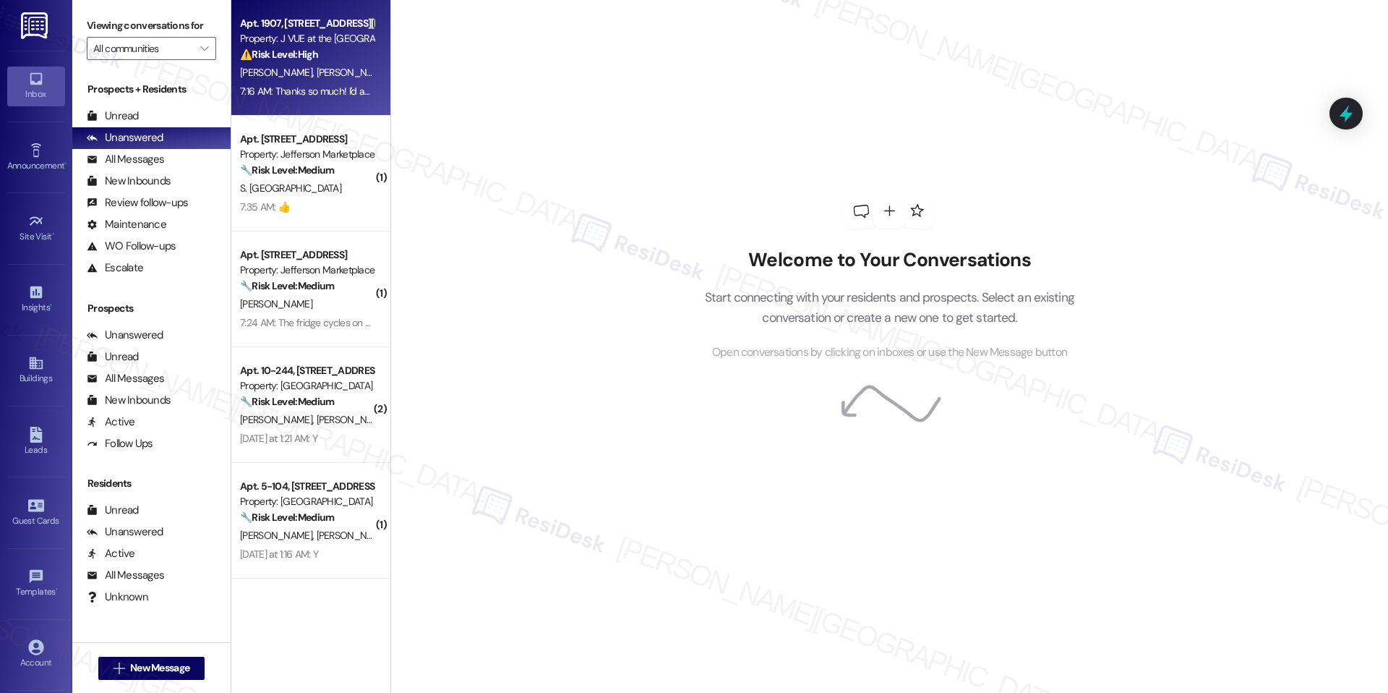
click at [316, 66] on span "S. Bubna" at bounding box center [354, 72] width 77 height 13
click at [337, 47] on div "⚠️ Risk Level: High The resident reports that their AC is not working and the u…" at bounding box center [307, 54] width 134 height 15
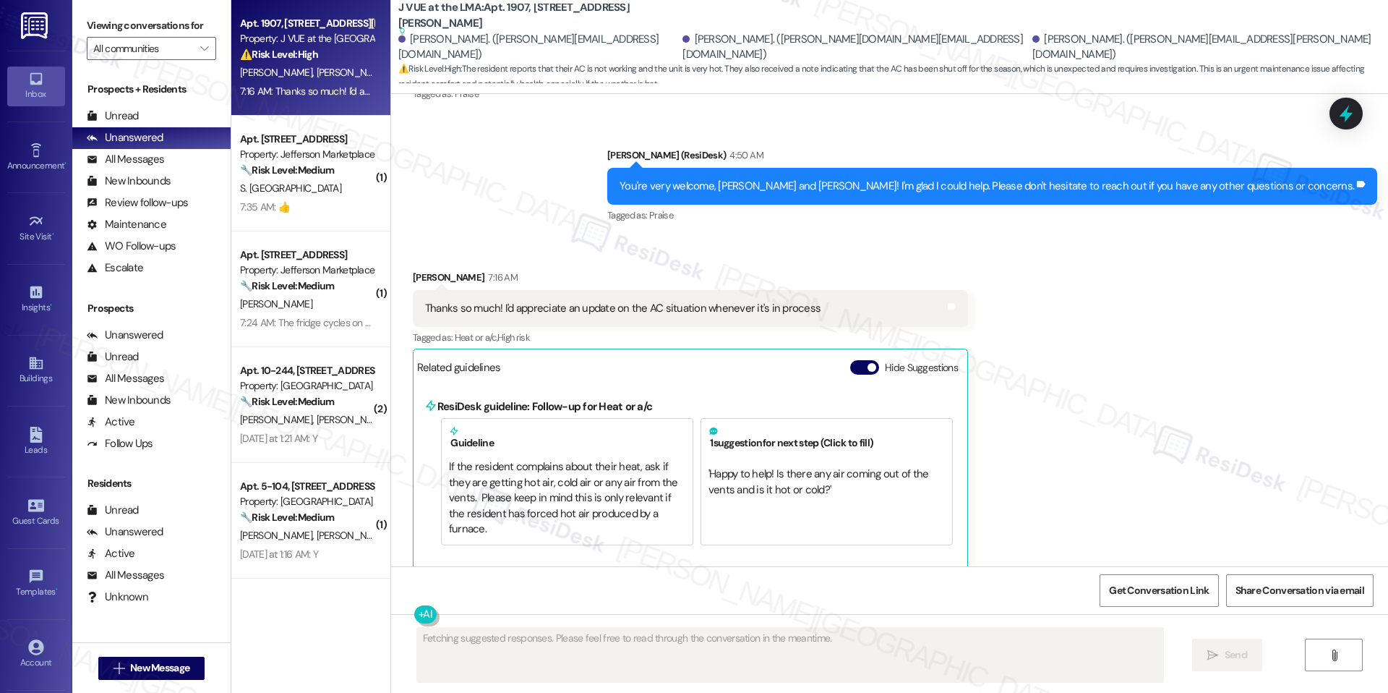
scroll to position [1348, 0]
click at [868, 369] on span "button" at bounding box center [872, 366] width 9 height 9
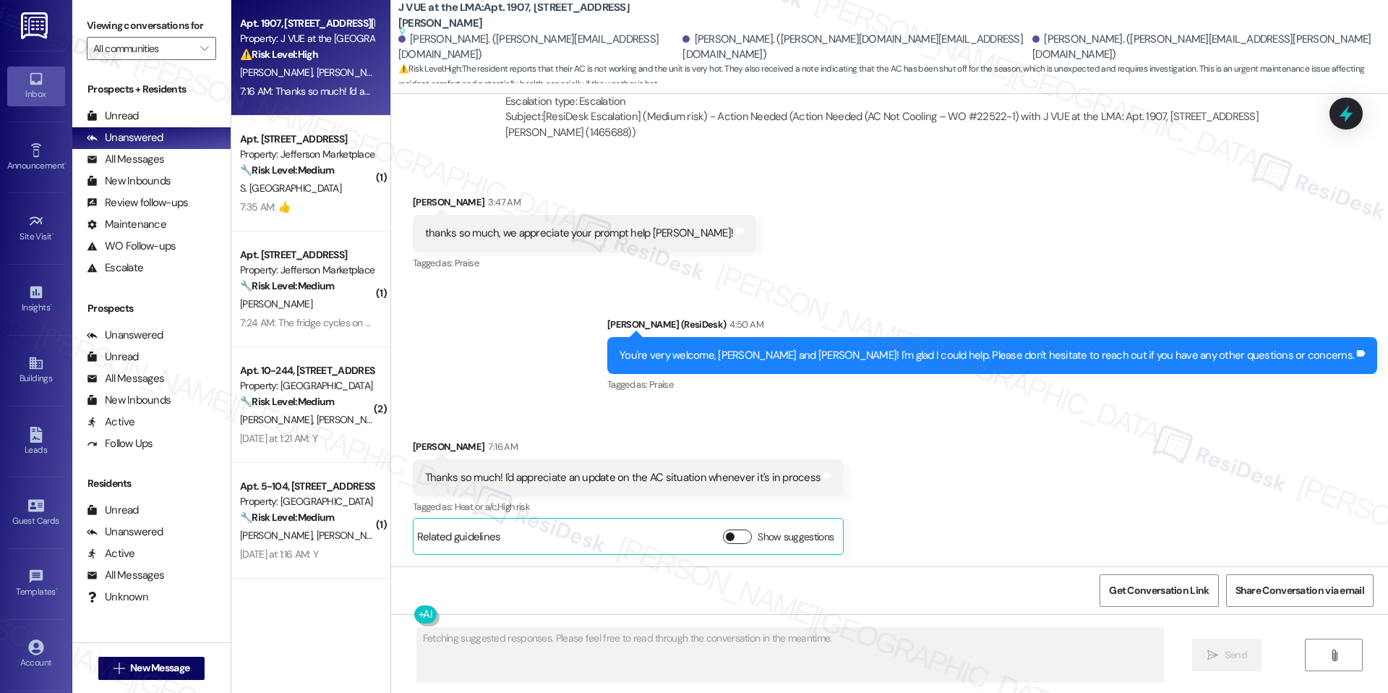
scroll to position [1178, 0]
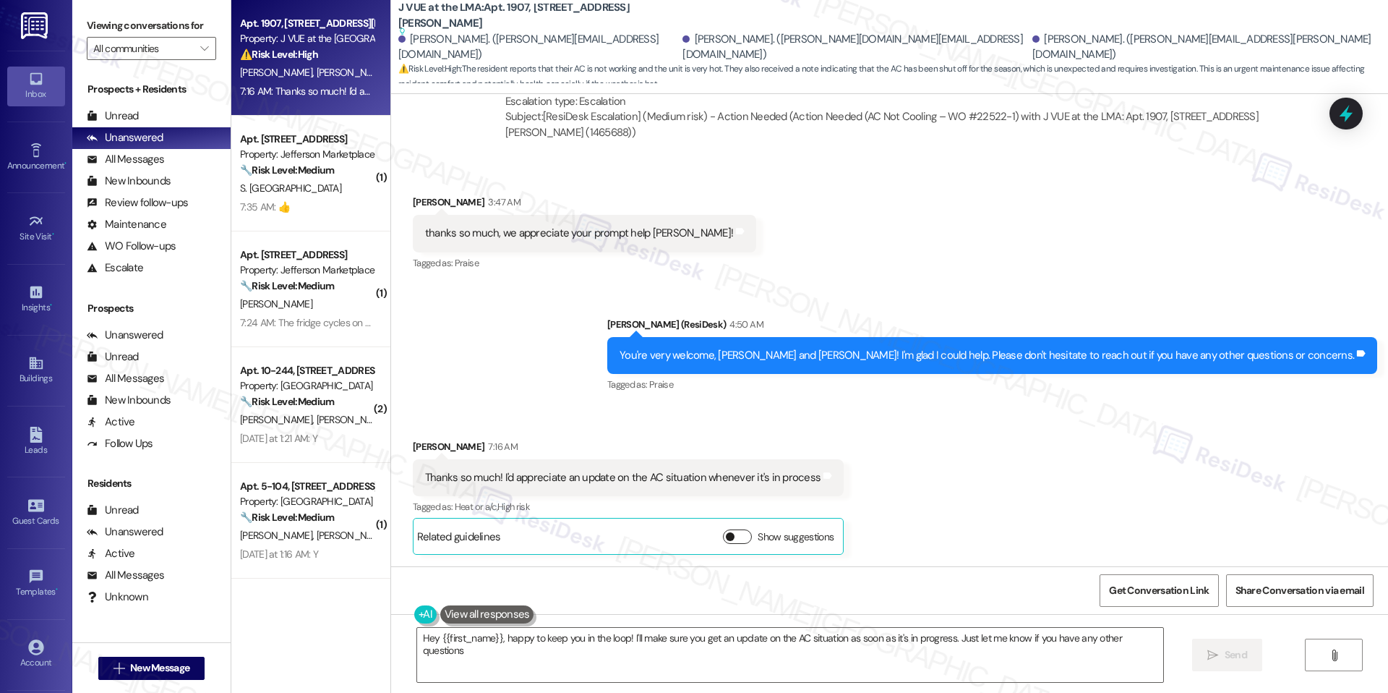
type textarea "Hey {{first_name}}, happy to keep you in the loop! I'll make sure you get an up…"
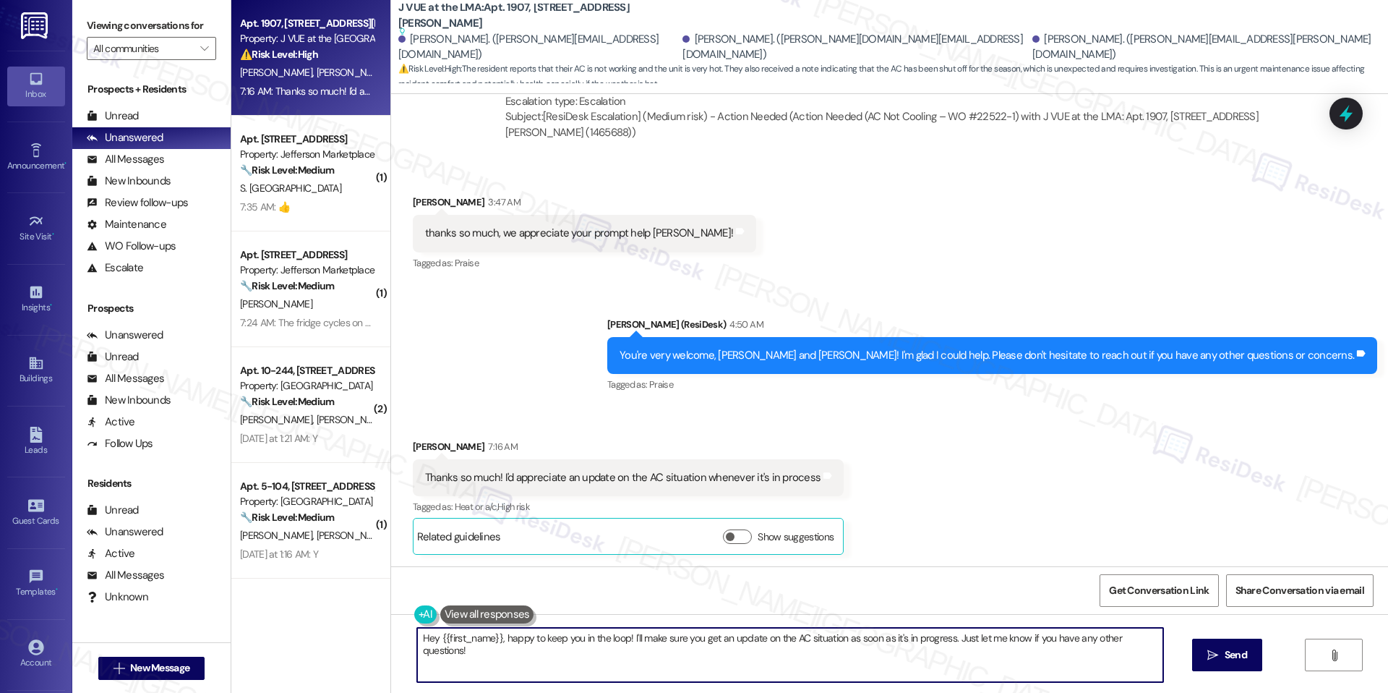
click at [936, 651] on textarea "Hey {{first_name}}, happy to keep you in the loop! I'll make sure you get an up…" at bounding box center [790, 654] width 746 height 54
click at [1209, 646] on button " Send" at bounding box center [1214, 654] width 70 height 33
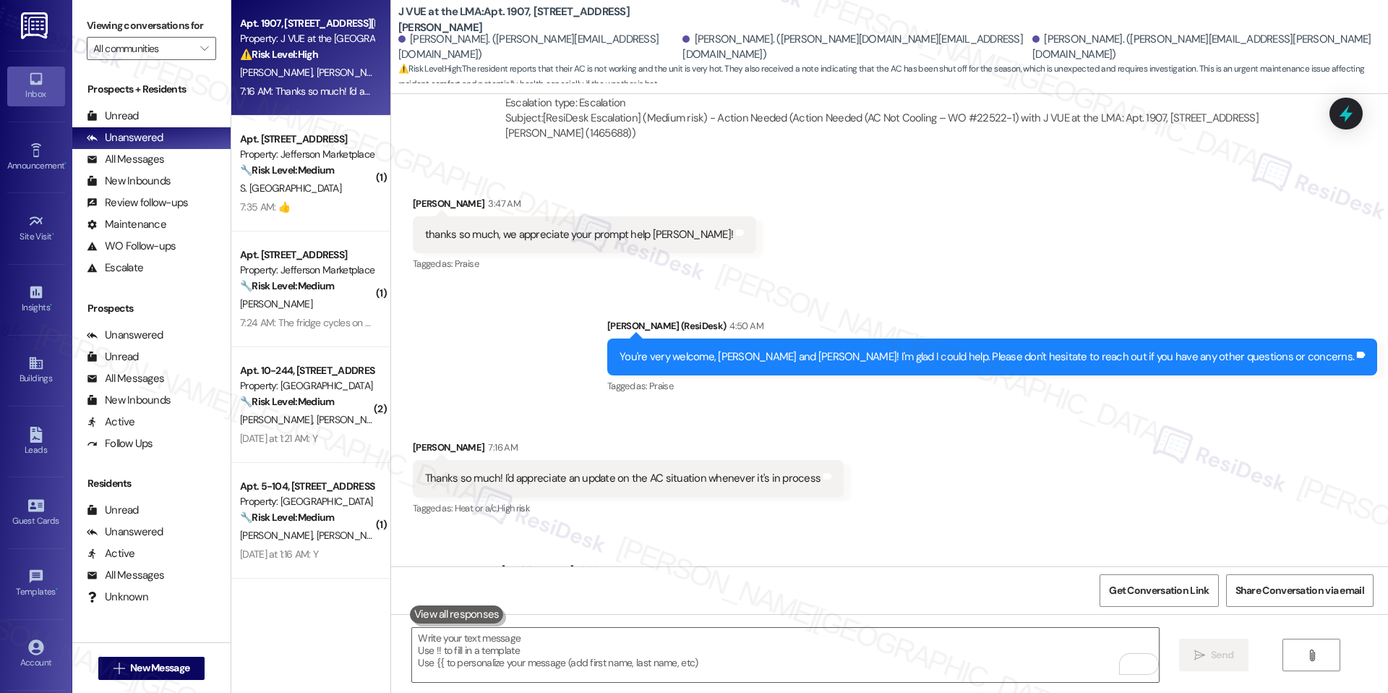
scroll to position [1220, 0]
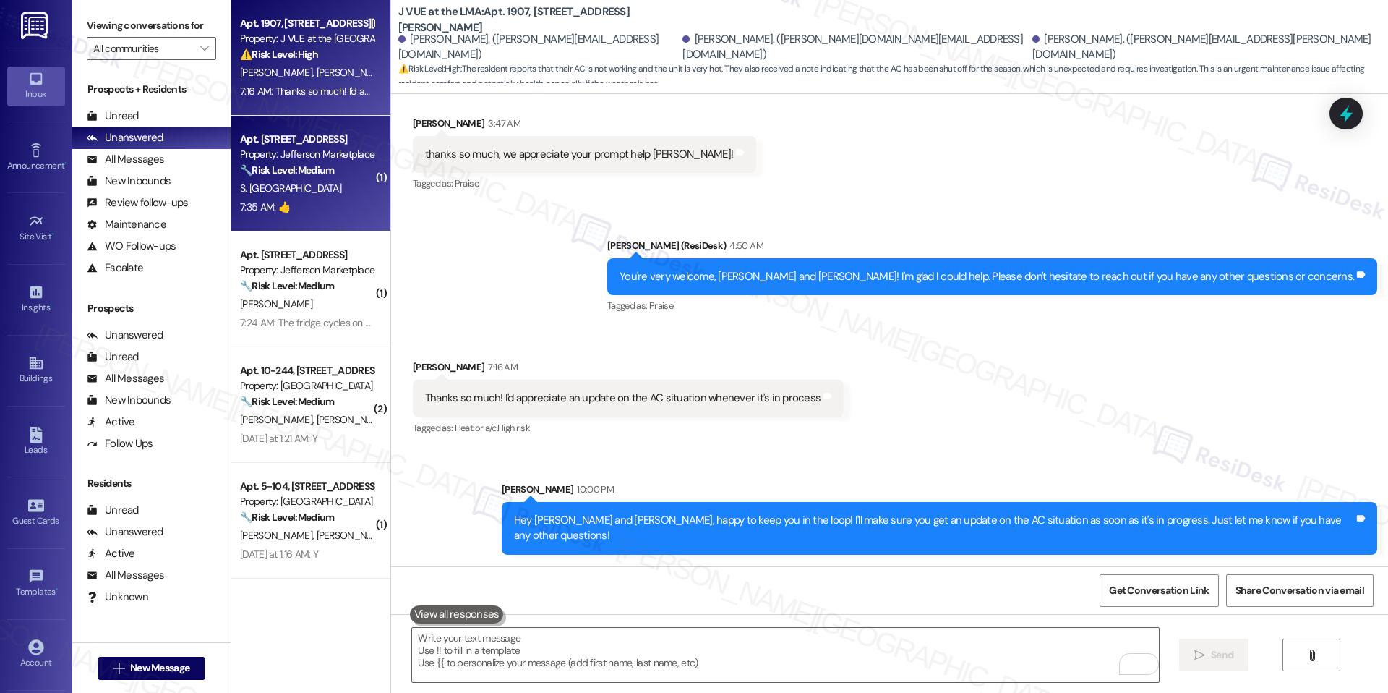
click at [312, 204] on div "7:35 AM: 👍 7:35 AM: 👍" at bounding box center [307, 207] width 137 height 18
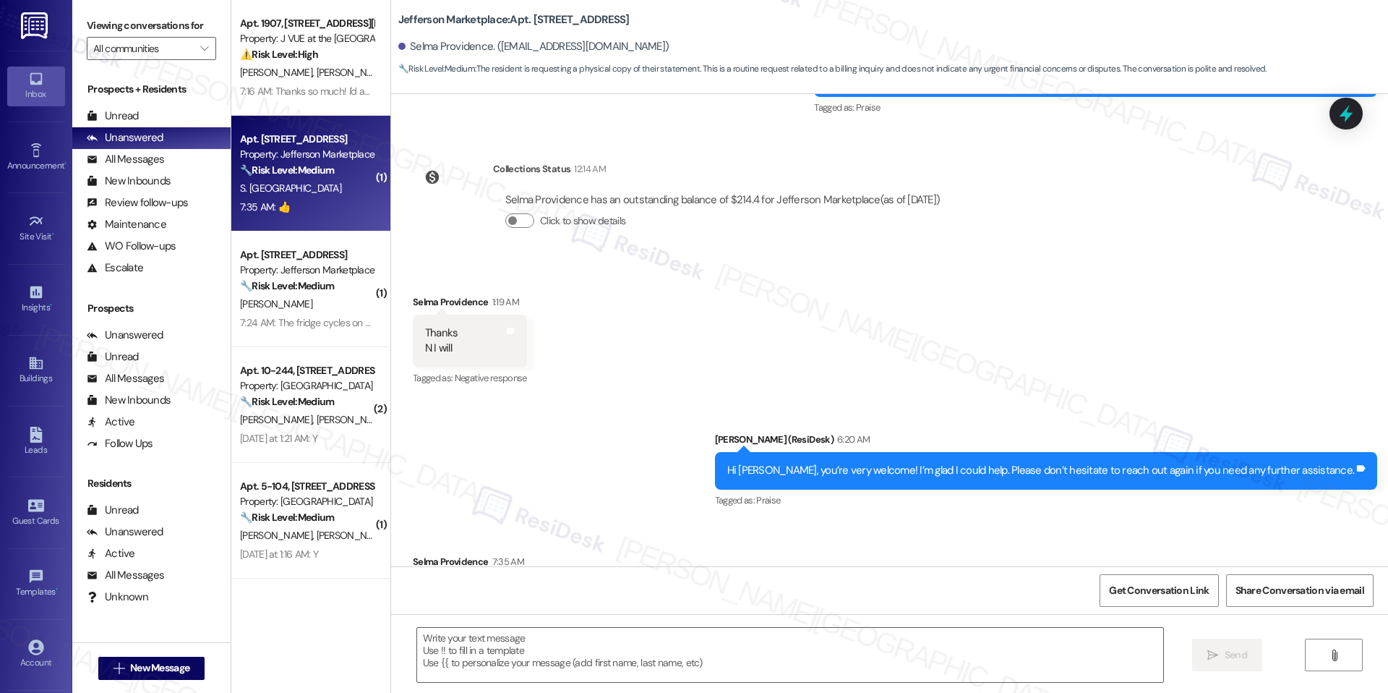
type textarea "Fetching suggested responses. Please feel free to read through the conversation…"
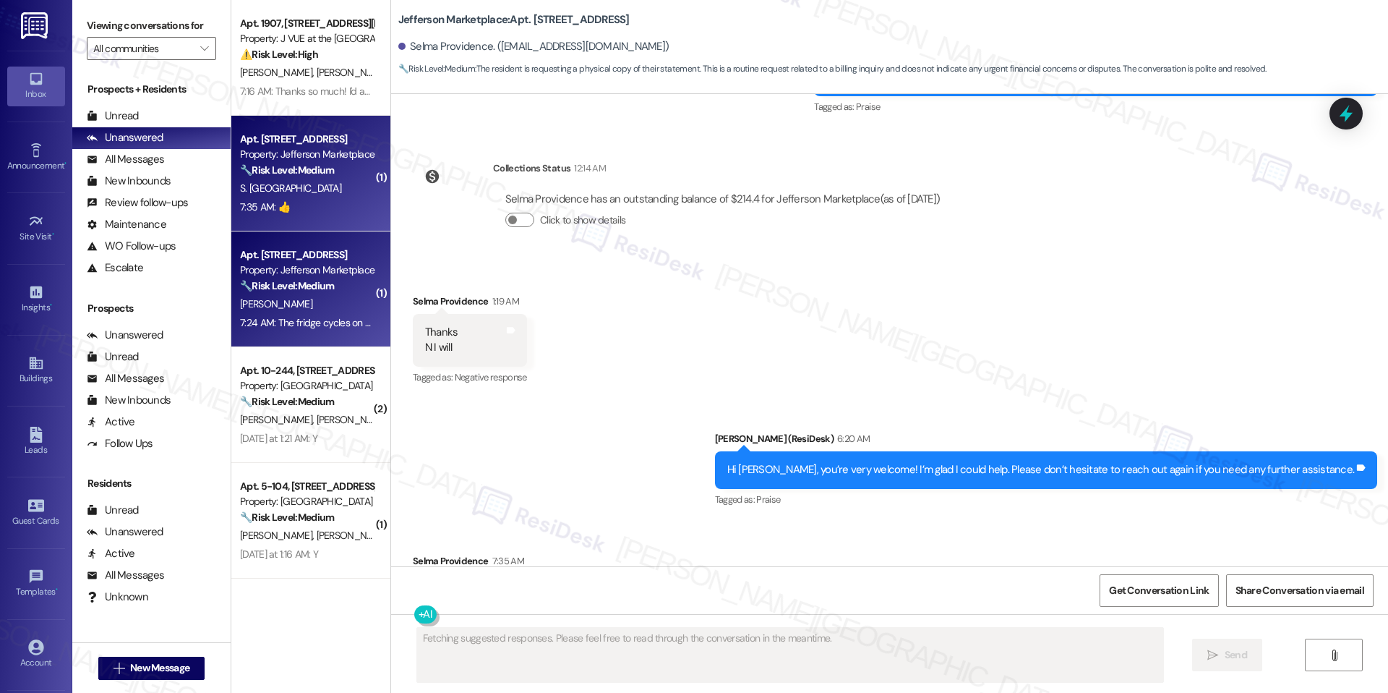
click at [348, 278] on div "Apt. 506, 1550 7th St NW Property: Jefferson Marketplace 🔧 Risk Level: Medium T…" at bounding box center [307, 270] width 137 height 49
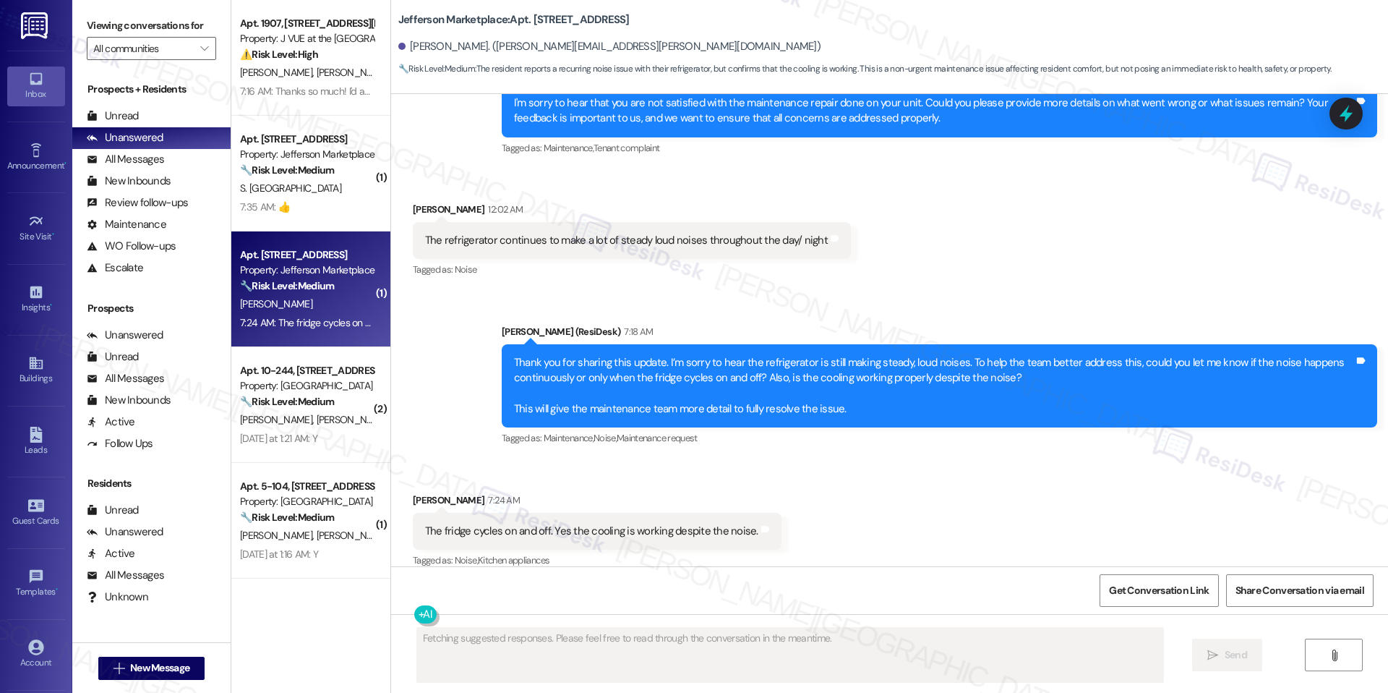
scroll to position [690, 0]
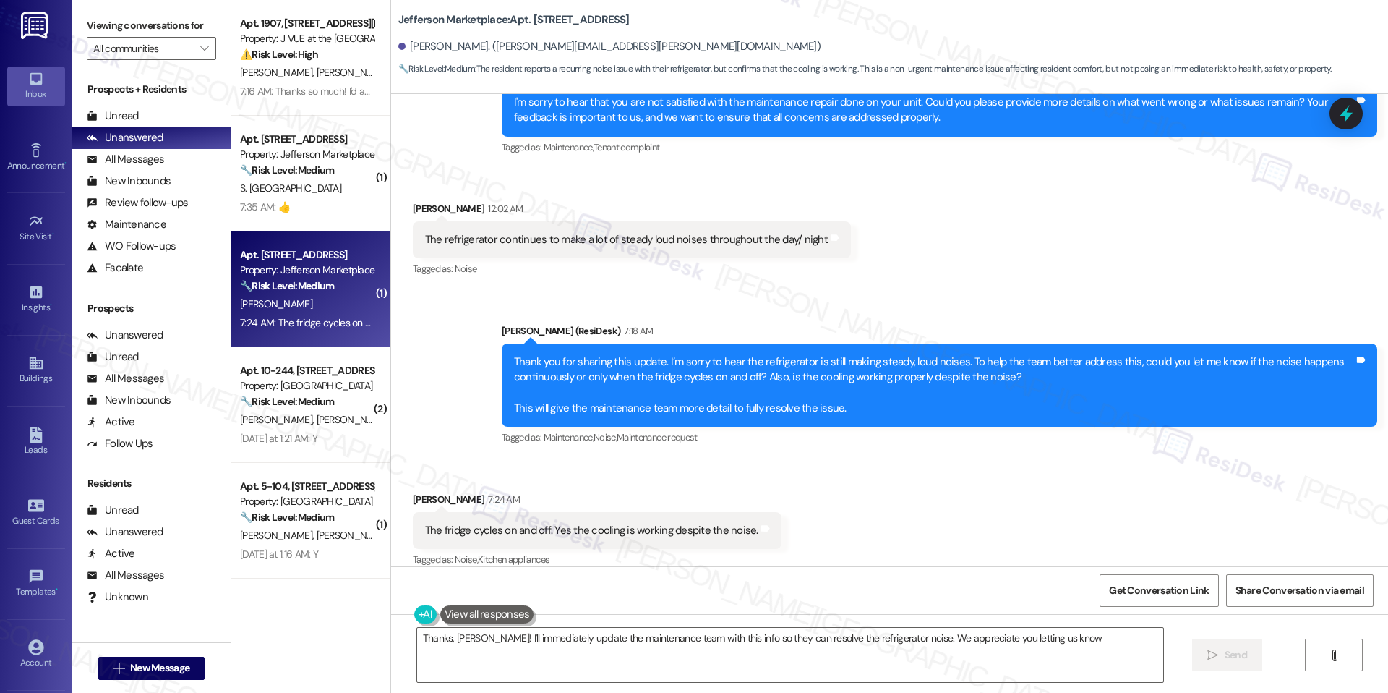
type textarea "Thanks, Rashad! I'll immediately update the maintenance team with this info so …"
click at [530, 18] on b "Jefferson Marketplace: Apt. 506, 1550 7th St NW" at bounding box center [513, 19] width 231 height 15
copy b "506"
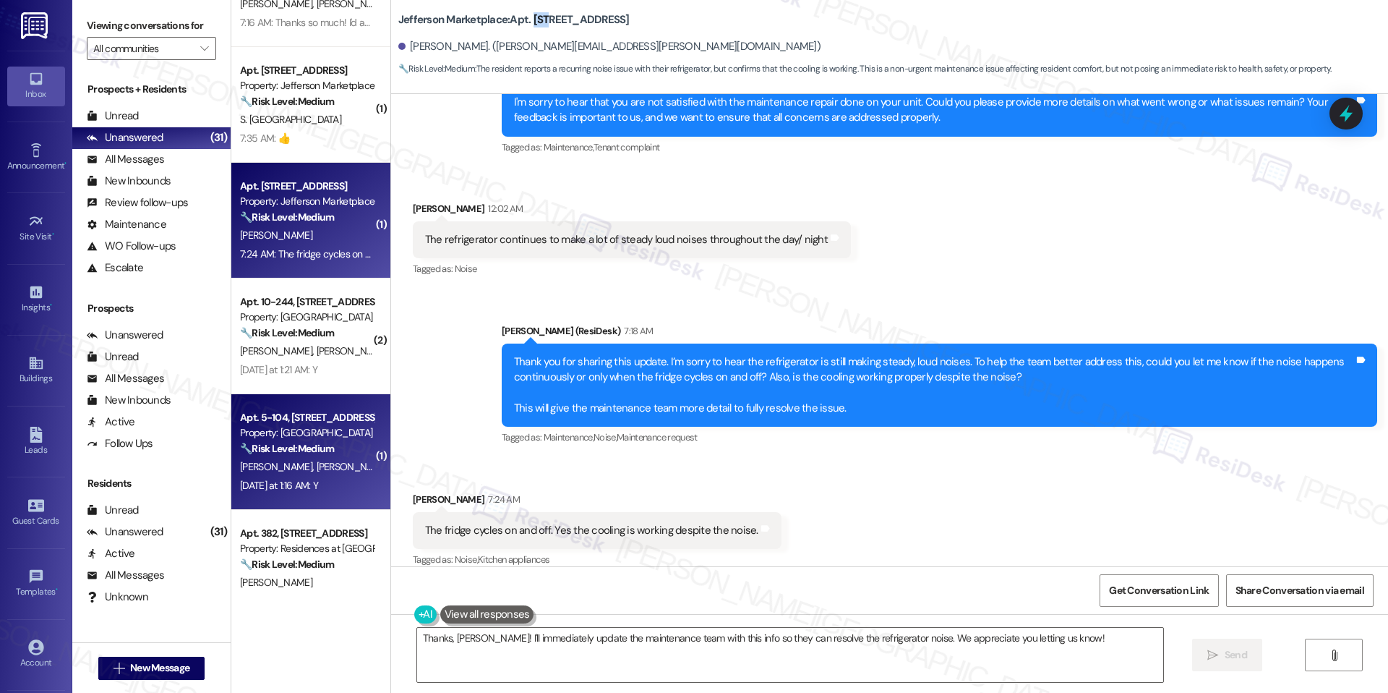
scroll to position [0, 0]
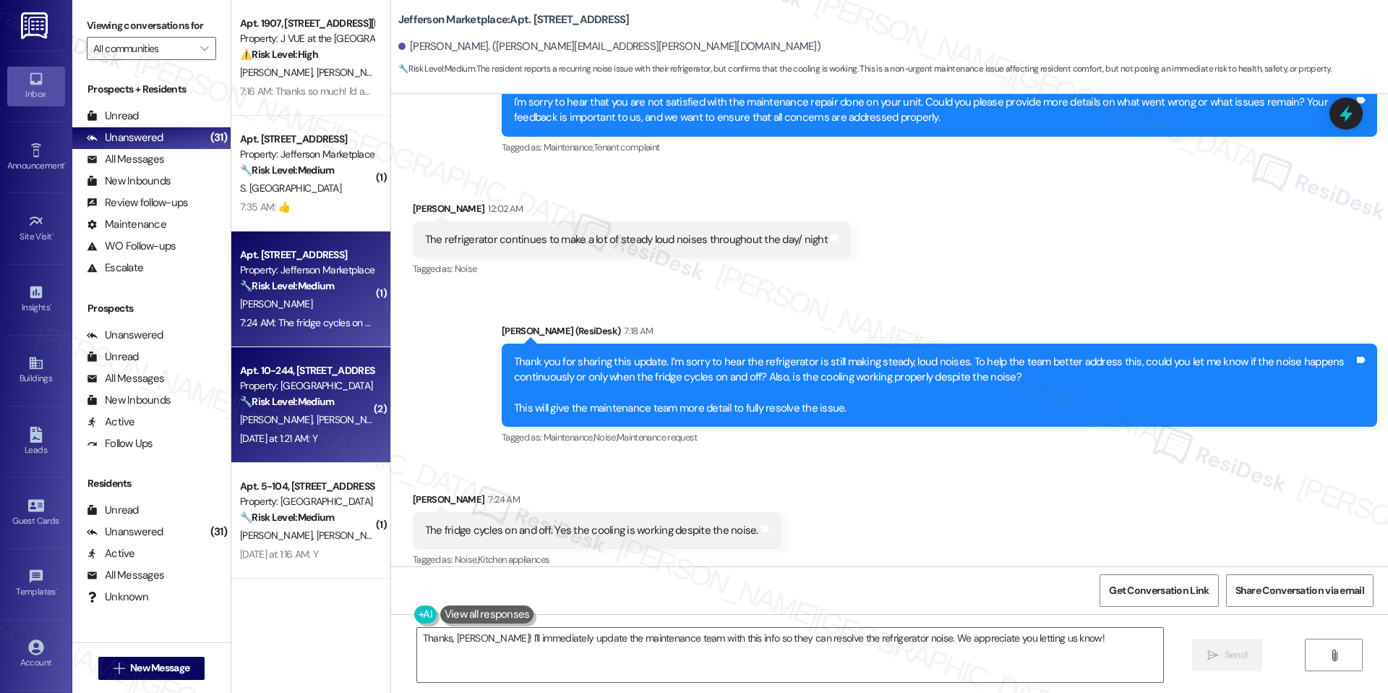
click at [291, 372] on div "Apt. 10-244, 6801 Sea Coral Drive" at bounding box center [307, 370] width 134 height 15
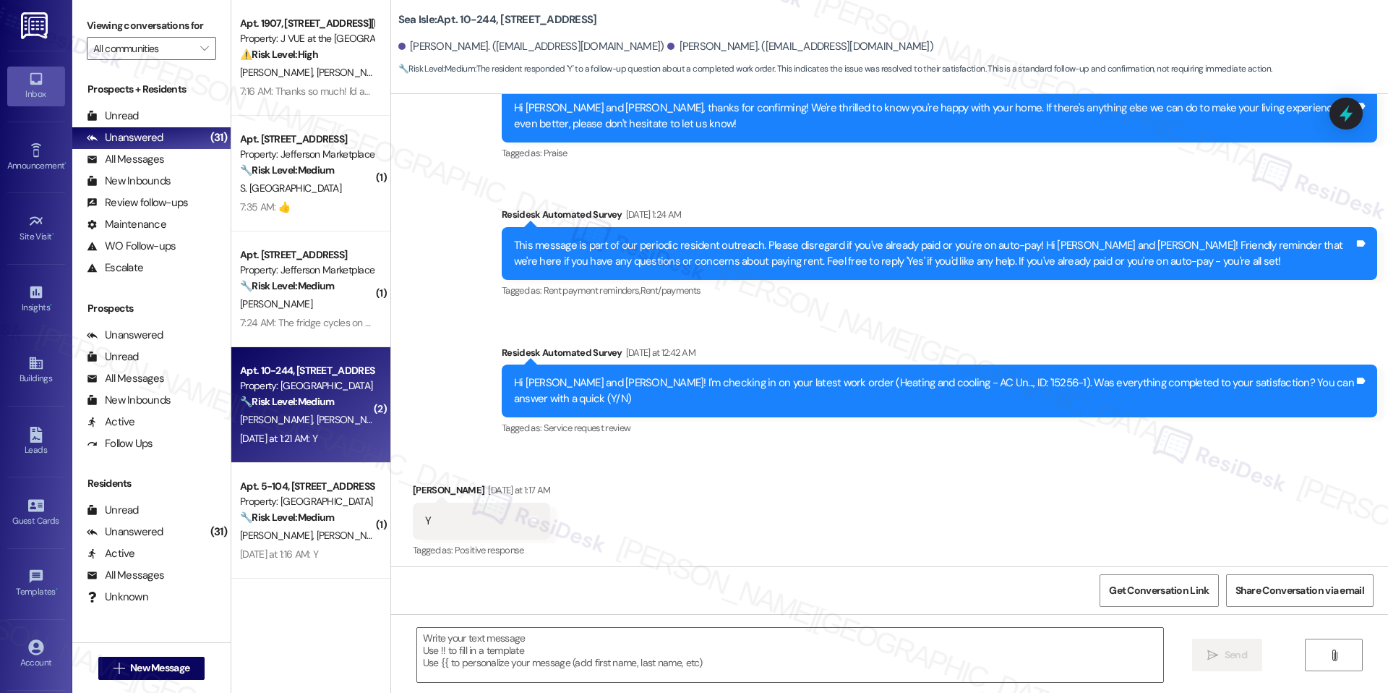
scroll to position [1303, 0]
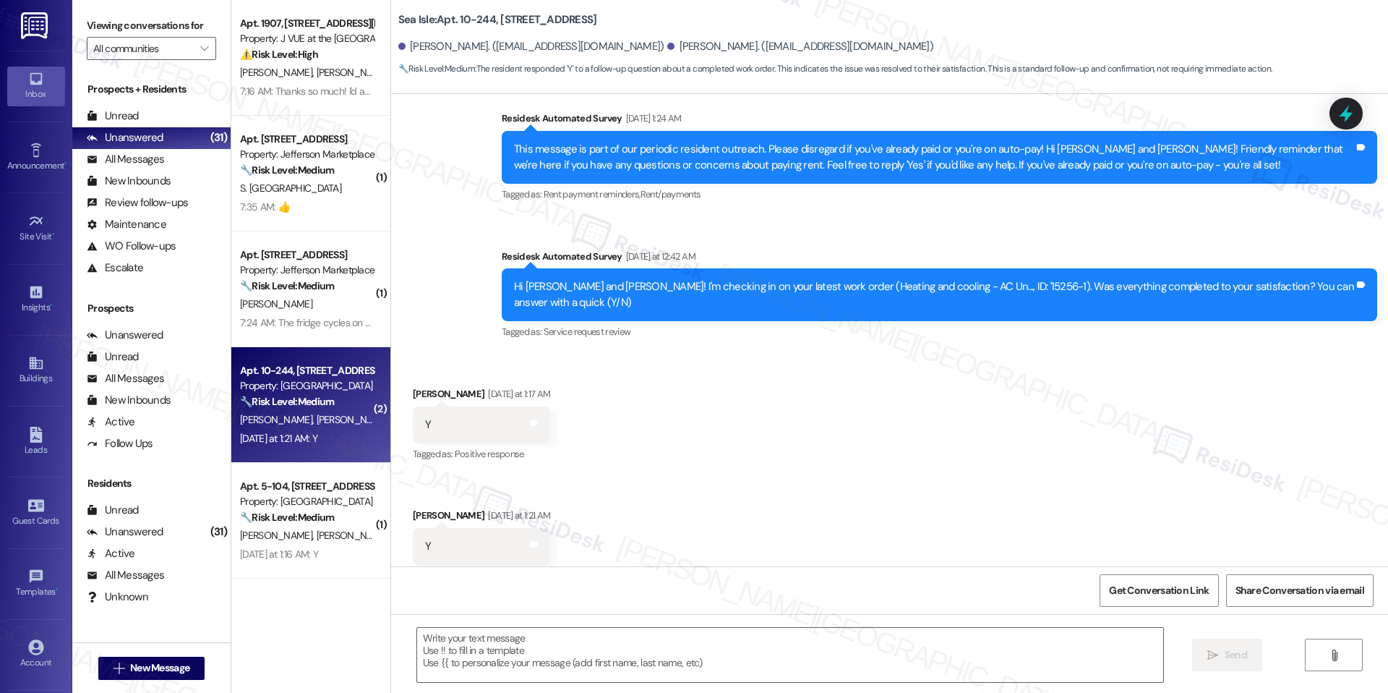
type textarea "Fetching suggested responses. Please feel free to read through the conversation…"
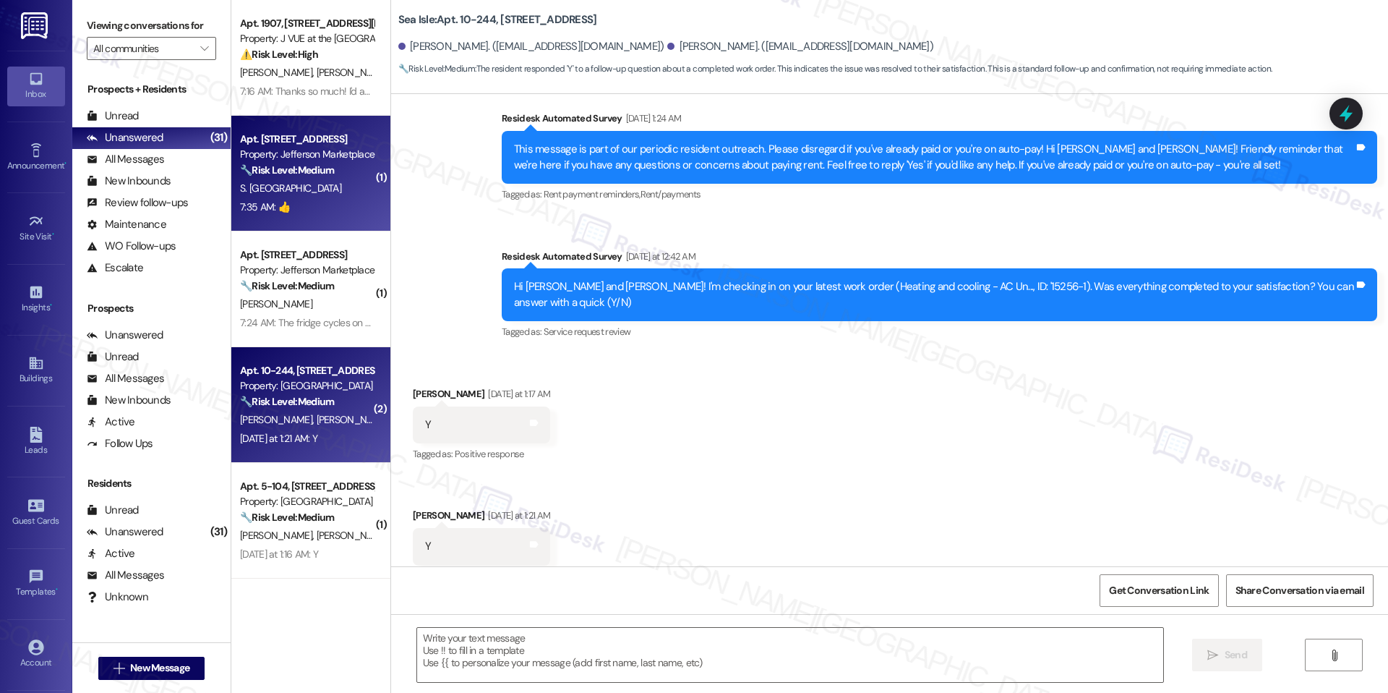
click at [317, 186] on div "S. [GEOGRAPHIC_DATA]" at bounding box center [307, 188] width 137 height 18
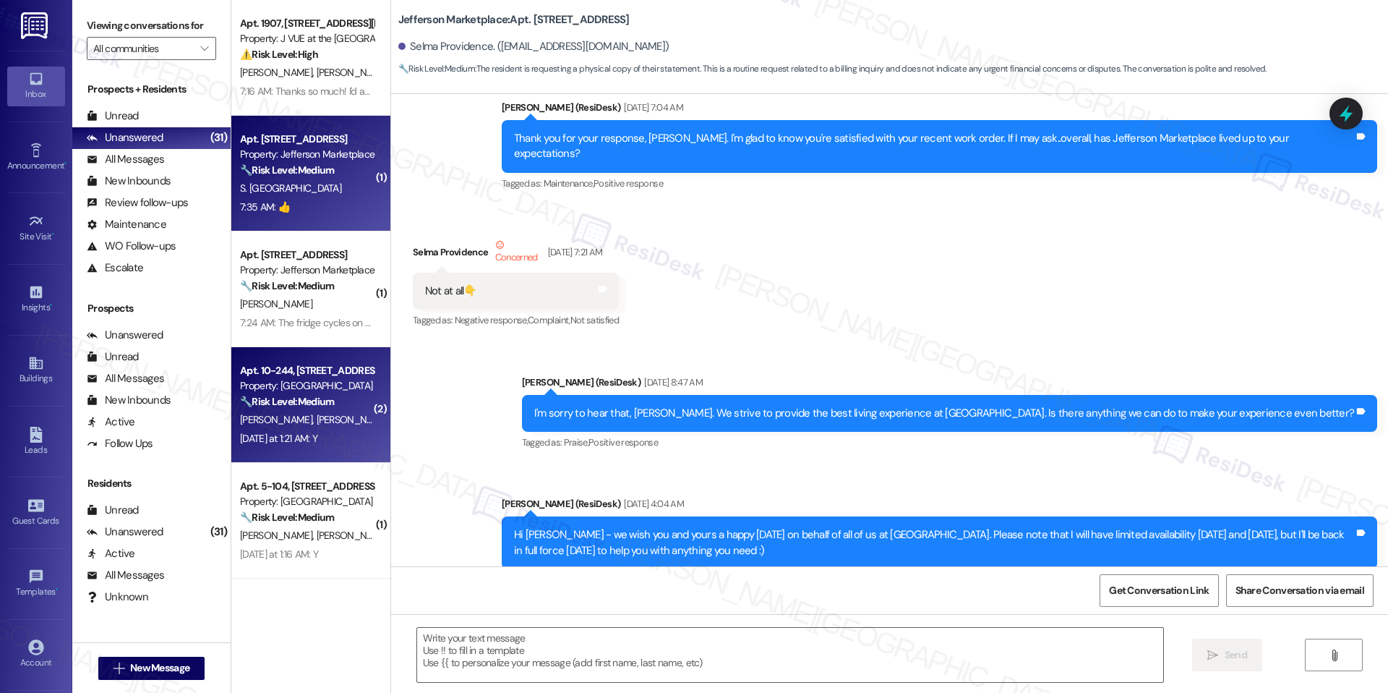
type textarea "Fetching suggested responses. Please feel free to read through the conversation…"
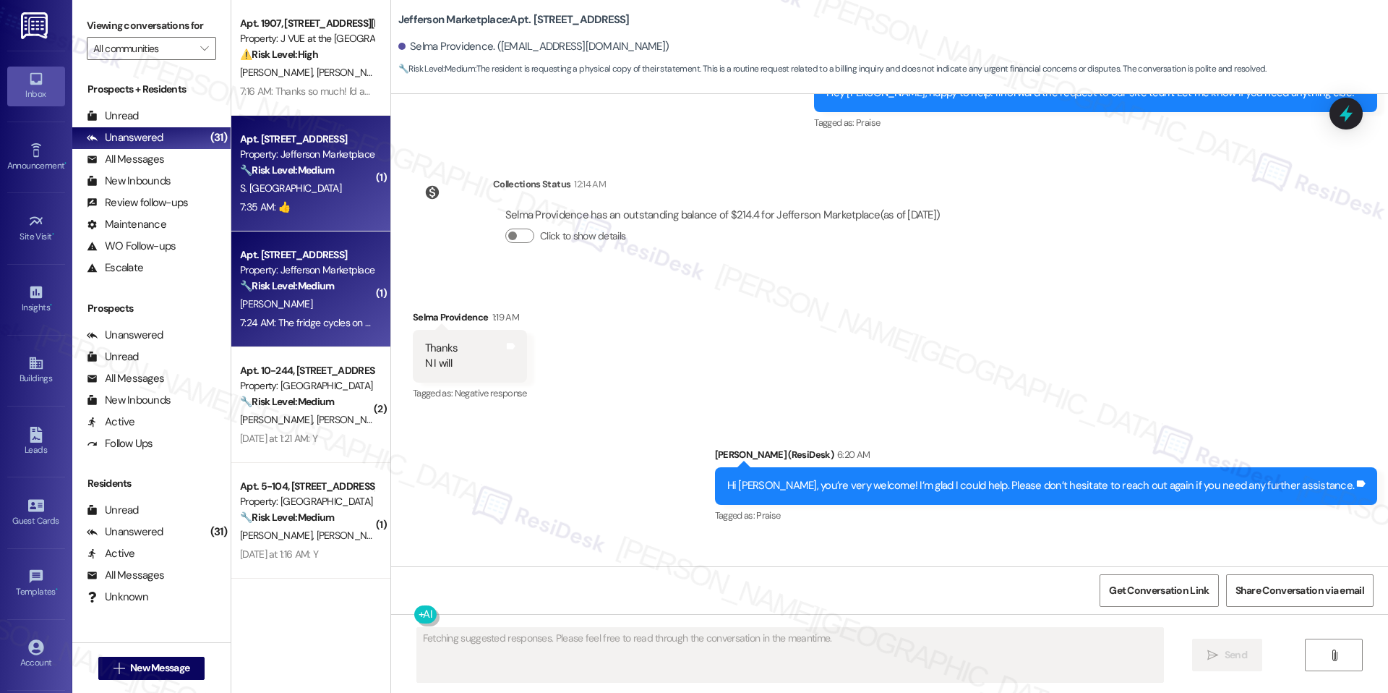
scroll to position [12504, 0]
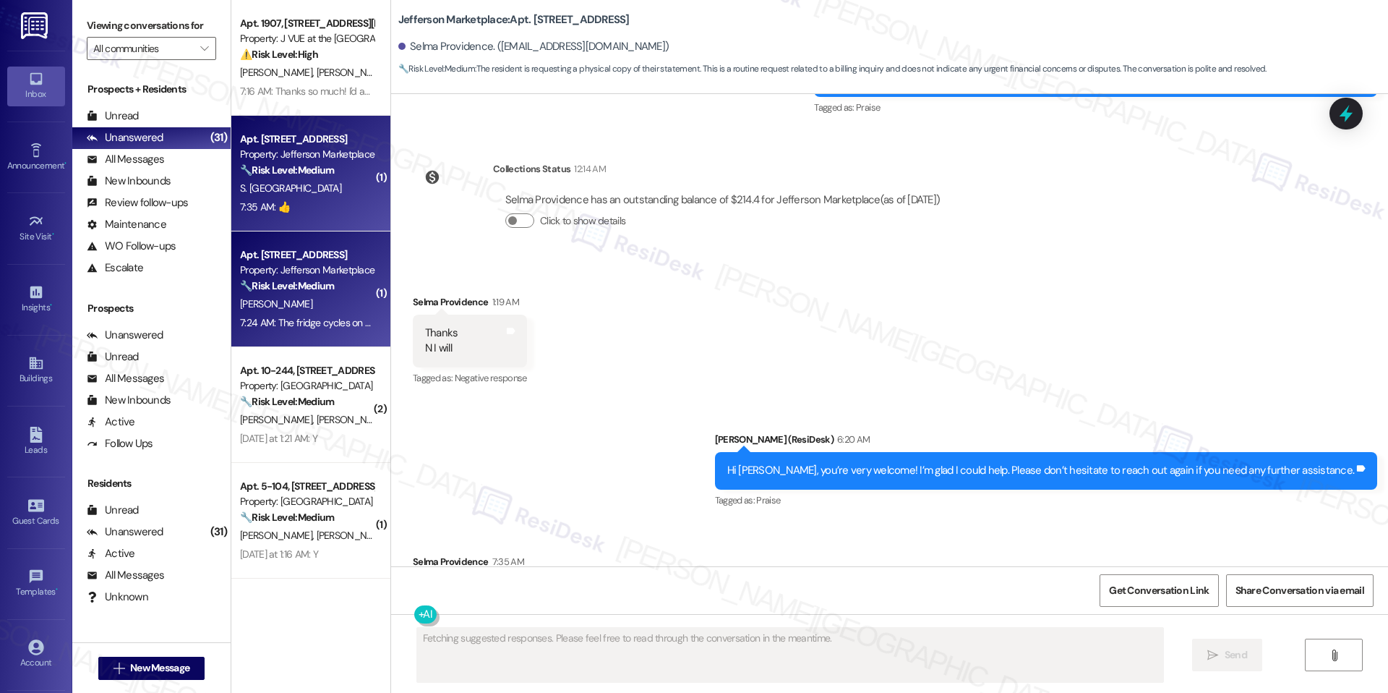
click at [306, 291] on strong "🔧 Risk Level: Medium" at bounding box center [287, 285] width 94 height 13
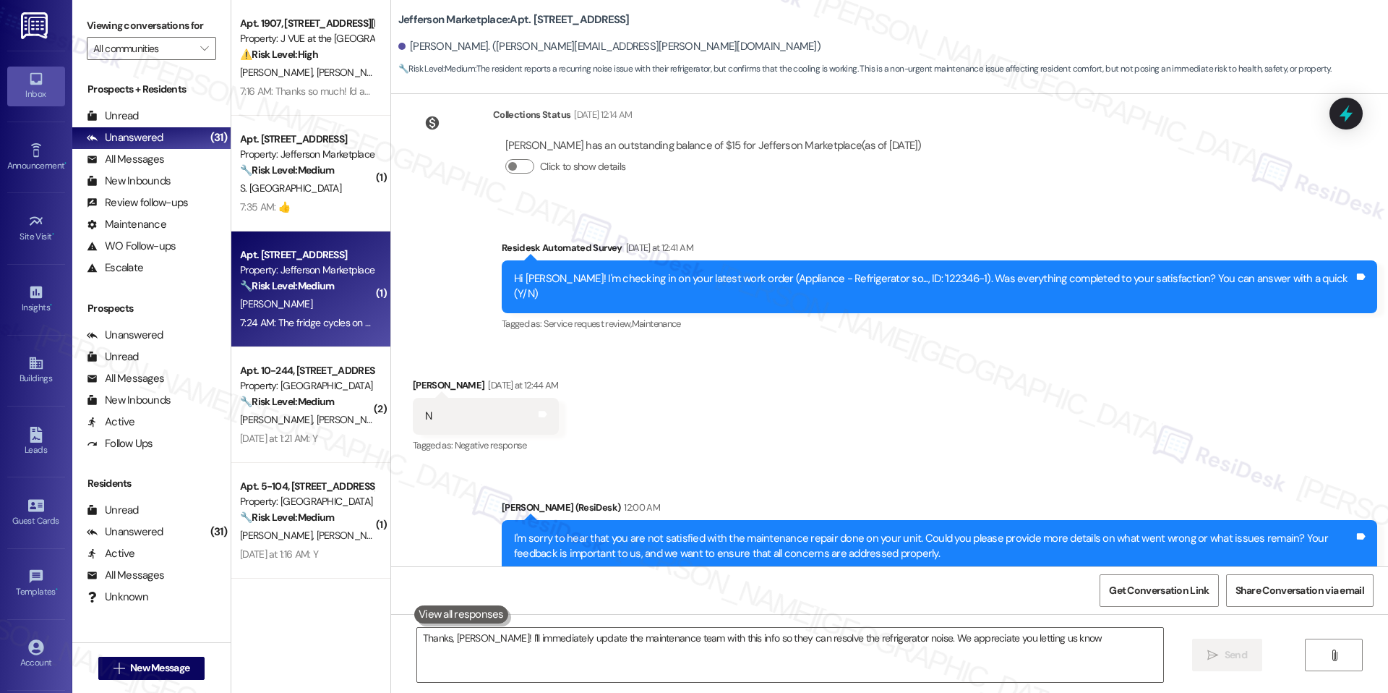
type textarea "Thanks, Rashad! I'll immediately update the maintenance team with this info so …"
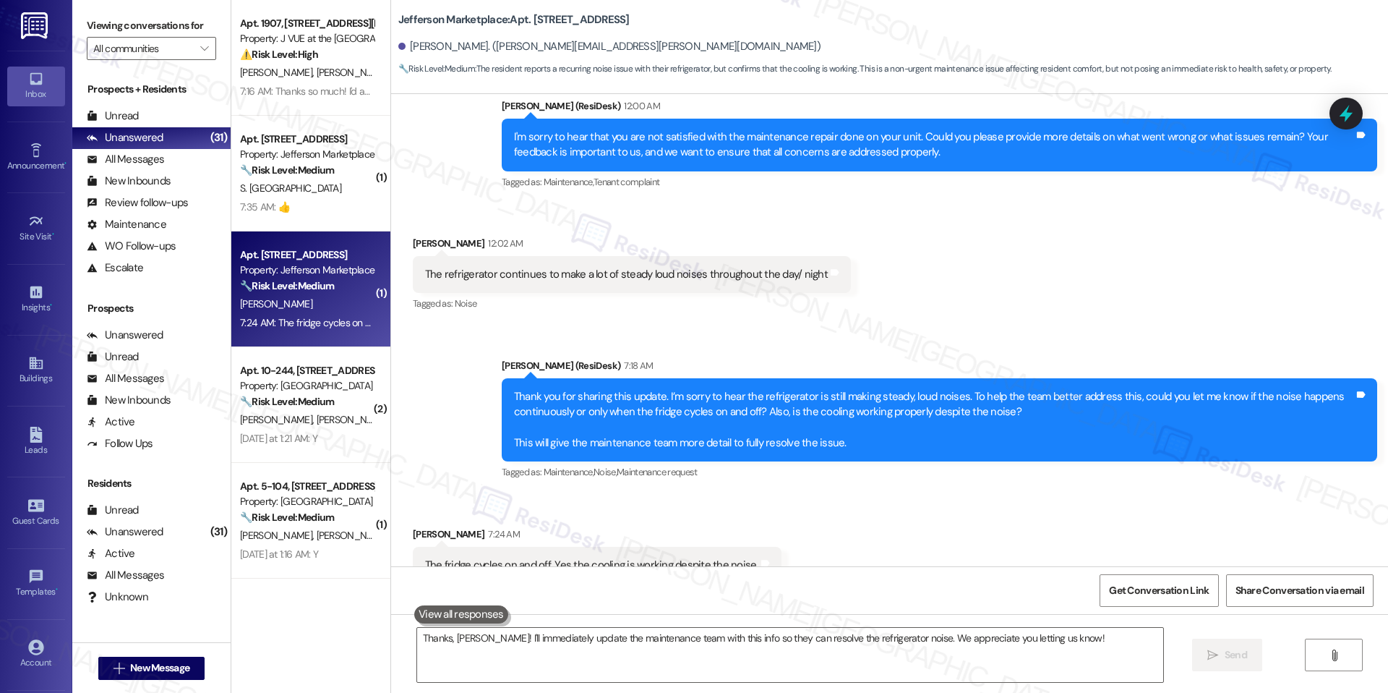
scroll to position [689, 0]
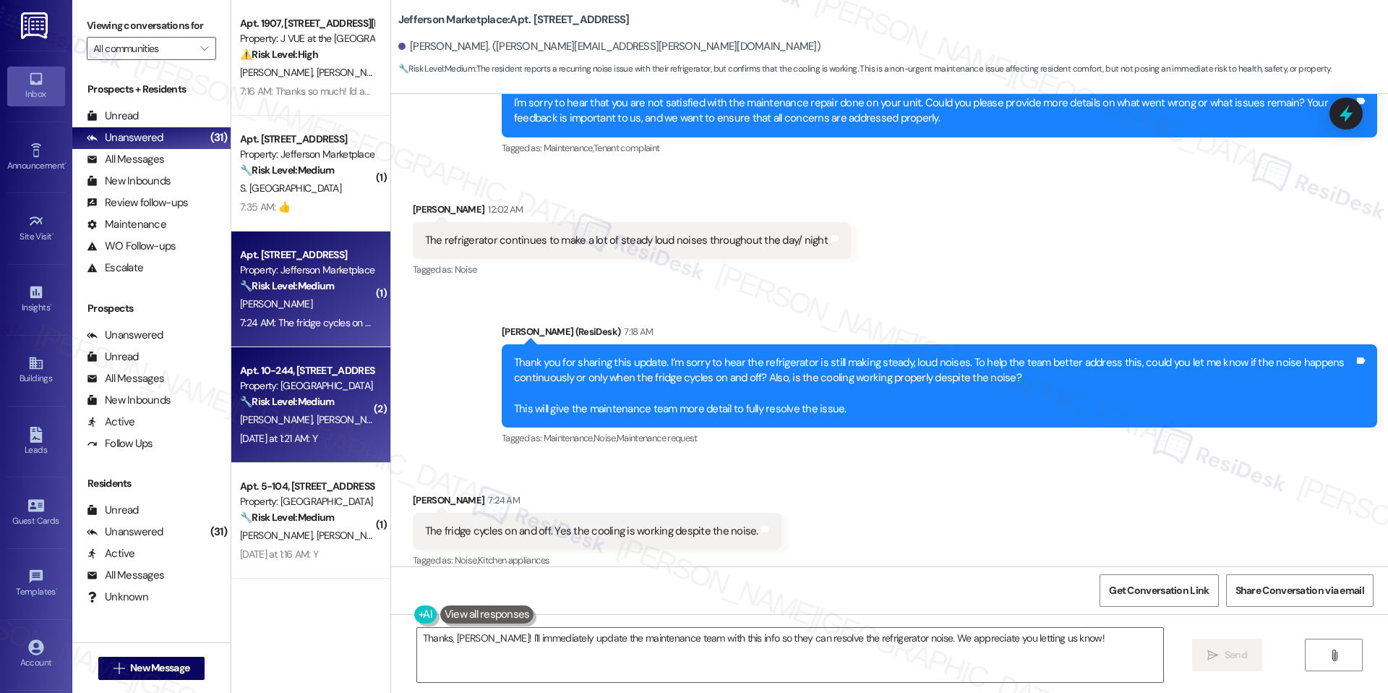
click at [302, 411] on div "T. Triplett C. Forbes" at bounding box center [307, 420] width 137 height 18
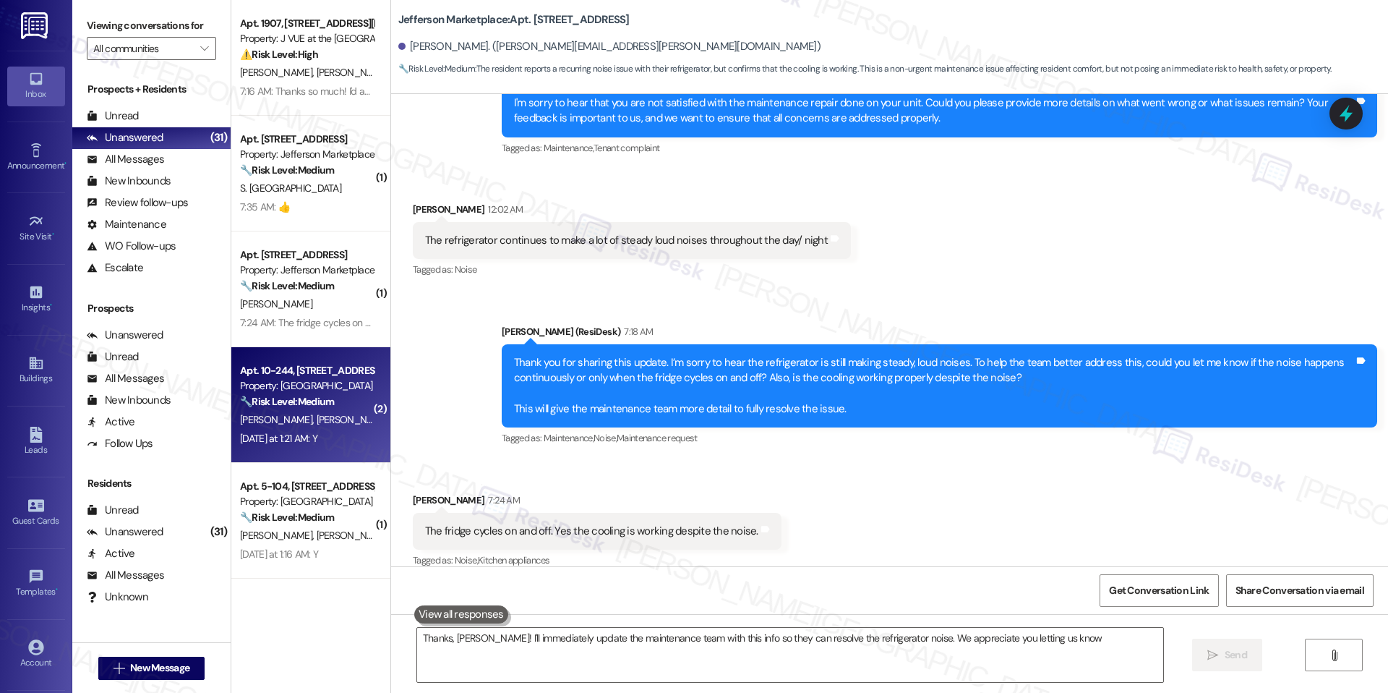
type textarea "Thanks, Rashad! I'll immediately update the maintenance team with this info so …"
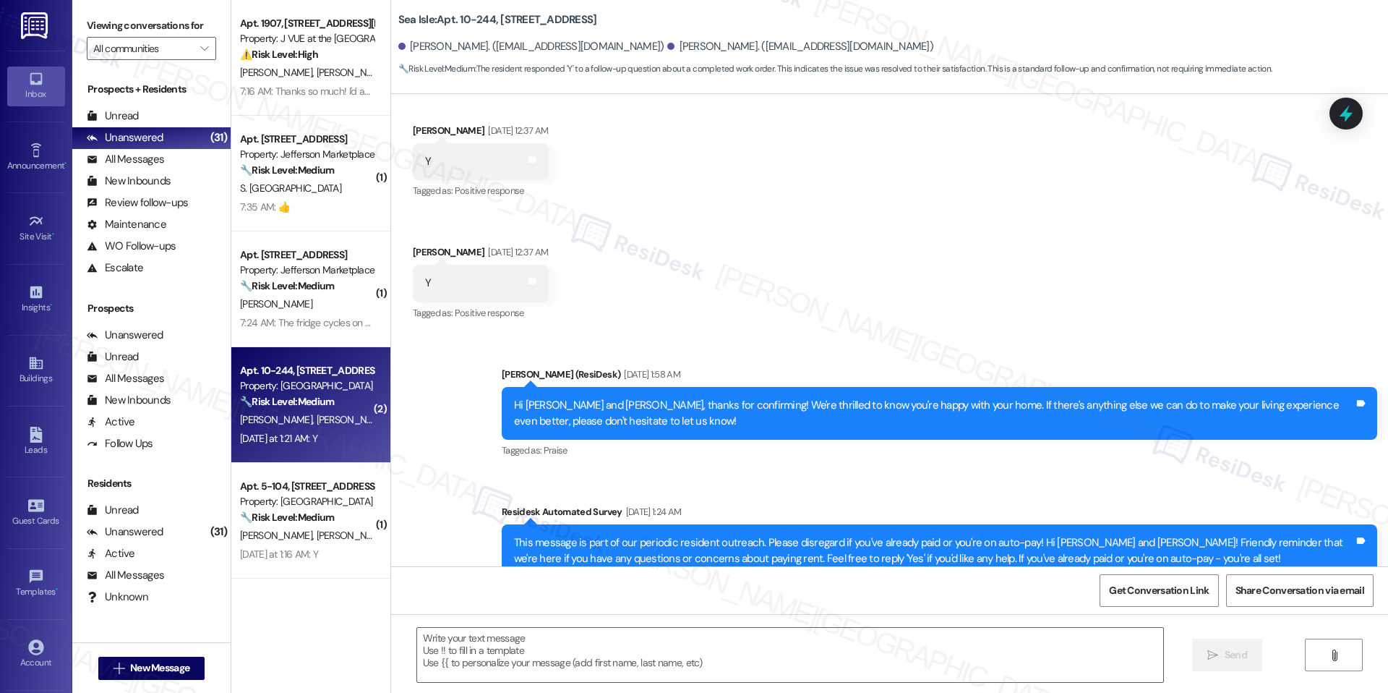
type textarea "Fetching suggested responses. Please feel free to read through the conversation…"
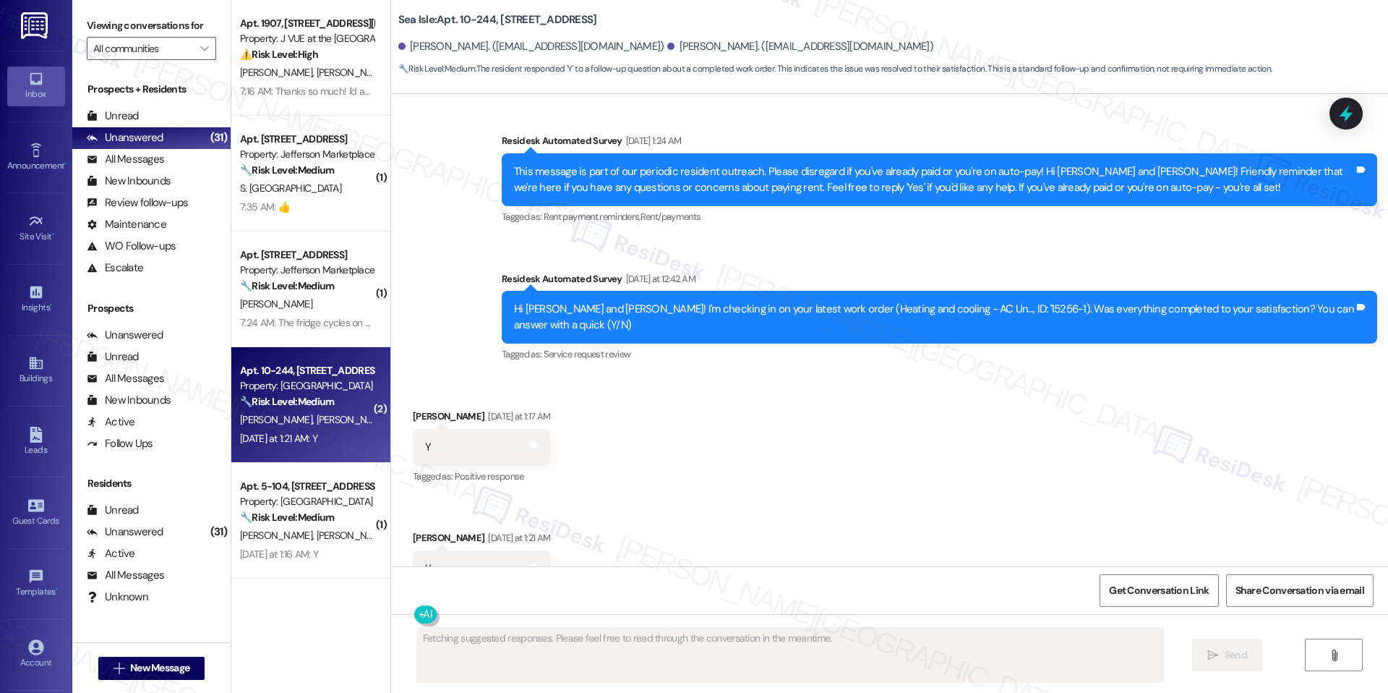
scroll to position [1303, 0]
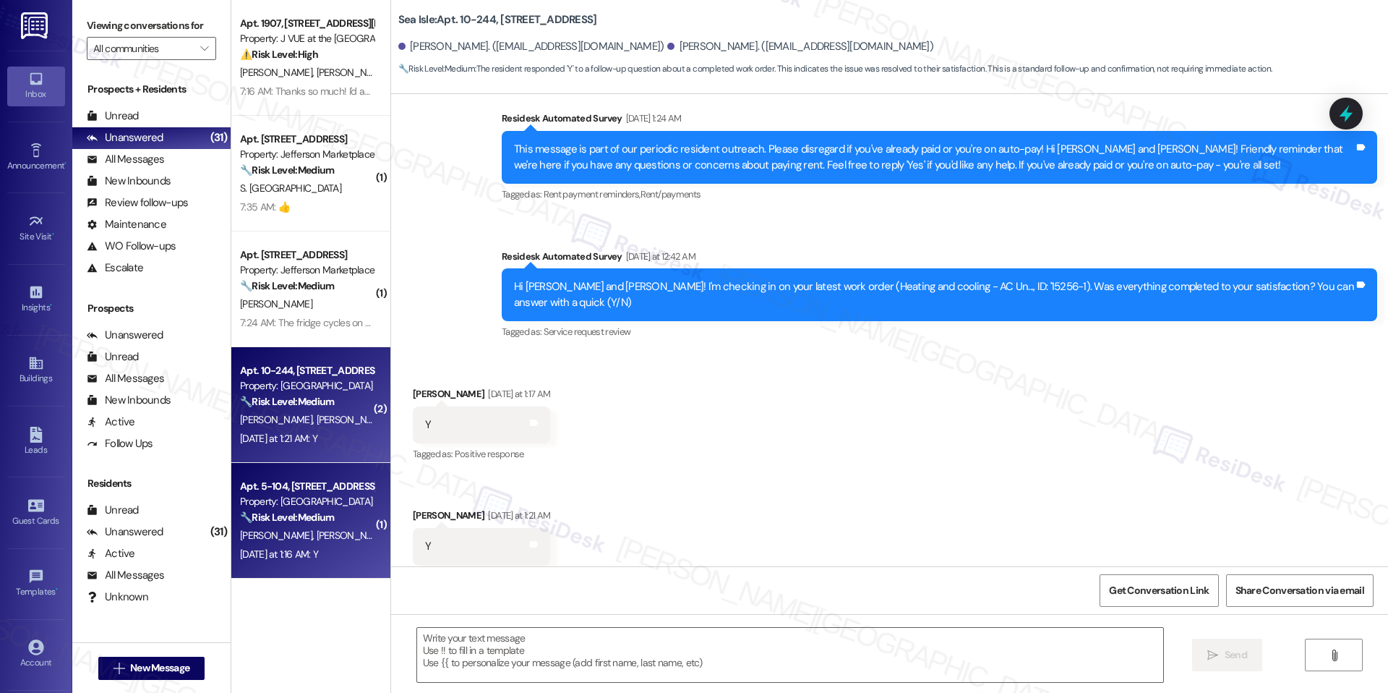
click at [305, 510] on div "🔧 Risk Level: Medium The resident responded 'Y' to a follow-up question about a…" at bounding box center [307, 517] width 134 height 15
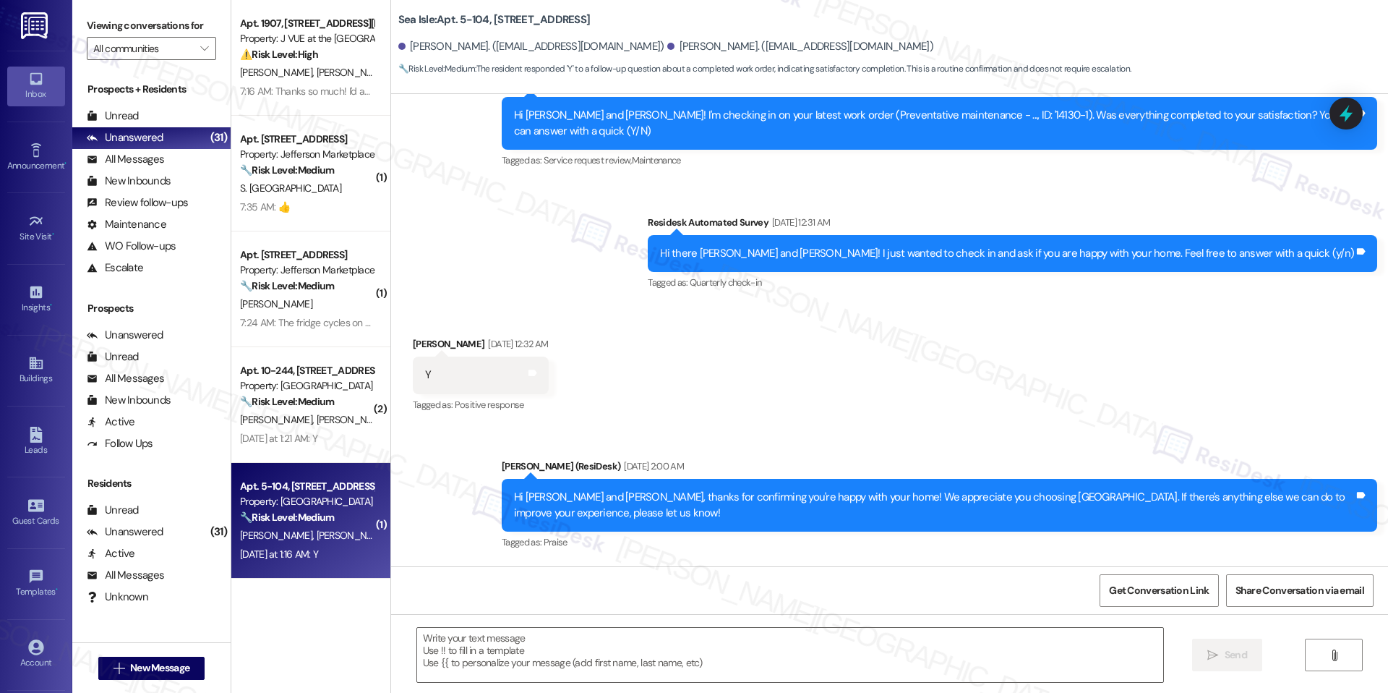
type textarea "Fetching suggested responses. Please feel free to read through the conversation…"
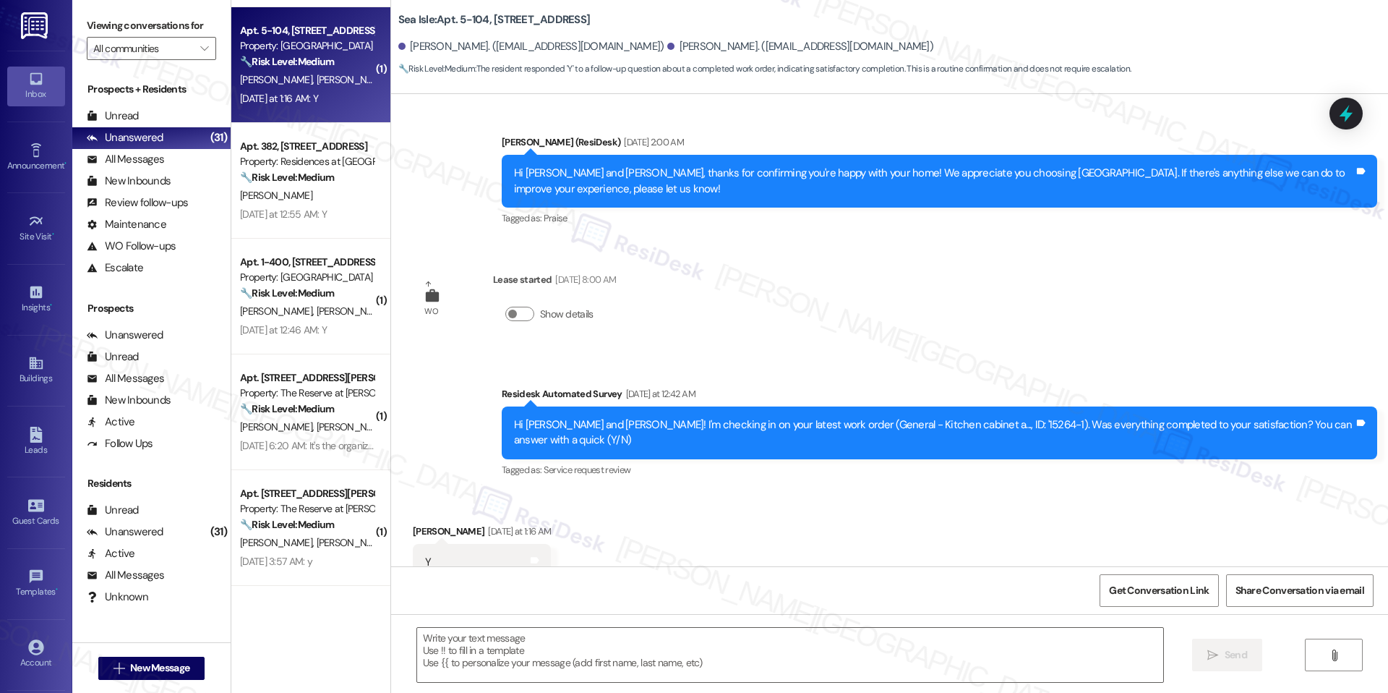
scroll to position [449, 0]
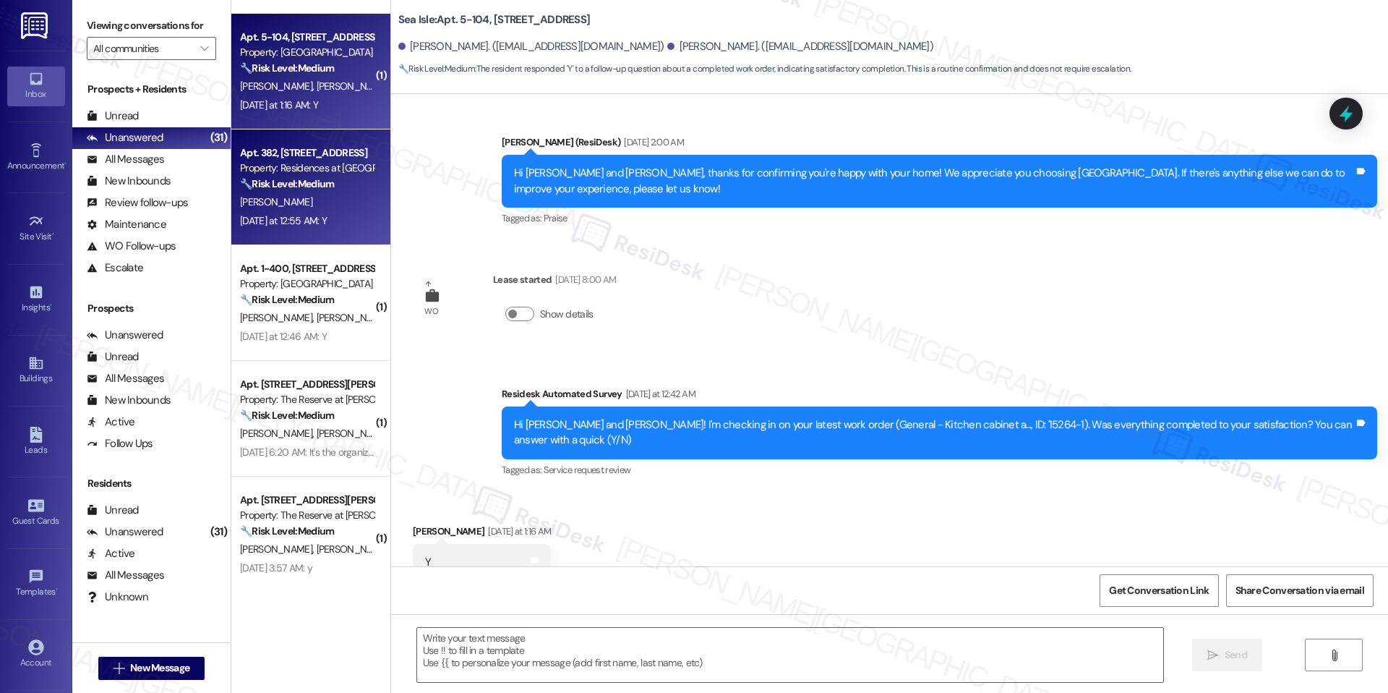
click at [301, 180] on strong "🔧 Risk Level: Medium" at bounding box center [287, 183] width 94 height 13
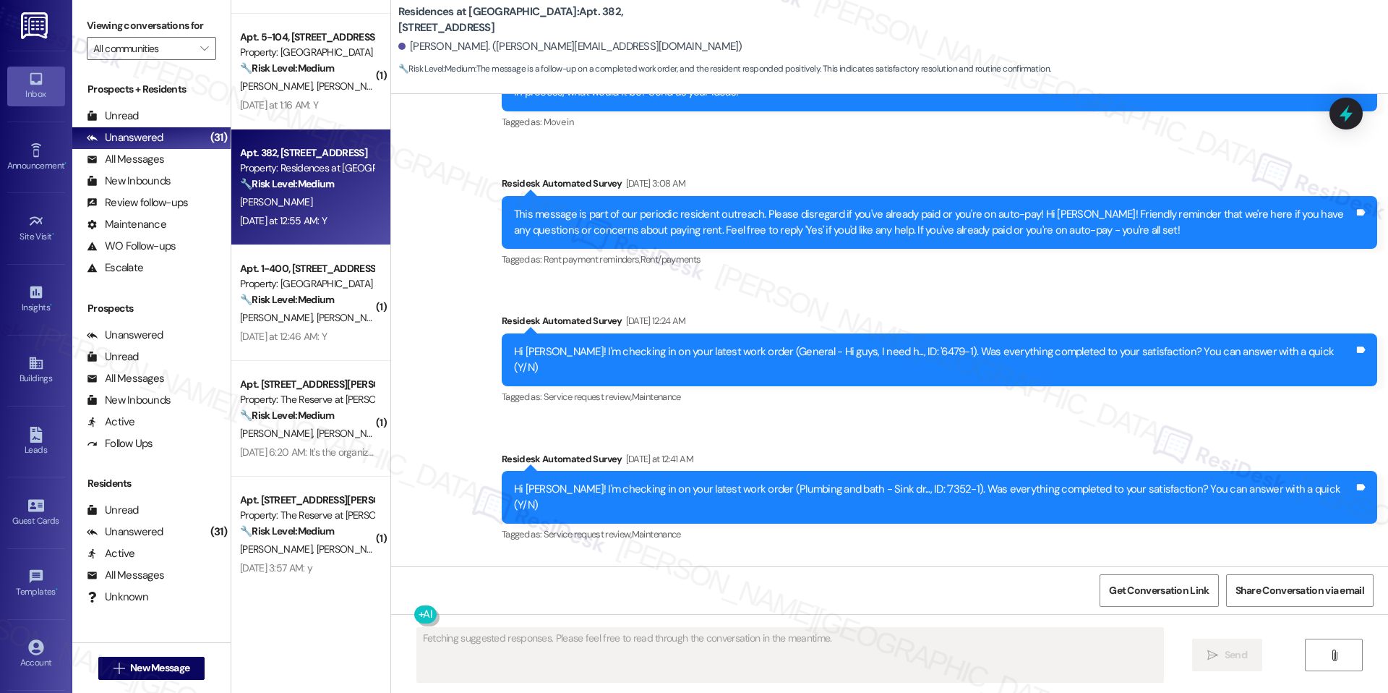
scroll to position [3542, 0]
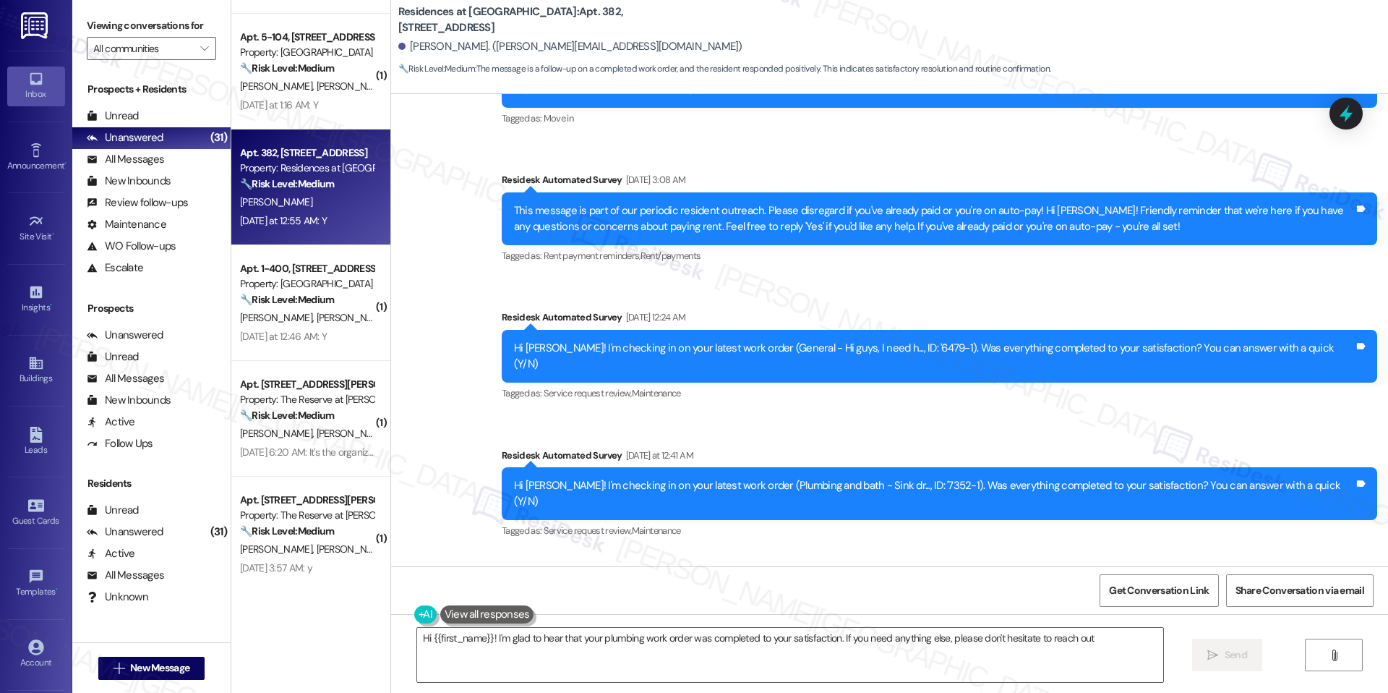
type textarea "Hi {{first_name}}! I'm glad to hear that your plumbing work order was completed…"
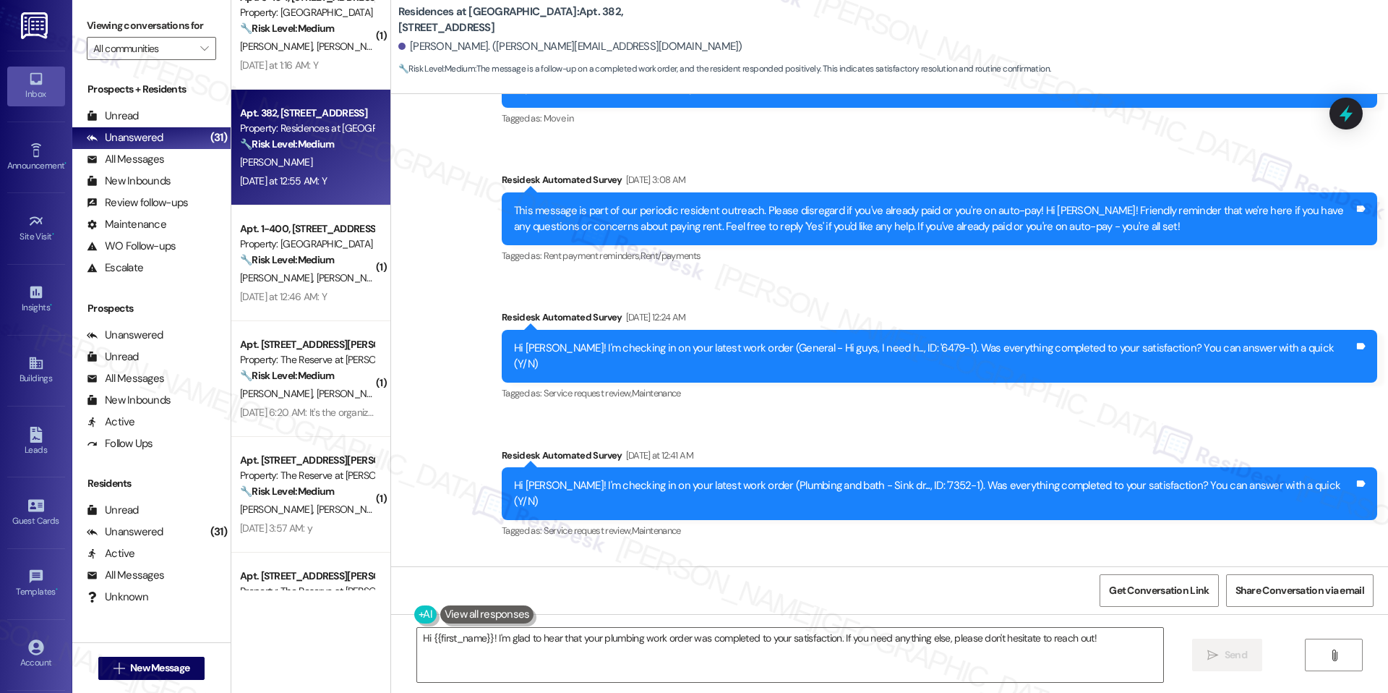
scroll to position [489, 0]
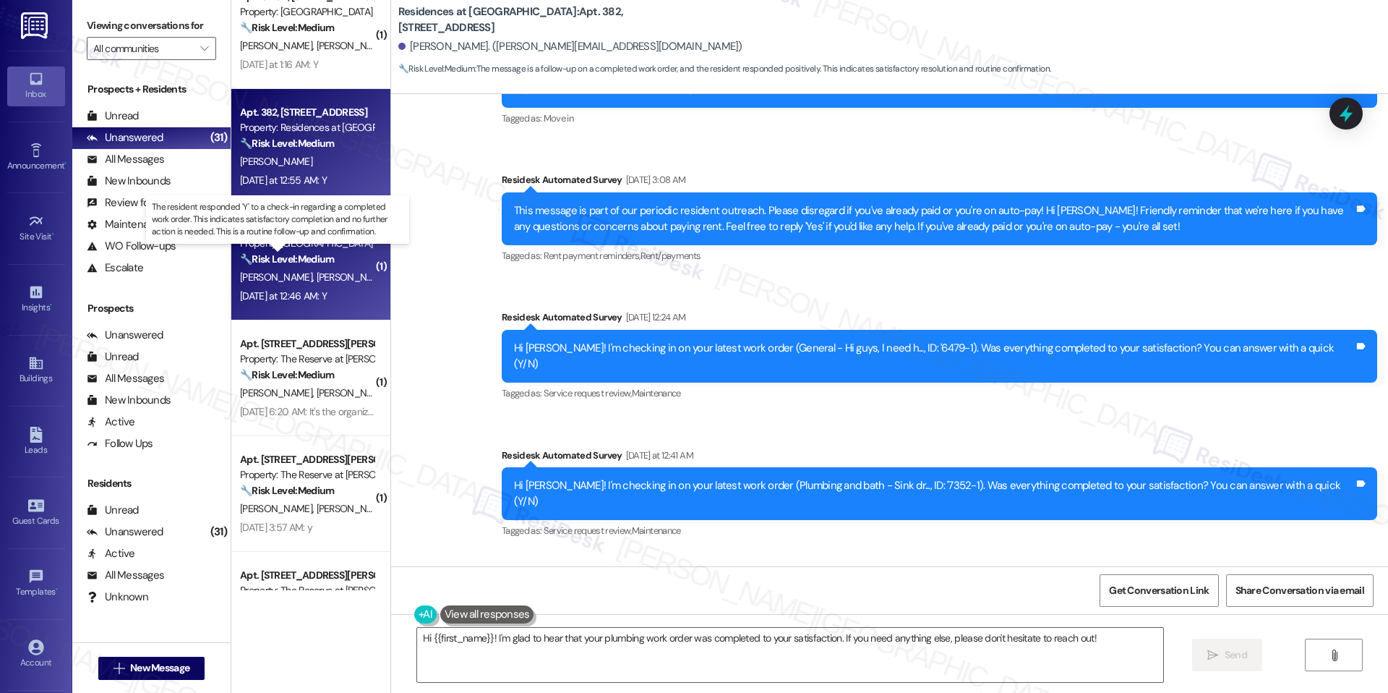
click at [272, 259] on strong "🔧 Risk Level: Medium" at bounding box center [287, 258] width 94 height 13
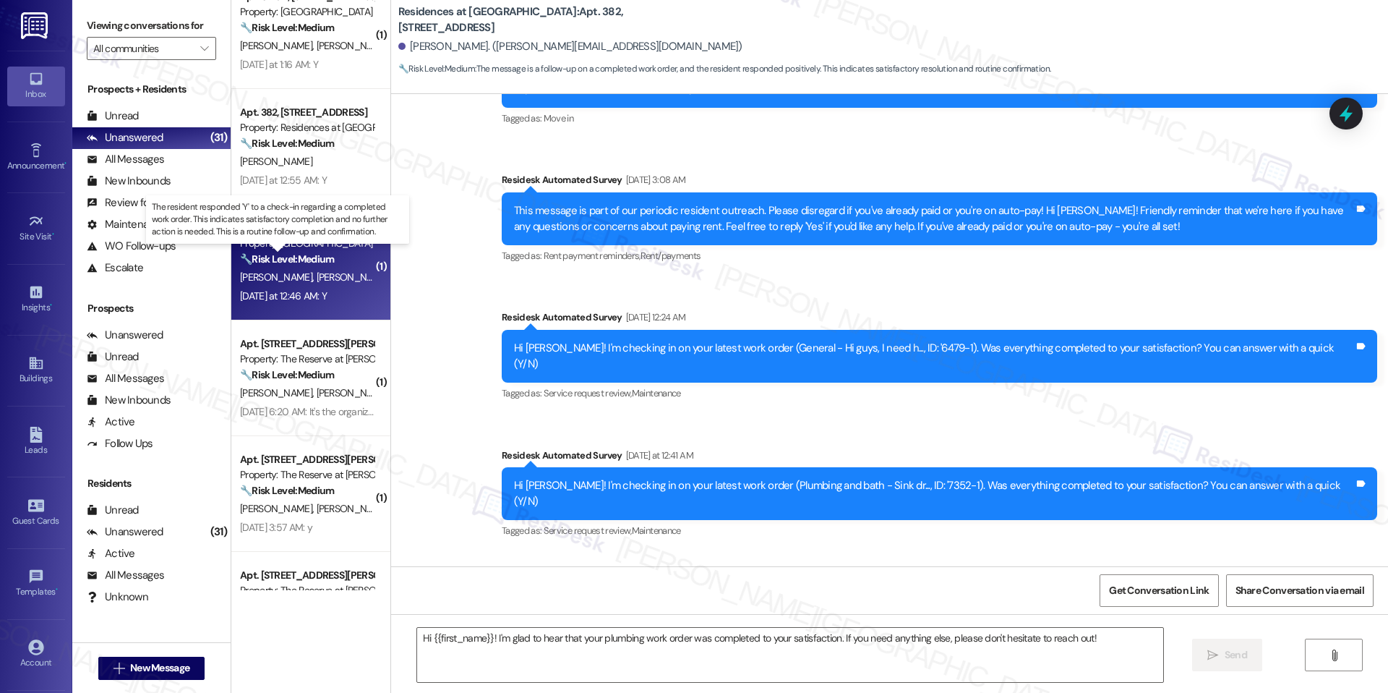
type textarea "Fetching suggested responses. Please feel free to read through the conversation…"
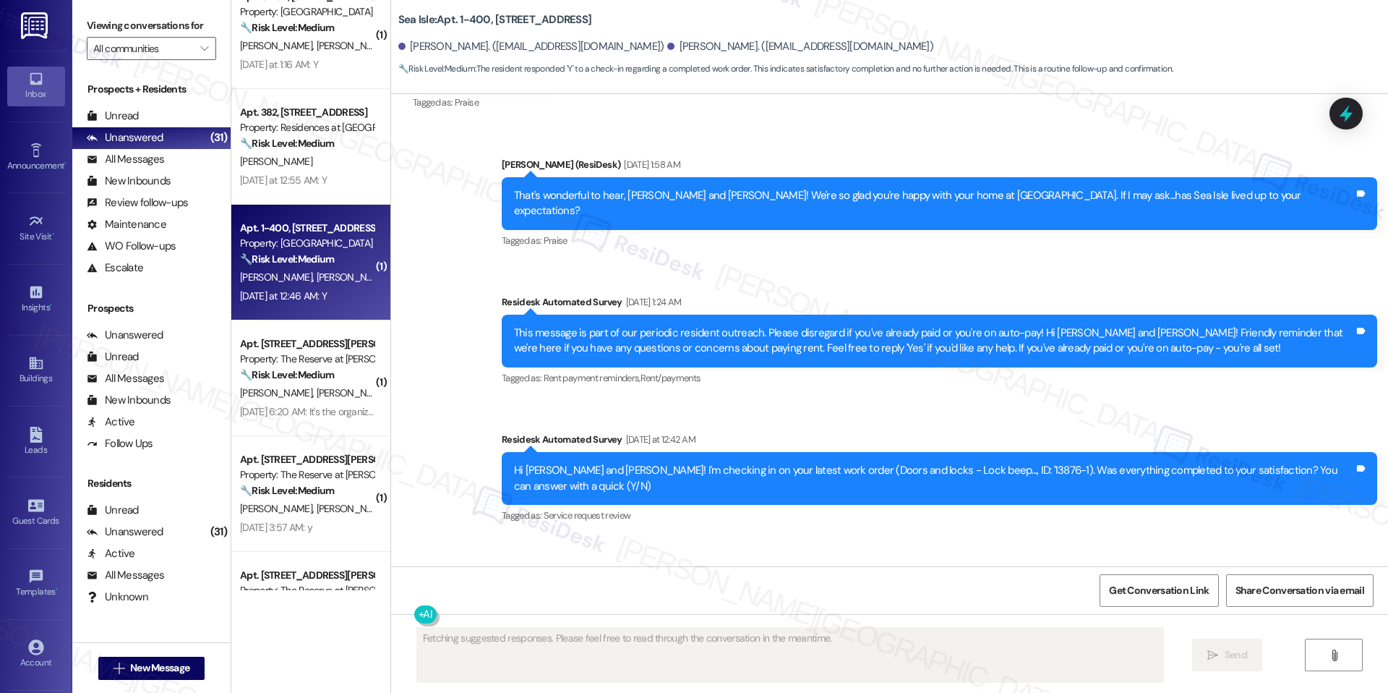
scroll to position [1081, 0]
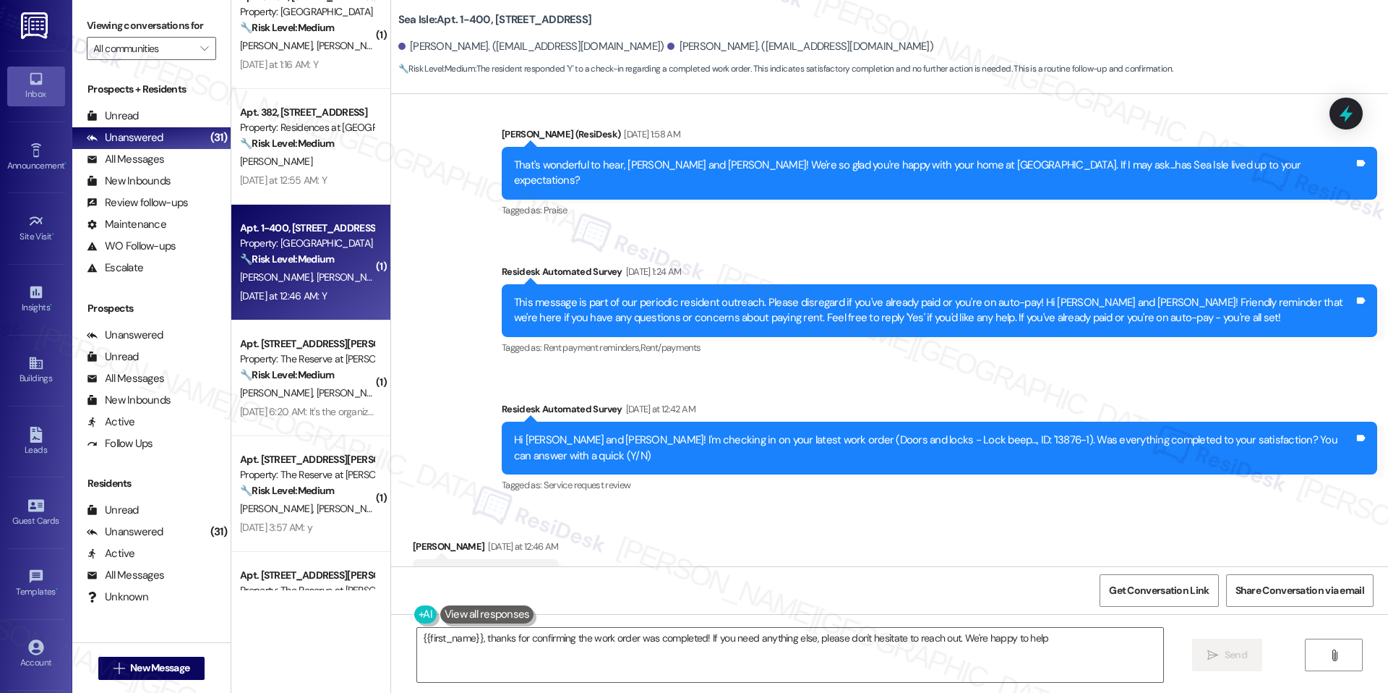
type textarea "{{first_name}}, thanks for confirming the work order was completed! If you need…"
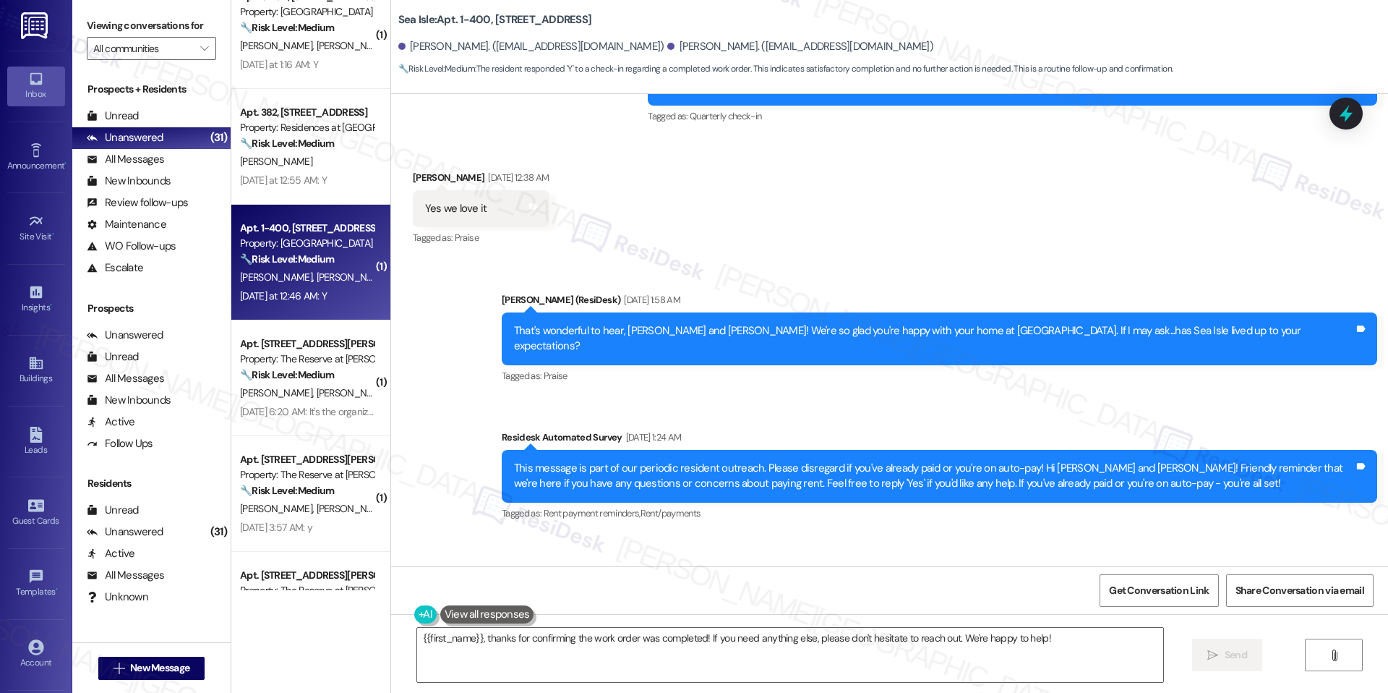
scroll to position [897, 0]
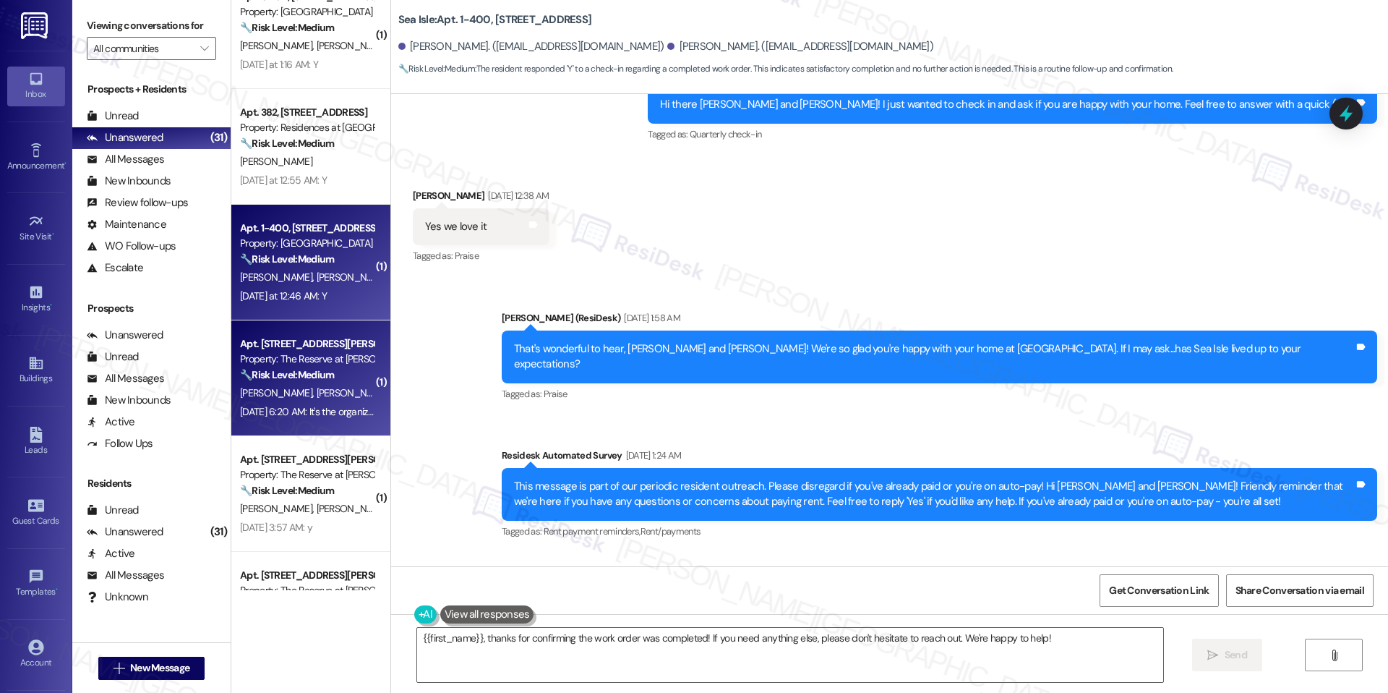
click at [322, 369] on strong "🔧 Risk Level: Medium" at bounding box center [287, 374] width 94 height 13
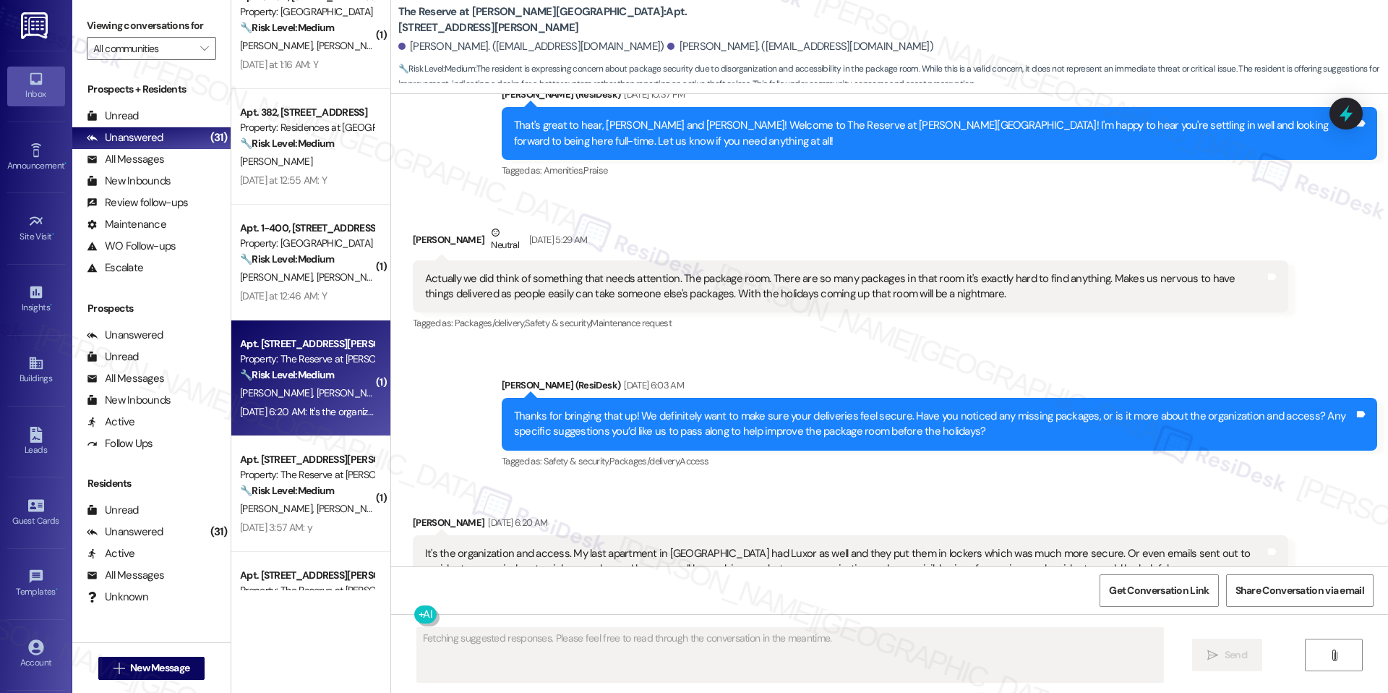
scroll to position [891, 0]
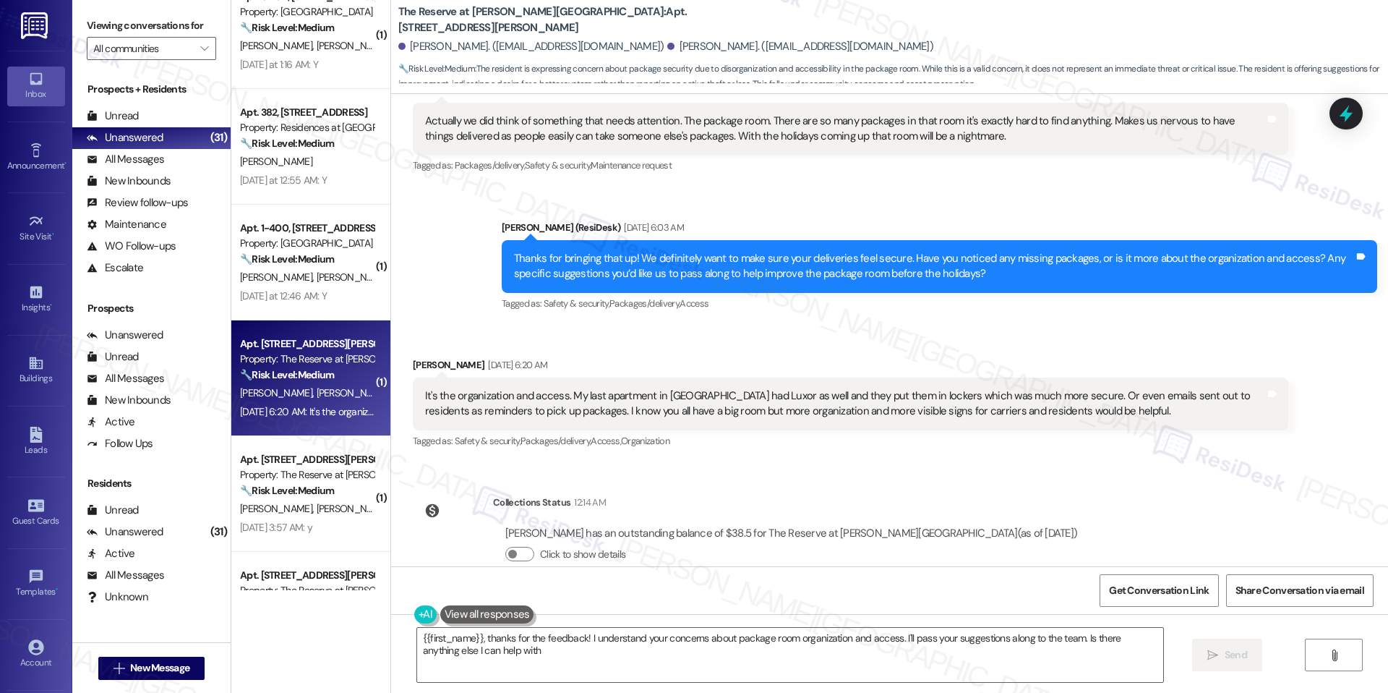
type textarea "{{first_name}}, thanks for the feedback! I understand your concerns about packa…"
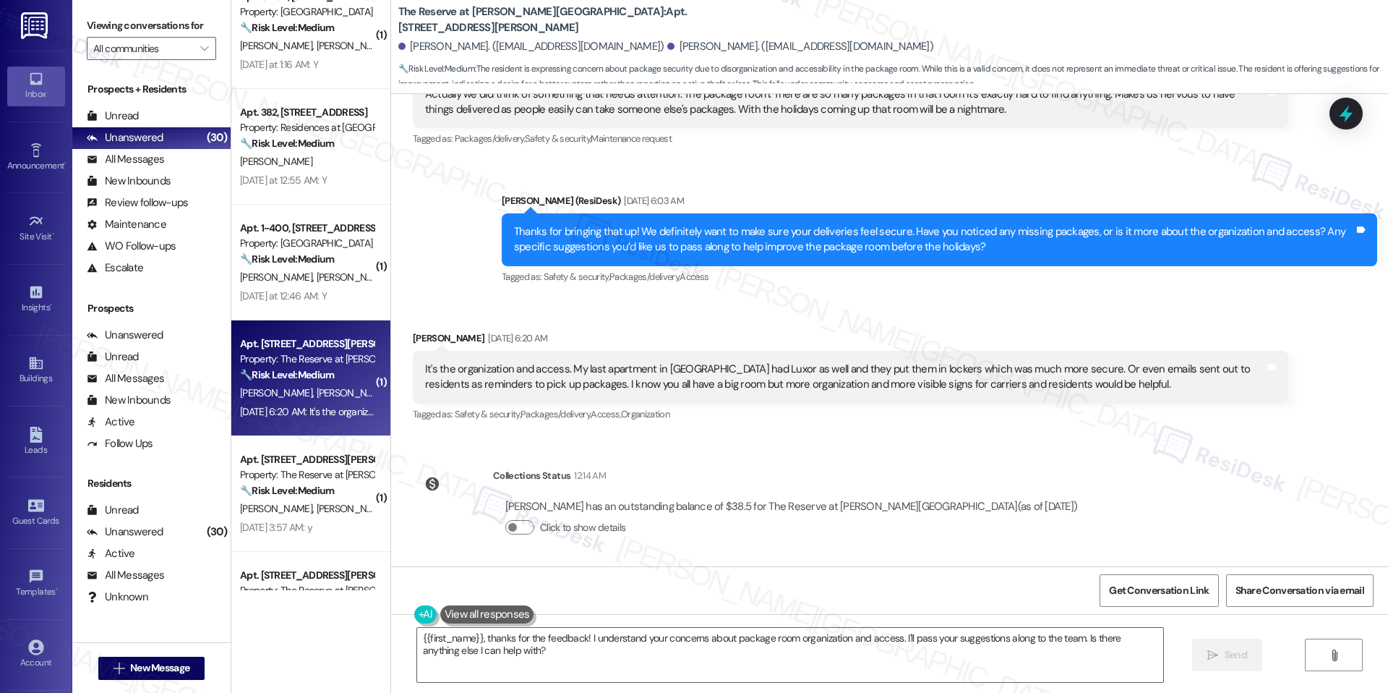
scroll to position [1025, 0]
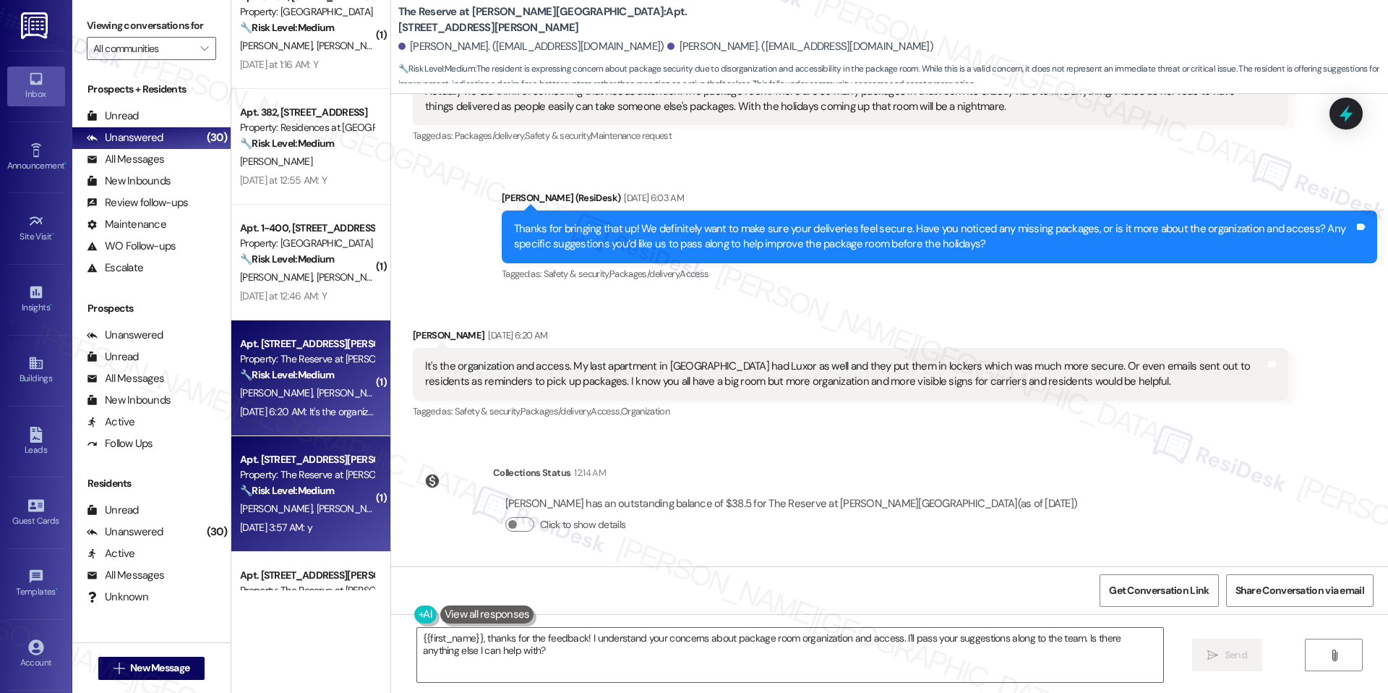
click at [318, 479] on div "Property: The Reserve at [PERSON_NAME][GEOGRAPHIC_DATA]" at bounding box center [307, 474] width 134 height 15
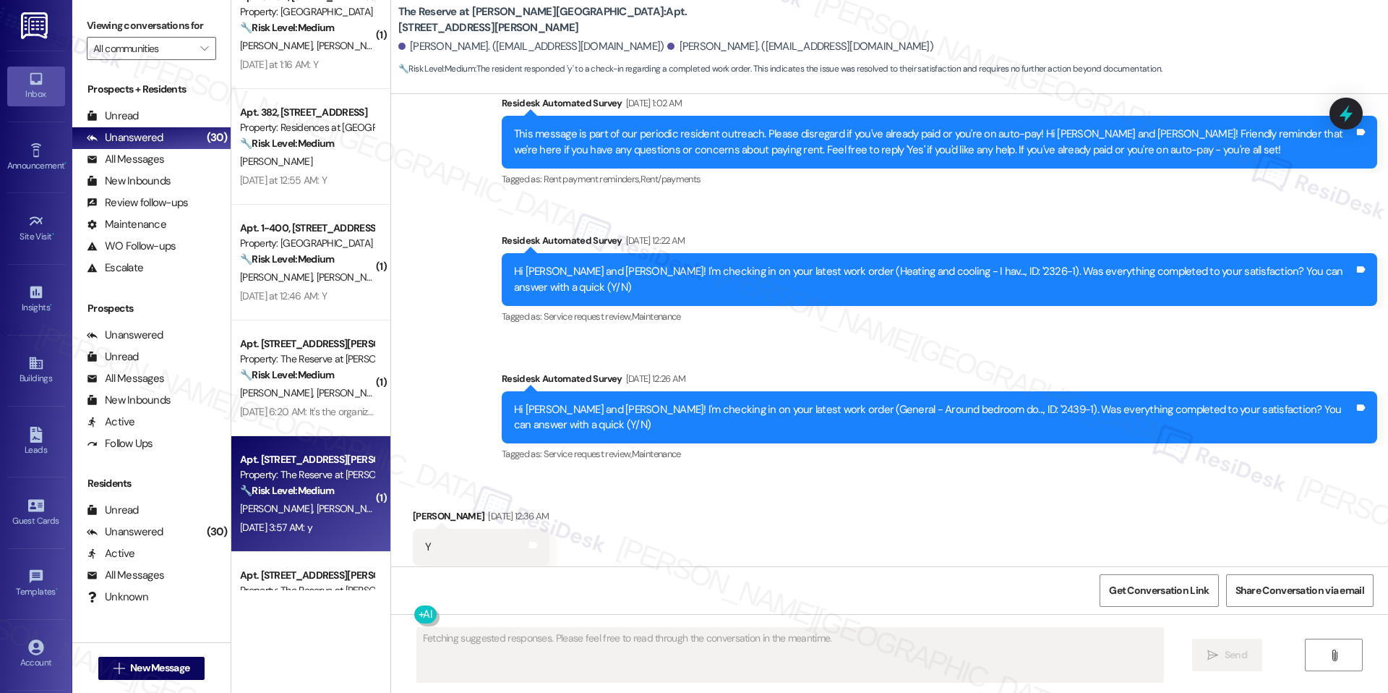
scroll to position [2013, 0]
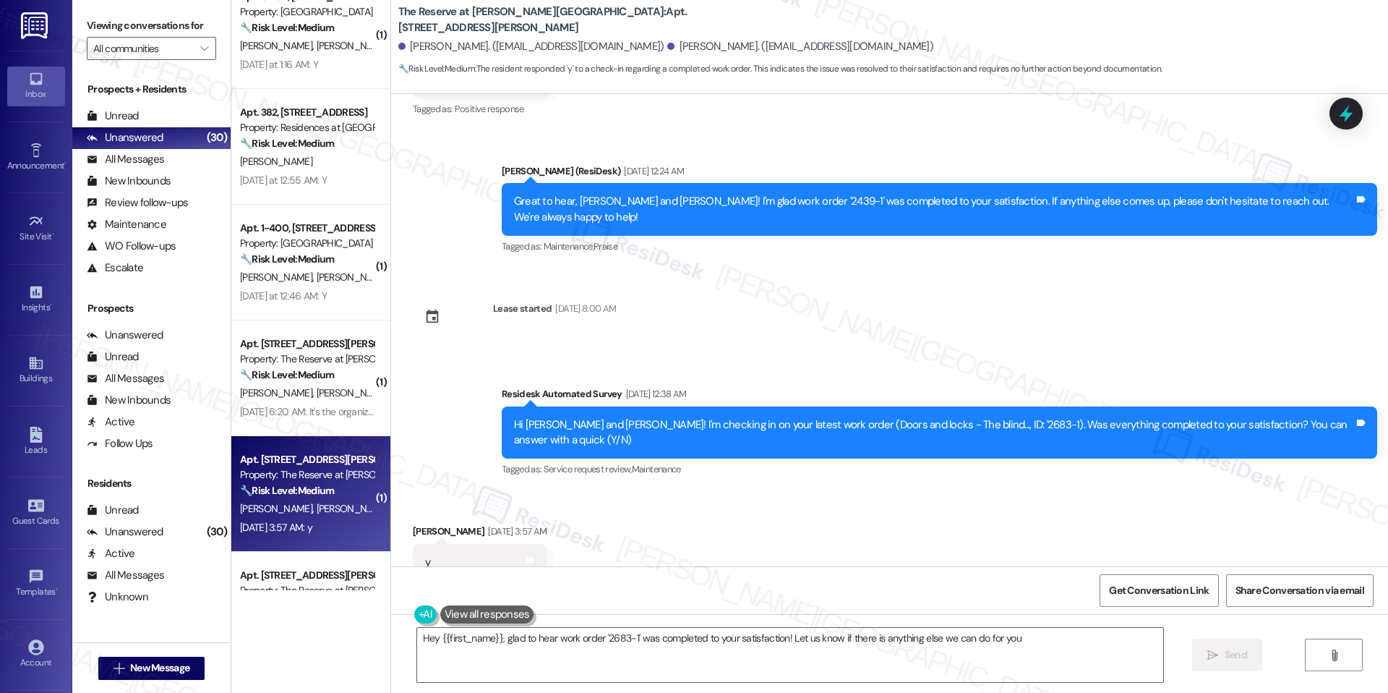
type textarea "Hey {{first_name}}, glad to hear work order '2683-1' was completed to your sati…"
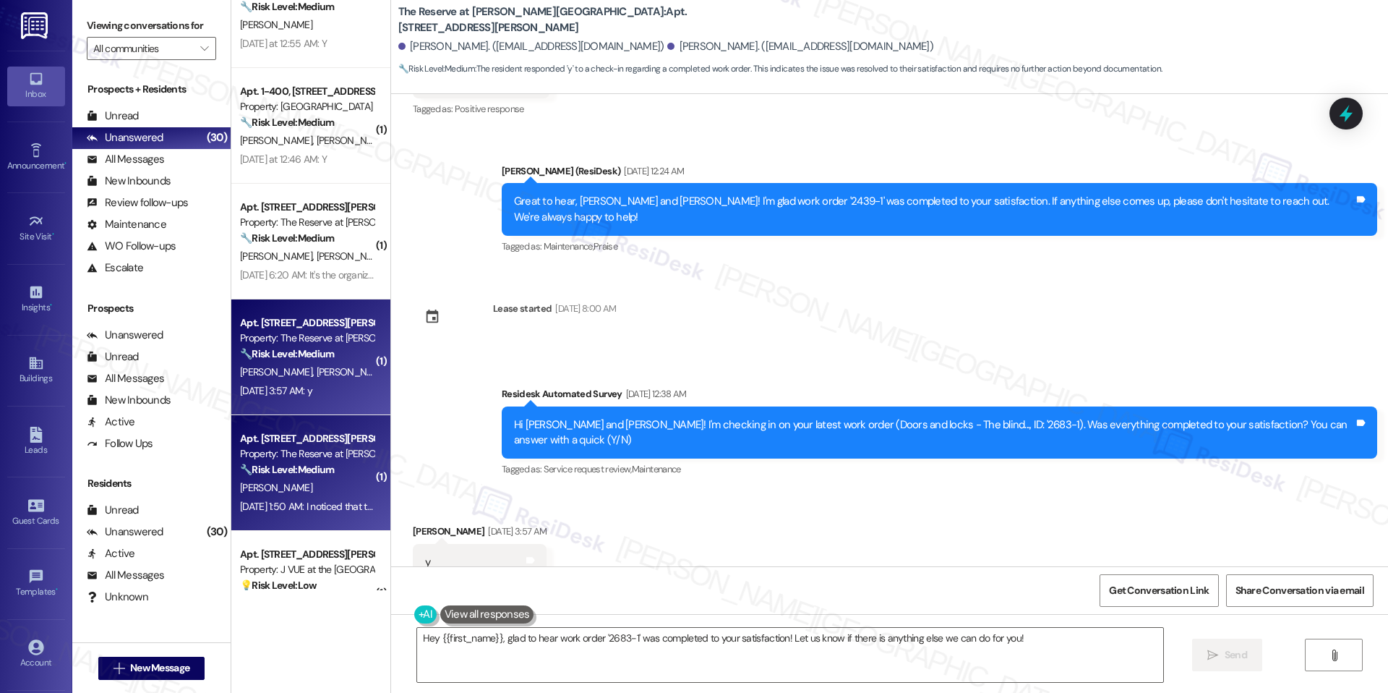
scroll to position [630, 0]
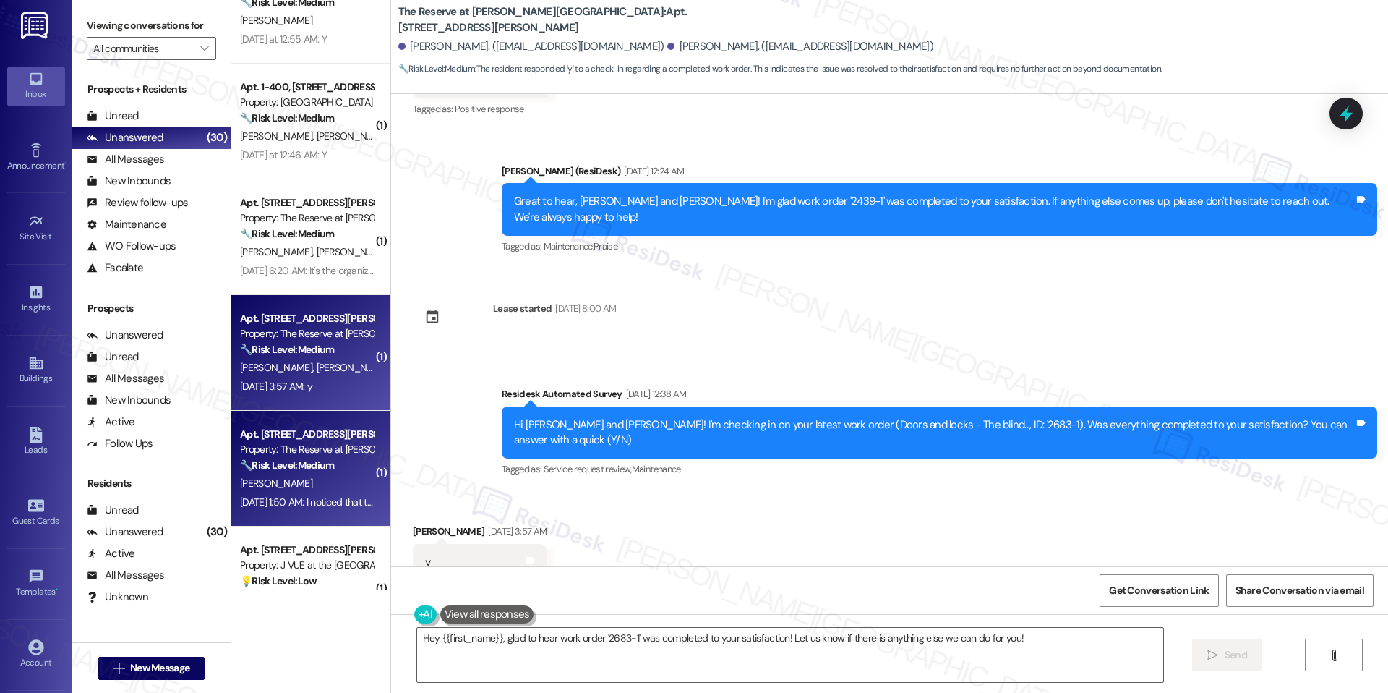
click at [309, 451] on div "Property: The Reserve at [PERSON_NAME][GEOGRAPHIC_DATA]" at bounding box center [307, 449] width 134 height 15
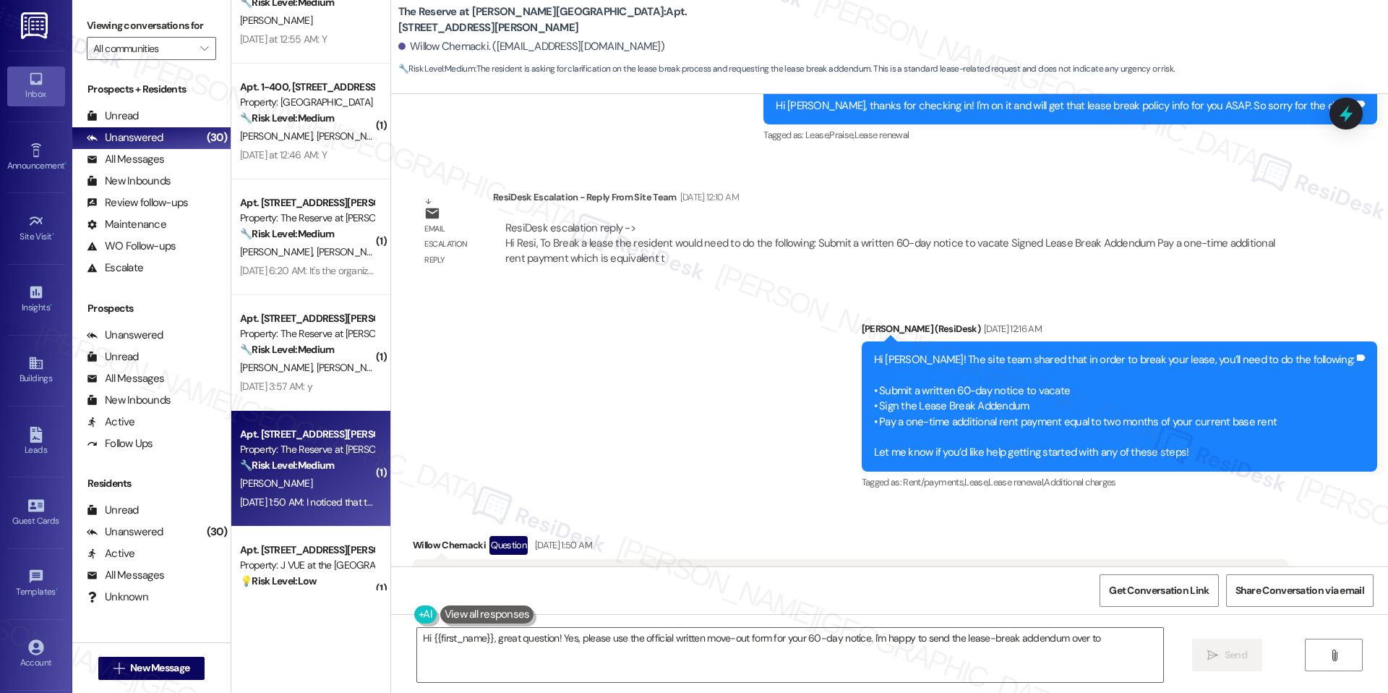
scroll to position [3205, 0]
type textarea "Hi {{first_name}}, great question! Yes, please use the official written move-ou…"
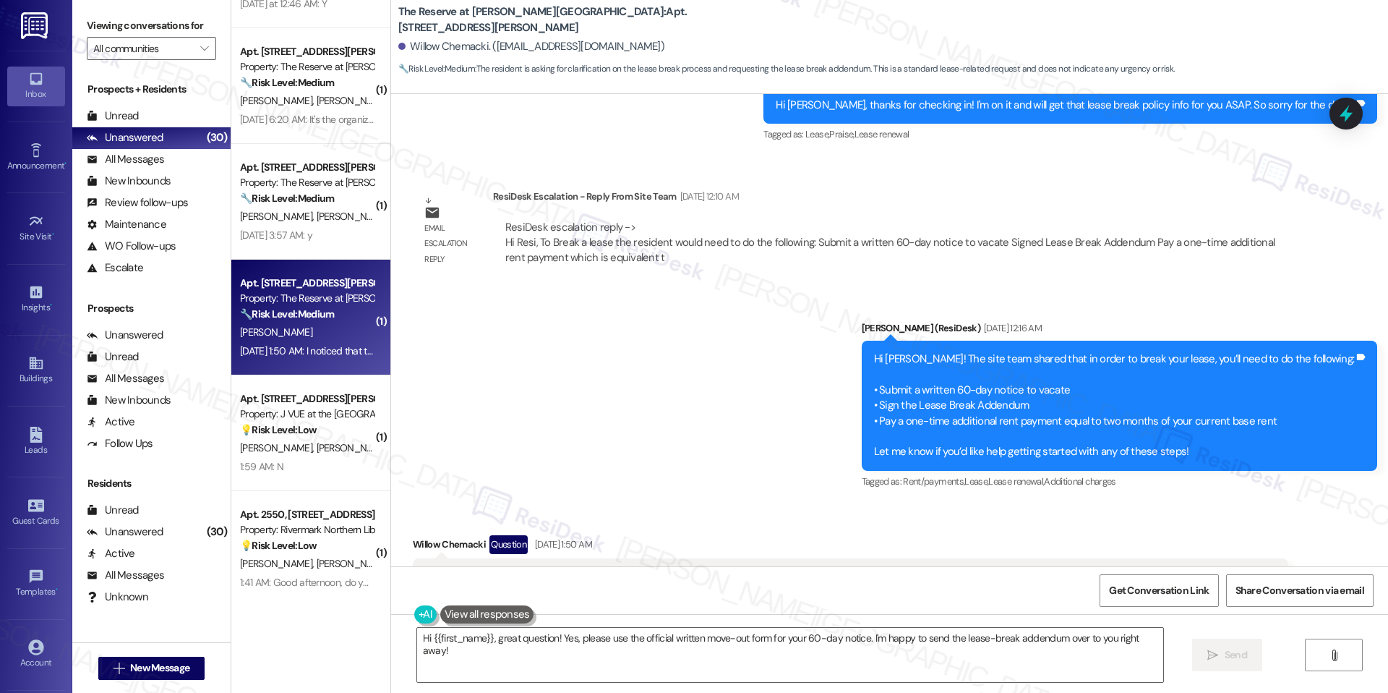
scroll to position [789, 0]
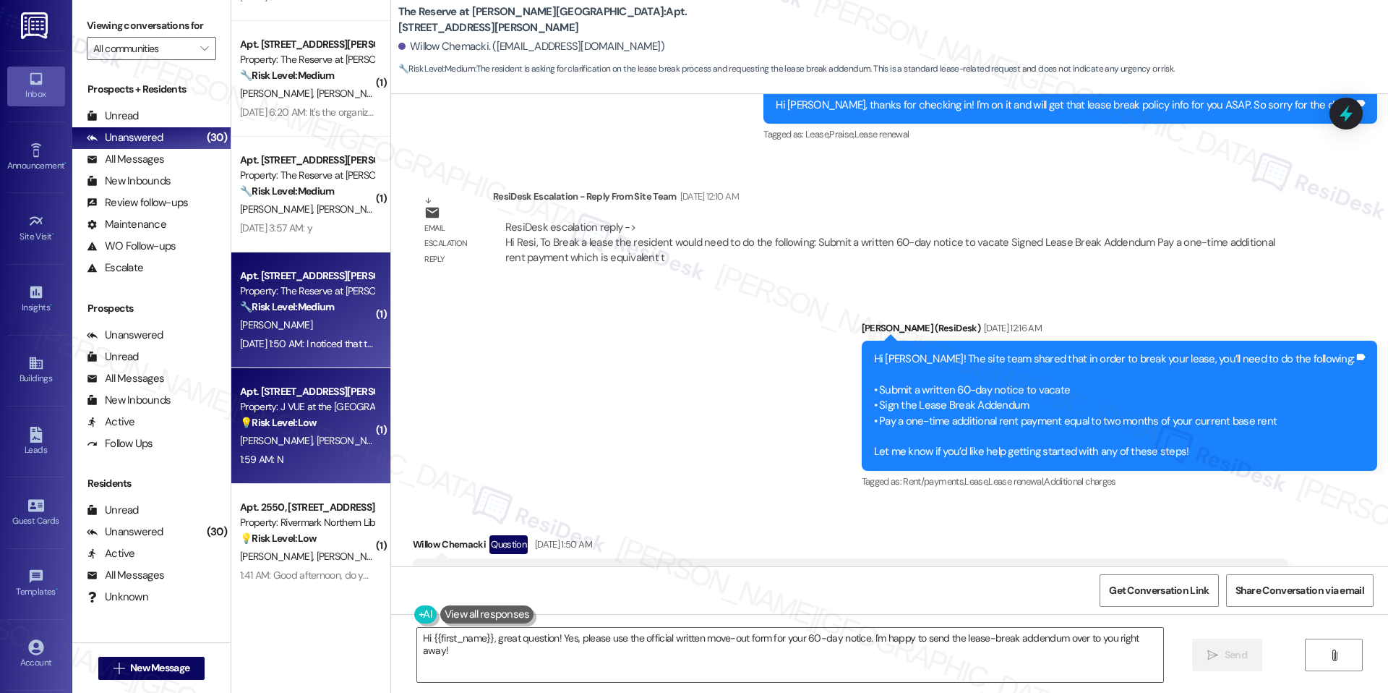
click at [286, 414] on div "Property: J VUE at the LMA" at bounding box center [307, 406] width 134 height 15
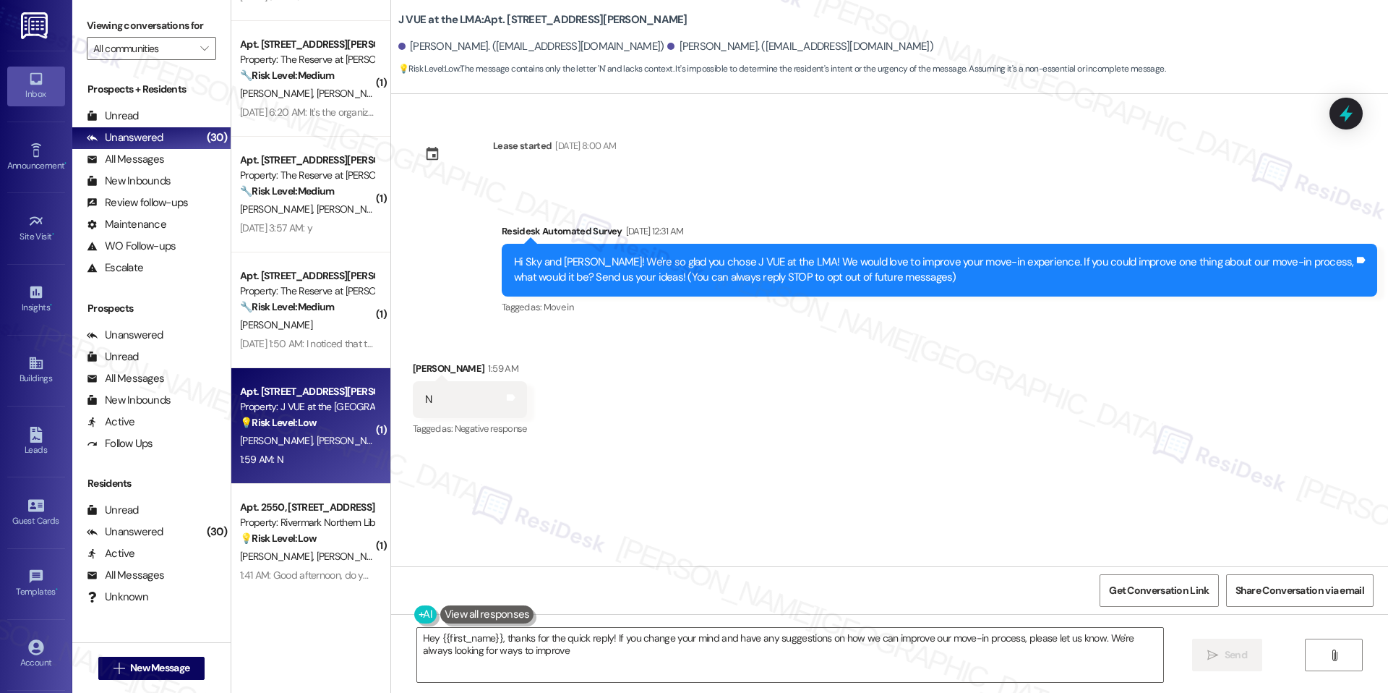
type textarea "Hey {{first_name}}, thanks for the quick reply! If you change your mind and hav…"
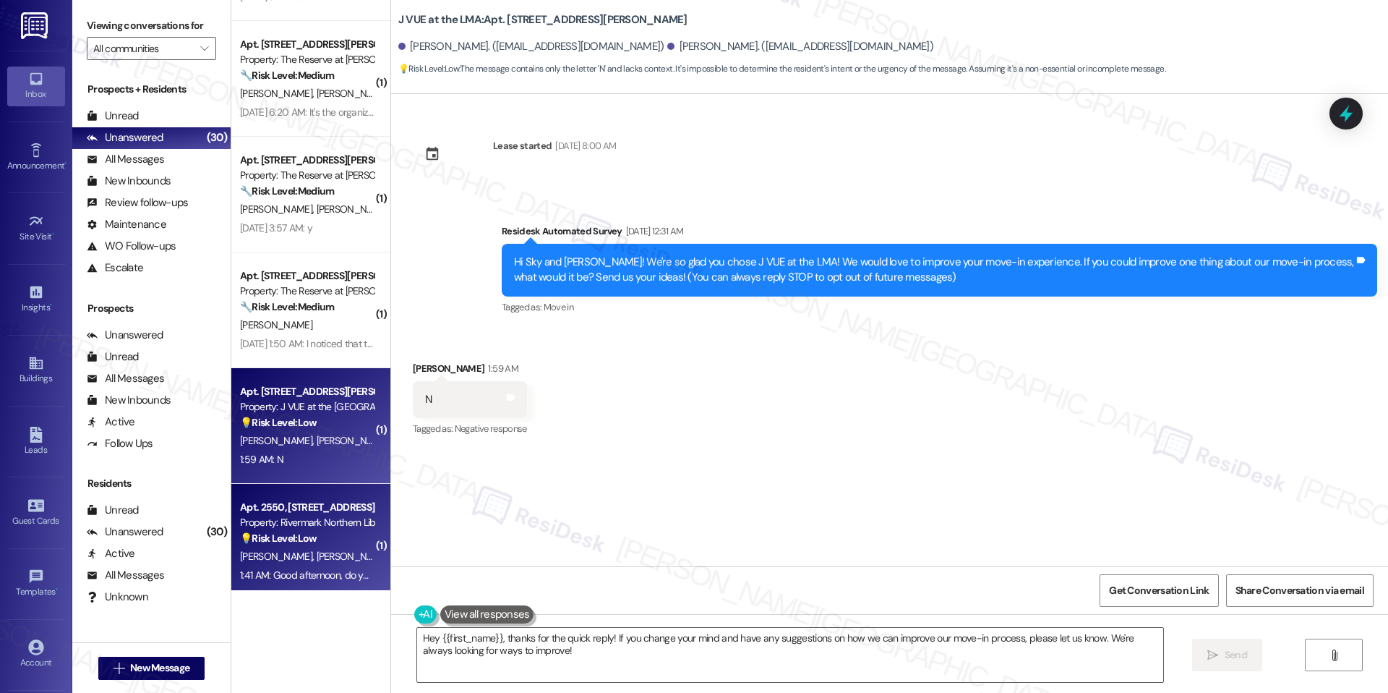
click at [288, 536] on strong "💡 Risk Level: Low" at bounding box center [278, 537] width 77 height 13
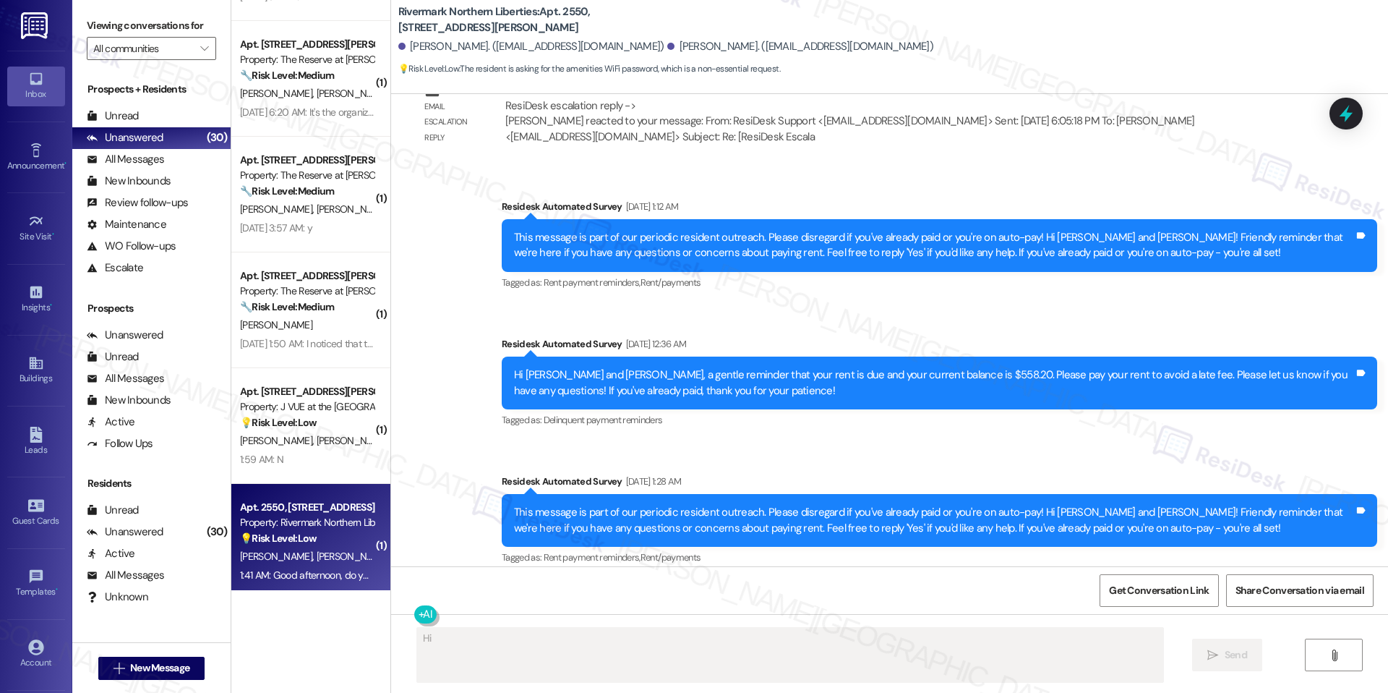
scroll to position [4189, 0]
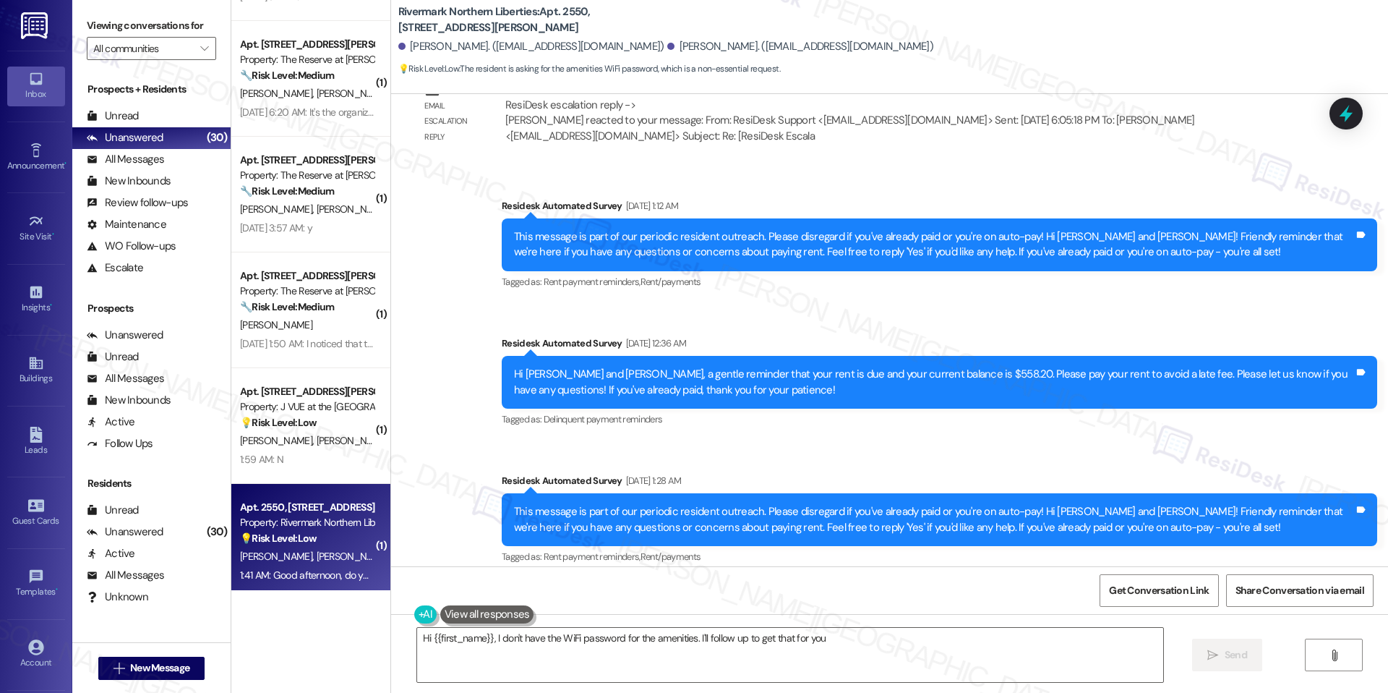
type textarea "Hi {{first_name}}, I don't have the WiFi password for the amenities. I'll follo…"
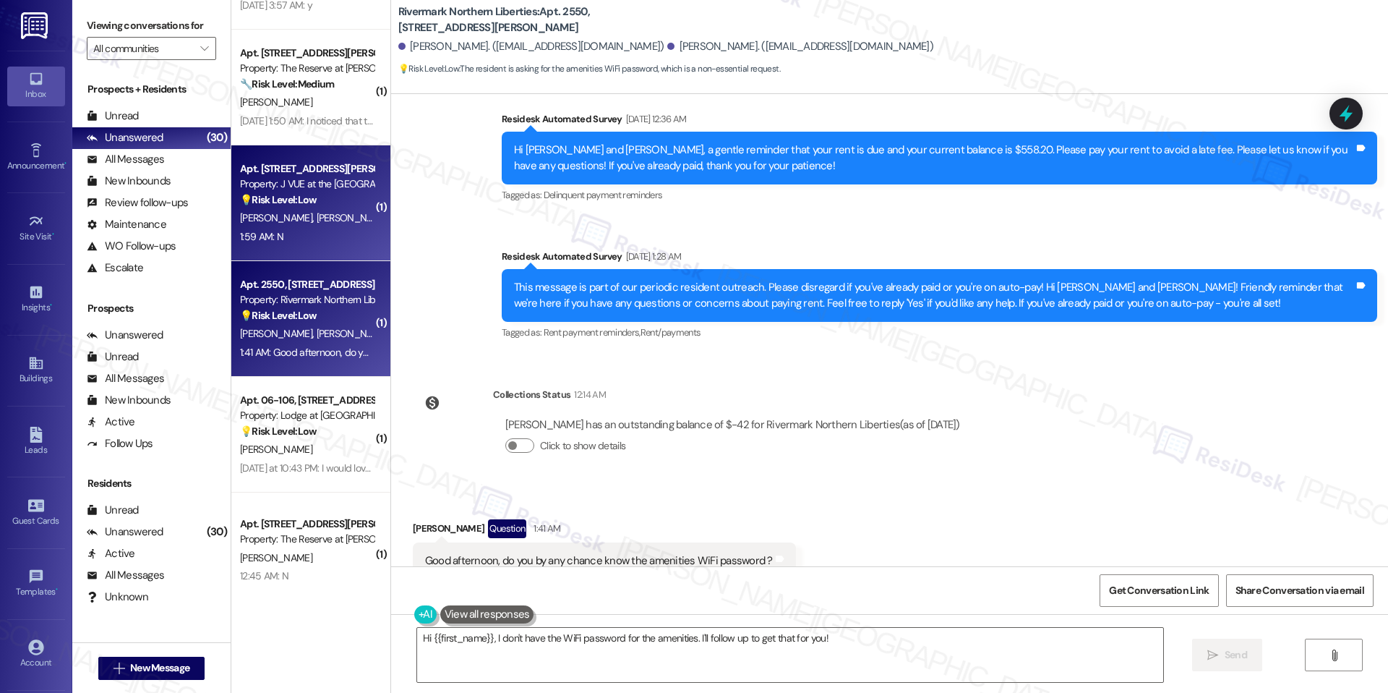
scroll to position [1014, 0]
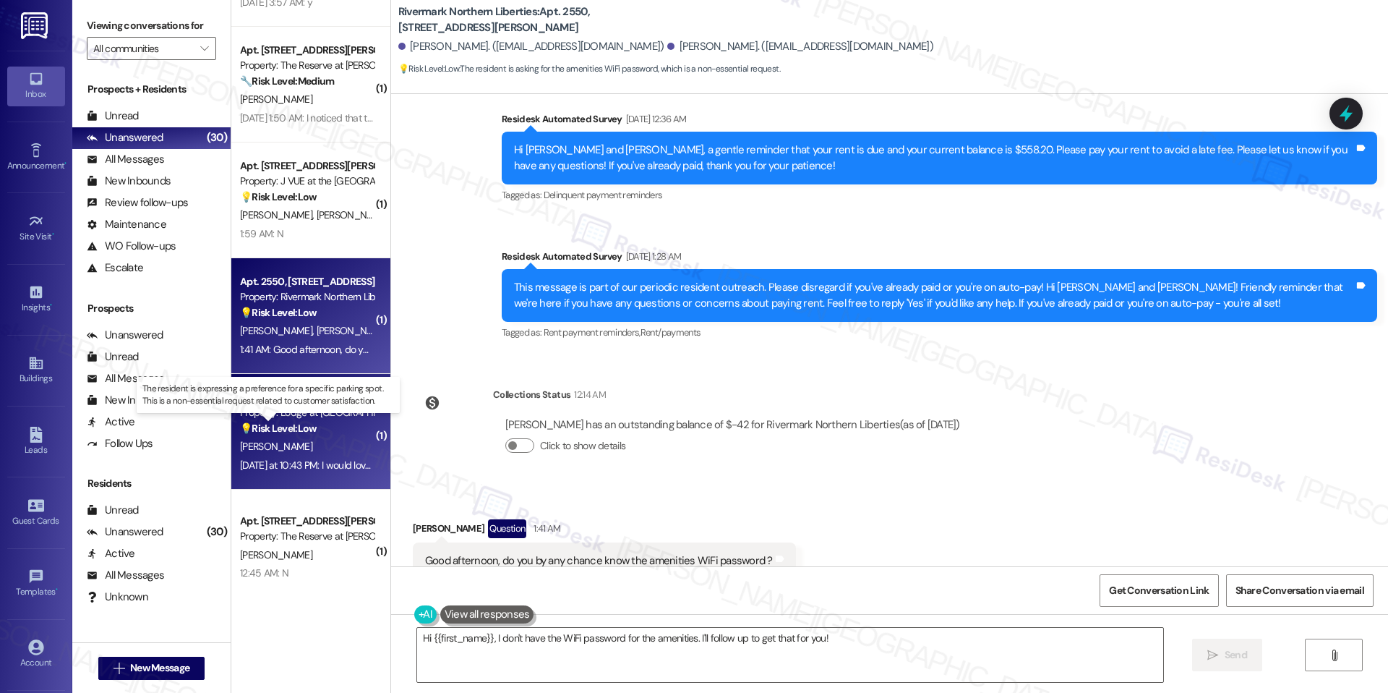
click at [306, 421] on strong "💡 Risk Level: Low" at bounding box center [278, 427] width 77 height 13
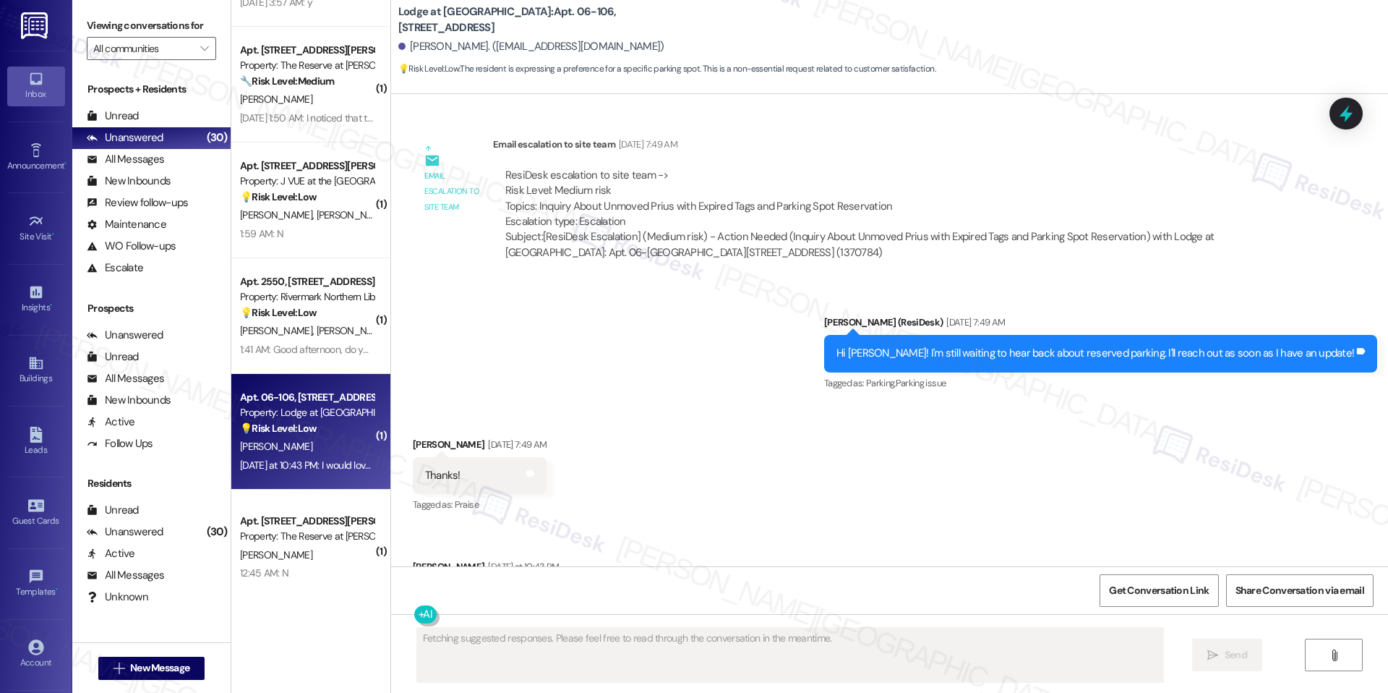
scroll to position [3683, 0]
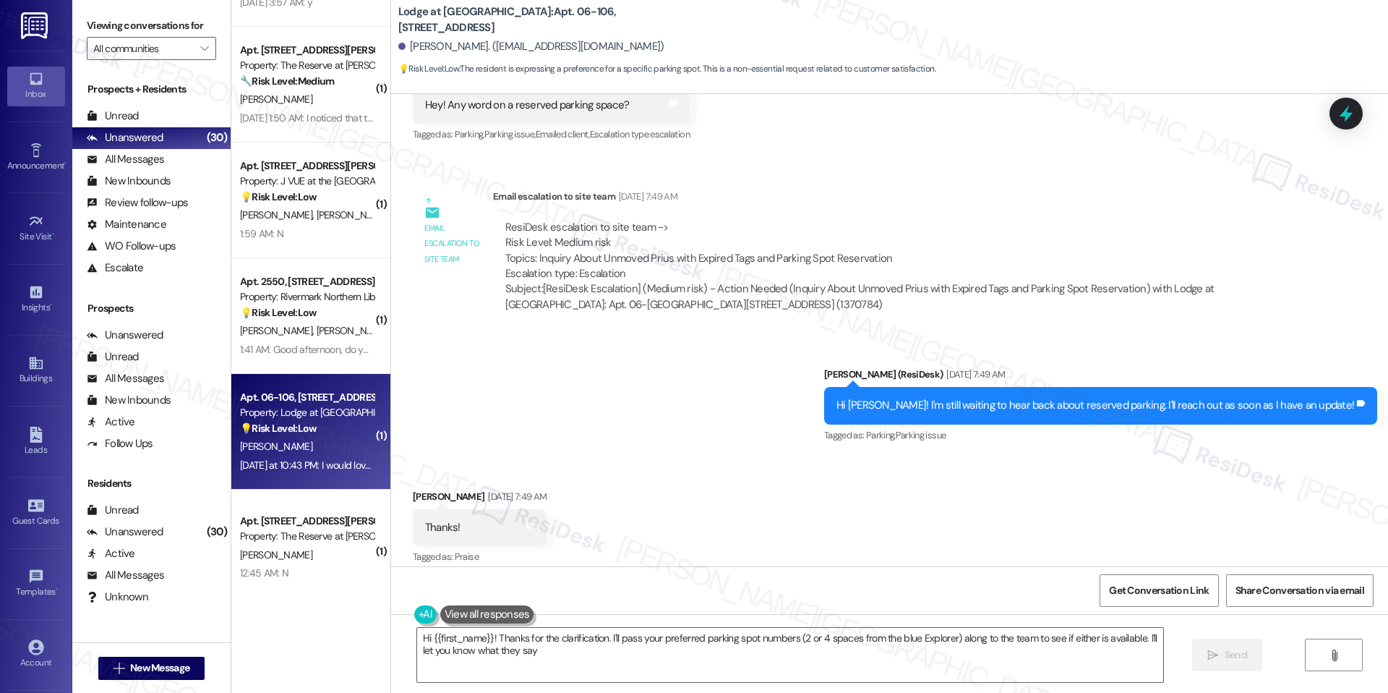
type textarea "Hi {{first_name}}! Thanks for the clarification. I'll pass your preferred parki…"
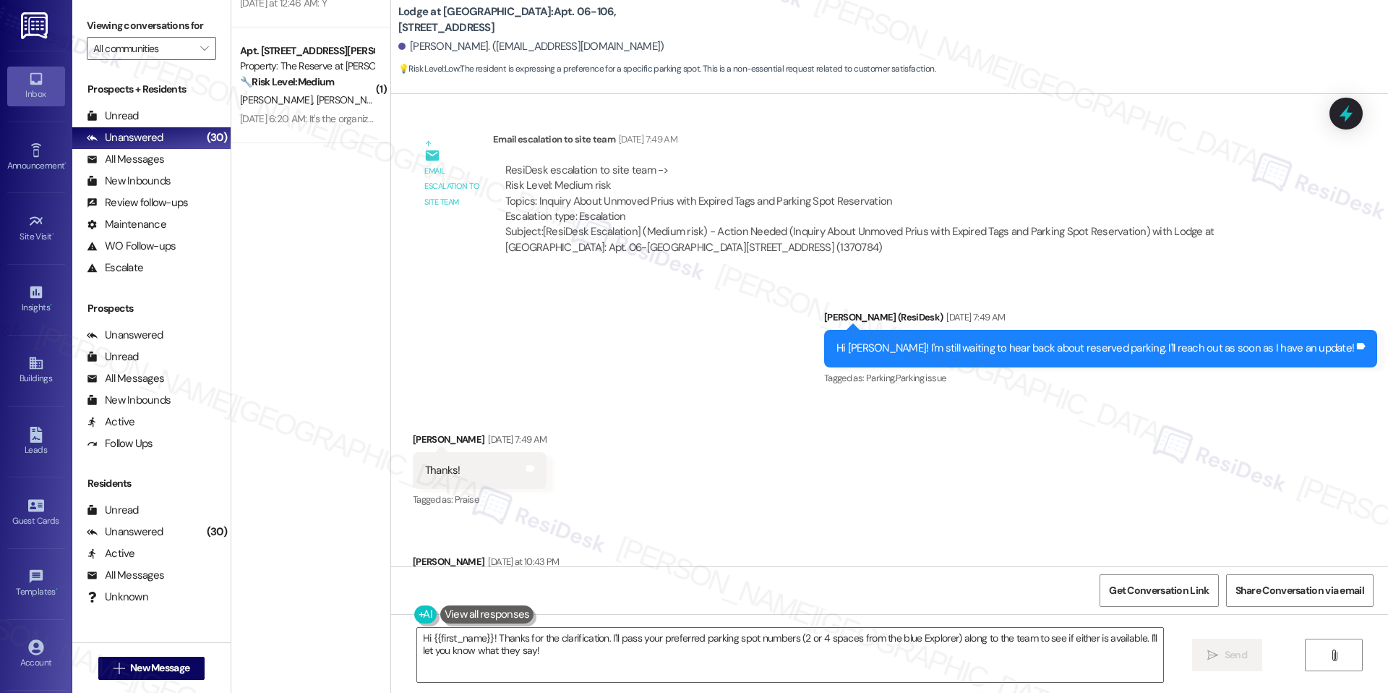
scroll to position [0, 0]
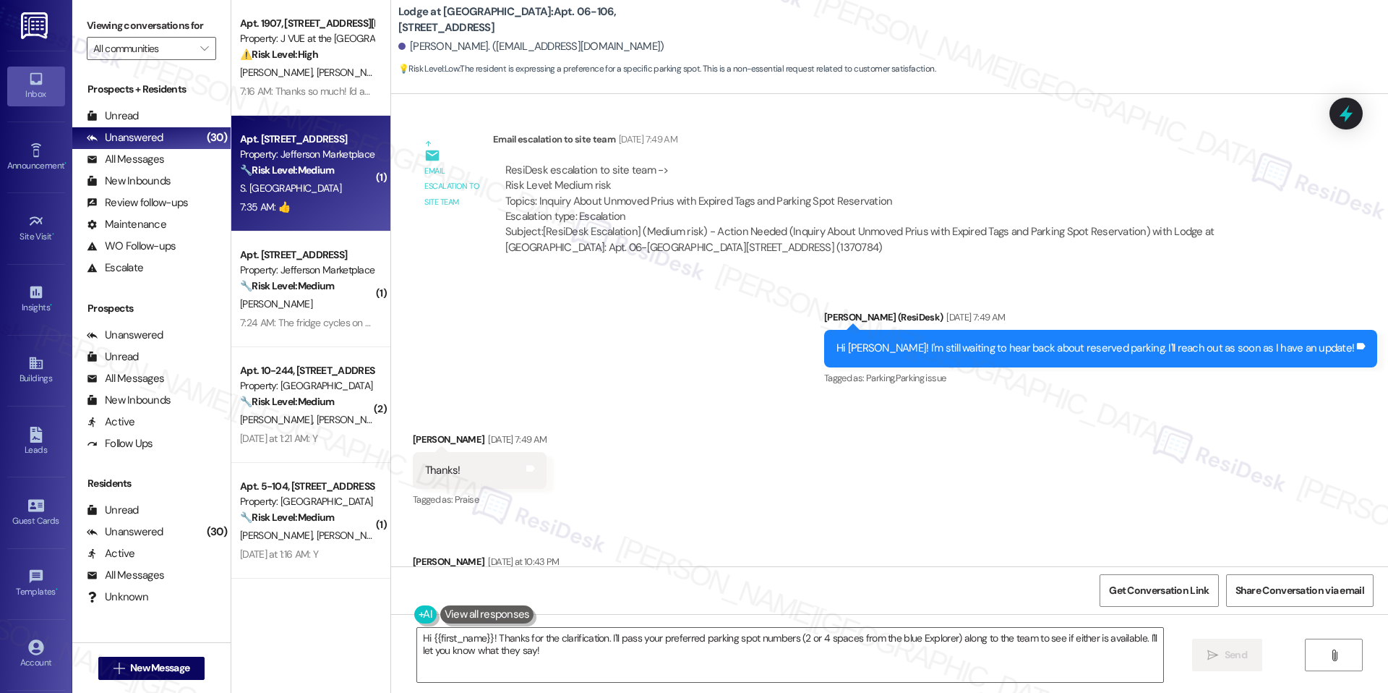
click at [317, 168] on strong "🔧 Risk Level: Medium" at bounding box center [287, 169] width 94 height 13
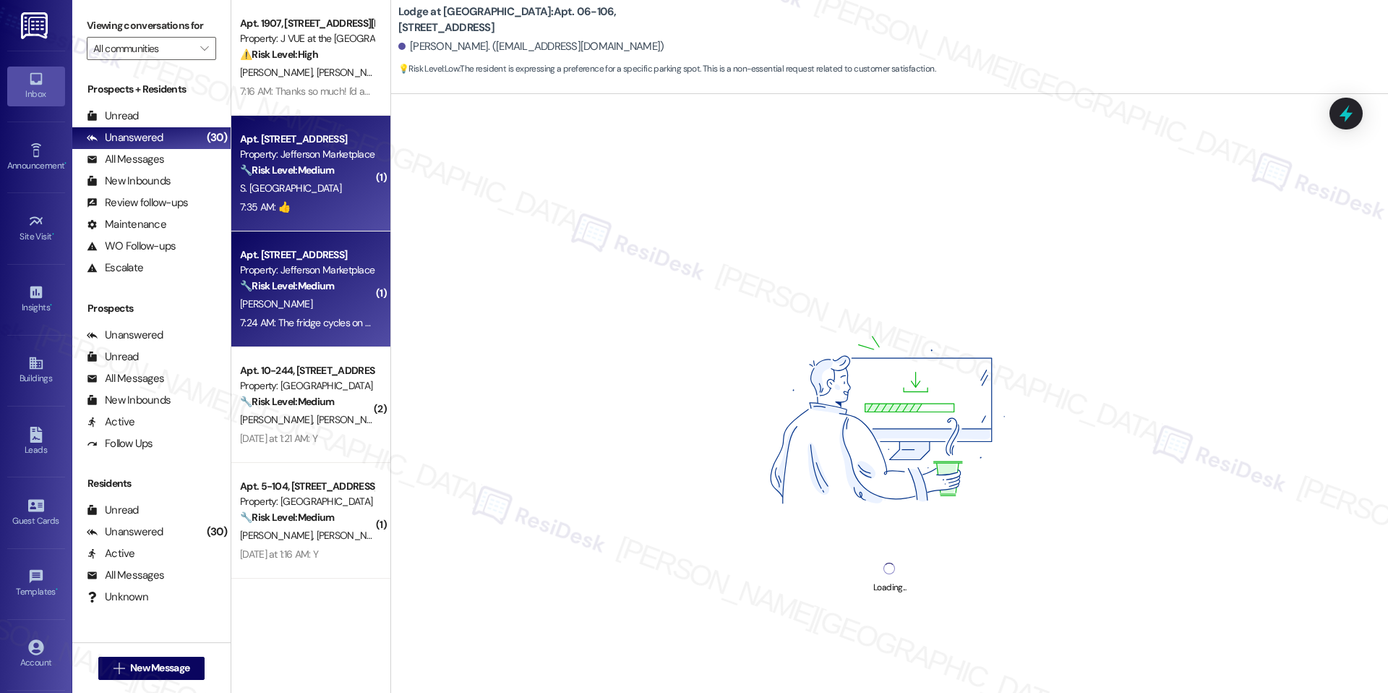
click at [314, 270] on div "Property: Jefferson Marketplace" at bounding box center [307, 269] width 134 height 15
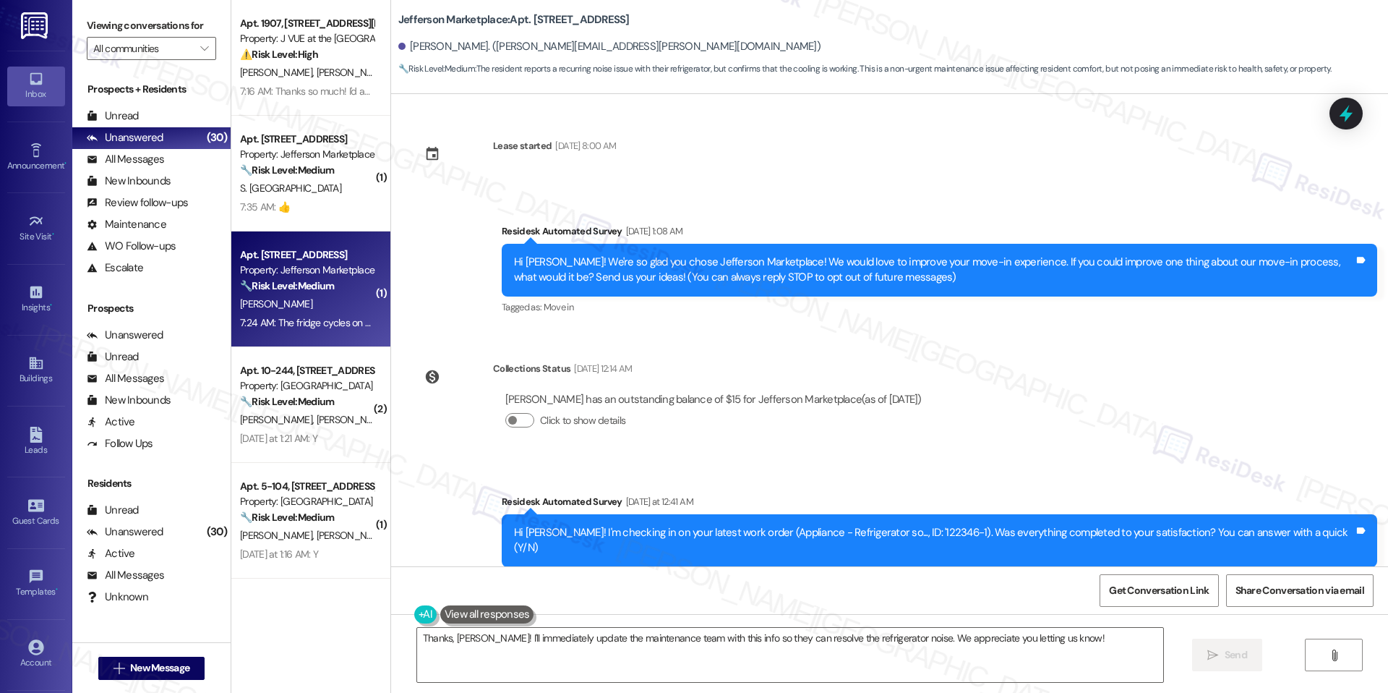
scroll to position [690, 0]
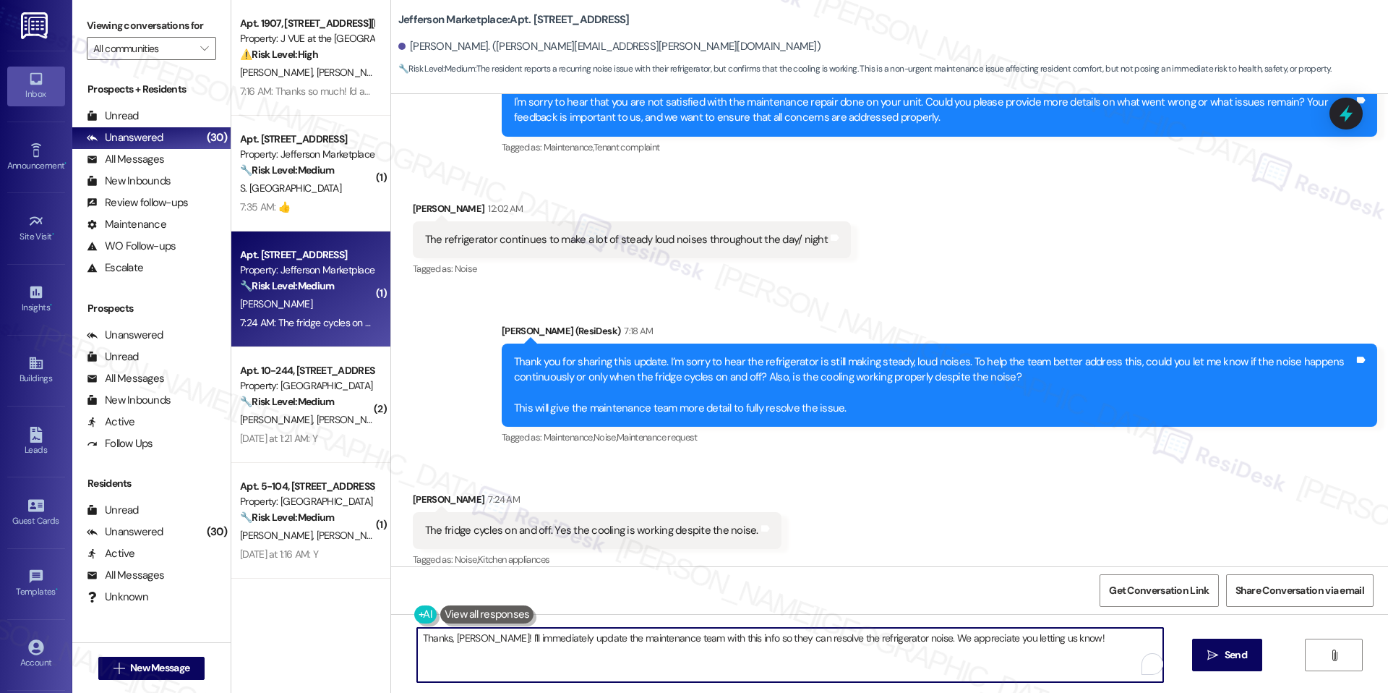
click at [513, 633] on textarea "Thanks, Rashad! I'll immediately update the maintenance team with this info so …" at bounding box center [790, 654] width 746 height 54
paste textarea "Hi Rashad, thank you for clarifying. I’m sorry to hear the refrigerator is stil…"
drag, startPoint x: 453, startPoint y: 635, endPoint x: 274, endPoint y: 639, distance: 179.3
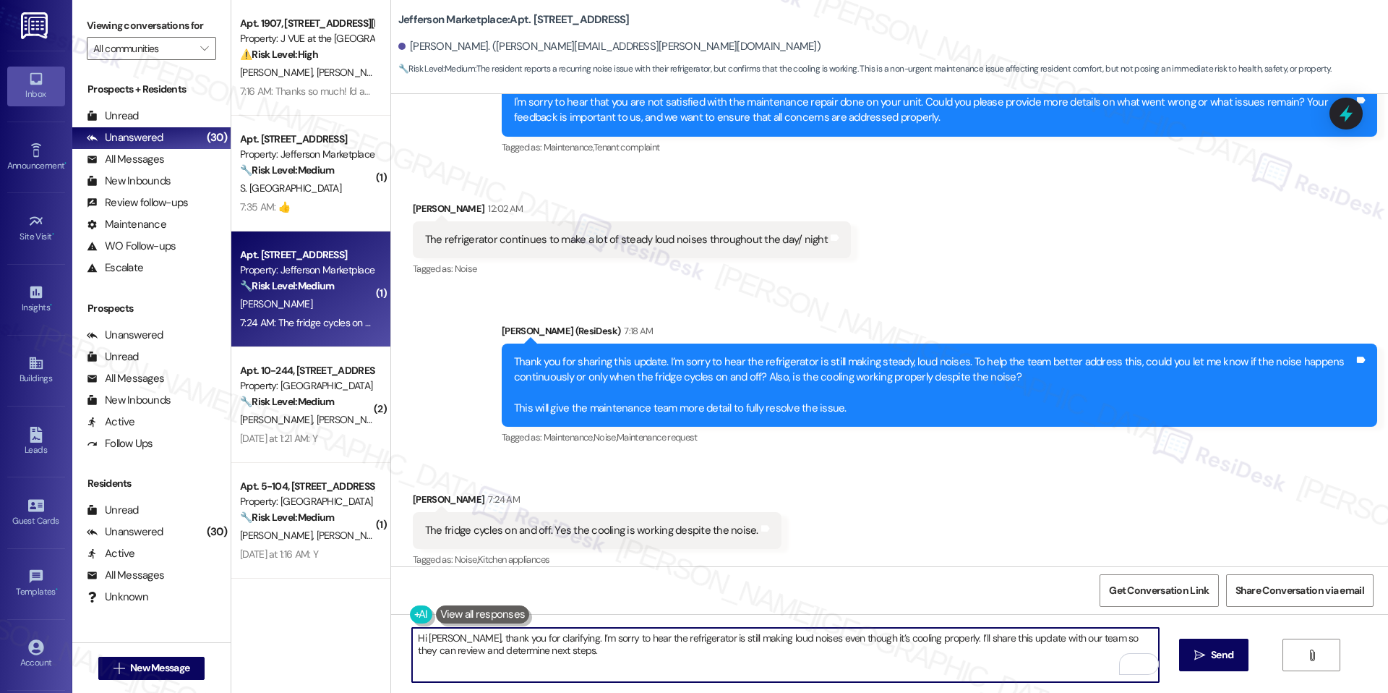
click at [274, 638] on div "Apt. 1907, 75 Saint Alphonsus St Property: J VUE at the LMA ⚠️ Risk Level: High…" at bounding box center [809, 346] width 1157 height 693
click at [295, 639] on div "Apt. 1907, 75 Saint Alphonsus St Property: J VUE at the LMA ⚠️ Risk Level: High…" at bounding box center [310, 346] width 159 height 693
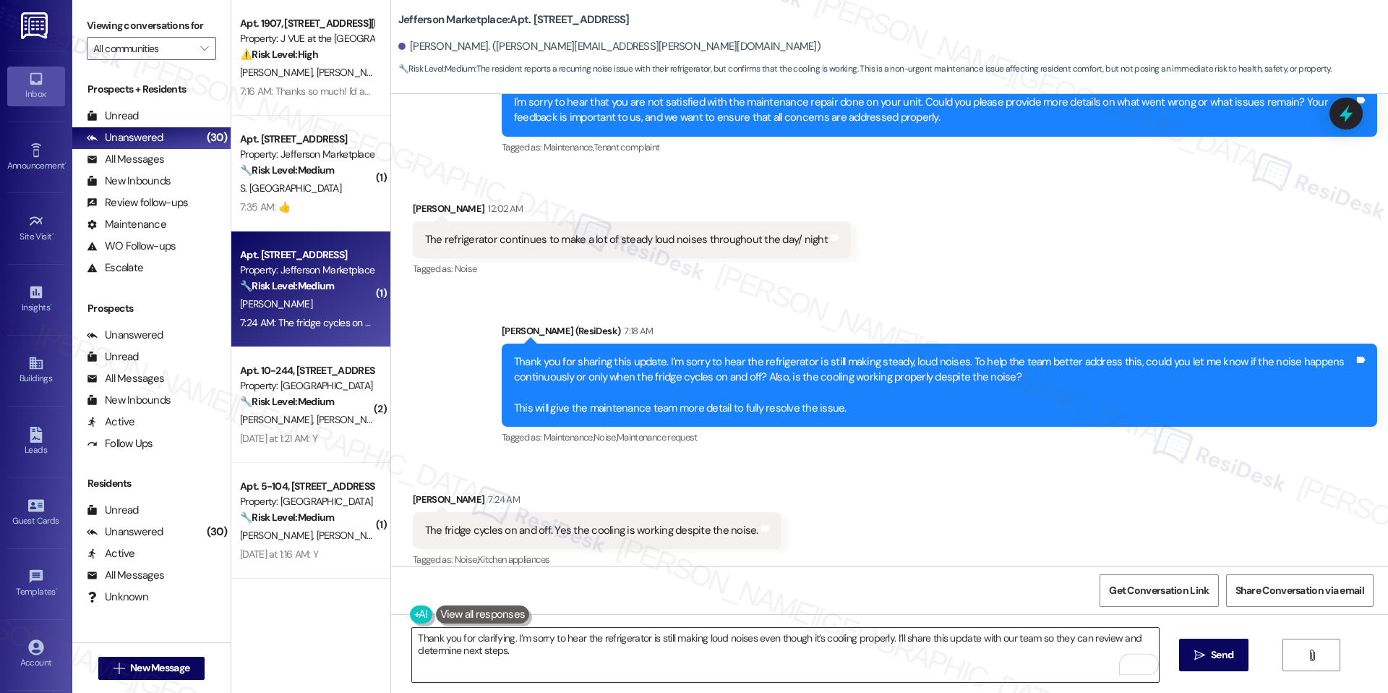
click at [622, 630] on textarea "Thank you for clarifying. I’m sorry to hear the refrigerator is still making lo…" at bounding box center [785, 654] width 746 height 54
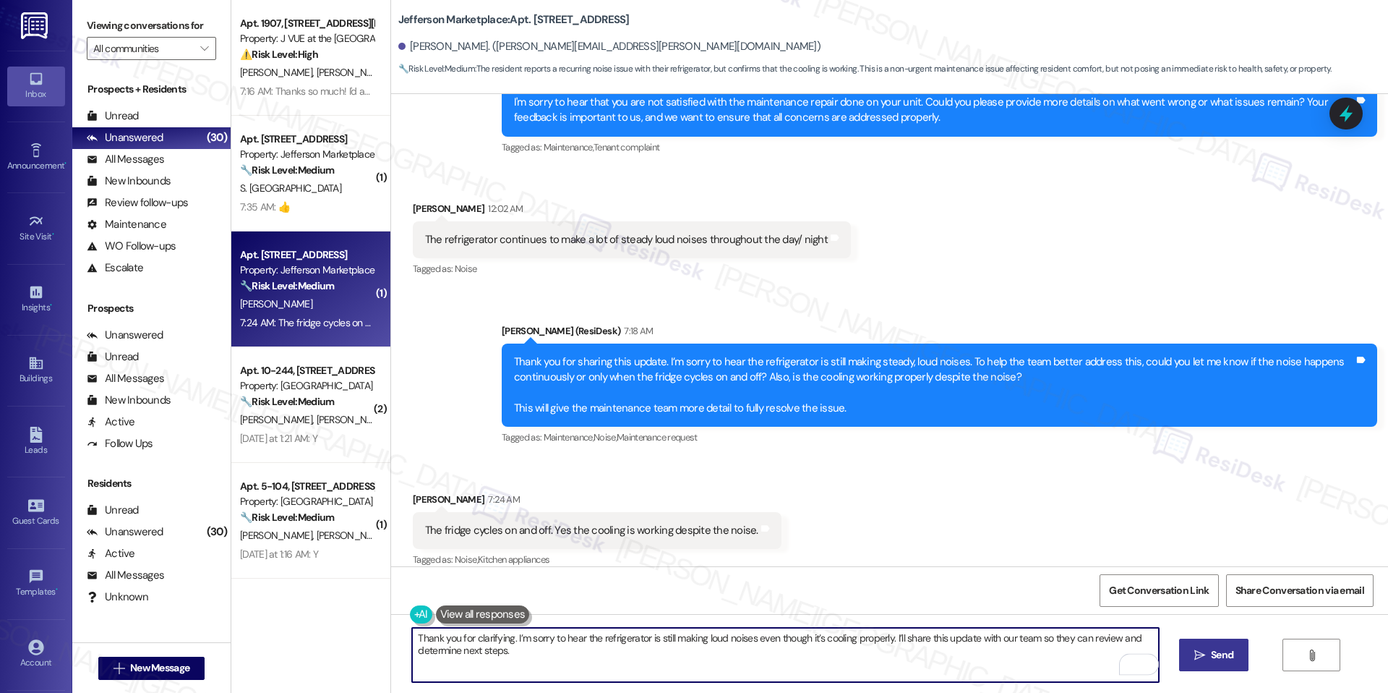
click at [1215, 654] on span "Send" at bounding box center [1222, 654] width 22 height 15
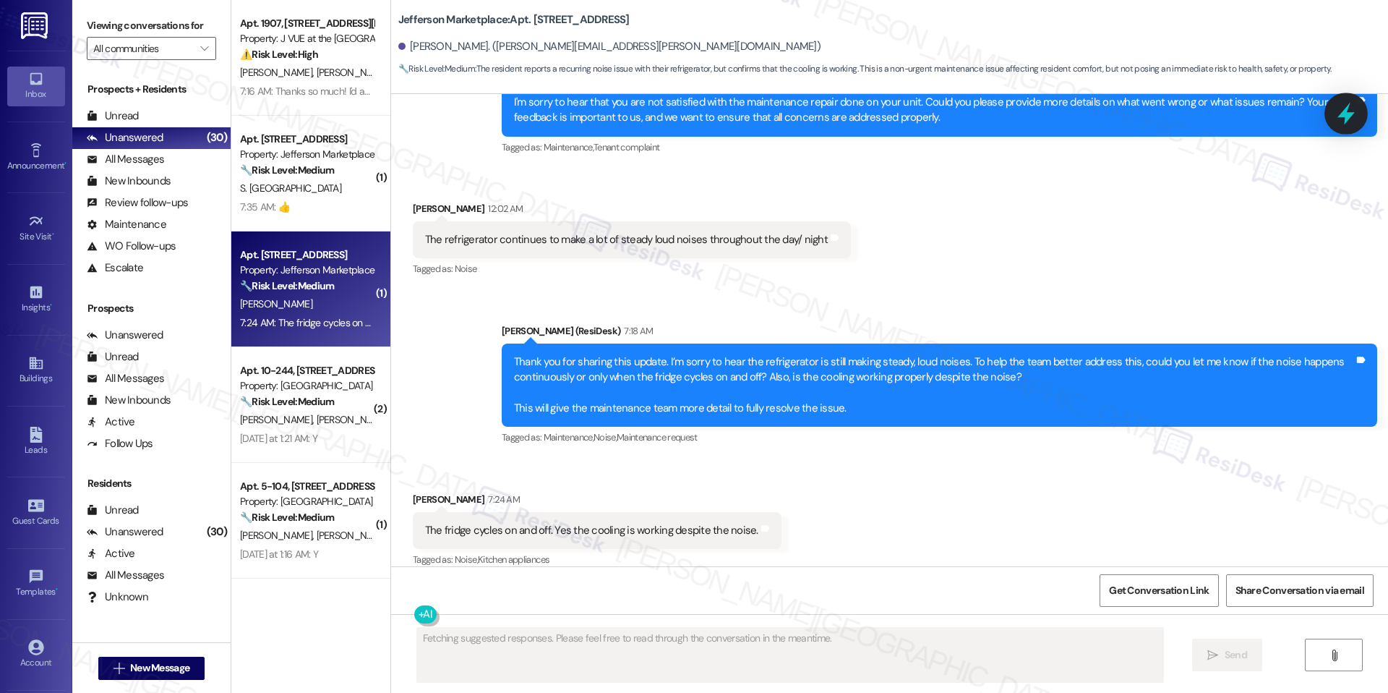
scroll to position [689, 0]
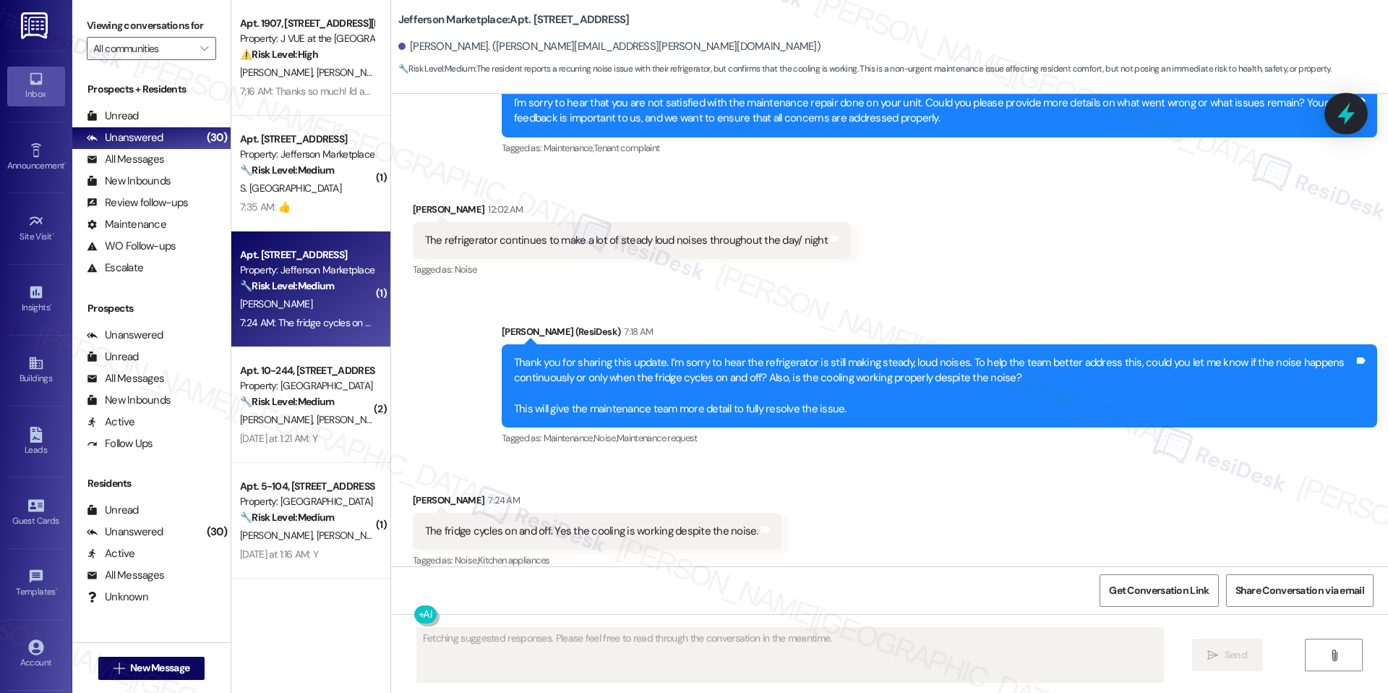
click at [1342, 114] on icon at bounding box center [1345, 114] width 17 height 22
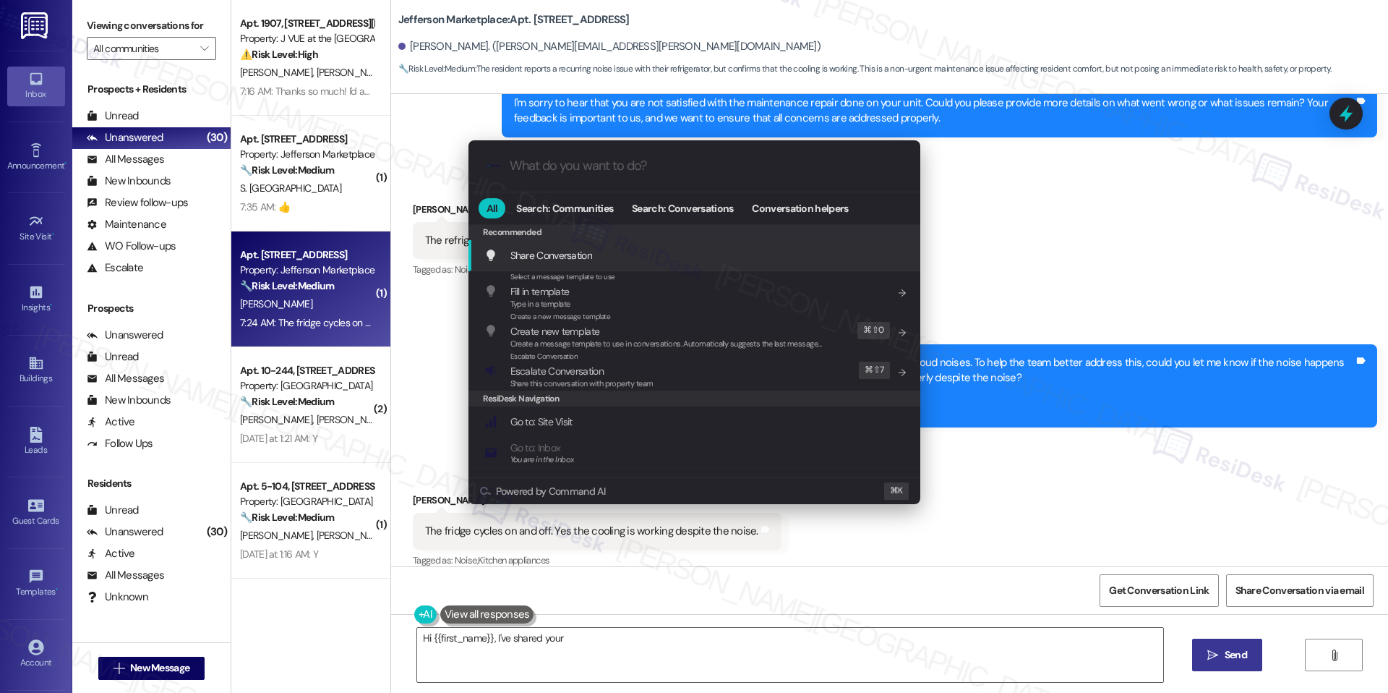
click at [596, 383] on span "Share this conversation with property team" at bounding box center [581, 383] width 143 height 10
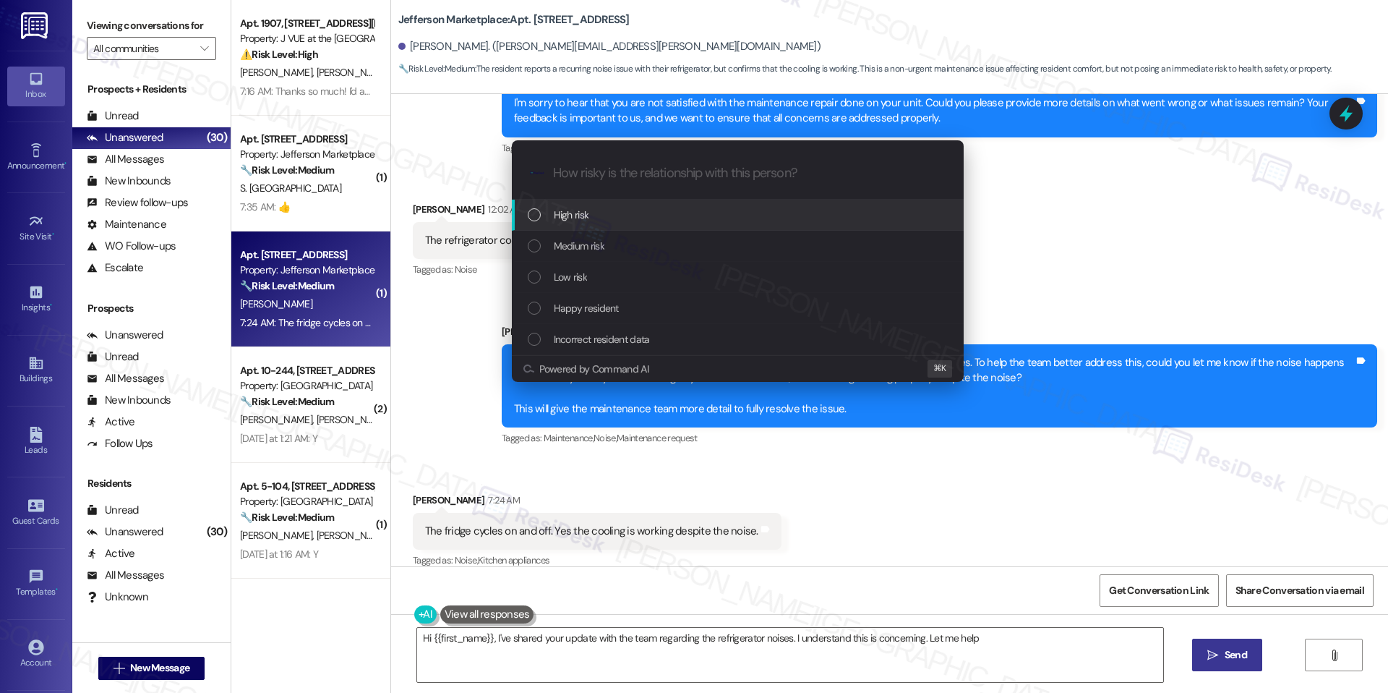
click at [648, 250] on div "Medium risk" at bounding box center [739, 246] width 423 height 16
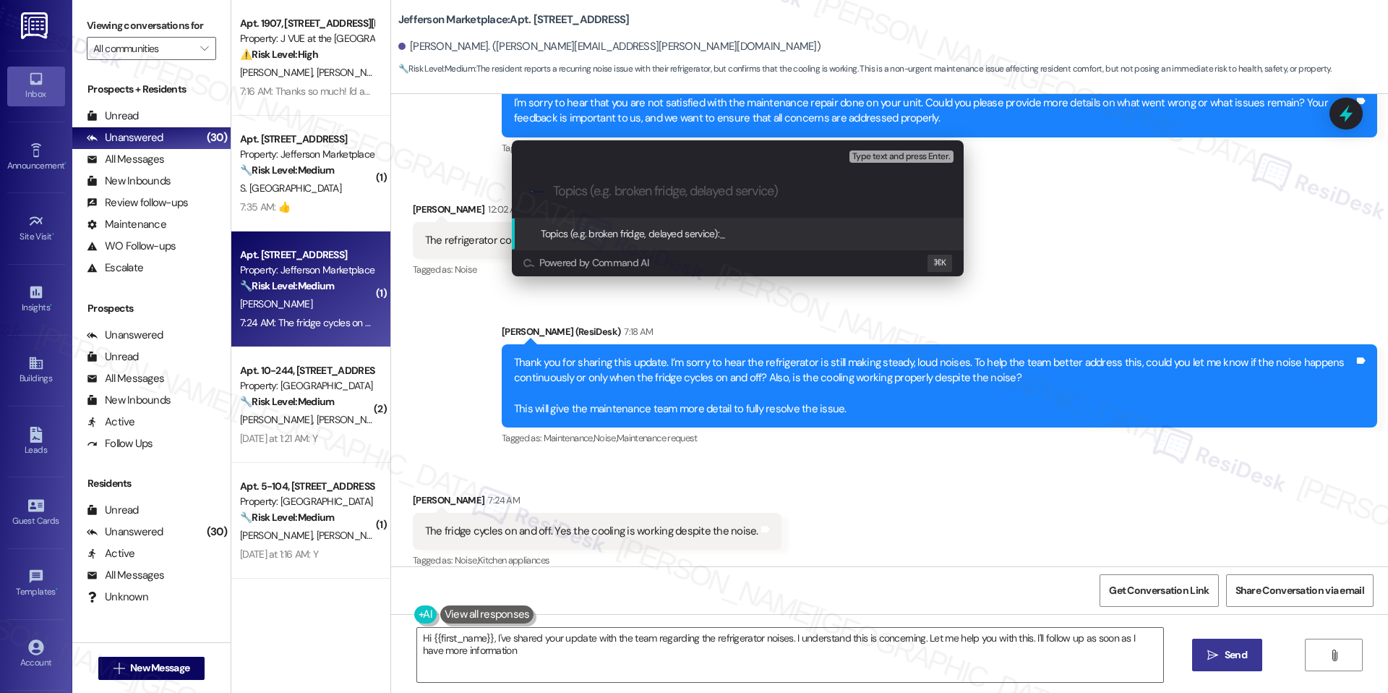
type textarea "Hi {{first_name}}, I've shared your update with the team regarding the refriger…"
paste input "Refrigerator noise persists after repair – WO #122346-1"
type input "Refrigerator noise persists after repair – WO #122346-1"
click at [775, 238] on span "Refrigerator noise persists after repair – WO #122346-1" at bounding box center [836, 233] width 234 height 13
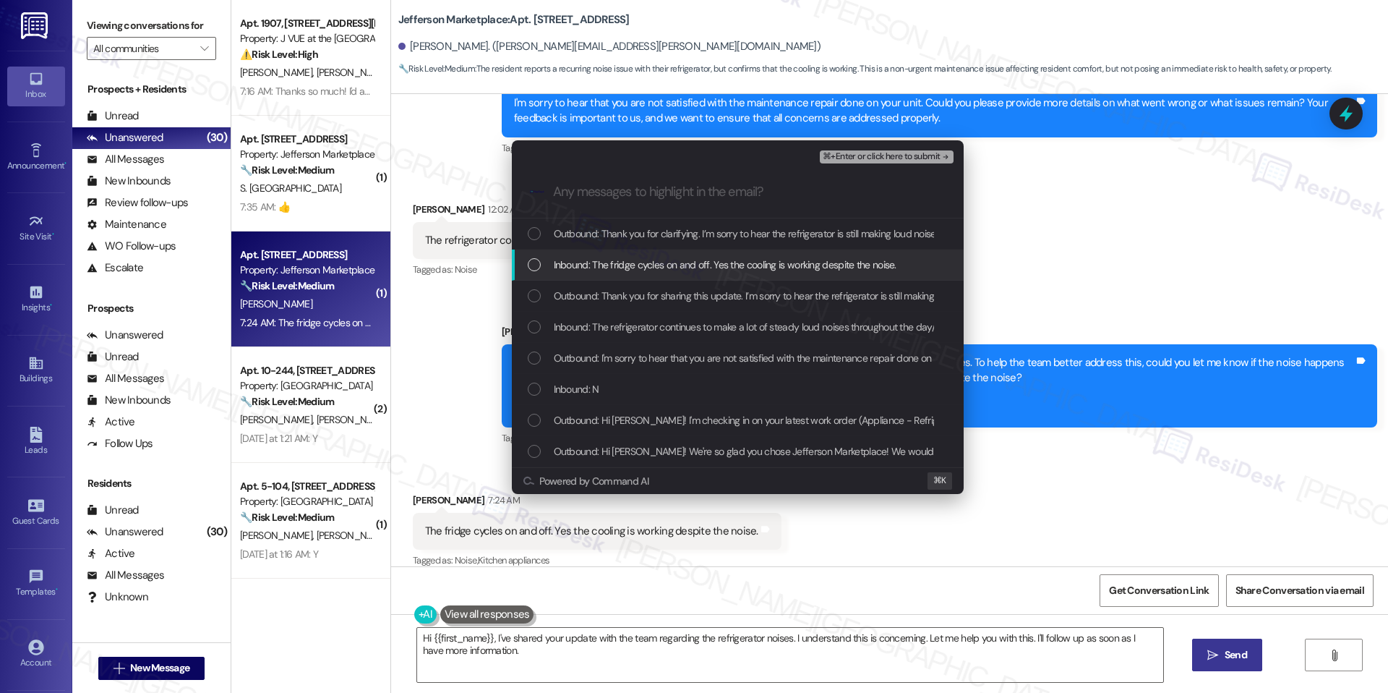
click at [689, 270] on span "Inbound: The fridge cycles on and off. Yes the cooling is working despite the n…" at bounding box center [725, 265] width 343 height 16
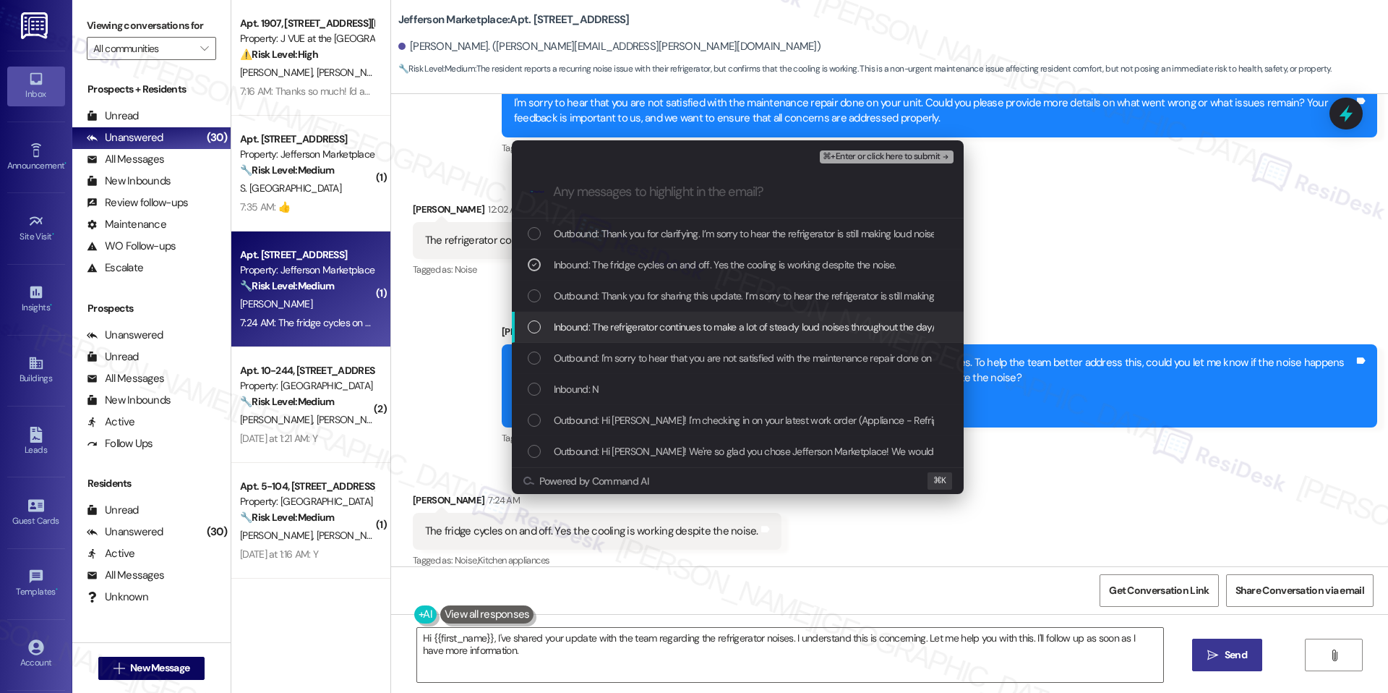
click at [659, 330] on span "Inbound: The refrigerator continues to make a lot of steady loud noises through…" at bounding box center [756, 327] width 404 height 16
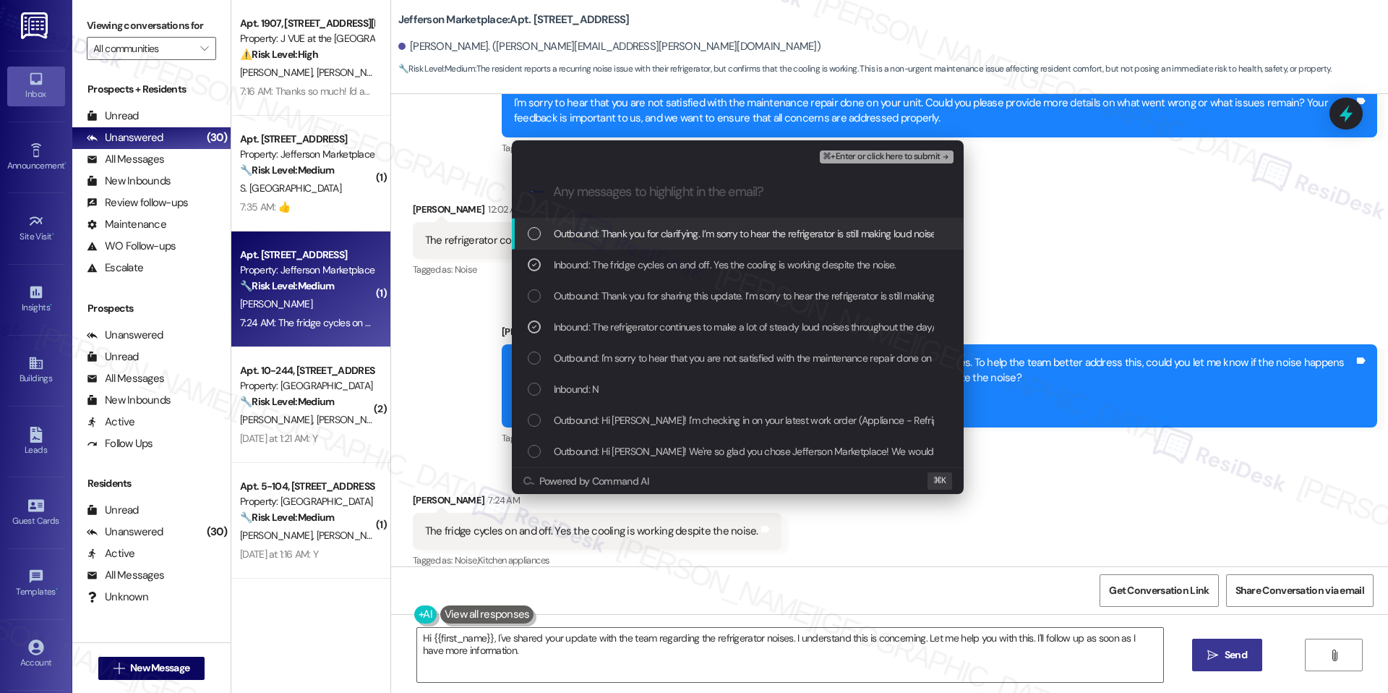
click at [868, 162] on button "⌘+Enter or click here to submit" at bounding box center [886, 156] width 133 height 13
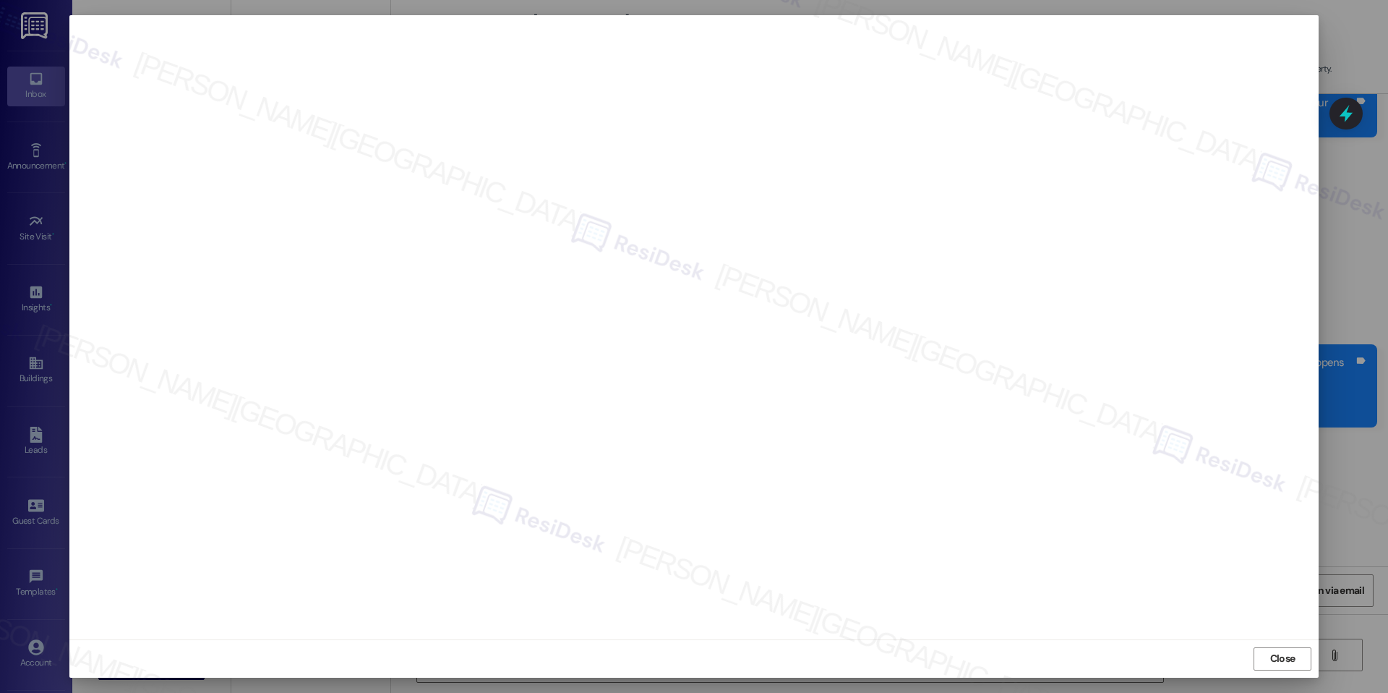
click at [1269, 670] on div "Close" at bounding box center [693, 658] width 1249 height 38
click at [1269, 651] on span "Close" at bounding box center [1282, 658] width 31 height 15
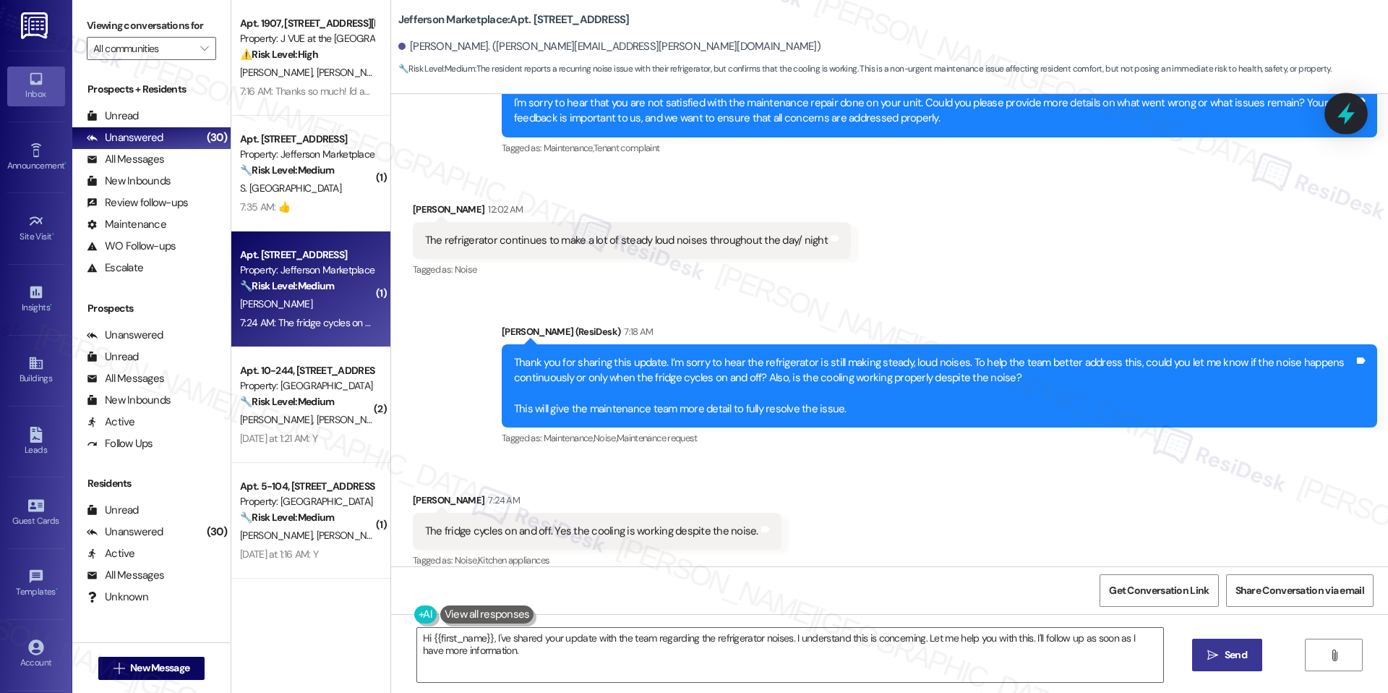
click at [1345, 127] on div at bounding box center [1345, 113] width 43 height 41
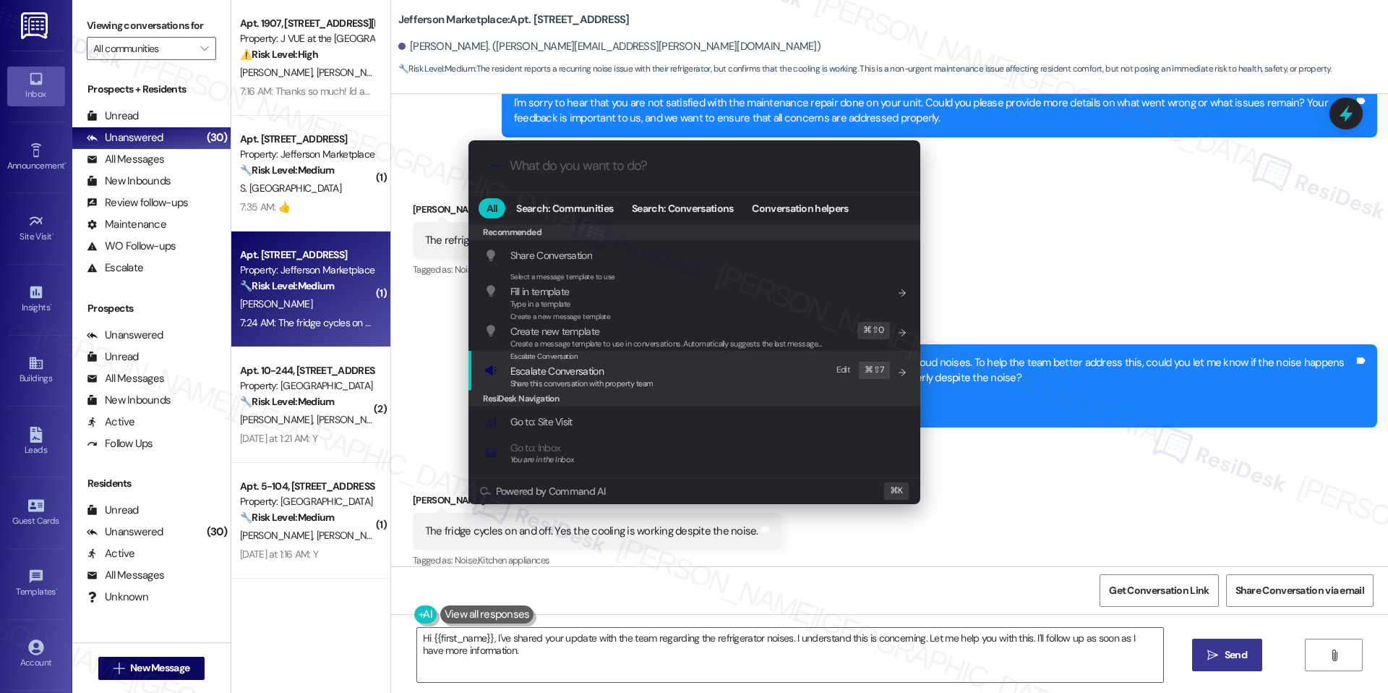
click at [638, 384] on span "Share this conversation with property team" at bounding box center [581, 383] width 143 height 10
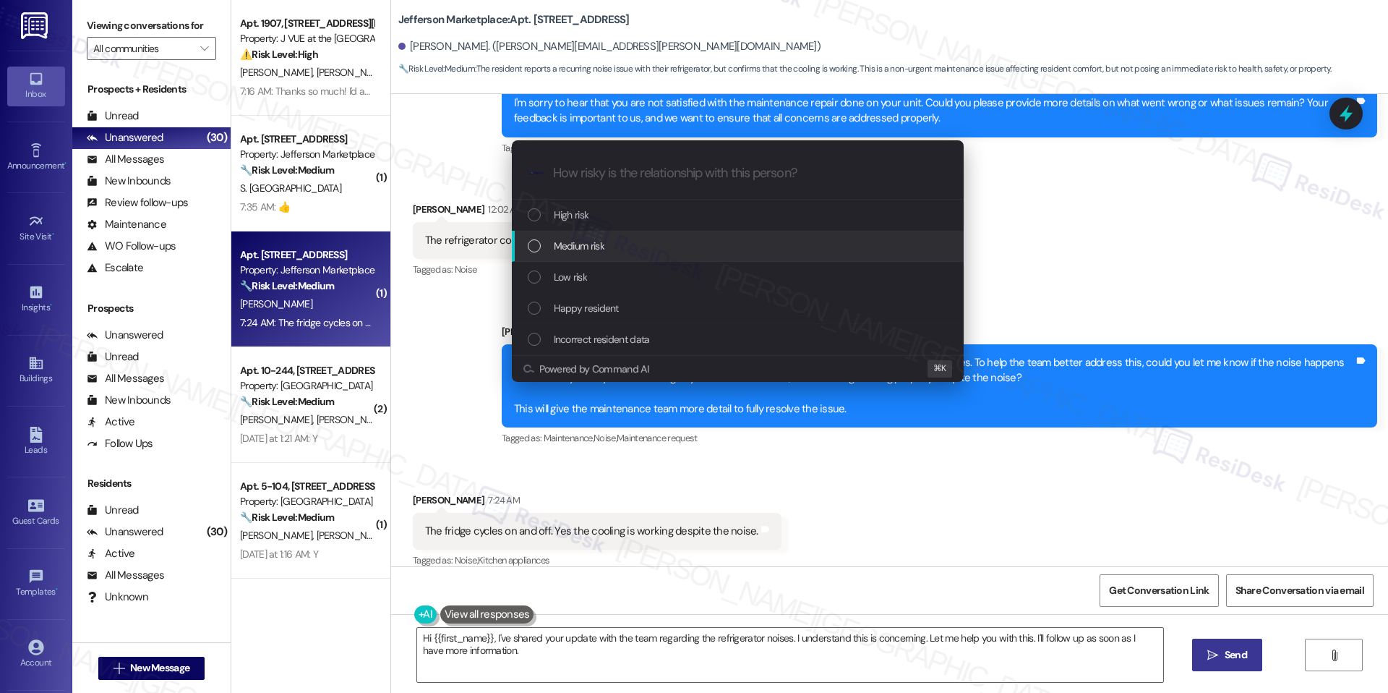
click at [584, 241] on span "Medium risk" at bounding box center [579, 246] width 51 height 16
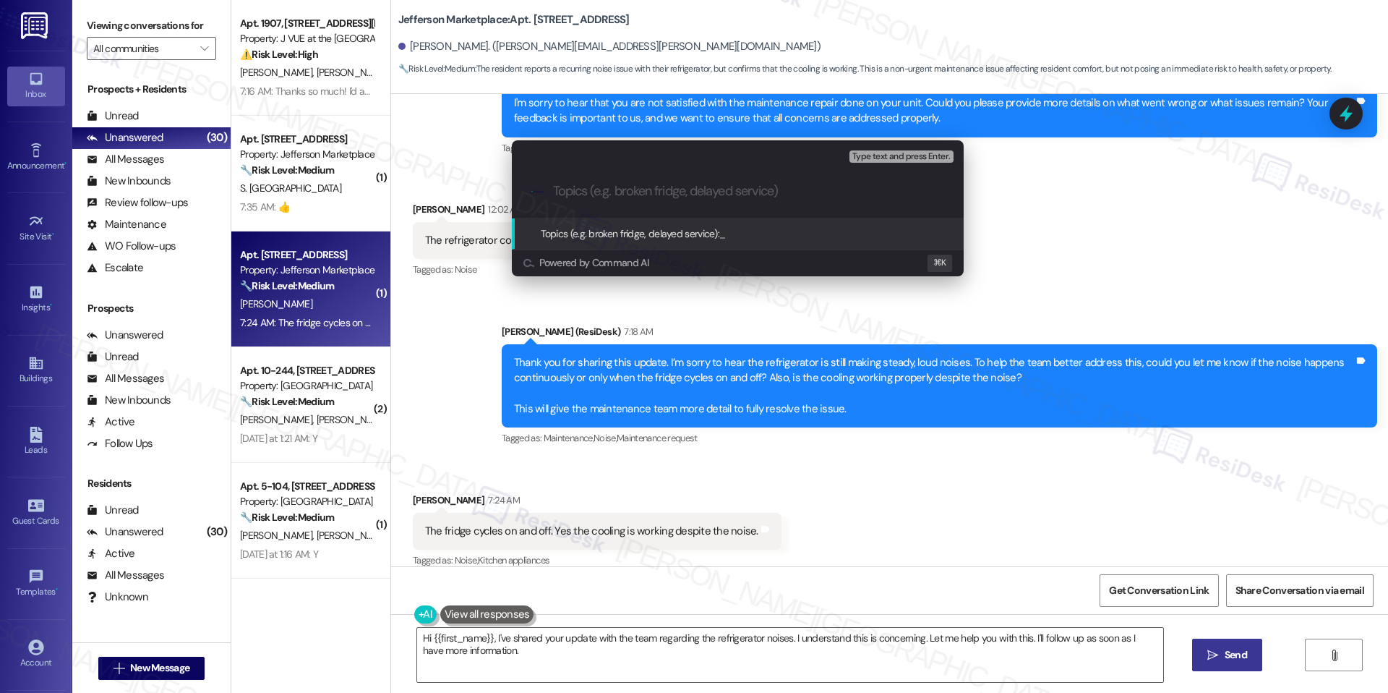
paste input "Refrigerator noise persists after repair – WO #122346-1"
type input "Refrigerator noise persists after repair – WO #122346-1"
click at [761, 234] on span "Refrigerator noise persists after repair – WO #122346-1" at bounding box center [836, 233] width 234 height 13
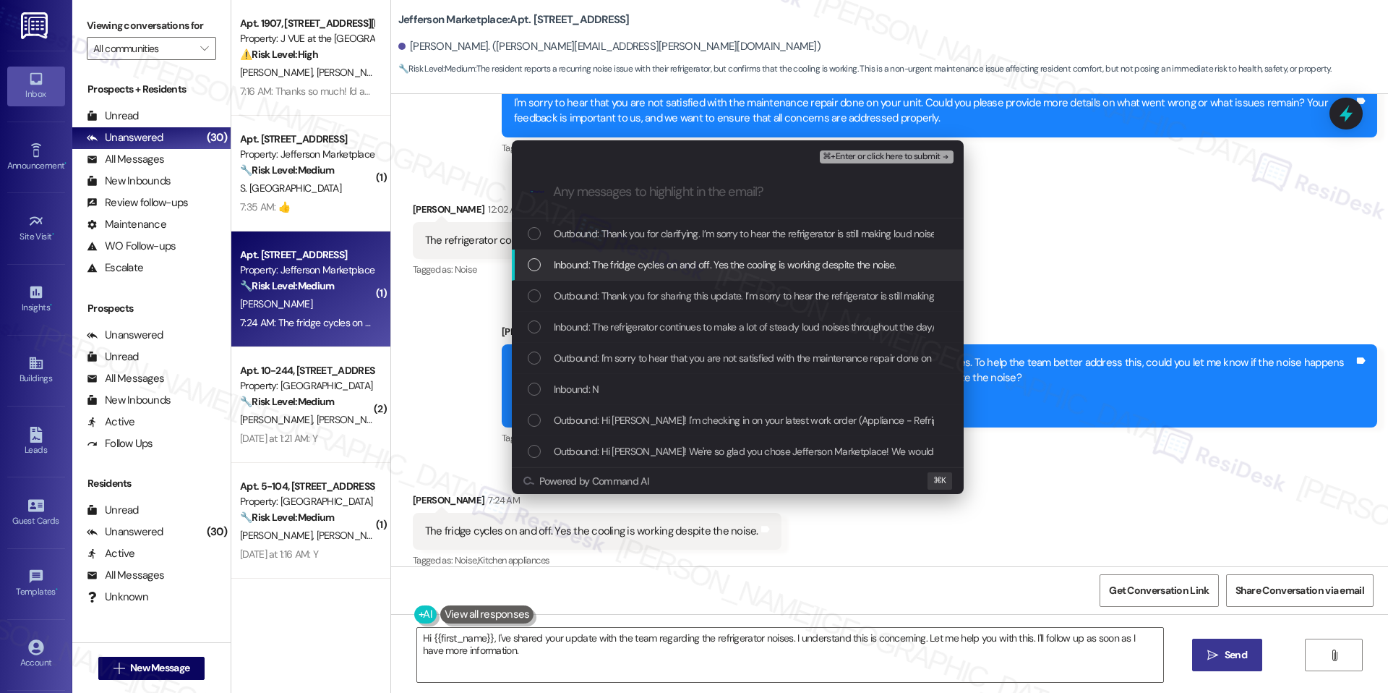
click at [626, 279] on div "Inbound: The fridge cycles on and off. Yes the cooling is working despite the n…" at bounding box center [738, 264] width 452 height 31
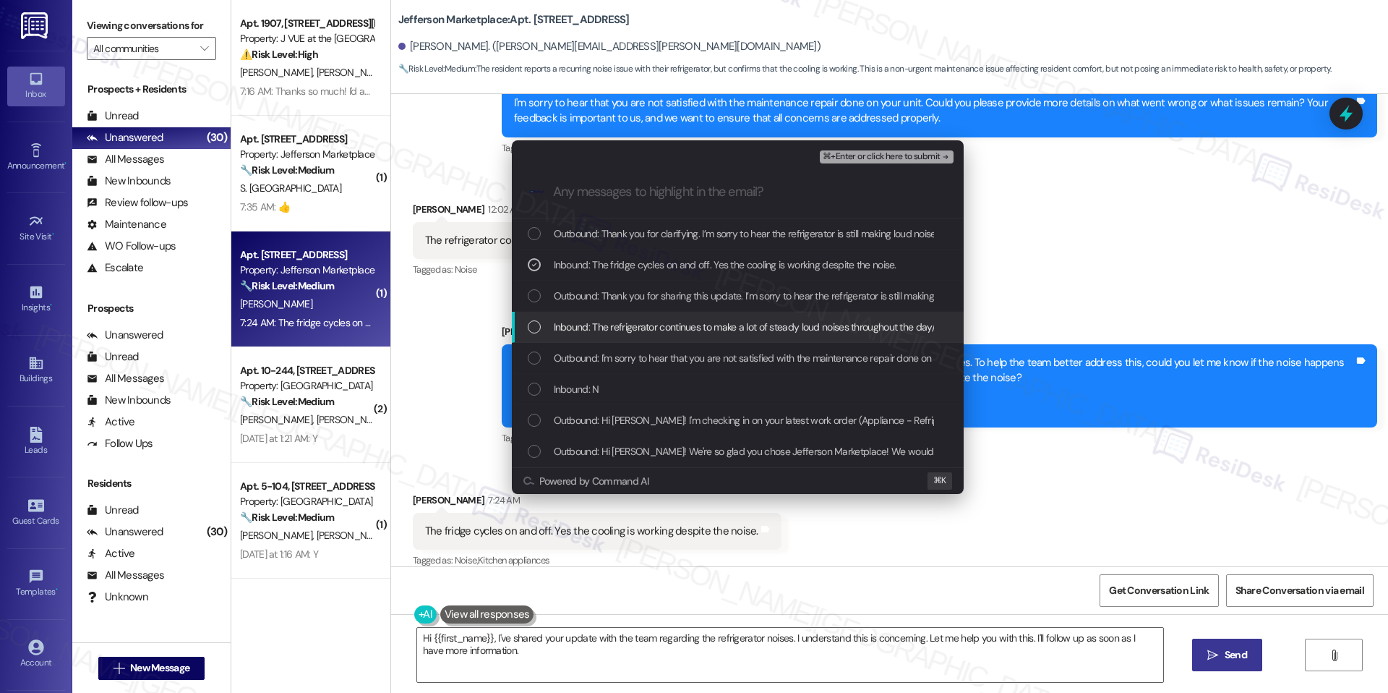
click at [606, 315] on div "Inbound: The refrigerator continues to make a lot of steady loud noises through…" at bounding box center [738, 327] width 452 height 31
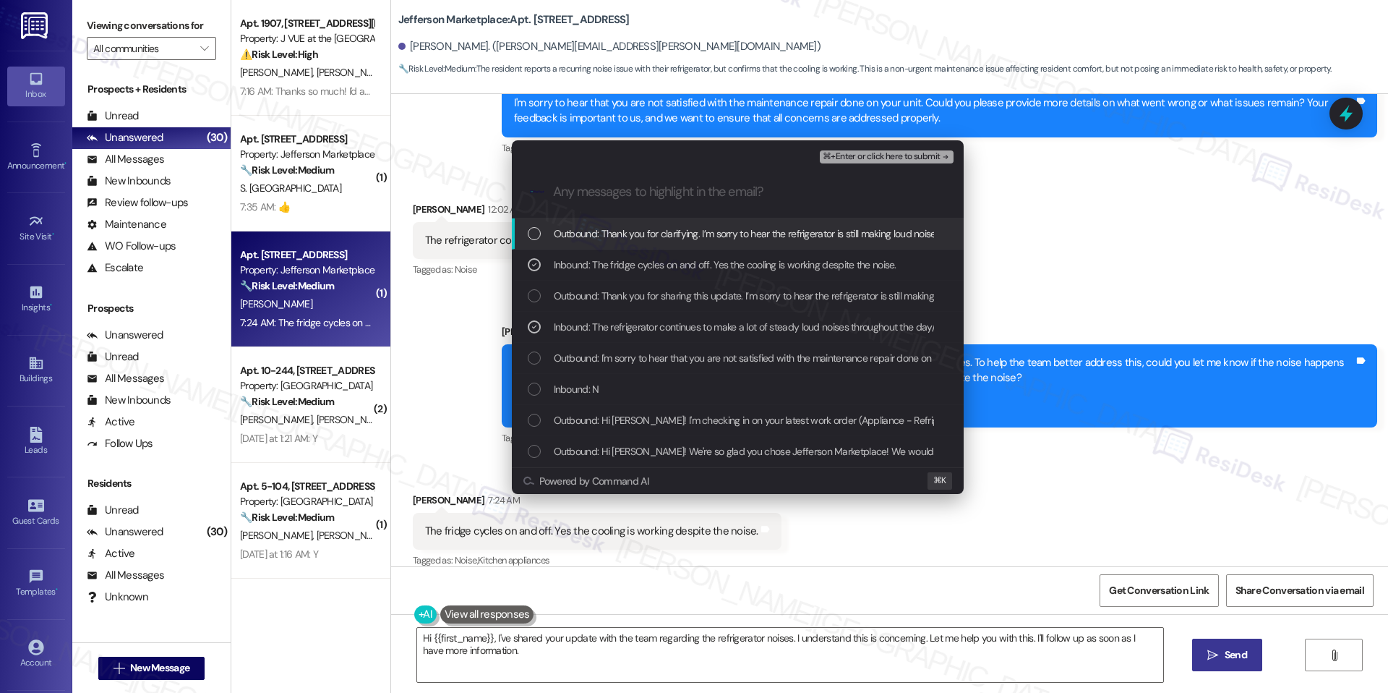
click at [851, 160] on span "⌘+Enter or click here to submit" at bounding box center [881, 157] width 117 height 10
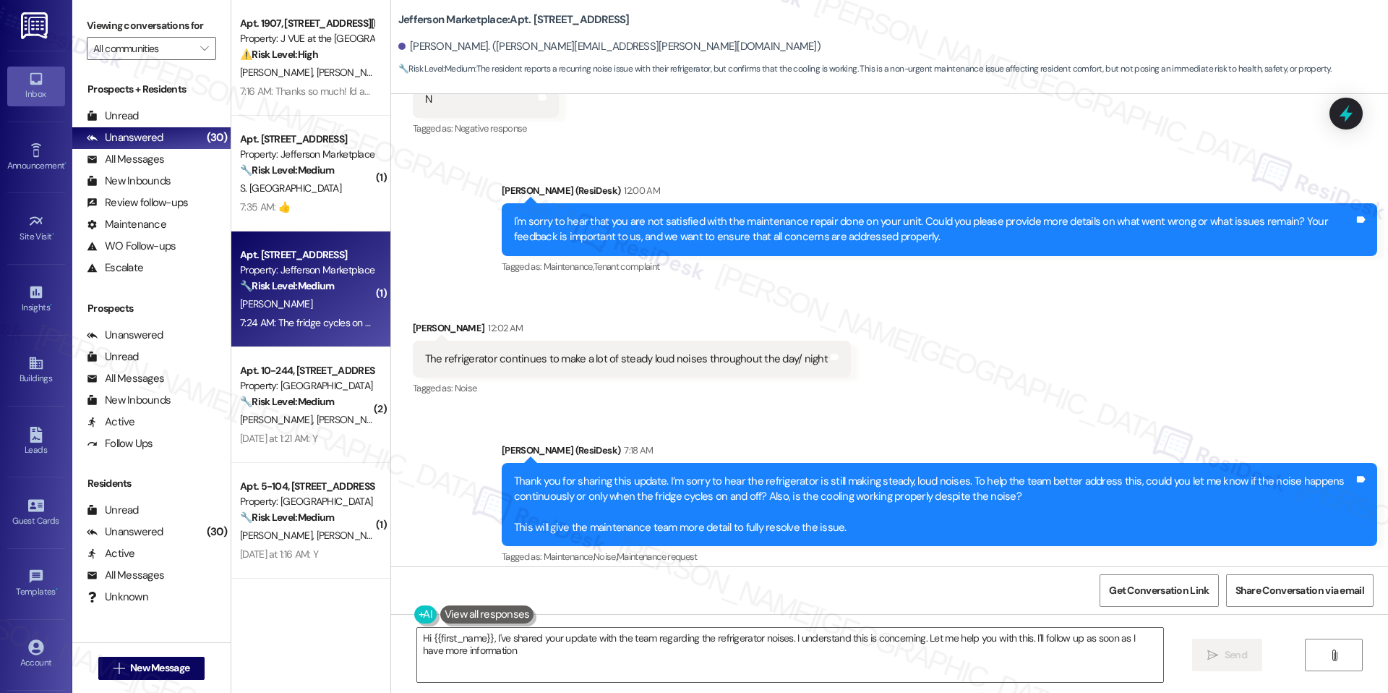
type textarea "Hi {{first_name}}, I've shared your update with the team regarding the refriger…"
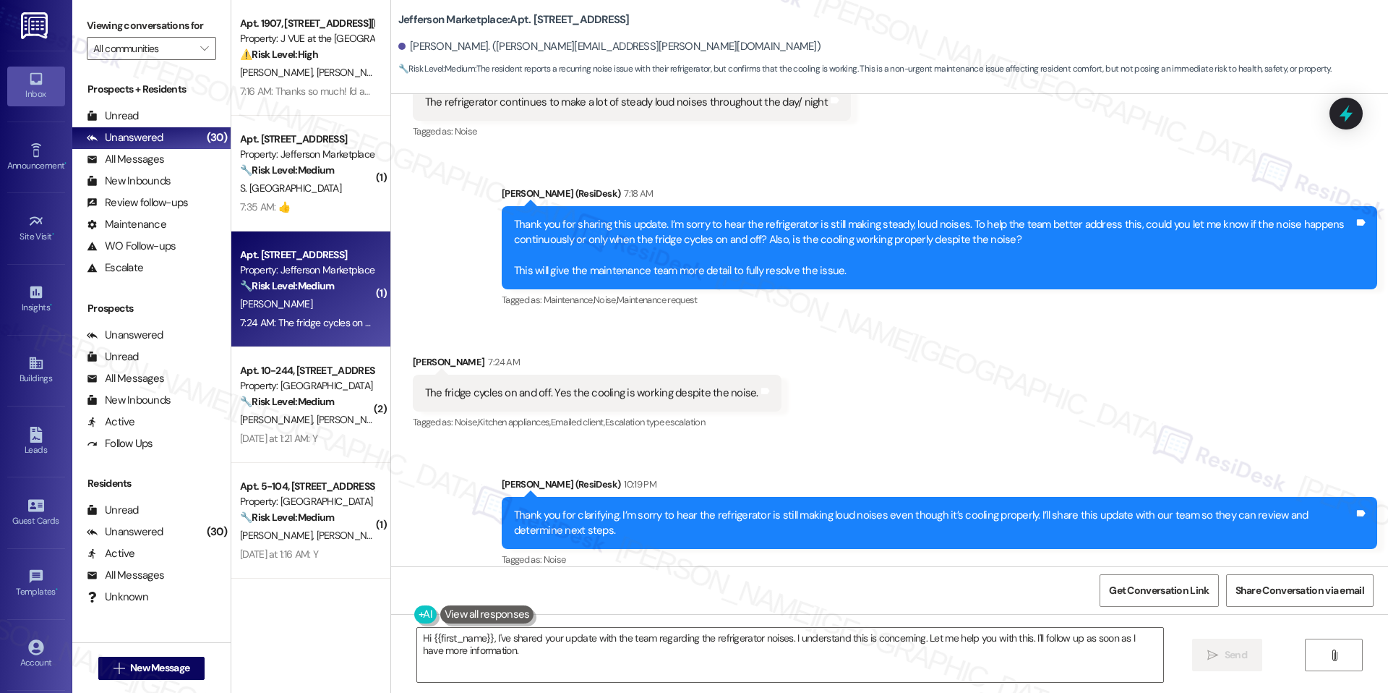
scroll to position [827, 0]
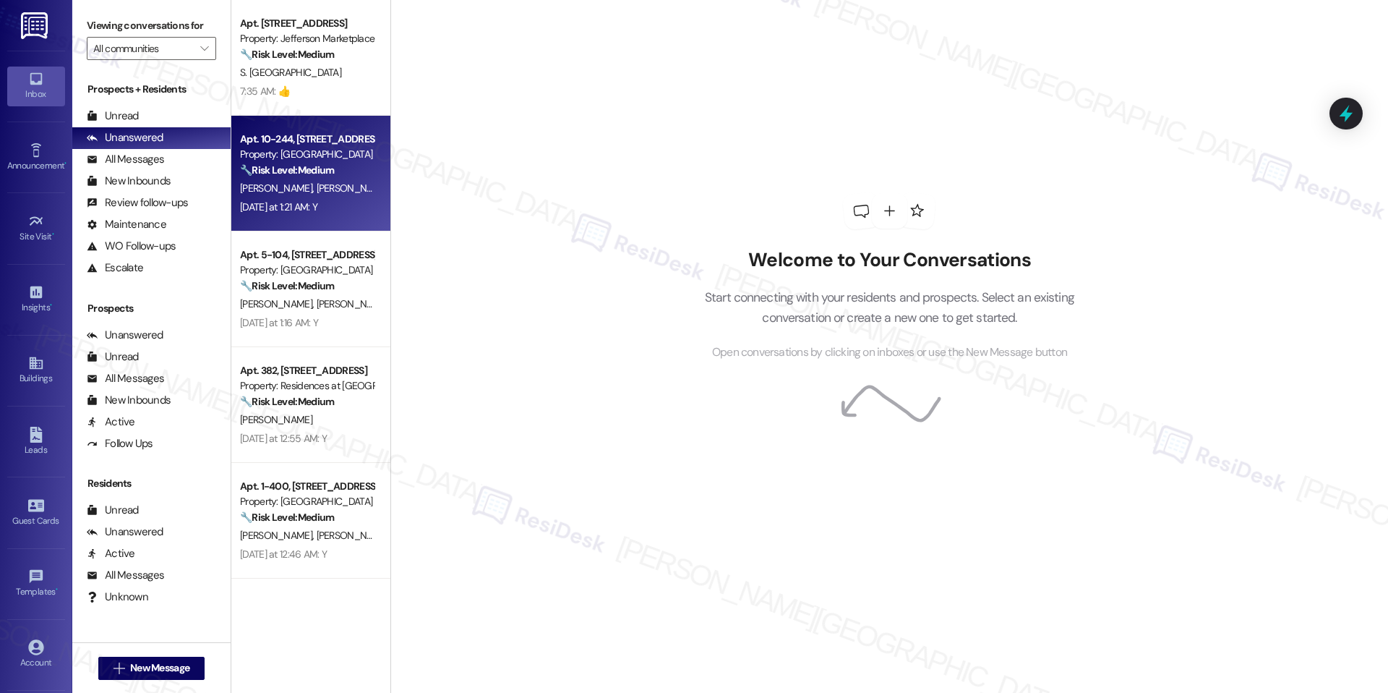
click at [275, 179] on div "[PERSON_NAME] [PERSON_NAME]" at bounding box center [307, 188] width 137 height 18
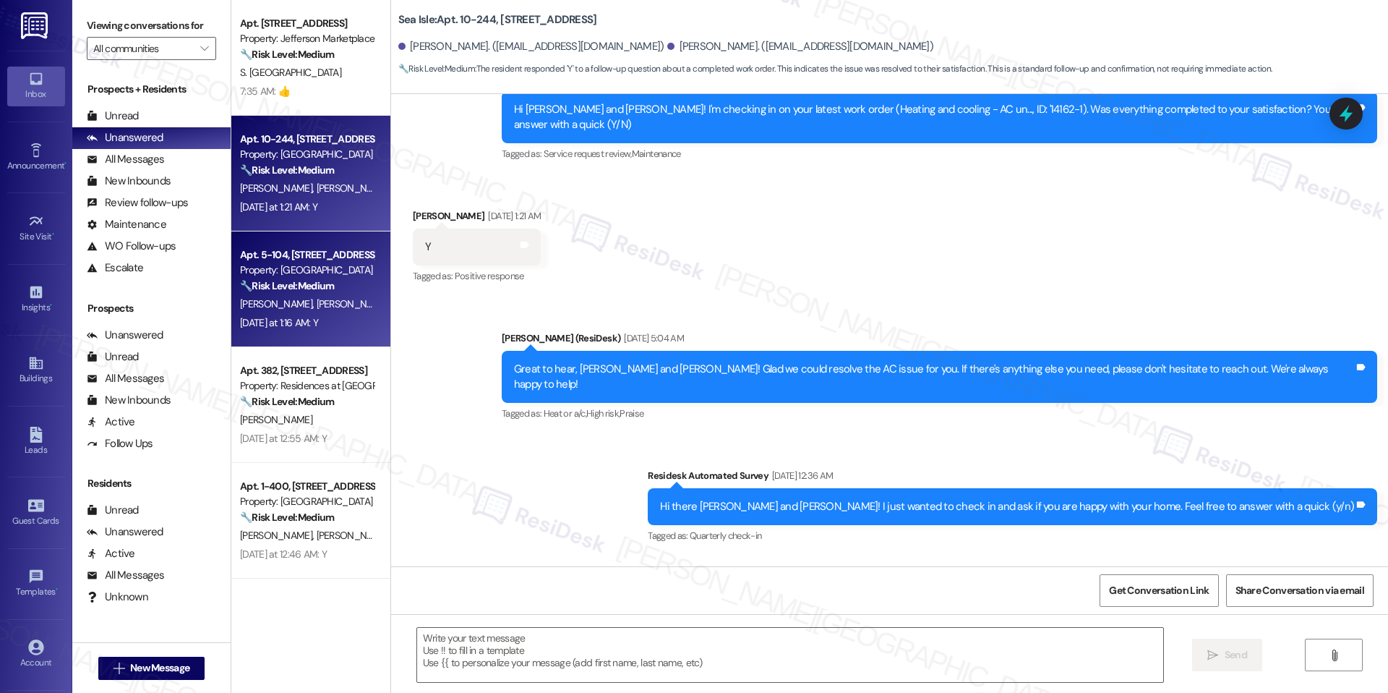
type textarea "Fetching suggested responses. Please feel free to read through the conversation…"
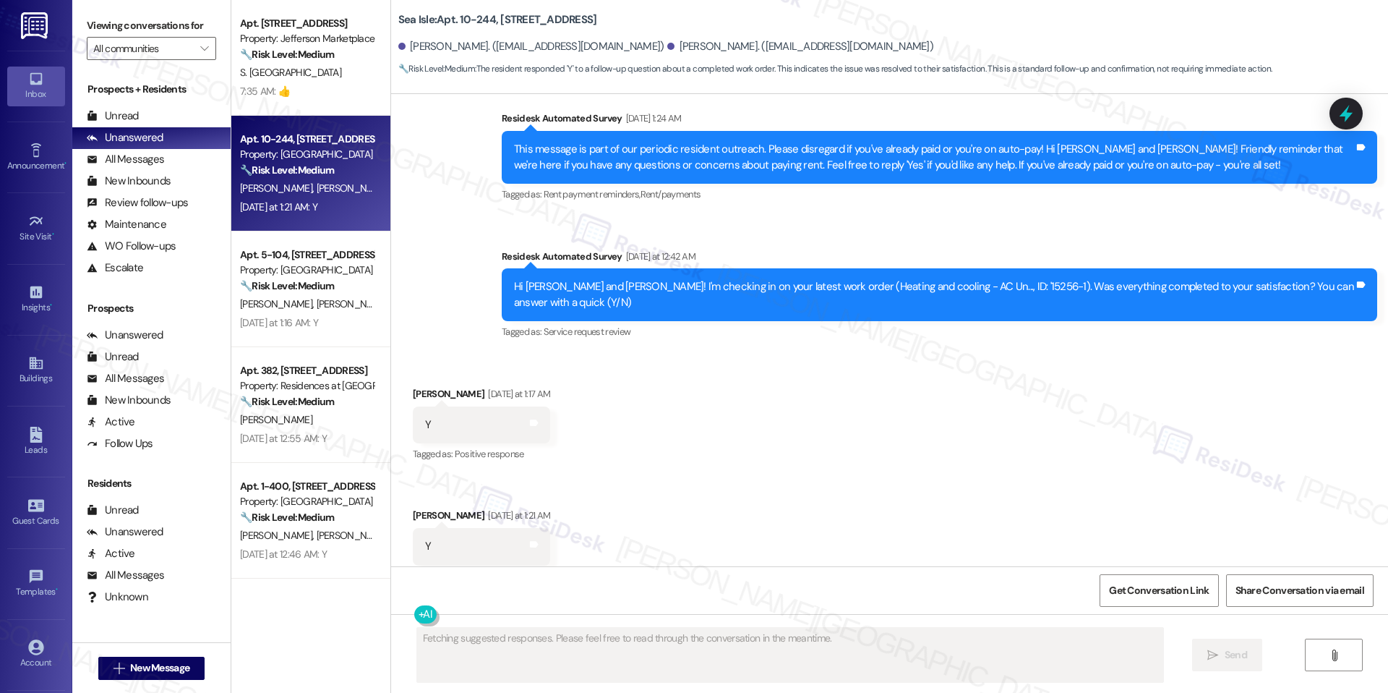
scroll to position [1304, 0]
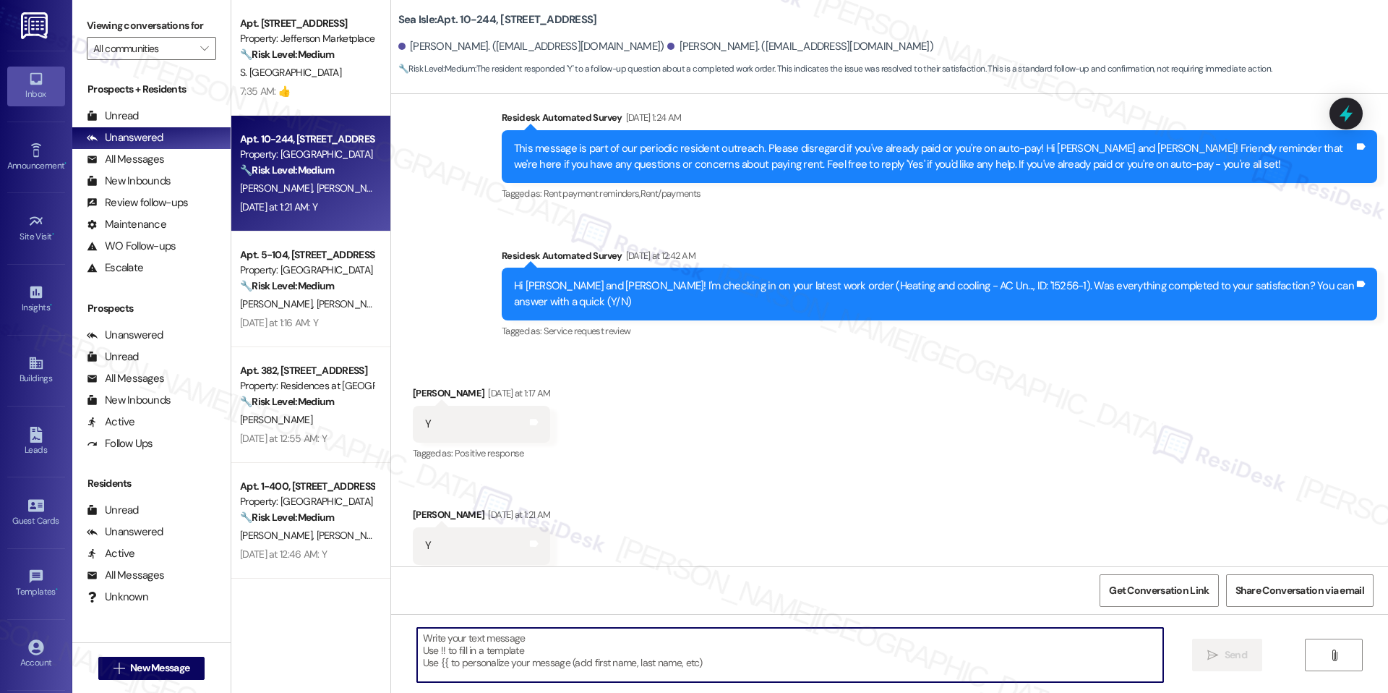
click at [481, 665] on textarea at bounding box center [790, 654] width 746 height 54
paste textarea "I'm happy the work order was completed to your satisfaction! We'd also love to …"
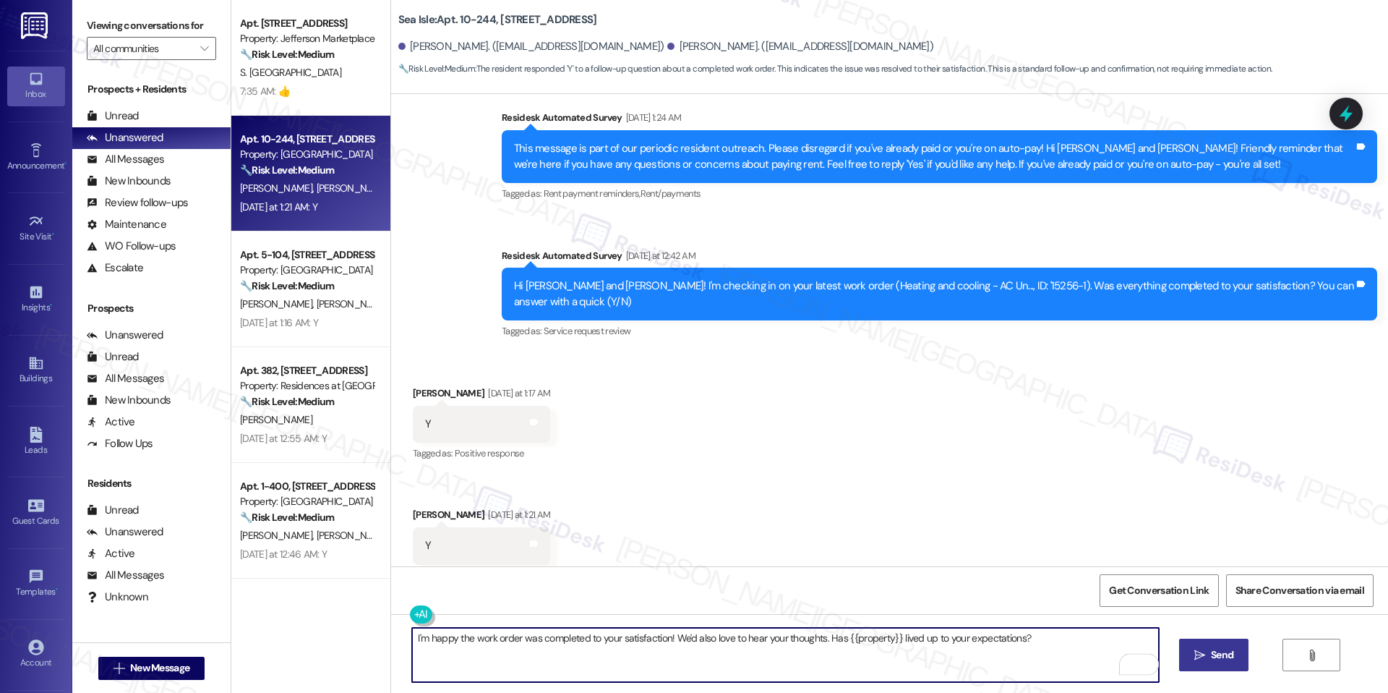
type textarea "I'm happy the work order was completed to your satisfaction! We'd also love to …"
click at [1201, 661] on span " Send" at bounding box center [1214, 654] width 46 height 15
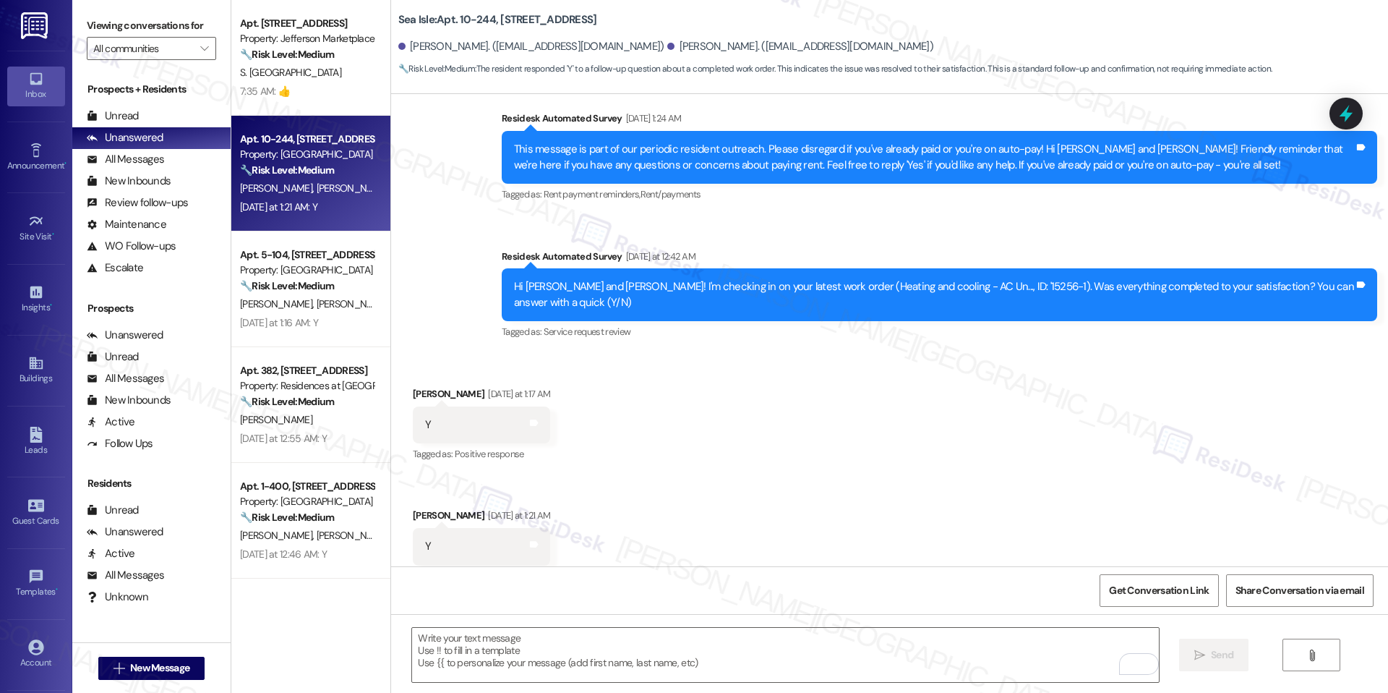
scroll to position [1405, 0]
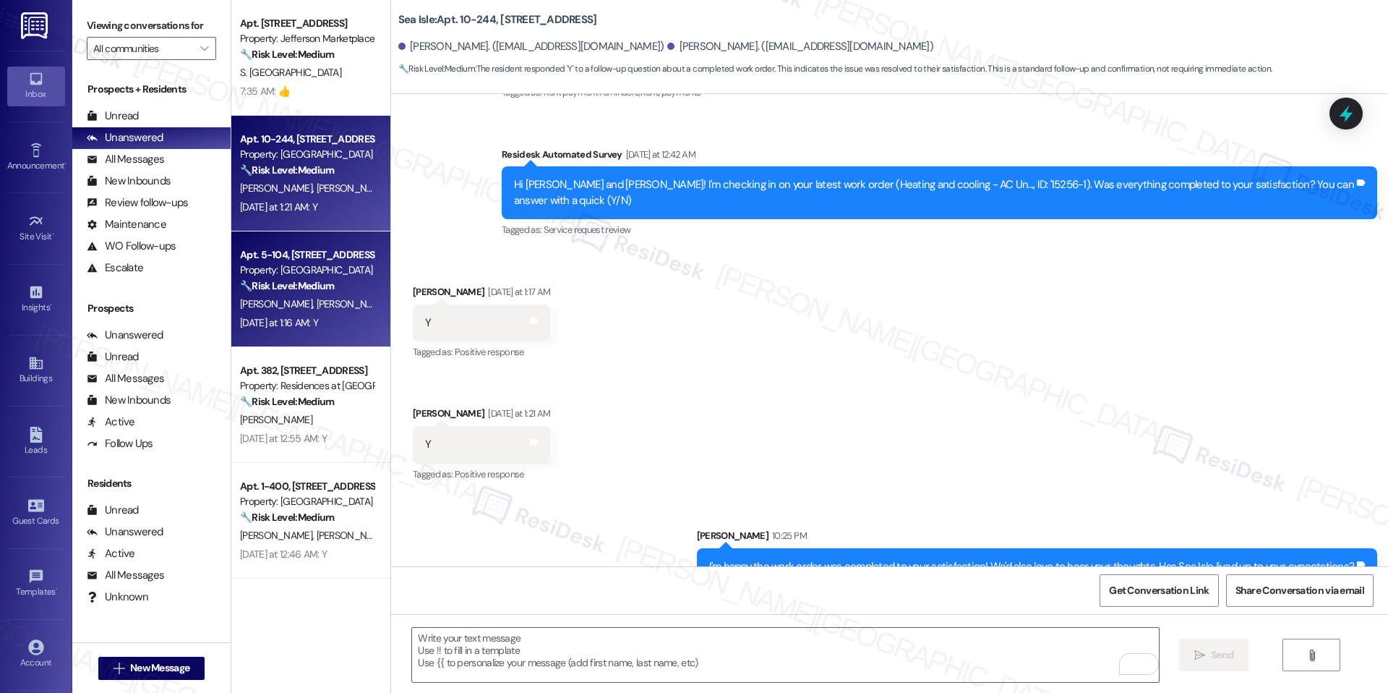
click at [315, 255] on div "Apt. 5-104, 6801 Sea Coral Drive" at bounding box center [307, 254] width 134 height 15
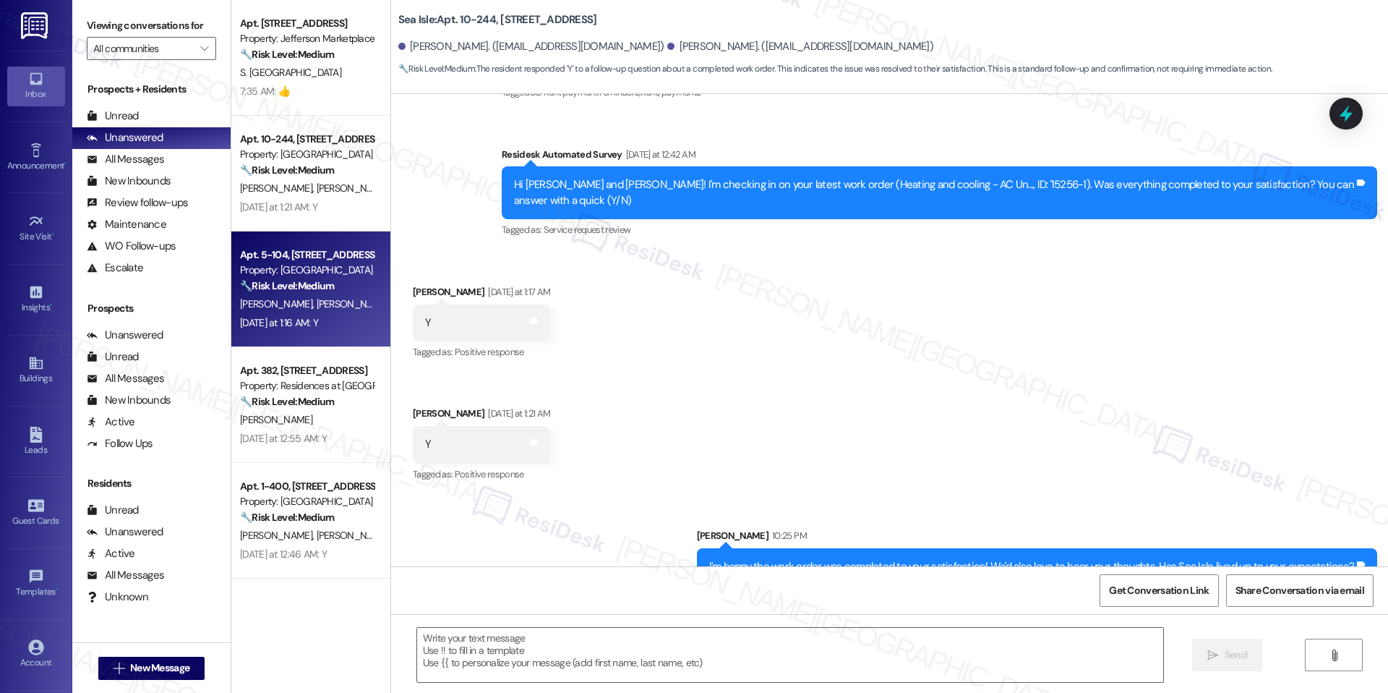
type textarea "Fetching suggested responses. Please feel free to read through the conversation…"
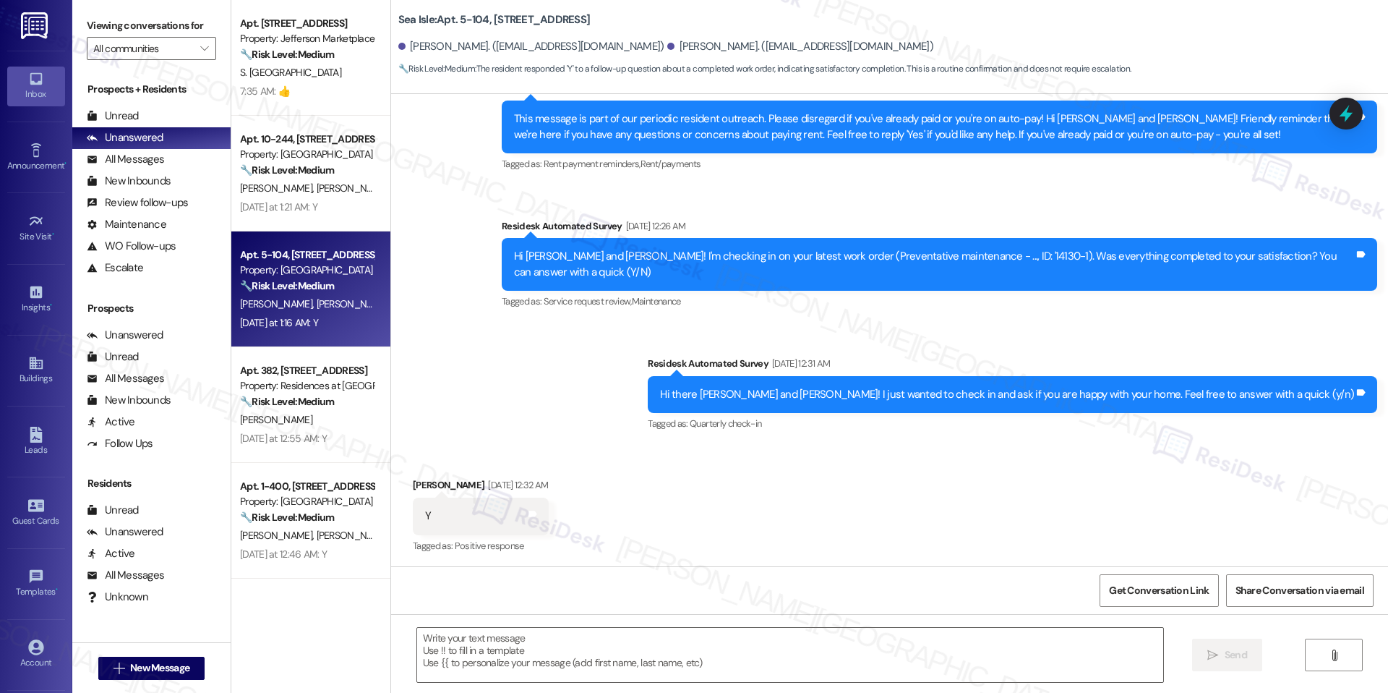
type textarea "Fetching suggested responses. Please feel free to read through the conversation…"
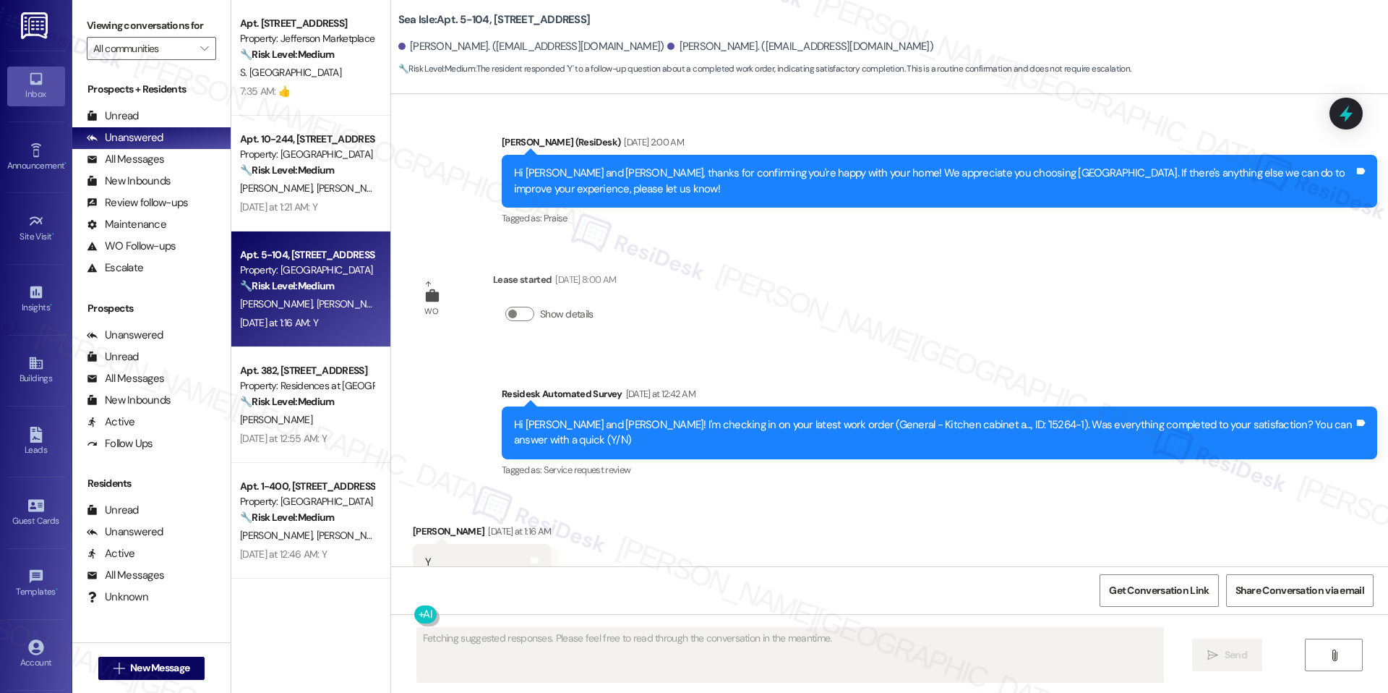
scroll to position [1087, 0]
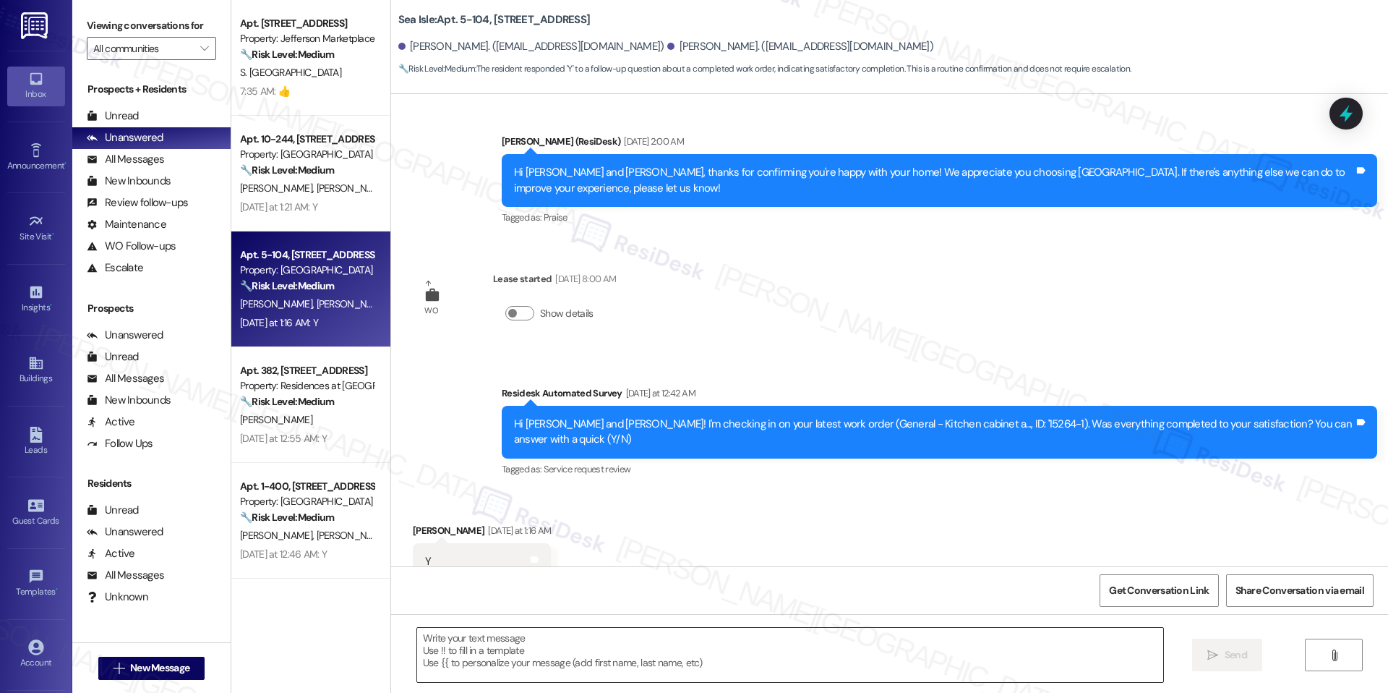
click at [574, 636] on textarea at bounding box center [790, 654] width 746 height 54
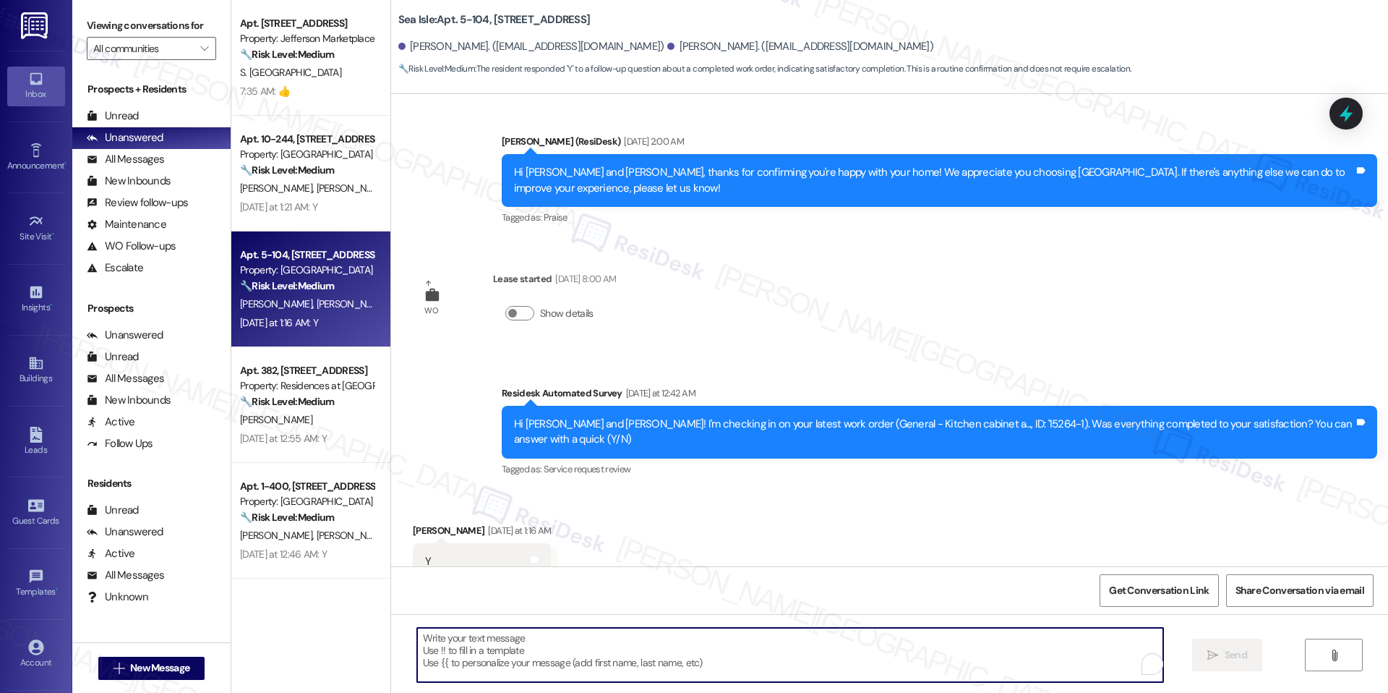
paste textarea "I'm happy the work order was completed to your satisfaction! We'd also love to …"
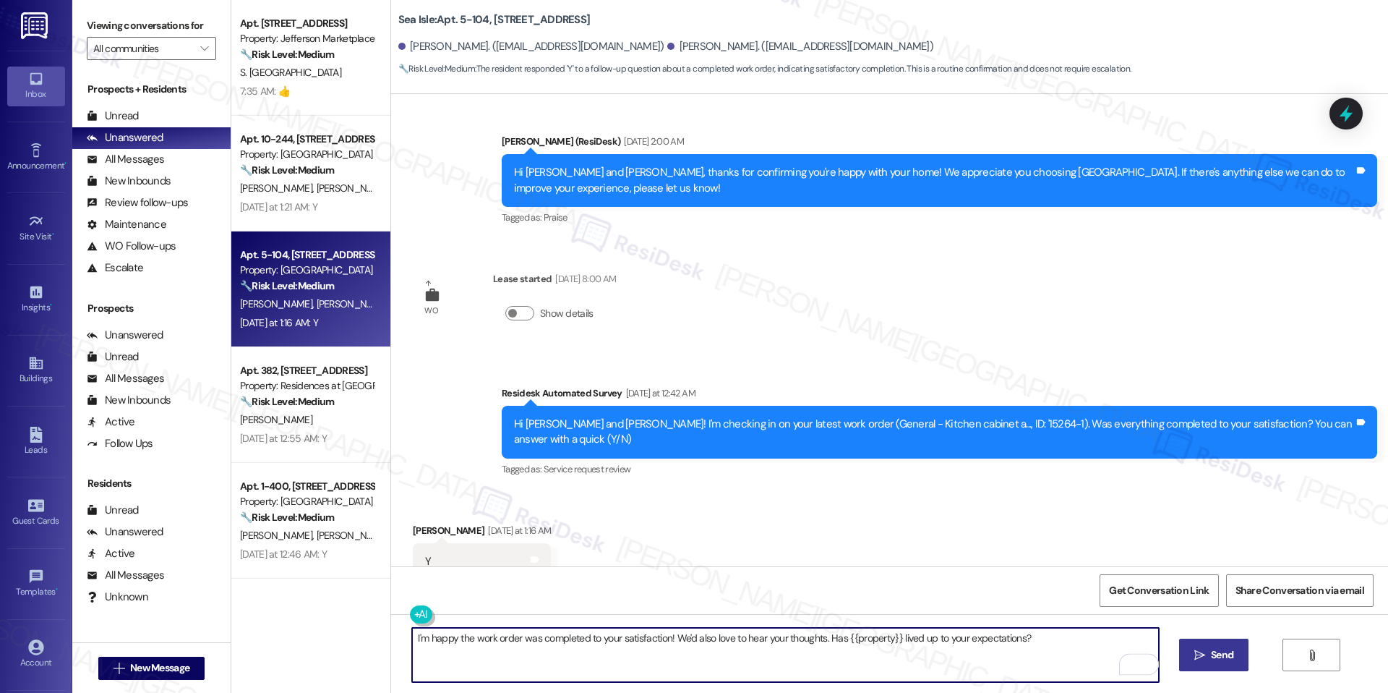
type textarea "I'm happy the work order was completed to your satisfaction! We'd also love to …"
click at [1196, 651] on icon "" at bounding box center [1199, 655] width 11 height 12
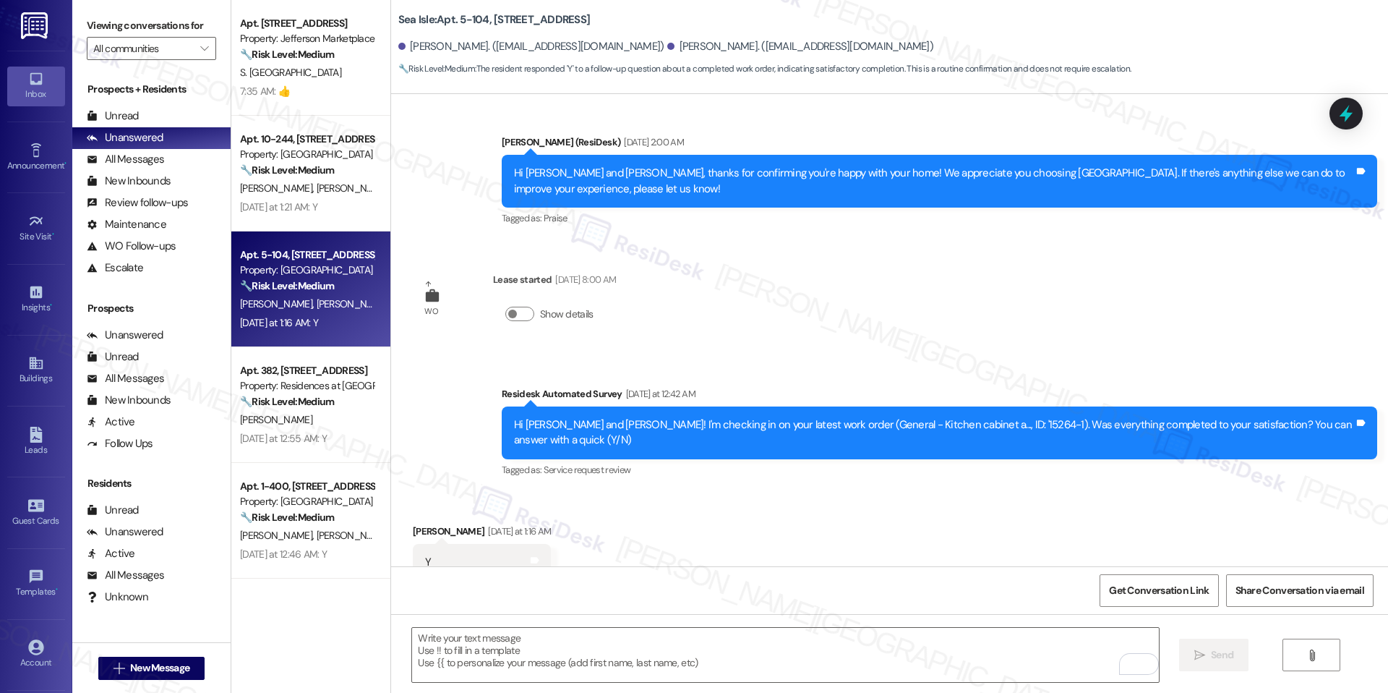
scroll to position [1188, 0]
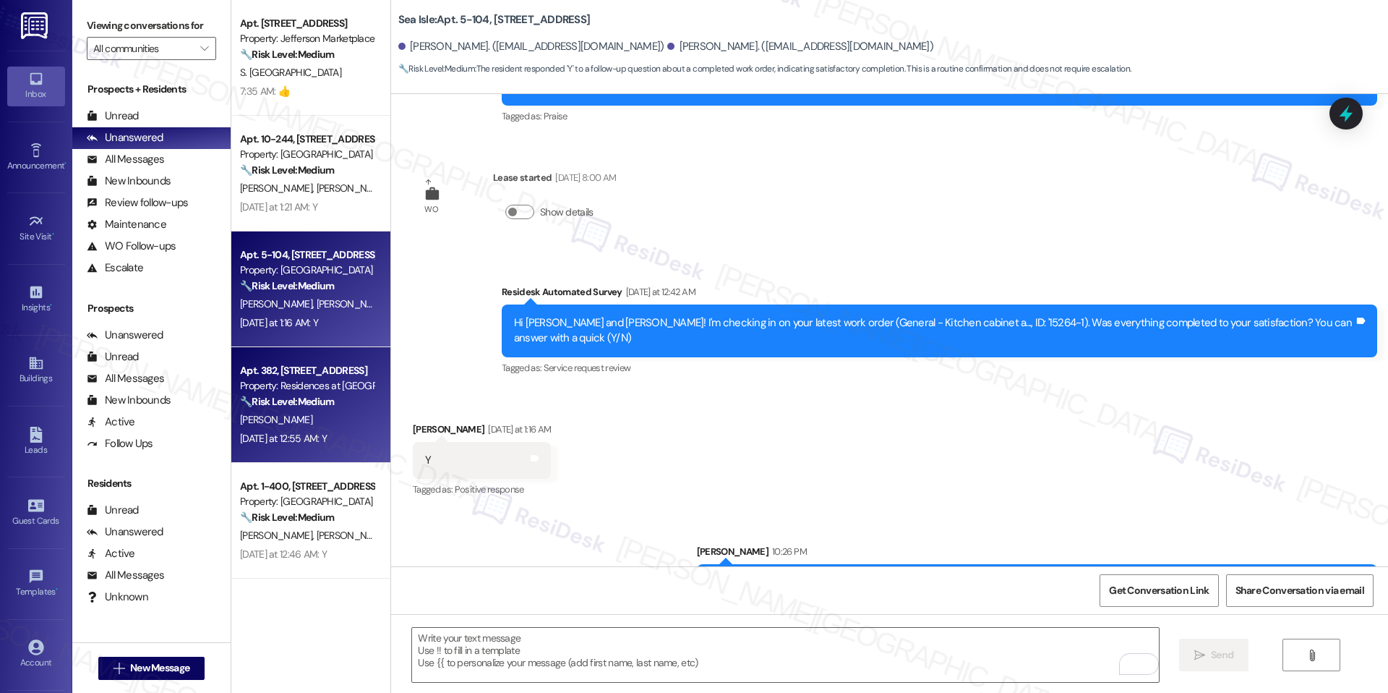
click at [316, 404] on strong "🔧 Risk Level: Medium" at bounding box center [287, 401] width 94 height 13
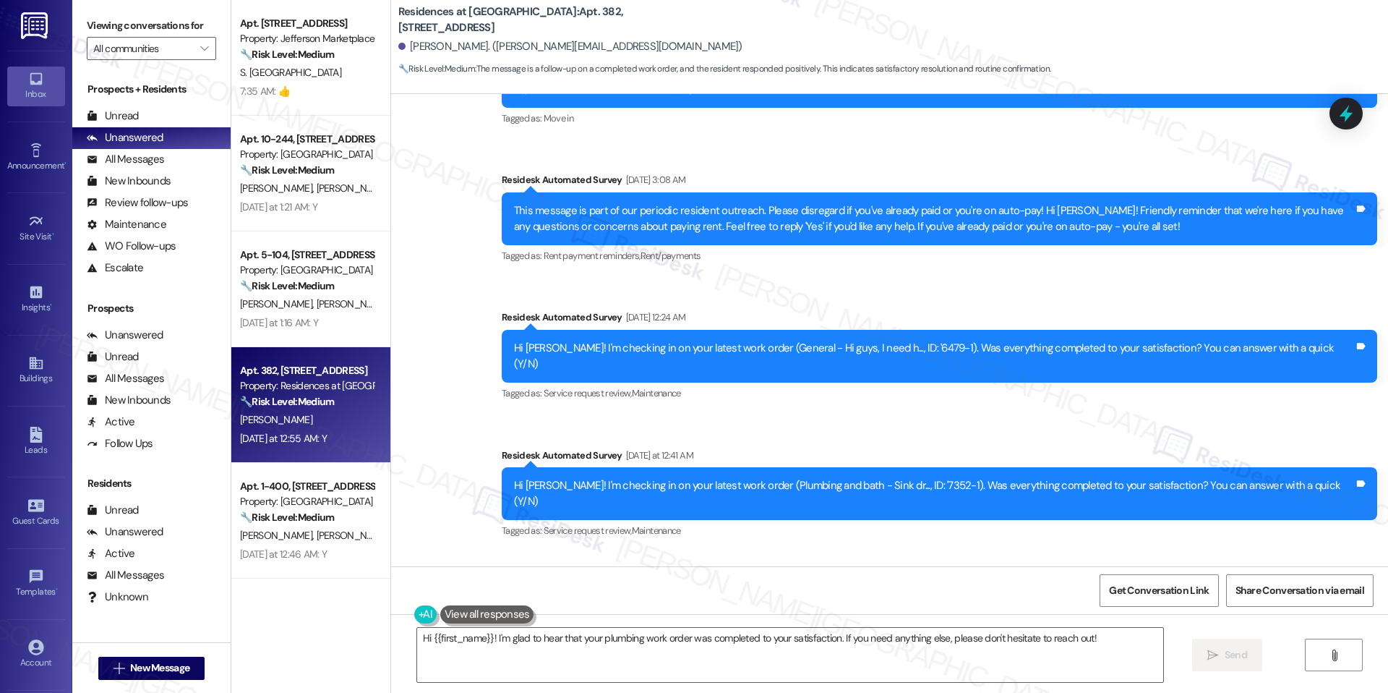
scroll to position [3542, 0]
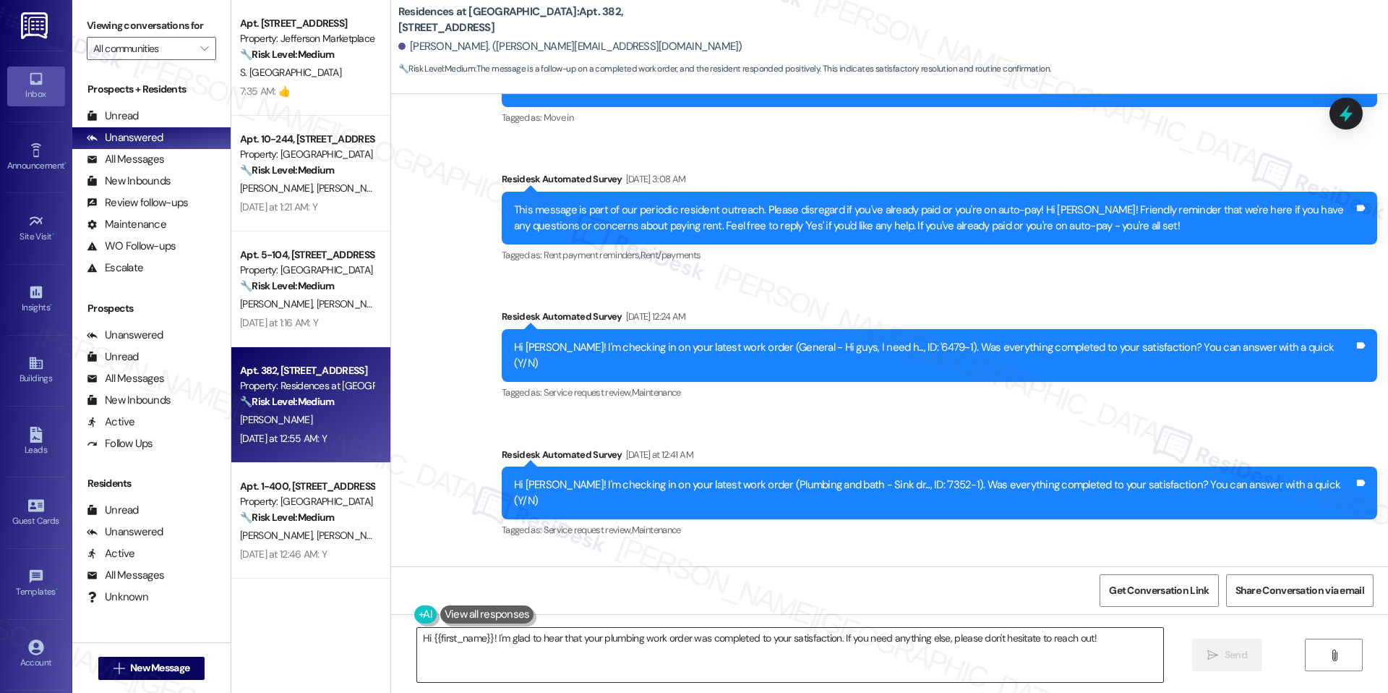
click at [627, 633] on textarea "Hi {{first_name}}! I'm glad to hear that your plumbing work order was completed…" at bounding box center [790, 654] width 746 height 54
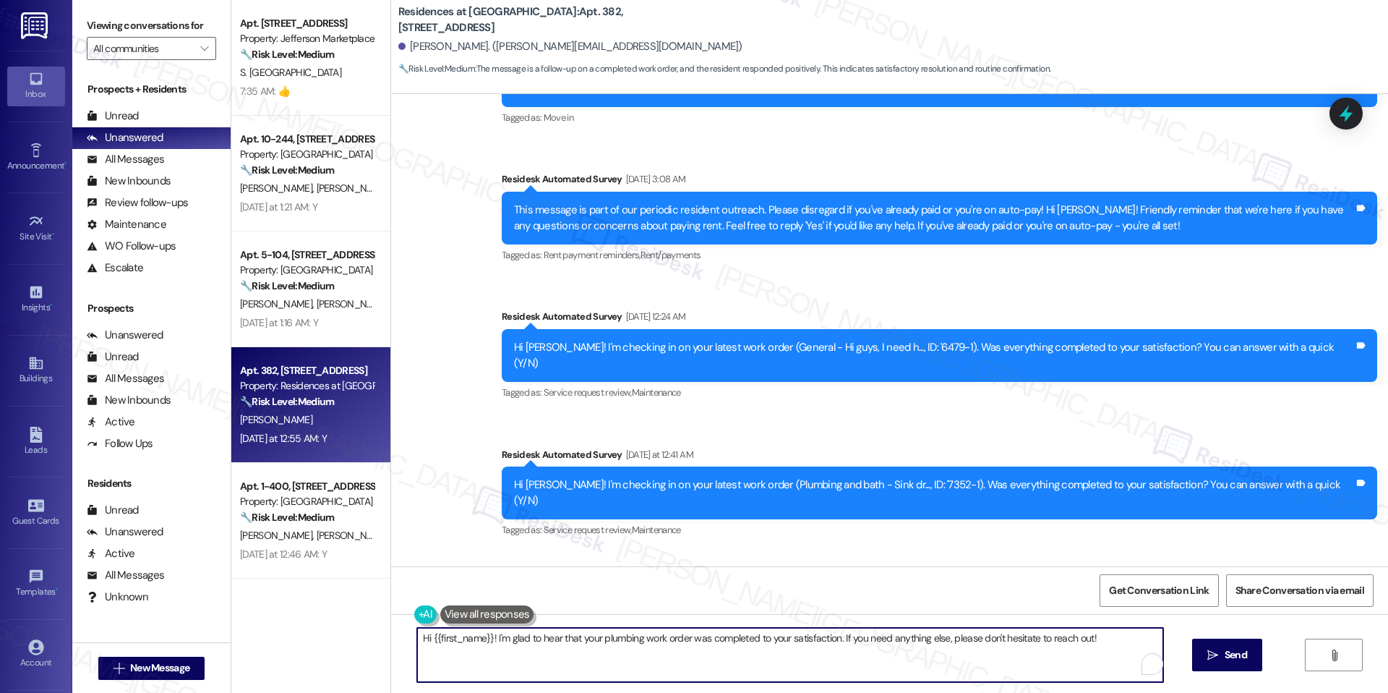
click at [627, 633] on textarea "Hi {{first_name}}! I'm glad to hear that your plumbing work order was completed…" at bounding box center [790, 654] width 746 height 54
click at [784, 658] on textarea "Hi {{first_name}}! I'm glad to hear that your plumbing work order was completed…" at bounding box center [790, 654] width 746 height 54
drag, startPoint x: 830, startPoint y: 630, endPoint x: 887, endPoint y: 656, distance: 62.5
click at [887, 654] on textarea "Hi {{first_name}}! I'm glad to hear that your plumbing work order was completed…" at bounding box center [785, 654] width 746 height 54
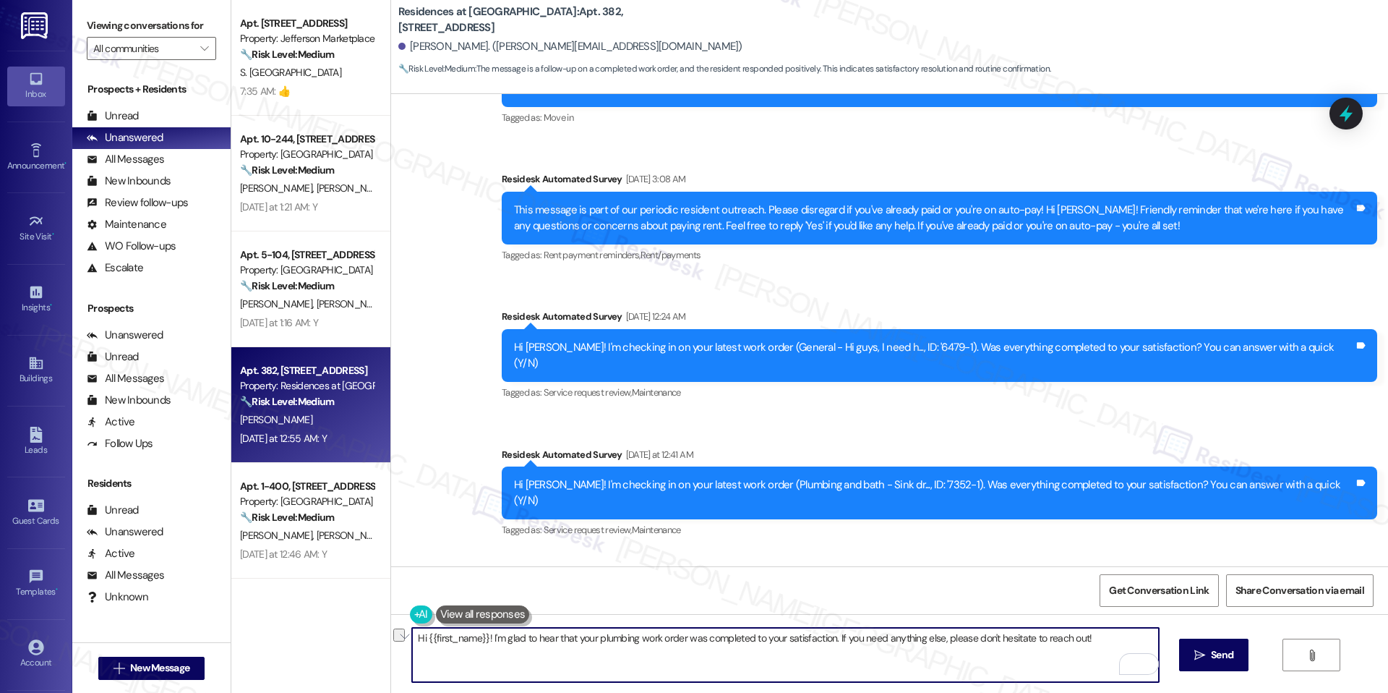
click at [887, 656] on textarea "Hi {{first_name}}! I'm glad to hear that your plumbing work order was completed…" at bounding box center [785, 654] width 746 height 54
drag, startPoint x: 826, startPoint y: 637, endPoint x: 928, endPoint y: 663, distance: 105.2
click at [928, 663] on textarea "Hi {{first_name}}! I'm glad to hear that your plumbing work order was completed…" at bounding box center [785, 654] width 746 height 54
click at [907, 651] on textarea "Hi {{first_name}}! I'm glad to hear that your plumbing work order was completed…" at bounding box center [785, 654] width 746 height 54
click at [834, 640] on textarea "Hi {{first_name}}! I'm glad to hear that your plumbing work order was completed…" at bounding box center [785, 654] width 746 height 54
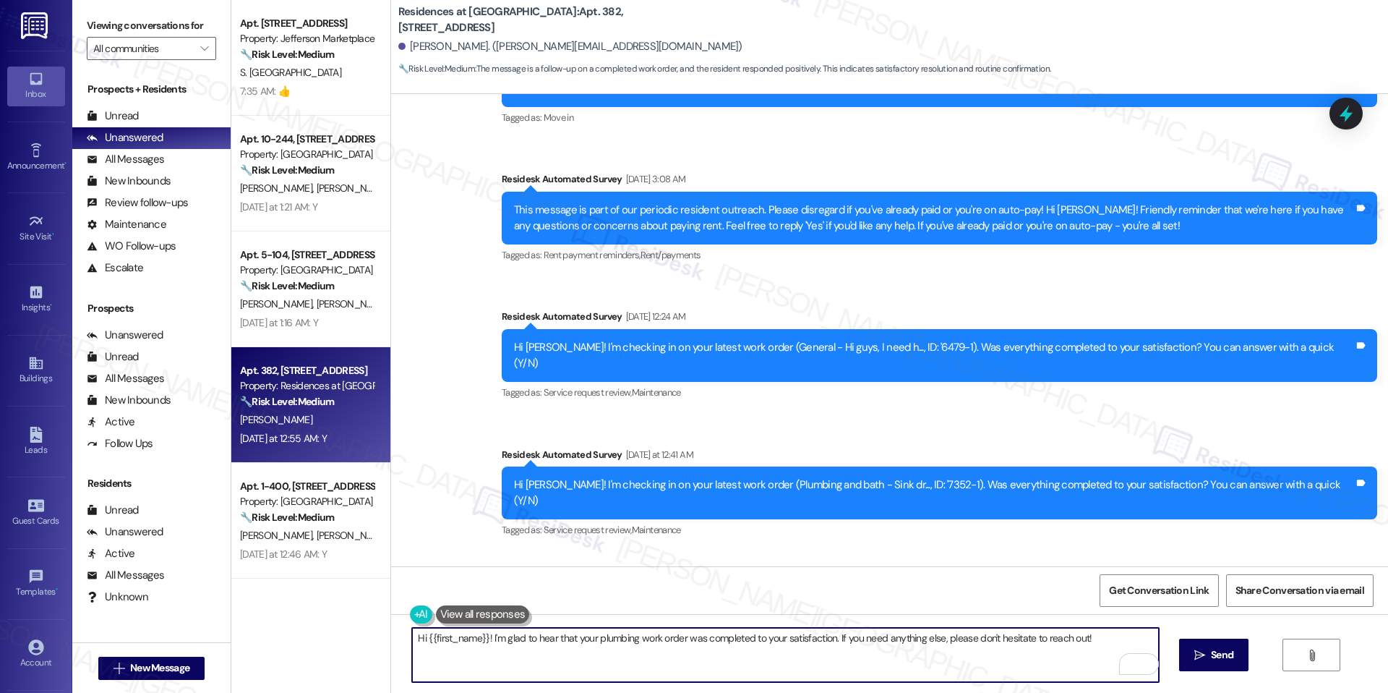
click at [834, 640] on textarea "Hi {{first_name}}! I'm glad to hear that your plumbing work order was completed…" at bounding box center [785, 654] width 746 height 54
paste textarea "I'm happy the work order was completed to your satisfaction! We'd also love to …"
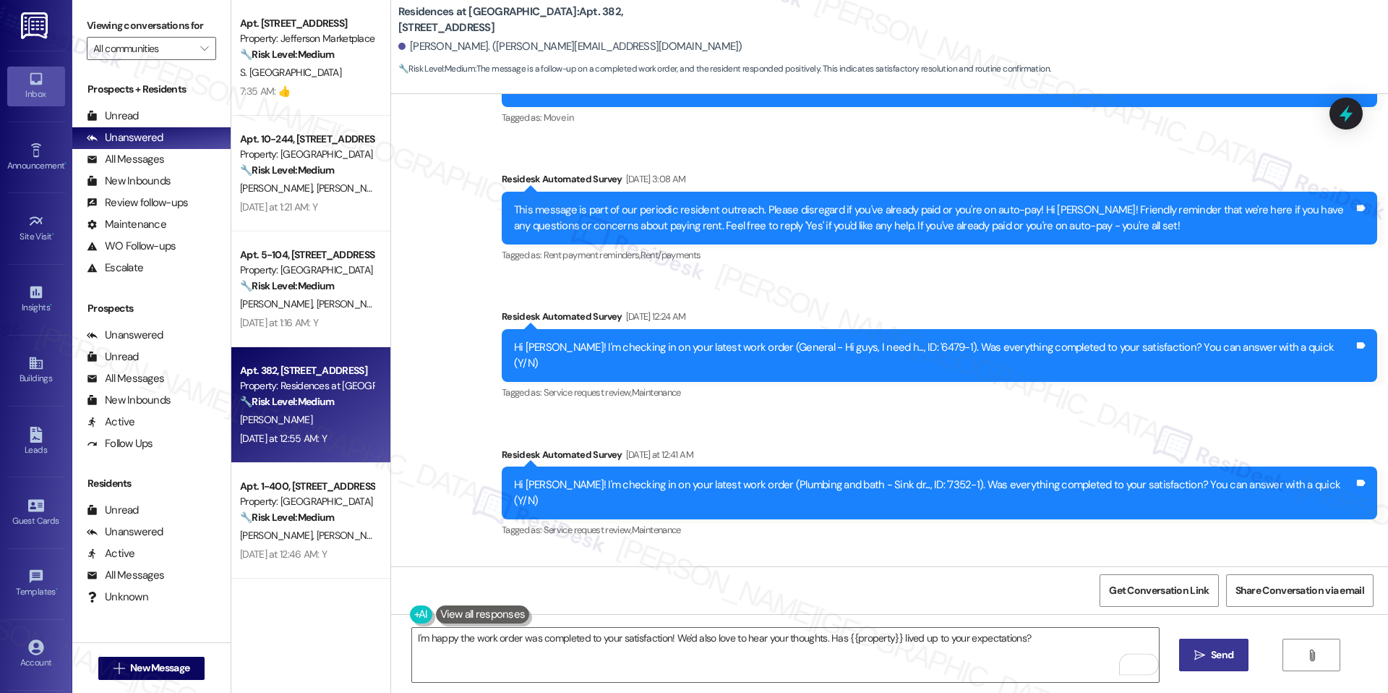
click at [1210, 640] on button " Send" at bounding box center [1214, 654] width 70 height 33
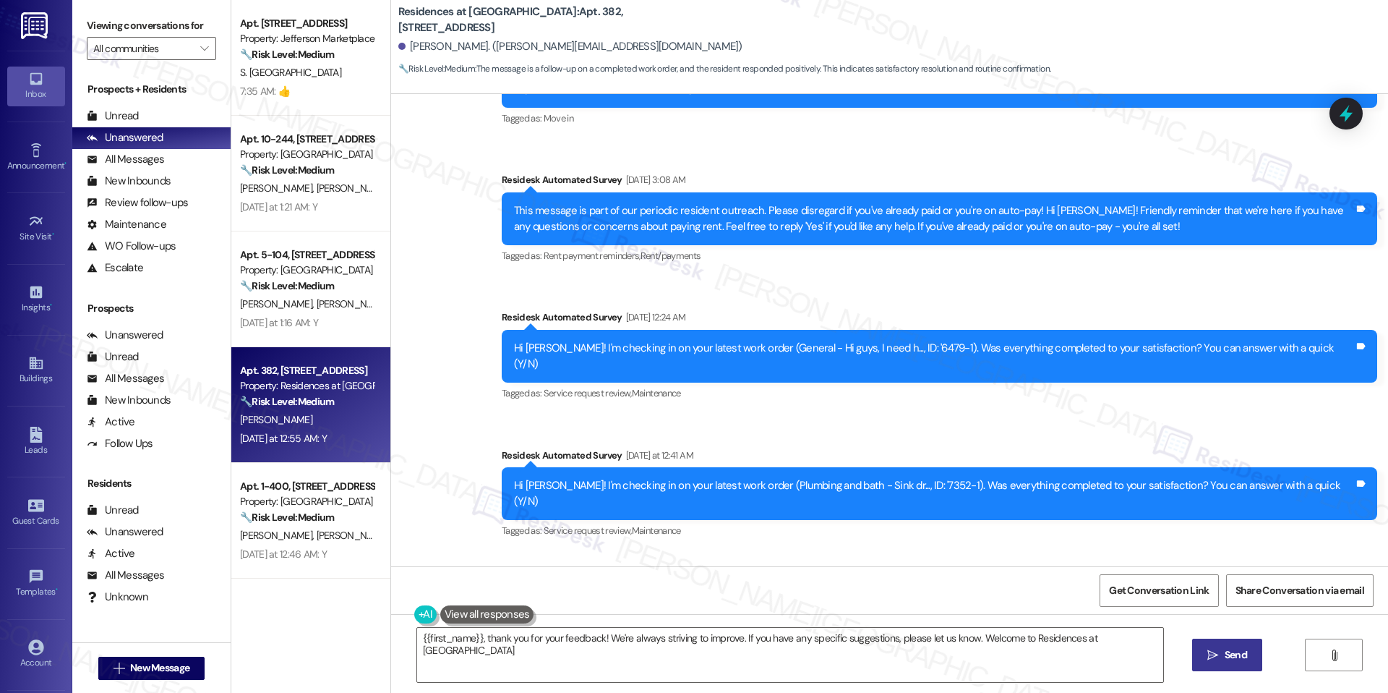
type textarea "{{first_name}}, thank you for your feedback! We're always striving to improve. …"
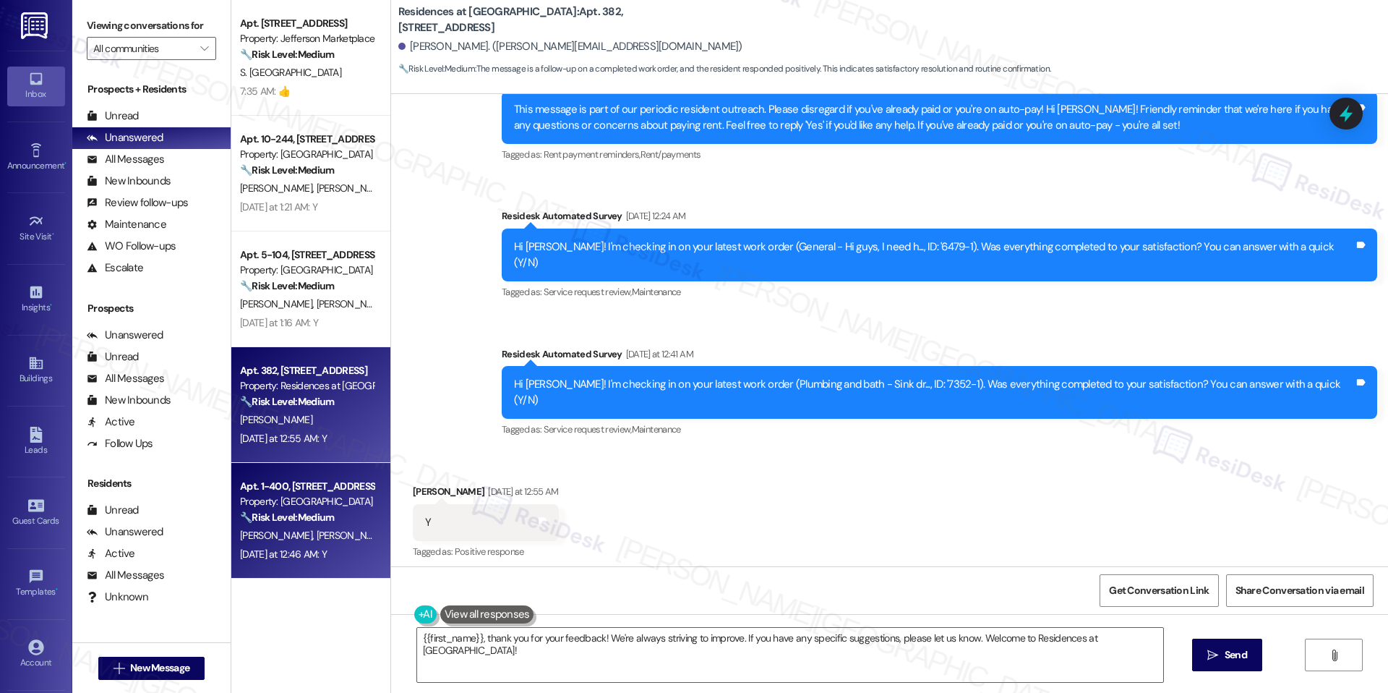
click at [316, 562] on div "Yesterday at 12:46 AM: Y Yesterday at 12:46 AM: Y" at bounding box center [307, 554] width 137 height 18
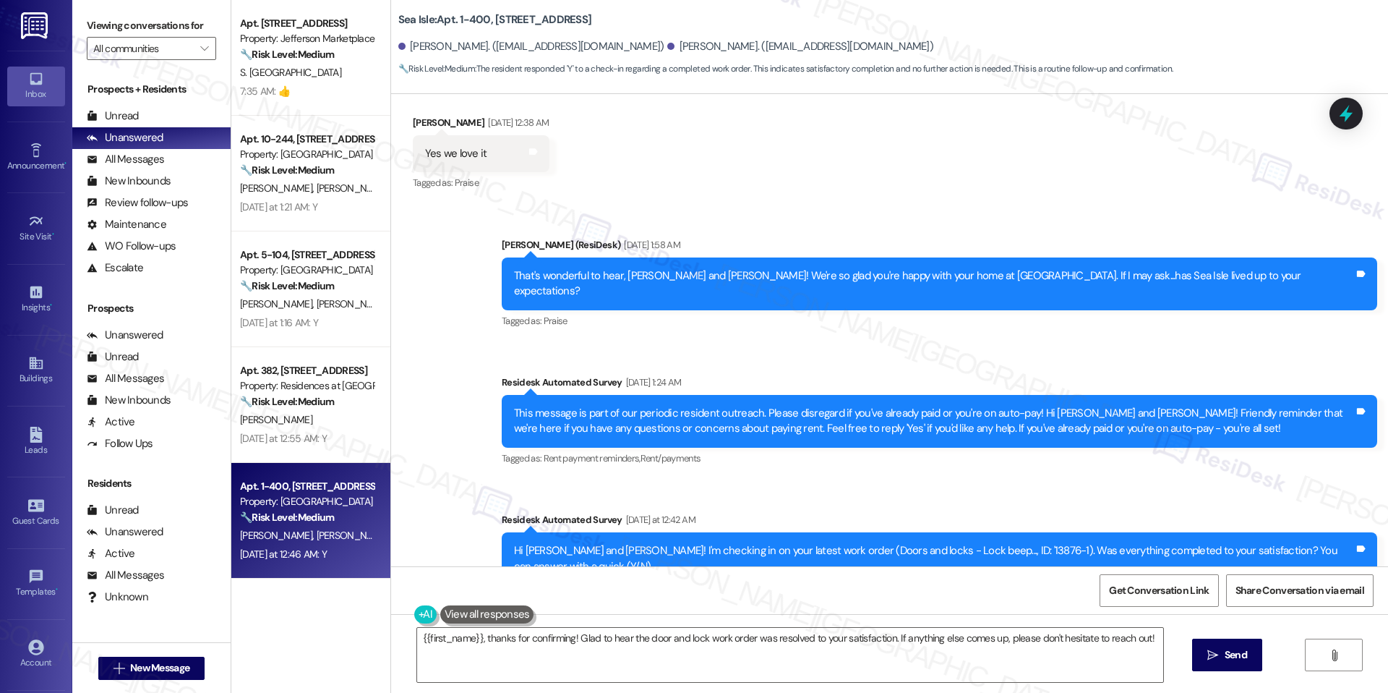
scroll to position [1081, 0]
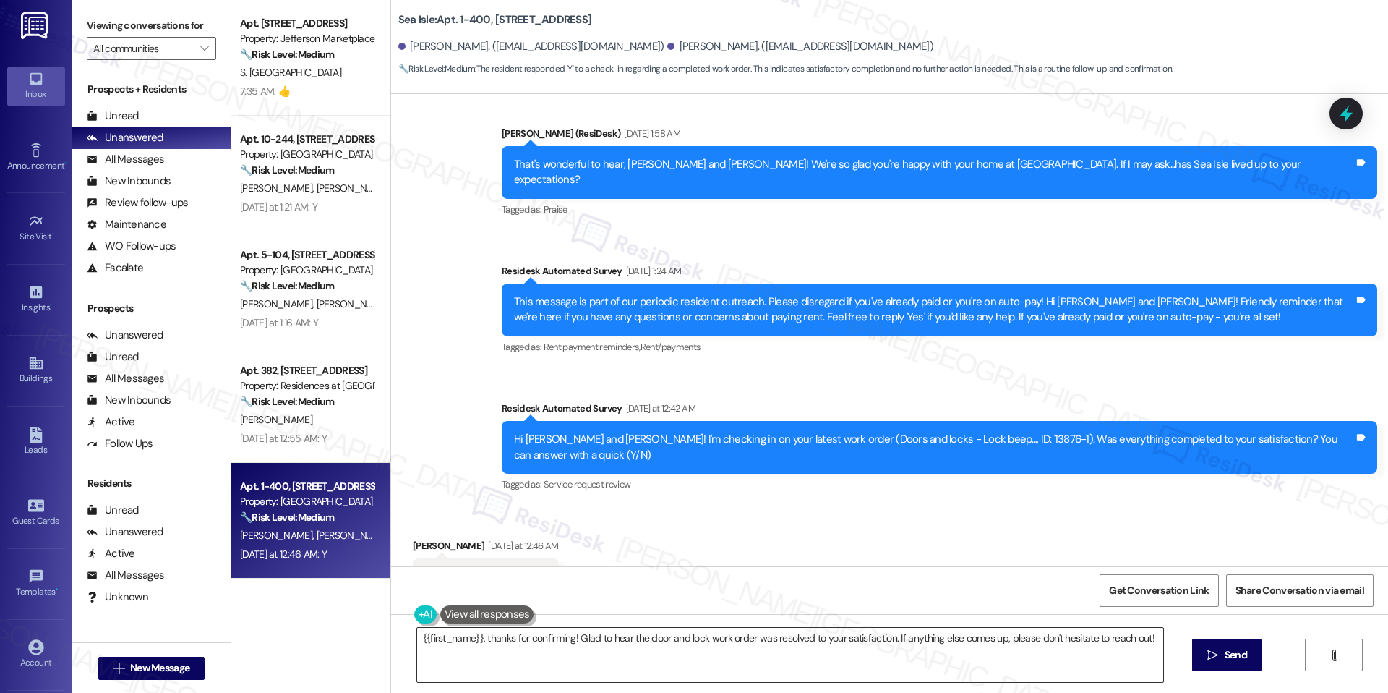
click at [600, 646] on textarea "{{first_name}}, thanks for confirming! Glad to hear the door and lock work orde…" at bounding box center [790, 654] width 746 height 54
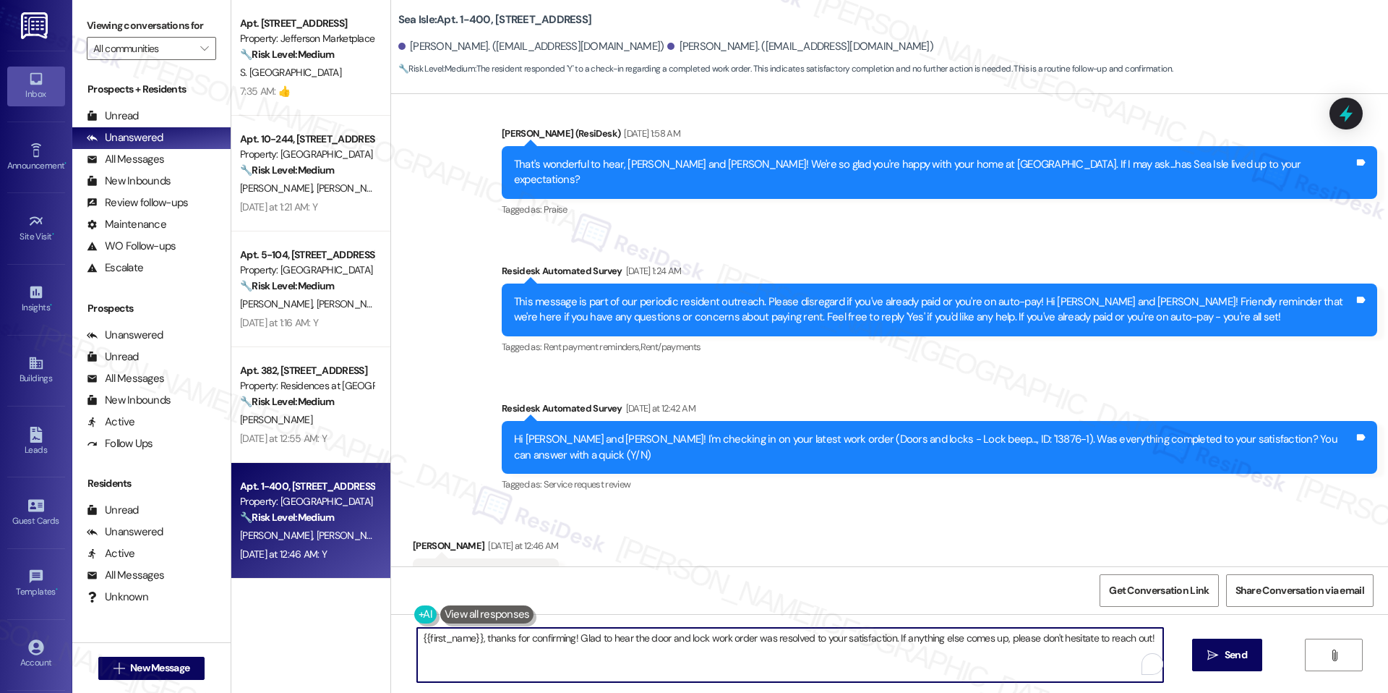
click at [600, 646] on textarea "{{first_name}}, thanks for confirming! Glad to hear the door and lock work orde…" at bounding box center [790, 654] width 746 height 54
paste textarea "I'm happy the work order was completed to your satisfaction! We'd also love to …"
type textarea "I'm happy the work order was completed to your satisfaction! We'd also love to …"
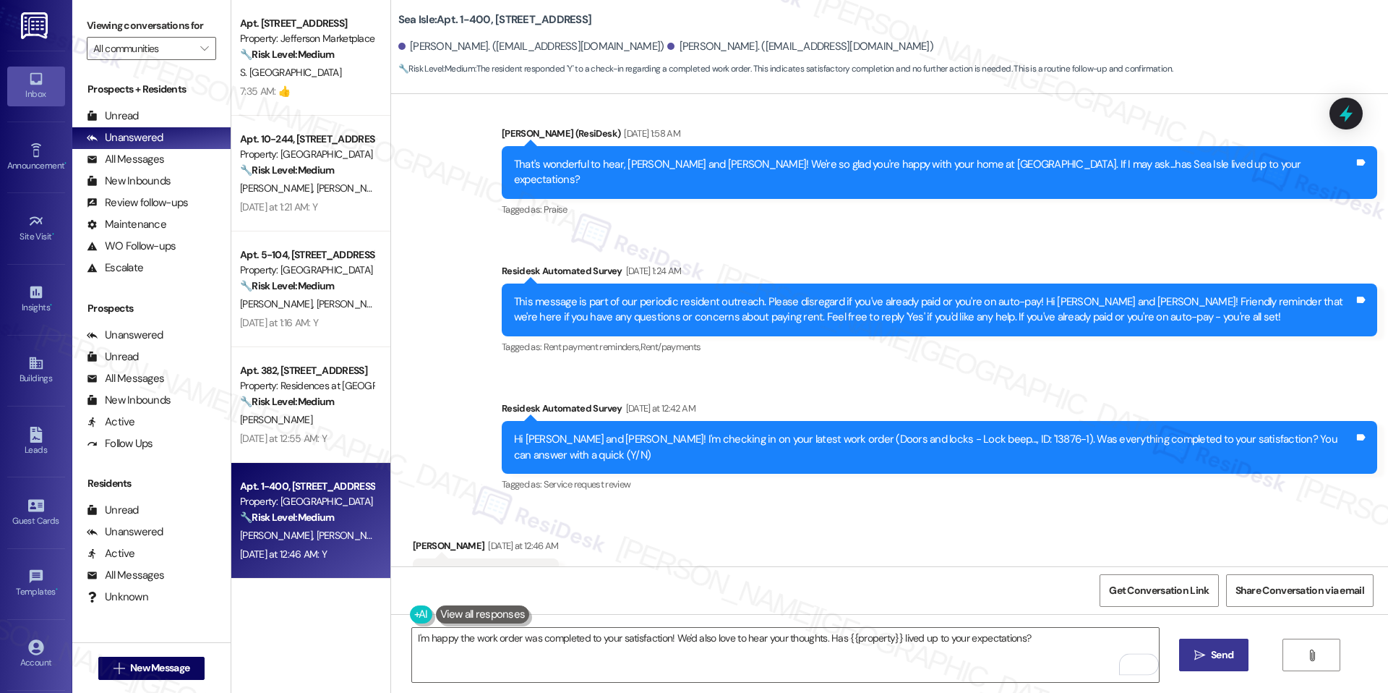
click at [1203, 645] on button " Send" at bounding box center [1214, 654] width 70 height 33
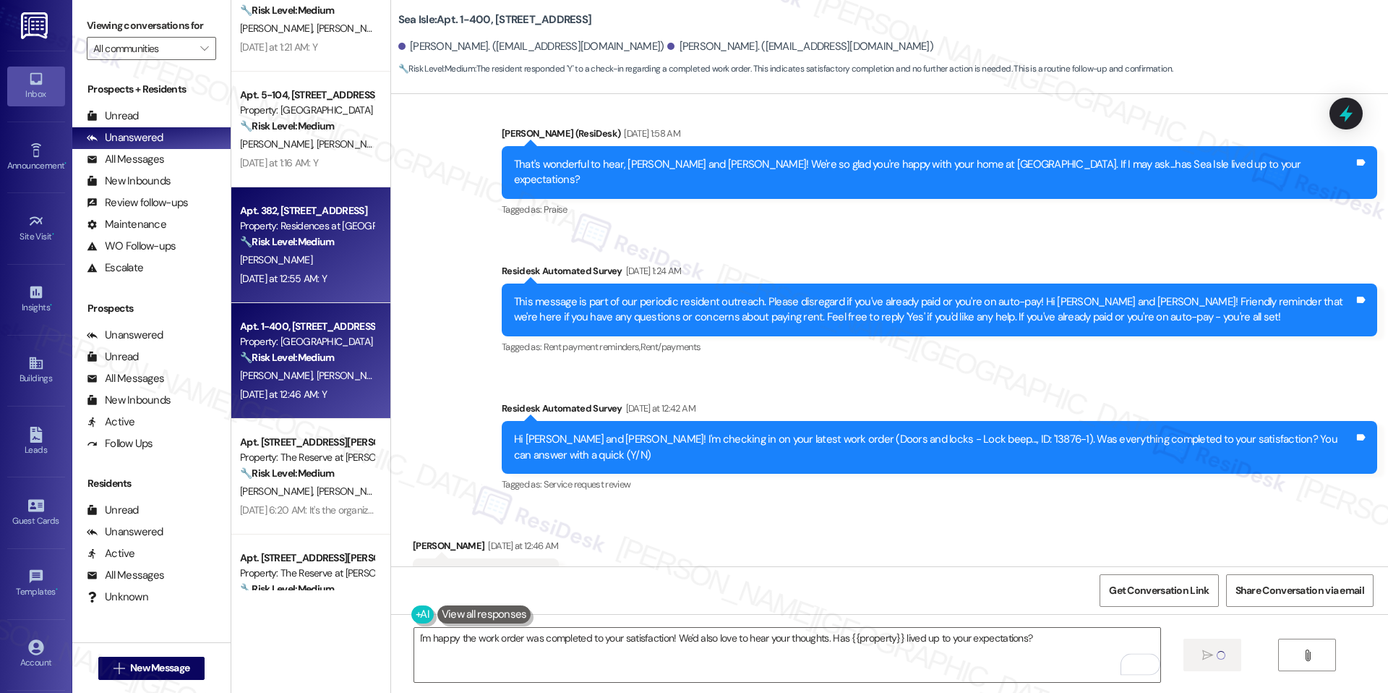
scroll to position [166, 0]
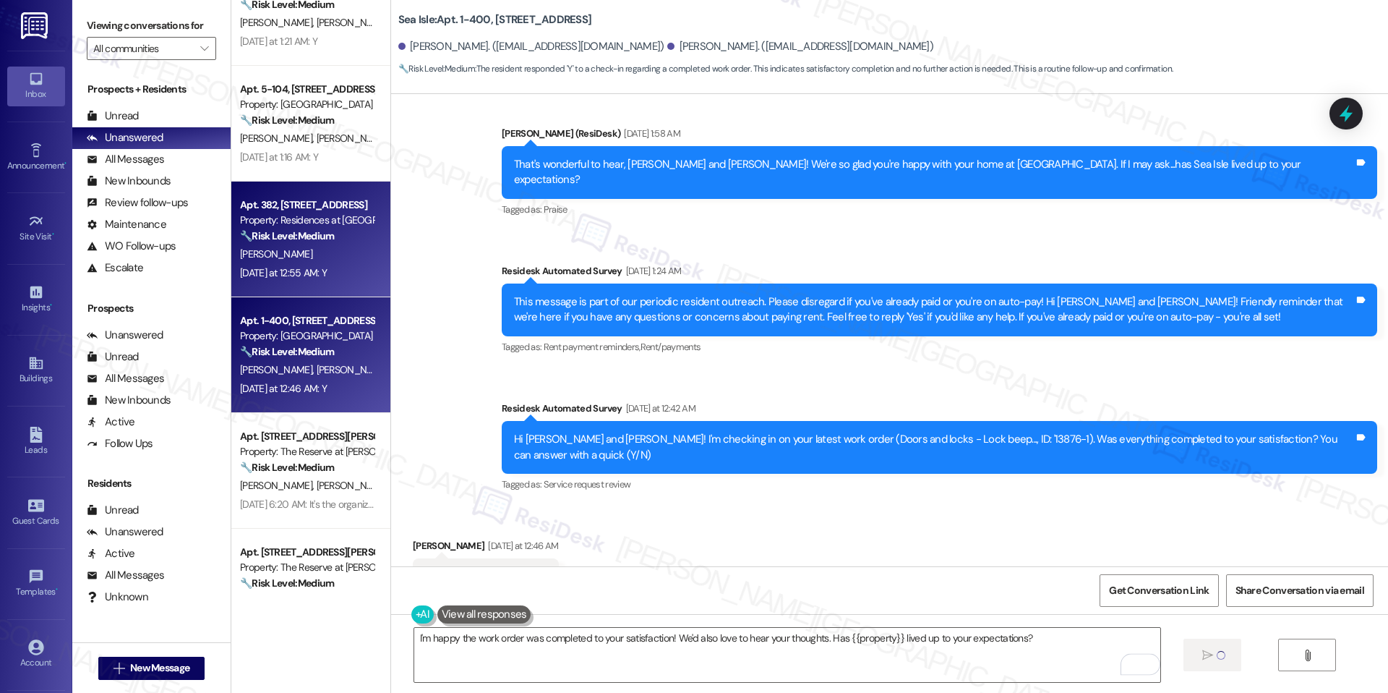
click at [327, 454] on div "Property: The Reserve at [PERSON_NAME][GEOGRAPHIC_DATA]" at bounding box center [307, 451] width 134 height 15
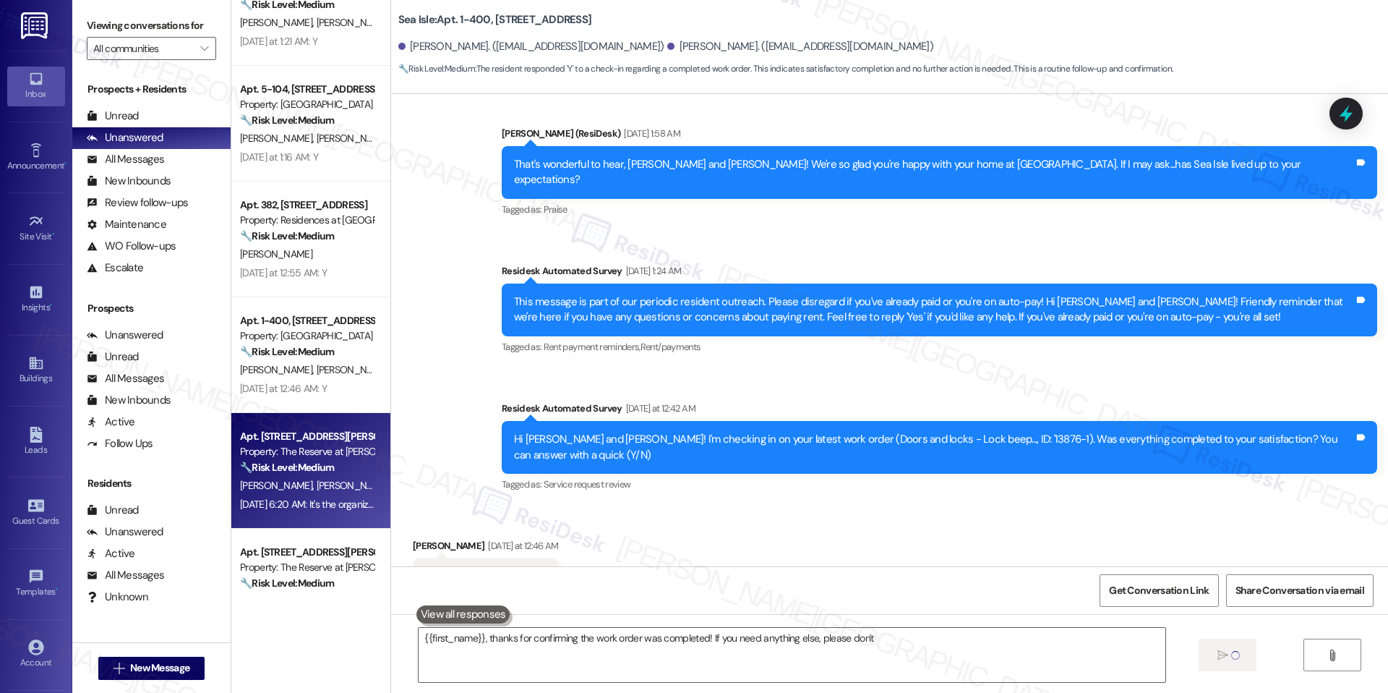
type textarea "{{first_name}}, thanks for confirming the work order was completed! If you need…"
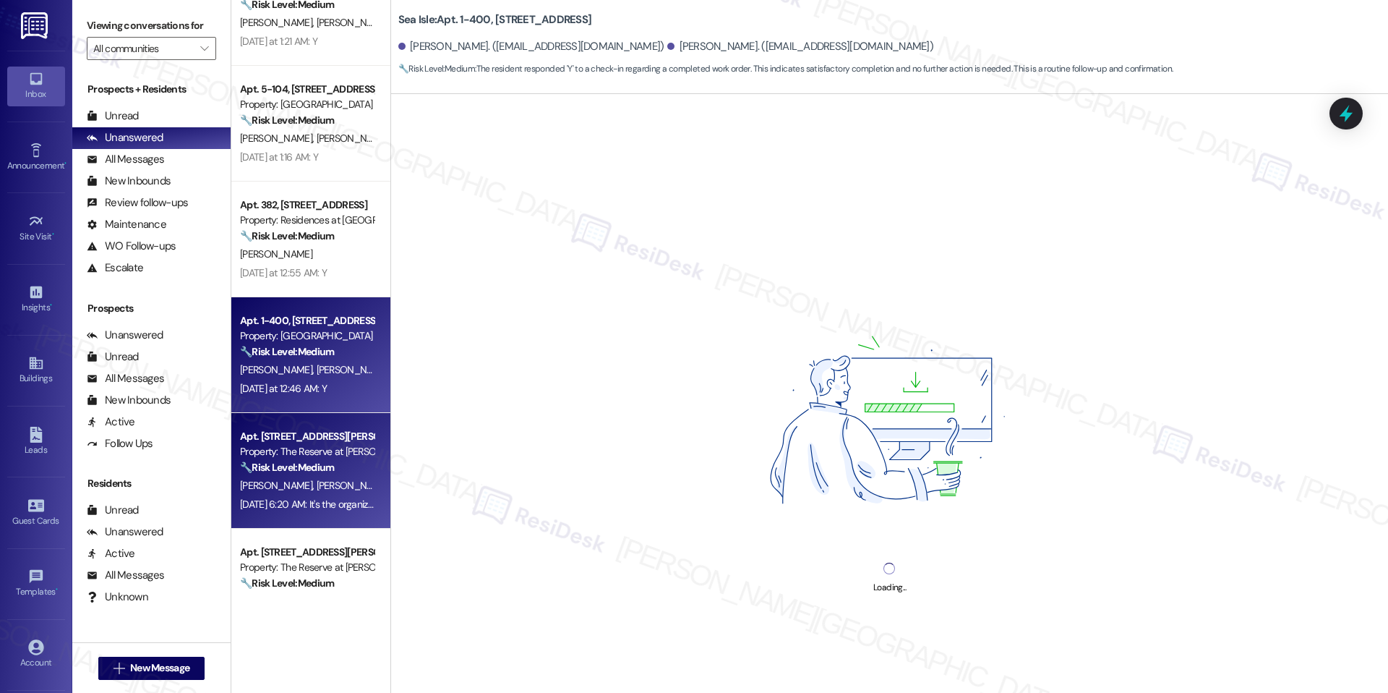
click at [312, 384] on div "Yesterday at 12:46 AM: Y Yesterday at 12:46 AM: Y" at bounding box center [283, 388] width 87 height 13
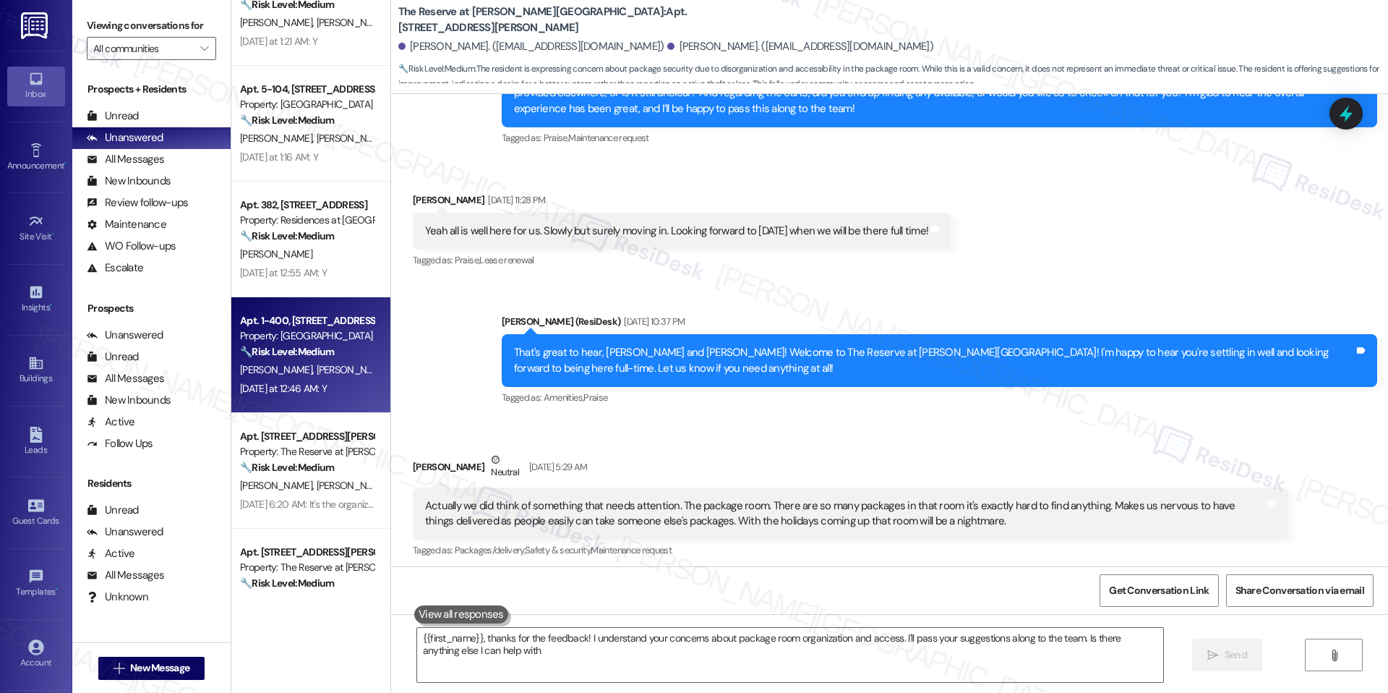
type textarea "{{first_name}}, thanks for the feedback! I understand your concerns about packa…"
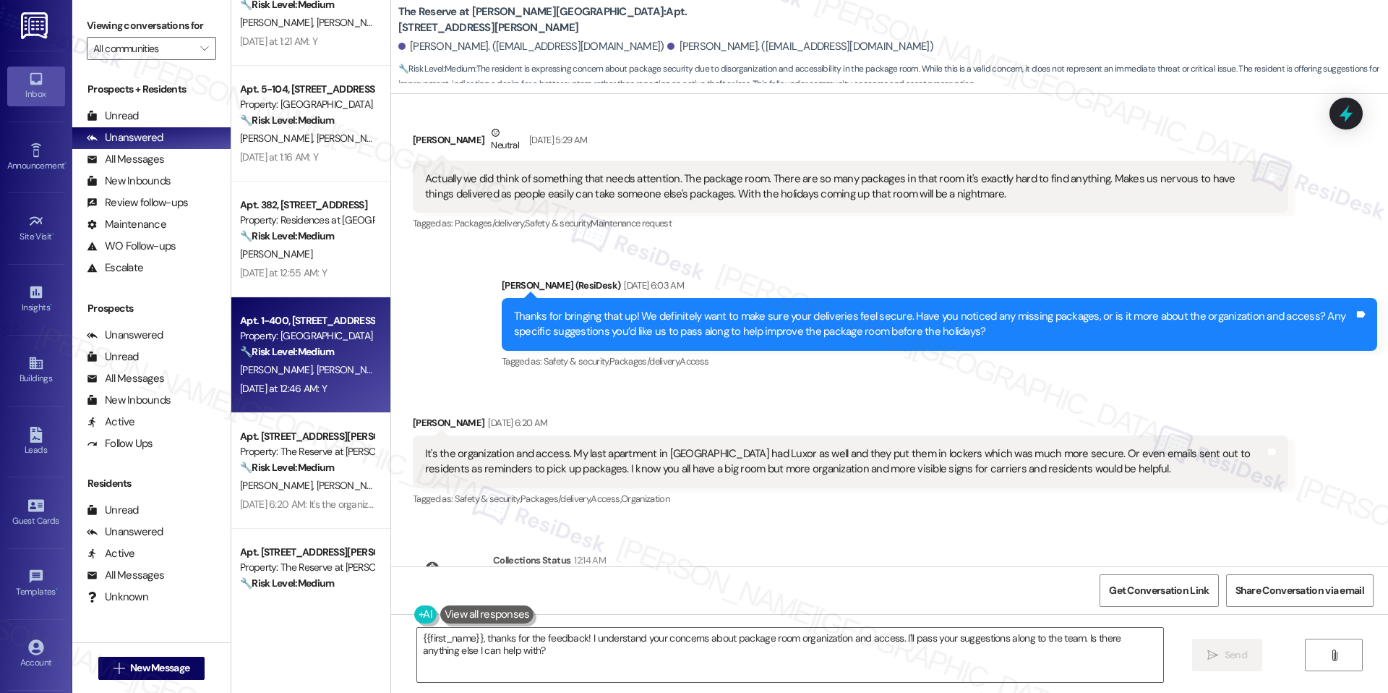
scroll to position [1025, 0]
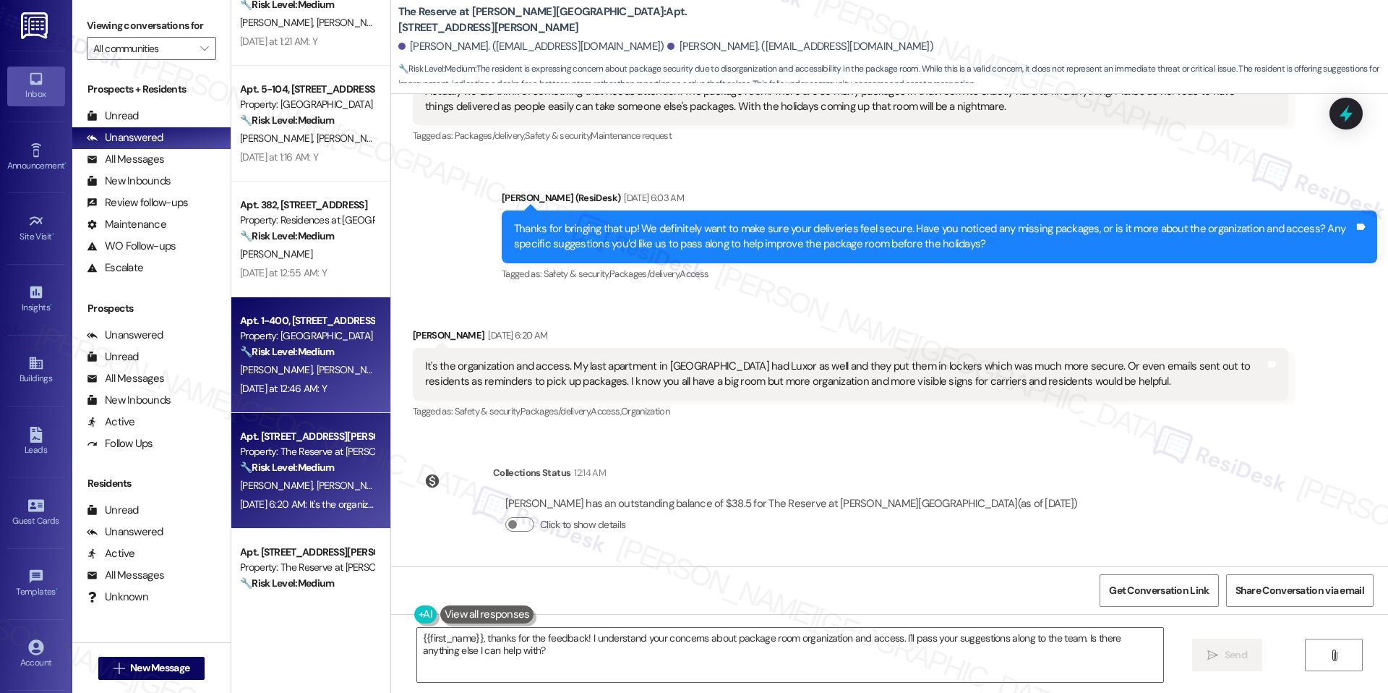
click at [304, 424] on div "Apt. 1415, 1055 Stillwell Drive Property: The Reserve at Patterson Place 🔧 Risk…" at bounding box center [310, 471] width 159 height 116
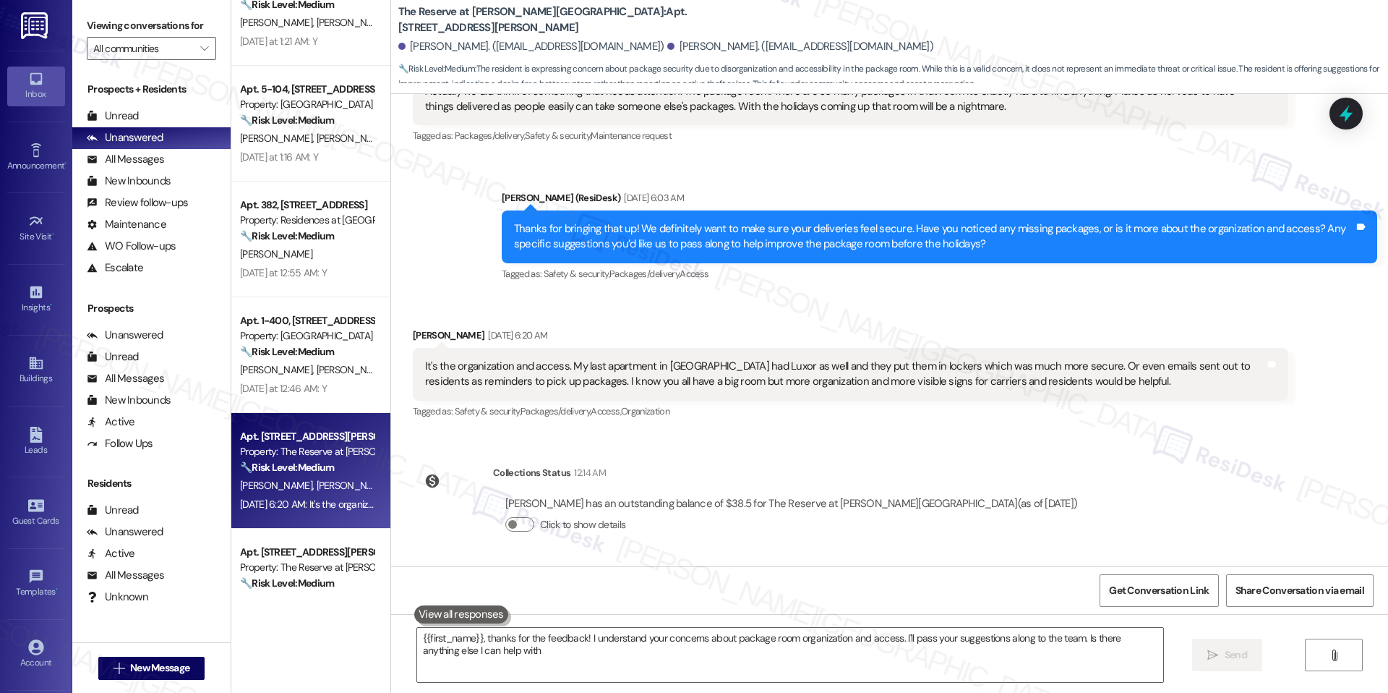
type textarea "{{first_name}}, thanks for the feedback! I understand your concerns about packa…"
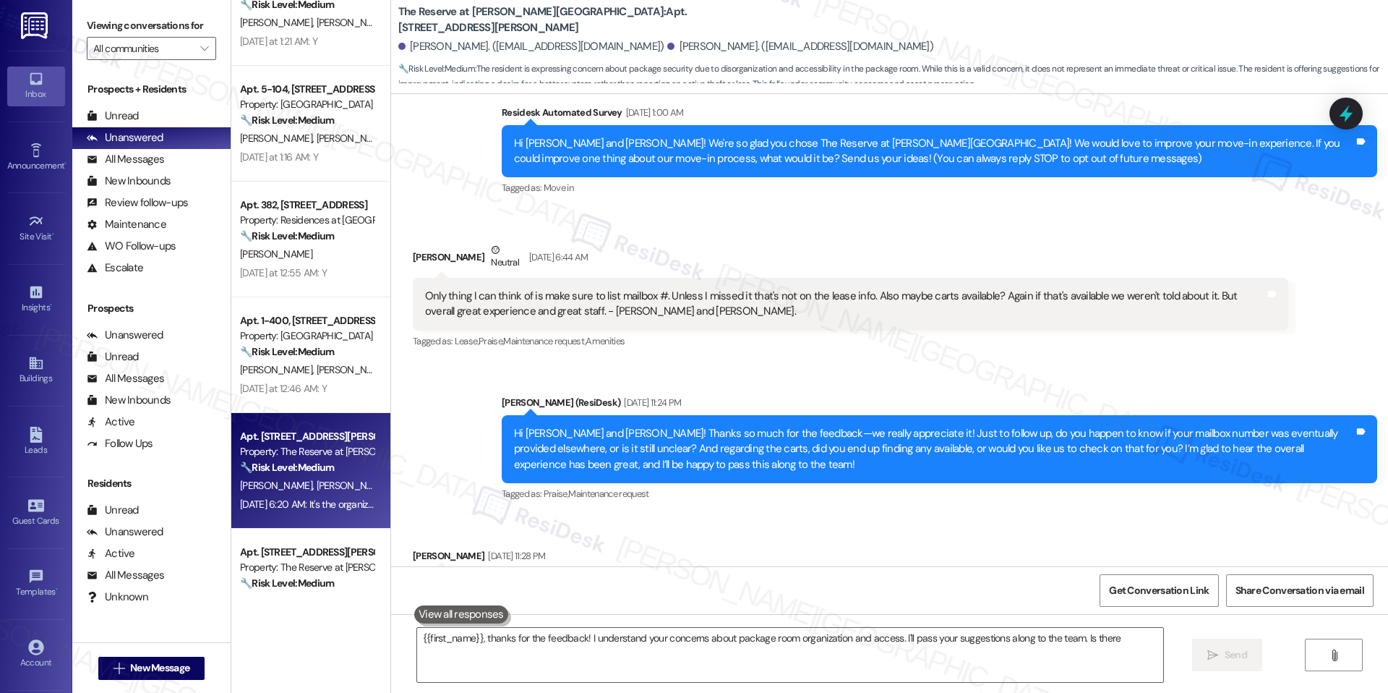
scroll to position [739, 0]
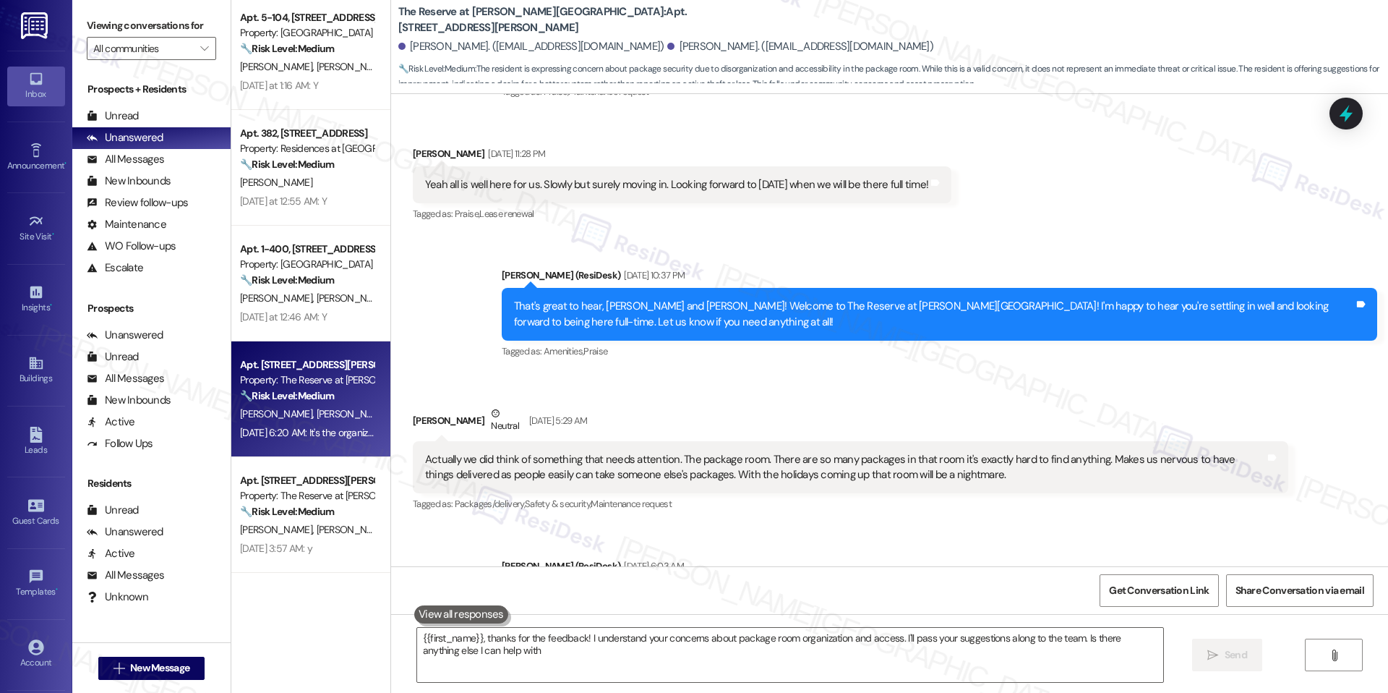
type textarea "{{first_name}}, thanks for the feedback! I understand your concerns about packa…"
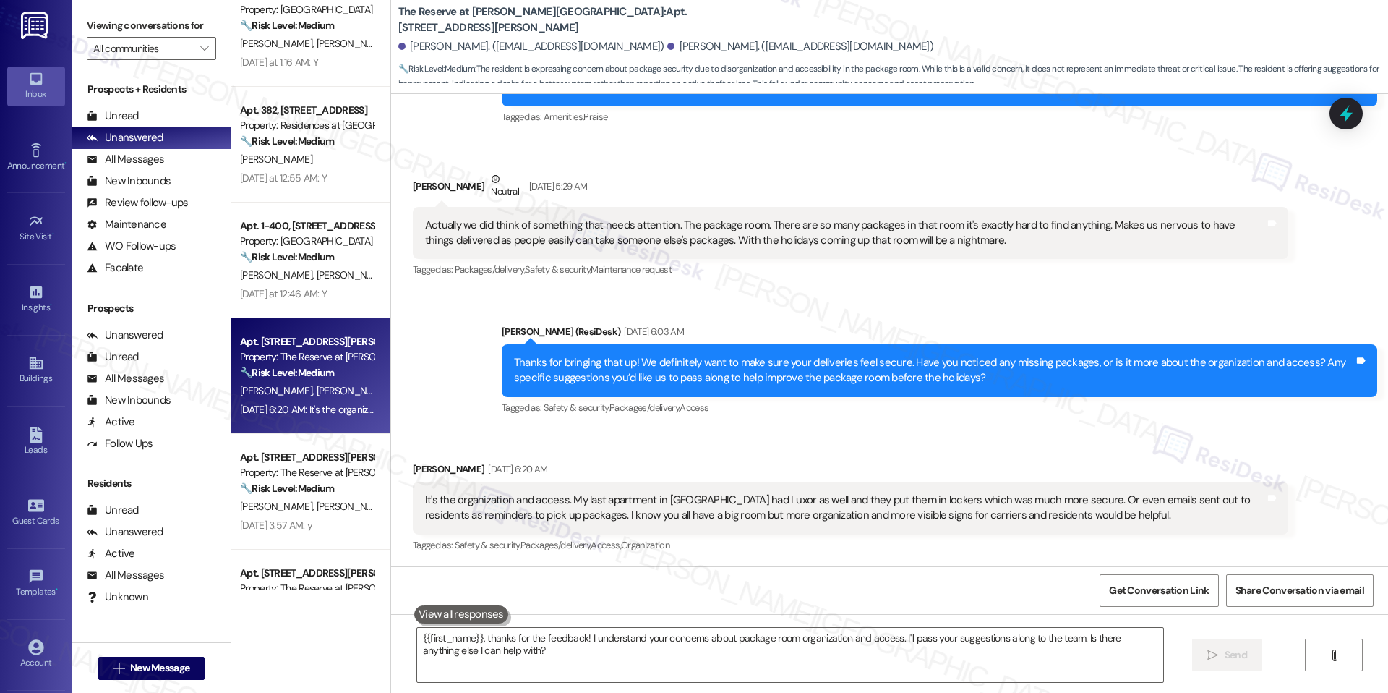
scroll to position [1025, 0]
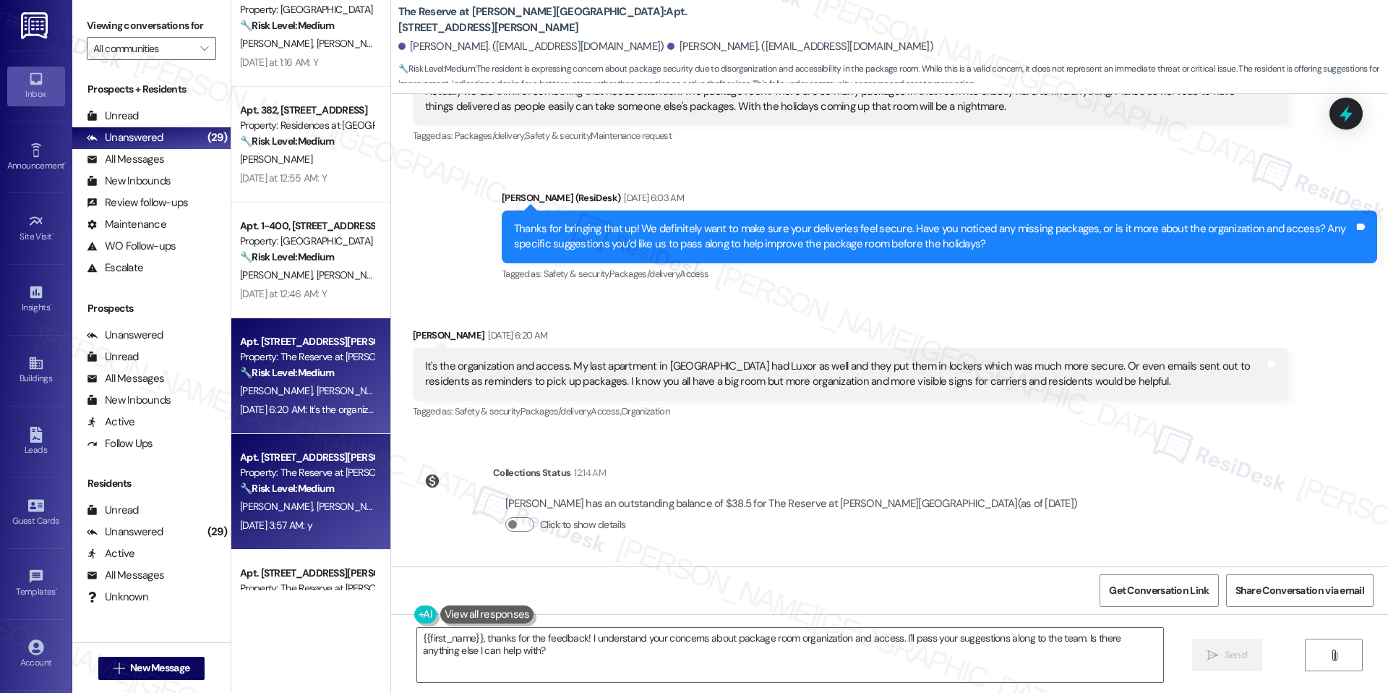
click at [265, 485] on strong "🔧 Risk Level: Medium" at bounding box center [287, 487] width 94 height 13
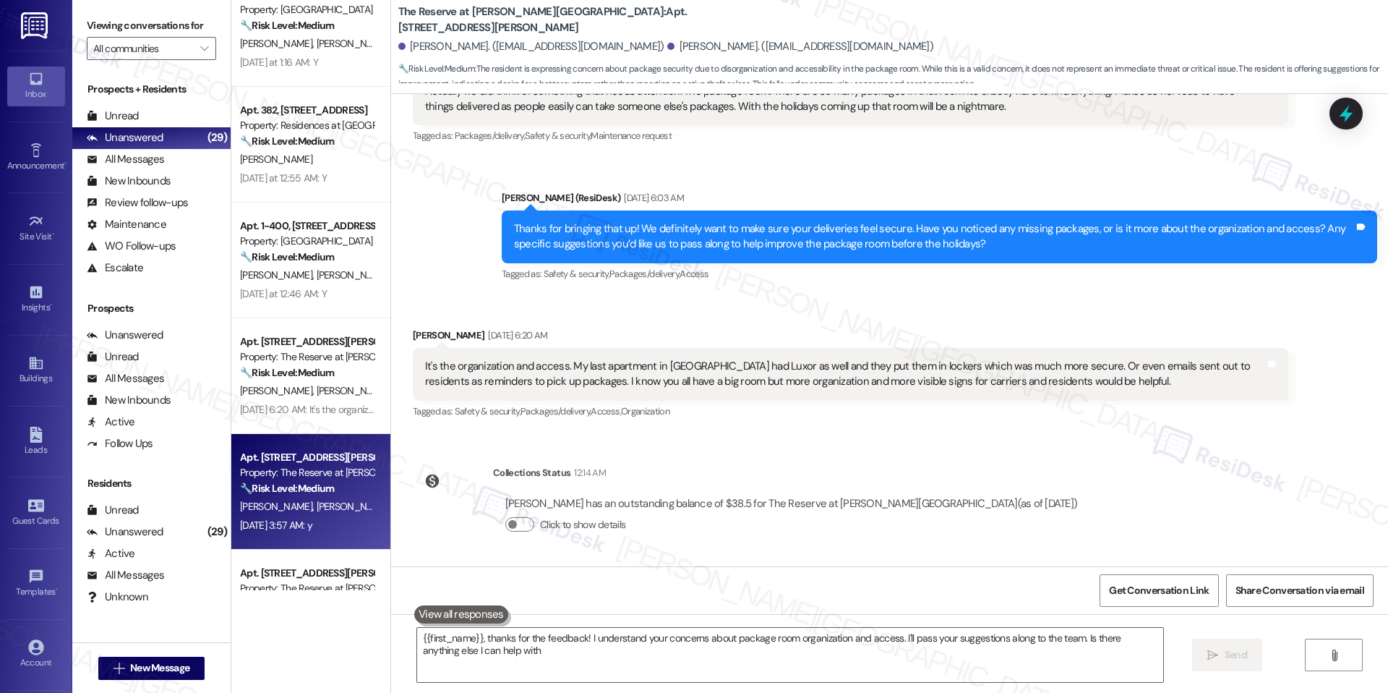
type textarea "{{first_name}}, thanks for the feedback! I understand your concerns about packa…"
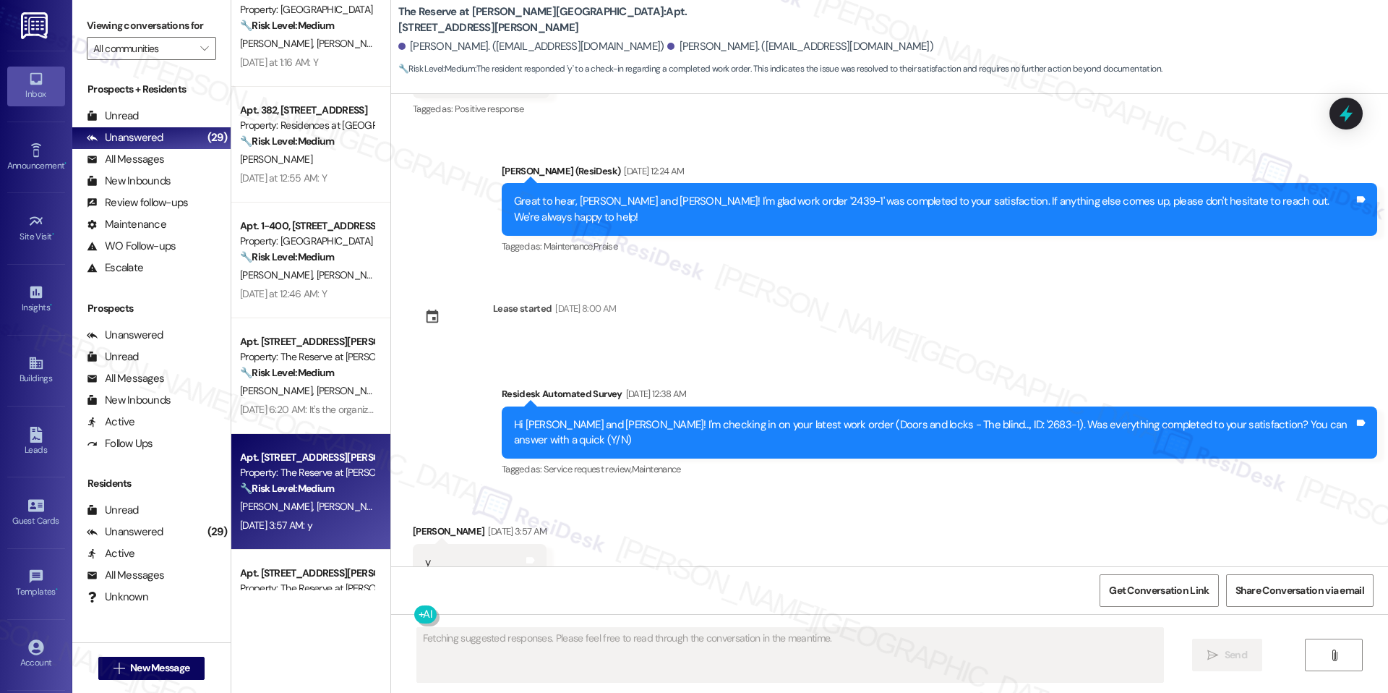
scroll to position [2013, 0]
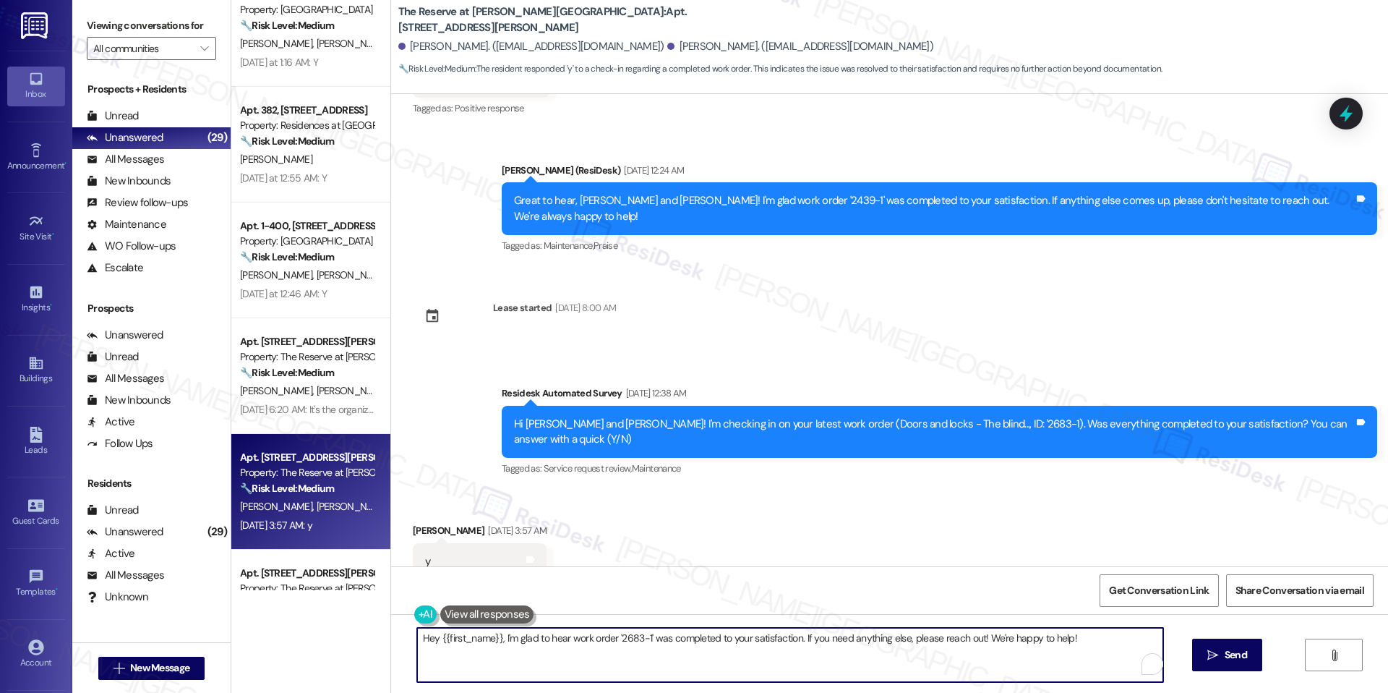
click at [526, 638] on textarea "Hey {{first_name}}, I'm glad to hear work order '2683-1' was completed to your …" at bounding box center [790, 654] width 746 height 54
click at [700, 643] on textarea "Hey {{first_name}}, I'm glad to hear work order '2683-1' was completed to your …" at bounding box center [785, 654] width 746 height 54
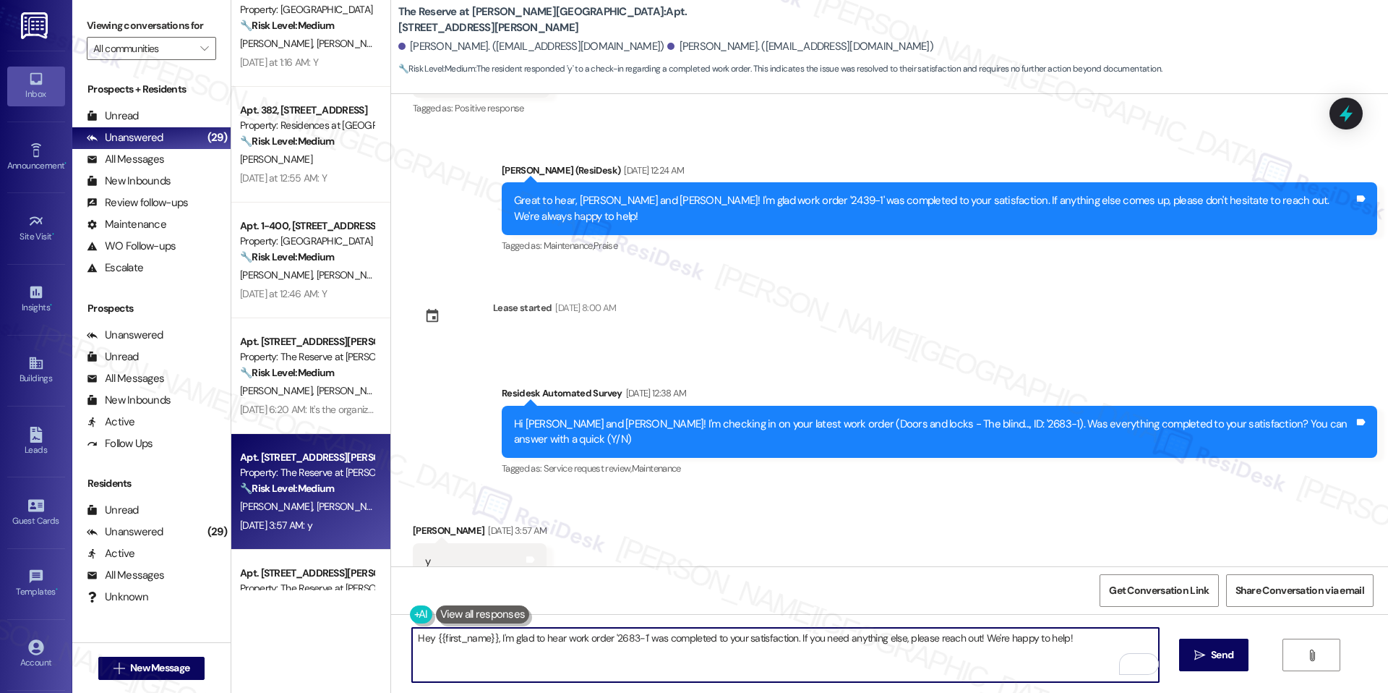
click at [778, 649] on textarea "Hey {{first_name}}, I'm glad to hear work order '2683-1' was completed to your …" at bounding box center [785, 654] width 746 height 54
drag, startPoint x: 789, startPoint y: 638, endPoint x: 851, endPoint y: 678, distance: 73.8
click at [852, 678] on textarea "Hey {{first_name}}, I'm glad to hear work order '2683-1' was completed to your …" at bounding box center [785, 654] width 746 height 54
paste textarea "We'd also love to hear your thoughts. Has {{property}} lived up to your expecta…"
type textarea "Hey {{first_name}}, I'm glad to hear work order '2683-1' was completed to your …"
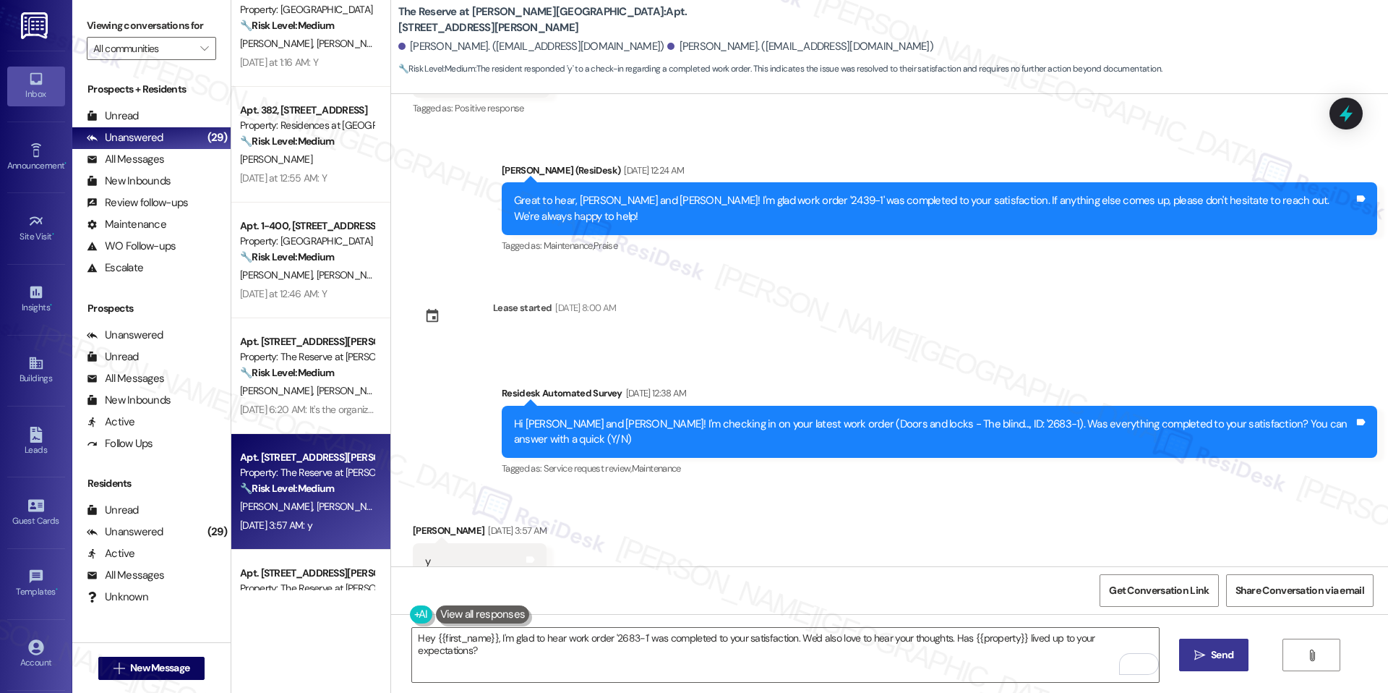
click at [1215, 647] on span "Send" at bounding box center [1222, 654] width 22 height 15
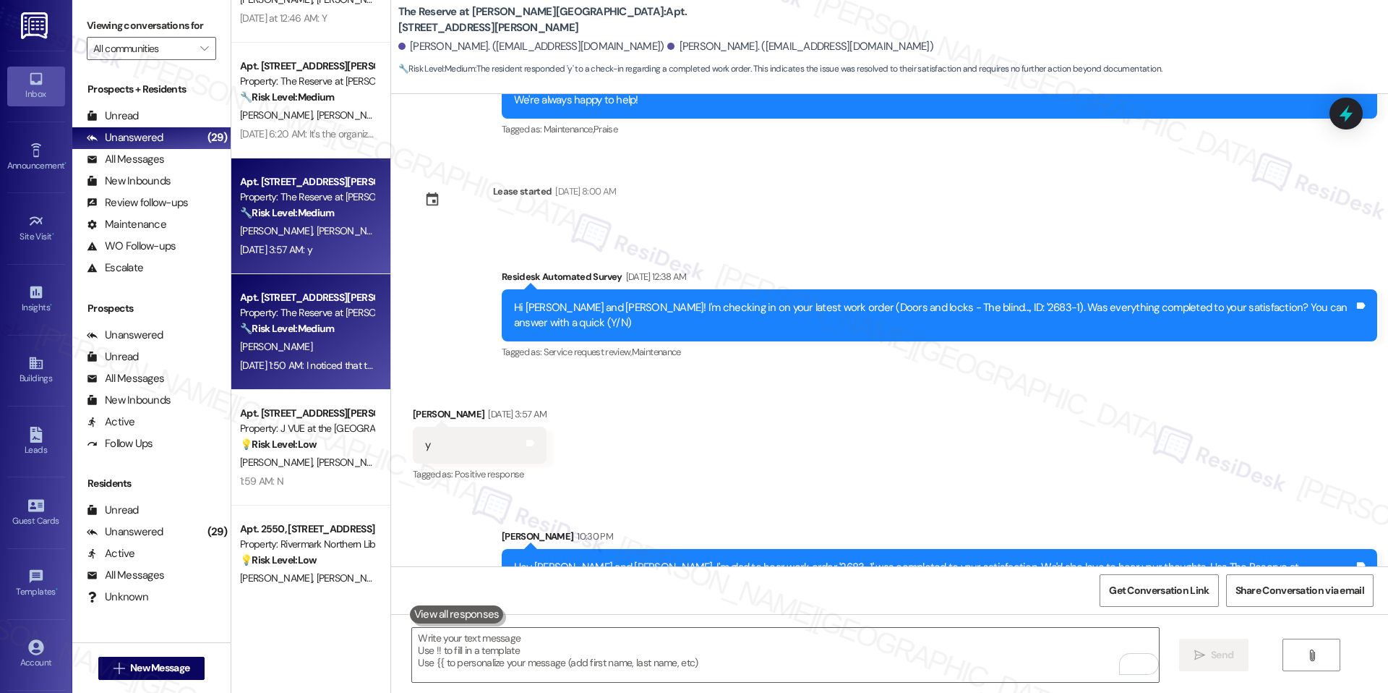
scroll to position [545, 0]
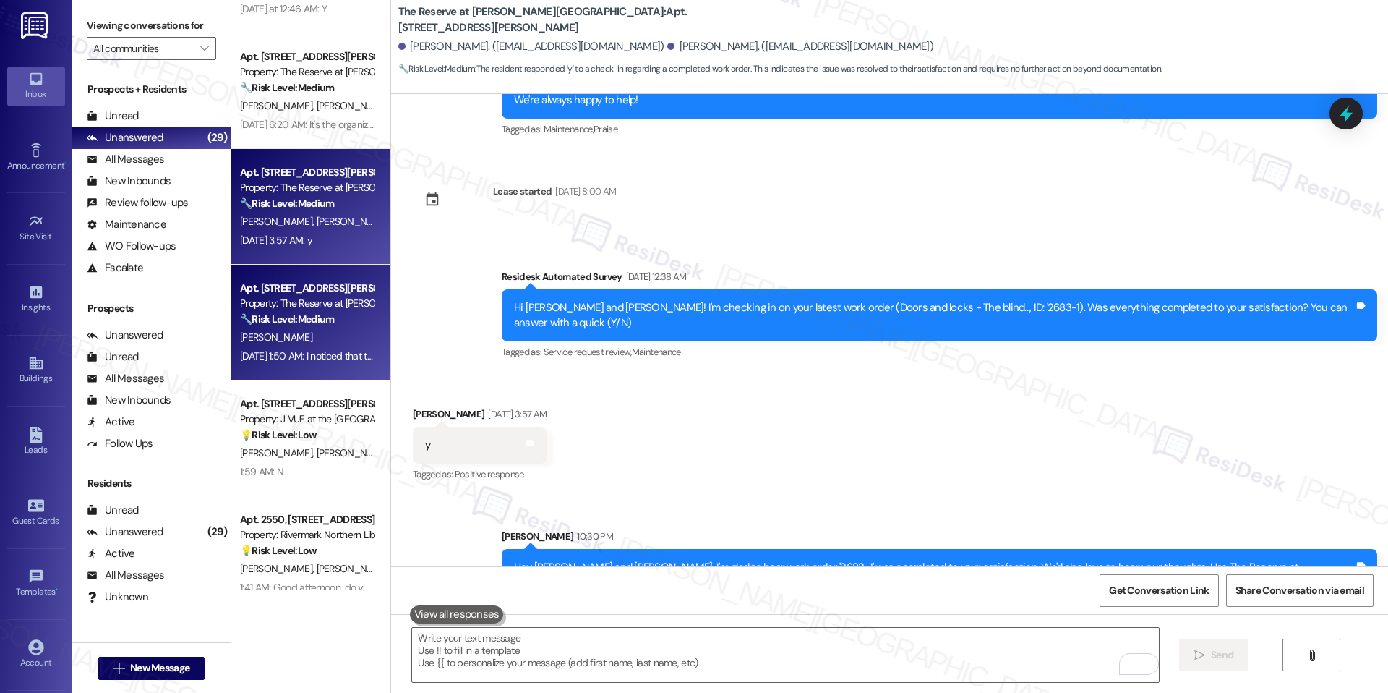
click at [280, 367] on div "Apt. 1308, 1055 Stillwell Drive Property: The Reserve at Patterson Place 🔧 Risk…" at bounding box center [310, 323] width 159 height 116
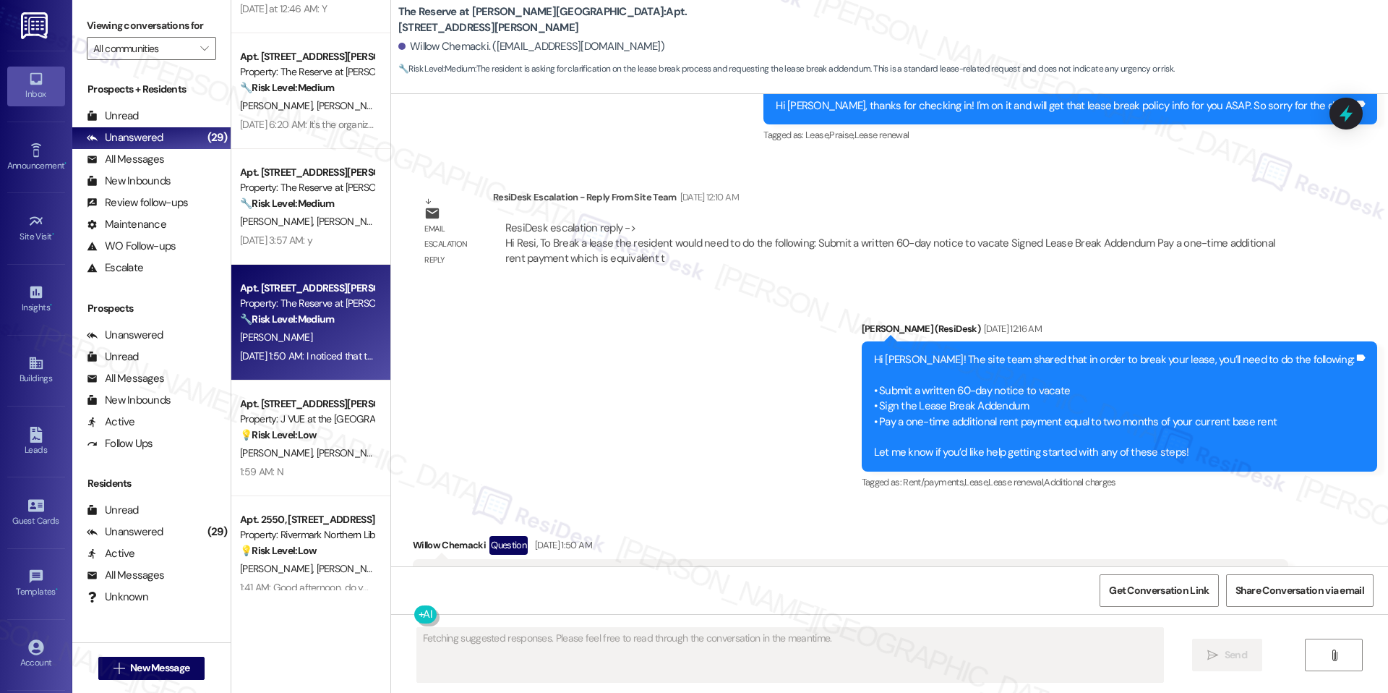
scroll to position [3205, 0]
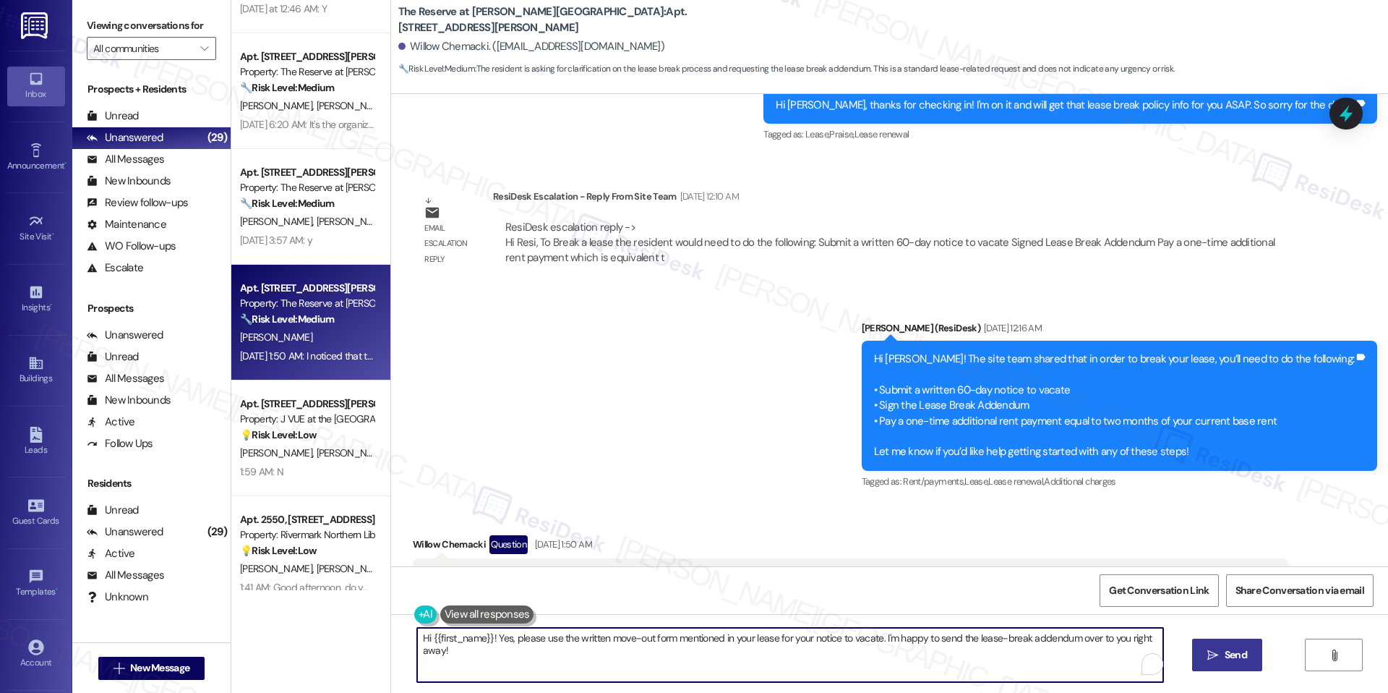
click at [552, 630] on textarea "Hi {{first_name}}! Yes, please use the written move-out form mentioned in your …" at bounding box center [790, 654] width 746 height 54
paste textarea "Willow, thank you for your message. I’ll check in with the team regarding the w…"
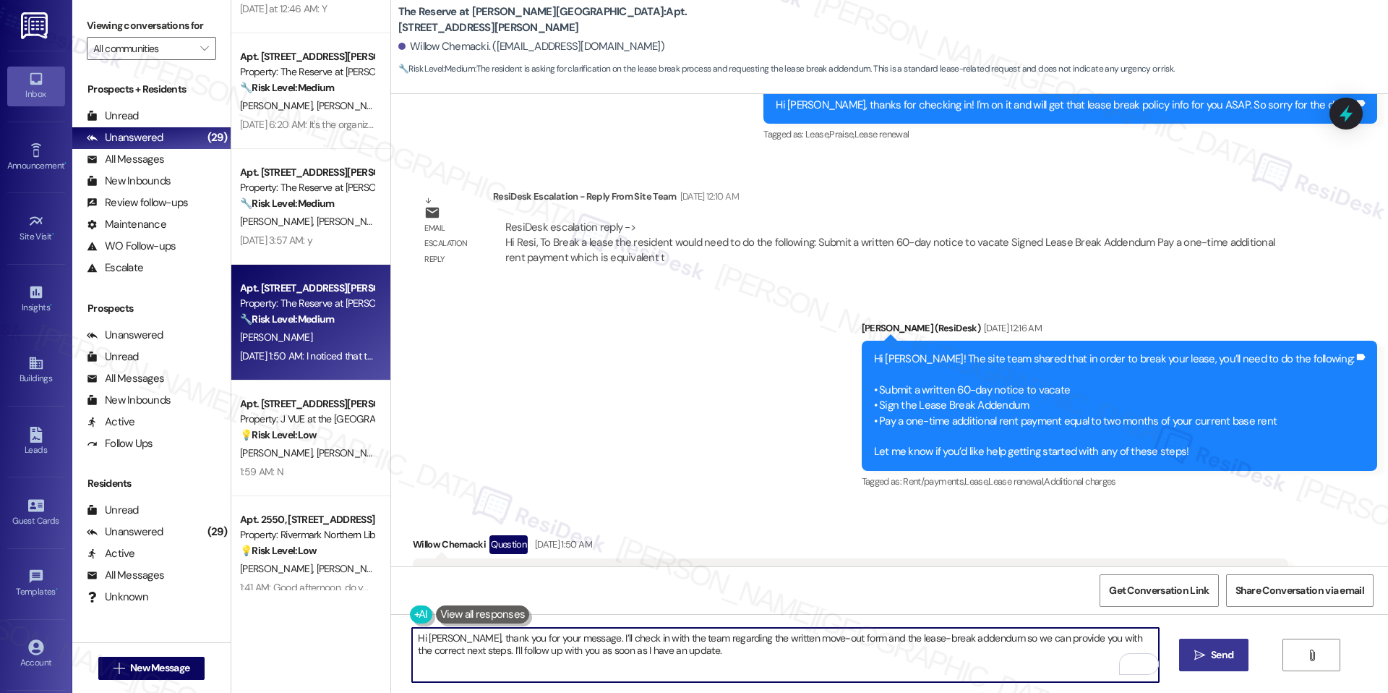
drag, startPoint x: 450, startPoint y: 638, endPoint x: 311, endPoint y: 674, distance: 144.3
click at [310, 674] on div "Apt. 5-104, 6801 Sea Coral Drive Property: Sea Isle 🔧 Risk Level: Medium The re…" at bounding box center [809, 346] width 1157 height 693
click at [446, 636] on textarea "Hi Willow, thank you for your message. I’ll check in with the team regarding th…" at bounding box center [785, 654] width 746 height 54
type textarea "Thank you for your message. I’ll check in with the team regarding the written m…"
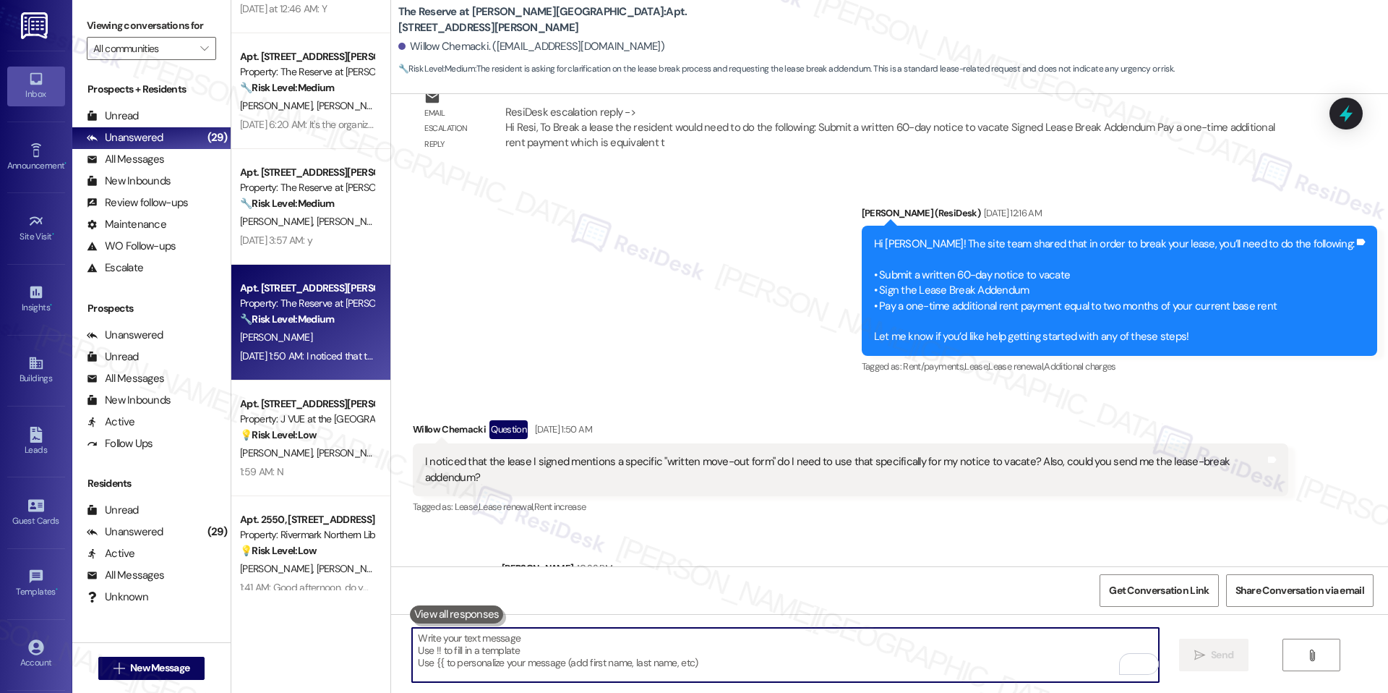
scroll to position [3321, 0]
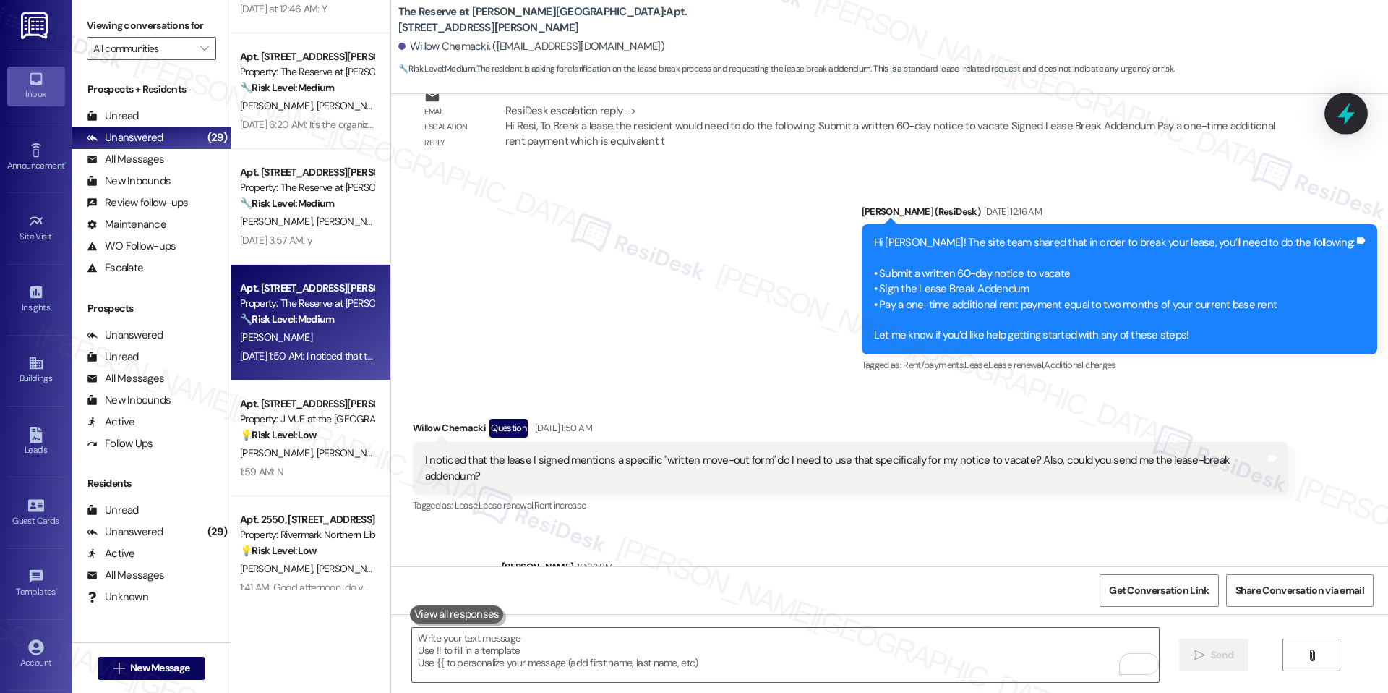
click at [1343, 116] on icon at bounding box center [1345, 114] width 17 height 22
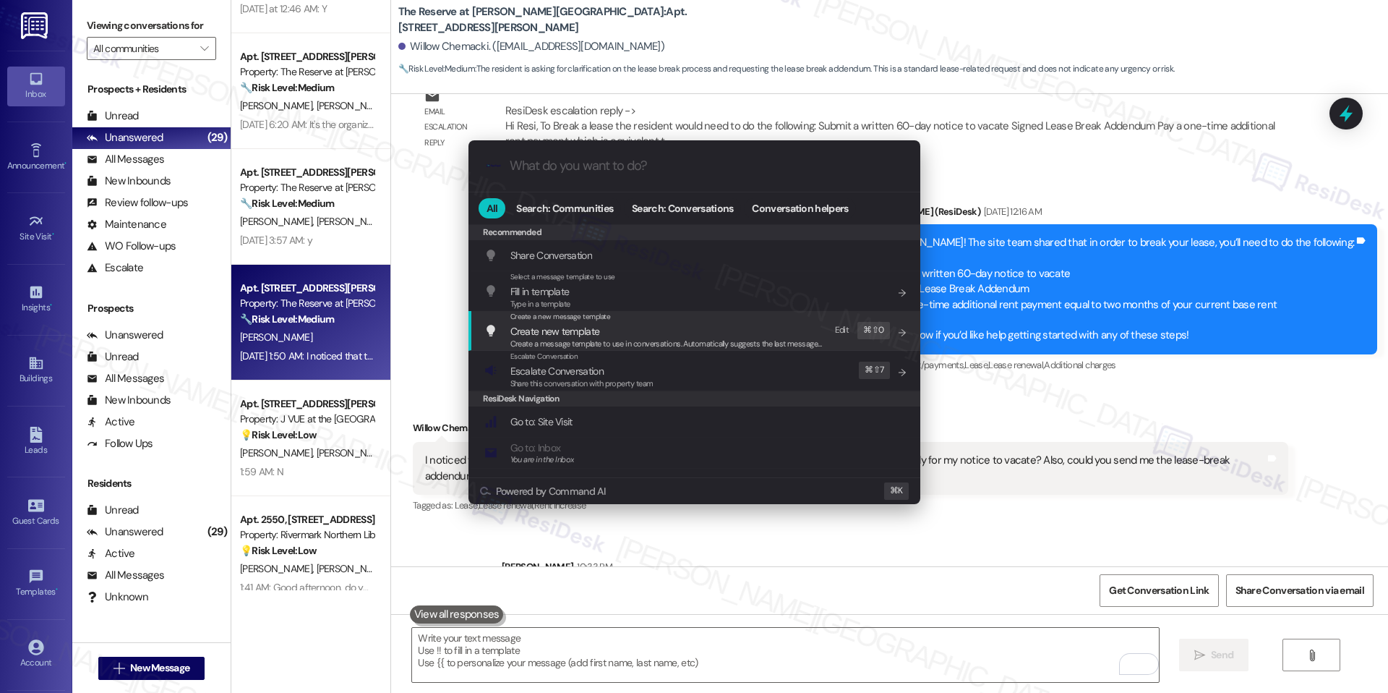
click at [573, 347] on span "Create a message template to use in conversations. Automatically suggests the l…" at bounding box center [679, 343] width 338 height 10
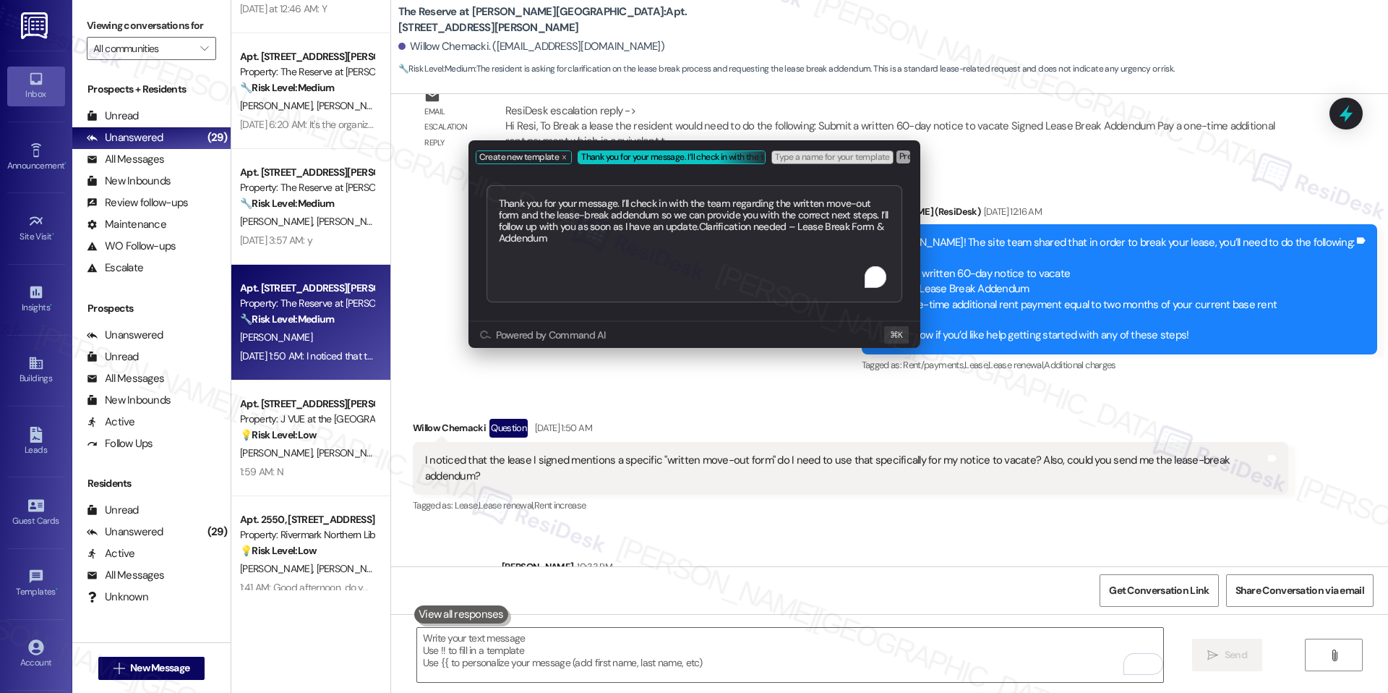
type textarea "Thank you for your message. I’ll check in with the team regarding the written m…"
click at [943, 185] on div "Create new template Thank you for your message. I’ll check in with the team reg…" at bounding box center [694, 346] width 1388 height 693
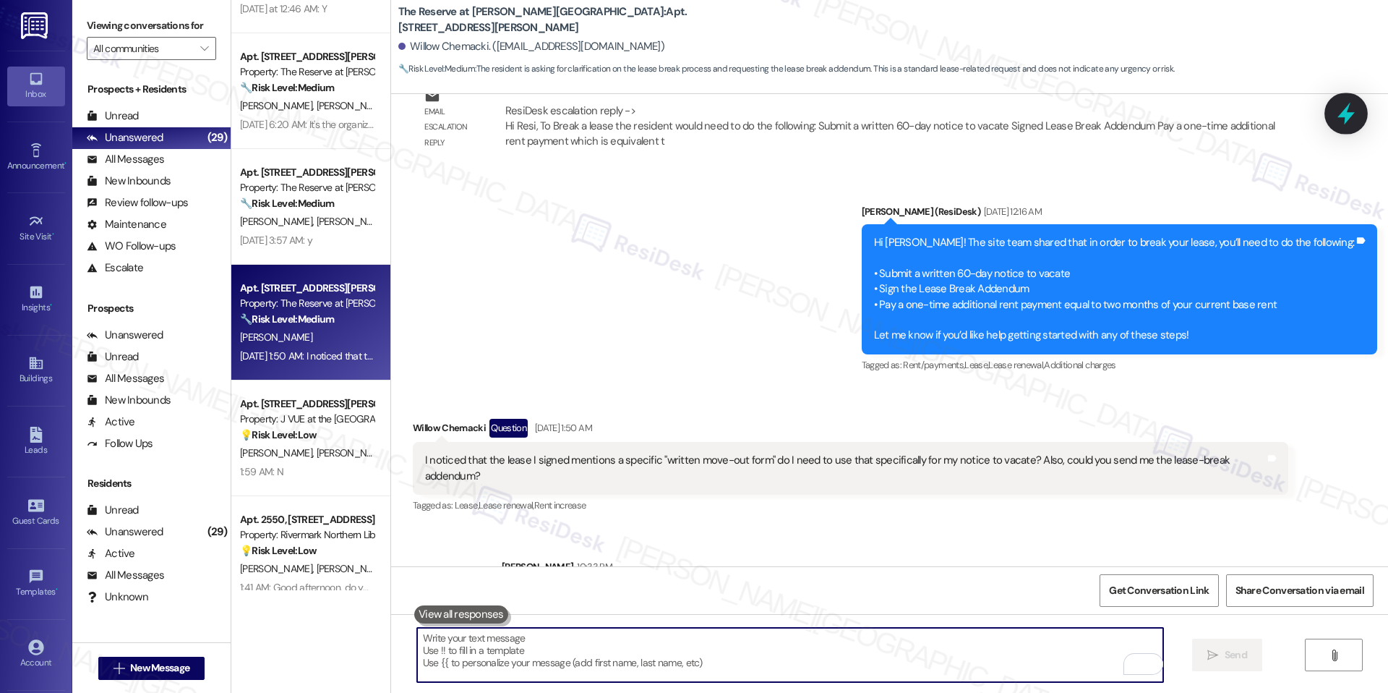
click at [1352, 111] on icon at bounding box center [1346, 113] width 25 height 25
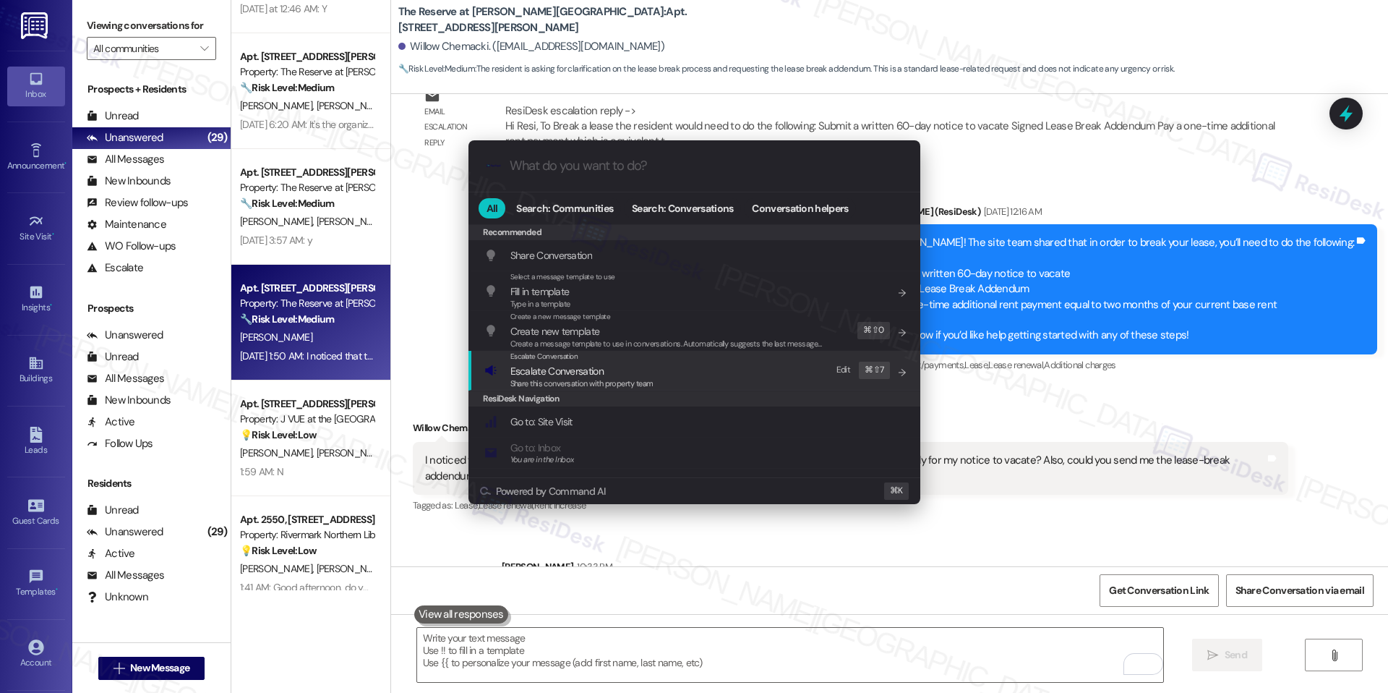
click at [658, 381] on div "Escalate Conversation Escalate Conversation Share this conversation with proper…" at bounding box center [695, 370] width 423 height 39
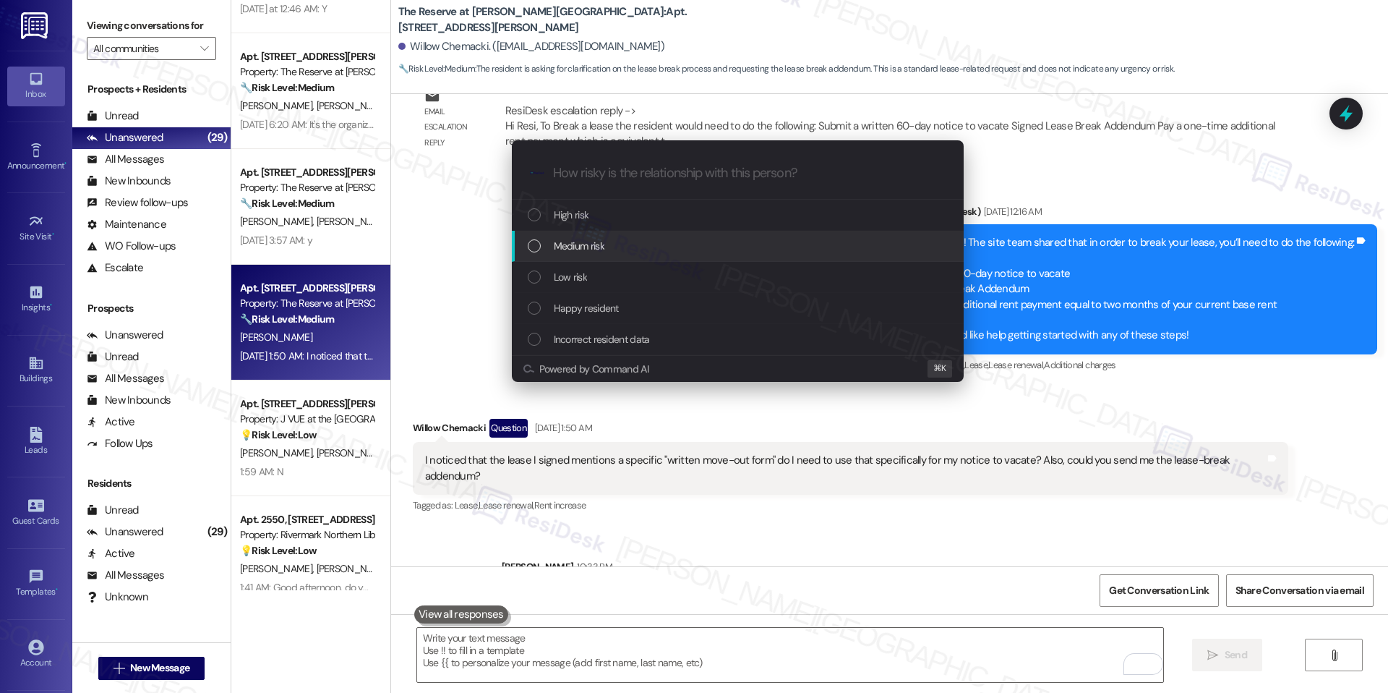
click at [585, 235] on div "Medium risk" at bounding box center [738, 246] width 452 height 31
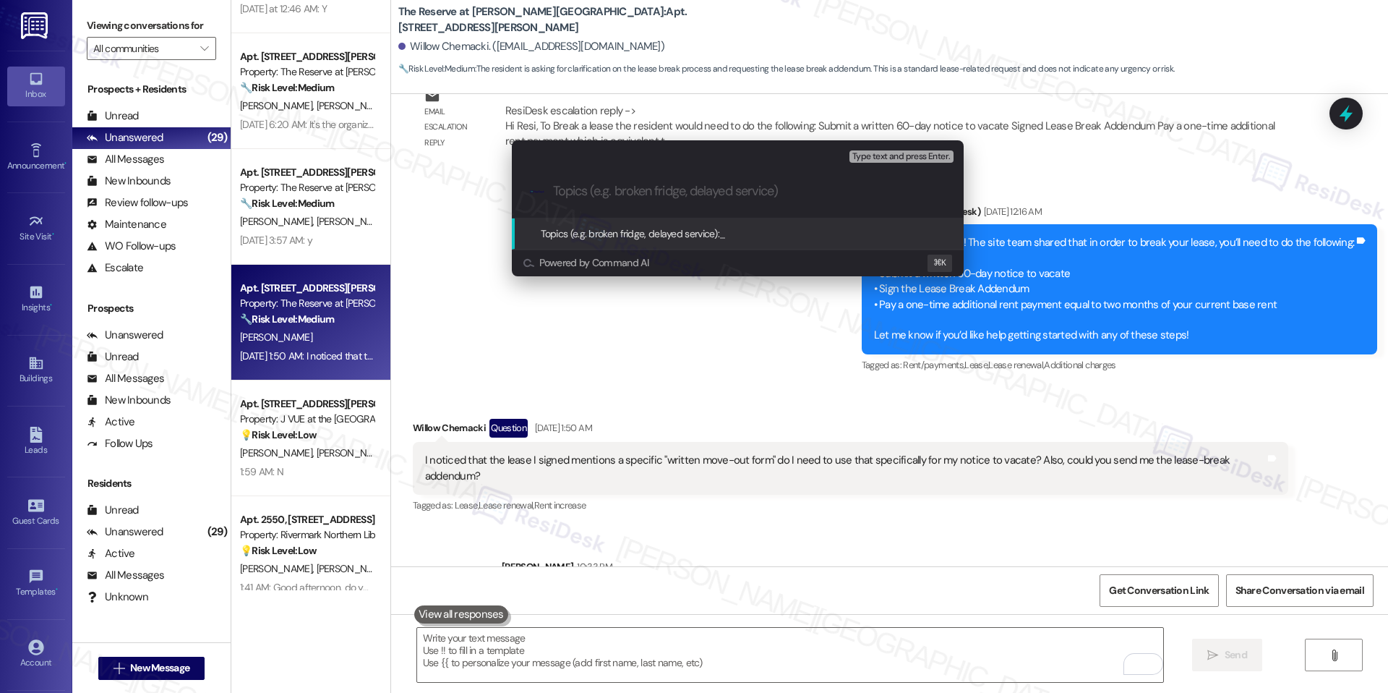
paste input "Clarification needed – Lease Break Form & Addendum"
type input "Clarification needed – Lease Break Form & Addendum"
click at [748, 231] on span "Clarification needed – Lease Break Form & Addendum" at bounding box center [833, 233] width 229 height 13
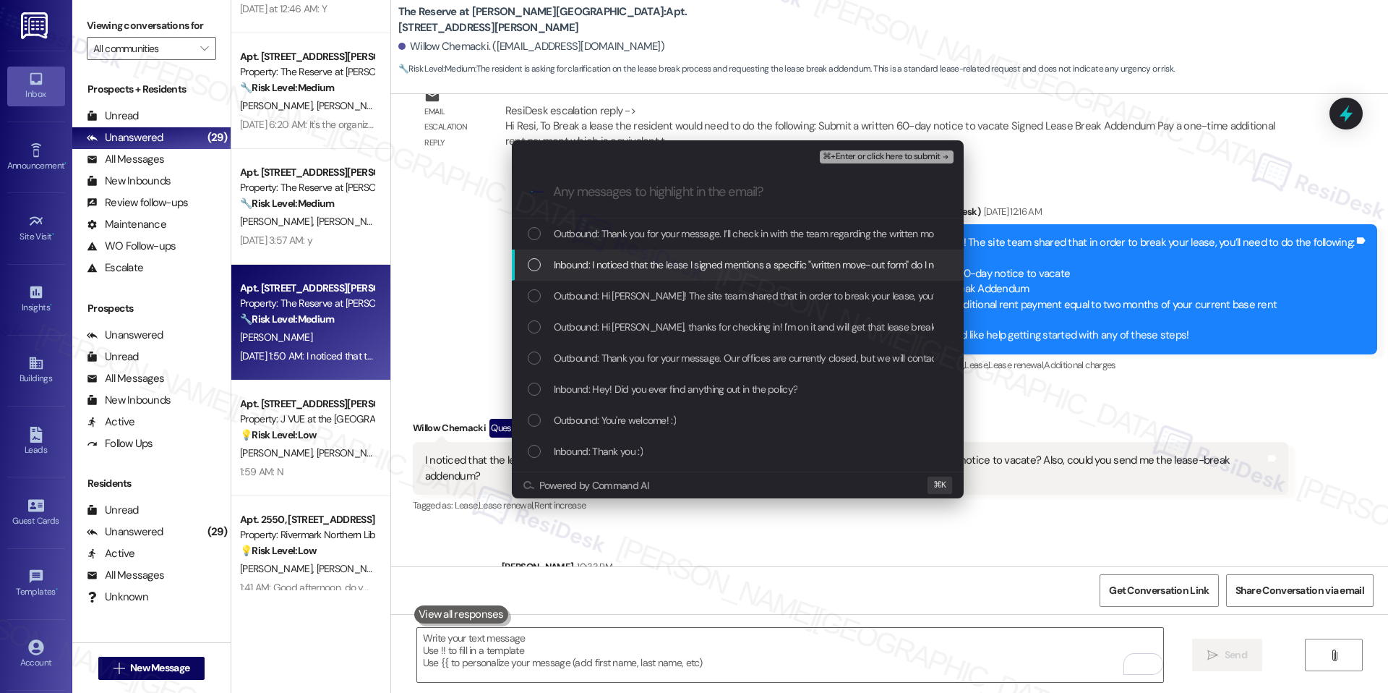
click at [609, 268] on span "Inbound: I noticed that the lease I signed mentions a specific "written move-ou…" at bounding box center [967, 265] width 826 height 16
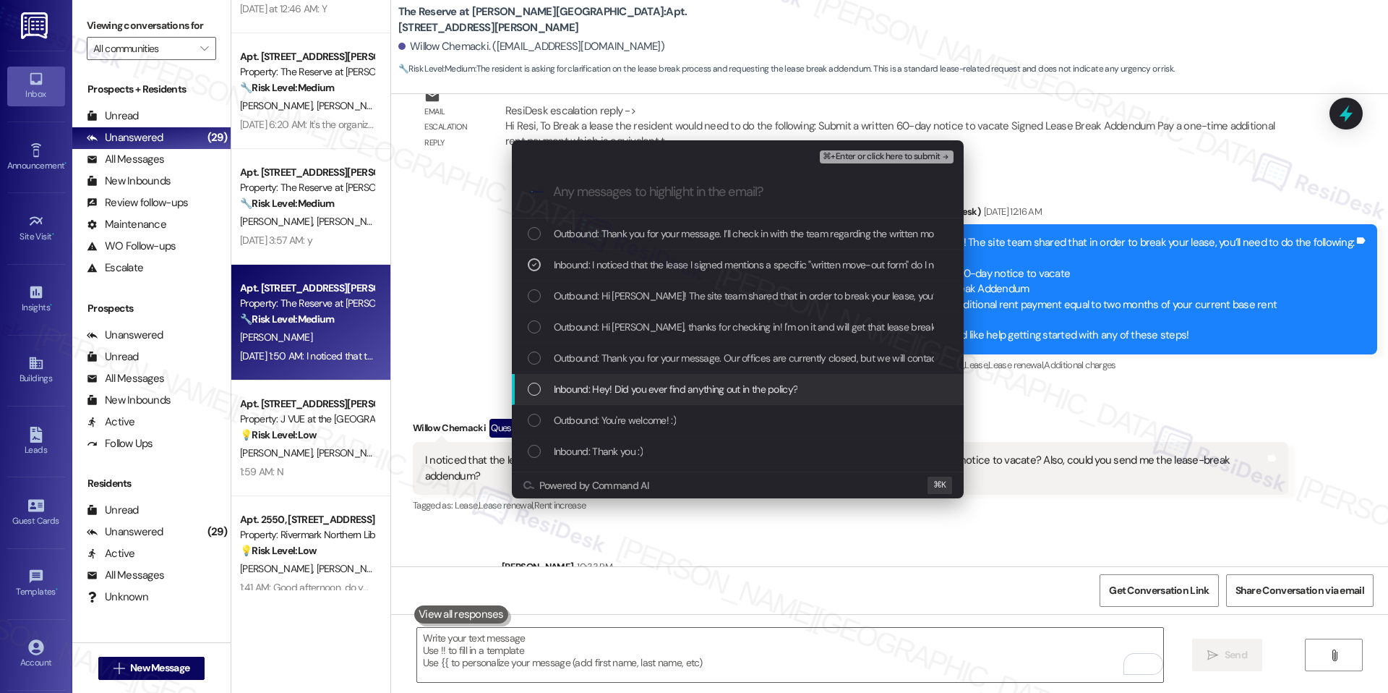
click at [635, 394] on span "Inbound: Hey! Did you ever find anything out in the policy?" at bounding box center [676, 389] width 244 height 16
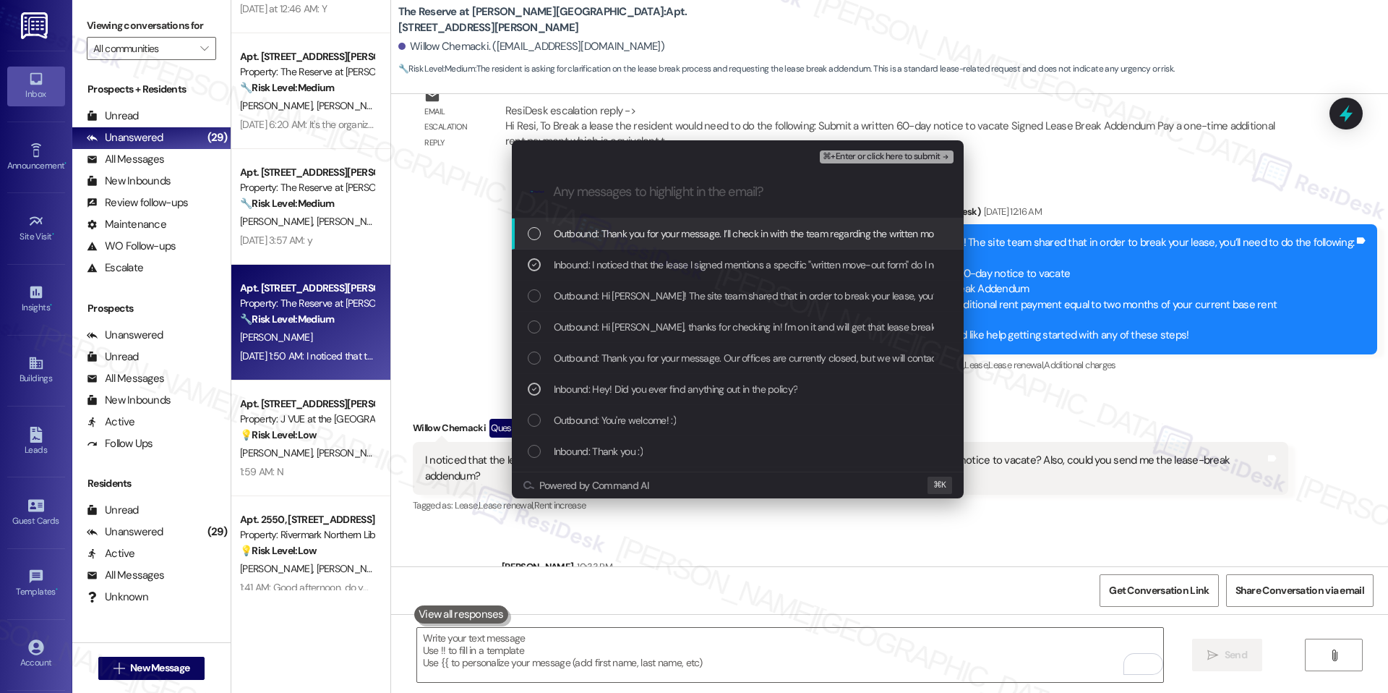
click at [839, 163] on button "⌘+Enter or click here to submit" at bounding box center [886, 156] width 133 height 13
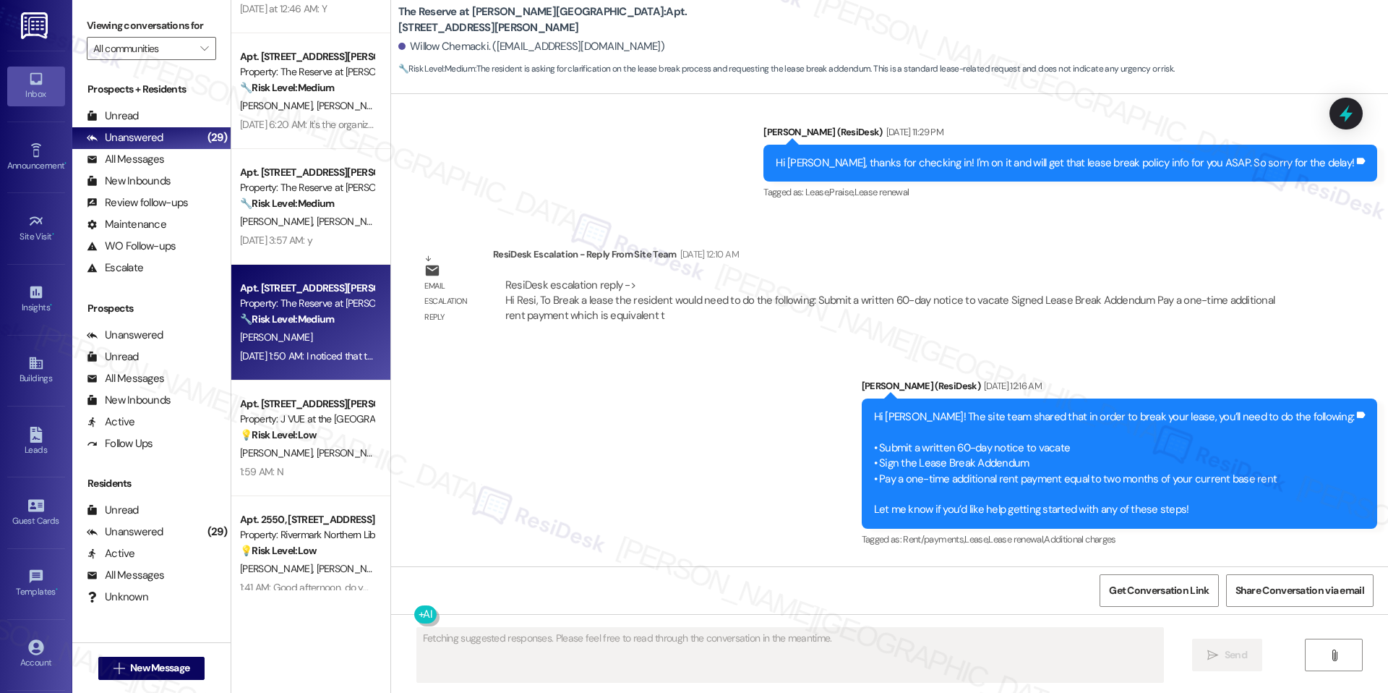
scroll to position [3204, 0]
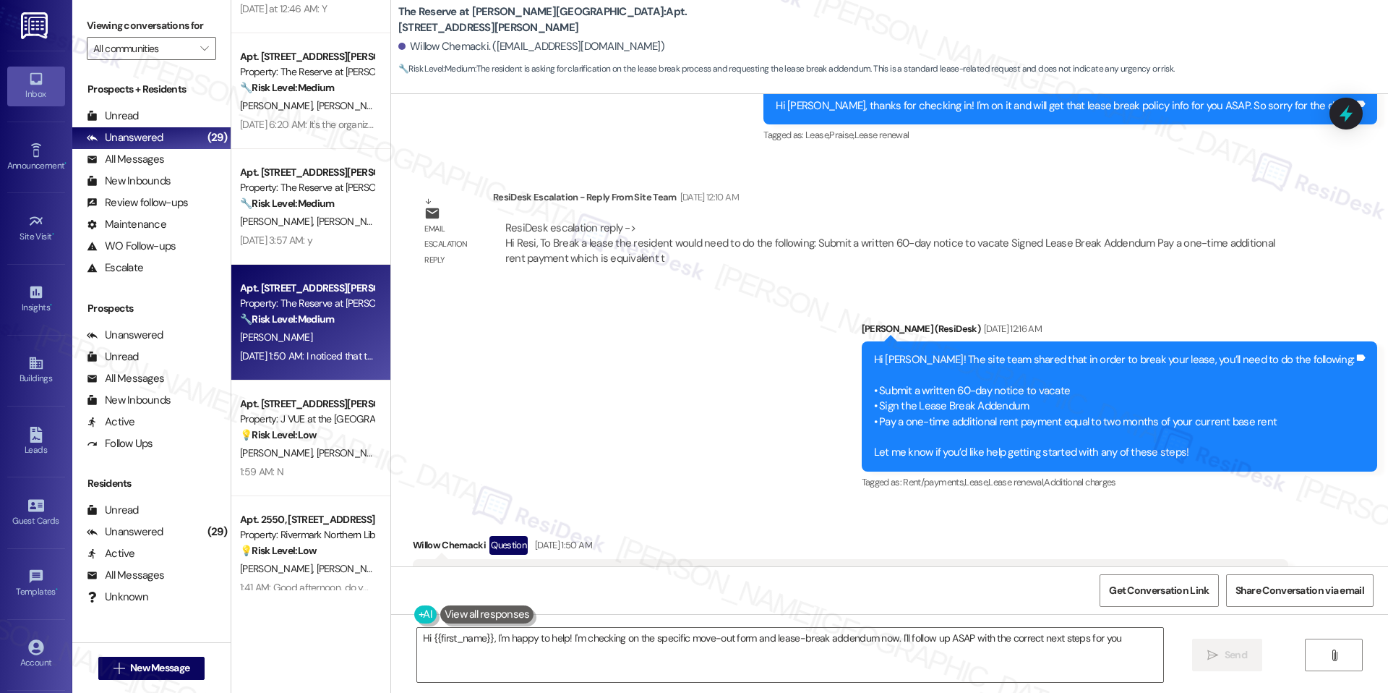
type textarea "Hi {{first_name}}, I'm happy to help! I'm checking on the specific move-out for…"
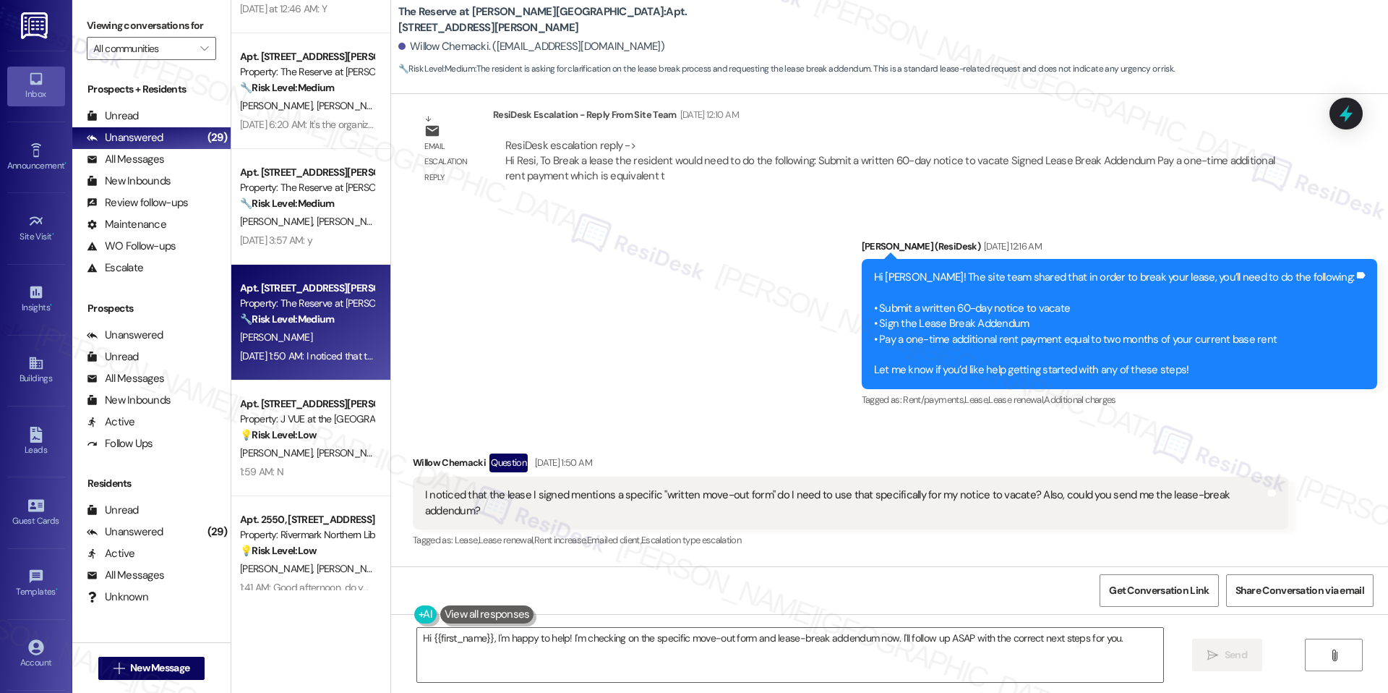
scroll to position [3342, 0]
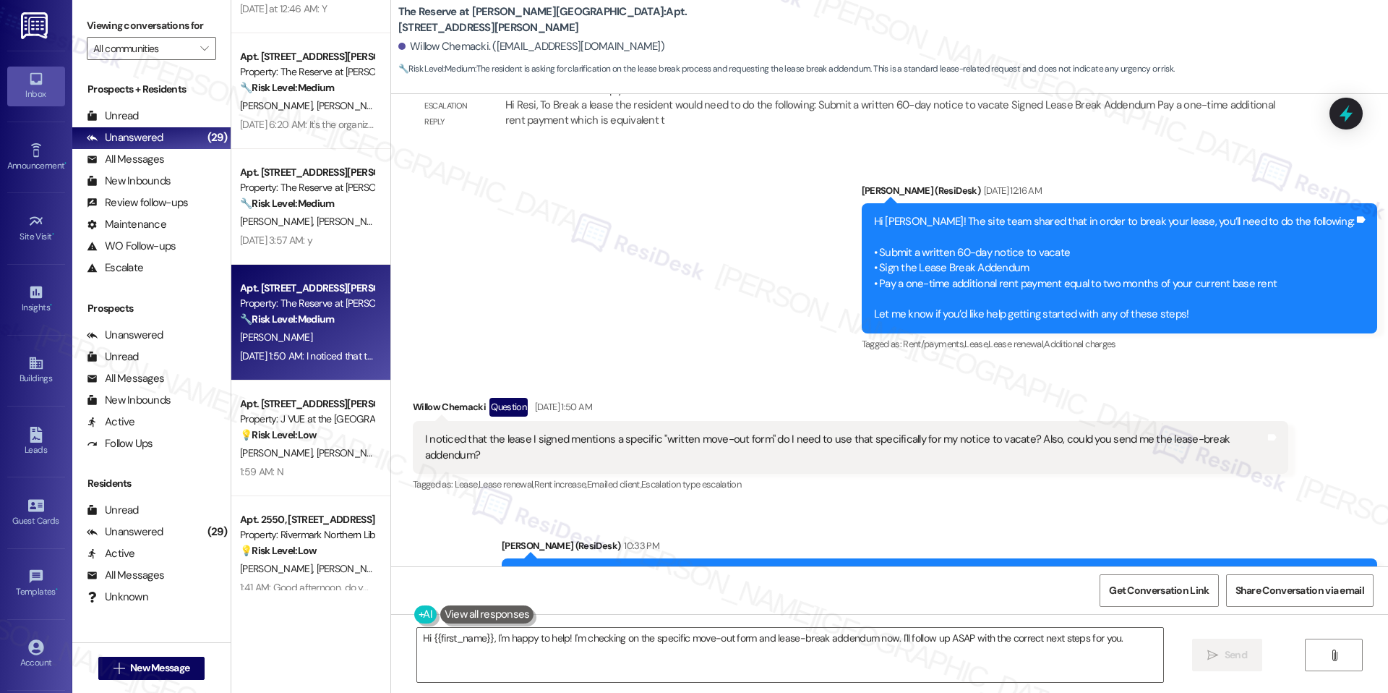
click at [517, 259] on div "Sent via SMS Jay (ResiDesk) Sep 10, 2025 at 12:16 AM Hi Willow! The site team s…" at bounding box center [889, 257] width 997 height 215
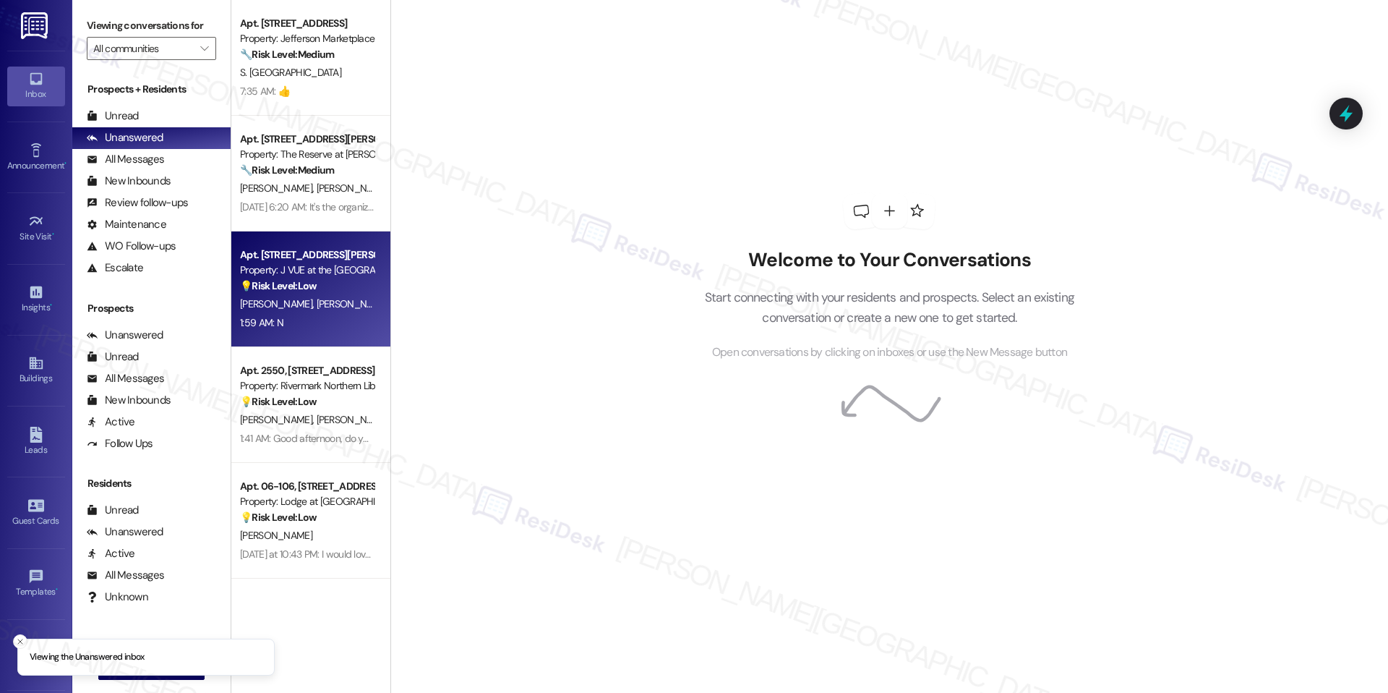
click at [320, 346] on div "Apt. 1109, 75 Saint Alphonsus St Property: J VUE at the LMA 💡 Risk Level: Low T…" at bounding box center [310, 289] width 159 height 116
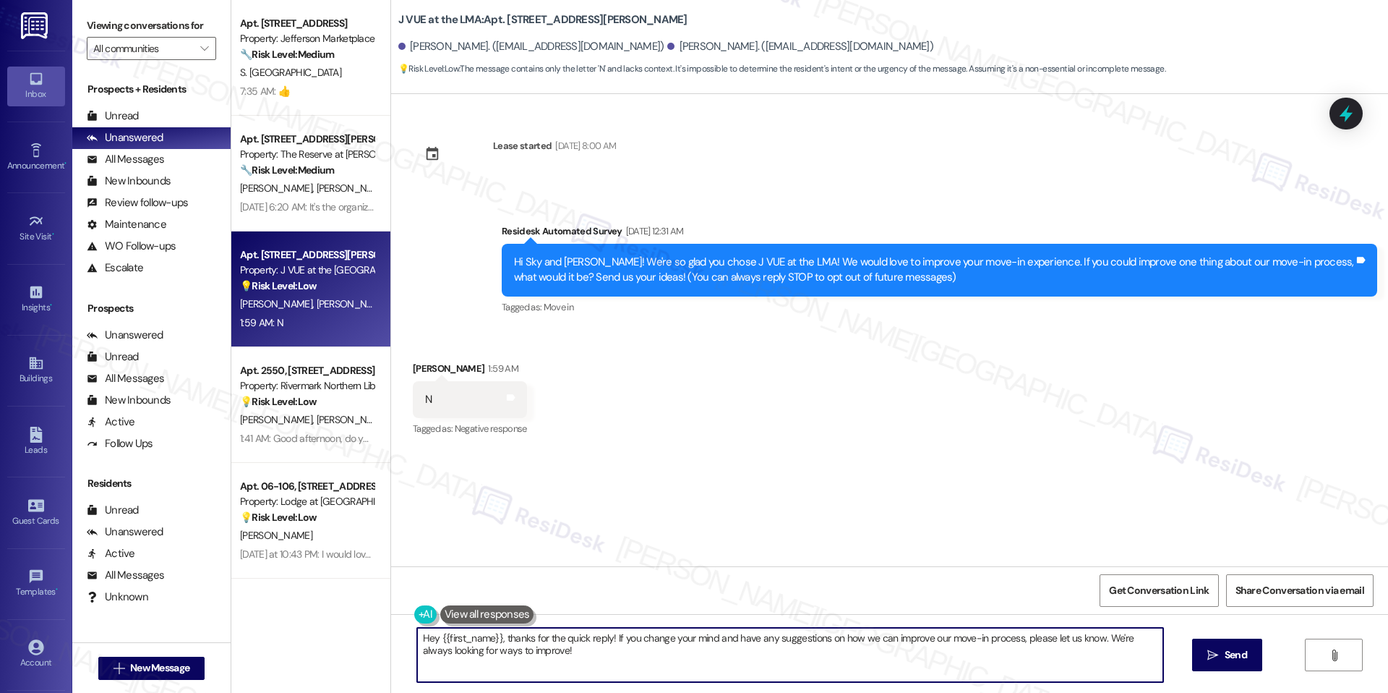
click at [542, 636] on textarea "Hey {{first_name}}, thanks for the quick reply! If you change your mind and hav…" at bounding box center [790, 654] width 746 height 54
paste textarea "i {{first_name}}, thank you for your reply. Could you let me know what’s still …"
click at [572, 645] on textarea "Hey {{first_name}}, thanks for the quick reply! If you change your mind and hav…" at bounding box center [785, 654] width 746 height 54
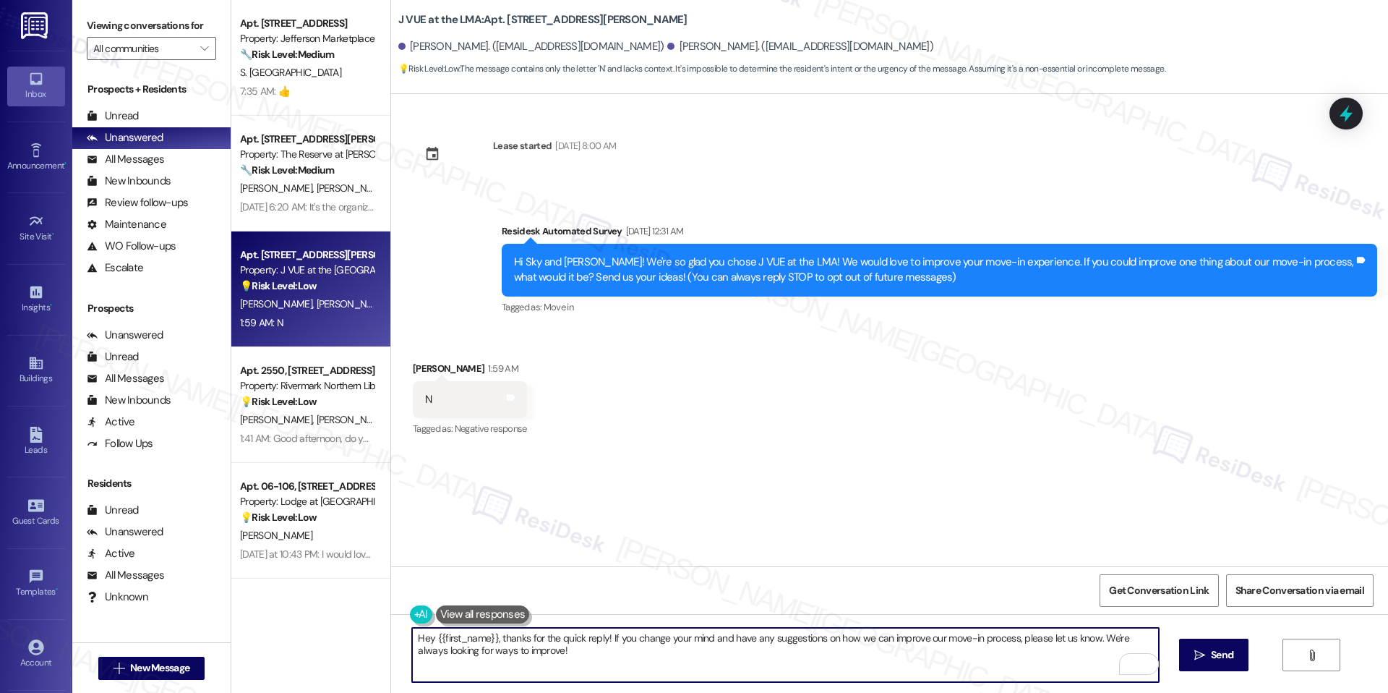
click at [463, 648] on textarea "Hey {{first_name}}, thanks for the quick reply! If you change your mind and hav…" at bounding box center [785, 654] width 746 height 54
paste textarea "i {{first_name}}, I understand that work order ____ was not completed to your s…"
drag, startPoint x: 631, startPoint y: 639, endPoint x: 607, endPoint y: 638, distance: 24.6
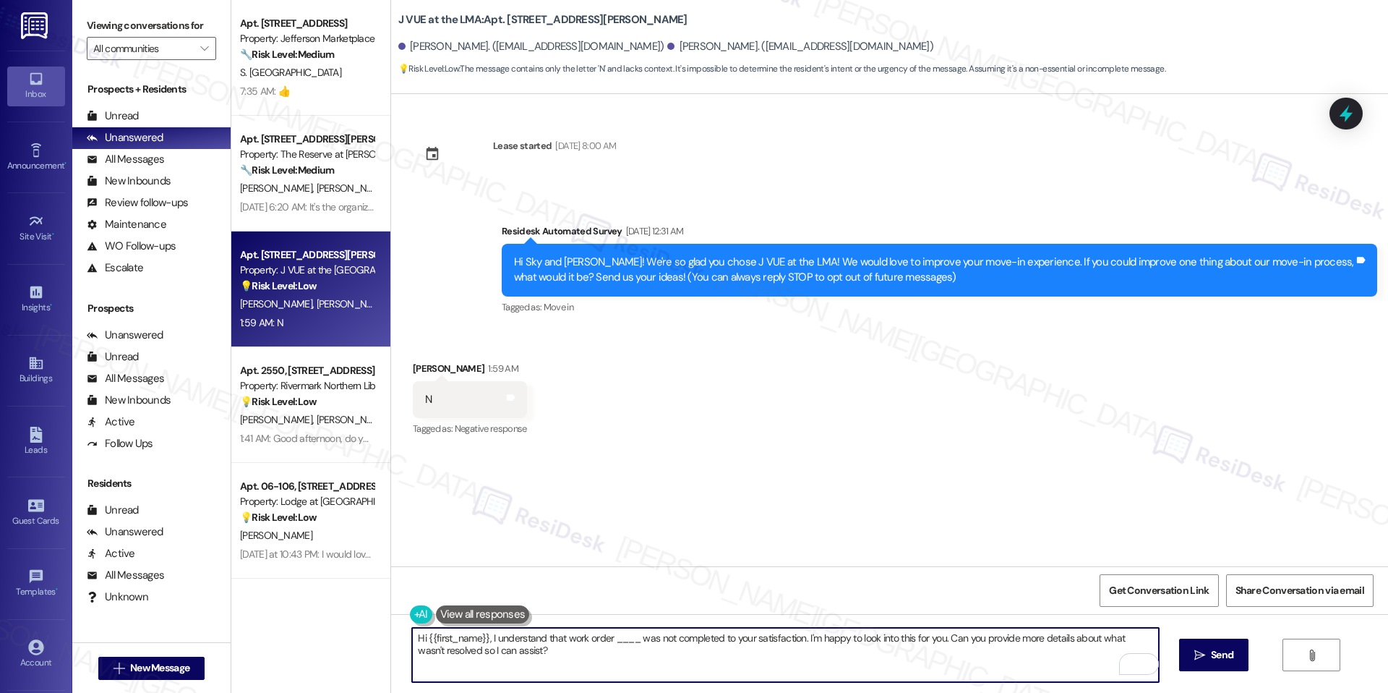
click at [607, 638] on textarea "Hi {{first_name}}, I understand that work order ____ was not completed to your …" at bounding box center [785, 654] width 746 height 54
click at [583, 654] on textarea "Hi {{first_name}}, I understand that work order was not completed to your satis…" at bounding box center [785, 654] width 746 height 54
click at [646, 658] on textarea "Hi {{first_name}}, I understand that the work order was not completed to your s…" at bounding box center [785, 654] width 746 height 54
click at [1215, 647] on span "Send" at bounding box center [1222, 654] width 22 height 15
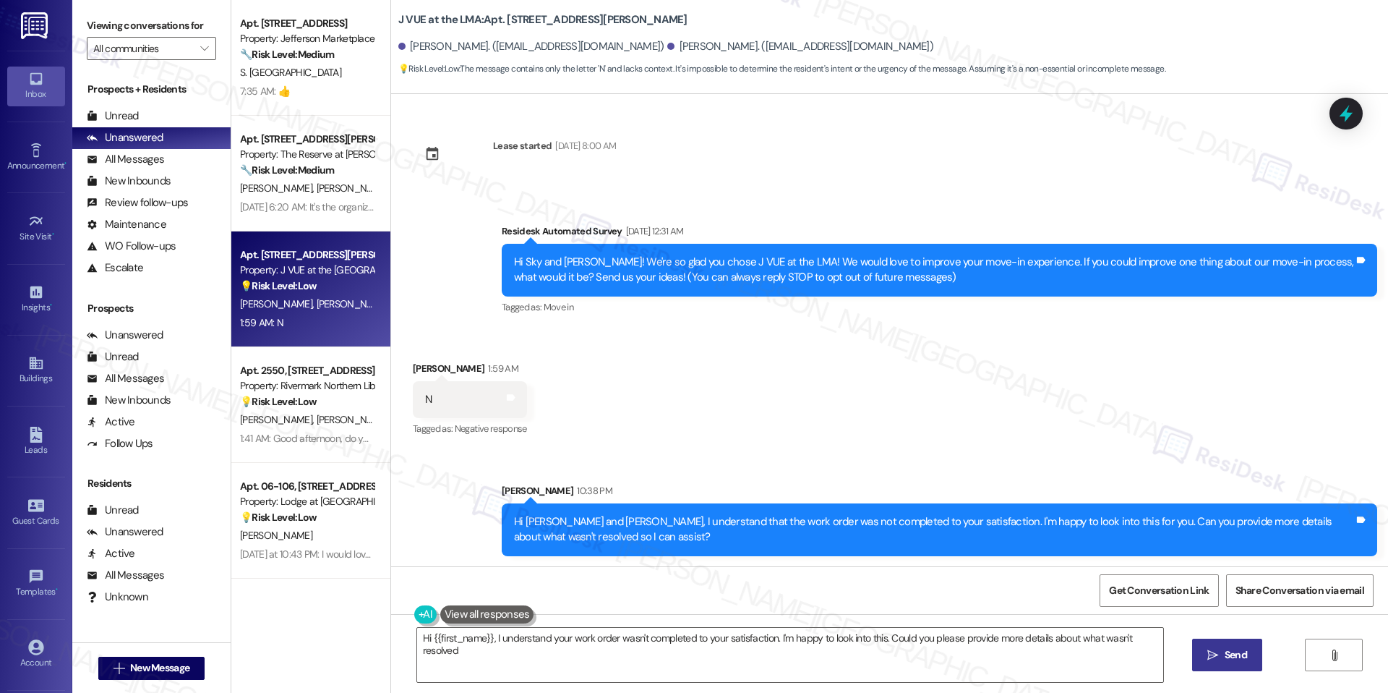
type textarea "Hi {{first_name}}, I understand your work order wasn't completed to your satisf…"
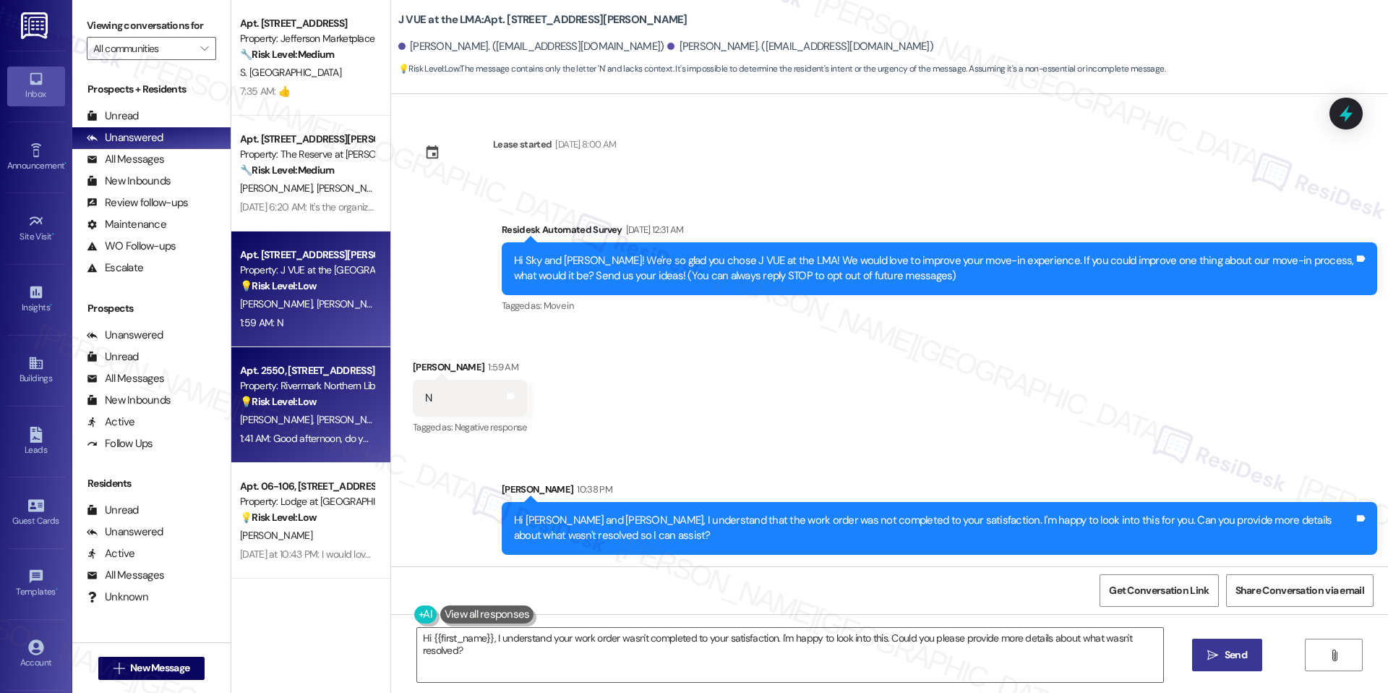
click at [302, 392] on div "Property: Rivermark Northern Liberties" at bounding box center [307, 385] width 134 height 15
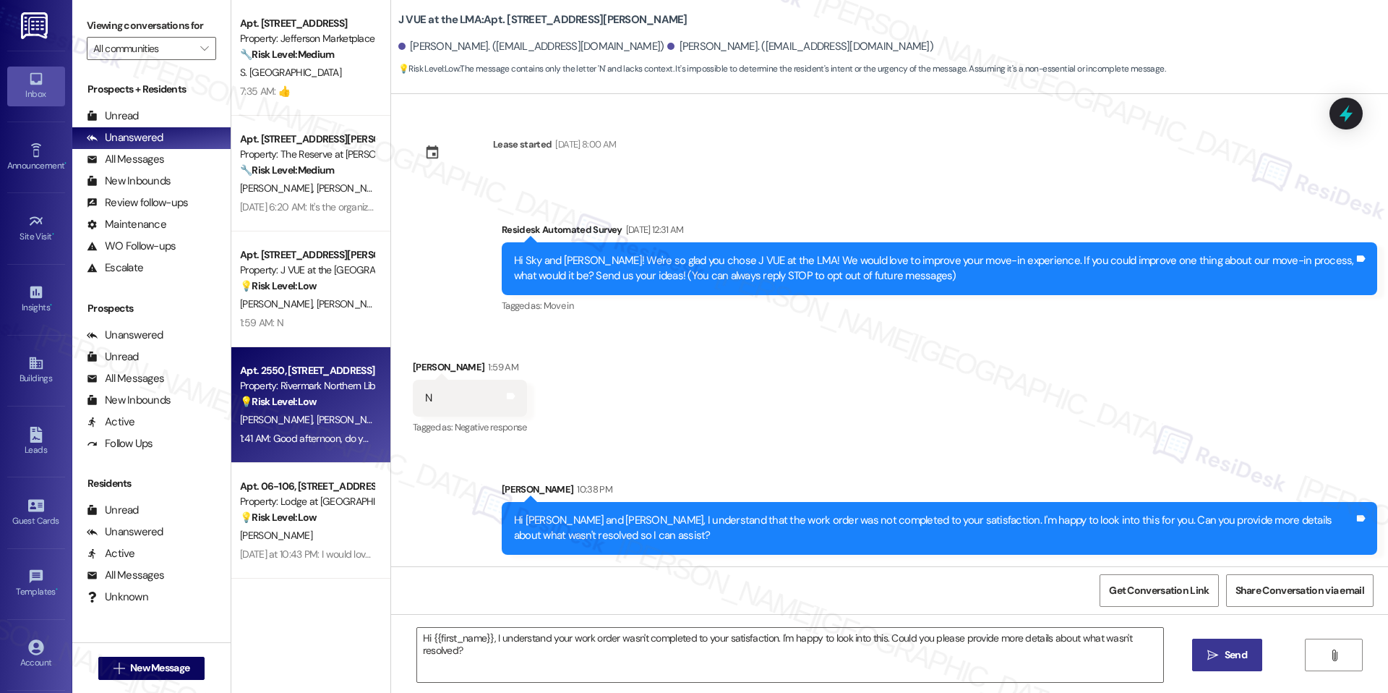
type textarea "Fetching suggested responses. Please feel free to read through the conversation…"
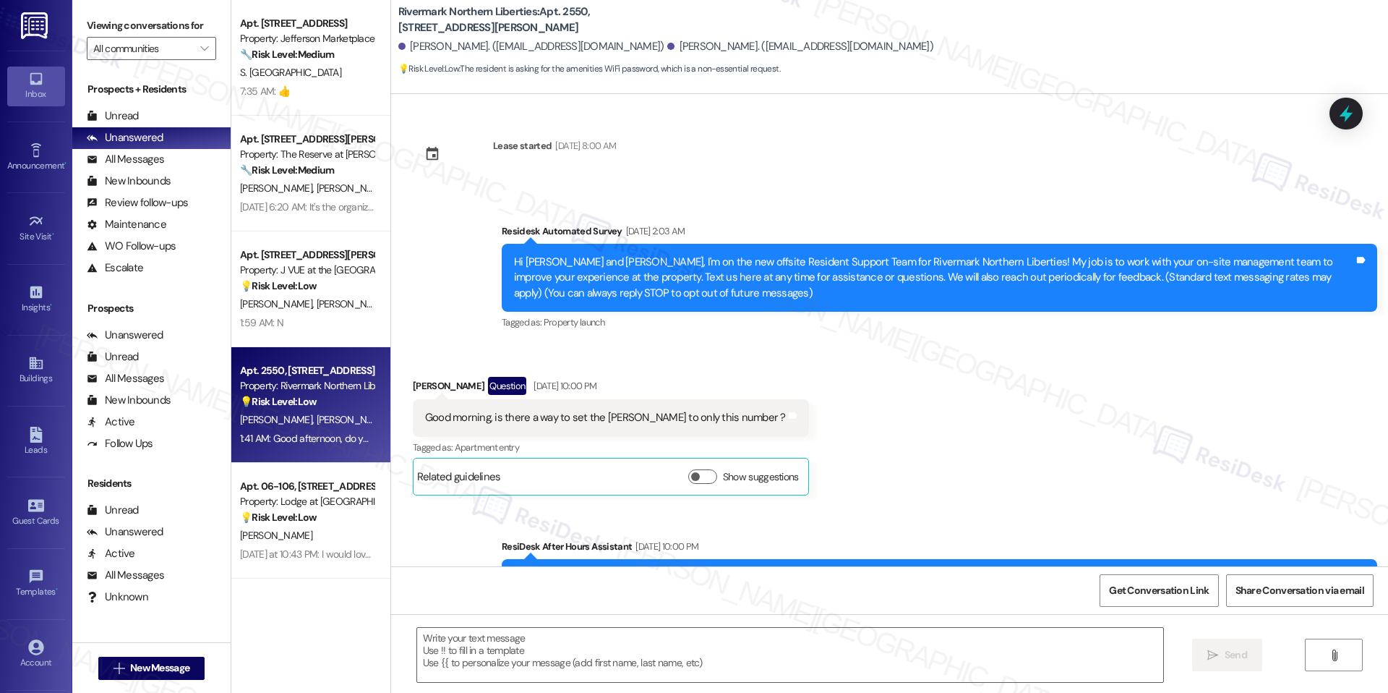
scroll to position [4413, 0]
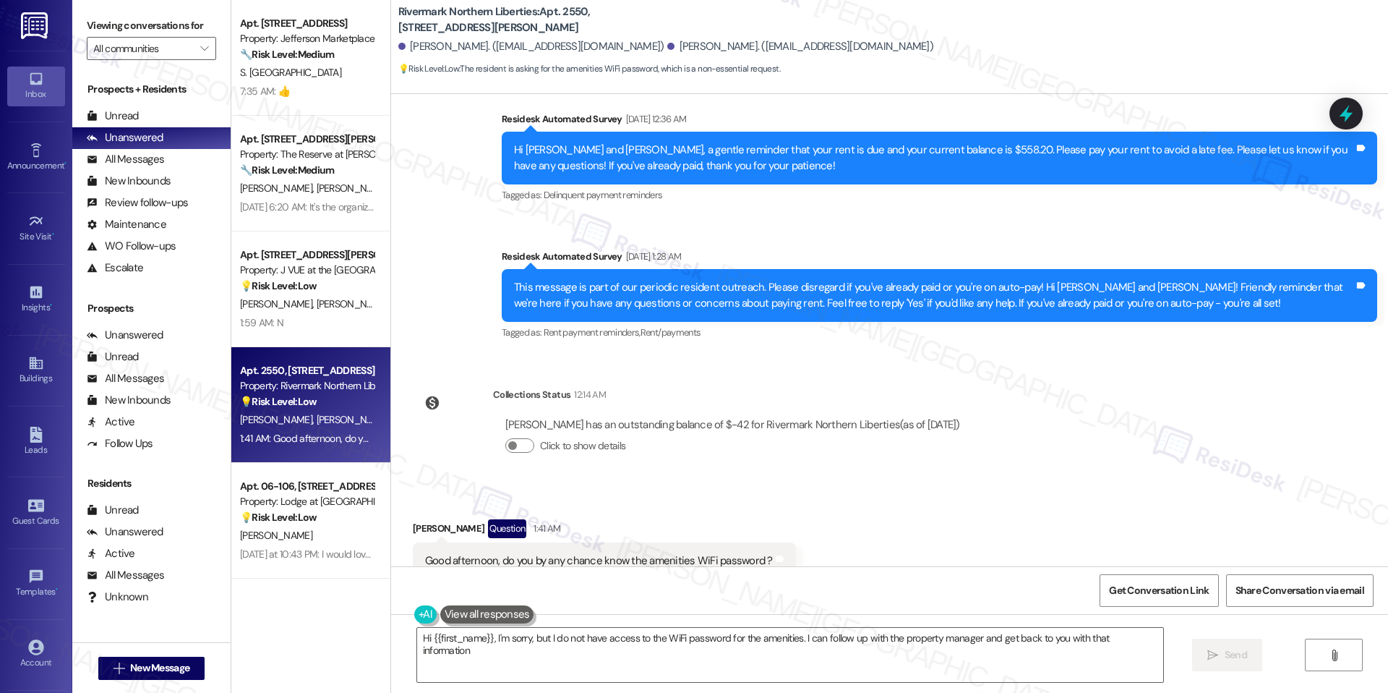
type textarea "Hi {{first_name}}, I'm sorry, but I do not have access to the WiFi password for…"
click at [615, 553] on div "Good afternoon, do you by any chance know the amenities WiFi password ?" at bounding box center [599, 560] width 348 height 15
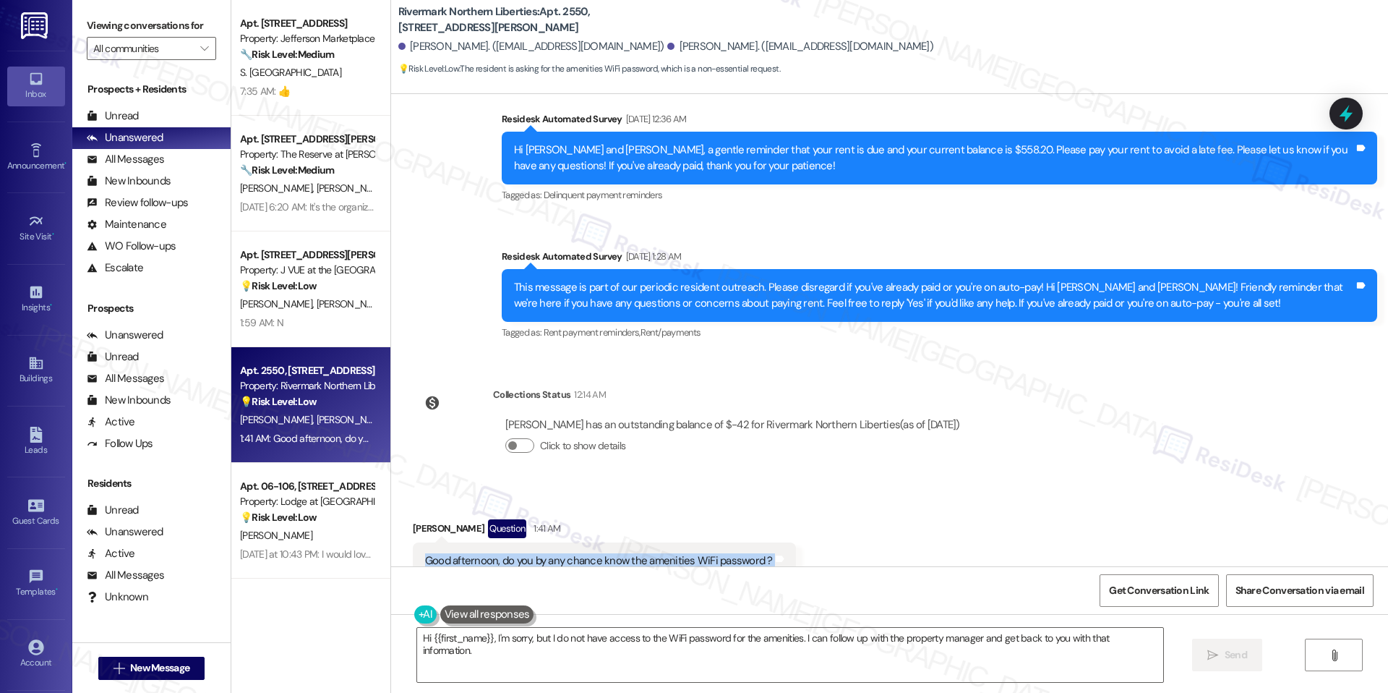
copy div "Good afternoon, do you by any chance know the amenities WiFi password ? Tags an…"
click at [729, 519] on div "Trayvond Massenburg Question 1:41 AM" at bounding box center [604, 530] width 383 height 23
click at [1354, 110] on icon at bounding box center [1346, 113] width 25 height 25
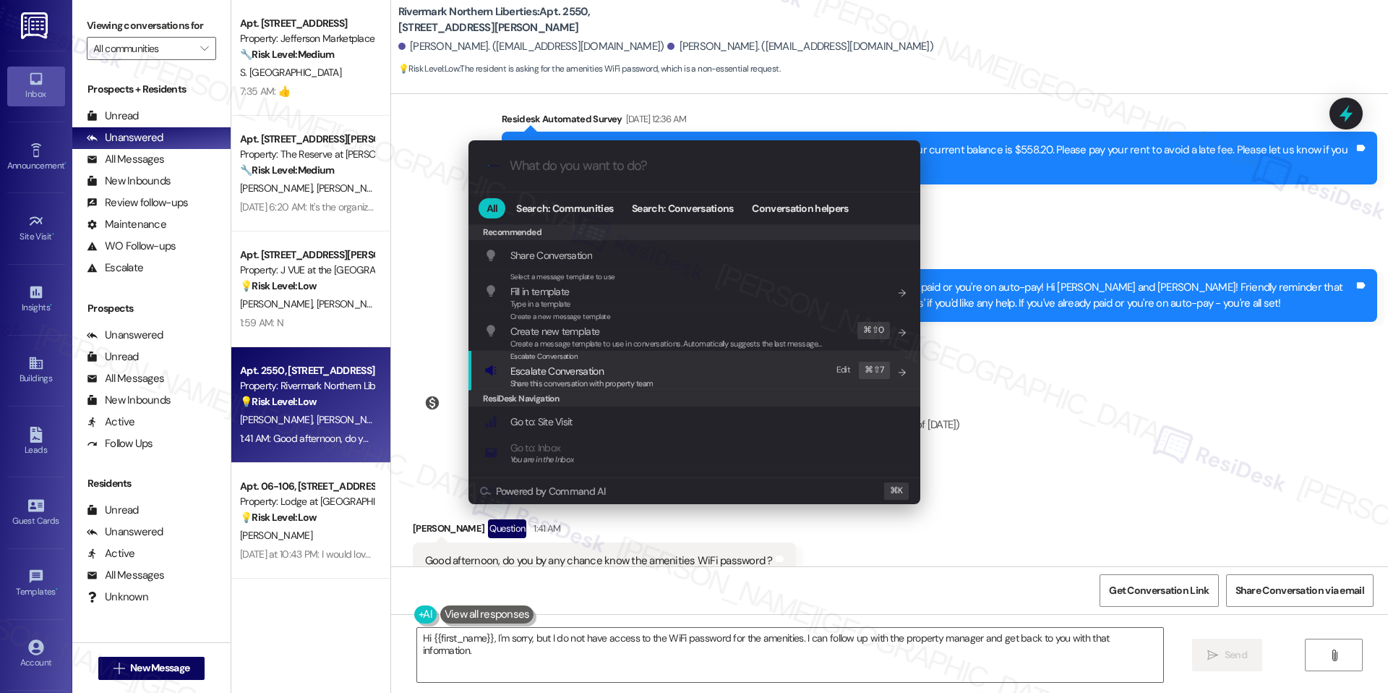
click at [647, 380] on span "Share this conversation with property team" at bounding box center [581, 383] width 143 height 10
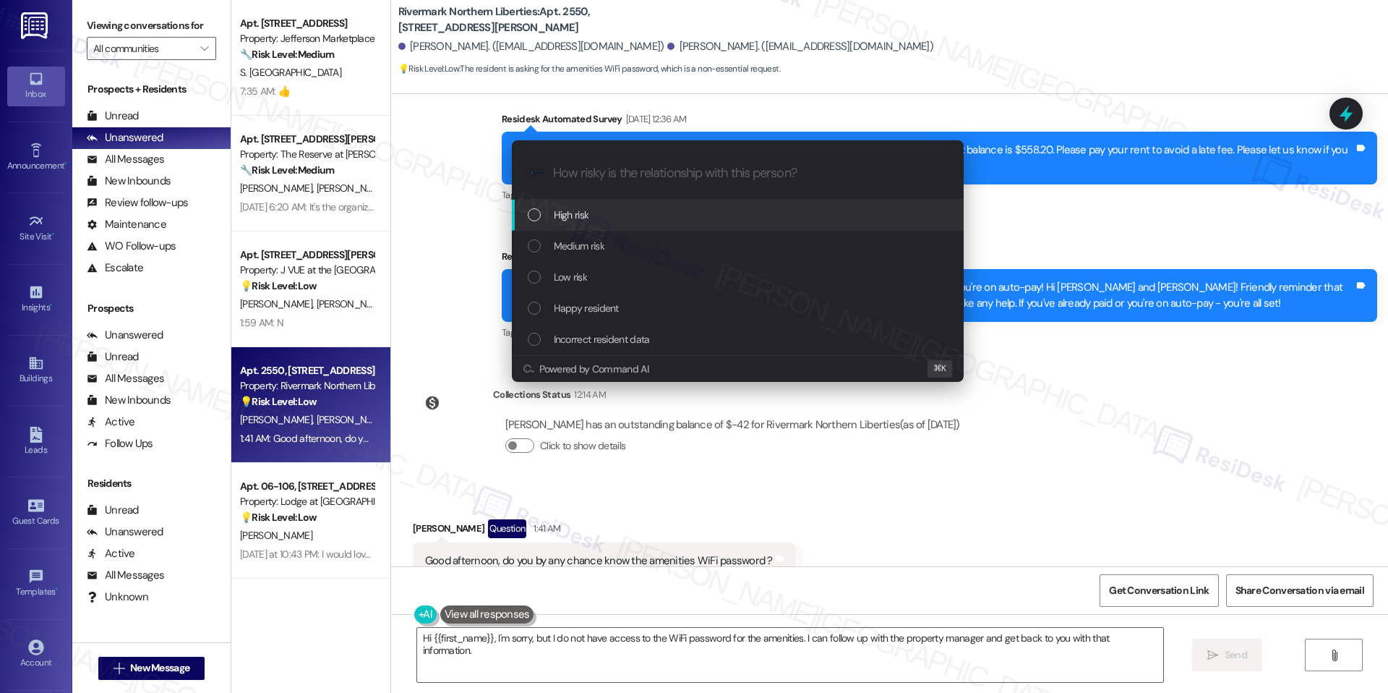
paste input "Amenities Wi-Fi password request"
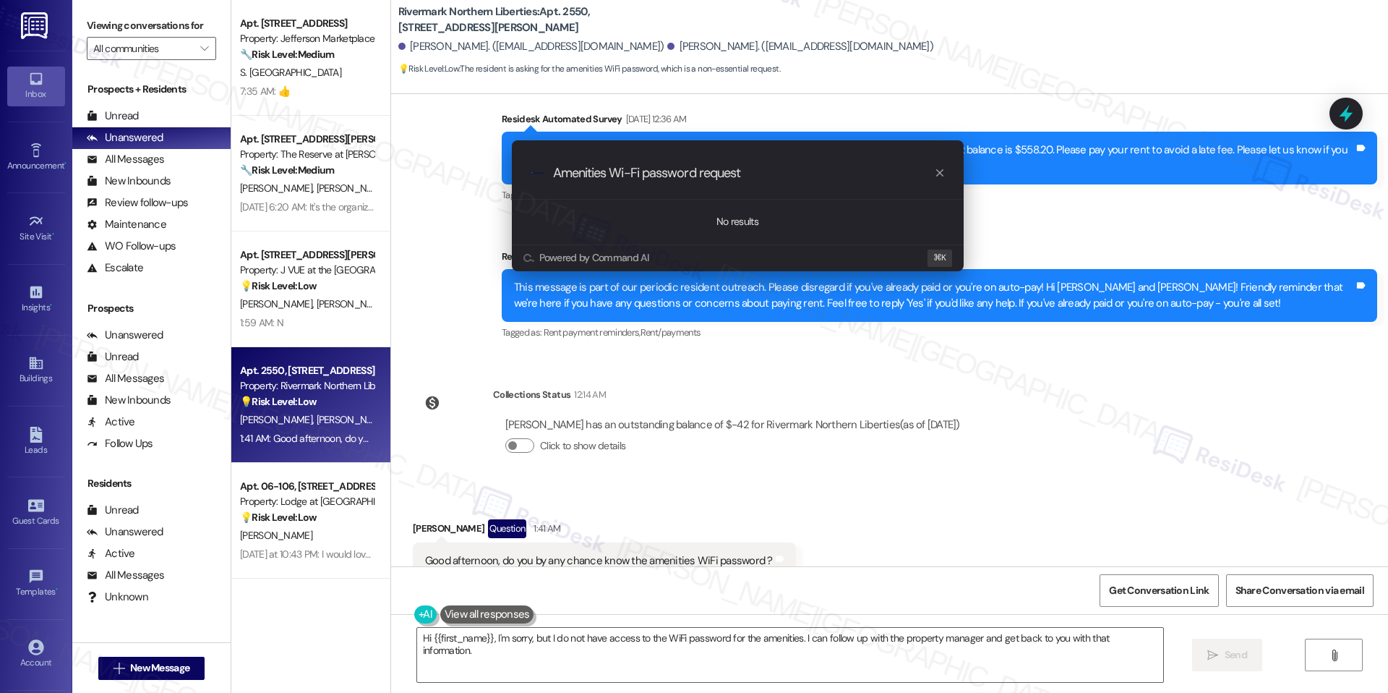
type input "Amenities Wi-Fi password request"
click at [938, 172] on icon "progress bar" at bounding box center [939, 172] width 7 height 7
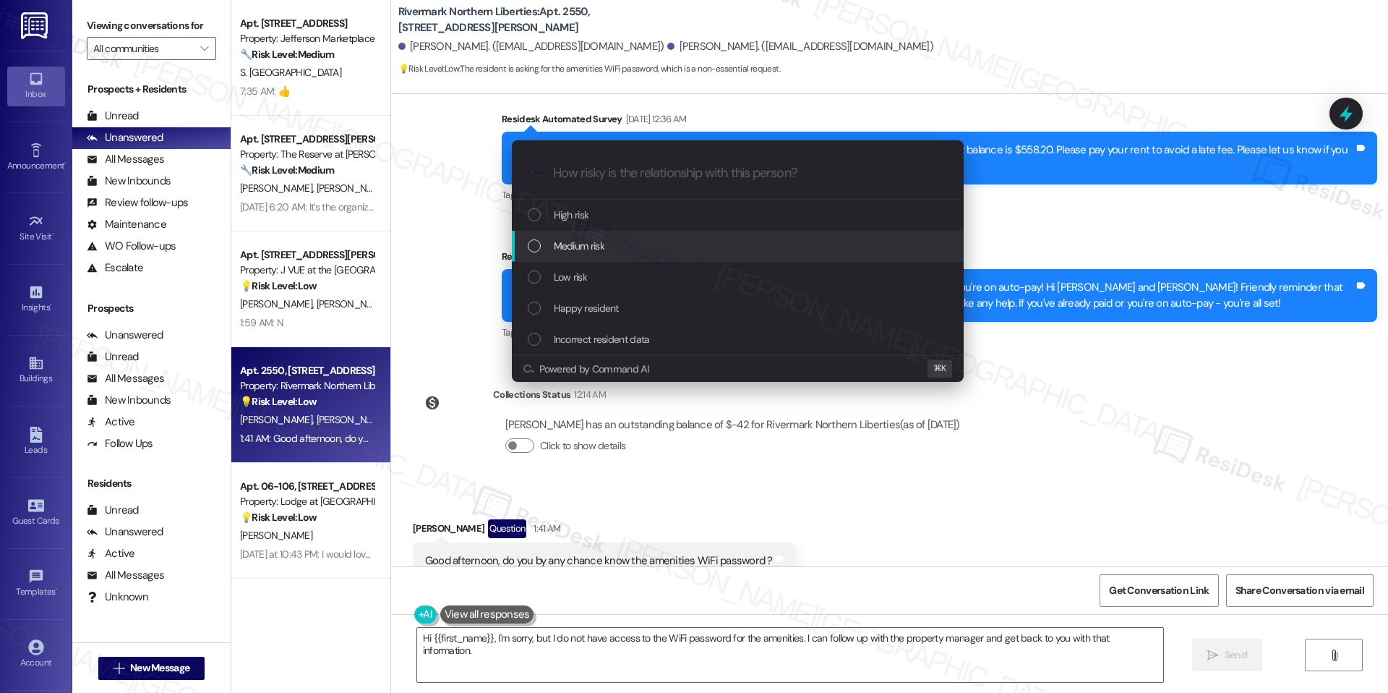
click at [575, 255] on div "Medium risk" at bounding box center [738, 246] width 452 height 31
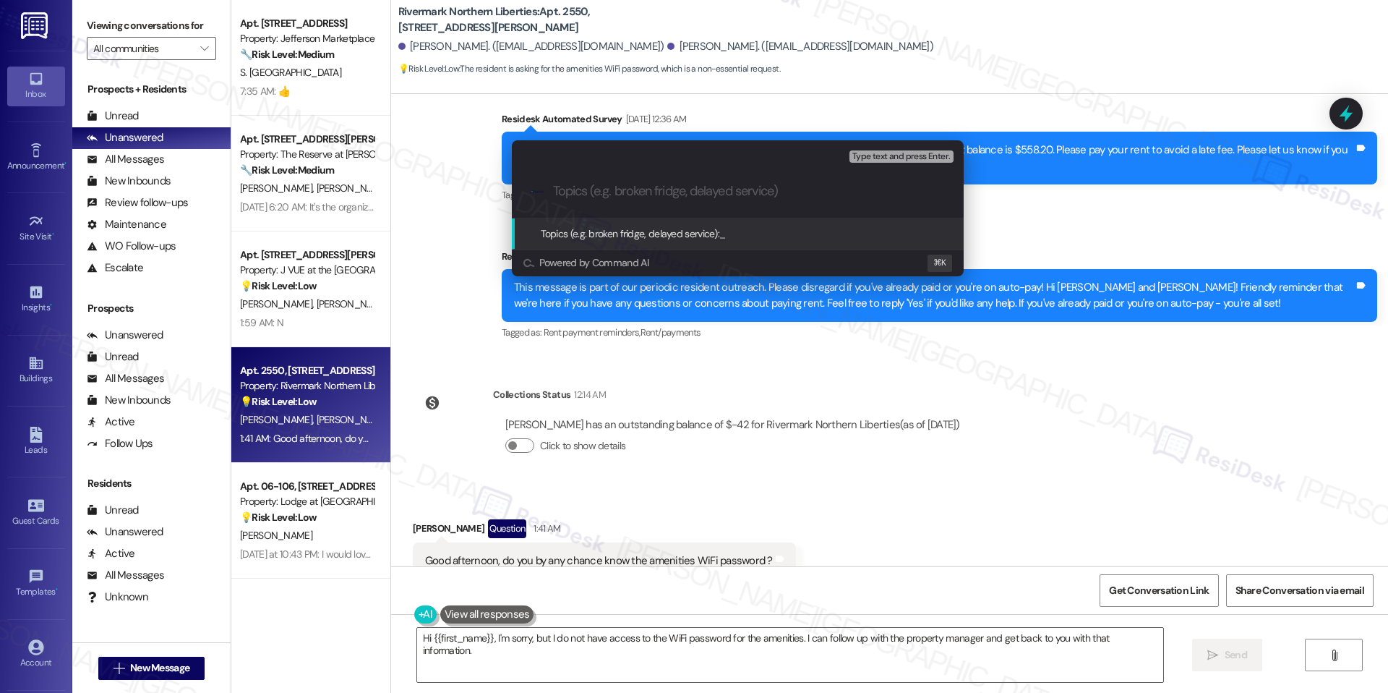
paste input "Amenities Wi-Fi password request"
type input "Amenities Wi-Fi password request"
click at [796, 237] on span "Amenities Wi-Fi password request" at bounding box center [792, 233] width 146 height 13
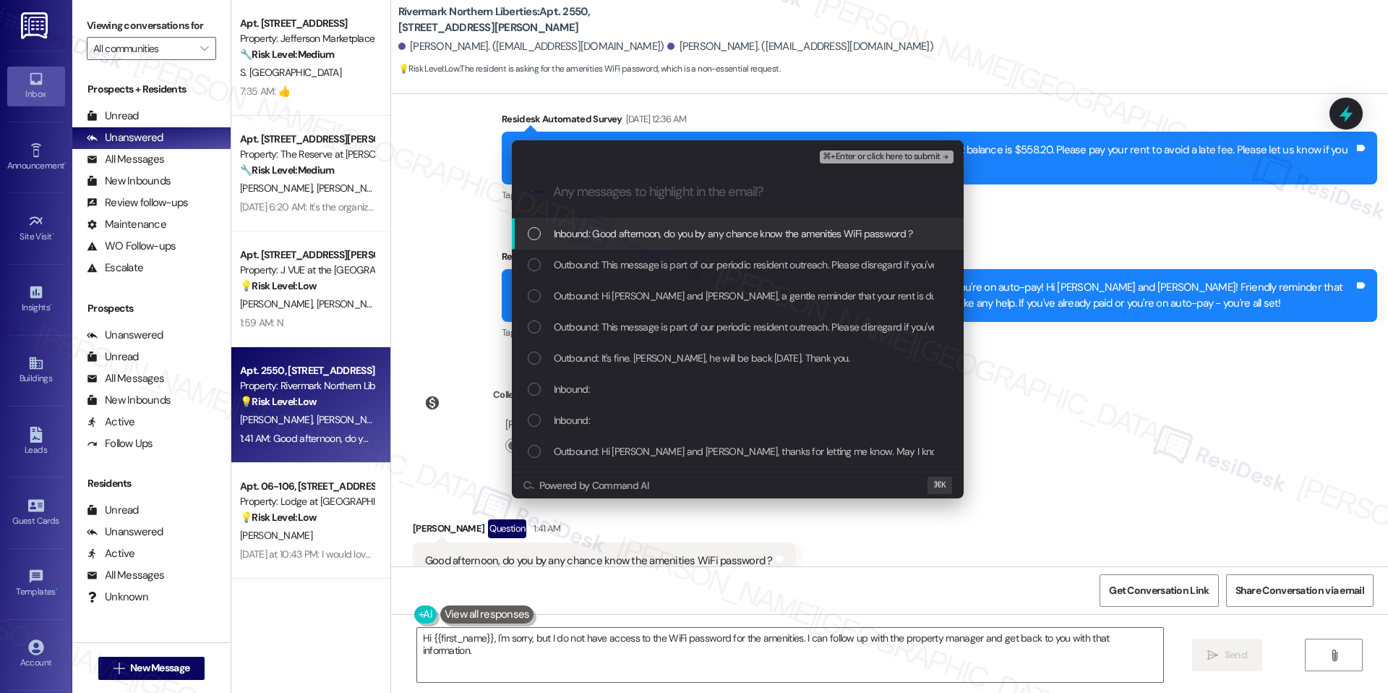
click at [633, 237] on span "Inbound: Good afternoon, do you by any chance know the amenities WiFi password ?" at bounding box center [733, 234] width 359 height 16
click at [921, 158] on span "⌘+Enter or click here to submit" at bounding box center [881, 157] width 117 height 10
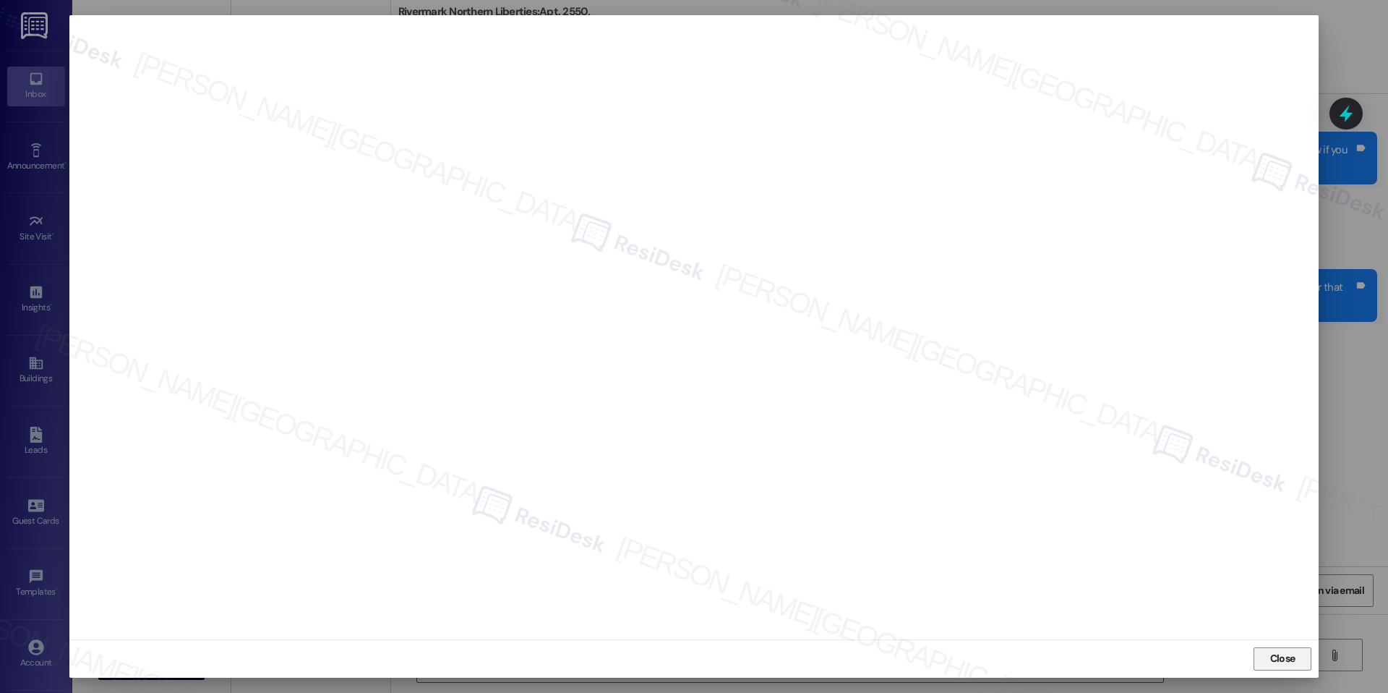
click at [1255, 655] on button "Close" at bounding box center [1283, 658] width 58 height 23
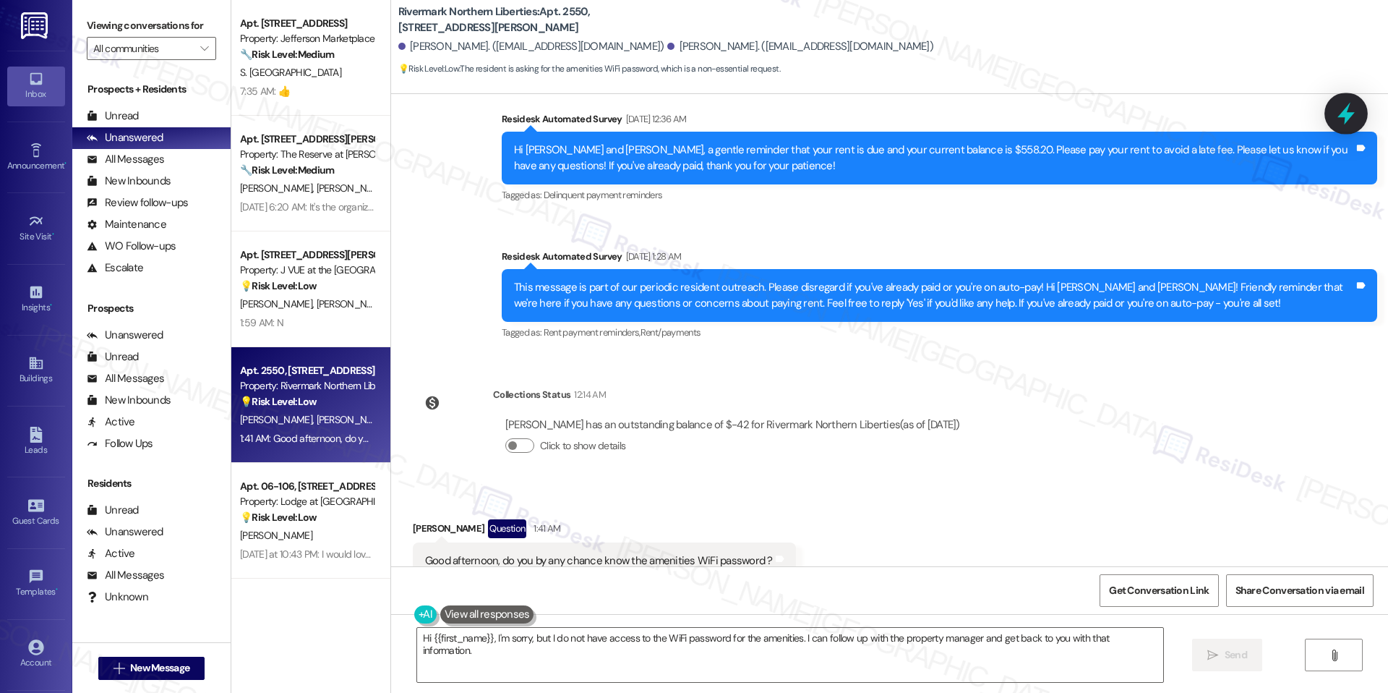
click at [1334, 113] on icon at bounding box center [1346, 113] width 25 height 25
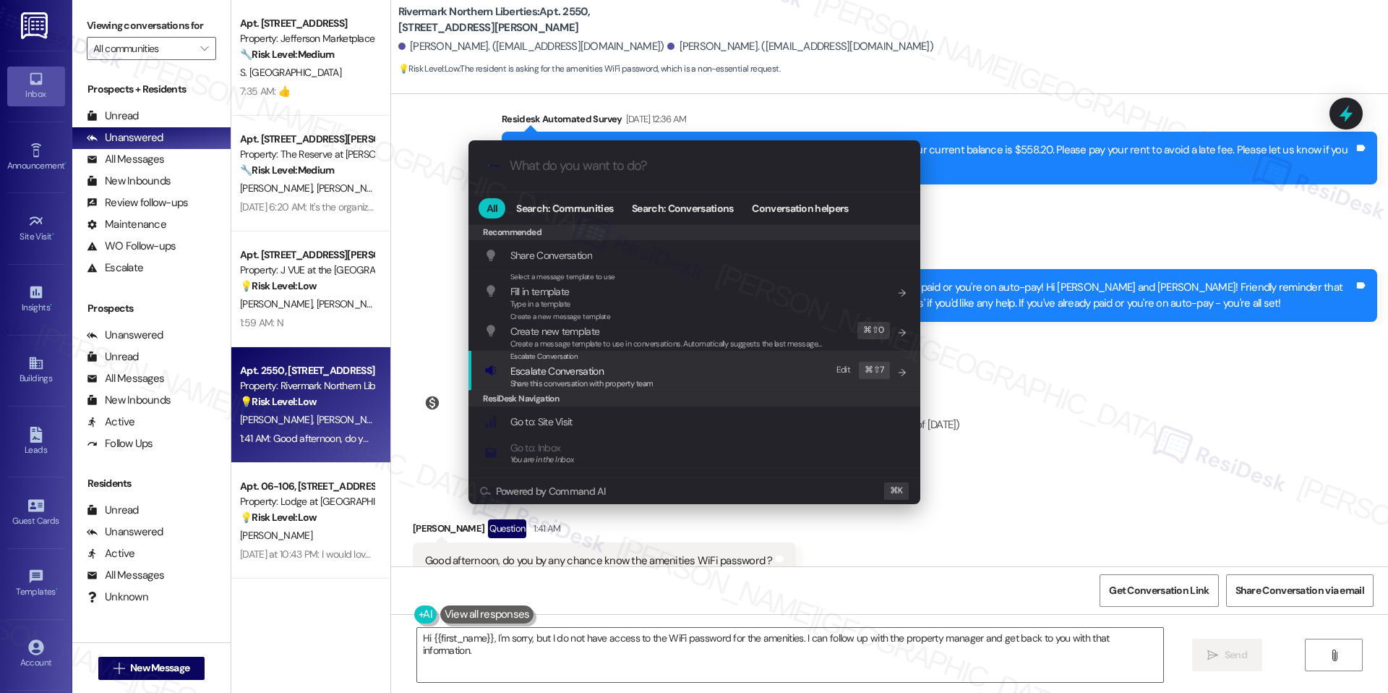
click at [752, 377] on div "Escalate Conversation Escalate Conversation Share this conversation with proper…" at bounding box center [695, 370] width 423 height 39
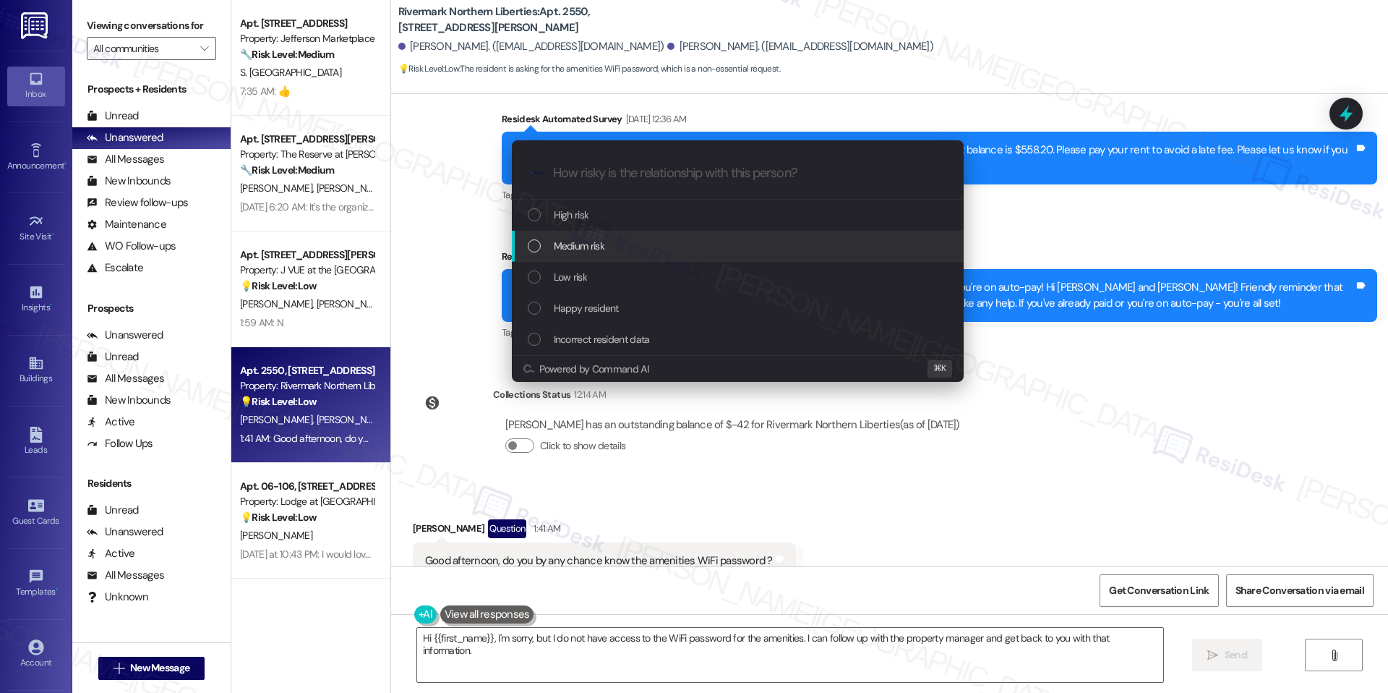
click at [643, 252] on div "Medium risk" at bounding box center [739, 246] width 423 height 16
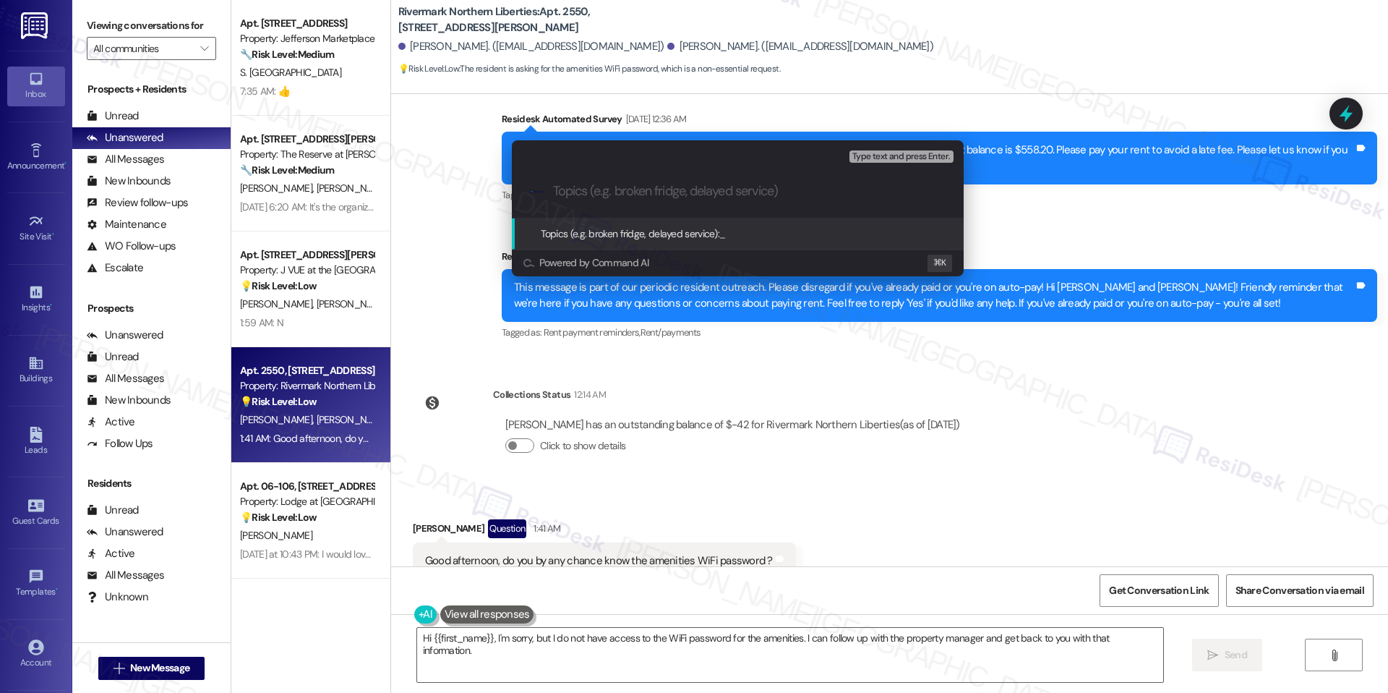
paste input "Amenities Wi-Fi password request"
type input "Amenities Wi-Fi password request"
click at [756, 240] on div "Topics (e.g. broken fridge, delayed service): Amenities Wi-Fi password request" at bounding box center [703, 234] width 325 height 16
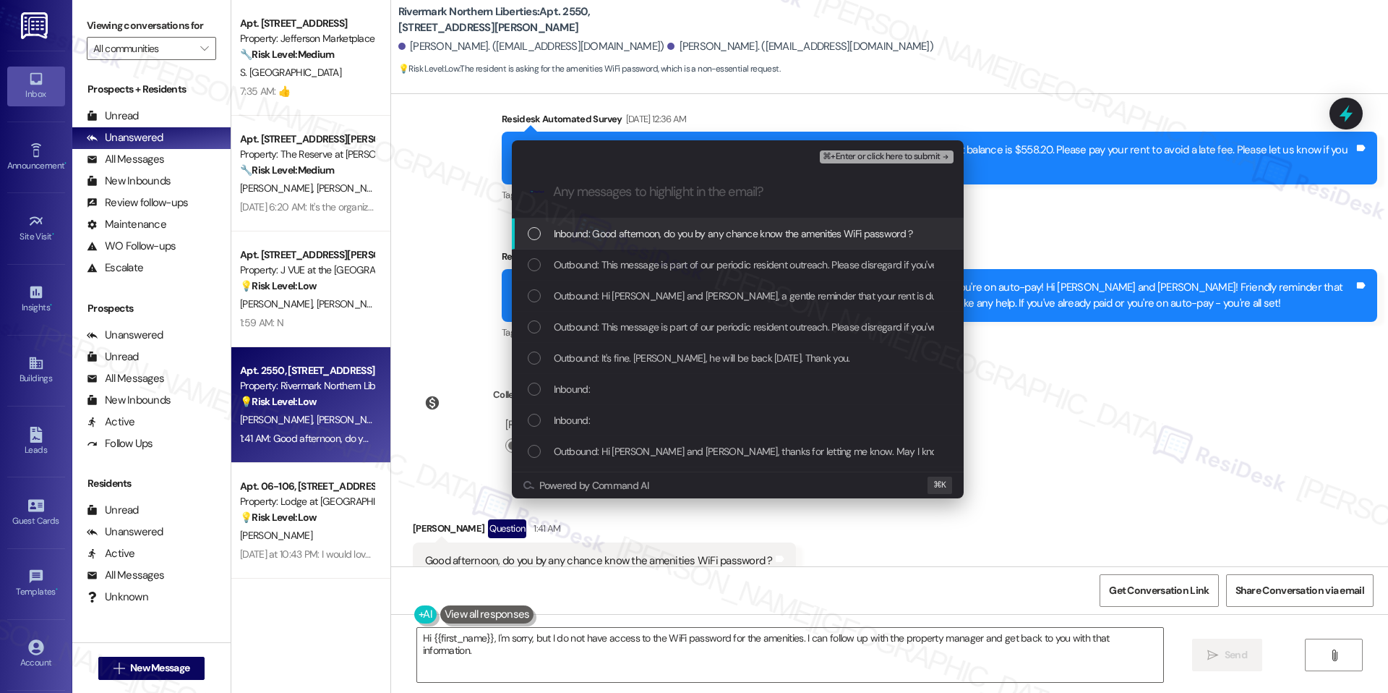
click at [673, 236] on span "Inbound: Good afternoon, do you by any chance know the amenities WiFi password ?" at bounding box center [733, 234] width 359 height 16
click at [906, 165] on div "⌘+Enter or click here to submit" at bounding box center [888, 156] width 136 height 19
click at [878, 152] on span "⌘+Enter or click here to submit" at bounding box center [881, 157] width 117 height 10
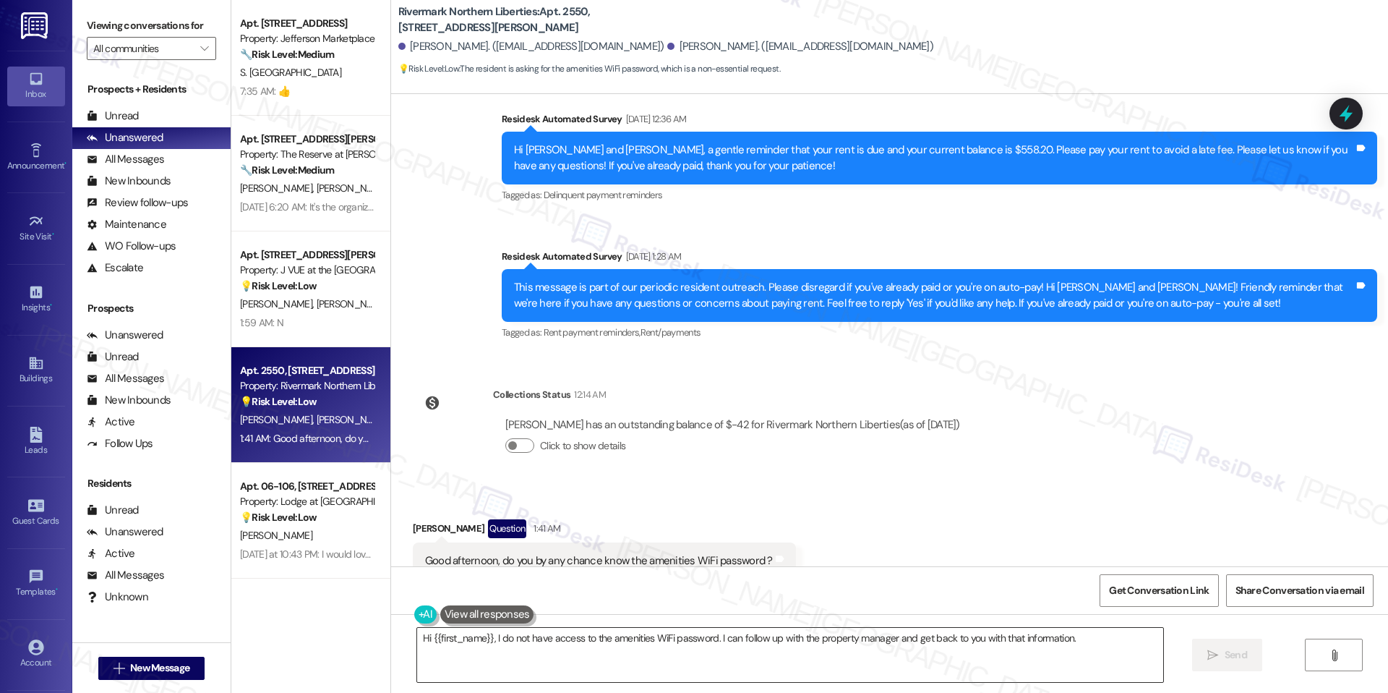
click at [519, 635] on textarea "Hi {{first_name}}, I do not have access to the amenities WiFi password. I can f…" at bounding box center [790, 654] width 746 height 54
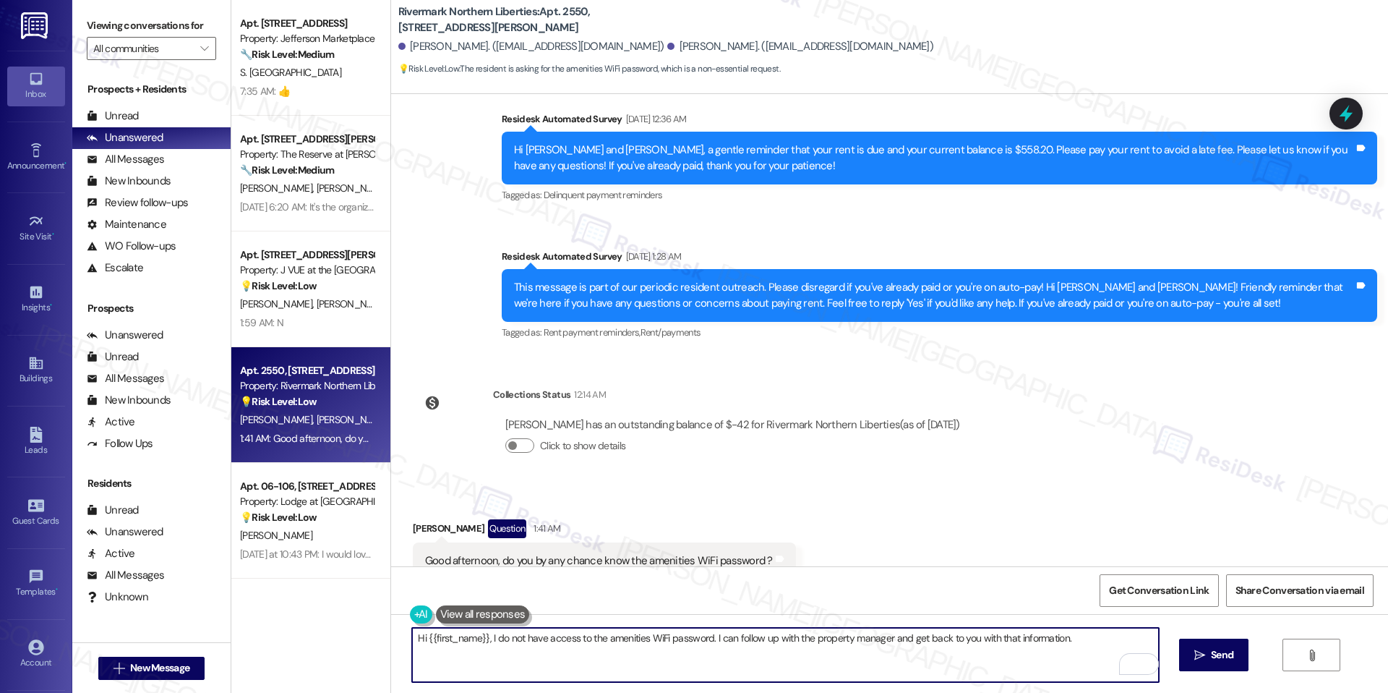
click at [482, 638] on textarea "Hi {{first_name}}, I do not have access to the amenities WiFi password. I can f…" at bounding box center [785, 654] width 746 height 54
click at [549, 659] on textarea "Hi {{first_name}}, I do not have access to the amenities WiFi password. I can f…" at bounding box center [785, 654] width 746 height 54
click at [581, 666] on textarea "Hi {{first_name}}, I do not have access to the amenities WiFi password. I can f…" at bounding box center [785, 654] width 746 height 54
paste textarea "Hi [Resident’s Name], thanks for reaching out! I’ll check in with the site team…"
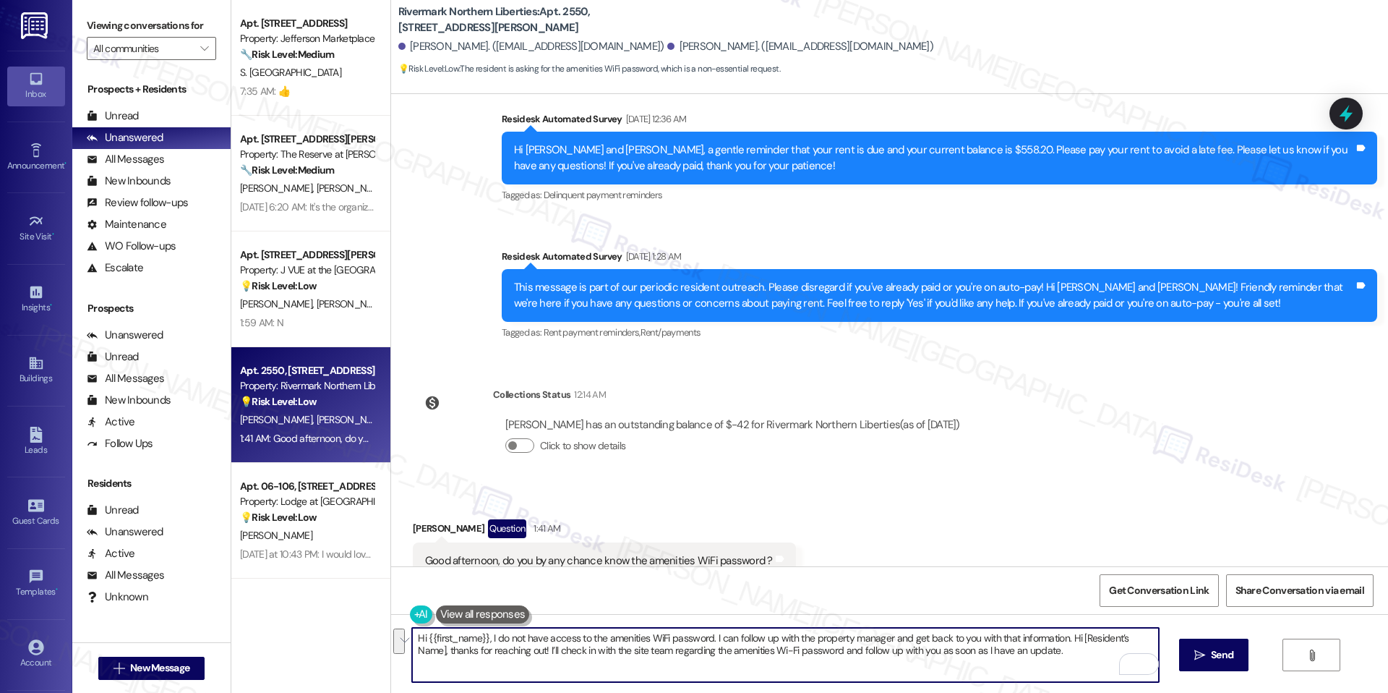
drag, startPoint x: 505, startPoint y: 647, endPoint x: 483, endPoint y: 635, distance: 25.6
click at [483, 635] on textarea "Hi {{first_name}}, I do not have access to the amenities WiFi password. I can f…" at bounding box center [785, 654] width 746 height 54
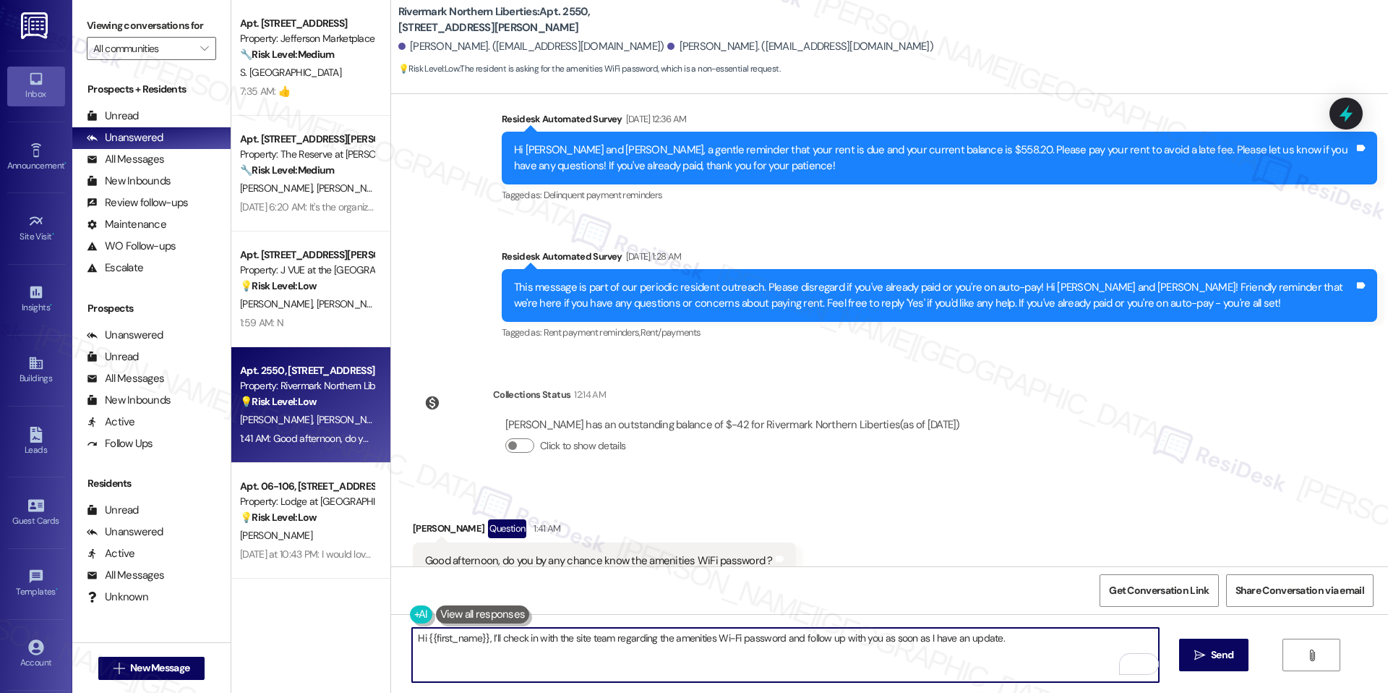
click at [596, 646] on textarea "Hi {{first_name}}, I’ll check in with the site team regarding the amenities Wi-…" at bounding box center [785, 654] width 746 height 54
type textarea "Hi {{first_name}}, I’ll check in with the site team regarding the amenities Wi-…"
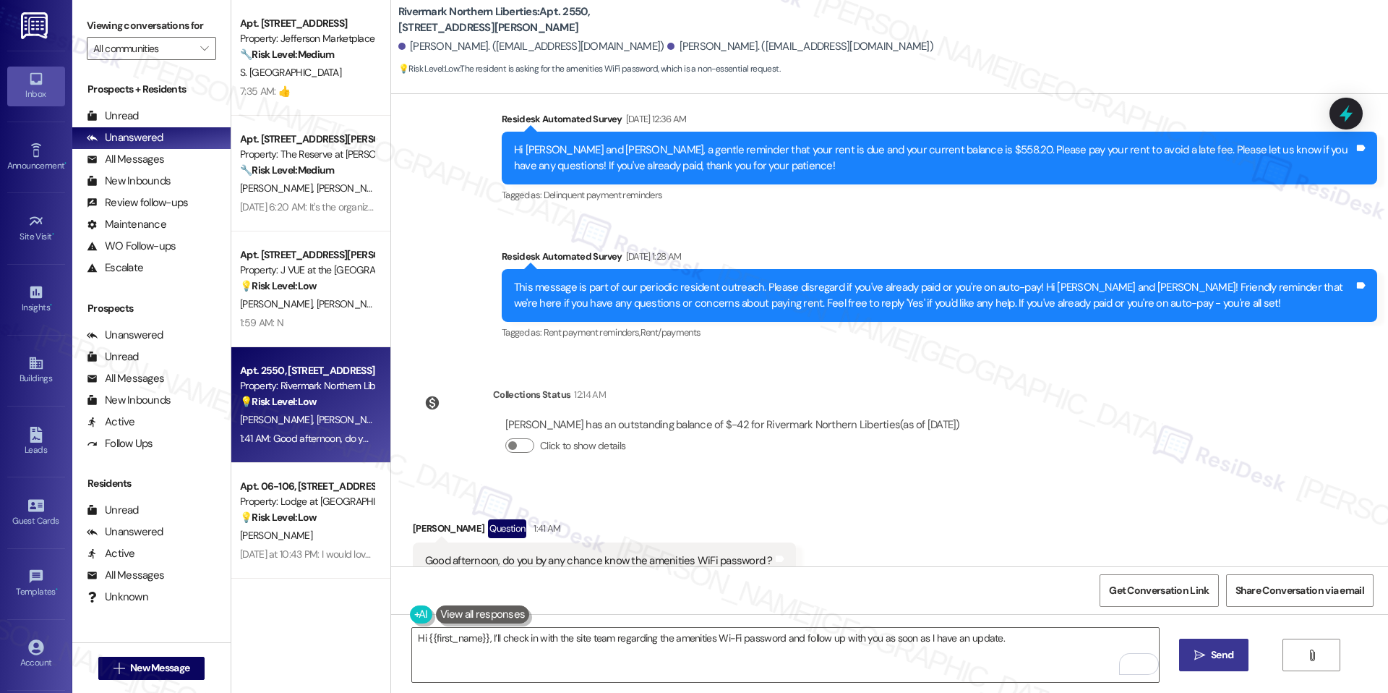
click at [1213, 648] on span "Send" at bounding box center [1222, 654] width 22 height 15
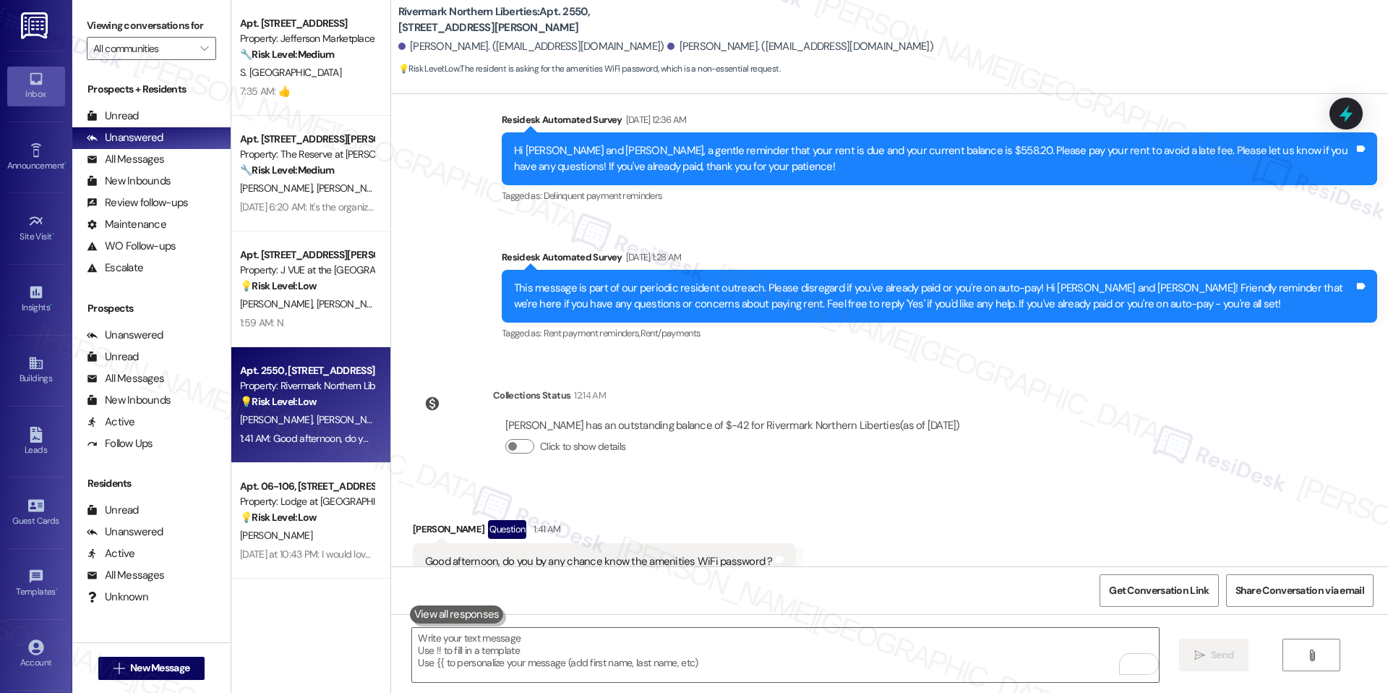
scroll to position [4513, 0]
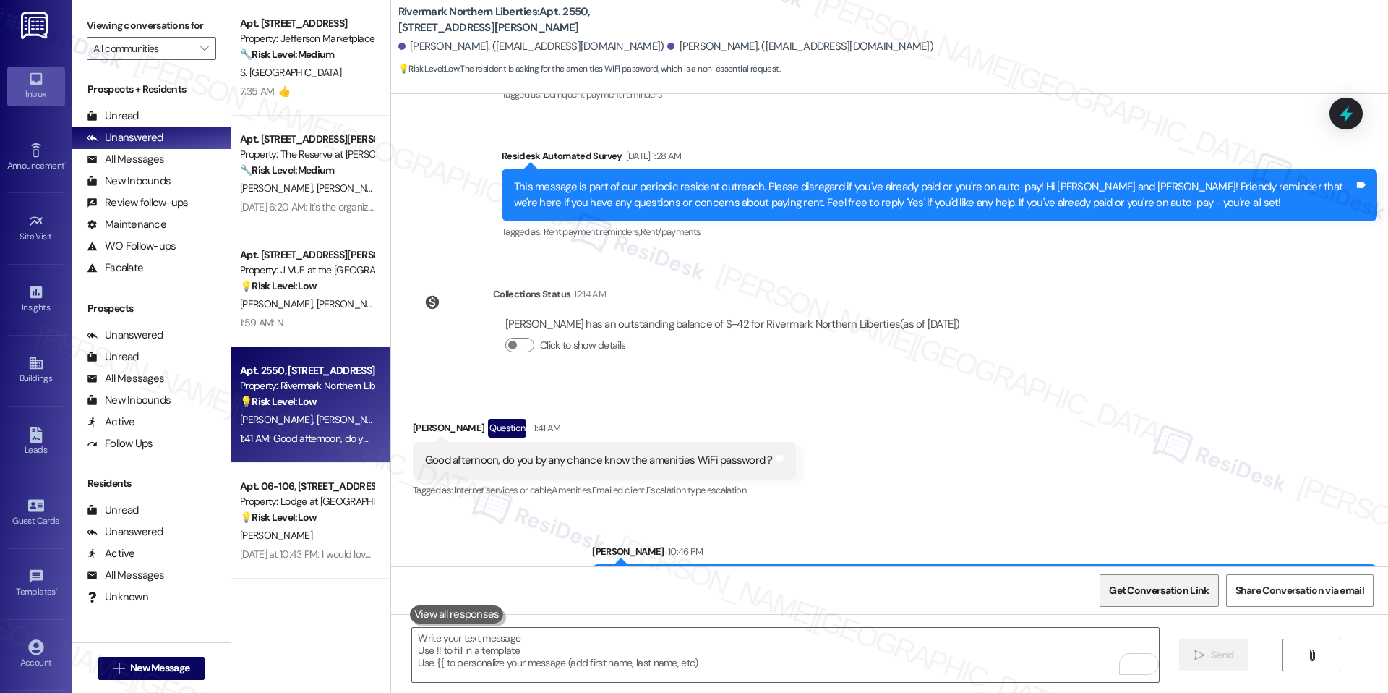
click at [1126, 598] on span "Get Conversation Link" at bounding box center [1159, 590] width 106 height 31
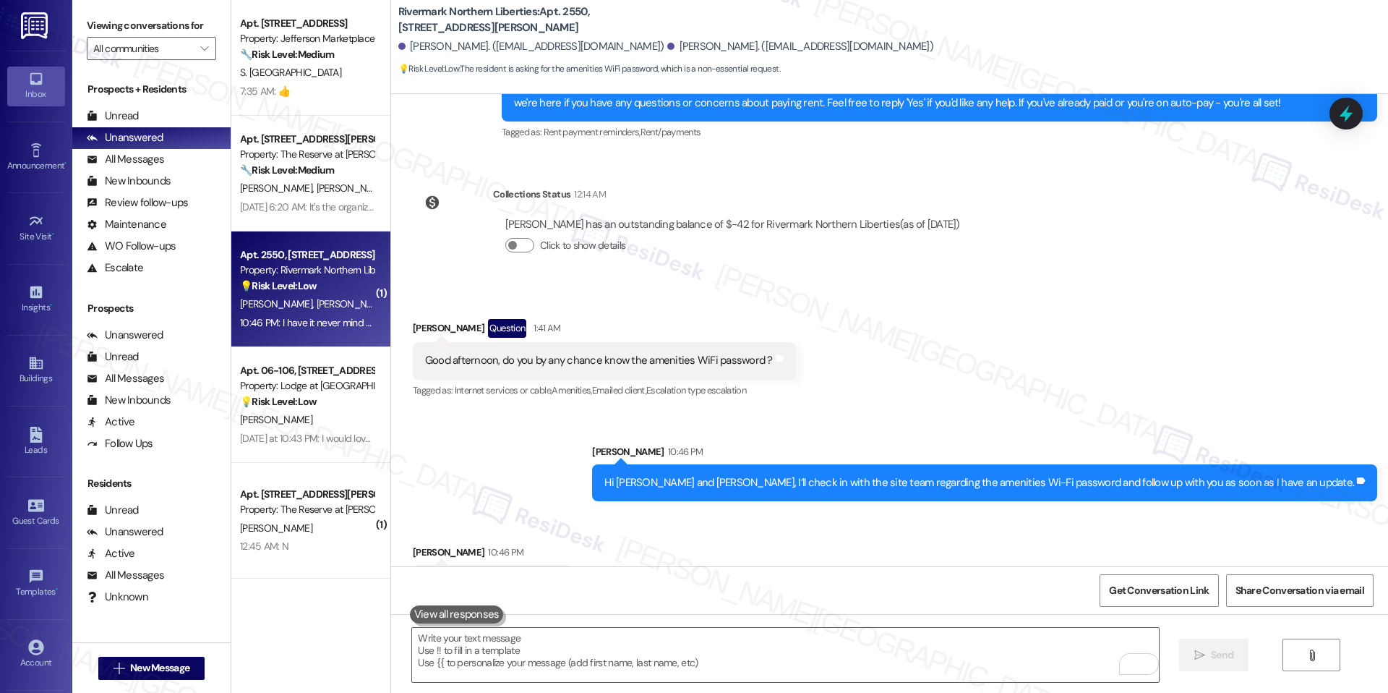
scroll to position [4614, 0]
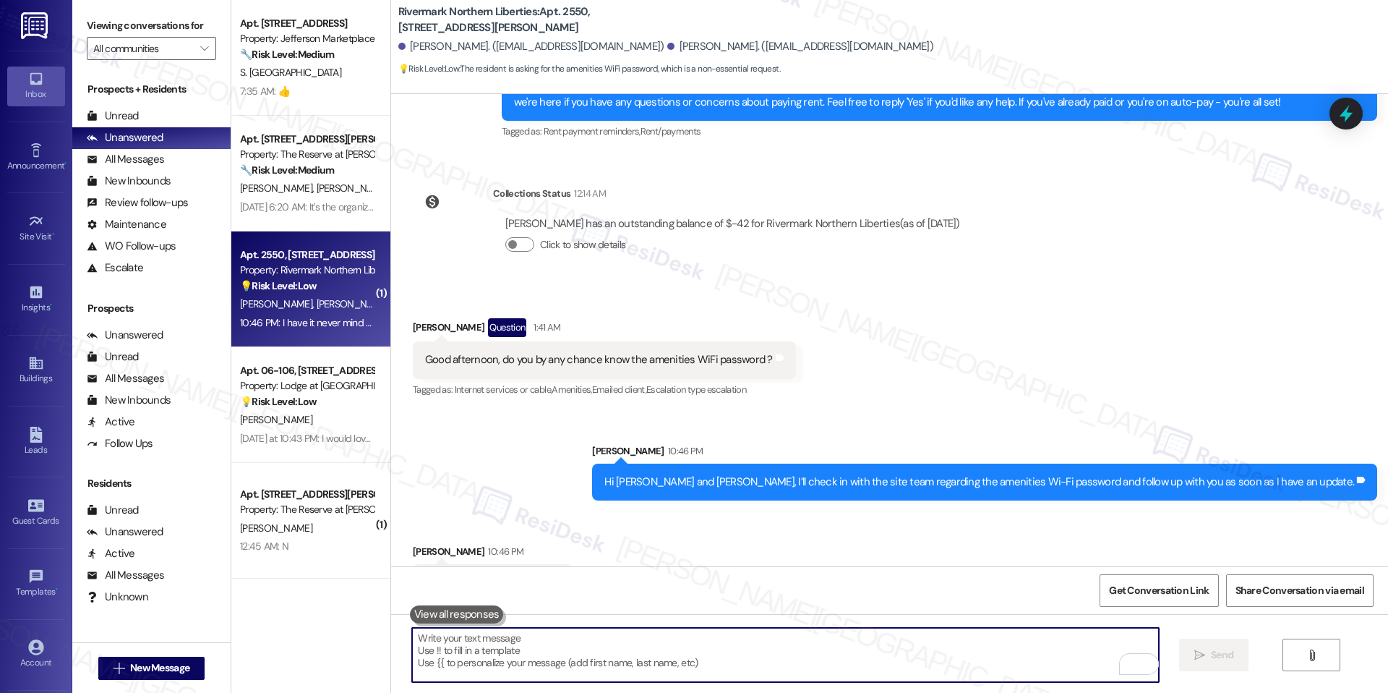
click at [721, 675] on textarea "To enrich screen reader interactions, please activate Accessibility in Grammarl…" at bounding box center [785, 654] width 746 height 54
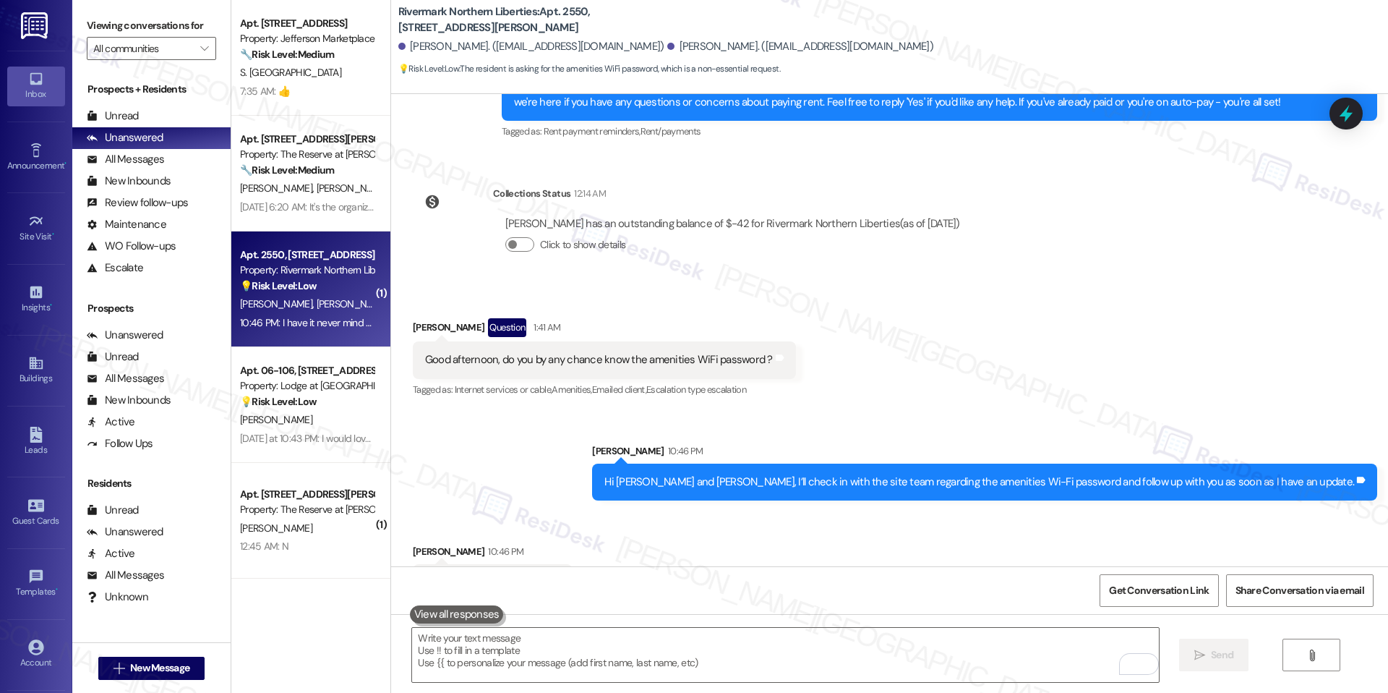
click at [498, 575] on div "I have it never mind thanks" at bounding box center [487, 582] width 124 height 15
copy div "I have it never mind thanks Tags and notes"
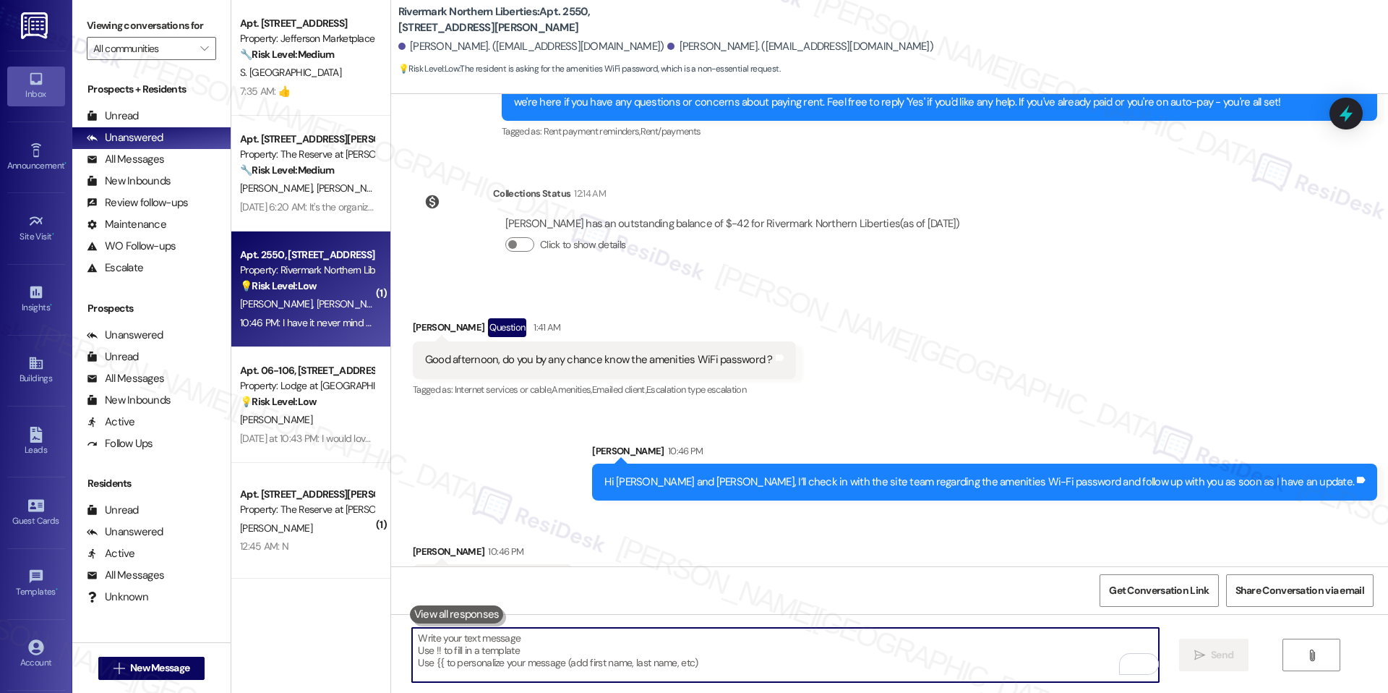
click at [641, 643] on textarea "To enrich screen reader interactions, please activate Accessibility in Grammarl…" at bounding box center [785, 654] width 746 height 54
paste textarea "Got it, thanks for letting me know! I’m glad you were able to find it. Please d…"
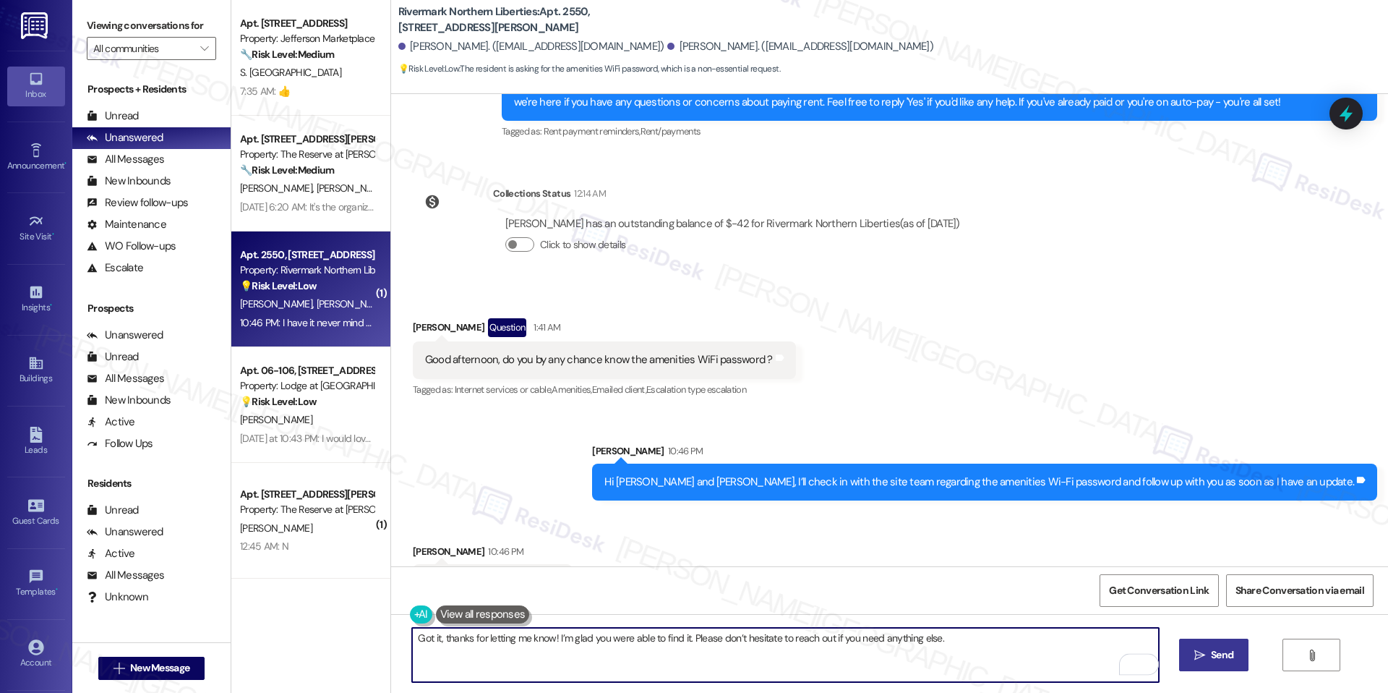
type textarea "Got it, thanks for letting me know! I’m glad you were able to find it. Please d…"
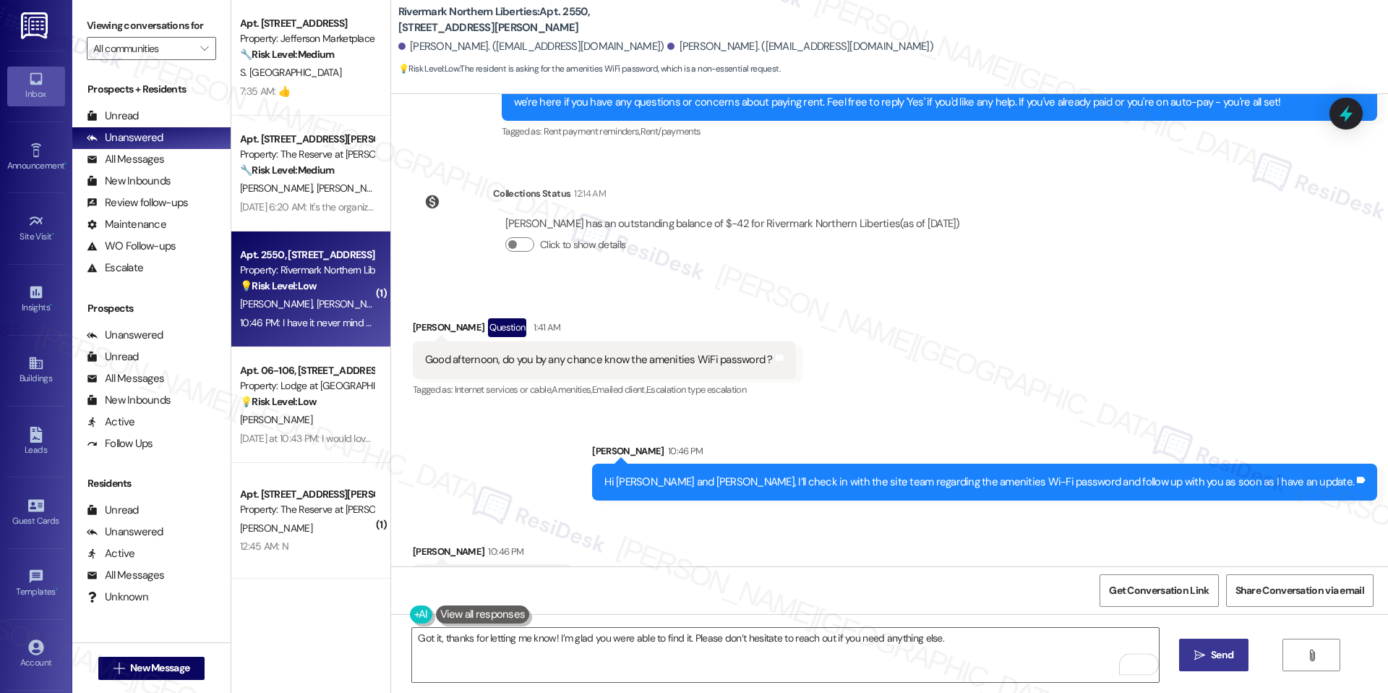
click at [1185, 661] on button " Send" at bounding box center [1214, 654] width 70 height 33
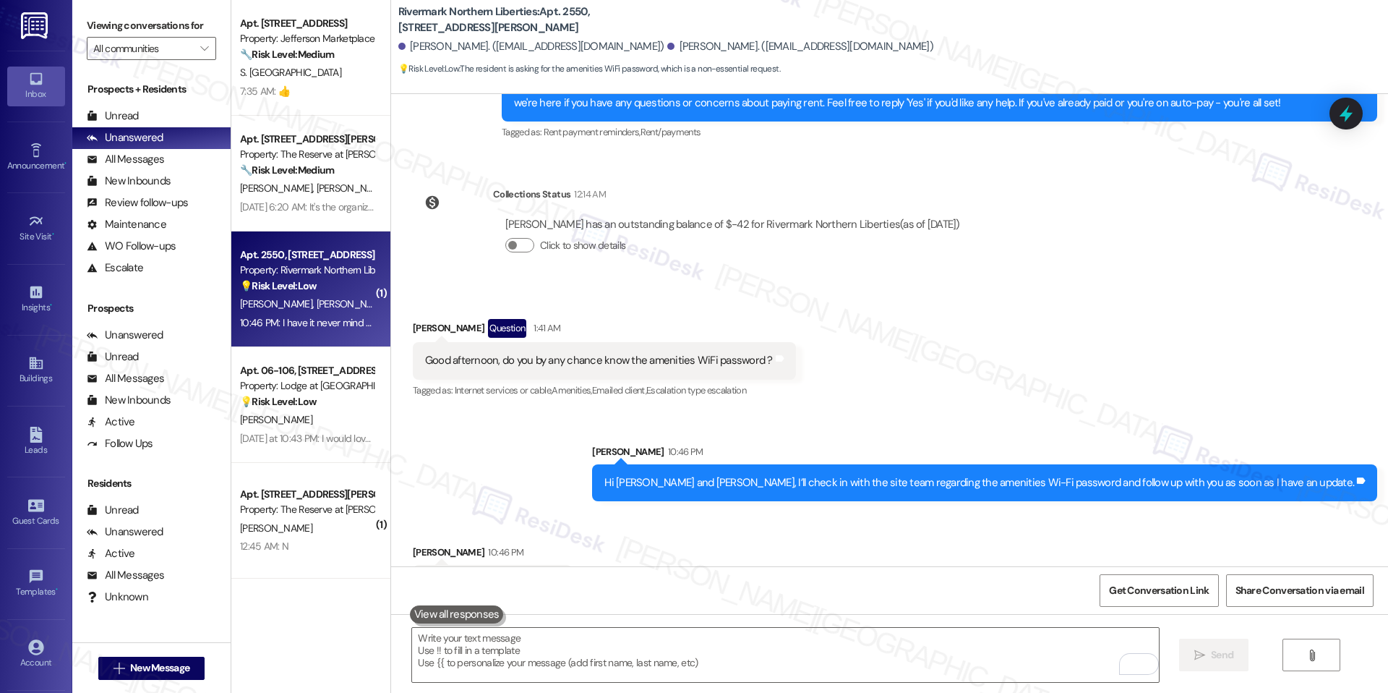
scroll to position [4715, 0]
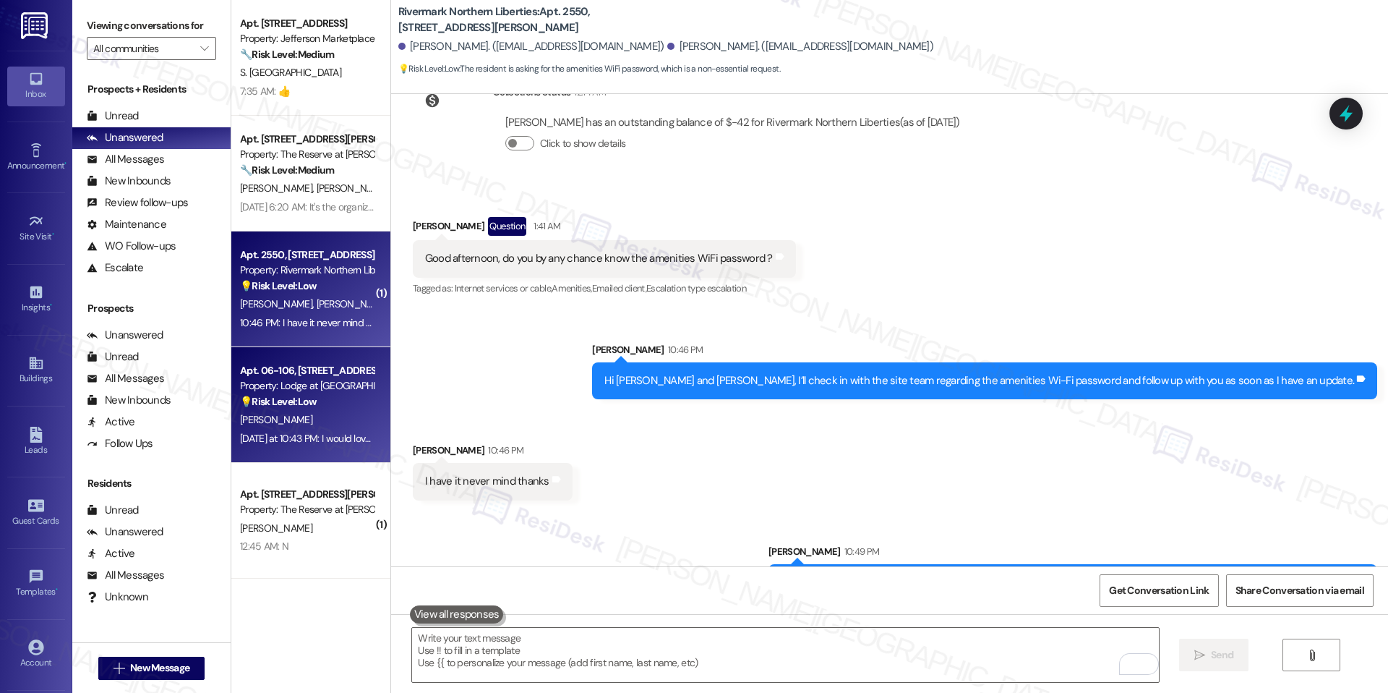
click at [263, 374] on div "Apt. 06-106, 3130 Hillandale Road" at bounding box center [307, 370] width 134 height 15
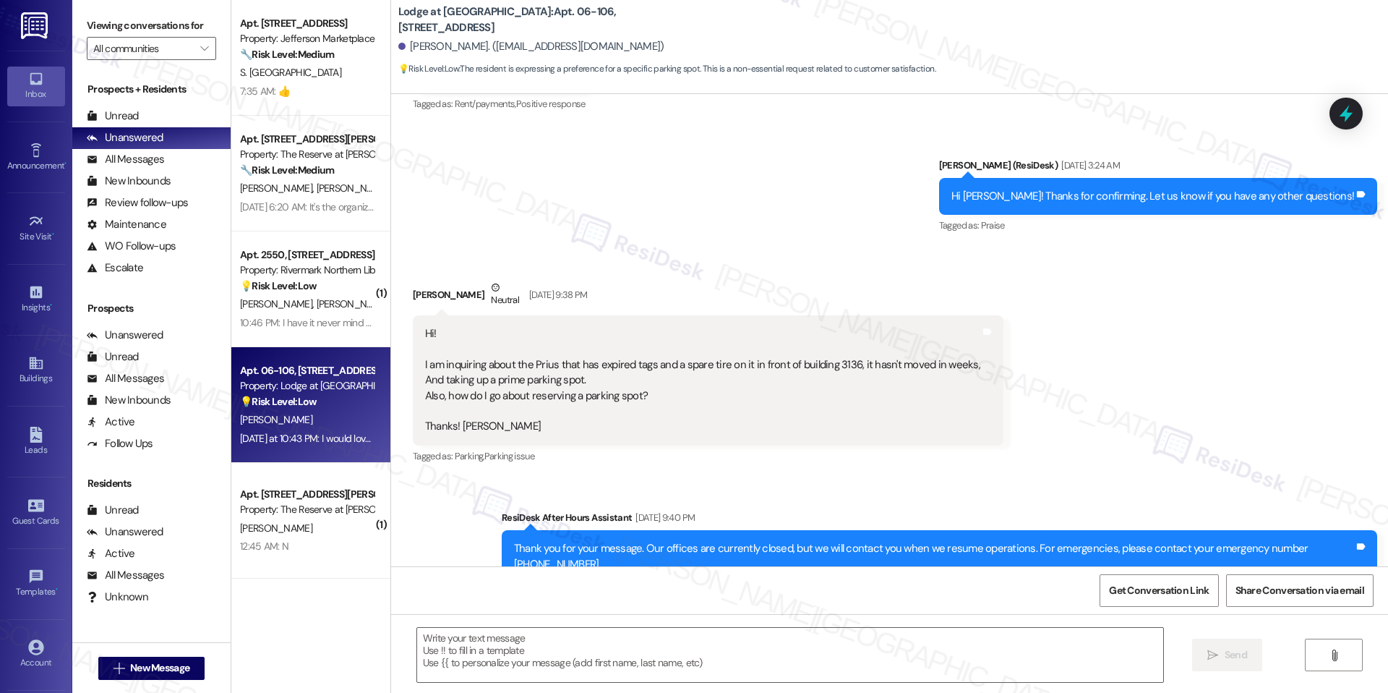
type textarea "Fetching suggested responses. Please feel free to read through the conversation…"
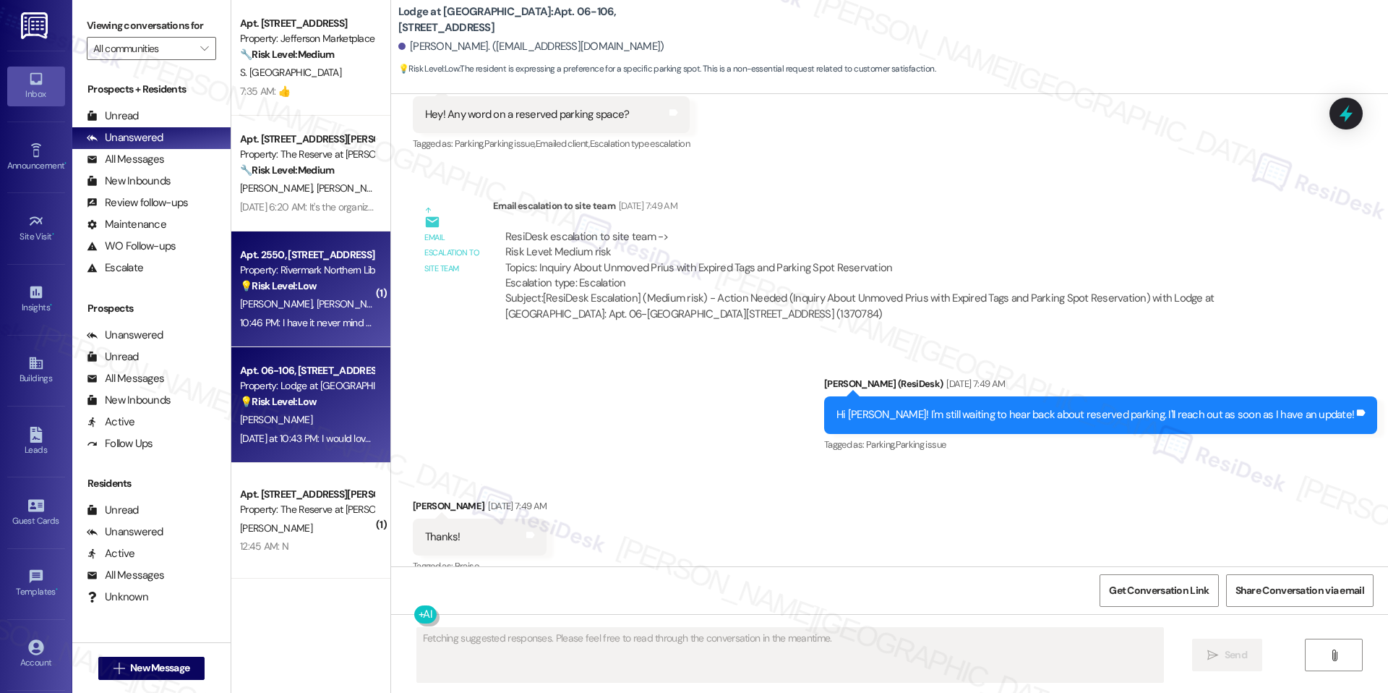
click at [283, 331] on div "10:46 PM: I have it never mind thanks 10:46 PM: I have it never mind thanks" at bounding box center [307, 323] width 137 height 18
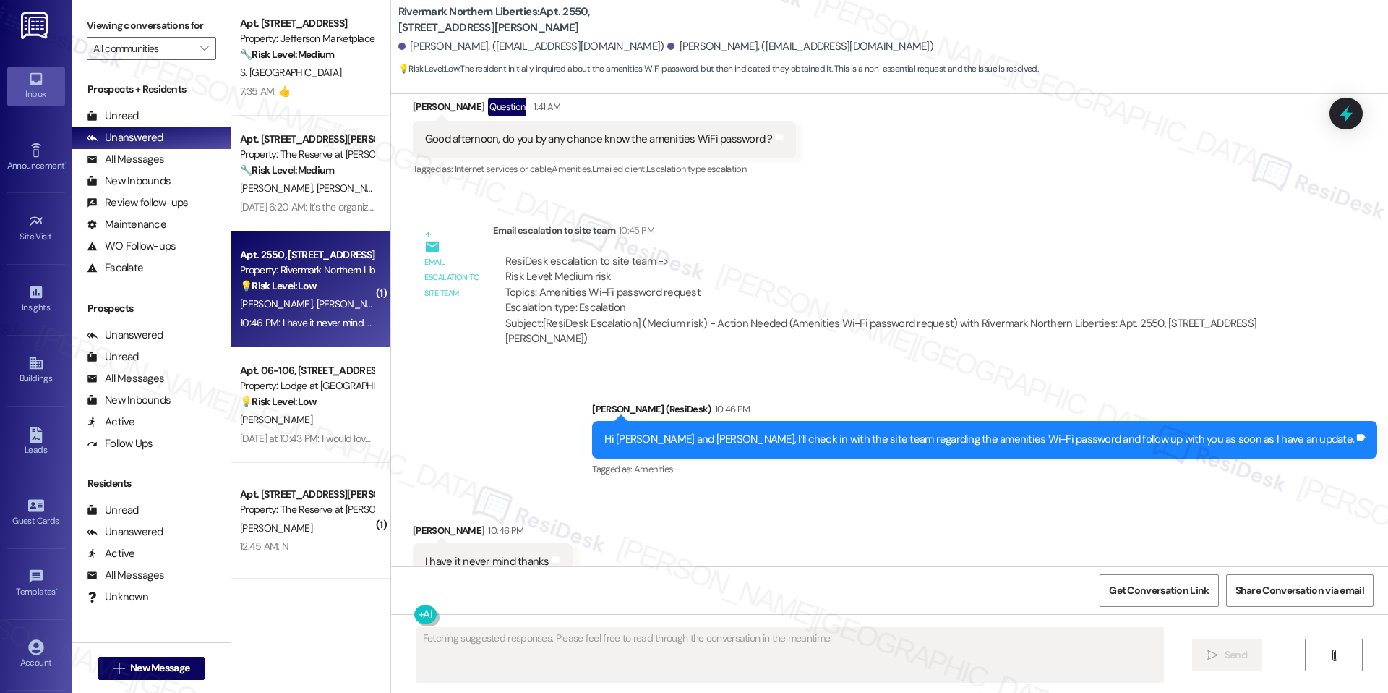
scroll to position [4957, 0]
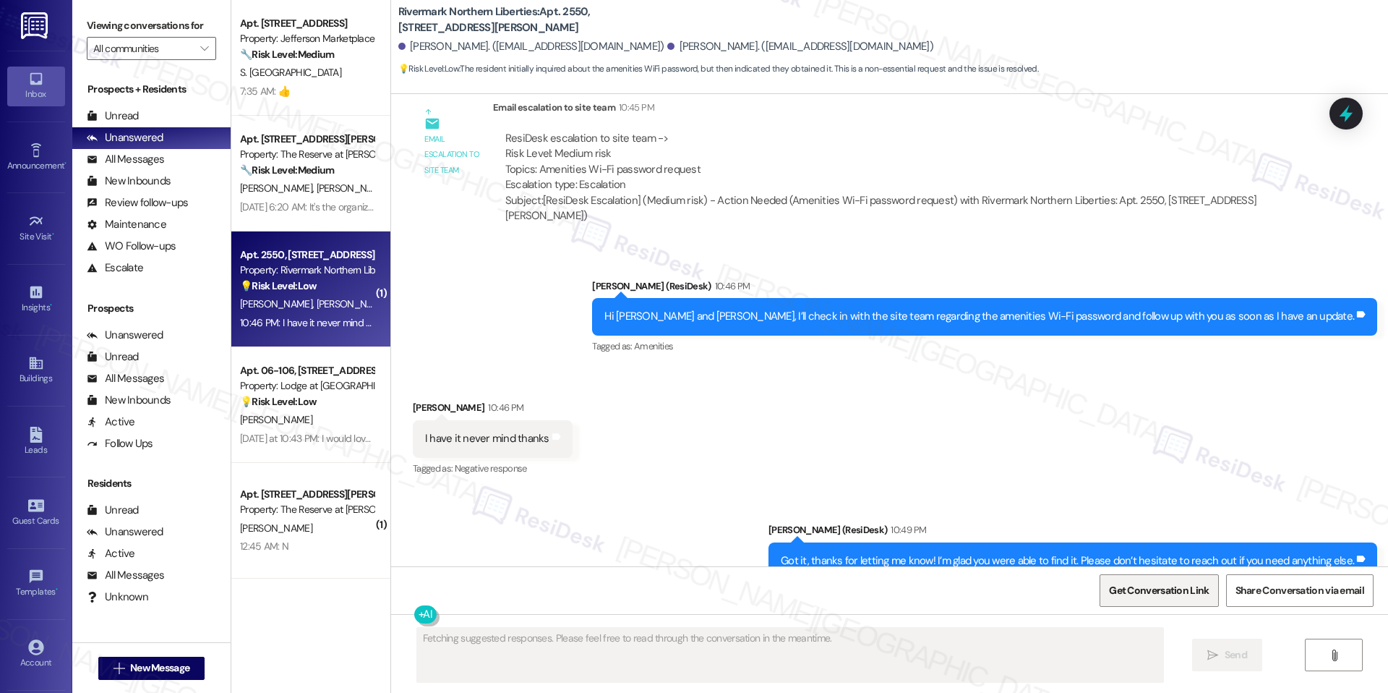
click at [1147, 581] on span "Get Conversation Link" at bounding box center [1159, 590] width 106 height 31
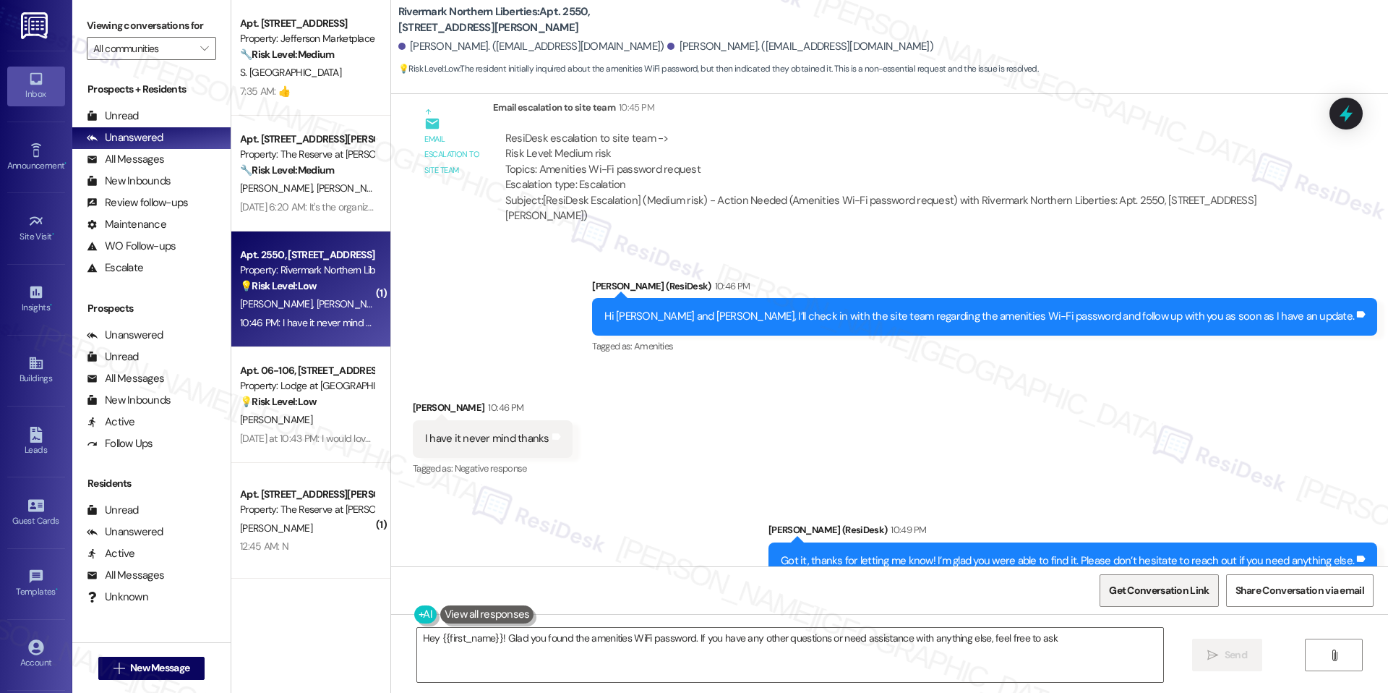
type textarea "Hey {{first_name}}! Glad you found the amenities WiFi password. If you have any…"
click at [1147, 581] on span "Get Conversation Link" at bounding box center [1159, 590] width 106 height 31
click at [1152, 598] on span "Get Conversation Link" at bounding box center [1159, 590] width 106 height 31
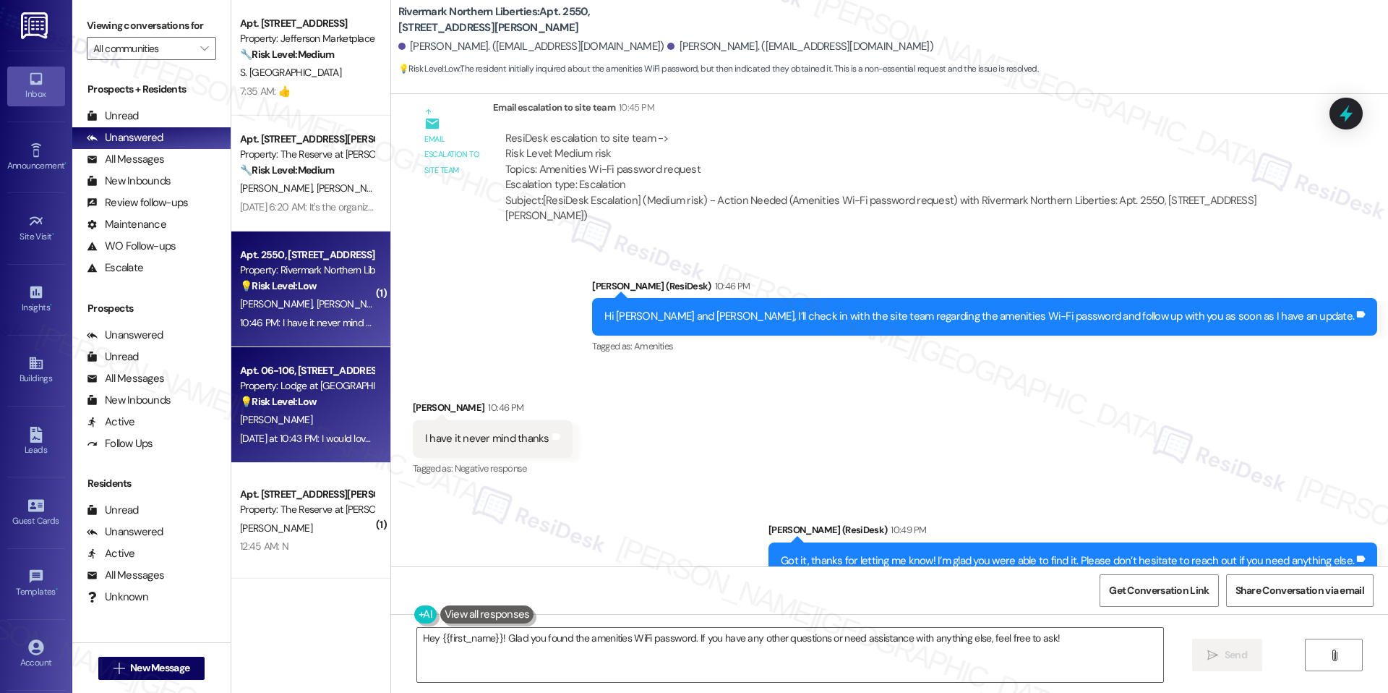
click at [327, 406] on div "💡 Risk Level: Low The resident is expressing a preference for a specific parkin…" at bounding box center [307, 401] width 134 height 15
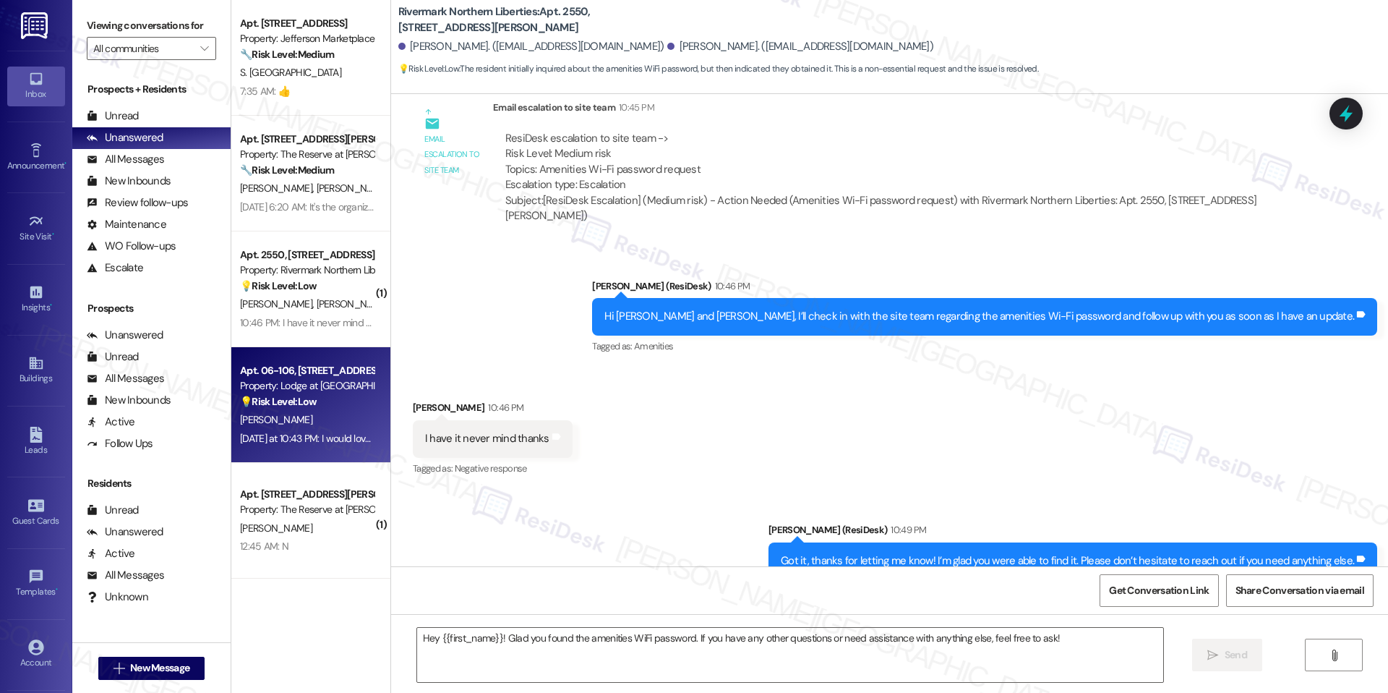
type textarea "Fetching suggested responses. Please feel free to read through the conversation…"
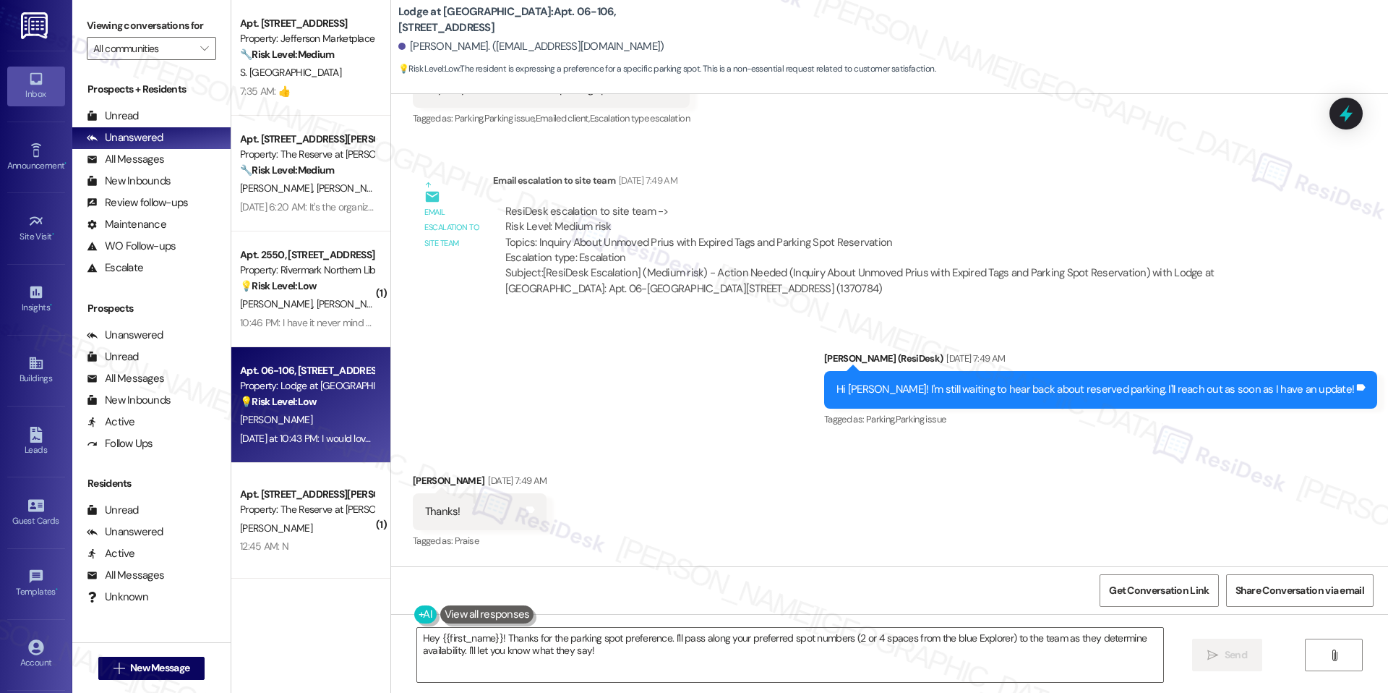
scroll to position [3684, 0]
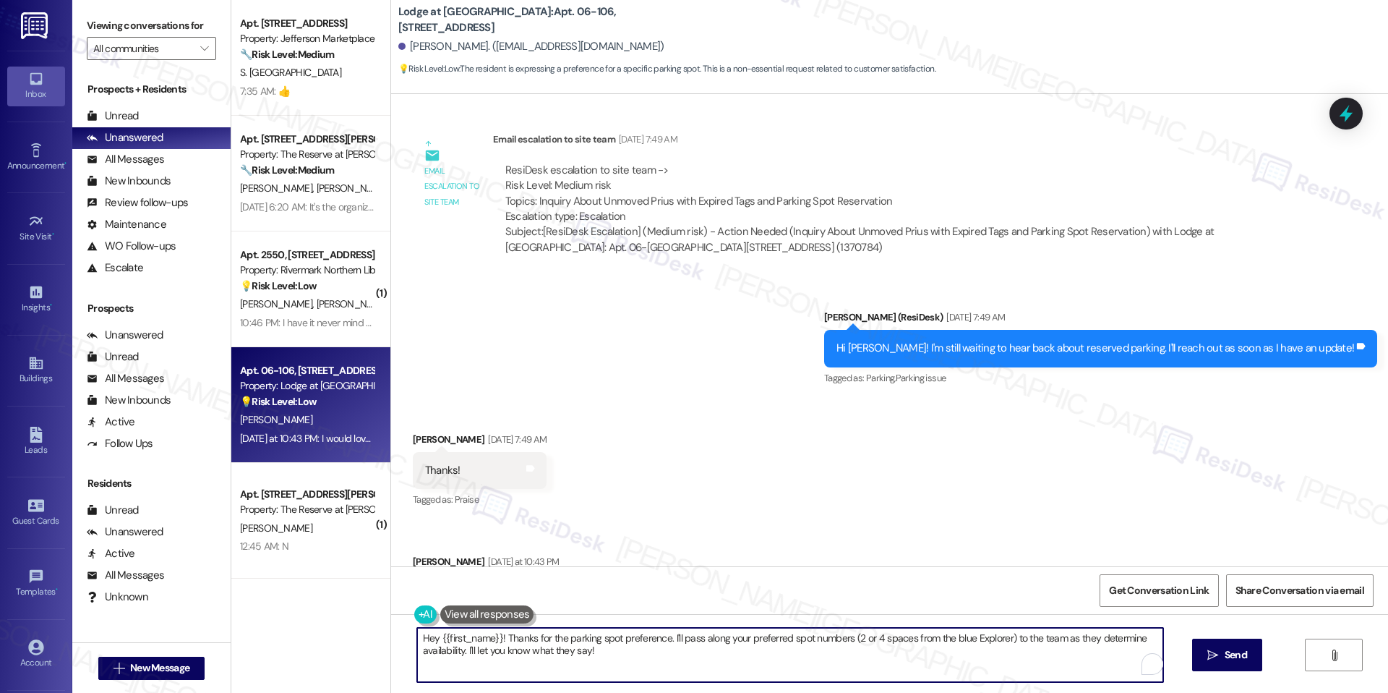
click at [623, 662] on textarea "Hey {{first_name}}! Thanks for the parking spot preference. I'll pass along you…" at bounding box center [790, 654] width 746 height 54
click at [631, 646] on textarea "Hey {{first_name}}! Thanks for the parking spot preference. I'll pass along you…" at bounding box center [785, 654] width 746 height 54
click at [494, 637] on textarea "Hey {{first_name}}! Thanks for the parking spot preference. I'll pass along you…" at bounding box center [785, 654] width 746 height 54
drag, startPoint x: 489, startPoint y: 635, endPoint x: 327, endPoint y: 643, distance: 162.2
click at [326, 643] on div "Apt. 204, 1550 7th St NW Property: Jefferson Marketplace 🔧 Risk Level: Medium T…" at bounding box center [809, 346] width 1157 height 693
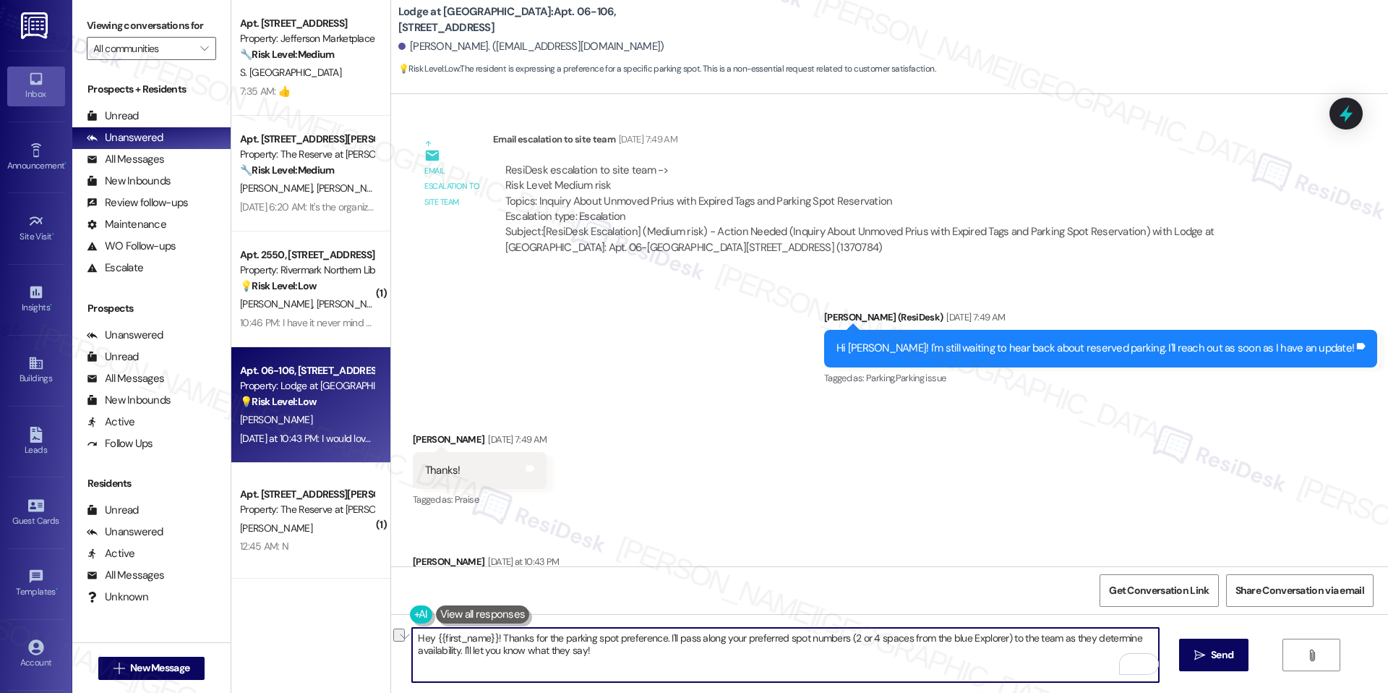
type textarea "Thanks for the parking spot preference. I'll pass along your preferred spot num…"
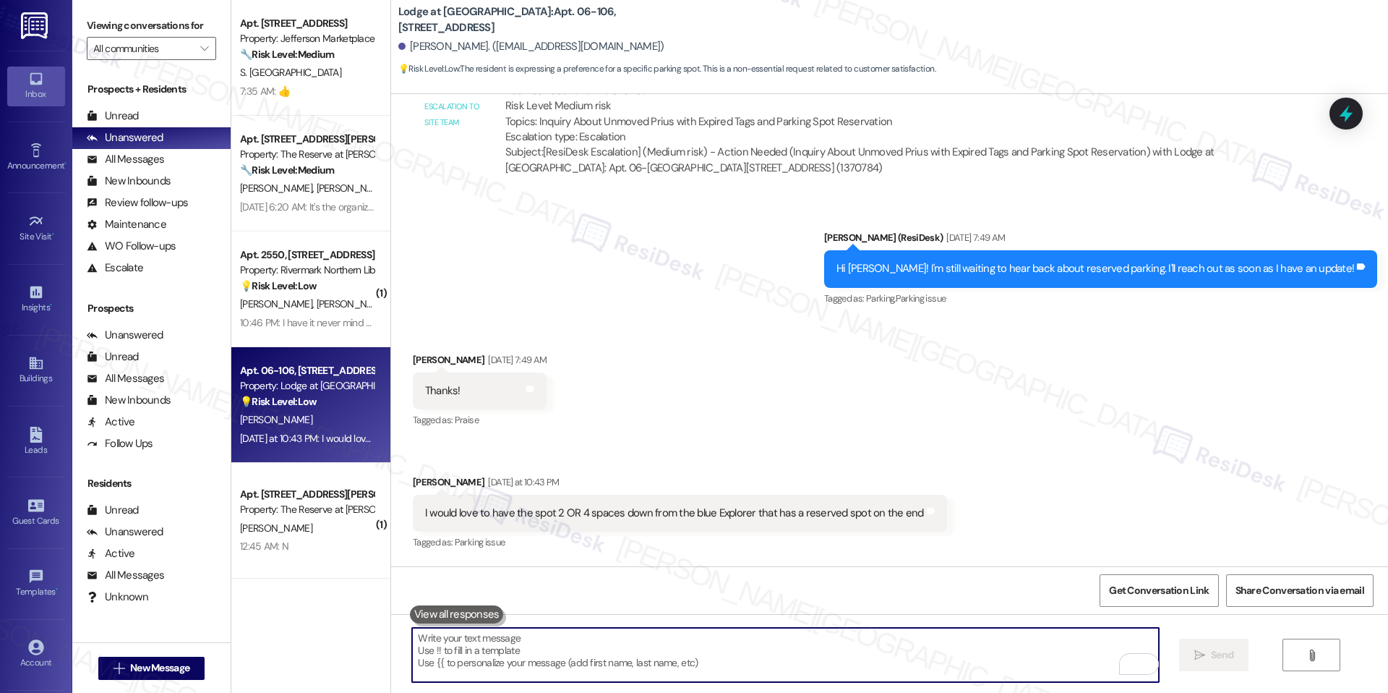
scroll to position [3800, 0]
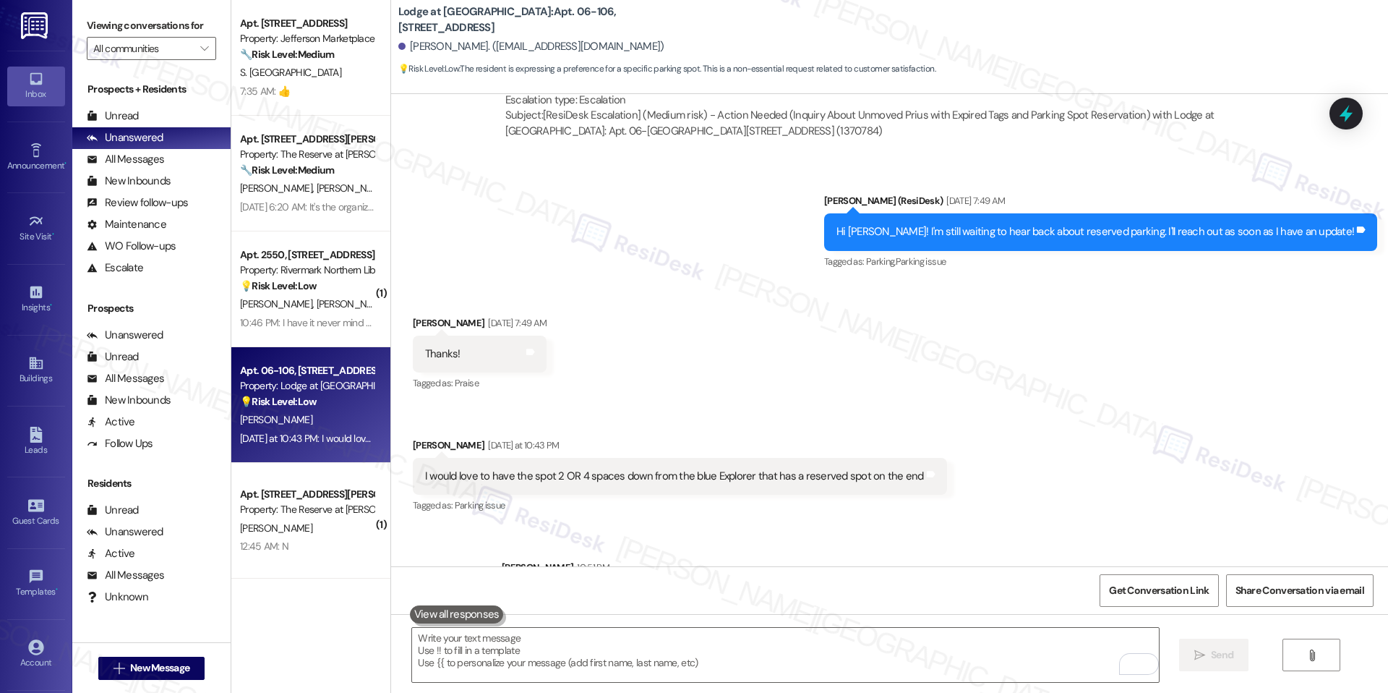
click at [669, 458] on div "I would love to have the spot 2 OR 4 spaces down from the blue Explorer that ha…" at bounding box center [680, 476] width 534 height 37
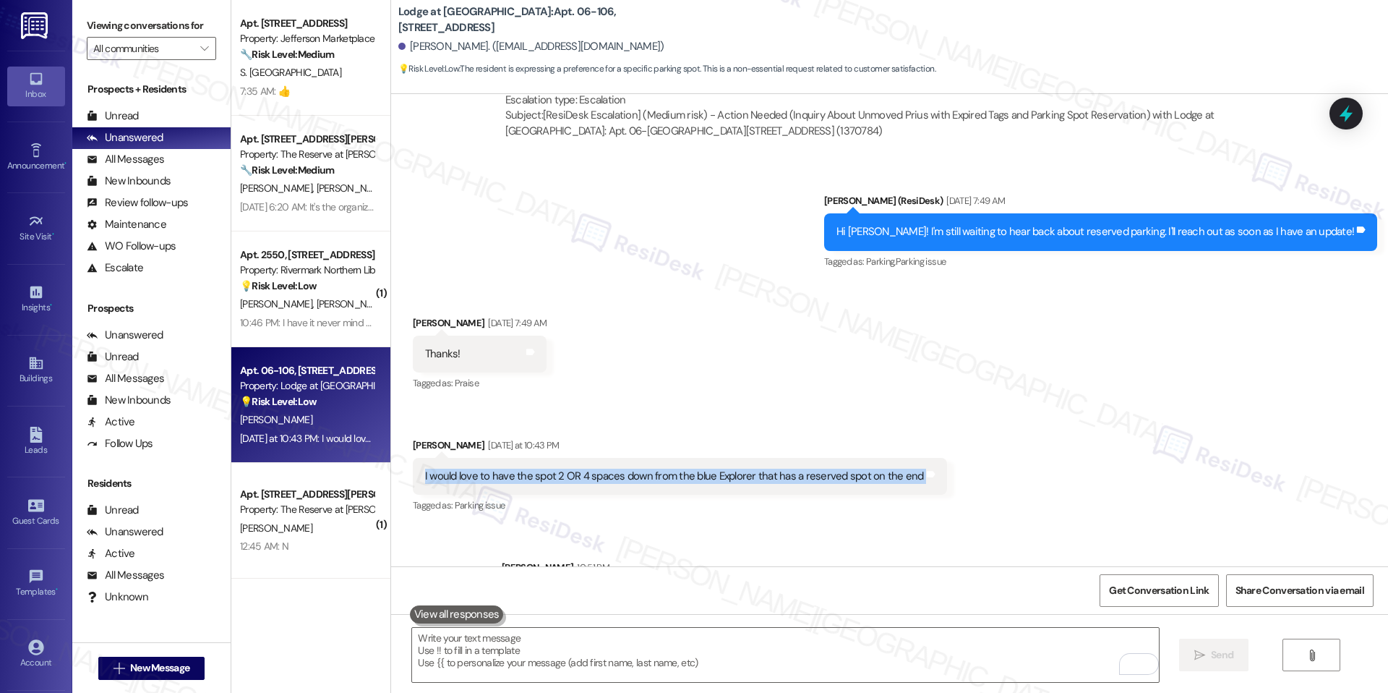
click at [669, 458] on div "I would love to have the spot 2 OR 4 spaces down from the blue Explorer that ha…" at bounding box center [680, 476] width 534 height 37
copy div "I would love to have the spot 2 OR 4 spaces down from the blue Explorer that ha…"
click at [1342, 110] on icon at bounding box center [1346, 113] width 25 height 25
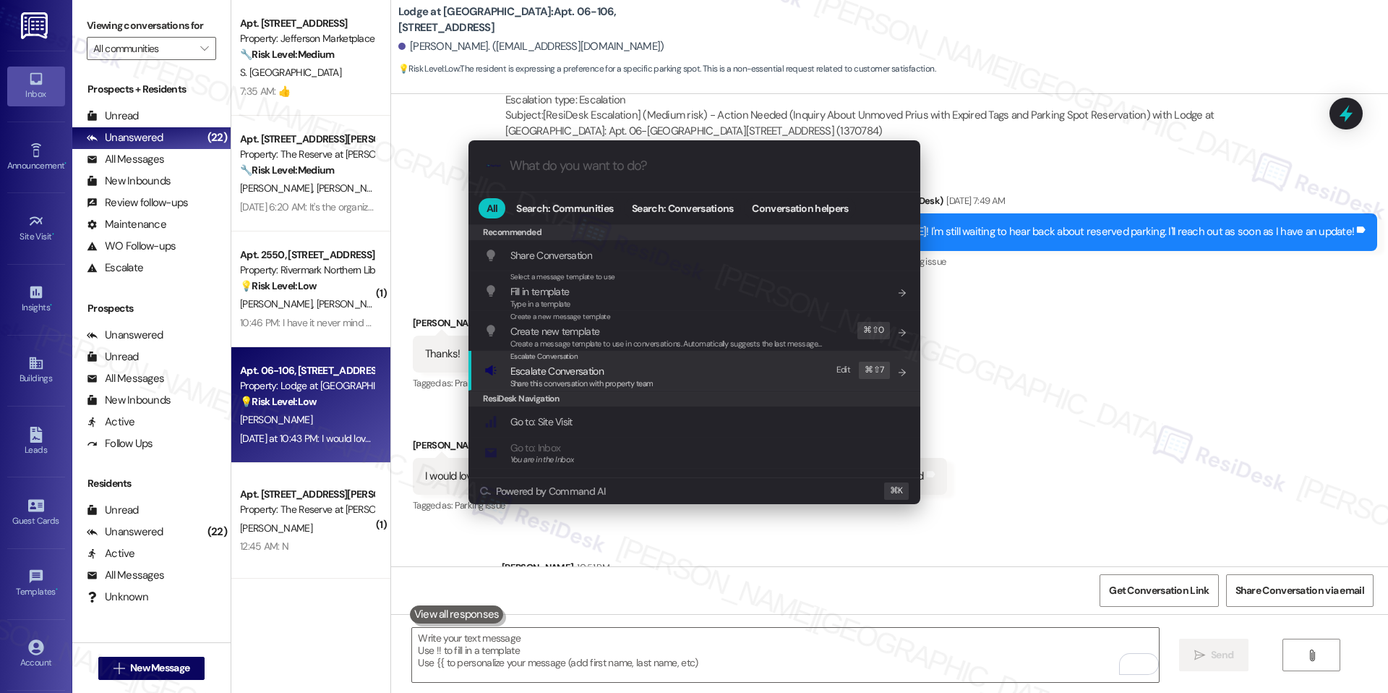
click at [665, 373] on div "Escalate Conversation Escalate Conversation Share this conversation with proper…" at bounding box center [695, 370] width 423 height 39
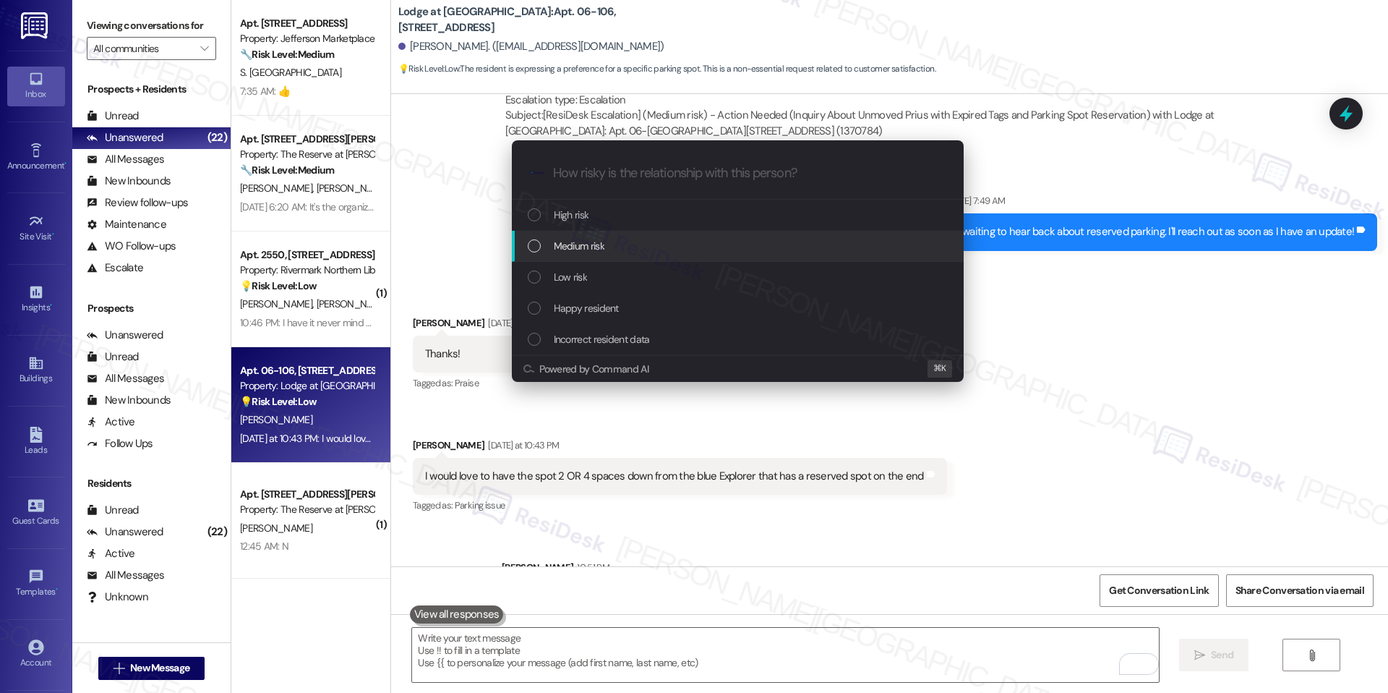
click at [646, 238] on div "Medium risk" at bounding box center [739, 246] width 423 height 16
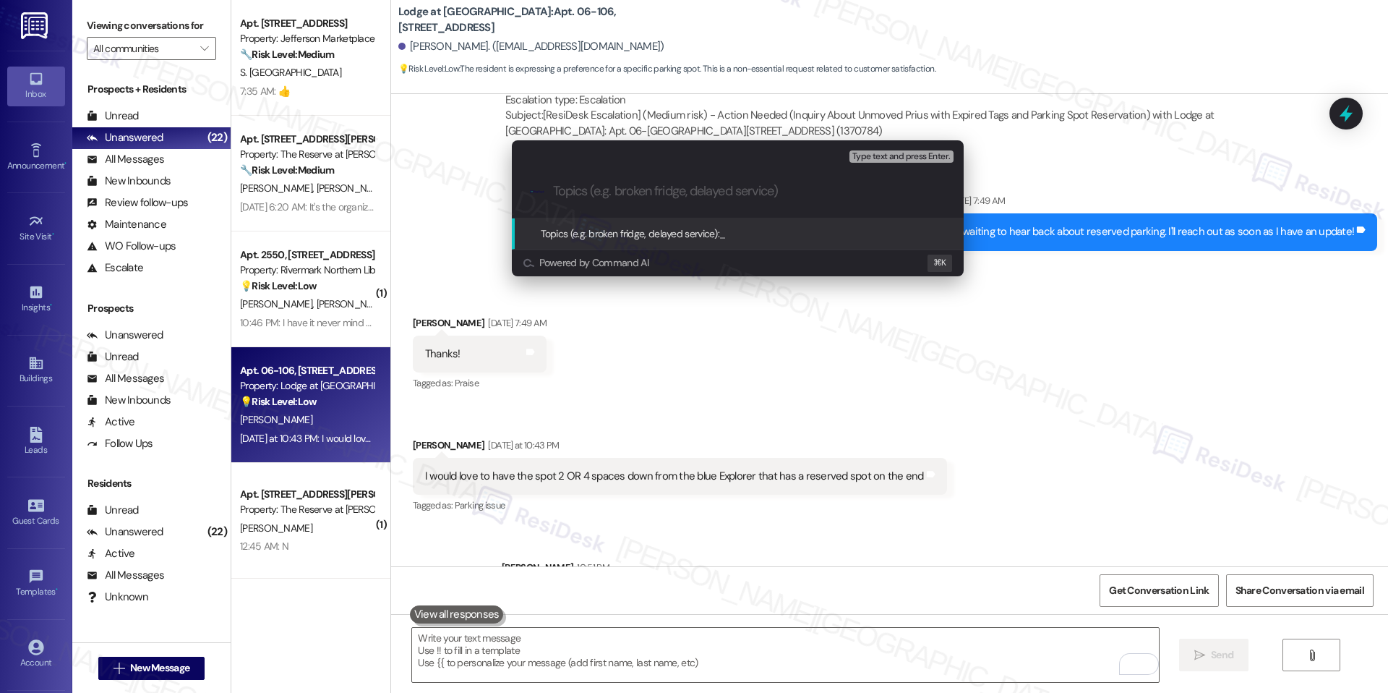
paste input "Follow-Up: Reserved Parking Spot Request"
type input "Follow-Up: Reserved Parking Spot Request"
click at [744, 232] on span "Follow-Up: Reserved Parking Spot Request" at bounding box center [808, 233] width 179 height 13
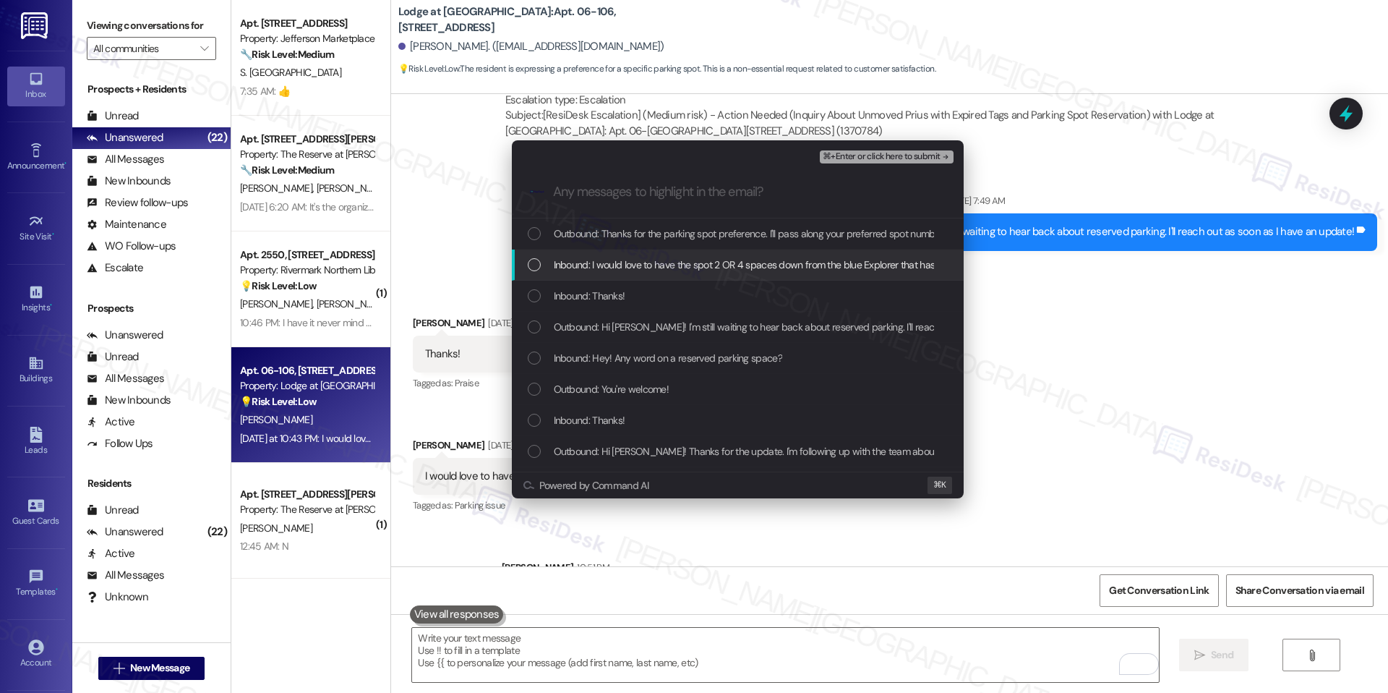
click at [698, 263] on span "Inbound: I would love to have the spot 2 OR 4 spaces down from the blue Explore…" at bounding box center [803, 265] width 498 height 16
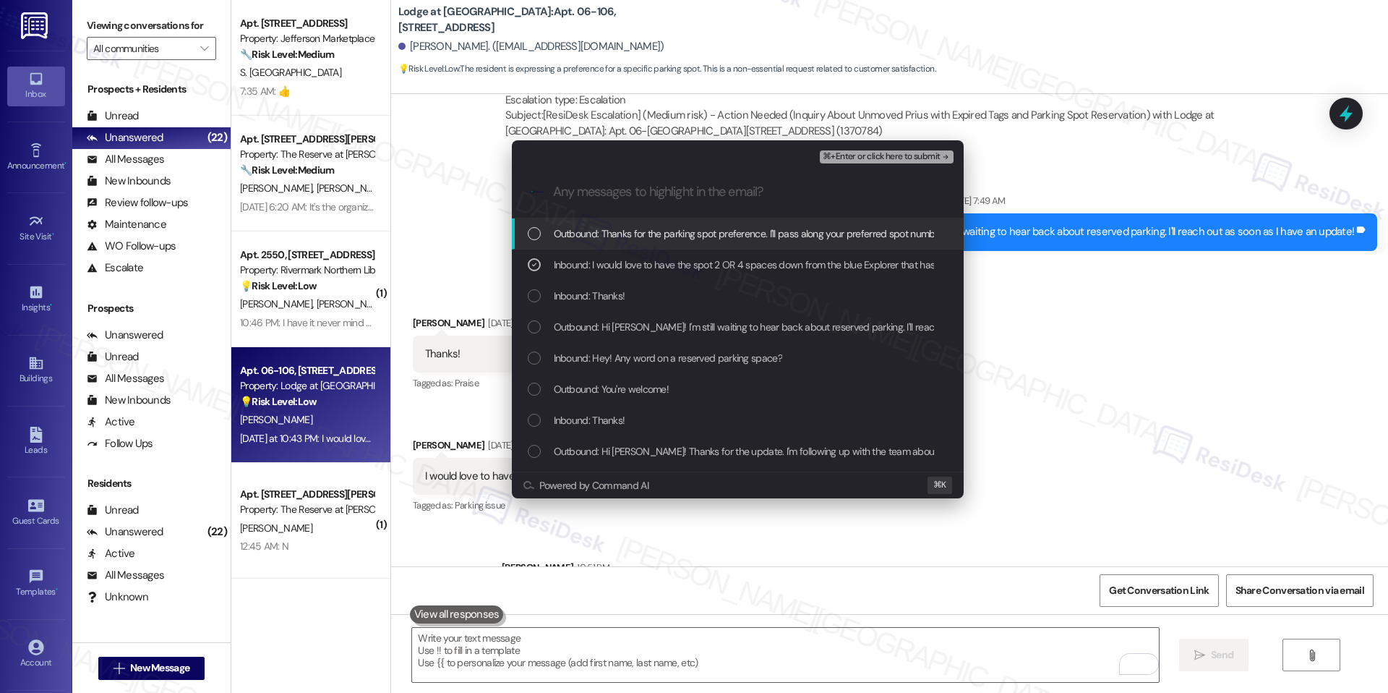
click at [881, 155] on span "⌘+Enter or click here to submit" at bounding box center [881, 157] width 117 height 10
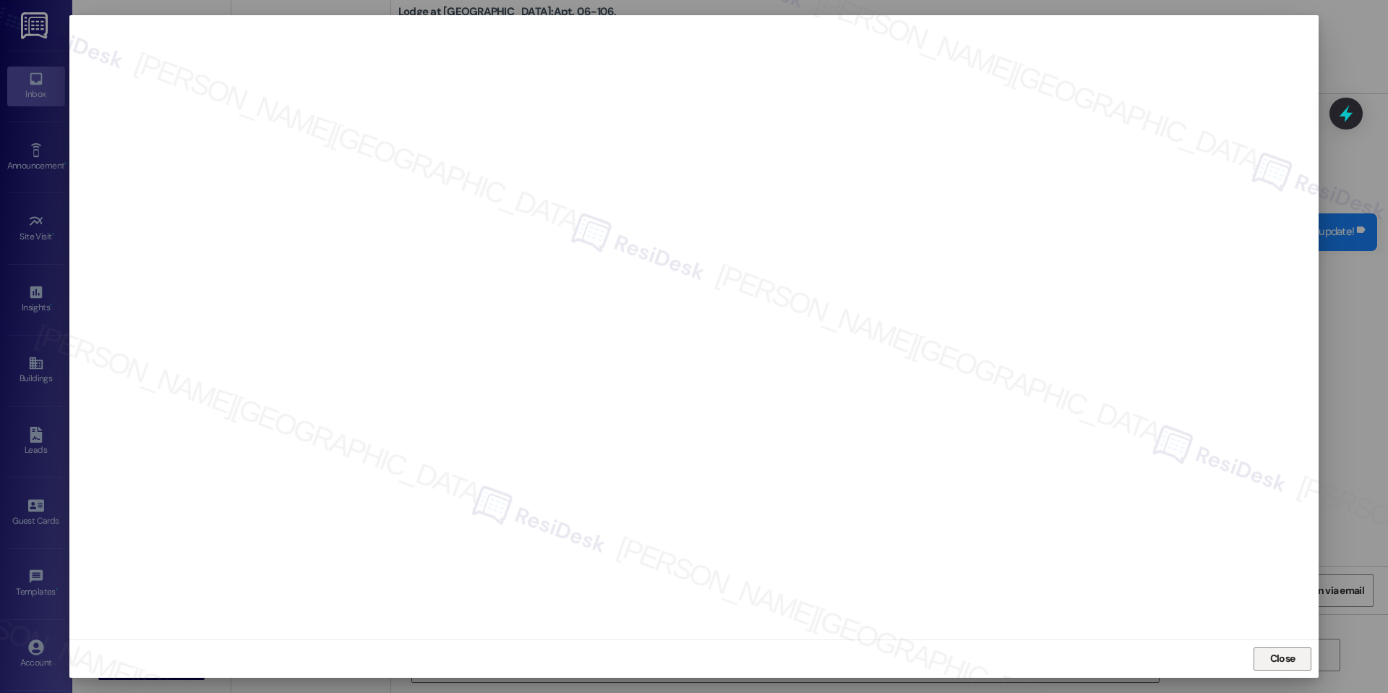
click at [1295, 652] on span "Close" at bounding box center [1282, 658] width 25 height 15
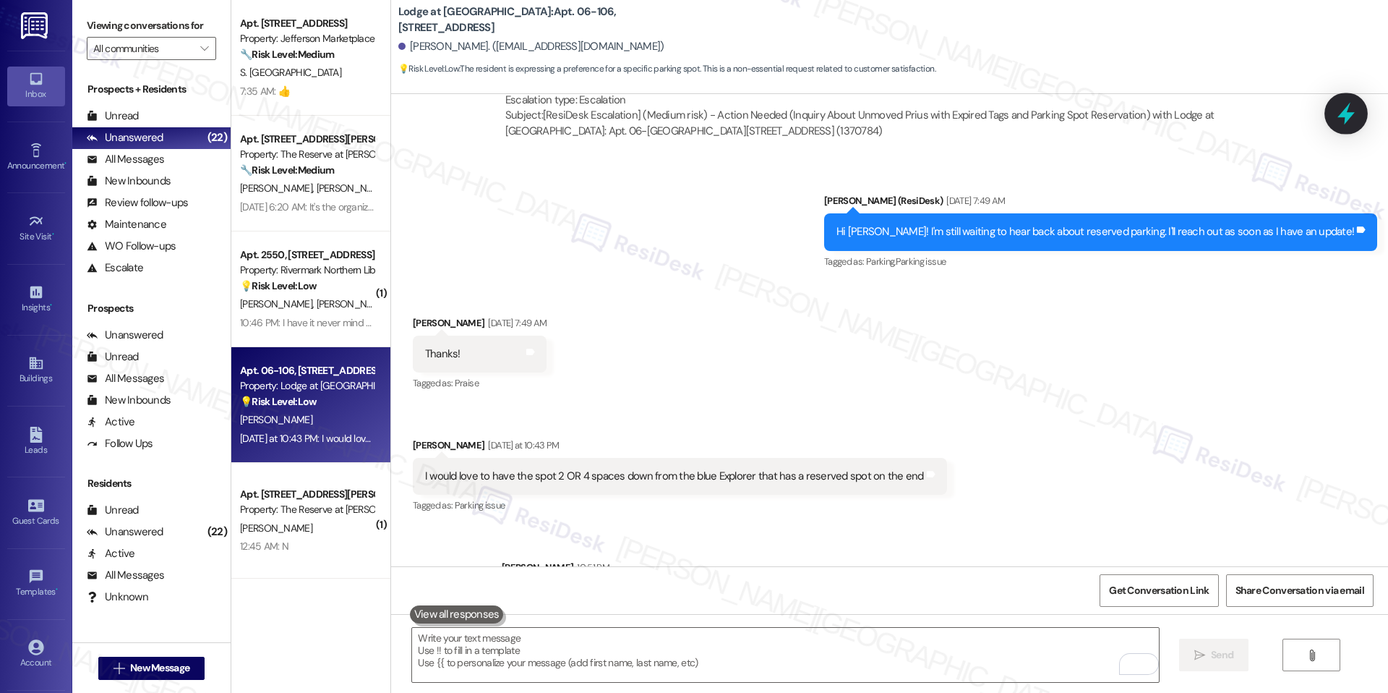
click at [1331, 121] on div at bounding box center [1345, 113] width 43 height 41
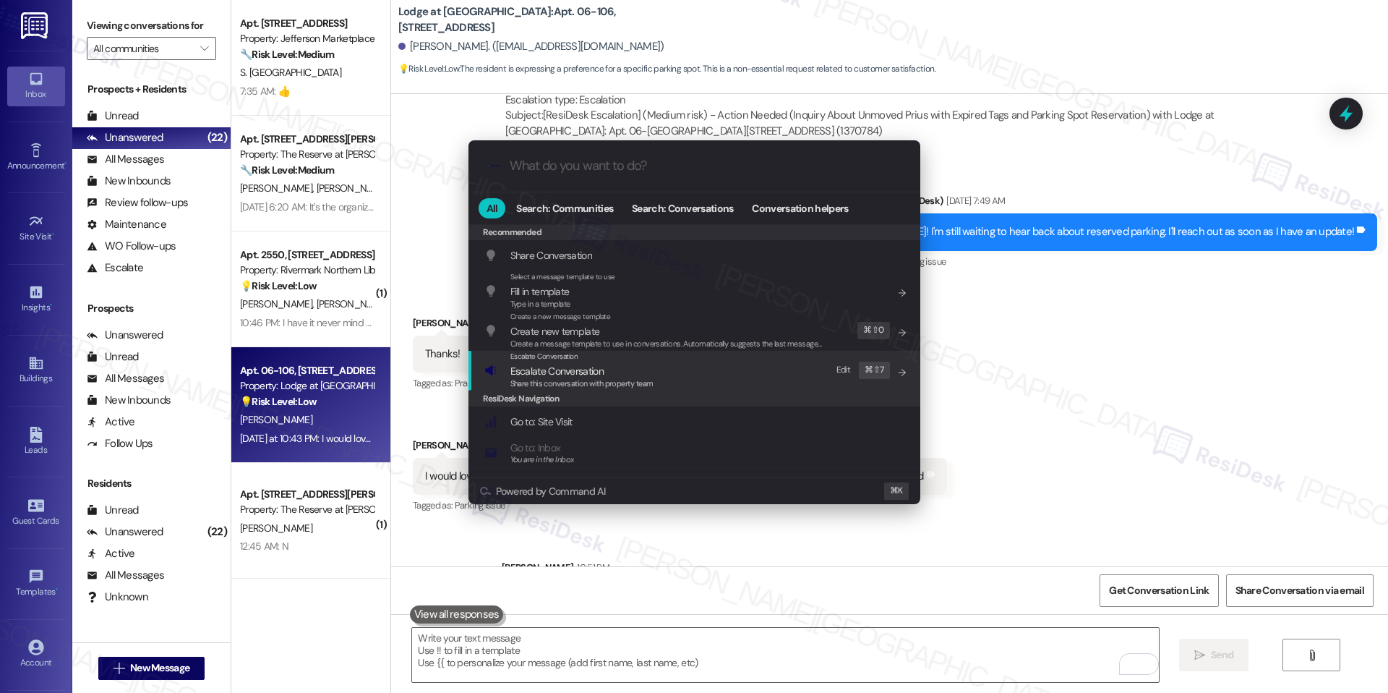
click at [653, 374] on div "Escalate Conversation Escalate Conversation Share this conversation with proper…" at bounding box center [695, 370] width 423 height 39
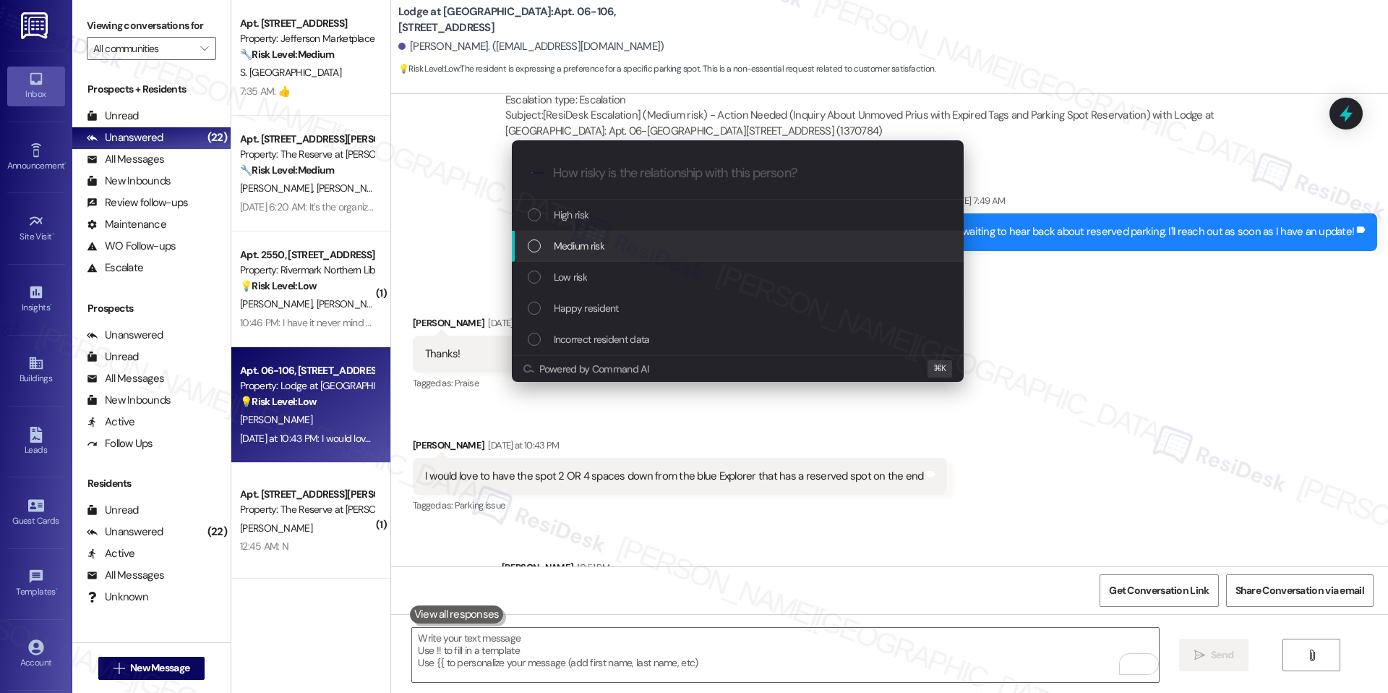
click at [634, 253] on div "Medium risk" at bounding box center [739, 246] width 423 height 16
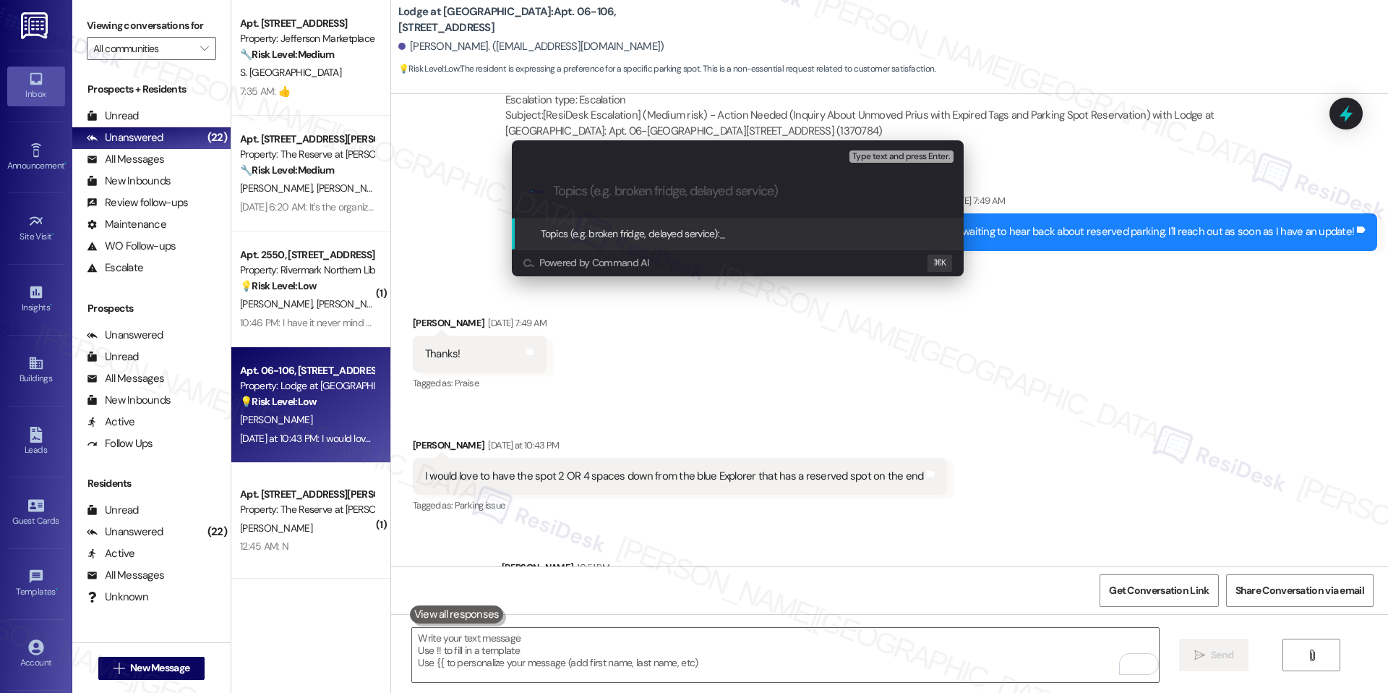
paste input "Follow-Up: Reserved Parking Spot Request"
type input "Follow-Up: Reserved Parking Spot Request"
click at [814, 234] on span "Follow-Up: Reserved Parking Spot Request" at bounding box center [808, 233] width 179 height 13
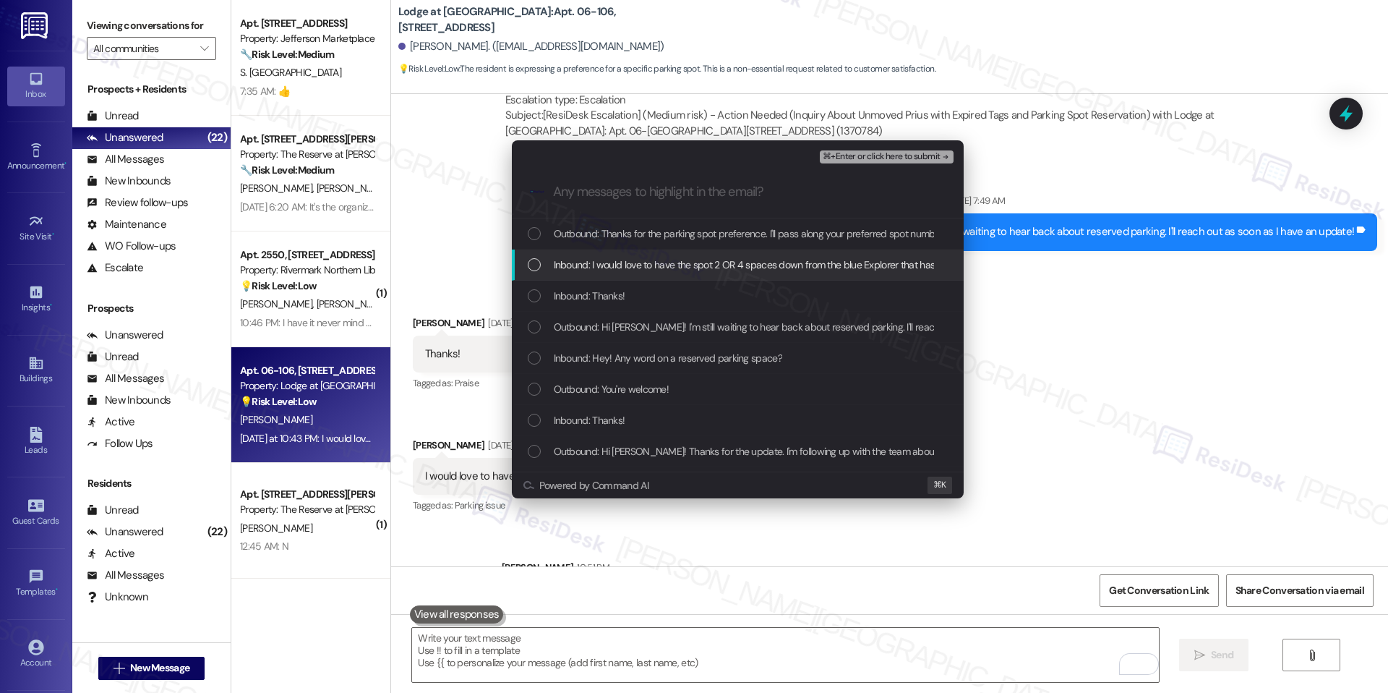
click at [829, 267] on span "Inbound: I would love to have the spot 2 OR 4 spaces down from the blue Explore…" at bounding box center [803, 265] width 498 height 16
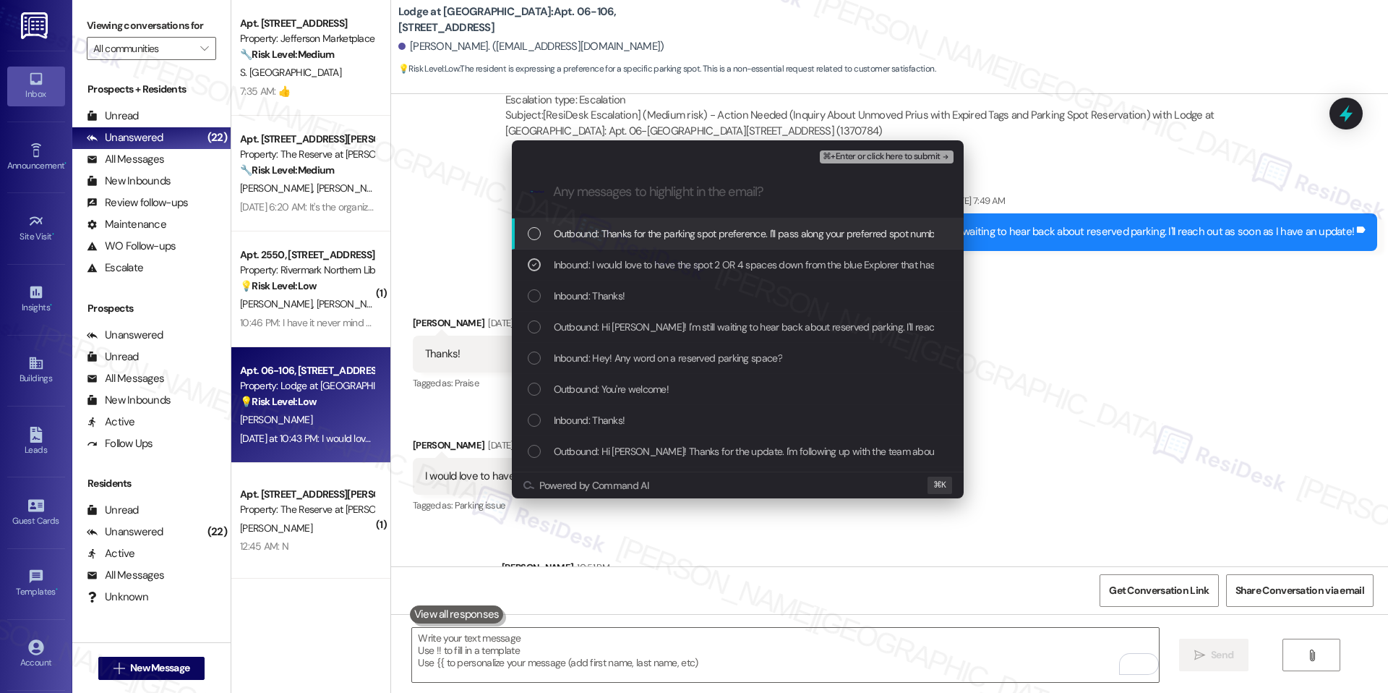
click at [921, 155] on span "⌘+Enter or click here to submit" at bounding box center [881, 157] width 117 height 10
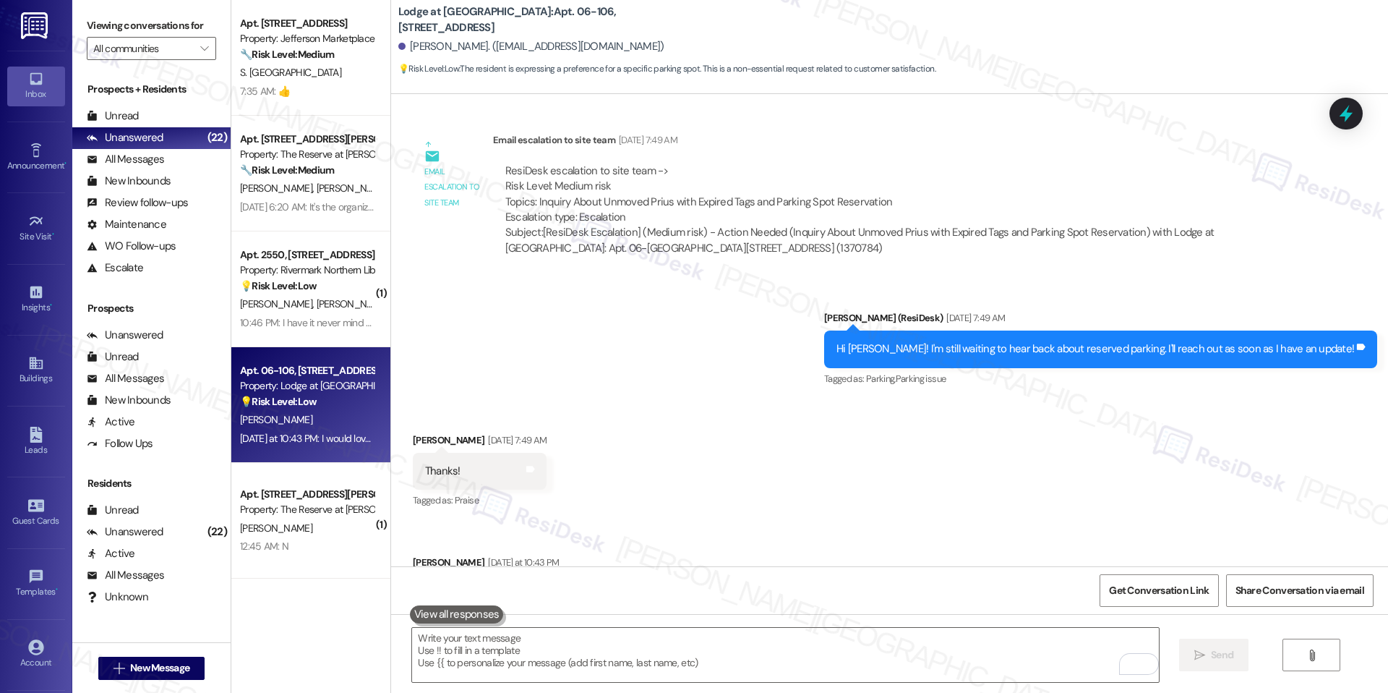
scroll to position [3822, 0]
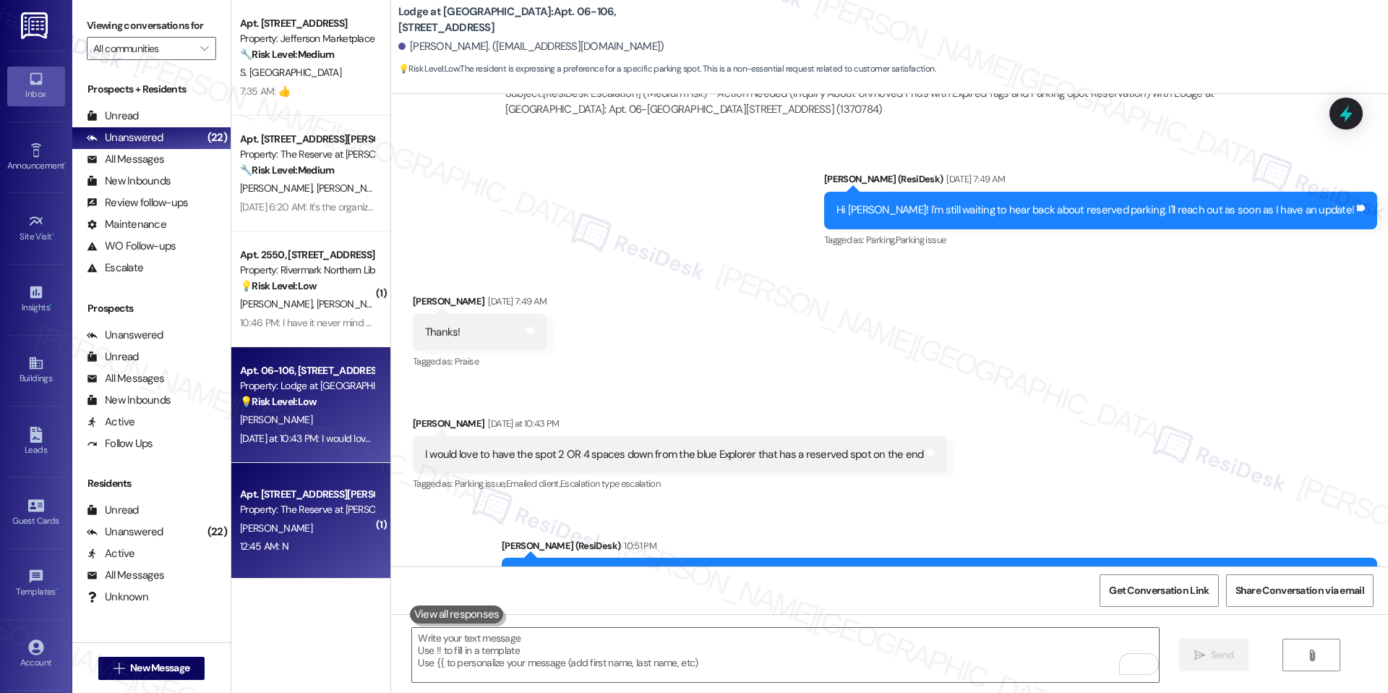
click at [338, 521] on div "T. Nguyen" at bounding box center [307, 528] width 137 height 18
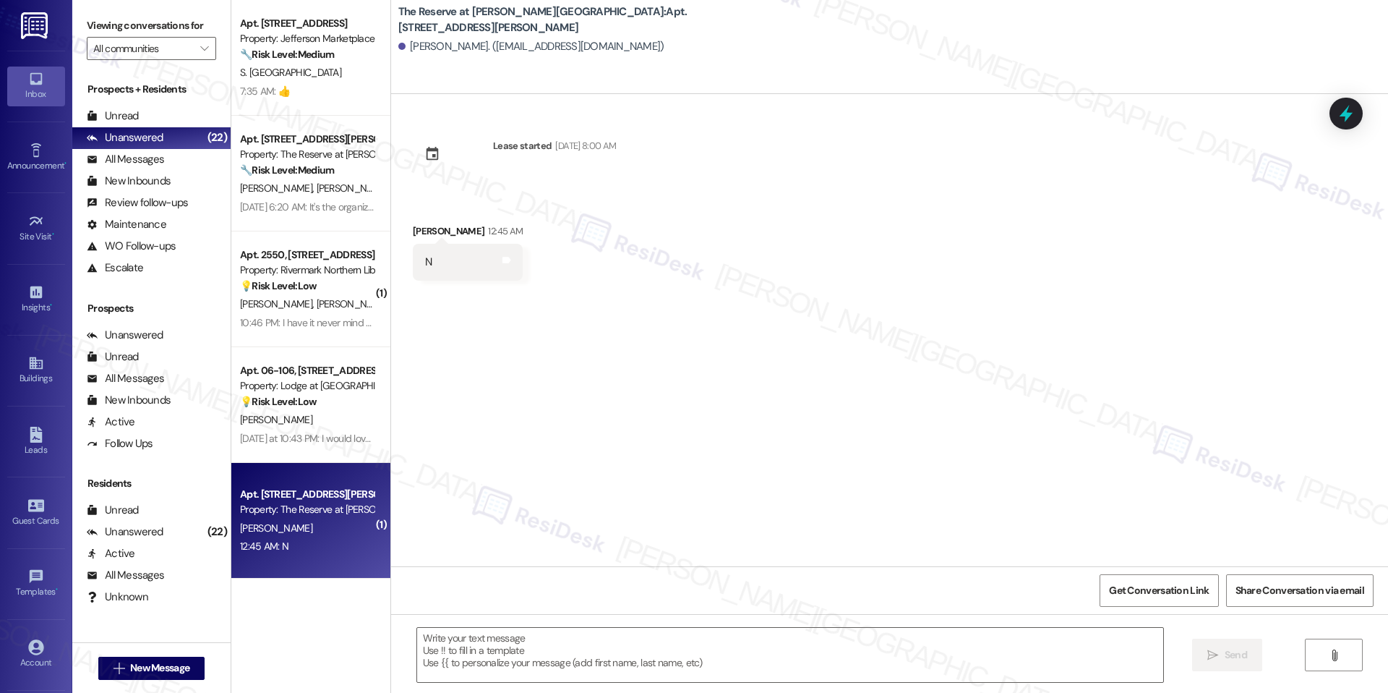
type textarea "Fetching suggested responses. Please feel free to read through the conversation…"
click at [515, 645] on textarea at bounding box center [790, 654] width 746 height 54
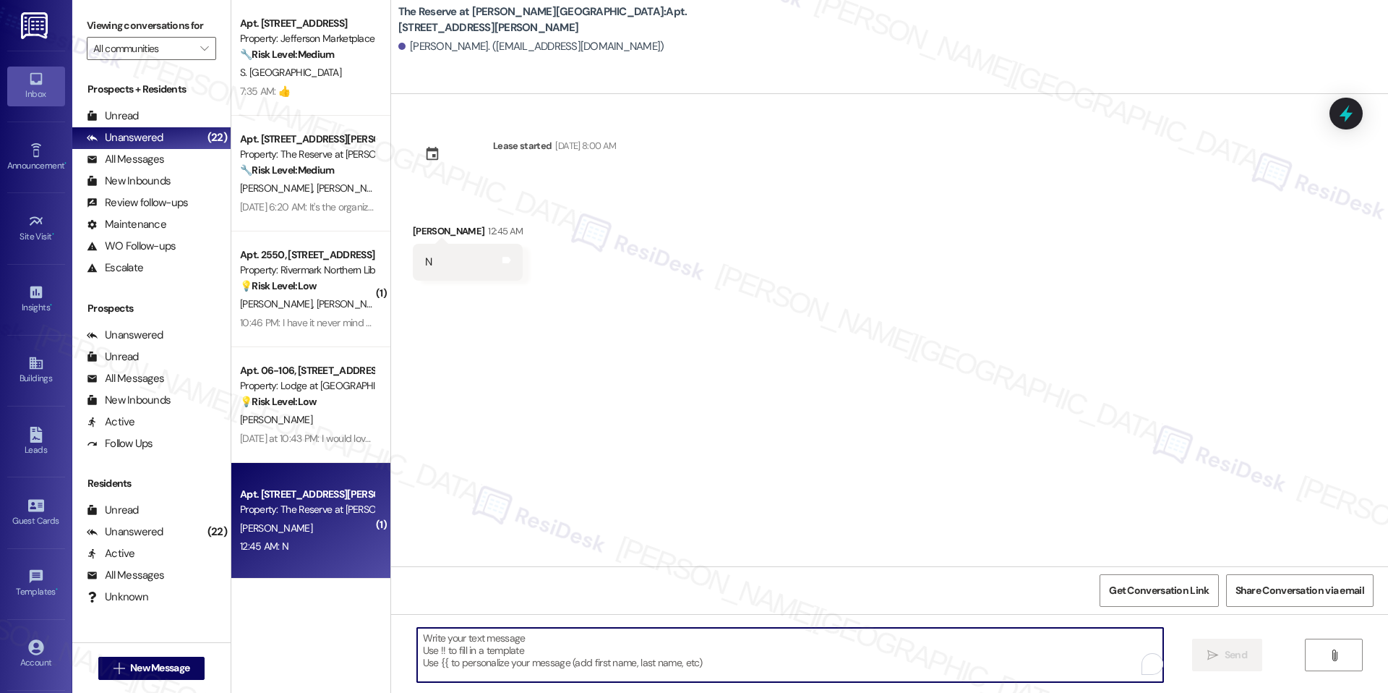
paste textarea "Hi {{first_name}}, I understand that the work order was not completed to your s…"
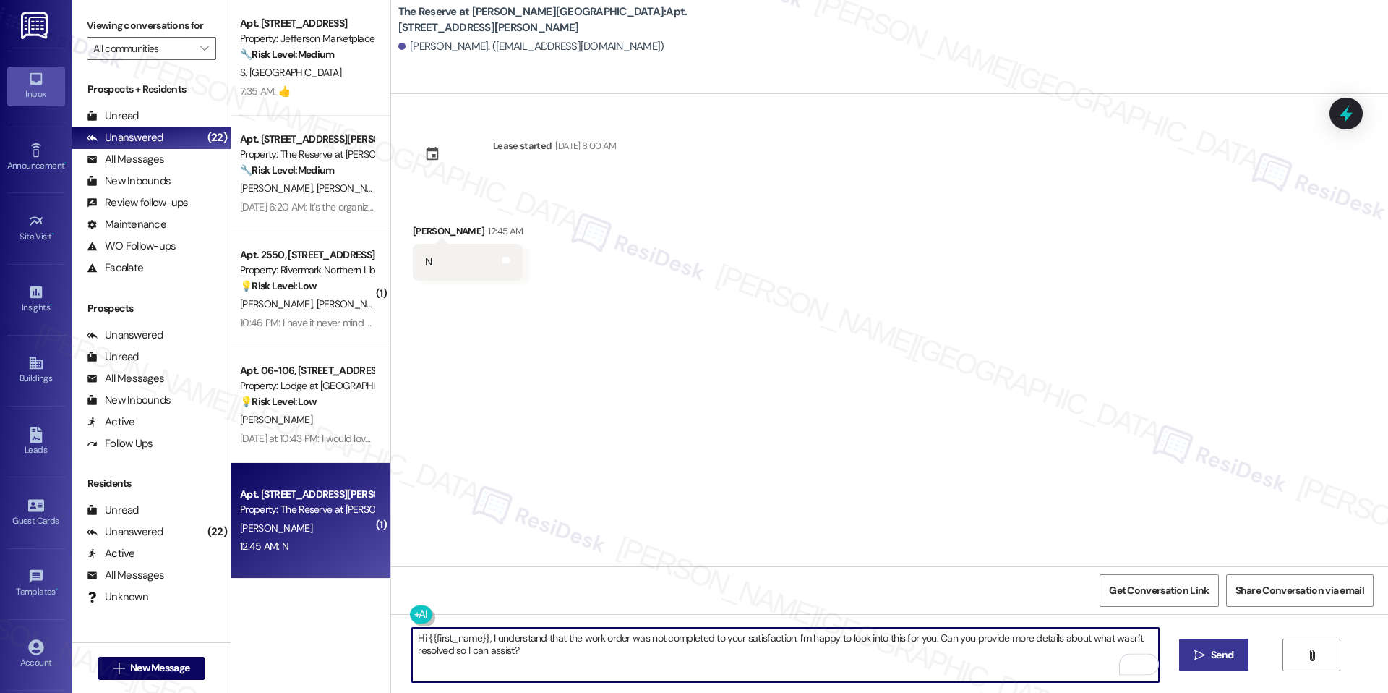
type textarea "Hi {{first_name}}, I understand that the work order was not completed to your s…"
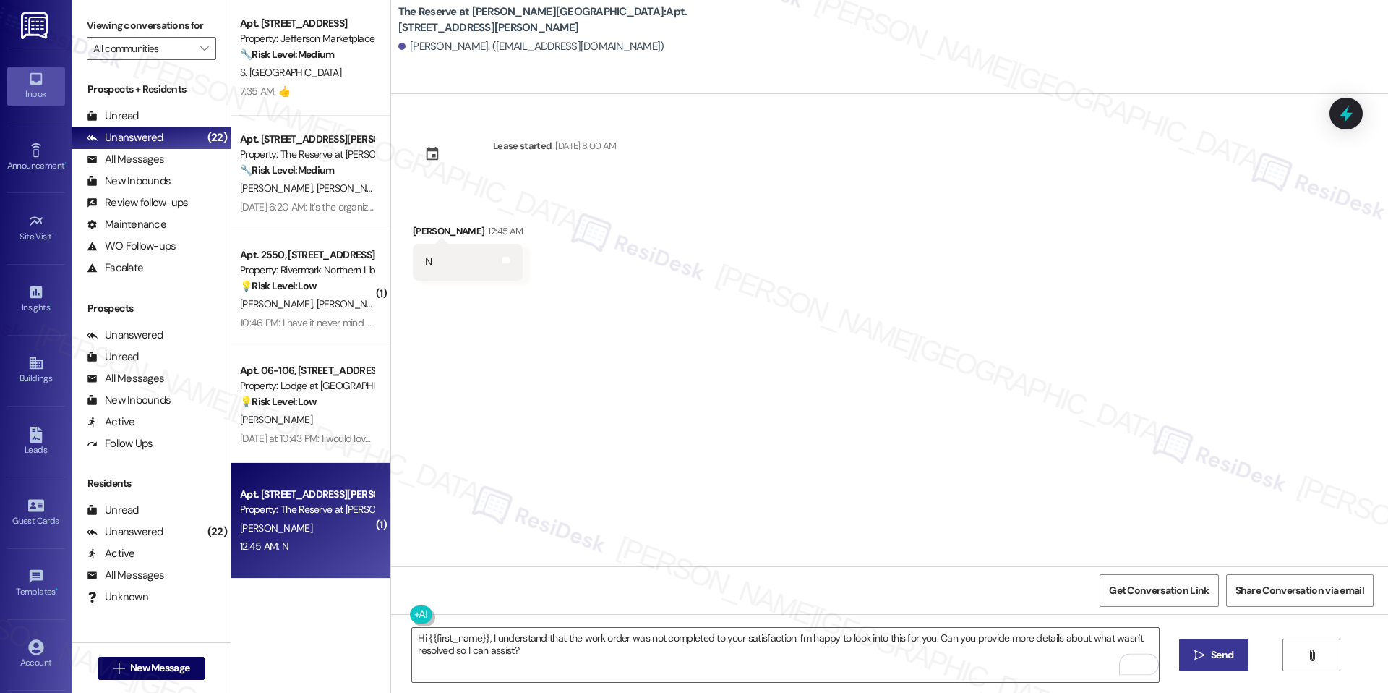
click at [1208, 648] on span "Send" at bounding box center [1222, 654] width 28 height 15
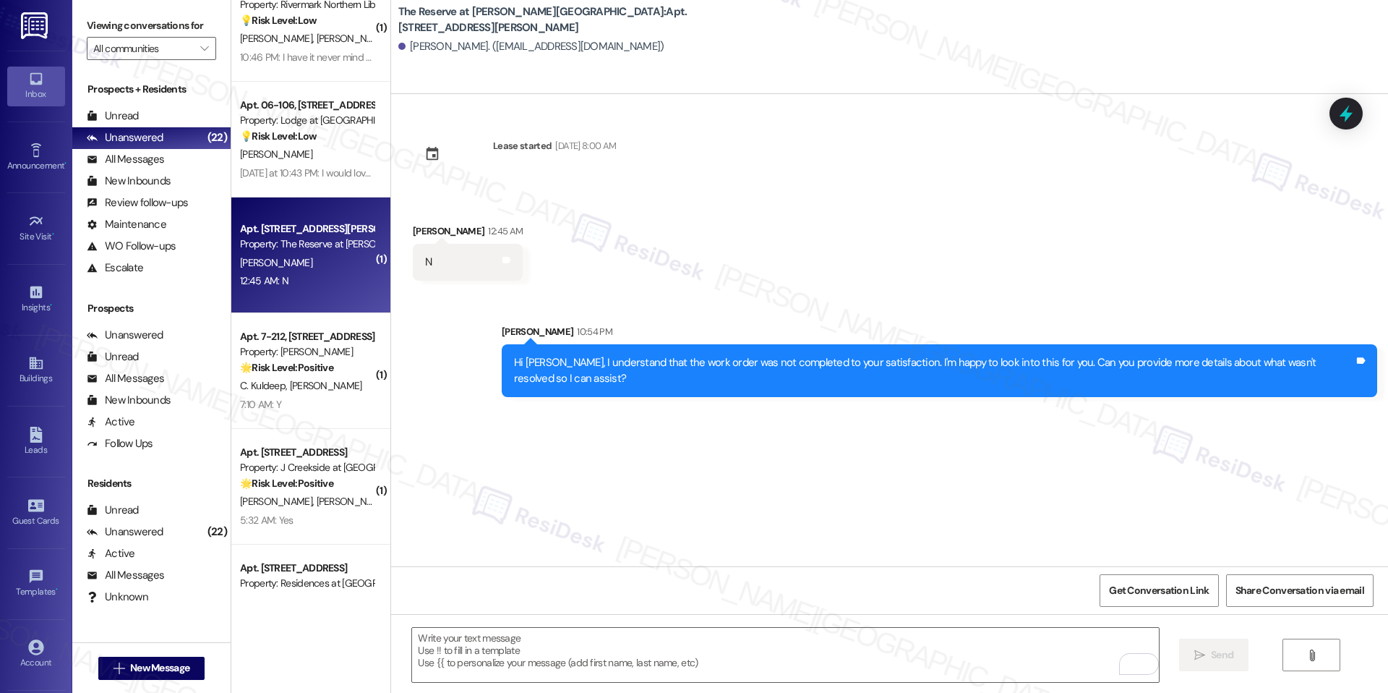
scroll to position [274, 0]
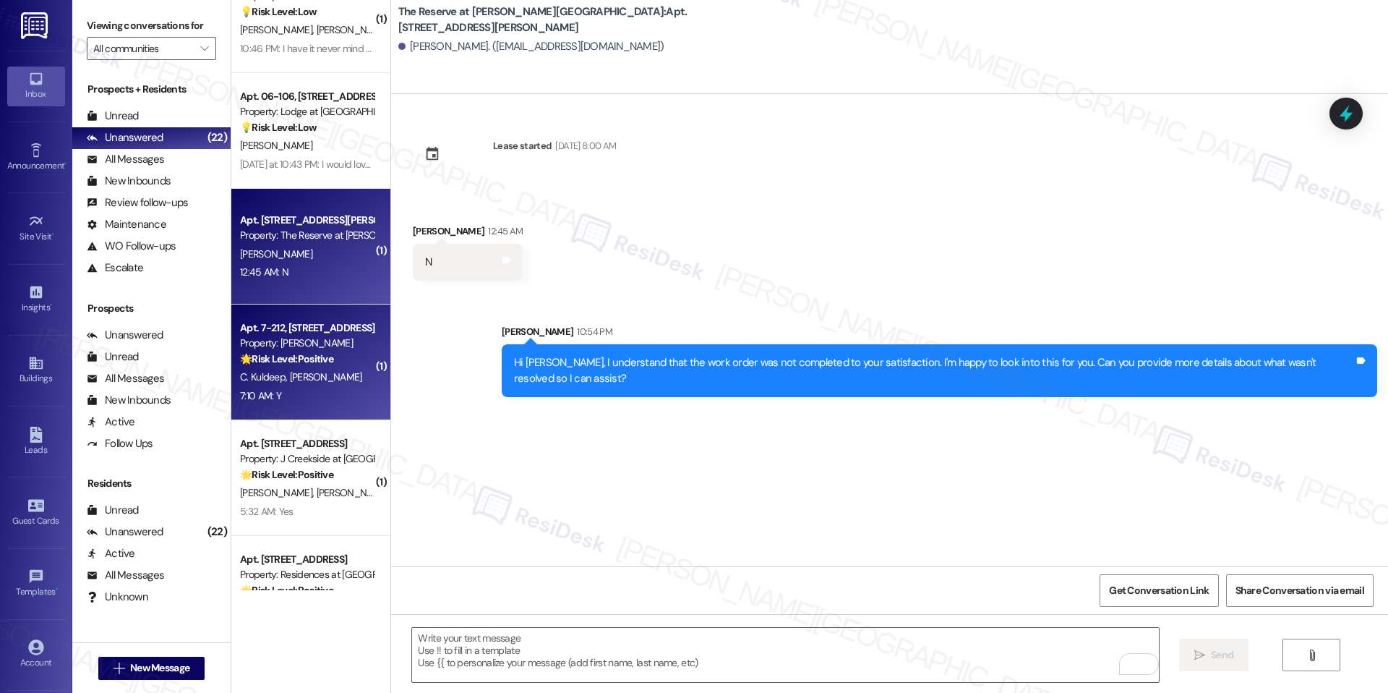
click at [327, 348] on div "Property: [PERSON_NAME]" at bounding box center [307, 342] width 134 height 15
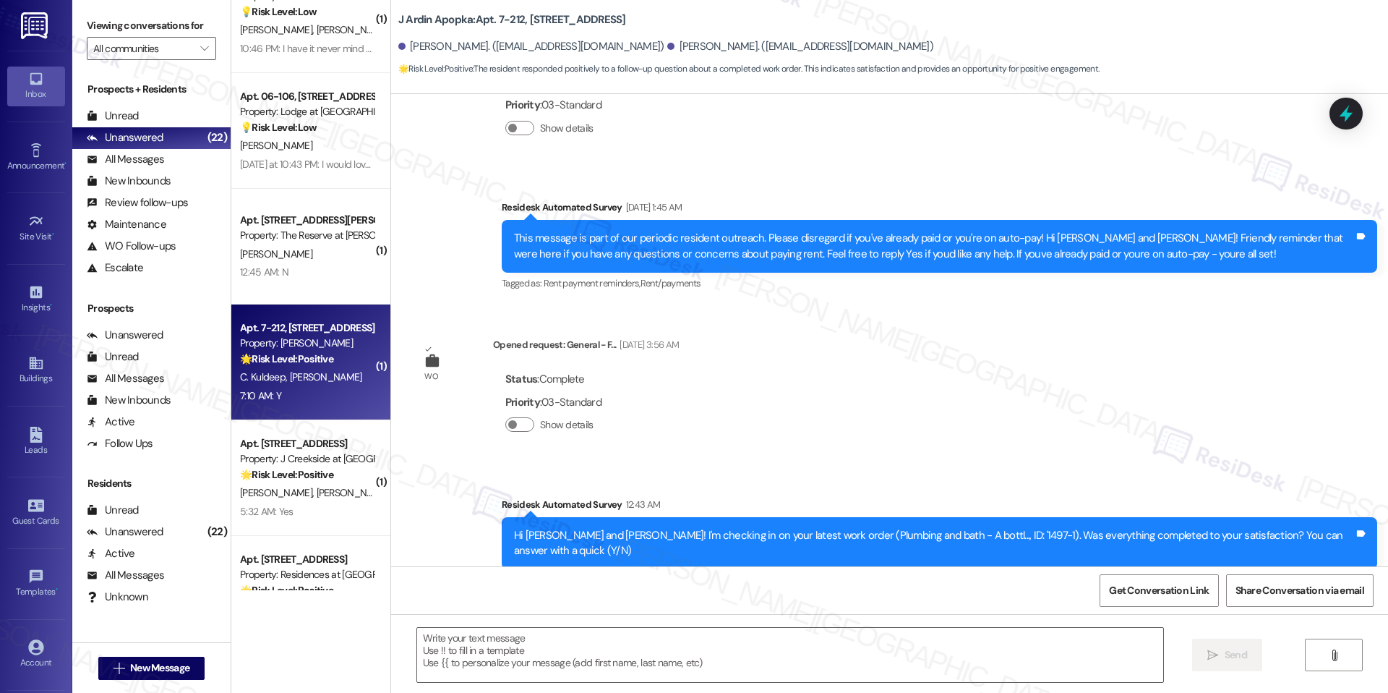
type textarea "Fetching suggested responses. Please feel free to read through the conversation…"
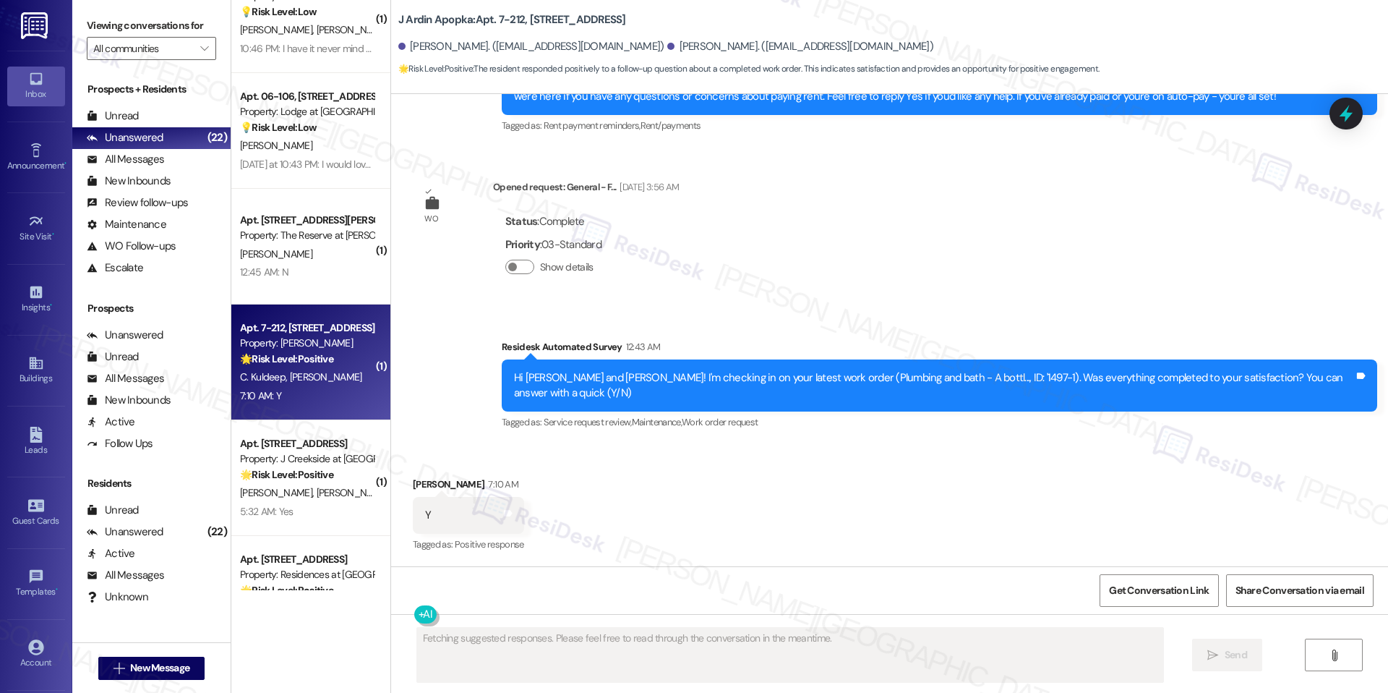
scroll to position [1672, 0]
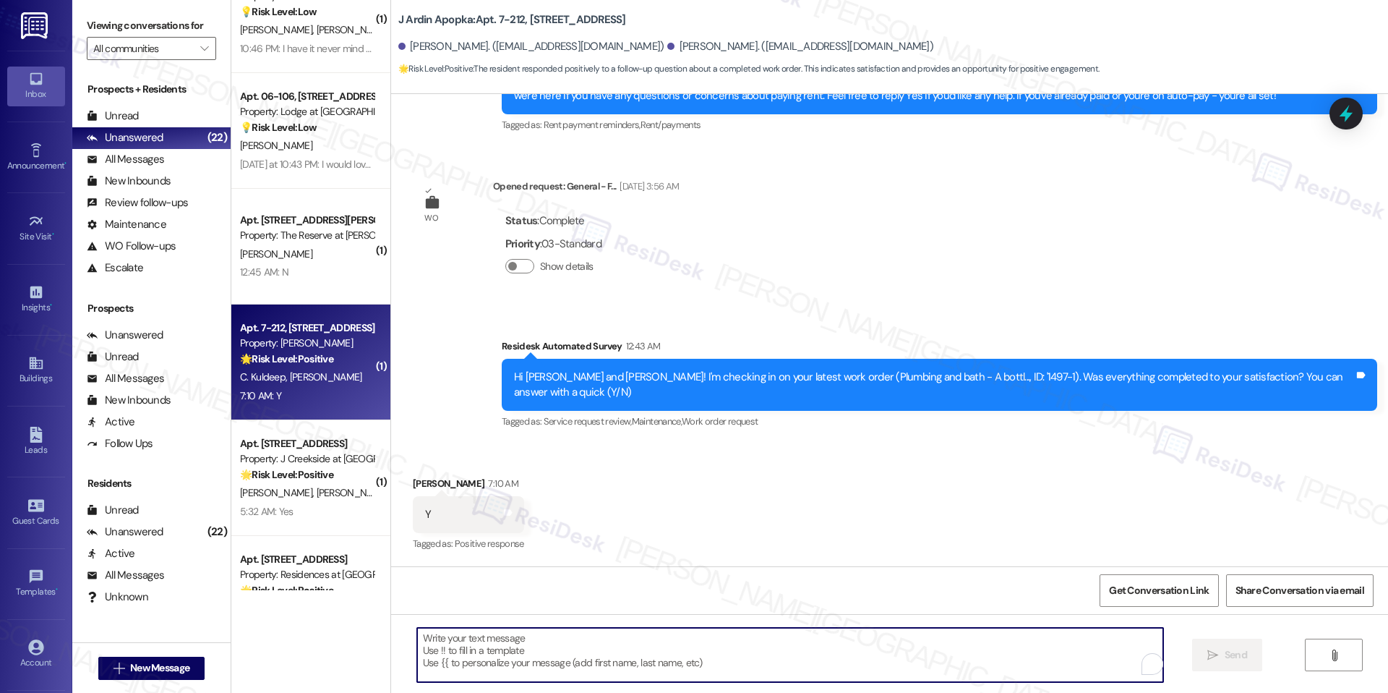
click at [554, 646] on textarea "To enrich screen reader interactions, please activate Accessibility in Grammarl…" at bounding box center [790, 654] width 746 height 54
paste textarea "I'm happy the work order was completed to your satisfaction! We'd also love to …"
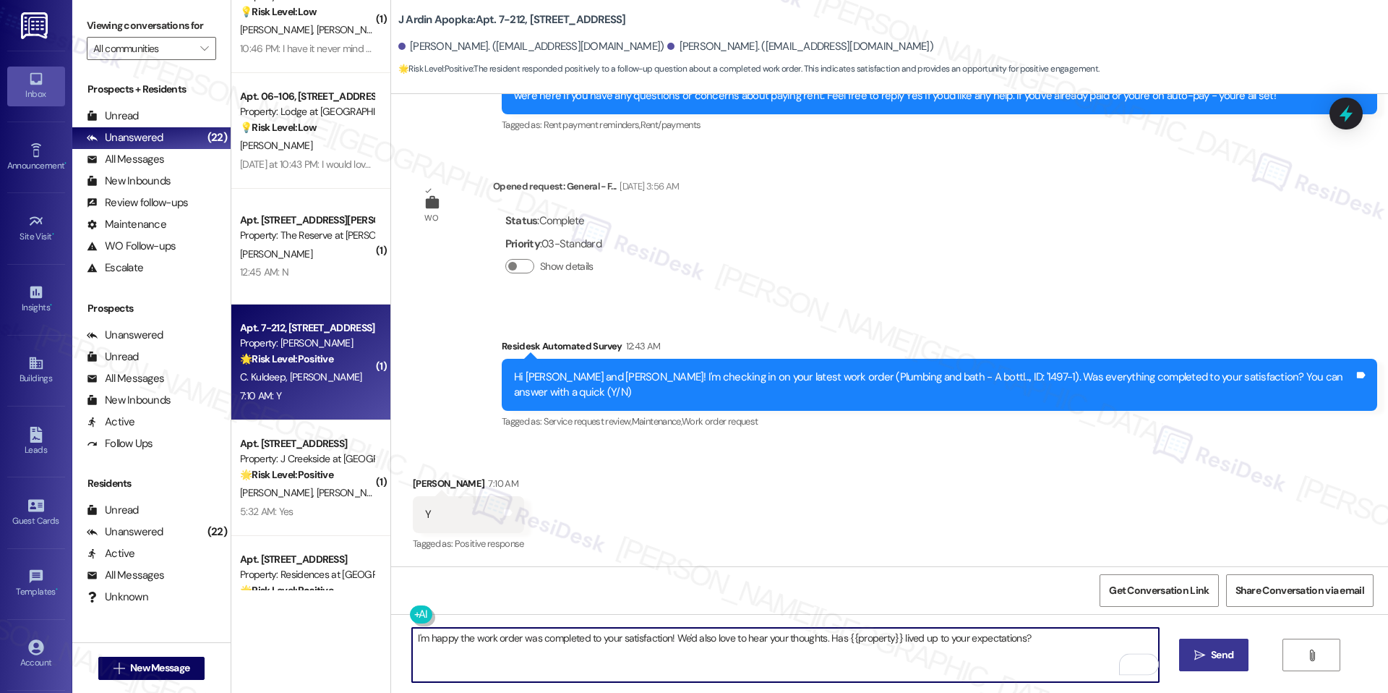
type textarea "I'm happy the work order was completed to your satisfaction! We'd also love to …"
click at [1244, 664] on button " Send" at bounding box center [1214, 654] width 70 height 33
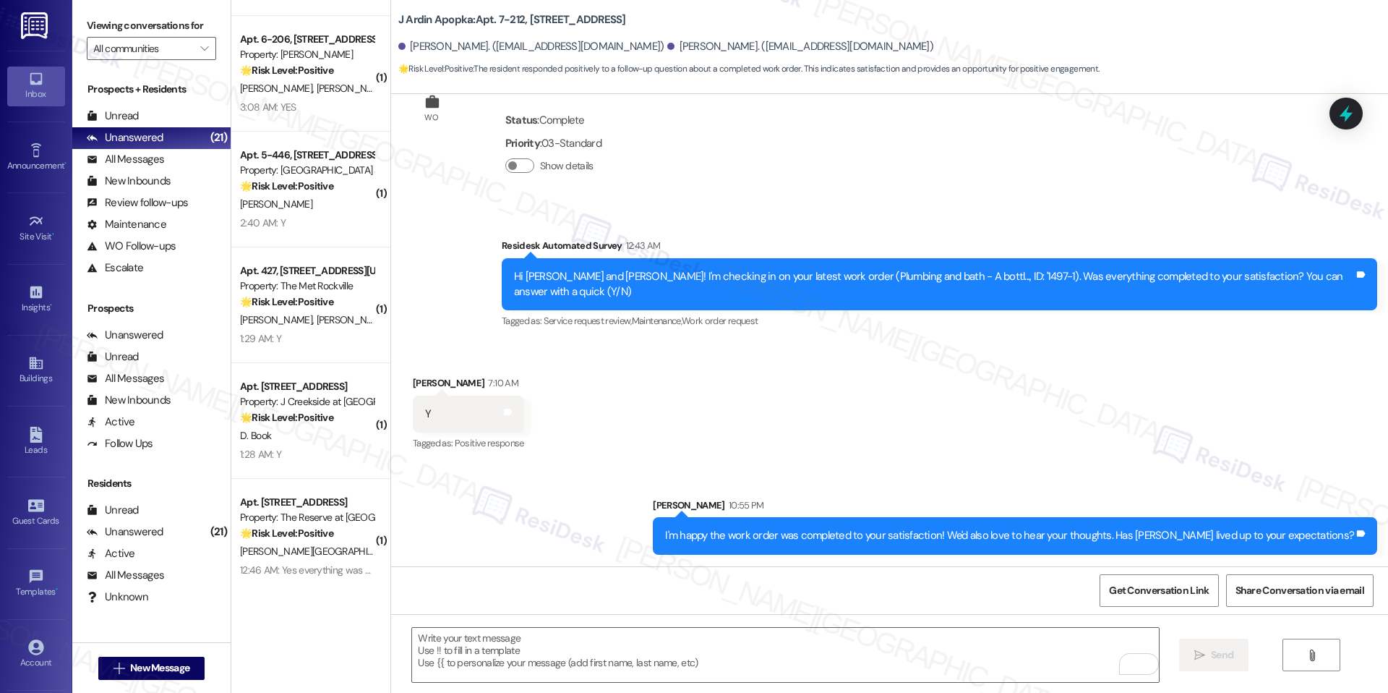
scroll to position [954, 0]
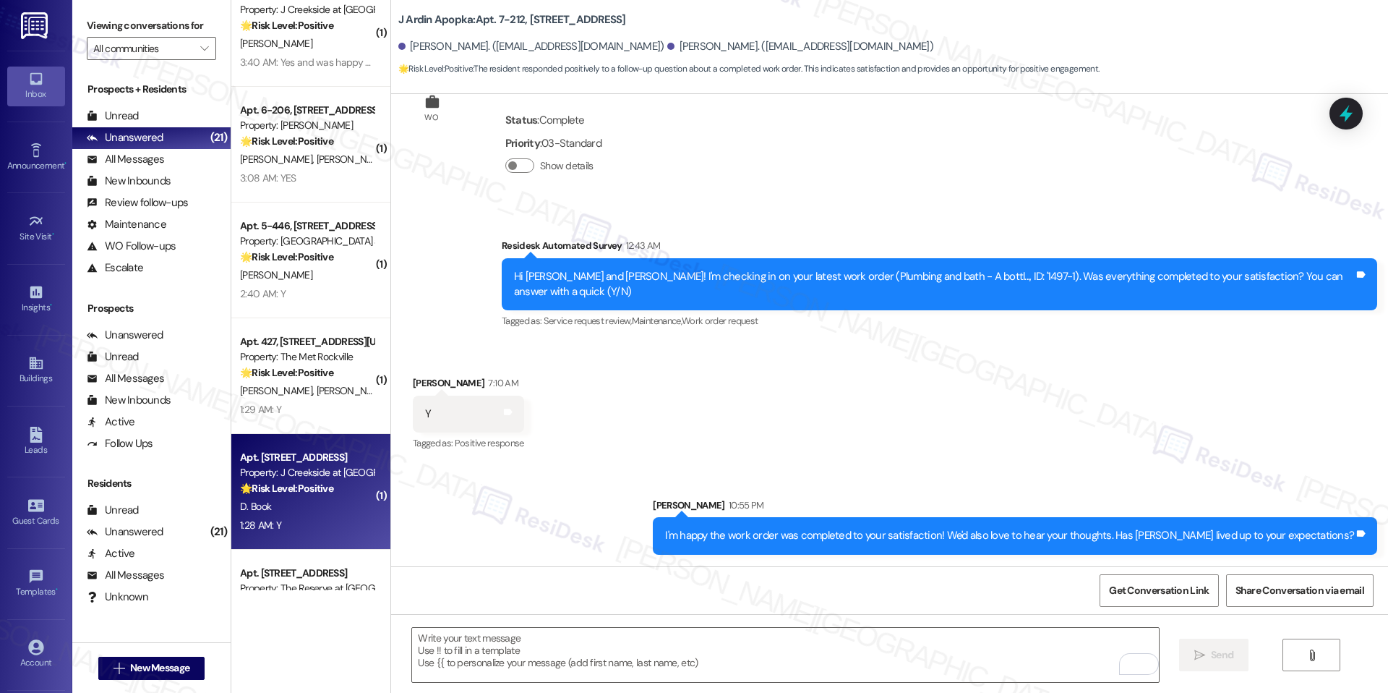
click at [303, 478] on div "Property: J Creekside at Exton" at bounding box center [307, 472] width 134 height 15
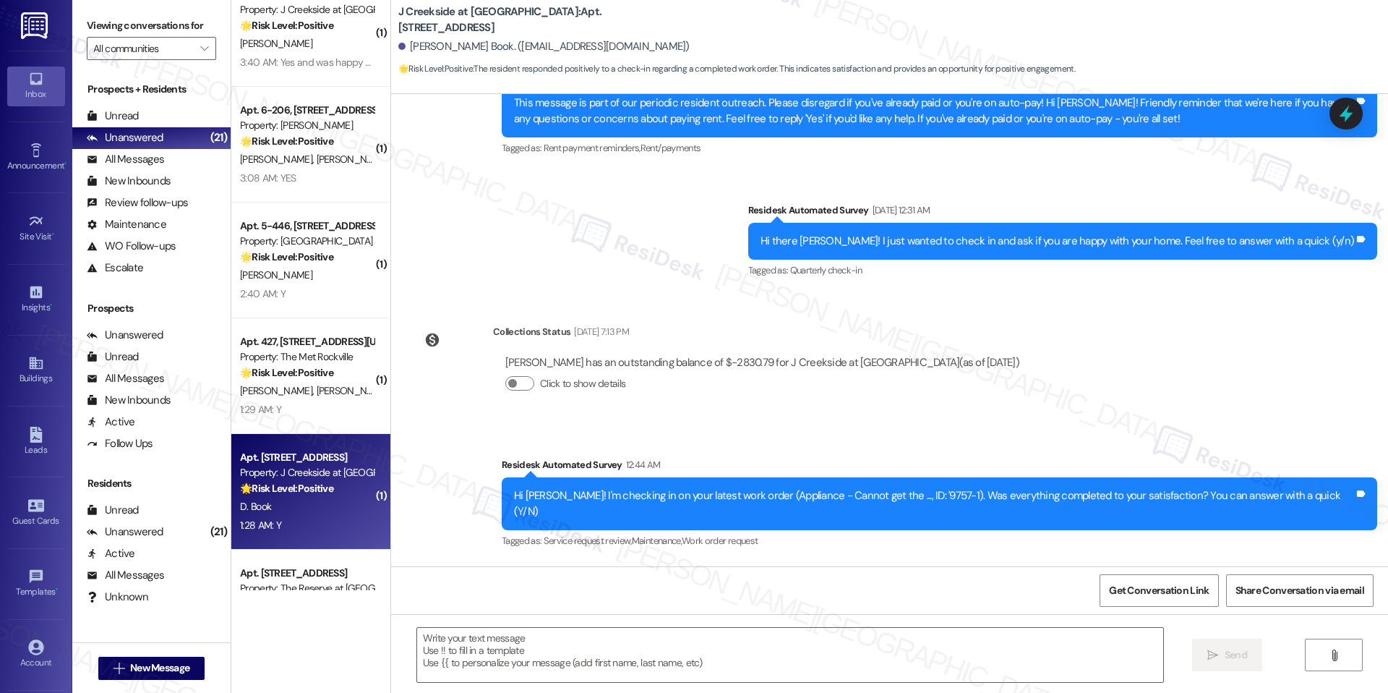
type textarea "Fetching suggested responses. Please feel free to read through the conversation…"
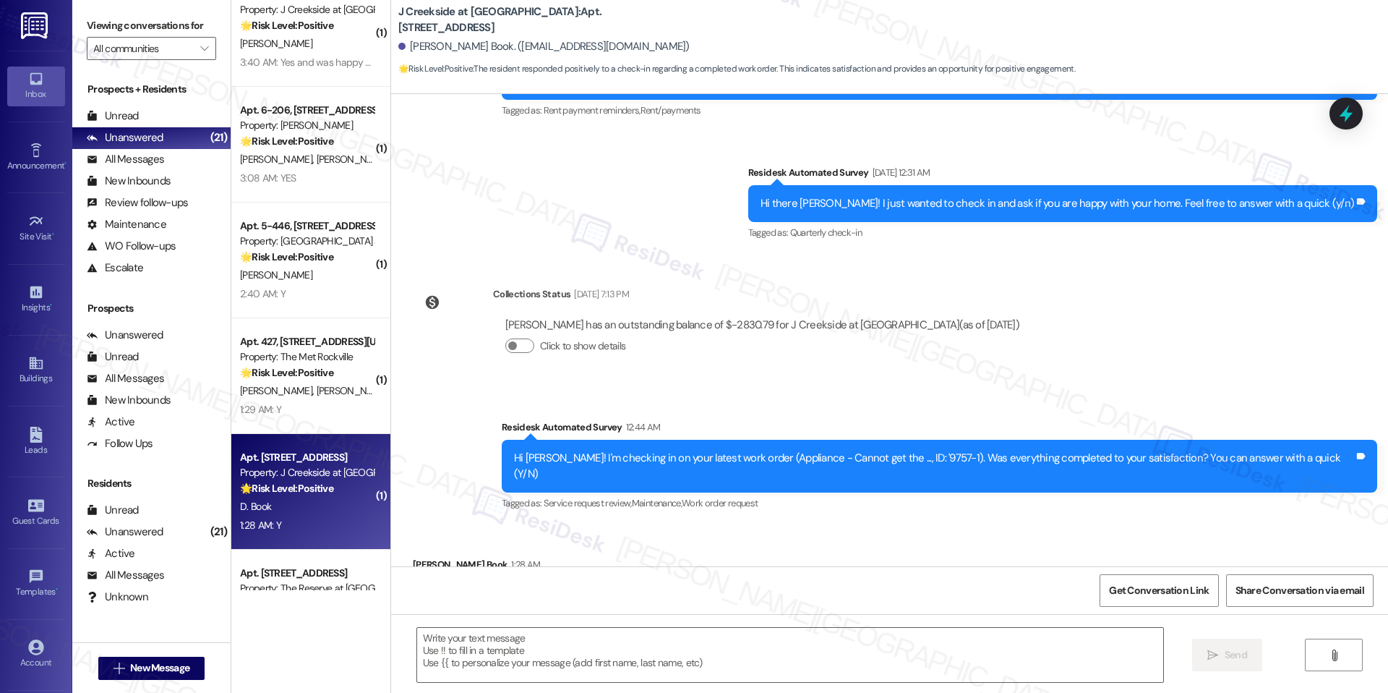
scroll to position [680, 0]
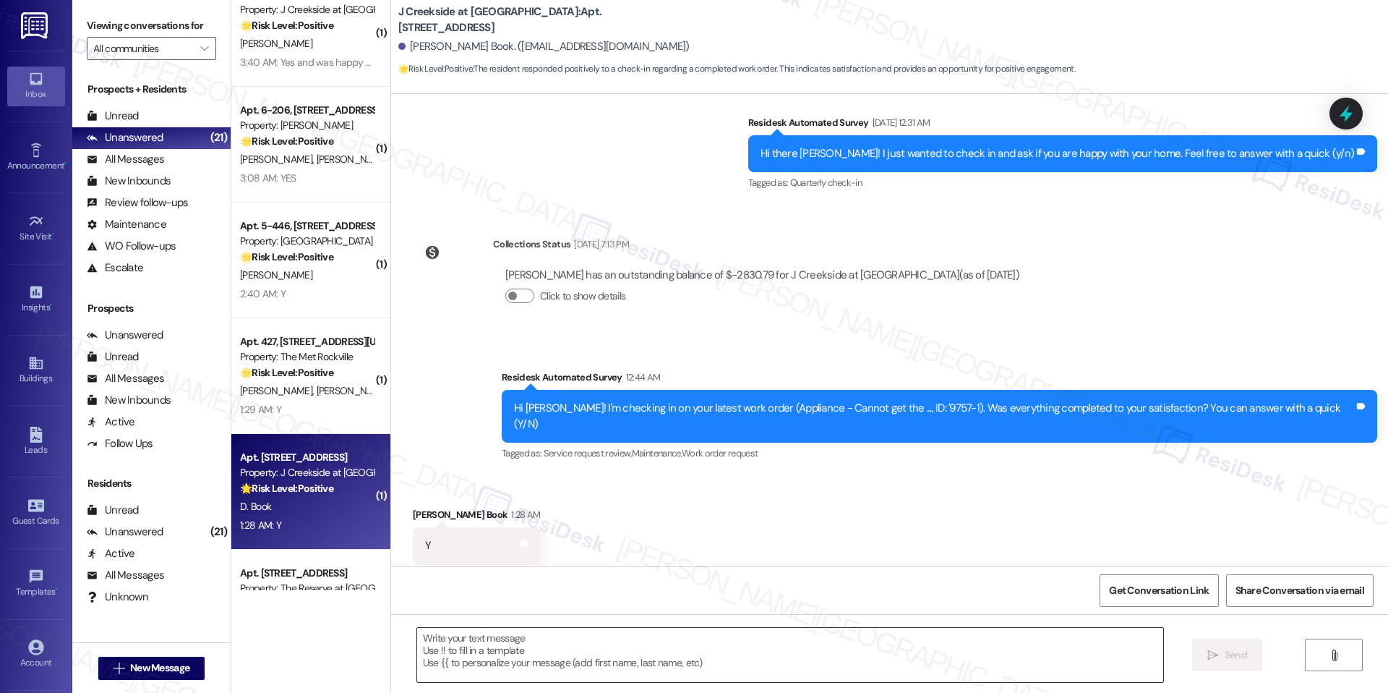
click at [585, 638] on textarea at bounding box center [790, 654] width 746 height 54
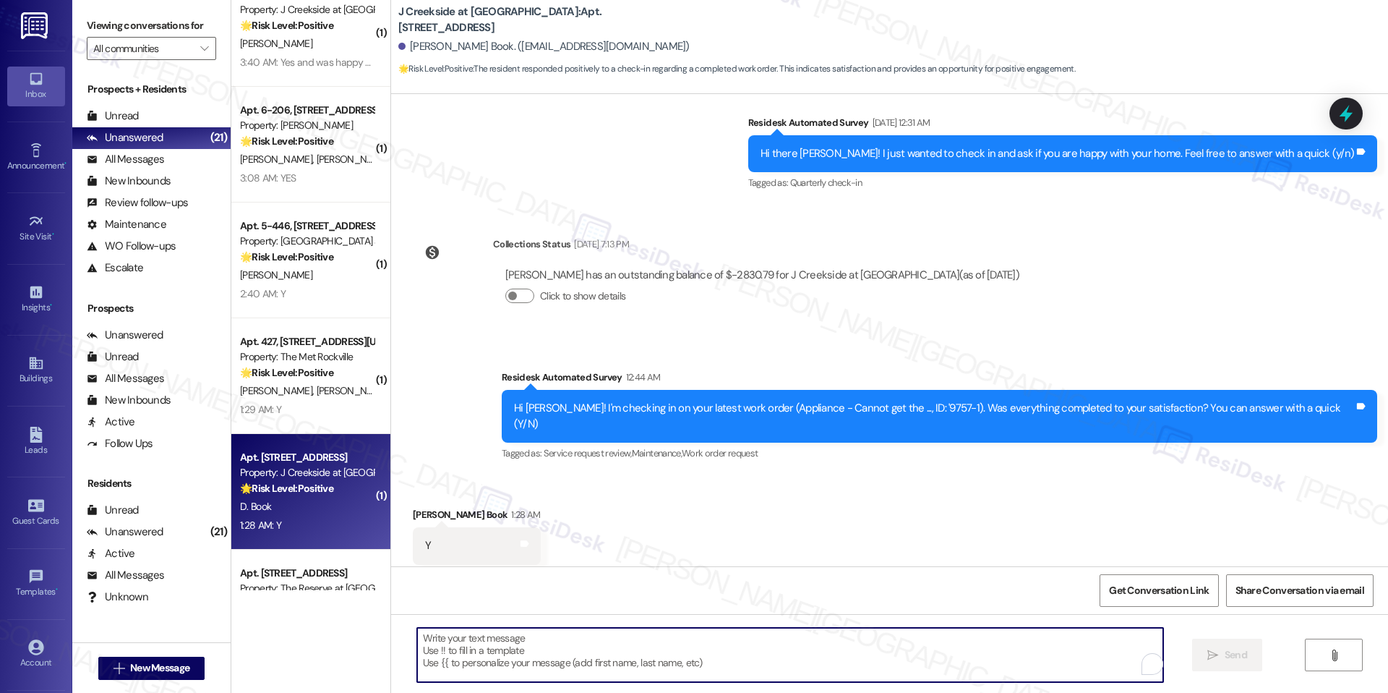
paste textarea "I'm happy the work order was completed to your satisfaction! We'd also love to …"
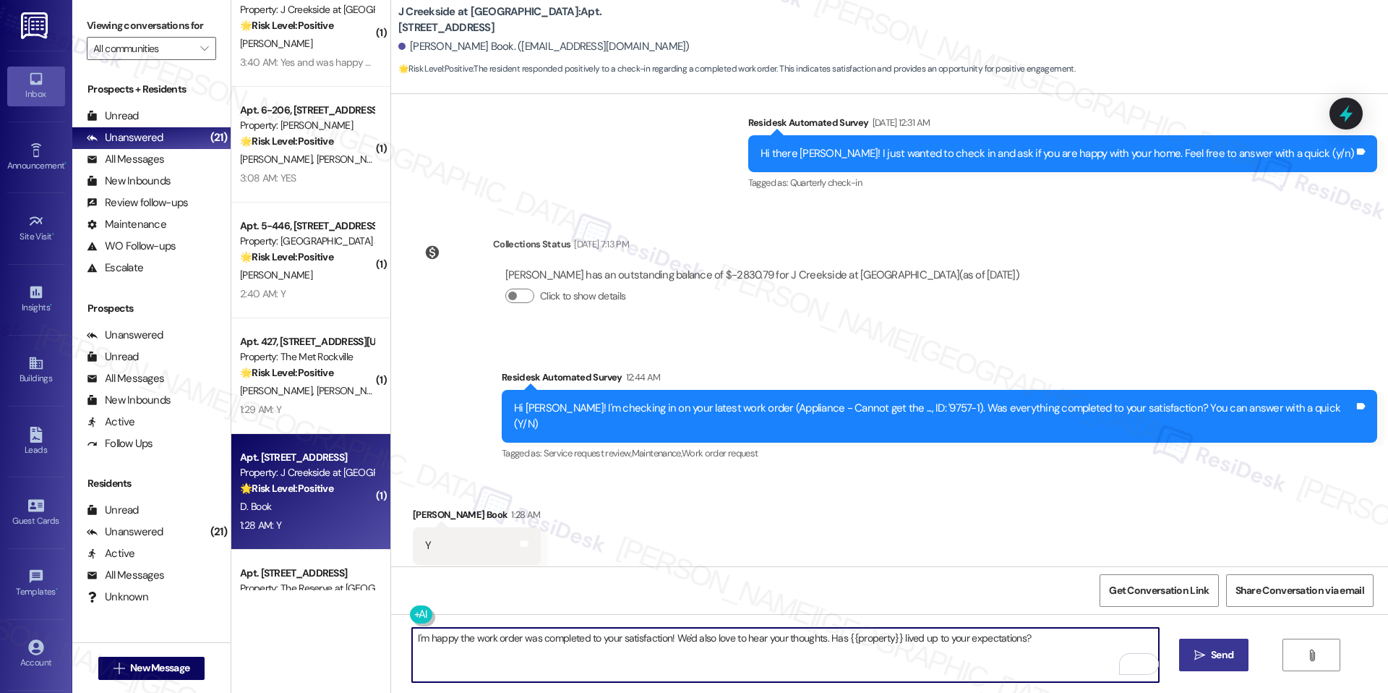
type textarea "I'm happy the work order was completed to your satisfaction! We'd also love to …"
click at [1232, 655] on span "Send" at bounding box center [1222, 654] width 28 height 15
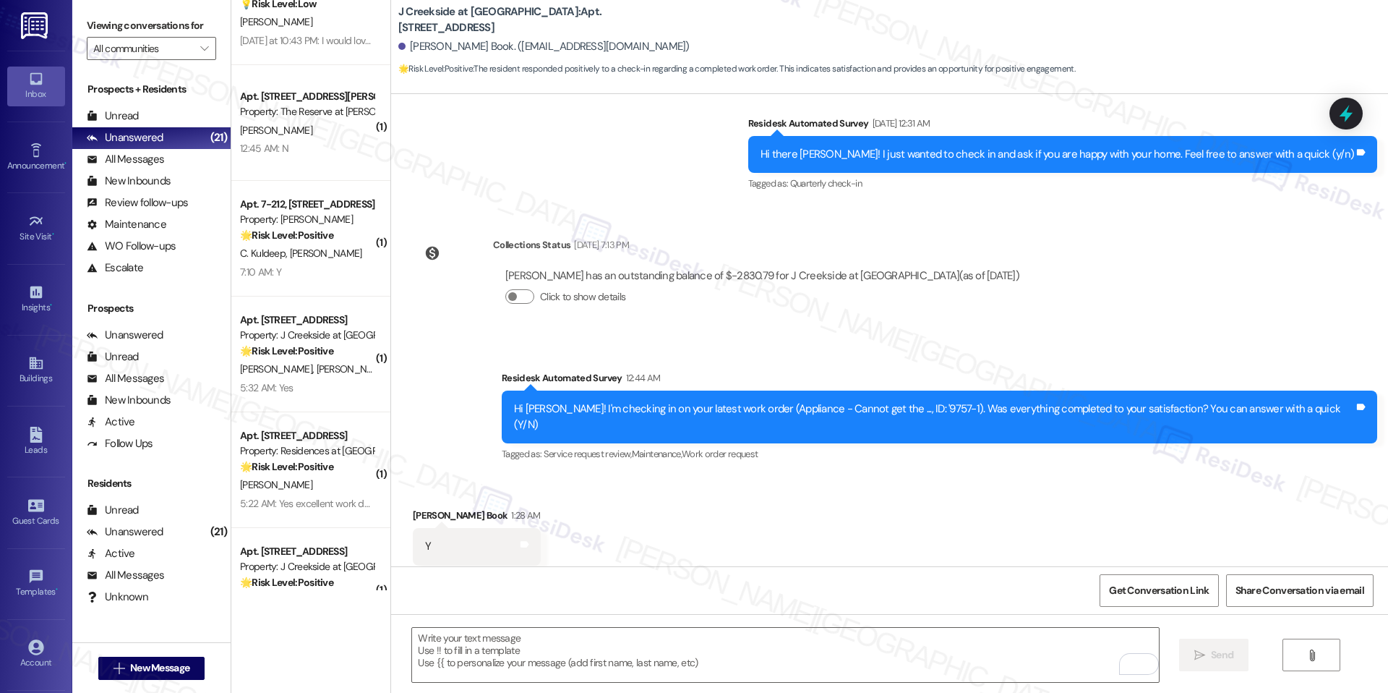
scroll to position [0, 0]
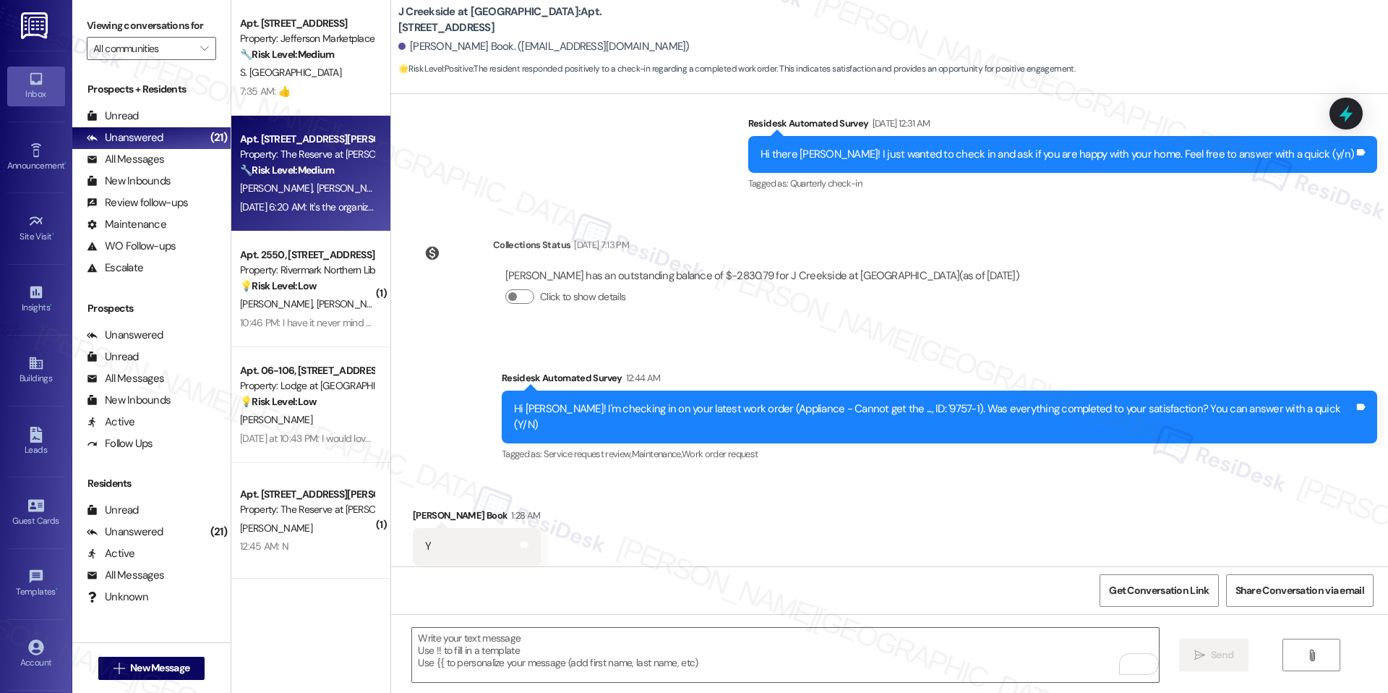
click at [297, 166] on strong "🔧 Risk Level: Medium" at bounding box center [287, 169] width 94 height 13
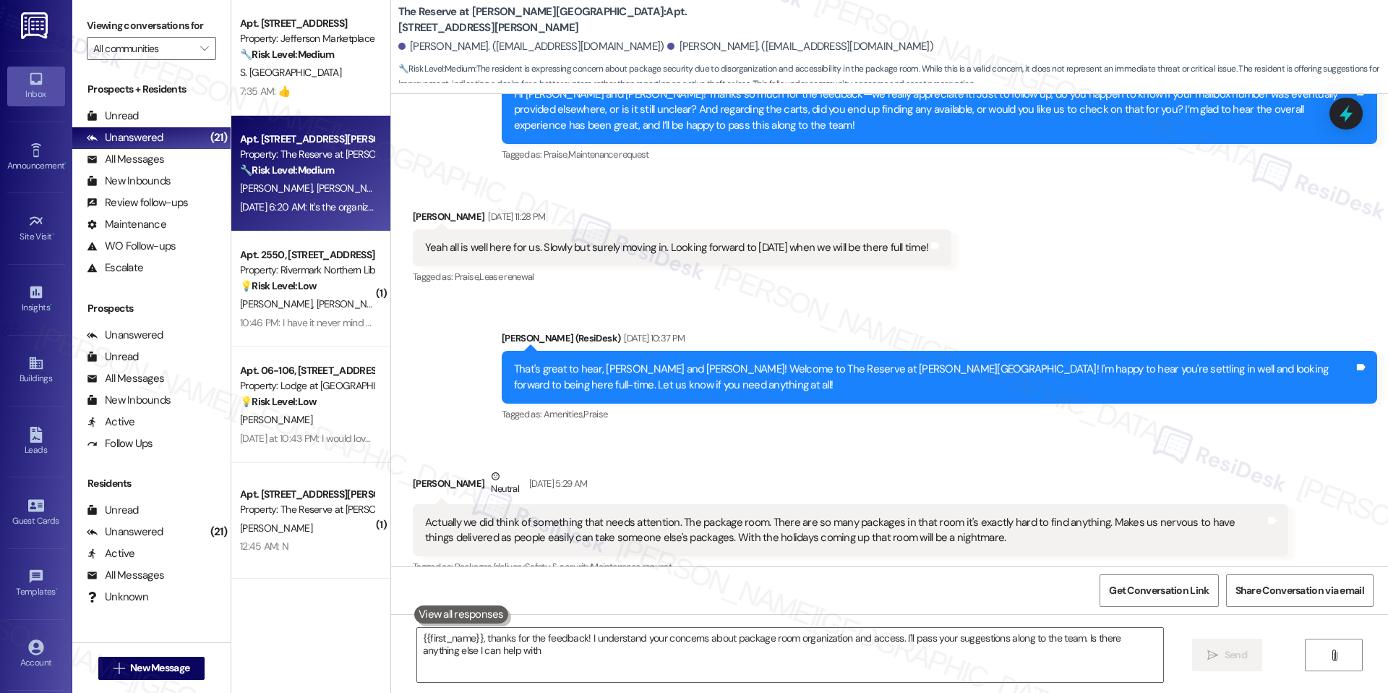
type textarea "{{first_name}}, thanks for the feedback! I understand your concerns about packa…"
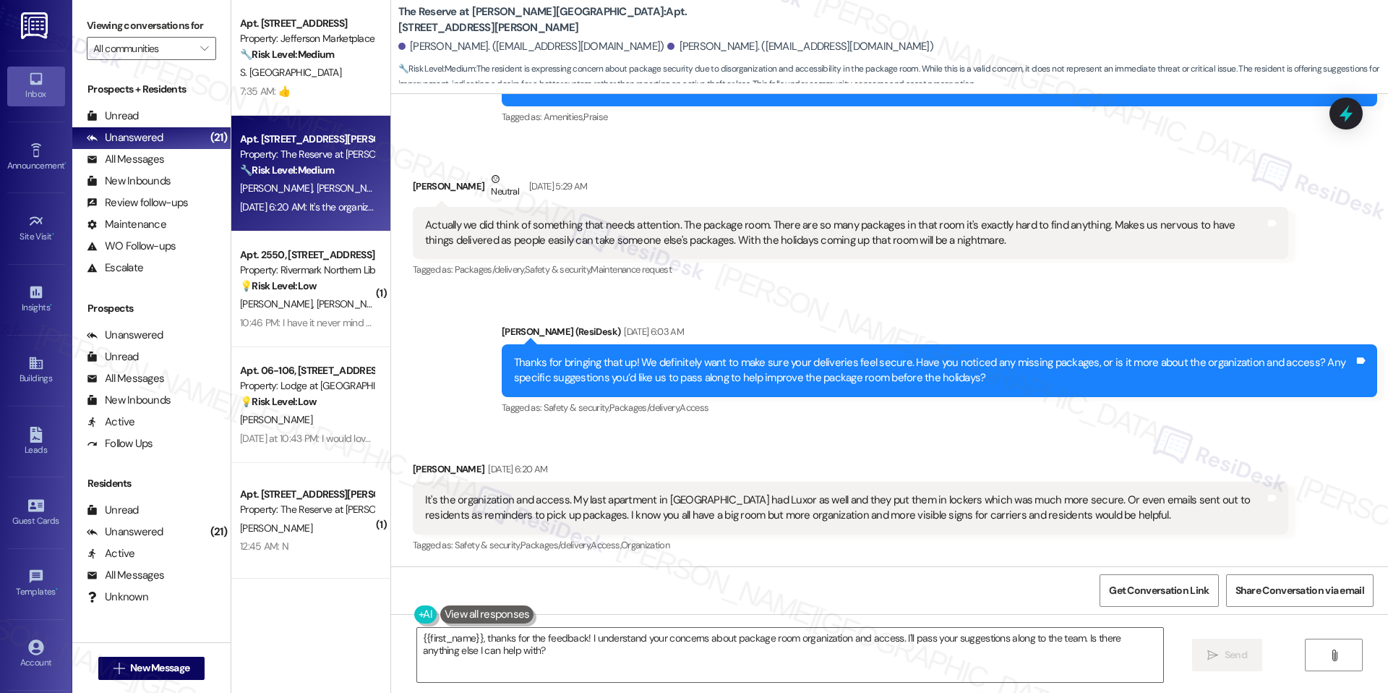
scroll to position [1025, 0]
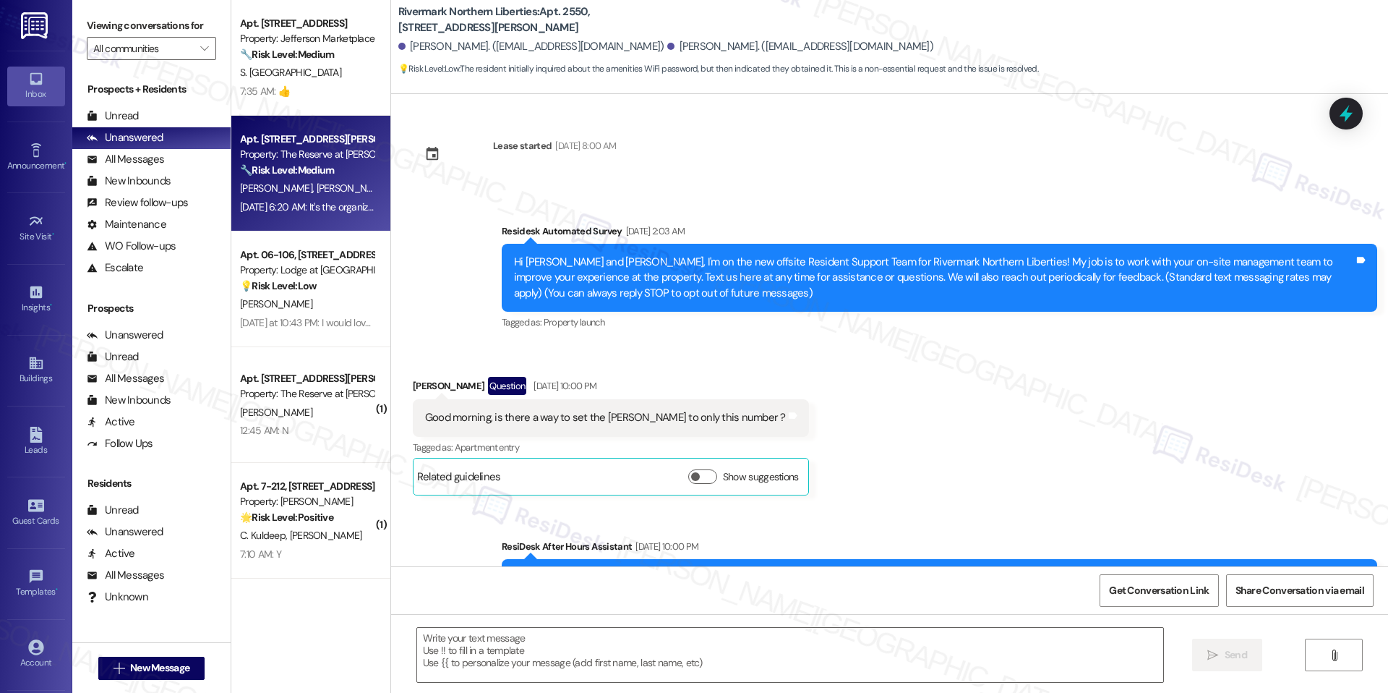
scroll to position [4957, 0]
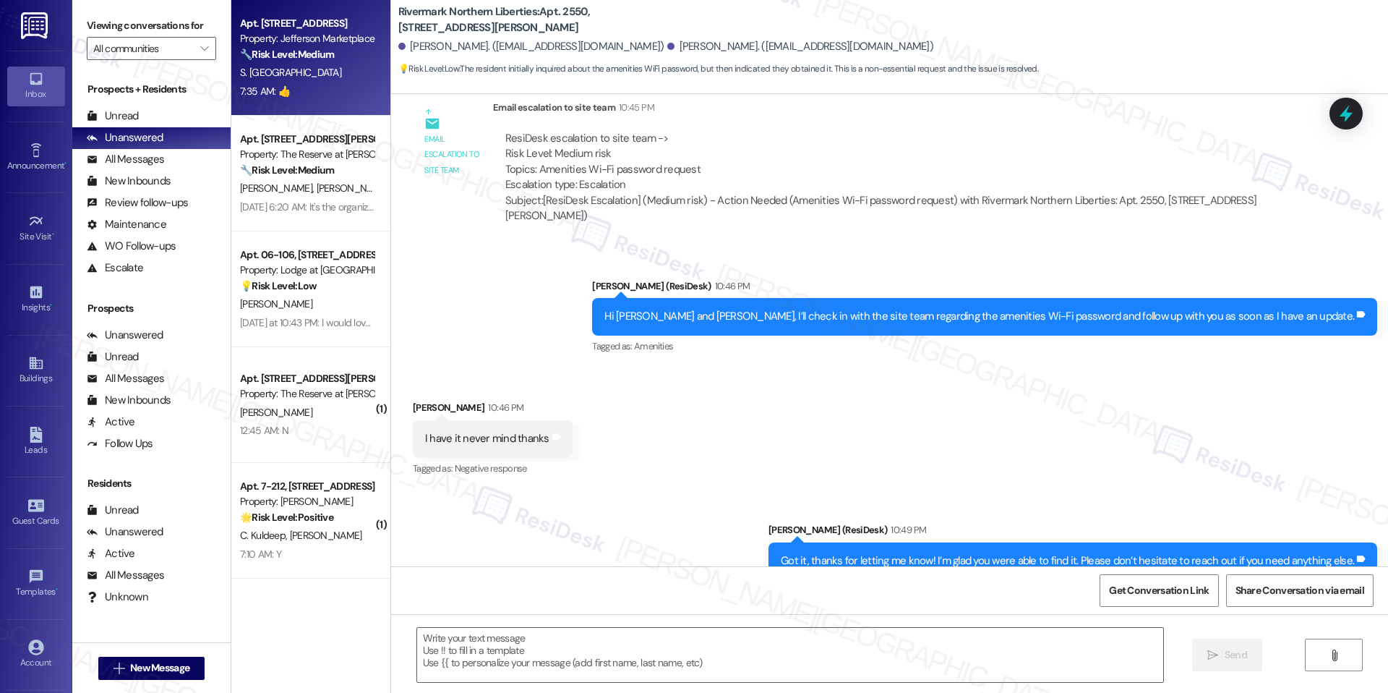
click at [317, 95] on div "7:35 AM: 👍 7:35 AM: 👍" at bounding box center [307, 91] width 137 height 18
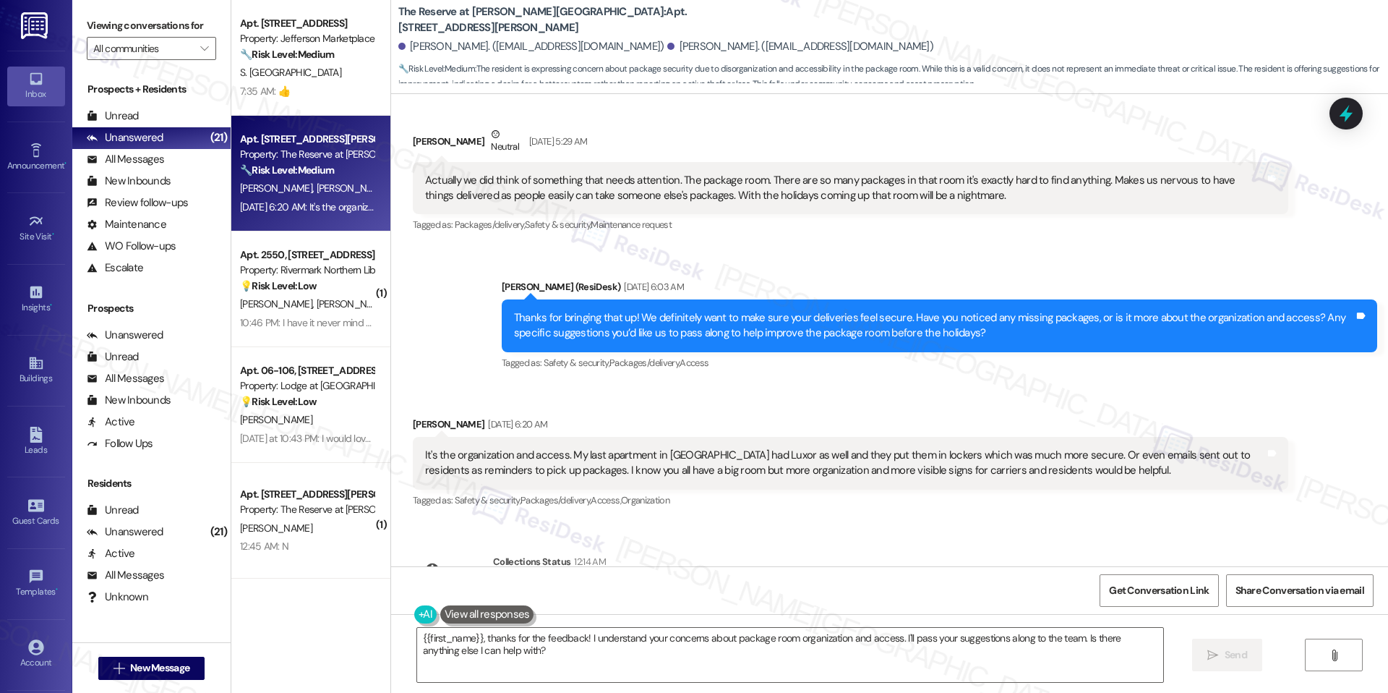
scroll to position [920, 0]
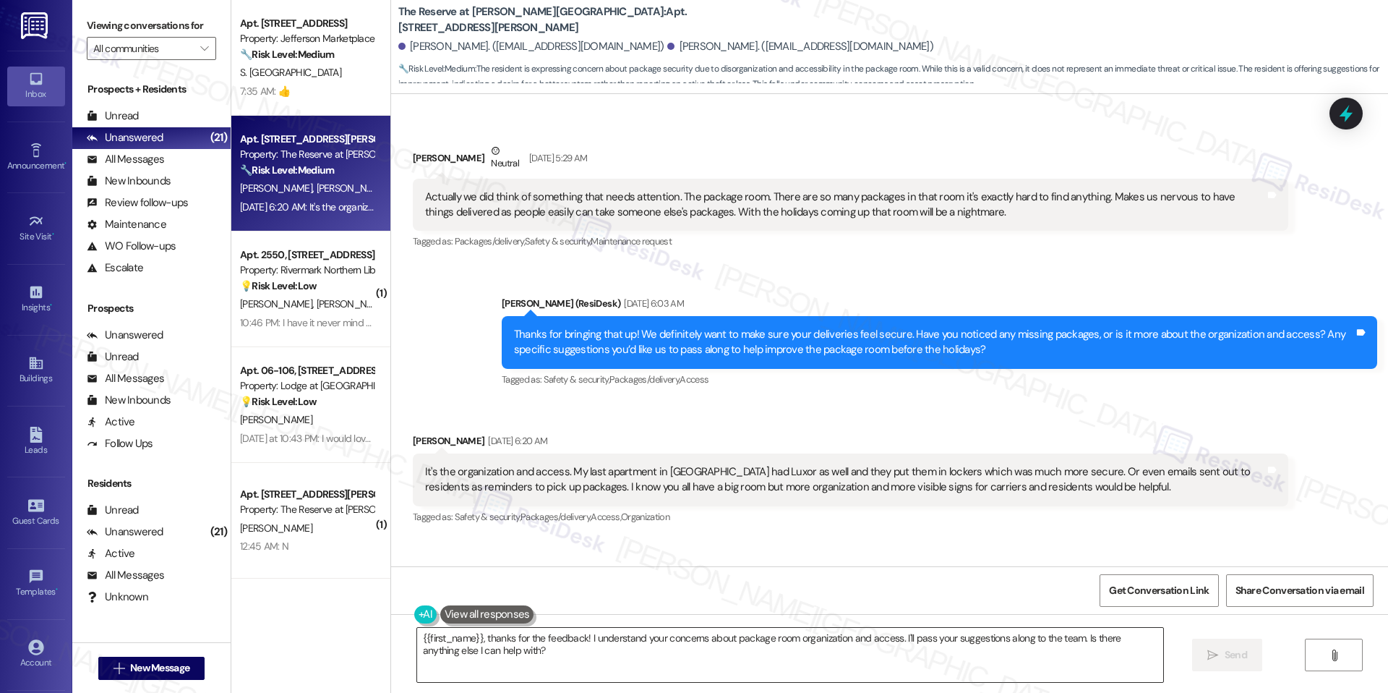
click at [620, 646] on textarea "{{first_name}}, thanks for the feedback! I understand your concerns about packa…" at bounding box center [790, 654] width 746 height 54
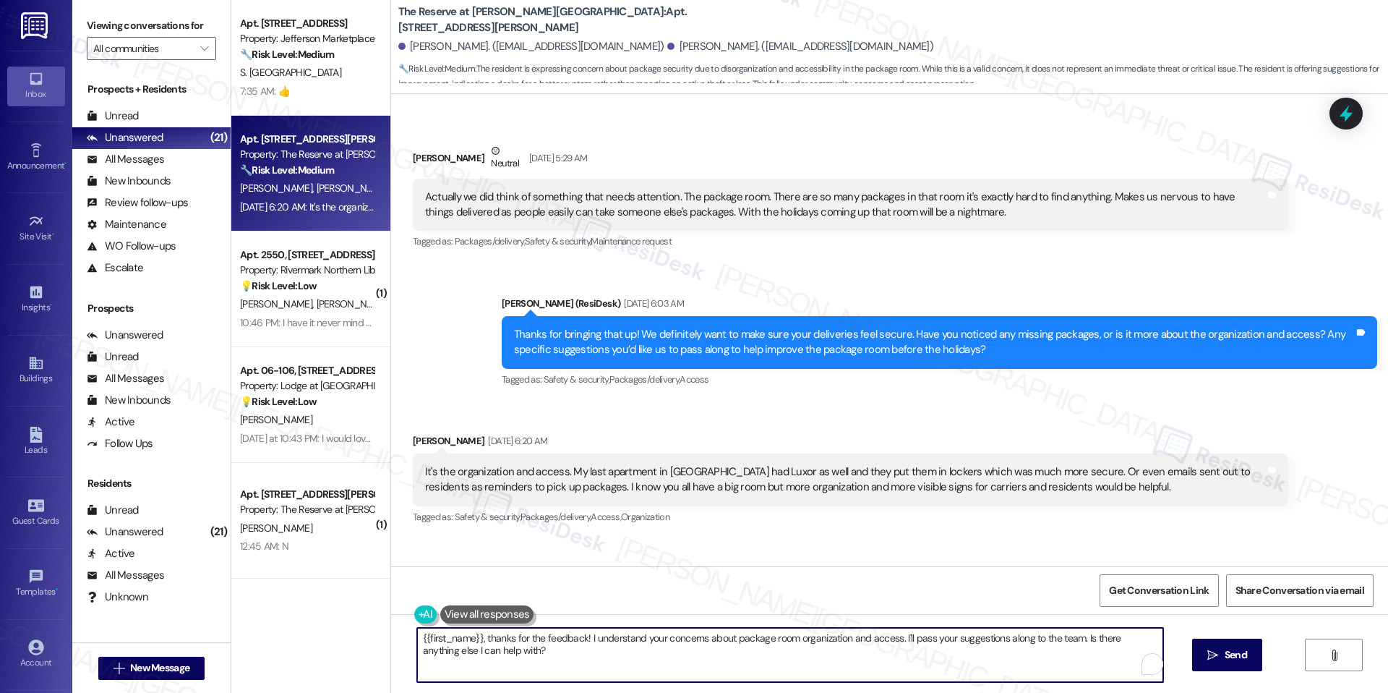
click at [620, 646] on textarea "{{first_name}}, thanks for the feedback! I understand your concerns about packa…" at bounding box center [790, 654] width 746 height 54
paste textarea "Hi [PERSON_NAME], thank you for sharing this feedback. I understand your concer…"
drag, startPoint x: 448, startPoint y: 636, endPoint x: 380, endPoint y: 636, distance: 68.0
click at [391, 636] on div "Hi [PERSON_NAME], thank you for sharing this feedback. I understand your concer…" at bounding box center [889, 668] width 997 height 108
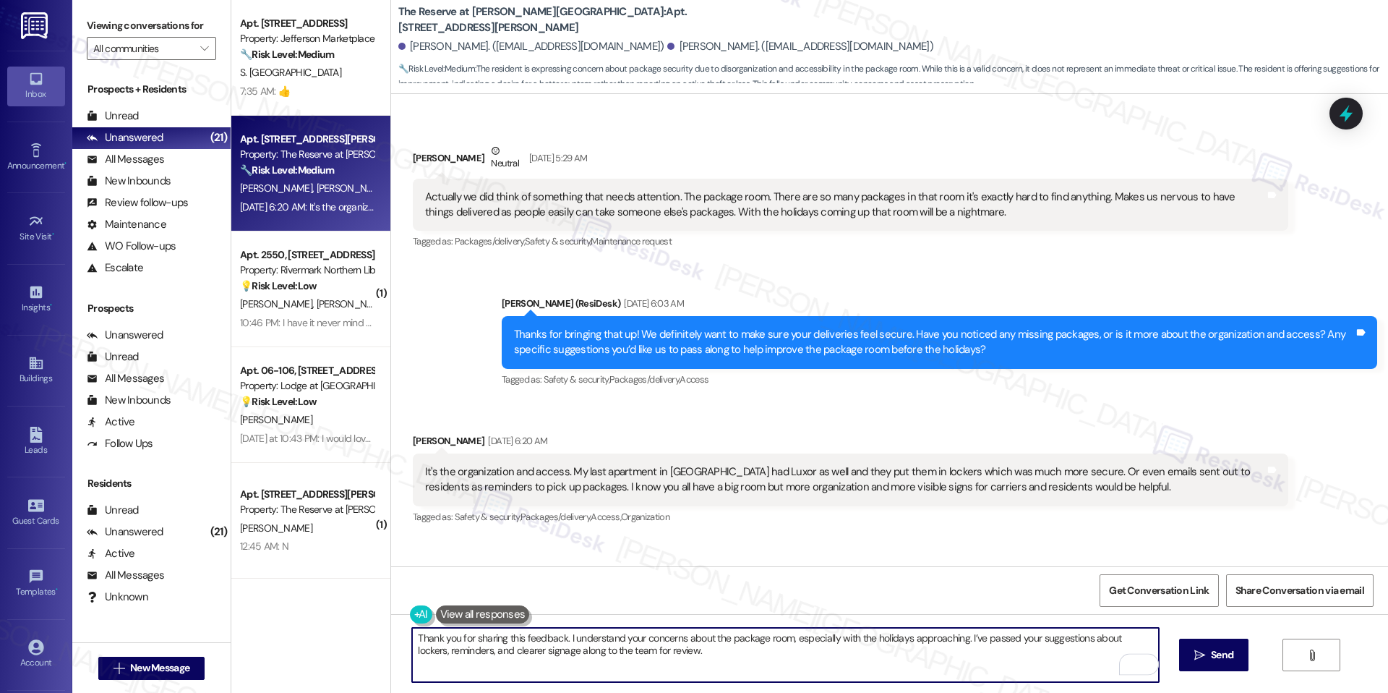
click at [711, 656] on textarea "Thank you for sharing this feedback. I understand your concerns about the packa…" at bounding box center [785, 654] width 746 height 54
type textarea "Thank you for sharing this feedback. I understand your concerns about the packa…"
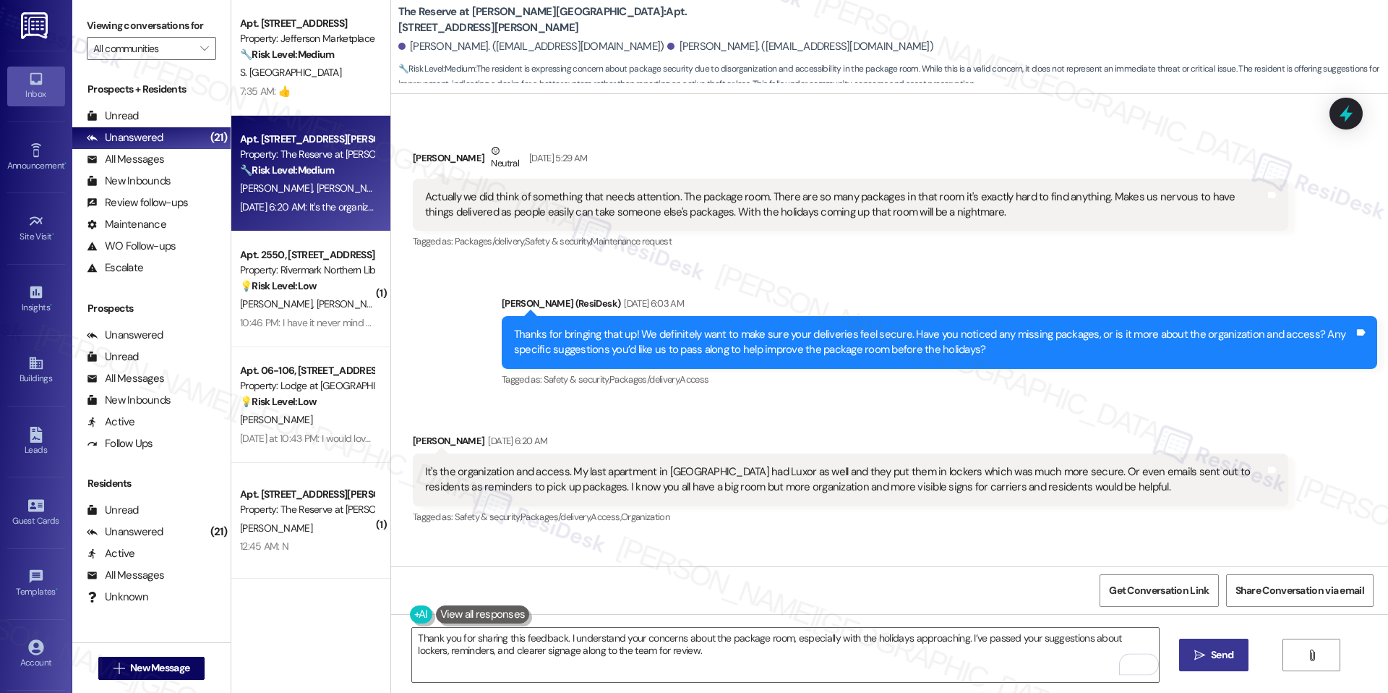
click at [1179, 654] on button " Send" at bounding box center [1214, 654] width 70 height 33
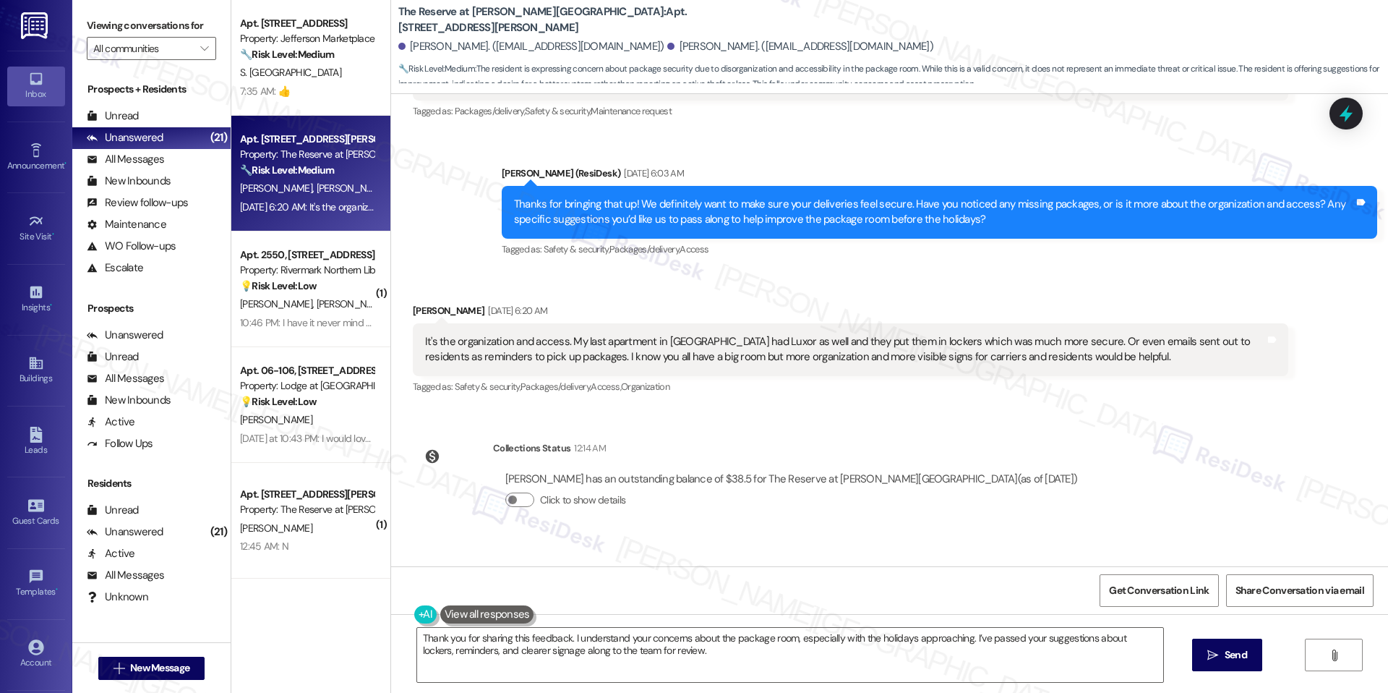
scroll to position [1141, 0]
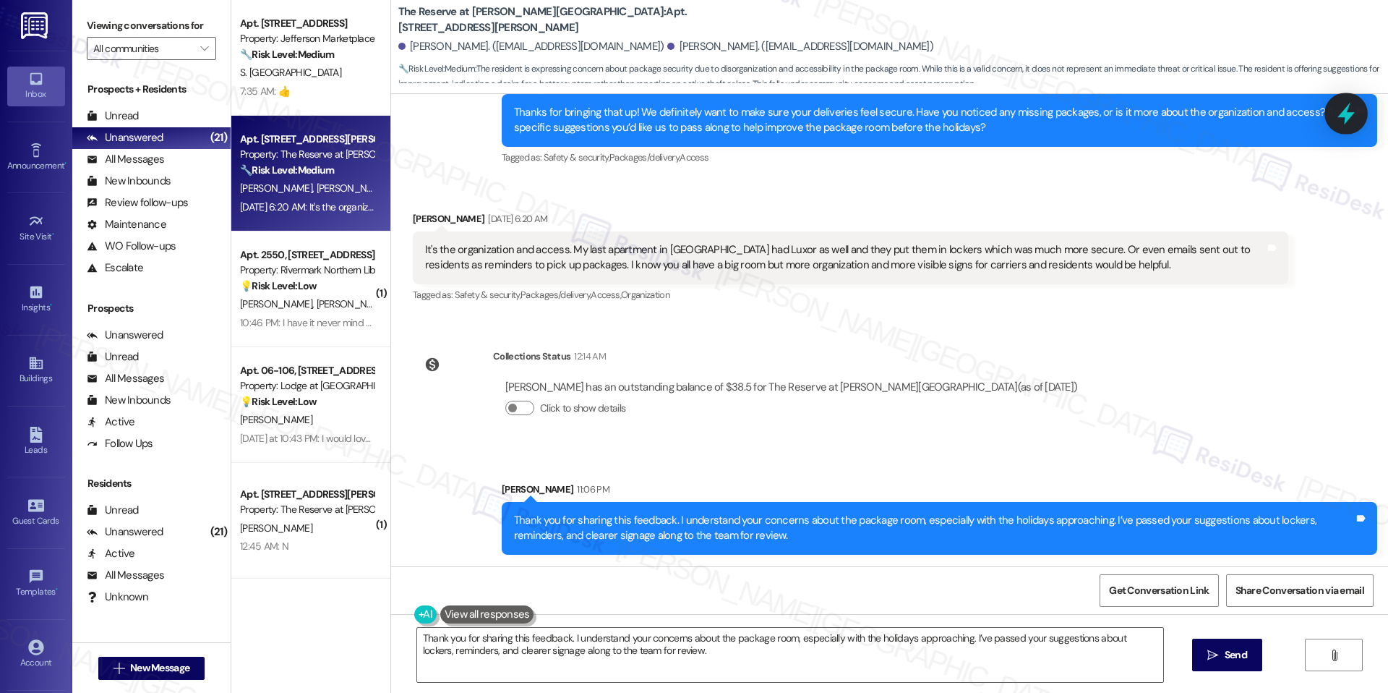
click at [1349, 124] on icon at bounding box center [1346, 113] width 25 height 25
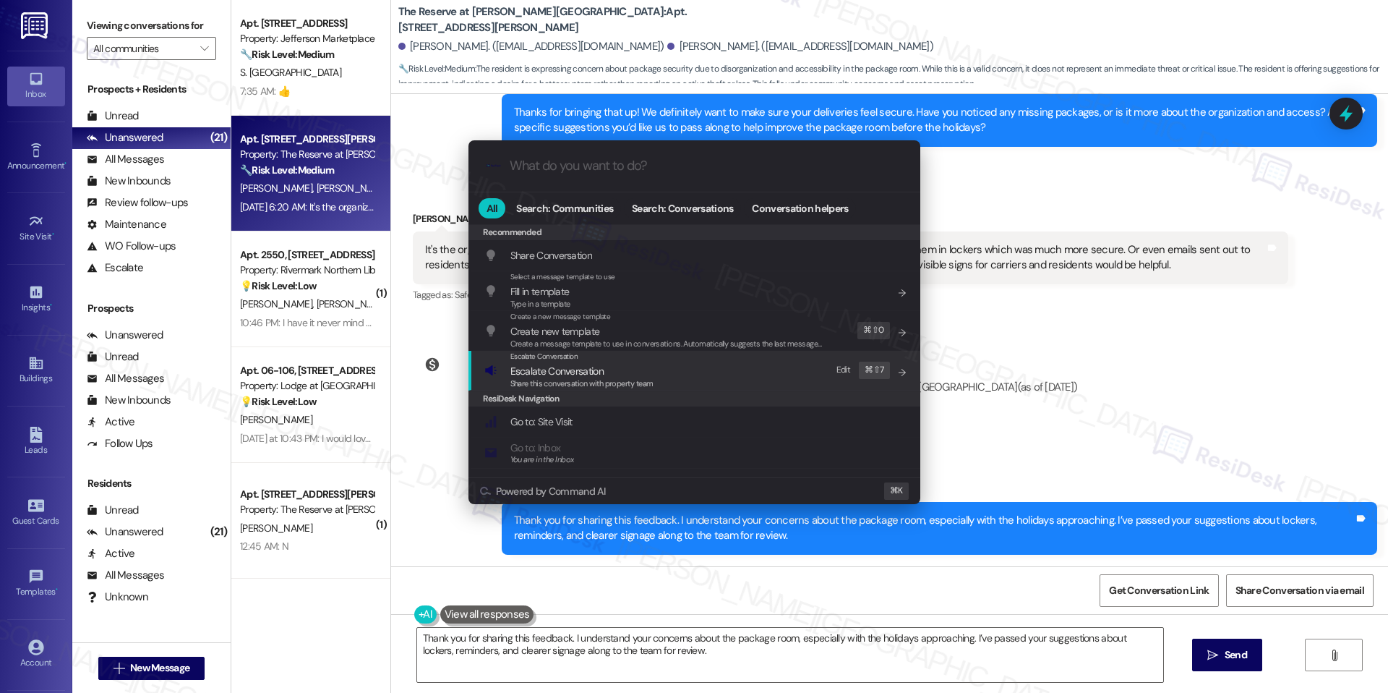
click at [649, 389] on div "Share this conversation with property team" at bounding box center [581, 383] width 143 height 13
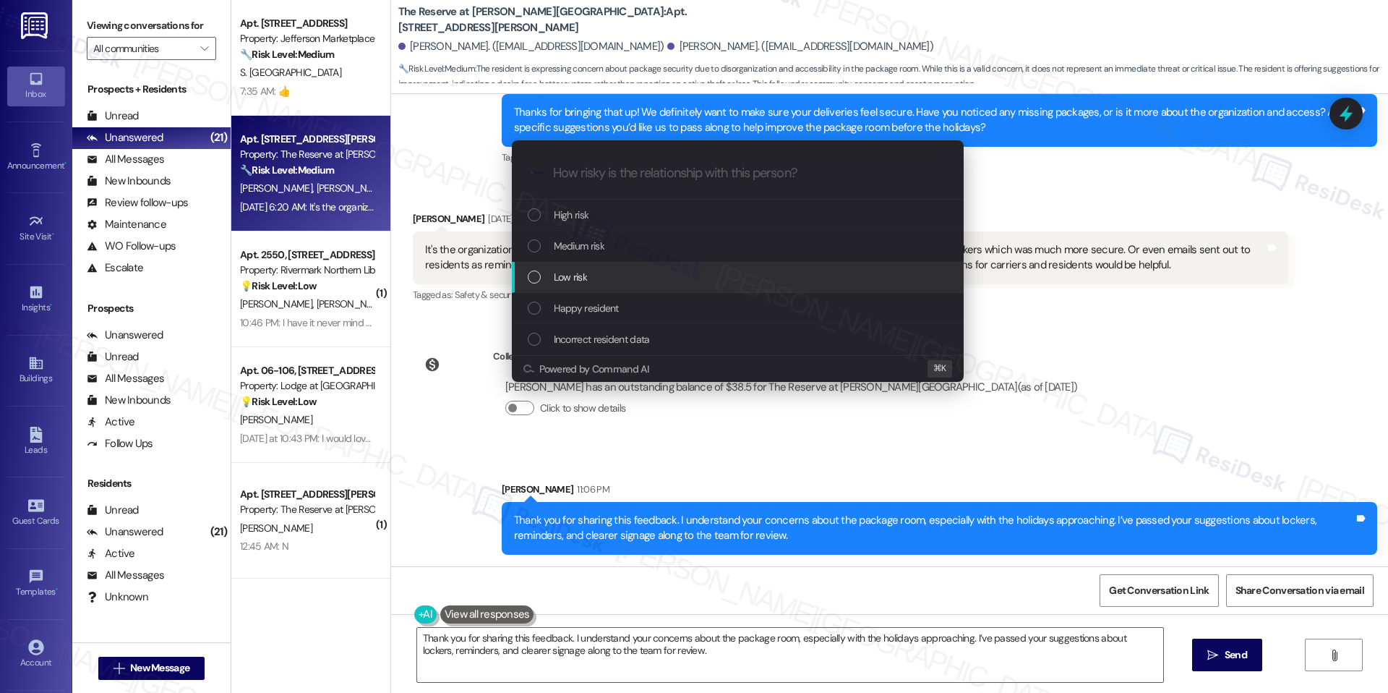
click at [584, 269] on span "Low risk" at bounding box center [570, 277] width 33 height 16
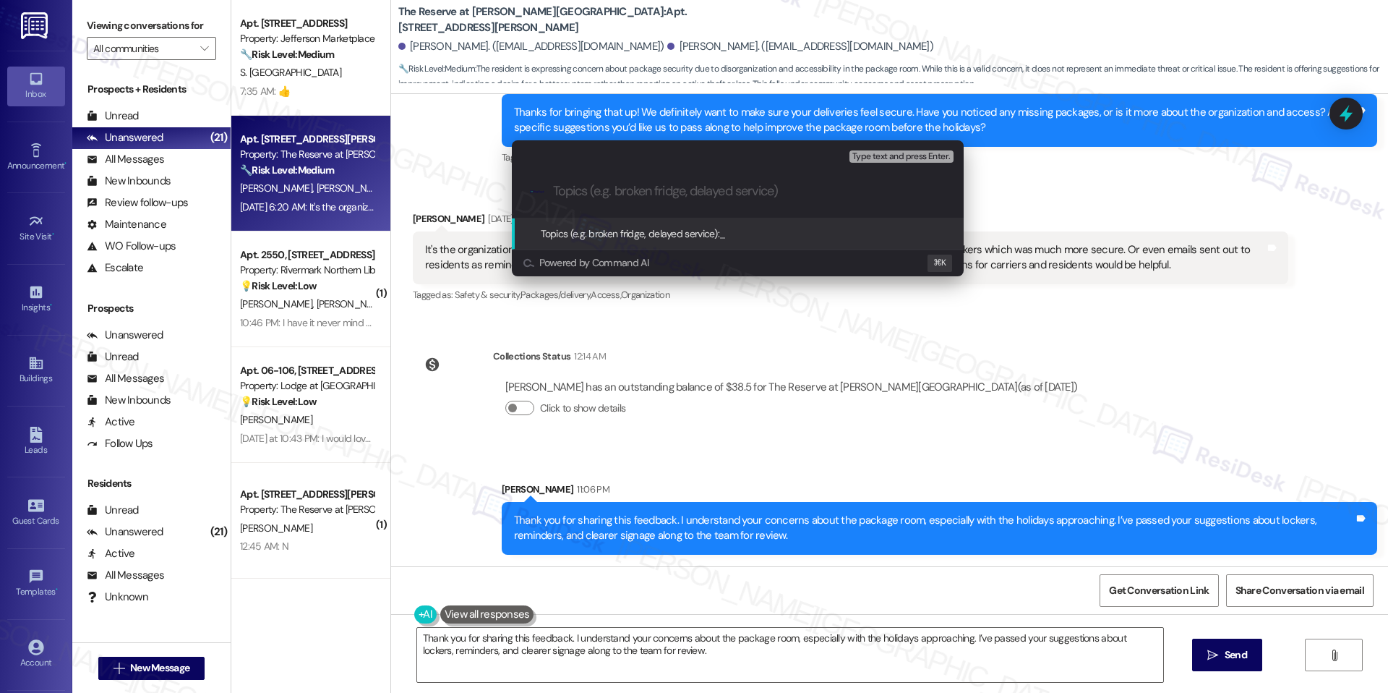
paste input "Package Room Organization & Security Concerns"
click at [547, 194] on div ".cls-1{fill:#0a055f;}.cls-2{fill:#0cc4c4;} resideskLogoBlueOrange Package Room …" at bounding box center [738, 191] width 452 height 51
click at [551, 189] on div ".cls-1{fill:#0a055f;}.cls-2{fill:#0cc4c4;} resideskLogoBlueOrange Package Room …" at bounding box center [738, 191] width 452 height 51
click at [555, 190] on input "Package Room Organization & Security Concerns" at bounding box center [743, 191] width 381 height 15
click at [612, 187] on input "Suggestion: Package Room Organization & Security Concerns" at bounding box center [743, 191] width 381 height 15
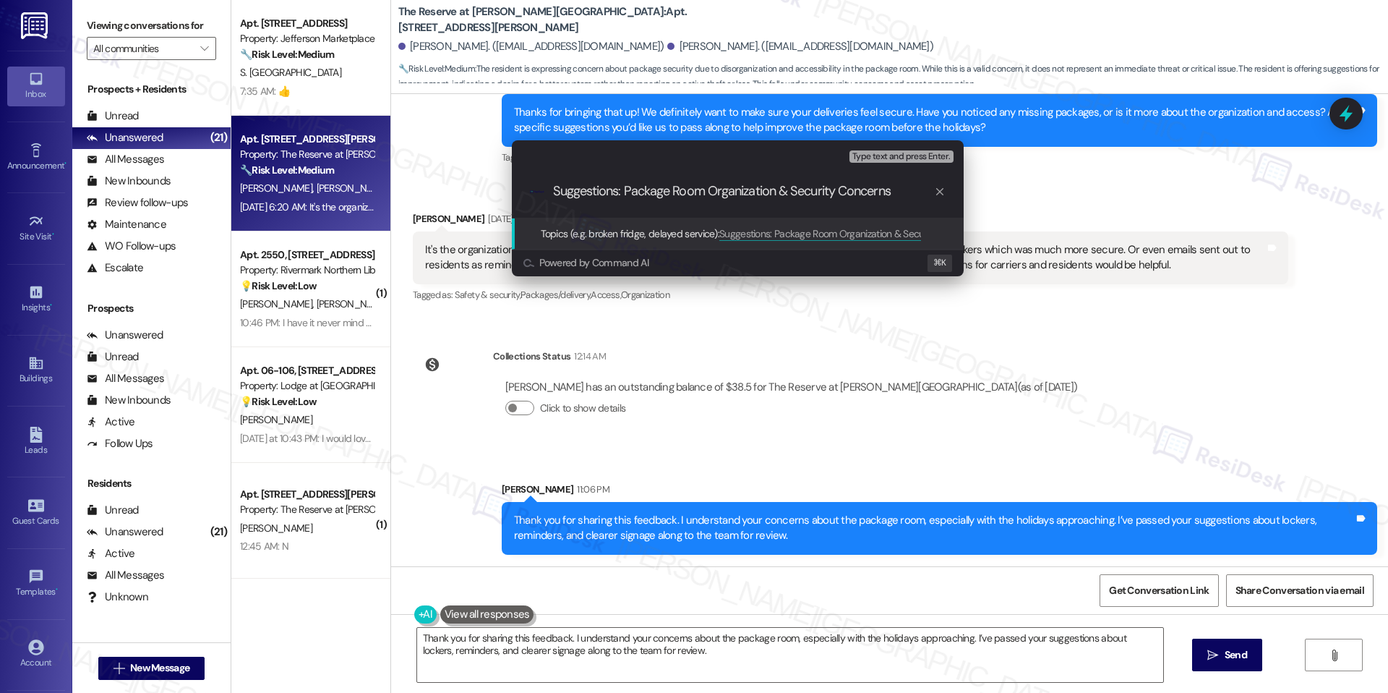
click at [677, 191] on input "Suggestions: Package Room Organization & Security Concerns" at bounding box center [743, 191] width 381 height 15
type input "Suggestions: Package Room Organization & Security Concerns"
click at [851, 233] on span "Suggestions: Package Room Organization & Security Concerns" at bounding box center [849, 233] width 261 height 13
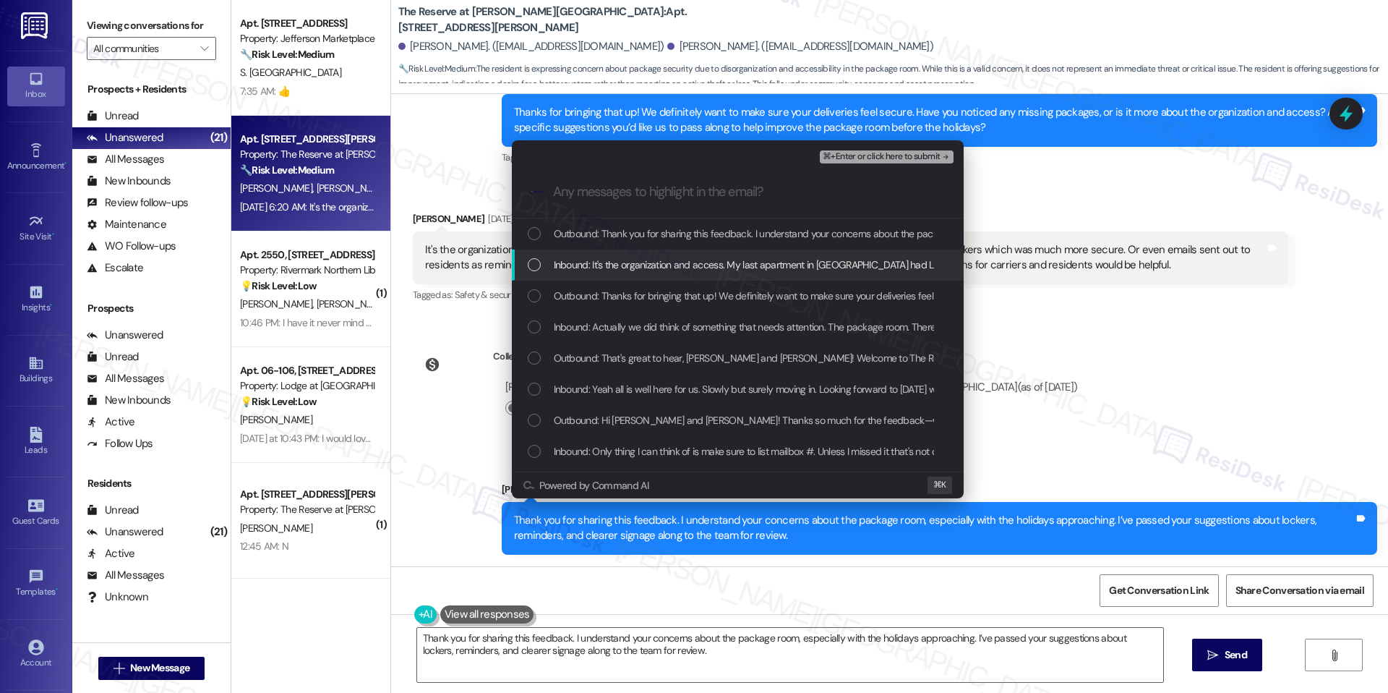
click at [727, 265] on span "Inbound: It's the organization and access. My last apartment in [GEOGRAPHIC_DAT…" at bounding box center [1293, 265] width 1479 height 16
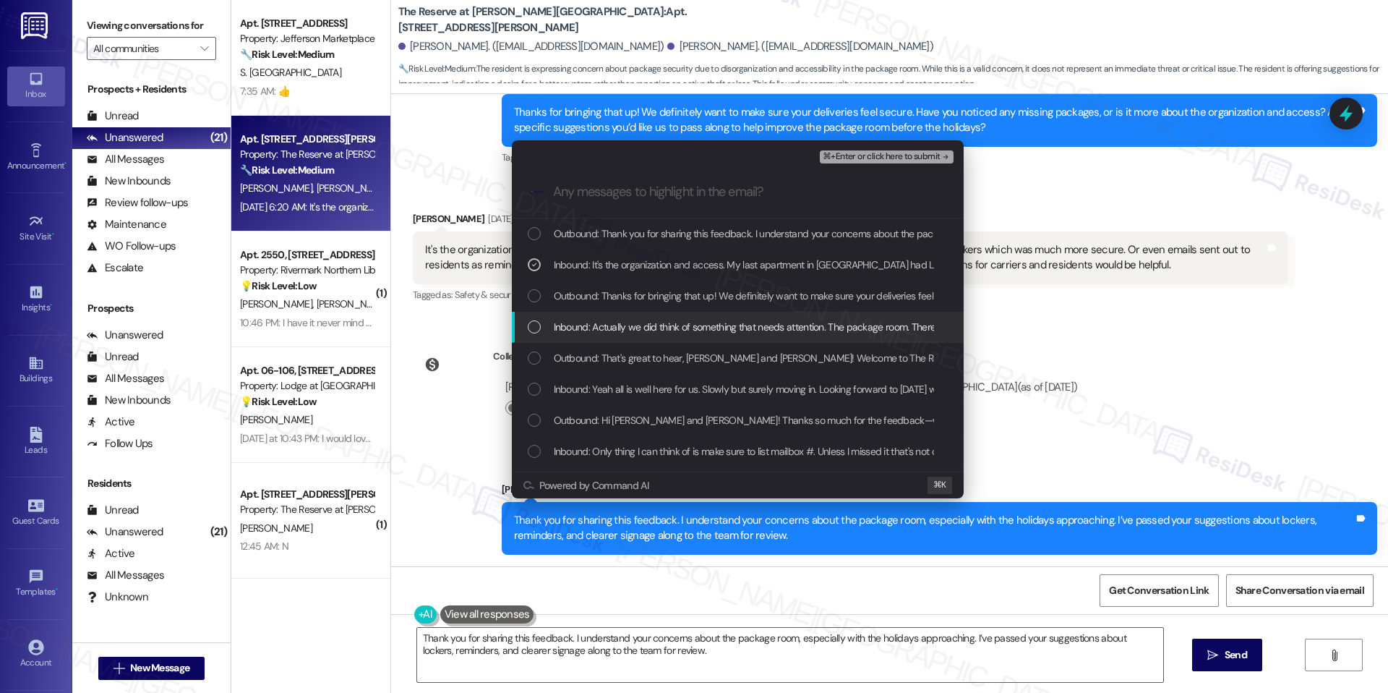
click at [765, 329] on span "Inbound: Actually we did think of something that needs attention. The package r…" at bounding box center [1213, 327] width 1318 height 16
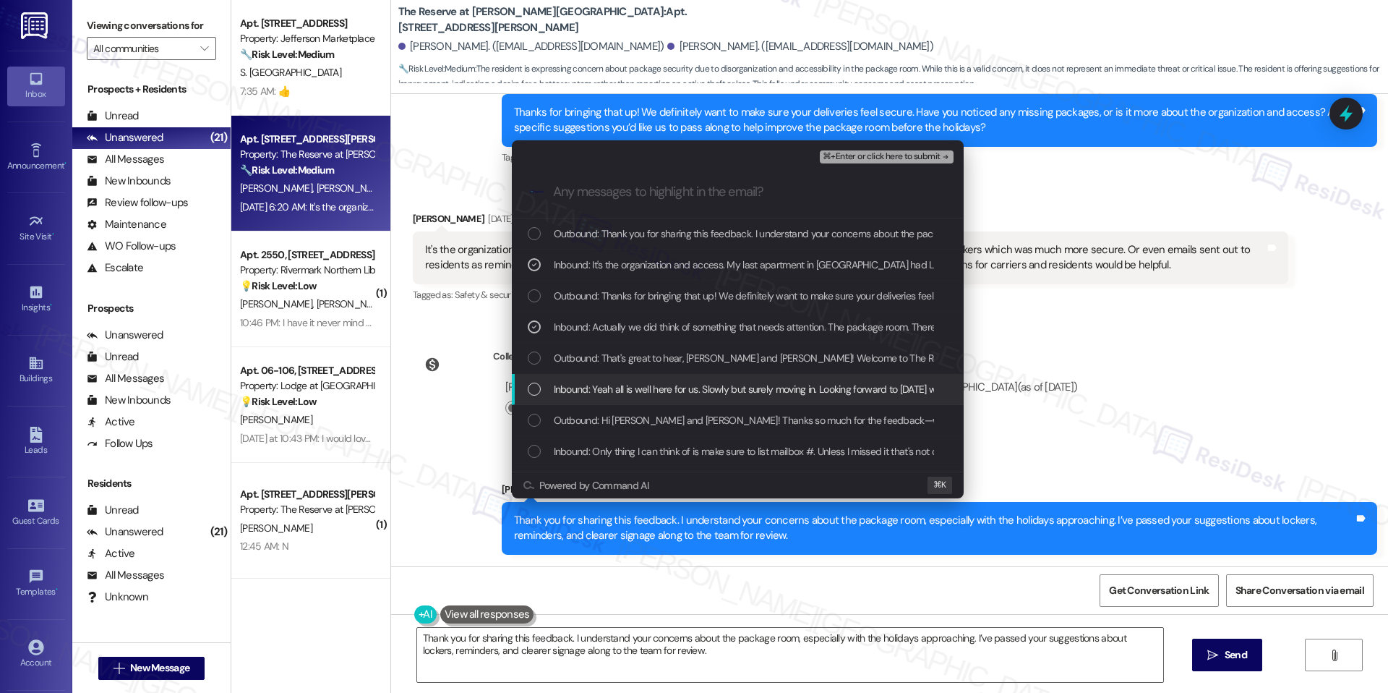
click at [750, 390] on span "Inbound: Yeah all is well here for us. Slowly but surely moving in. Looking for…" at bounding box center [806, 389] width 504 height 16
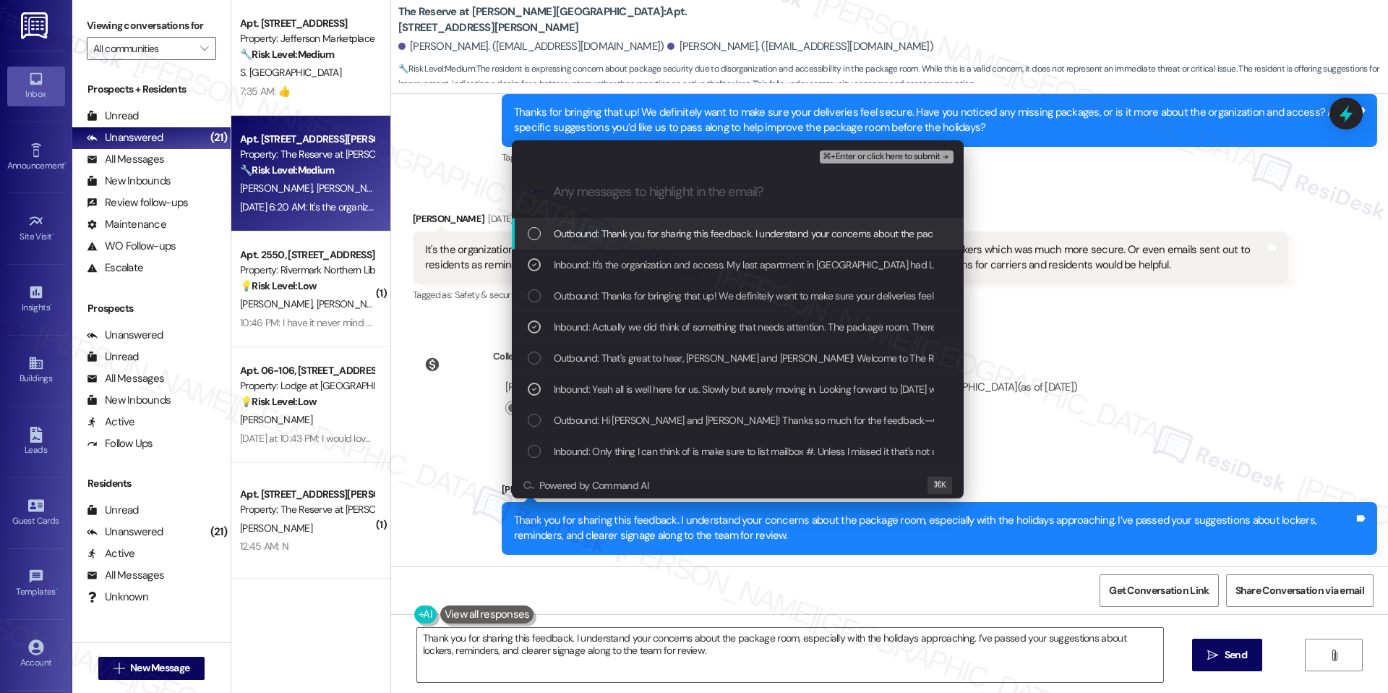
click at [868, 152] on span "⌘+Enter or click here to submit" at bounding box center [881, 157] width 117 height 10
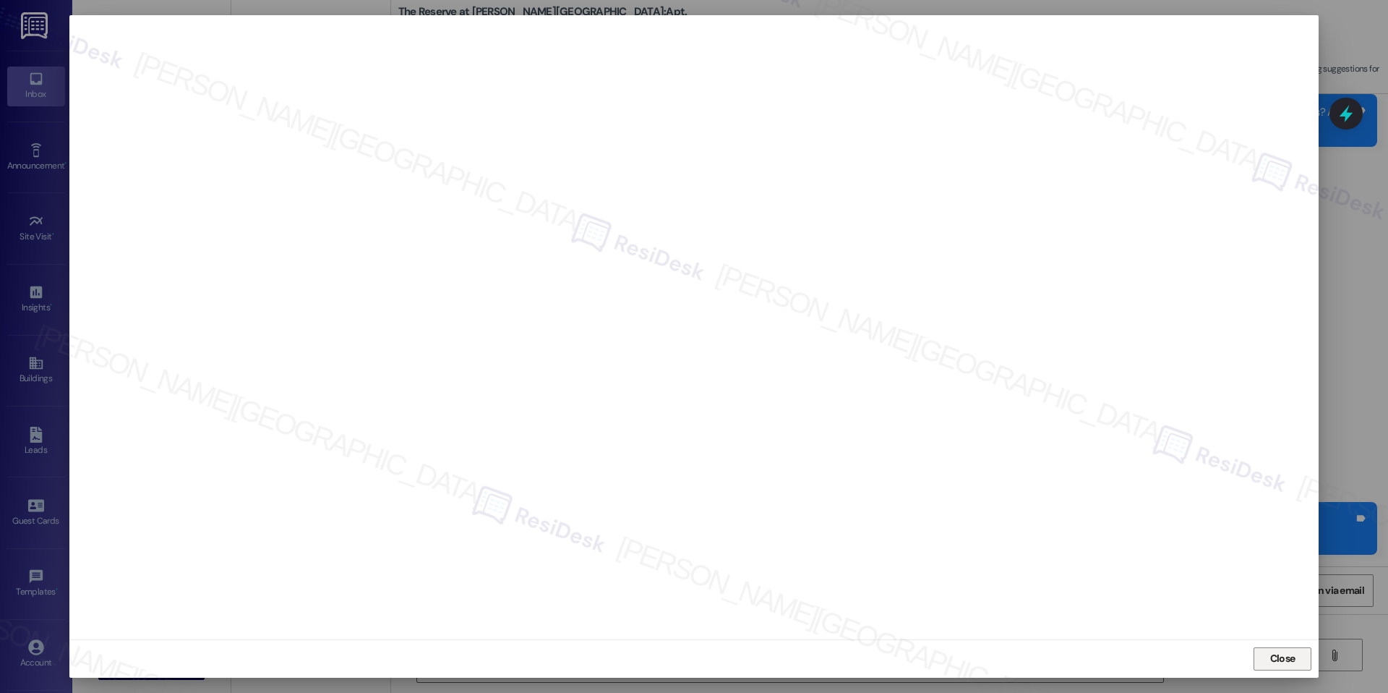
click at [1258, 663] on button "Close" at bounding box center [1283, 658] width 58 height 23
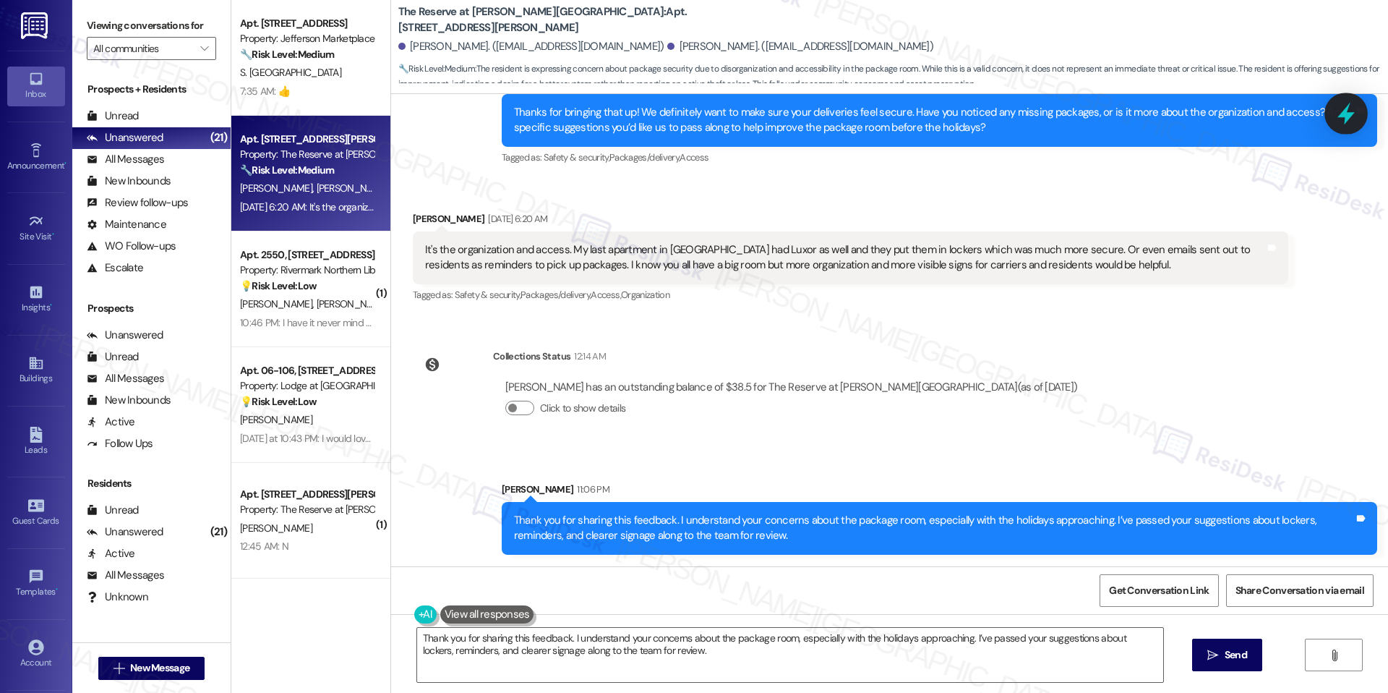
click at [1350, 111] on icon at bounding box center [1346, 113] width 25 height 25
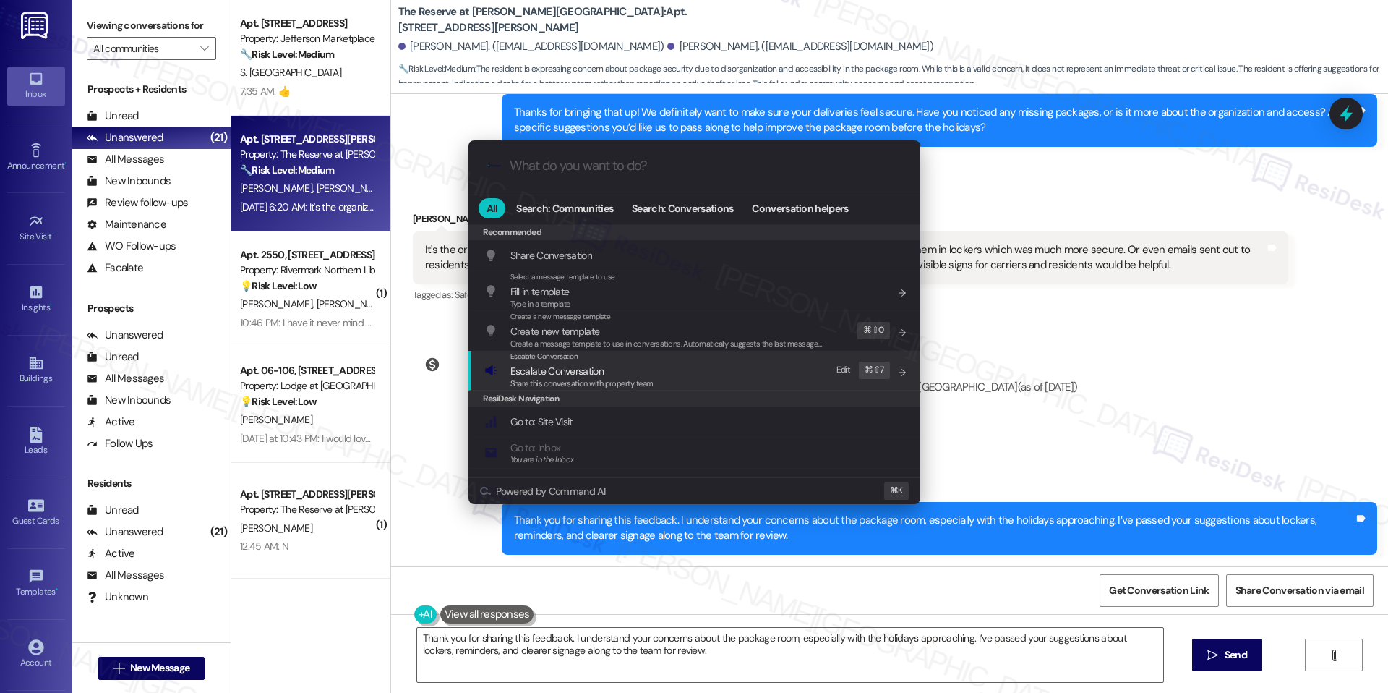
click at [644, 385] on span "Share this conversation with property team" at bounding box center [581, 383] width 143 height 10
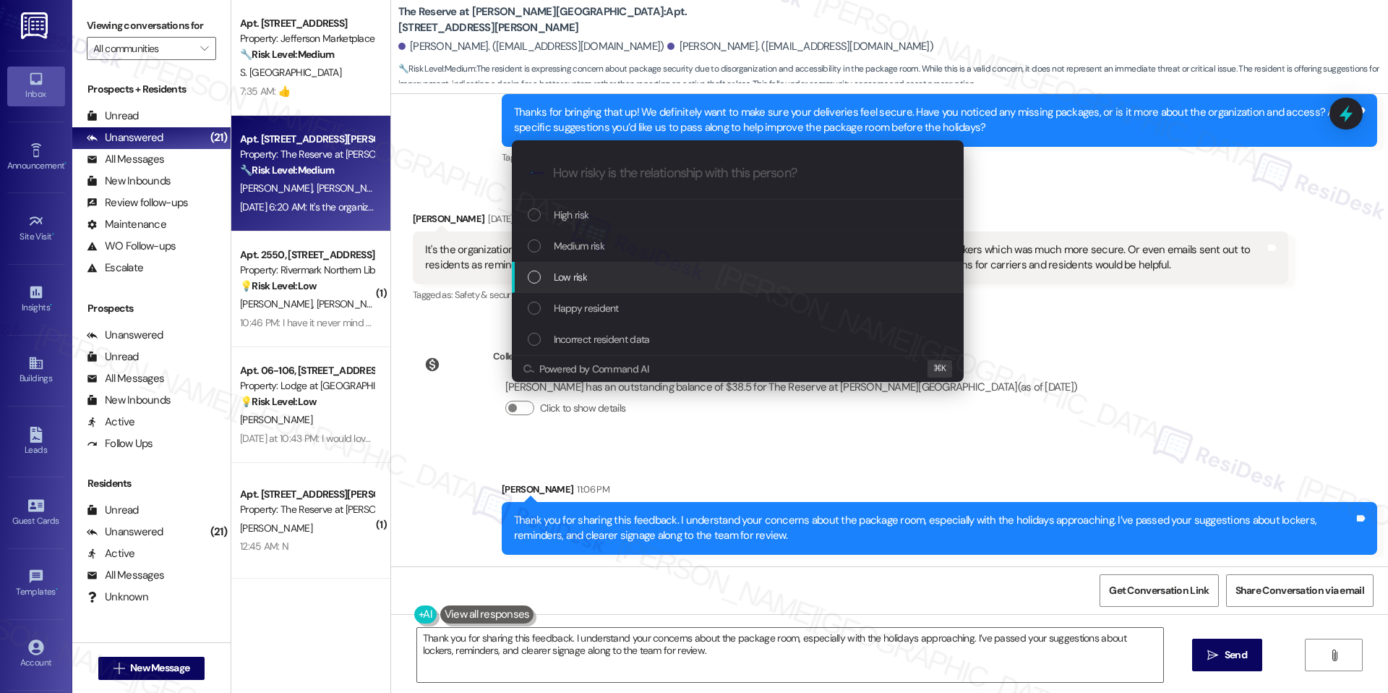
click at [658, 274] on div "Low risk" at bounding box center [739, 277] width 423 height 16
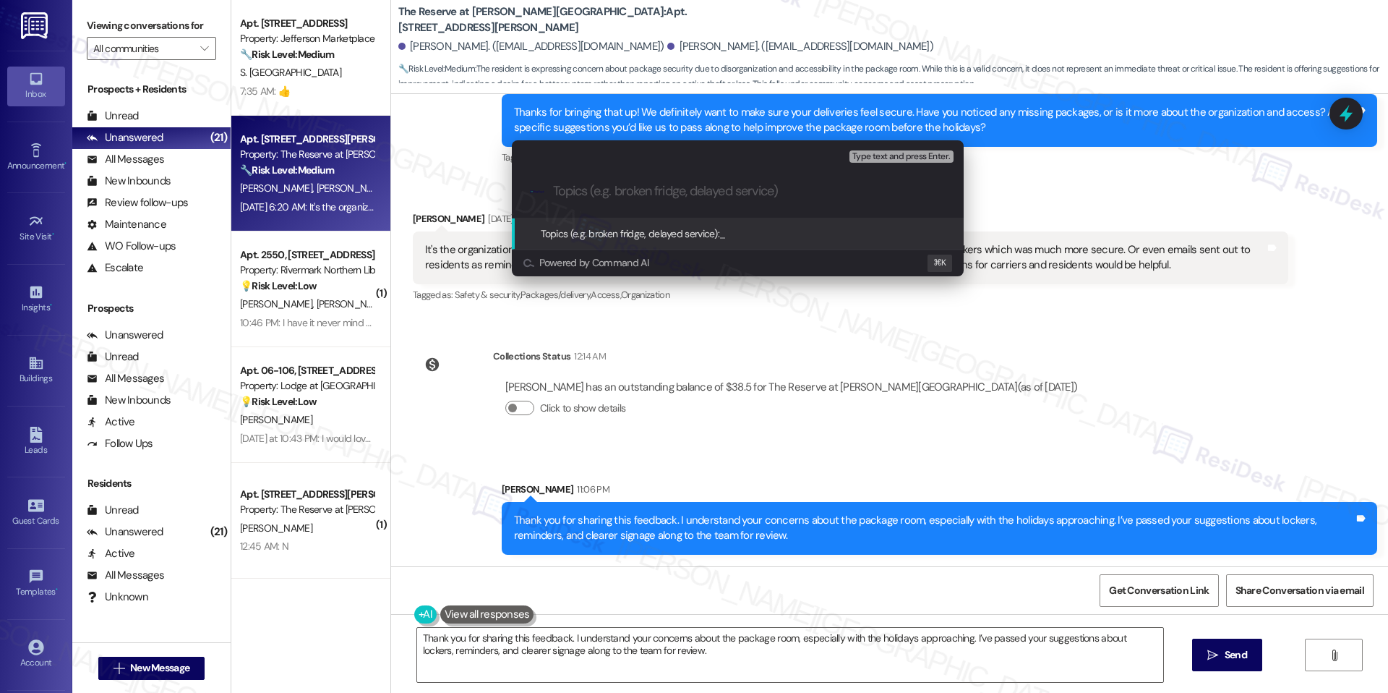
paste input "Suggestions: Package Room Organization & Security Concerns"
type input "Suggestions: Package Room Organization & Security Concerns"
click at [886, 158] on span "Type text and press Enter." at bounding box center [901, 157] width 98 height 10
click at [886, 236] on span "Suggestions: Package Room Organization & Security Concerns" at bounding box center [849, 233] width 261 height 13
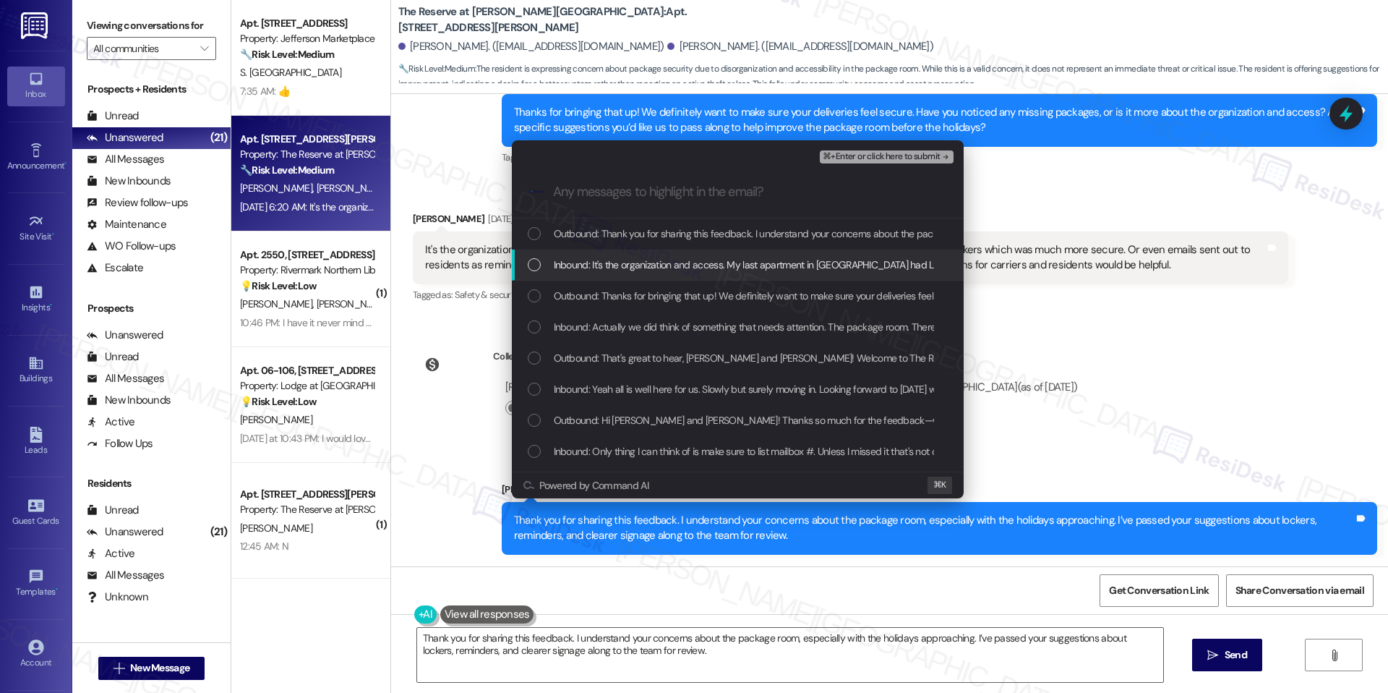
click at [732, 275] on div "Inbound: It's the organization and access. My last apartment in [GEOGRAPHIC_DAT…" at bounding box center [738, 264] width 452 height 31
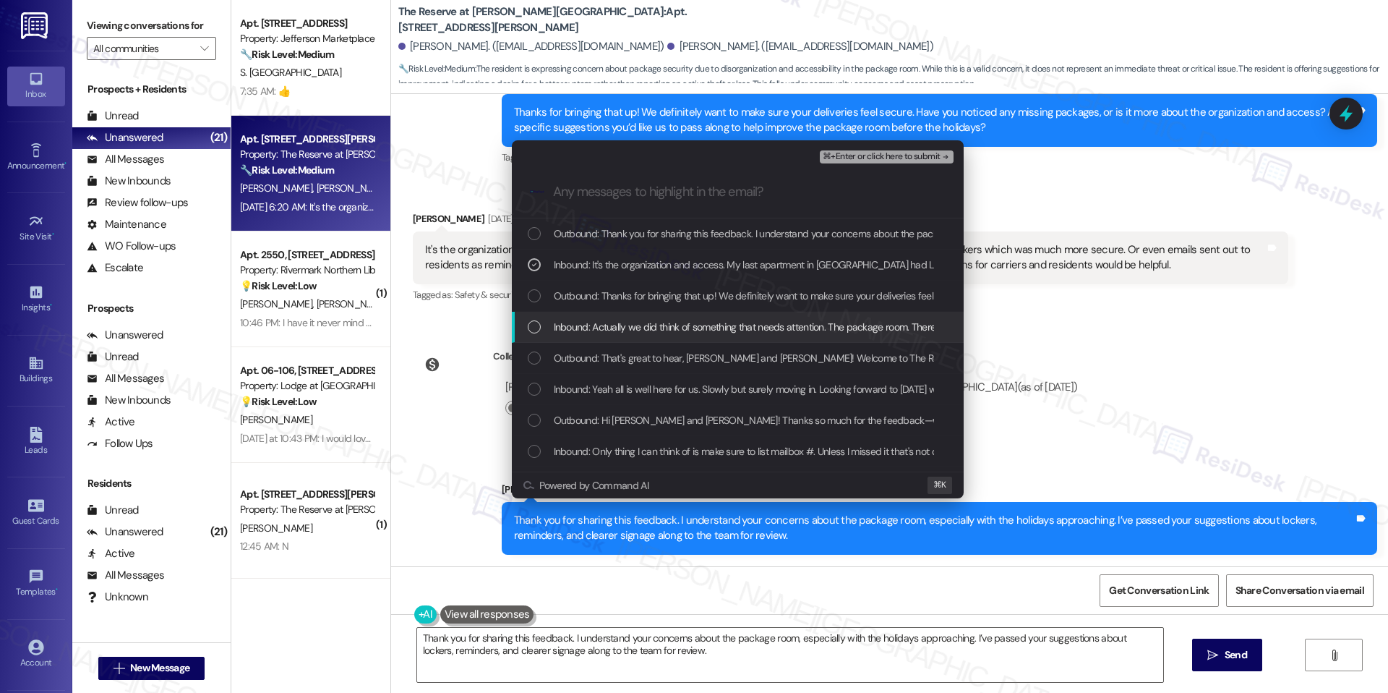
click at [719, 312] on div "Inbound: Actually we did think of something that needs attention. The package r…" at bounding box center [738, 327] width 452 height 31
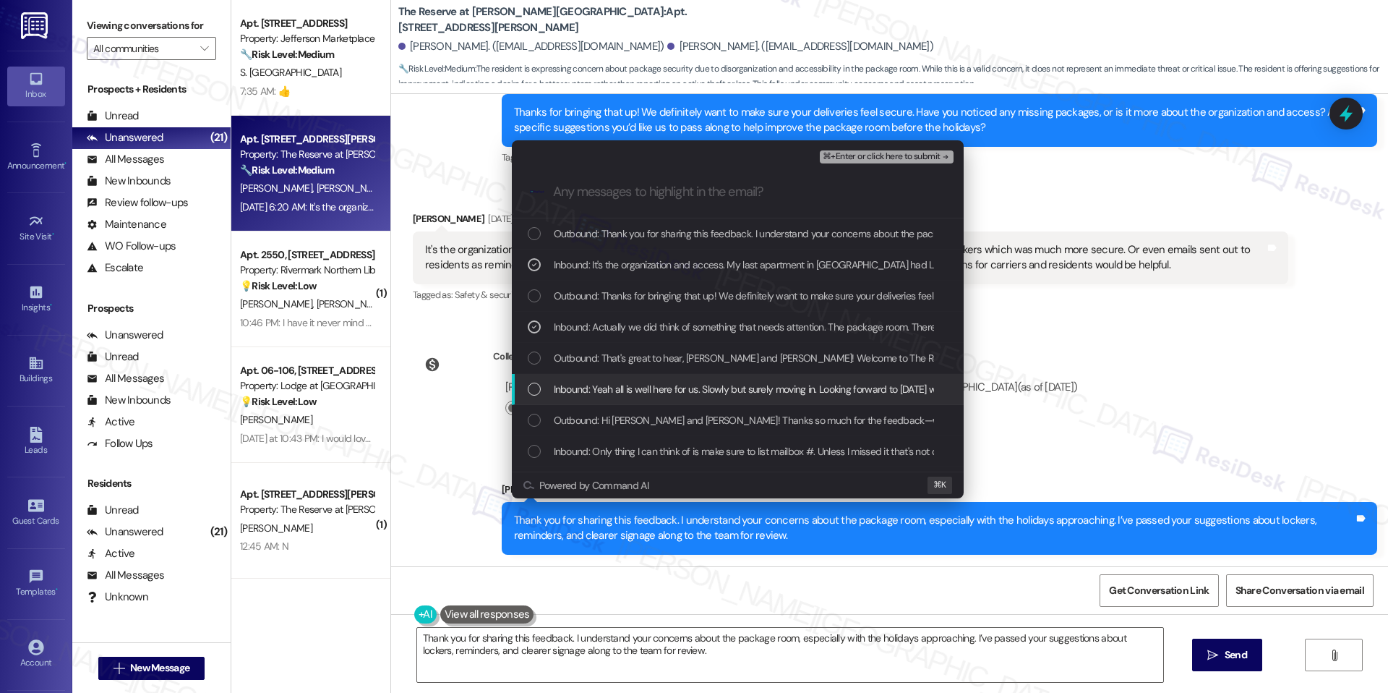
click at [673, 397] on div "Inbound: Yeah all is well here for us. Slowly but surely moving in. Looking for…" at bounding box center [738, 389] width 452 height 31
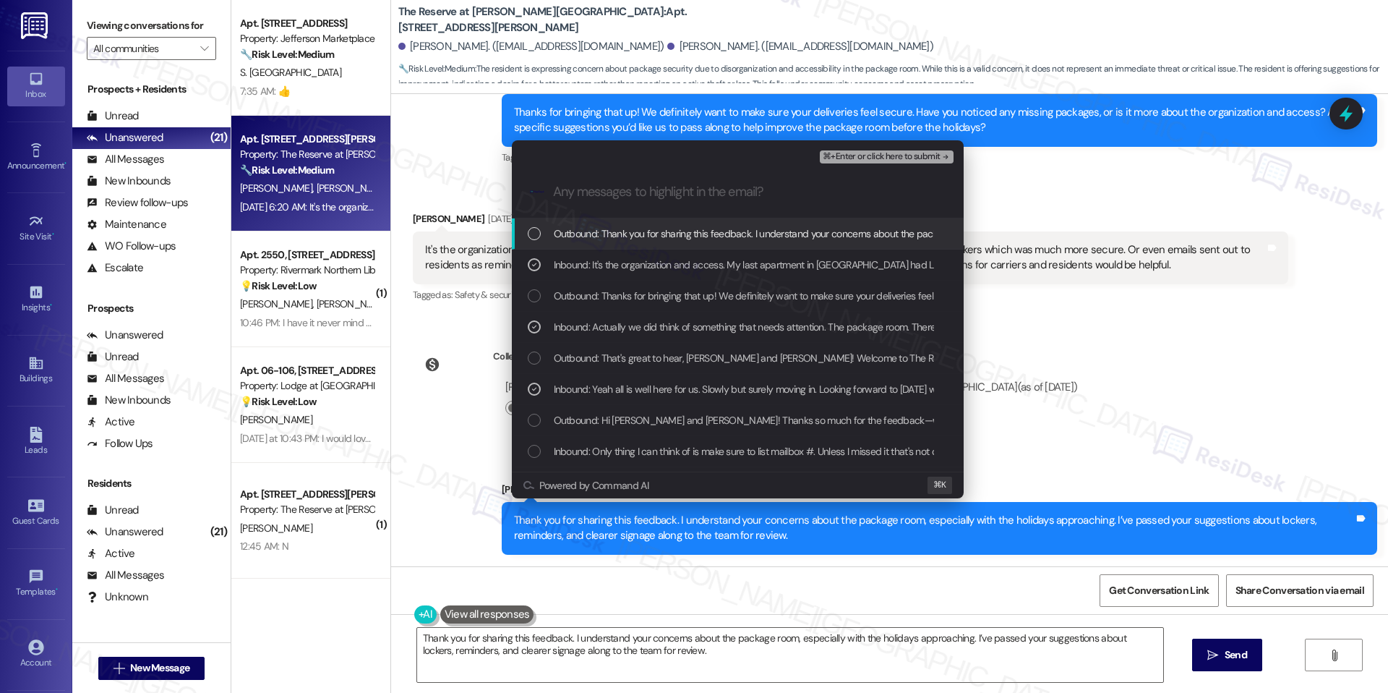
click at [925, 156] on span "⌘+Enter or click here to submit" at bounding box center [881, 157] width 117 height 10
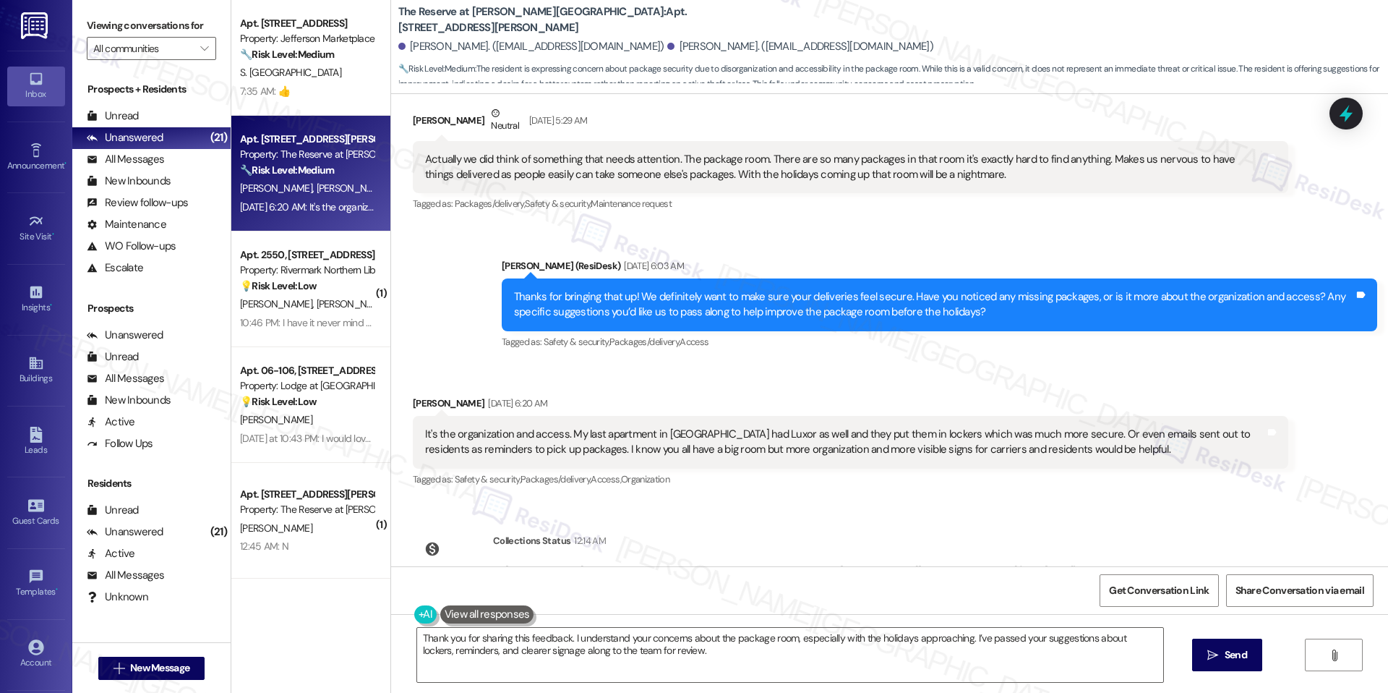
scroll to position [891, 0]
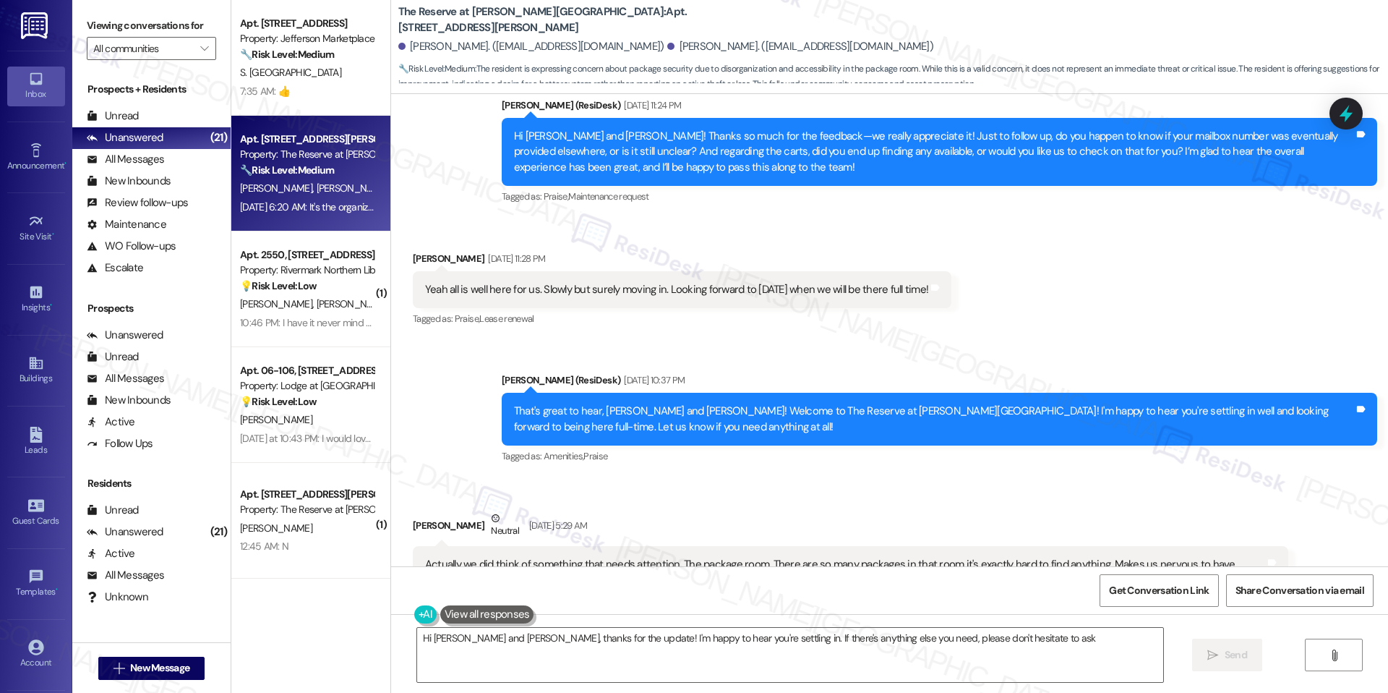
type textarea "Hi [PERSON_NAME] and [PERSON_NAME], thanks for the update! I'm happy to hear yo…"
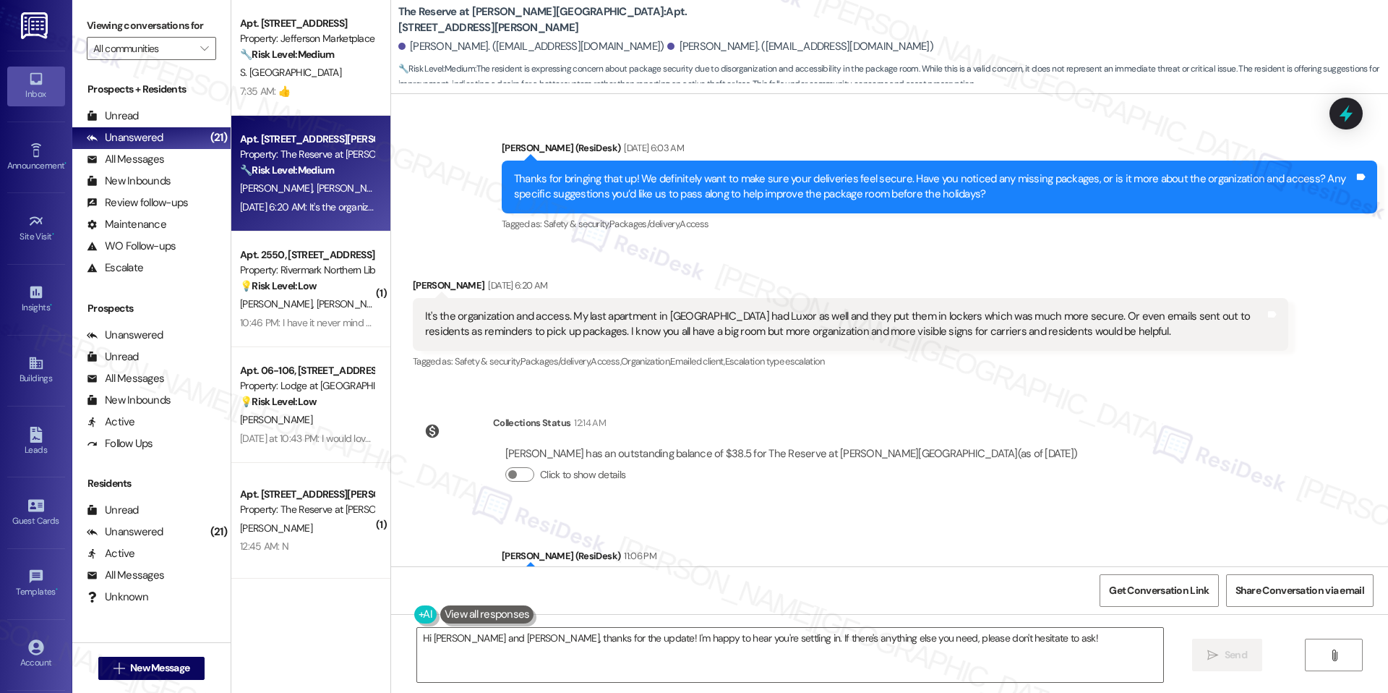
scroll to position [1162, 0]
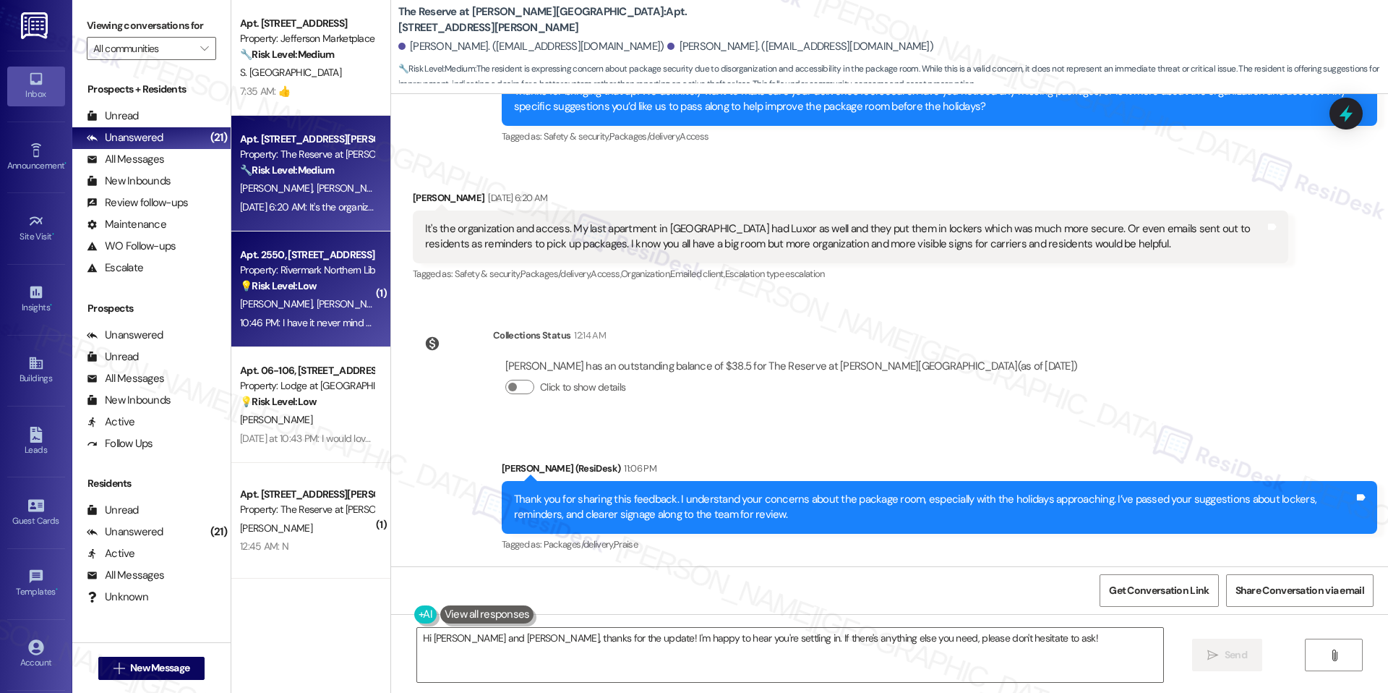
click at [257, 293] on div "💡 Risk Level: Low The resident initially inquired about the amenities WiFi pass…" at bounding box center [307, 285] width 134 height 15
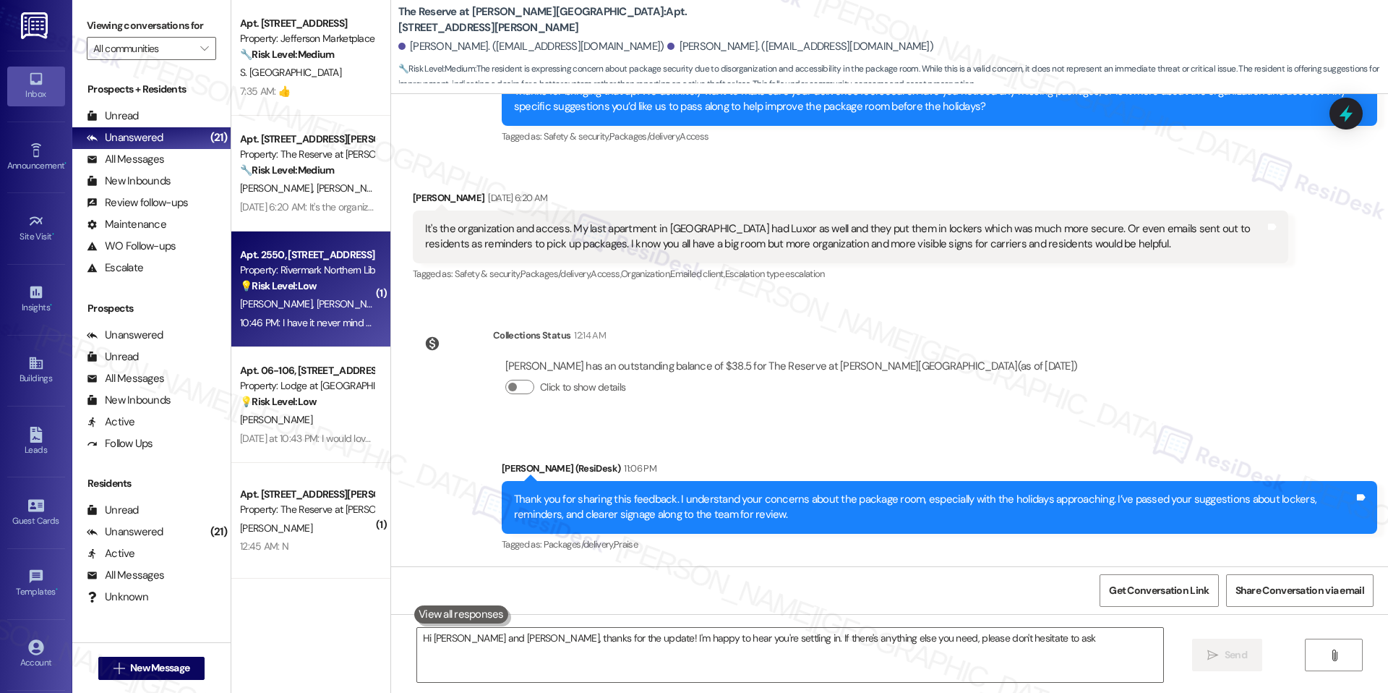
type textarea "Hi [PERSON_NAME] and [PERSON_NAME], thanks for the update! I'm happy to hear yo…"
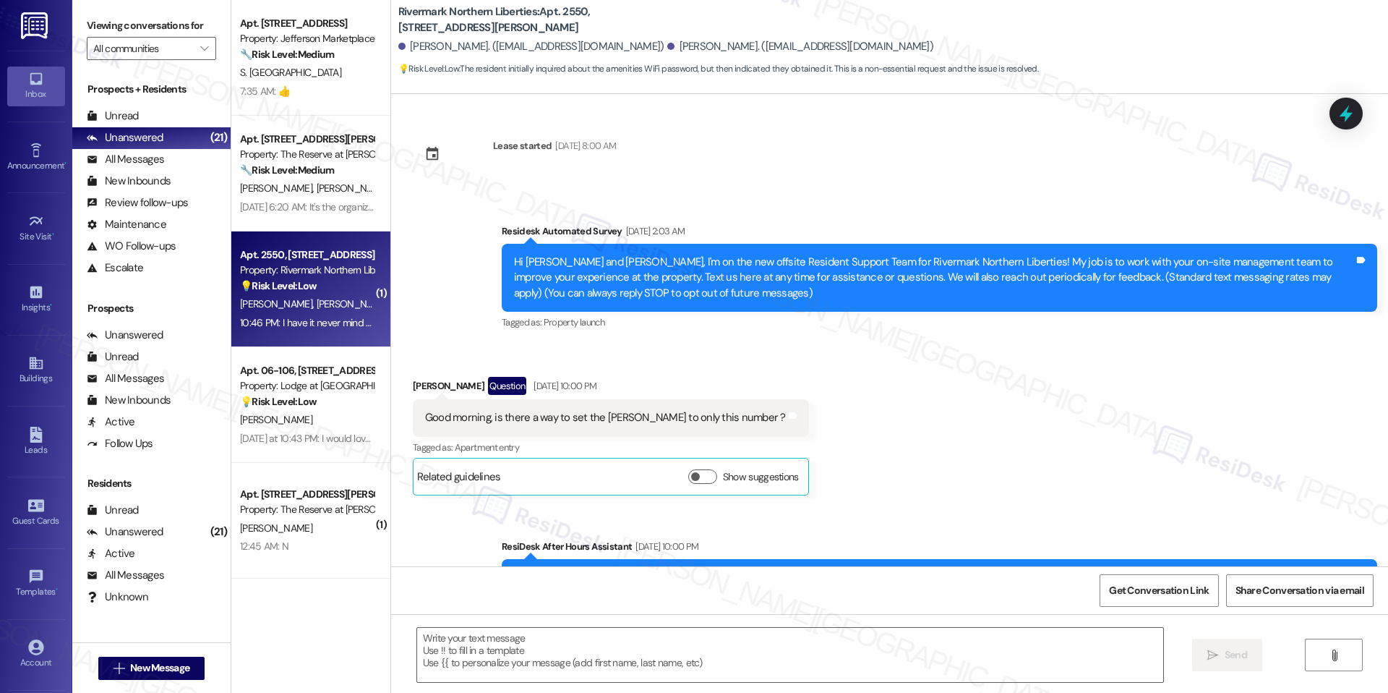
scroll to position [4834, 0]
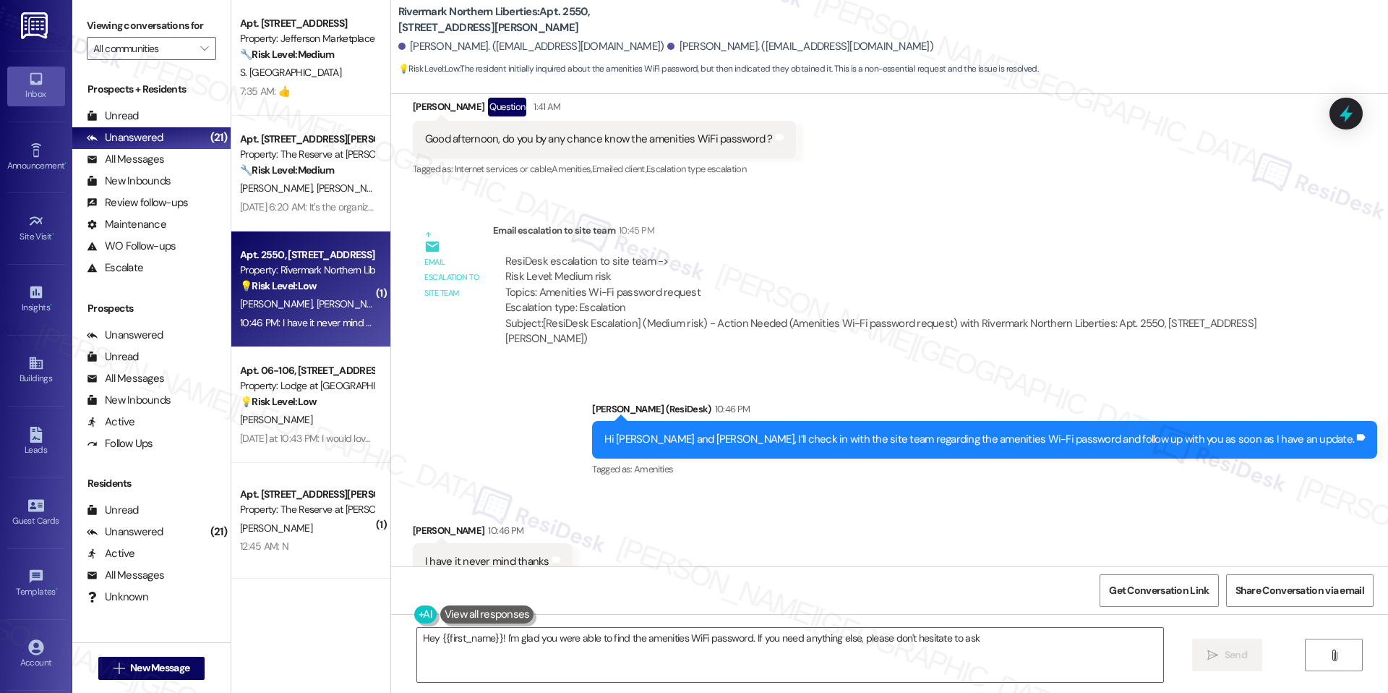
type textarea "Hey {{first_name}}! I'm glad you were able to find the amenities WiFi password.…"
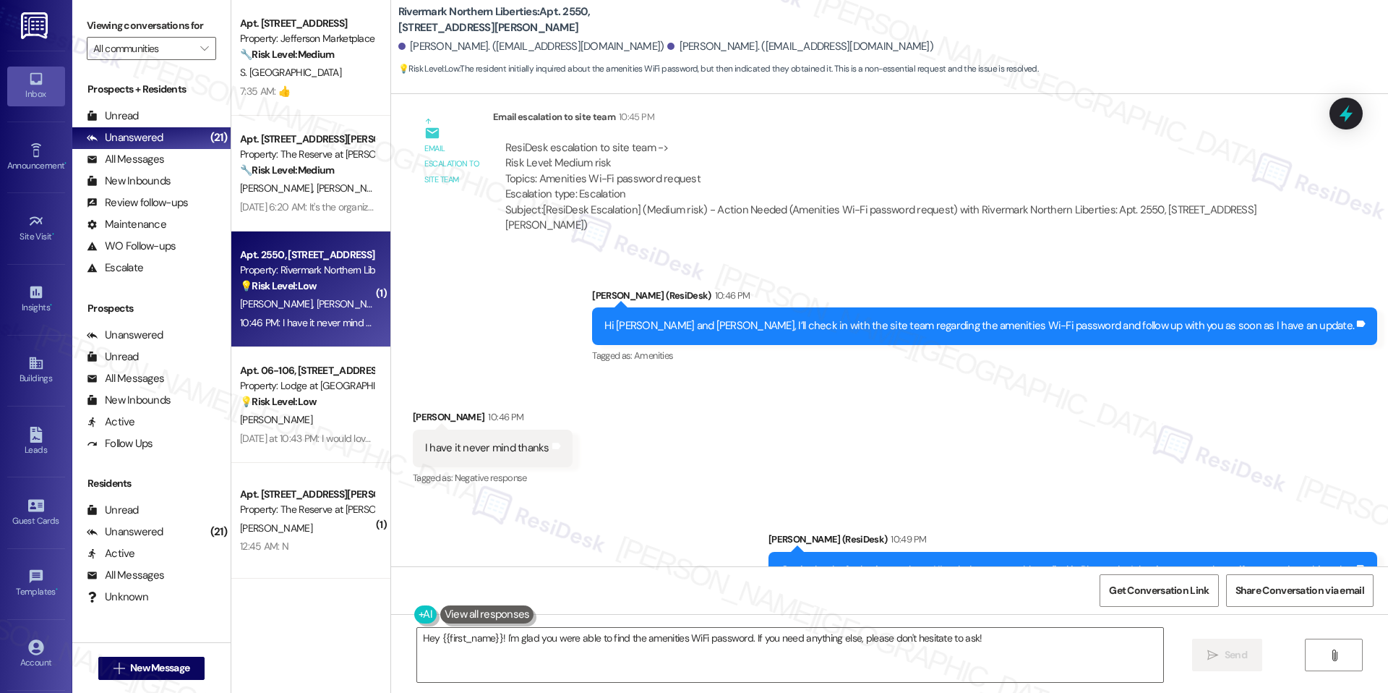
scroll to position [4957, 0]
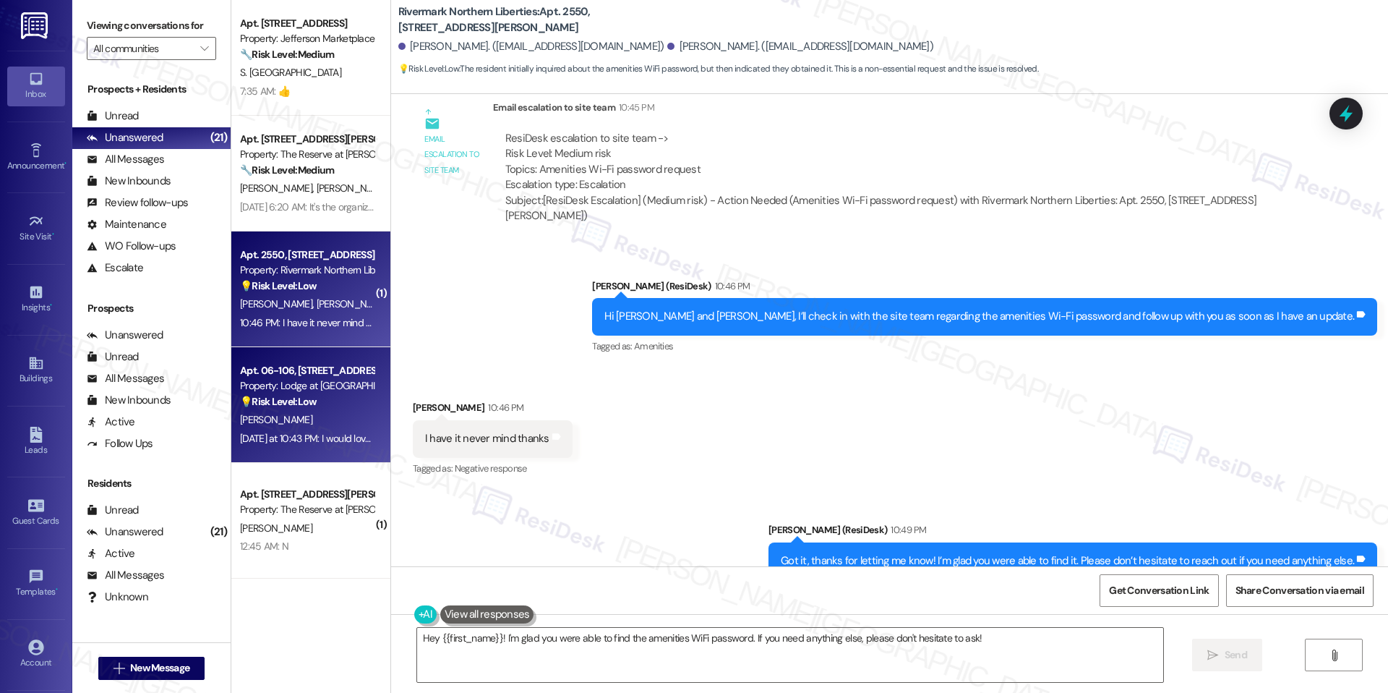
click at [333, 398] on div "💡 Risk Level: Low The resident is expressing a preference for a specific parkin…" at bounding box center [307, 401] width 134 height 15
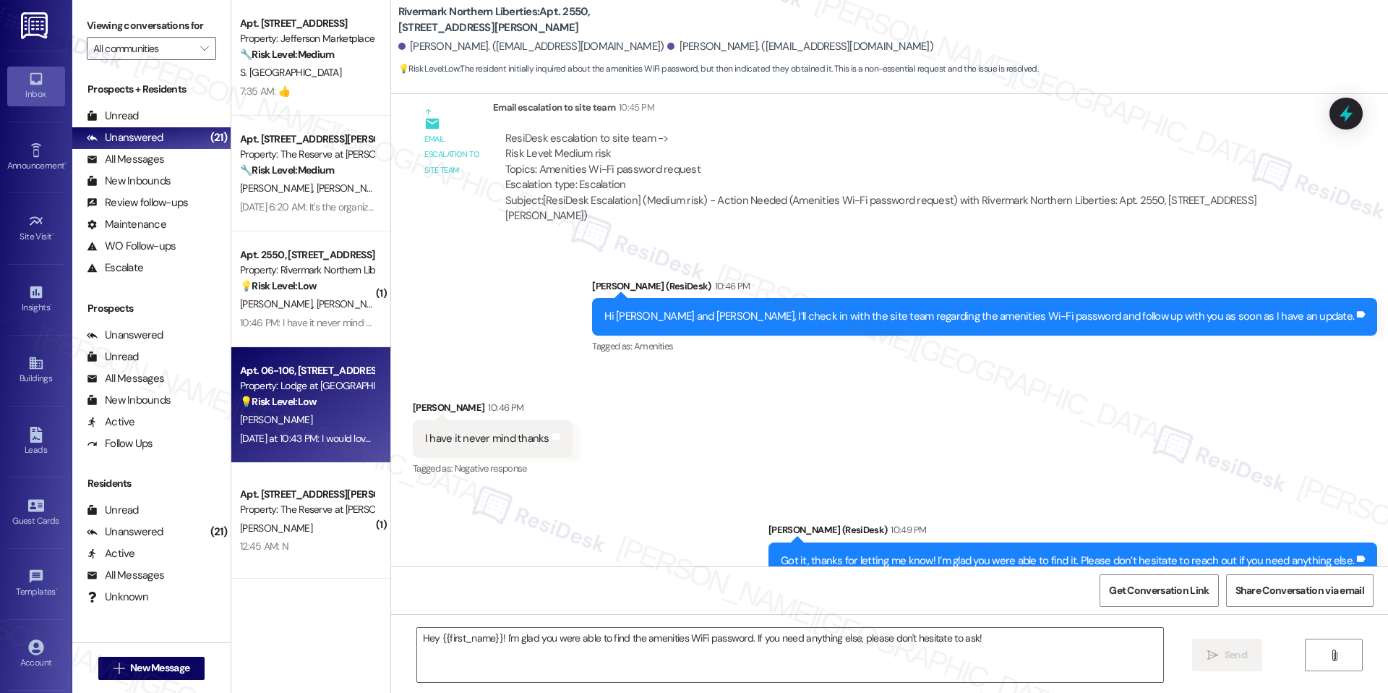
type textarea "Fetching suggested responses. Please feel free to read through the conversation…"
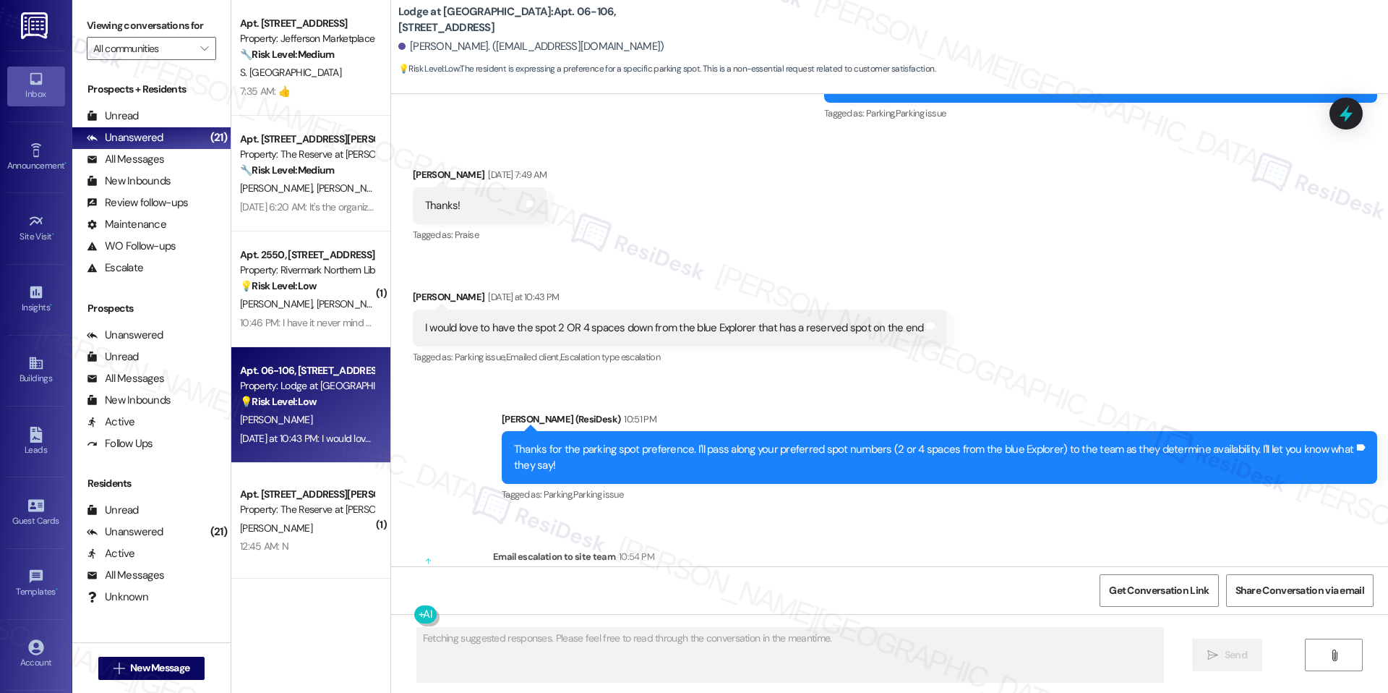
scroll to position [4000, 0]
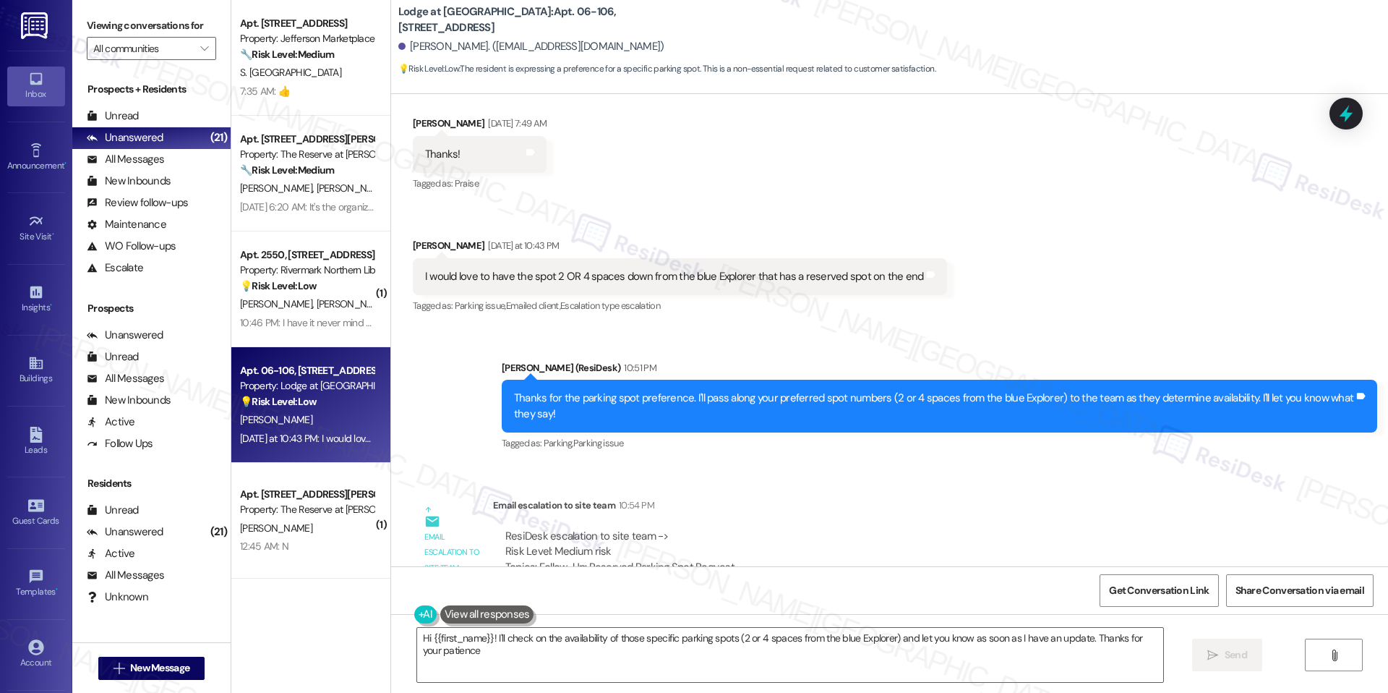
type textarea "Hi {{first_name}}! I'll check on the availability of those specific parking spo…"
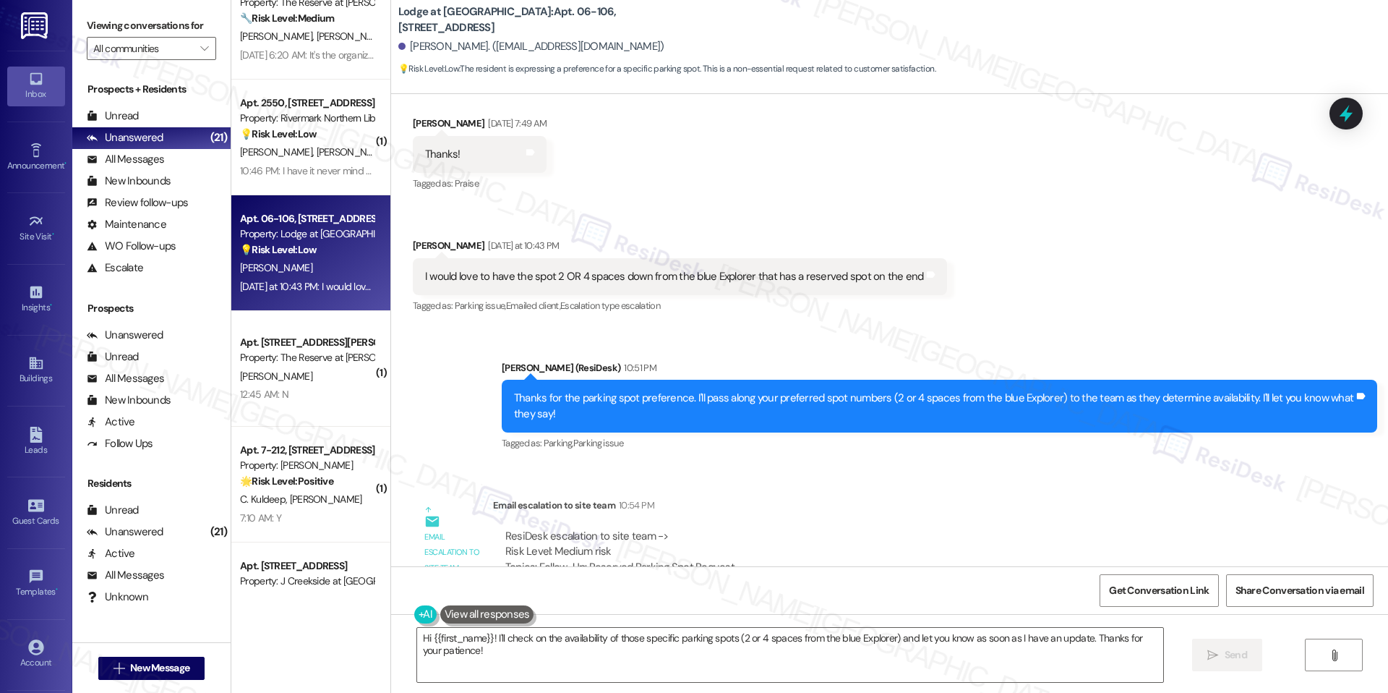
scroll to position [153, 0]
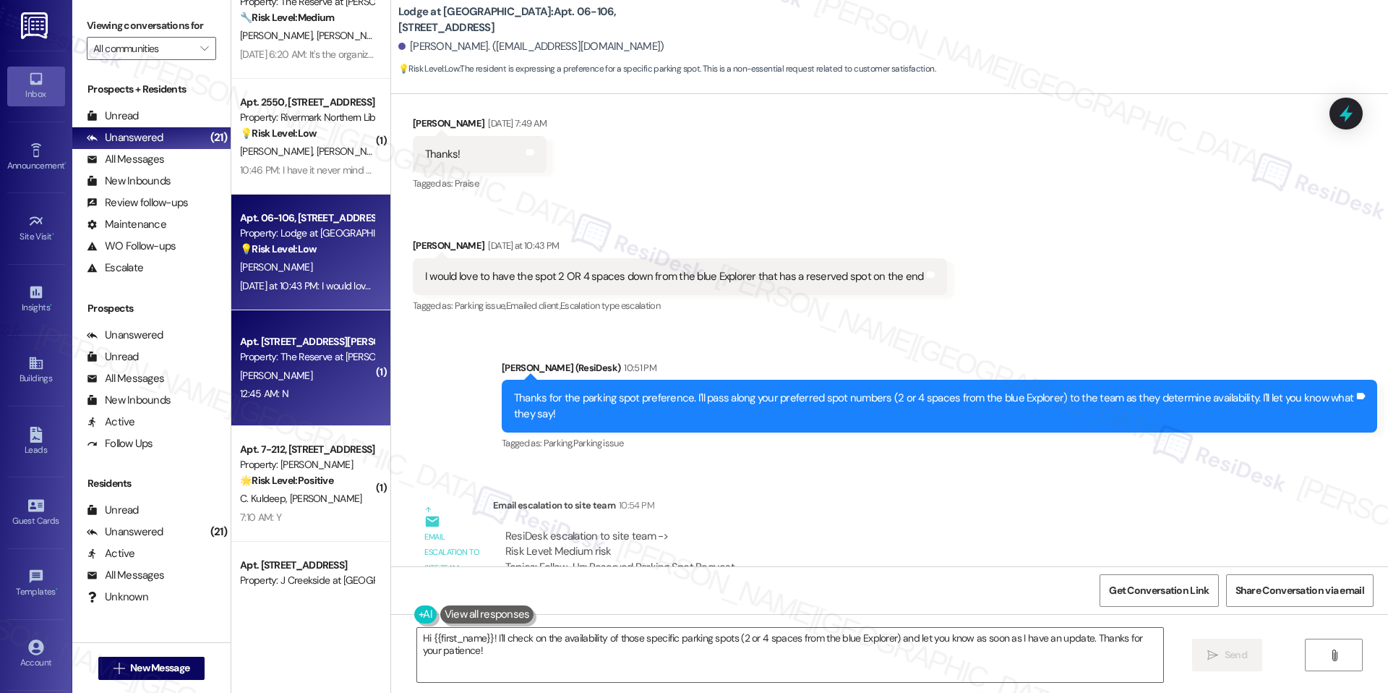
click at [295, 382] on div "[PERSON_NAME]" at bounding box center [307, 376] width 137 height 18
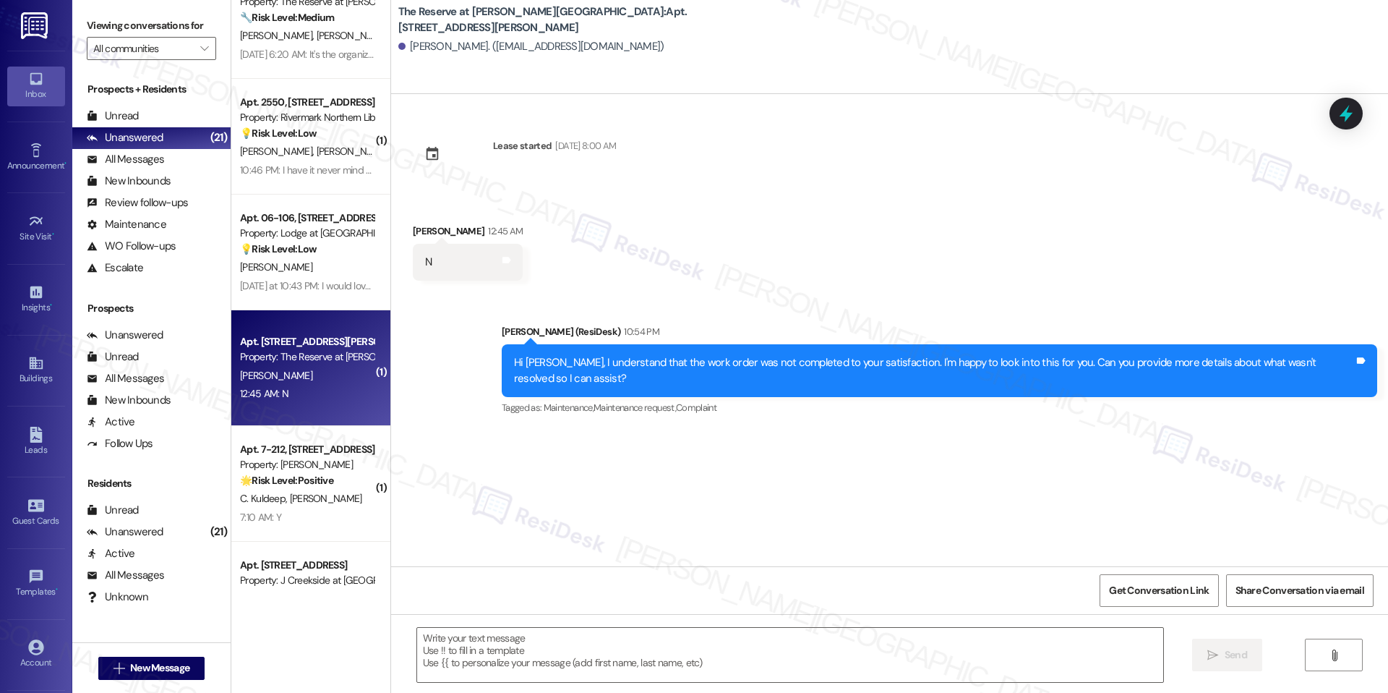
type textarea "Fetching suggested responses. Please feel free to read through the conversation…"
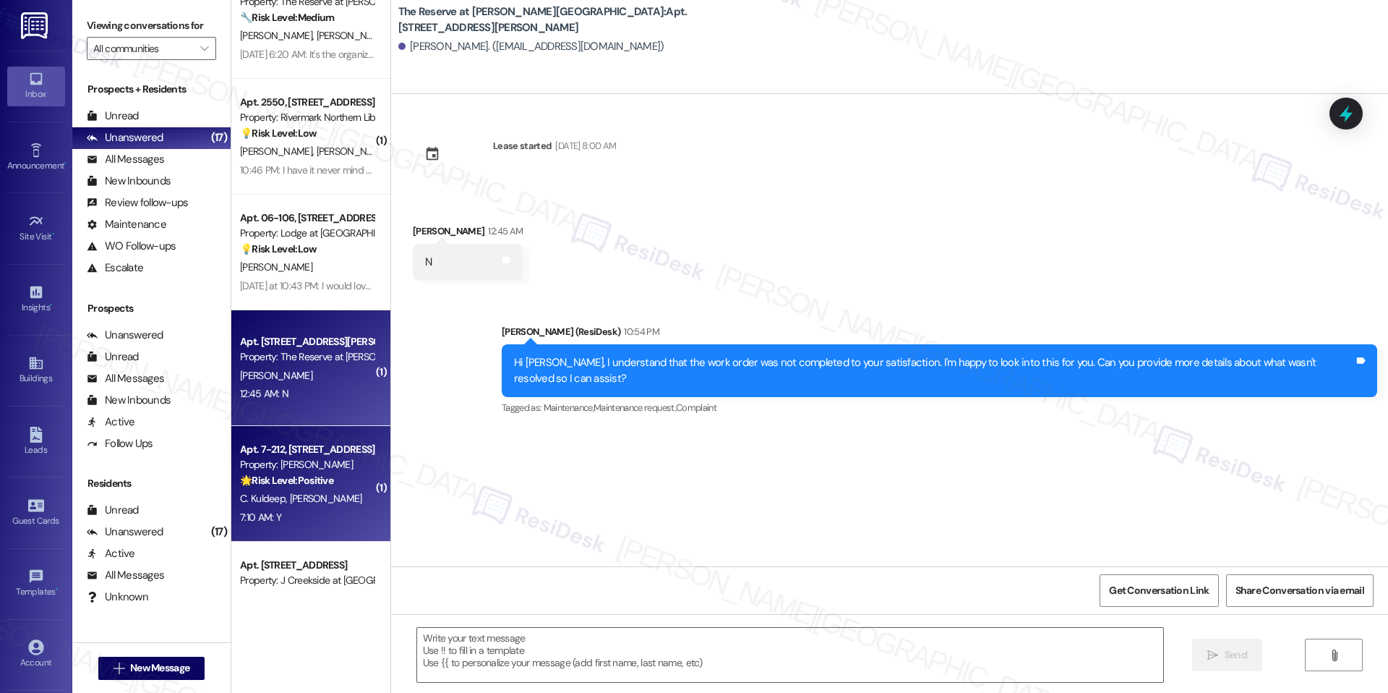
click at [240, 519] on div "7:10 AM: Y 7:10 AM: Y" at bounding box center [260, 516] width 41 height 13
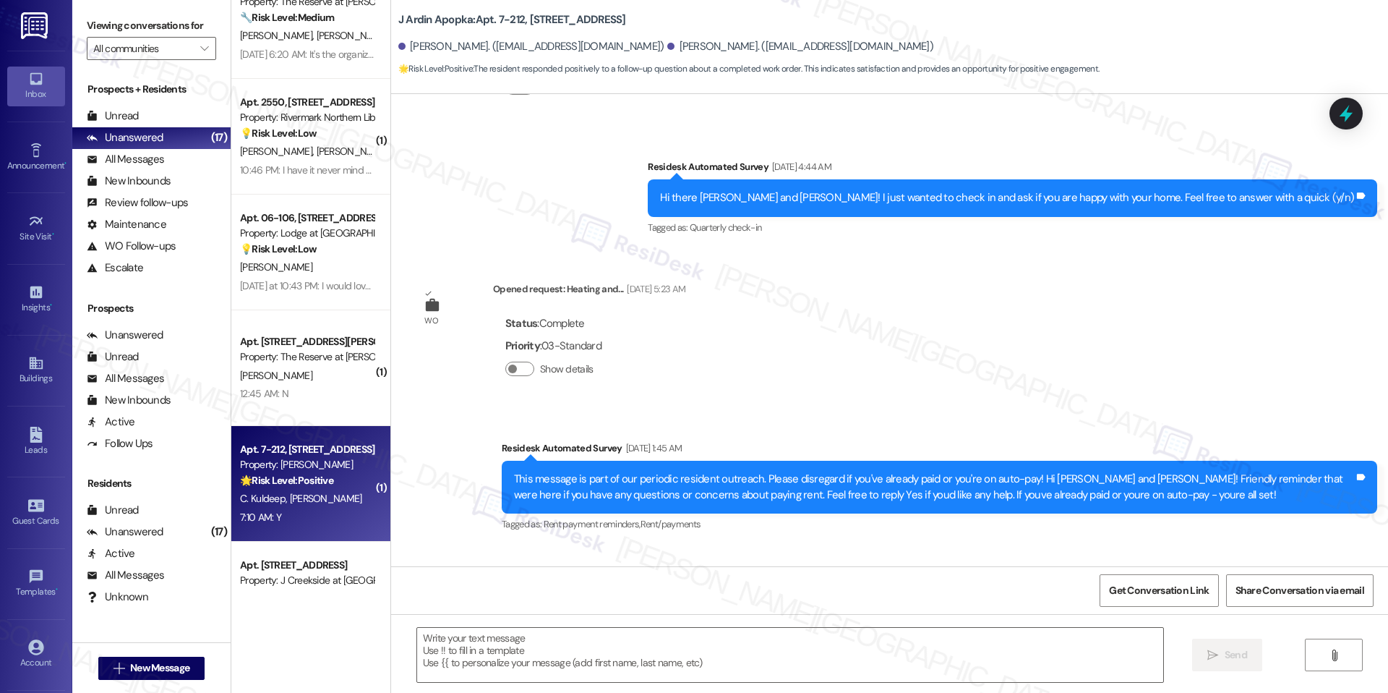
type textarea "Fetching suggested responses. Please feel free to read through the conversation…"
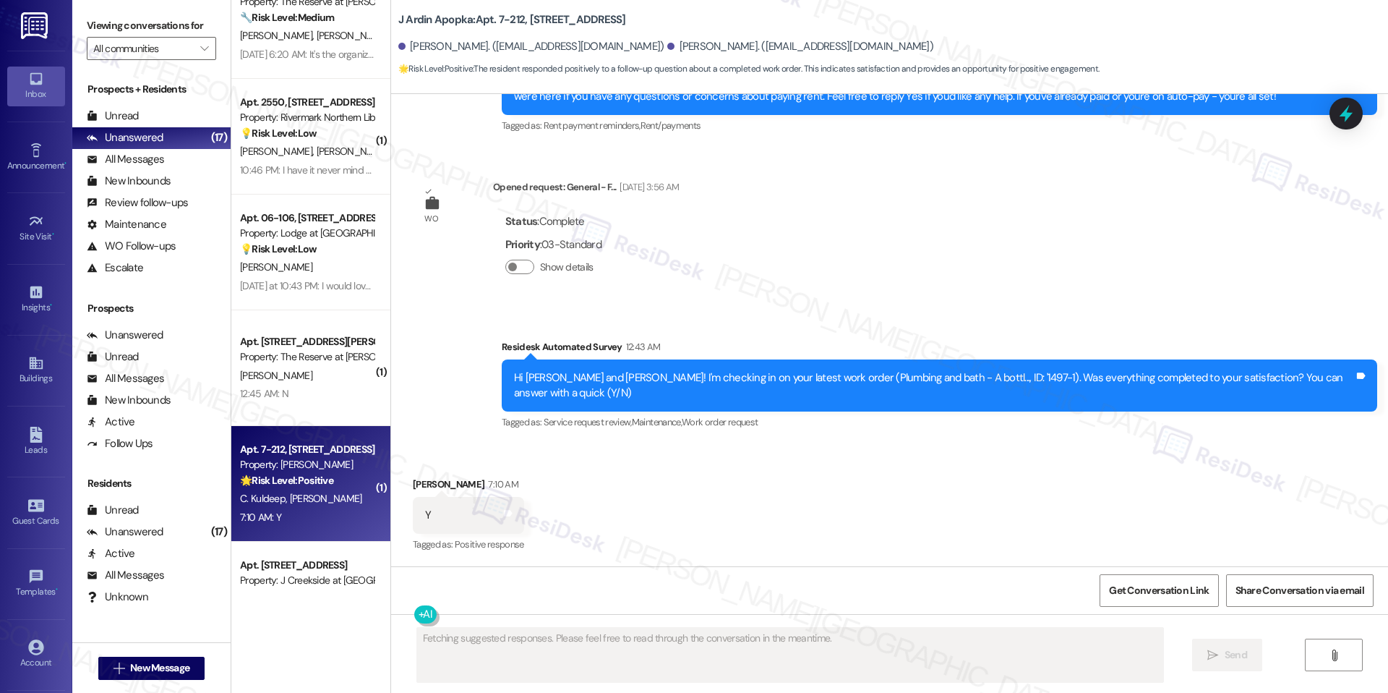
scroll to position [1794, 0]
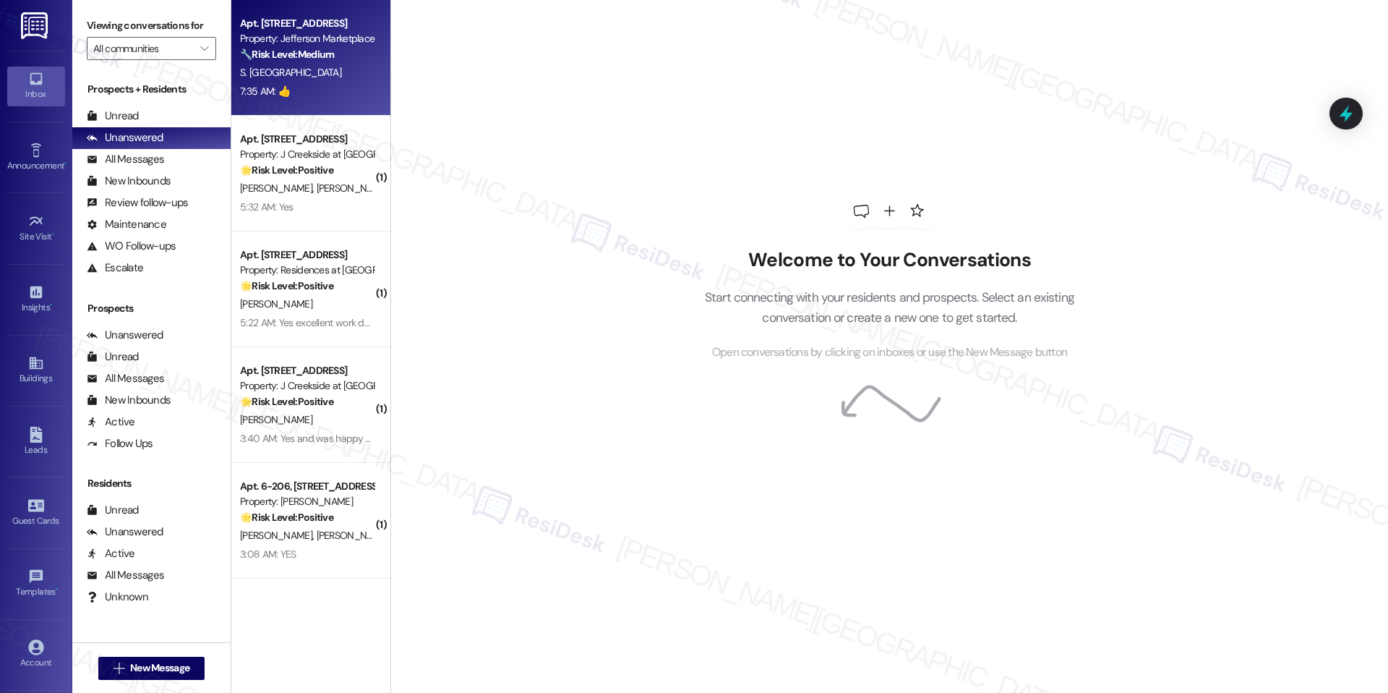
click at [303, 106] on div "Apt. [STREET_ADDRESS] Property: Jefferson Marketplace 🔧 Risk Level: Medium The …" at bounding box center [310, 58] width 159 height 116
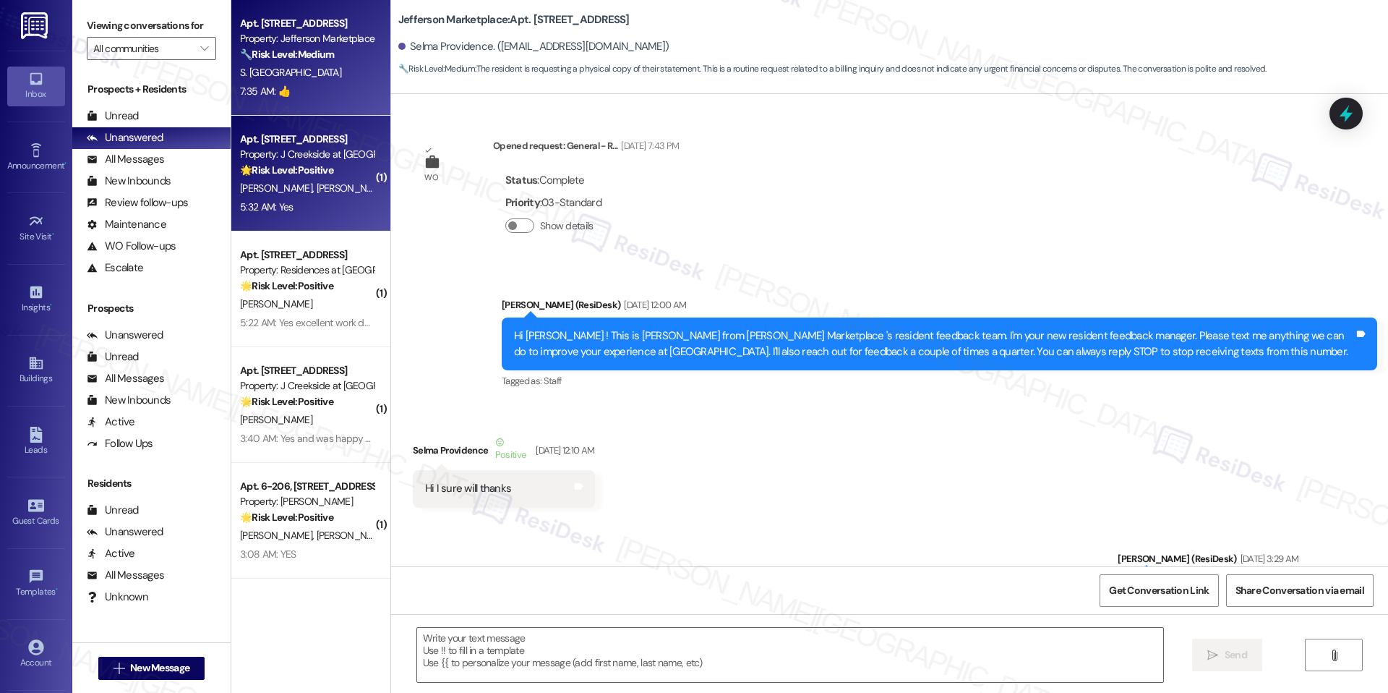
click at [287, 170] on strong "🌟 Risk Level: Positive" at bounding box center [286, 169] width 93 height 13
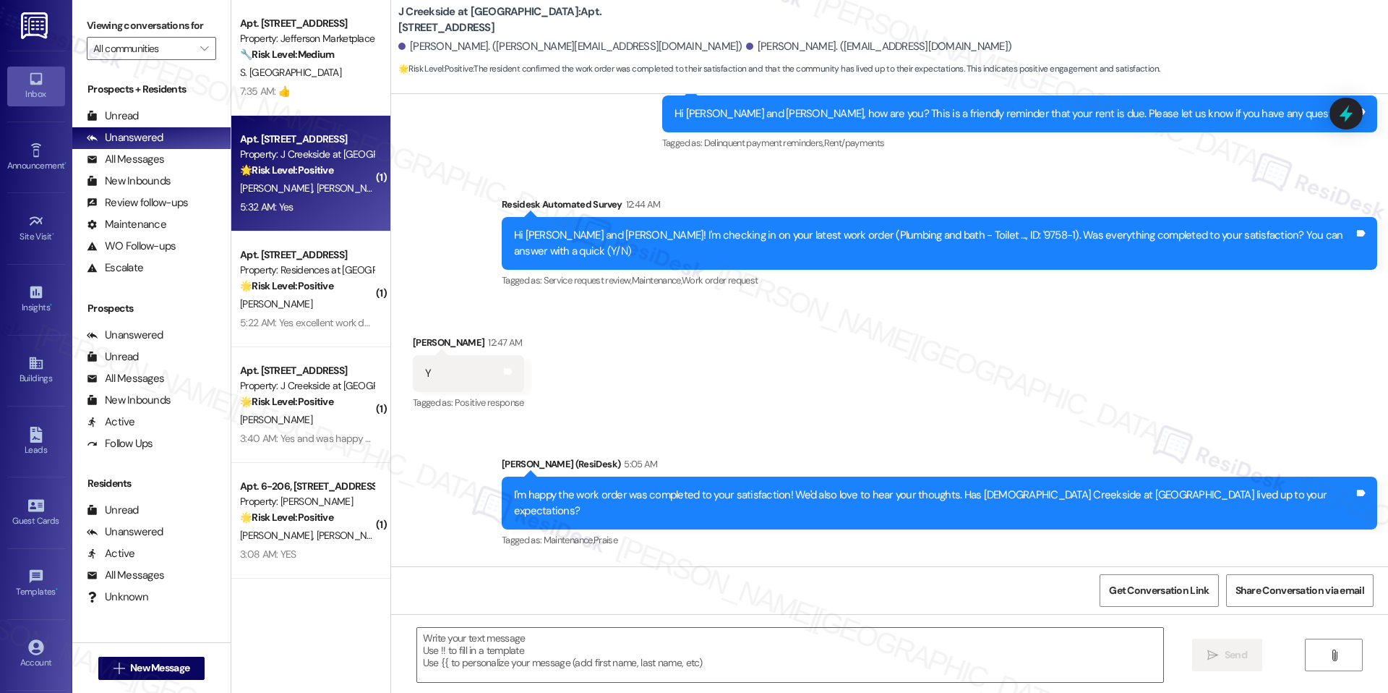
scroll to position [2969, 0]
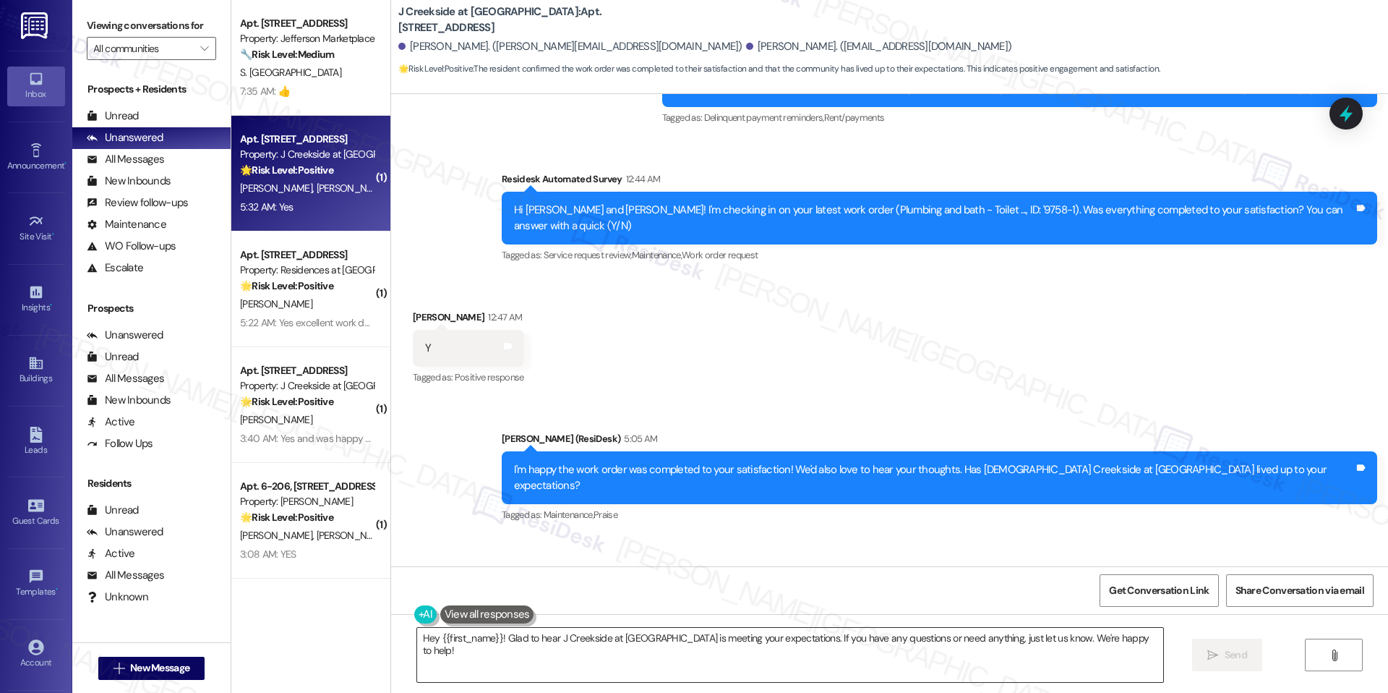
click at [566, 640] on textarea "Hey {{first_name}}! Glad to hear J Creekside at [GEOGRAPHIC_DATA] is meeting yo…" at bounding box center [790, 654] width 746 height 54
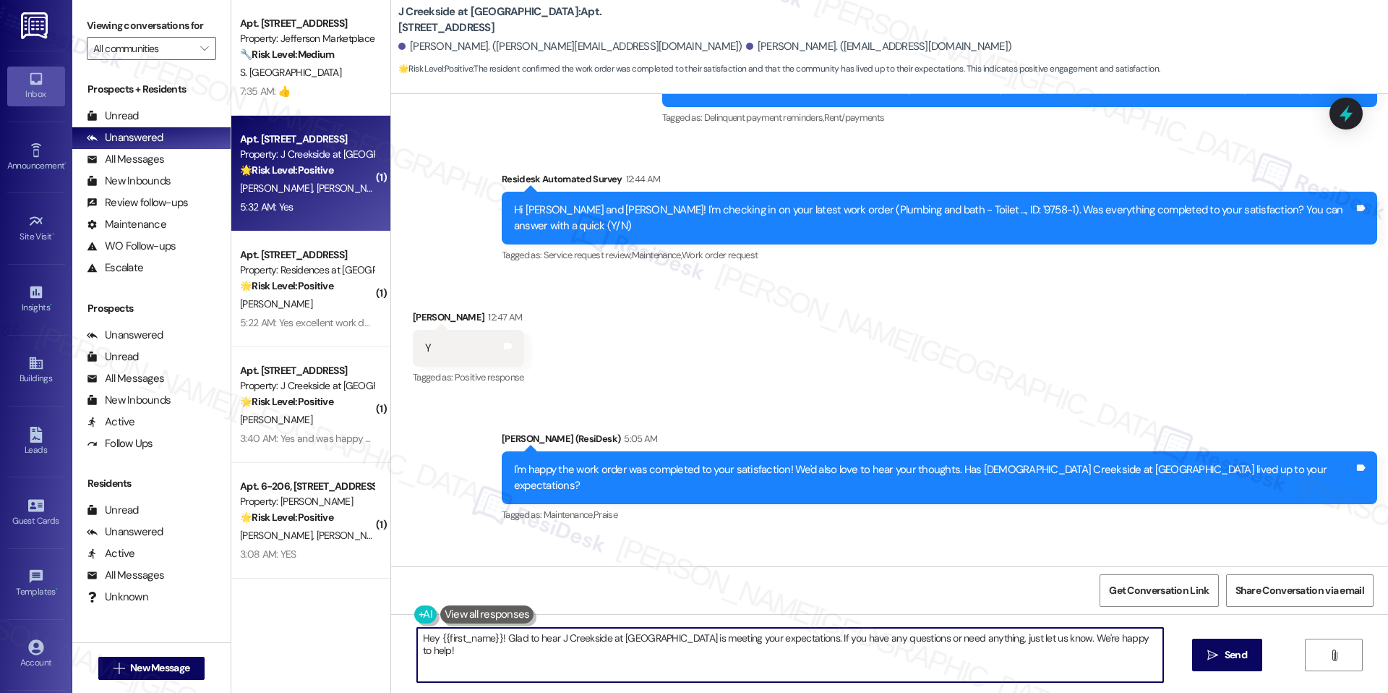
click at [566, 640] on textarea "Hey {{first_name}}! Glad to hear J Creekside at [GEOGRAPHIC_DATA] is meeting yo…" at bounding box center [790, 654] width 746 height 54
click at [568, 654] on textarea "Hey {{first_name}}! Glad to hear J Creekside at [GEOGRAPHIC_DATA] is meeting yo…" at bounding box center [790, 654] width 746 height 54
drag, startPoint x: 494, startPoint y: 634, endPoint x: 414, endPoint y: 644, distance: 80.9
click at [417, 643] on textarea "Hey {{first_name}}! Glad to hear J Creekside at [GEOGRAPHIC_DATA] is meeting yo…" at bounding box center [790, 654] width 746 height 54
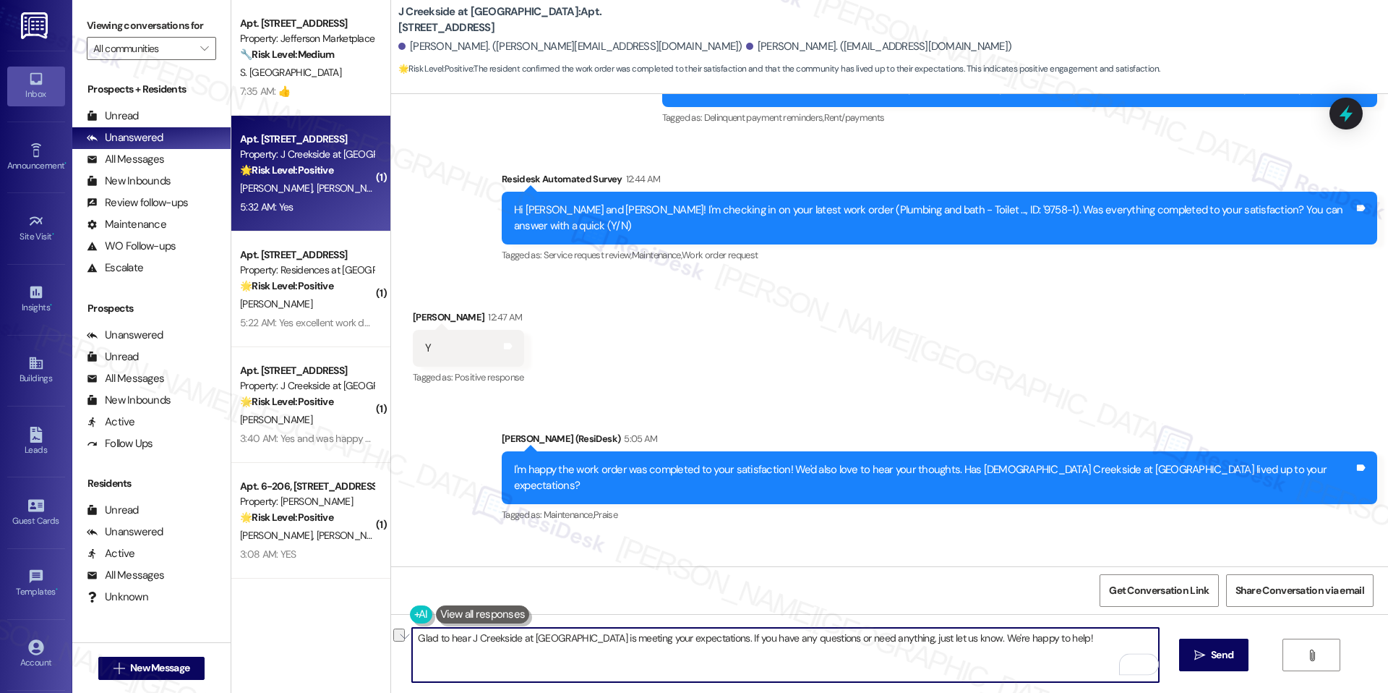
drag, startPoint x: 672, startPoint y: 636, endPoint x: 854, endPoint y: 681, distance: 186.9
click at [854, 681] on textarea "Glad to hear J Creekside at [GEOGRAPHIC_DATA] is meeting your expectations. If …" at bounding box center [785, 654] width 746 height 54
type textarea "Glad to hear J Creekside at [GEOGRAPHIC_DATA] is meeting your expectations."
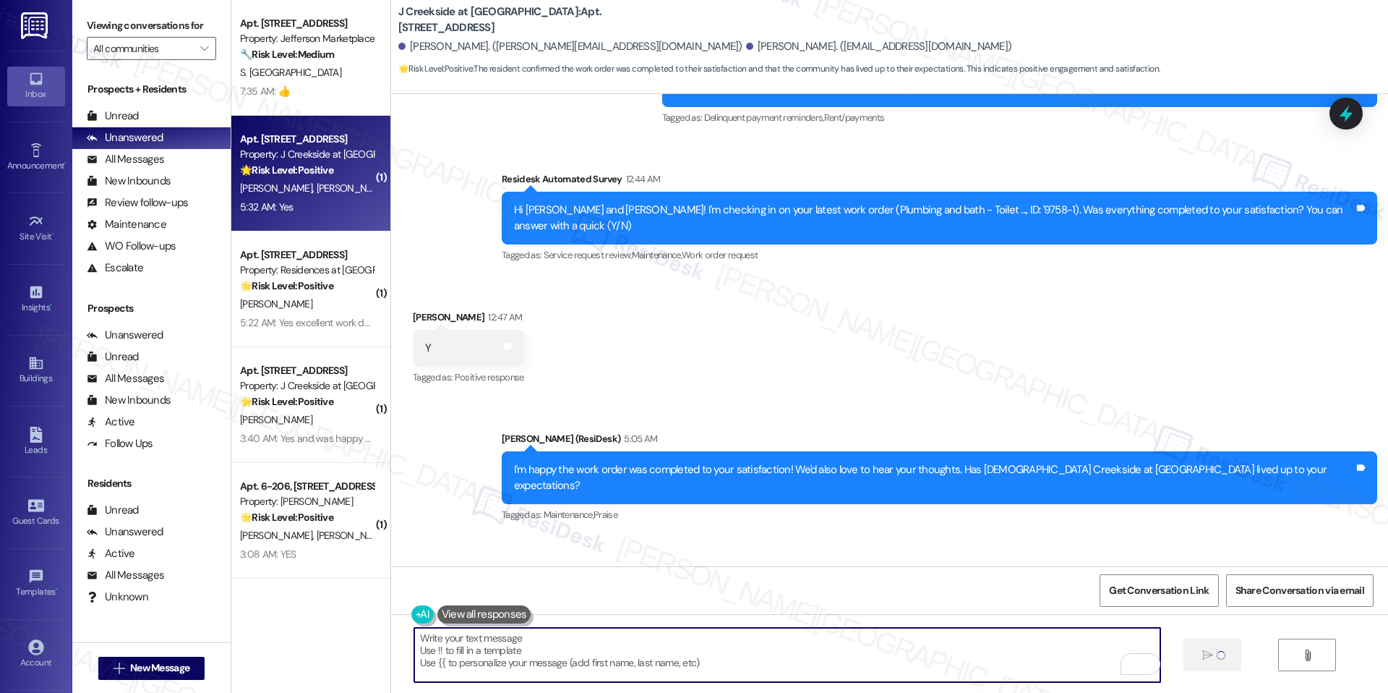
scroll to position [2968, 0]
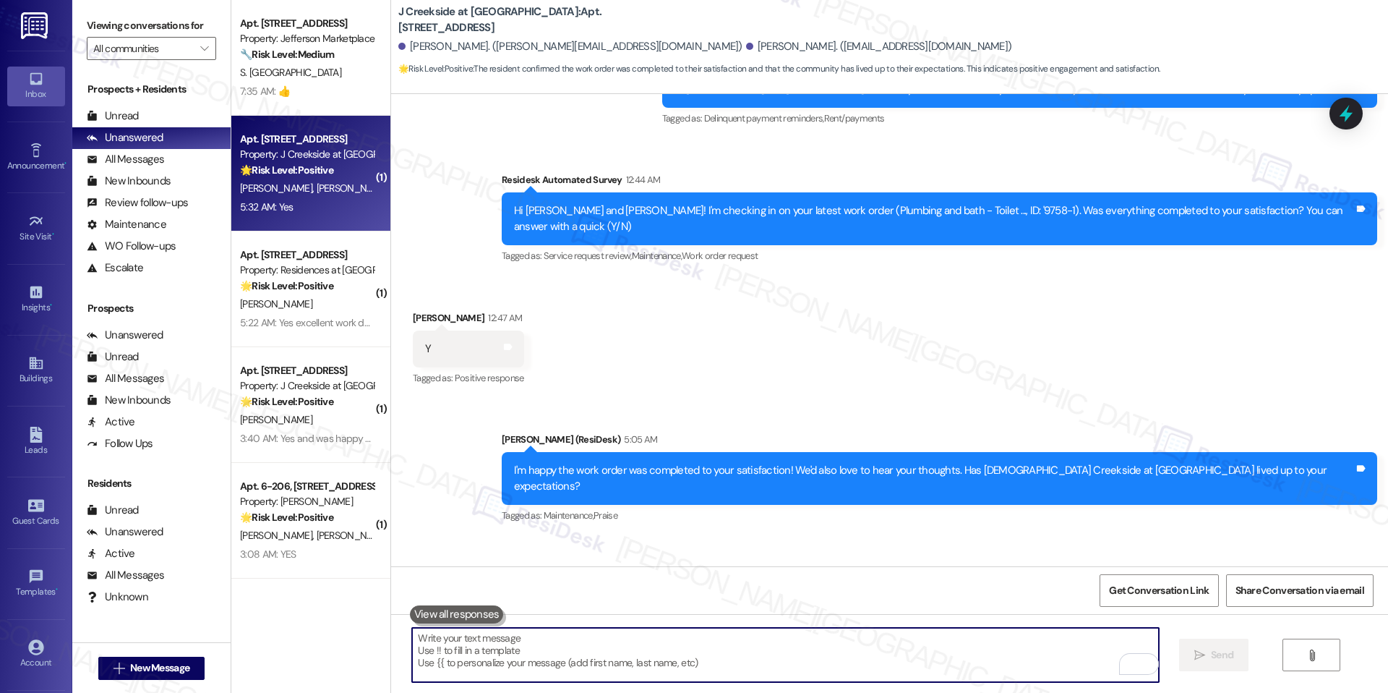
click at [867, 667] on textarea "To enrich screen reader interactions, please activate Accessibility in Grammarl…" at bounding box center [785, 654] width 746 height 54
paste textarea "If it’s not too much trouble, would you kindly consider sharing your feedback i…"
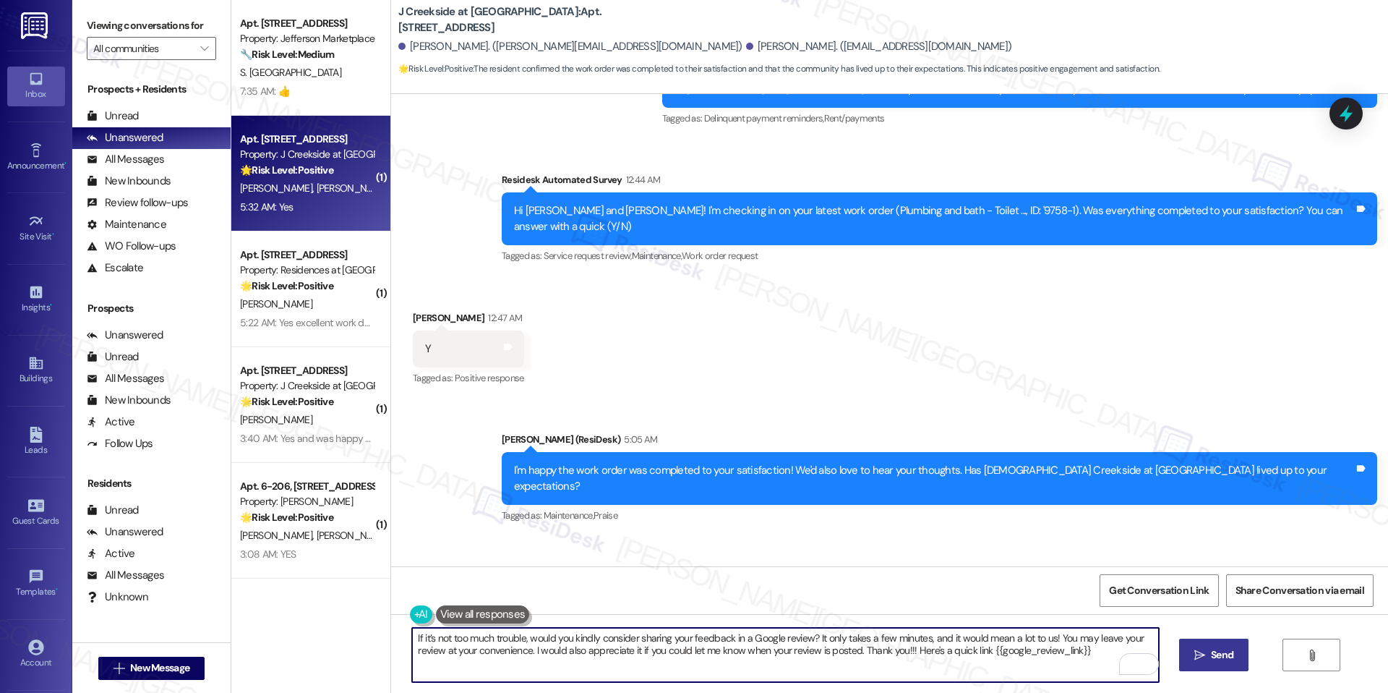
type textarea "If it’s not too much trouble, would you kindly consider sharing your feedback i…"
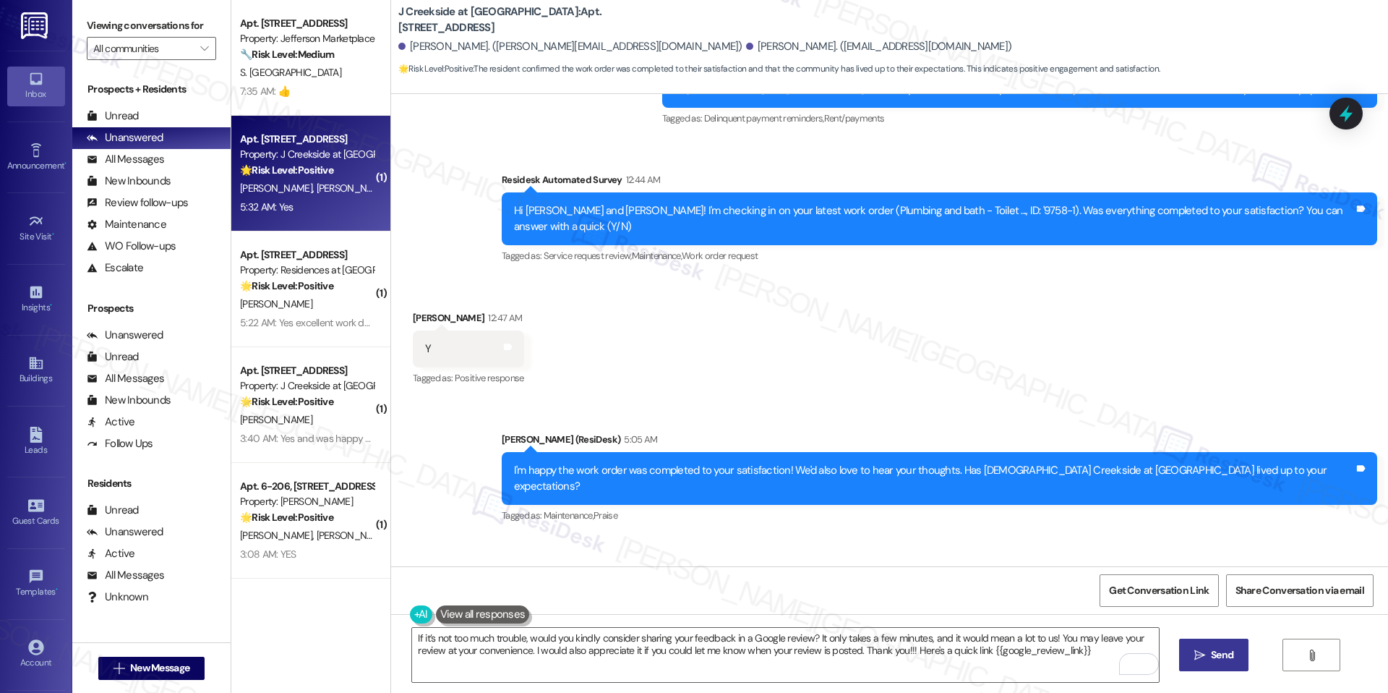
click at [1190, 645] on button " Send" at bounding box center [1214, 654] width 70 height 33
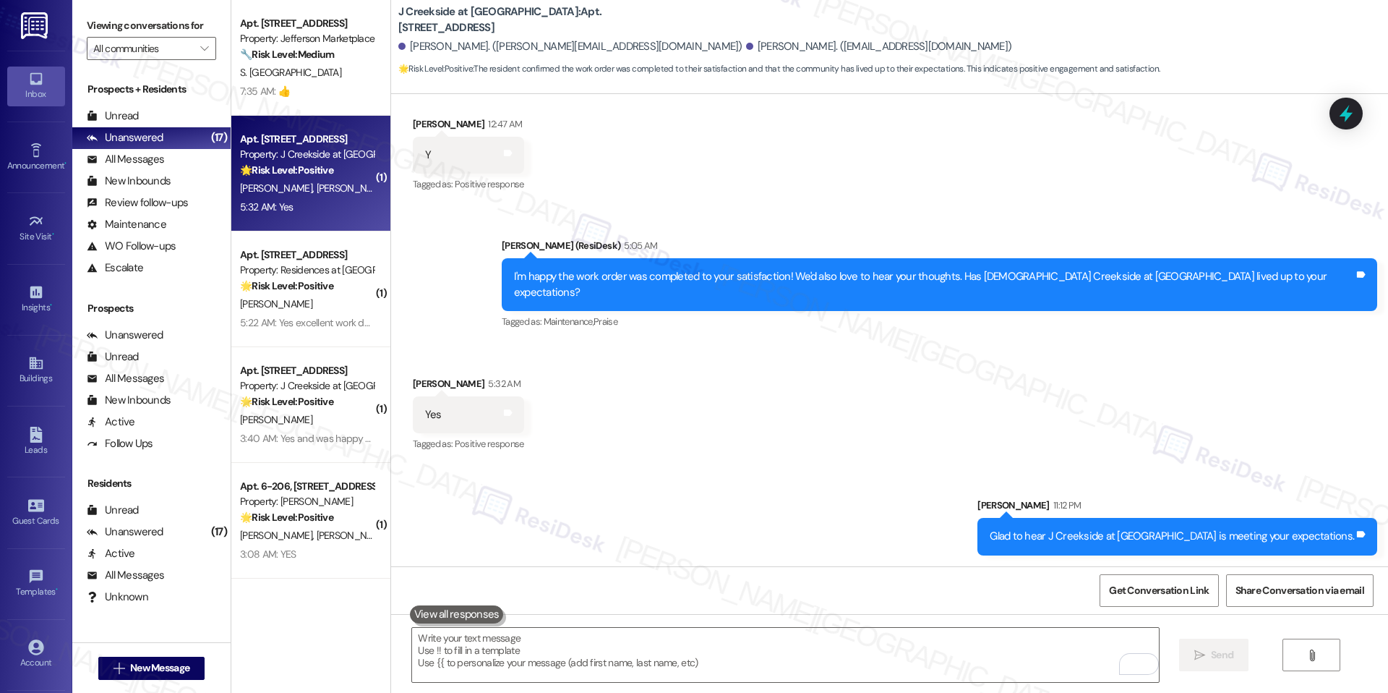
scroll to position [3186, 0]
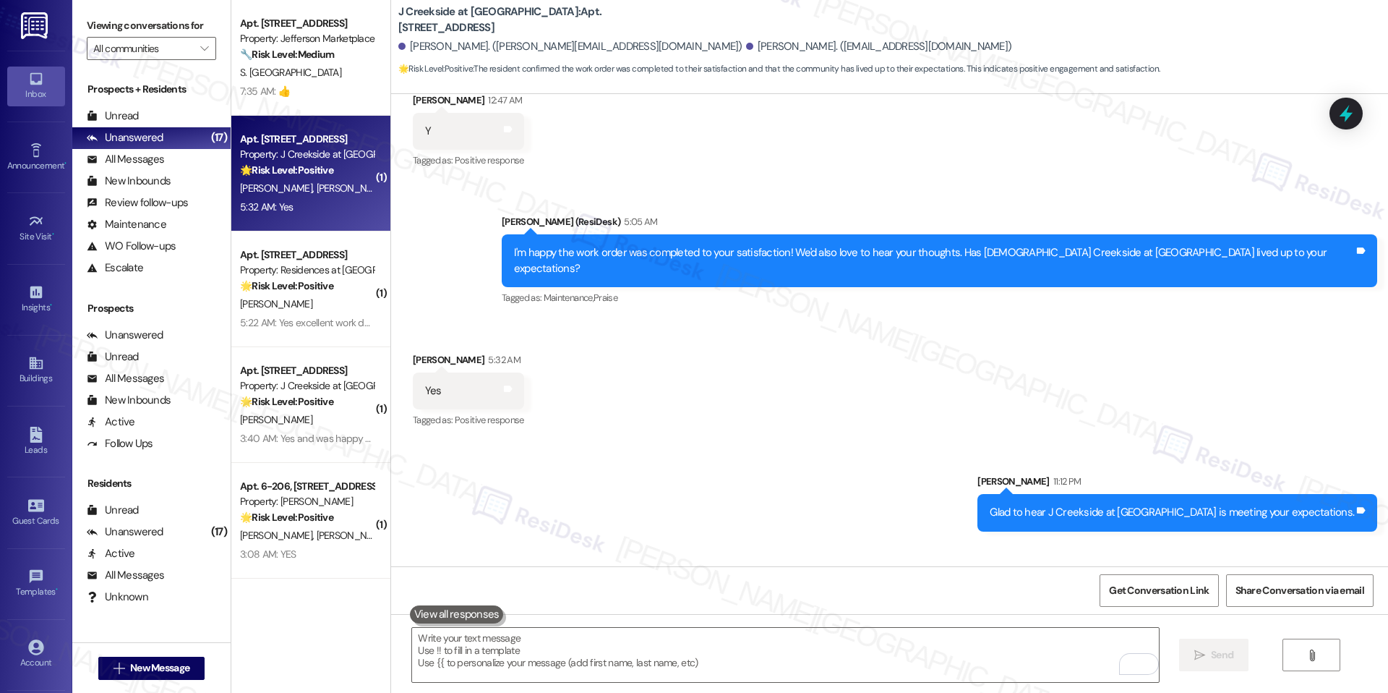
click at [1157, 505] on div "Glad to hear J Creekside at [GEOGRAPHIC_DATA] is meeting your expectations." at bounding box center [1172, 512] width 364 height 15
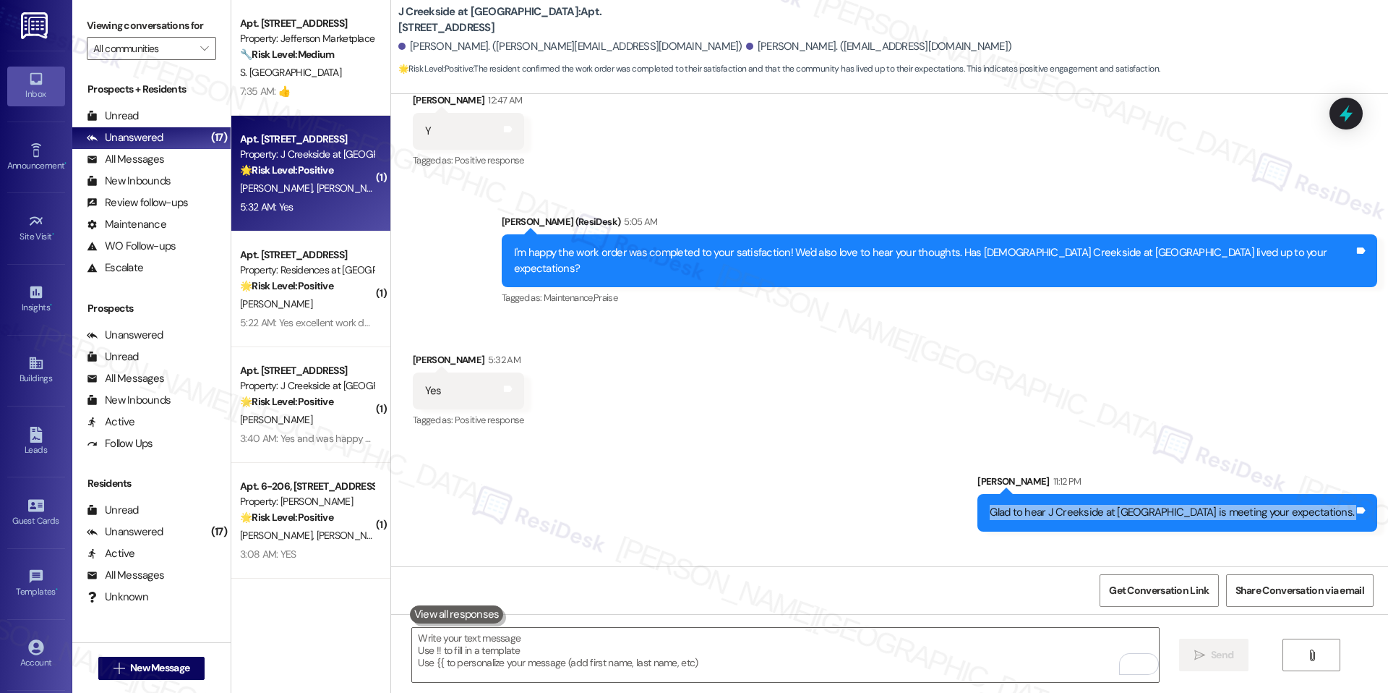
click at [1157, 505] on div "Glad to hear J Creekside at [GEOGRAPHIC_DATA] is meeting your expectations." at bounding box center [1172, 512] width 364 height 15
copy div "Glad to hear J Creekside at [GEOGRAPHIC_DATA] is meeting your expectations. Tag…"
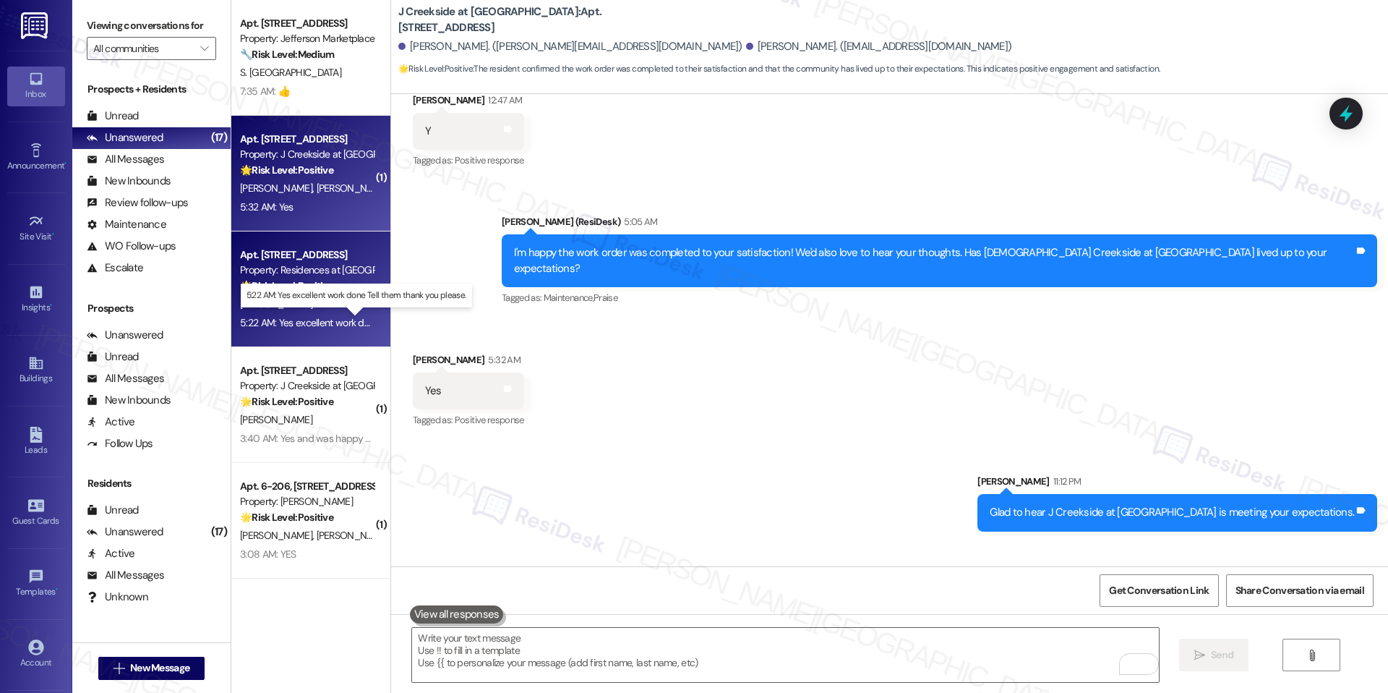
click at [311, 325] on div "5:22 AM: Yes excellent work done Tell them thank you please. 5:22 AM: Yes excel…" at bounding box center [367, 322] width 255 height 13
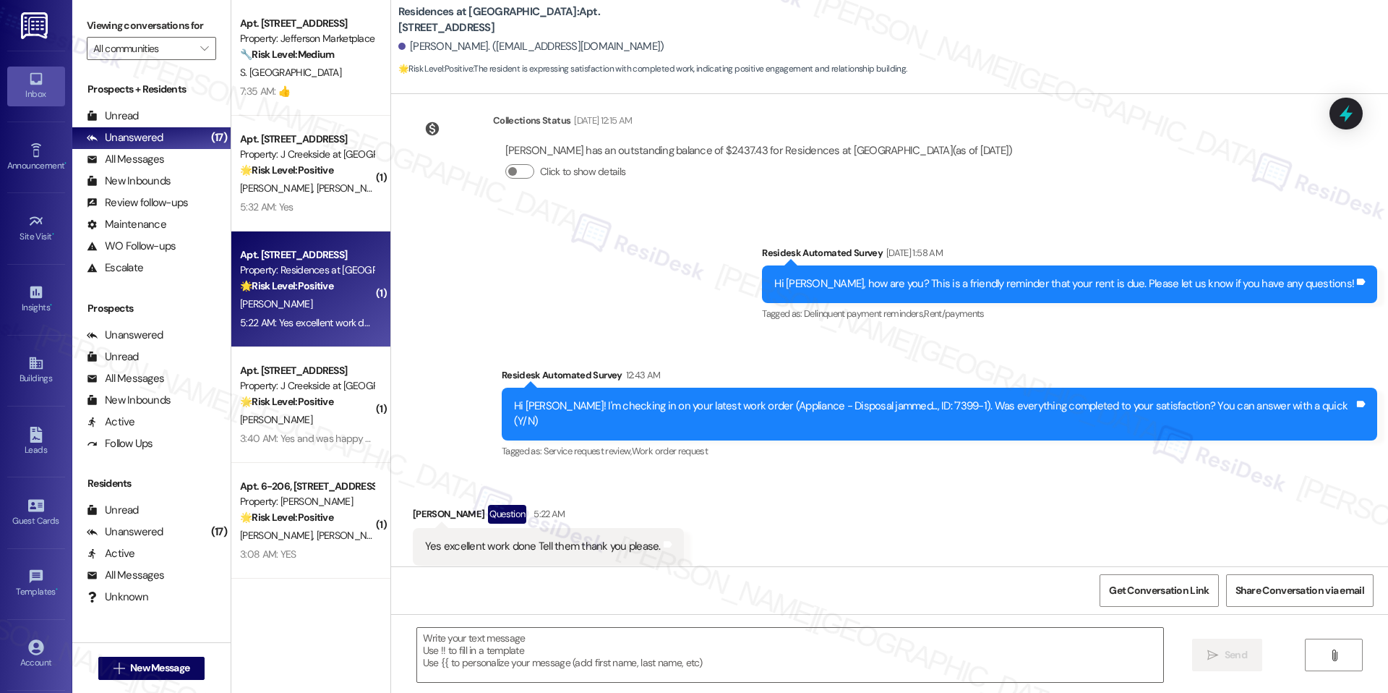
type textarea "Fetching suggested responses. Please feel free to read through the conversation…"
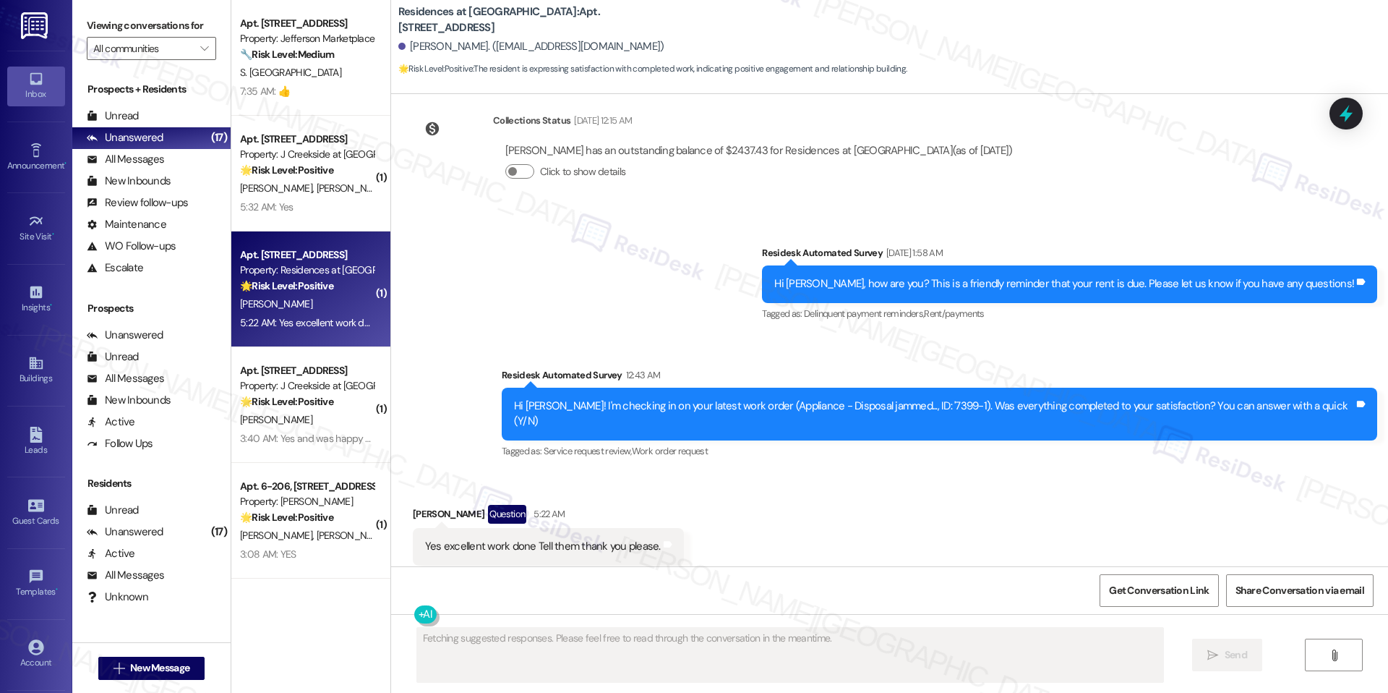
scroll to position [265, 0]
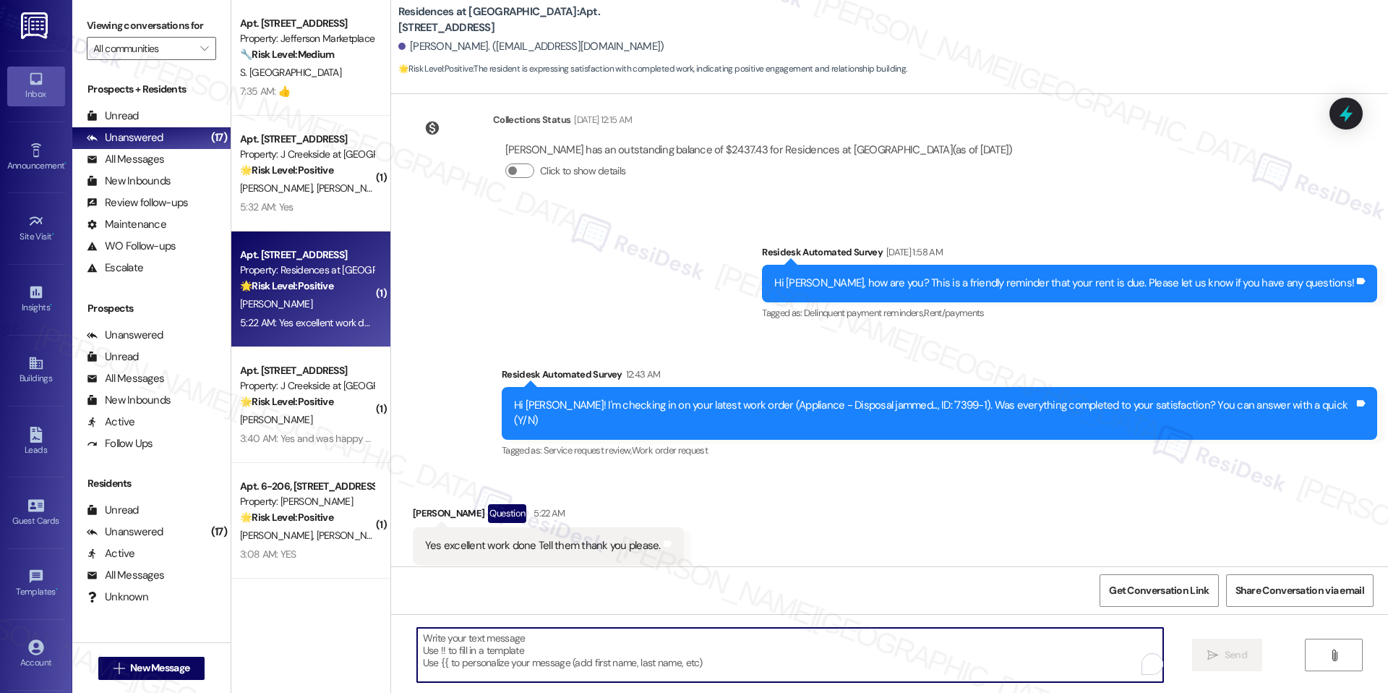
click at [457, 639] on textarea "To enrich screen reader interactions, please activate Accessibility in Grammarl…" at bounding box center [790, 654] width 746 height 54
paste textarea "I'm happy the work order was completed to your satisfaction! We'd also love to …"
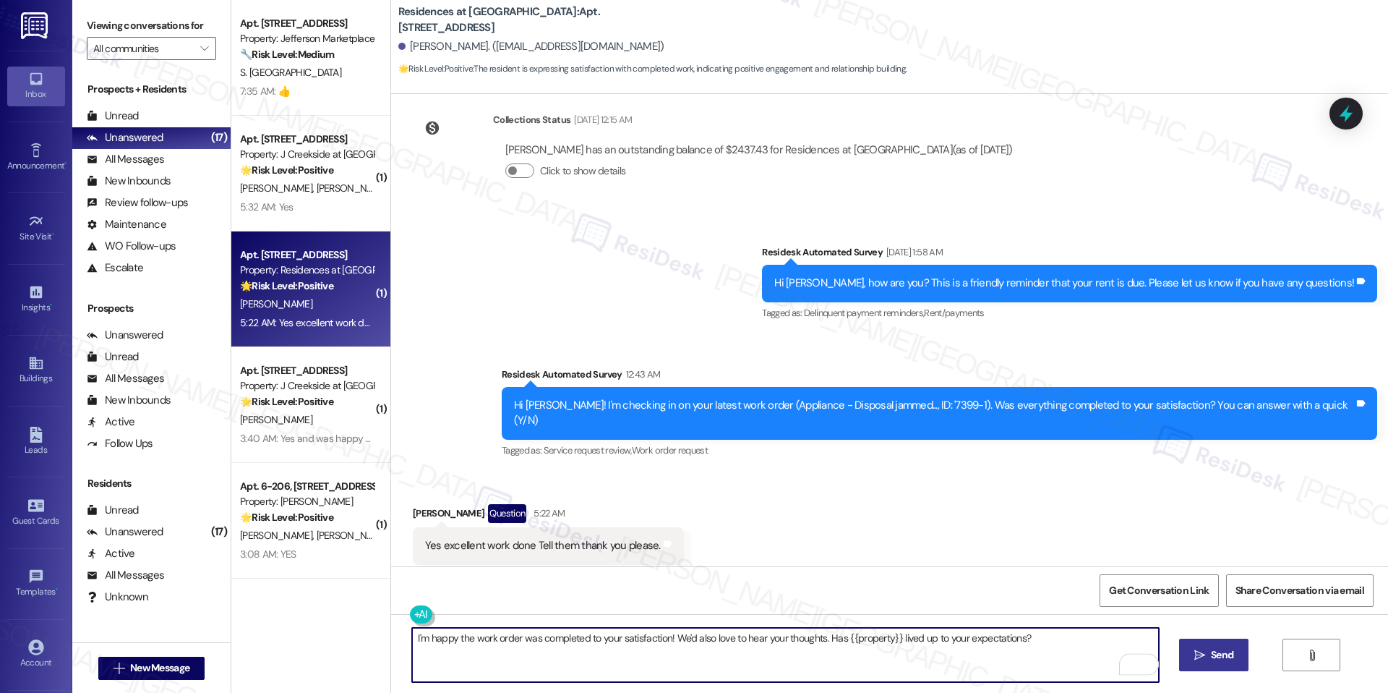
type textarea "I'm happy the work order was completed to your satisfaction! We'd also love to …"
click at [1187, 659] on button " Send" at bounding box center [1214, 654] width 70 height 33
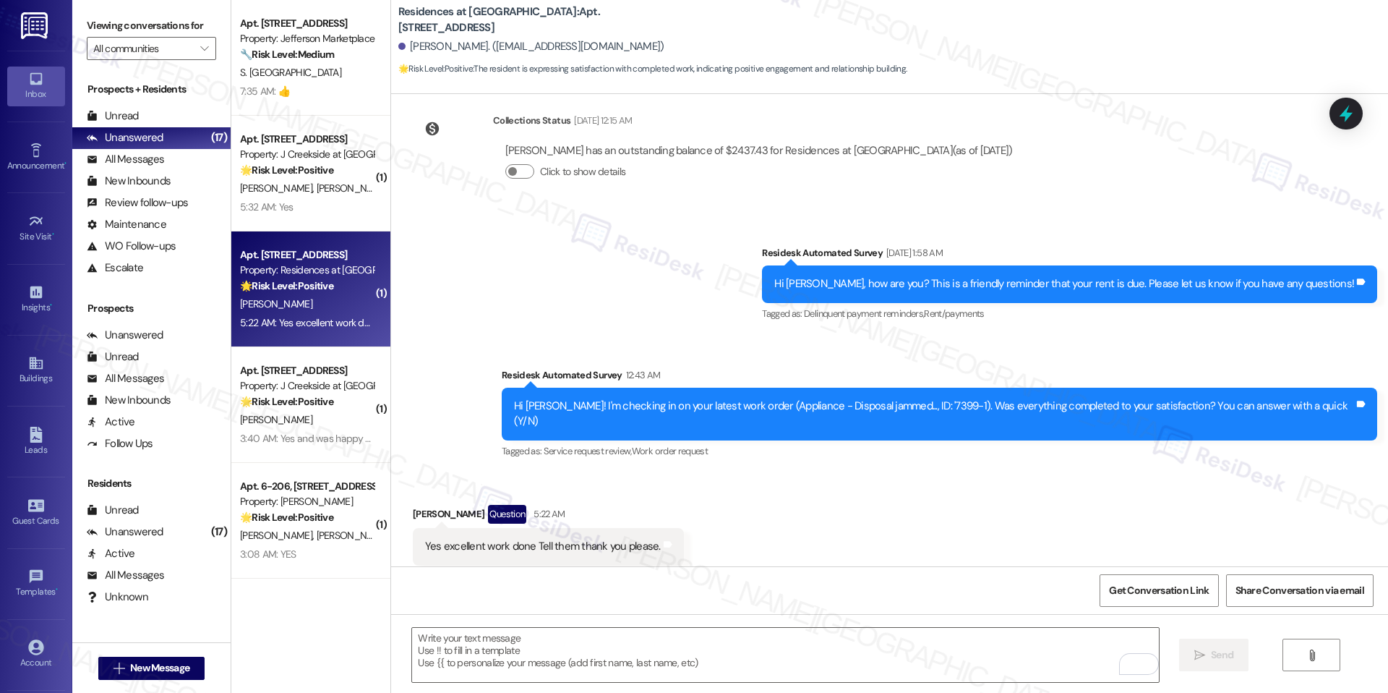
scroll to position [366, 0]
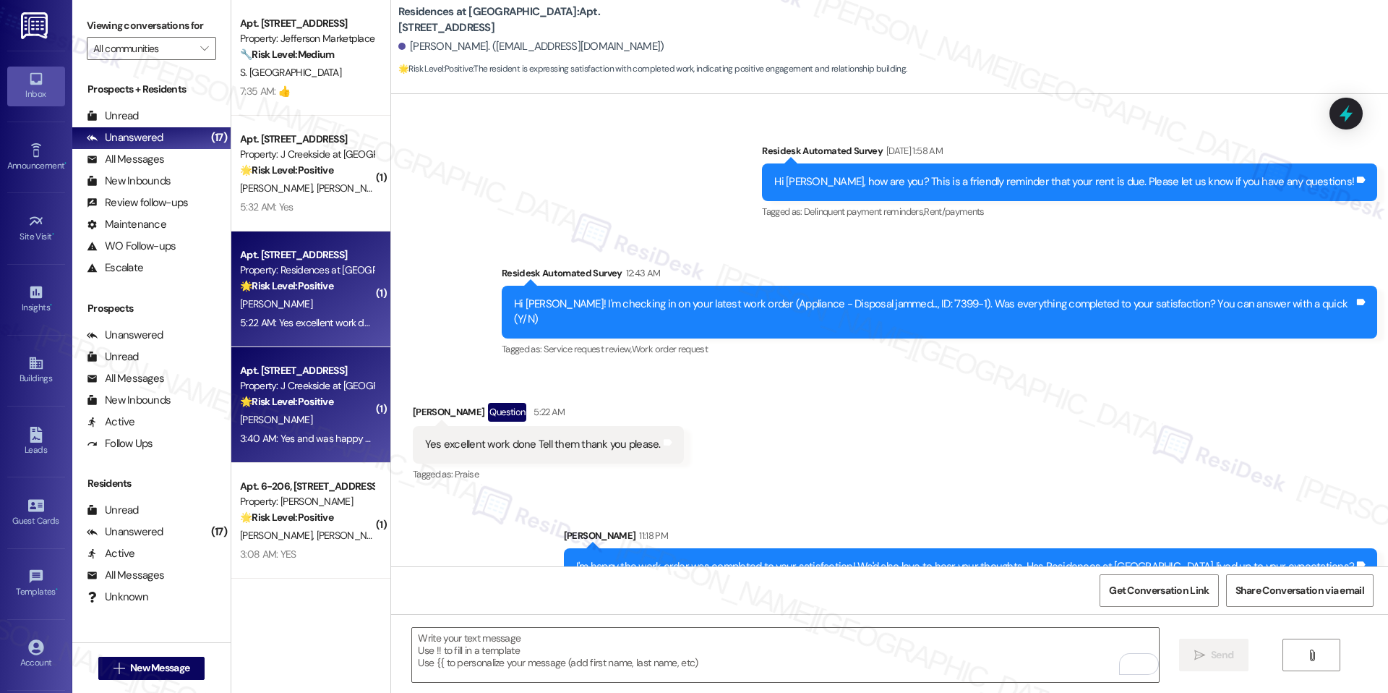
click at [297, 435] on div "3:40 AM: Yes and was happy that he got to it quickly 3:40 AM: Yes and was happy…" at bounding box center [350, 438] width 221 height 13
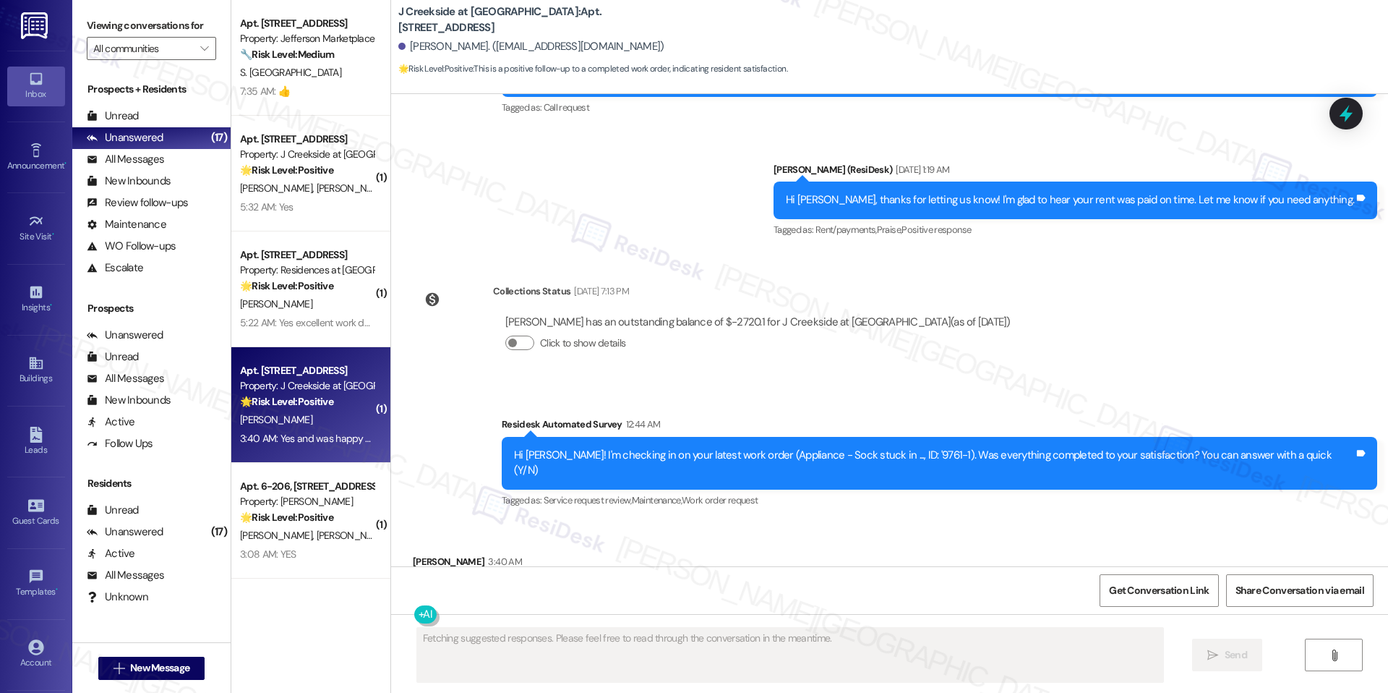
scroll to position [15523, 0]
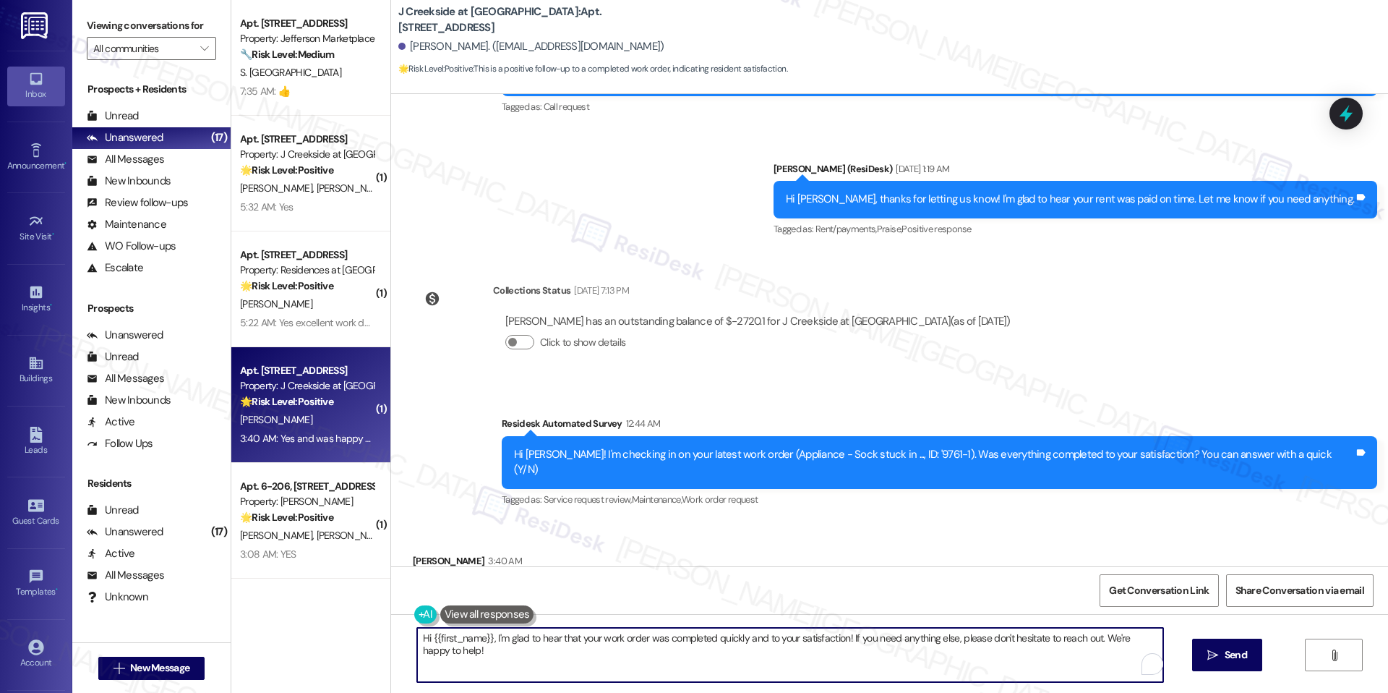
drag, startPoint x: 484, startPoint y: 638, endPoint x: 382, endPoint y: 642, distance: 102.7
click at [391, 641] on div "Hi {{first_name}}, I'm glad to hear that your work order was completed quickly …" at bounding box center [889, 668] width 997 height 108
click at [560, 669] on textarea "I'm glad to hear that your work order was completed quickly and to your satisfa…" at bounding box center [785, 654] width 746 height 54
drag, startPoint x: 762, startPoint y: 636, endPoint x: 890, endPoint y: 708, distance: 146.6
click at [890, 692] on html "Inbox Go to Inbox Announcement • Send A Text Announcement Site Visit • Go to Si…" at bounding box center [694, 346] width 1388 height 693
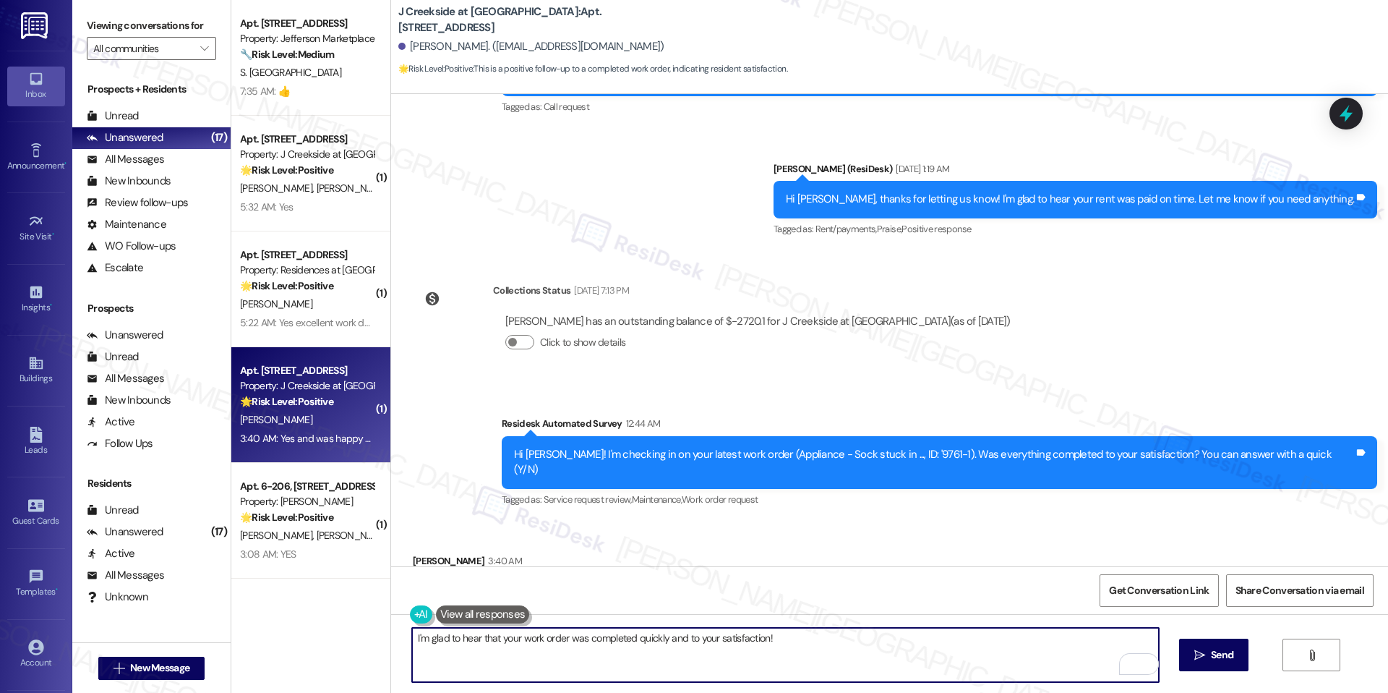
paste textarea "We'd also love to hear your thoughts. Has {{property}} lived up to your expecta…"
type textarea "I'm glad to hear that your work order was completed quickly and to your satisfa…"
click at [1199, 662] on button " Send" at bounding box center [1214, 654] width 70 height 33
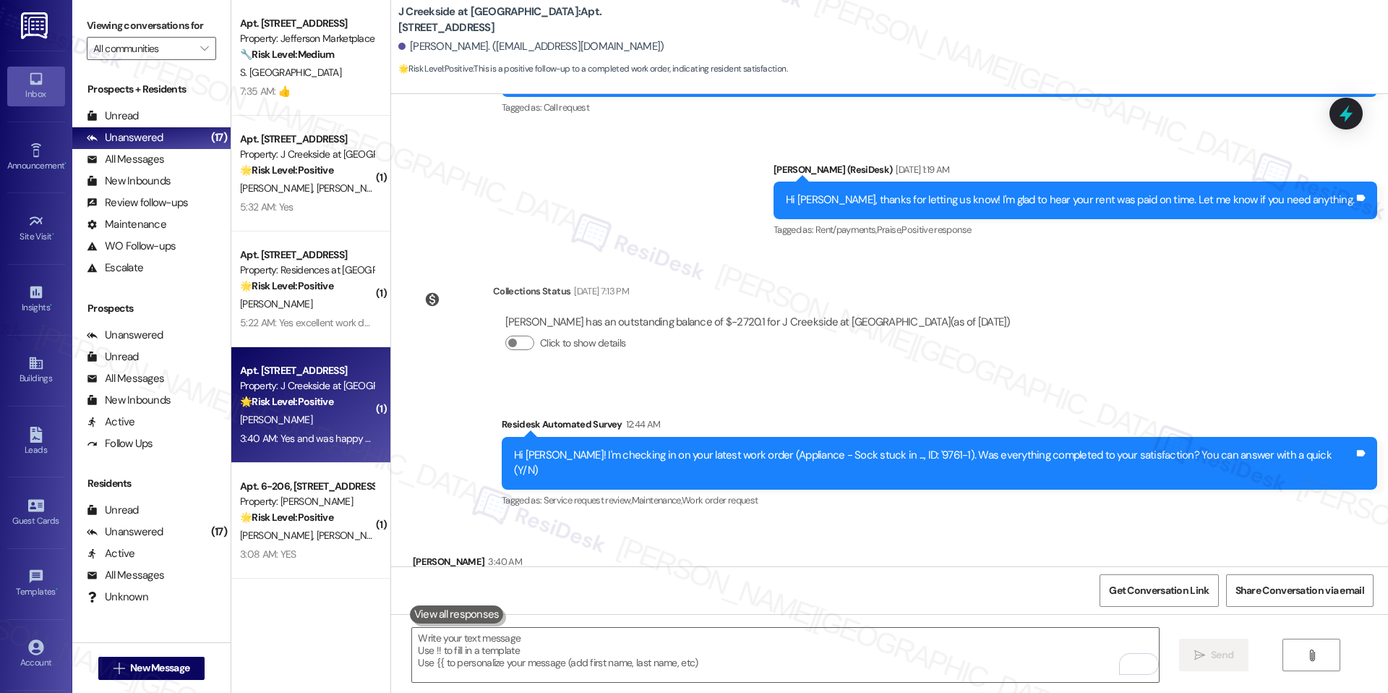
scroll to position [15624, 0]
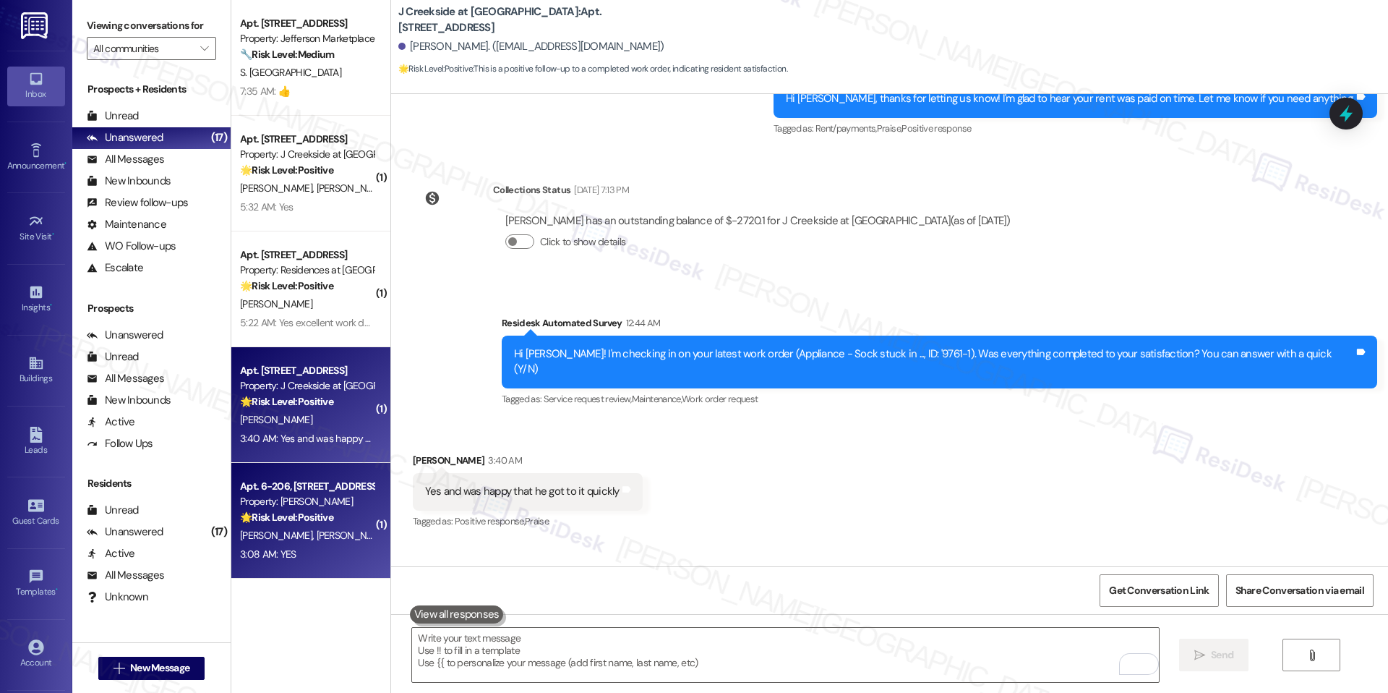
click at [286, 510] on strong "🌟 Risk Level: Positive" at bounding box center [286, 516] width 93 height 13
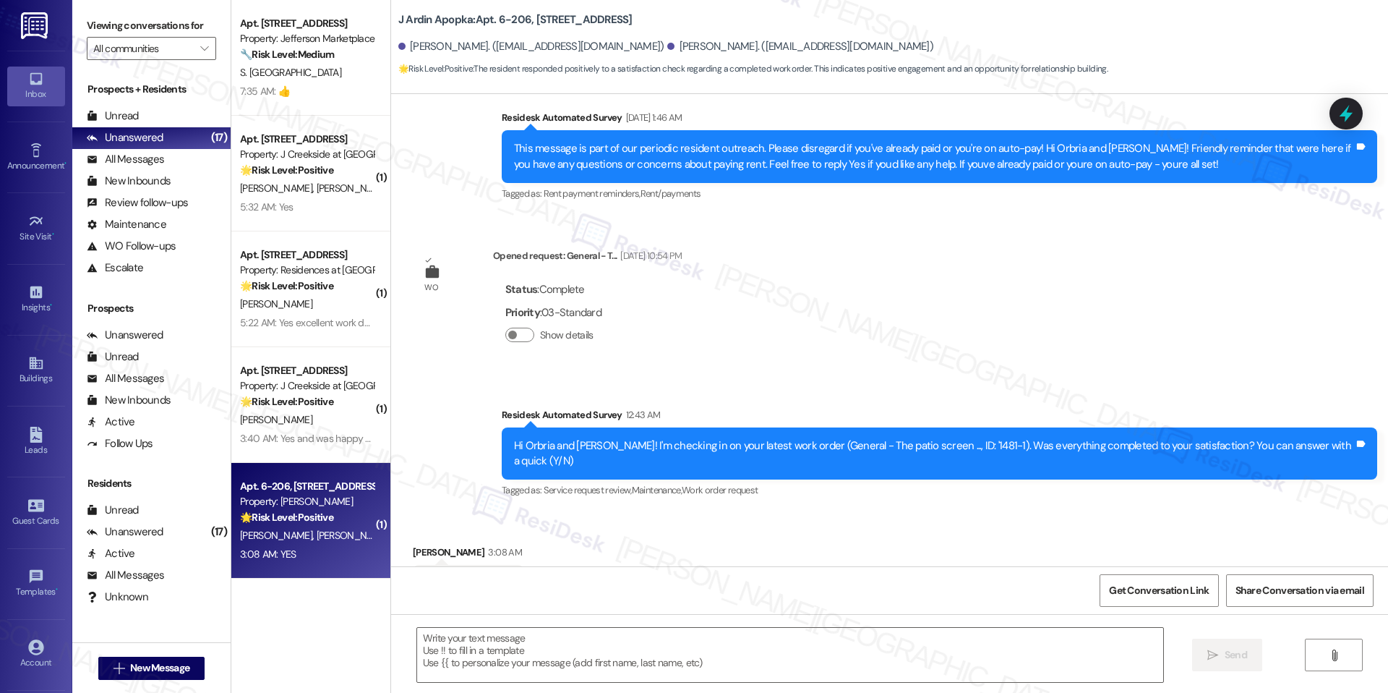
type textarea "Fetching suggested responses. Please feel free to read through the conversation…"
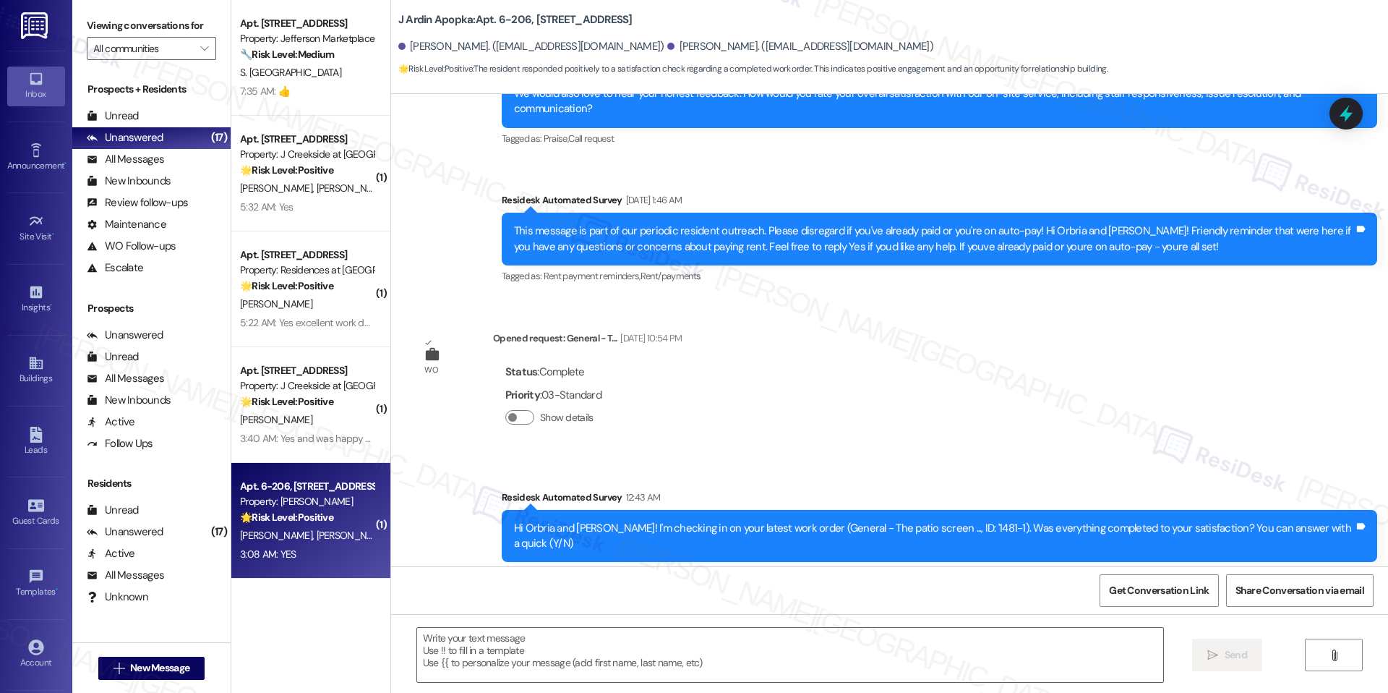
scroll to position [594, 0]
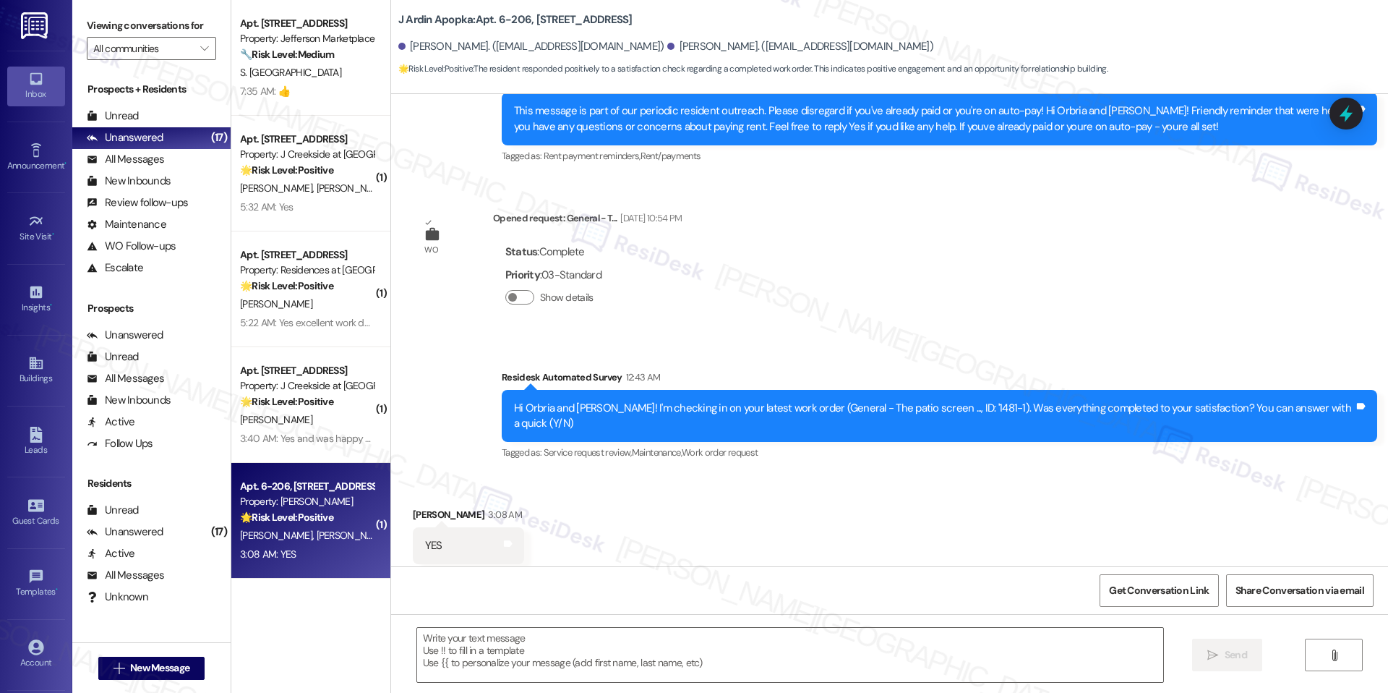
click at [672, 559] on div "Received via SMS Chiquitta Mcneil 3:08 AM YES Tags and notes Tagged as: Positiv…" at bounding box center [889, 535] width 997 height 122
click at [637, 620] on div " Send " at bounding box center [889, 668] width 997 height 108
click at [637, 631] on textarea at bounding box center [790, 654] width 746 height 54
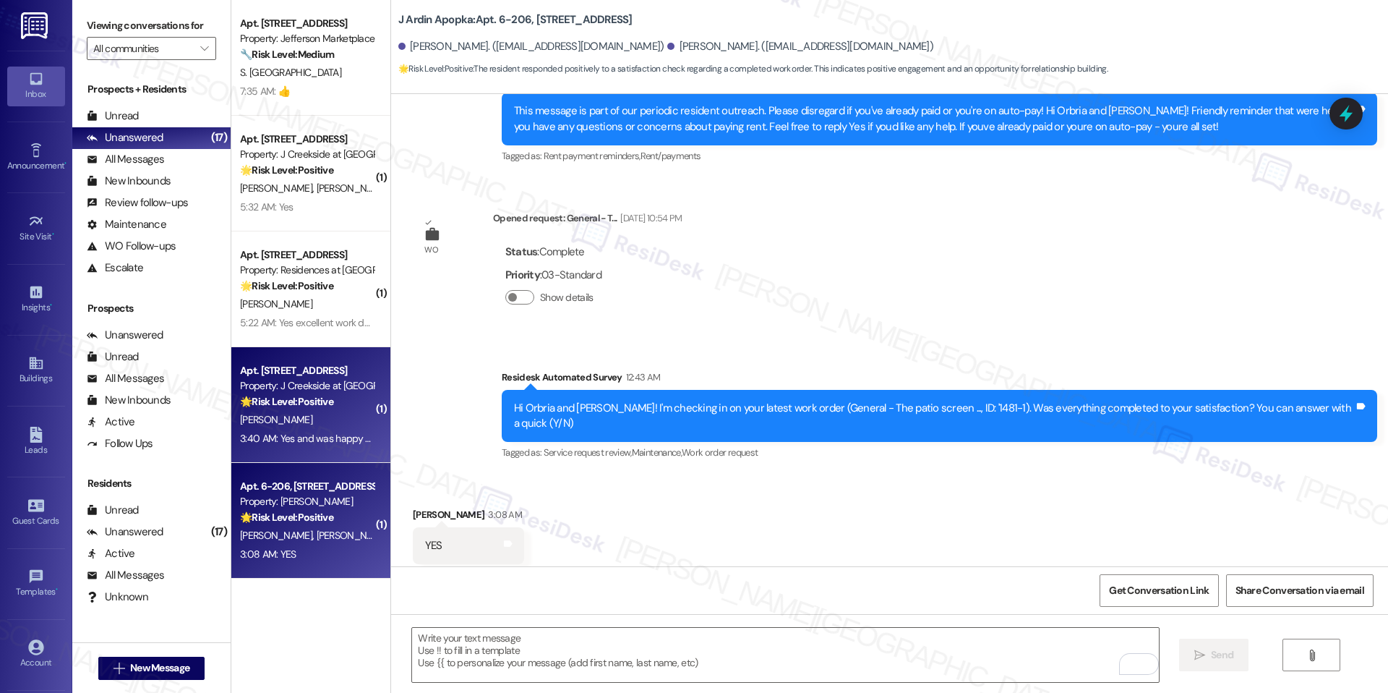
click at [306, 419] on div "J. Quinn" at bounding box center [307, 420] width 137 height 18
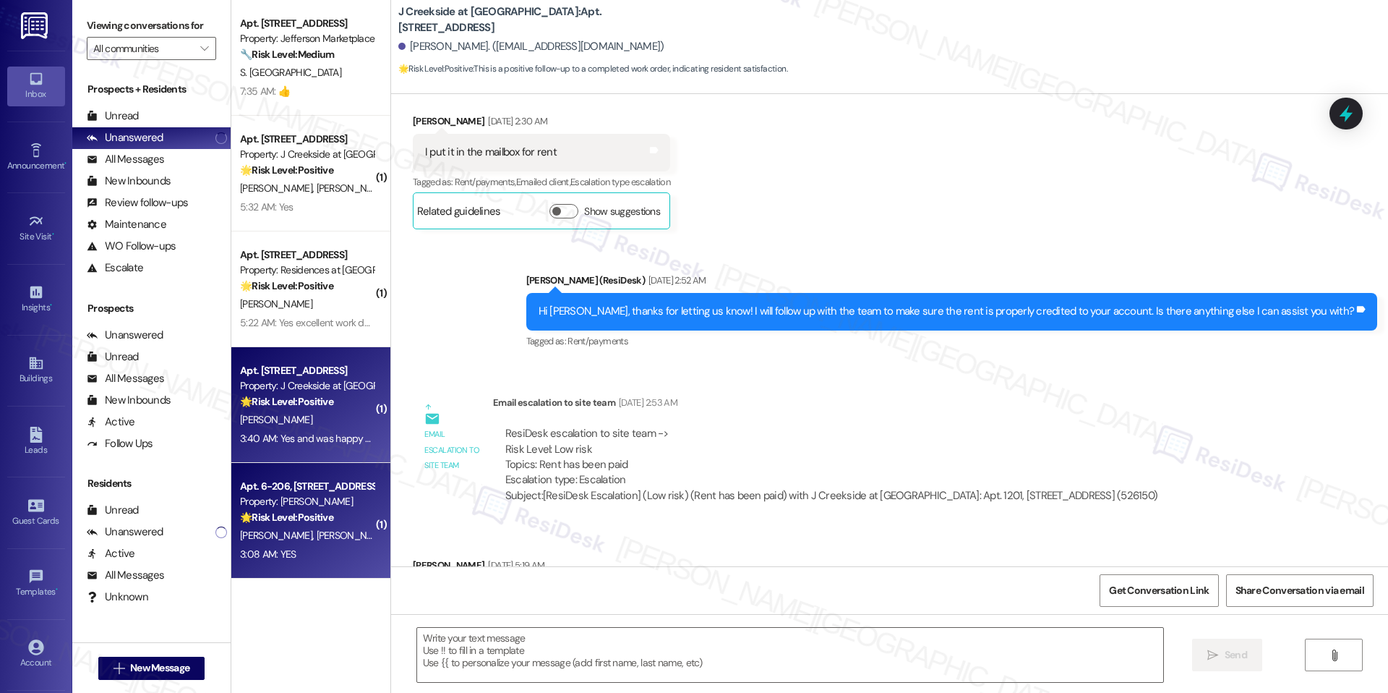
scroll to position [15523, 0]
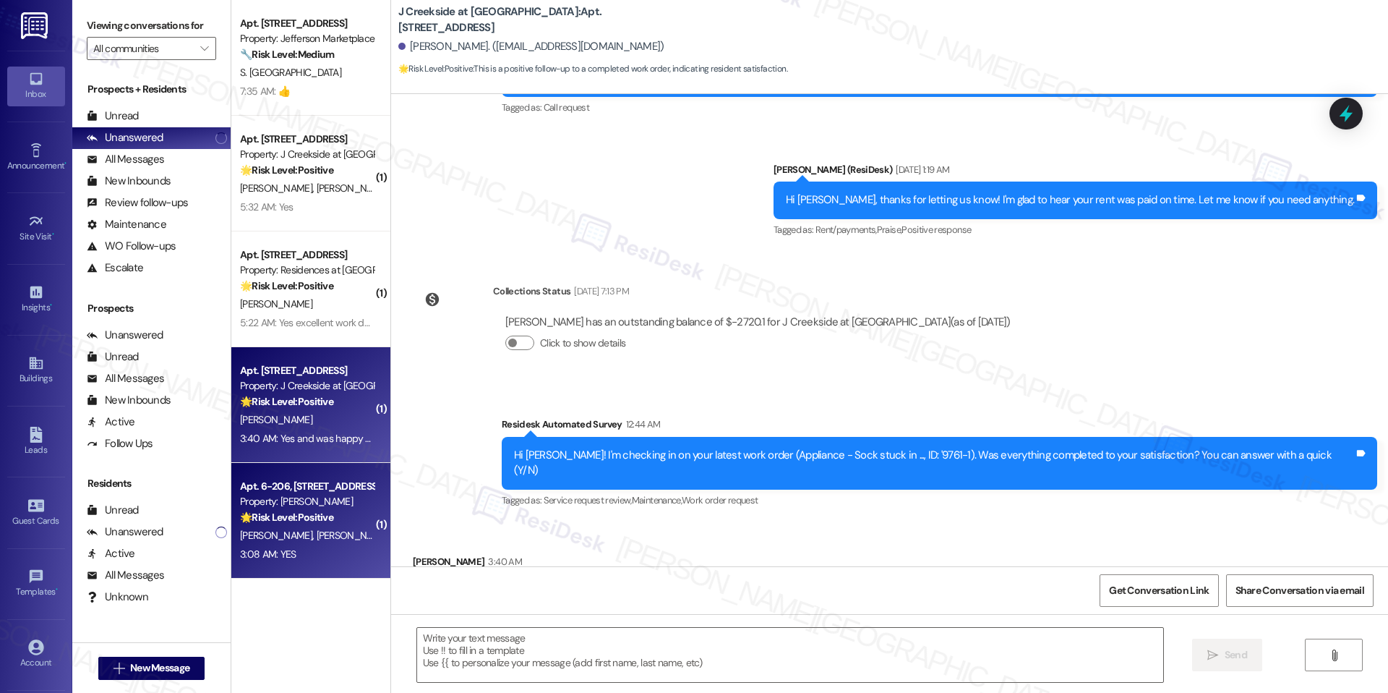
type textarea "Fetching suggested responses. Please feel free to read through the conversation…"
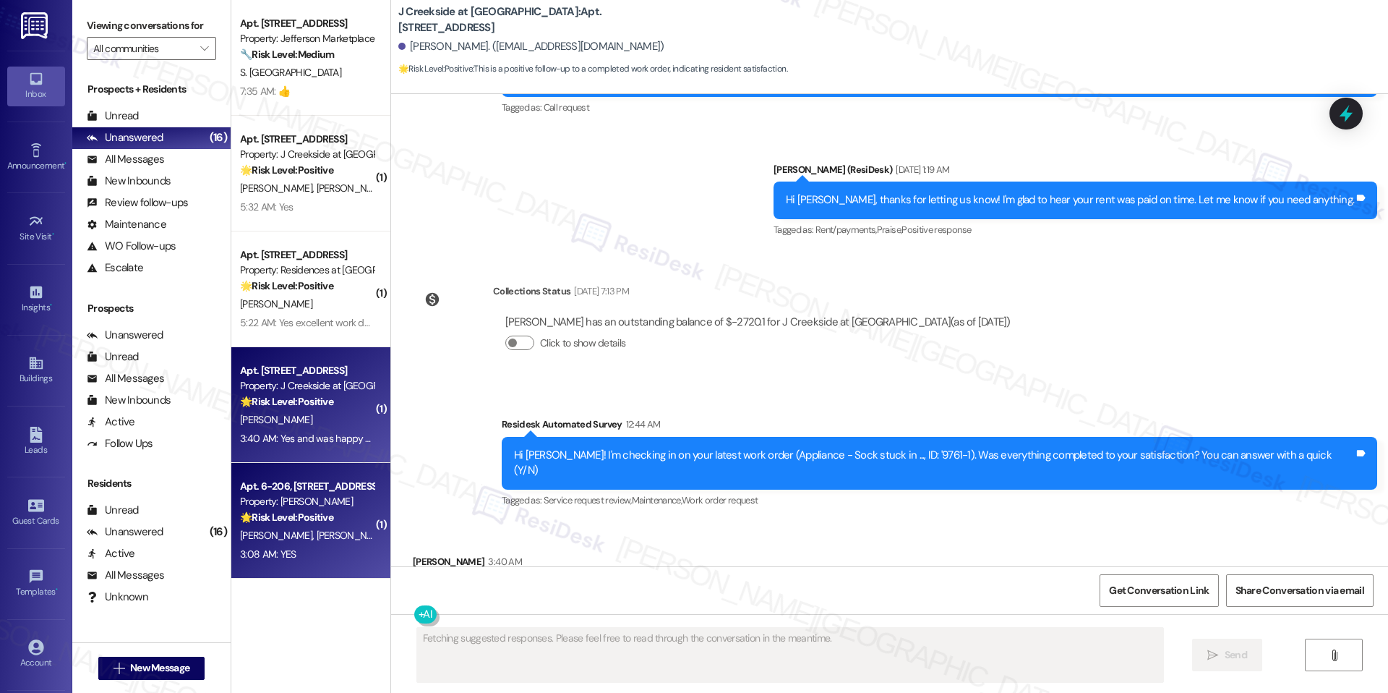
click at [309, 500] on div "Property: [PERSON_NAME]" at bounding box center [307, 501] width 134 height 15
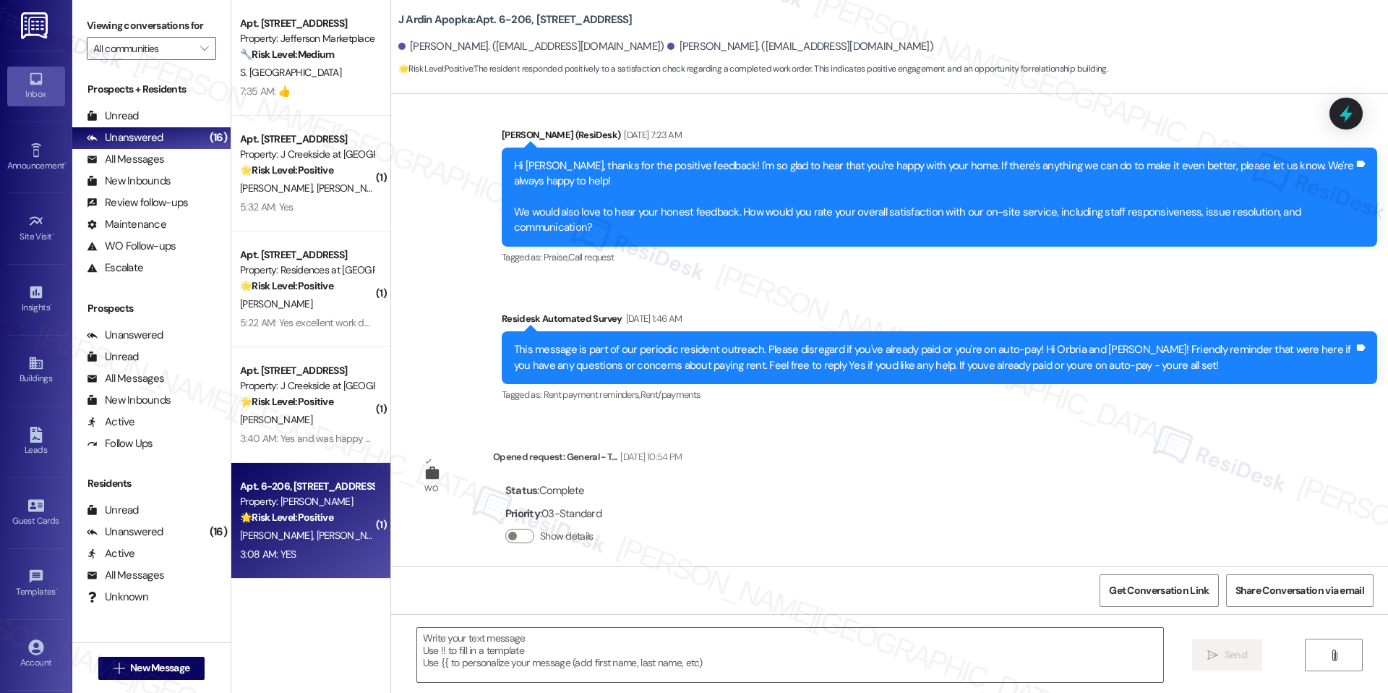
type textarea "Fetching suggested responses. Please feel free to read through the conversation…"
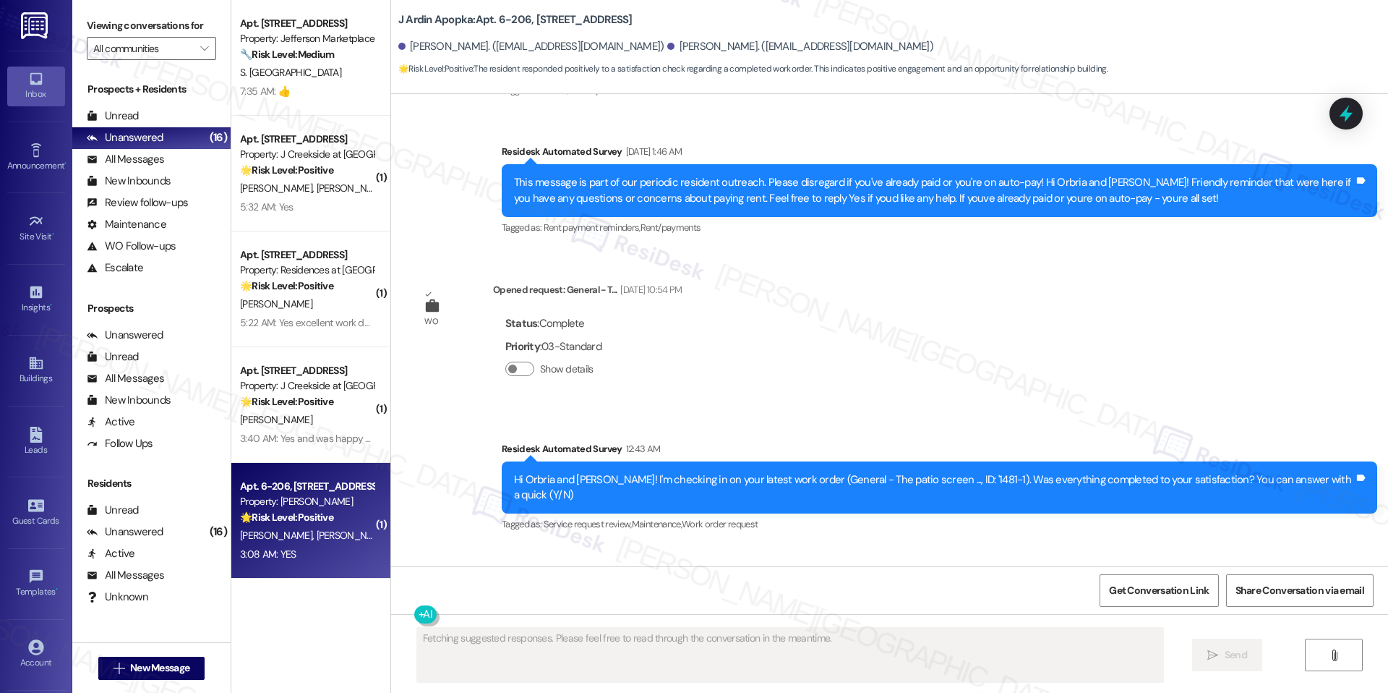
scroll to position [594, 0]
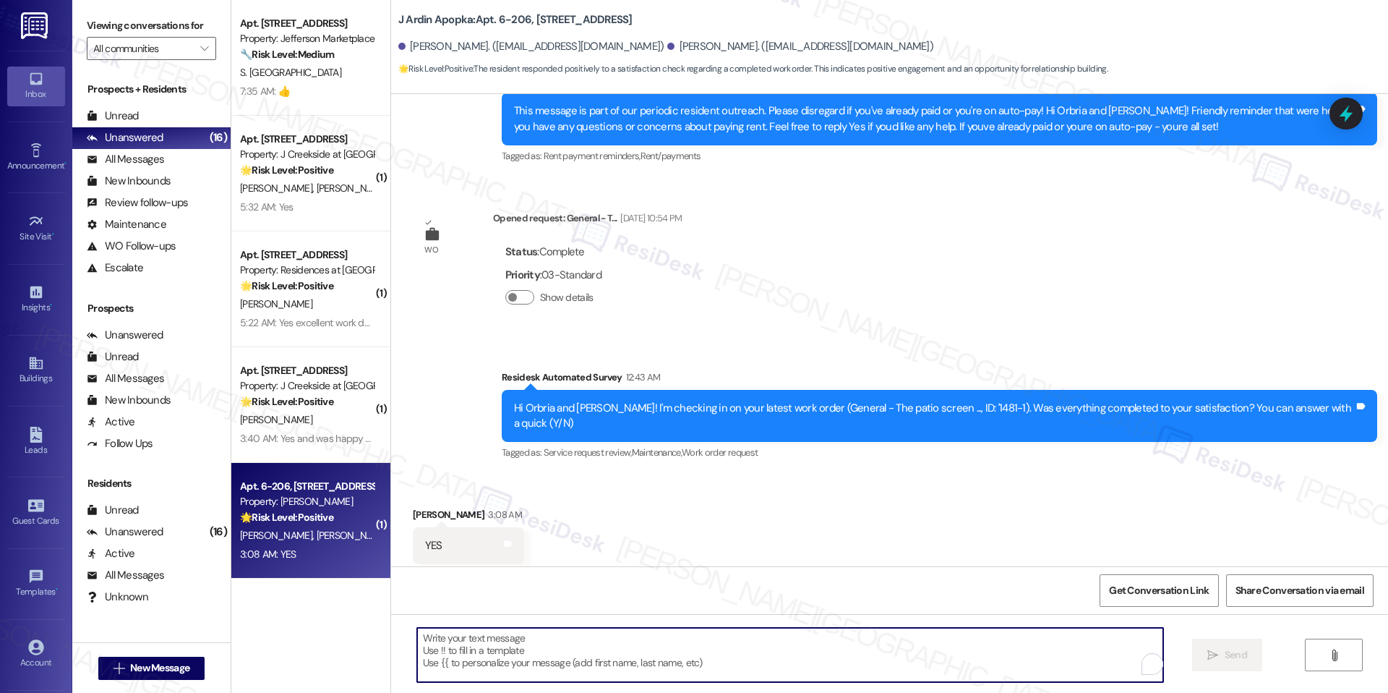
click at [699, 657] on textarea "To enrich screen reader interactions, please activate Accessibility in Grammarl…" at bounding box center [790, 654] width 746 height 54
click at [515, 659] on textarea "To enrich screen reader interactions, please activate Accessibility in Grammarl…" at bounding box center [785, 654] width 746 height 54
paste textarea "I'm happy the work order was completed to your satisfaction! We'd also love to …"
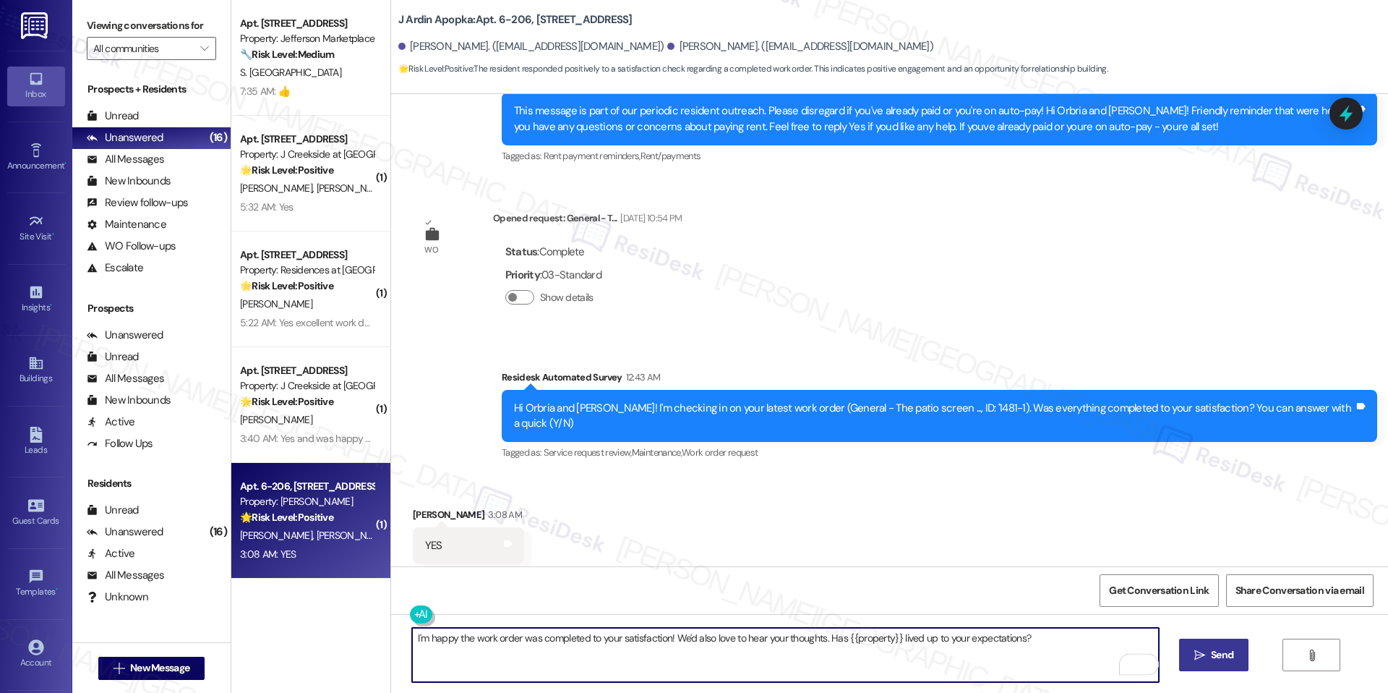
type textarea "I'm happy the work order was completed to your satisfaction! We'd also love to …"
click at [1194, 655] on icon "" at bounding box center [1199, 655] width 11 height 12
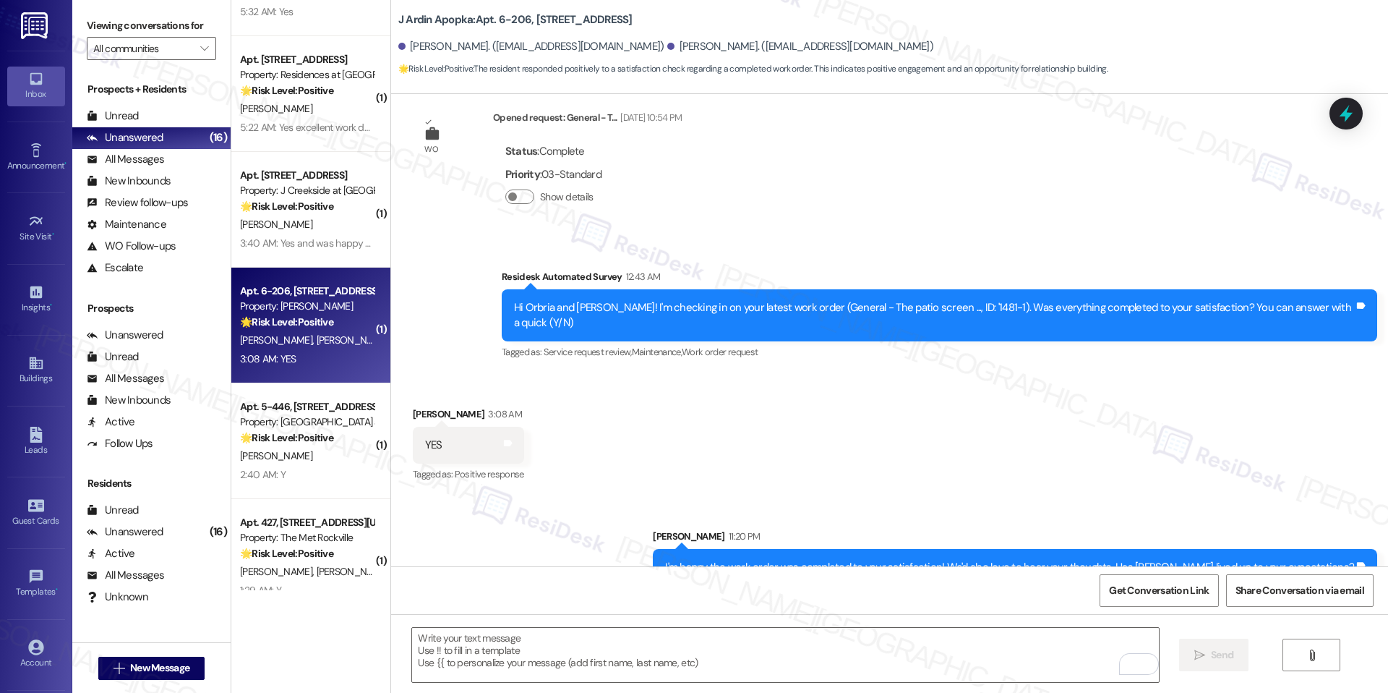
scroll to position [217, 0]
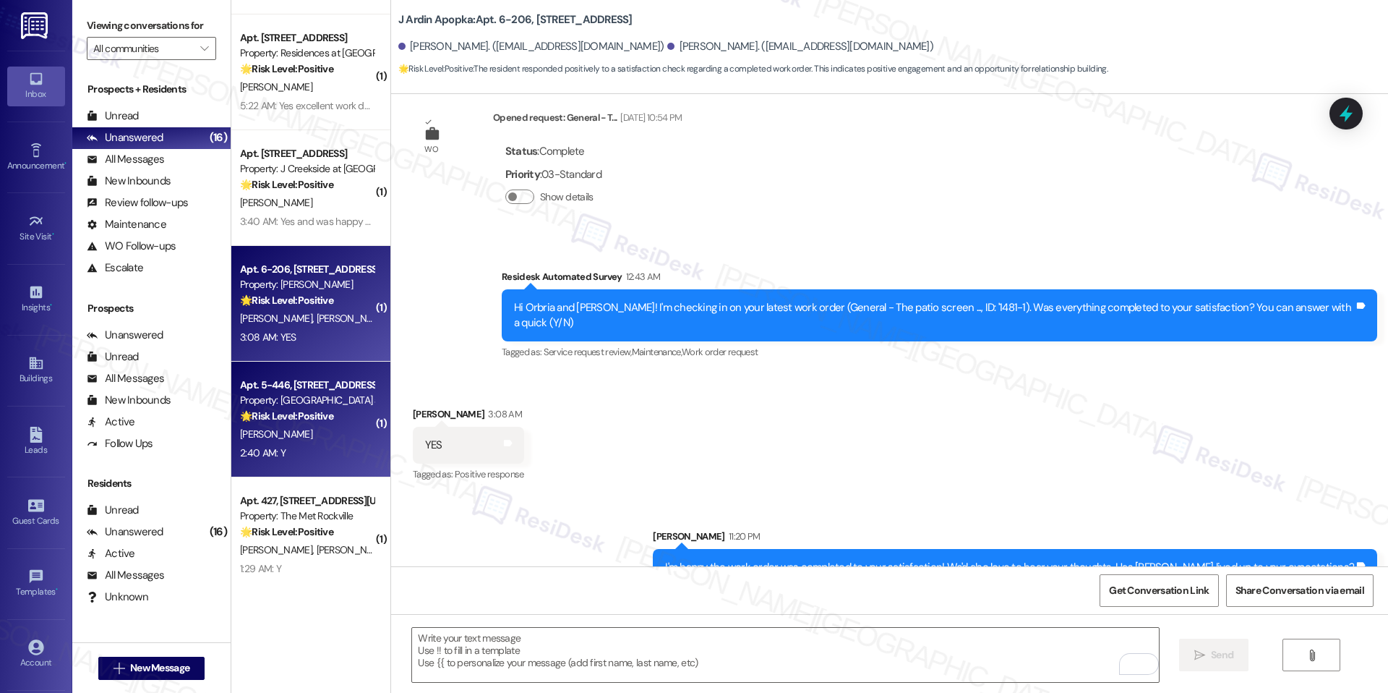
click at [294, 434] on div "[PERSON_NAME]" at bounding box center [307, 434] width 137 height 18
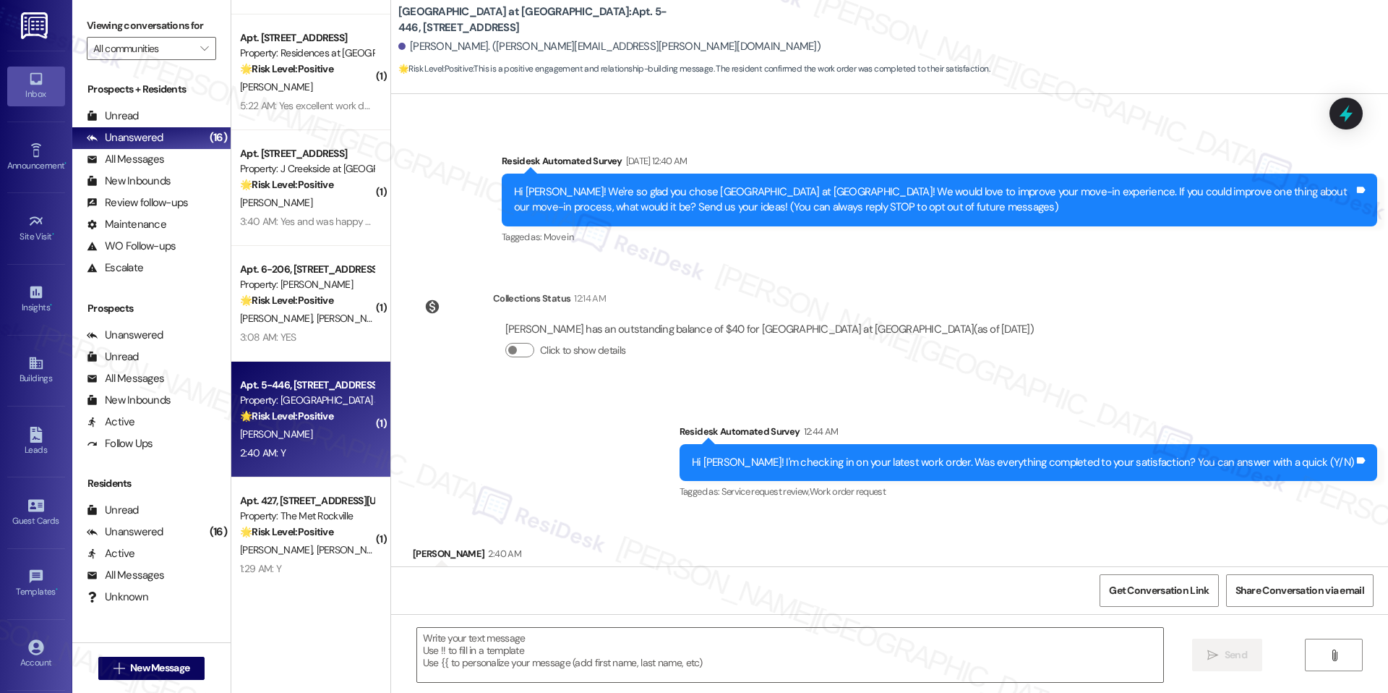
scroll to position [139, 0]
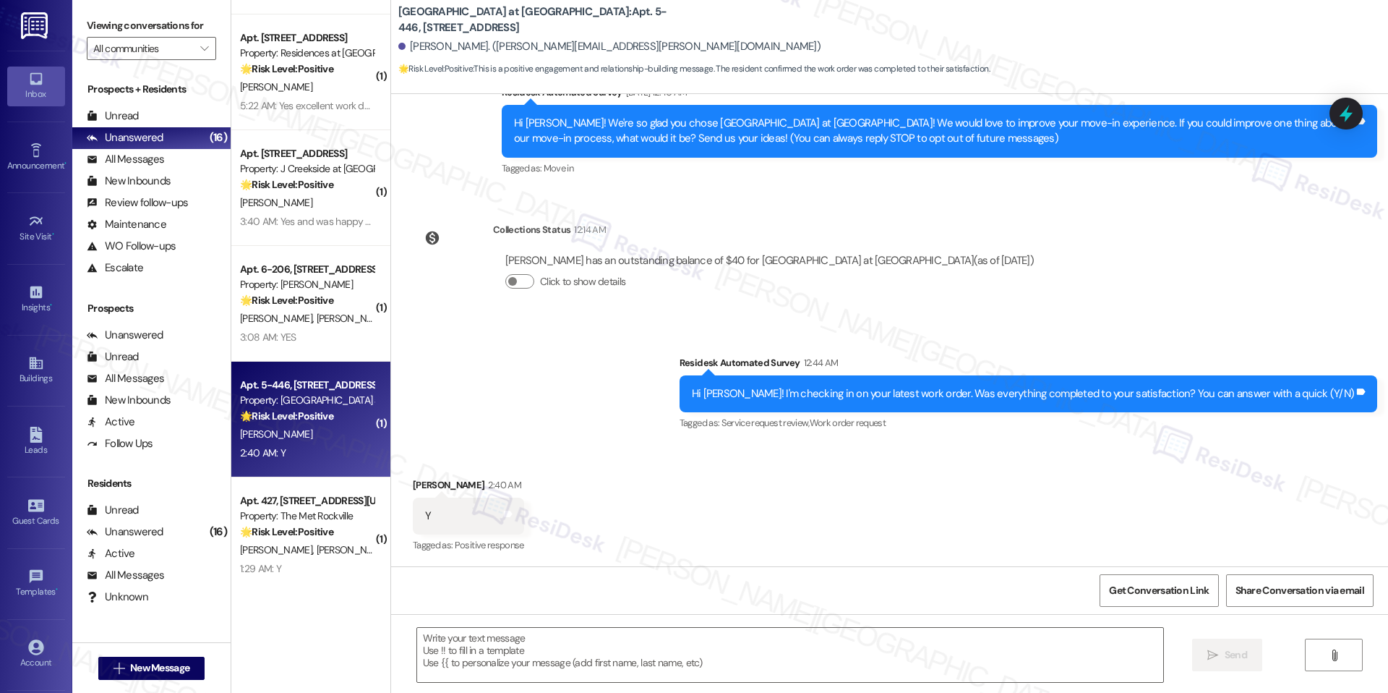
type textarea "Fetching suggested responses. Please feel free to read through the conversation…"
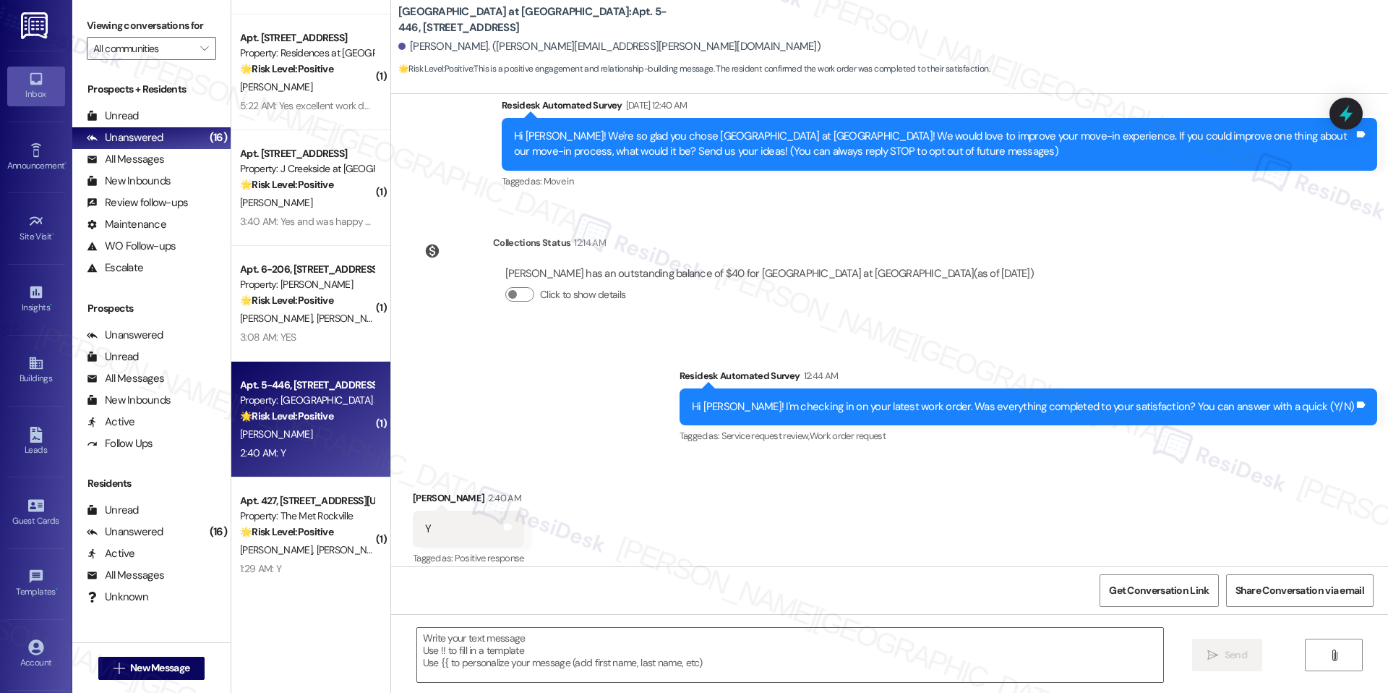
scroll to position [140, 0]
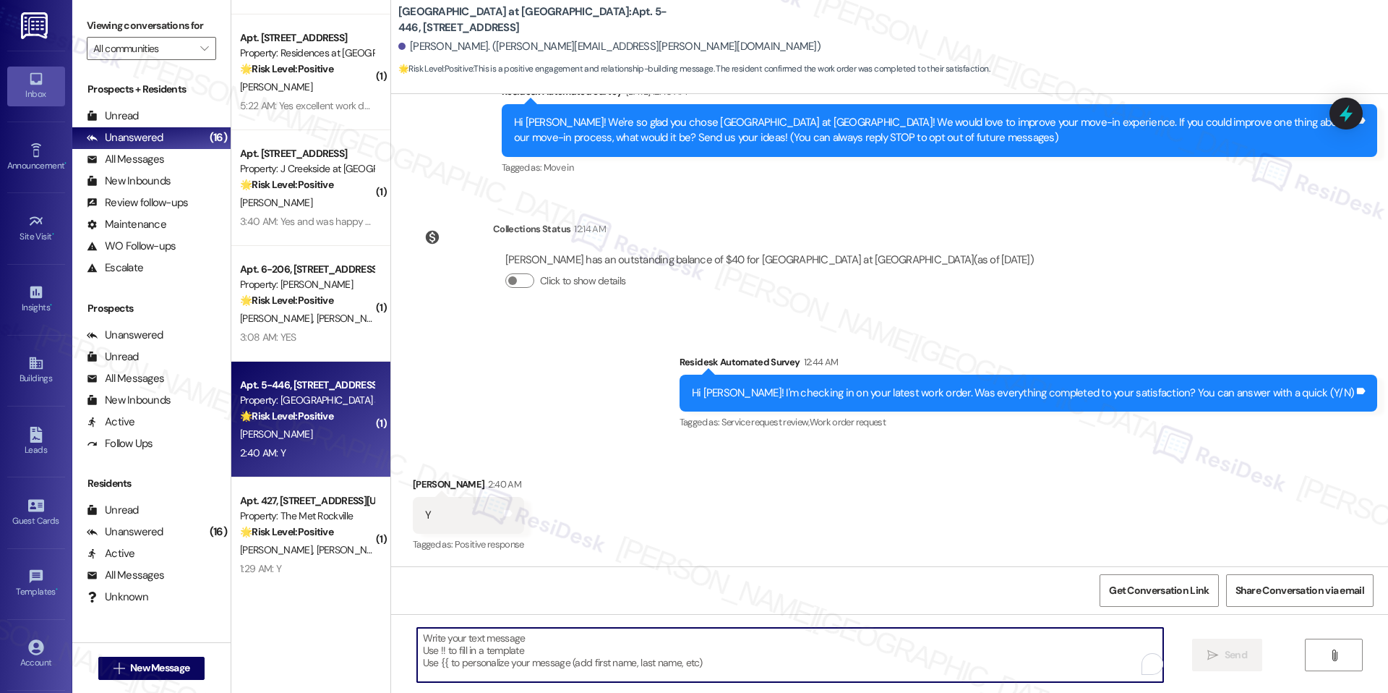
click at [567, 646] on textarea "To enrich screen reader interactions, please activate Accessibility in Grammarl…" at bounding box center [790, 654] width 746 height 54
paste textarea "I'm happy the work order was completed to your satisfaction! We'd also love to …"
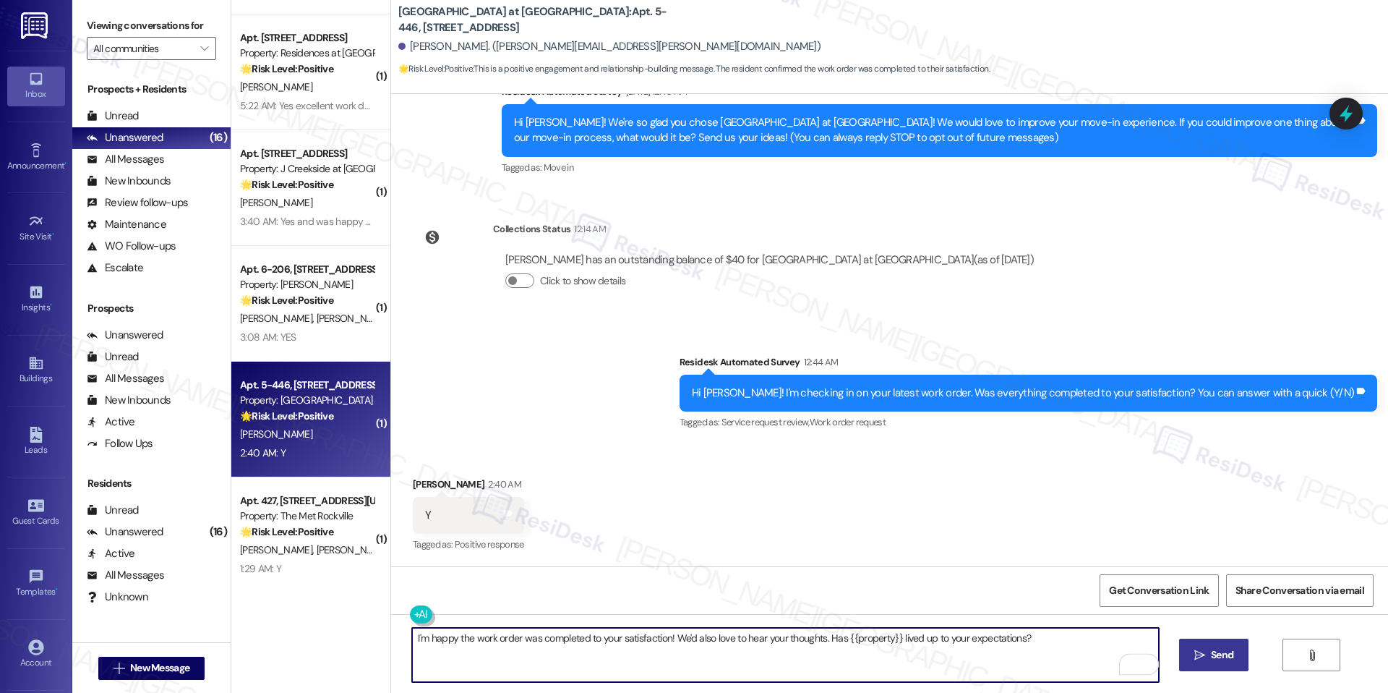
type textarea "I'm happy the work order was completed to your satisfaction! We'd also love to …"
click at [1201, 647] on span " Send" at bounding box center [1214, 654] width 46 height 15
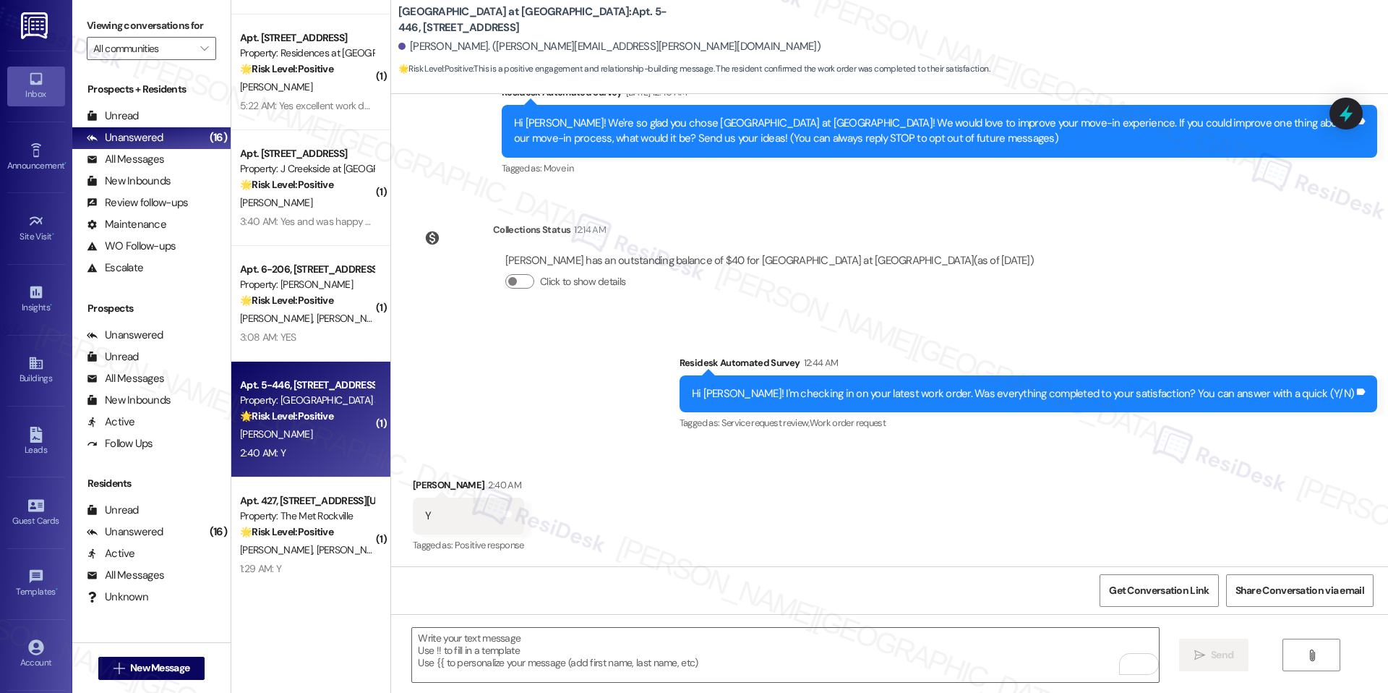
scroll to position [241, 0]
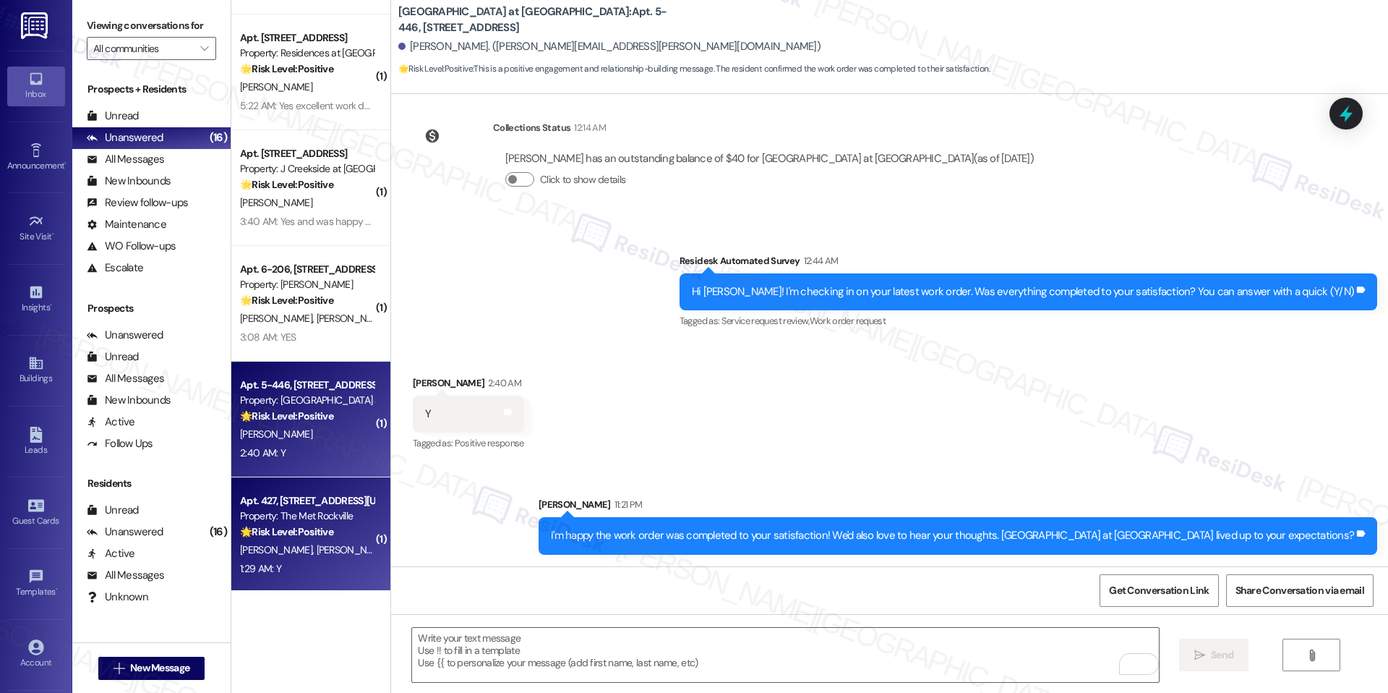
click at [356, 541] on div "K. Kumer K. Han" at bounding box center [307, 550] width 137 height 18
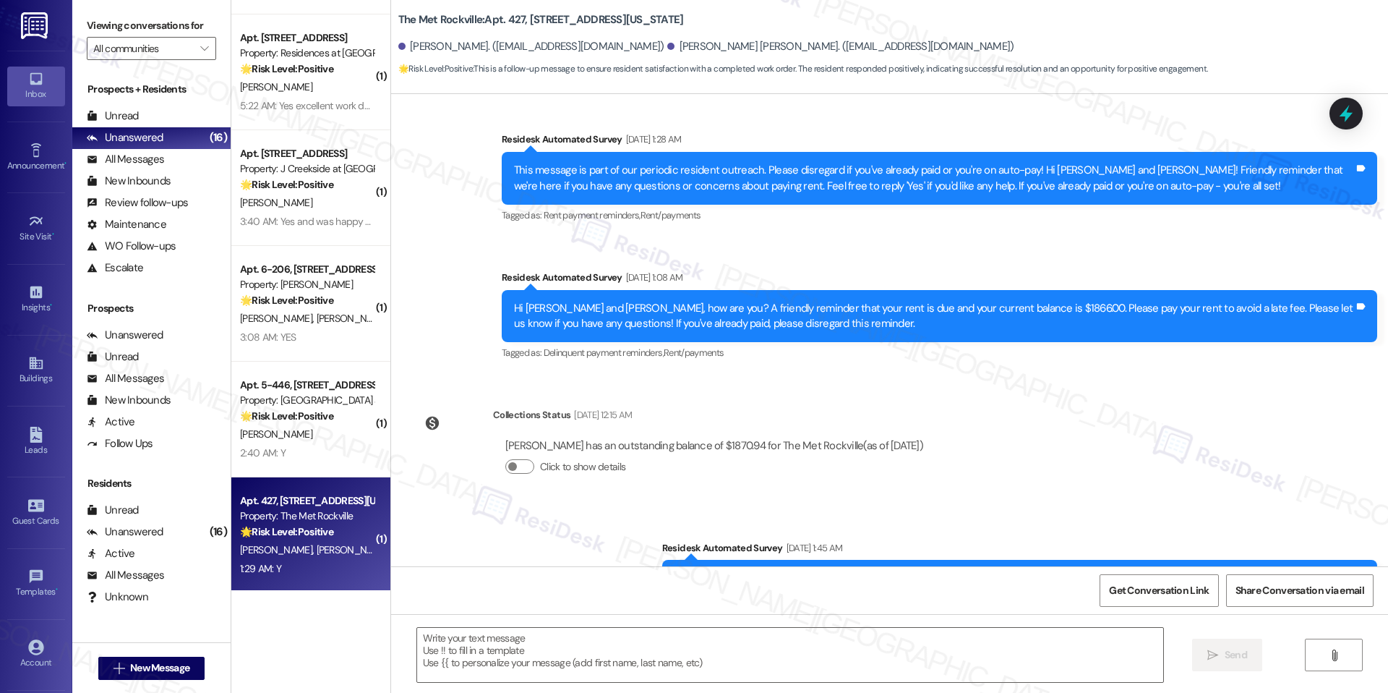
type textarea "Fetching suggested responses. Please feel free to read through the conversation…"
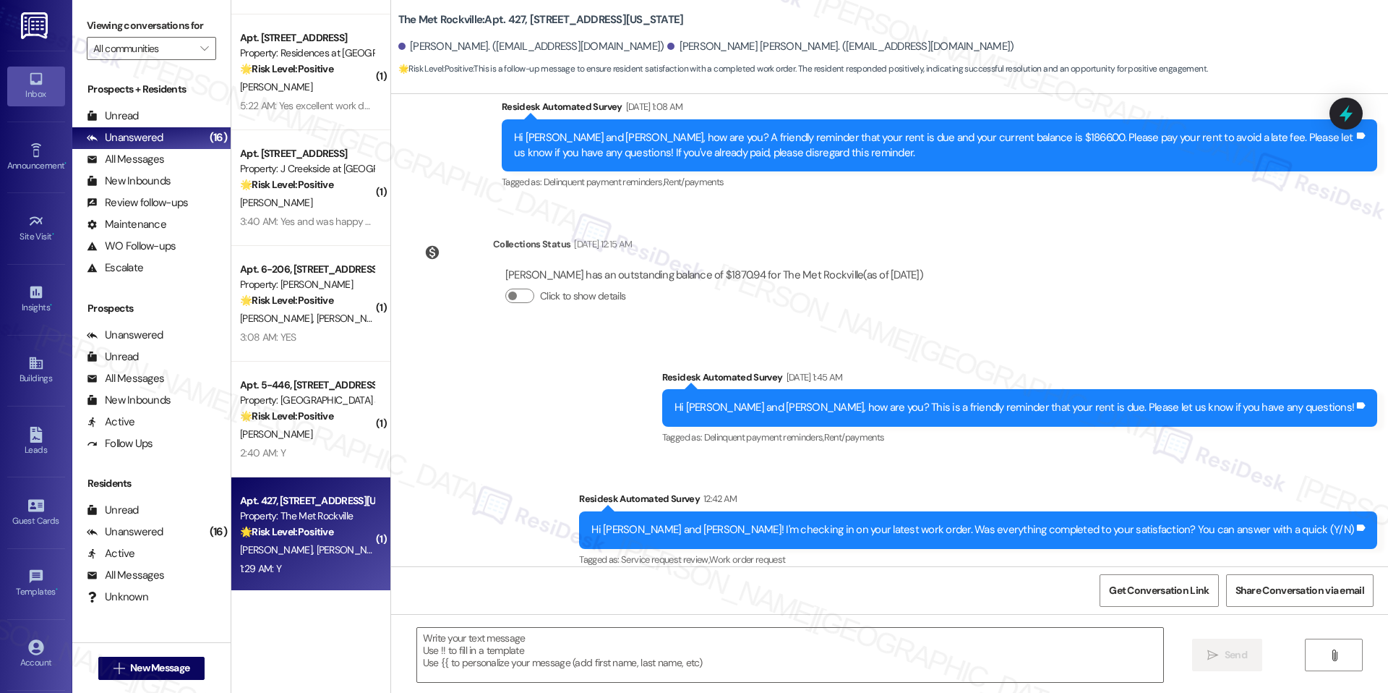
scroll to position [903, 0]
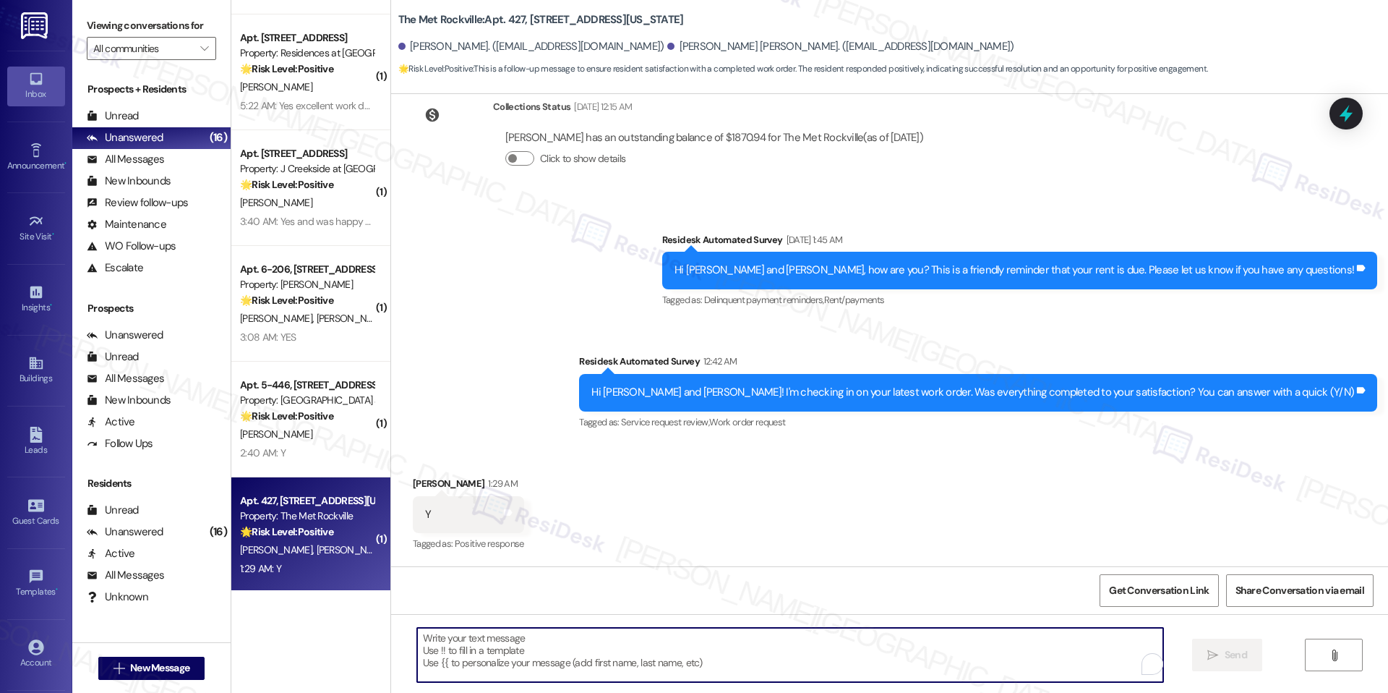
click at [588, 654] on textarea "To enrich screen reader interactions, please activate Accessibility in Grammarl…" at bounding box center [790, 654] width 746 height 54
paste textarea "I'm happy the work order was completed to your satisfaction! We'd also love to …"
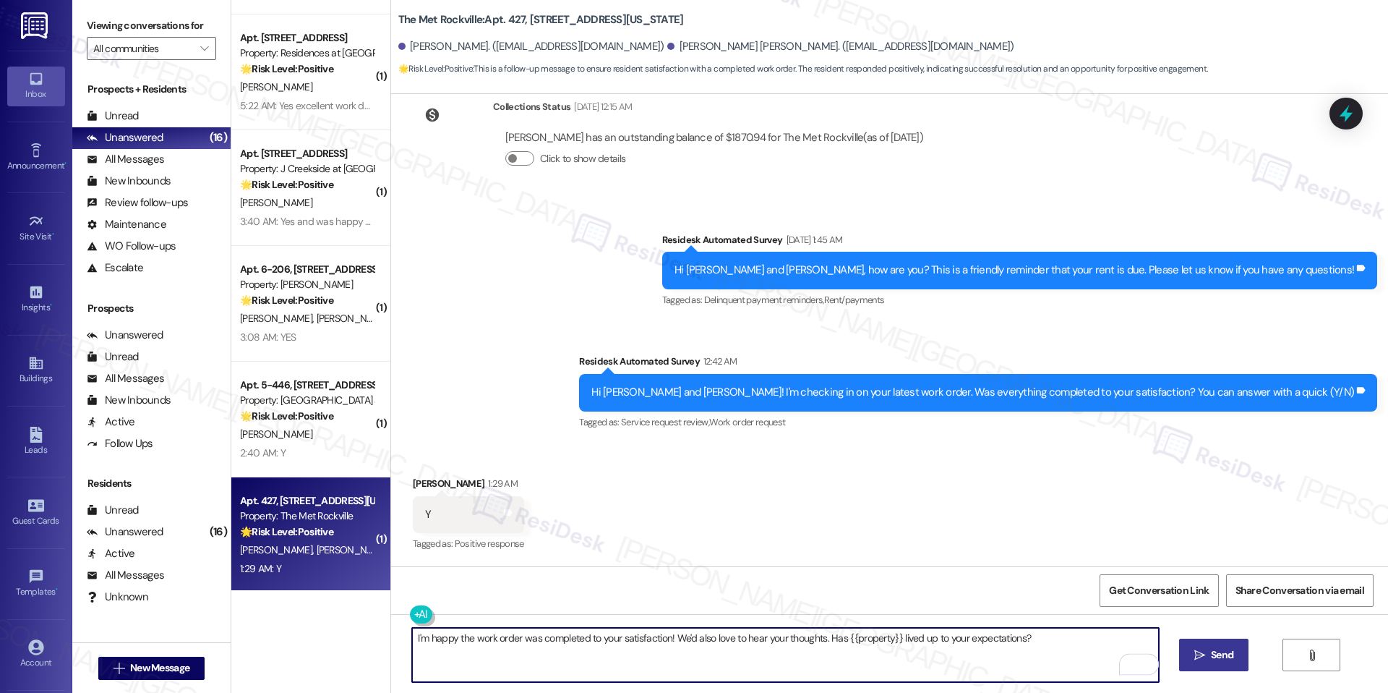
type textarea "I'm happy the work order was completed to your satisfaction! We'd also love to …"
click at [1225, 664] on button " Send" at bounding box center [1214, 654] width 70 height 33
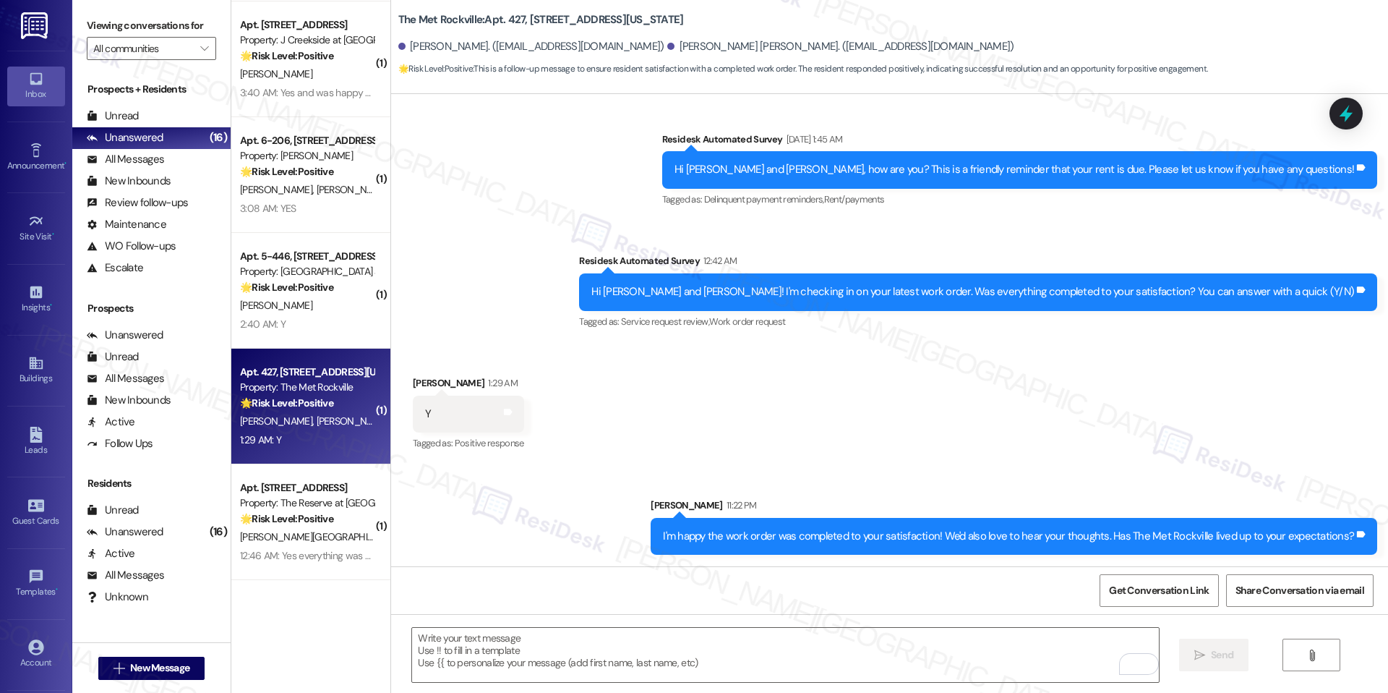
scroll to position [348, 0]
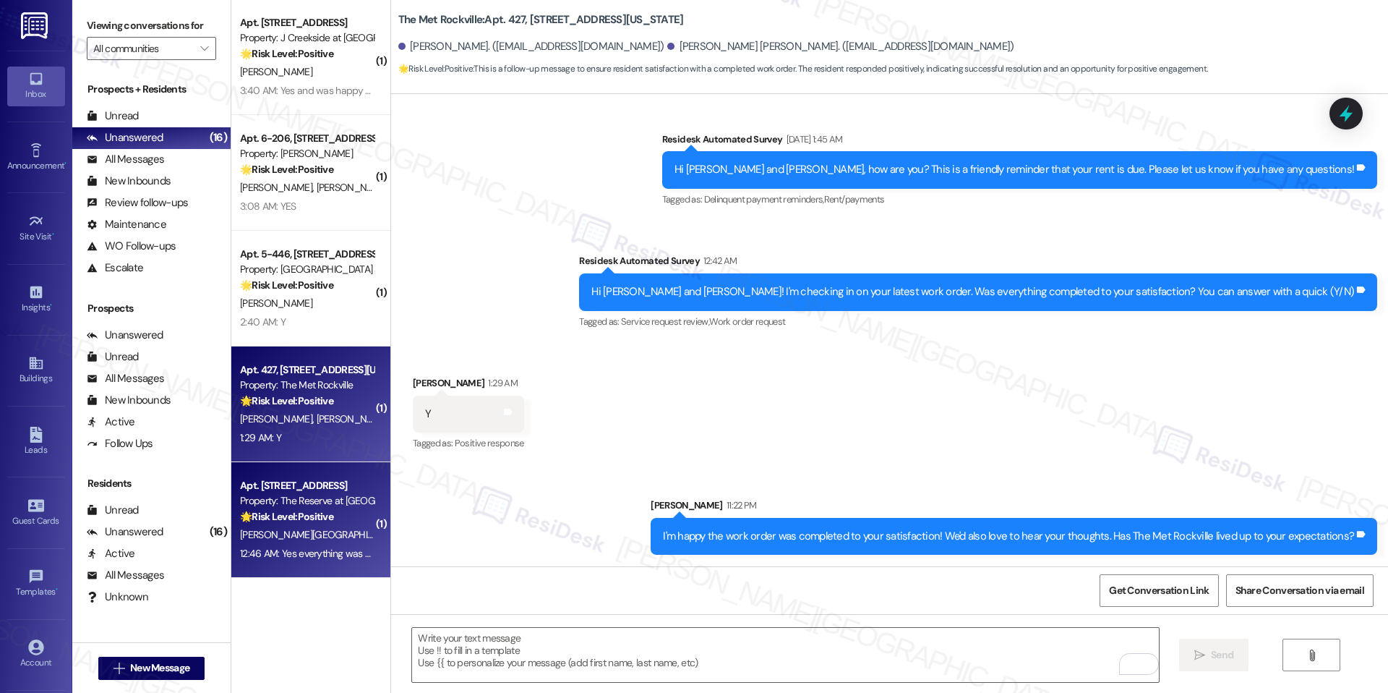
click at [338, 526] on div "F. Cartagena L. Medlin J. Gammon" at bounding box center [307, 535] width 137 height 18
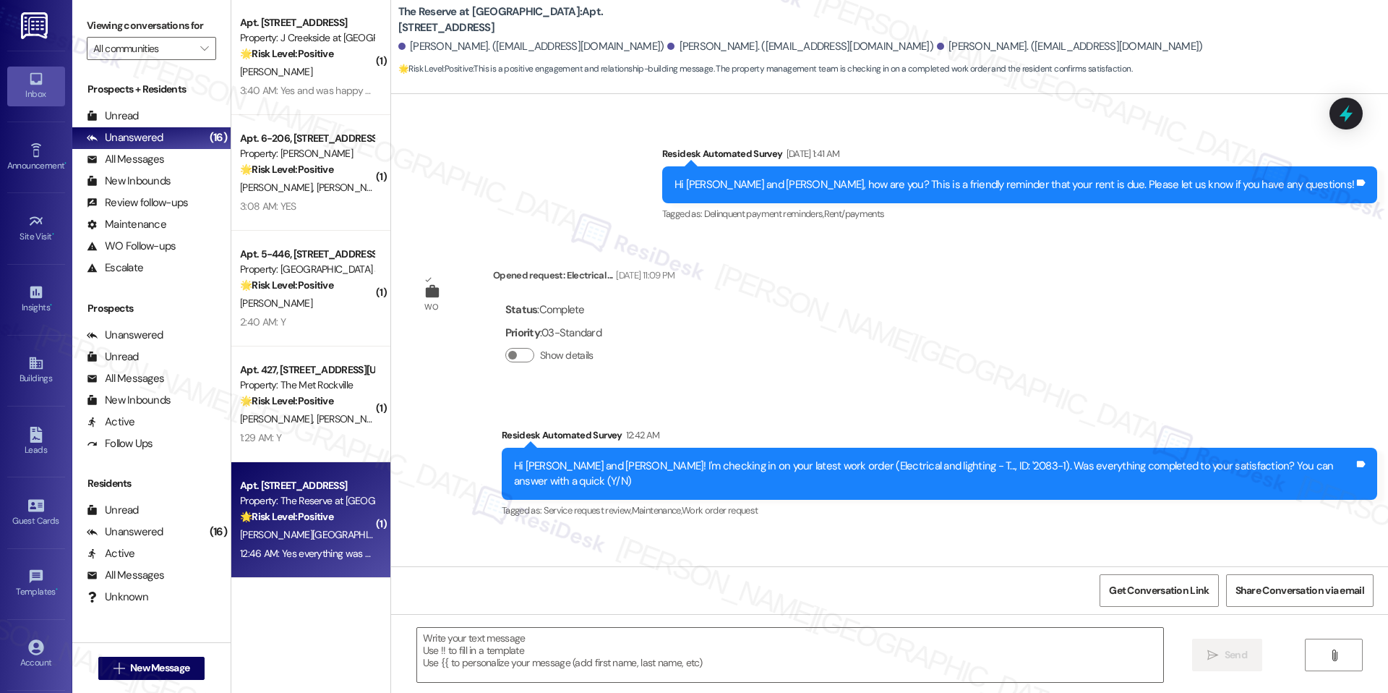
scroll to position [975, 0]
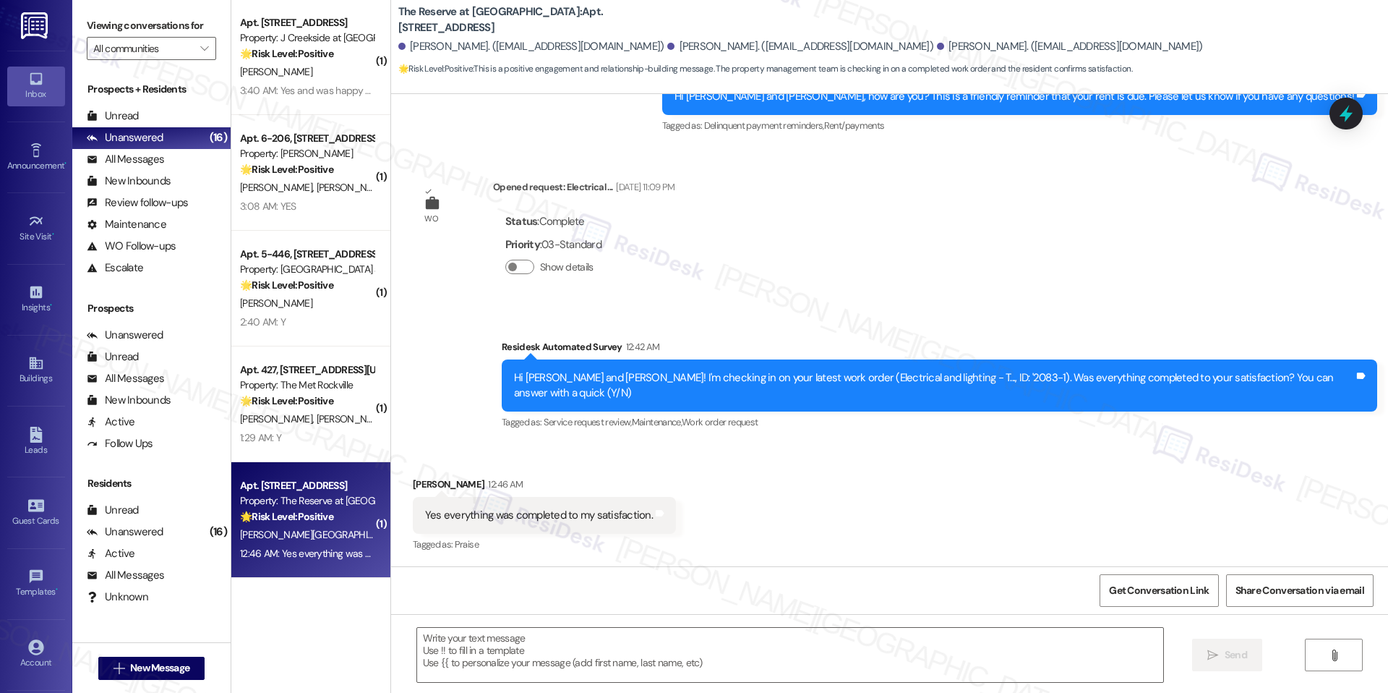
type textarea "Fetching suggested responses. Please feel free to read through the conversation…"
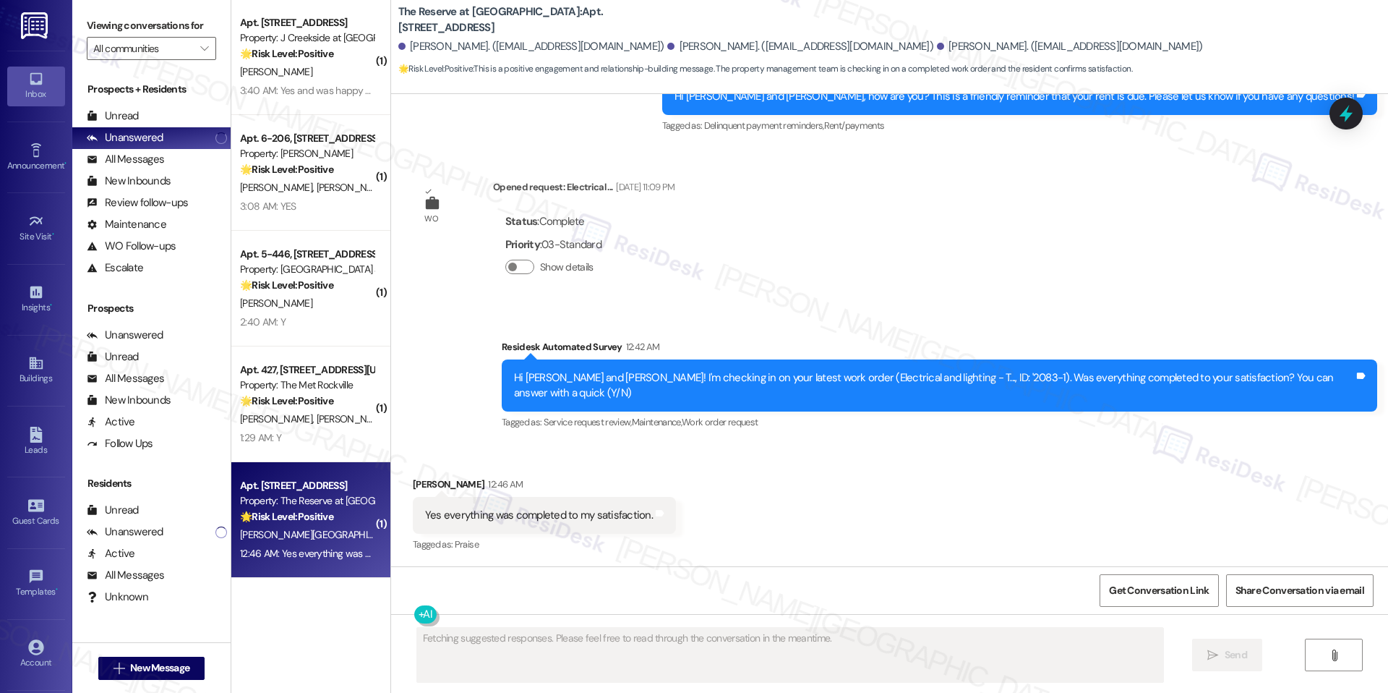
scroll to position [976, 0]
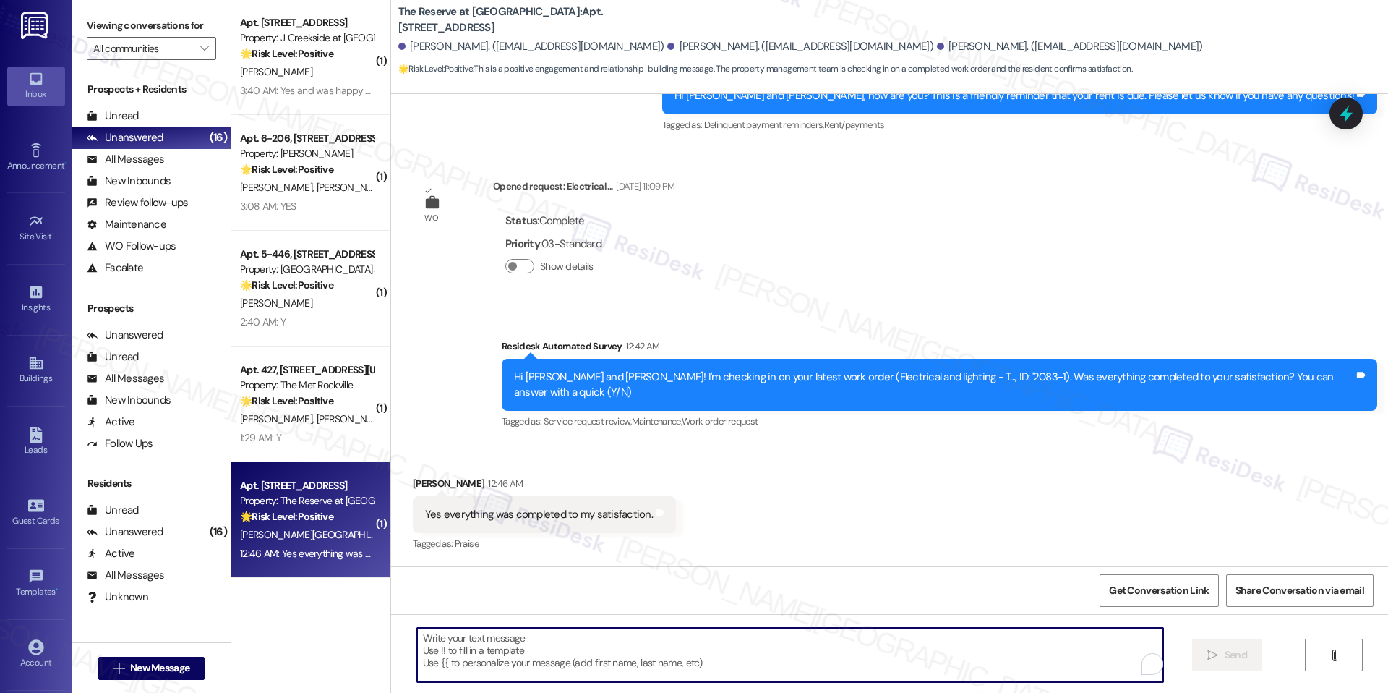
click at [545, 654] on textarea "To enrich screen reader interactions, please activate Accessibility in Grammarl…" at bounding box center [790, 654] width 746 height 54
paste textarea "I'm happy the work order was completed to your satisfaction! We'd also love to …"
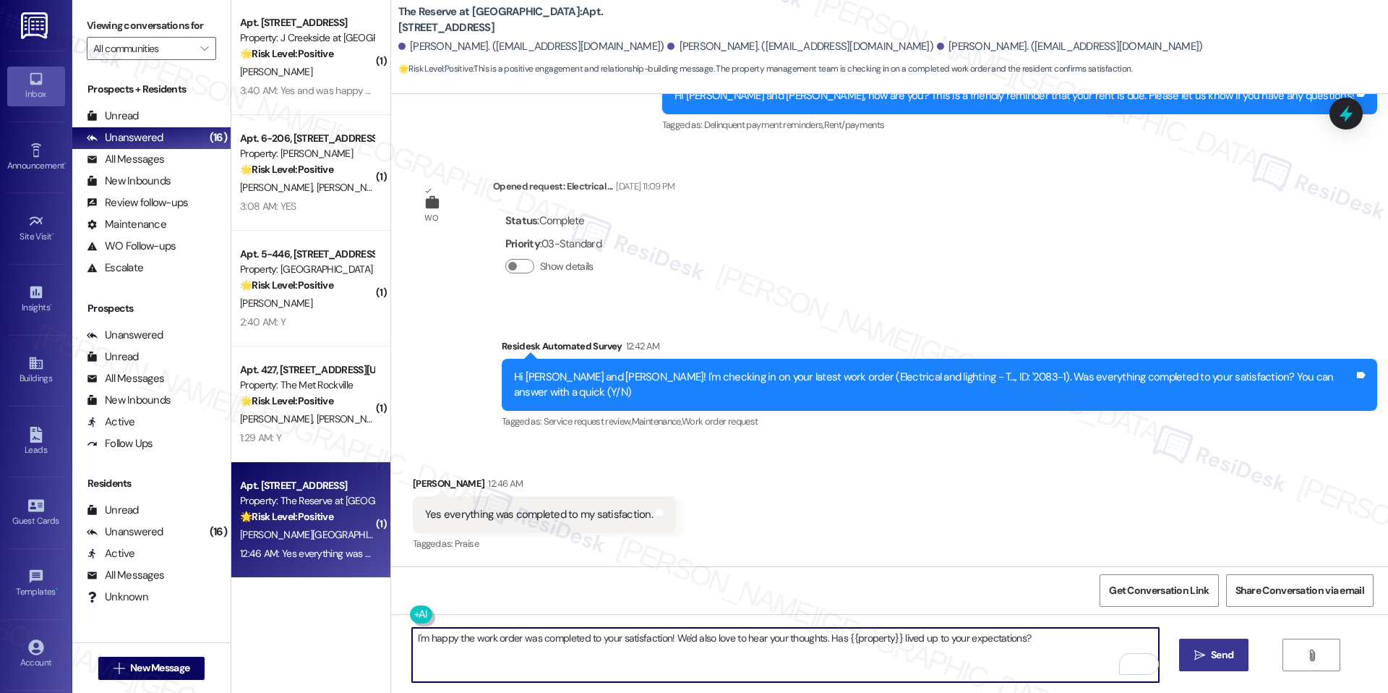
type textarea "I'm happy the work order was completed to your satisfaction! We'd also love to …"
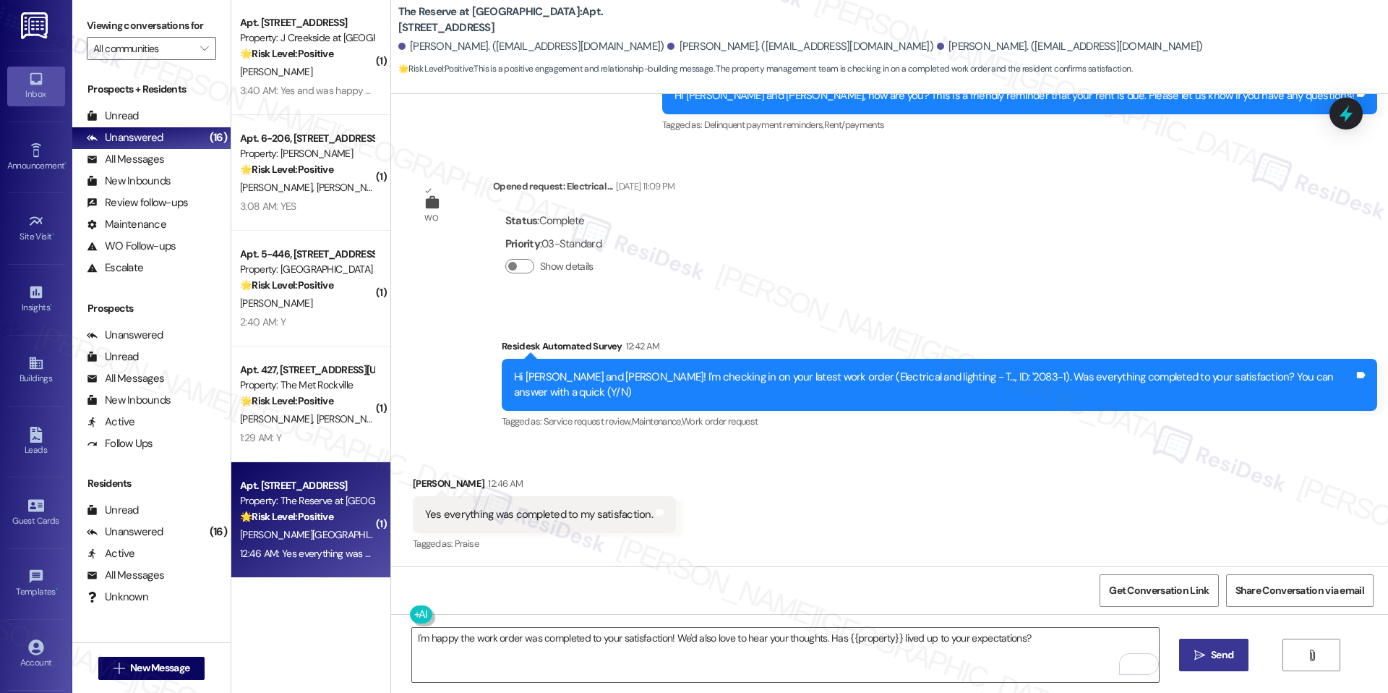
click at [1186, 651] on button " Send" at bounding box center [1214, 654] width 70 height 33
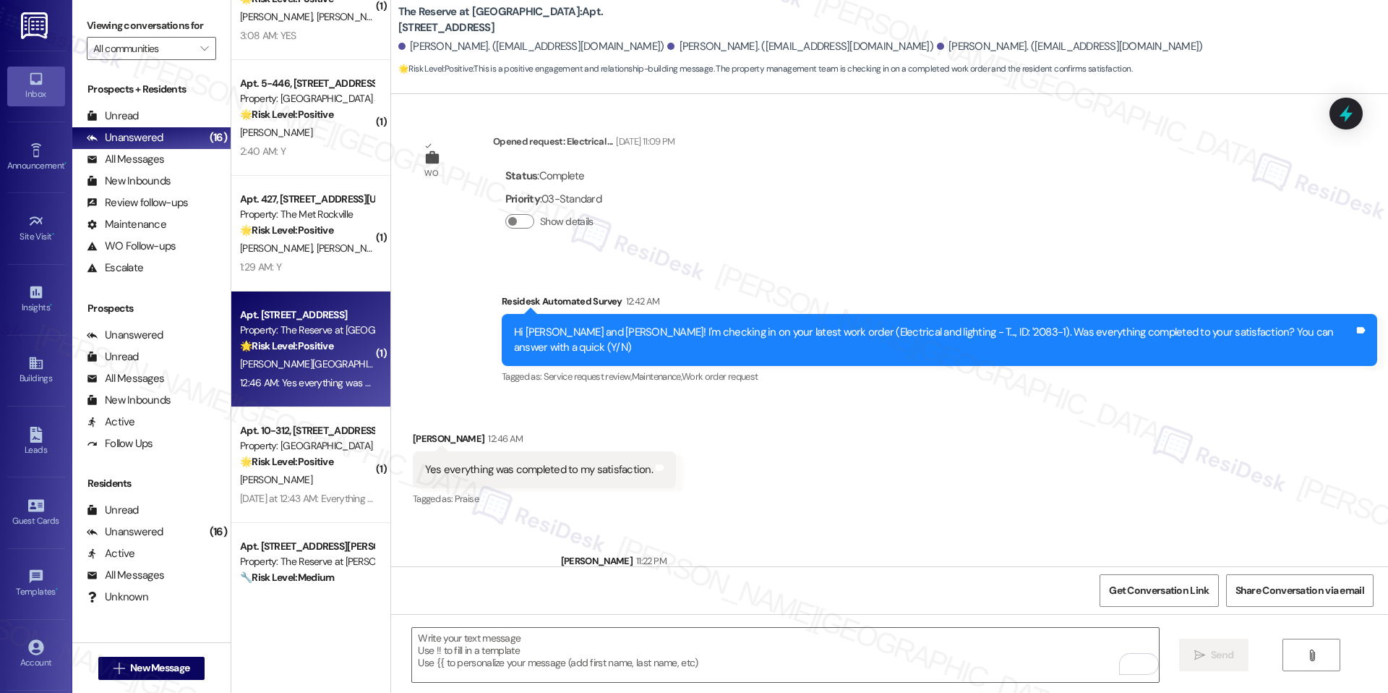
scroll to position [1076, 0]
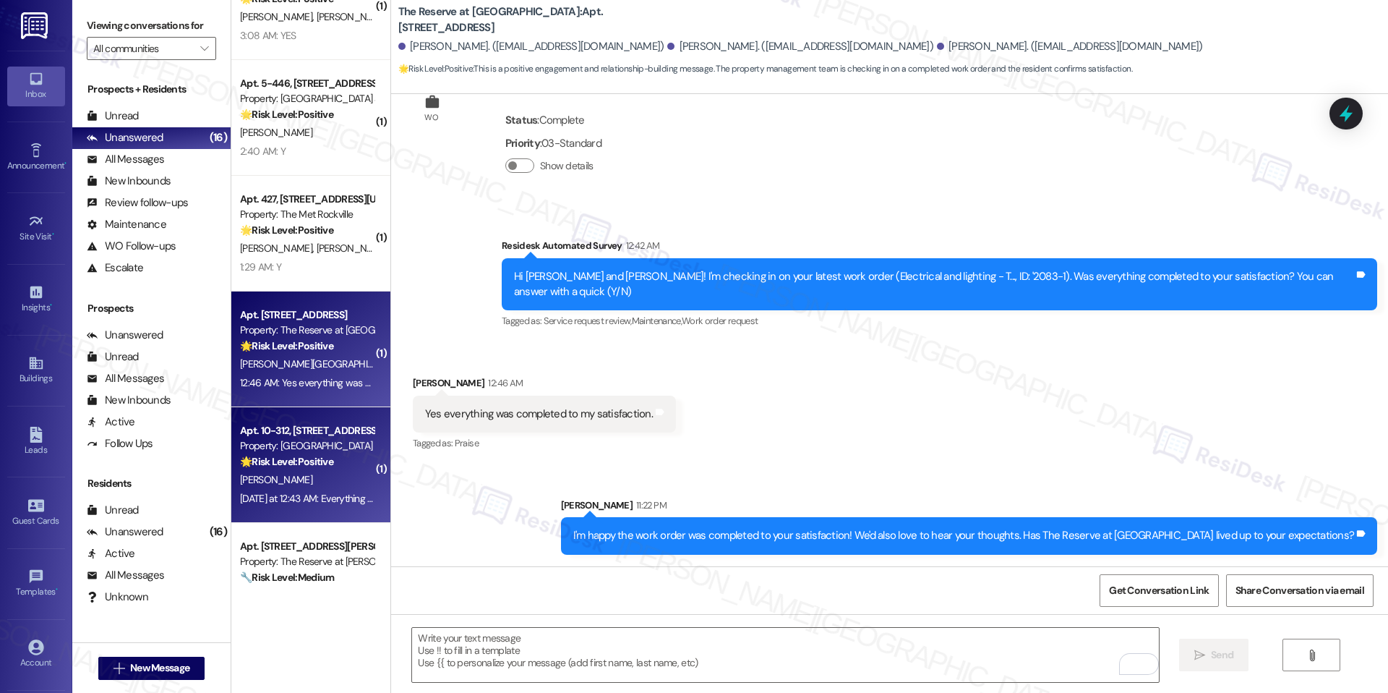
click at [314, 468] on div "🌟 Risk Level: Positive The message is a follow-up on a completed work order, an…" at bounding box center [307, 461] width 134 height 15
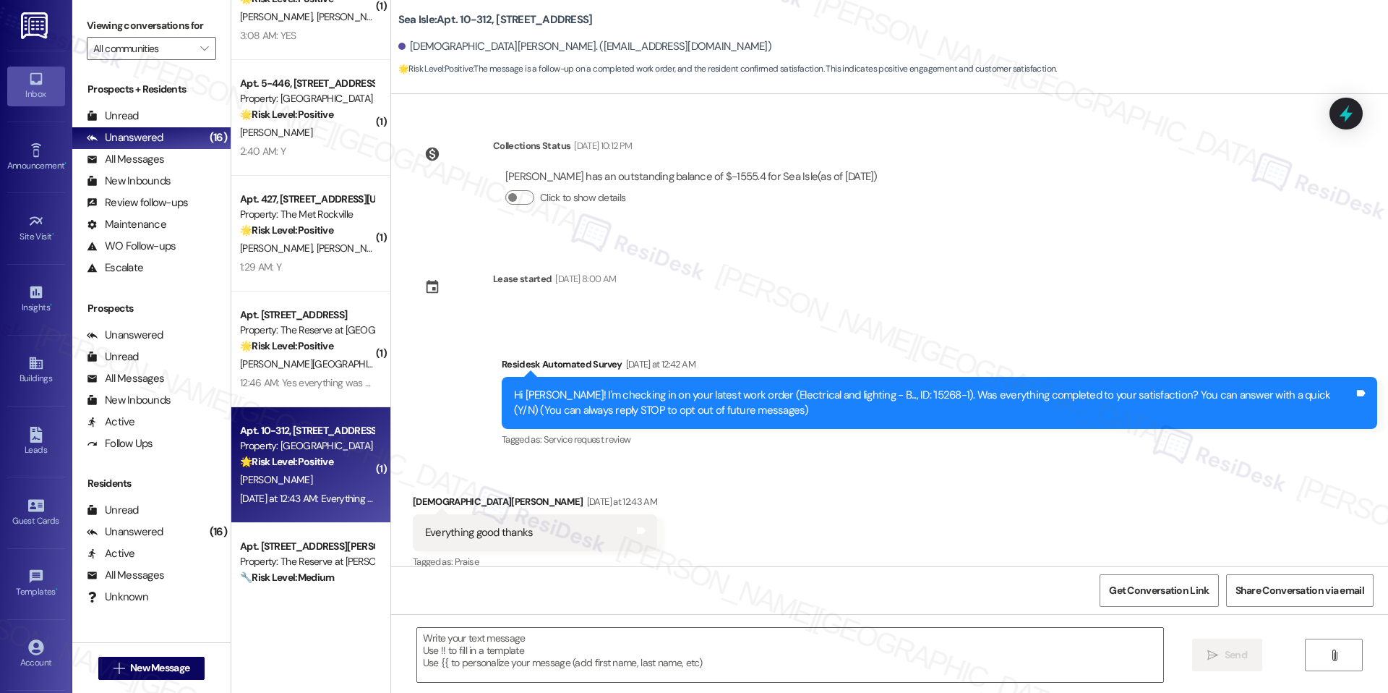
scroll to position [17, 0]
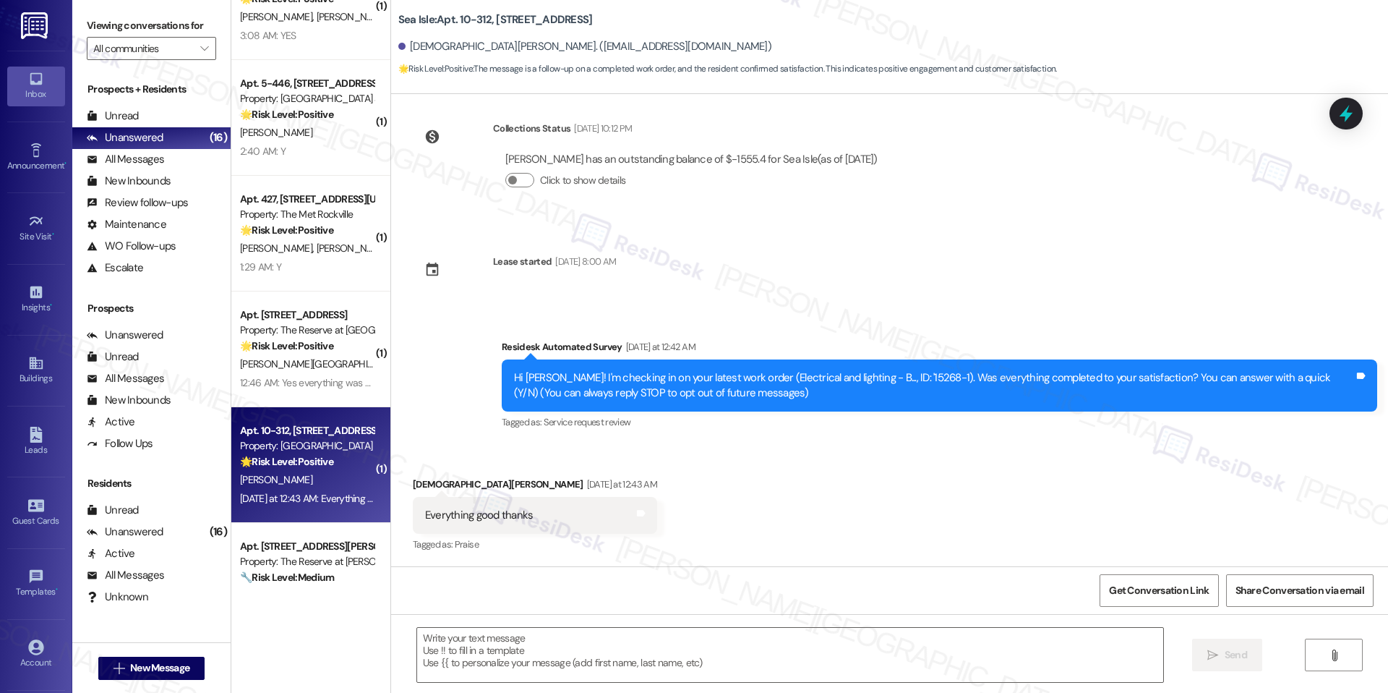
type textarea "Fetching suggested responses. Please feel free to read through the conversation…"
click at [661, 659] on textarea at bounding box center [790, 654] width 746 height 54
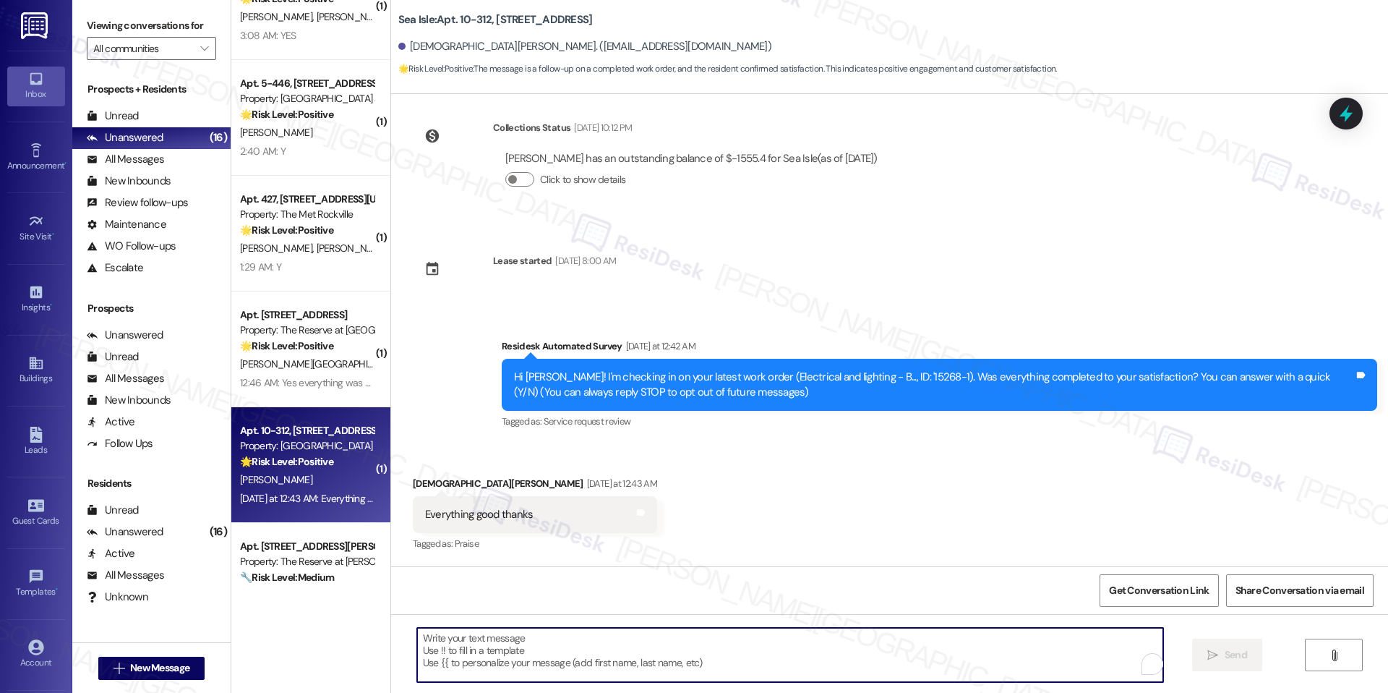
paste textarea "I'm happy the work order was completed to your satisfaction! We'd also love to …"
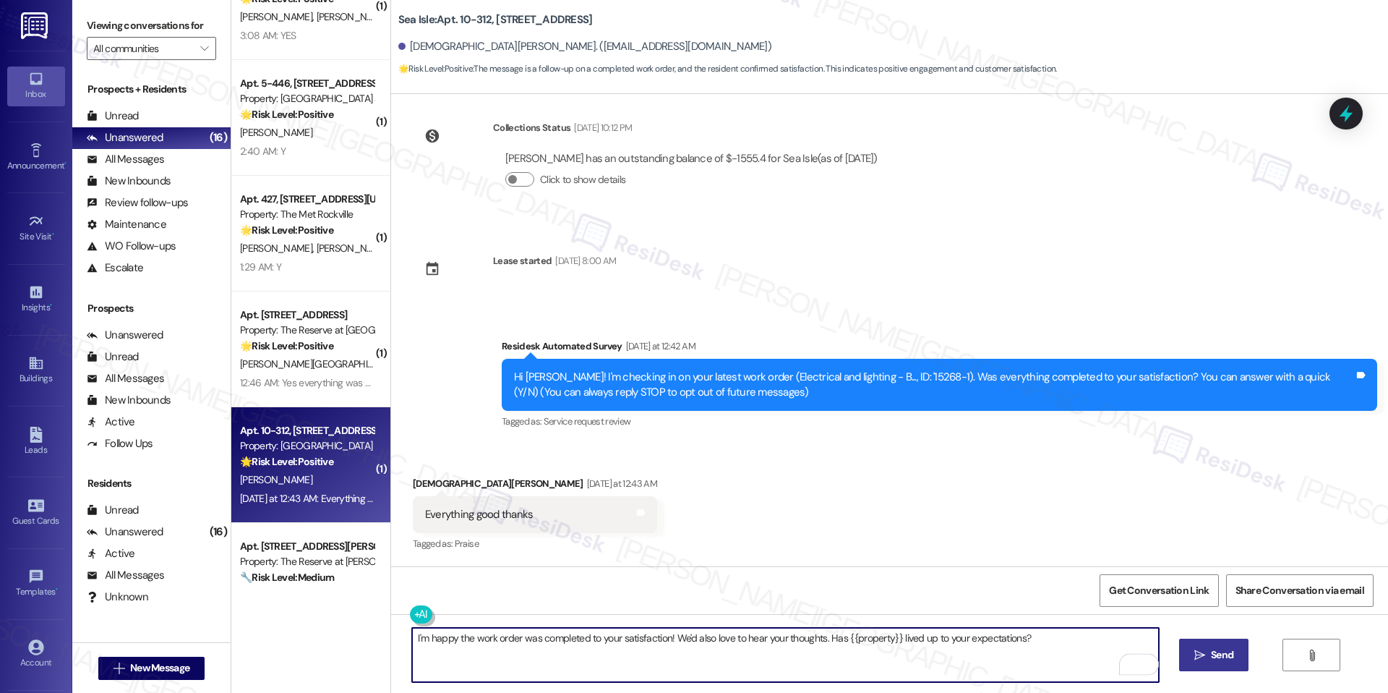
type textarea "I'm happy the work order was completed to your satisfaction! We'd also love to …"
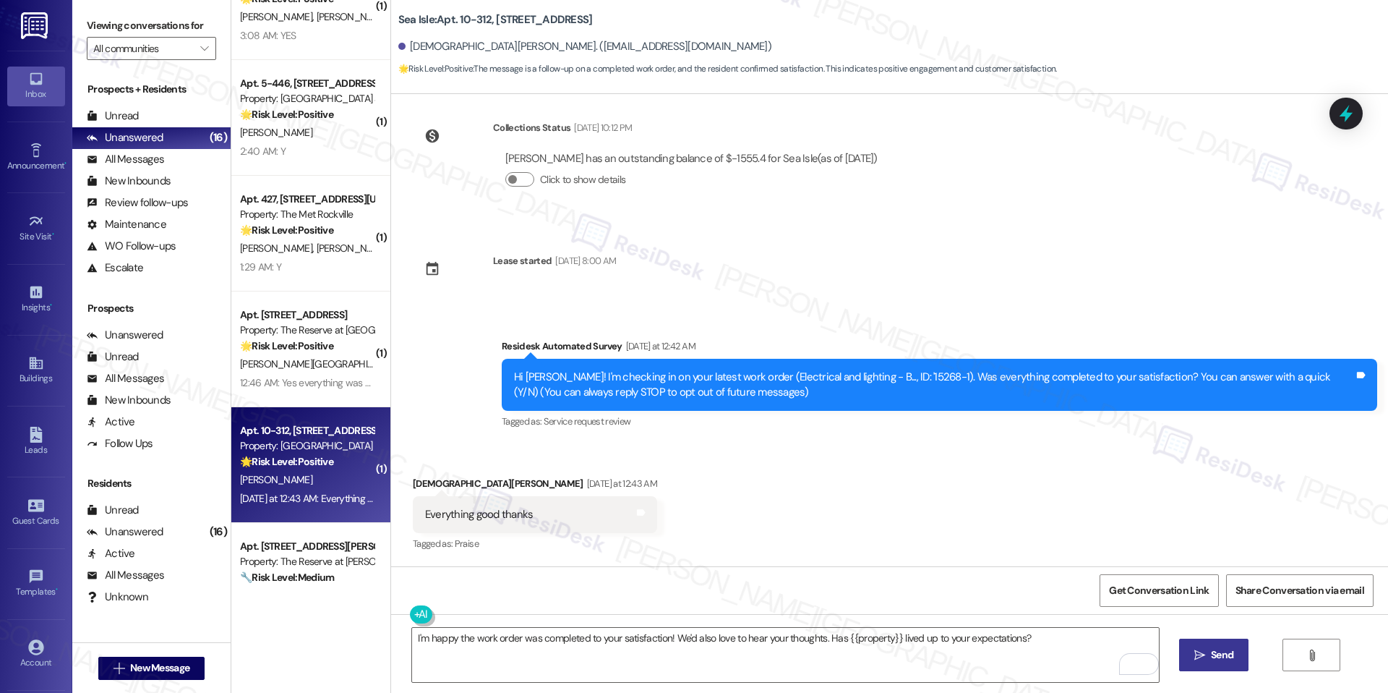
click at [1201, 661] on span " Send" at bounding box center [1214, 654] width 46 height 15
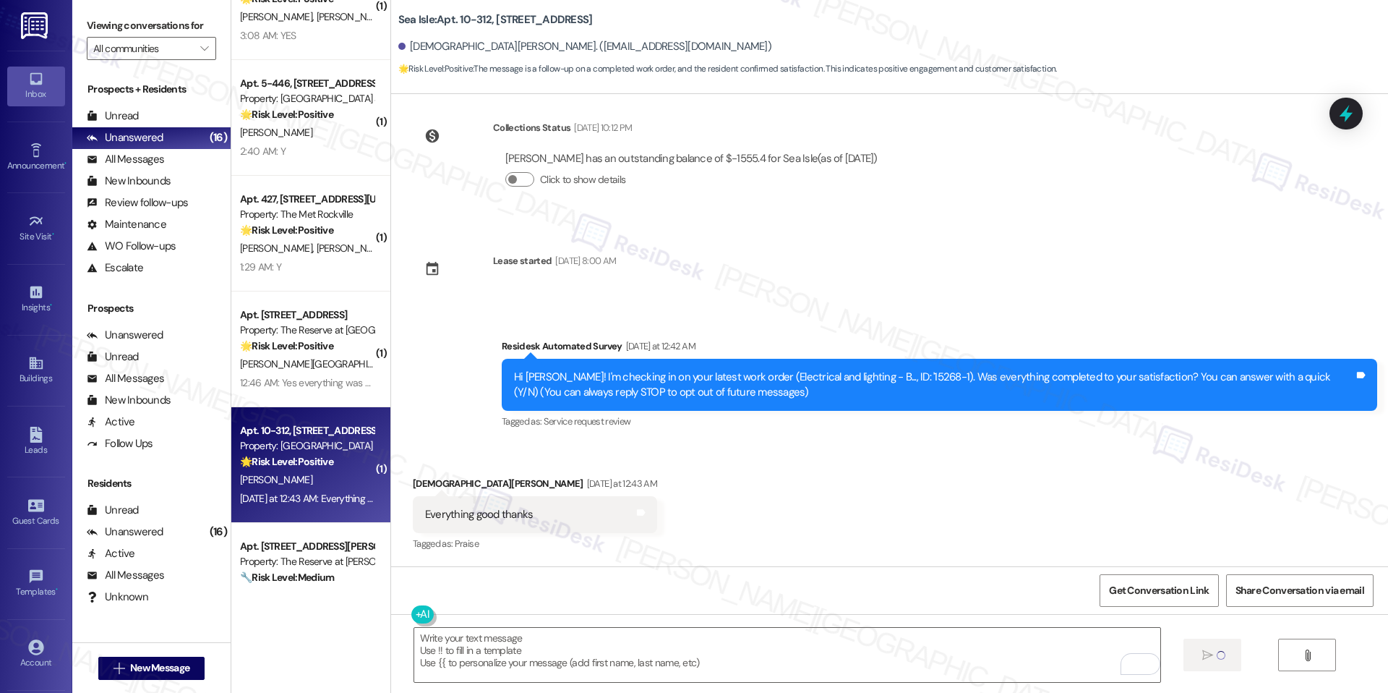
scroll to position [17, 0]
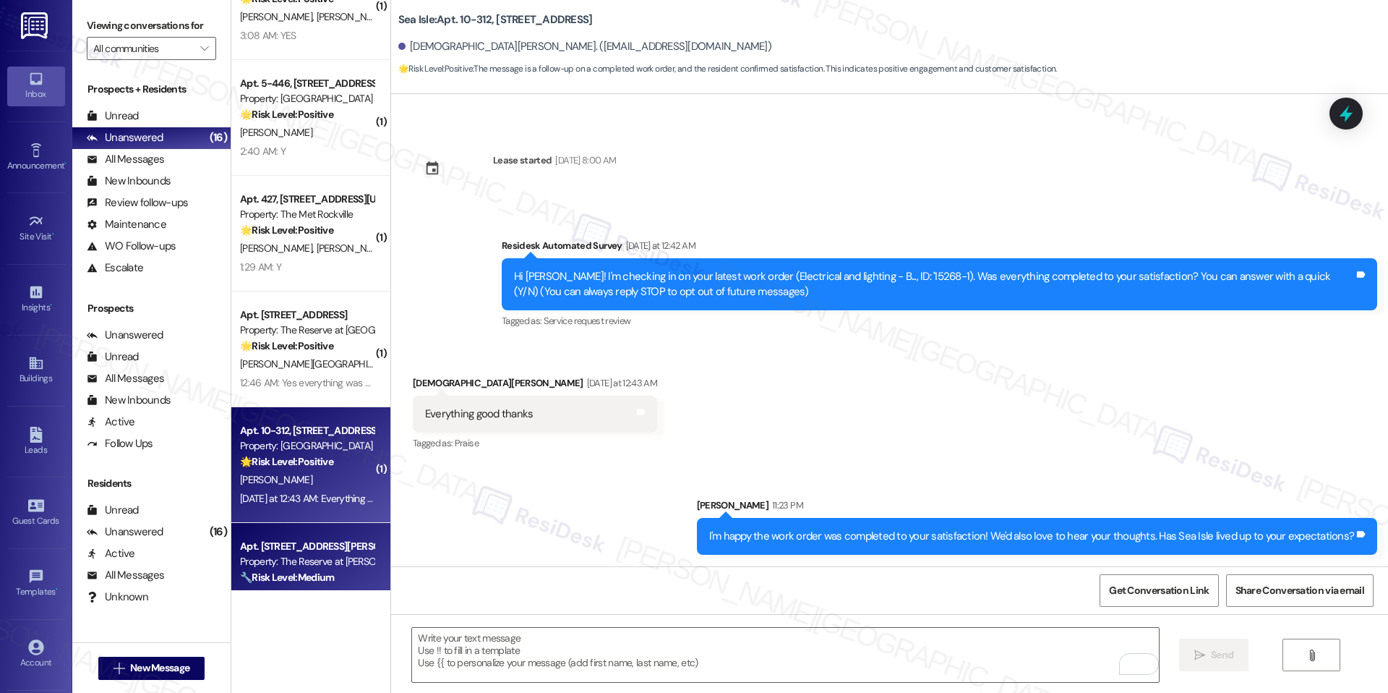
click at [340, 556] on div "Property: The Reserve at [PERSON_NAME][GEOGRAPHIC_DATA]" at bounding box center [307, 561] width 134 height 15
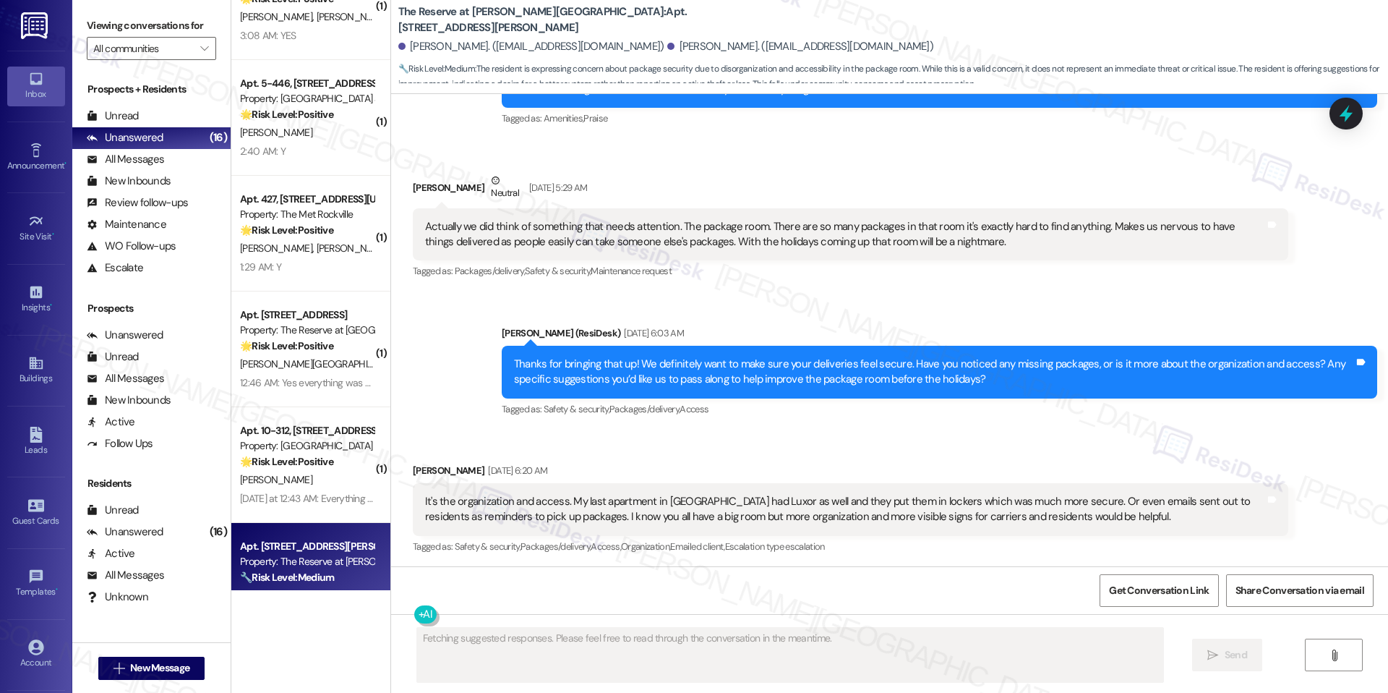
scroll to position [891, 0]
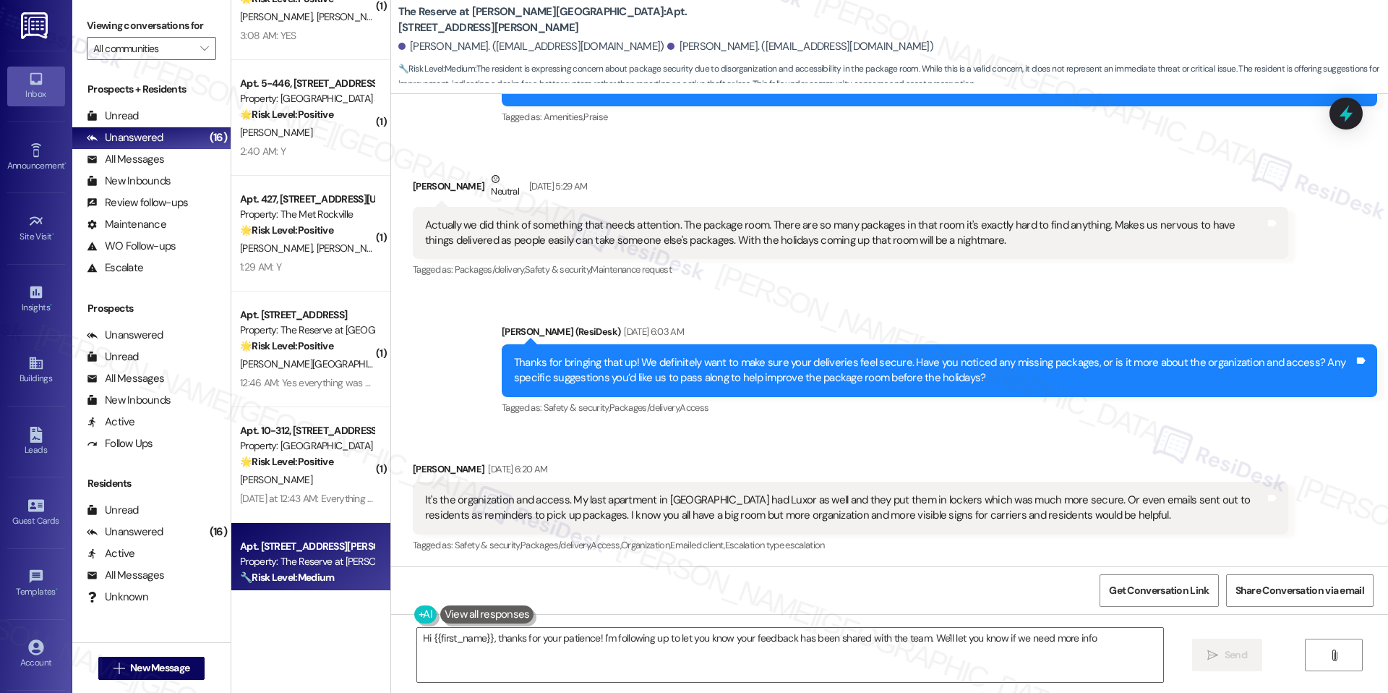
type textarea "Hi {{first_name}}, thanks for your patience! I'm following up to let you know y…"
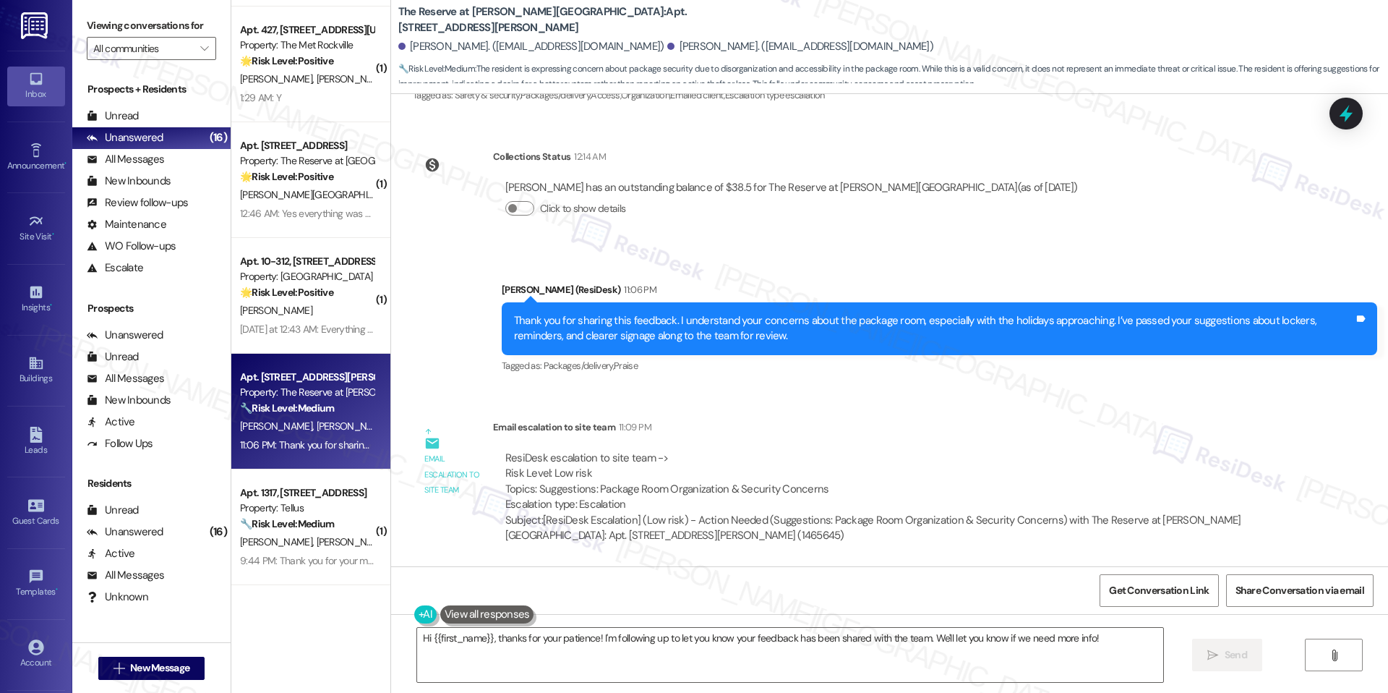
scroll to position [691, 0]
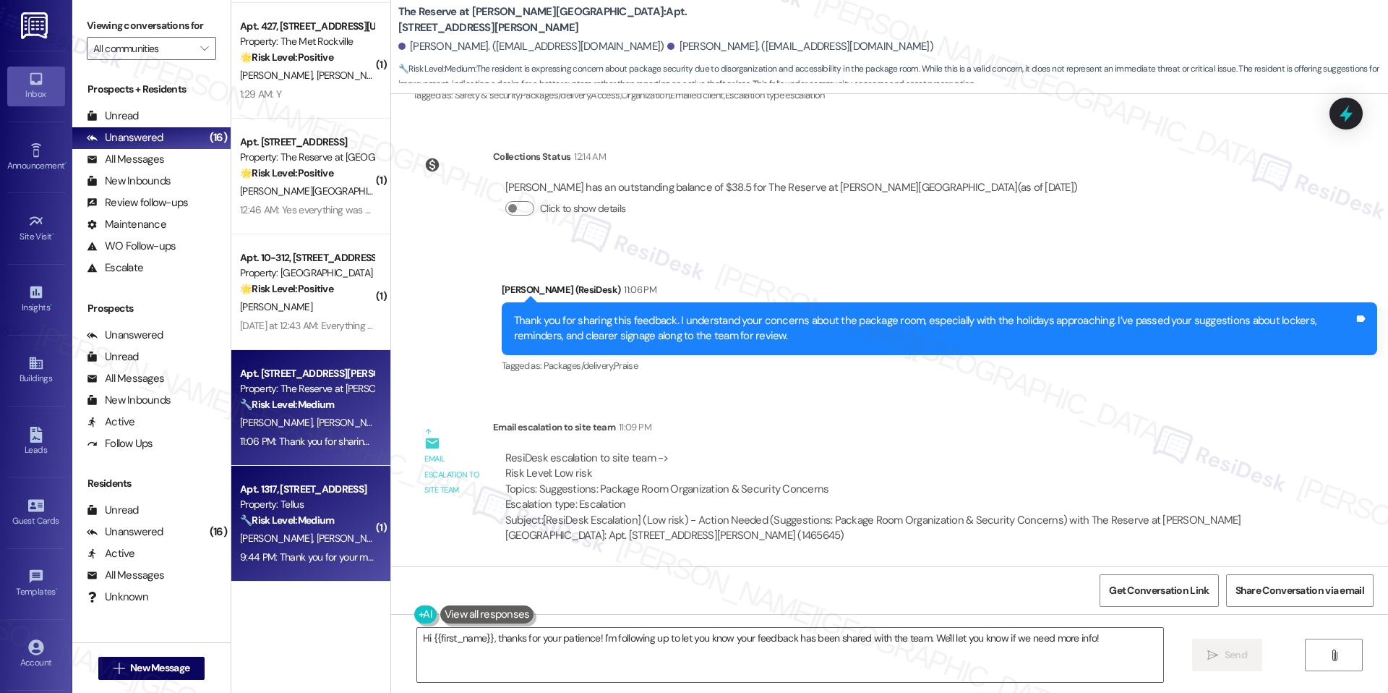
click at [272, 516] on strong "🔧 Risk Level: Medium" at bounding box center [287, 519] width 94 height 13
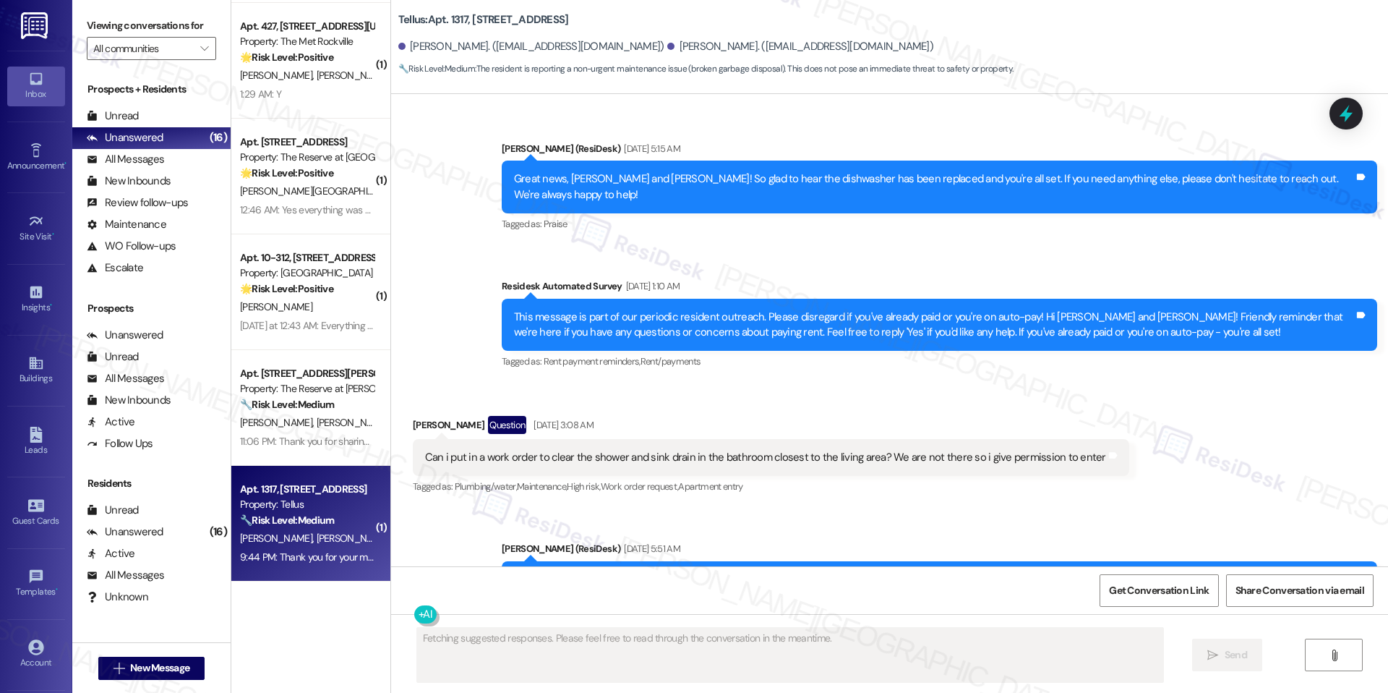
scroll to position [3453, 0]
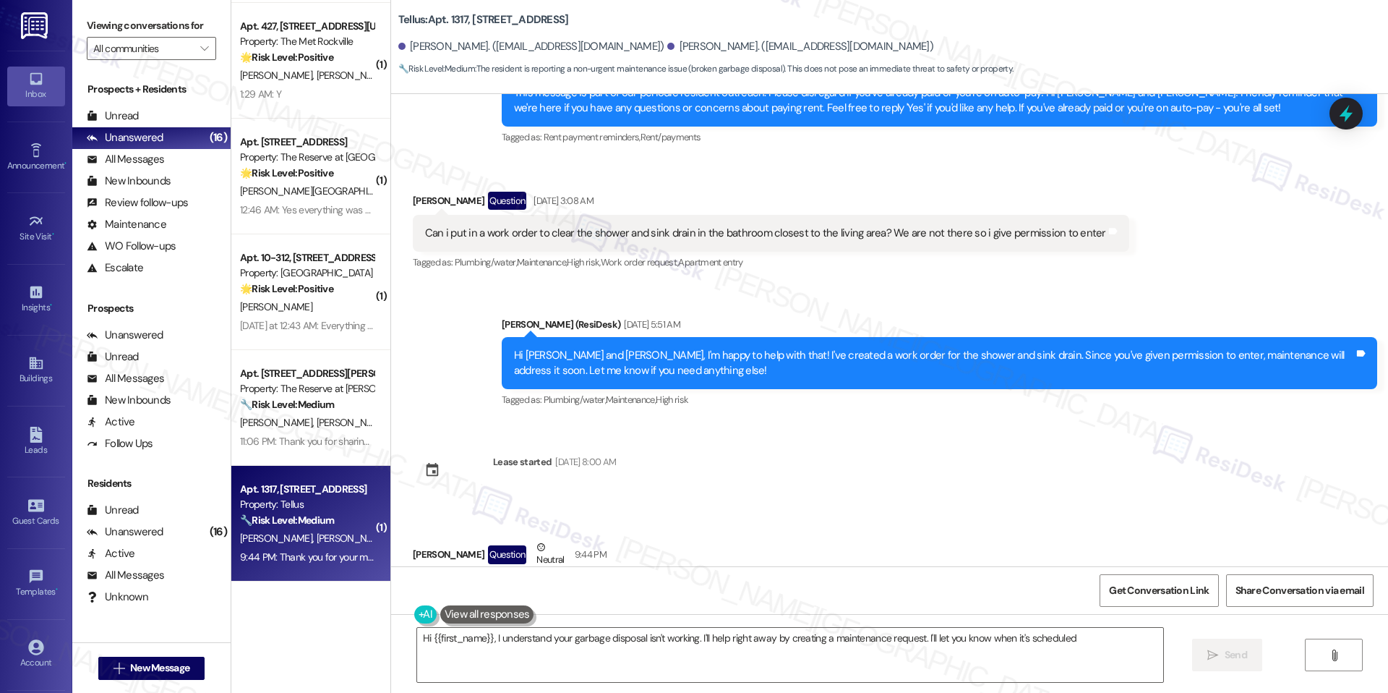
type textarea "Hi {{first_name}}, I understand your garbage disposal isn't working. I'll help …"
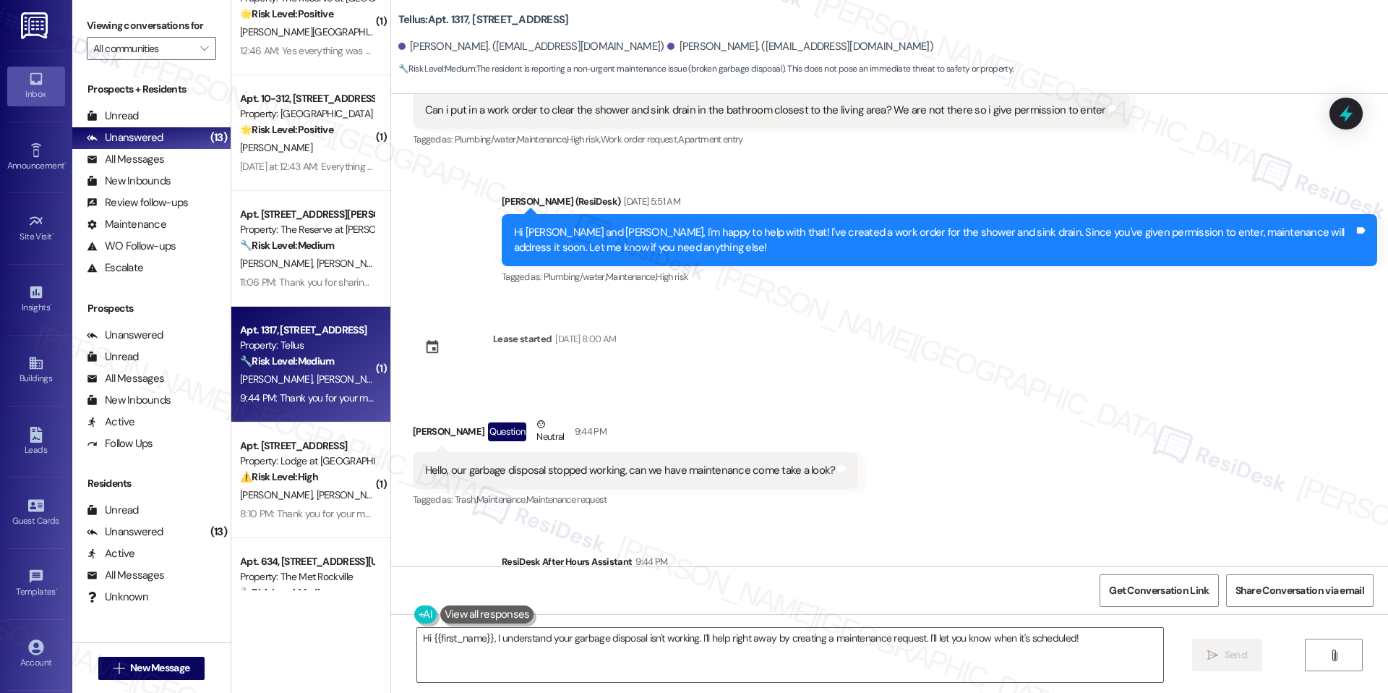
scroll to position [852, 0]
click at [277, 484] on div "[PERSON_NAME] [PERSON_NAME]" at bounding box center [307, 493] width 137 height 18
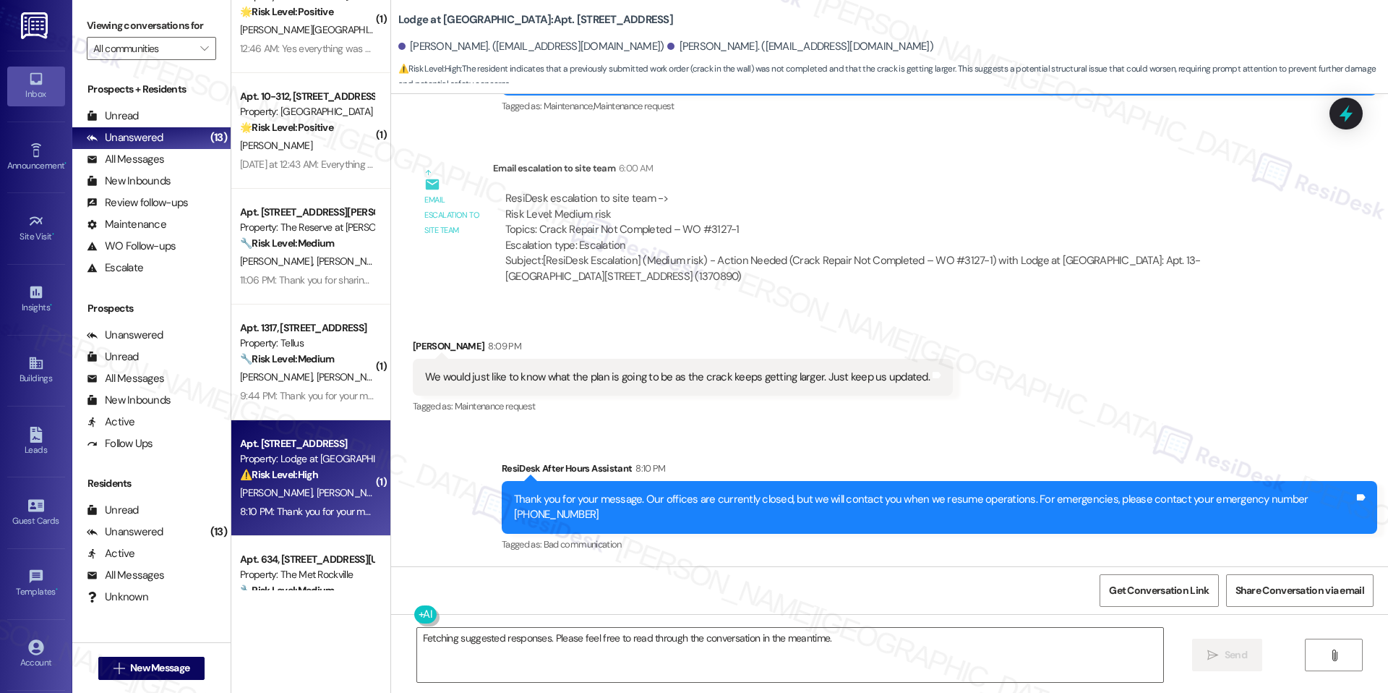
scroll to position [1595, 0]
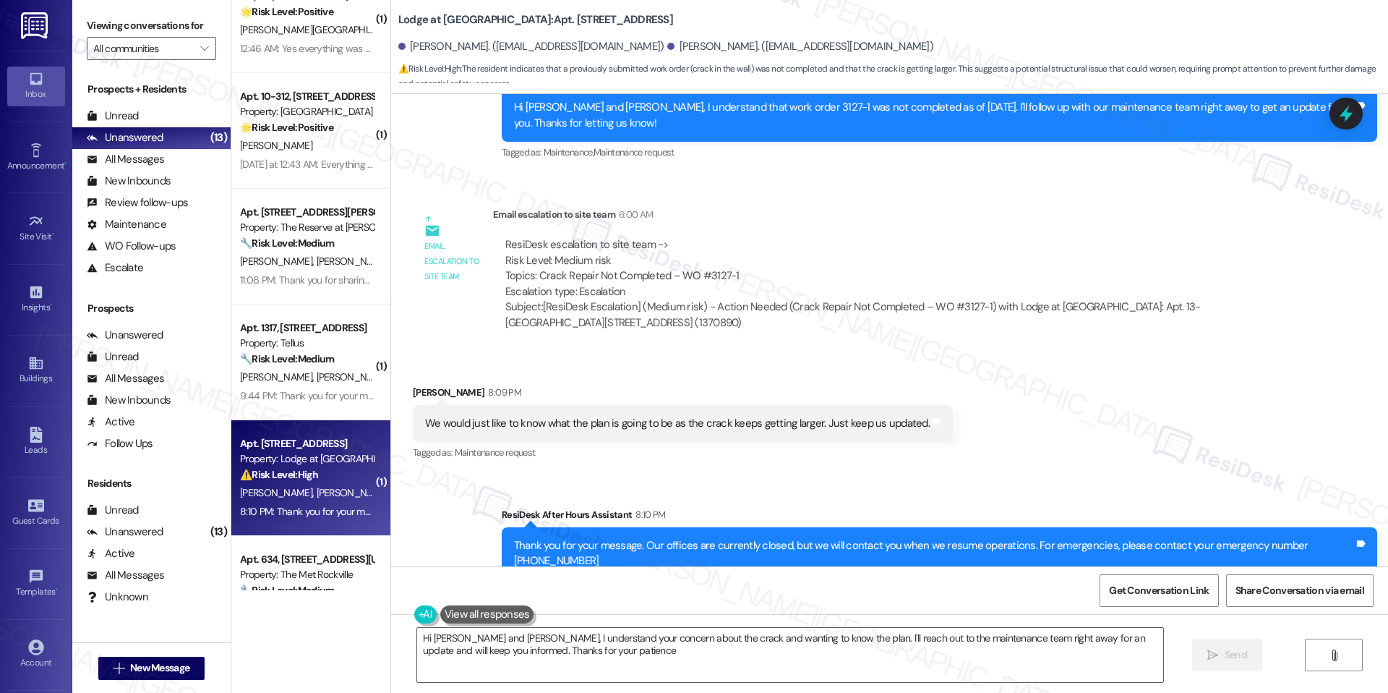
type textarea "Hi [PERSON_NAME] and [PERSON_NAME], I understand your concern about the crack a…"
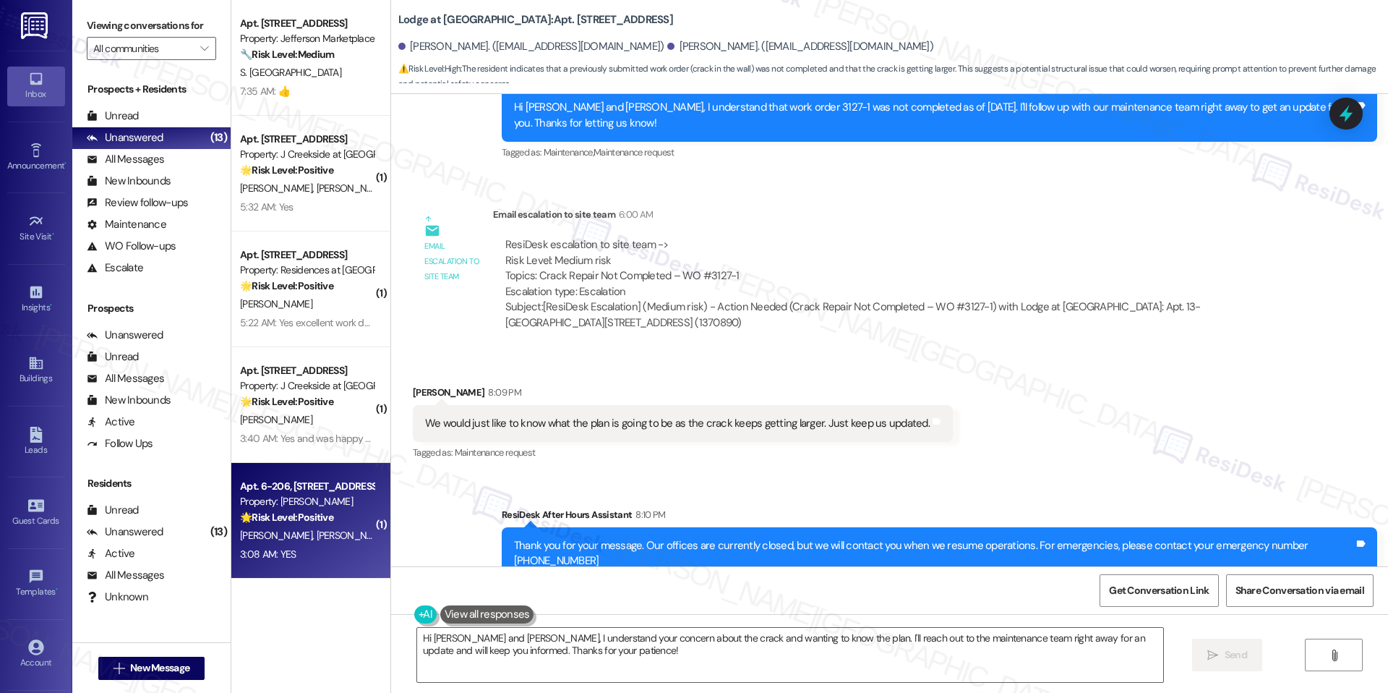
click at [304, 489] on div "Apt. 6-206, [STREET_ADDRESS]" at bounding box center [307, 486] width 134 height 15
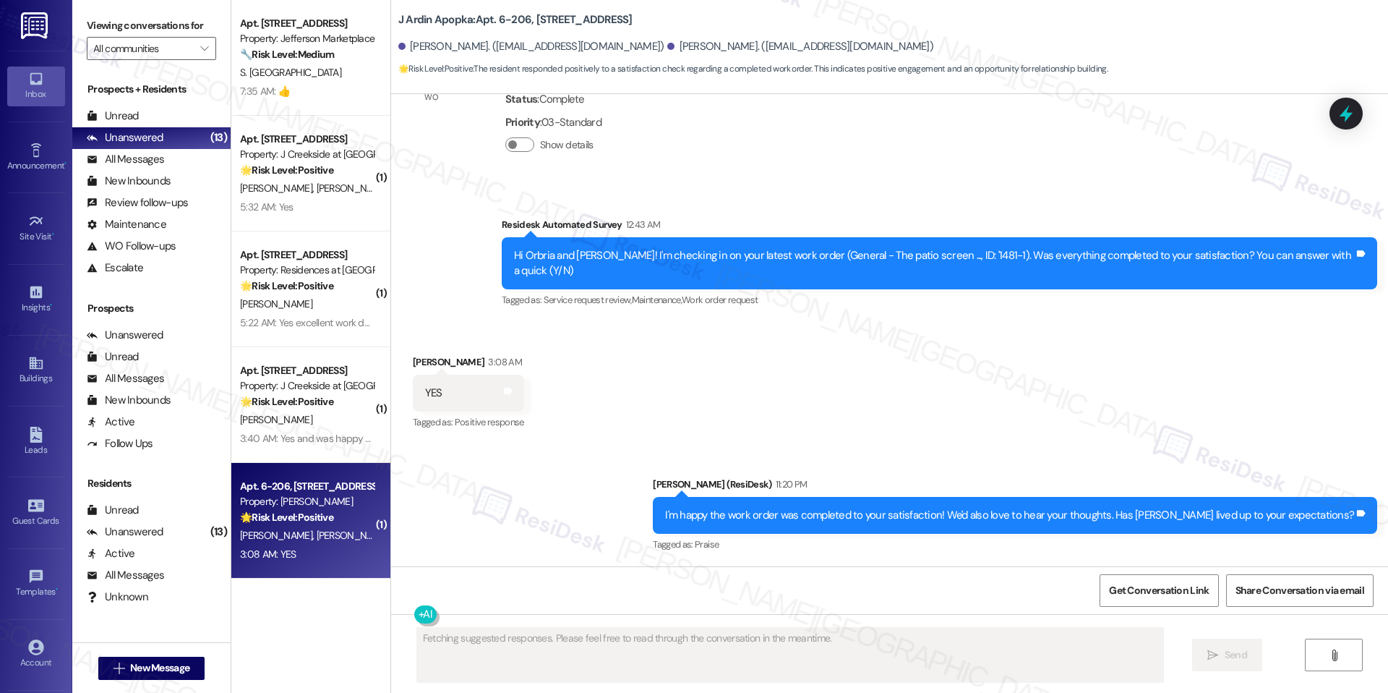
scroll to position [716, 0]
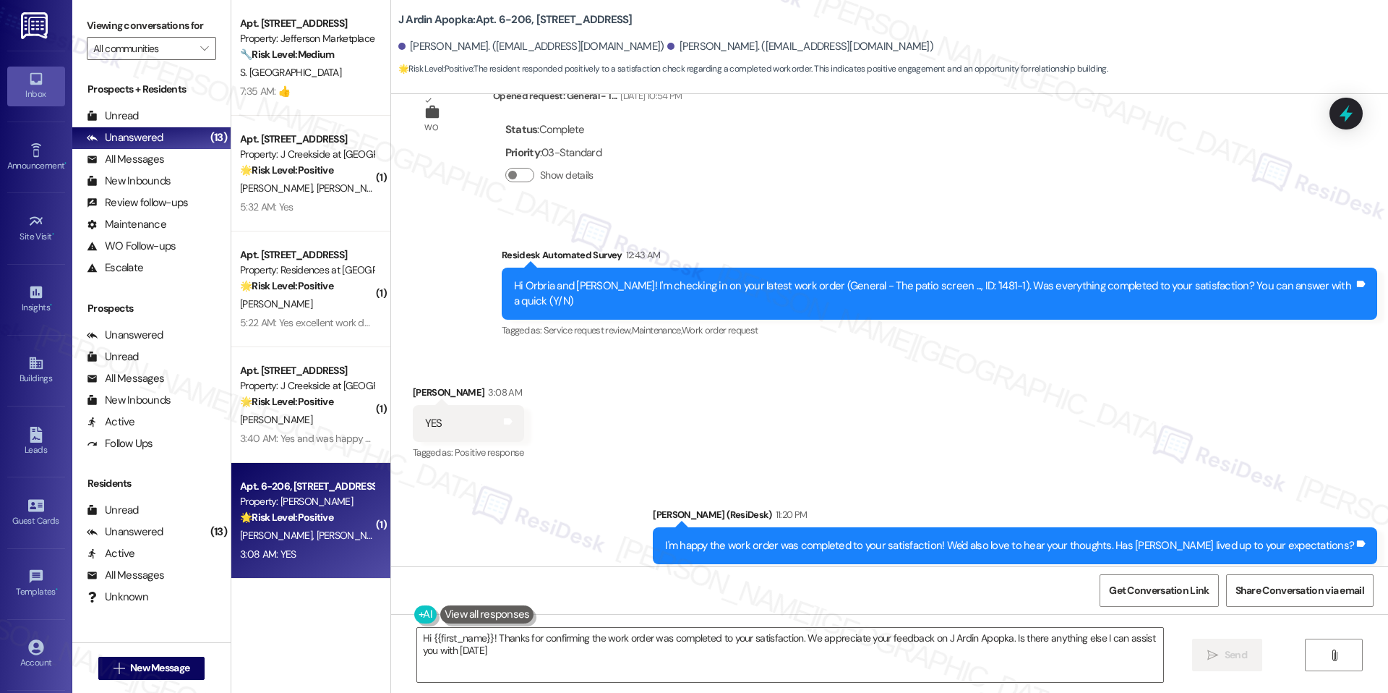
type textarea "Hi {{first_name}}! Thanks for confirming the work order was completed to your s…"
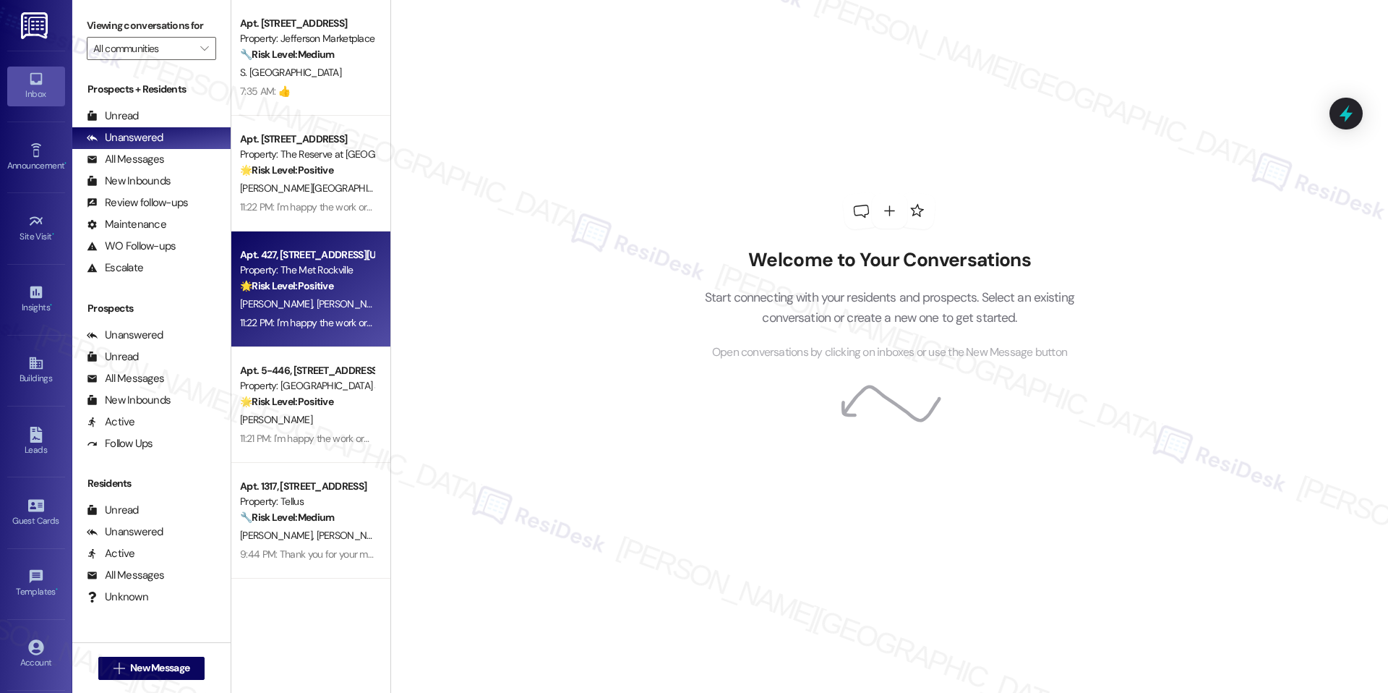
click at [288, 237] on div "Apt. 427, [STREET_ADDRESS][US_STATE] Property: The Met Rockville 🌟 Risk Level: …" at bounding box center [310, 289] width 159 height 116
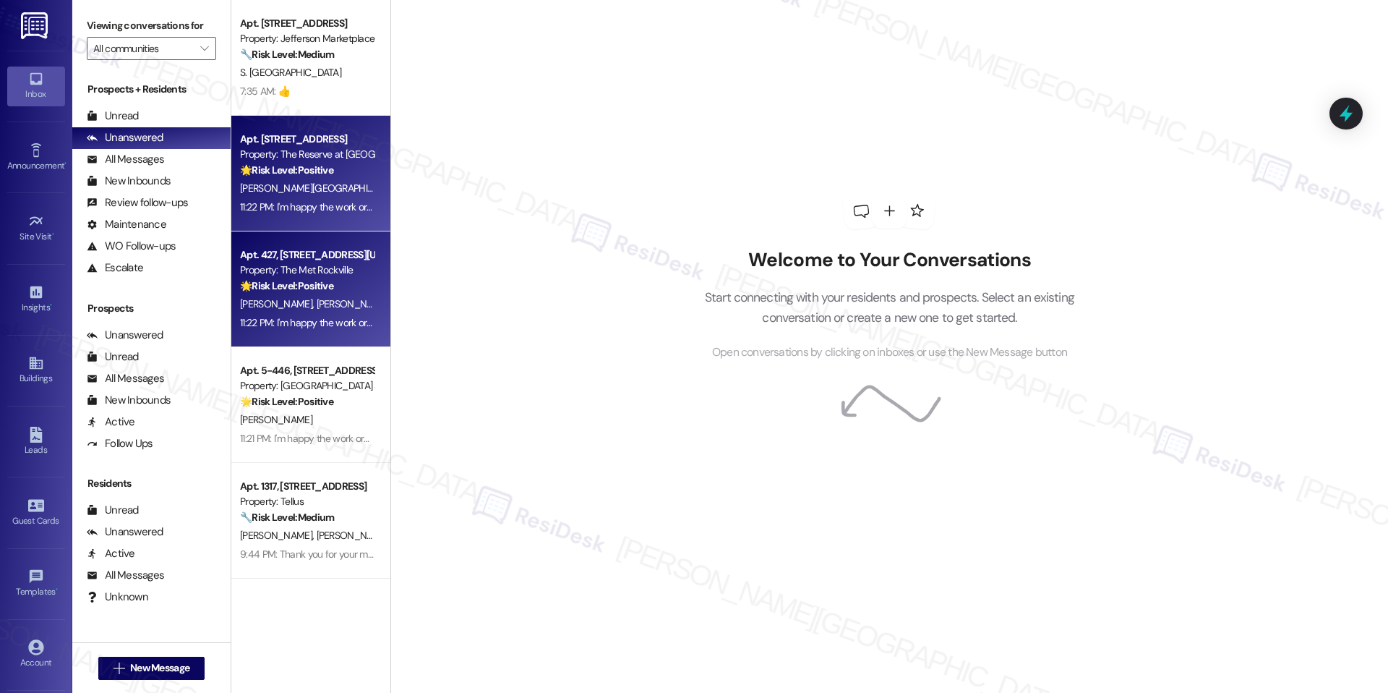
click at [312, 169] on strong "🌟 Risk Level: Positive" at bounding box center [286, 169] width 93 height 13
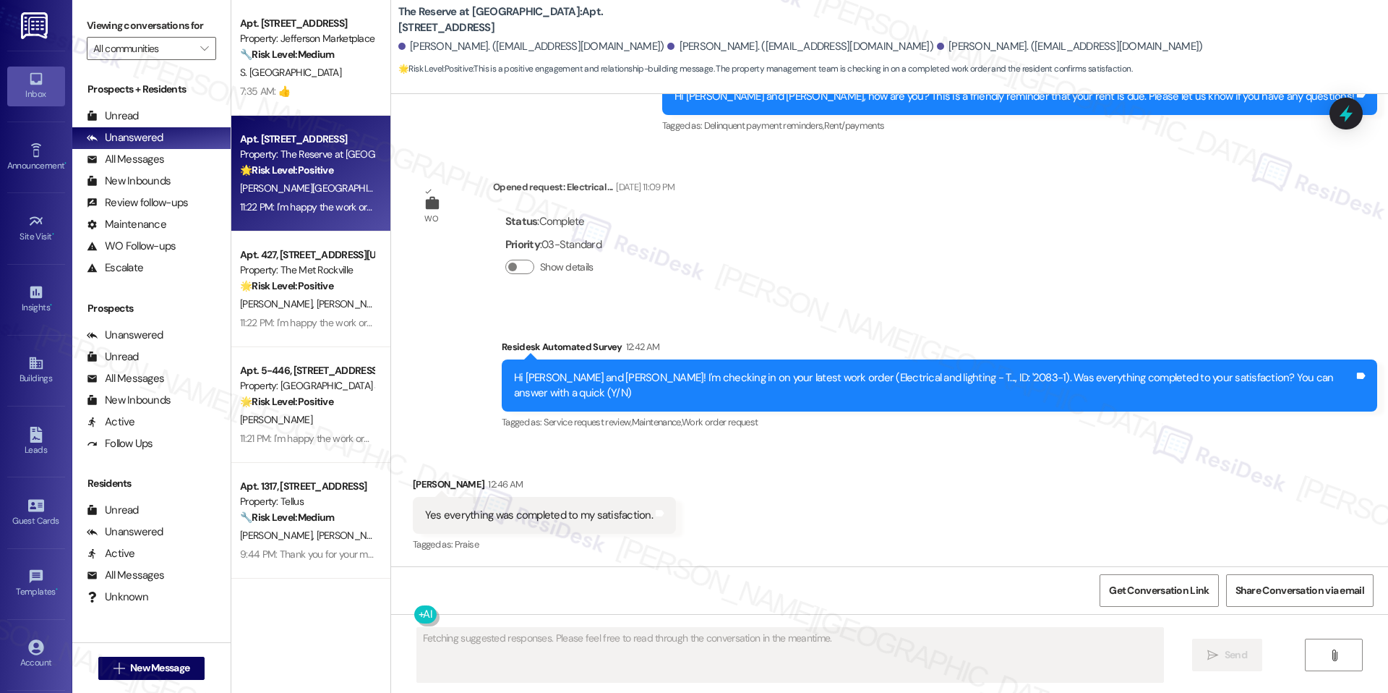
scroll to position [1097, 0]
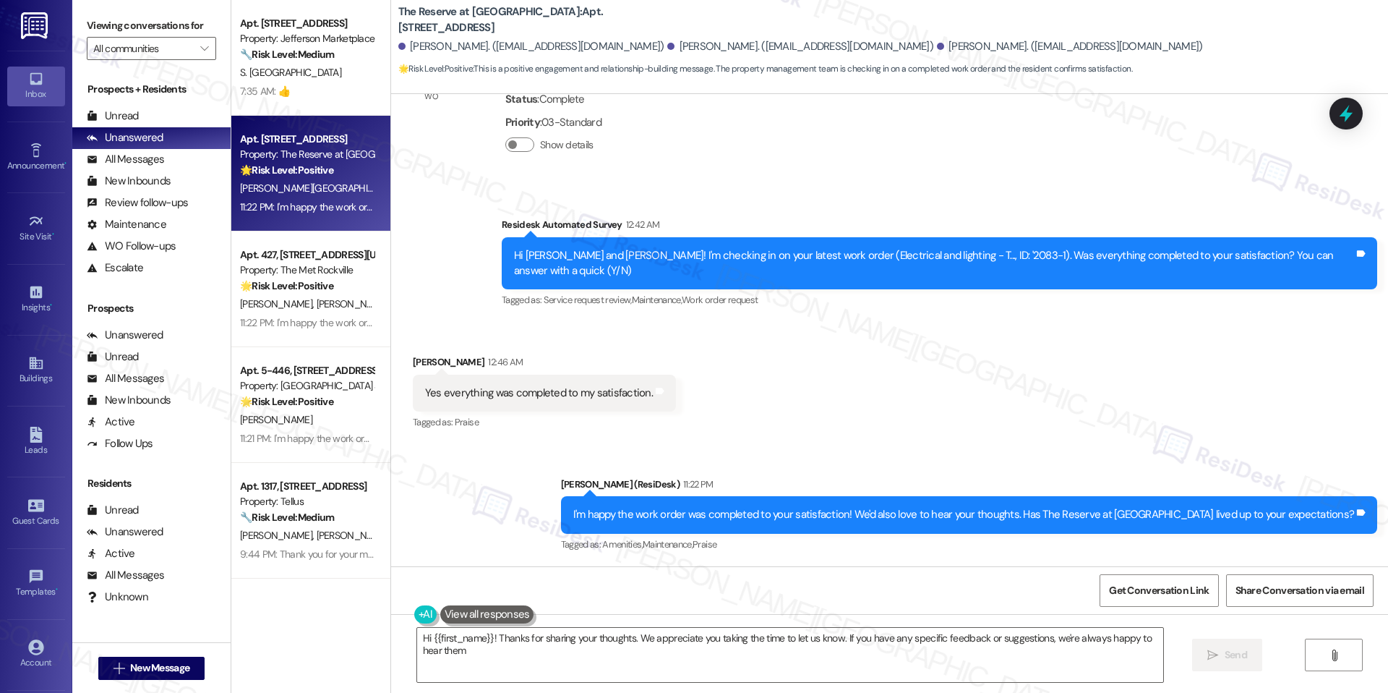
type textarea "Hi {{first_name}}! Thanks for sharing your thoughts. We appreciate you taking t…"
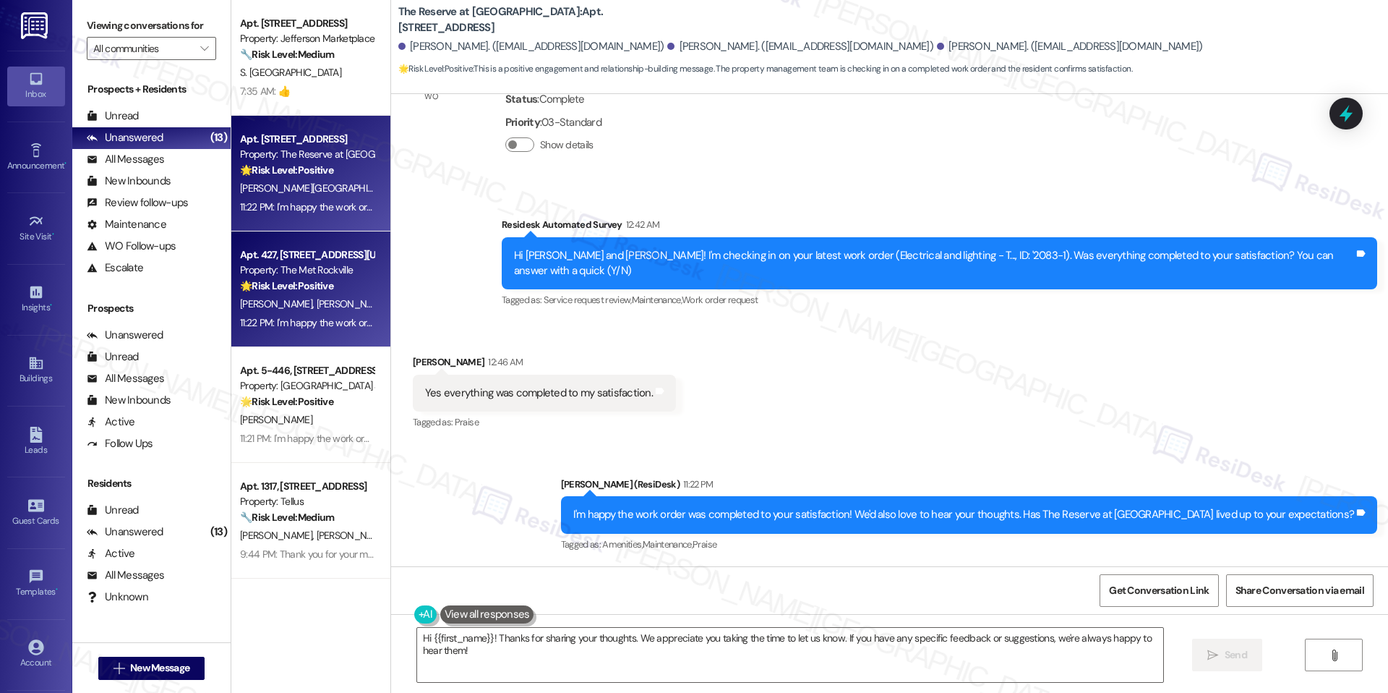
click at [315, 314] on div "11:22 PM: I'm happy the work order was completed to your satisfaction! We'd als…" at bounding box center [307, 323] width 137 height 18
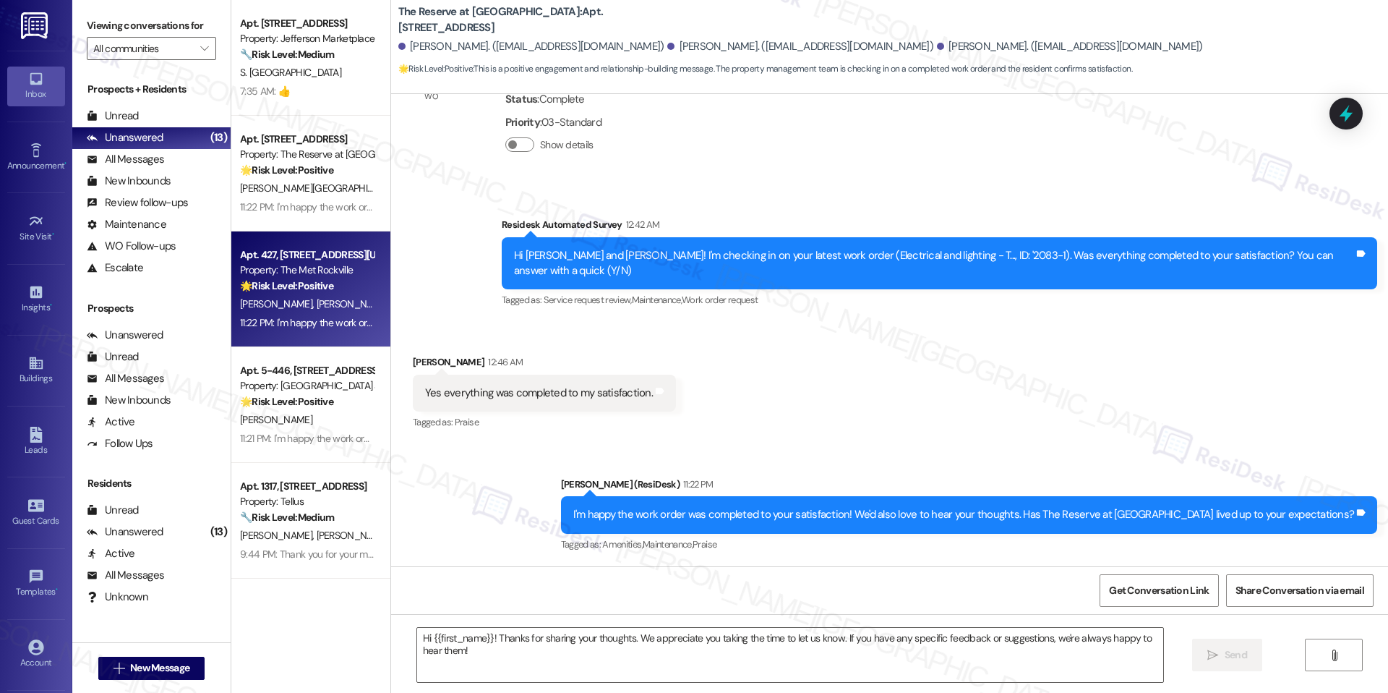
type textarea "Fetching suggested responses. Please feel free to read through the conversation…"
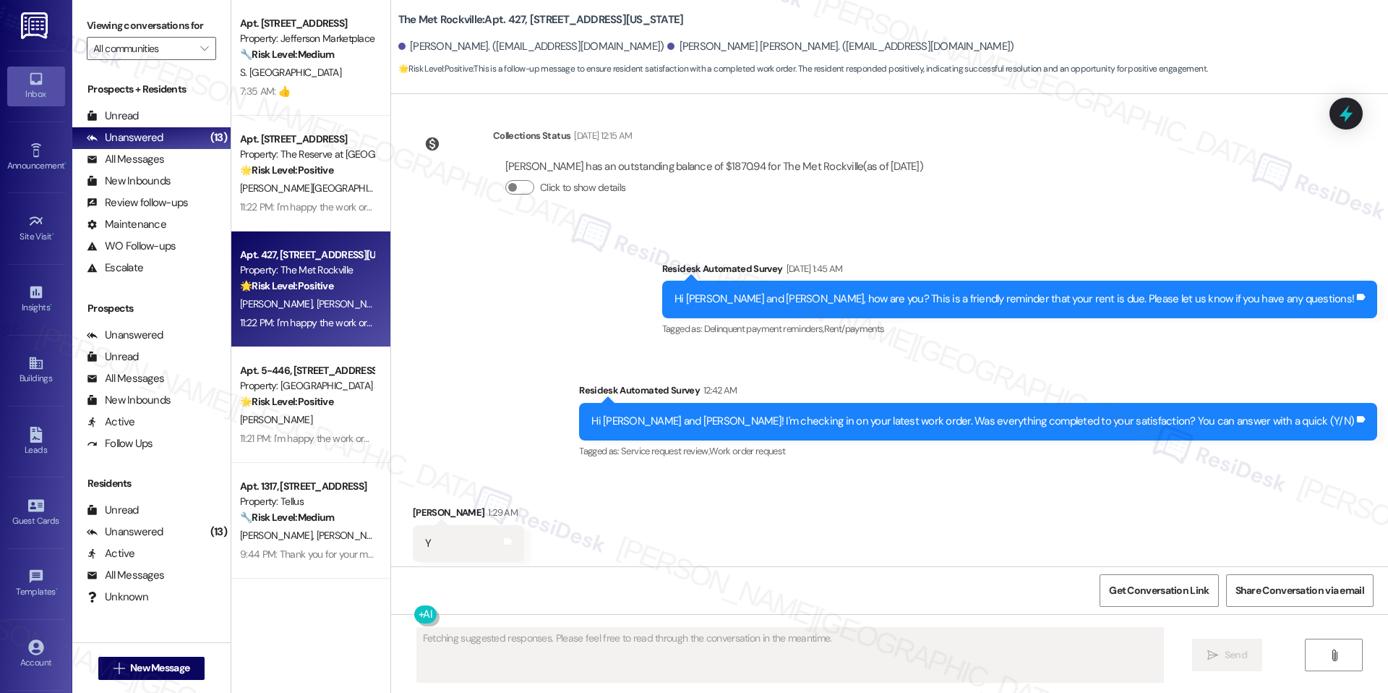
scroll to position [1025, 0]
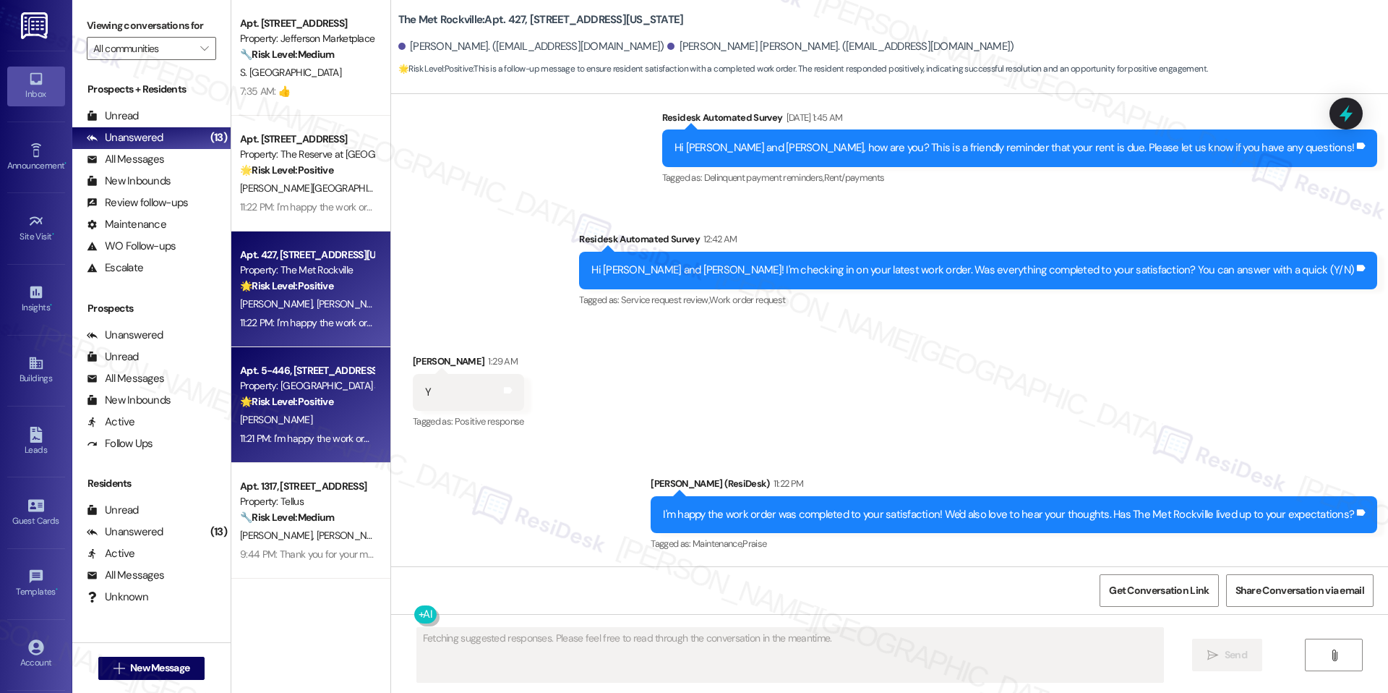
click at [292, 384] on div "Property: [GEOGRAPHIC_DATA] at [GEOGRAPHIC_DATA]" at bounding box center [307, 385] width 134 height 15
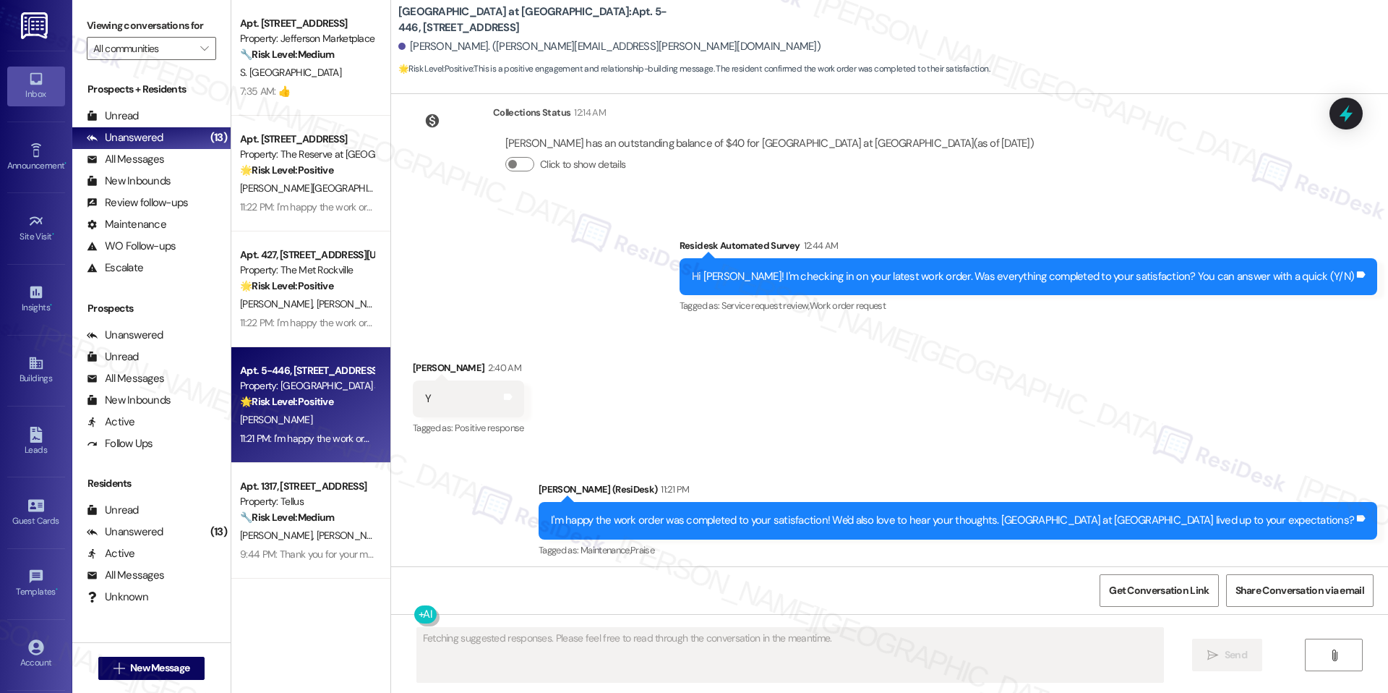
scroll to position [262, 0]
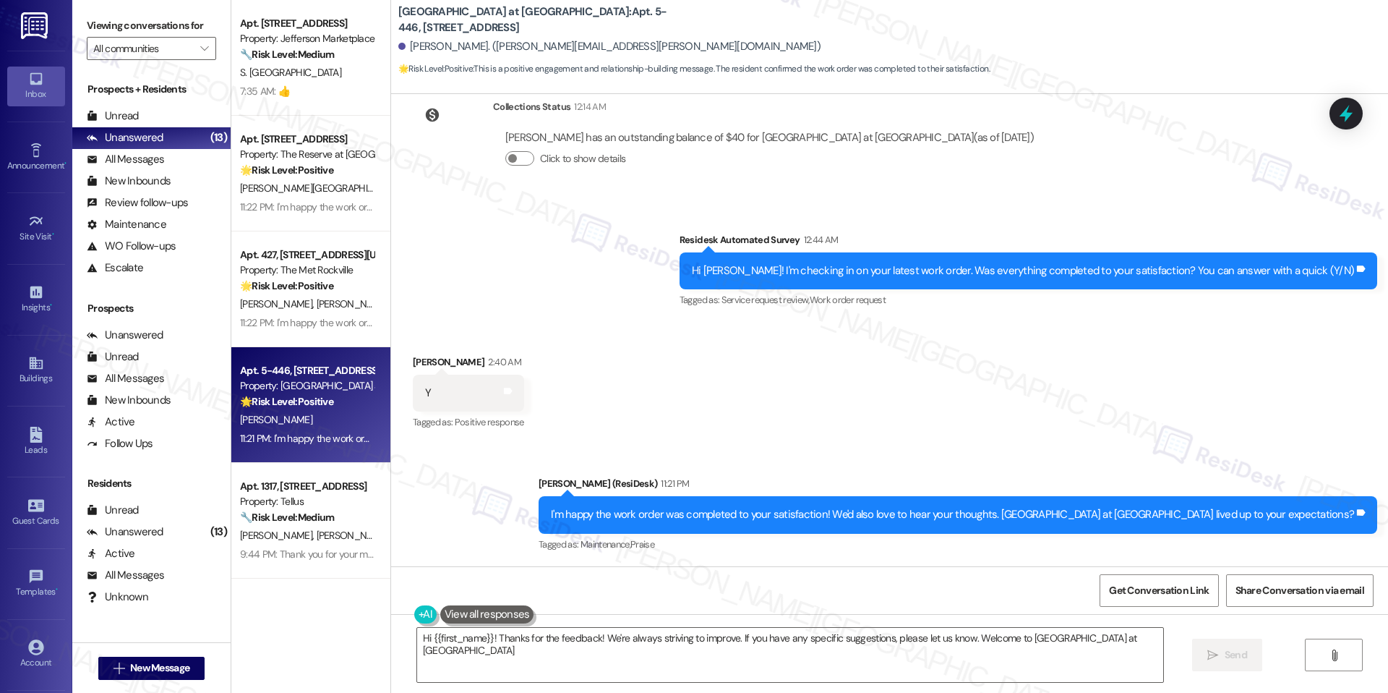
type textarea "Hi {{first_name}}! Thanks for the feedback! We're always striving to improve. I…"
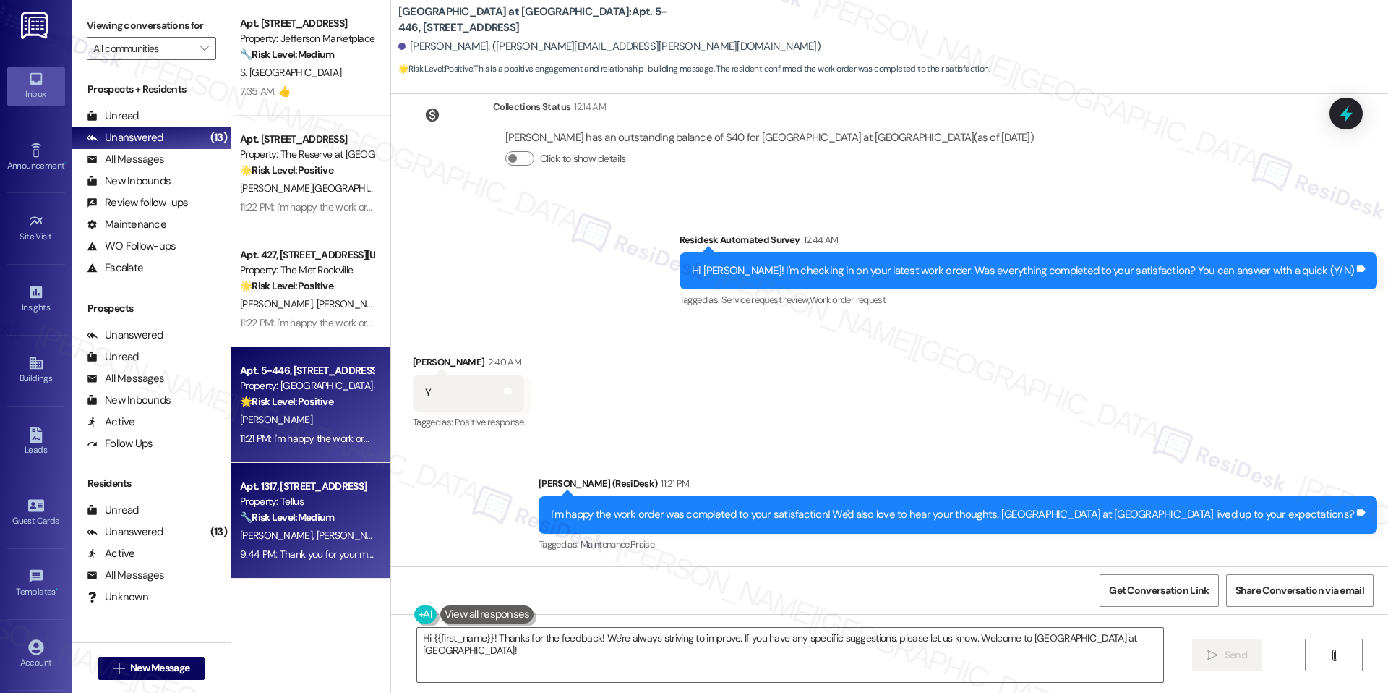
click at [354, 510] on div "🔧 Risk Level: Medium The resident is reporting a non-urgent maintenance issue (…" at bounding box center [307, 517] width 134 height 15
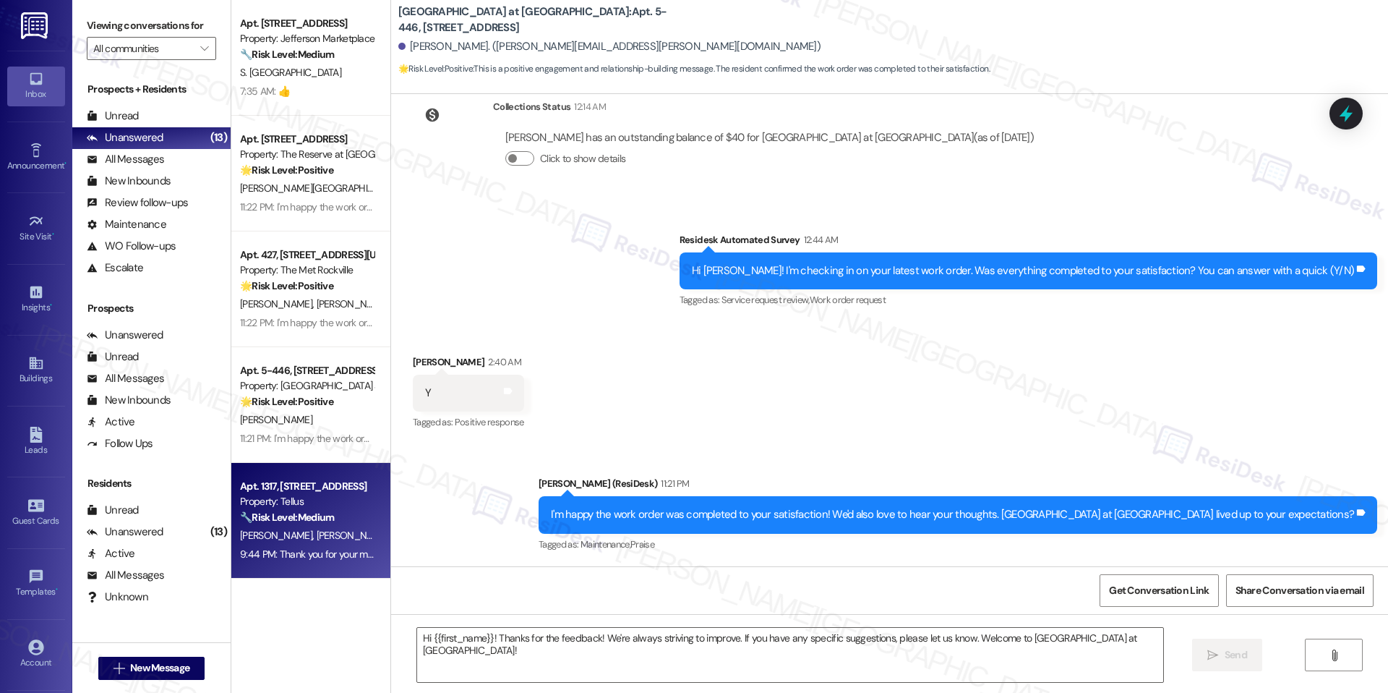
type textarea "Fetching suggested responses. Please feel free to read through the conversation…"
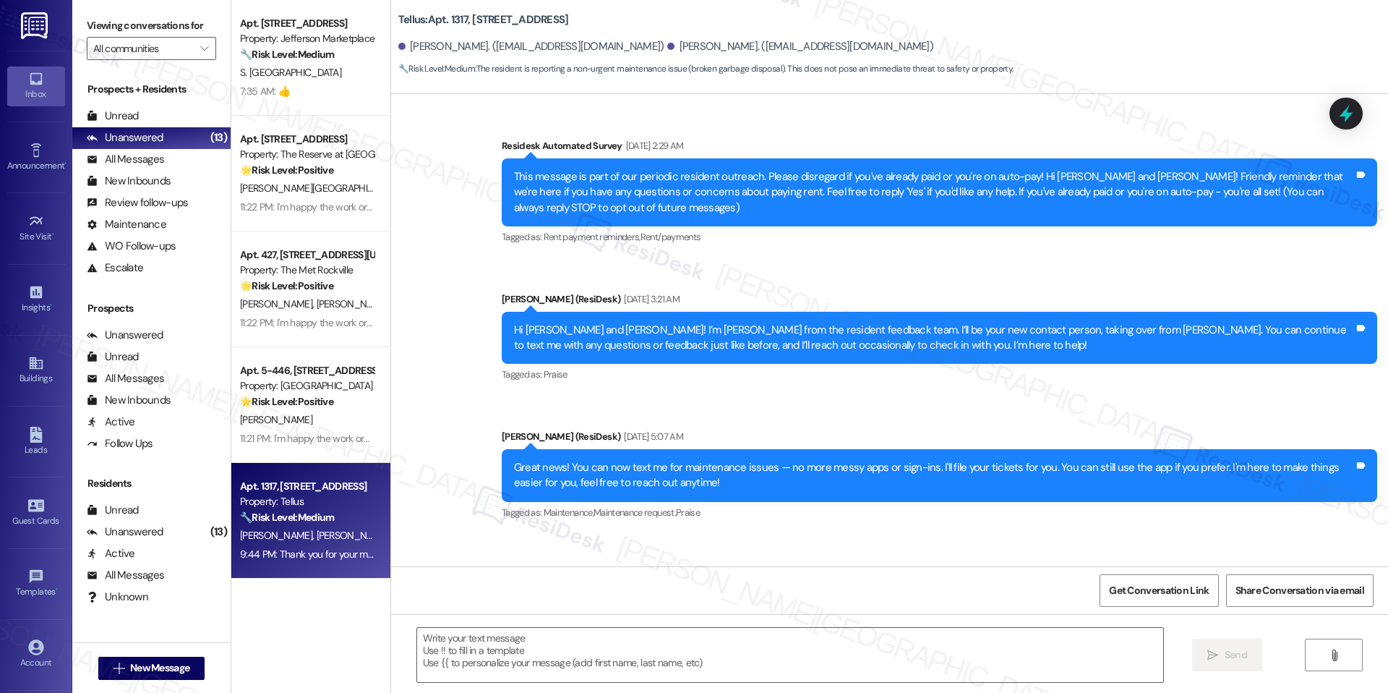
scroll to position [3576, 0]
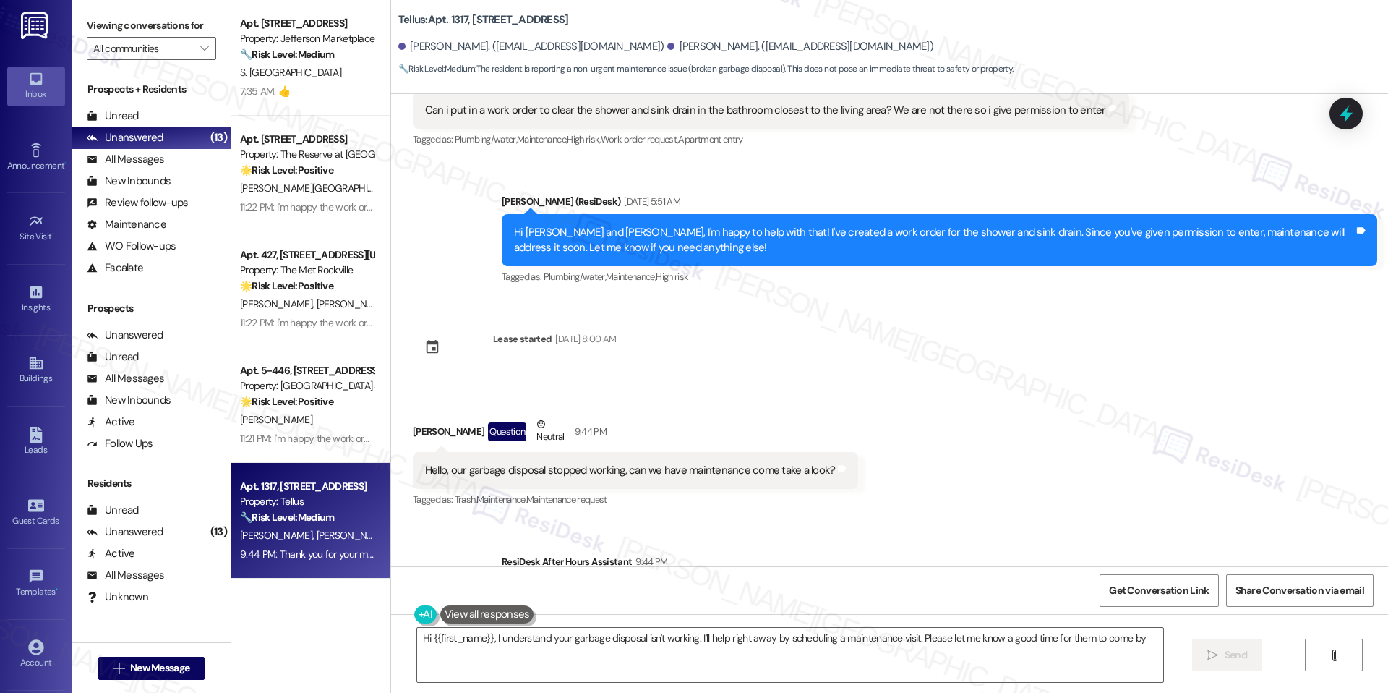
type textarea "Hi {{first_name}}, I understand your garbage disposal isn't working. I'll help …"
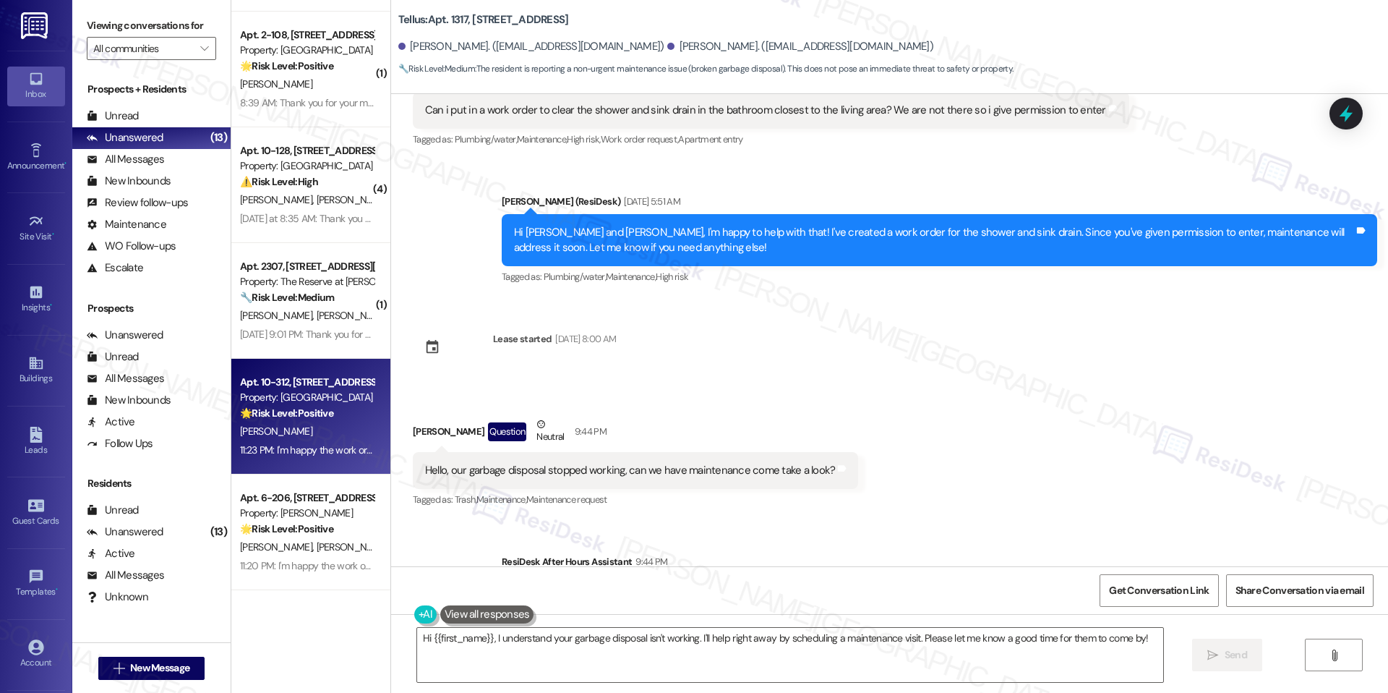
click at [289, 429] on div "[PERSON_NAME]" at bounding box center [307, 431] width 137 height 18
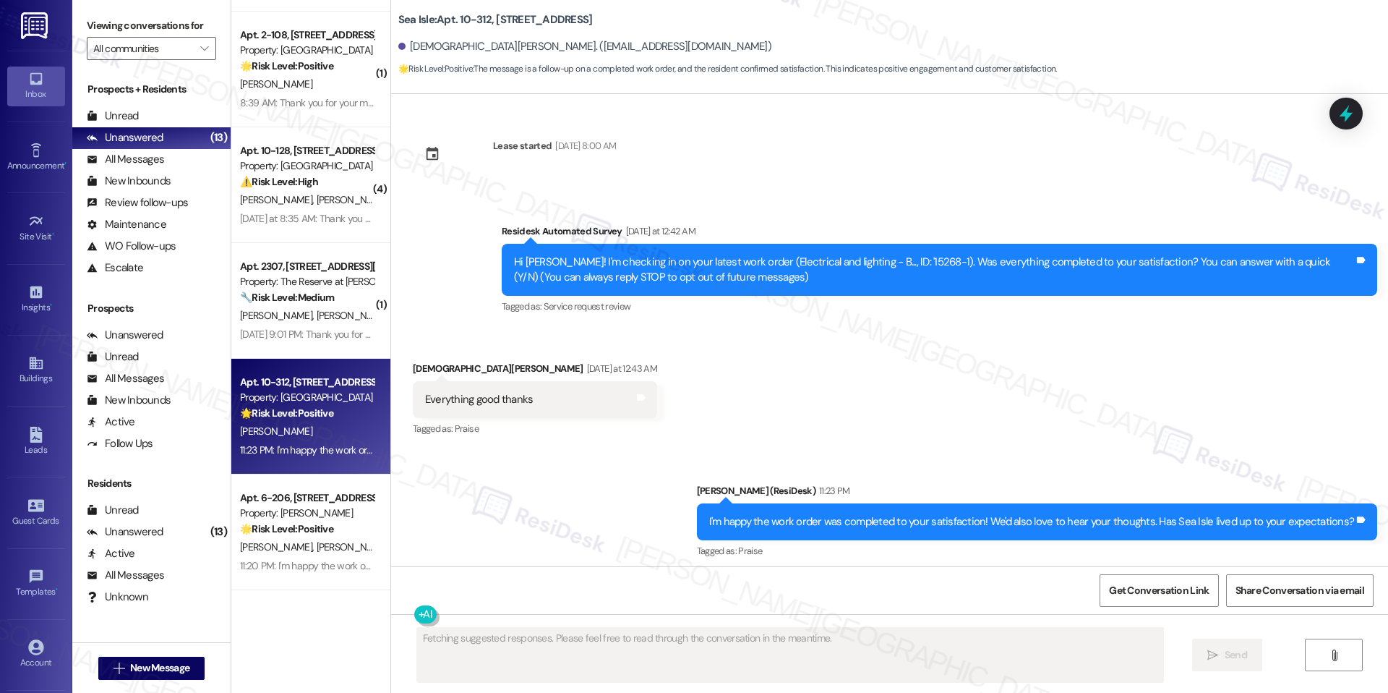
scroll to position [140, 0]
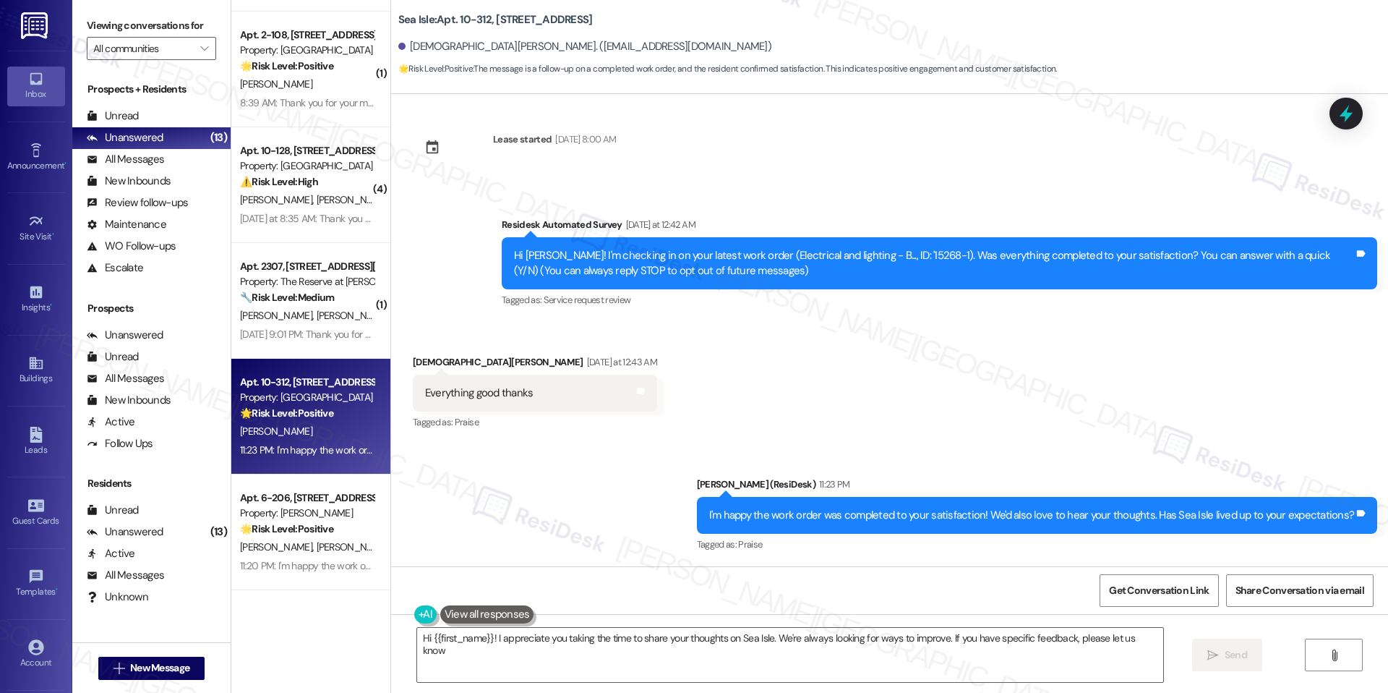
type textarea "Hi {{first_name}}! I appreciate you taking the time to share your thoughts on S…"
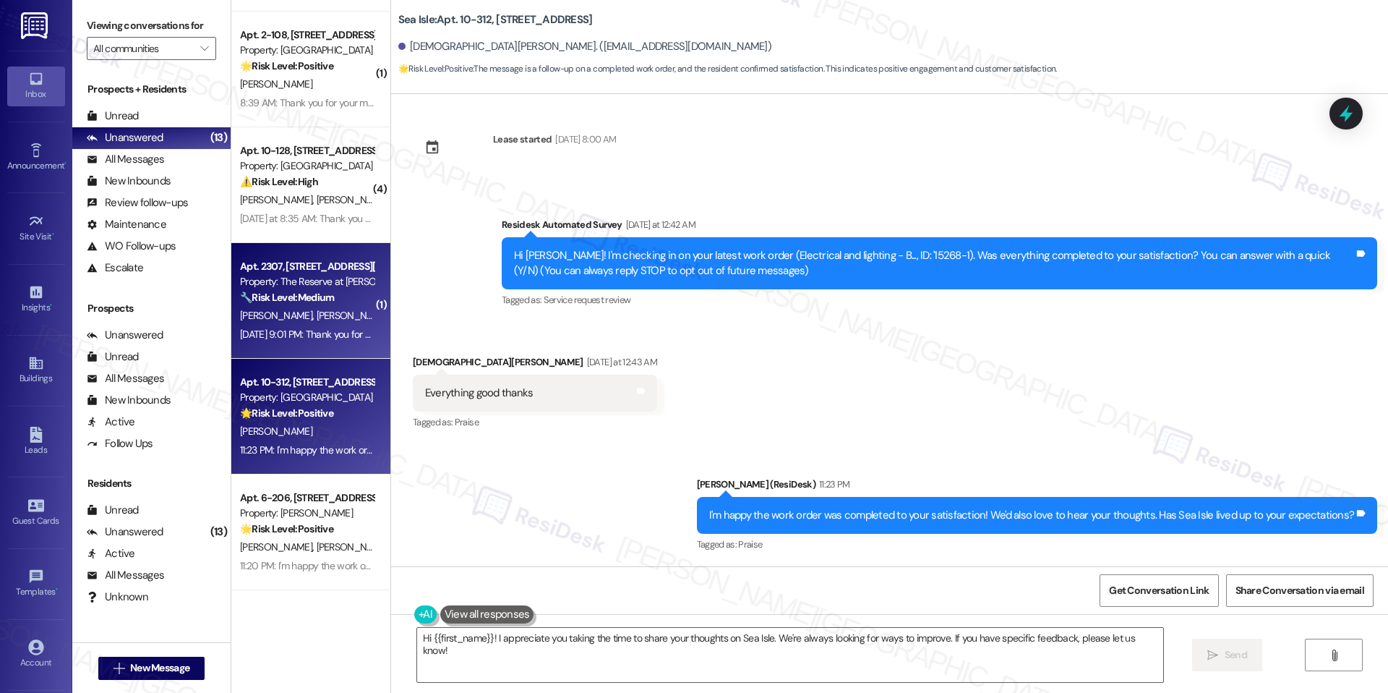
click at [299, 333] on div "[DATE] 9:01 PM: Thank you for your message. Our offices are currently closed, b…" at bounding box center [677, 333] width 874 height 13
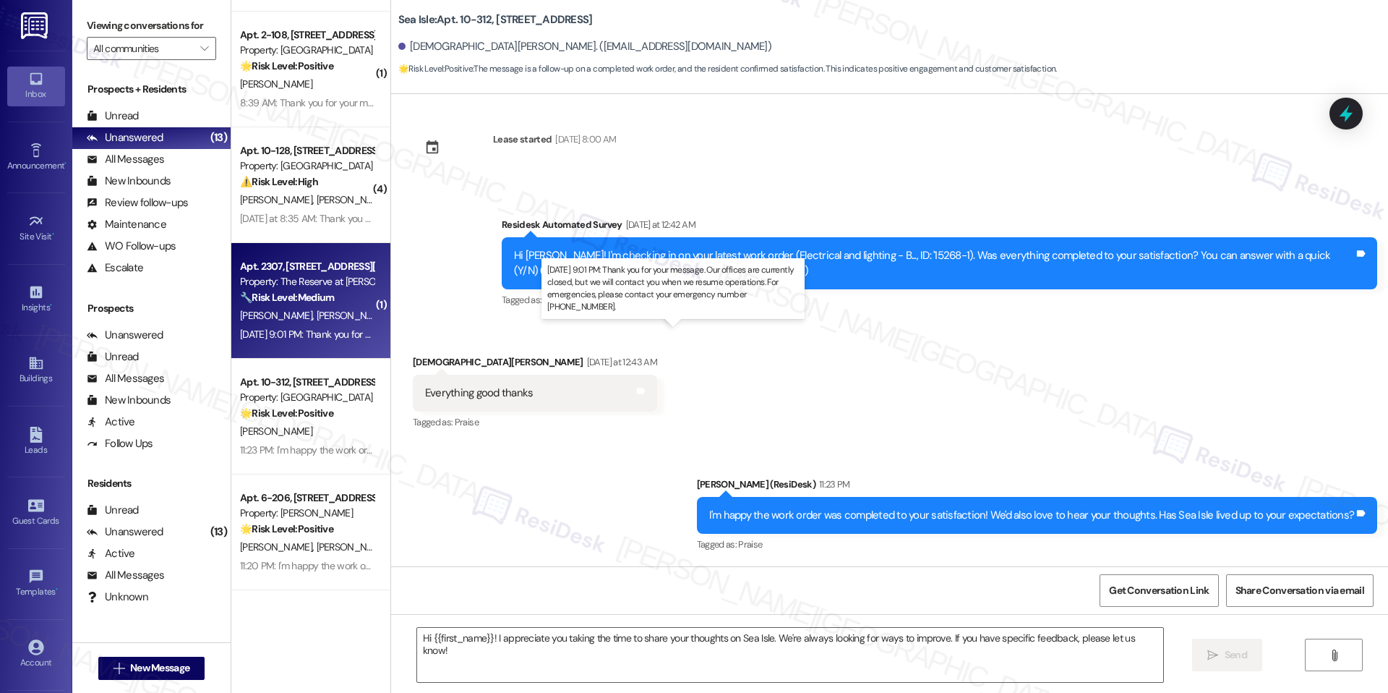
type textarea "Fetching suggested responses. Please feel free to read through the conversation…"
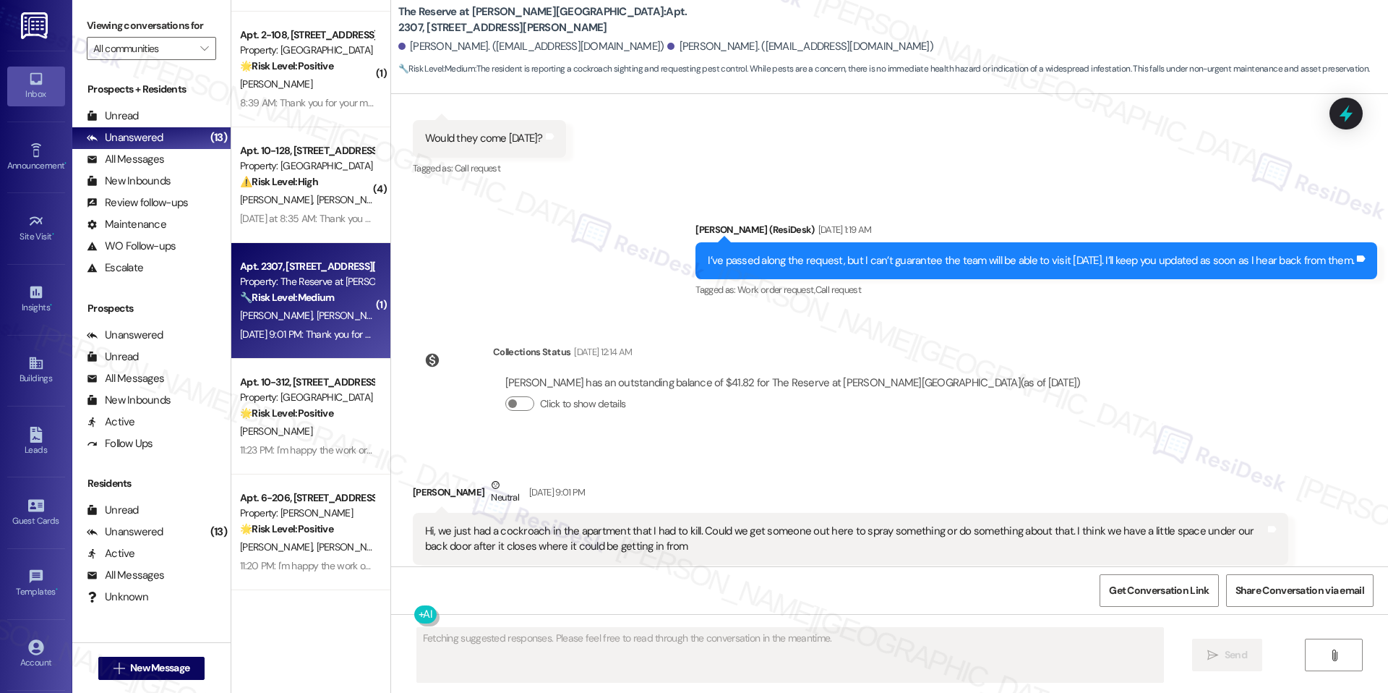
scroll to position [3697, 0]
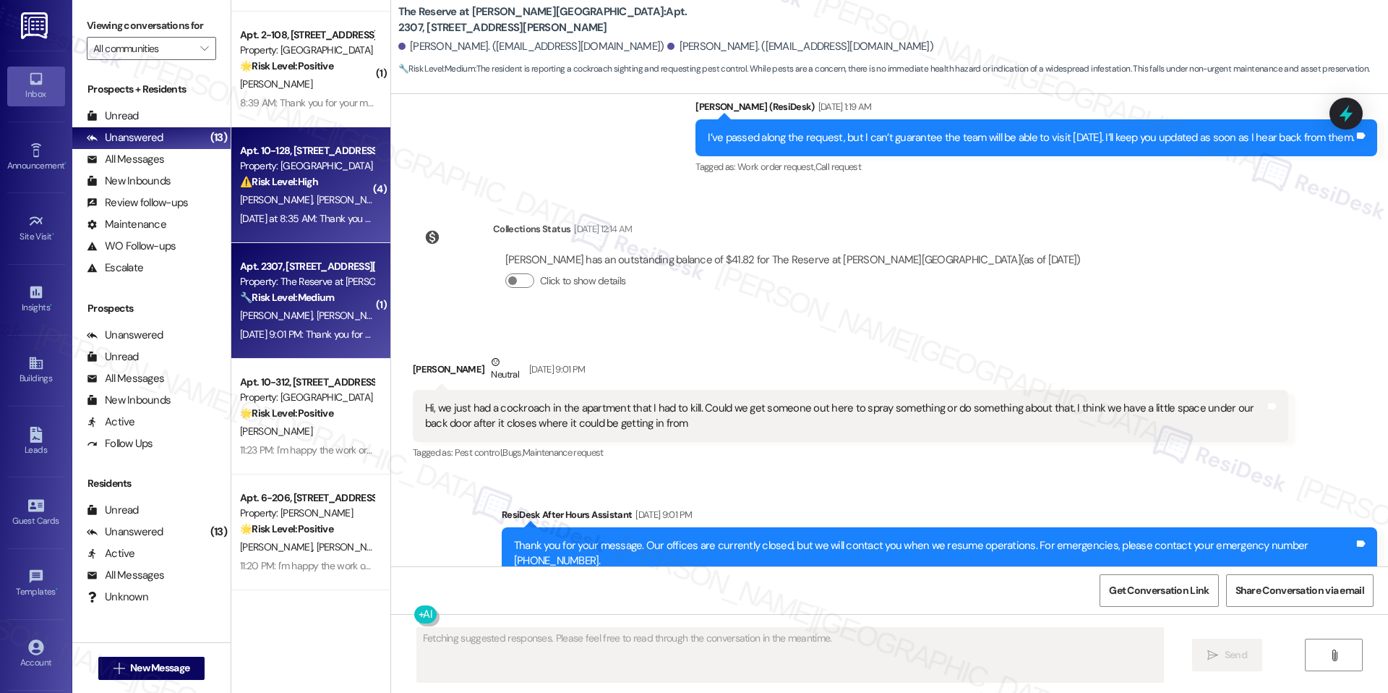
click at [302, 206] on div "[PERSON_NAME] [PERSON_NAME]" at bounding box center [307, 200] width 137 height 18
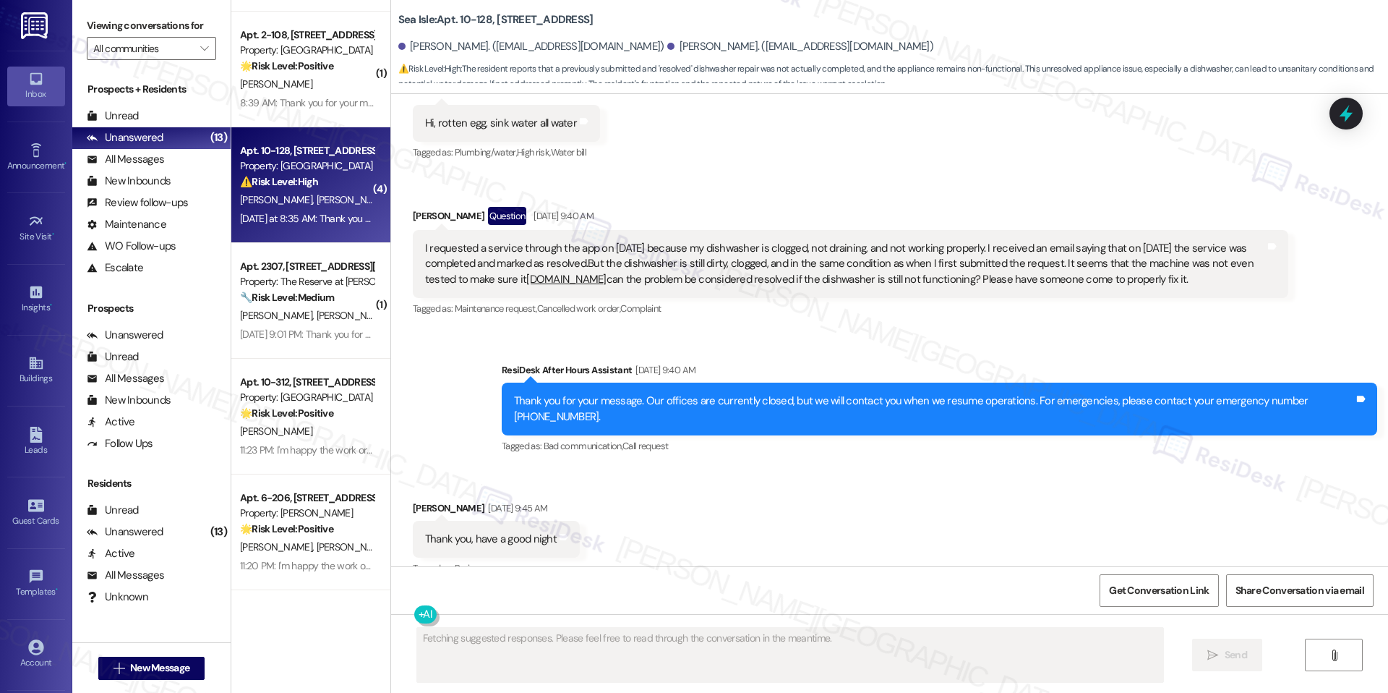
scroll to position [3260, 0]
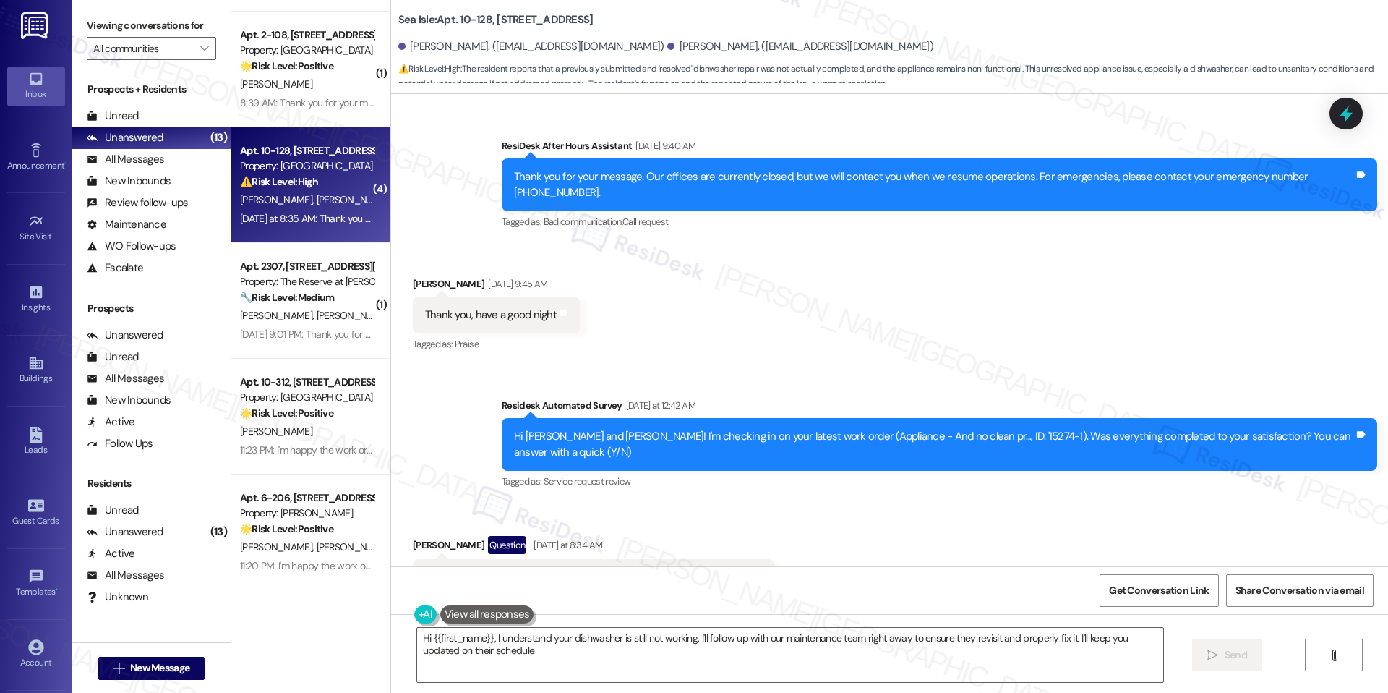
type textarea "Hi {{first_name}}, I understand your dishwasher is still not working. I'll foll…"
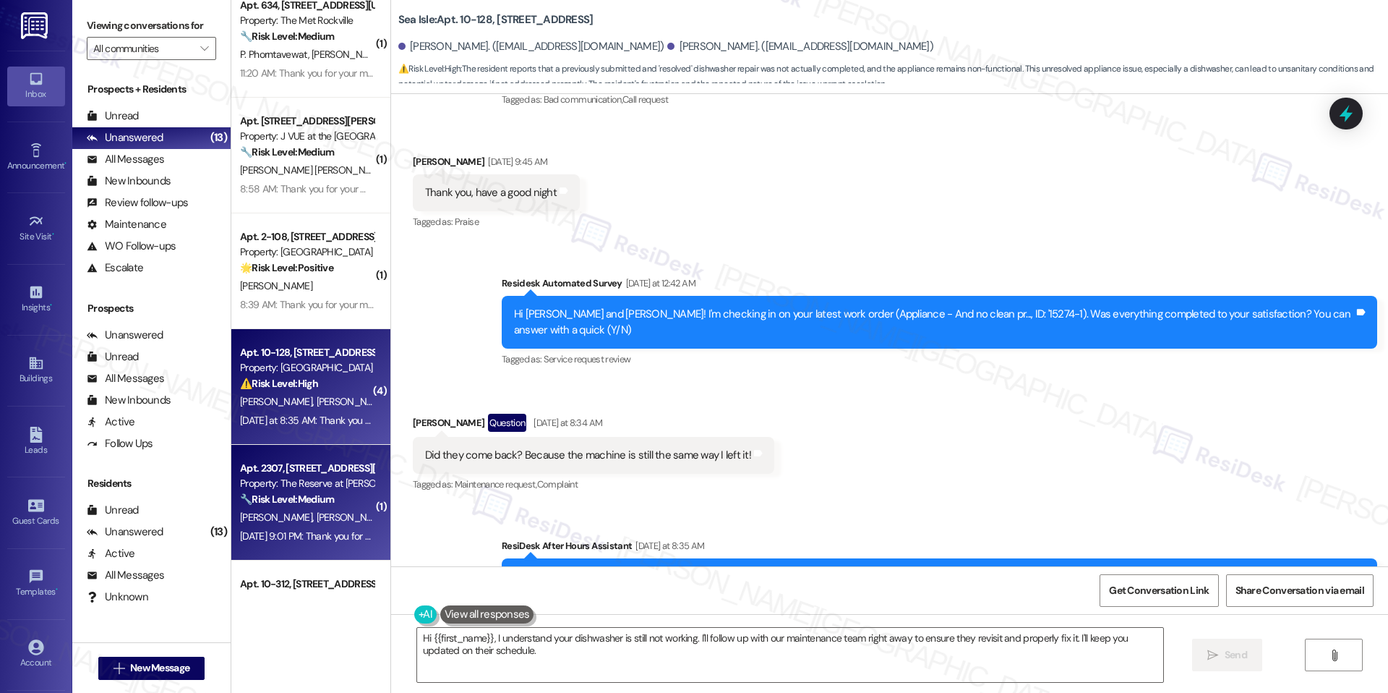
scroll to position [652, 0]
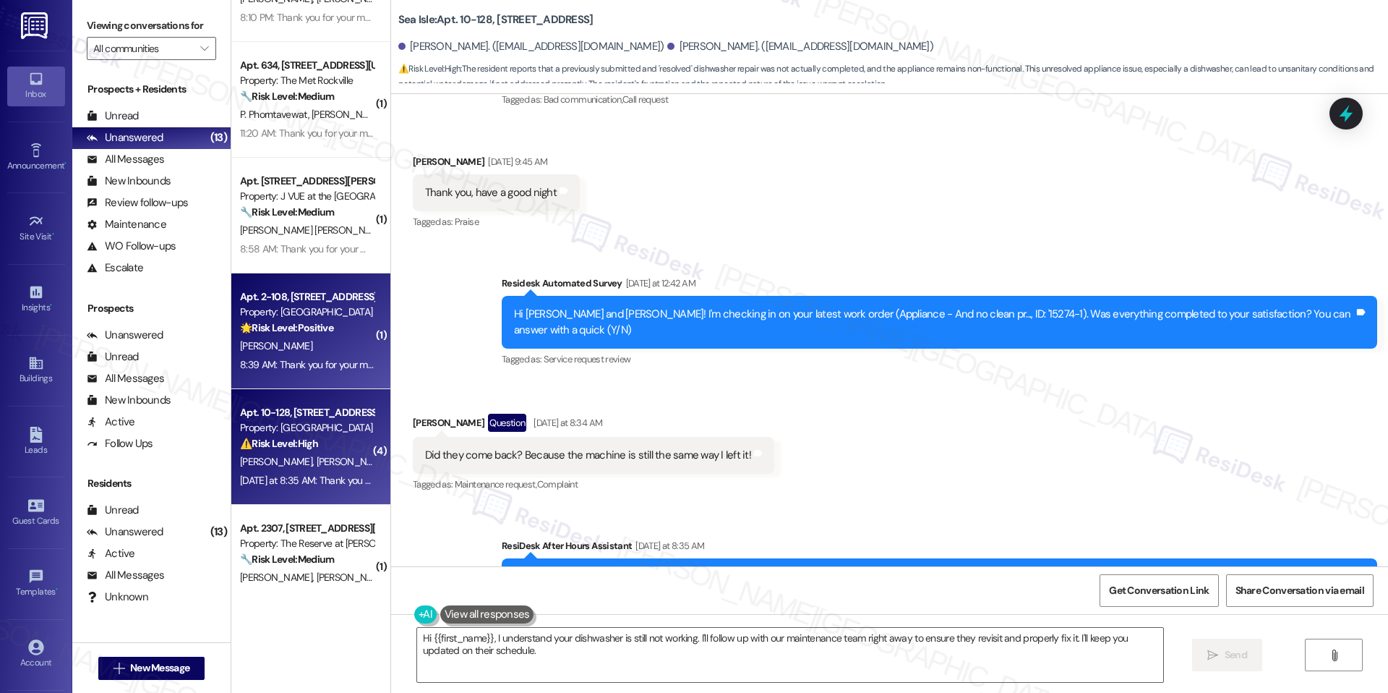
click at [295, 340] on div "[PERSON_NAME]" at bounding box center [307, 346] width 137 height 18
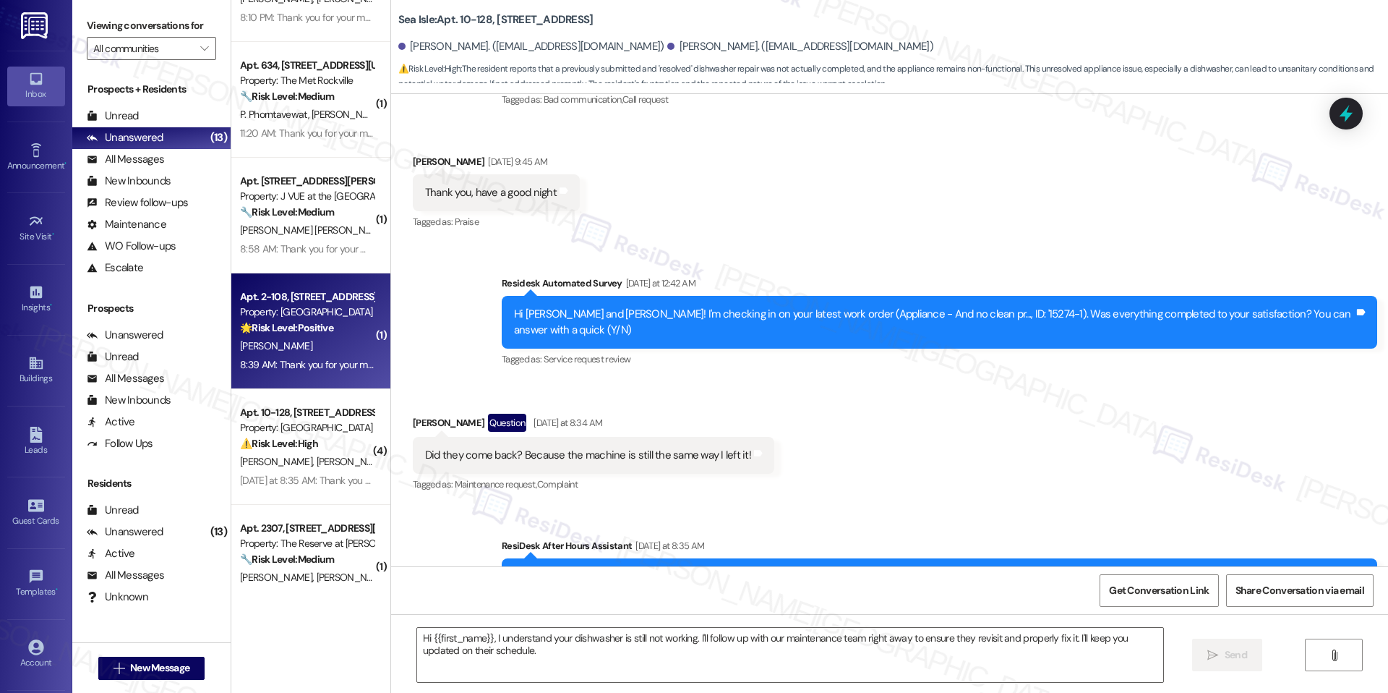
type textarea "Fetching suggested responses. Please feel free to read through the conversation…"
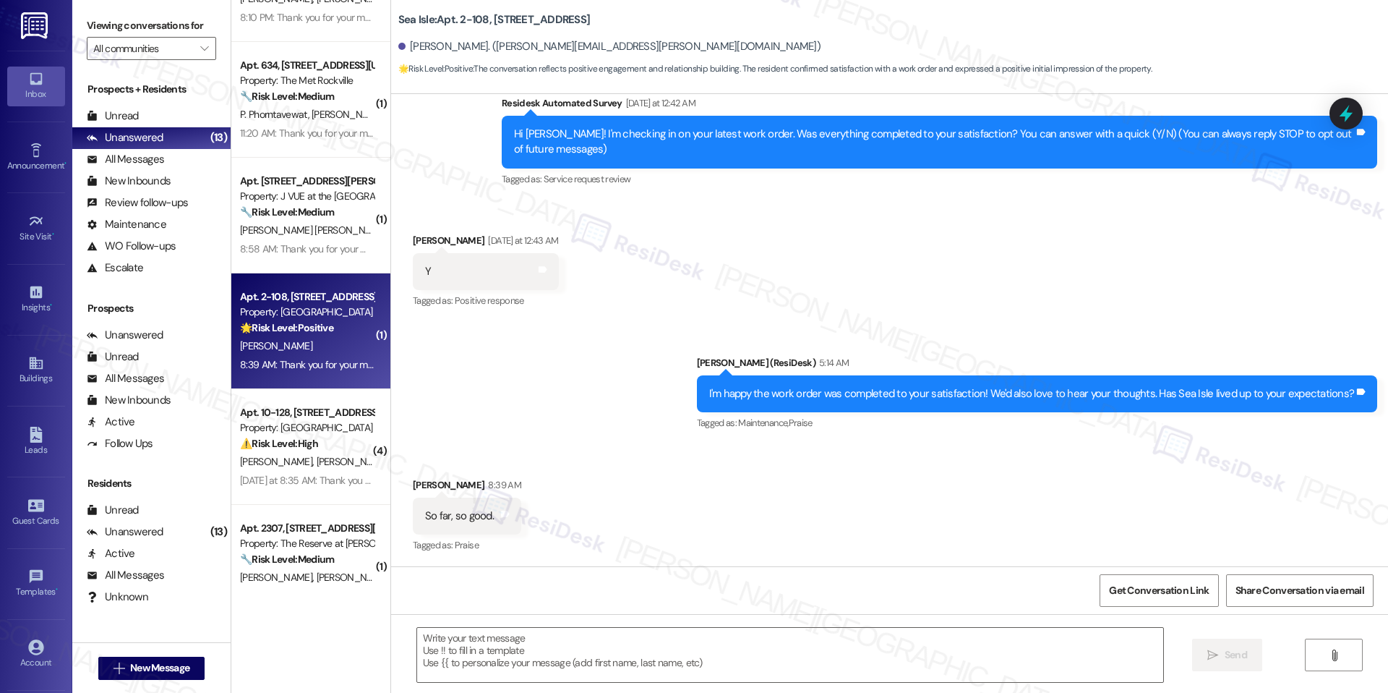
type textarea "Fetching suggested responses. Please feel free to read through the conversation…"
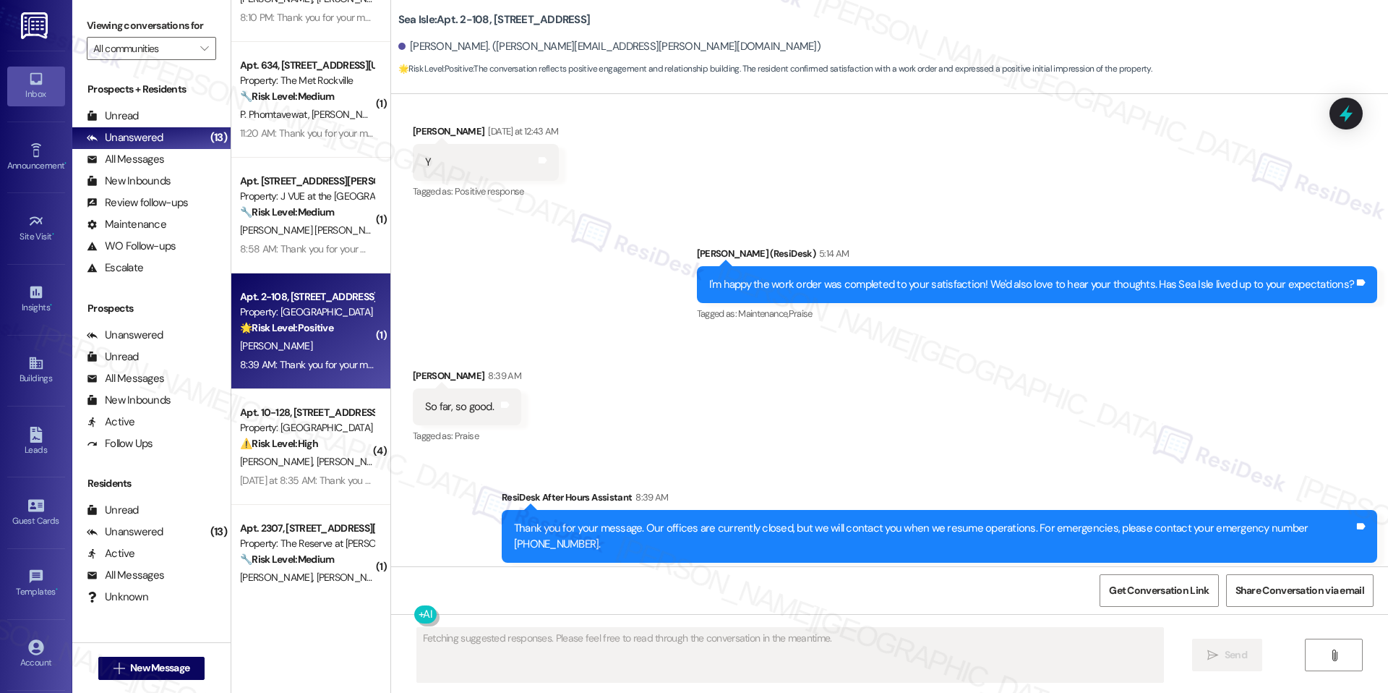
scroll to position [251, 0]
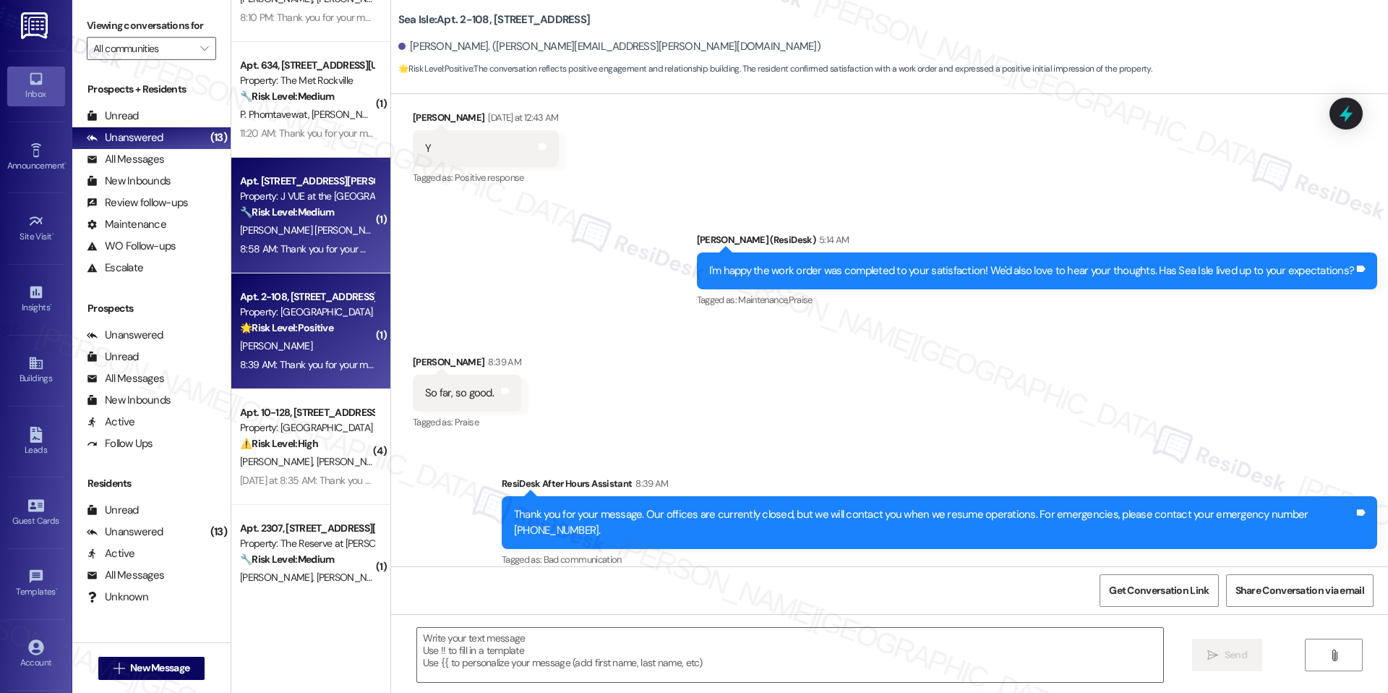
click at [391, 232] on span "[PERSON_NAME] [PERSON_NAME]" at bounding box center [464, 229] width 147 height 13
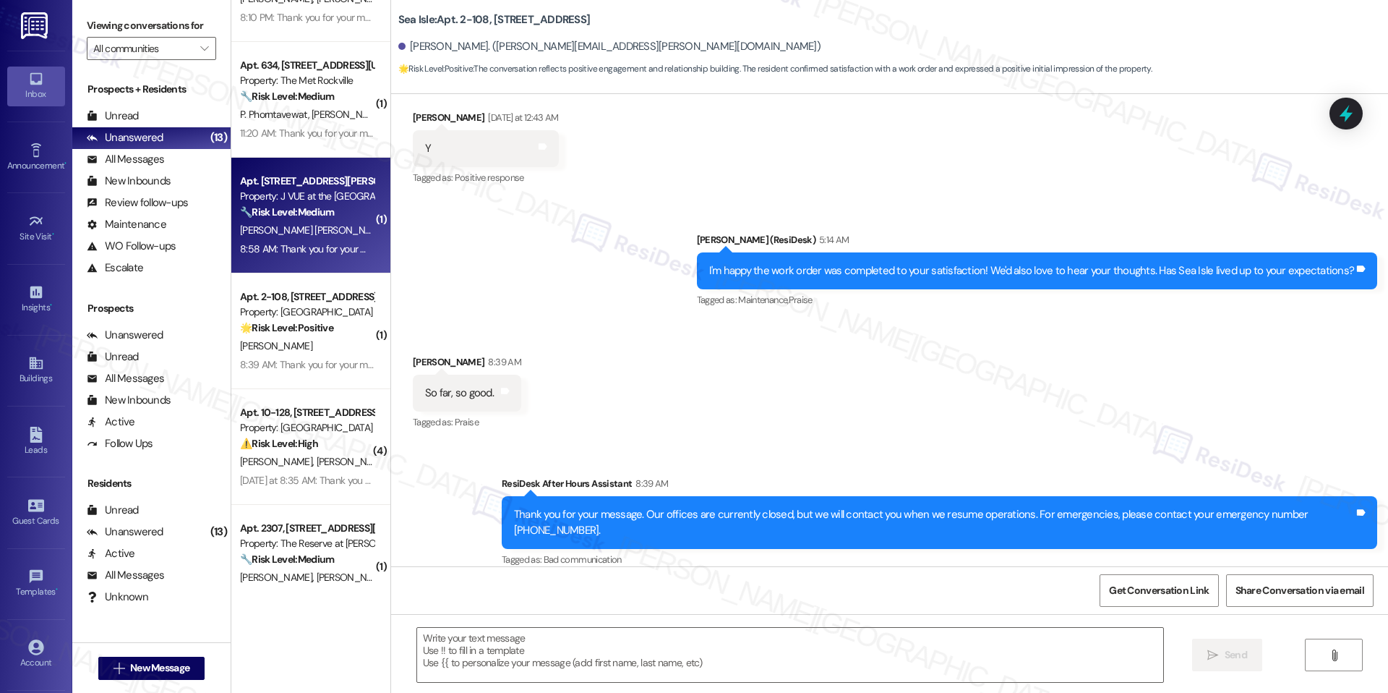
type textarea "Fetching suggested responses. Please feel free to read through the conversation…"
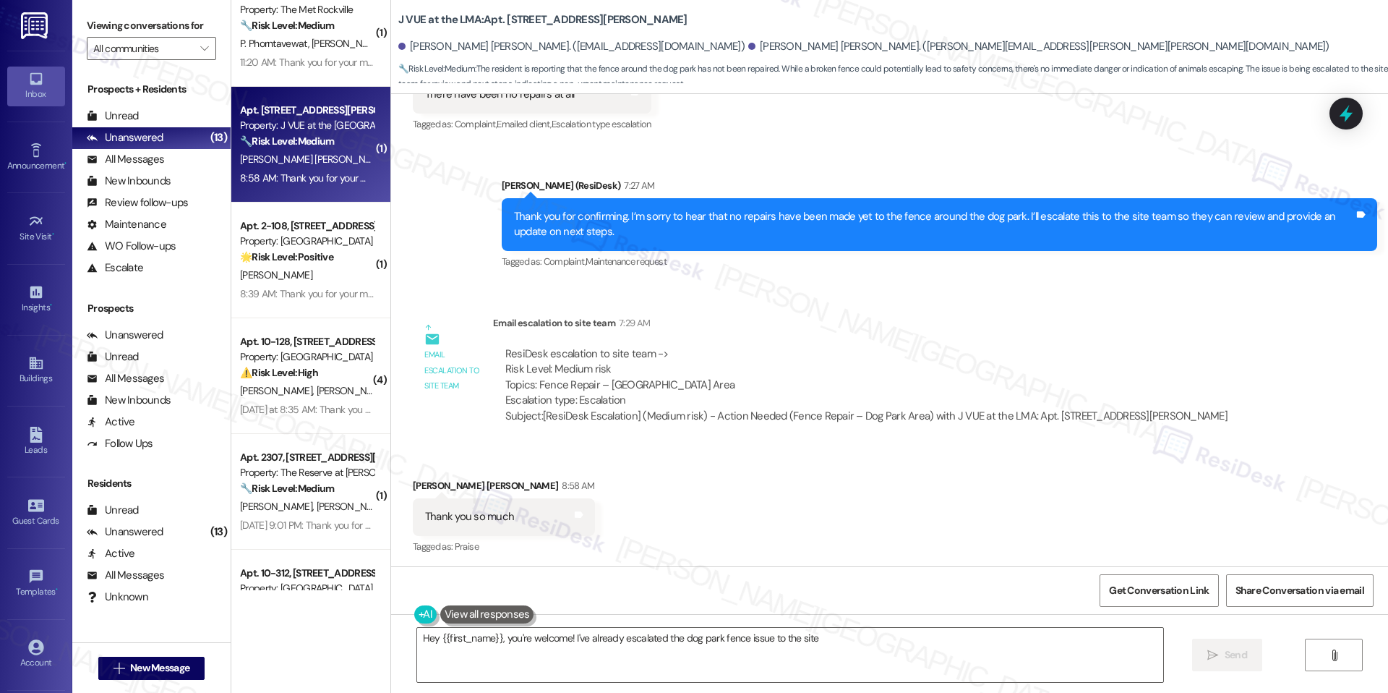
scroll to position [4698, 0]
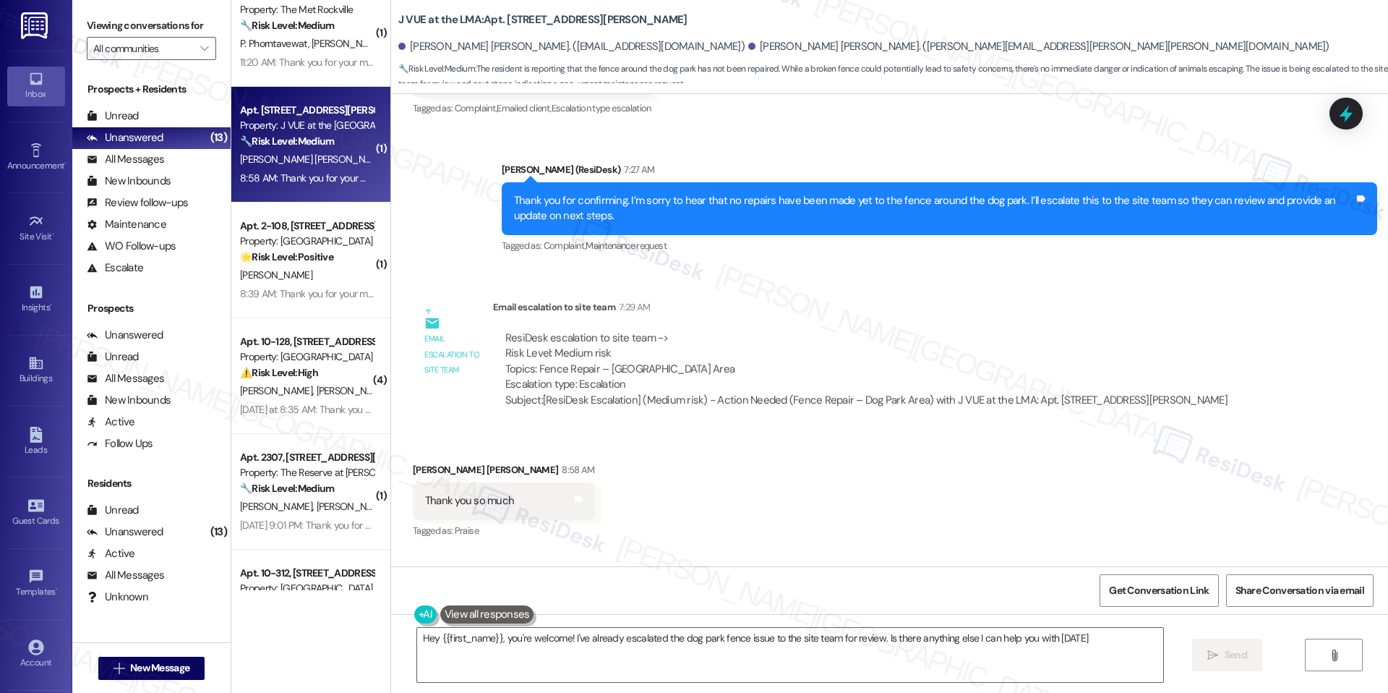
type textarea "Hey {{first_name}}, you're welcome! I've already escalated the dog park fence i…"
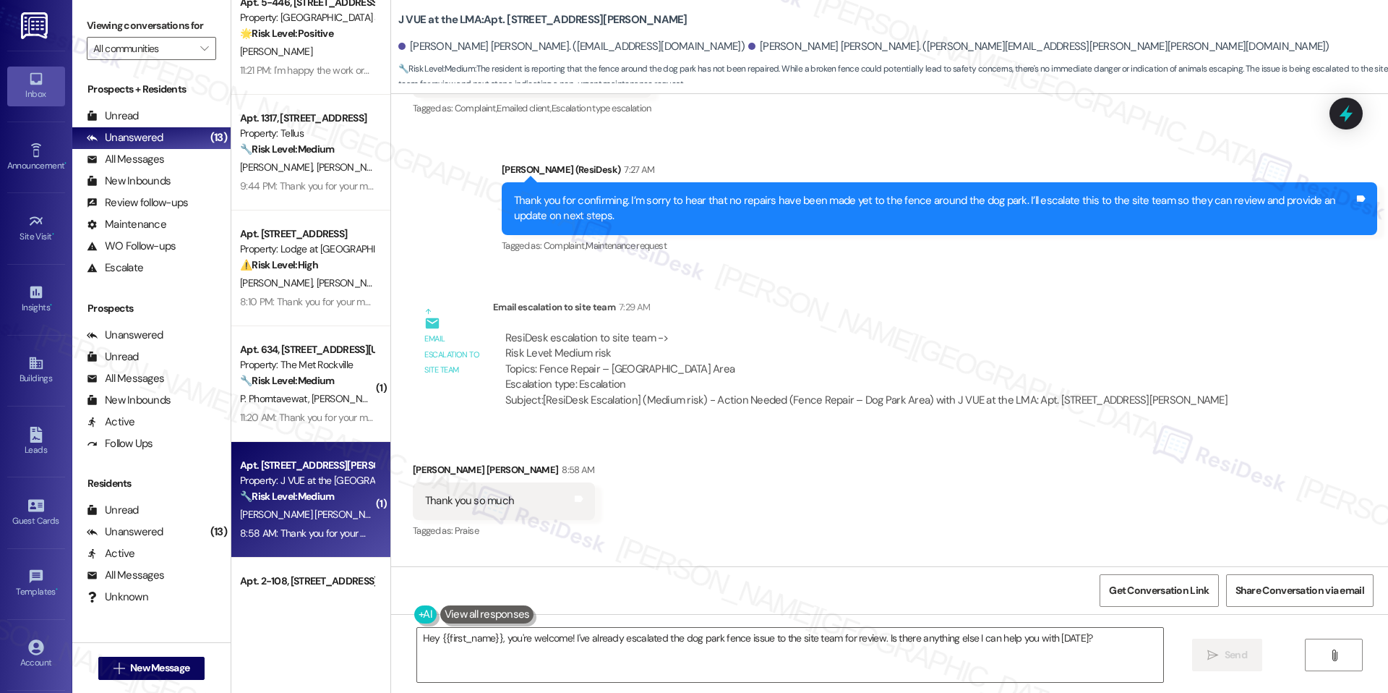
scroll to position [369, 0]
click at [272, 372] on div "Apt. 427, [STREET_ADDRESS][US_STATE] Property: The Met Rockville 🌟 Risk Level: …" at bounding box center [310, 295] width 159 height 590
click at [272, 372] on strong "🔧 Risk Level: Medium" at bounding box center [287, 378] width 94 height 13
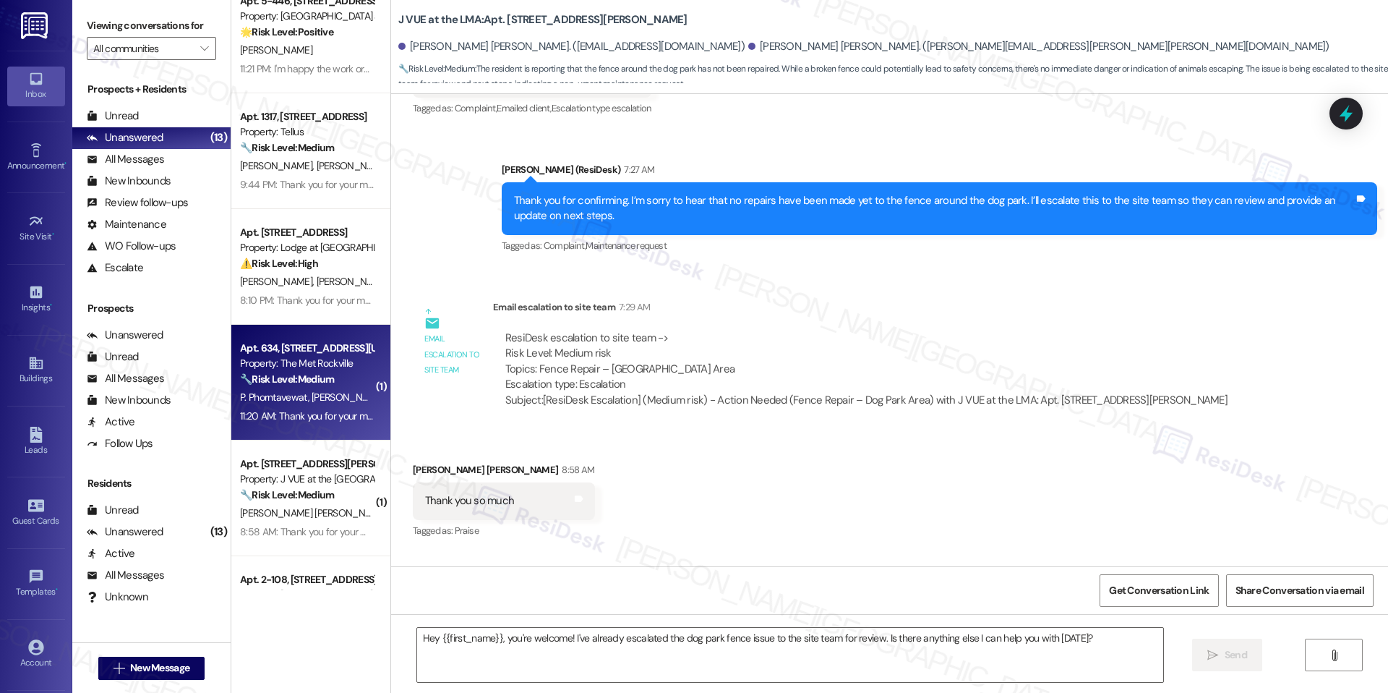
type textarea "Fetching suggested responses. Please feel free to read through the conversation…"
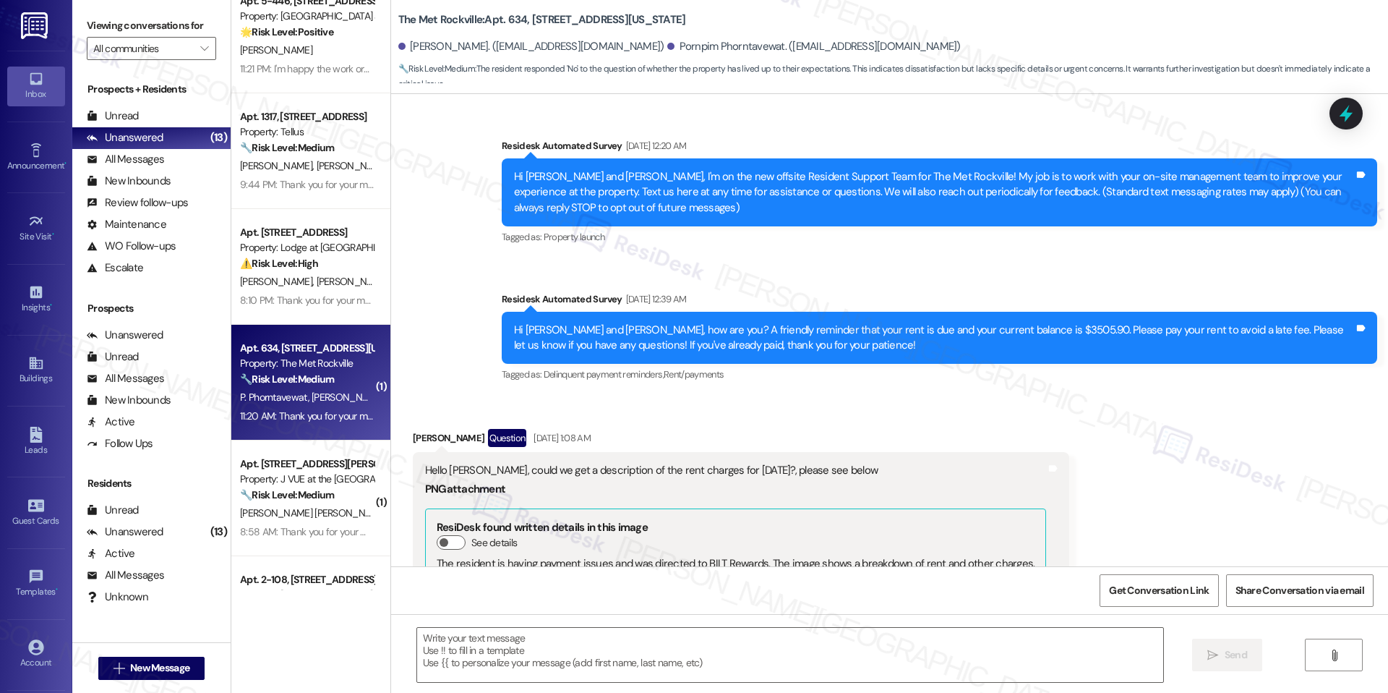
scroll to position [4319, 0]
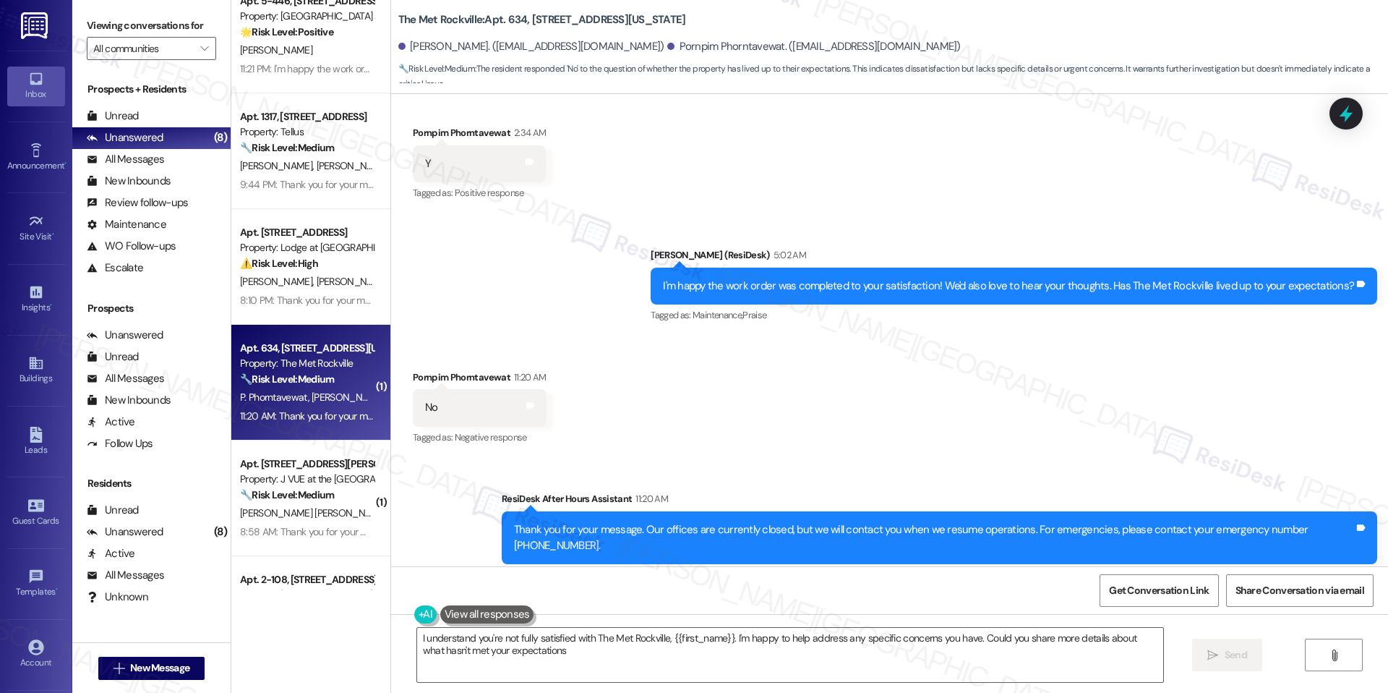
type textarea "I understand you're not fully satisfied with The Met Rockville, {{first_name}}.…"
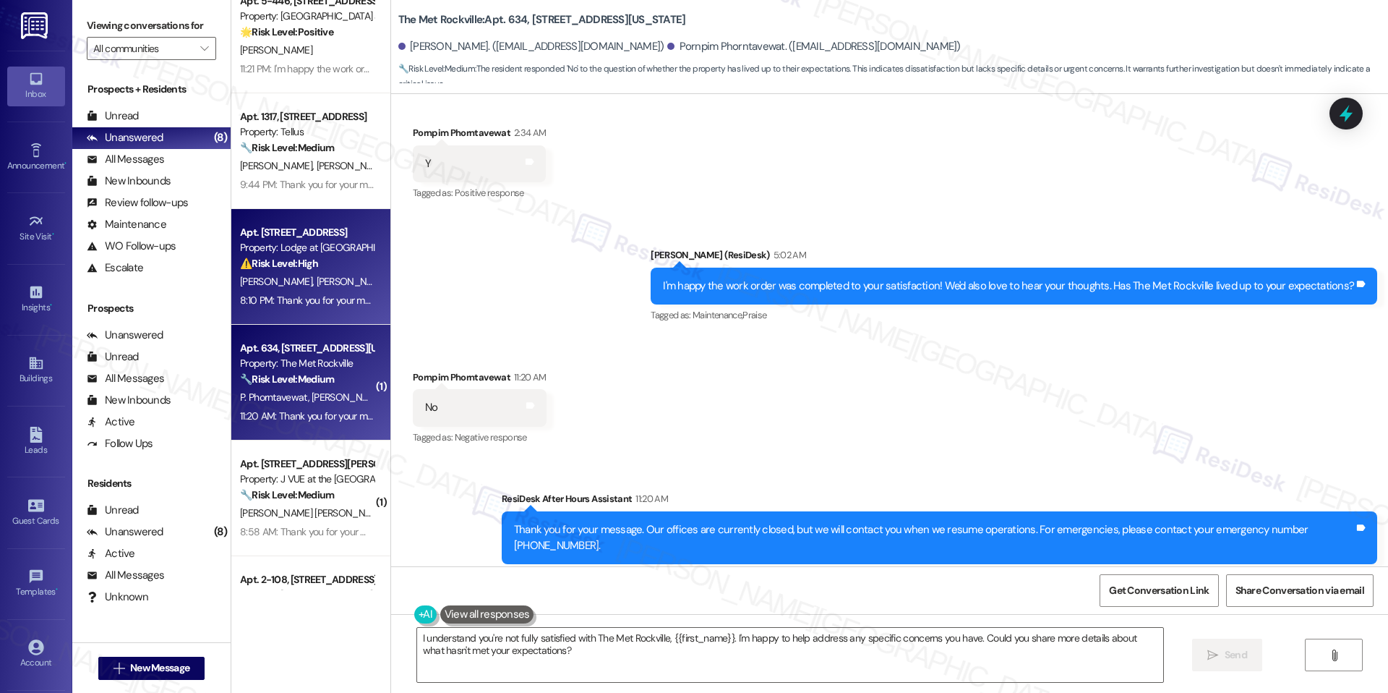
click at [350, 288] on div "[PERSON_NAME] [PERSON_NAME]" at bounding box center [307, 282] width 137 height 18
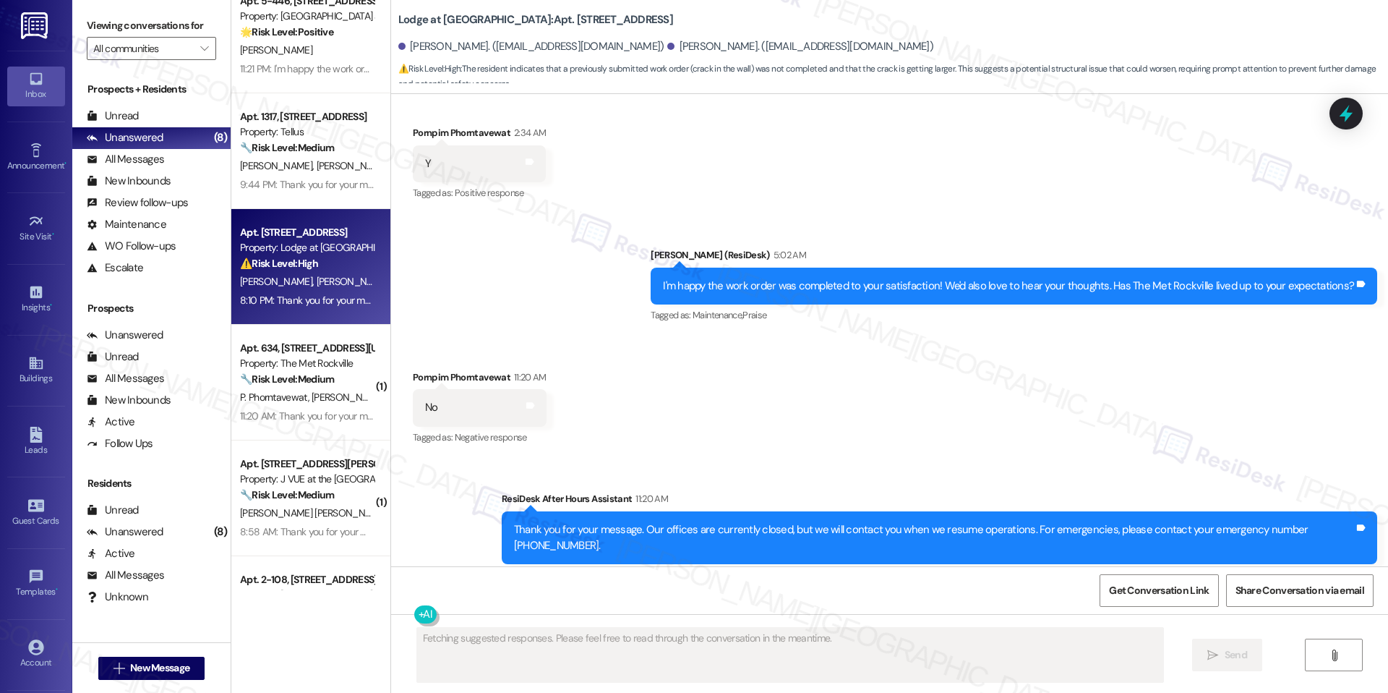
scroll to position [1595, 0]
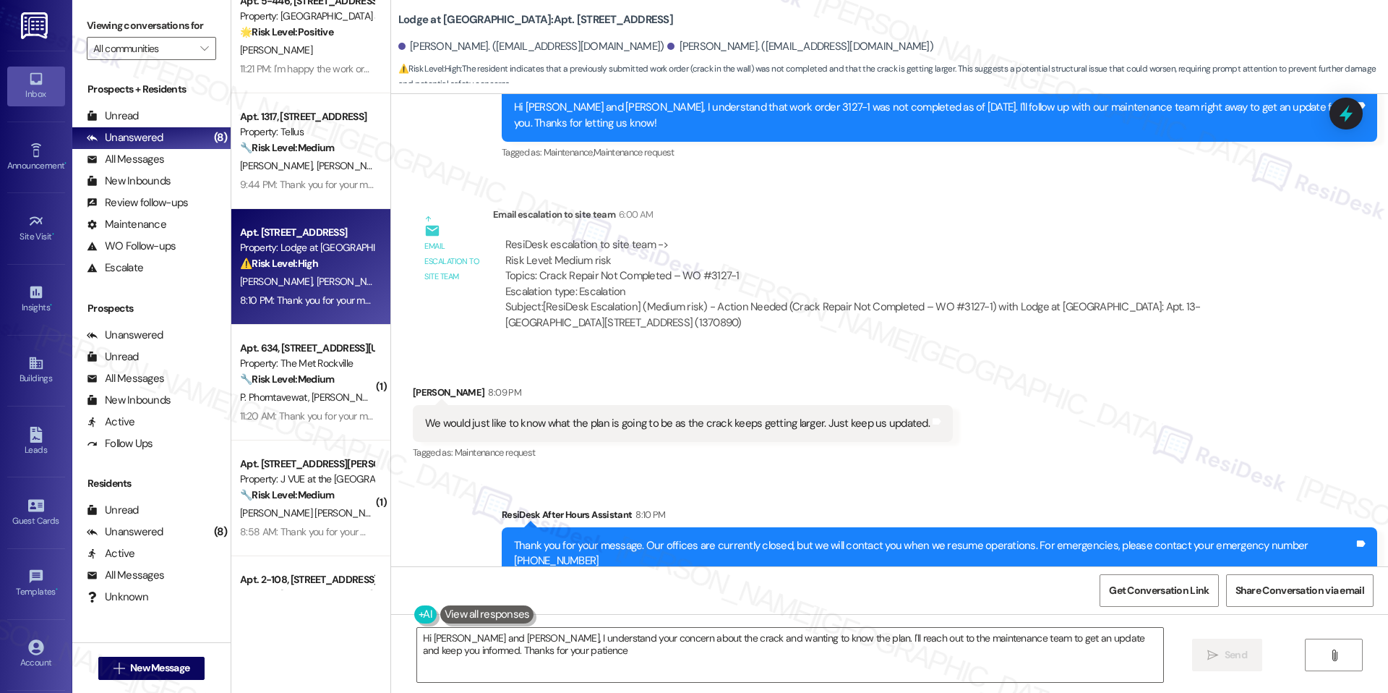
type textarea "Hi [PERSON_NAME] and [PERSON_NAME], I understand your concern about the crack a…"
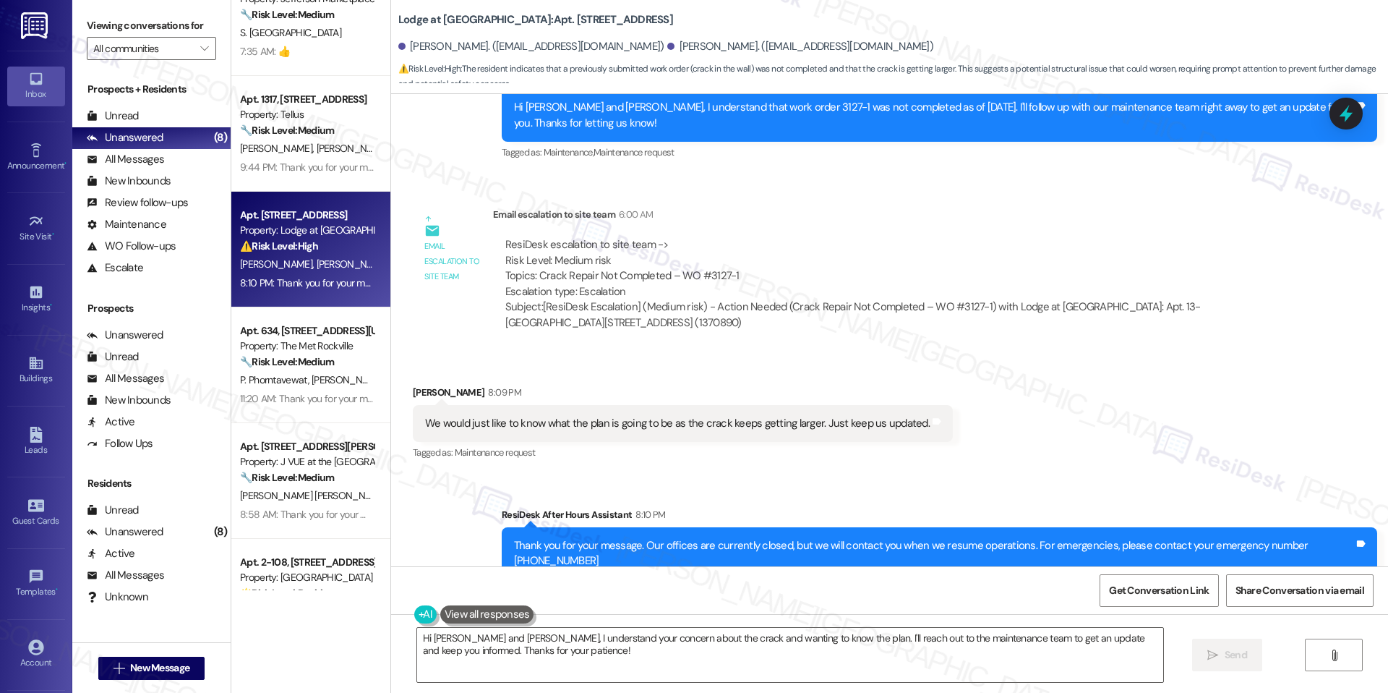
scroll to position [0, 0]
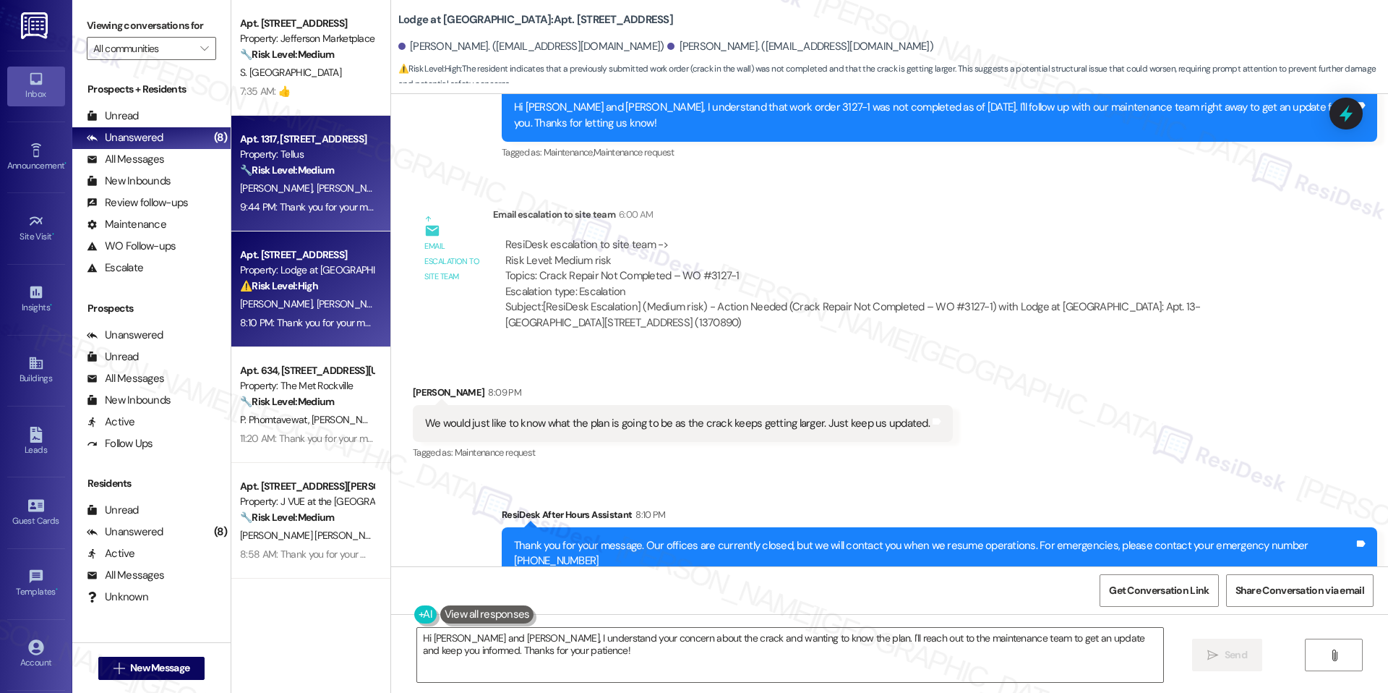
click at [316, 187] on span "[PERSON_NAME]" at bounding box center [352, 187] width 72 height 13
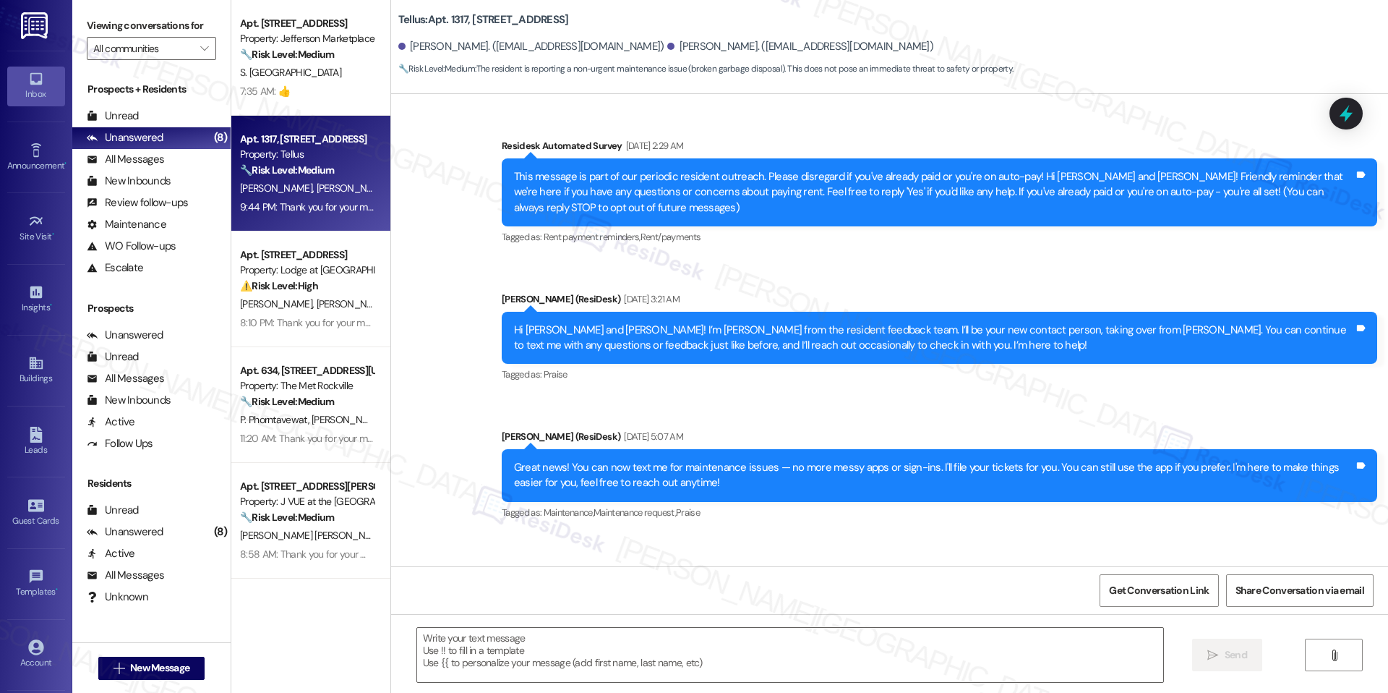
scroll to position [3453, 0]
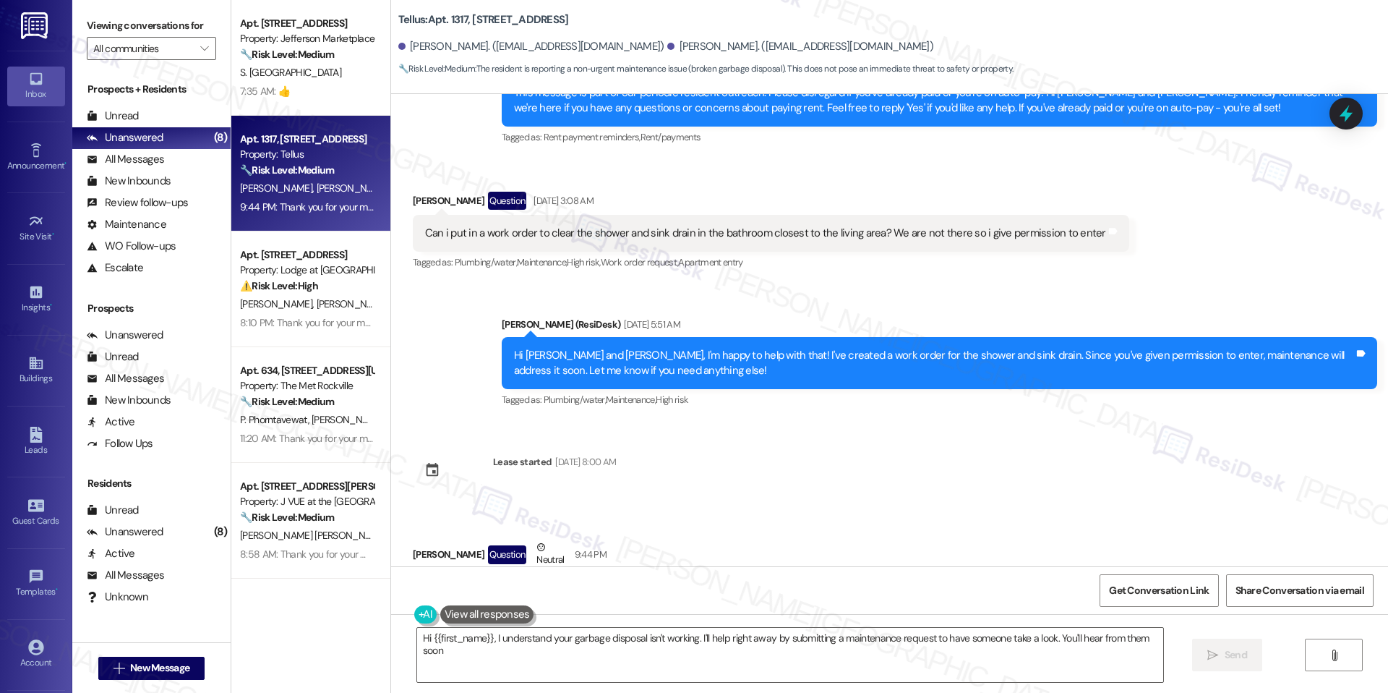
type textarea "Hi {{first_name}}, I understand your garbage disposal isn't working. I'll help …"
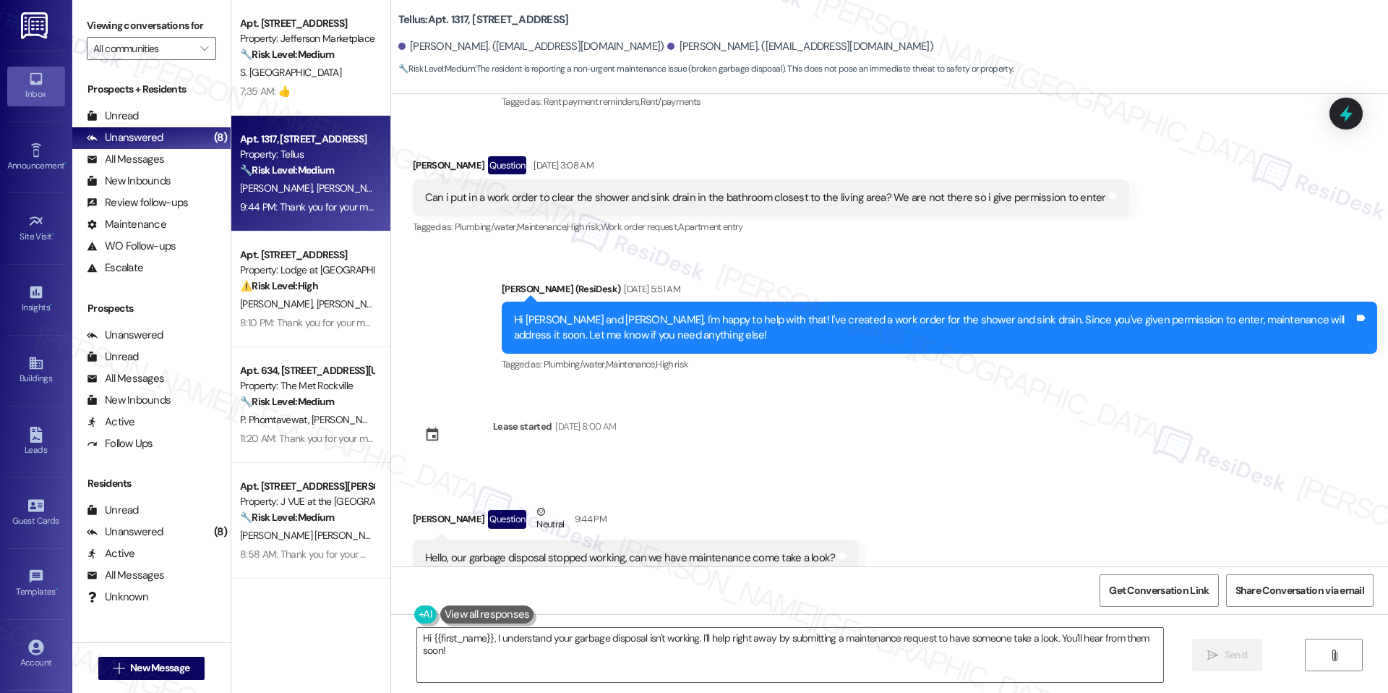
scroll to position [3576, 0]
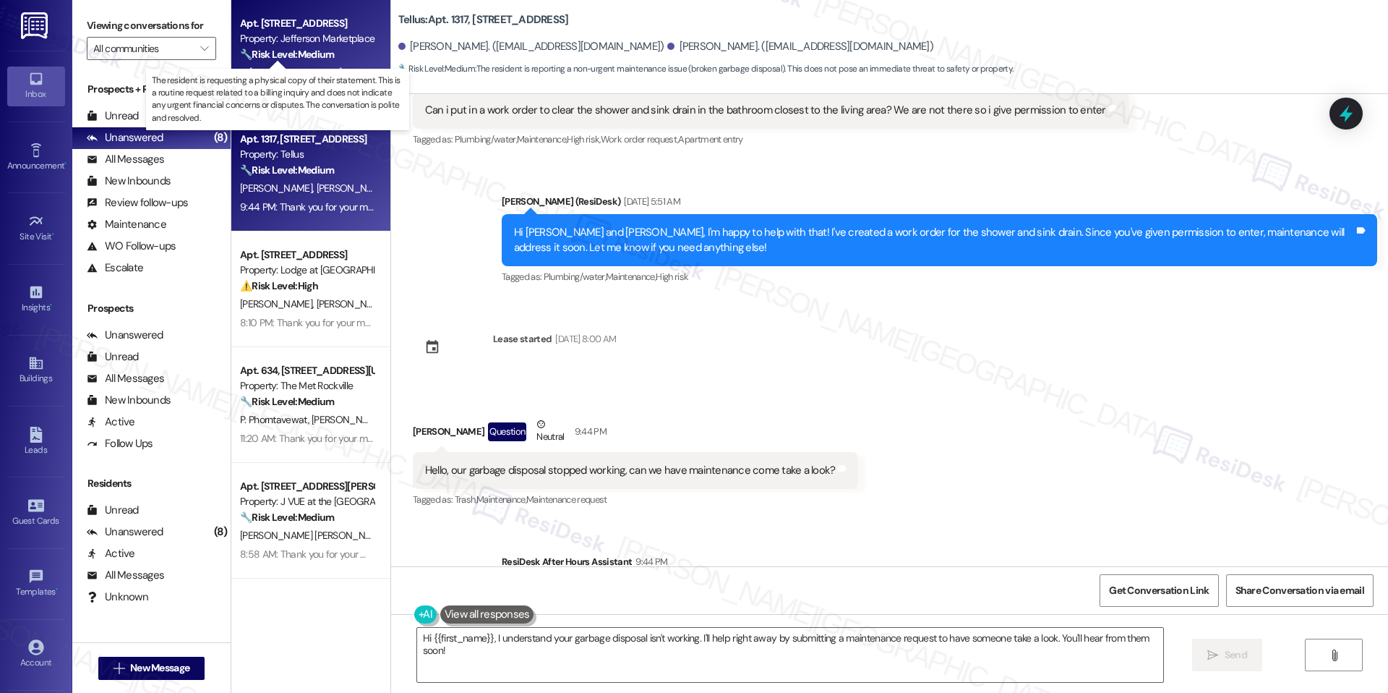
click at [319, 54] on strong "🔧 Risk Level: Medium" at bounding box center [287, 54] width 94 height 13
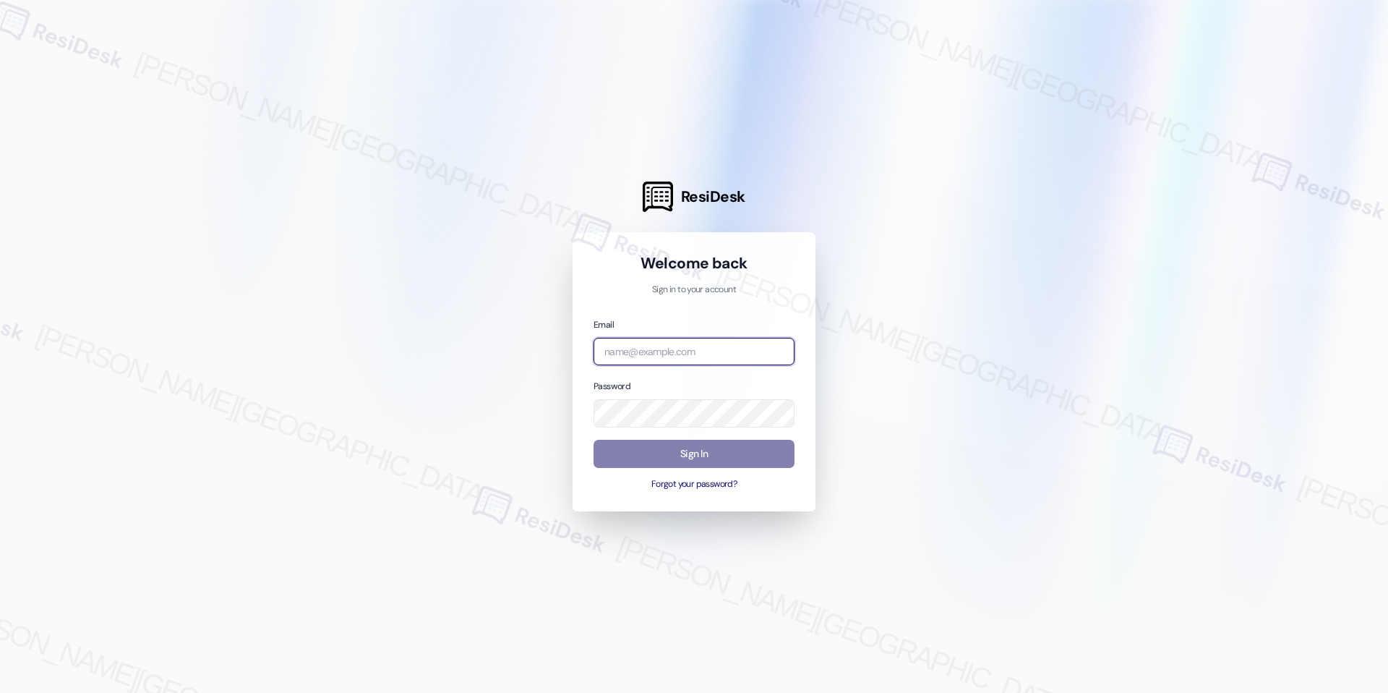
click at [669, 358] on input "email" at bounding box center [694, 352] width 201 height 28
type input "[EMAIL_ADDRESS][DOMAIN_NAME]"
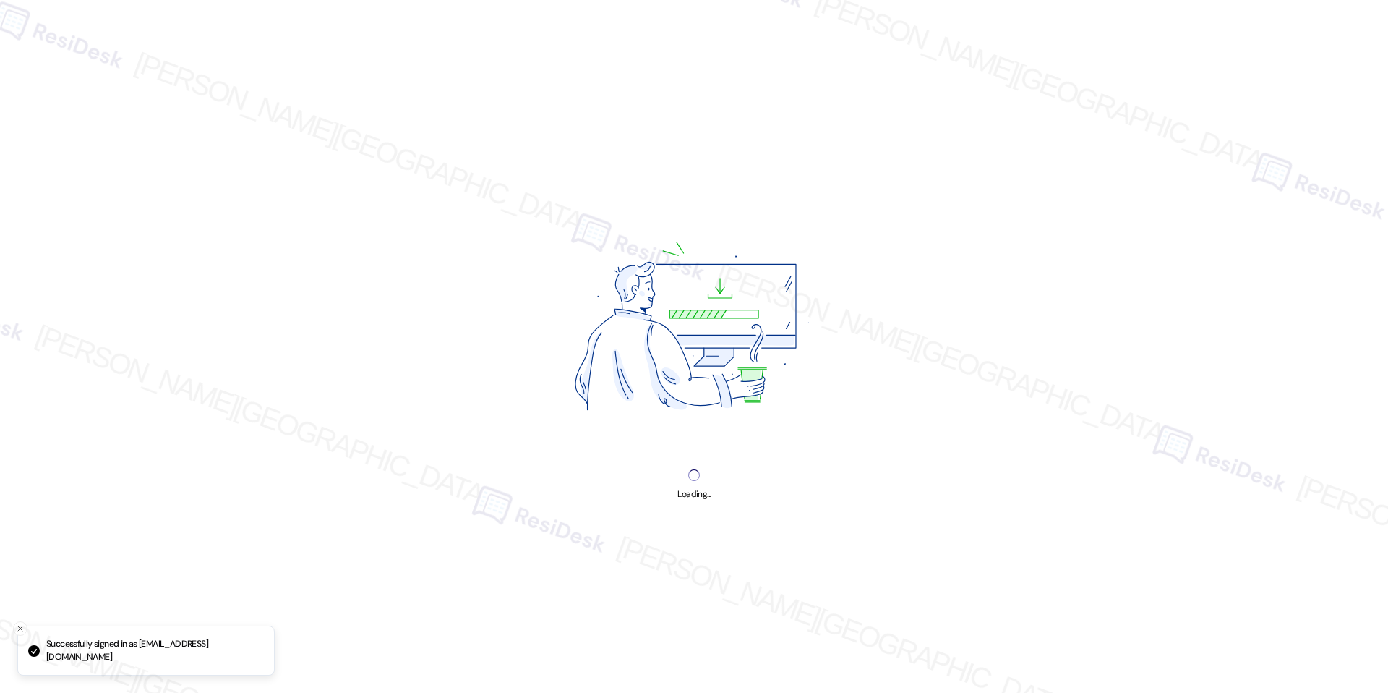
click at [685, 450] on img at bounding box center [694, 330] width 369 height 277
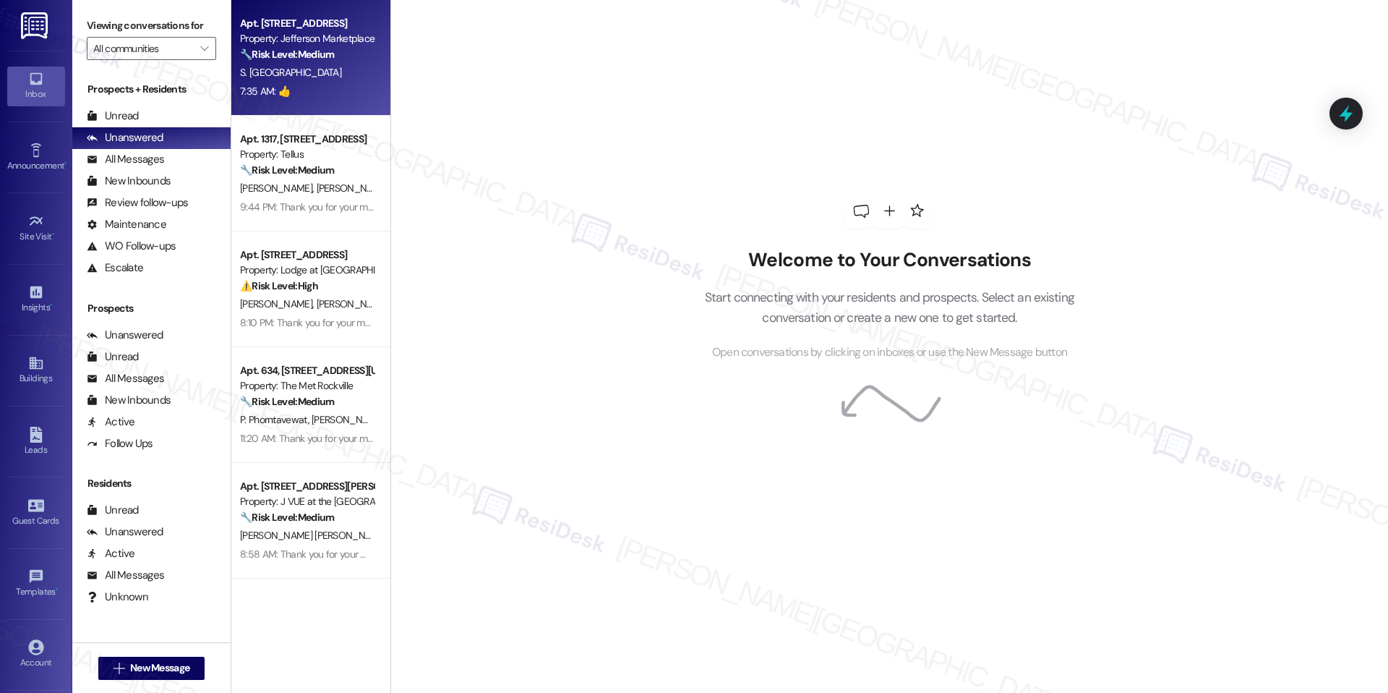
click at [298, 82] on div "7:35 AM: 👍 7:35 AM: 👍" at bounding box center [307, 91] width 137 height 18
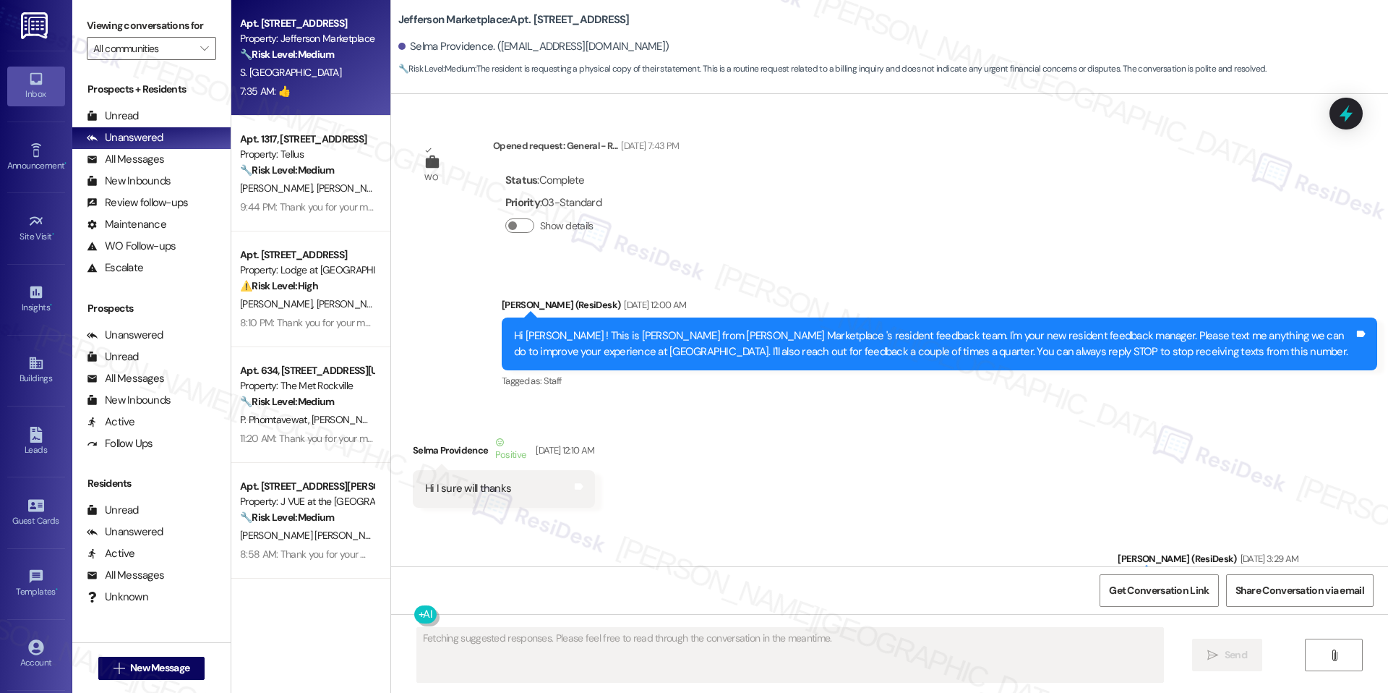
type textarea "Fetching suggested responses. Please feel free to read through the conversation…"
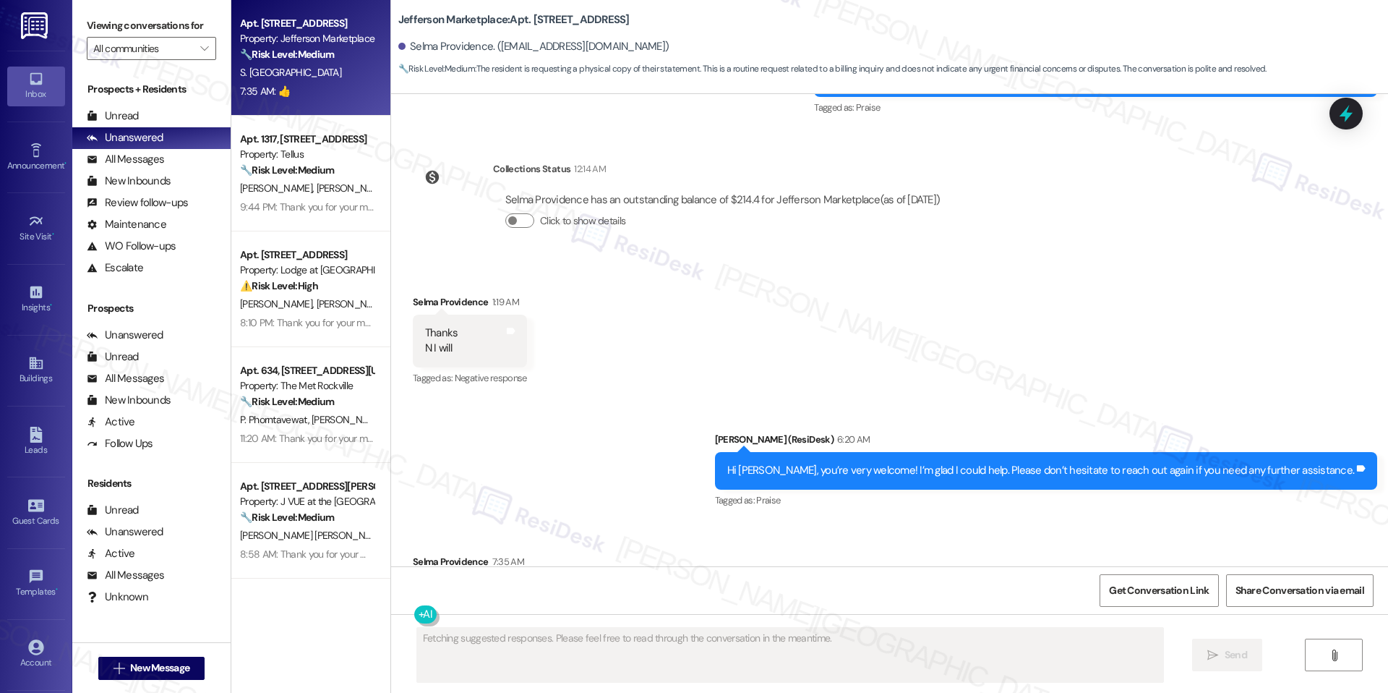
scroll to position [12504, 0]
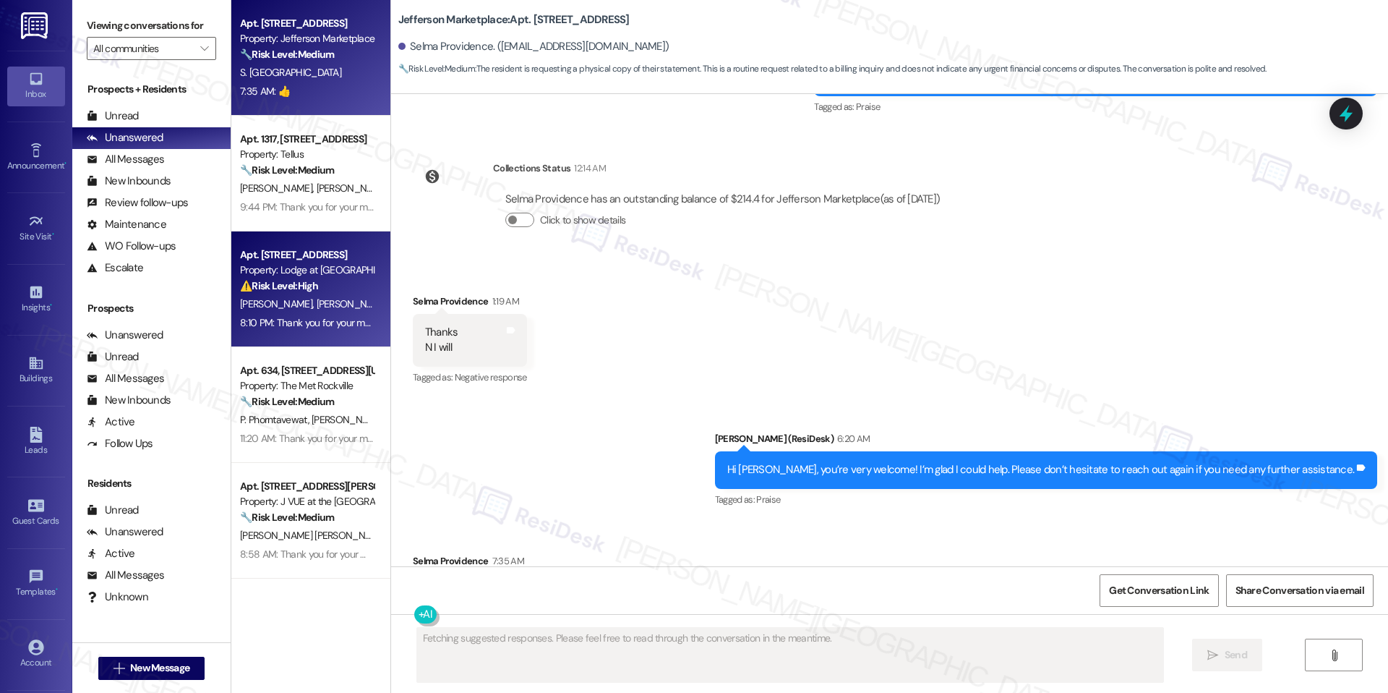
click at [340, 233] on div "Apt. 13-102, [STREET_ADDRESS] Property: Lodge at [GEOGRAPHIC_DATA] ⚠️ Risk Leve…" at bounding box center [310, 289] width 159 height 116
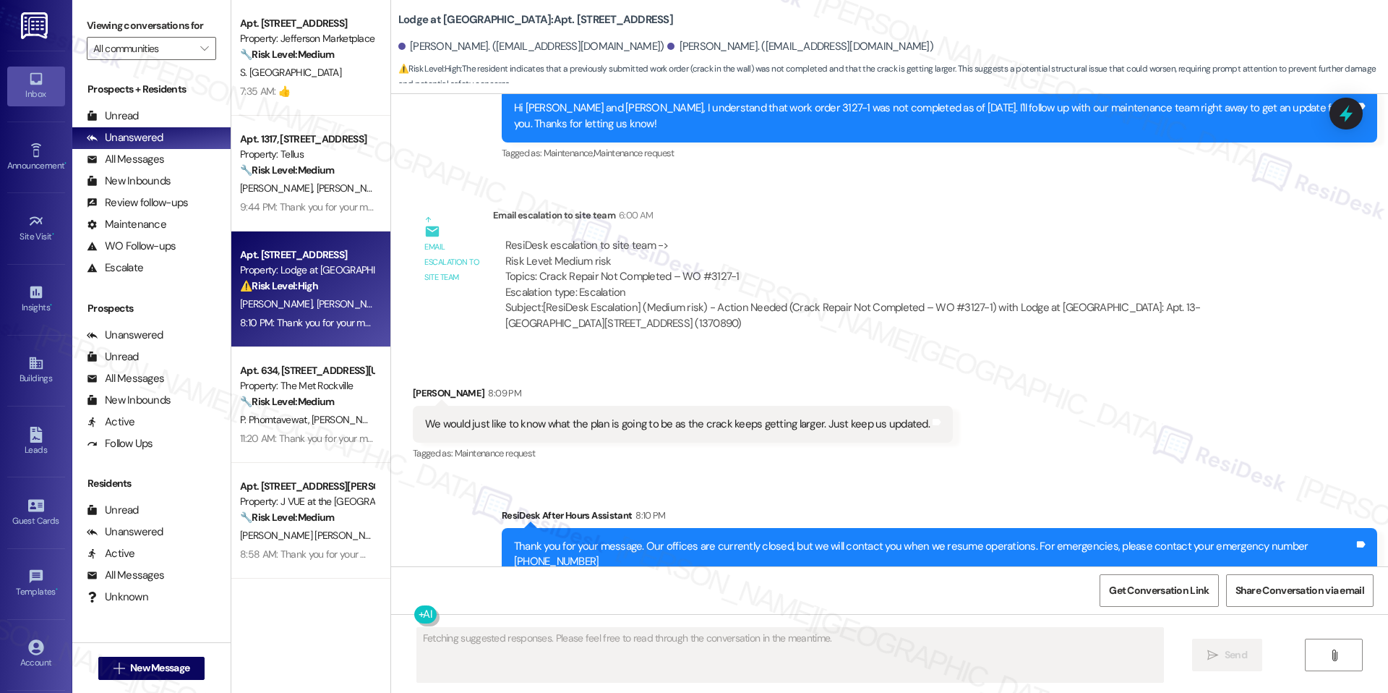
scroll to position [1595, 0]
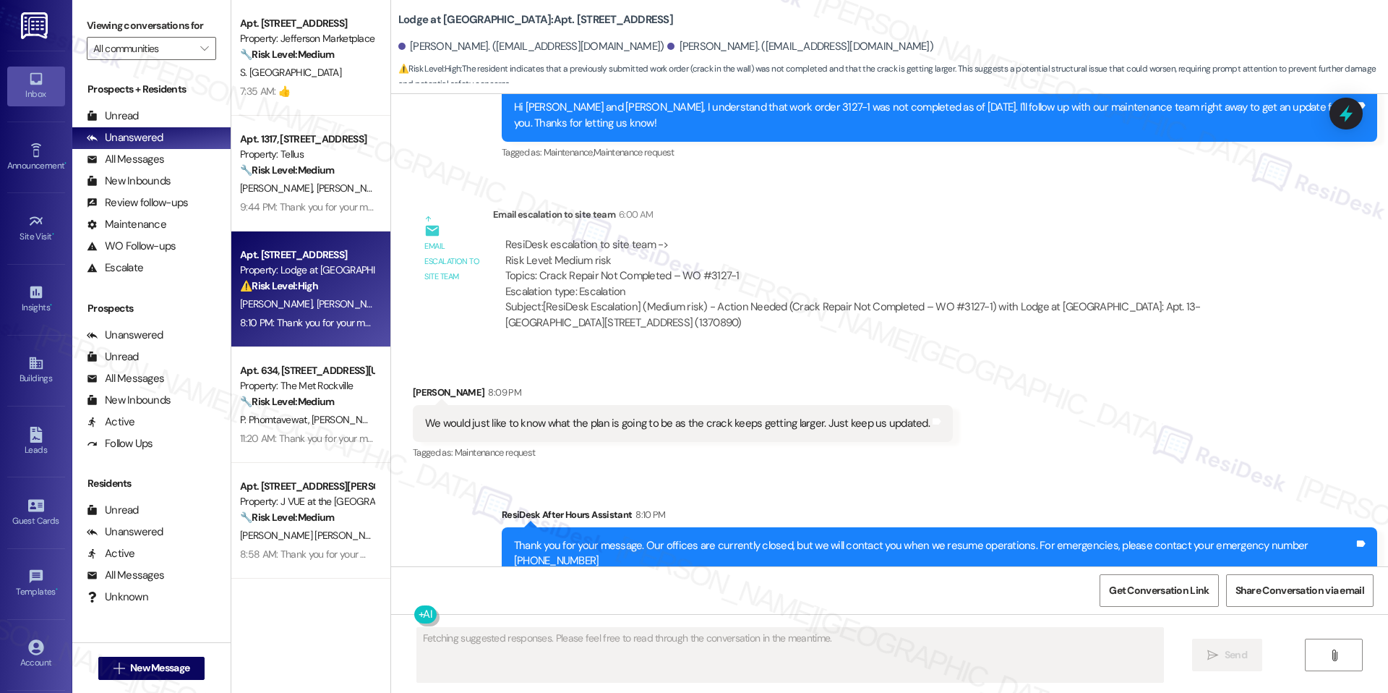
click at [391, 234] on div "Lease started [DATE] 8:00 AM Survey, sent via SMS Residesk Automated Survey [DA…" at bounding box center [889, 330] width 997 height 472
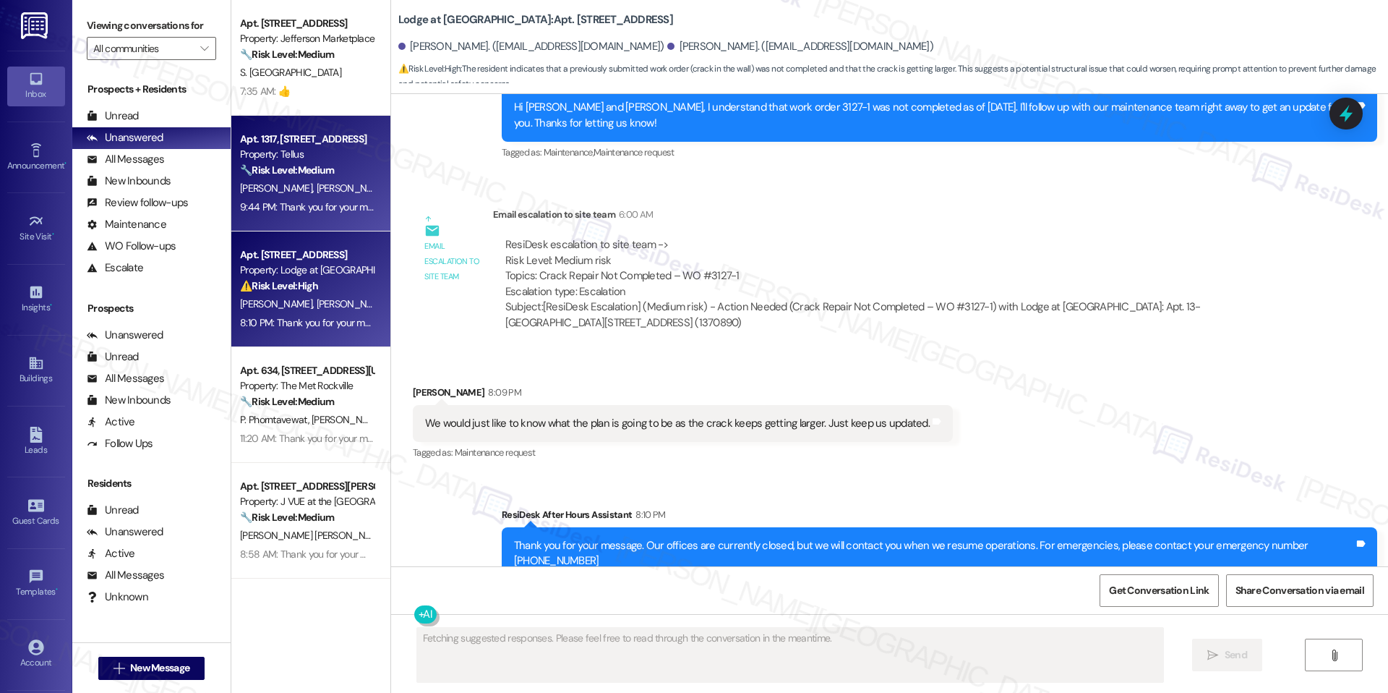
click at [335, 200] on div "9:44 PM: Thank you for your message. Our offices are currently closed, but we w…" at bounding box center [664, 206] width 848 height 13
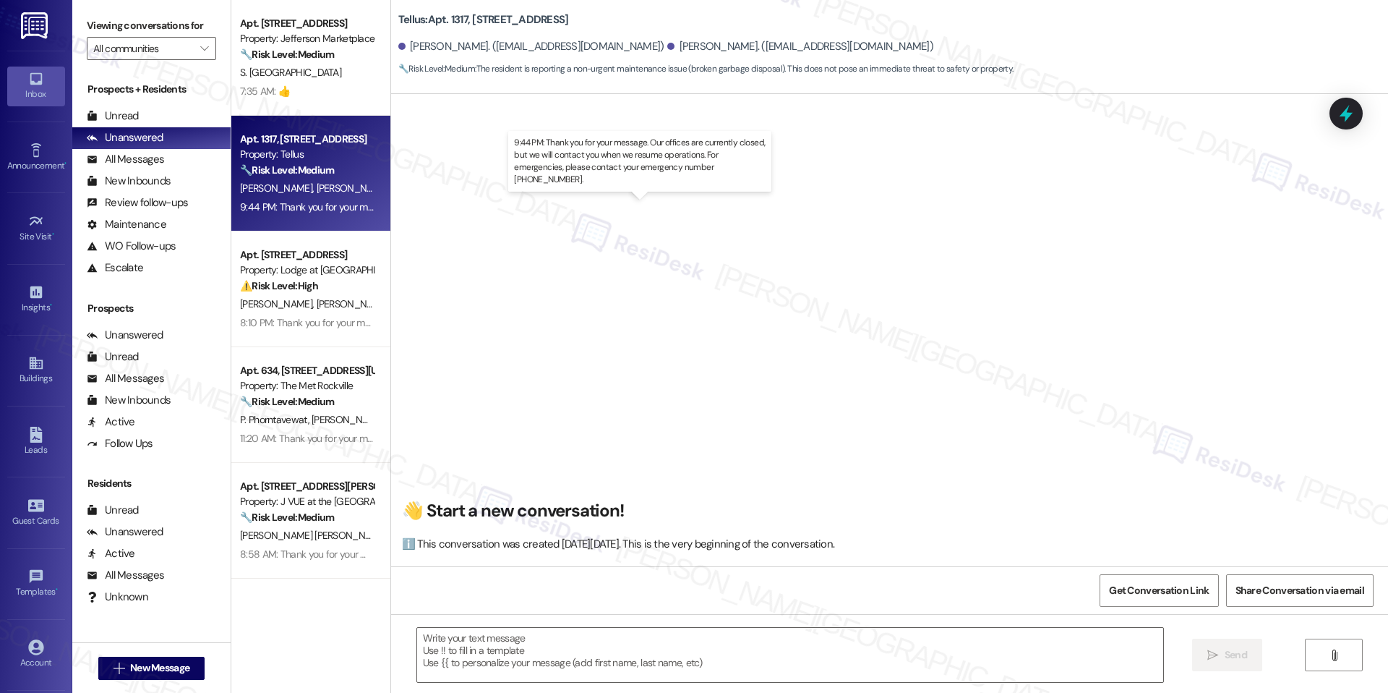
scroll to position [3576, 0]
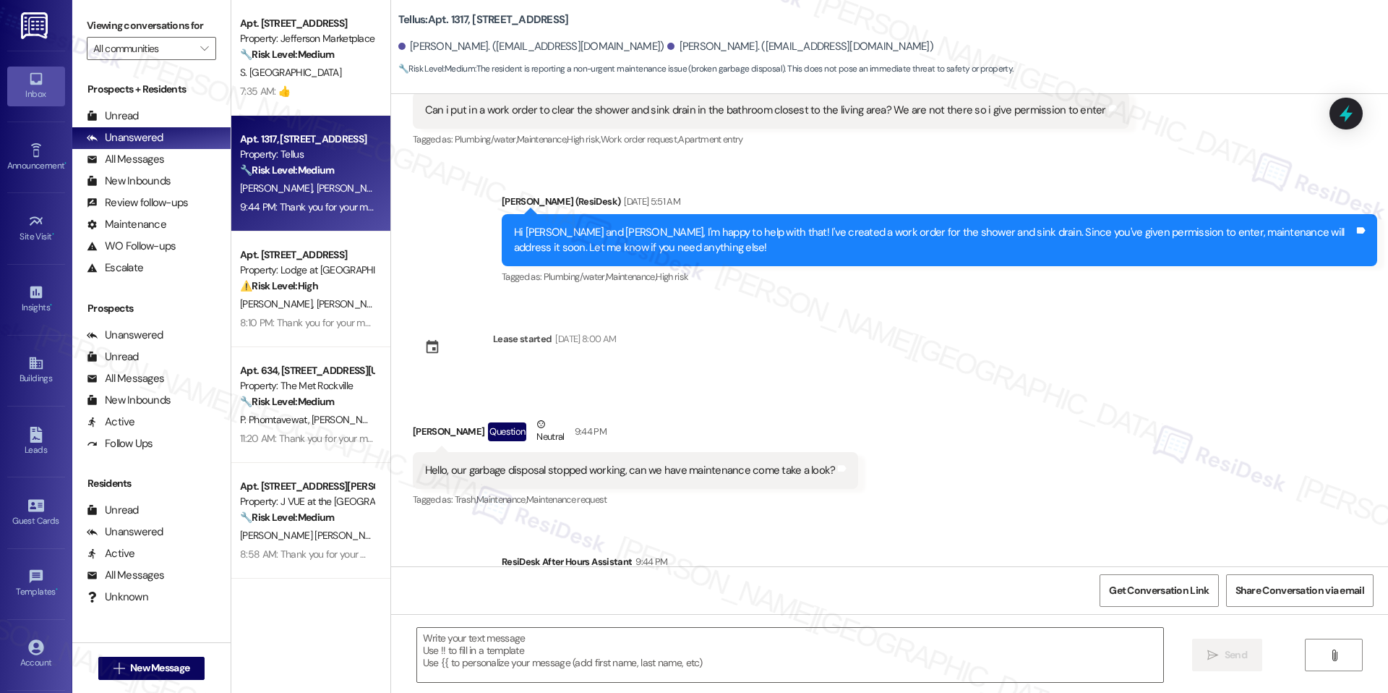
type textarea "Fetching suggested responses. Please feel free to read through the conversation…"
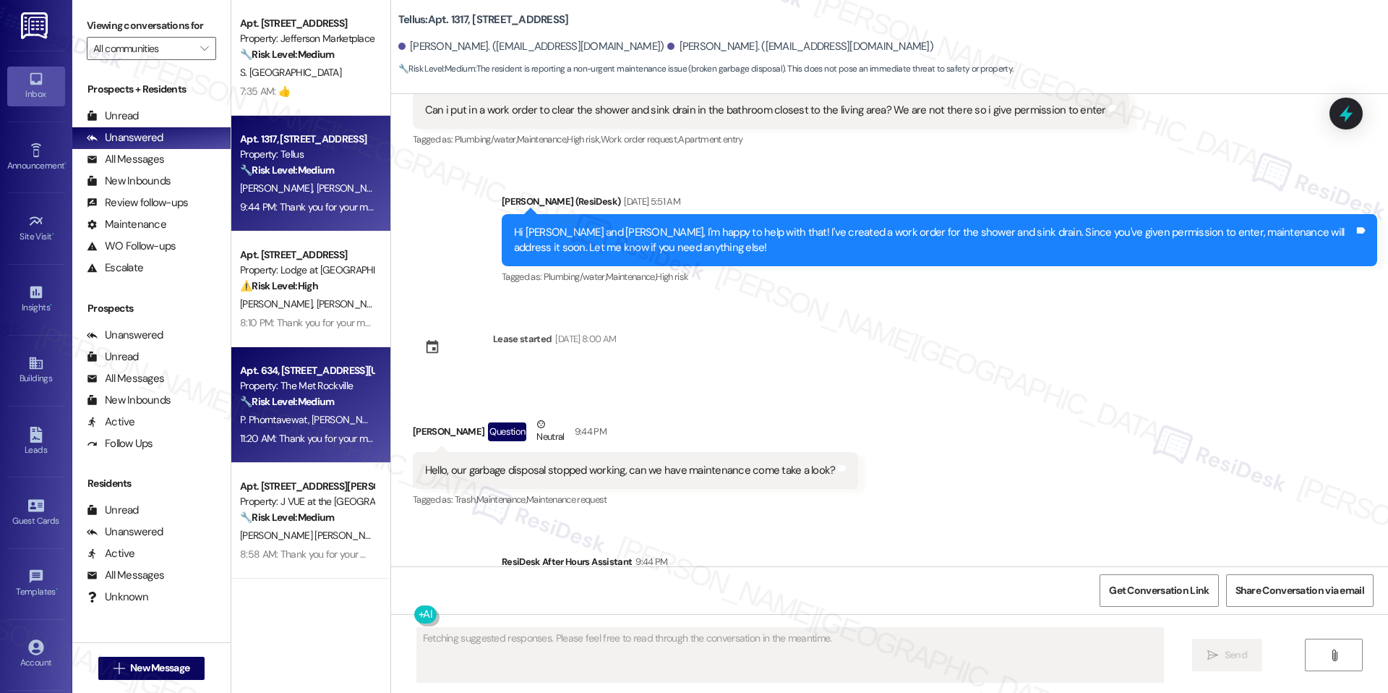
click at [358, 395] on div "Apt. 634, 225 N Washington St Property: The Met Rockville 🔧 Risk Level: Medium …" at bounding box center [307, 385] width 137 height 49
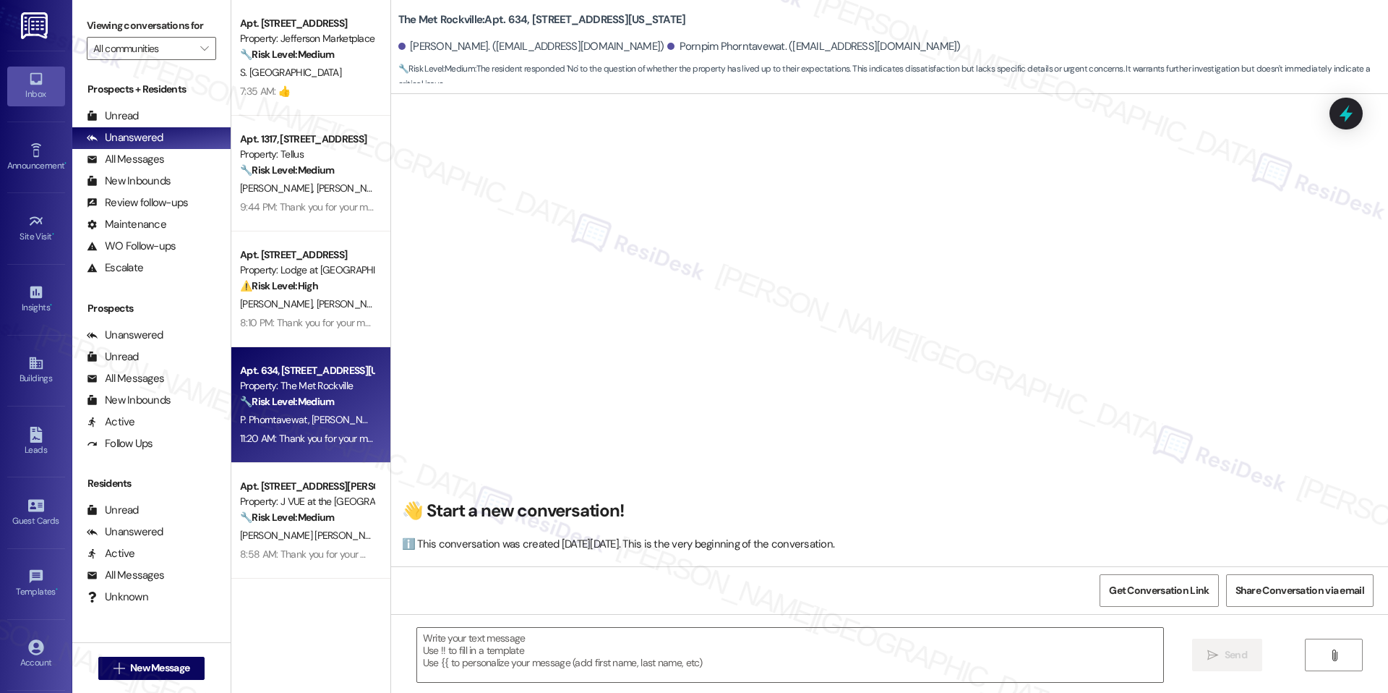
scroll to position [4319, 0]
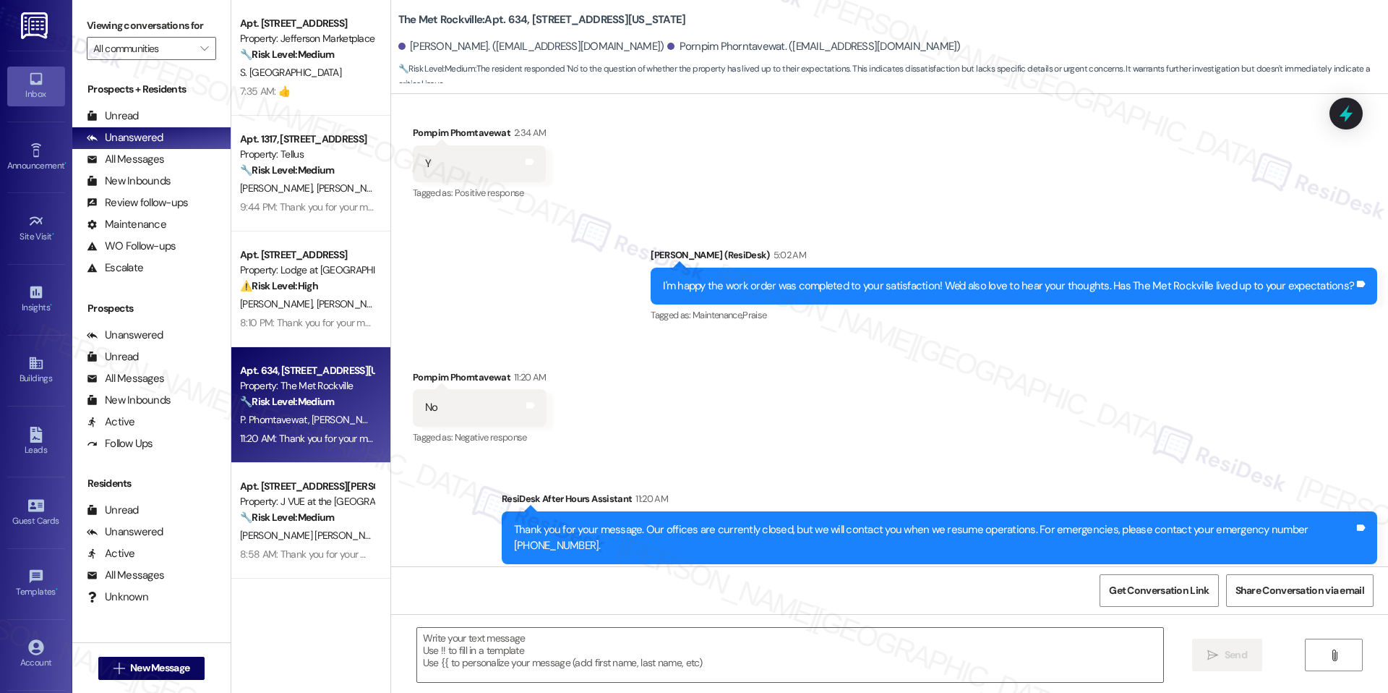
type textarea "Fetching suggested responses. Please feel free to read through the conversation…"
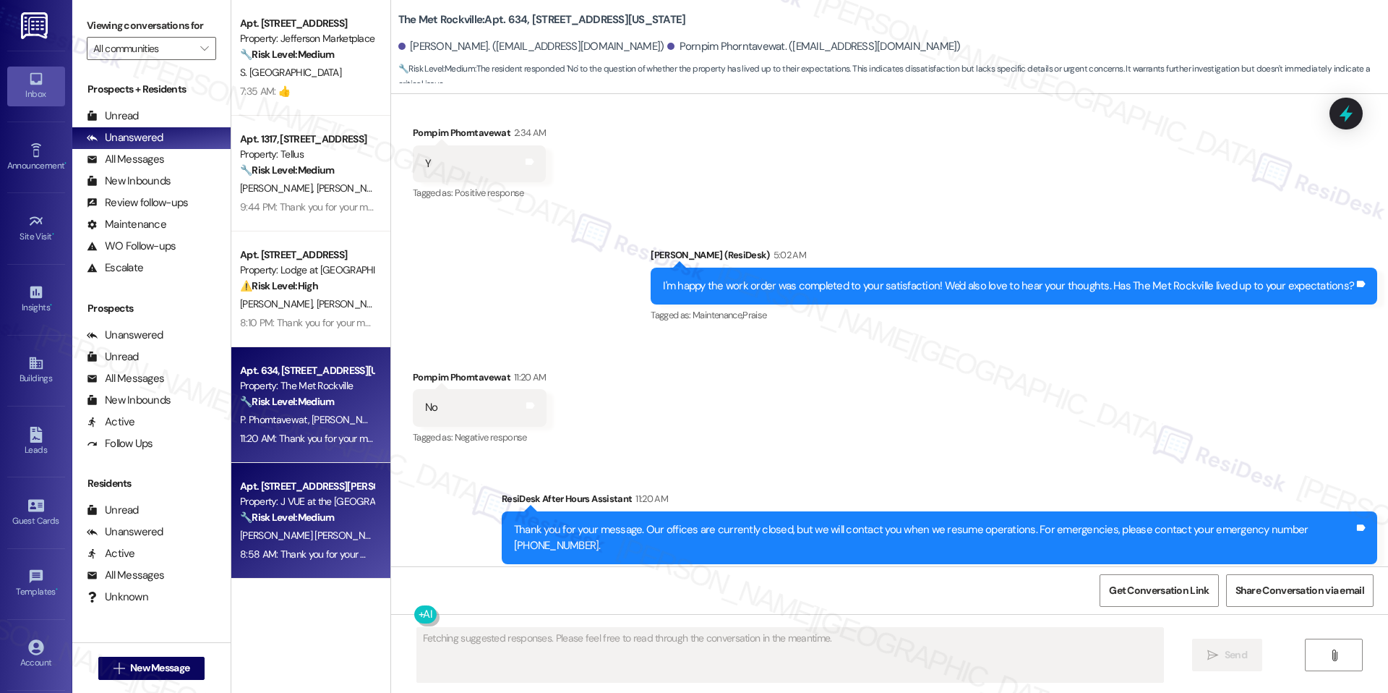
click at [354, 467] on div "Apt. 1705, 75 Saint Alphonsus St Property: J VUE at the LMA 🔧 Risk Level: Mediu…" at bounding box center [310, 521] width 159 height 116
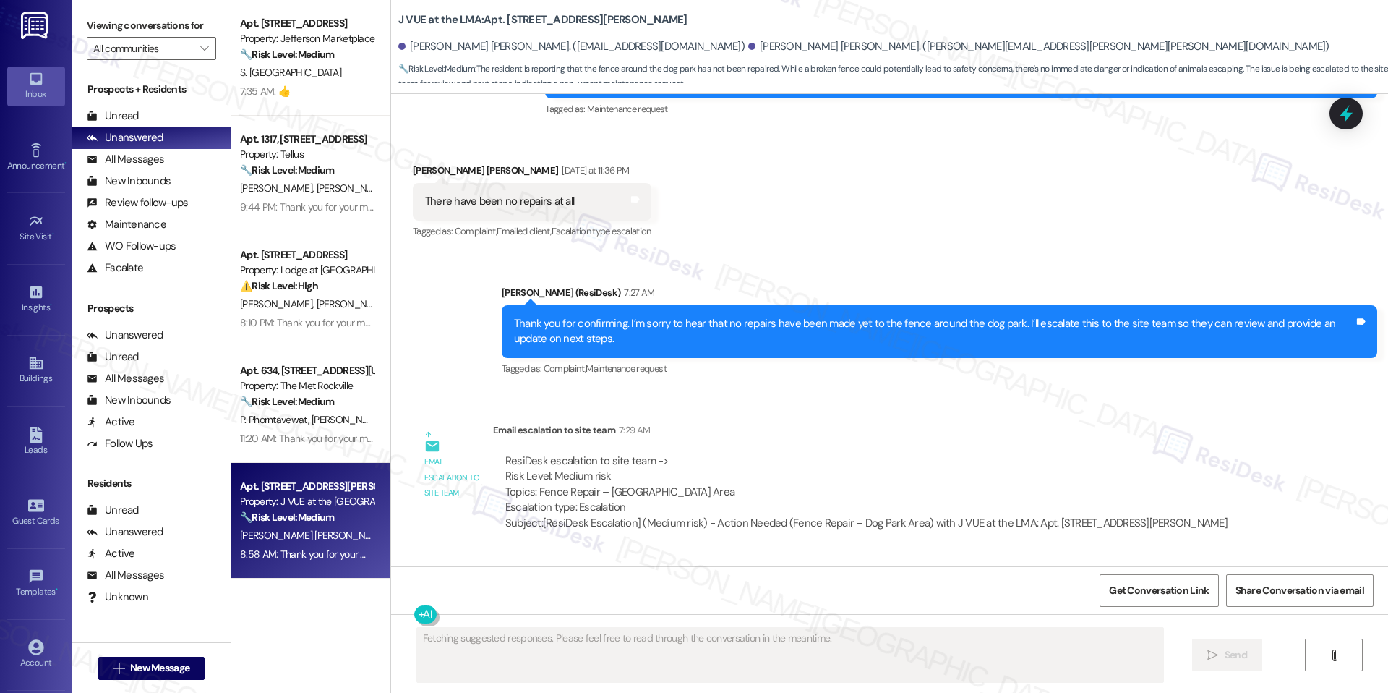
scroll to position [4698, 0]
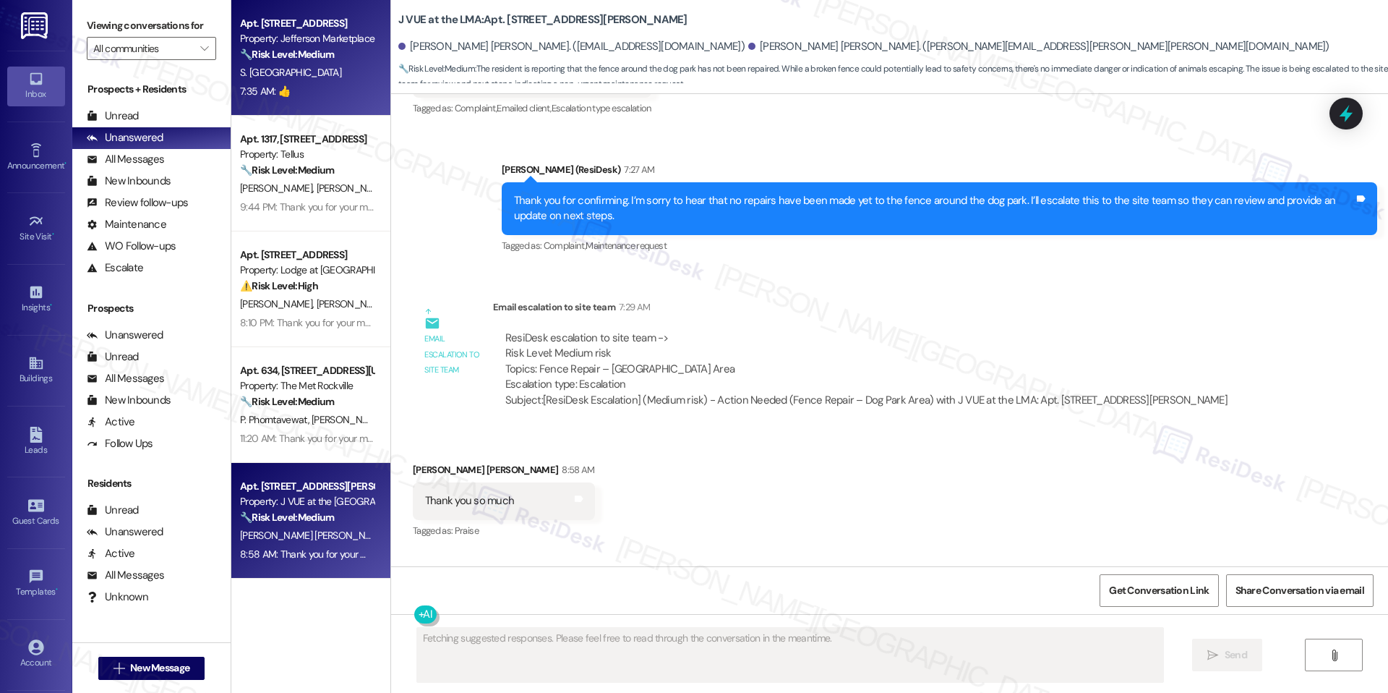
click at [340, 69] on div "S. Providence" at bounding box center [307, 73] width 137 height 18
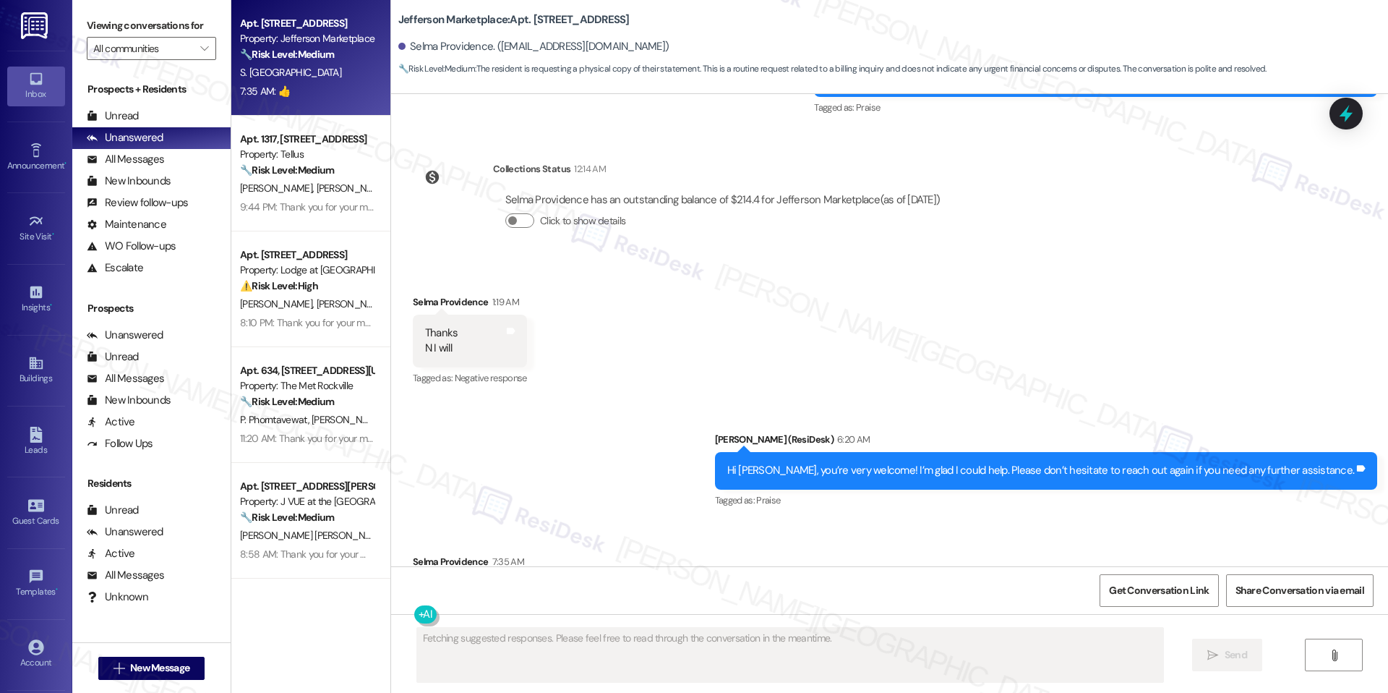
scroll to position [12504, 0]
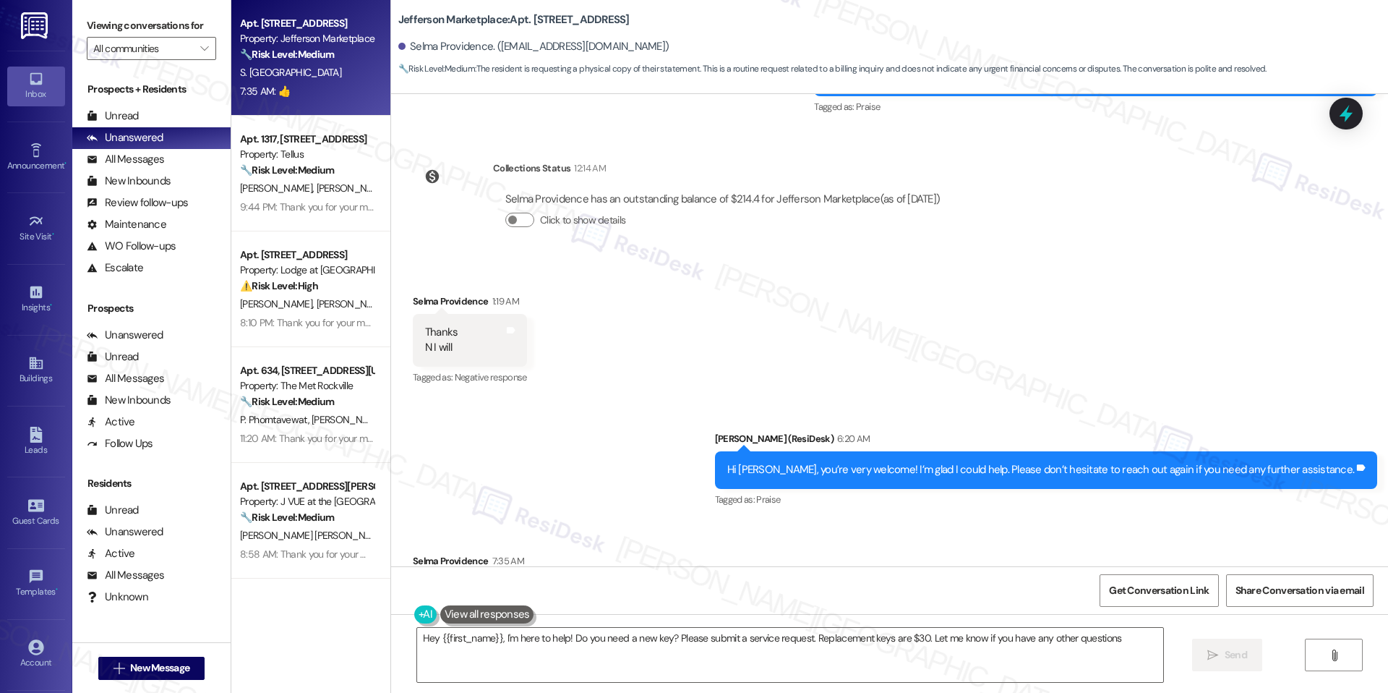
type textarea "Hey {{first_name}}, I'm here to help! Do you need a new key? Please submit a se…"
click at [583, 645] on textarea "Hey {{first_name}}, I'm here to help! Do you need a new key? Please submit a se…" at bounding box center [790, 654] width 746 height 54
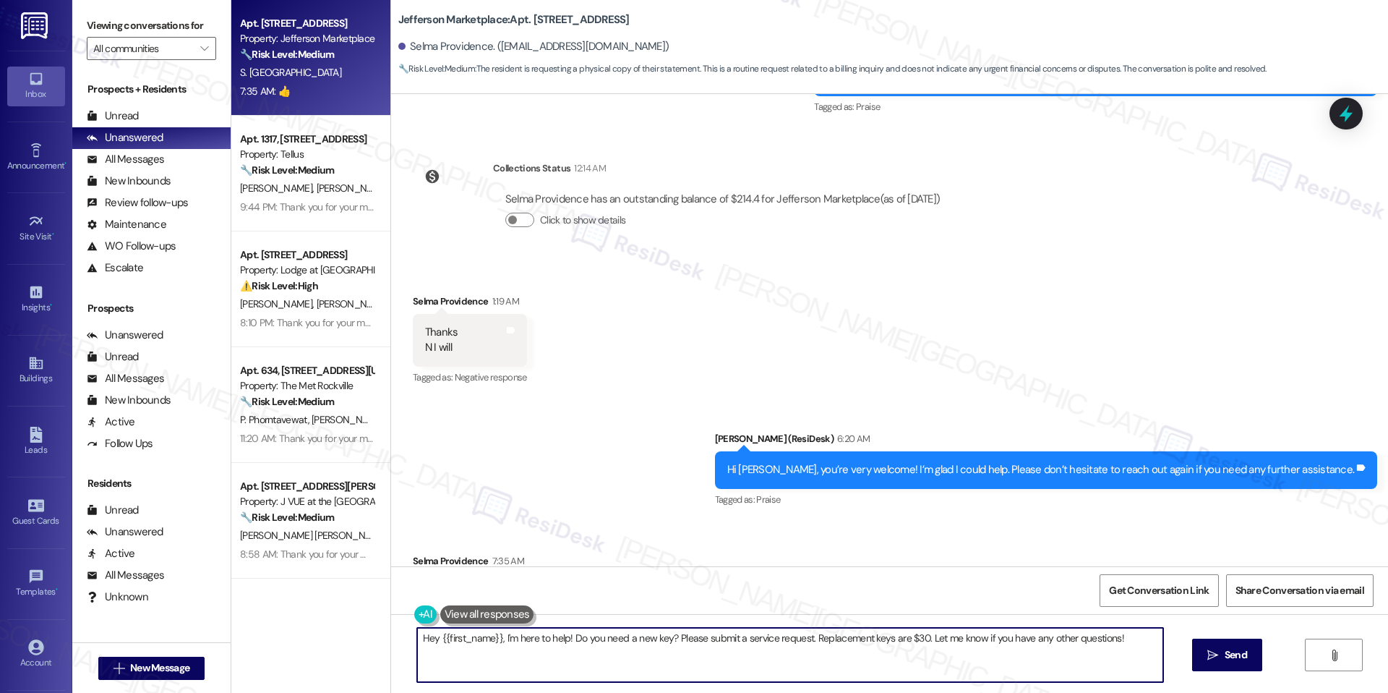
click at [583, 645] on textarea "Hey {{first_name}}, I'm here to help! Do you need a new key? Please submit a se…" at bounding box center [790, 654] width 746 height 54
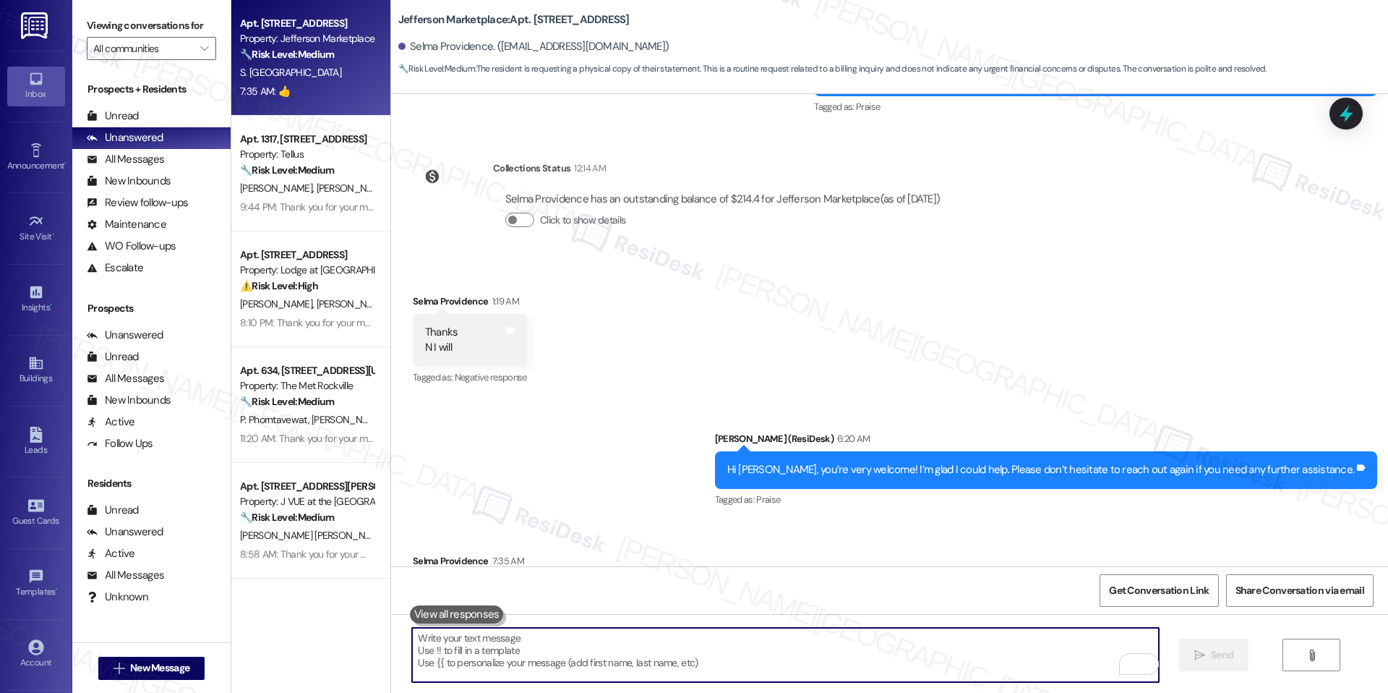
click at [630, 644] on textarea "To enrich screen reader interactions, please activate Accessibility in Grammarl…" at bounding box center [785, 654] width 746 height 54
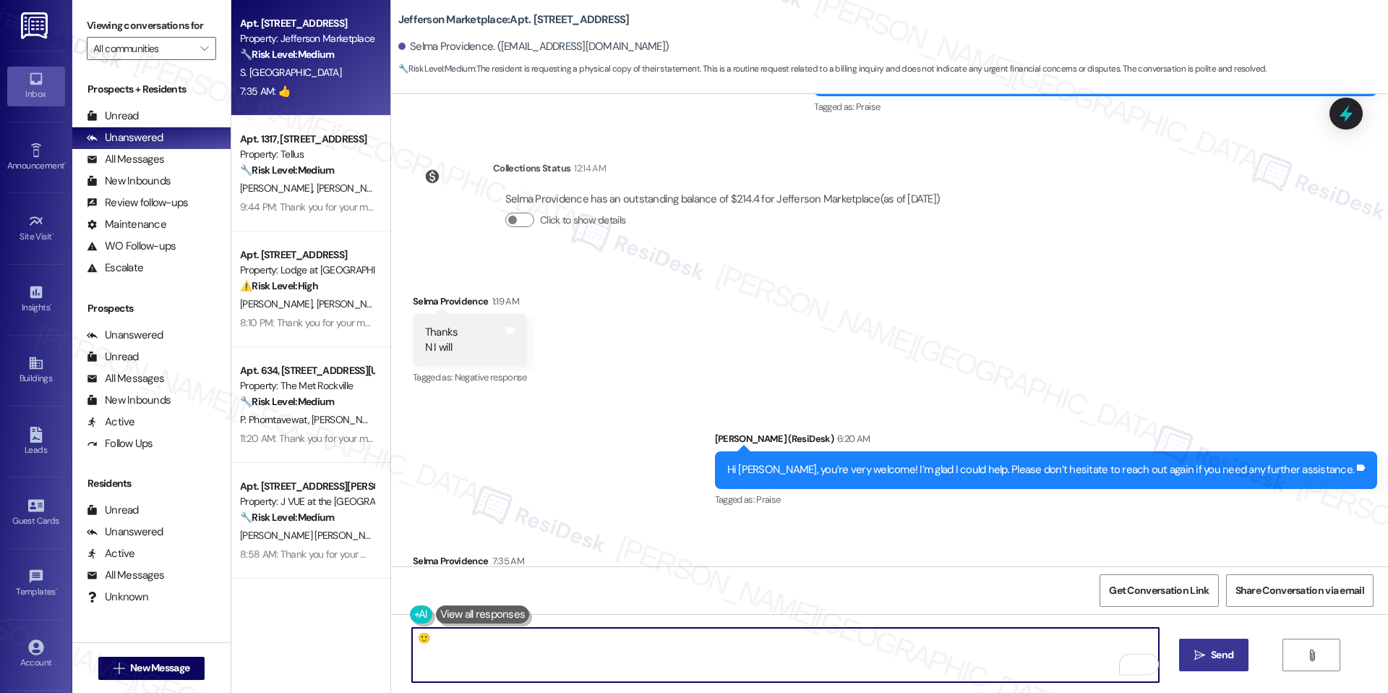
type textarea "🙂"
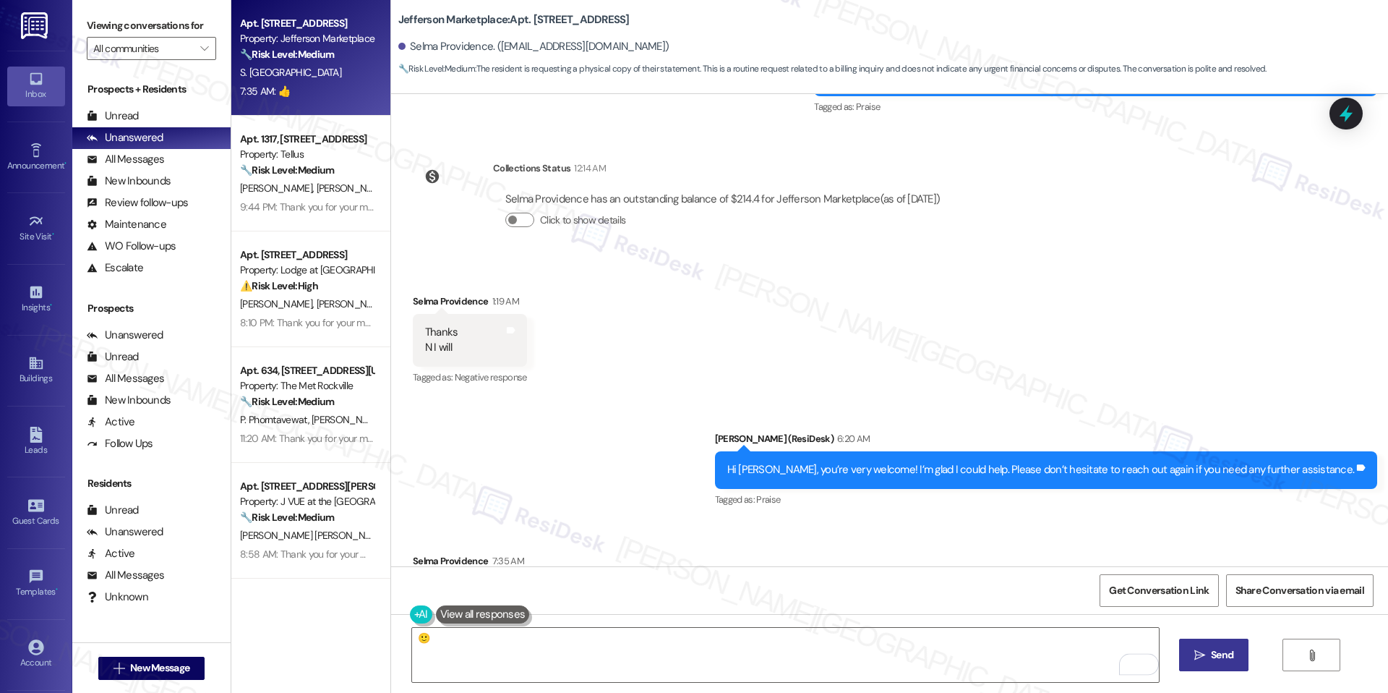
click at [1218, 655] on span "Send" at bounding box center [1222, 654] width 22 height 15
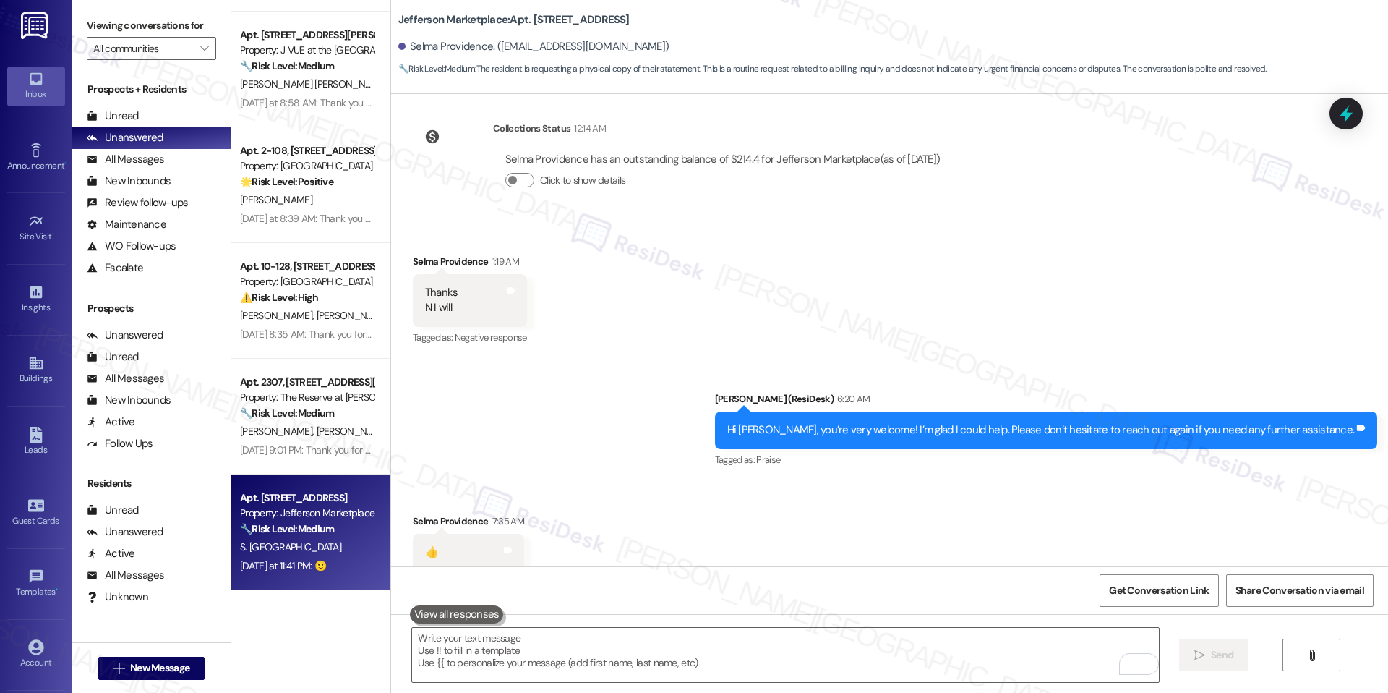
scroll to position [12605, 0]
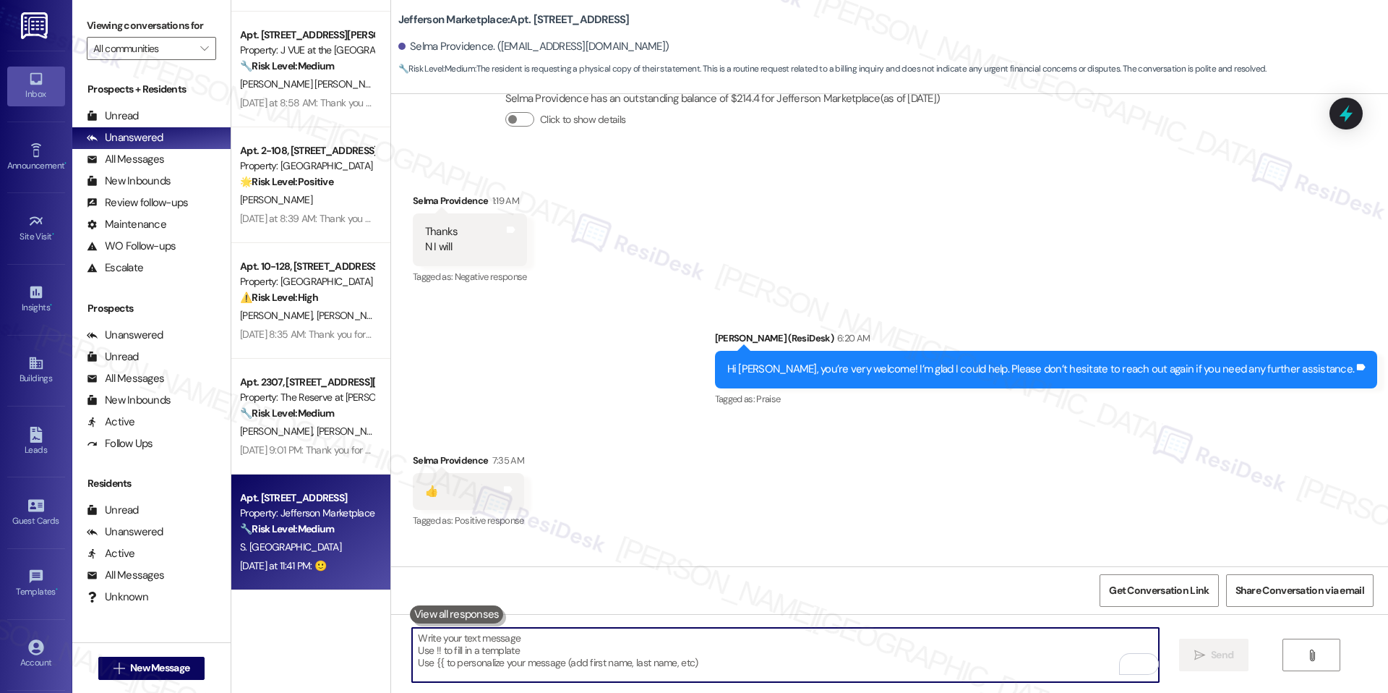
click at [1028, 630] on textarea "To enrich screen reader interactions, please activate Accessibility in Grammarl…" at bounding box center [785, 654] width 746 height 54
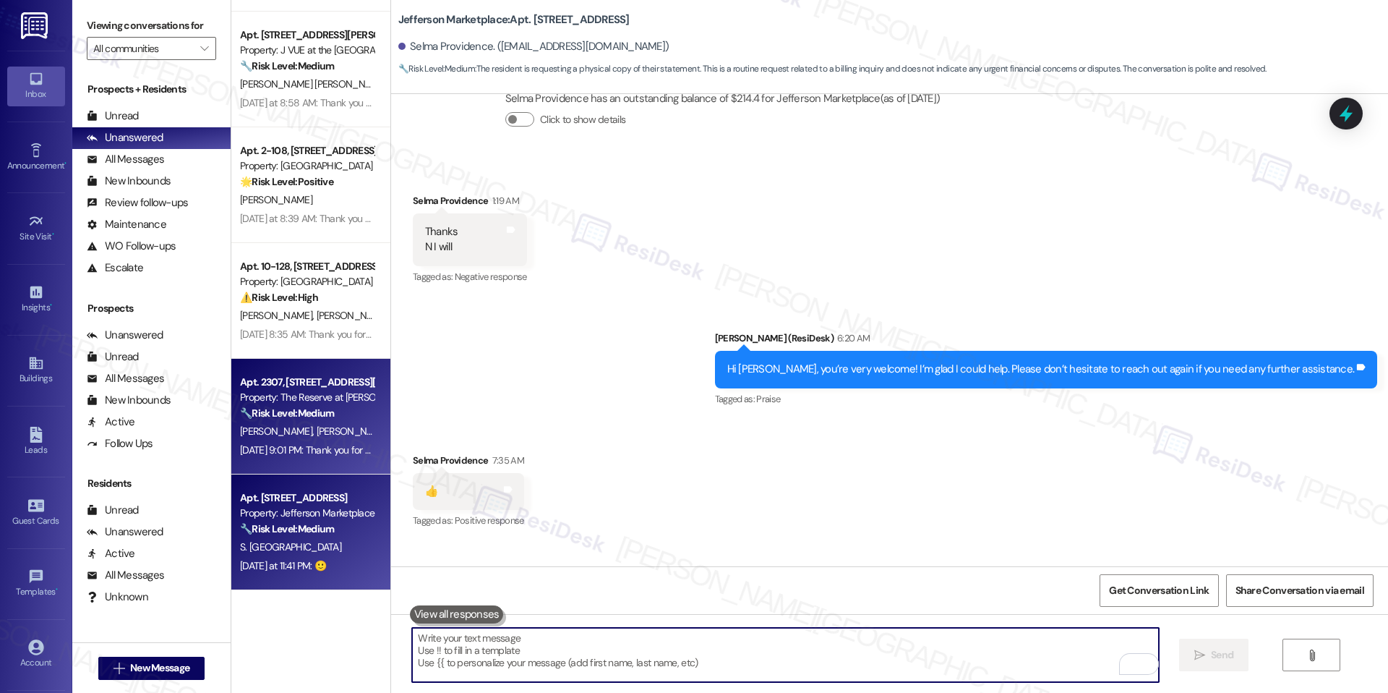
click at [270, 402] on div "Property: The Reserve at [PERSON_NAME][GEOGRAPHIC_DATA]" at bounding box center [307, 397] width 134 height 15
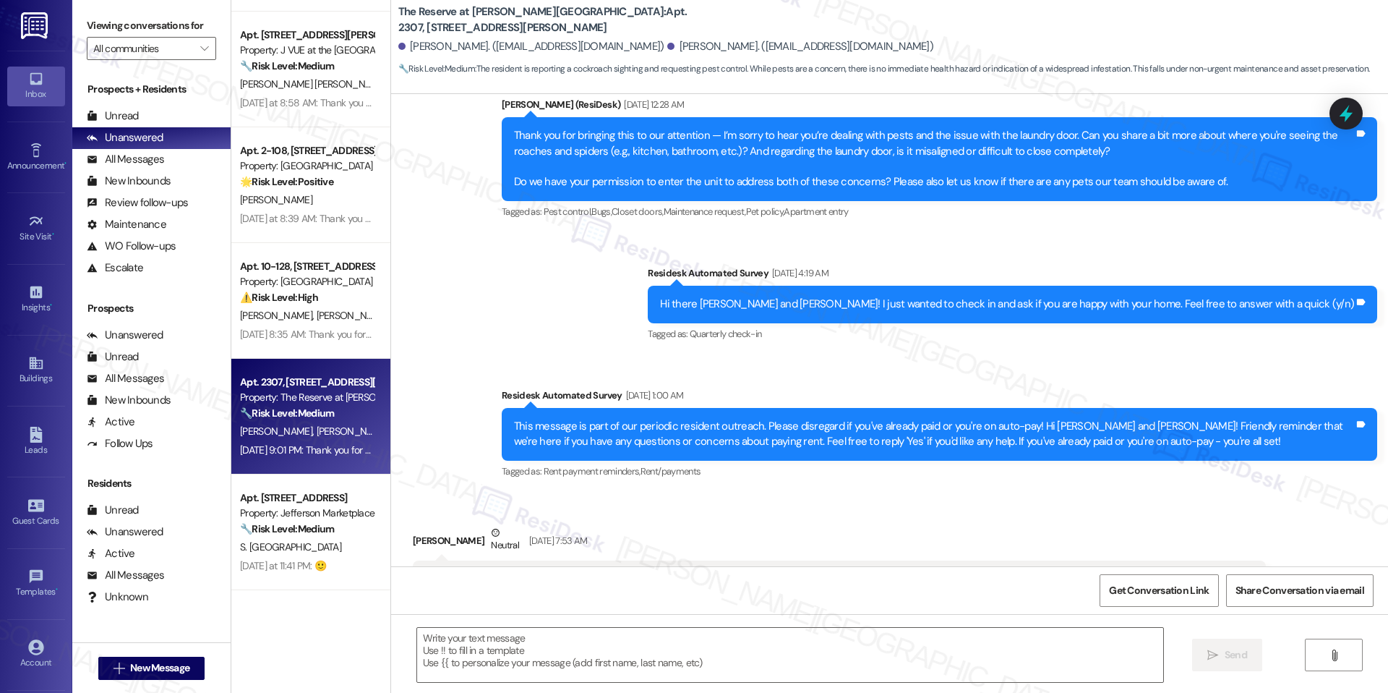
type textarea "Fetching suggested responses. Please feel free to read through the conversation…"
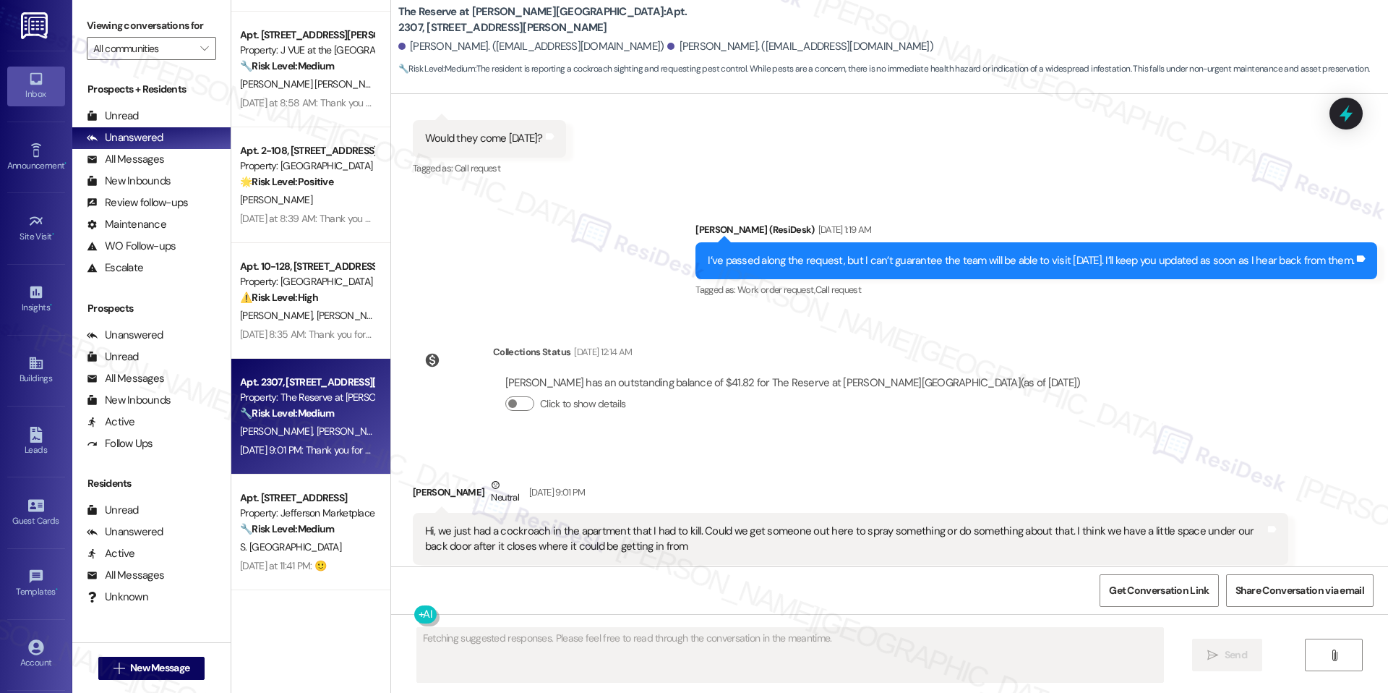
scroll to position [3697, 0]
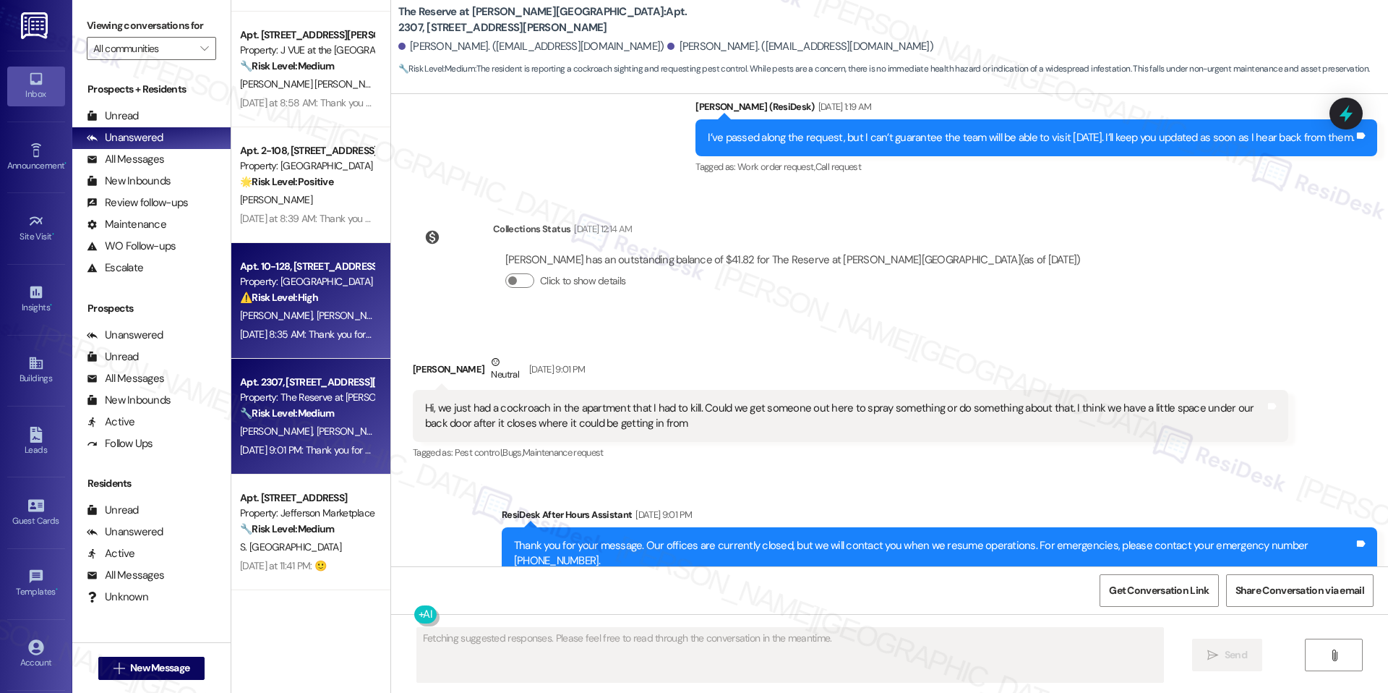
click at [300, 288] on div "Property: [GEOGRAPHIC_DATA]" at bounding box center [307, 281] width 134 height 15
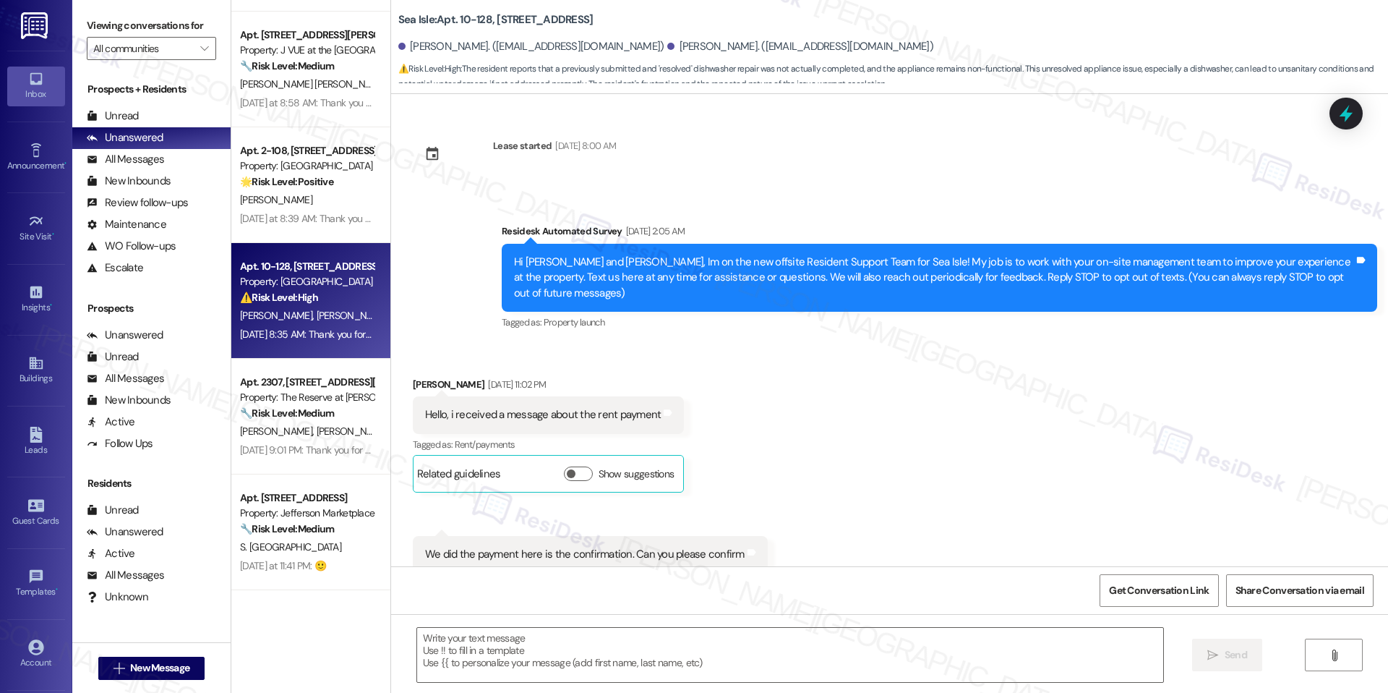
scroll to position [3382, 0]
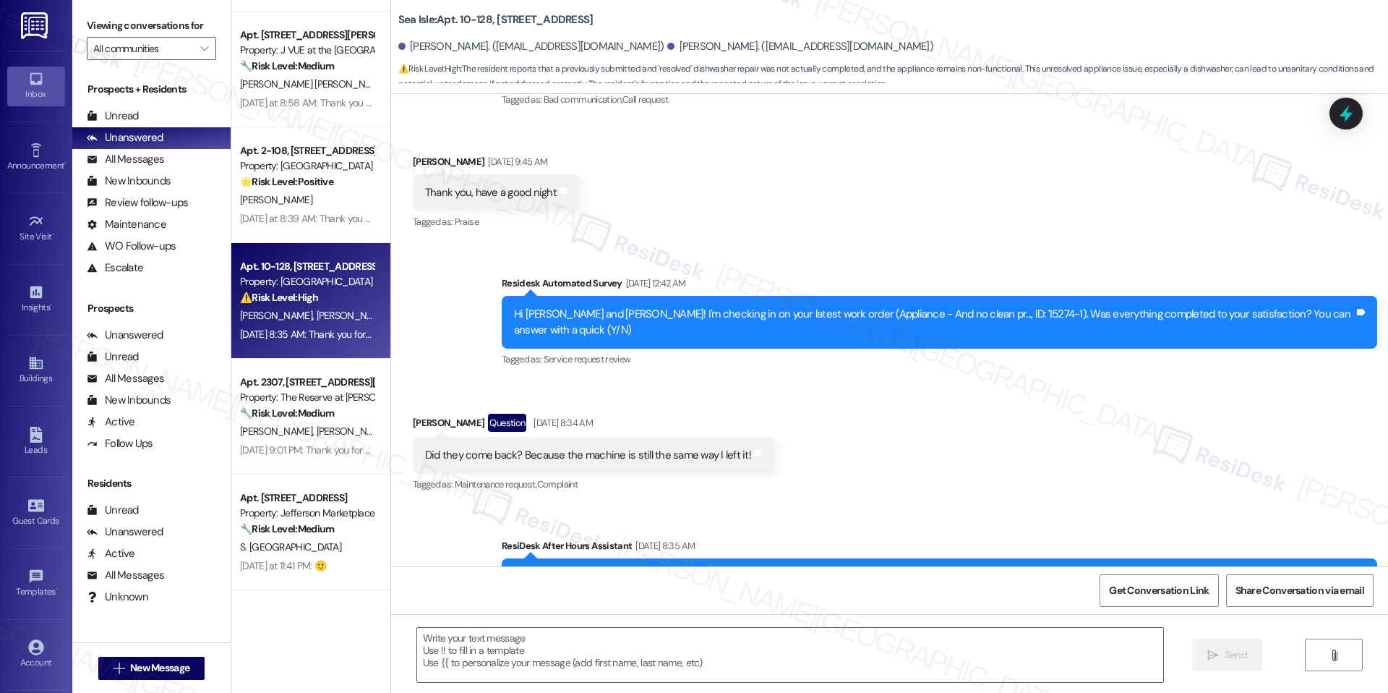
type textarea "Fetching suggested responses. Please feel free to read through the conversation…"
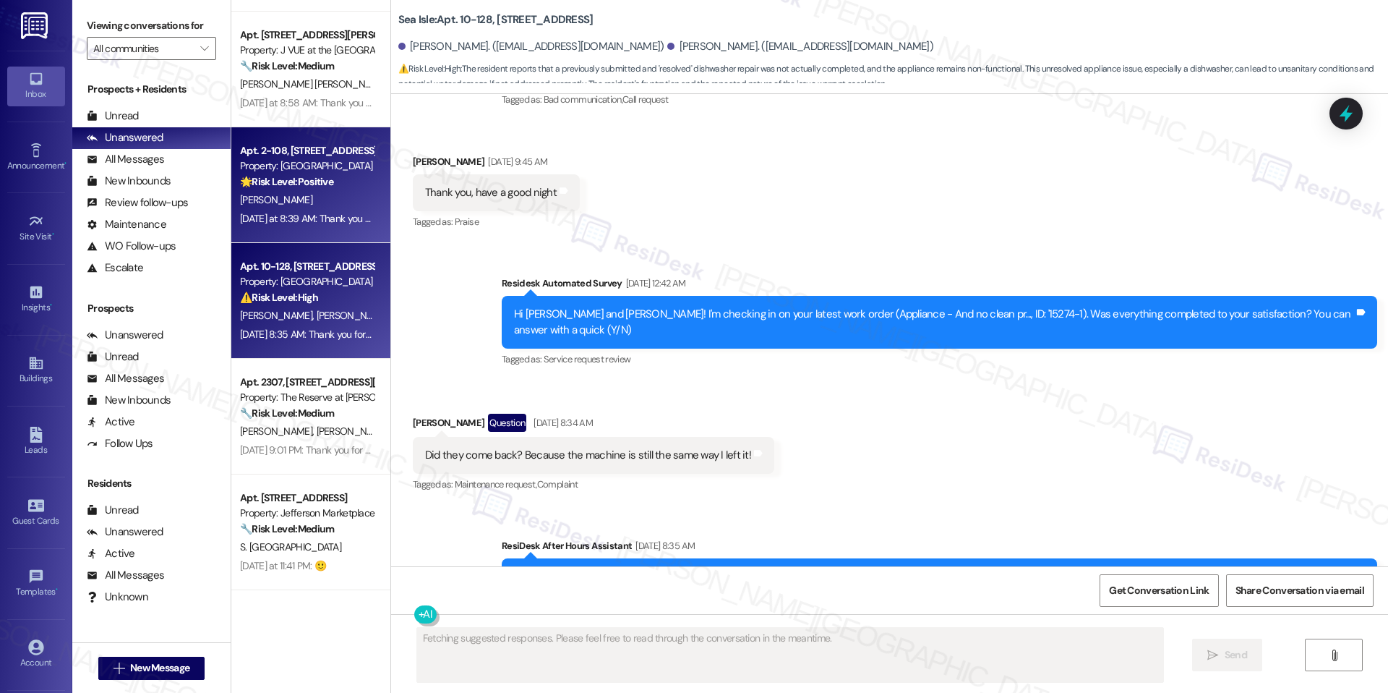
click at [280, 185] on strong "🌟 Risk Level: Positive" at bounding box center [286, 181] width 93 height 13
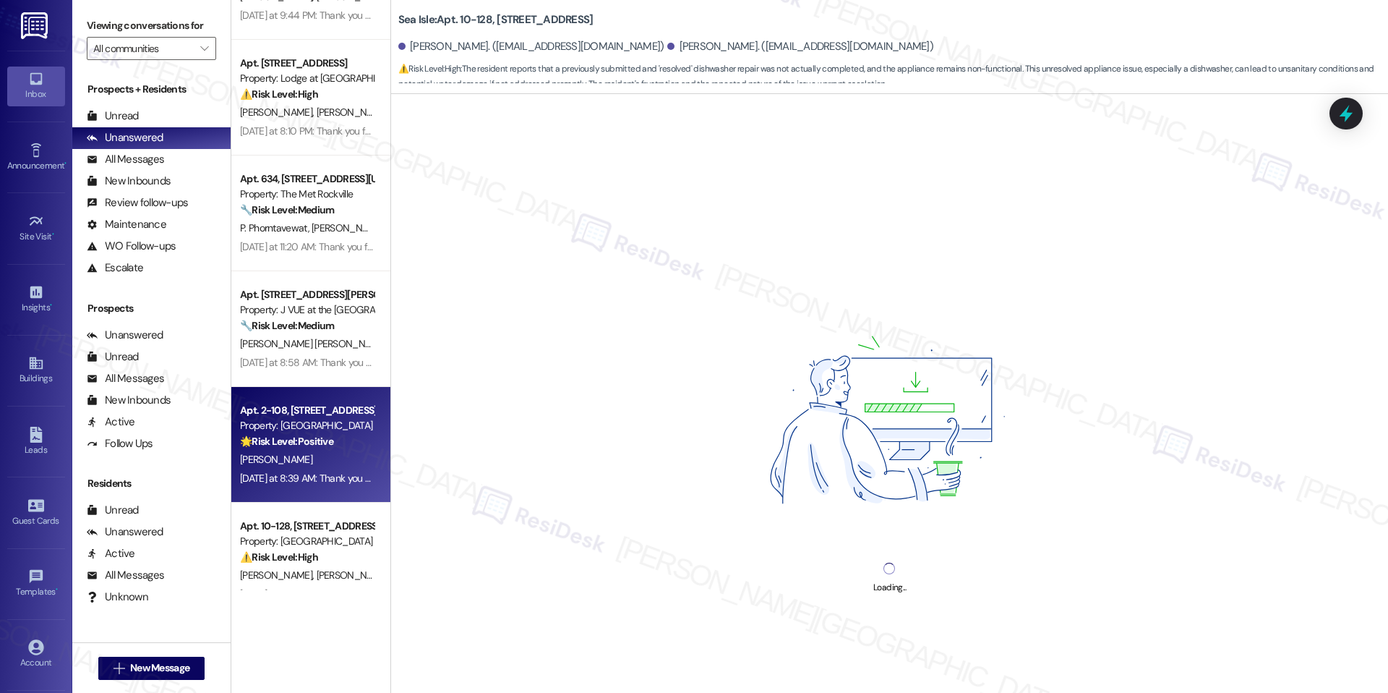
scroll to position [0, 0]
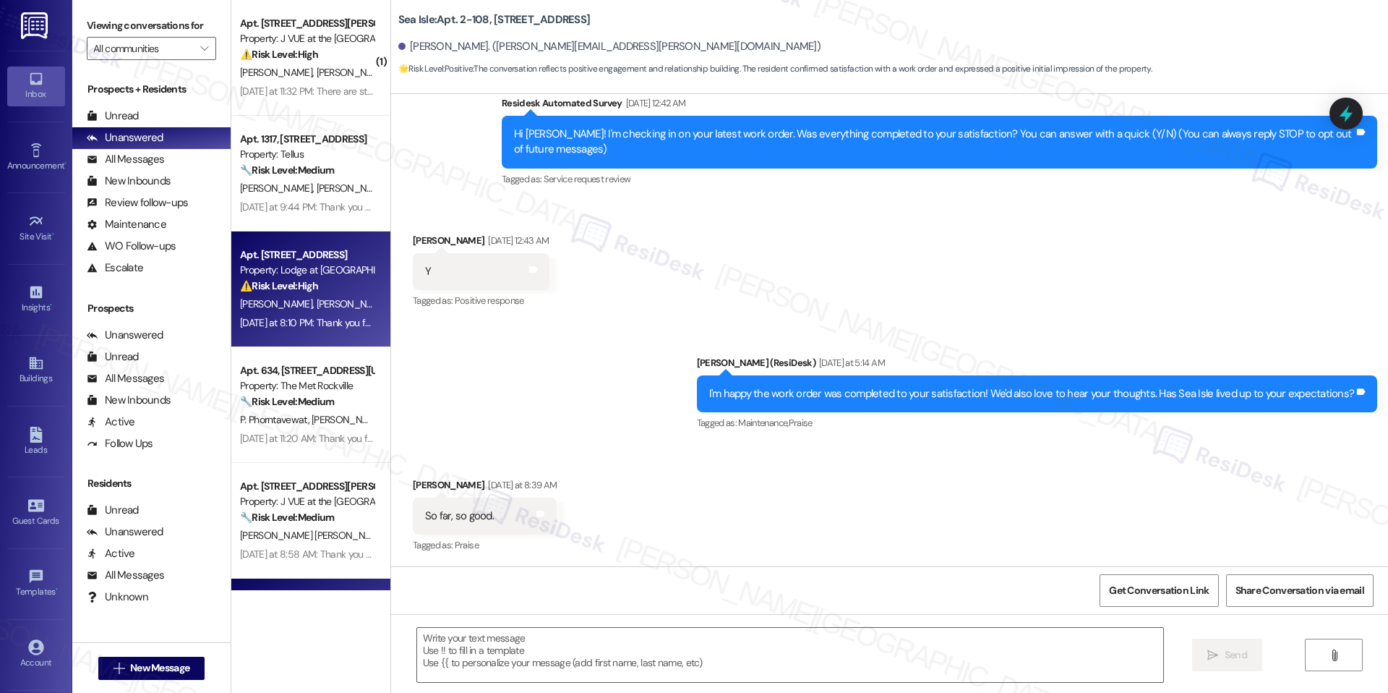
type textarea "Fetching suggested responses. Please feel free to read through the conversation…"
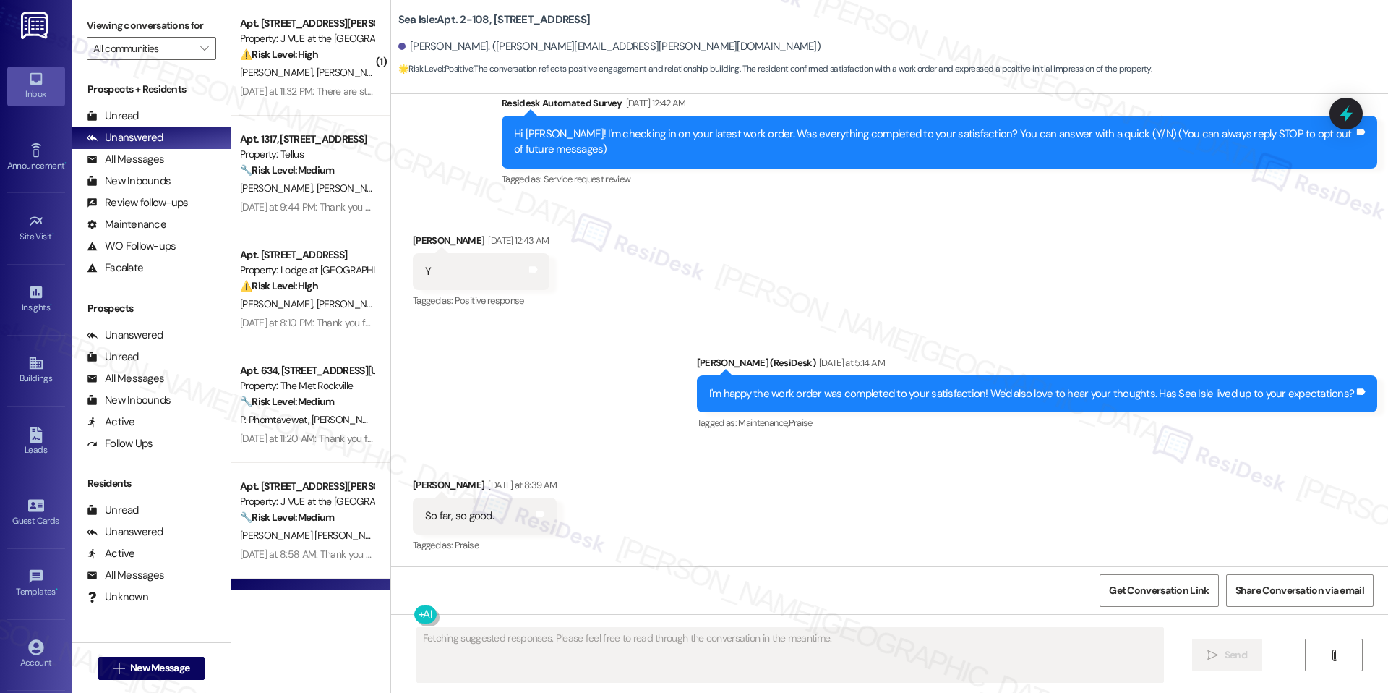
scroll to position [251, 0]
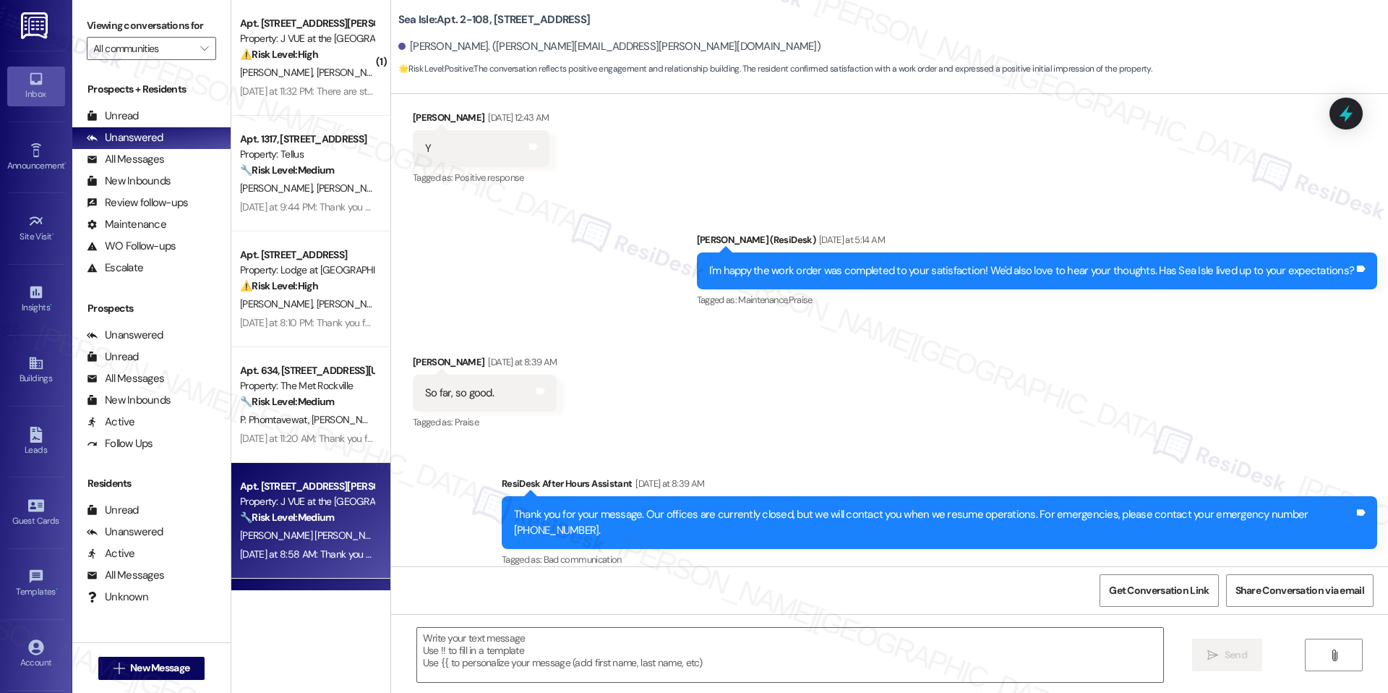
click at [300, 559] on div "[DATE] at 8:58 AM: Thank you for your message. Our offices are currently closed…" at bounding box center [684, 553] width 888 height 13
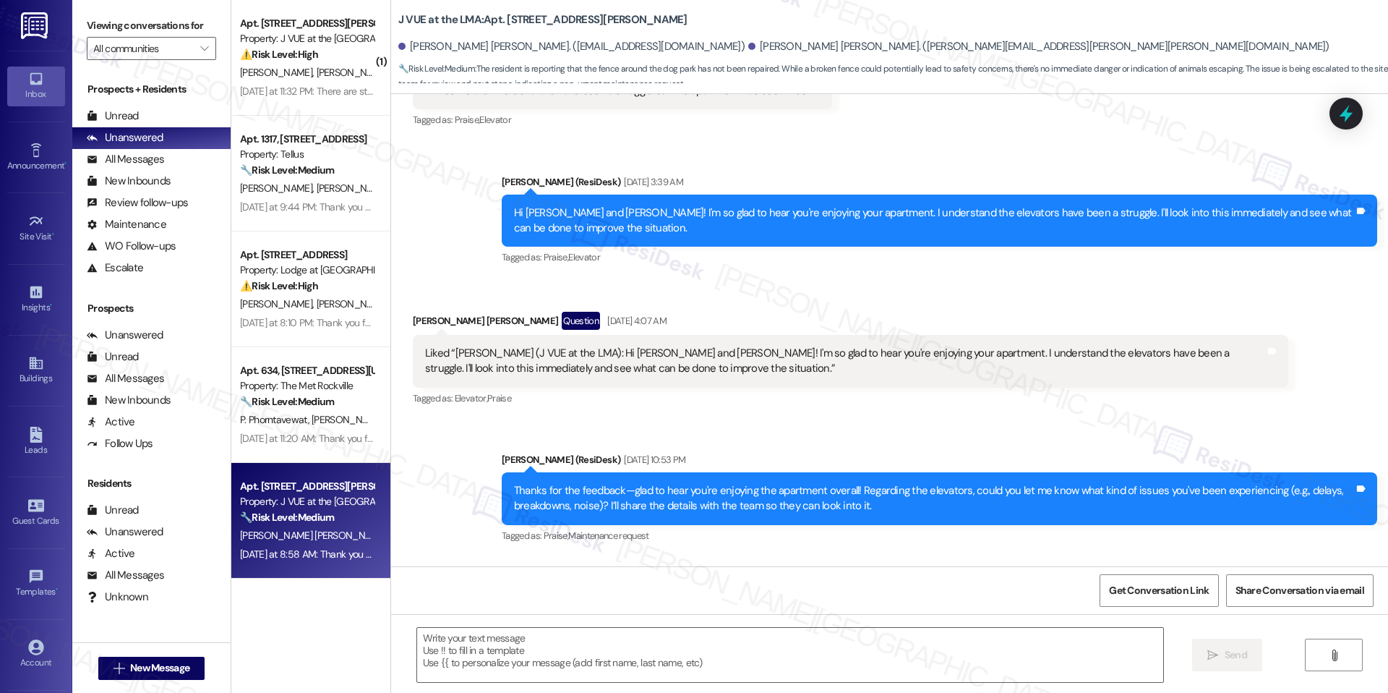
type textarea "Fetching suggested responses. Please feel free to read through the conversation…"
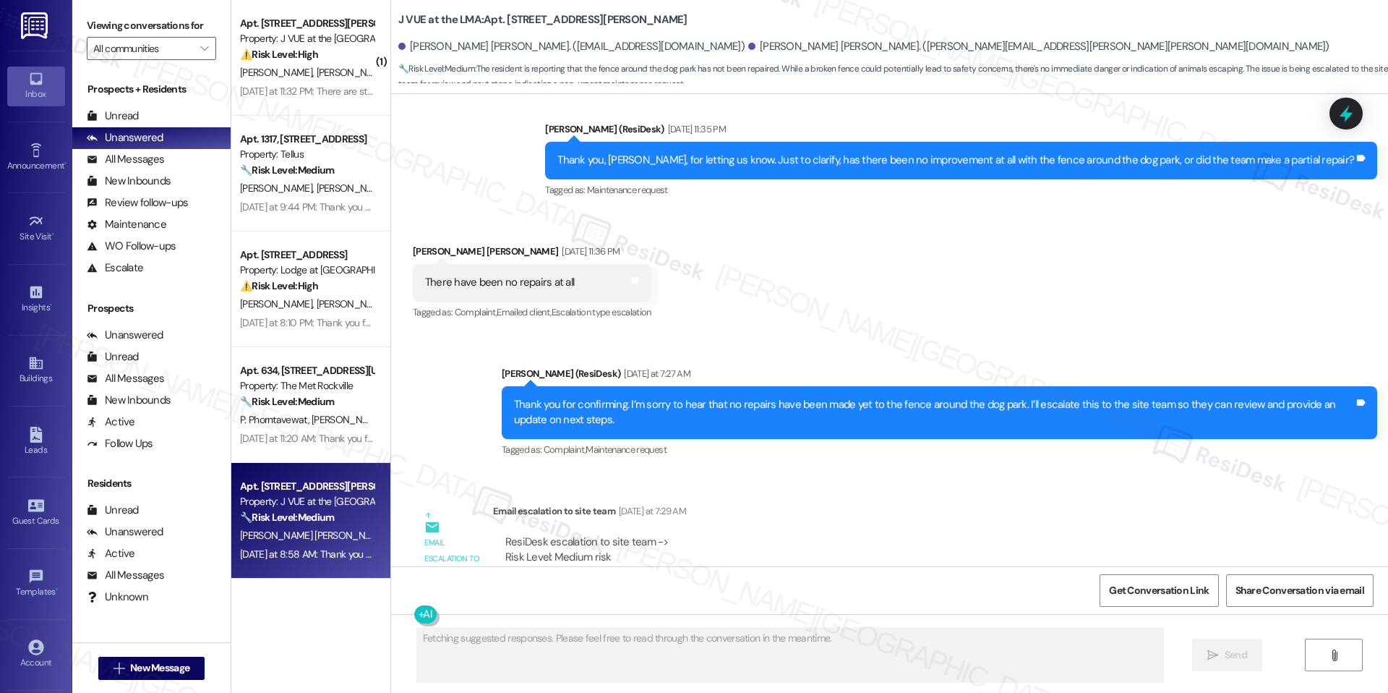
scroll to position [4698, 0]
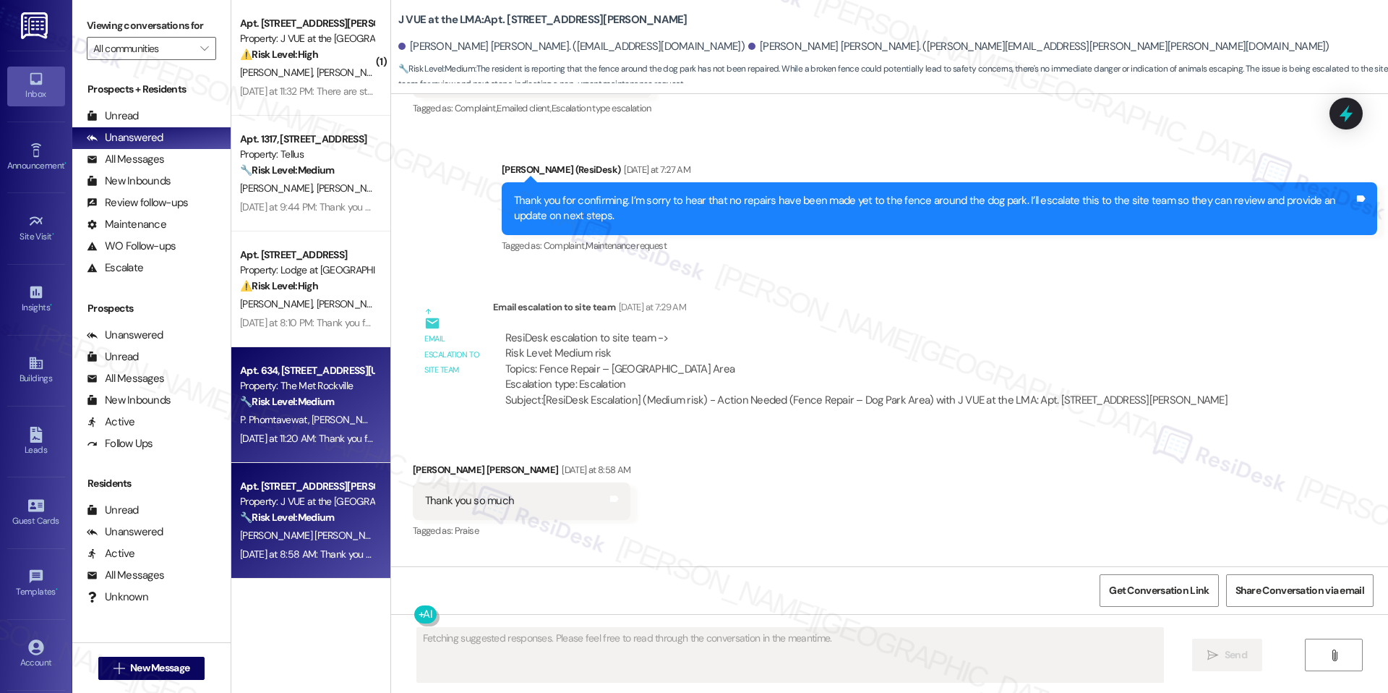
click at [252, 399] on strong "🔧 Risk Level: Medium" at bounding box center [287, 401] width 94 height 13
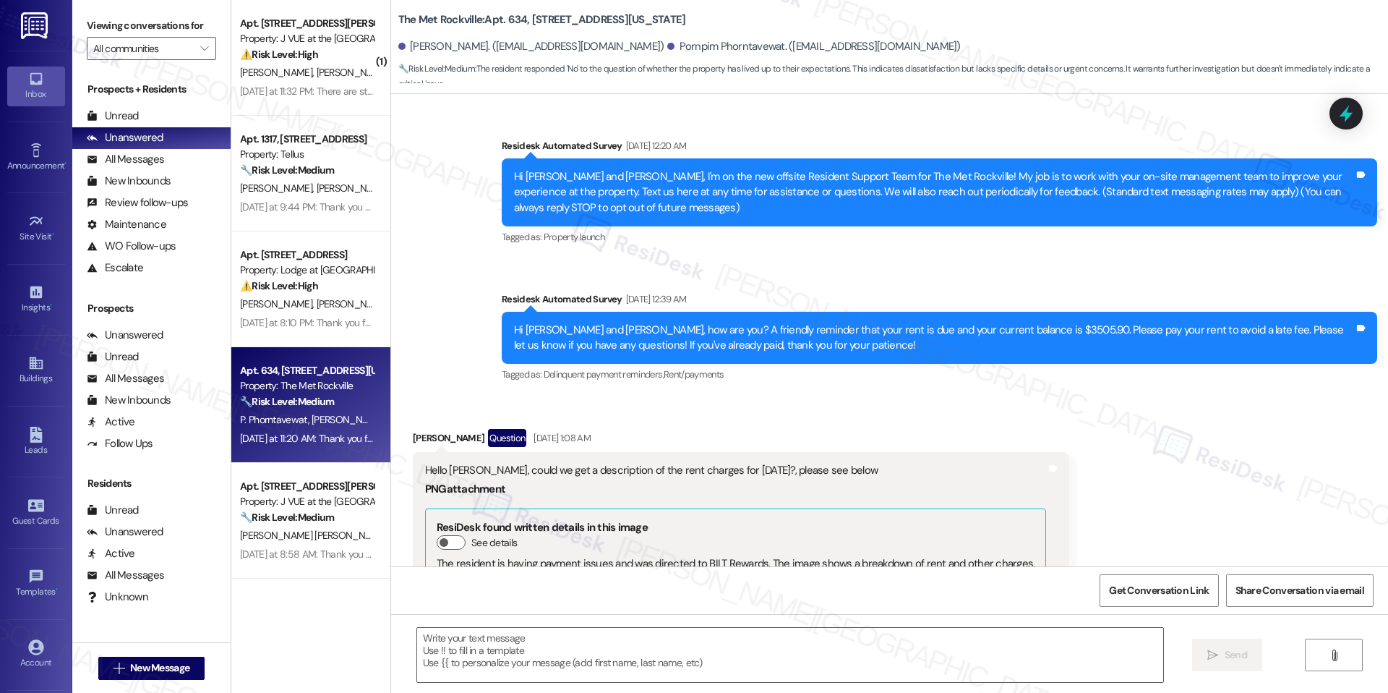
scroll to position [4319, 0]
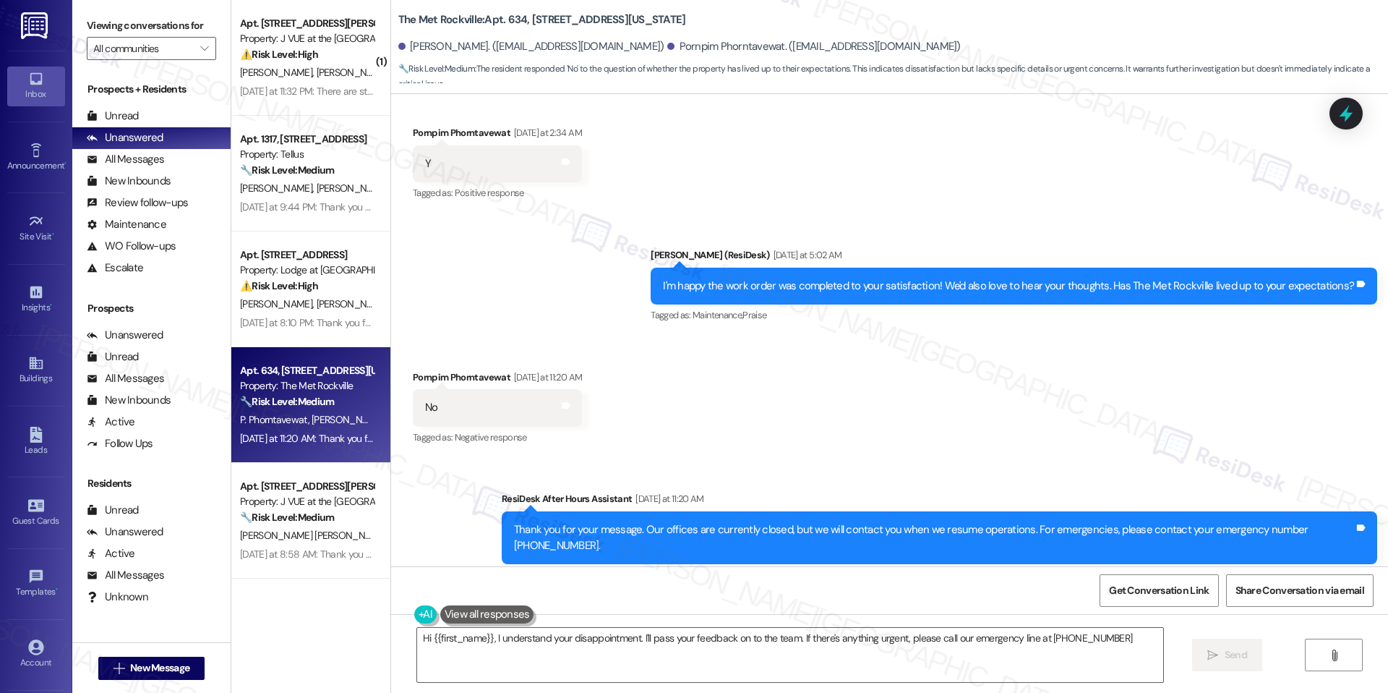
type textarea "Hi {{first_name}}, I understand your disappointment. I'll pass your feedback on…"
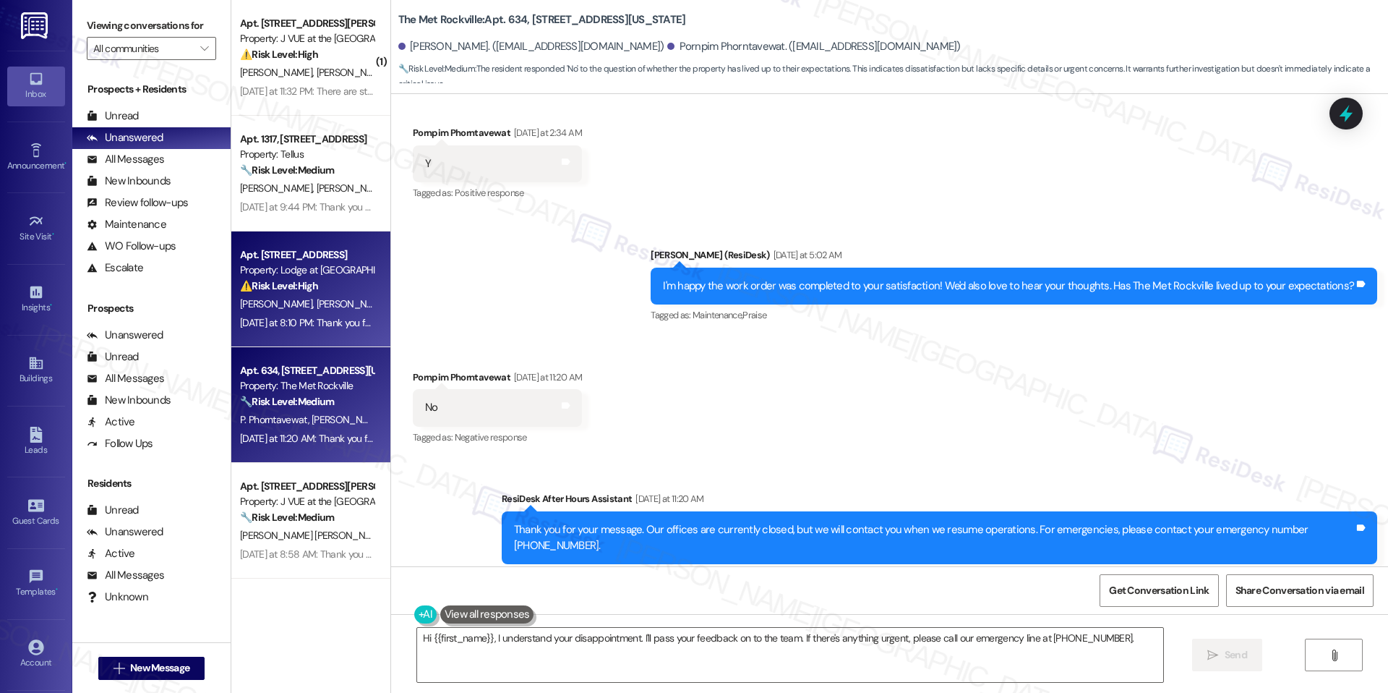
click at [271, 273] on div "Property: Lodge at [GEOGRAPHIC_DATA]" at bounding box center [307, 269] width 134 height 15
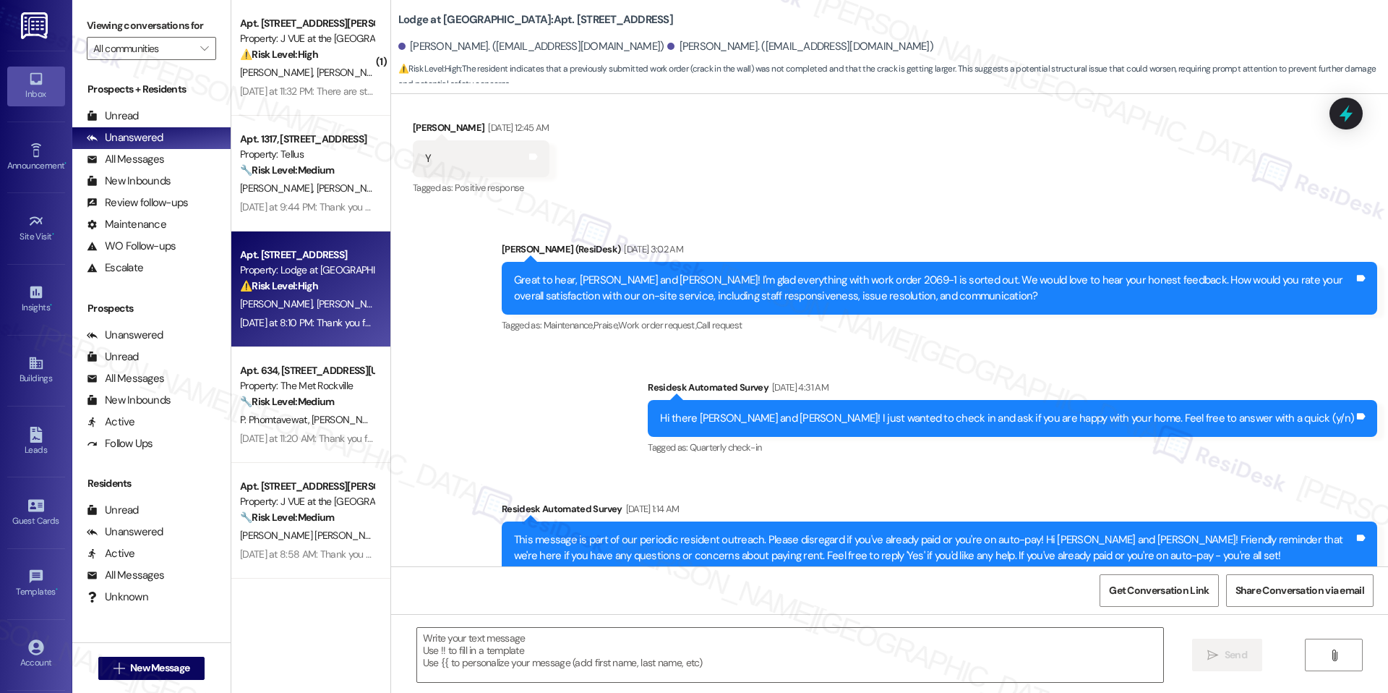
type textarea "Fetching suggested responses. Please feel free to read through the conversation…"
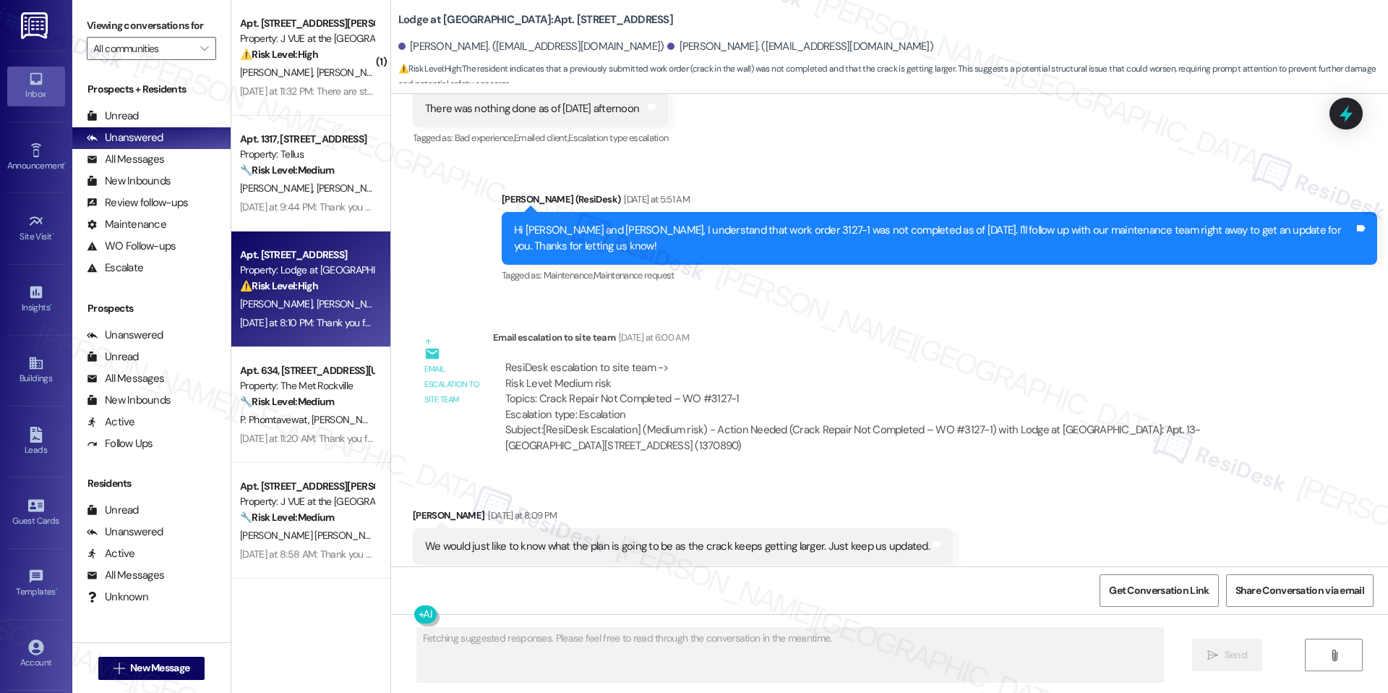
scroll to position [1595, 0]
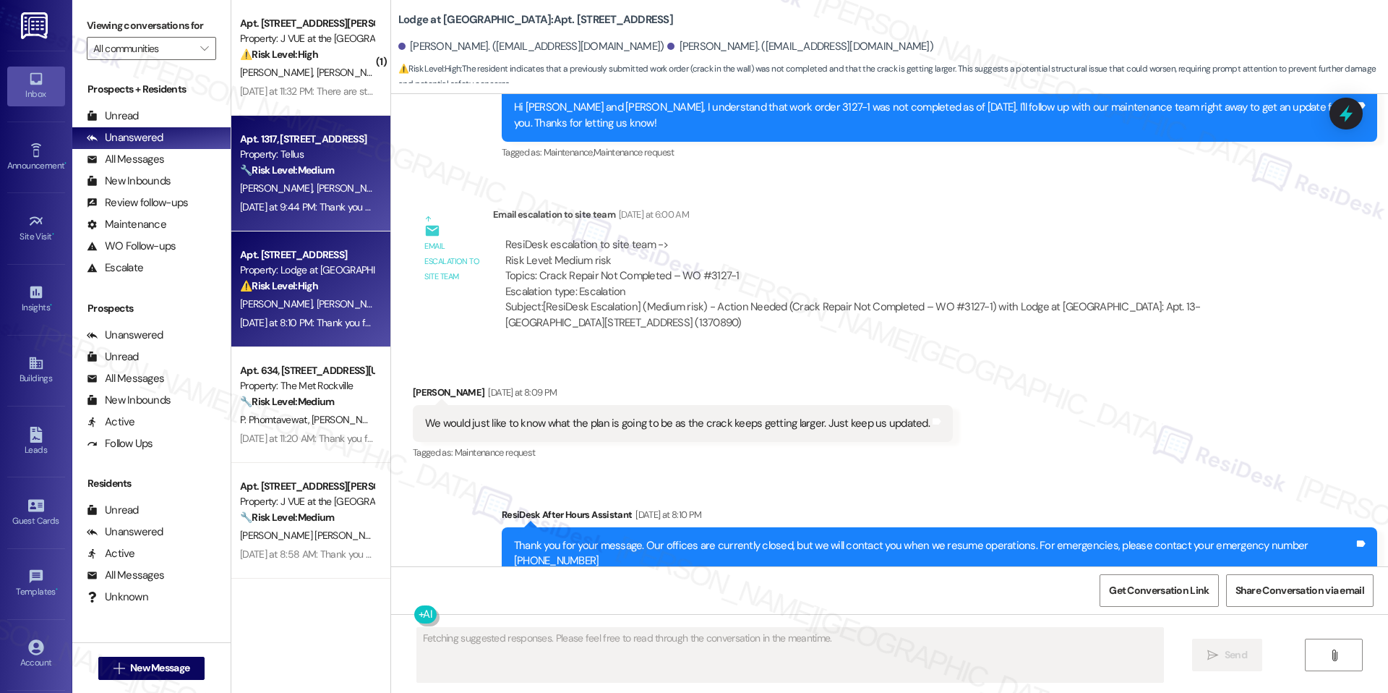
click at [239, 200] on div "Yesterday at 9:44 PM: Thank you for your message. Our offices are currently clo…" at bounding box center [307, 207] width 137 height 18
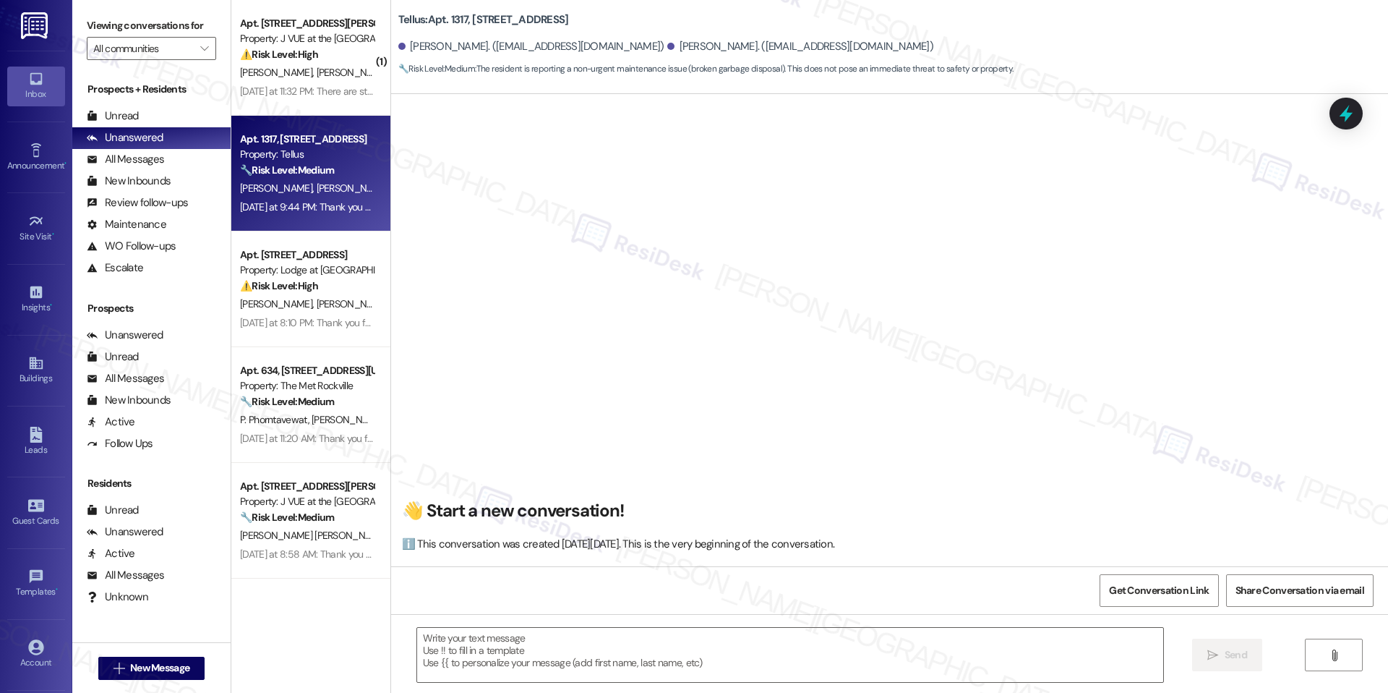
scroll to position [3576, 0]
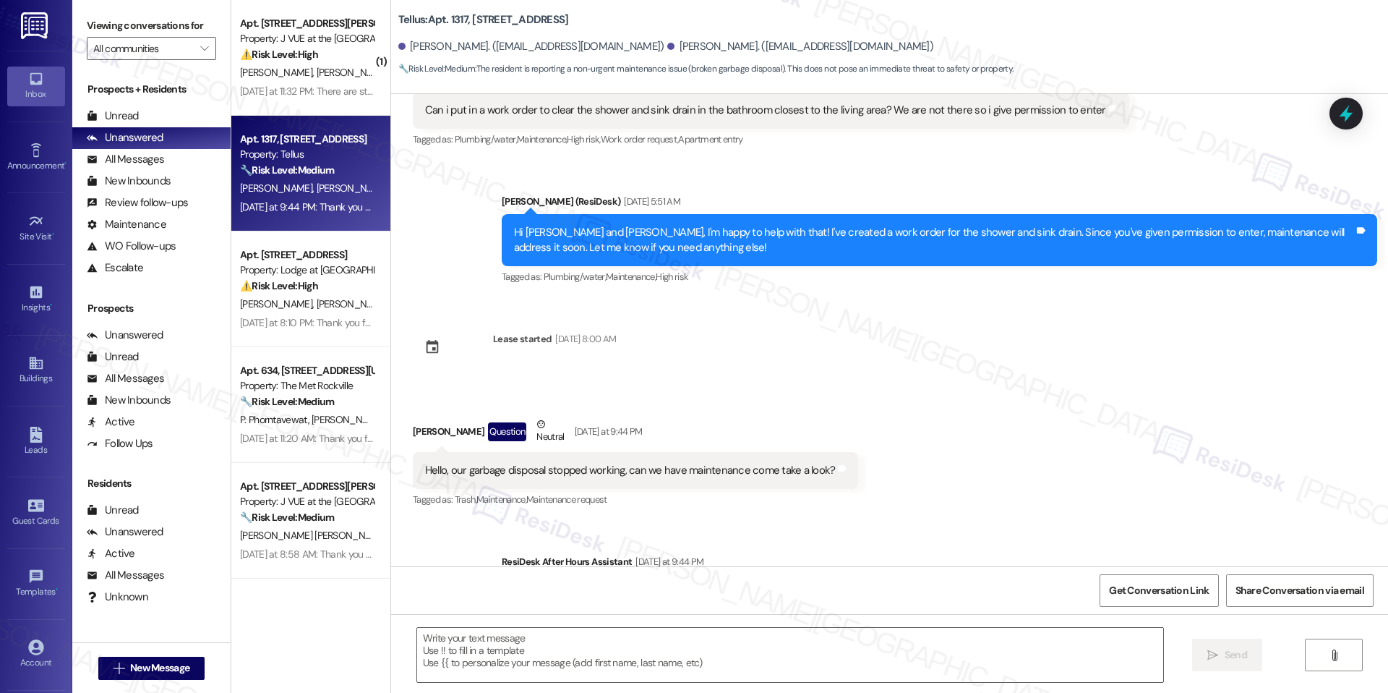
type textarea "Fetching suggested responses. Please feel free to read through the conversation…"
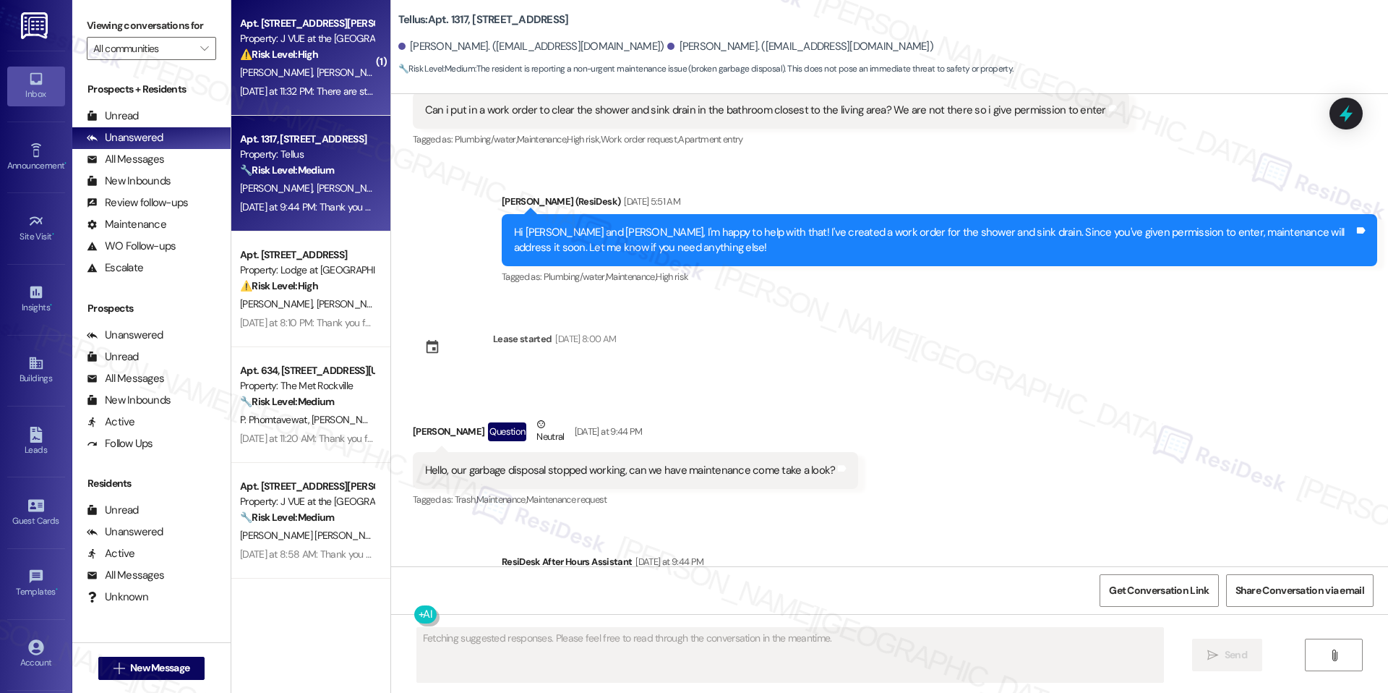
click at [255, 77] on span "[PERSON_NAME]" at bounding box center [278, 72] width 77 height 13
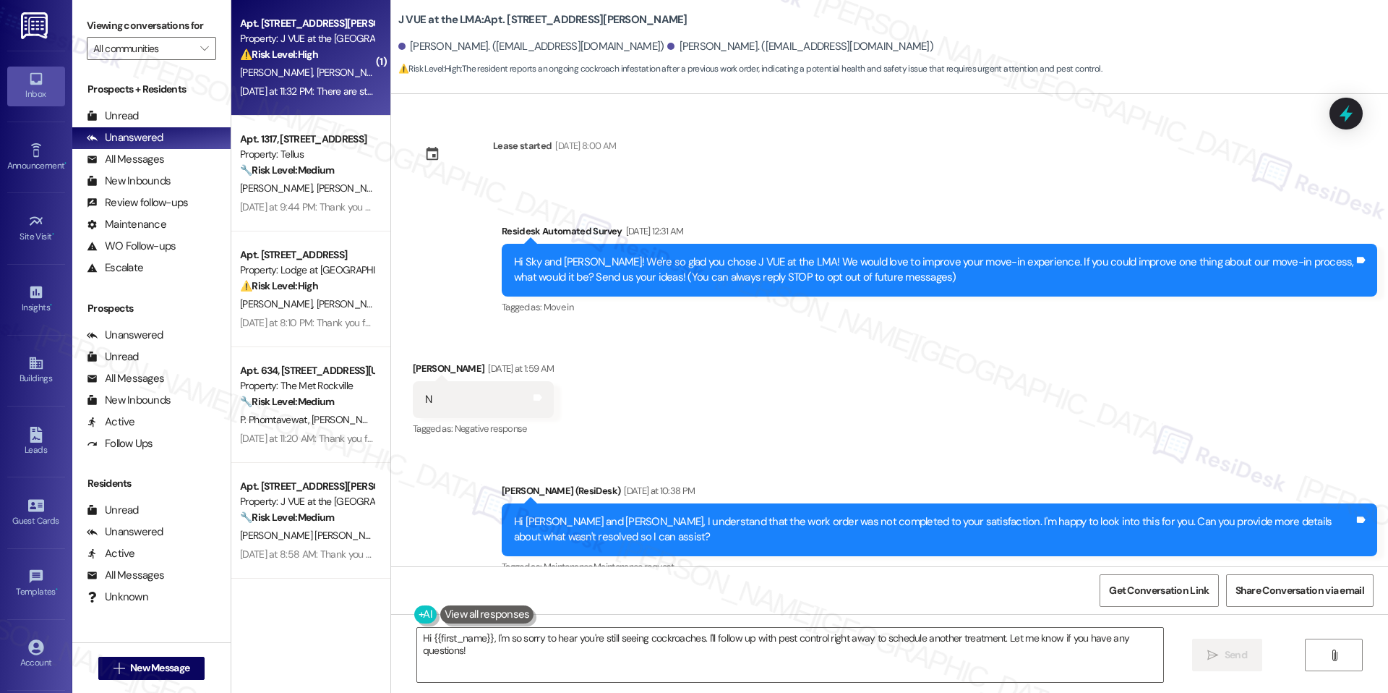
scroll to position [145, 0]
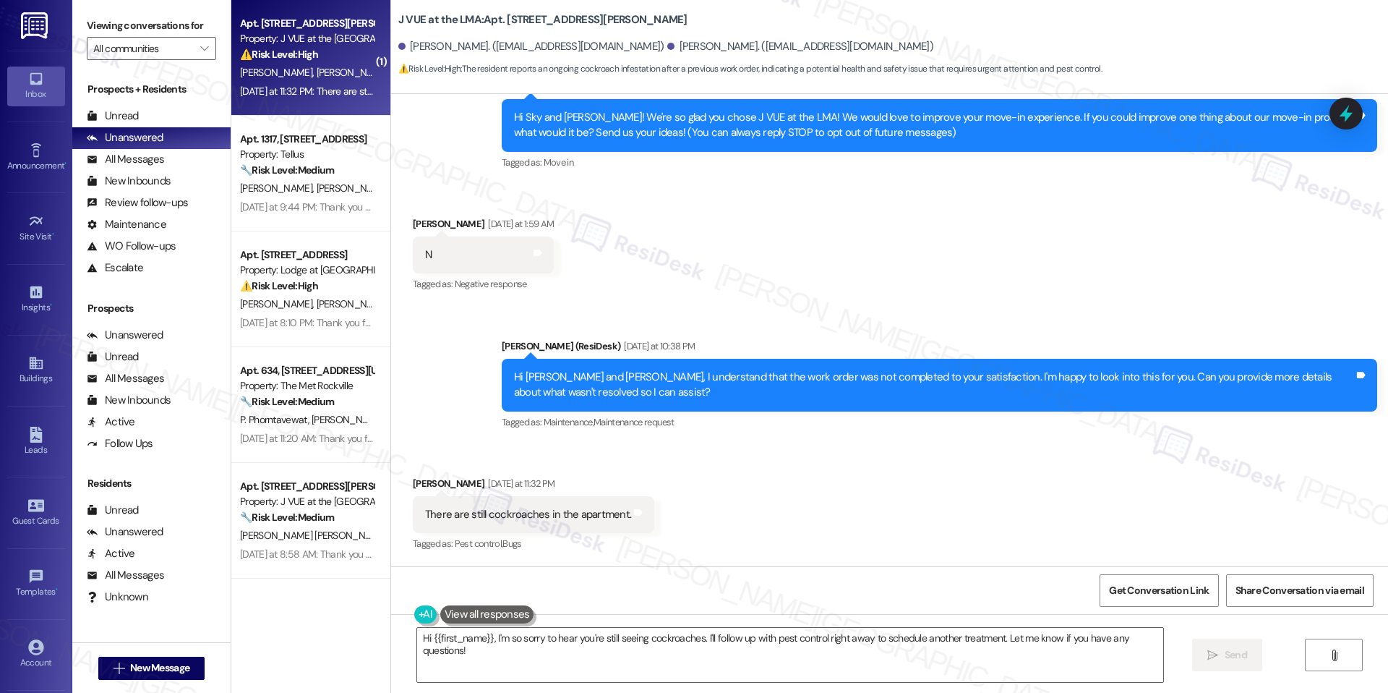
click at [742, 526] on div "Received via SMS Brianna Beauchamp Yesterday at 11:32 PM There are still cockro…" at bounding box center [889, 504] width 997 height 122
click at [724, 622] on div "Hi {{first_name}}, I'm so sorry to hear you're still seeing cockroaches. I'll f…" at bounding box center [889, 668] width 997 height 108
click at [723, 625] on div "Hi {{first_name}}, I'm so sorry to hear you're still seeing cockroaches. I'll f…" at bounding box center [889, 668] width 997 height 108
click at [723, 639] on textarea "Hi {{first_name}}, I'm so sorry to hear you're still seeing cockroaches. I'll f…" at bounding box center [790, 654] width 746 height 54
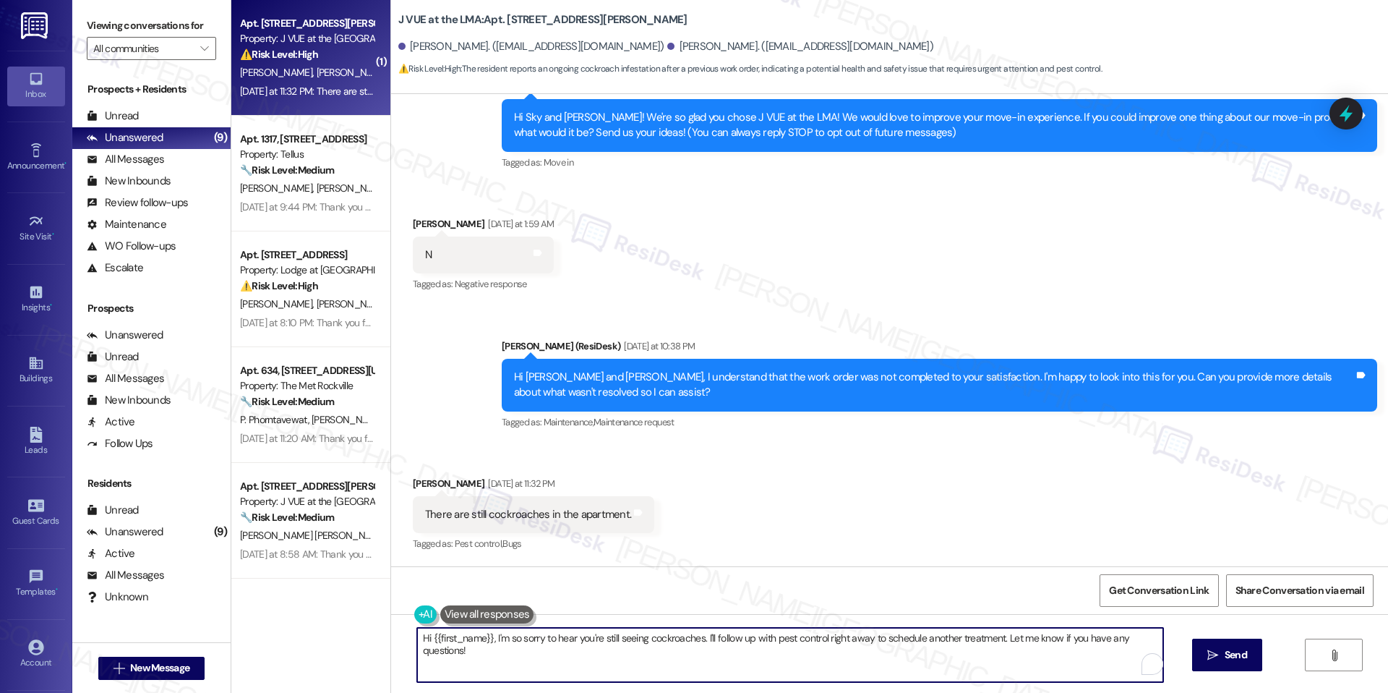
click at [723, 639] on textarea "Hi {{first_name}}, I'm so sorry to hear you're still seeing cockroaches. I'll f…" at bounding box center [790, 654] width 746 height 54
paste textarea "Brianna, thank you for letting us know. I’m sorry to hear there are still cockr…"
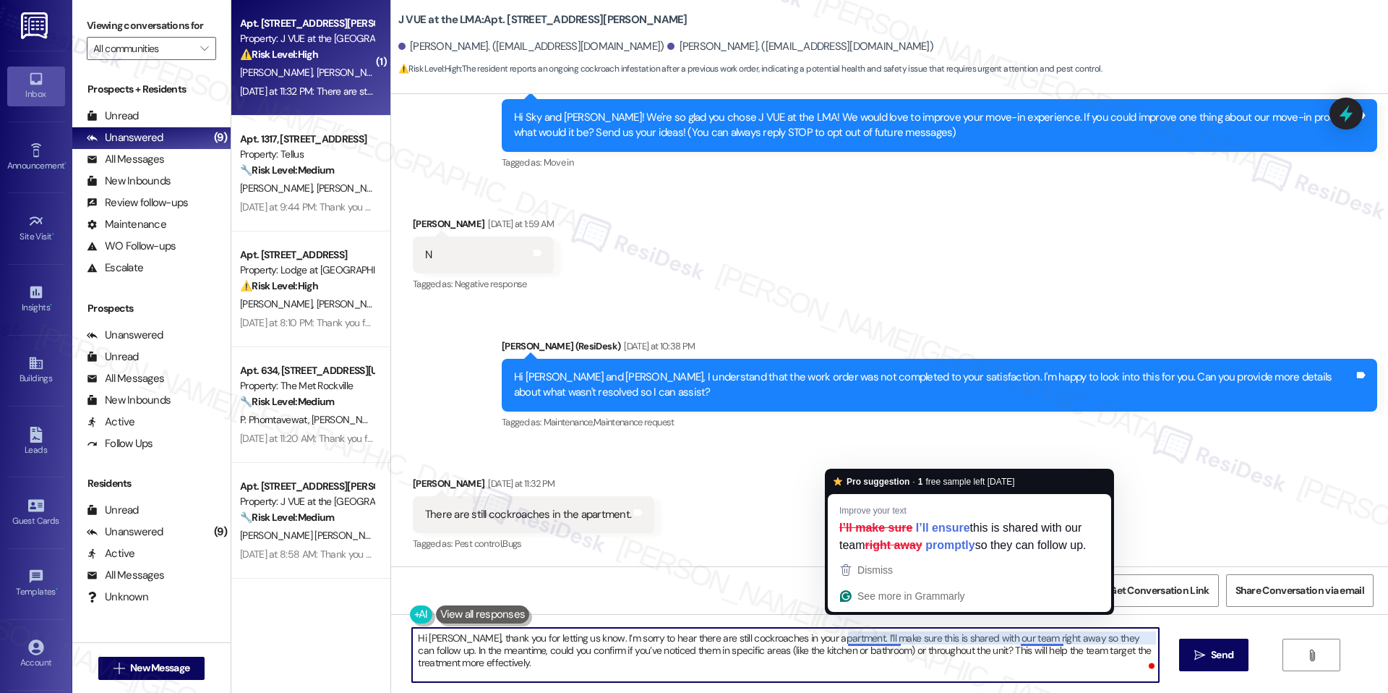
click at [932, 643] on textarea "Hi Brianna, thank you for letting us know. I’m sorry to hear there are still co…" at bounding box center [785, 654] width 746 height 54
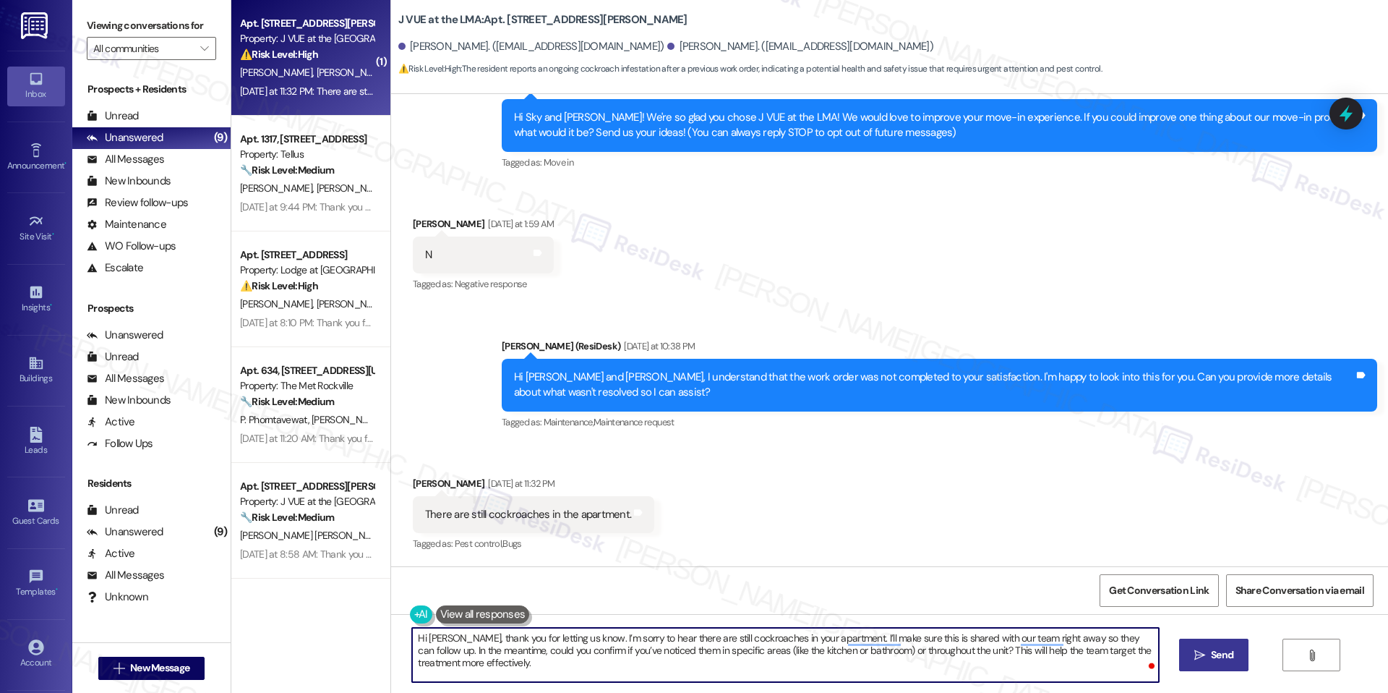
type textarea "Hi Brianna, thank you for letting us know. I’m sorry to hear there are still co…"
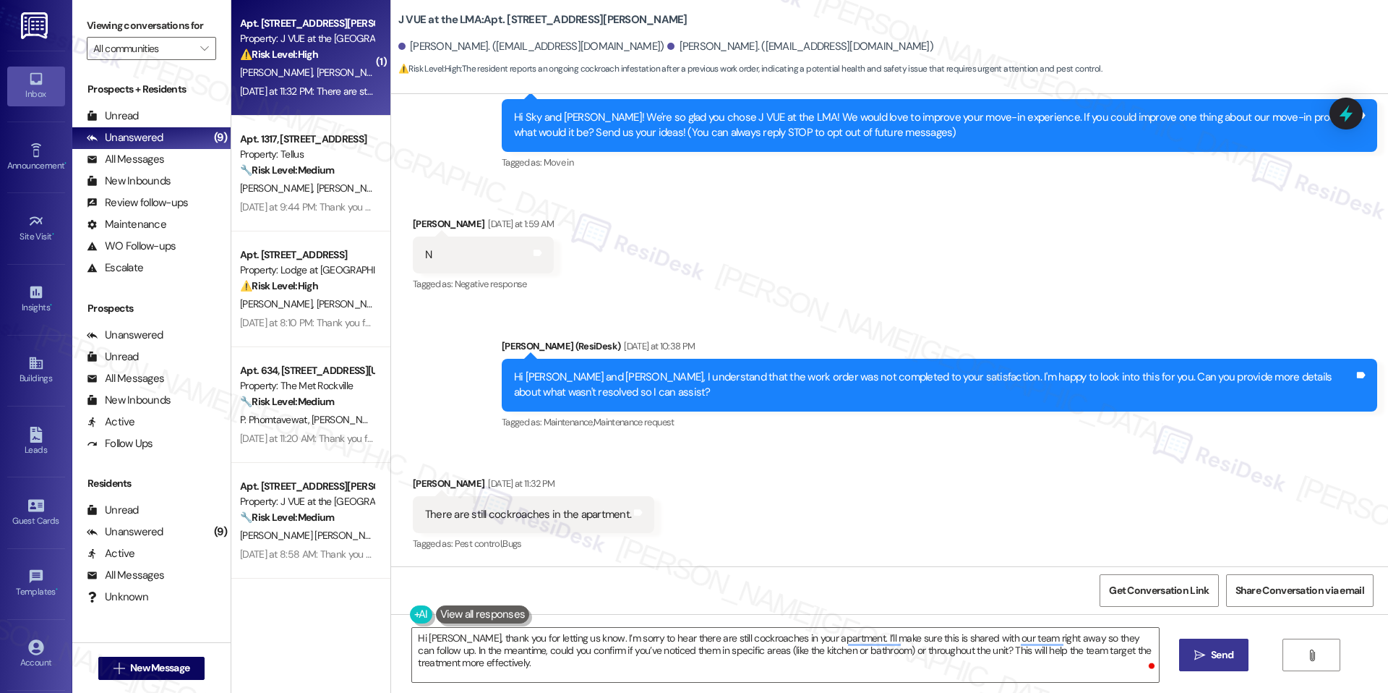
click at [1201, 669] on button " Send" at bounding box center [1214, 654] width 70 height 33
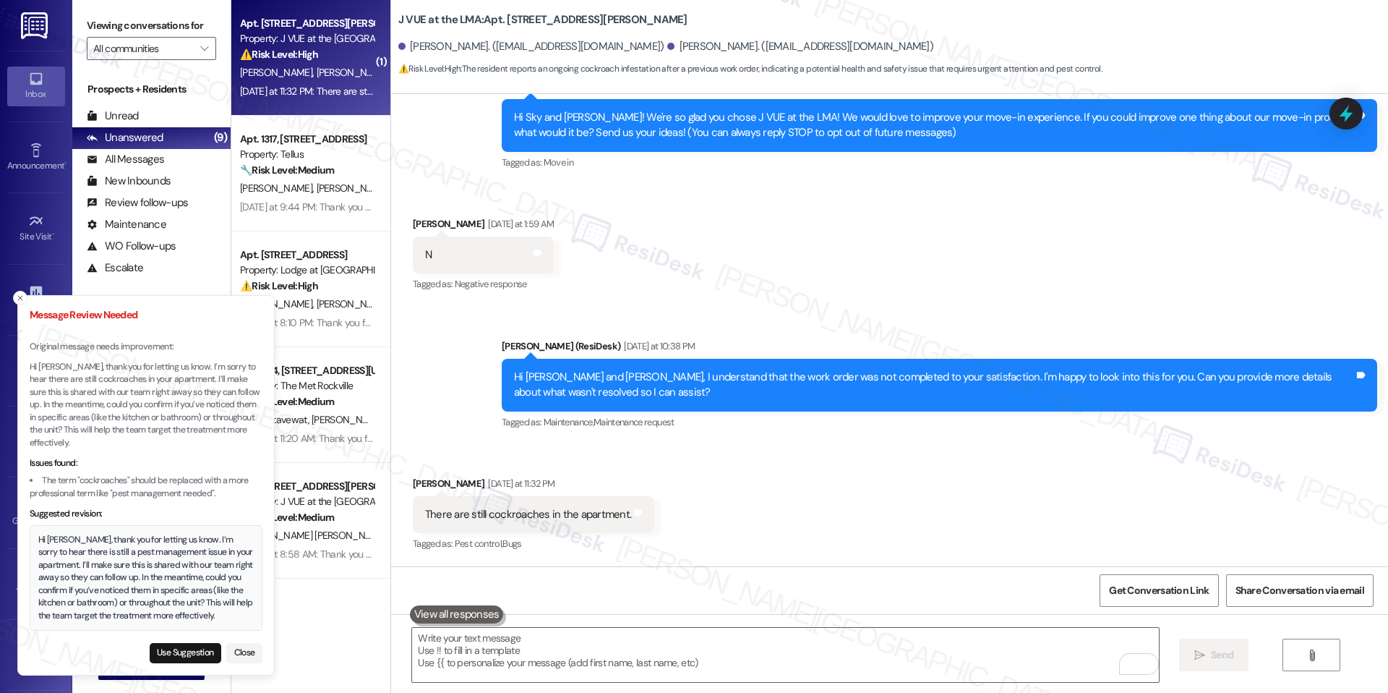
click at [509, 16] on b "J VUE at the LMA: Apt. 1109, 75 Saint Alphonsus St" at bounding box center [542, 19] width 289 height 15
copy b "1109"
click at [508, 18] on b "J VUE at the LMA: Apt. 1109, 75 Saint Alphonsus St" at bounding box center [542, 19] width 289 height 15
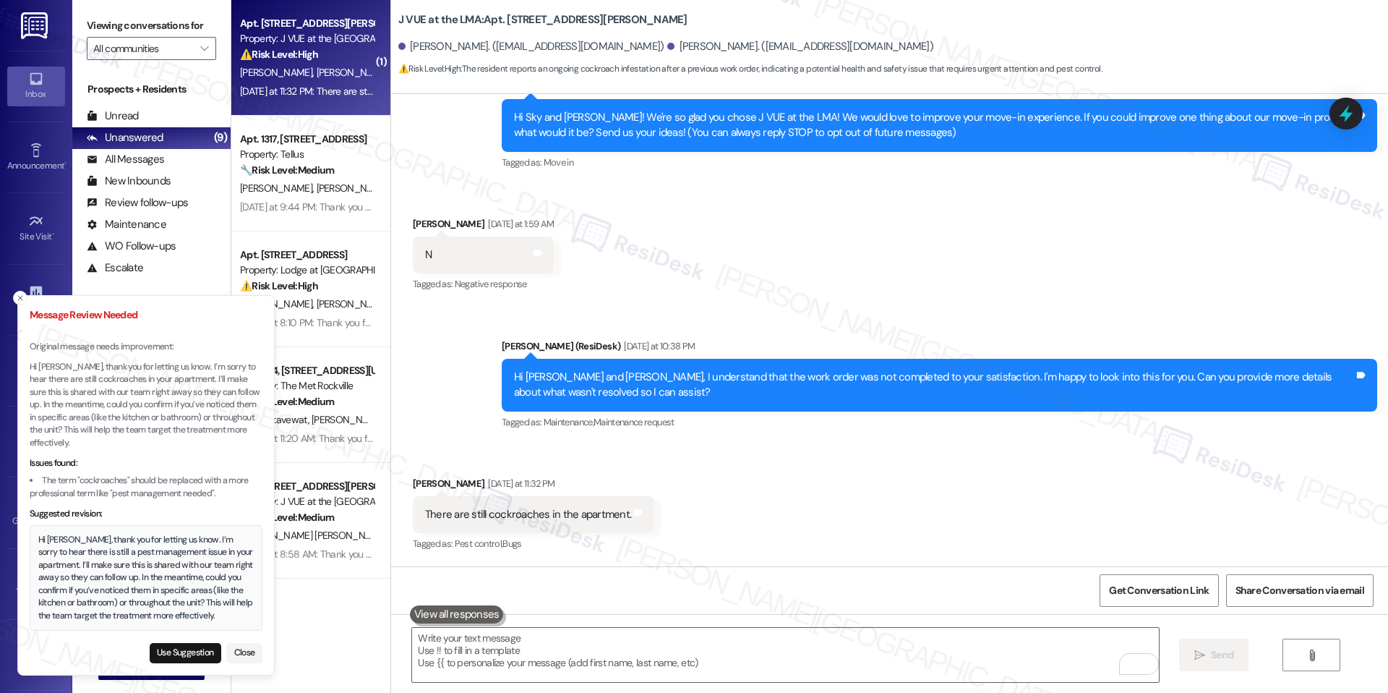
click at [504, 22] on b "J VUE at the LMA: Apt. 1109, 75 Saint Alphonsus St" at bounding box center [542, 19] width 289 height 15
copy b "1109"
click at [17, 298] on icon "Close toast" at bounding box center [20, 298] width 9 height 9
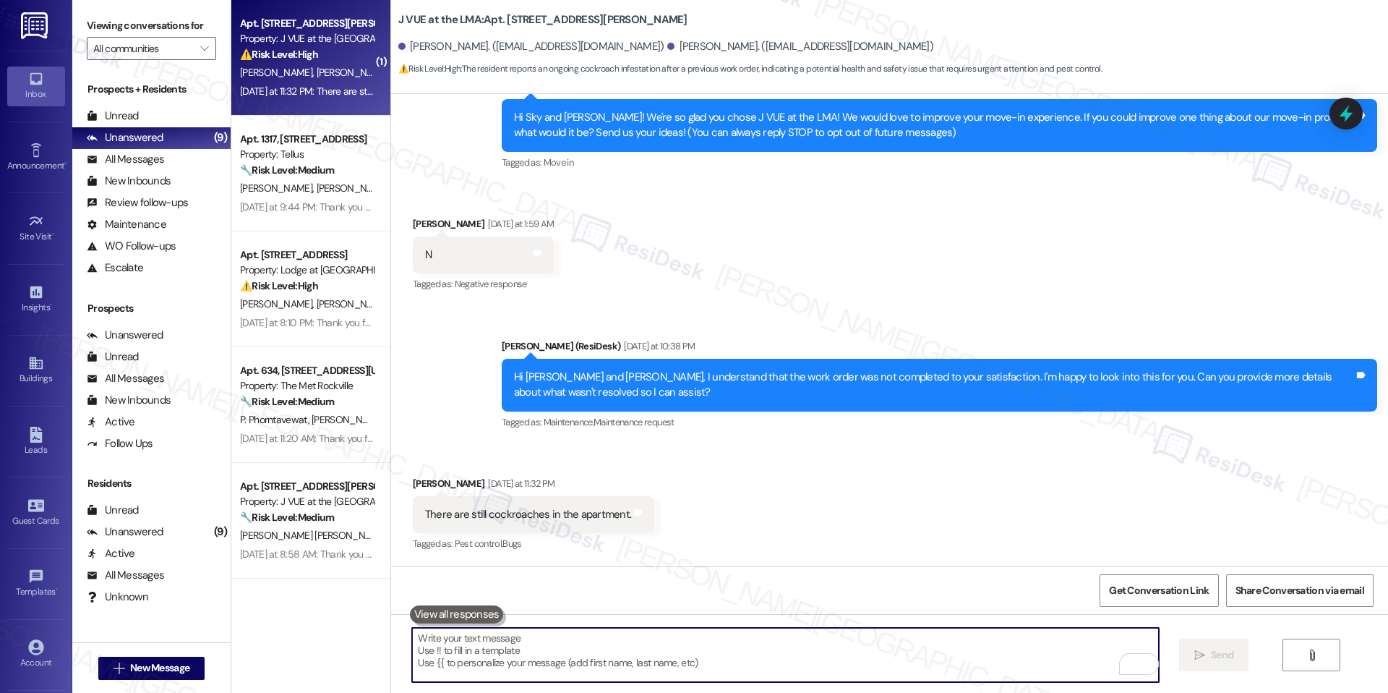
click at [588, 662] on textarea "To enrich screen reader interactions, please activate Accessibility in Grammarl…" at bounding box center [785, 654] width 746 height 54
paste textarea "Hi [PERSON_NAME], thank you for confirming. I’m sorry to hear you’re still expe…"
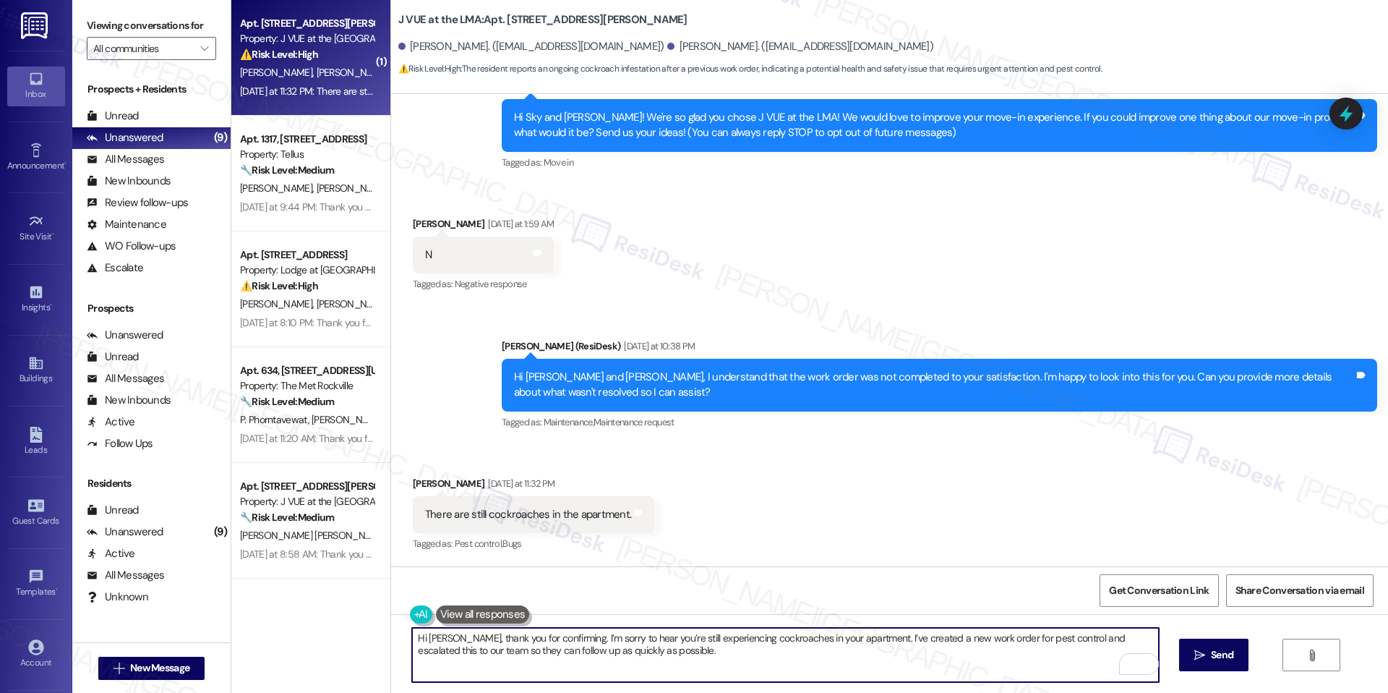
paste textarea "Do we have your permission to enter during your absence? Do you have pets that …"
click at [635, 651] on textarea "Hi Brianna, thank you for confirming. I’m sorry to hear you’re still experienci…" at bounding box center [785, 654] width 746 height 54
click at [664, 636] on textarea "Hi Brianna, thank you for confirming. I’m sorry to hear you’re still experienci…" at bounding box center [785, 654] width 746 height 54
click at [701, 656] on textarea "Hi Brianna, thank you for confirming. I’m sorry to hear you’re experiencing coc…" at bounding box center [785, 654] width 746 height 54
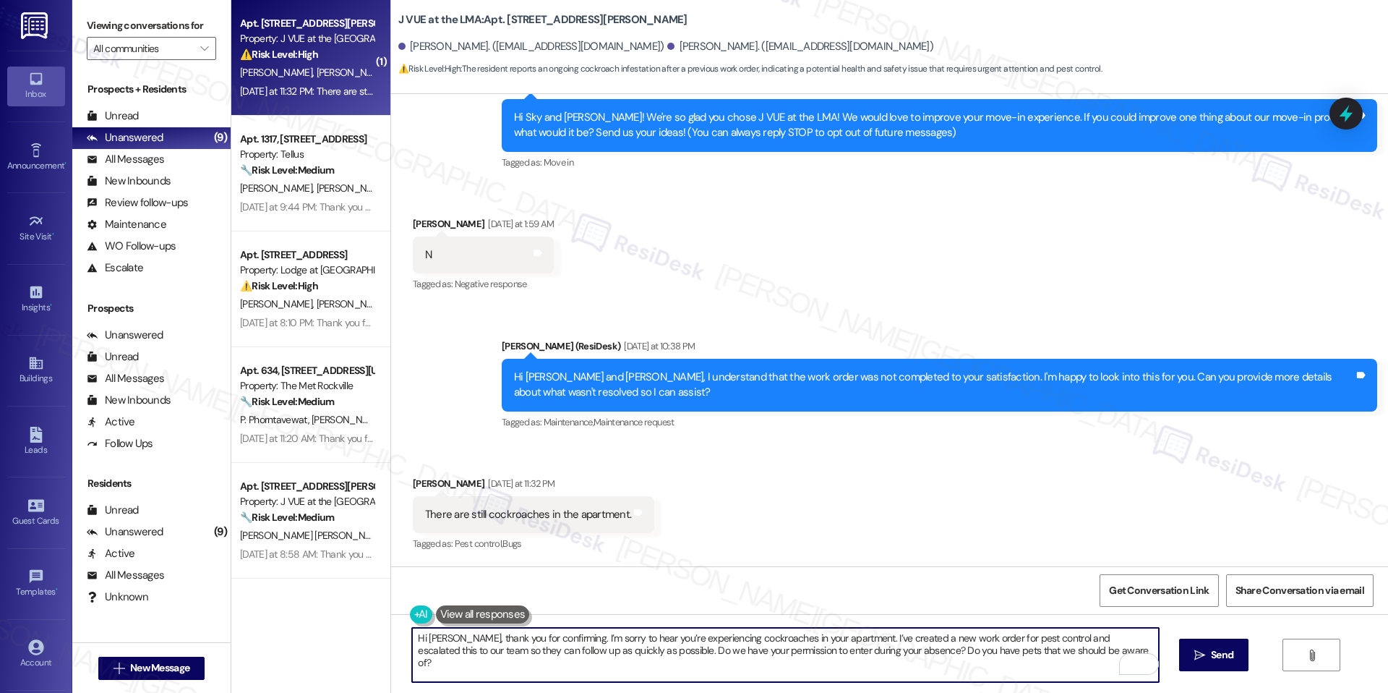
click at [1069, 654] on textarea "Hi Brianna, thank you for confirming. I’m sorry to hear you’re experiencing coc…" at bounding box center [785, 654] width 746 height 54
type textarea "Hi Brianna, thank you for confirming. I’m sorry to hear you’re experiencing coc…"
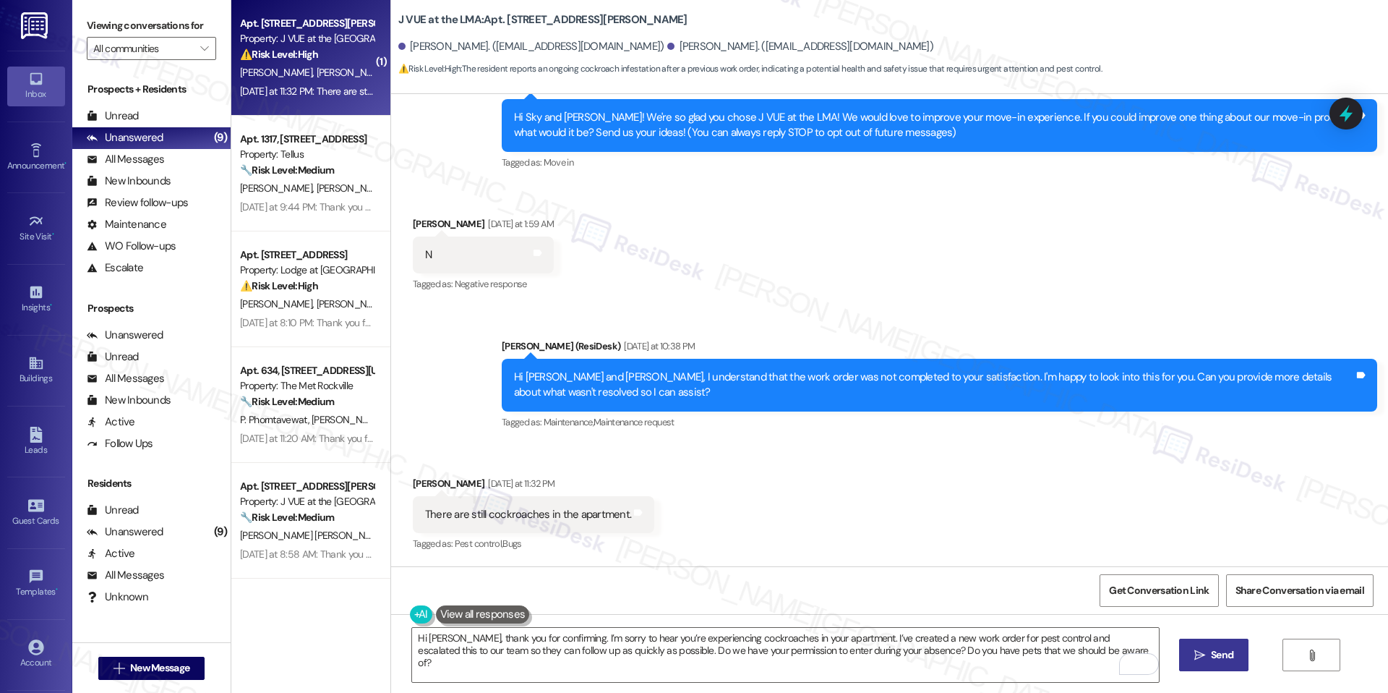
click at [1208, 661] on span "Send" at bounding box center [1222, 654] width 28 height 15
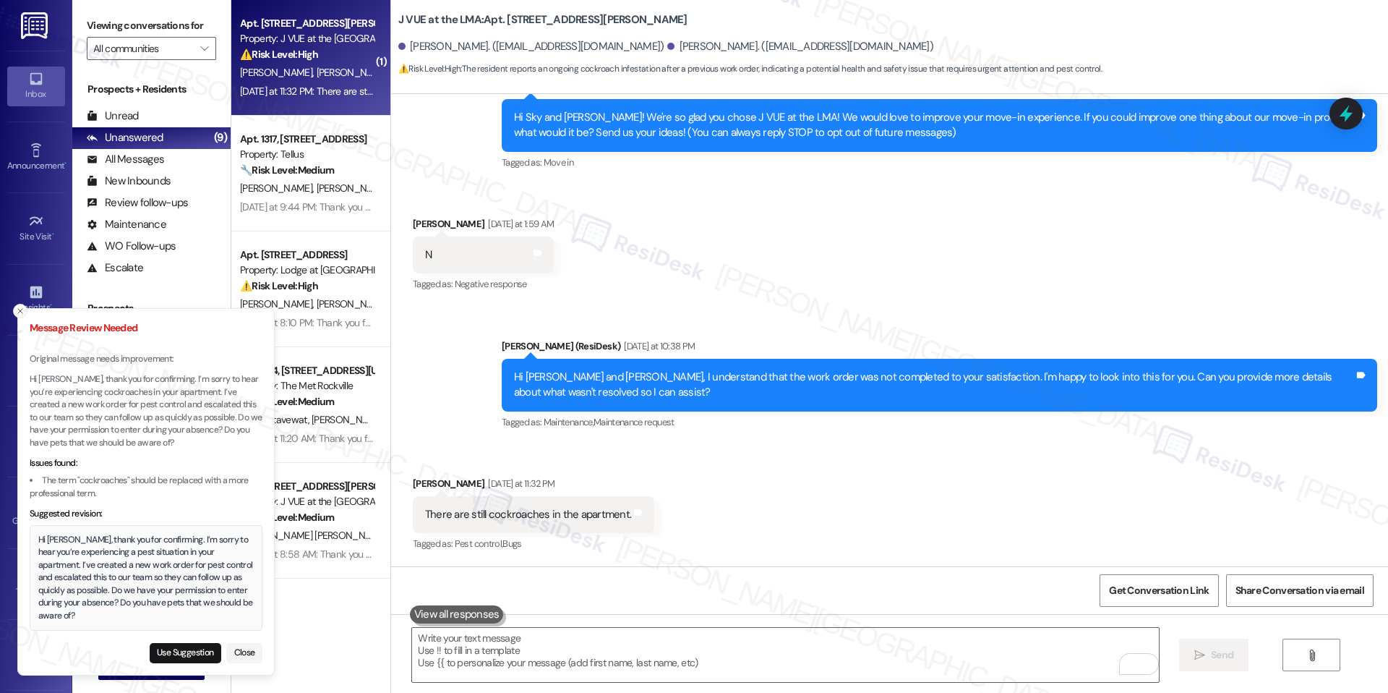
click at [19, 312] on icon "Close toast" at bounding box center [20, 311] width 9 height 9
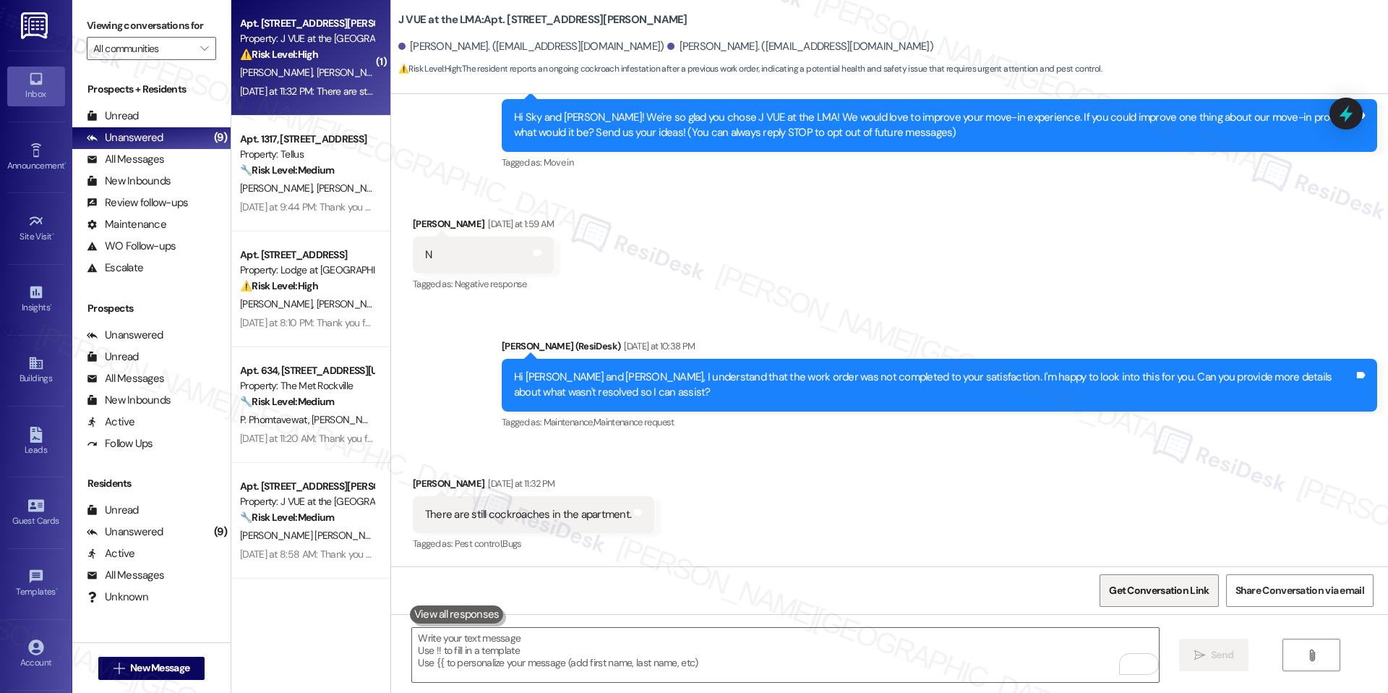
click at [1148, 596] on span "Get Conversation Link" at bounding box center [1159, 590] width 100 height 15
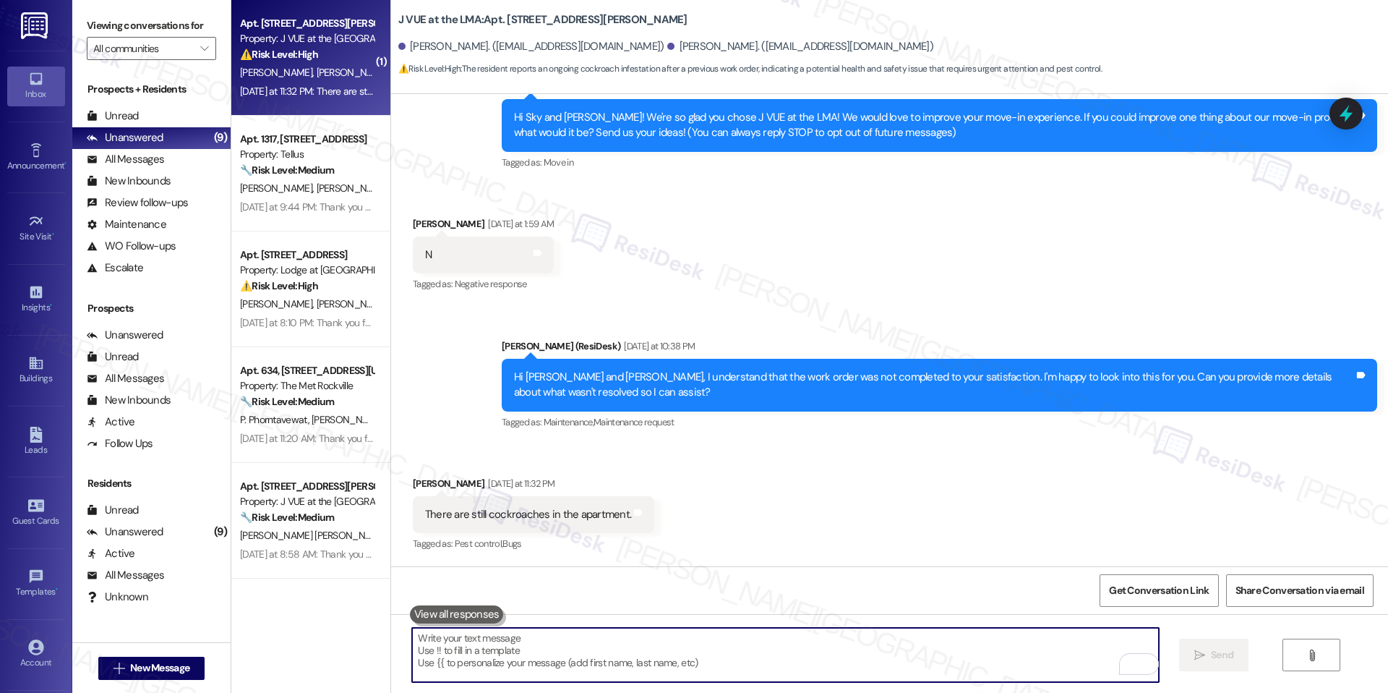
click at [701, 644] on textarea "To enrich screen reader interactions, please activate Accessibility in Grammarl…" at bounding box center [785, 654] width 746 height 54
click at [714, 629] on textarea "To enrich screen reader interactions, please activate Accessibility in Grammarl…" at bounding box center [785, 654] width 746 height 54
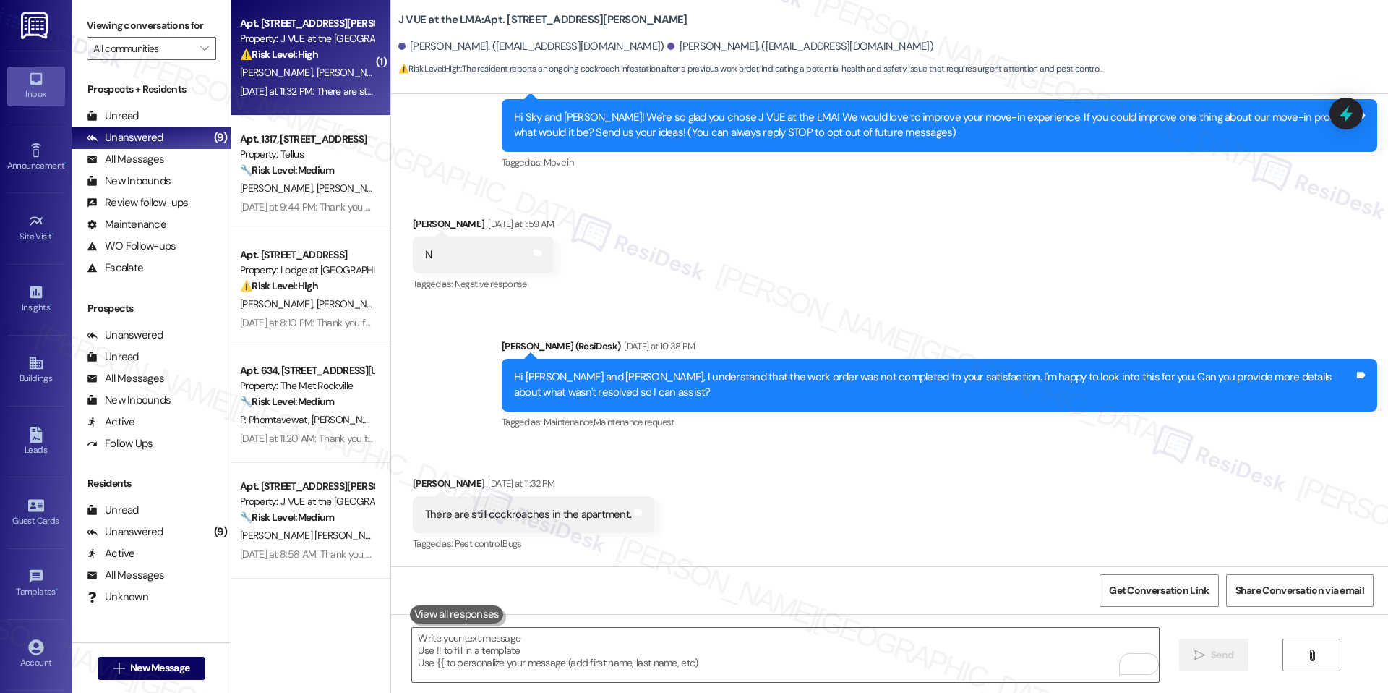
click at [474, 26] on b "J VUE at the LMA: Apt. 1109, 75 Saint Alphonsus St" at bounding box center [542, 19] width 289 height 15
click at [1201, 583] on span "Get Conversation Link" at bounding box center [1159, 590] width 100 height 15
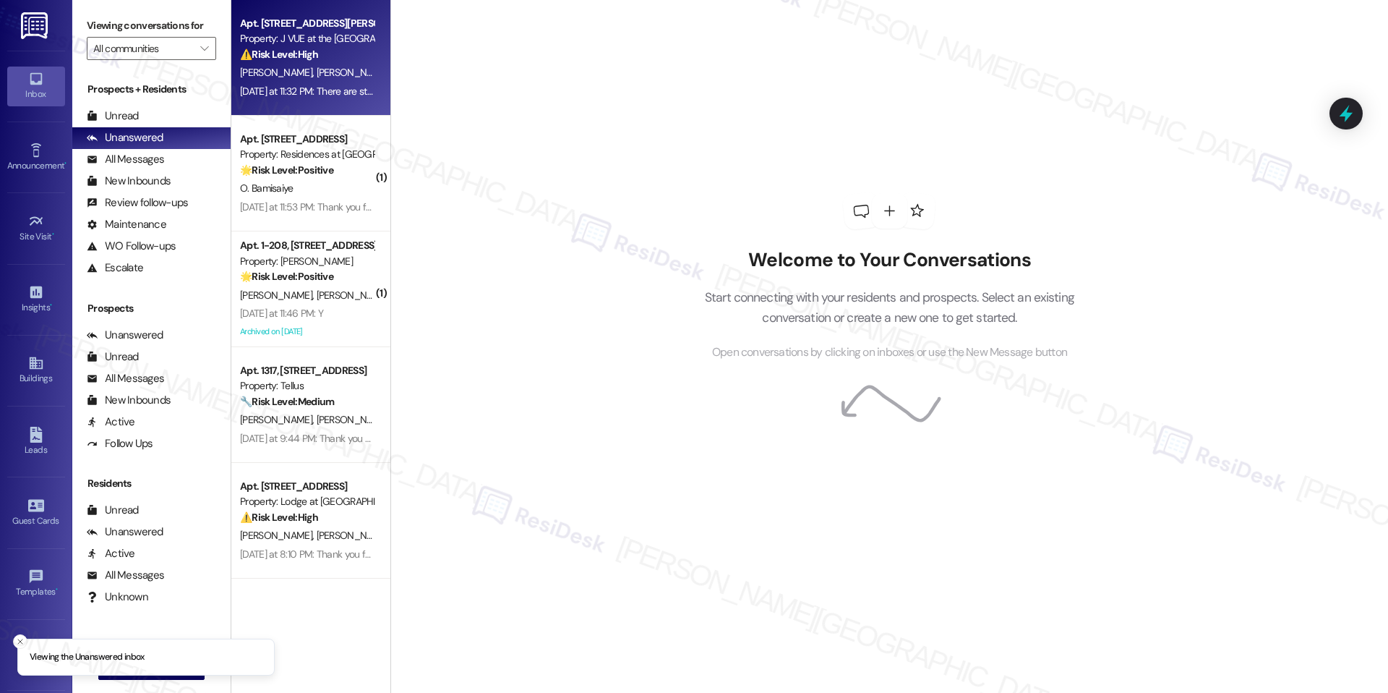
click at [278, 80] on div "[PERSON_NAME] [PERSON_NAME]" at bounding box center [307, 73] width 137 height 18
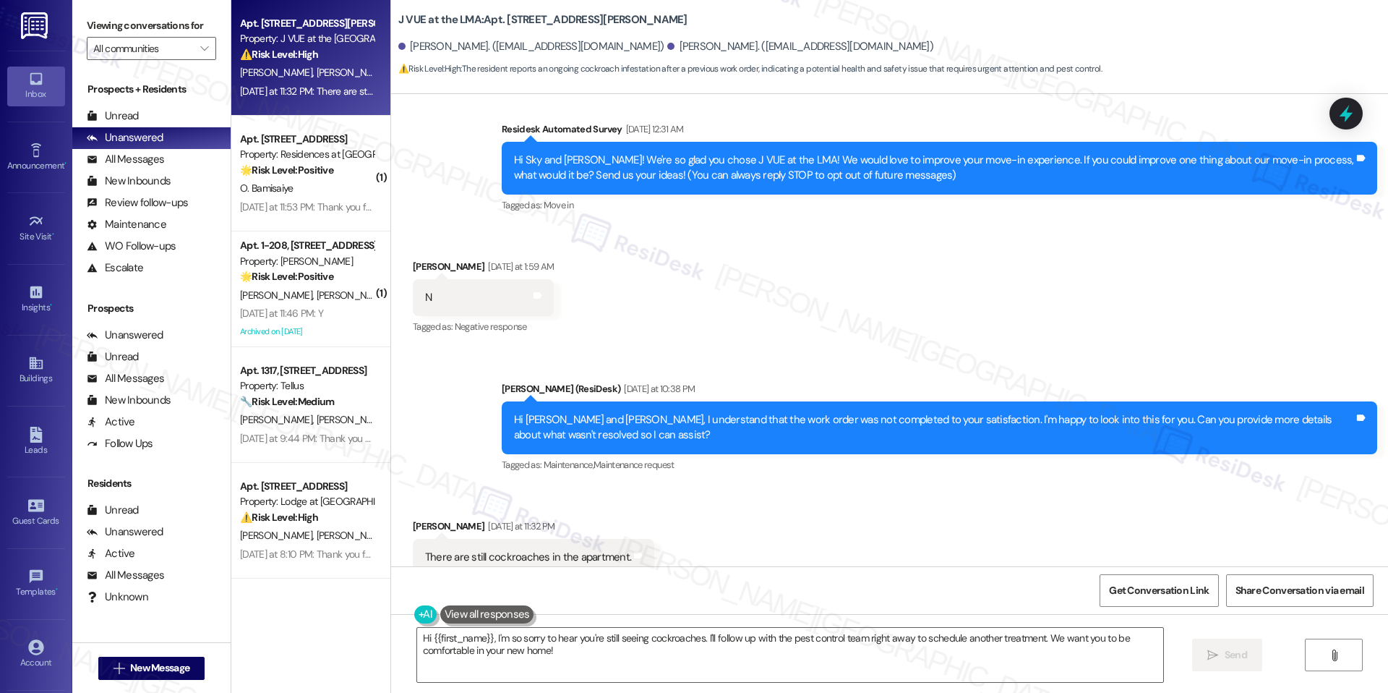
scroll to position [145, 0]
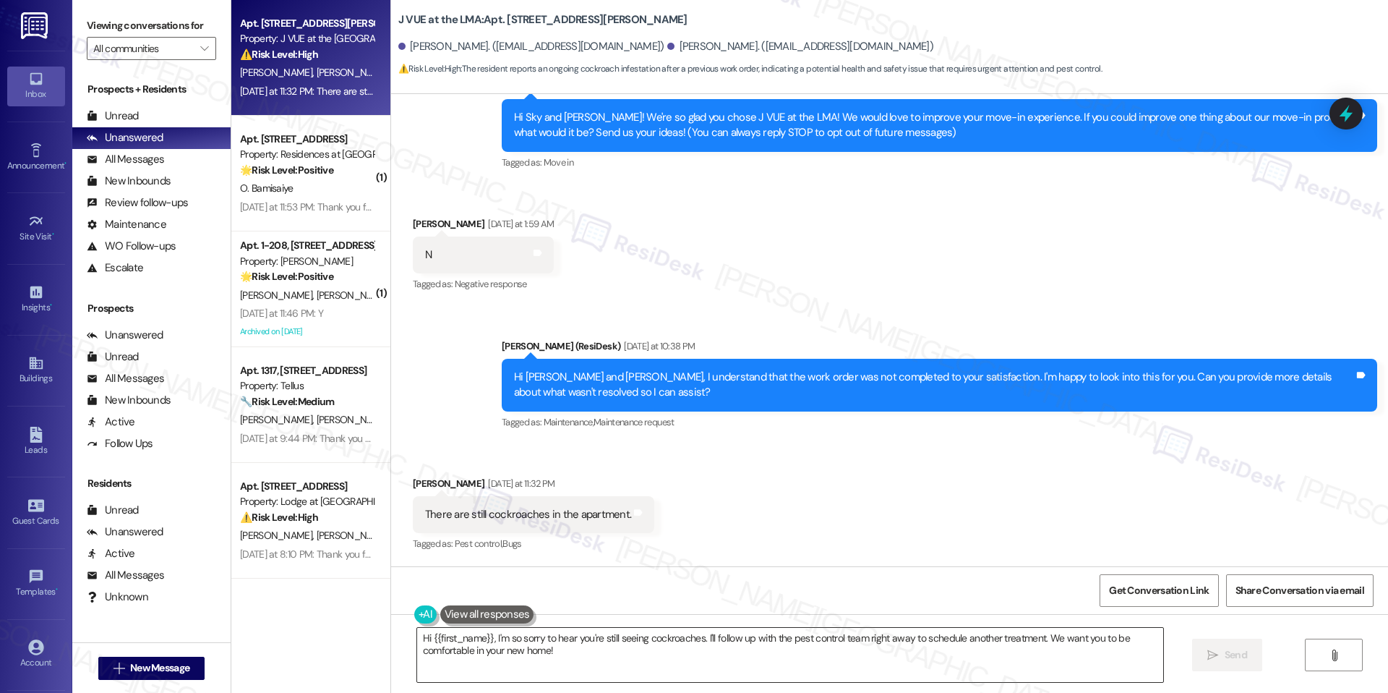
click at [638, 643] on textarea "Hi {{first_name}}, I'm so sorry to hear you're still seeing cockroaches. I'll f…" at bounding box center [790, 654] width 746 height 54
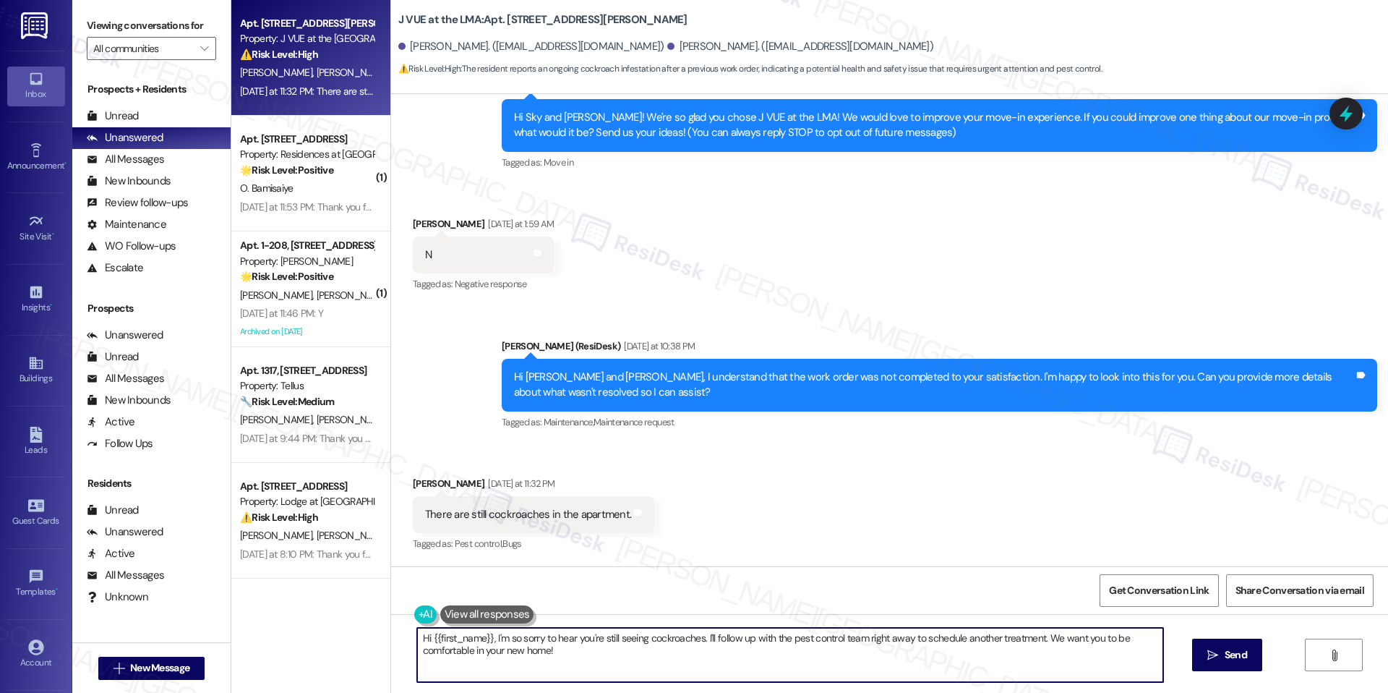
click at [638, 643] on textarea "Hi {{first_name}}, I'm so sorry to hear you're still seeing cockroaches. I'll f…" at bounding box center [790, 654] width 746 height 54
paste textarea "[PERSON_NAME], thank you for confirming. I’m sorry to hear you’re still experie…"
drag, startPoint x: 539, startPoint y: 652, endPoint x: 625, endPoint y: 654, distance: 86.8
click at [625, 654] on textarea "Hi [PERSON_NAME], thank you for confirming. I’m sorry to hear you’re still expe…" at bounding box center [785, 654] width 746 height 54
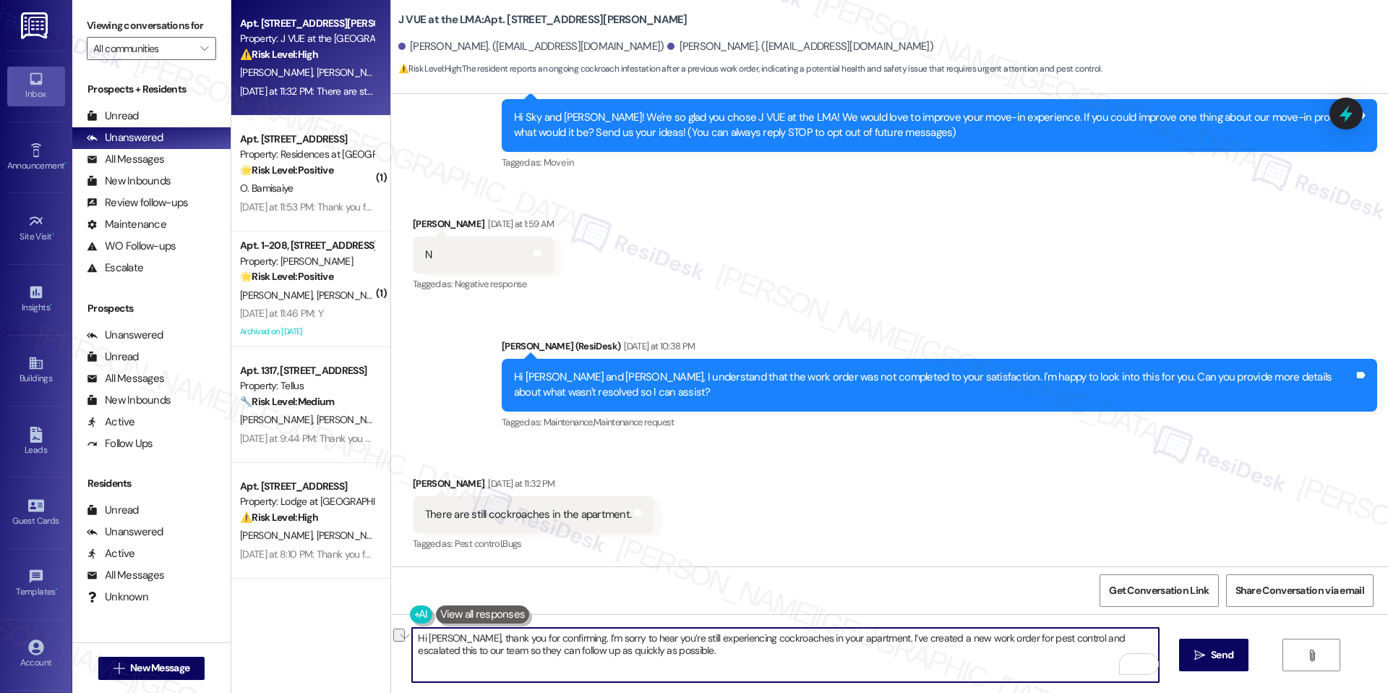
click at [557, 652] on textarea "Hi Brianna, thank you for confirming. I’m sorry to hear you’re still experienci…" at bounding box center [785, 654] width 746 height 54
click at [652, 652] on textarea "Hi Brianna, thank you for confirming. I’m sorry to hear you’re still experienci…" at bounding box center [785, 654] width 746 height 54
paste textarea "Do we have your permission to enter during your absence? Do you have pets that …"
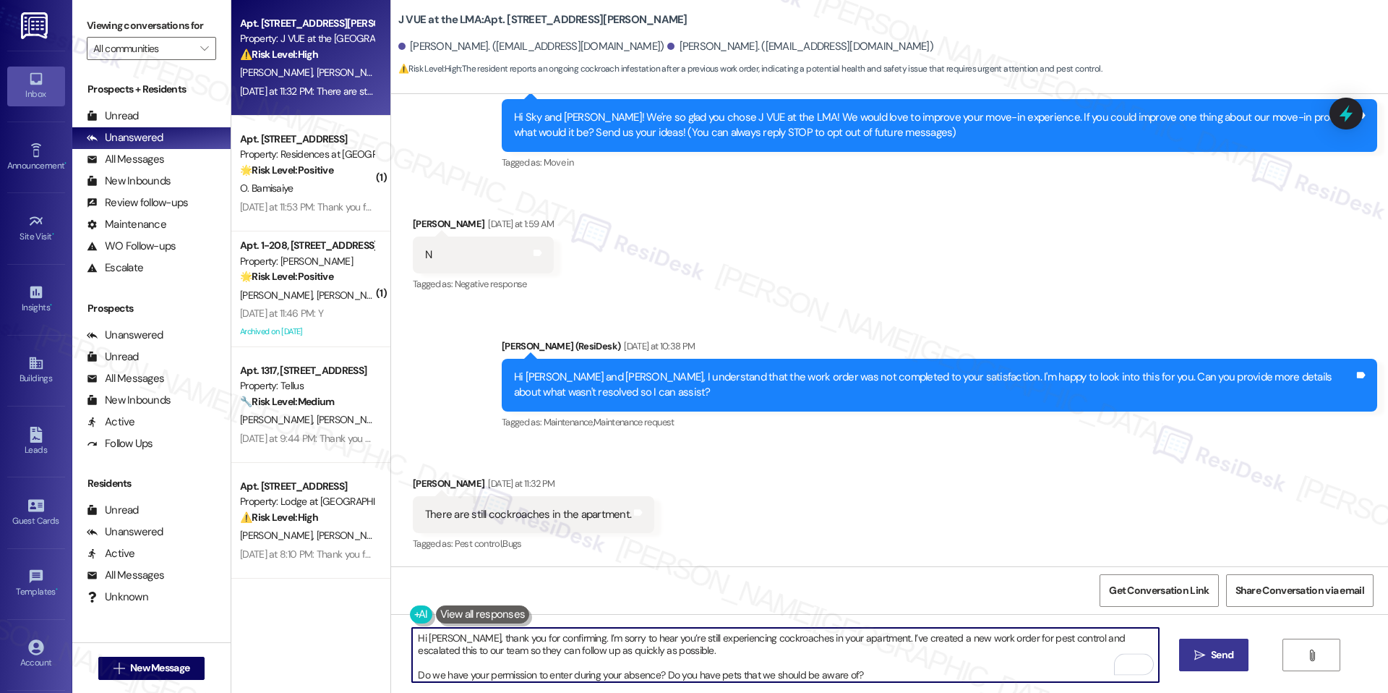
type textarea "Hi Brianna, thank you for confirming. I’m sorry to hear you’re still experienci…"
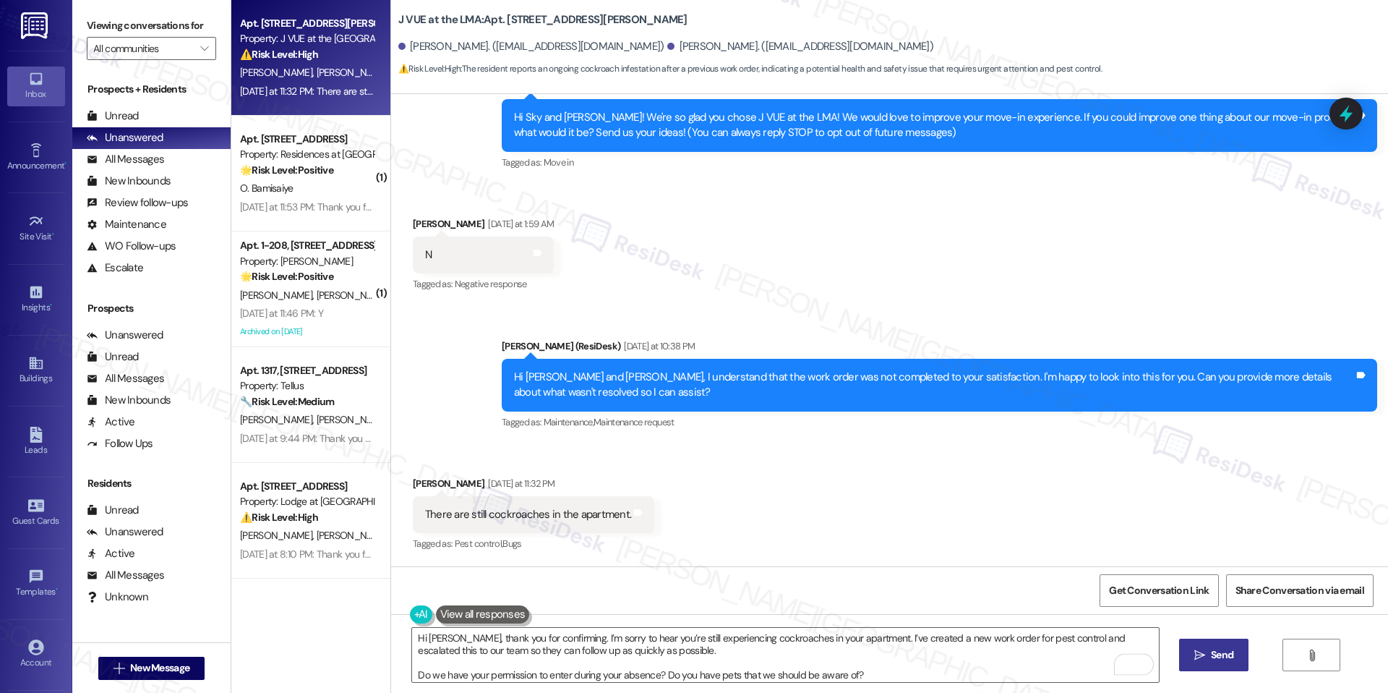
click at [1186, 659] on button " Send" at bounding box center [1214, 654] width 70 height 33
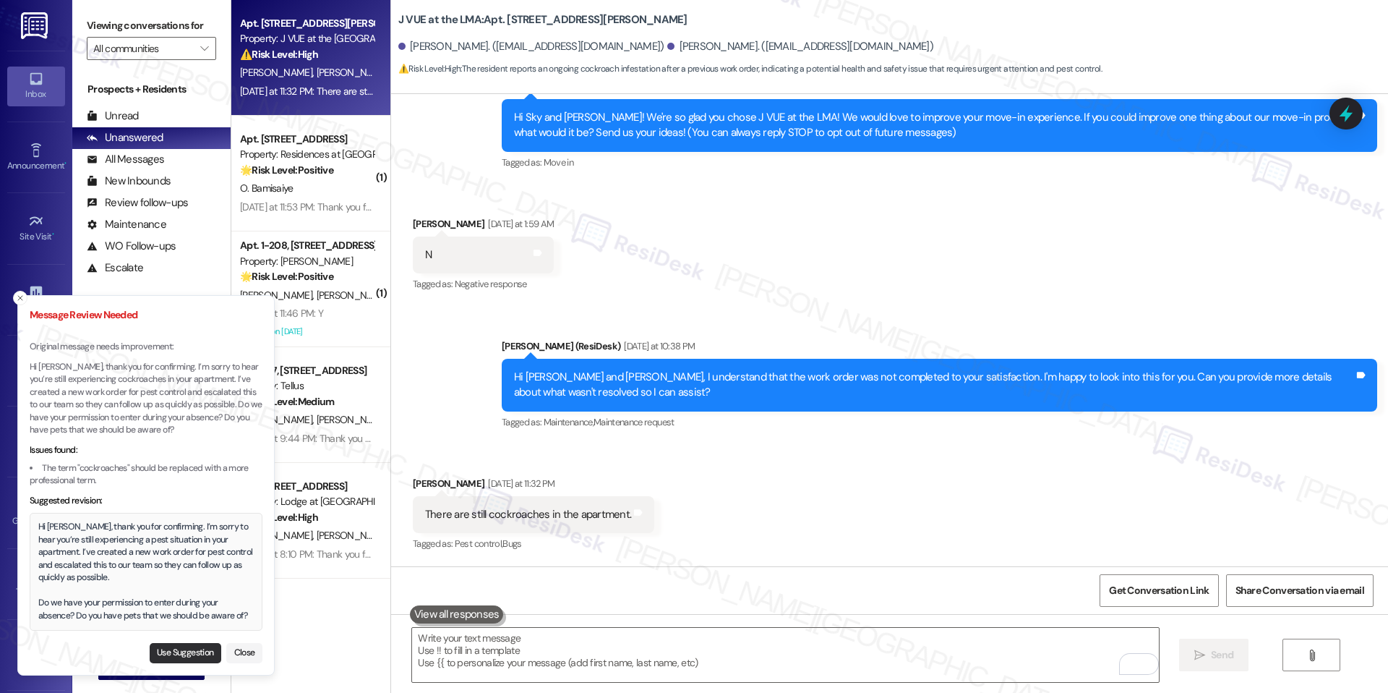
click at [181, 650] on button "Use Suggestion" at bounding box center [186, 653] width 72 height 20
type textarea "Hi Brianna, thank you for confirming. I’m sorry to hear you’re still experienci…"
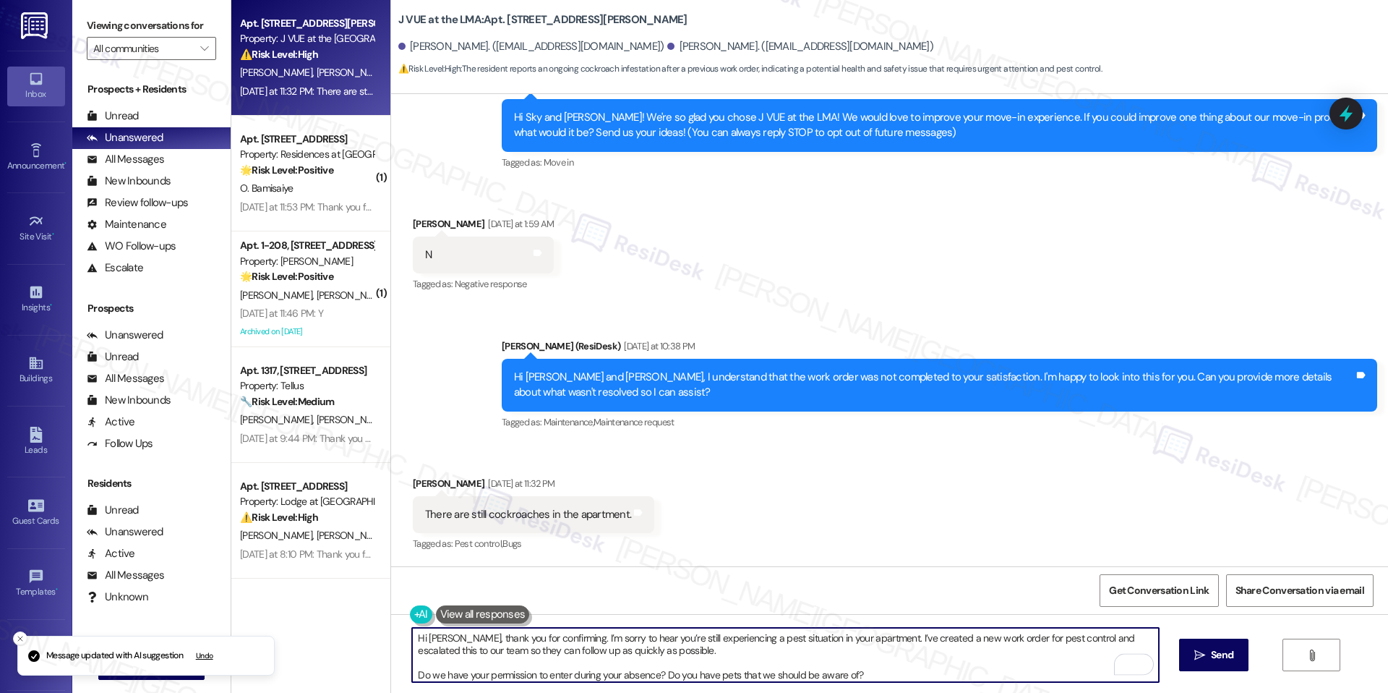
click at [748, 648] on textarea "Hi Brianna, thank you for confirming. I’m sorry to hear you’re still experienci…" at bounding box center [785, 654] width 746 height 54
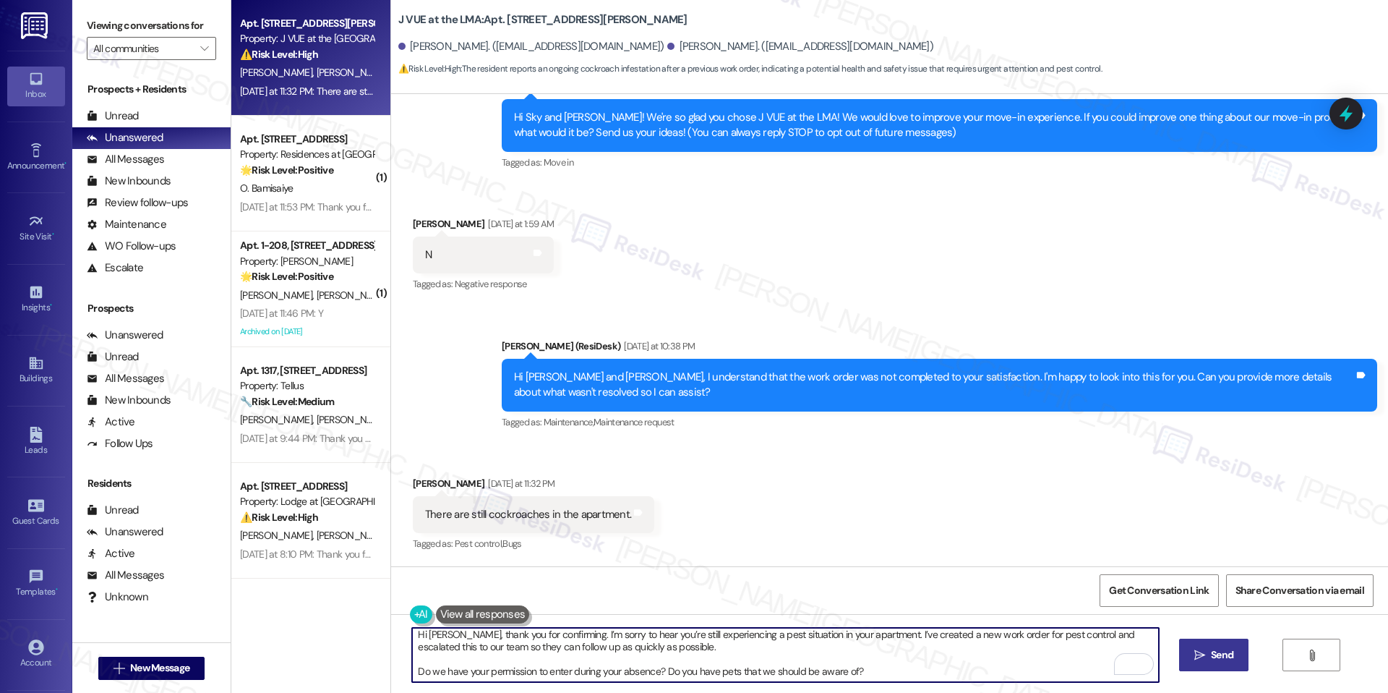
click at [1209, 641] on button " Send" at bounding box center [1214, 654] width 70 height 33
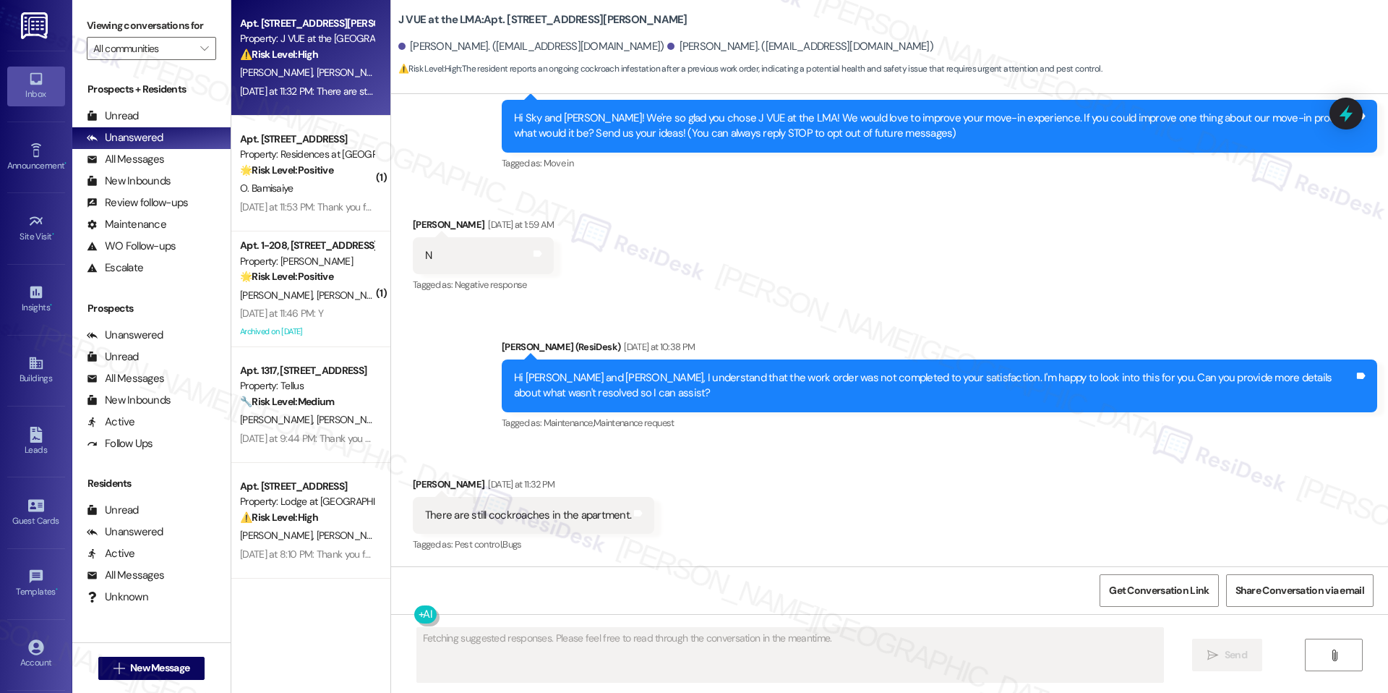
scroll to position [291, 0]
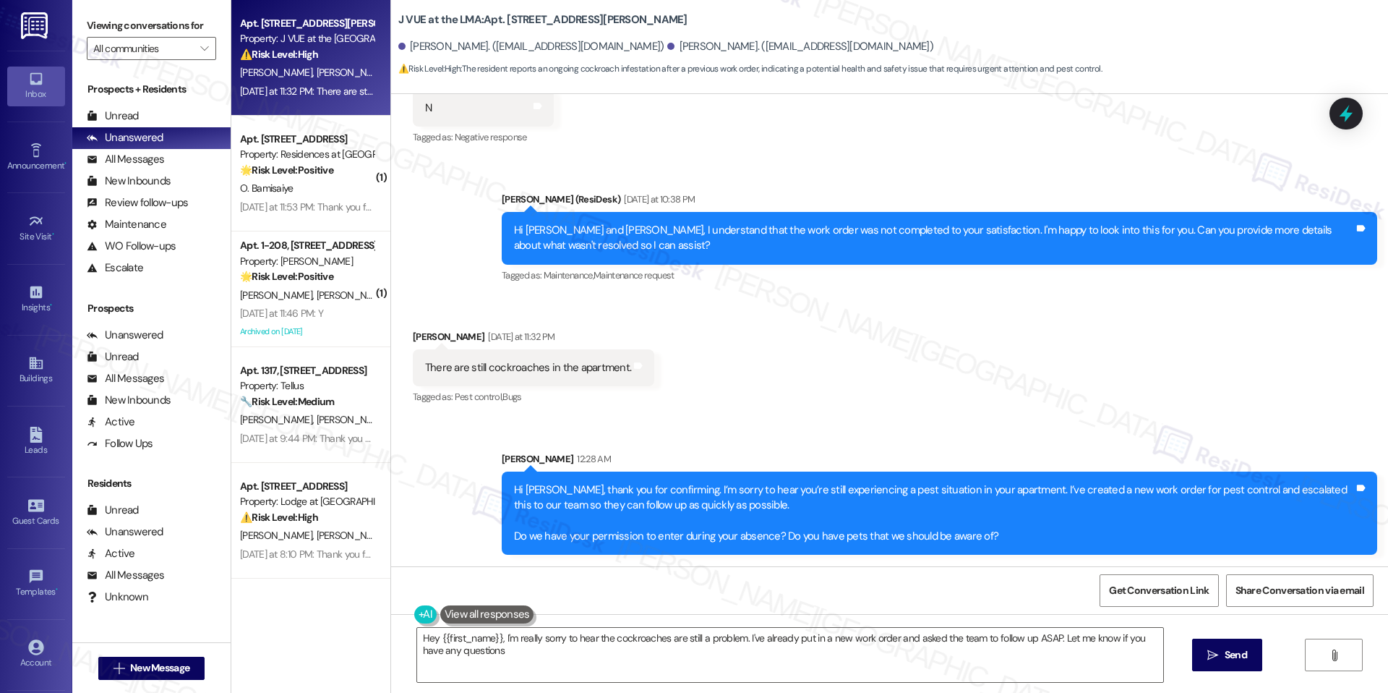
type textarea "Hey {{first_name}}, I'm really sorry to hear the cockroaches are still a proble…"
click at [1336, 109] on icon at bounding box center [1346, 113] width 25 height 25
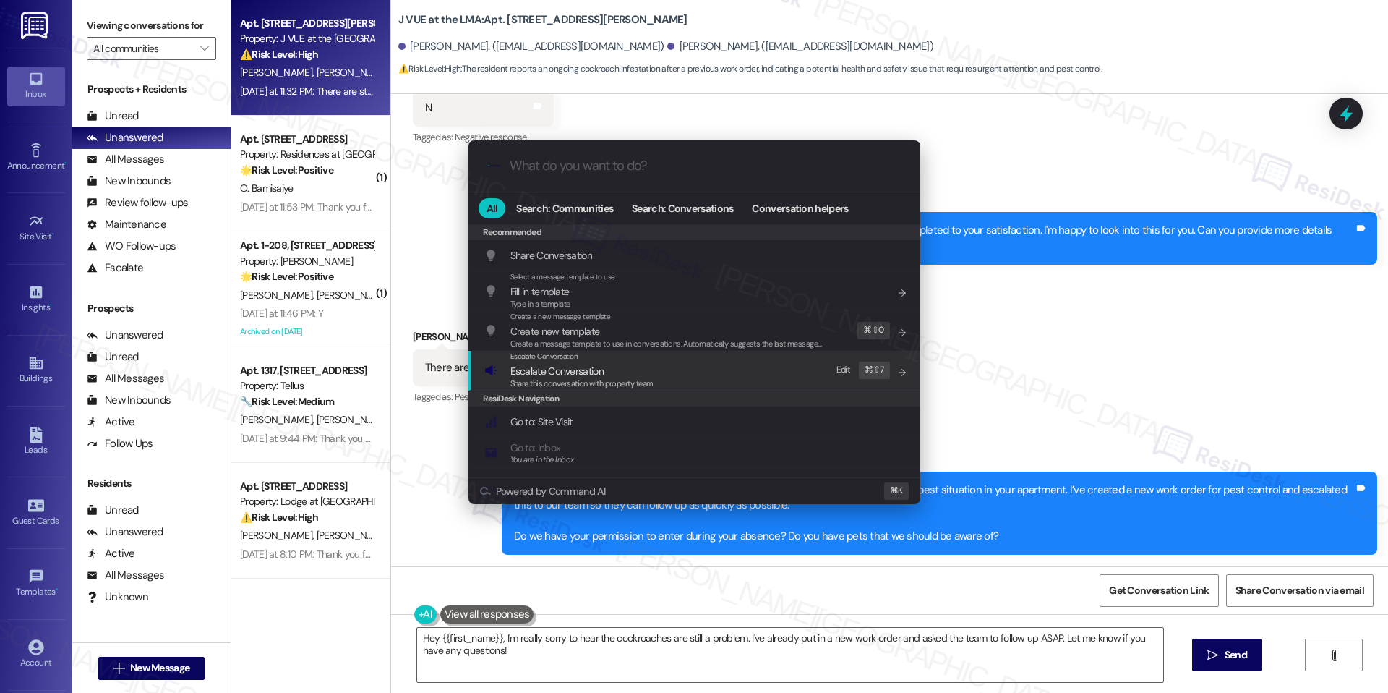
click at [613, 356] on div "Escalate Conversation" at bounding box center [581, 357] width 143 height 12
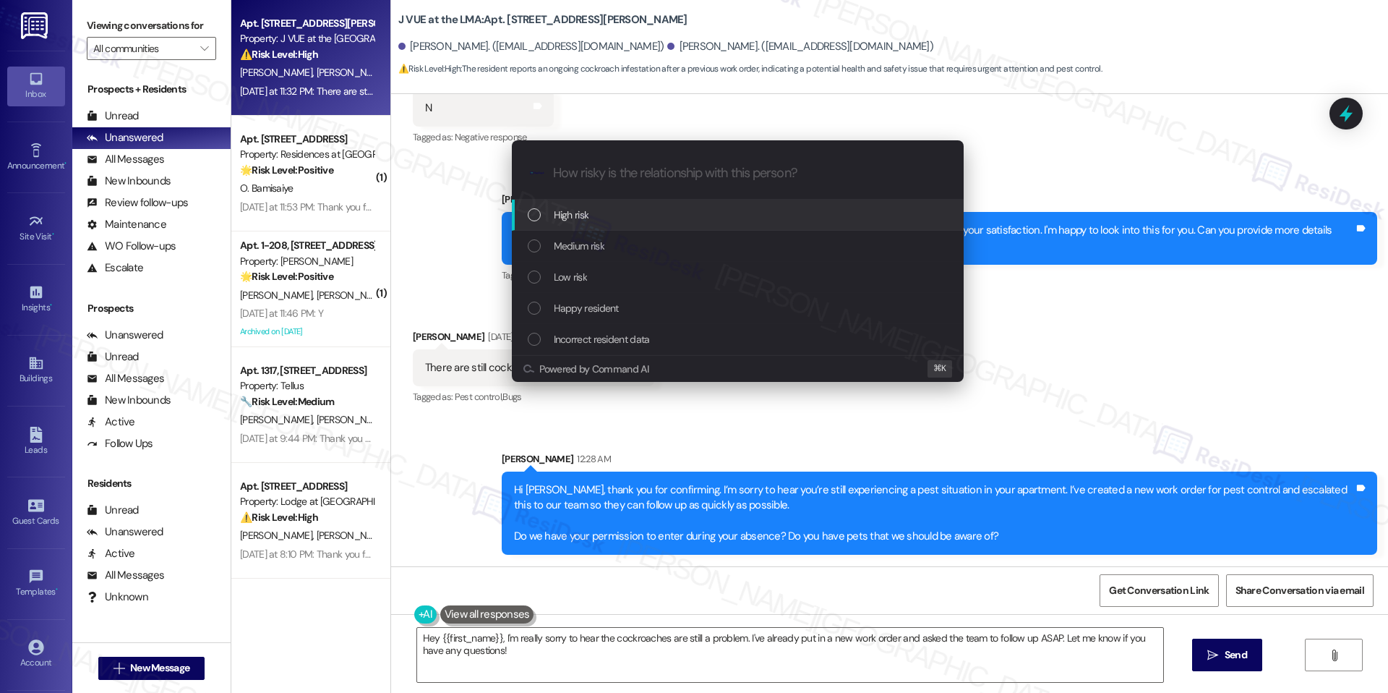
click at [598, 223] on div "High risk" at bounding box center [738, 215] width 452 height 31
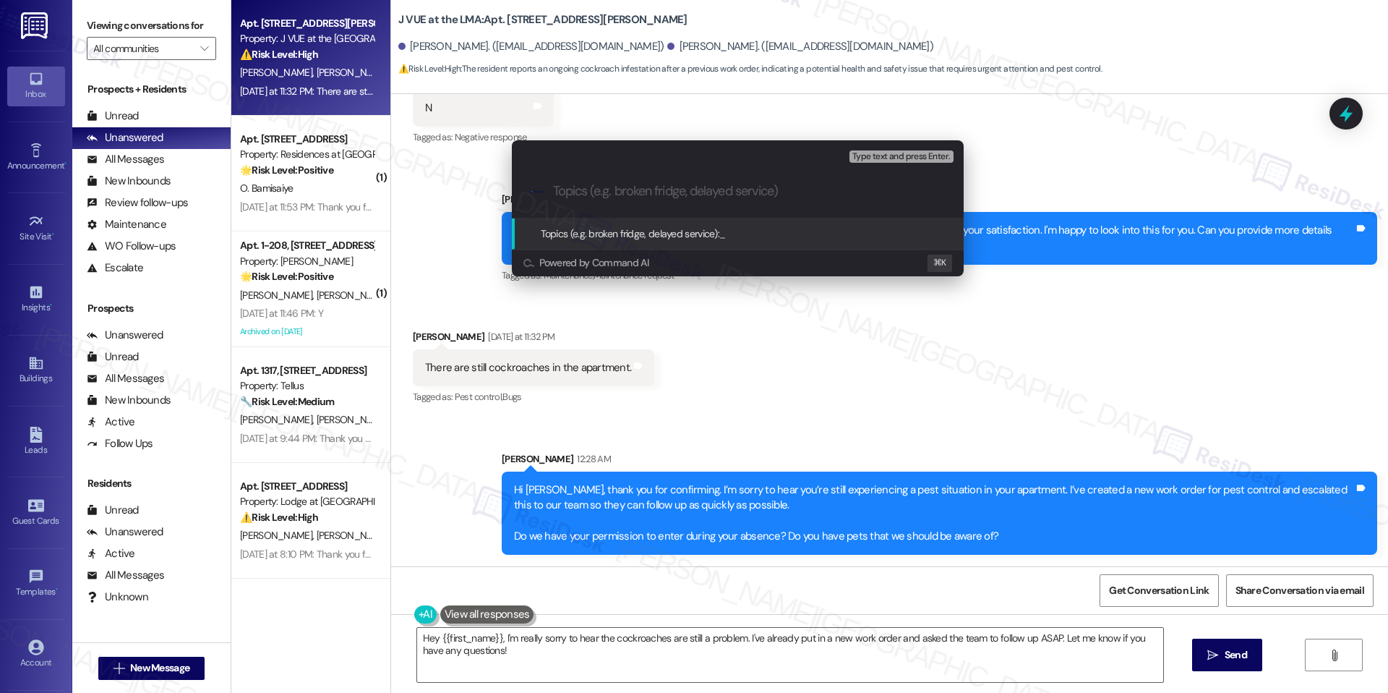
paste input "Action Needed (Pest Control – WO #22570-1)"
type input "Action Needed (Pest Control – WO #22570-1)"
click at [721, 230] on span "Action Needed (Pest Control – WO #22570-1)" at bounding box center [817, 233] width 197 height 13
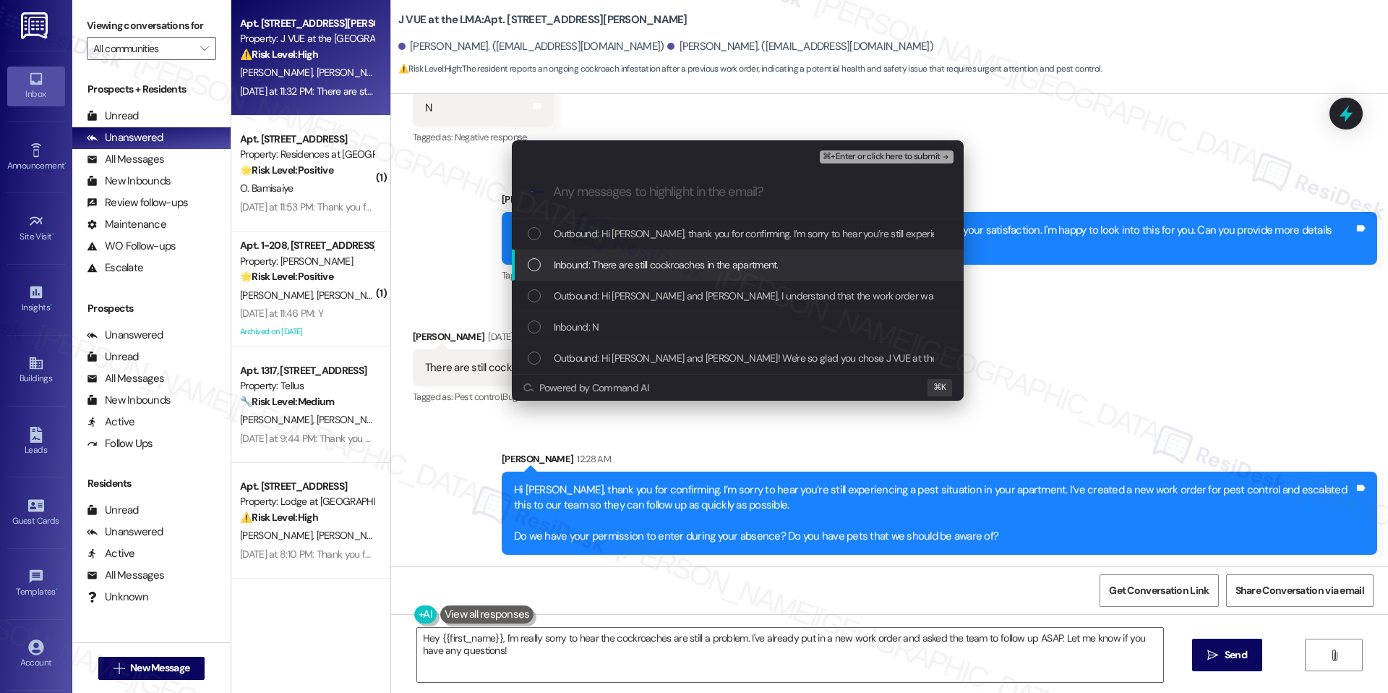
click at [697, 260] on span "Inbound: There are still cockroaches in the apartment." at bounding box center [666, 265] width 225 height 16
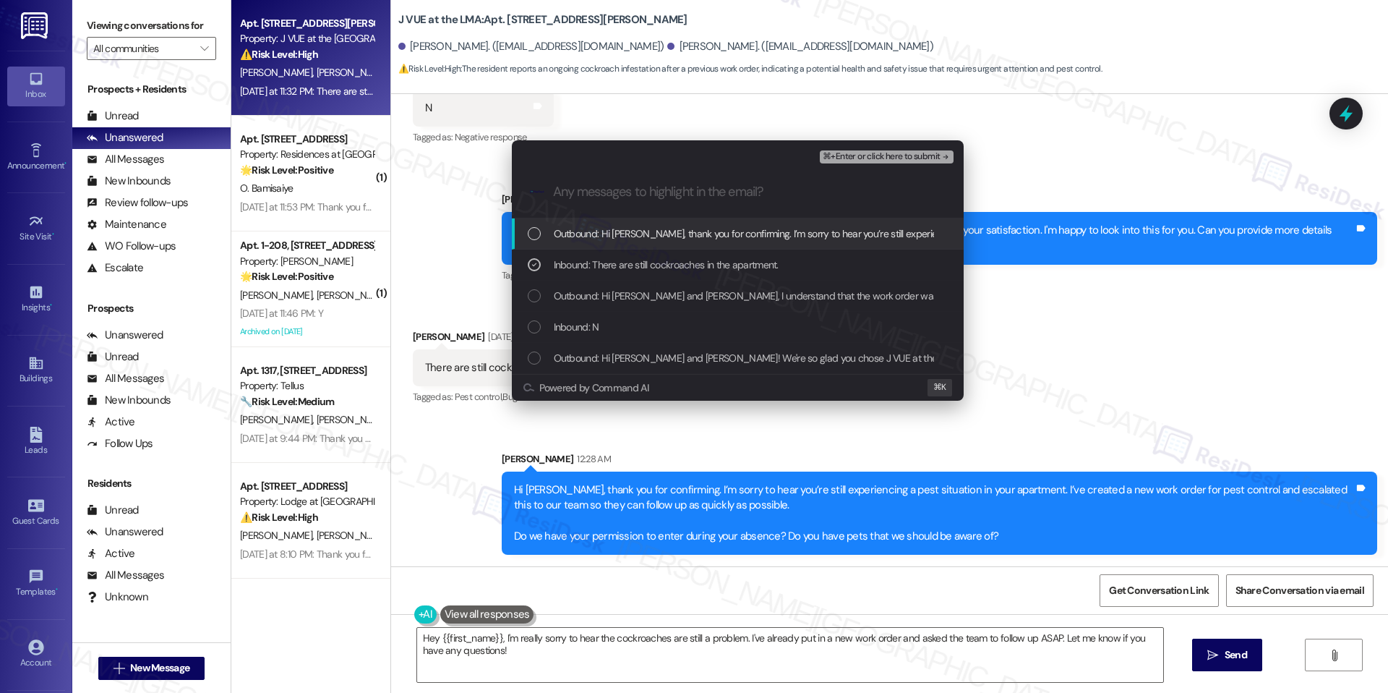
click at [895, 153] on span "⌘+Enter or click here to submit" at bounding box center [881, 157] width 117 height 10
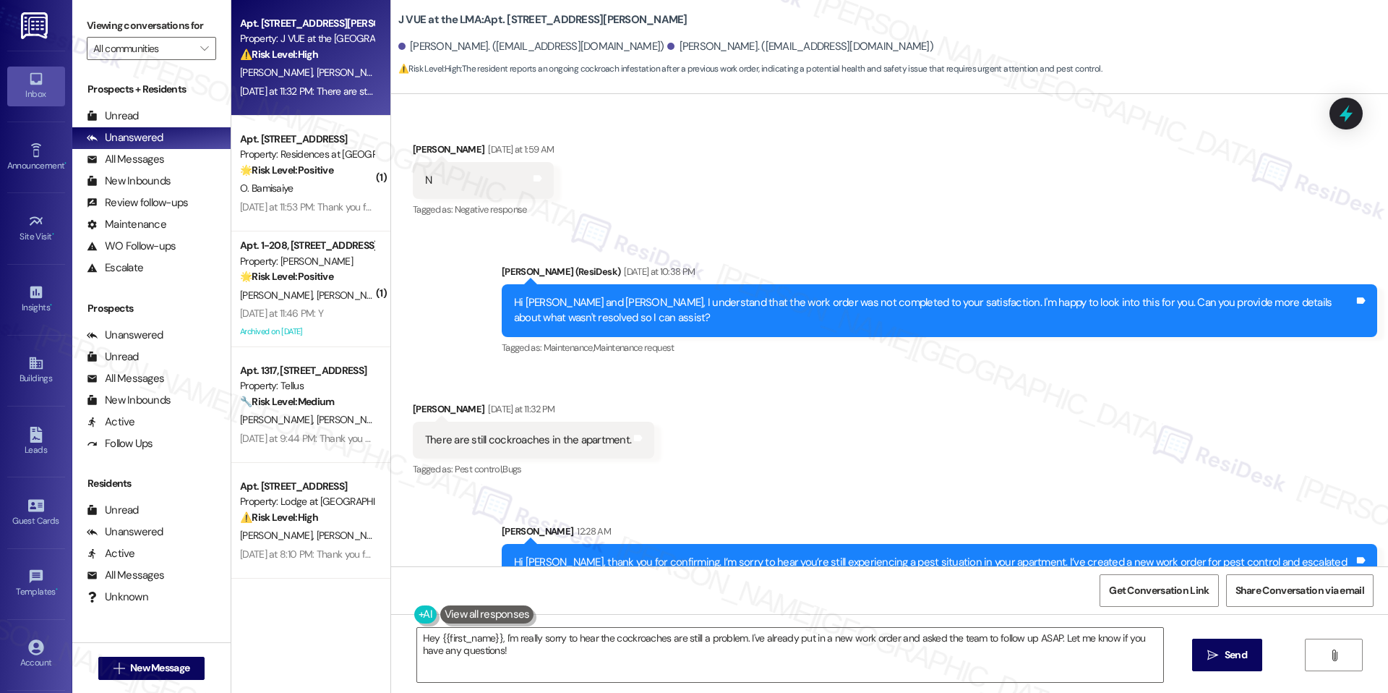
scroll to position [144, 0]
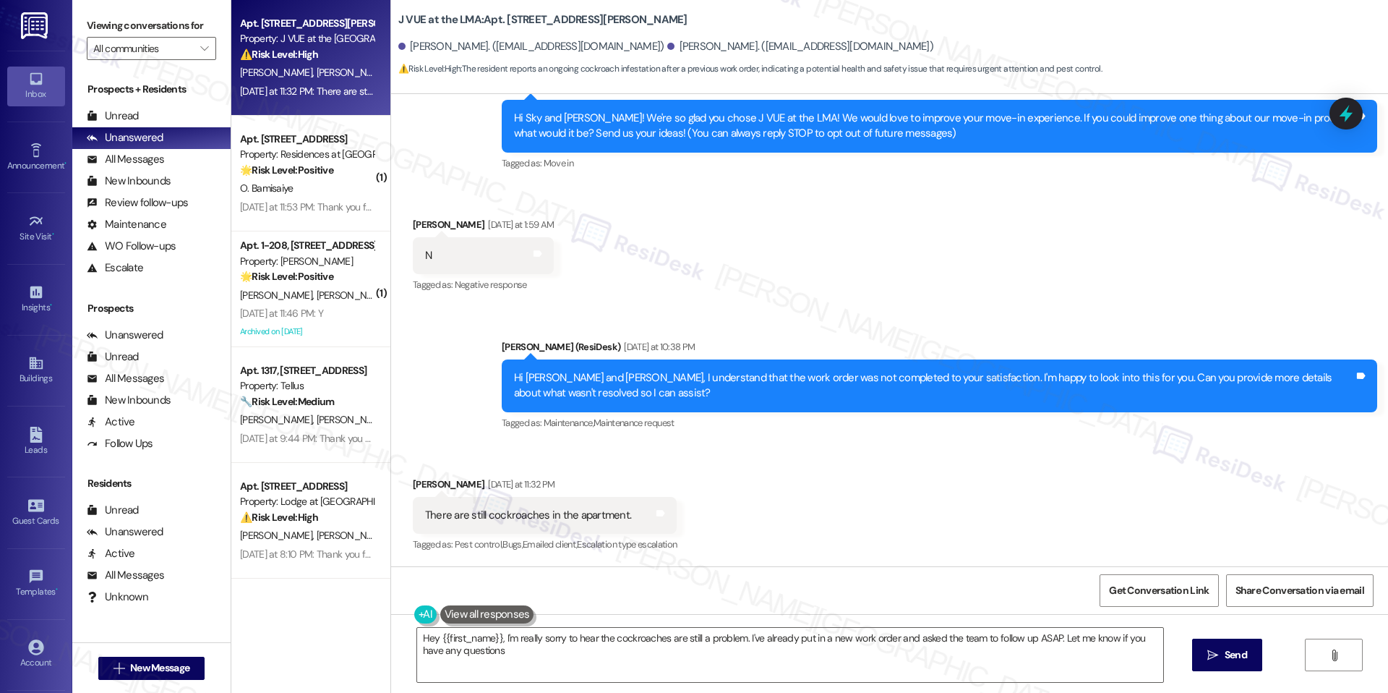
type textarea "Hey {{first_name}}, I'm really sorry to hear the cockroaches are still a proble…"
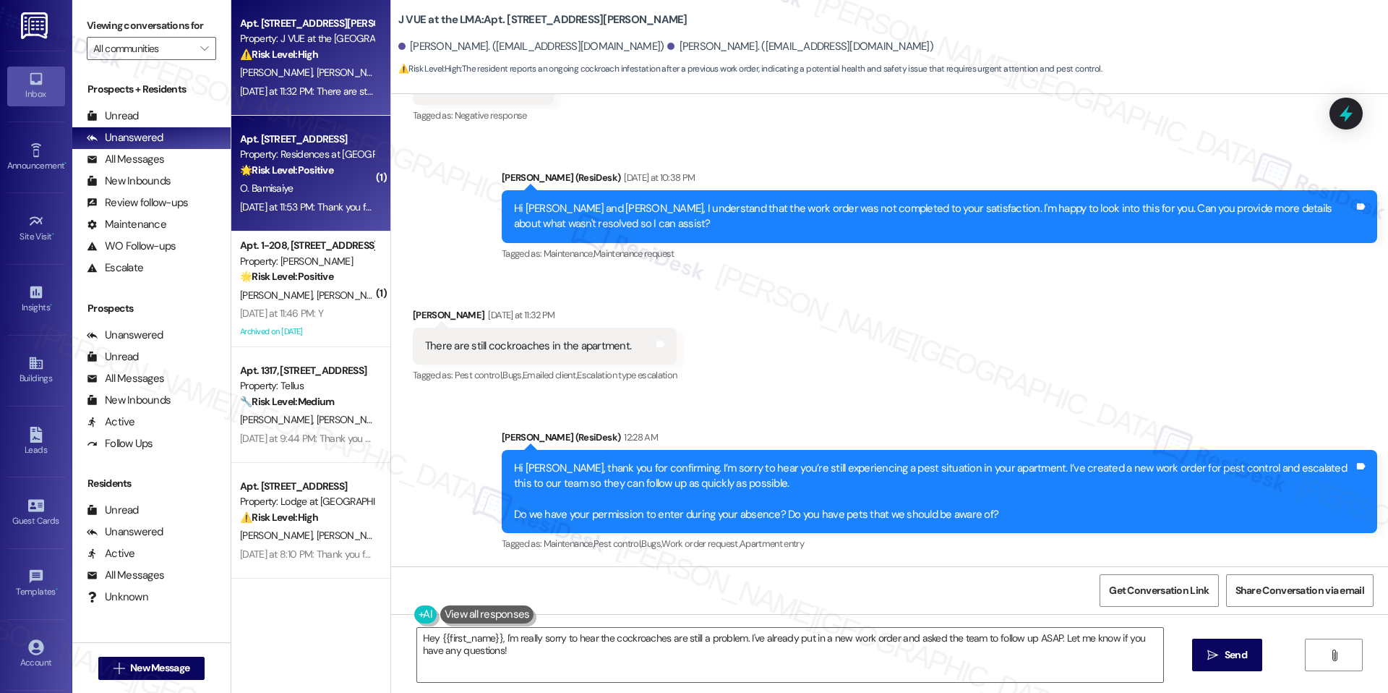
click at [326, 181] on div "O. Bamisaiye" at bounding box center [307, 188] width 137 height 18
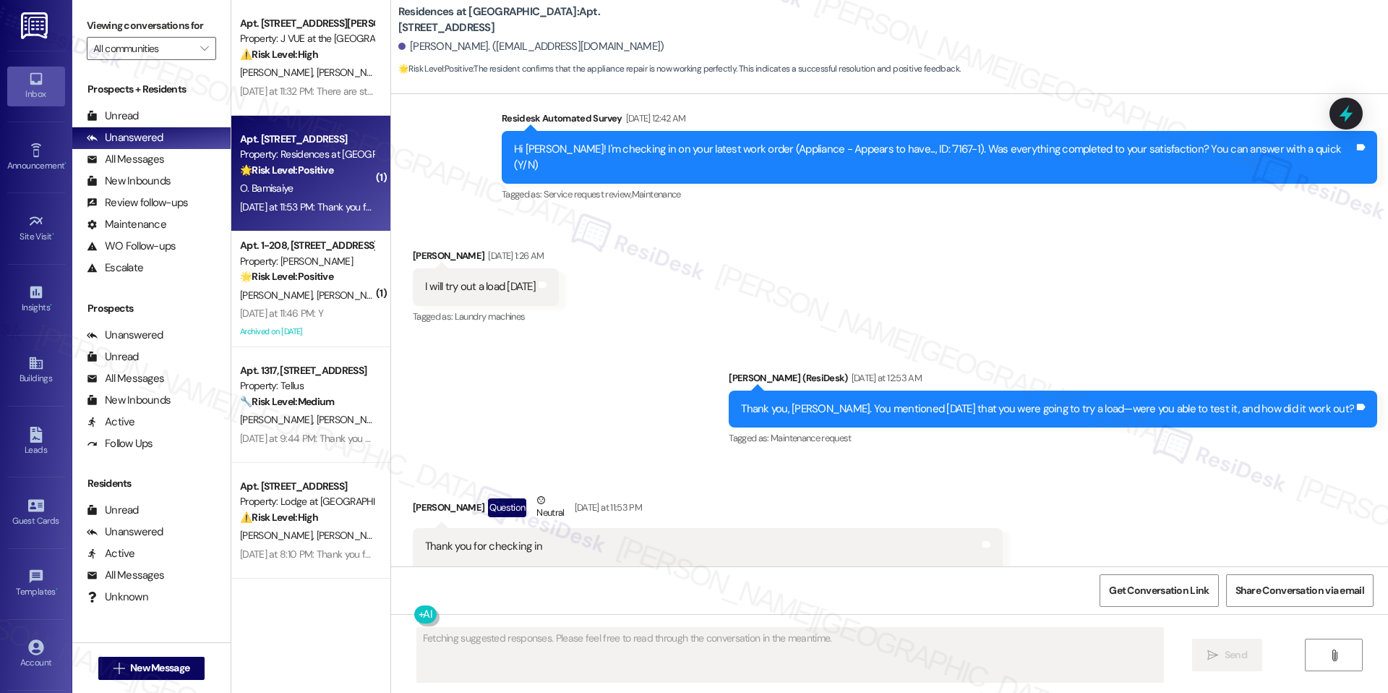
scroll to position [4988, 0]
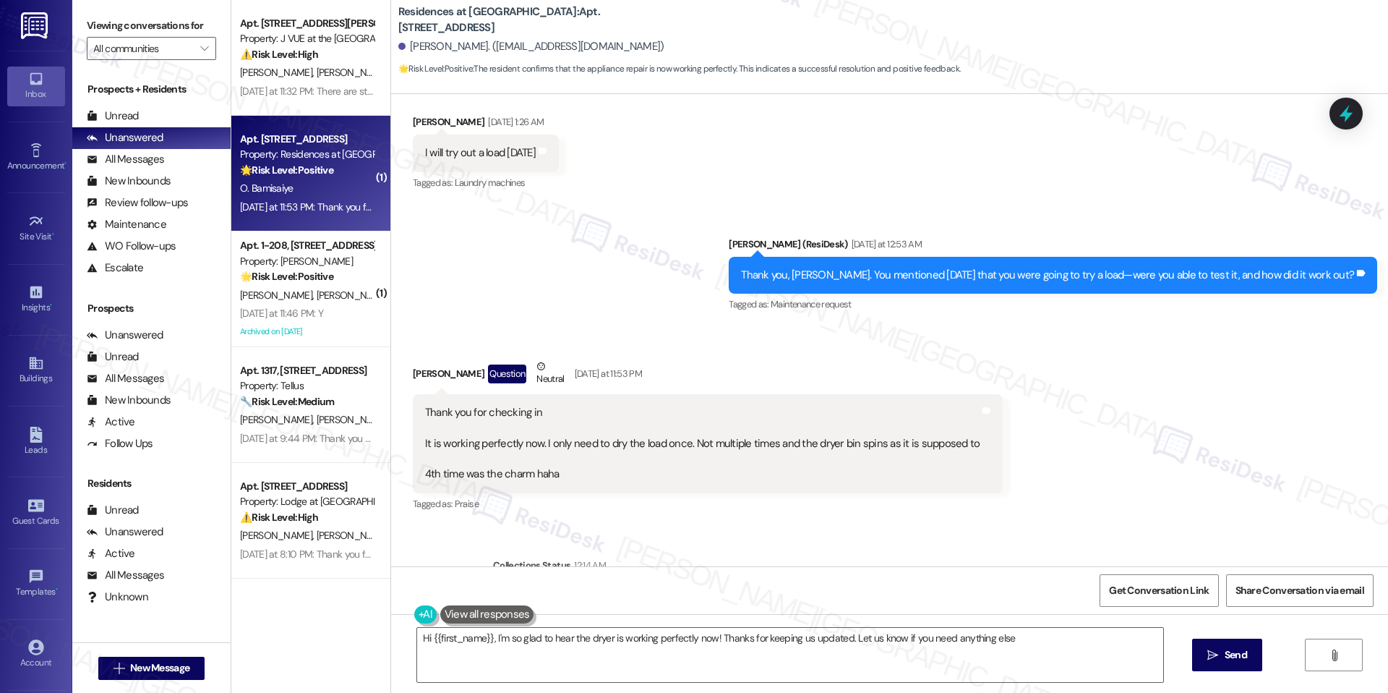
type textarea "Hi {{first_name}}, I'm so glad to hear the dryer is working perfectly now! Than…"
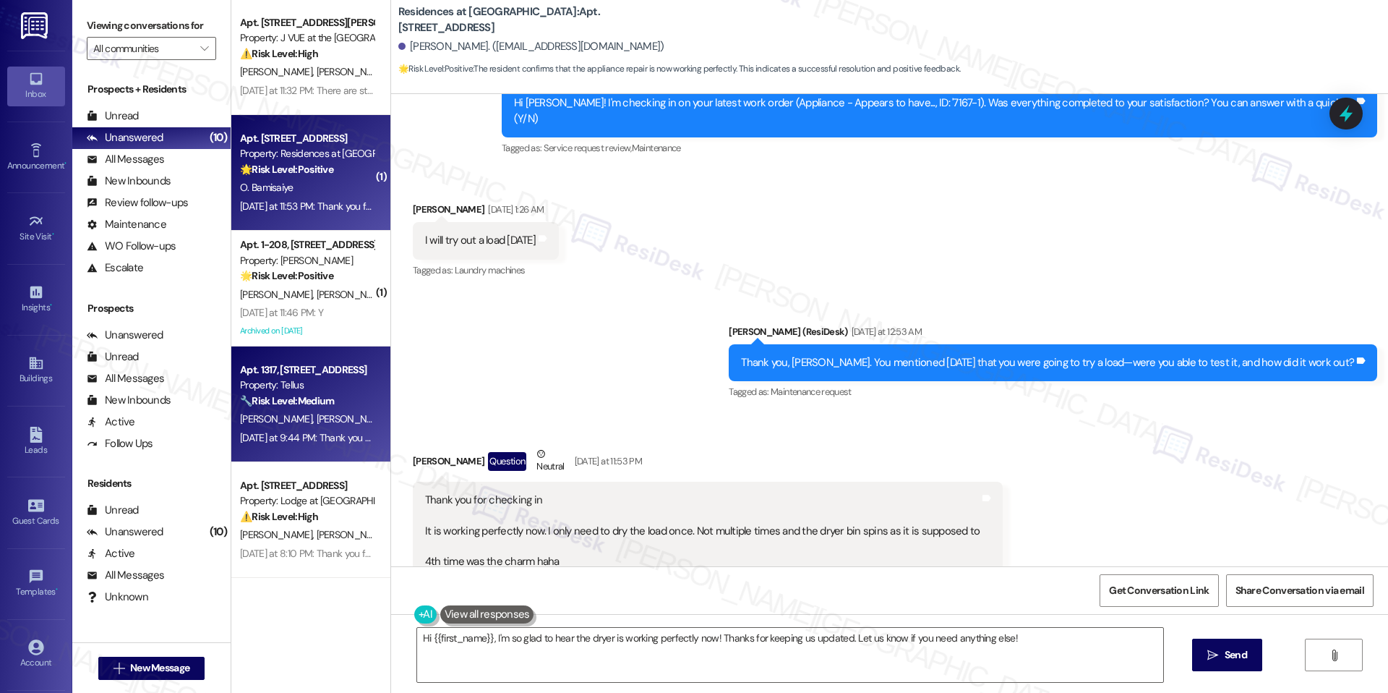
scroll to position [0, 0]
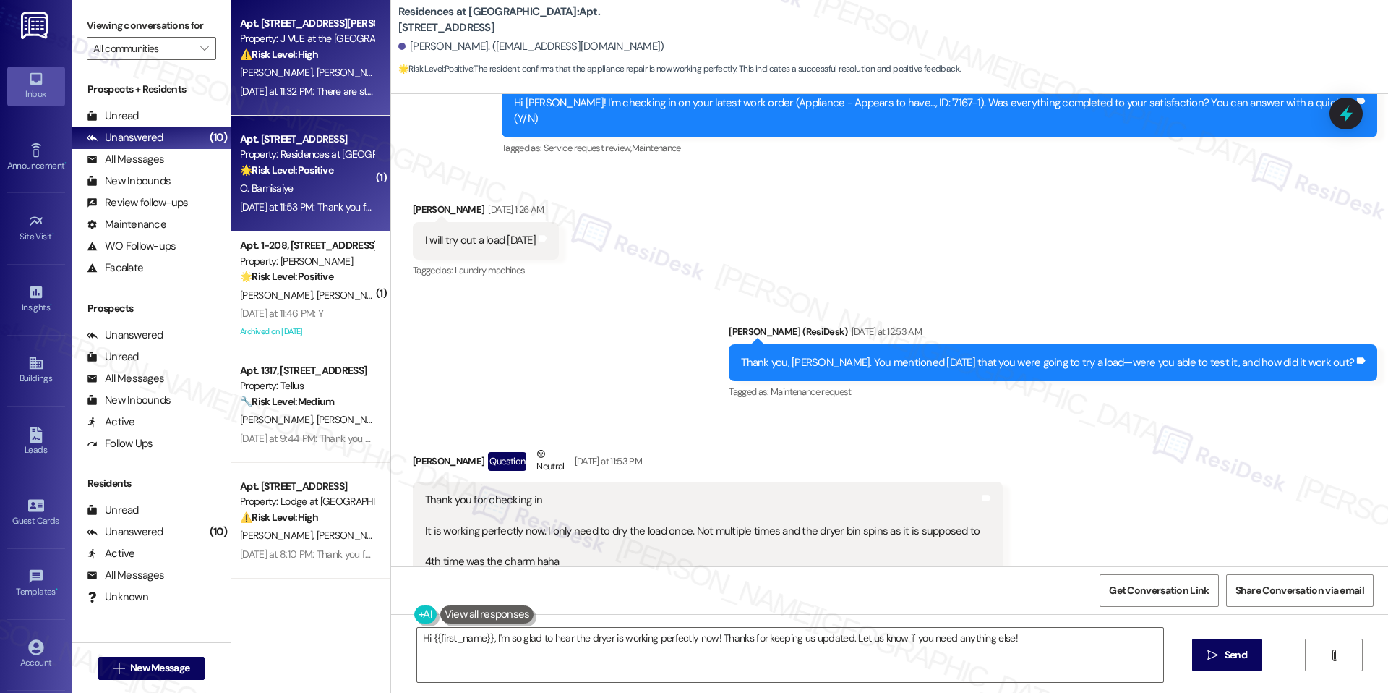
click at [310, 107] on div "Apt. 1109, 75 Saint Alphonsus St Property: J VUE at the LMA ⚠️ Risk Level: High…" at bounding box center [310, 58] width 159 height 116
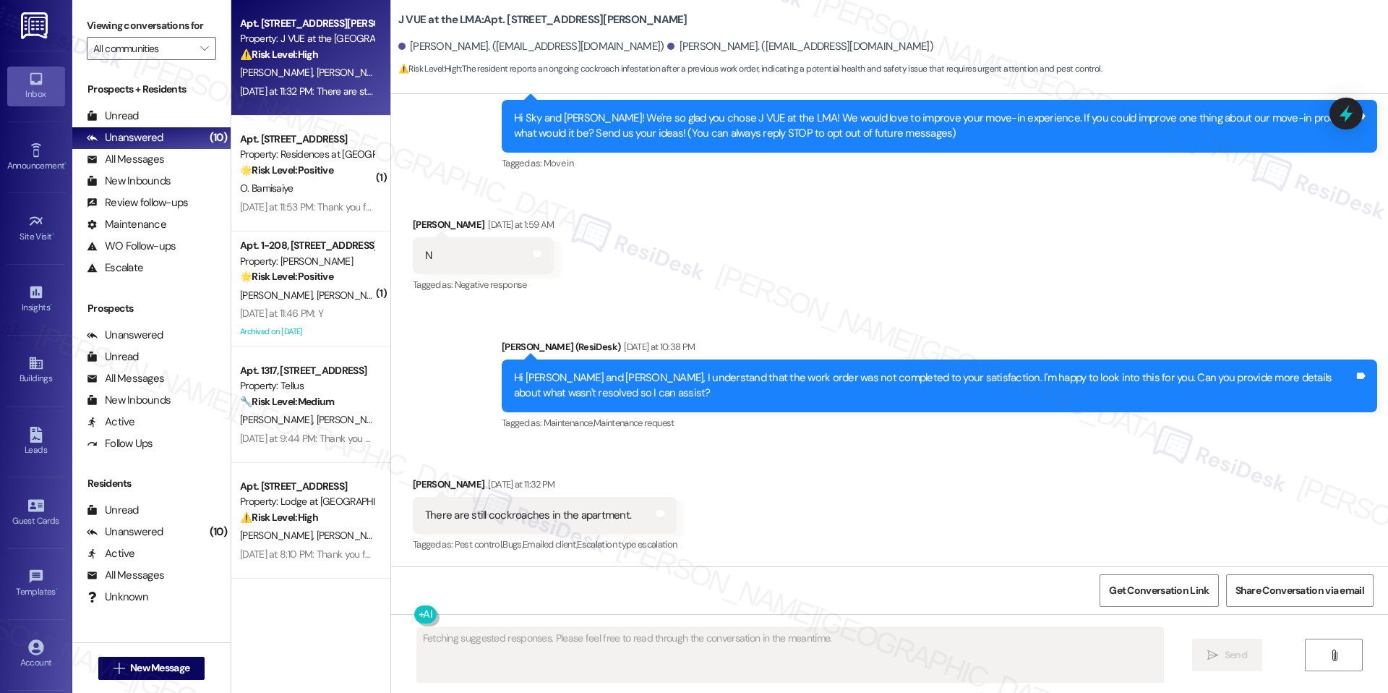
scroll to position [476, 0]
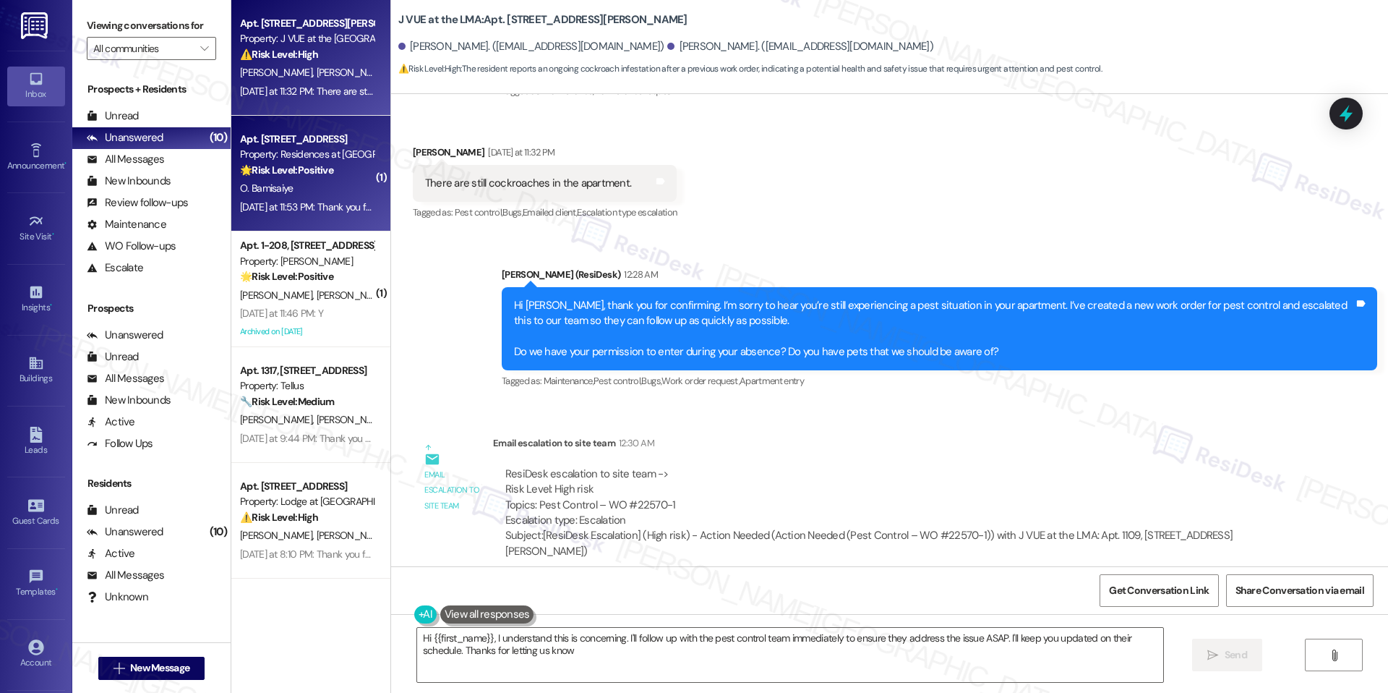
type textarea "Hi {{first_name}}, I understand this is concerning. I'll follow up with the pes…"
click at [314, 214] on div "Yesterday at 11:53 PM: Thank you for checking in It is working perfectly now. I…" at bounding box center [307, 207] width 137 height 18
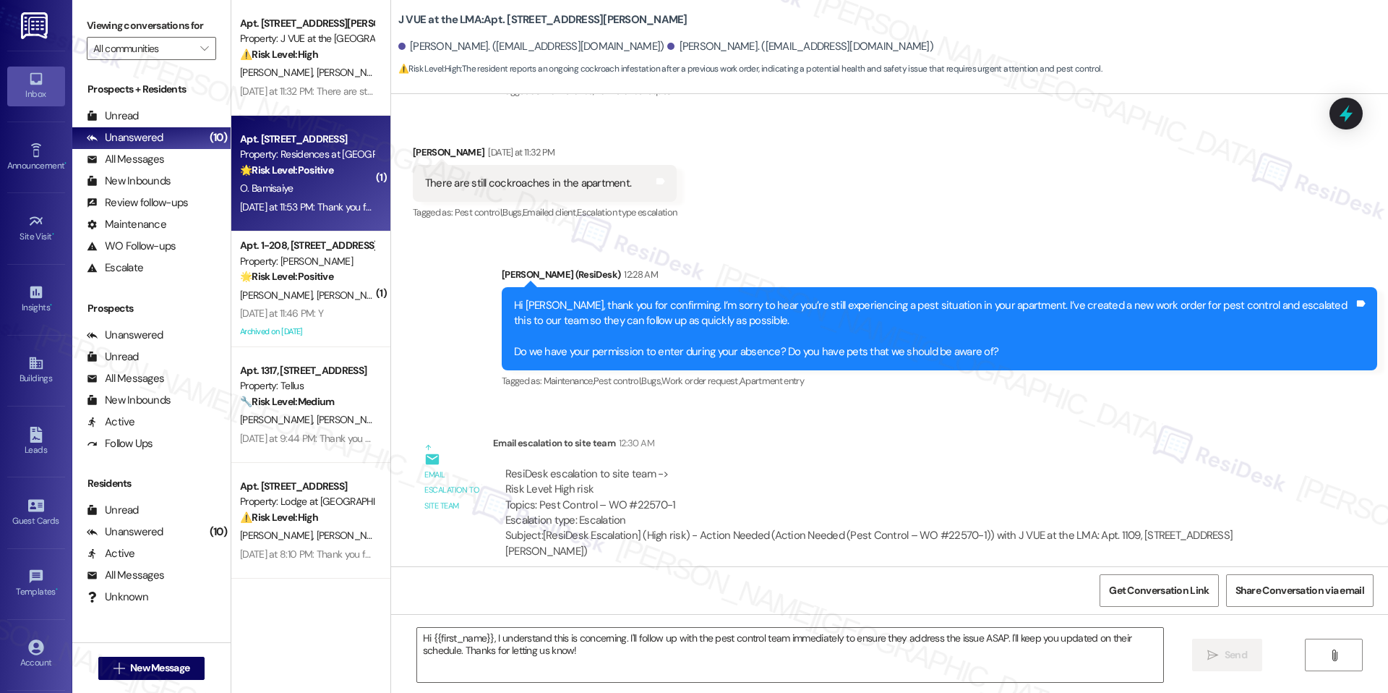
type textarea "Fetching suggested responses. Please feel free to read through the conversation…"
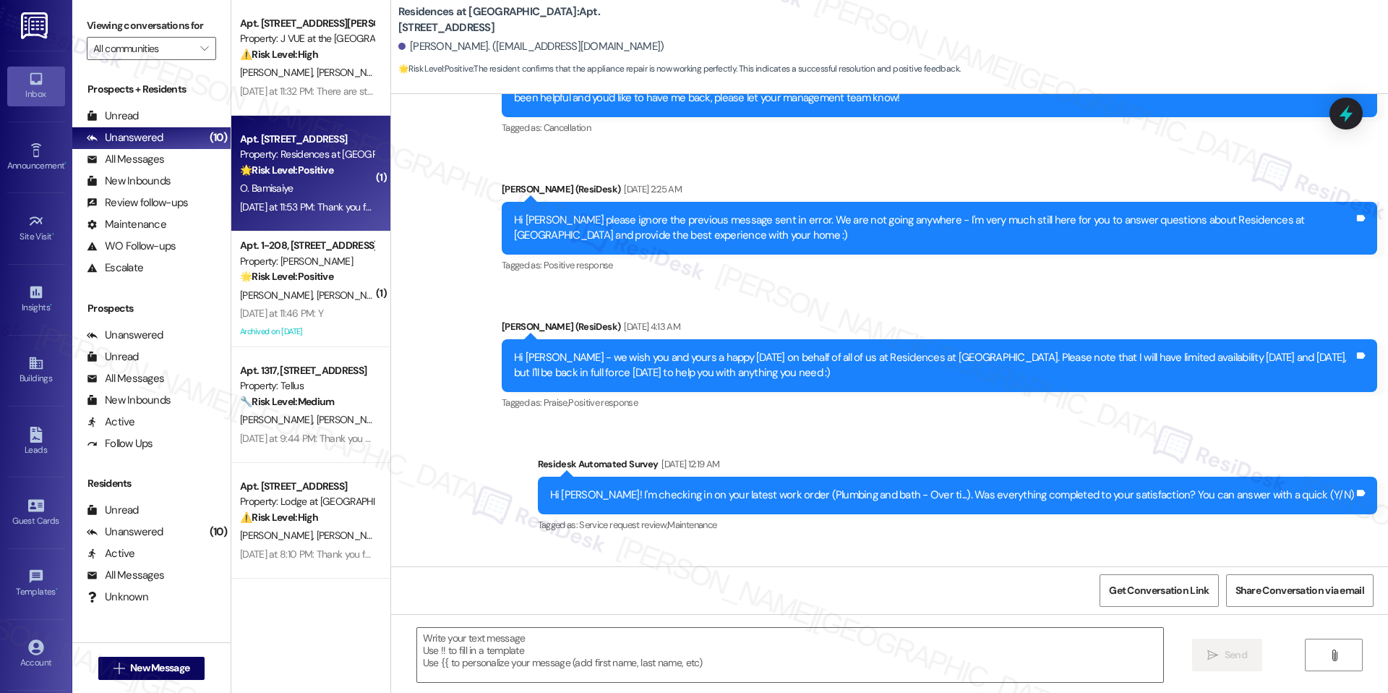
type textarea "Fetching suggested responses. Please feel free to read through the conversation…"
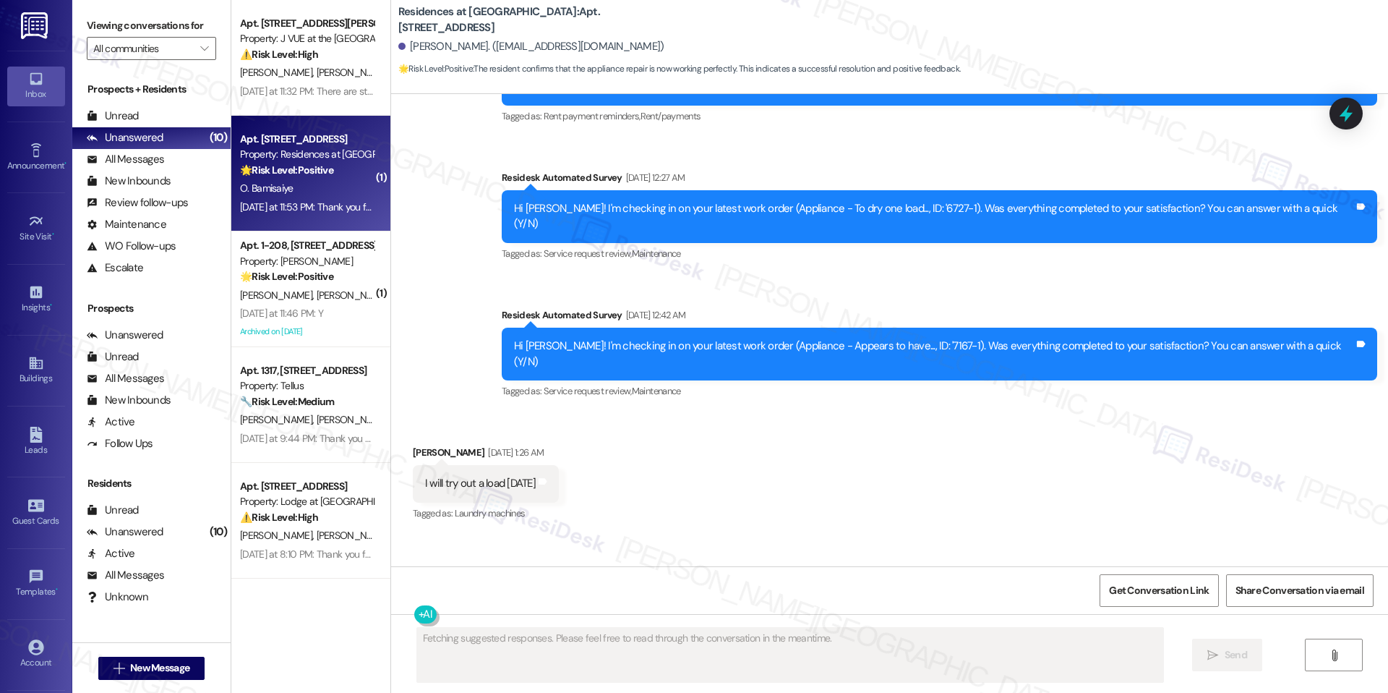
scroll to position [4988, 0]
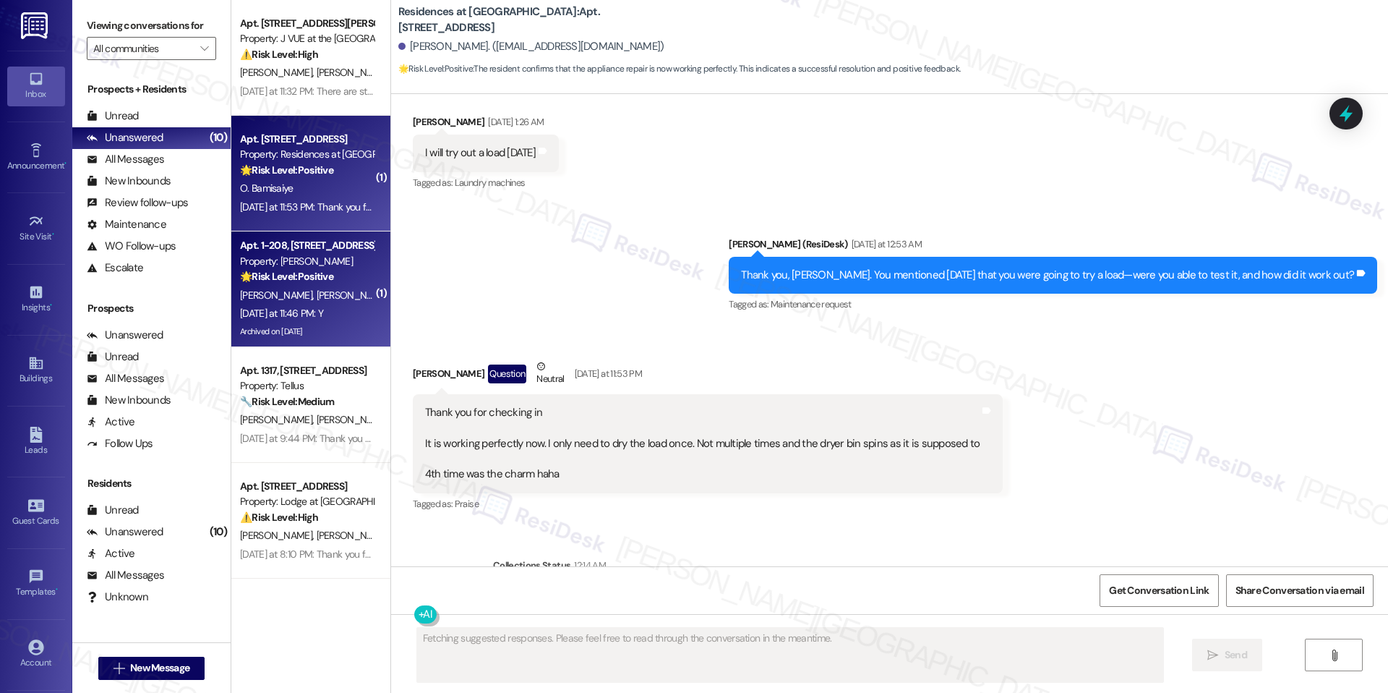
click at [320, 289] on span "[PERSON_NAME]" at bounding box center [352, 294] width 72 height 13
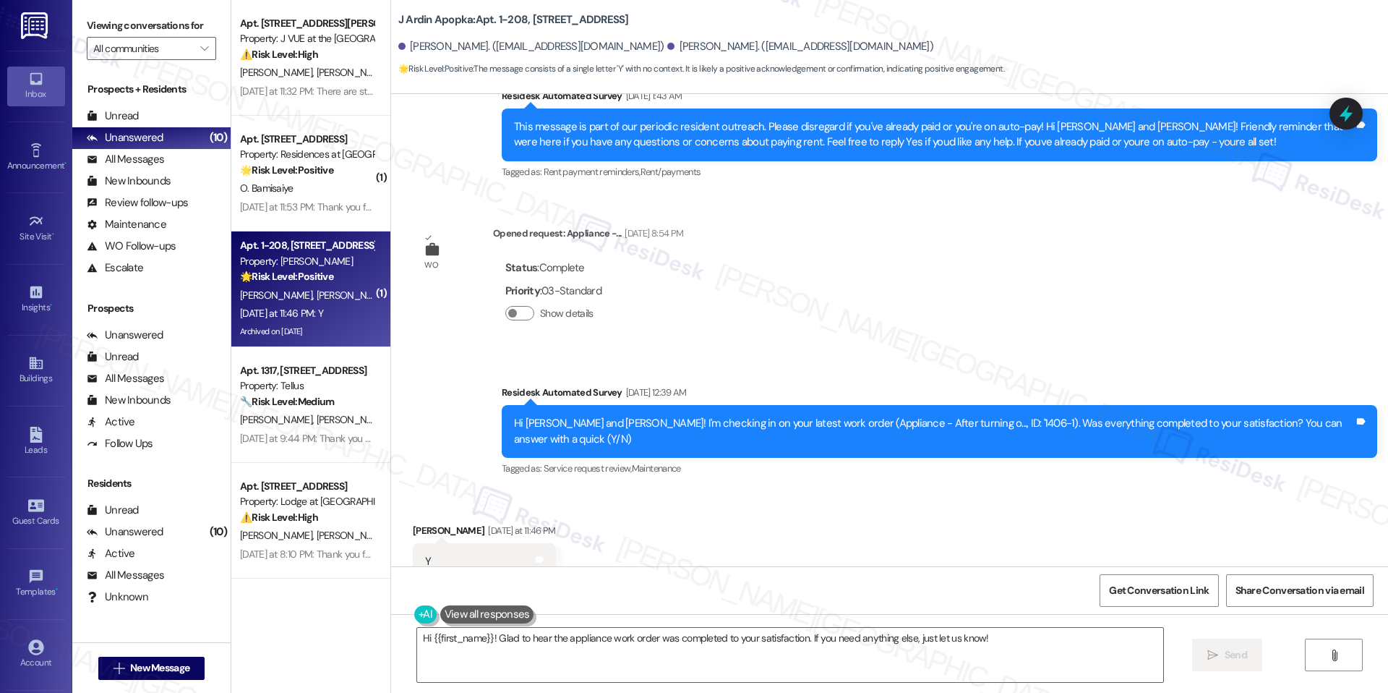
scroll to position [4474, 0]
click at [552, 641] on textarea "Hi {{first_name}}! Glad to hear the appliance work order was completed to your …" at bounding box center [790, 654] width 746 height 54
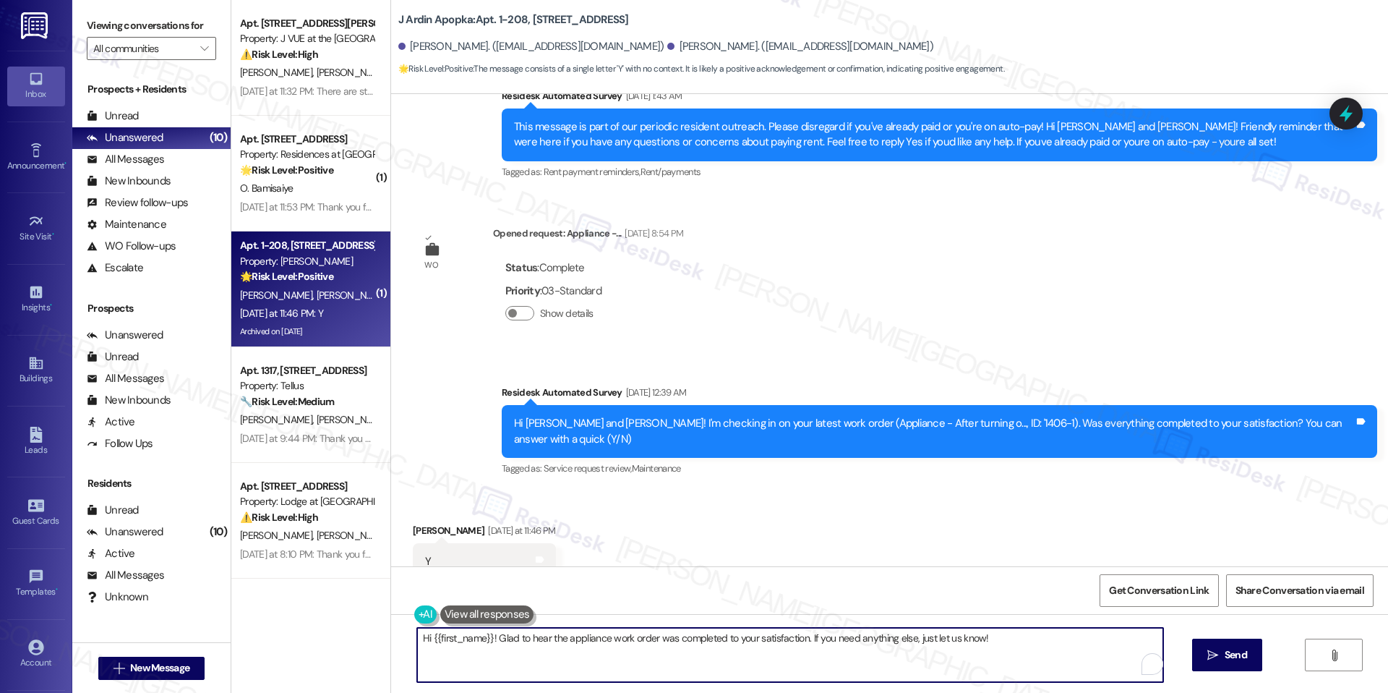
click at [552, 641] on textarea "Hi {{first_name}}! Glad to hear the appliance work order was completed to your …" at bounding box center [790, 654] width 746 height 54
paste textarea "I'm happy the work order was completed to your satisfaction! We'd also love to …"
type textarea "I'm happy the work order was completed to your satisfaction! We'd also love to …"
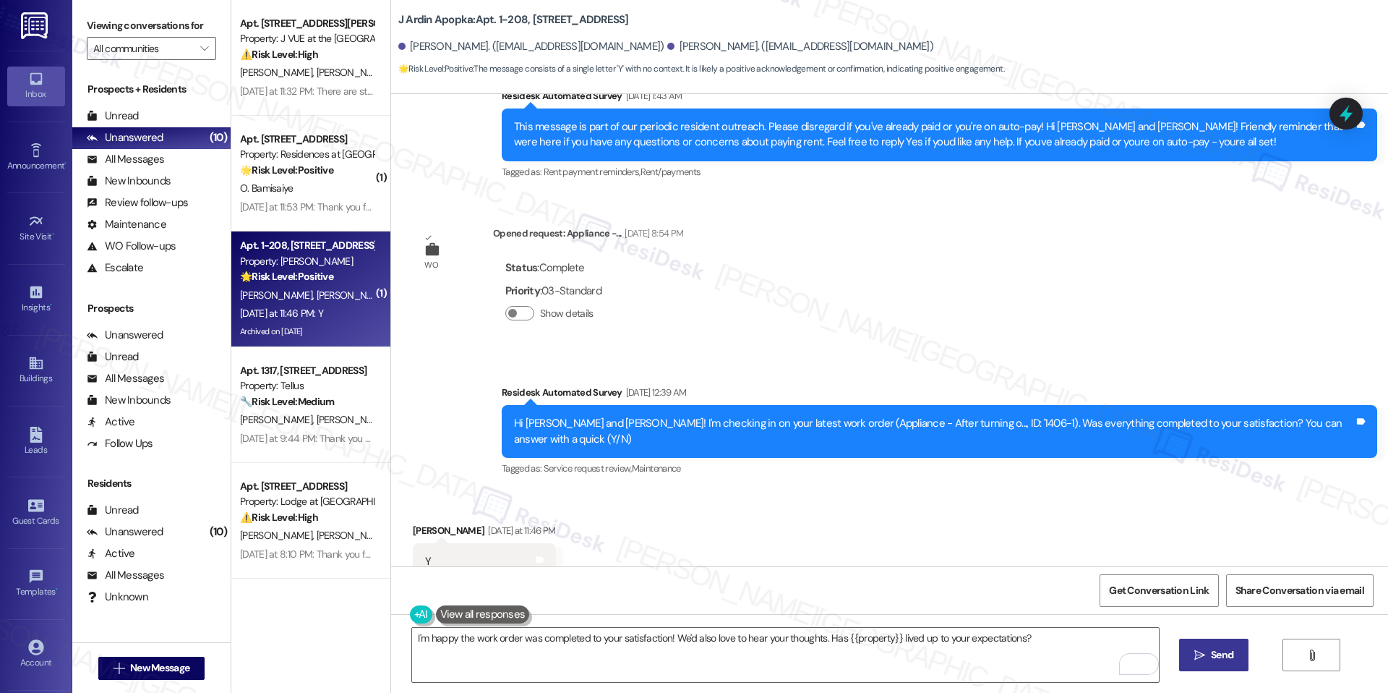
click at [1212, 659] on span "Send" at bounding box center [1222, 654] width 22 height 15
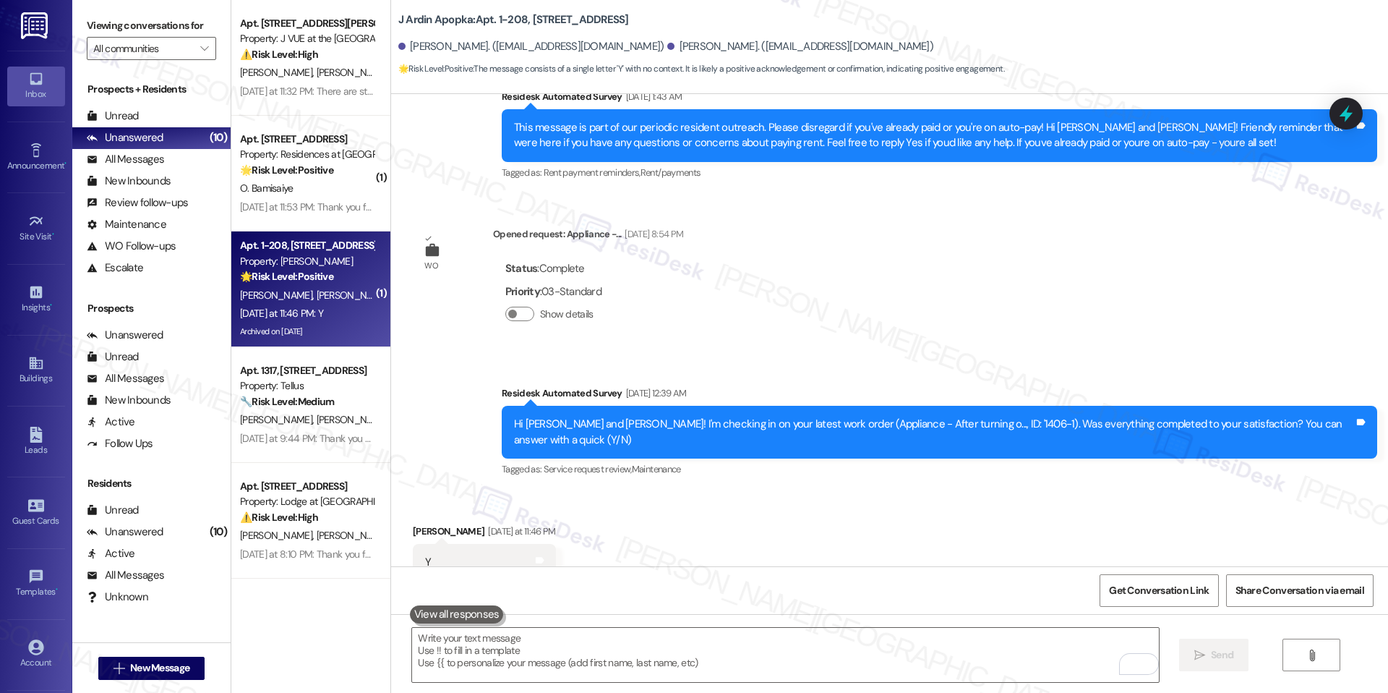
scroll to position [4575, 0]
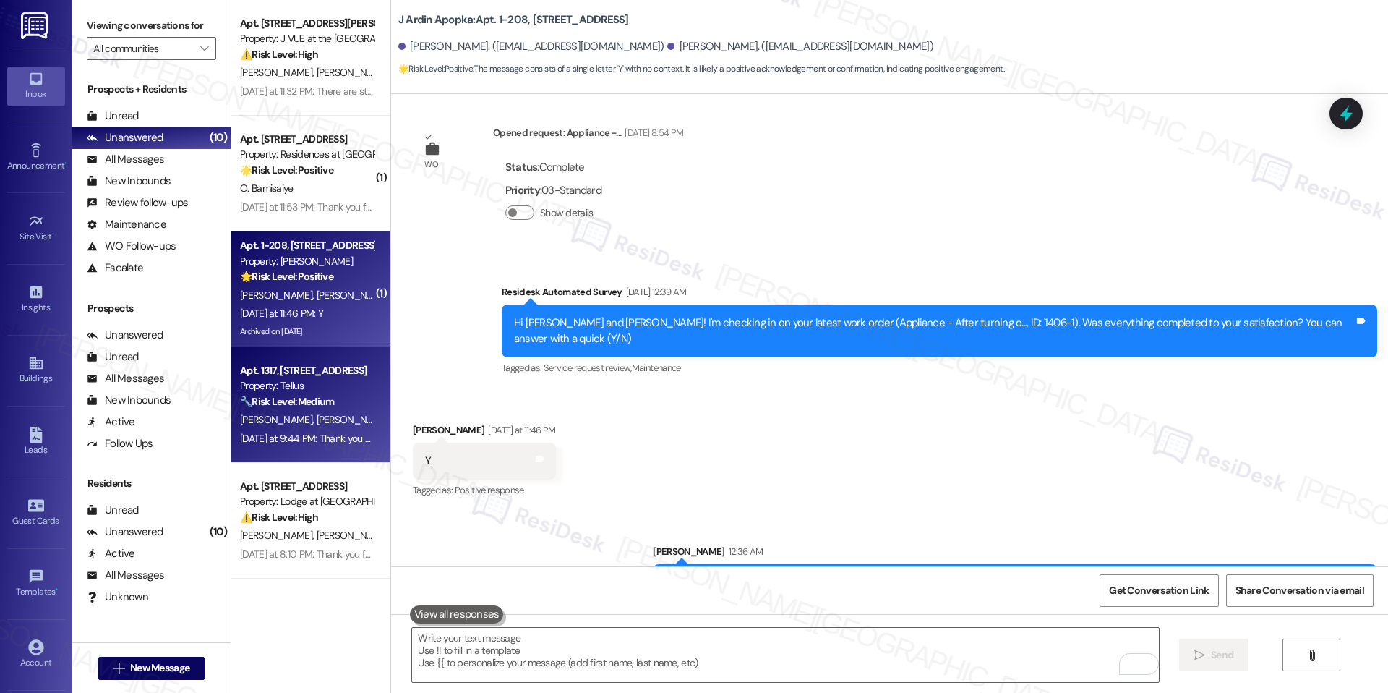
click at [289, 406] on strong "🔧 Risk Level: Medium" at bounding box center [287, 401] width 94 height 13
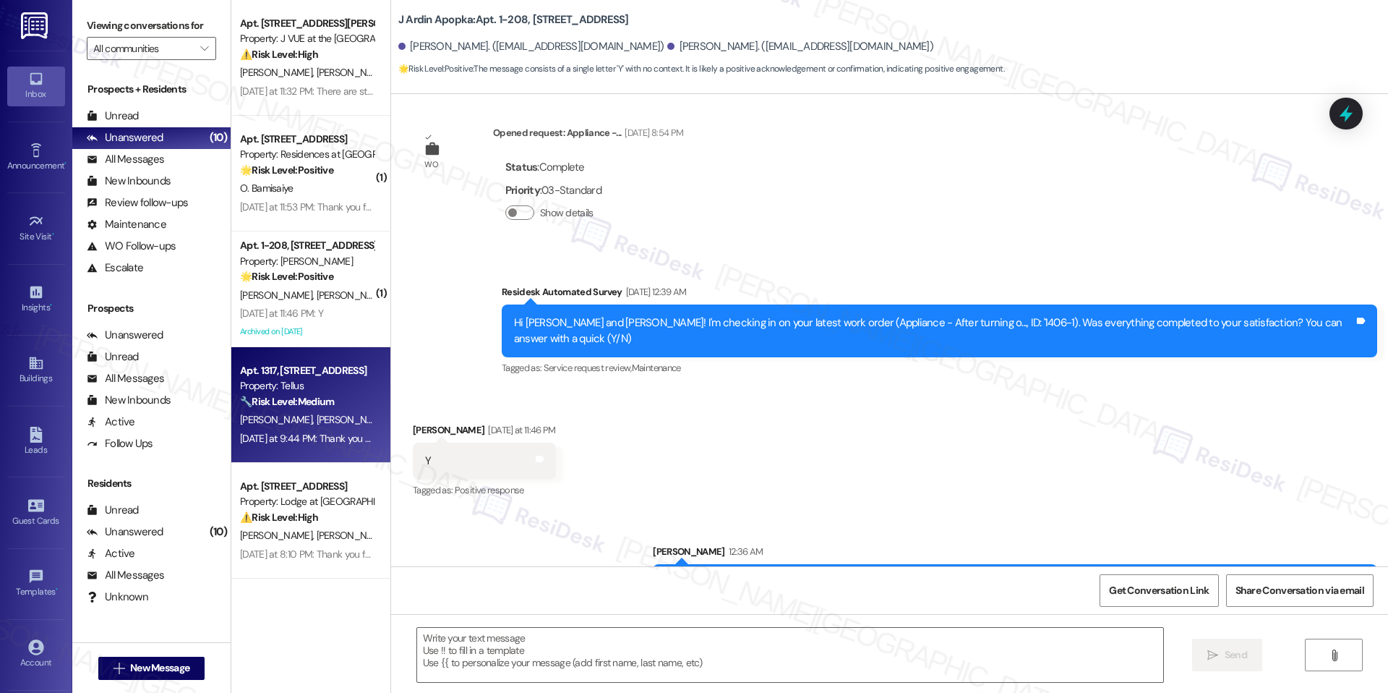
type textarea "Fetching suggested responses. Please feel free to read through the conversation…"
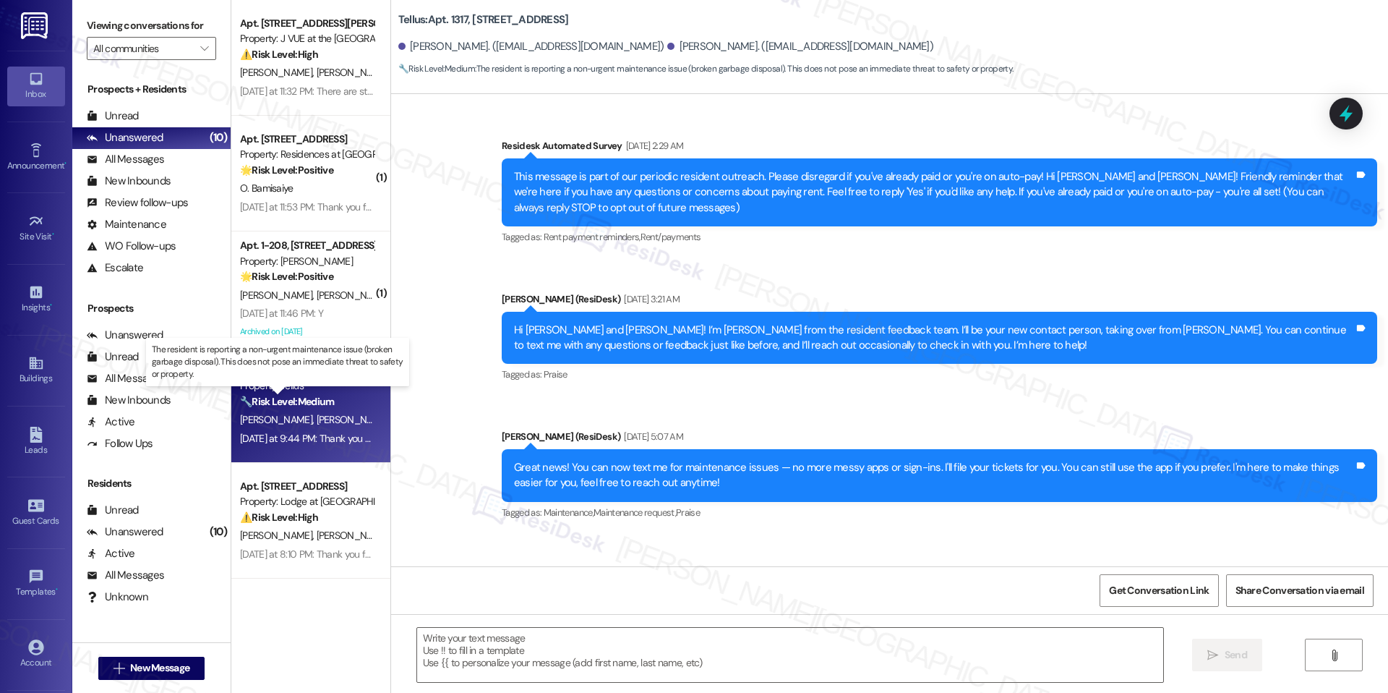
scroll to position [3576, 0]
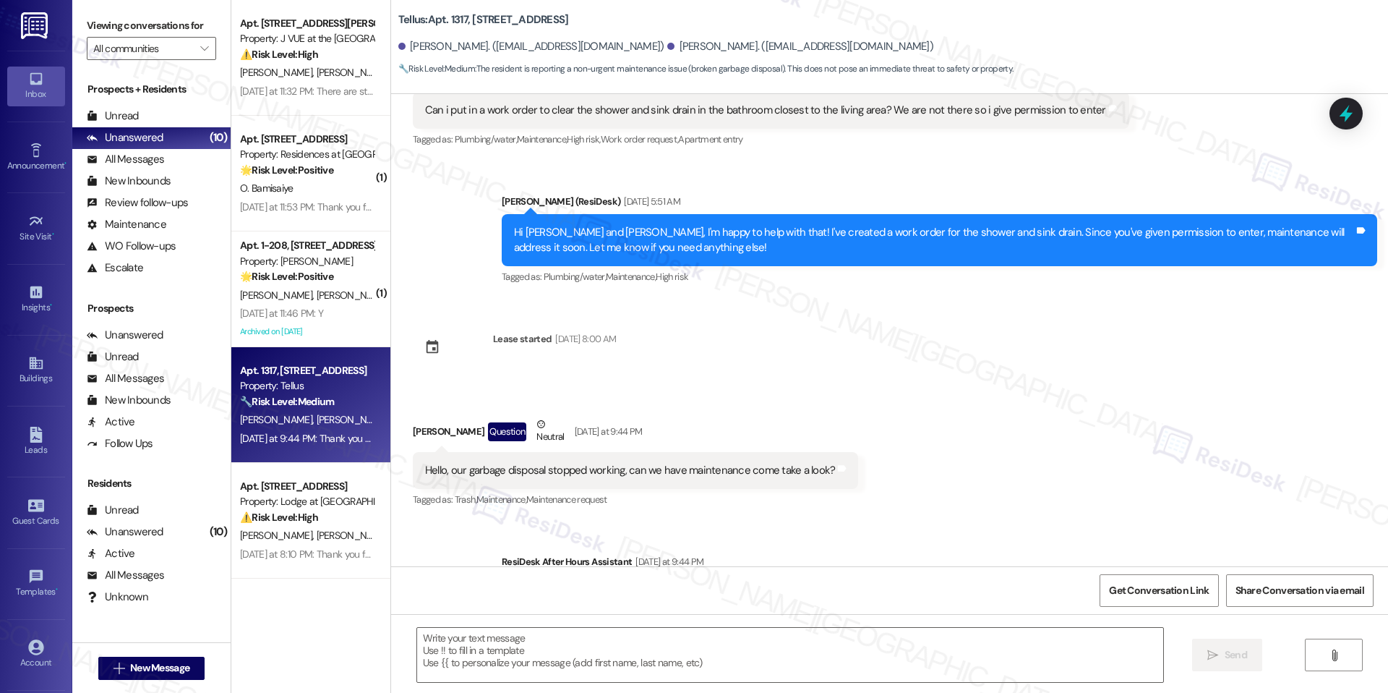
type textarea "Fetching suggested responses. Please feel free to read through the conversation…"
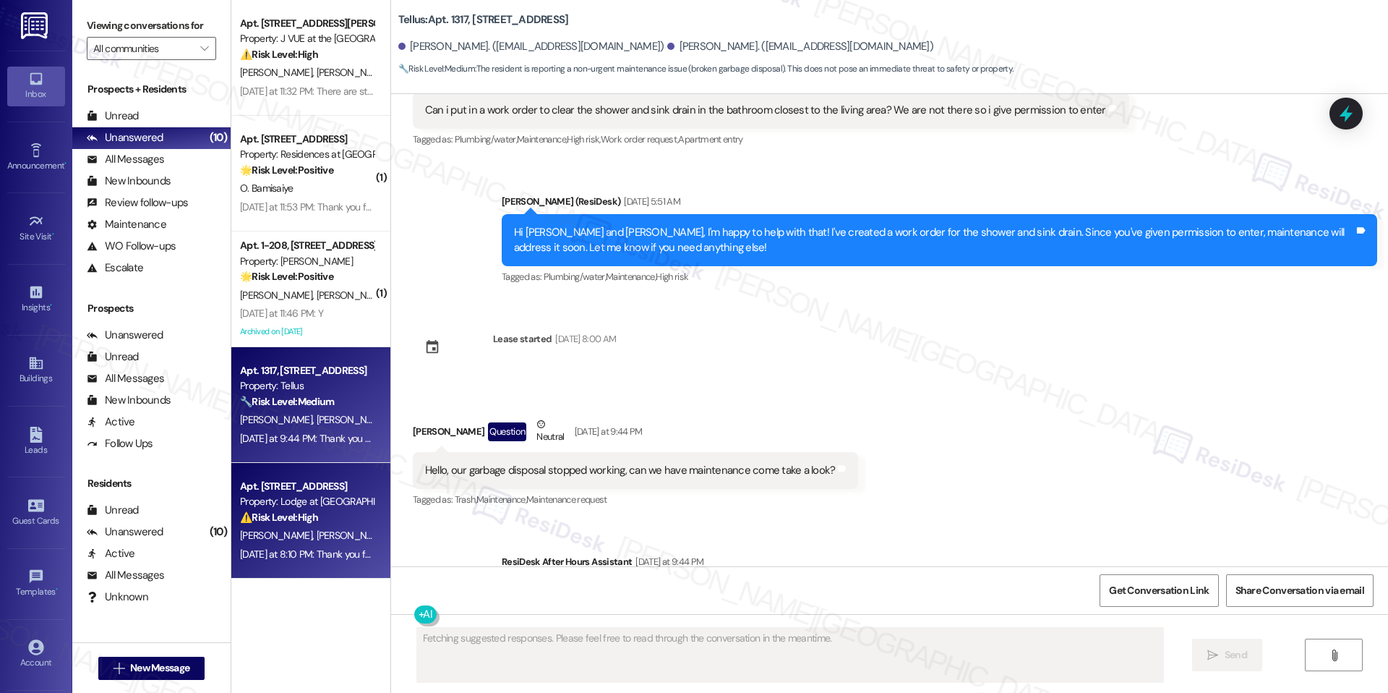
click at [310, 523] on div "⚠️ Risk Level: High The resident indicates that a previously submitted work ord…" at bounding box center [307, 517] width 134 height 15
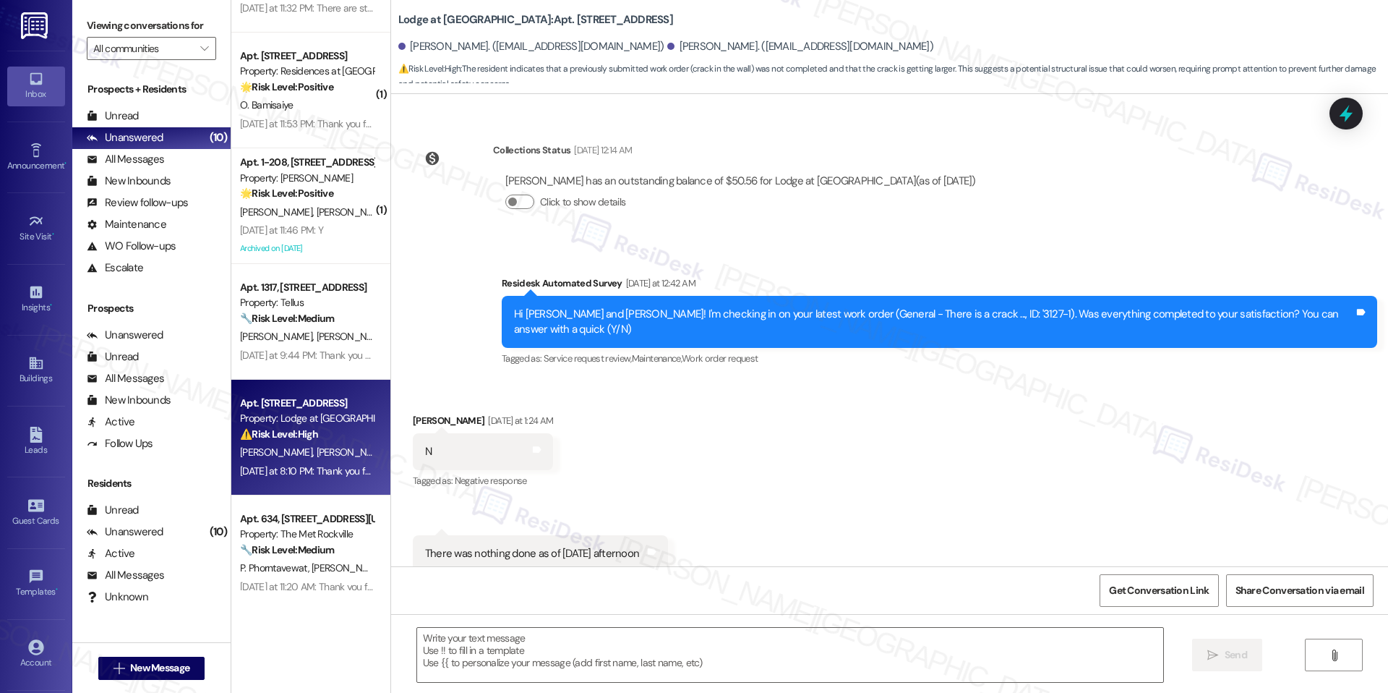
scroll to position [567, 0]
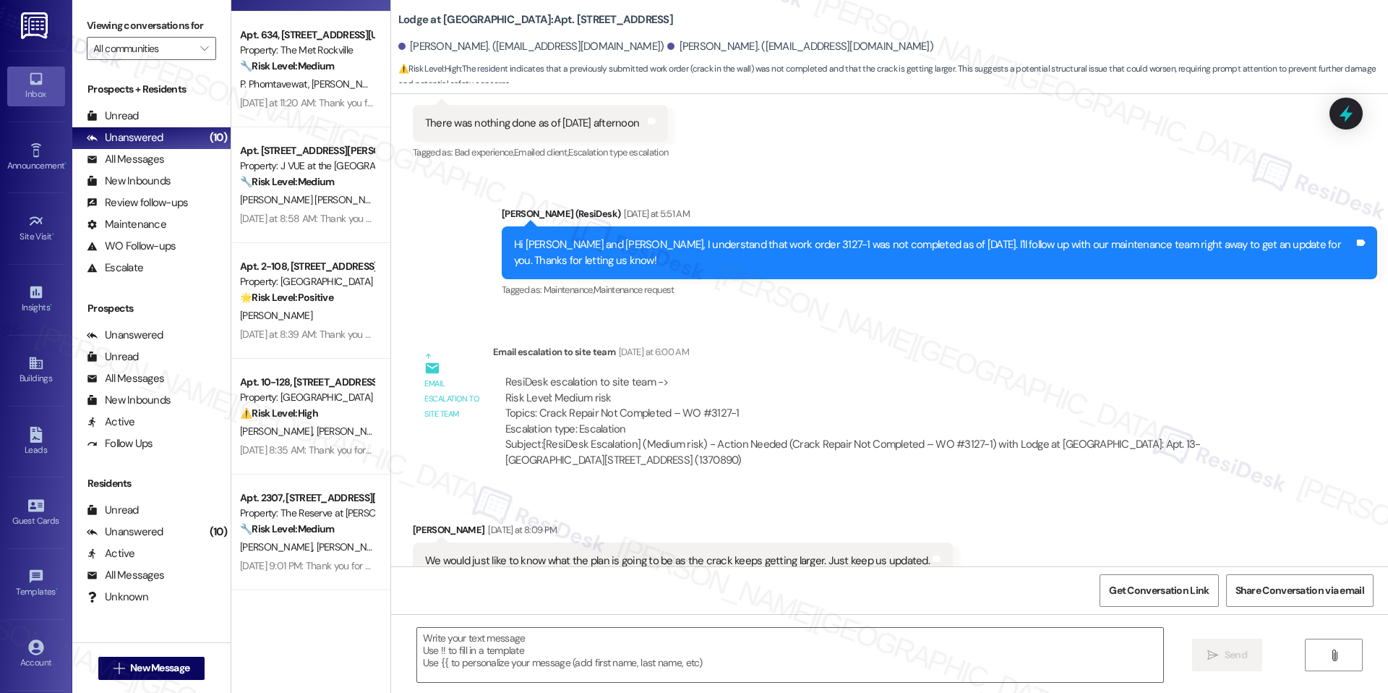
type textarea "Fetching suggested responses. Please feel free to read through the conversation…"
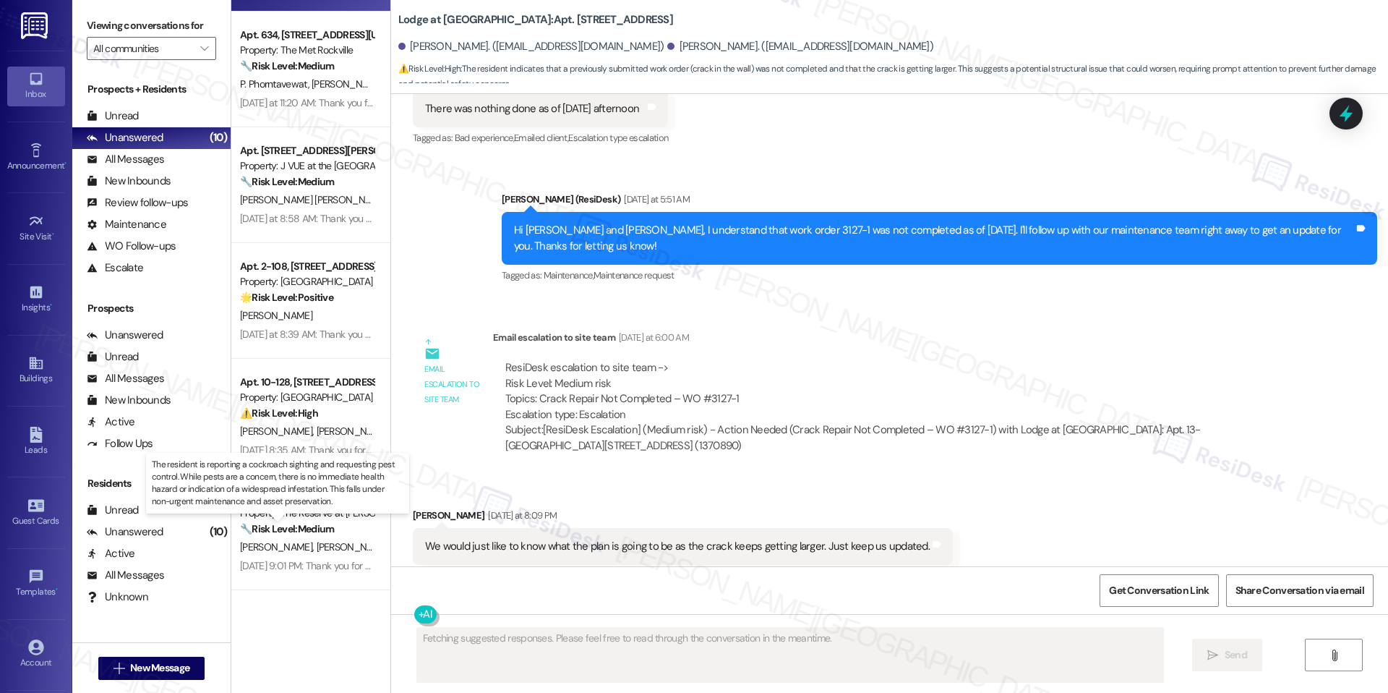
click at [310, 523] on strong "🔧 Risk Level: Medium" at bounding box center [287, 528] width 94 height 13
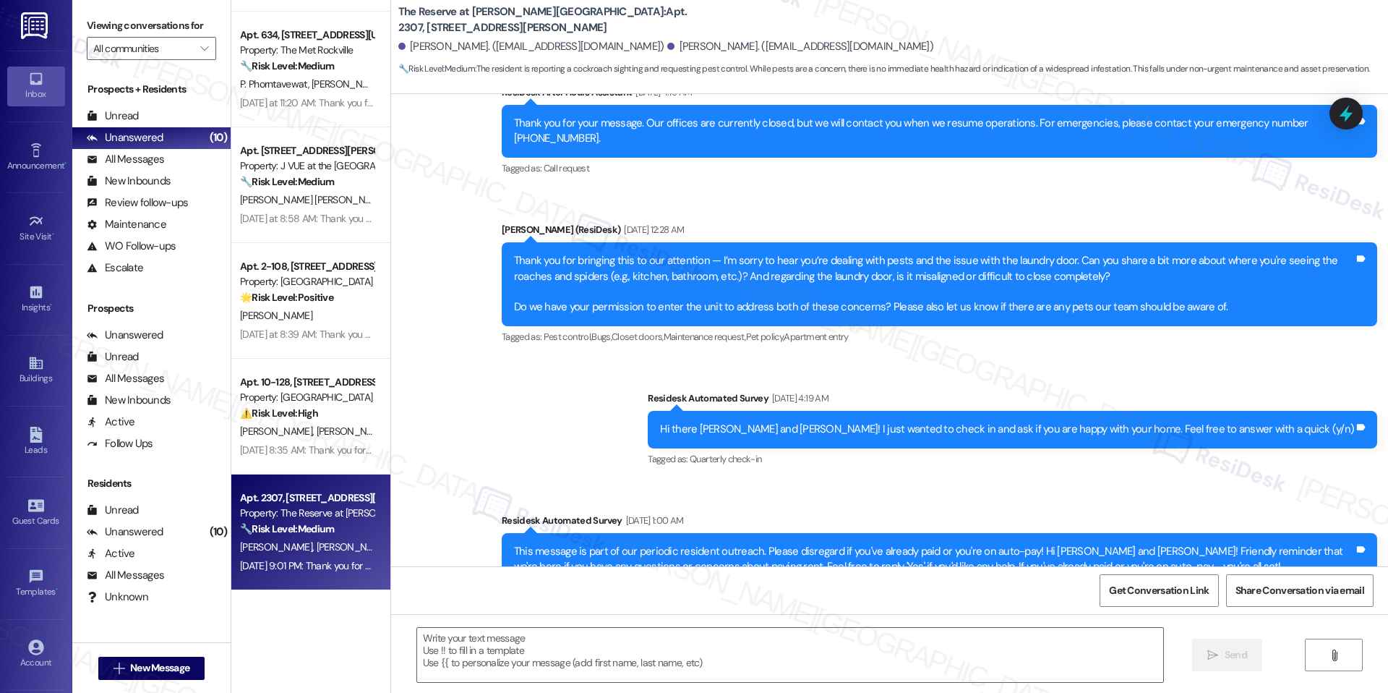
type textarea "Fetching suggested responses. Please feel free to read through the conversation…"
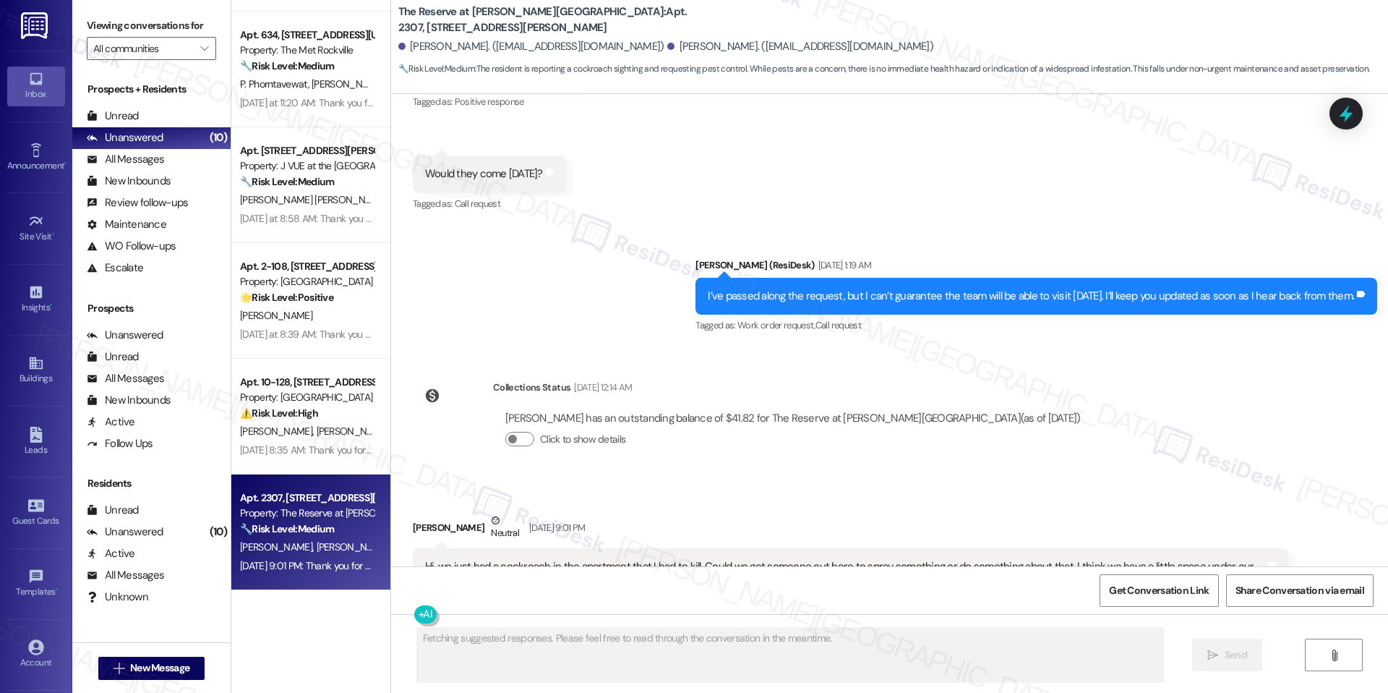
scroll to position [3697, 0]
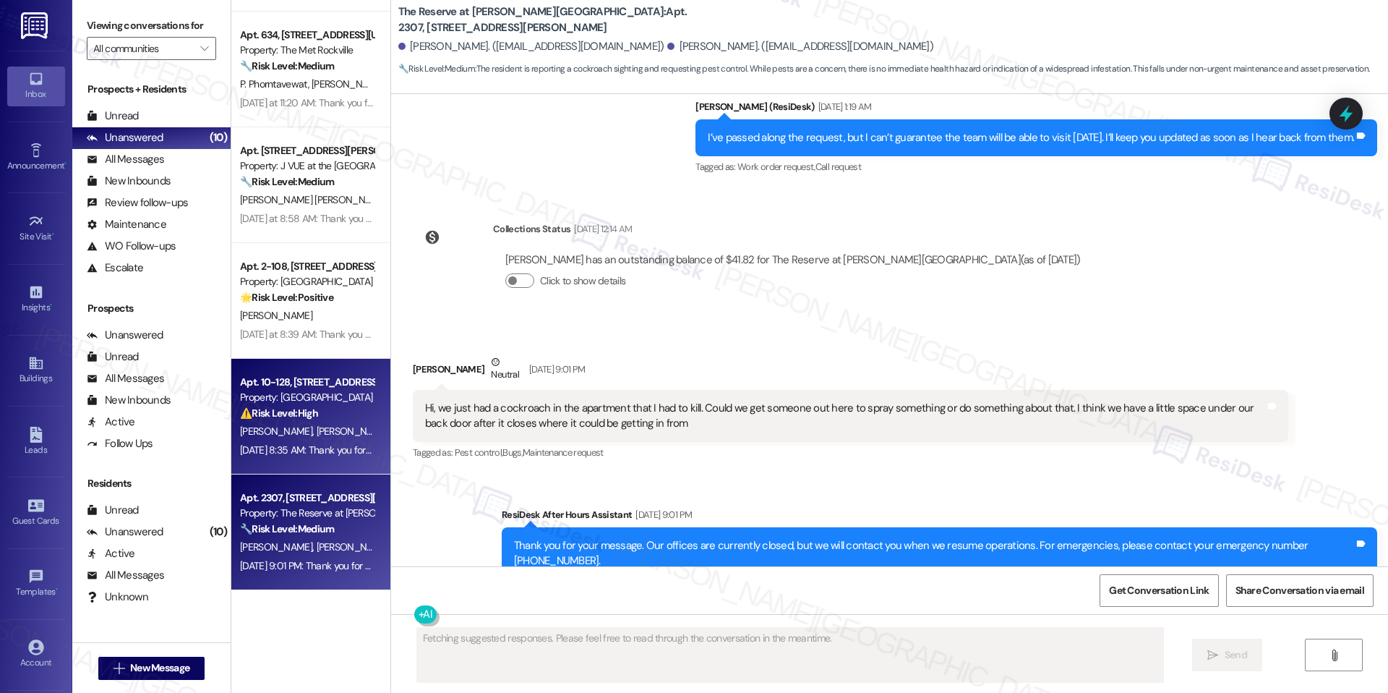
click at [356, 437] on div "B. Tosetto A. Cordeiro" at bounding box center [307, 431] width 137 height 18
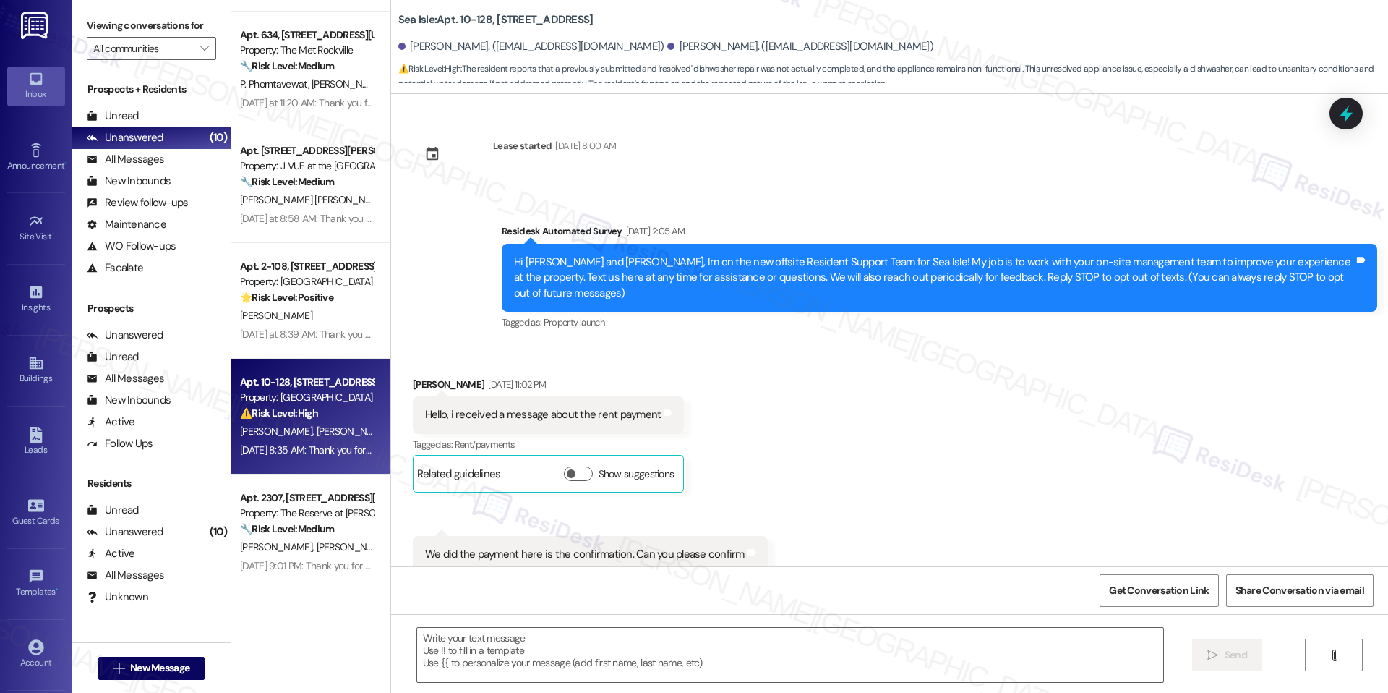
scroll to position [3382, 0]
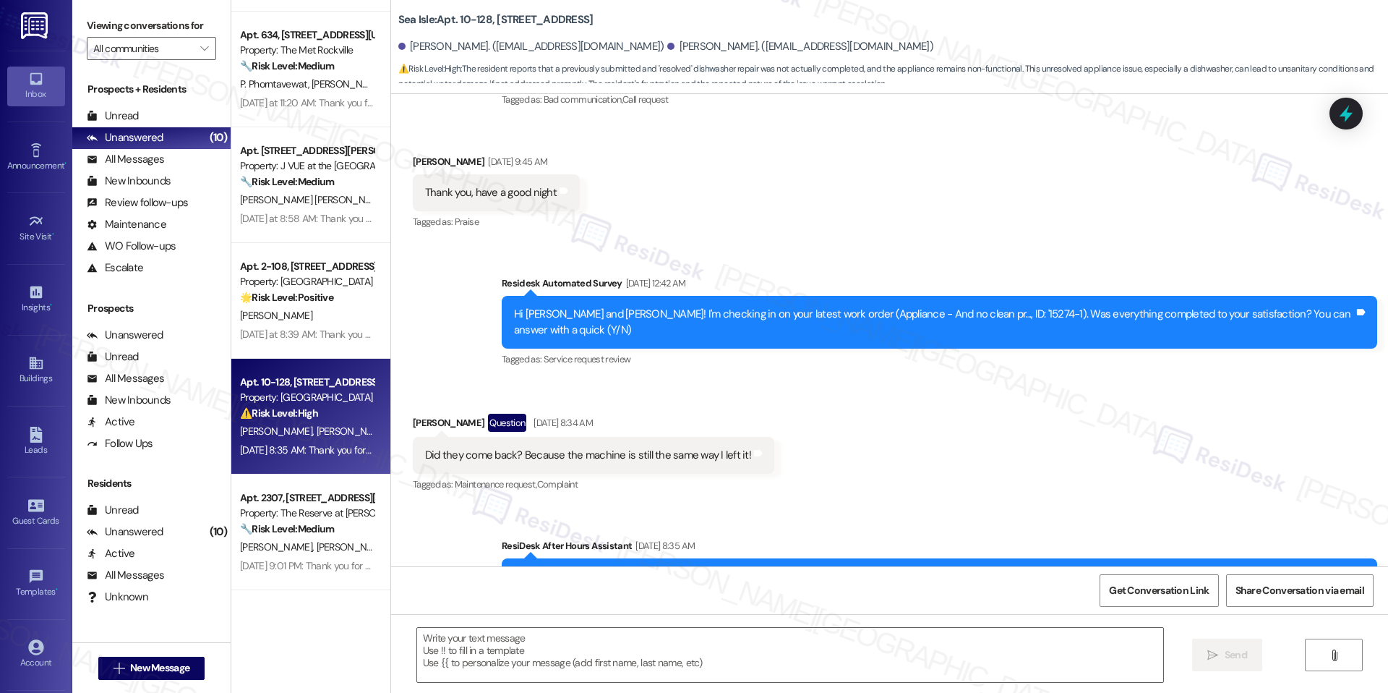
type textarea "Fetching suggested responses. Please feel free to read through the conversation…"
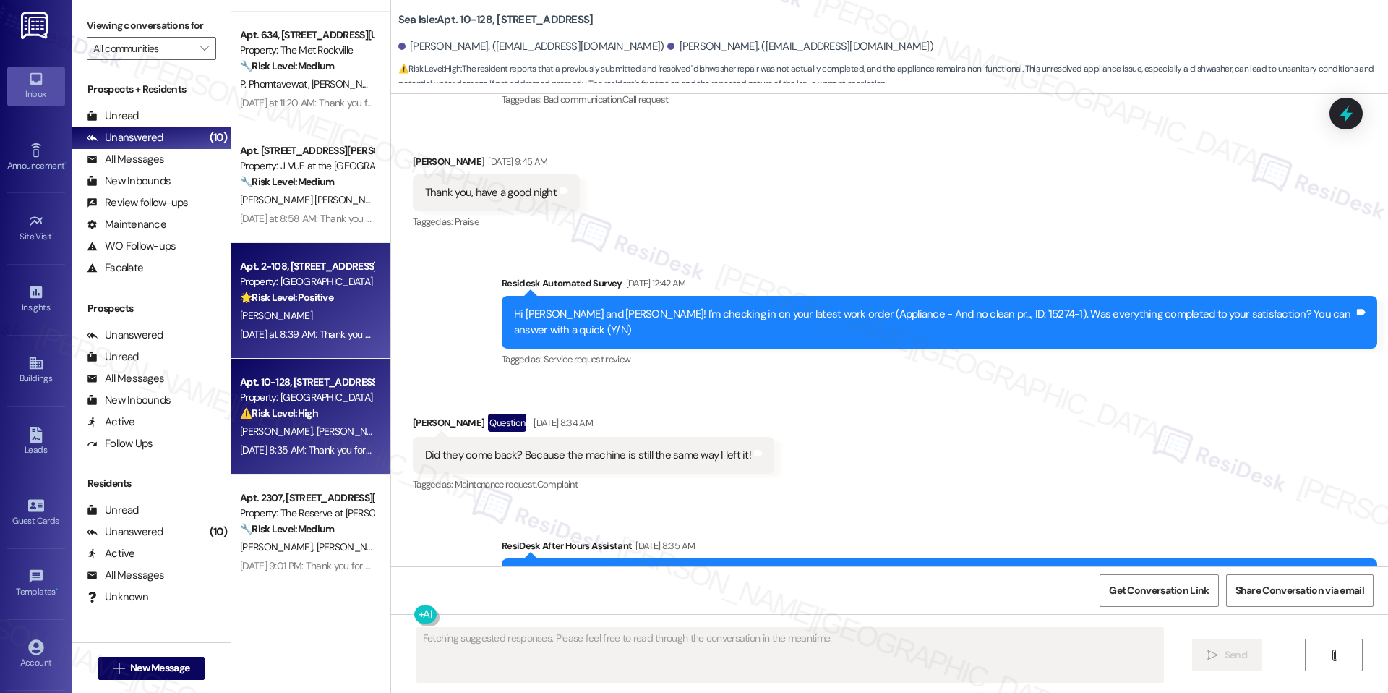
click at [275, 320] on div "[PERSON_NAME]" at bounding box center [307, 316] width 137 height 18
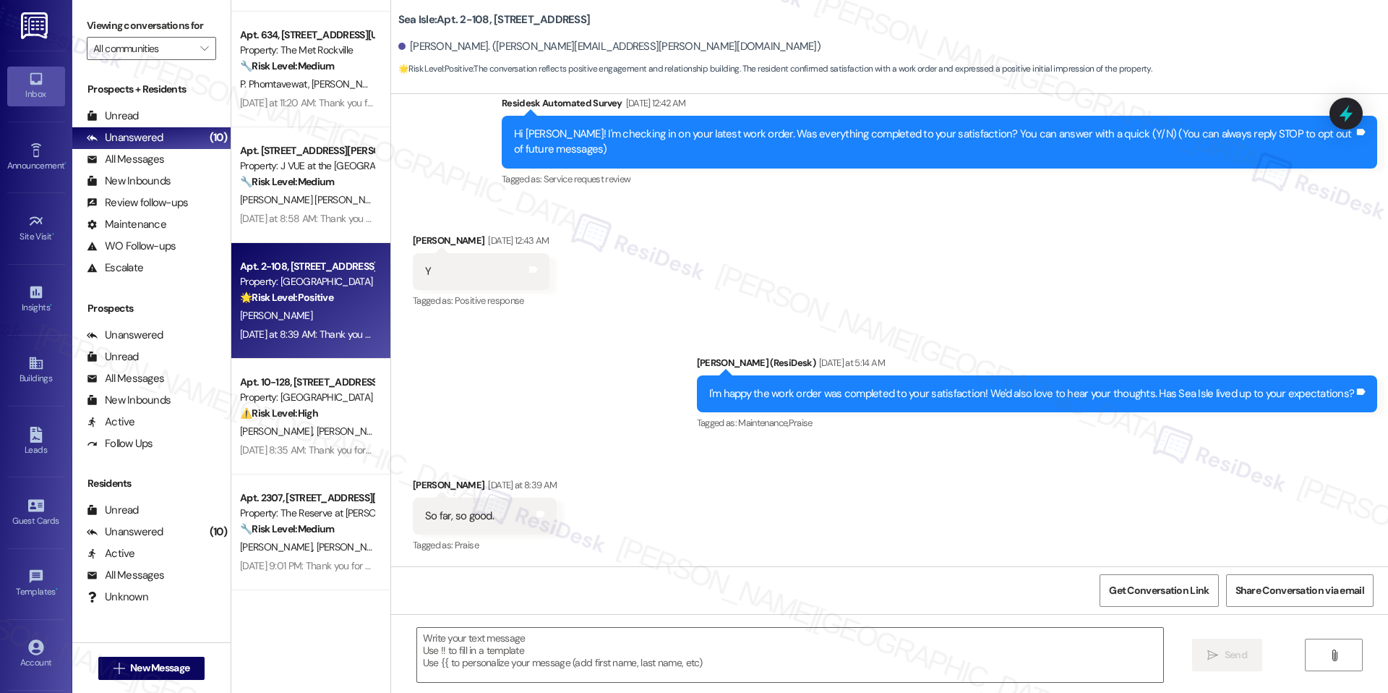
type textarea "Fetching suggested responses. Please feel free to read through the conversation…"
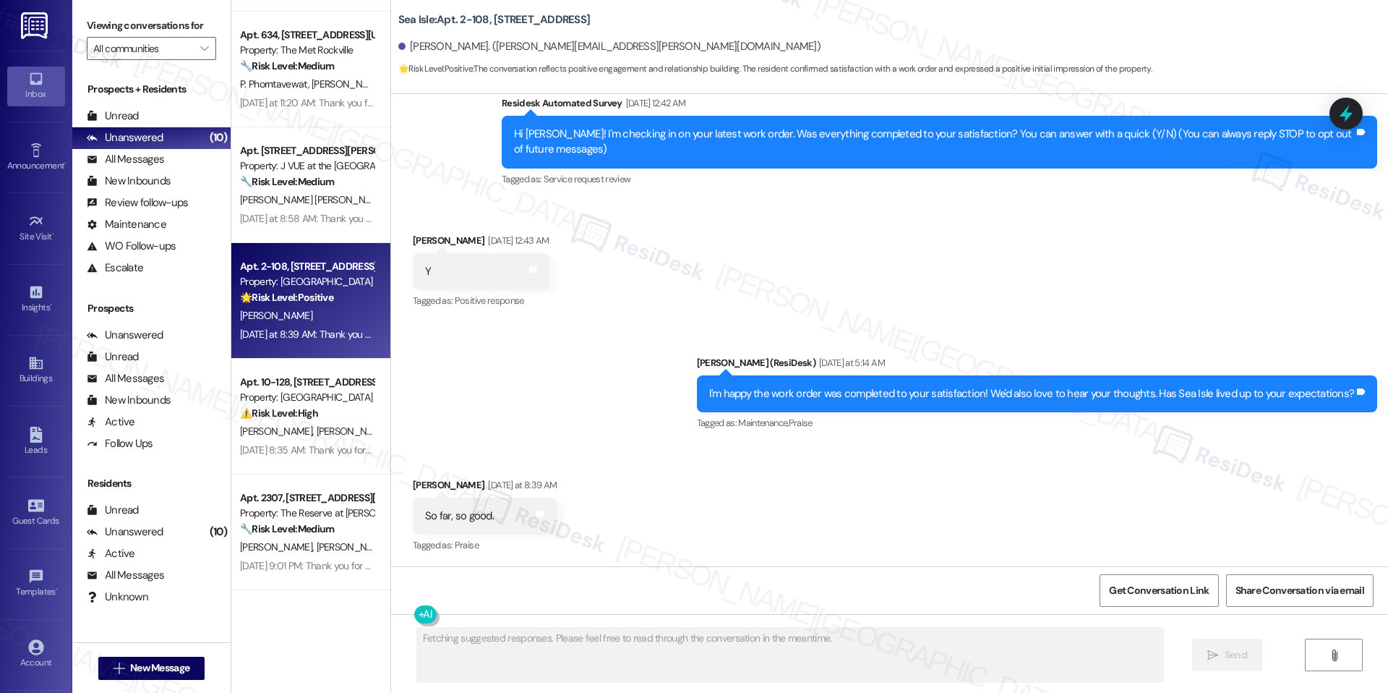
scroll to position [251, 0]
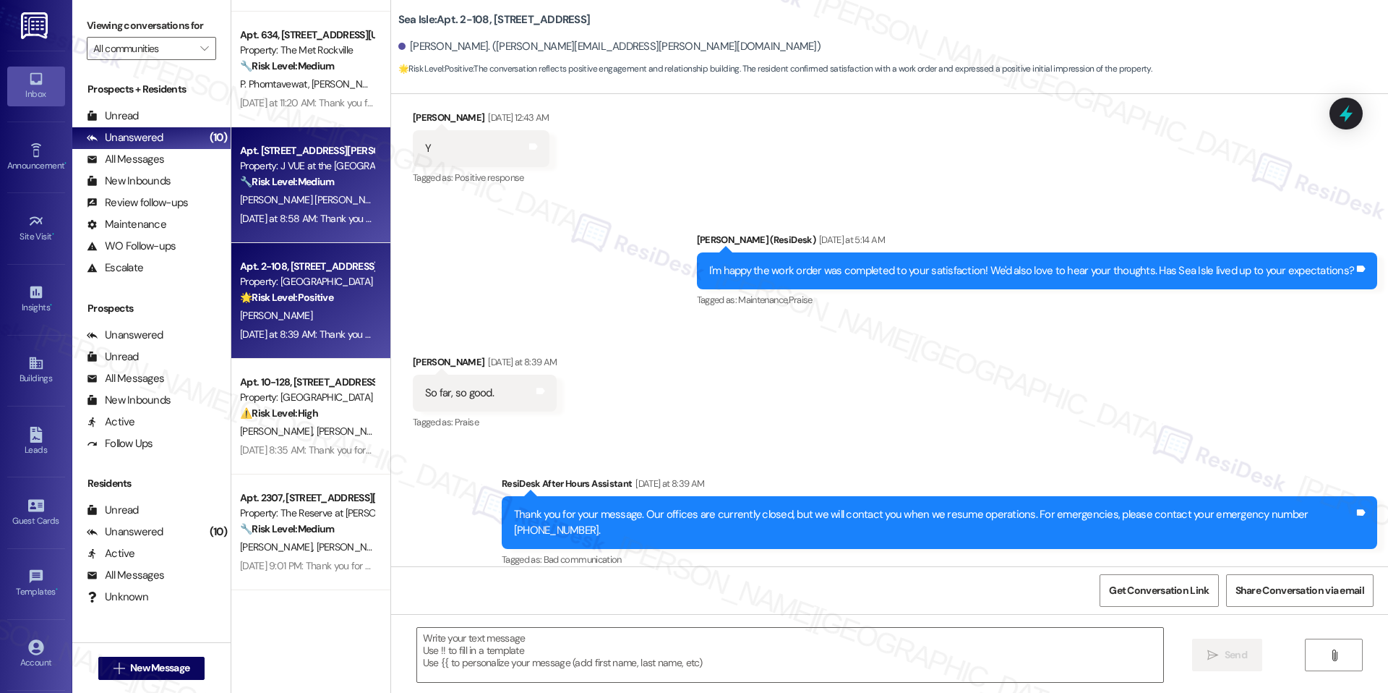
click at [318, 218] on div "Yesterday at 8:58 AM: Thank you for your message. Our offices are currently clo…" at bounding box center [684, 218] width 888 height 13
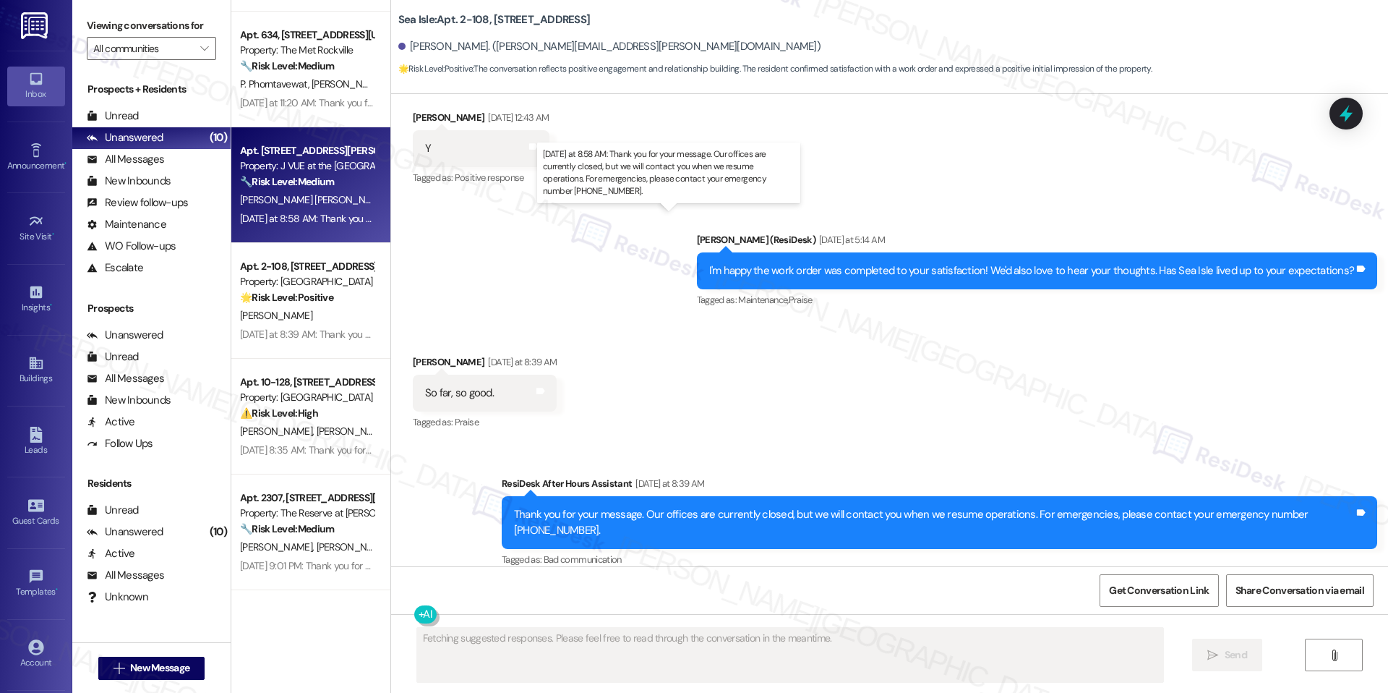
type textarea "Fetching suggested responses. Please feel free to read through the conversation…"
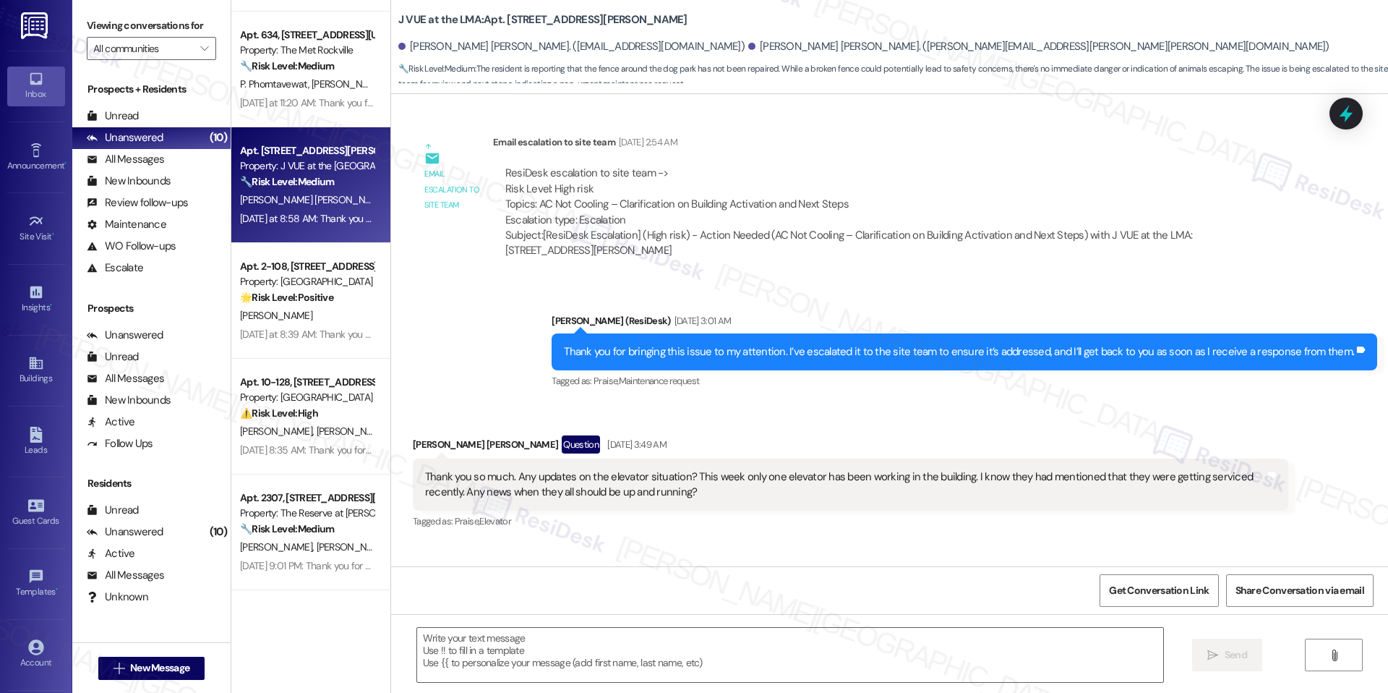
type textarea "Fetching suggested responses. Please feel free to read through the conversation…"
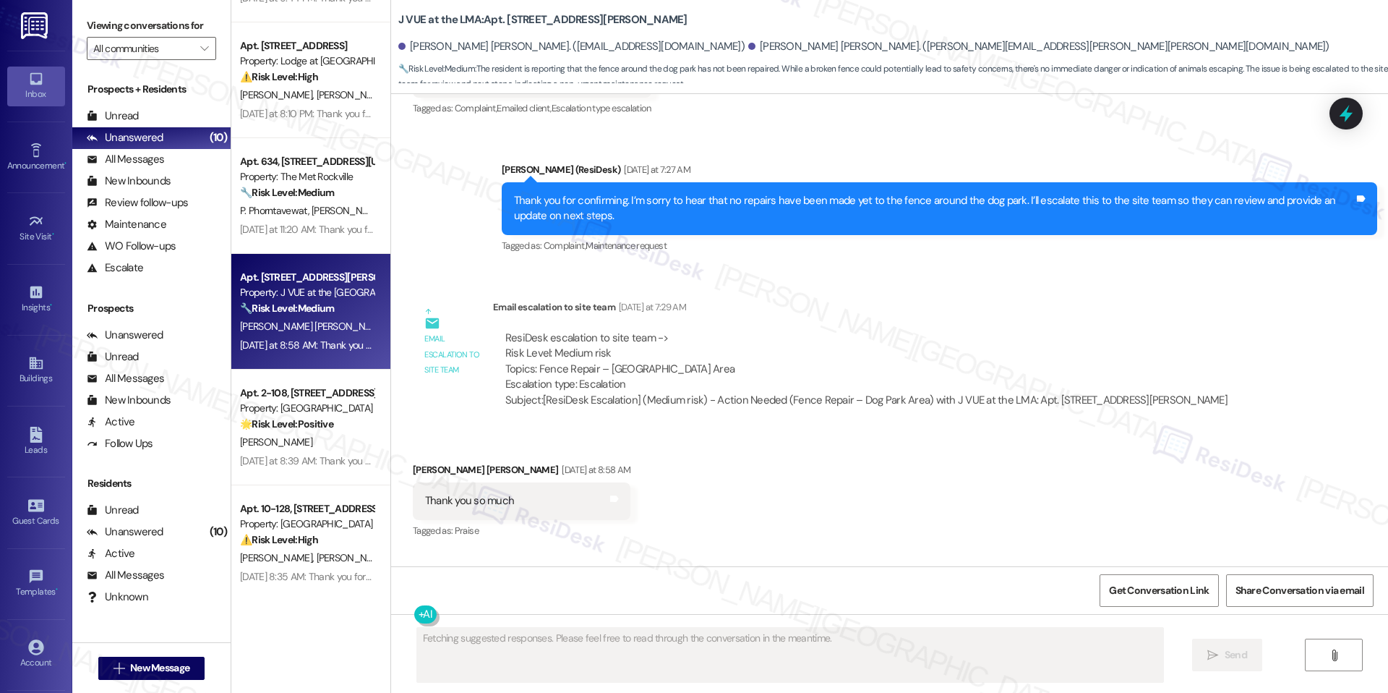
scroll to position [440, 0]
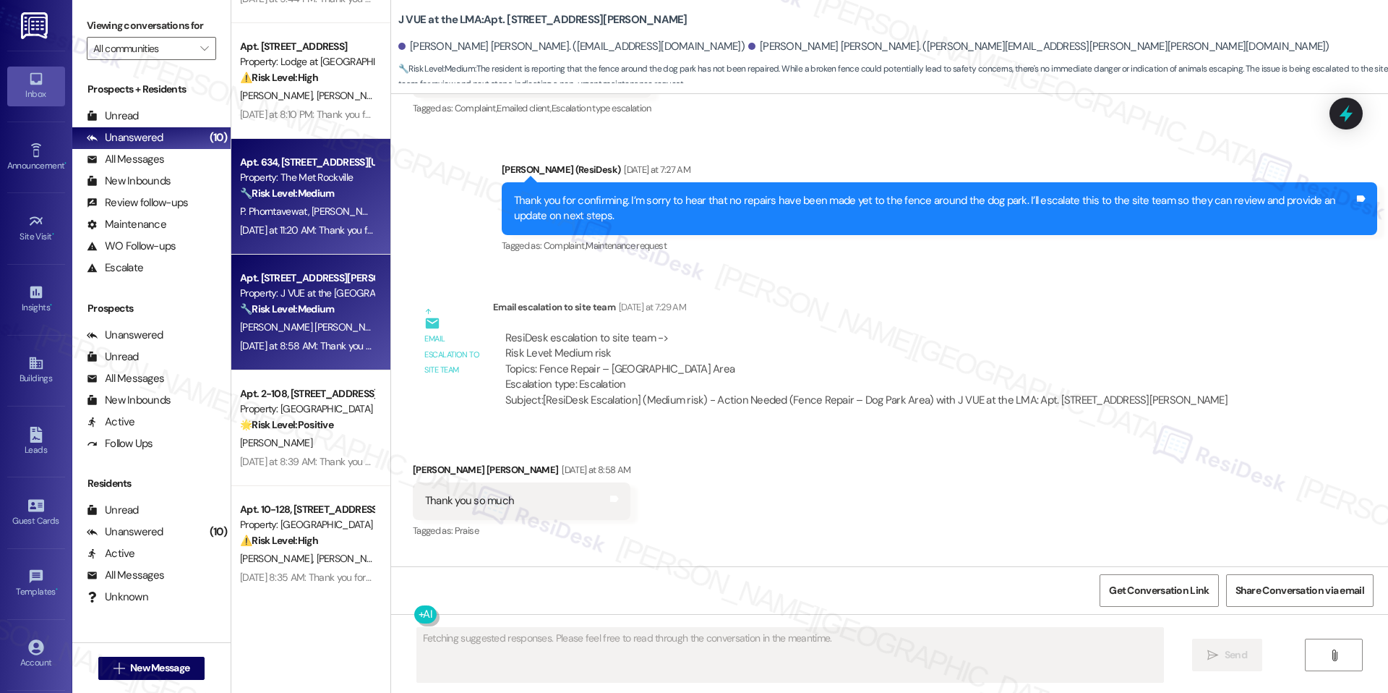
click at [304, 164] on div "Apt. 634, [STREET_ADDRESS][US_STATE]" at bounding box center [307, 162] width 134 height 15
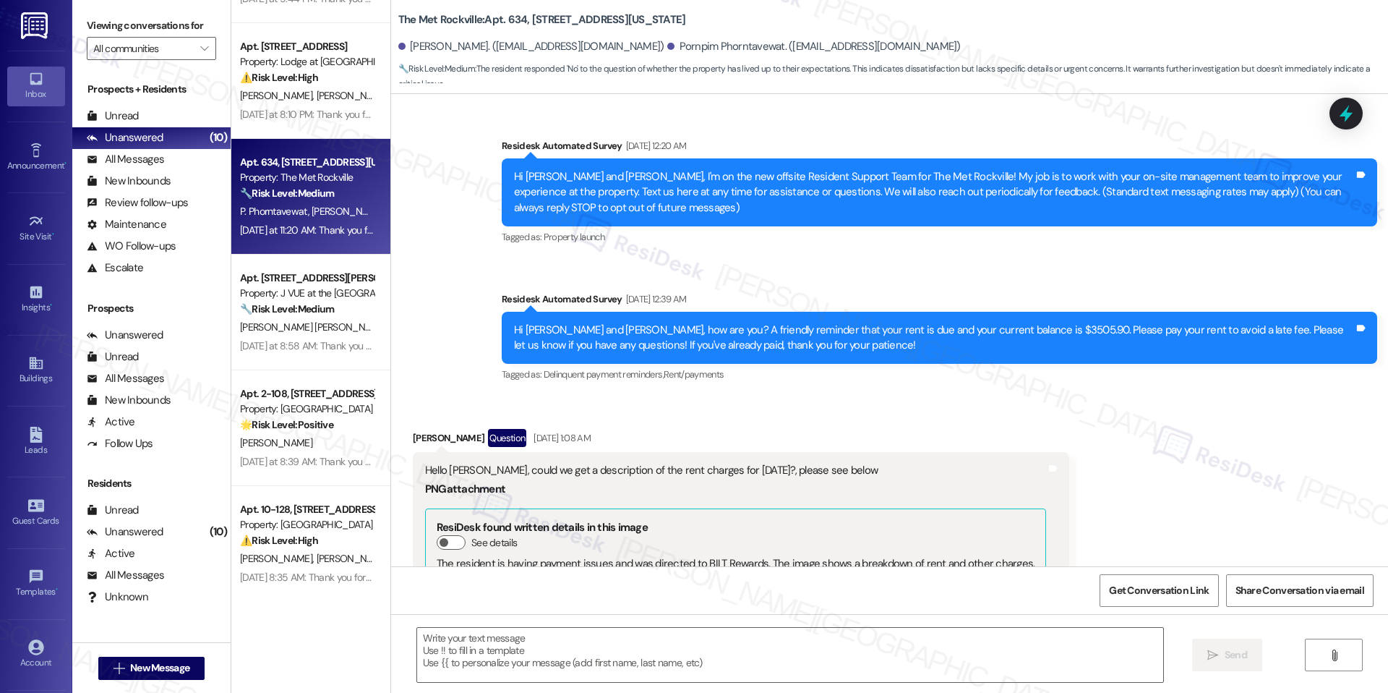
scroll to position [4319, 0]
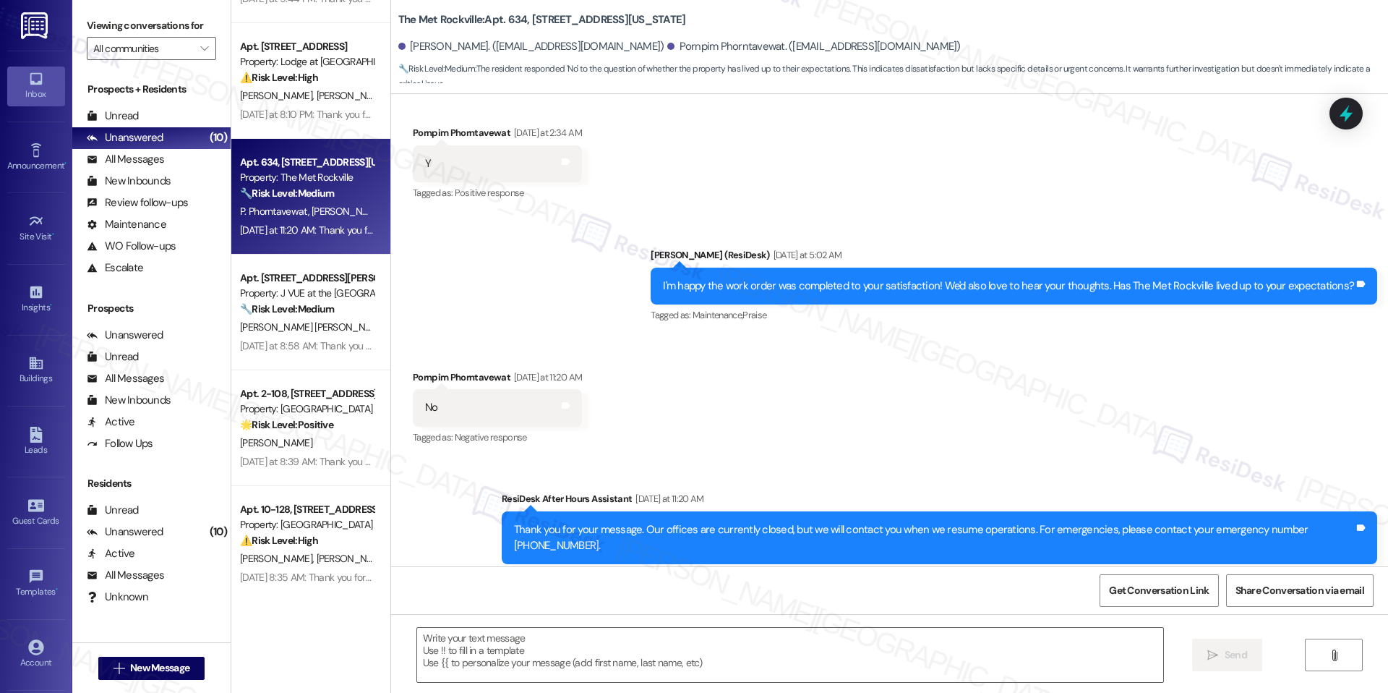
type textarea "Fetching suggested responses. Please feel free to read through the conversation…"
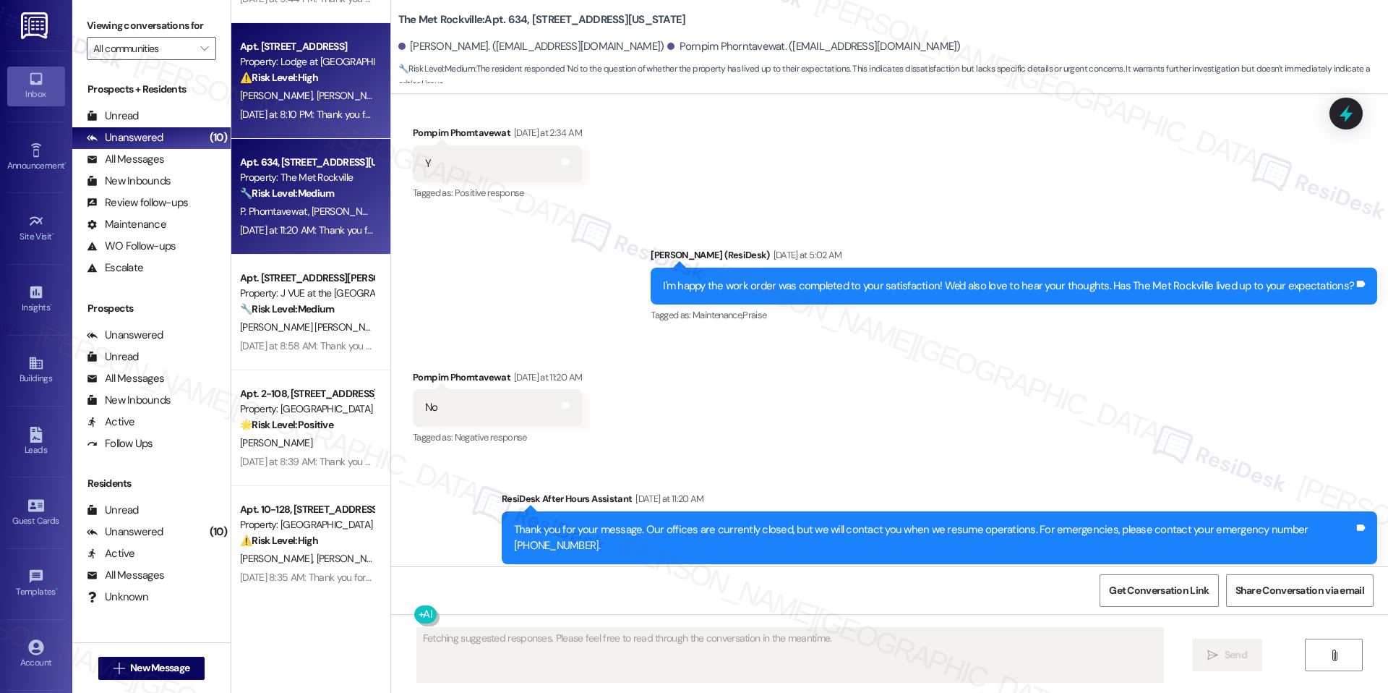
click at [343, 131] on div "Apt. 13-102, 3130 Hillandale Road Property: Lodge at Croasdaile Farm ⚠️ Risk Le…" at bounding box center [310, 81] width 159 height 116
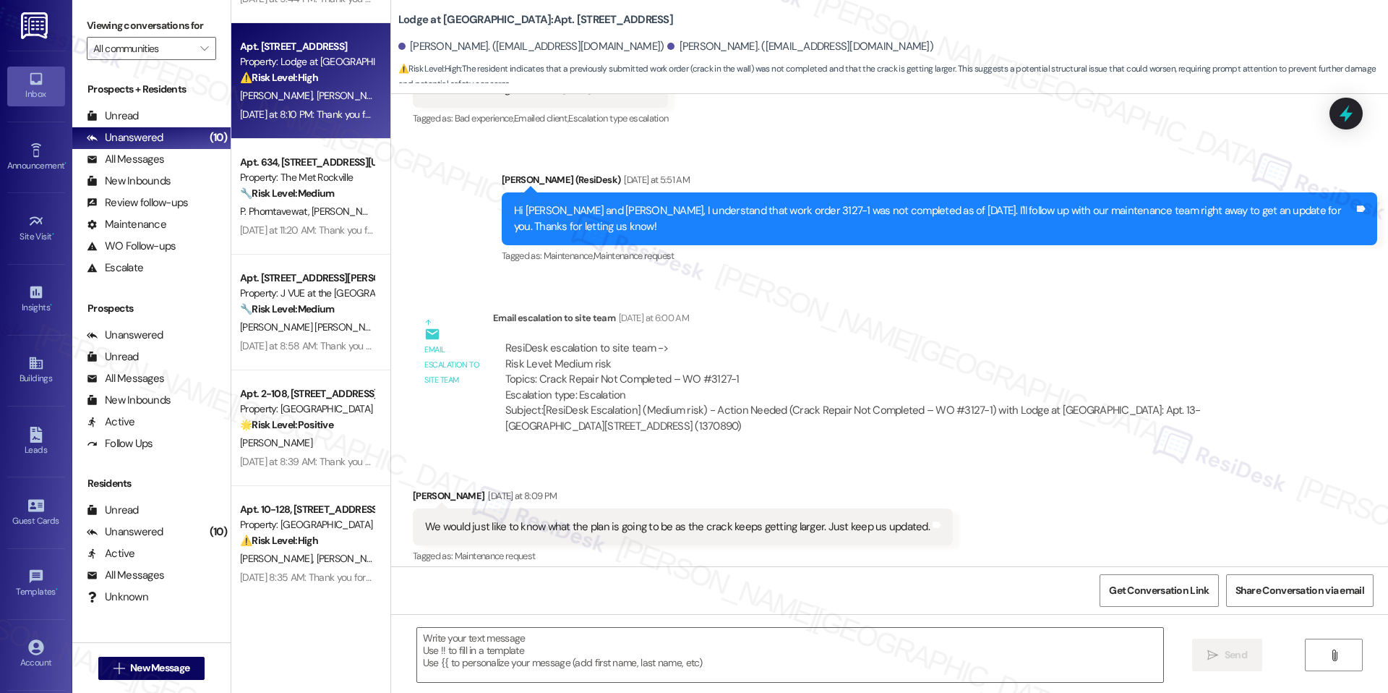
type textarea "Fetching suggested responses. Please feel free to read through the conversation…"
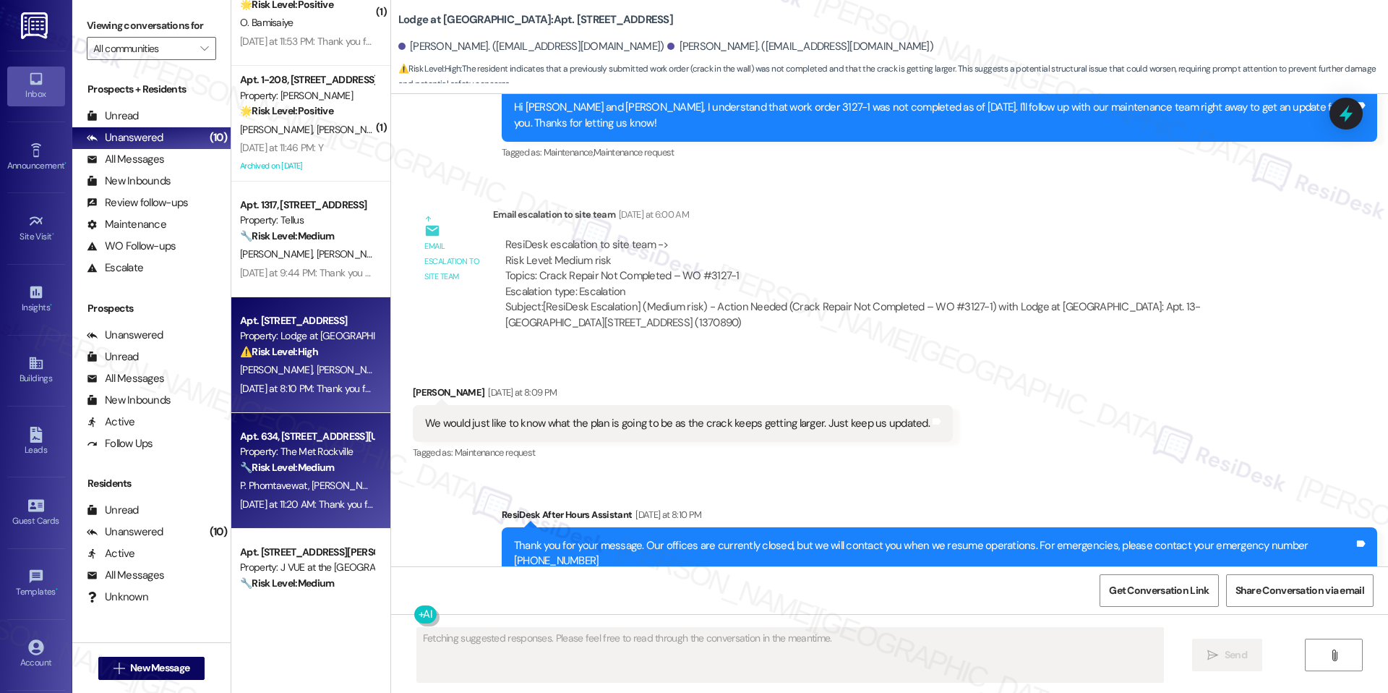
scroll to position [158, 0]
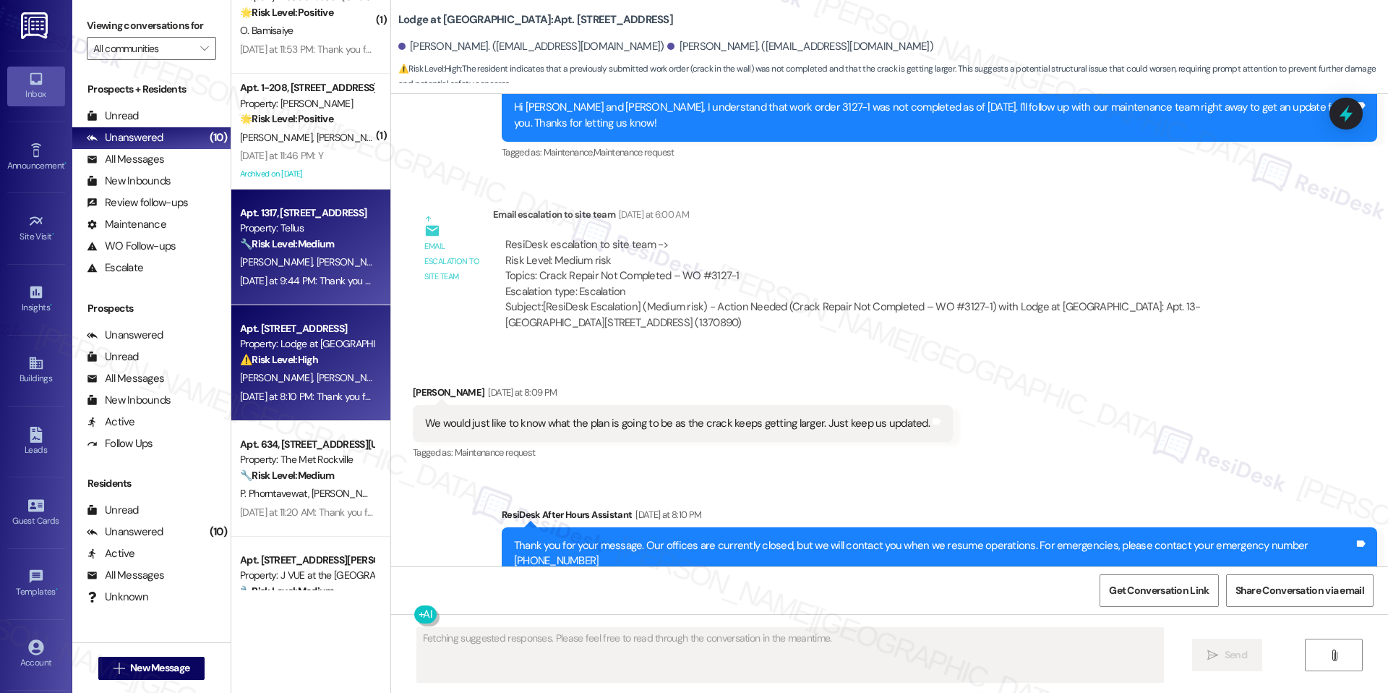
click at [302, 224] on div "Property: Tellus" at bounding box center [307, 227] width 134 height 15
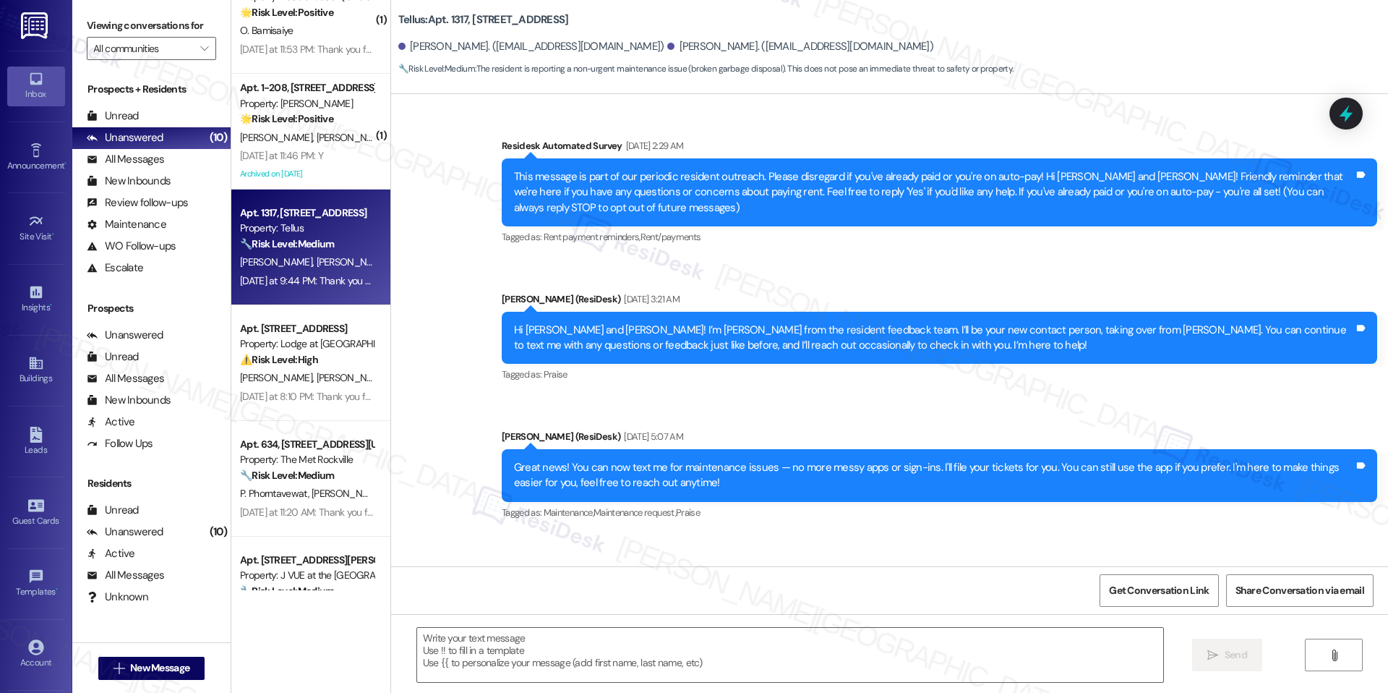
scroll to position [3576, 0]
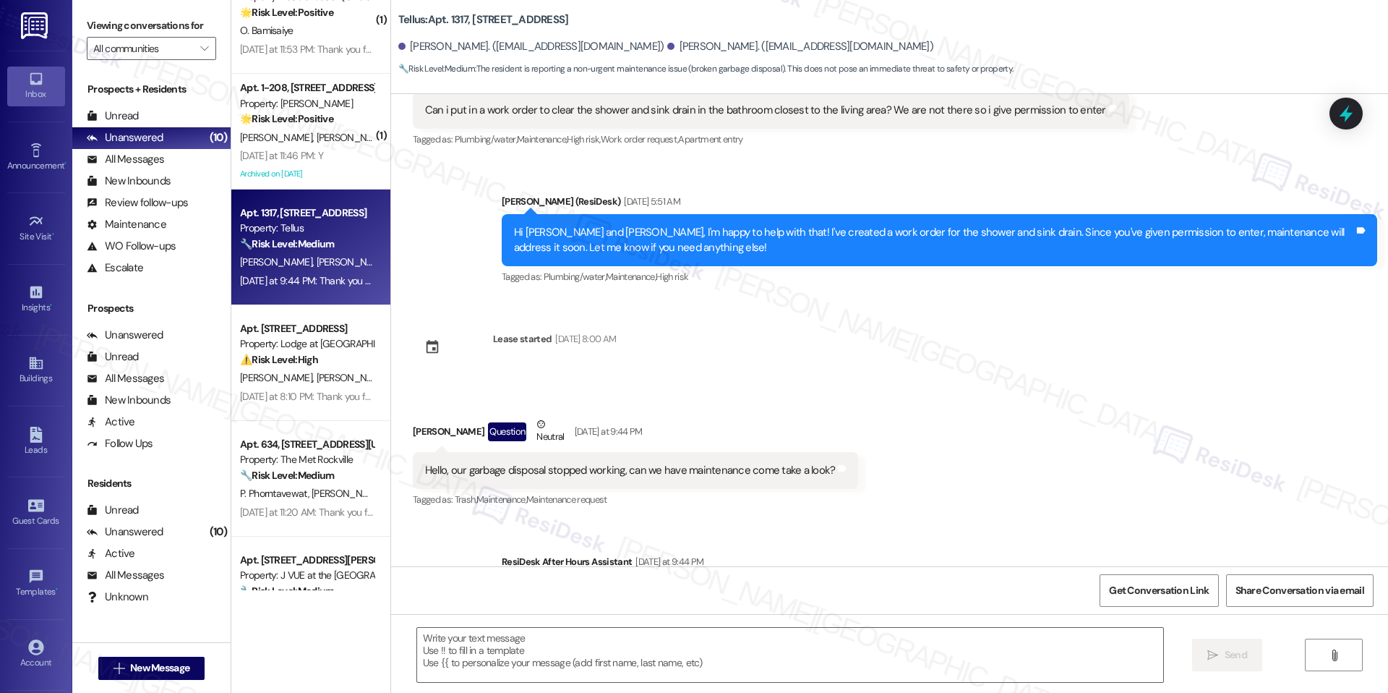
type textarea "Fetching suggested responses. Please feel free to read through the conversation…"
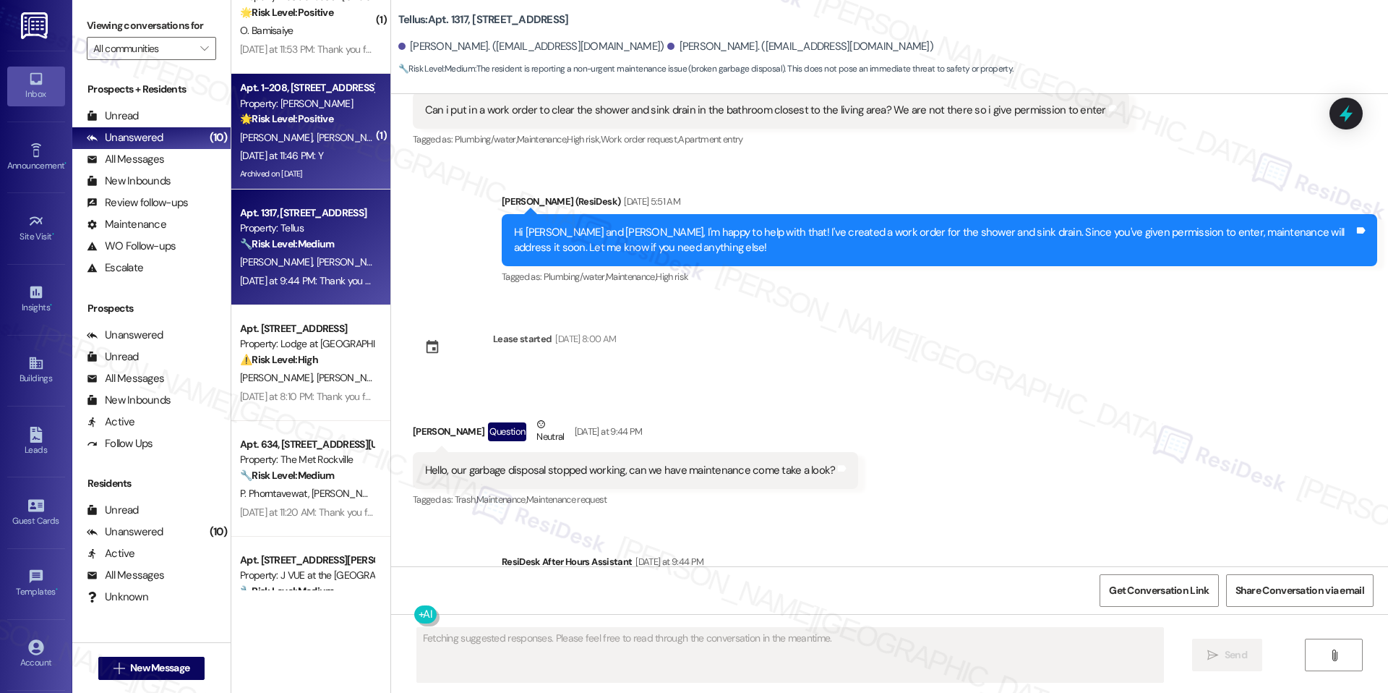
click at [335, 159] on div "Yesterday at 11:46 PM: Y Yesterday at 11:46 PM: Y" at bounding box center [307, 156] width 137 height 18
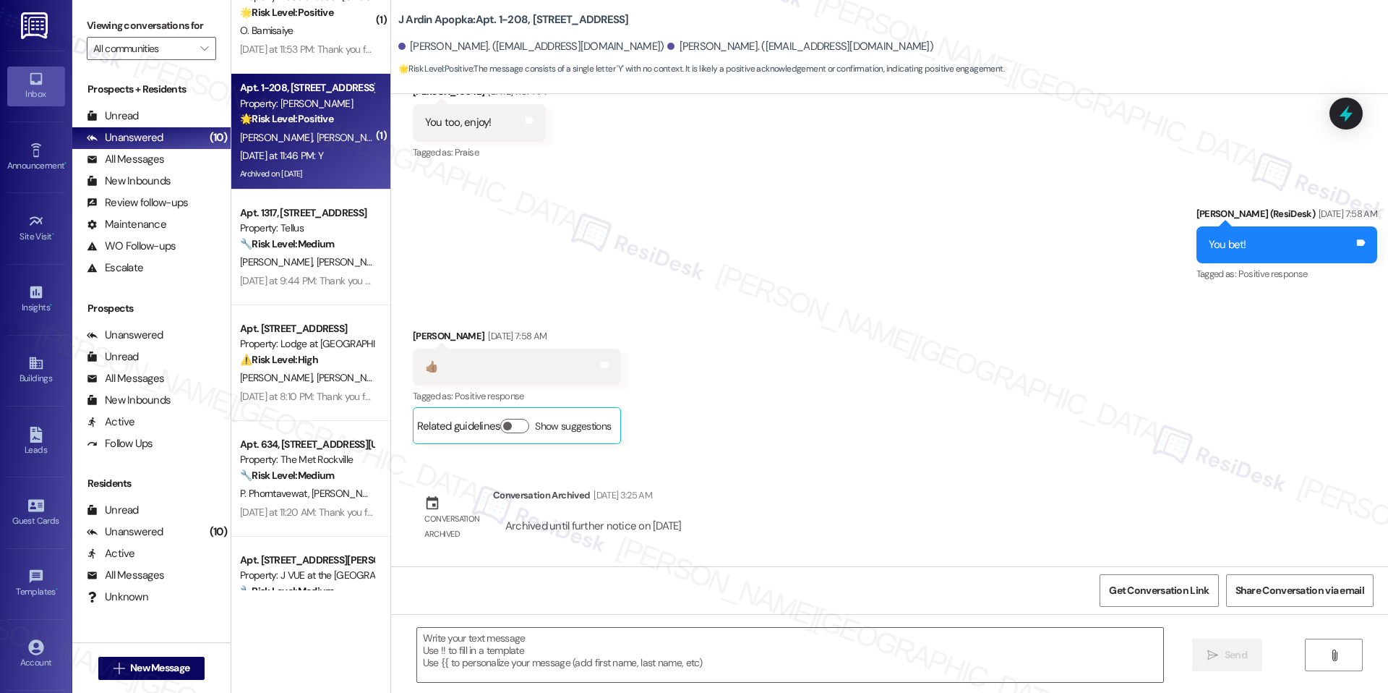
type textarea "Fetching suggested responses. Please feel free to read through the conversation…"
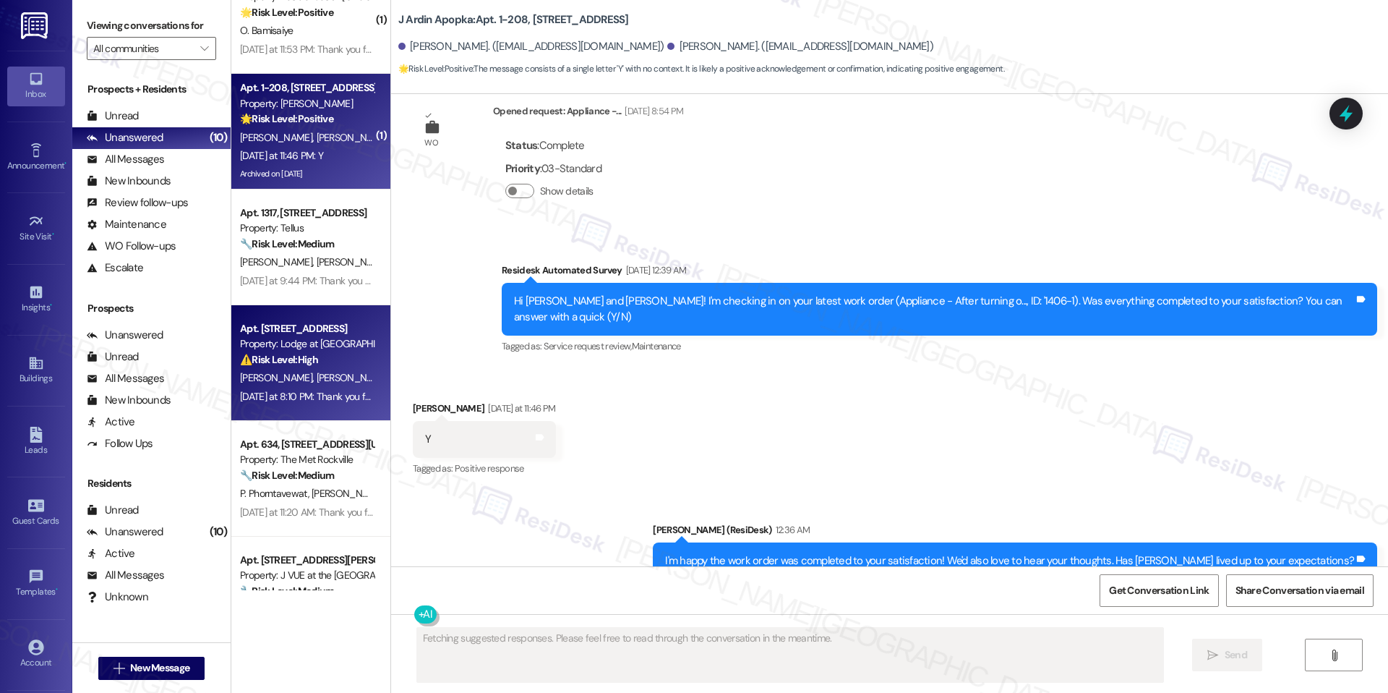
scroll to position [0, 0]
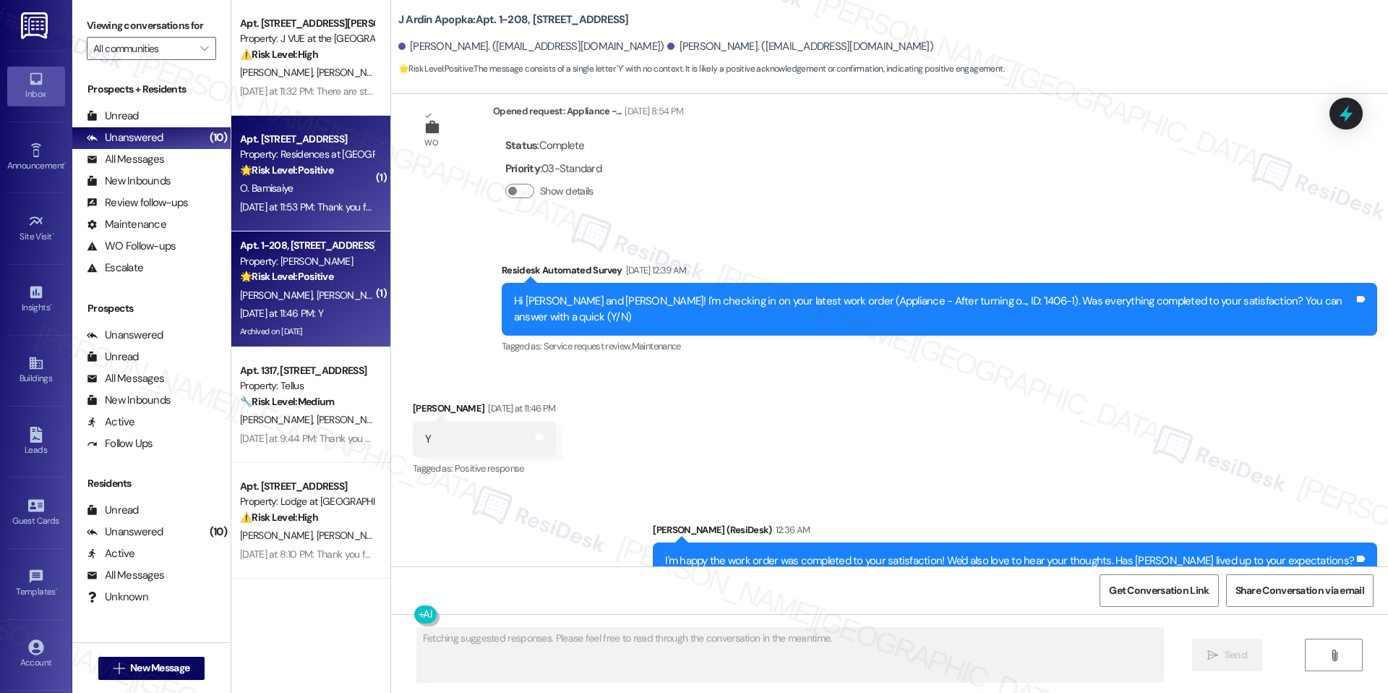
click at [280, 192] on span "O. Bamisaiye" at bounding box center [266, 187] width 53 height 13
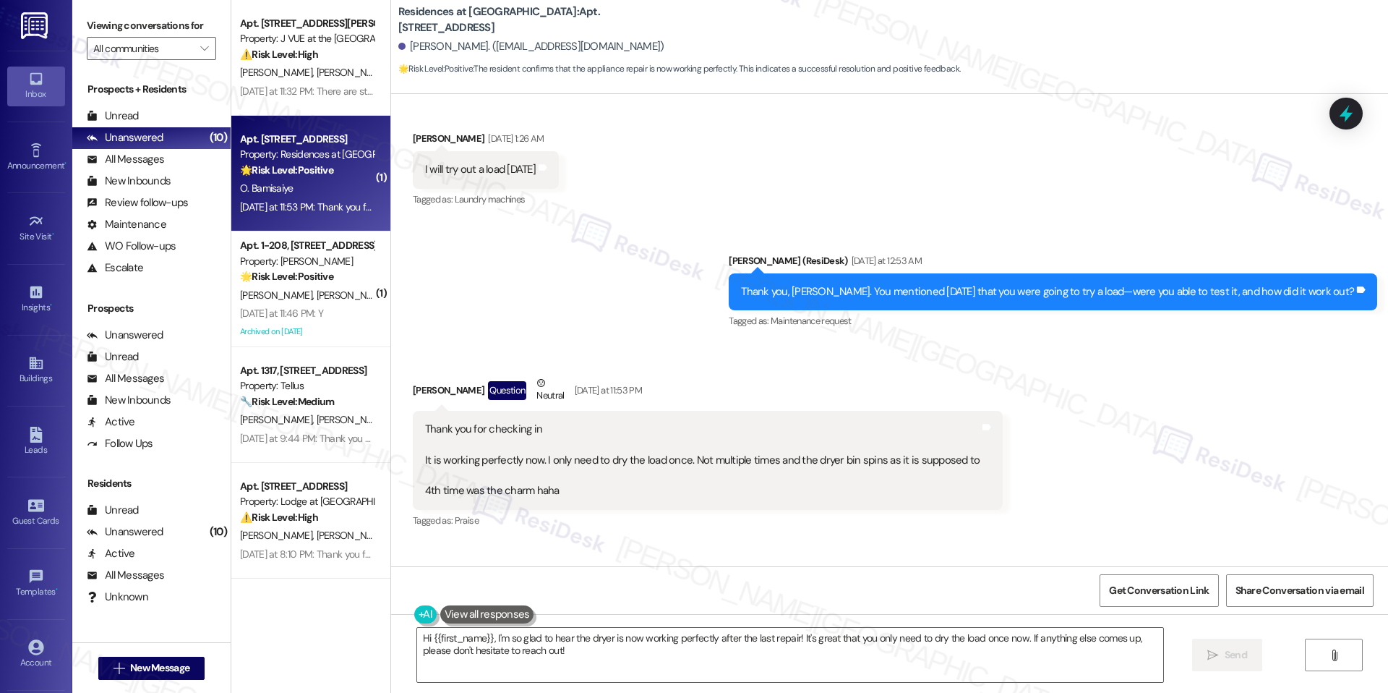
scroll to position [4988, 0]
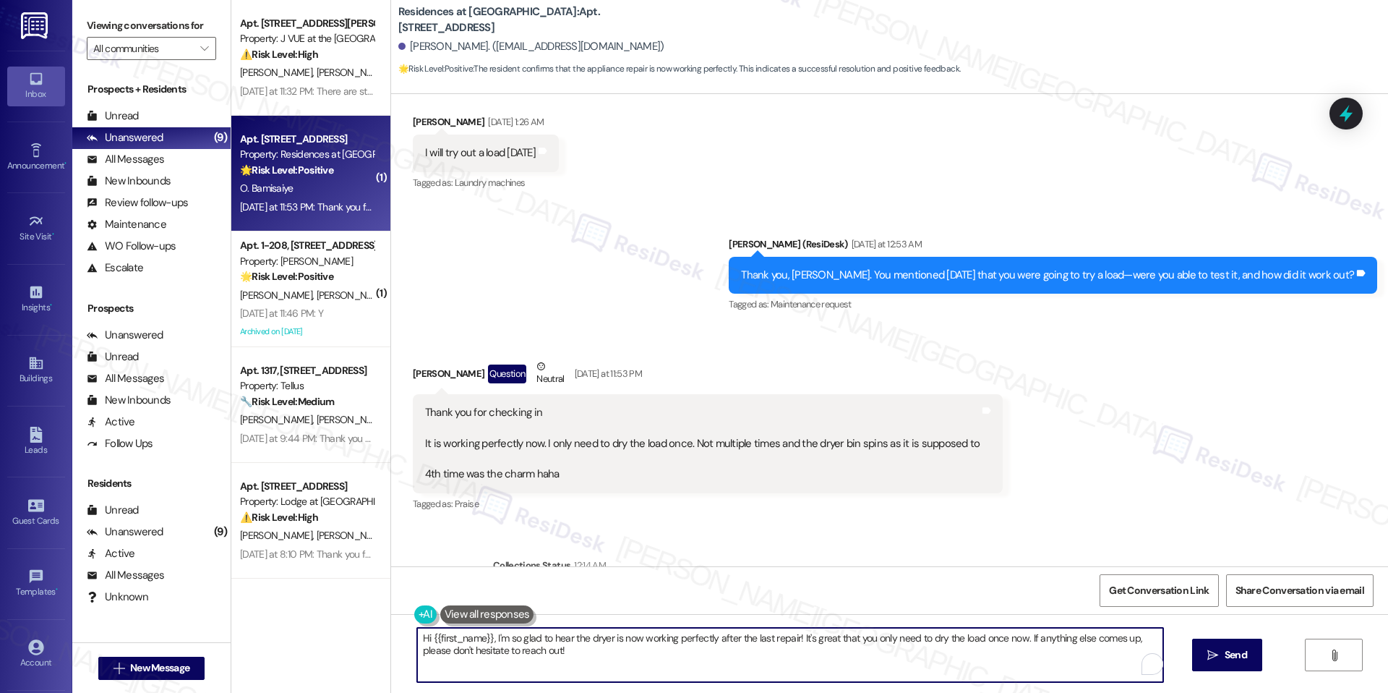
click at [730, 638] on textarea "Hi {{first_name}}, I'm so glad to hear the dryer is now working perfectly after…" at bounding box center [790, 654] width 746 height 54
paste textarea "Ola, that’s great to hear! I’m glad the dryer is now working perfectly for you.…"
click at [397, 633] on div "Hi Ola, that’s great to hear! I’m glad the dryer is now working perfectly for y…" at bounding box center [889, 668] width 997 height 108
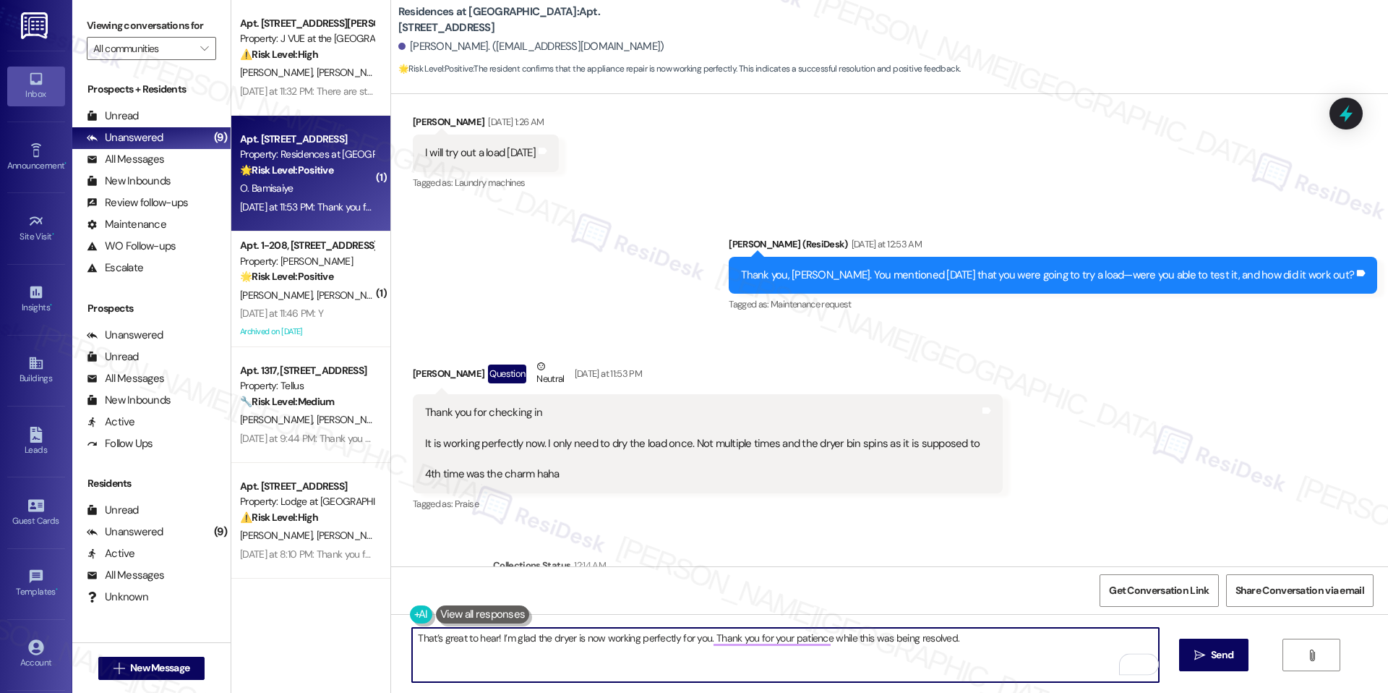
click at [559, 665] on textarea "That’s great to hear! I’m glad the dryer is now working perfectly for you. Than…" at bounding box center [785, 654] width 746 height 54
type textarea "That’s great to hear! I’m glad the dryer is now working perfectly for you. Than…"
click at [1231, 659] on span "Send" at bounding box center [1222, 654] width 22 height 15
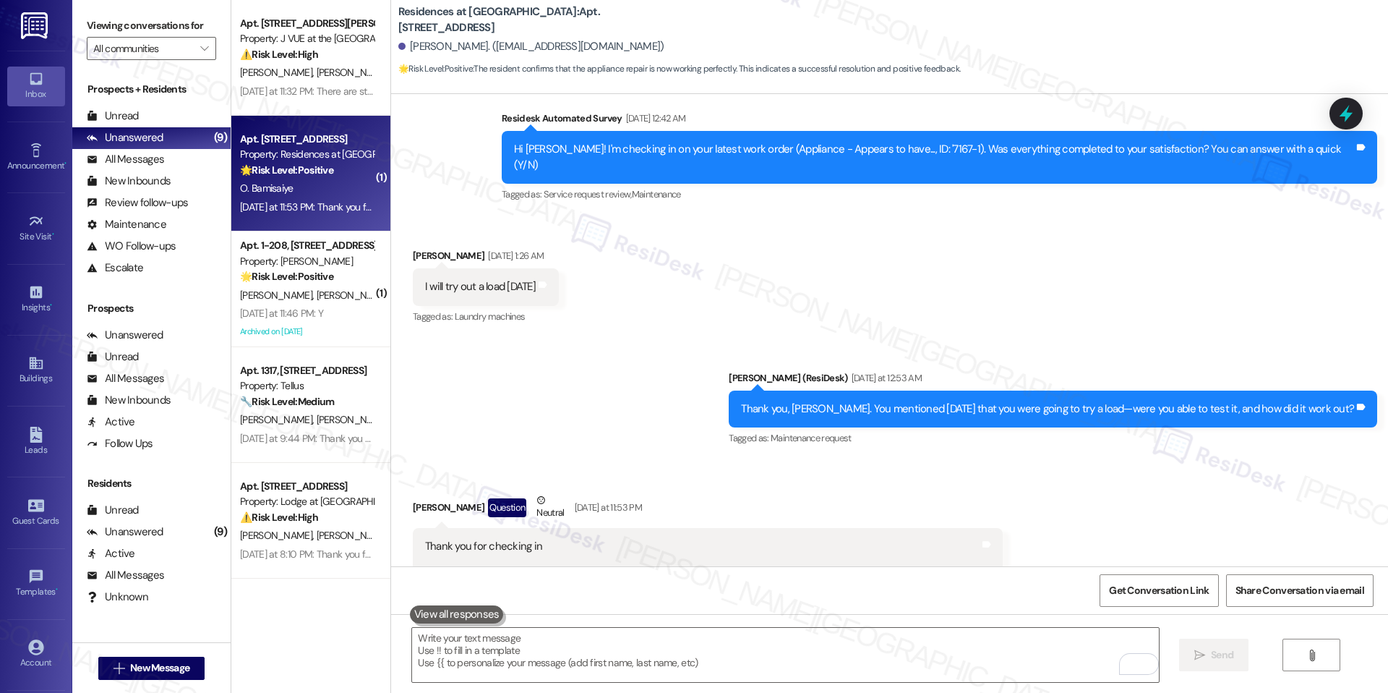
scroll to position [5089, 0]
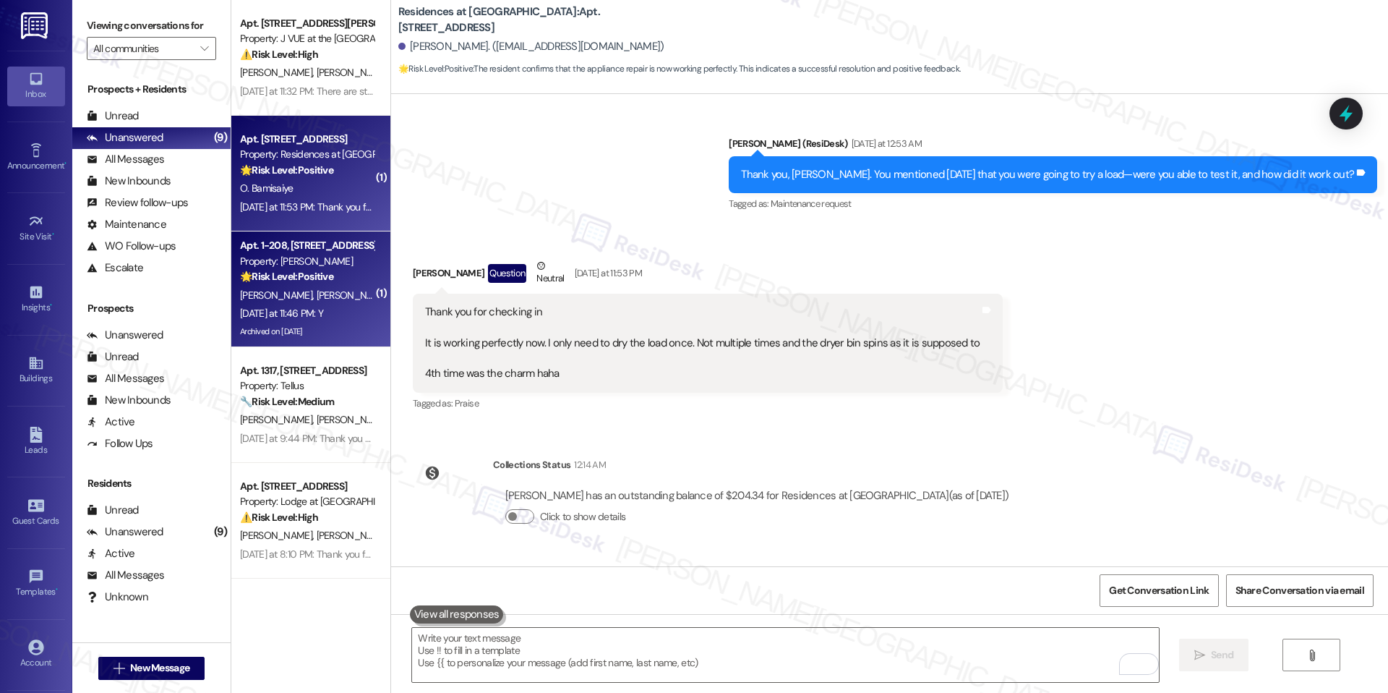
click at [316, 293] on span "[PERSON_NAME]" at bounding box center [352, 294] width 72 height 13
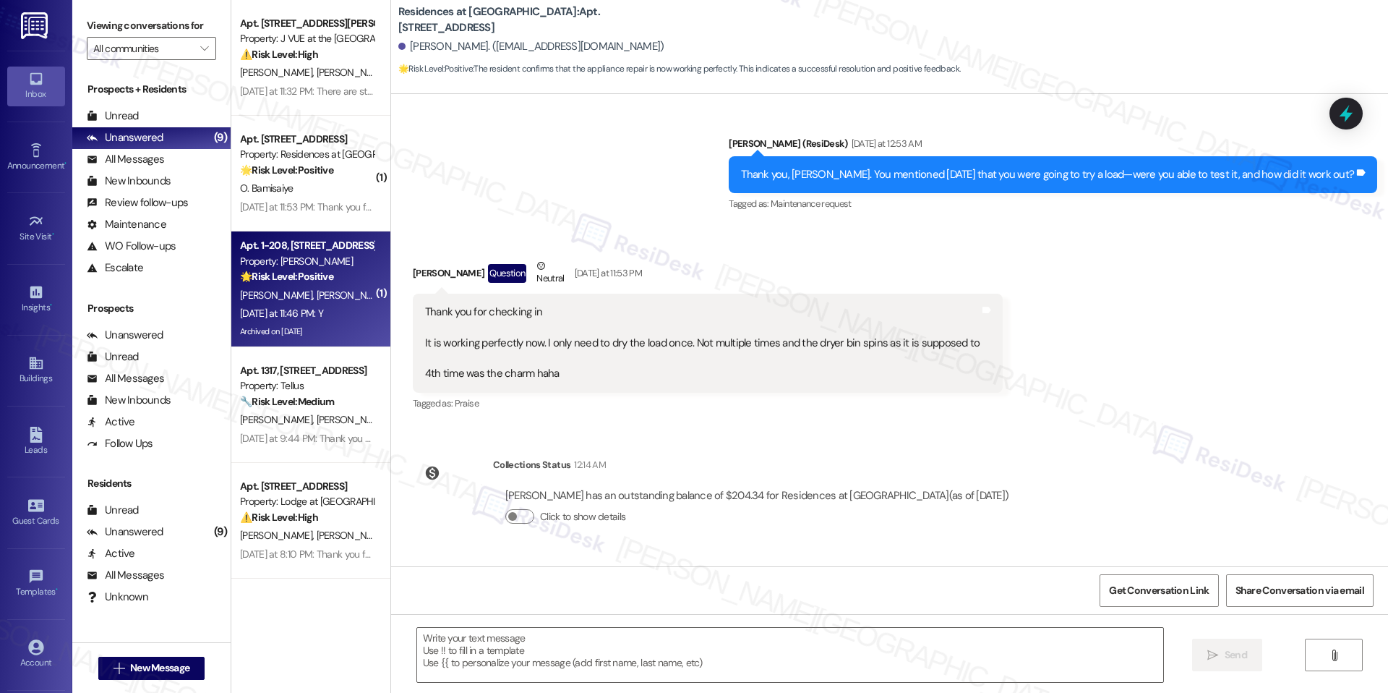
type textarea "Fetching suggested responses. Please feel free to read through the conversation…"
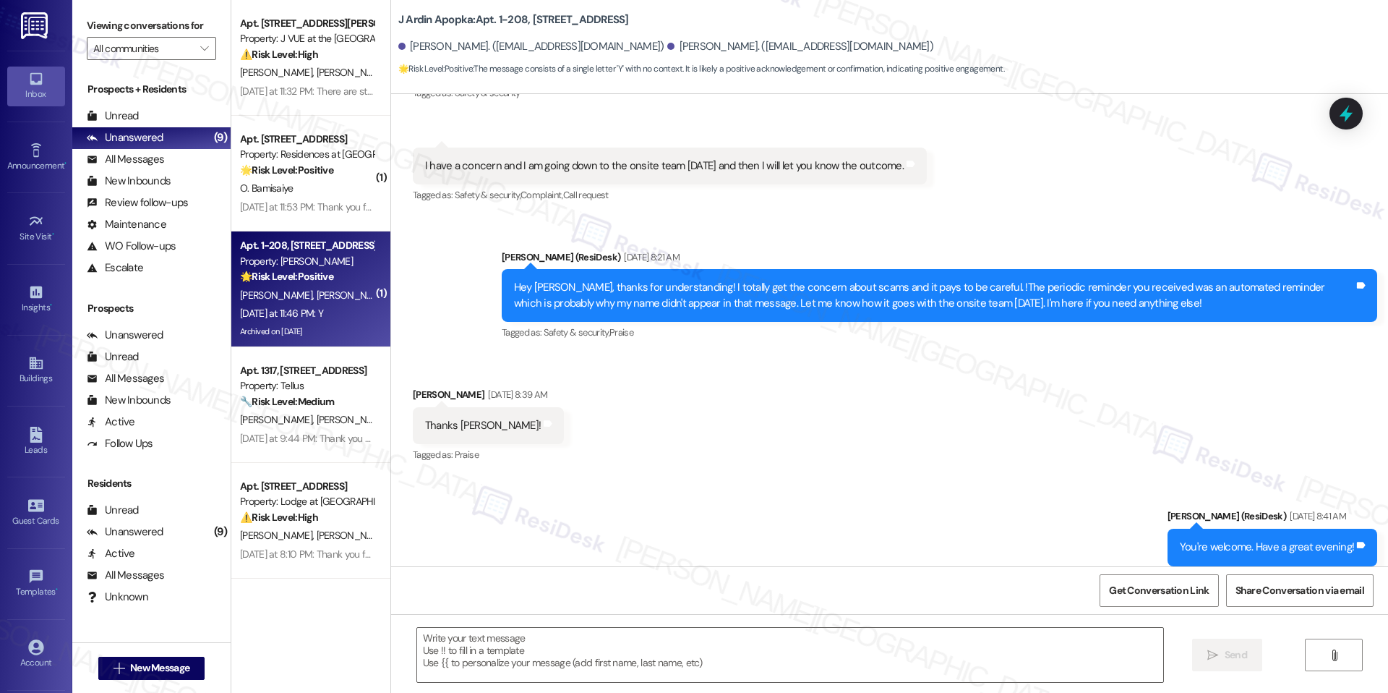
type textarea "Fetching suggested responses. Please feel free to read through the conversation…"
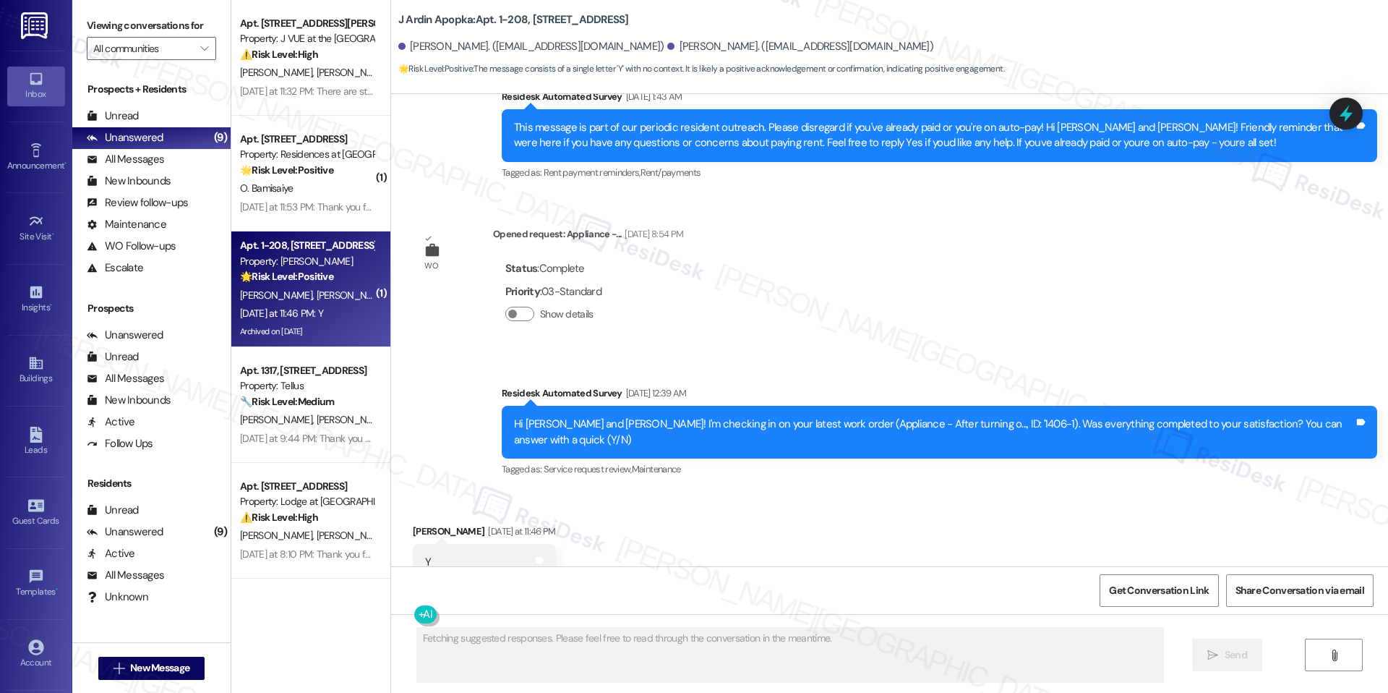
scroll to position [4596, 0]
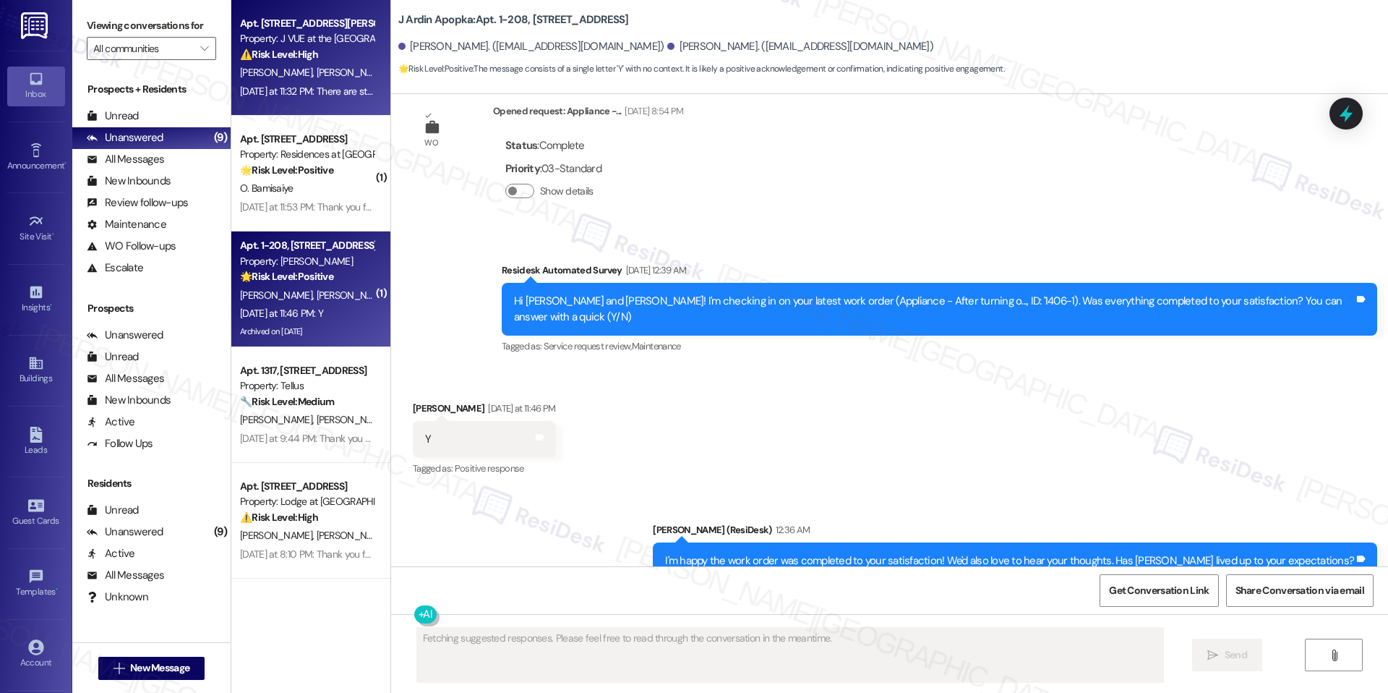
click at [356, 74] on div "B. Beauchamp S. Woodard" at bounding box center [307, 73] width 137 height 18
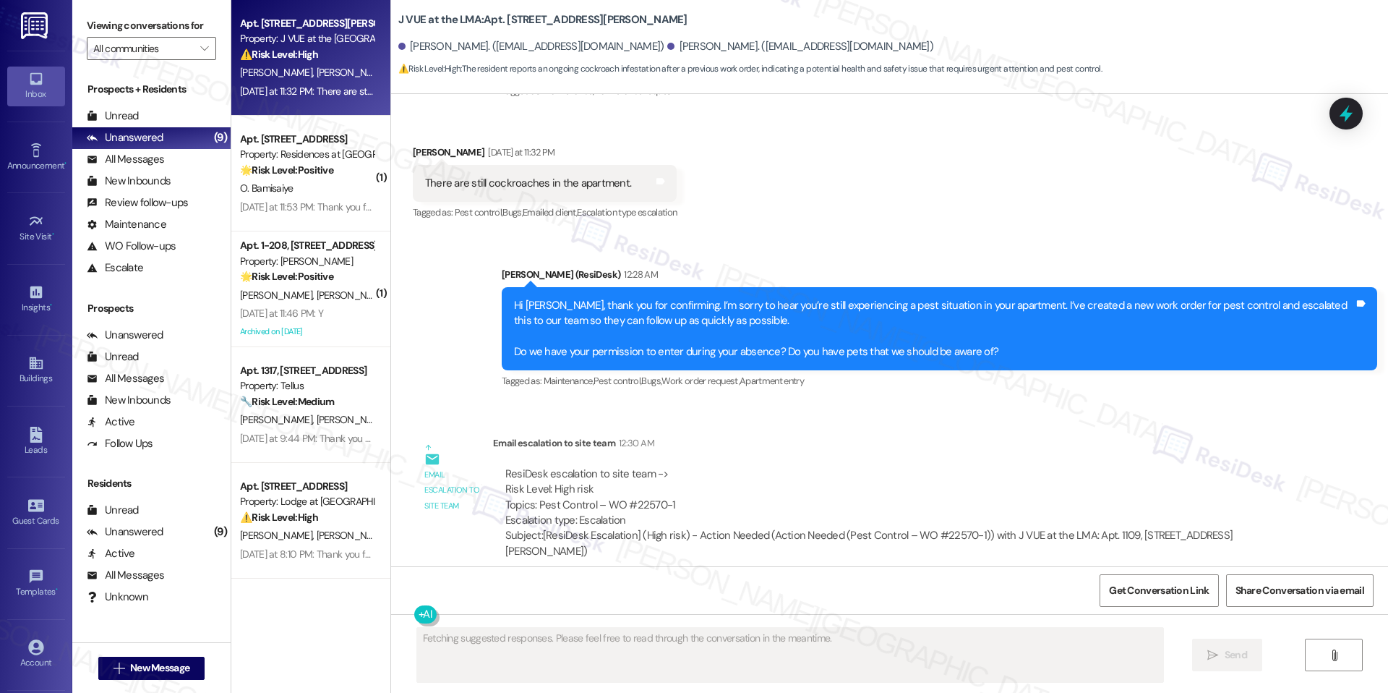
scroll to position [475, 0]
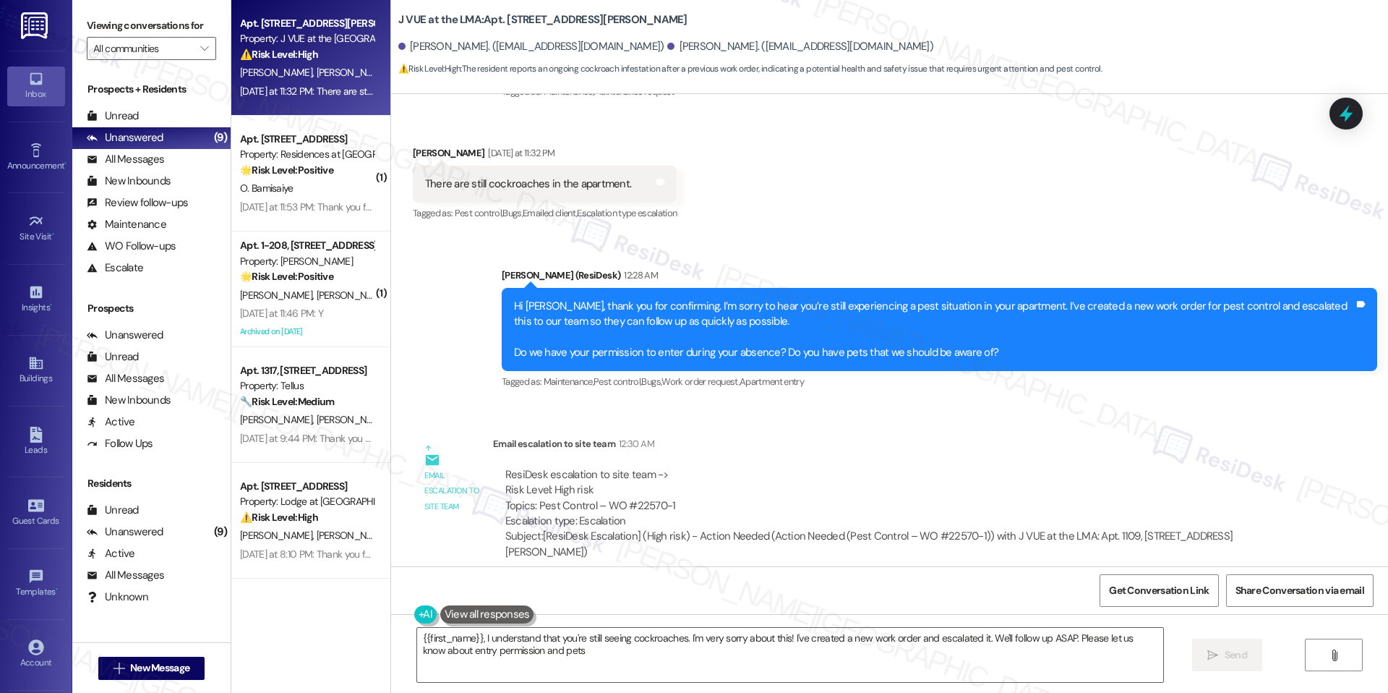
type textarea "{{first_name}}, I understand that you're still seeing cockroaches. I'm very sor…"
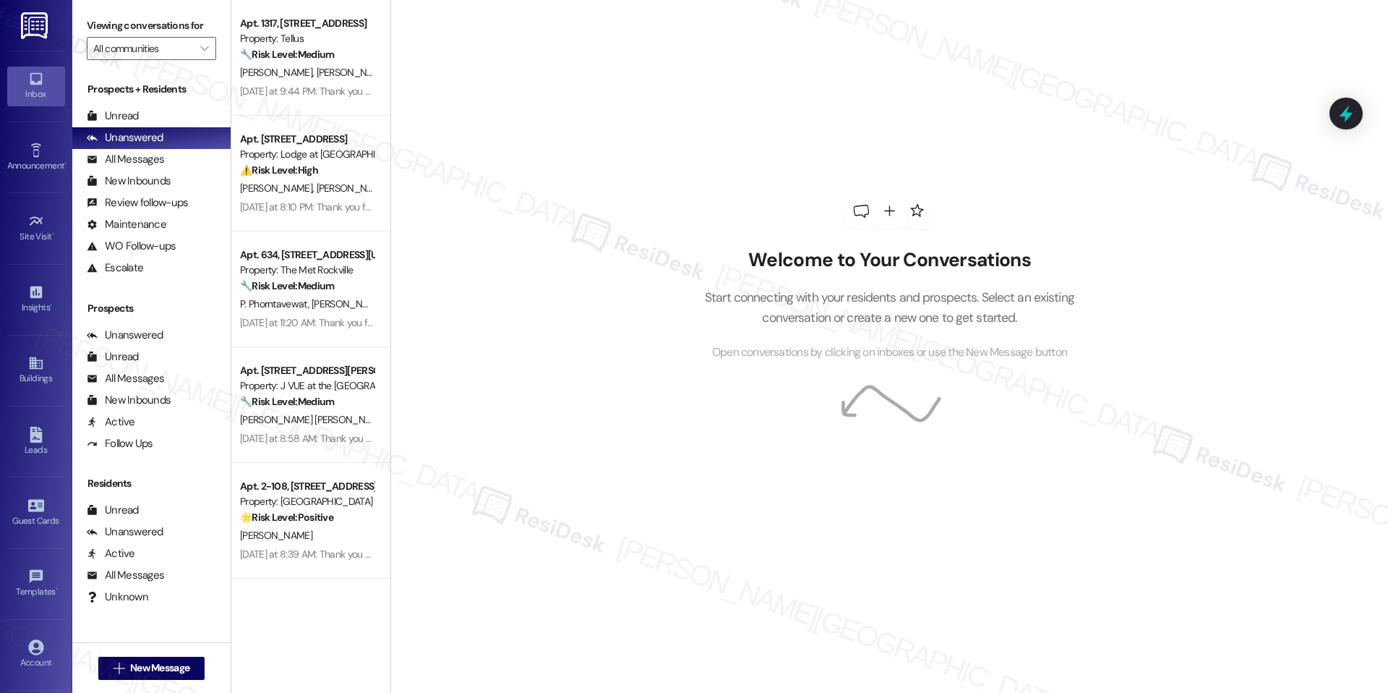
click at [419, 475] on div "Welcome to Your Conversations Start connecting with your residents and prospect…" at bounding box center [889, 346] width 998 height 693
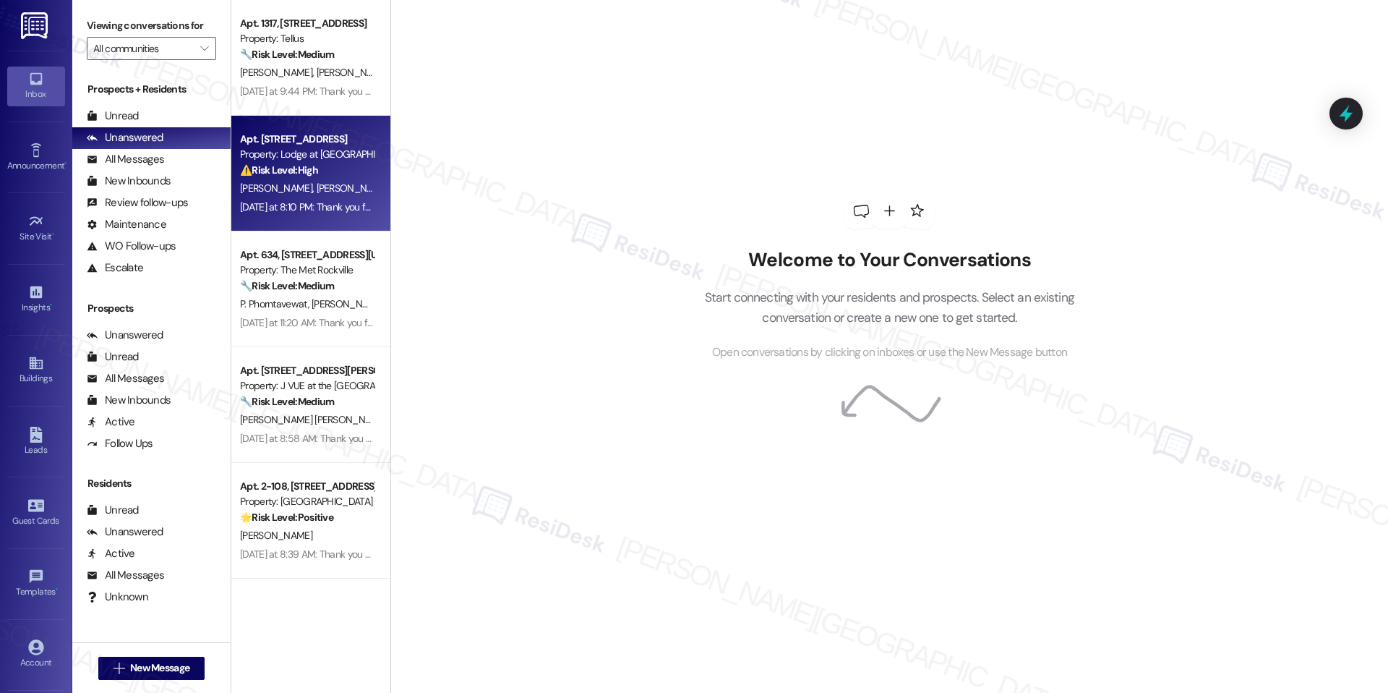
click at [299, 120] on div "Apt. 13-102, [STREET_ADDRESS] Property: Lodge at [GEOGRAPHIC_DATA] ⚠️ Risk Leve…" at bounding box center [310, 174] width 159 height 116
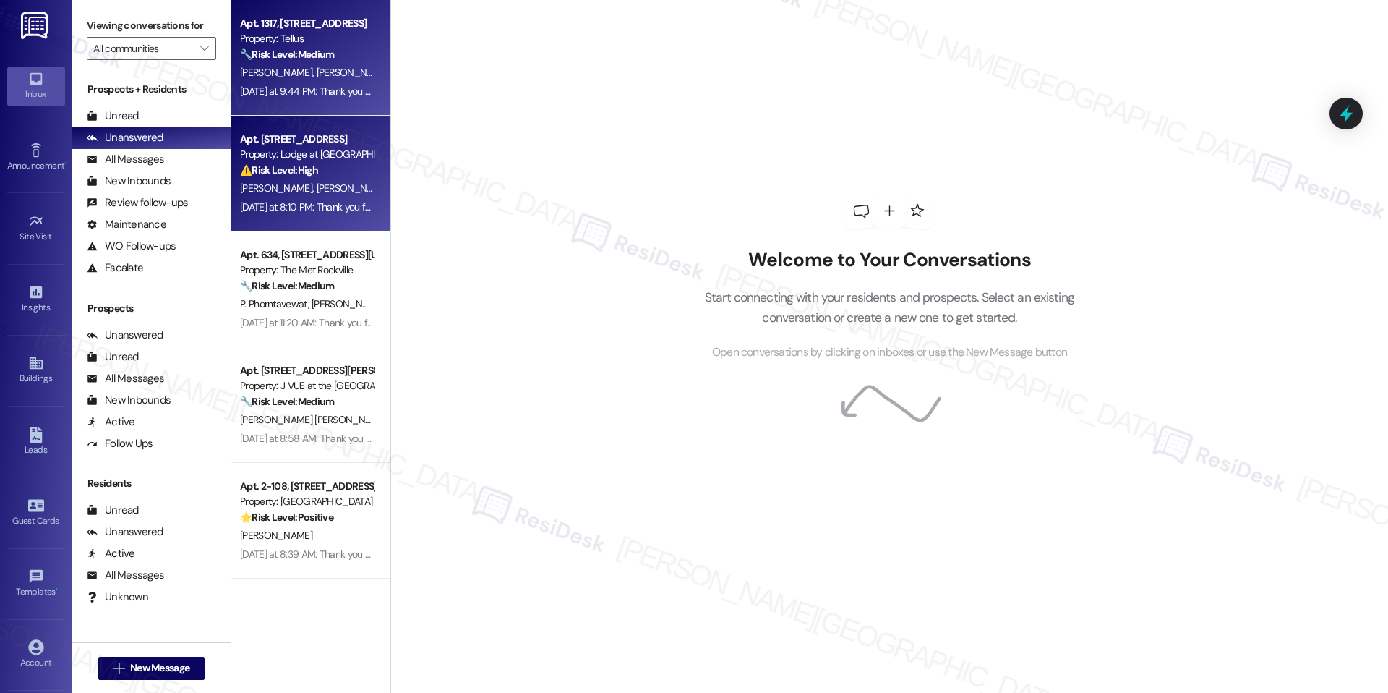
click at [316, 75] on span "[PERSON_NAME]" at bounding box center [352, 72] width 72 height 13
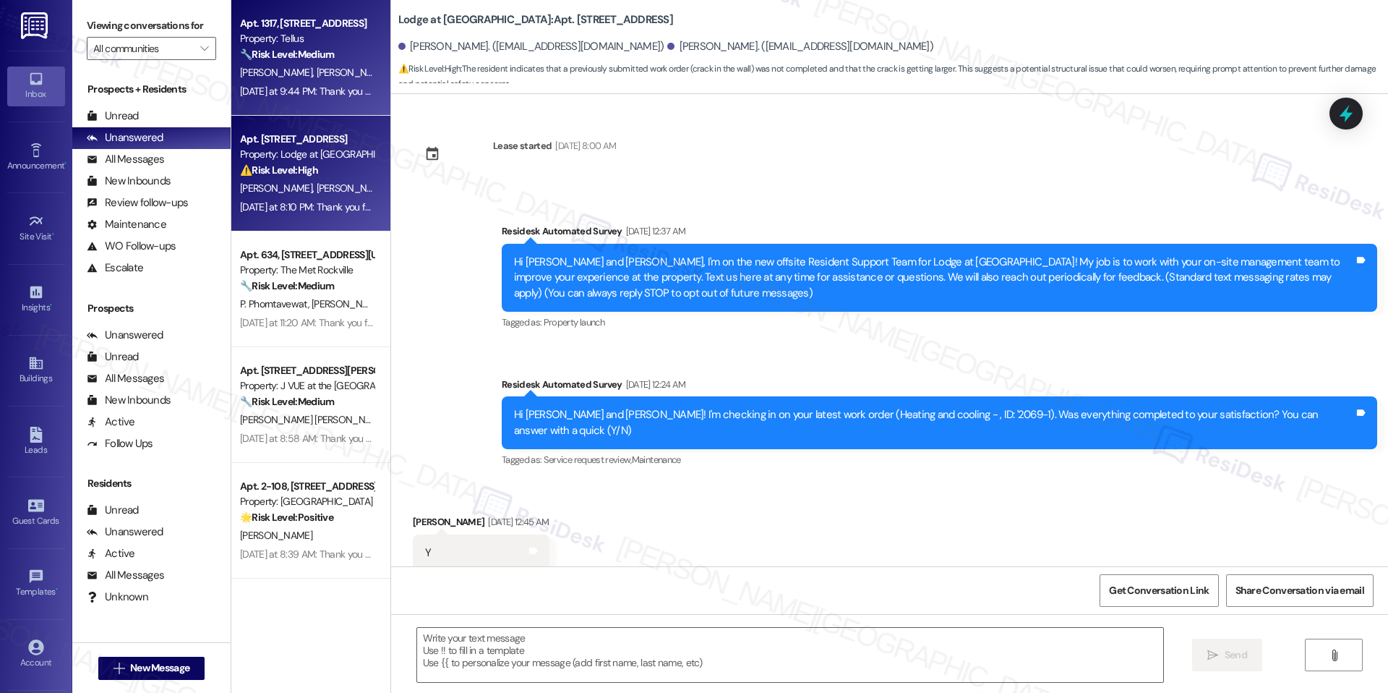
scroll to position [1595, 0]
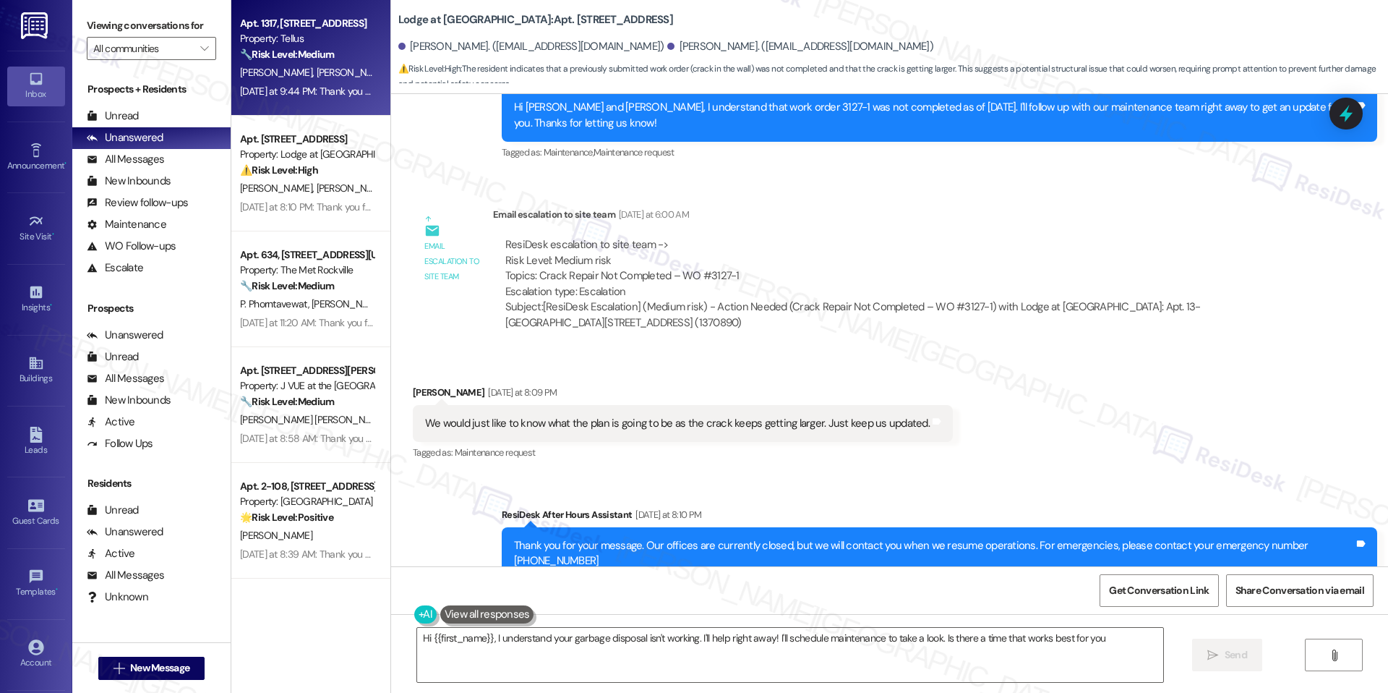
type textarea "Hi {{first_name}}, I understand your garbage disposal isn't working. I'll help …"
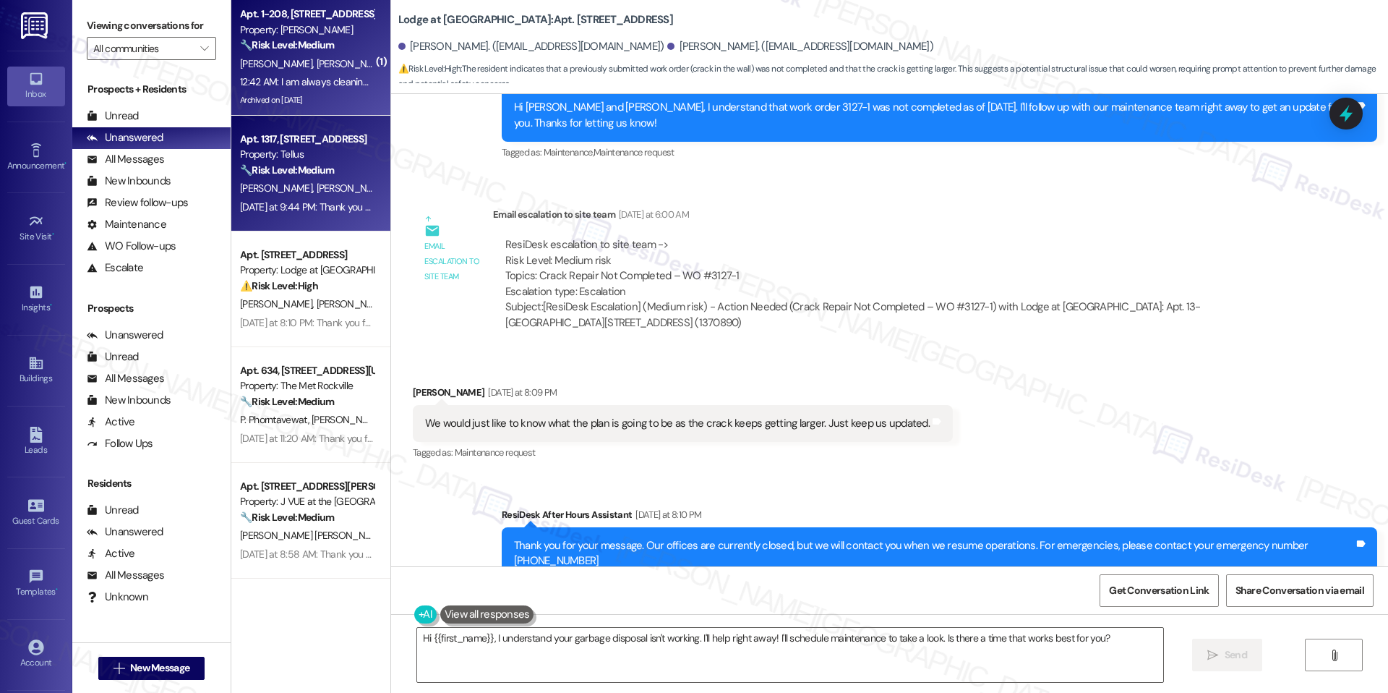
click at [260, 39] on strong "🔧 Risk Level: Medium" at bounding box center [287, 44] width 94 height 13
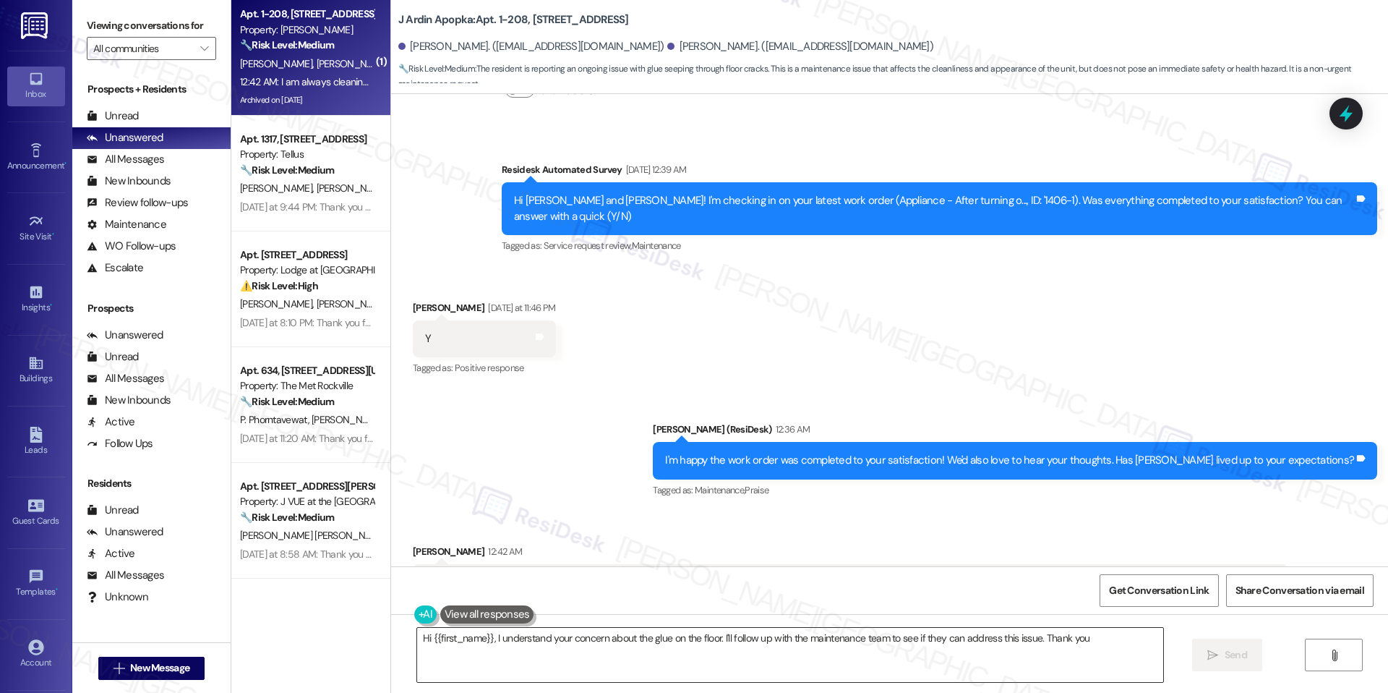
scroll to position [4718, 0]
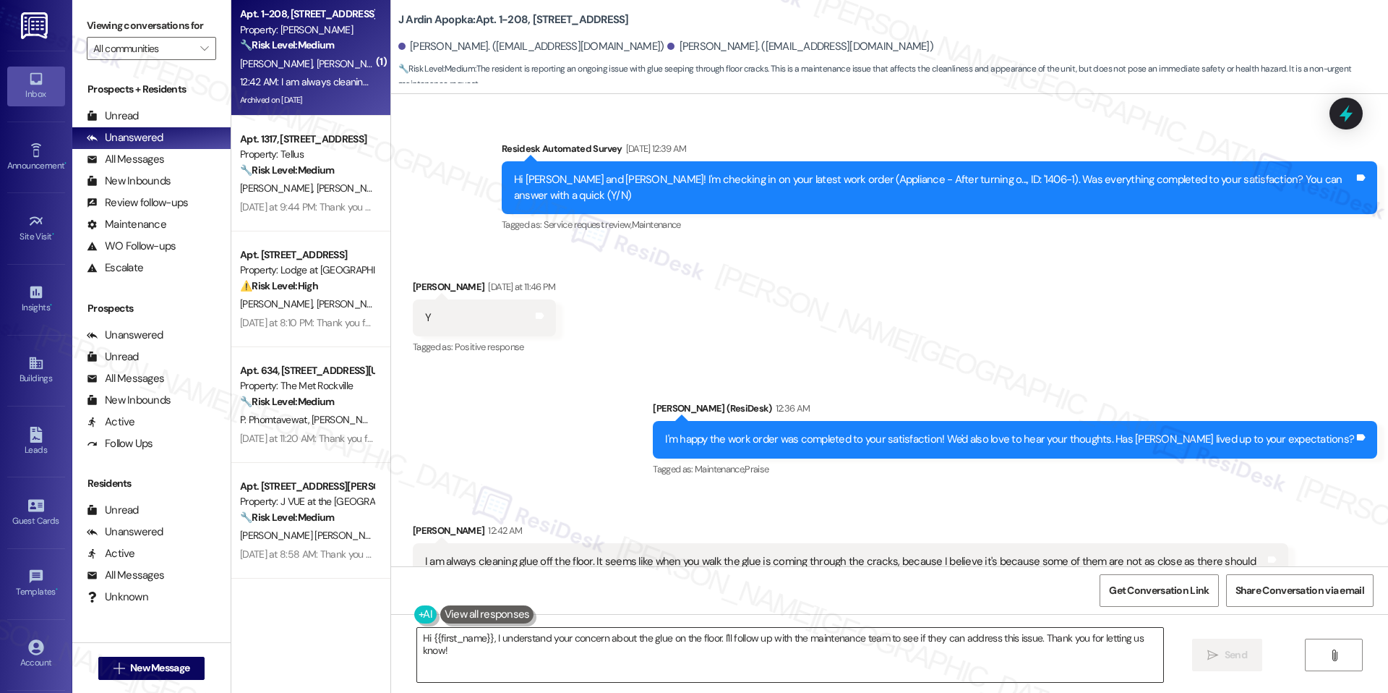
click at [541, 651] on textarea "Hi {{first_name}}, I understand your concern about the glue on the floor. I'll …" at bounding box center [790, 654] width 746 height 54
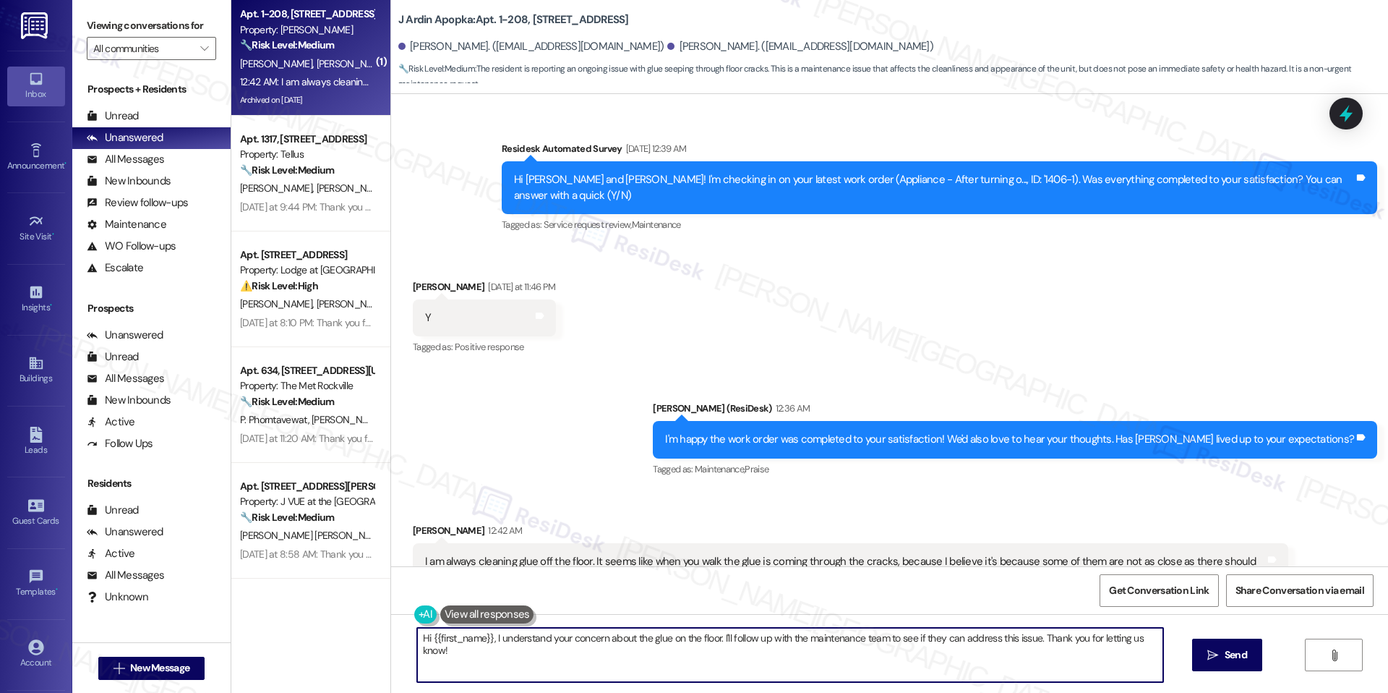
click at [541, 651] on textarea "Hi {{first_name}}, I understand your concern about the glue on the floor. I'll …" at bounding box center [790, 654] width 746 height 54
paste textarea "As per the team, you will enter your number. When your phone rings, press 9 to …"
type textarea "As per the team, you will enter your number. When your phone rings, press 9 to …"
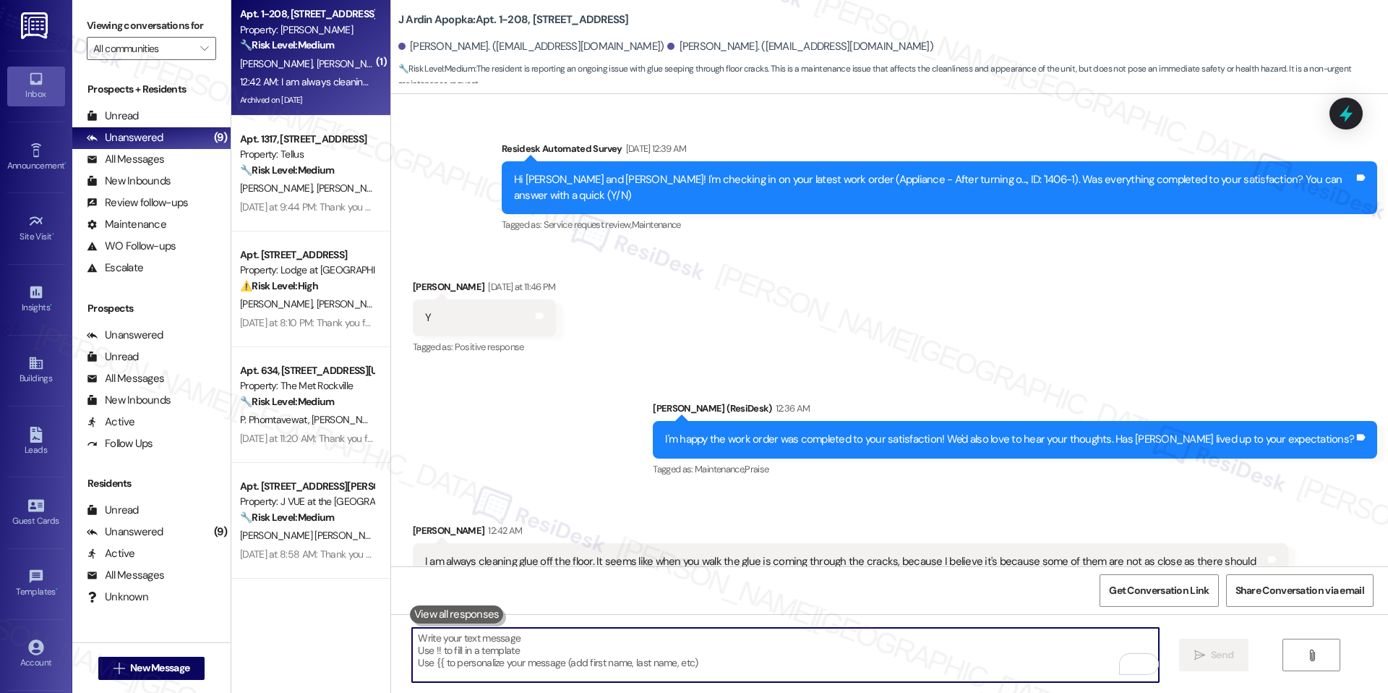
click at [556, 640] on textarea "To enrich screen reader interactions, please activate Accessibility in Grammarl…" at bounding box center [785, 654] width 746 height 54
click at [777, 654] on textarea "To enrich screen reader interactions, please activate Accessibility in Grammarl…" at bounding box center [785, 654] width 746 height 54
paste textarea "We just received an update from the team. As per the team, You’ll need to enter…"
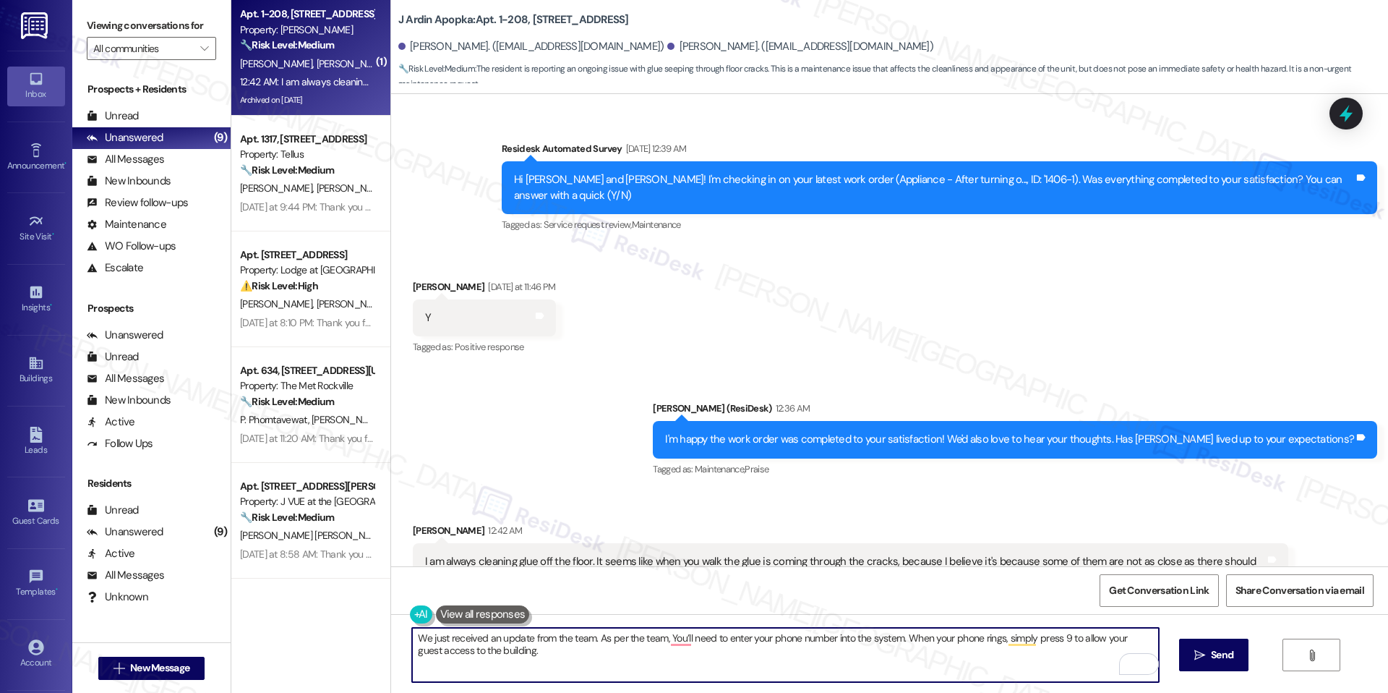
click at [656, 641] on textarea "We just received an update from the team. As per the team, You’ll need to enter…" at bounding box center [785, 654] width 746 height 54
click at [803, 651] on textarea "We just received an update from the team. As per the team, you’ll need to enter…" at bounding box center [785, 654] width 746 height 54
type textarea "We just received an update from the team. As per the team, you’ll need to enter…"
click at [411, 619] on button at bounding box center [465, 614] width 111 height 18
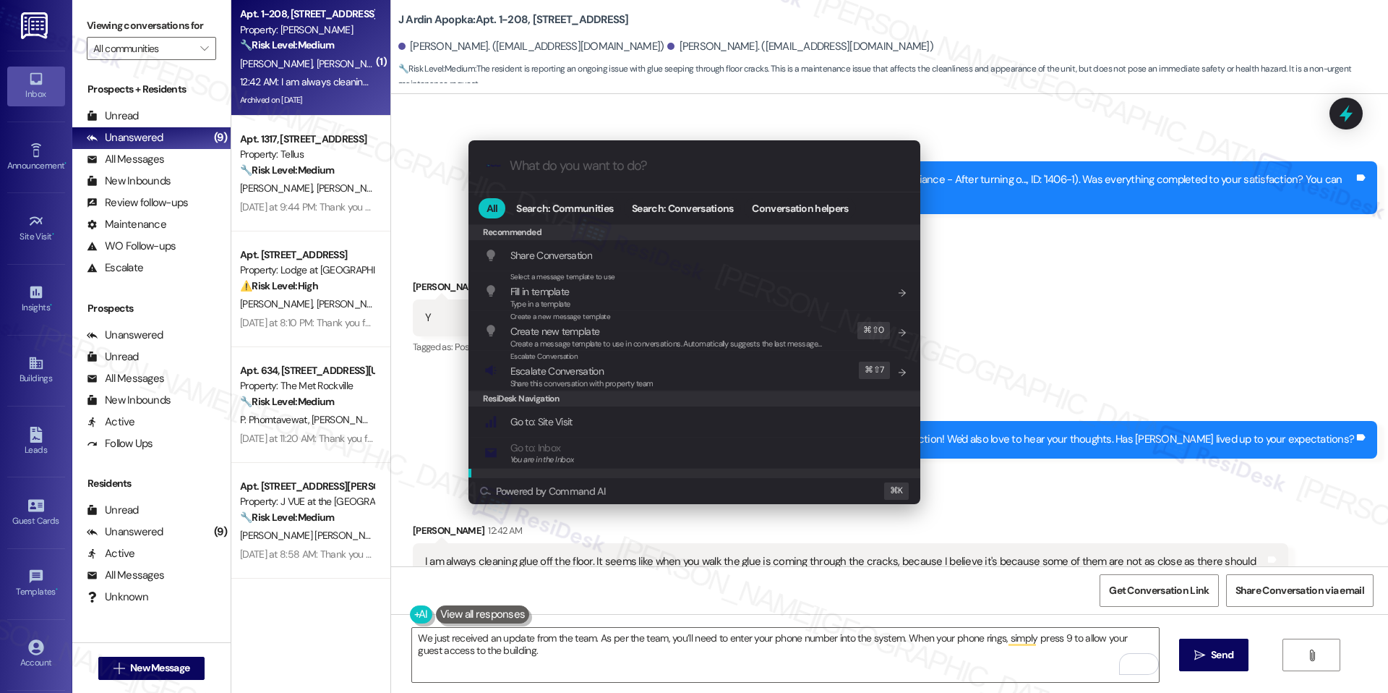
click at [448, 609] on div ".cls-1{fill:#0a055f;}.cls-2{fill:#0cc4c4;} resideskLogoBlueOrange All Search: C…" at bounding box center [694, 346] width 1388 height 693
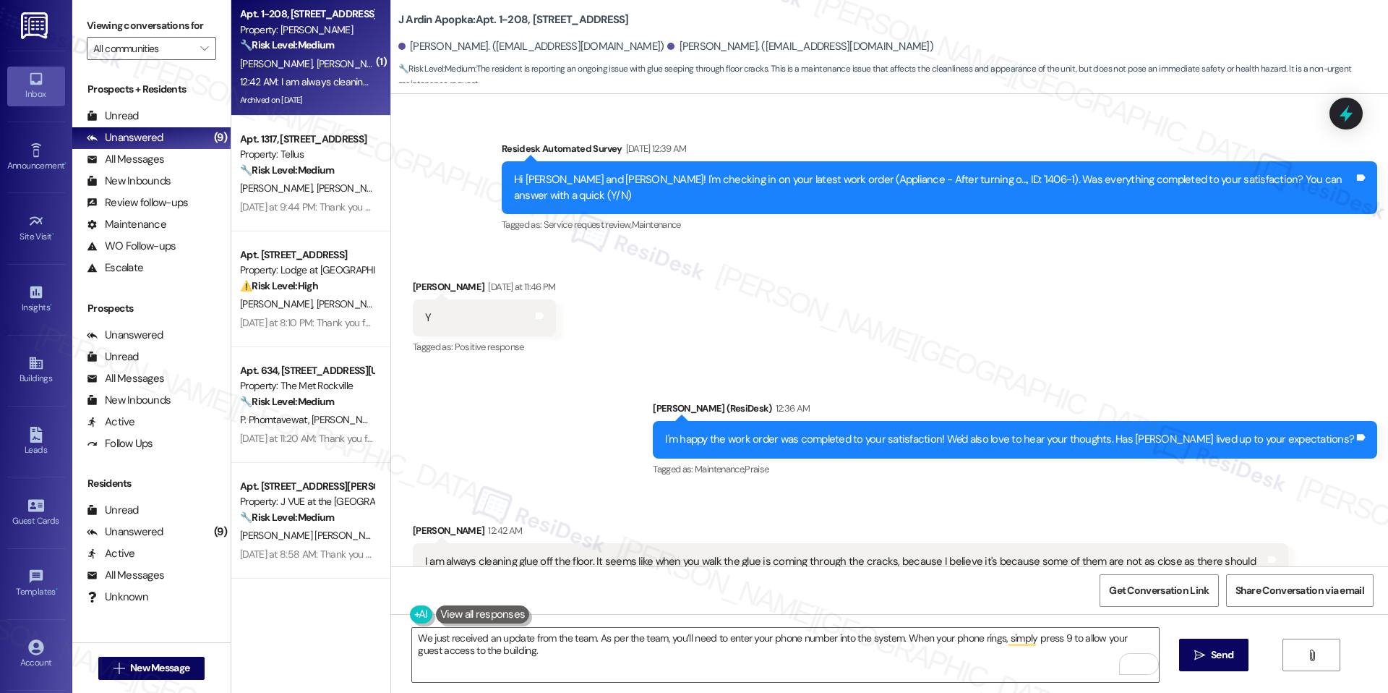
click at [460, 609] on button at bounding box center [483, 614] width 94 height 18
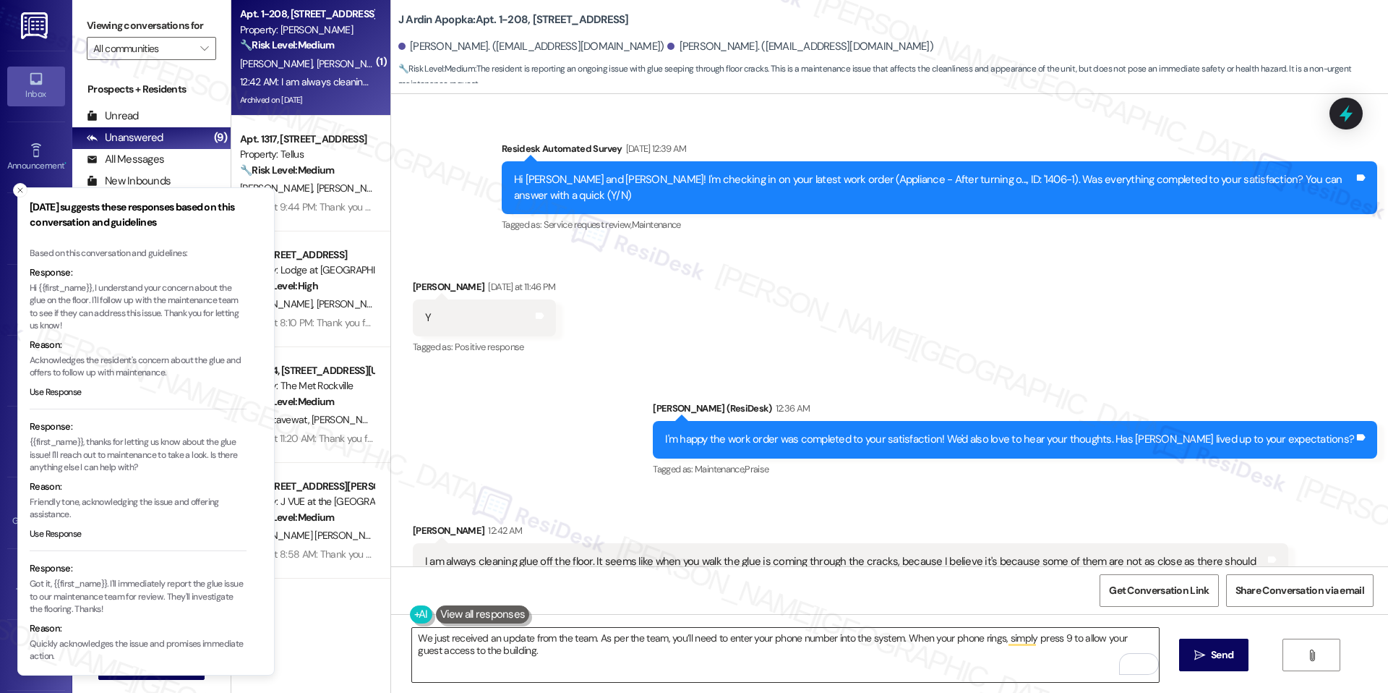
click at [513, 641] on textarea "We just received an update from the team. As per the team, you’ll need to enter…" at bounding box center [785, 654] width 746 height 54
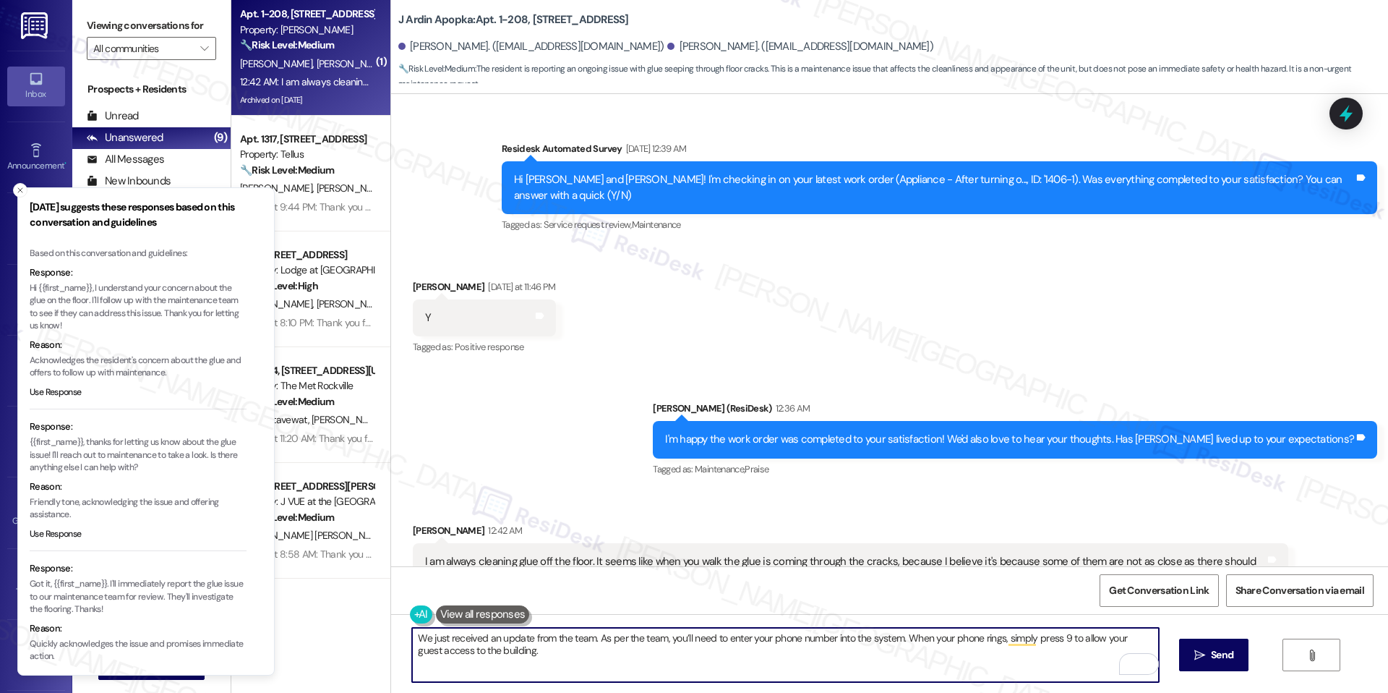
click at [515, 659] on textarea "We just received an update from the team. As per the team, you’ll need to enter…" at bounding box center [785, 654] width 746 height 54
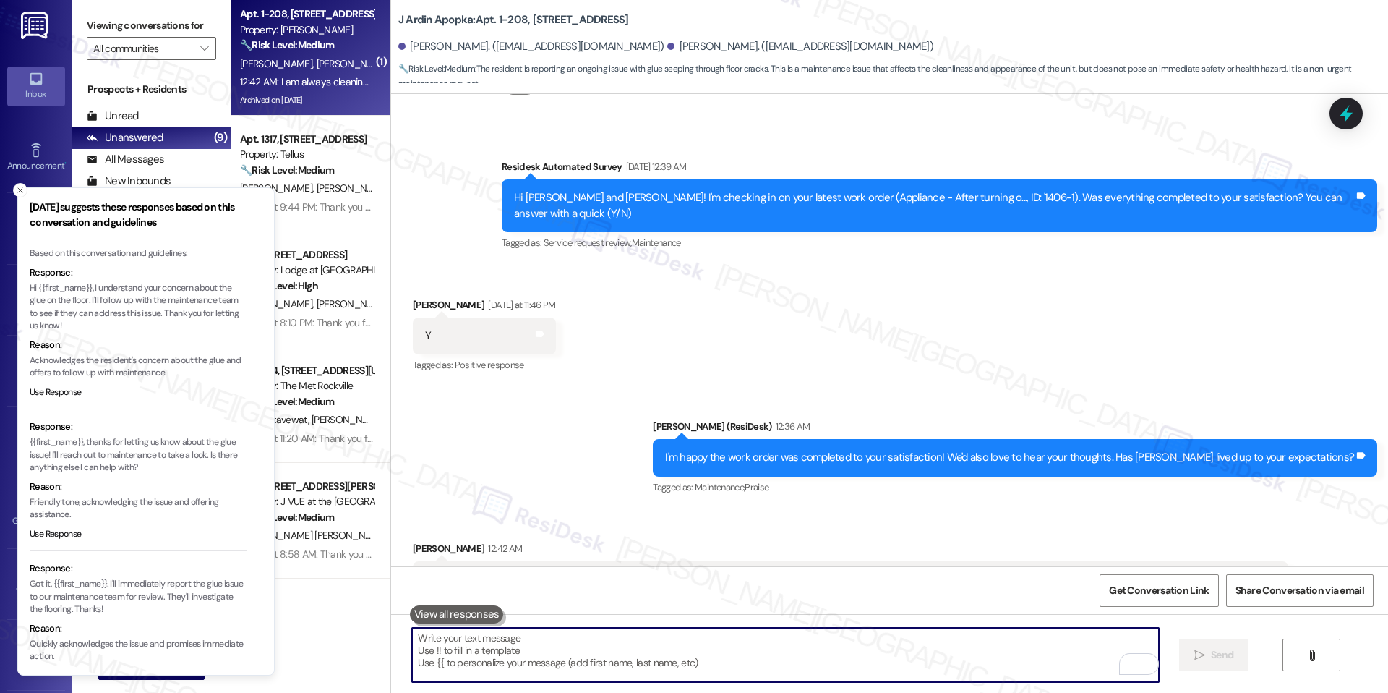
scroll to position [4718, 0]
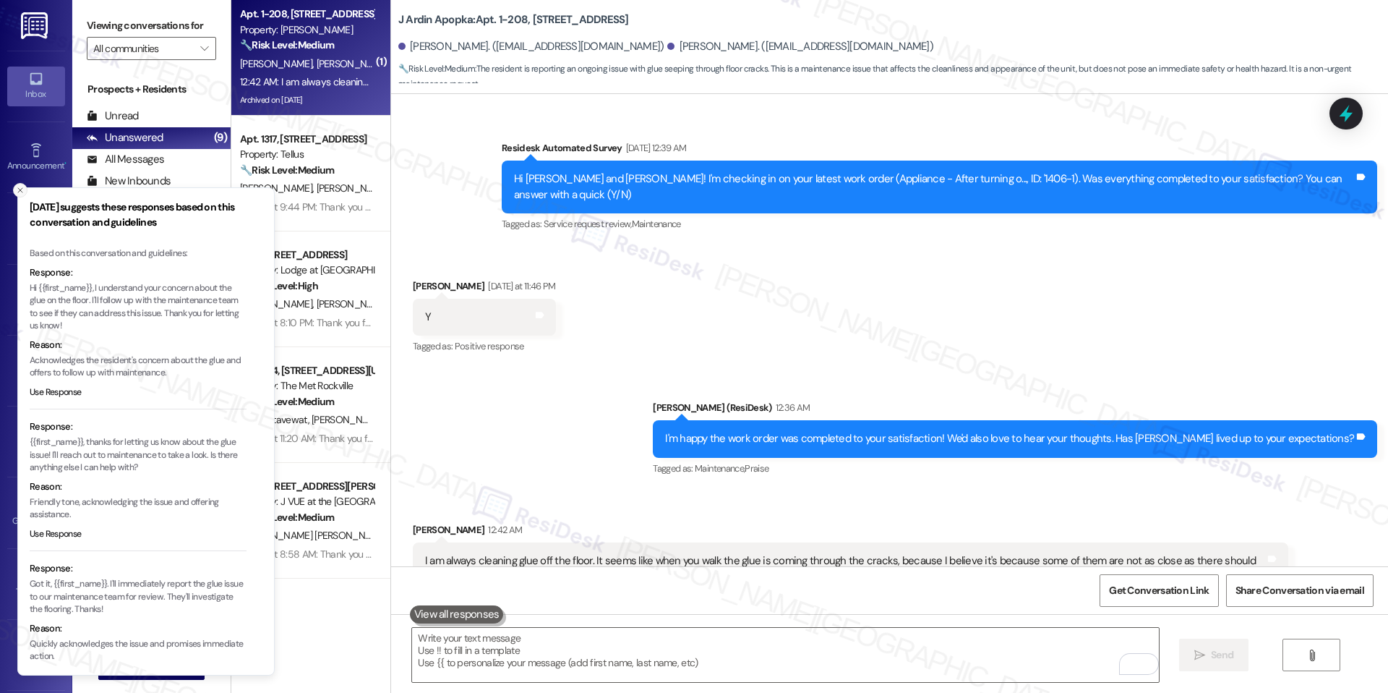
click at [18, 194] on icon "Close toast" at bounding box center [20, 190] width 9 height 9
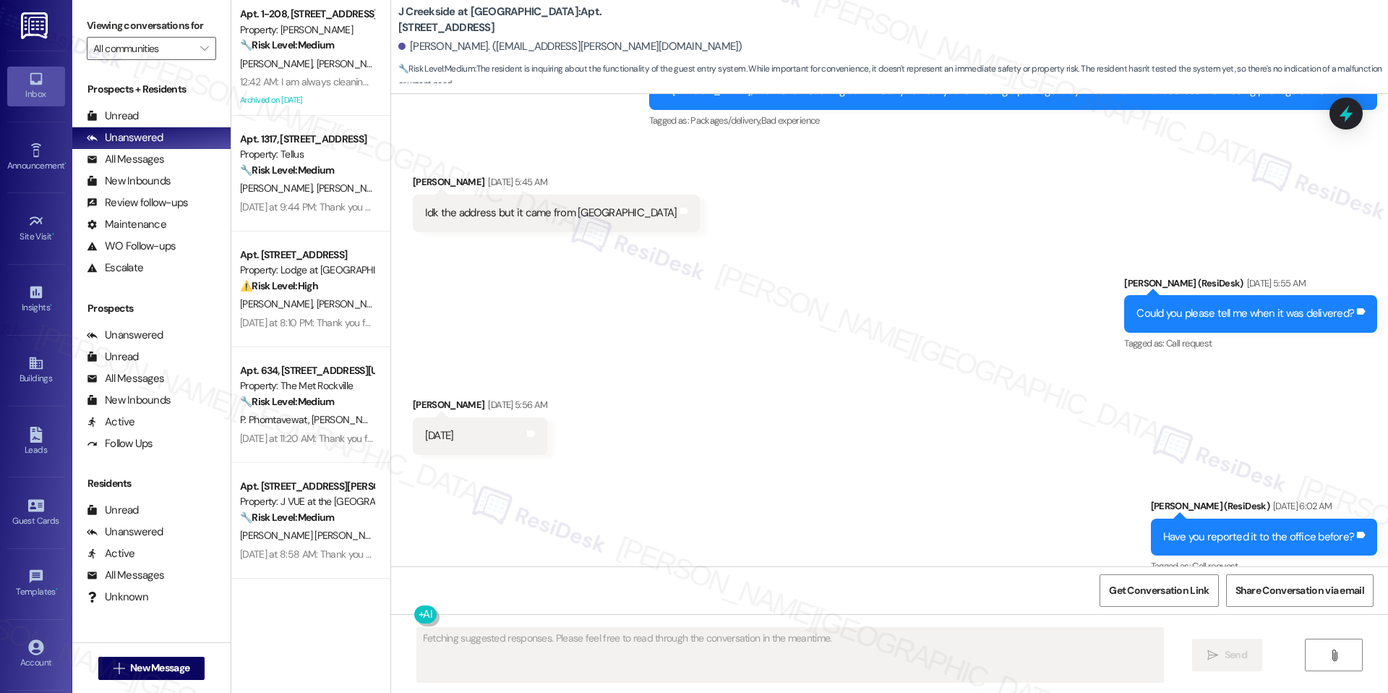
scroll to position [18098, 0]
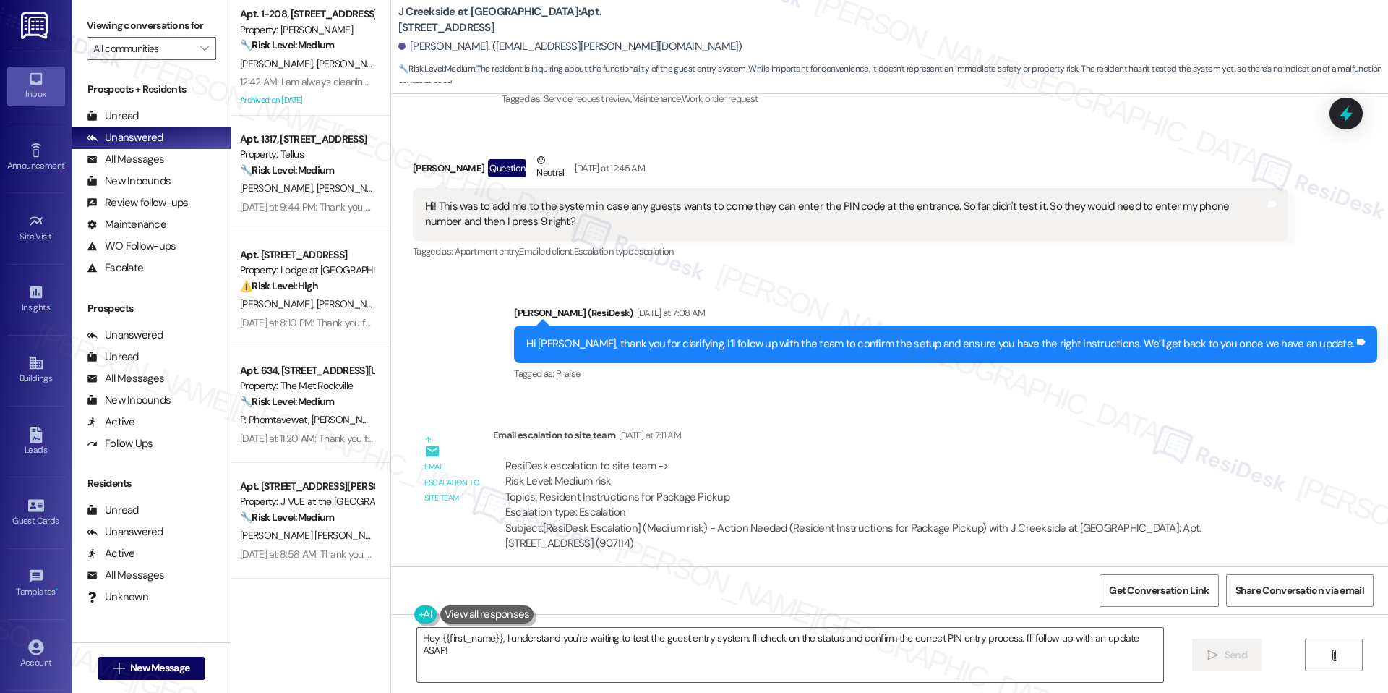
click at [536, 636] on div "ResiDesk escalation reply -> Please let the resident know they would enter thei…" at bounding box center [884, 659] width 759 height 46
copy div "Please let the resident know they would enter their number. When her phone ring…"
click at [643, 635] on textarea "Hey {{first_name}}, I understand you're waiting to test the guest entry system.…" at bounding box center [790, 654] width 746 height 54
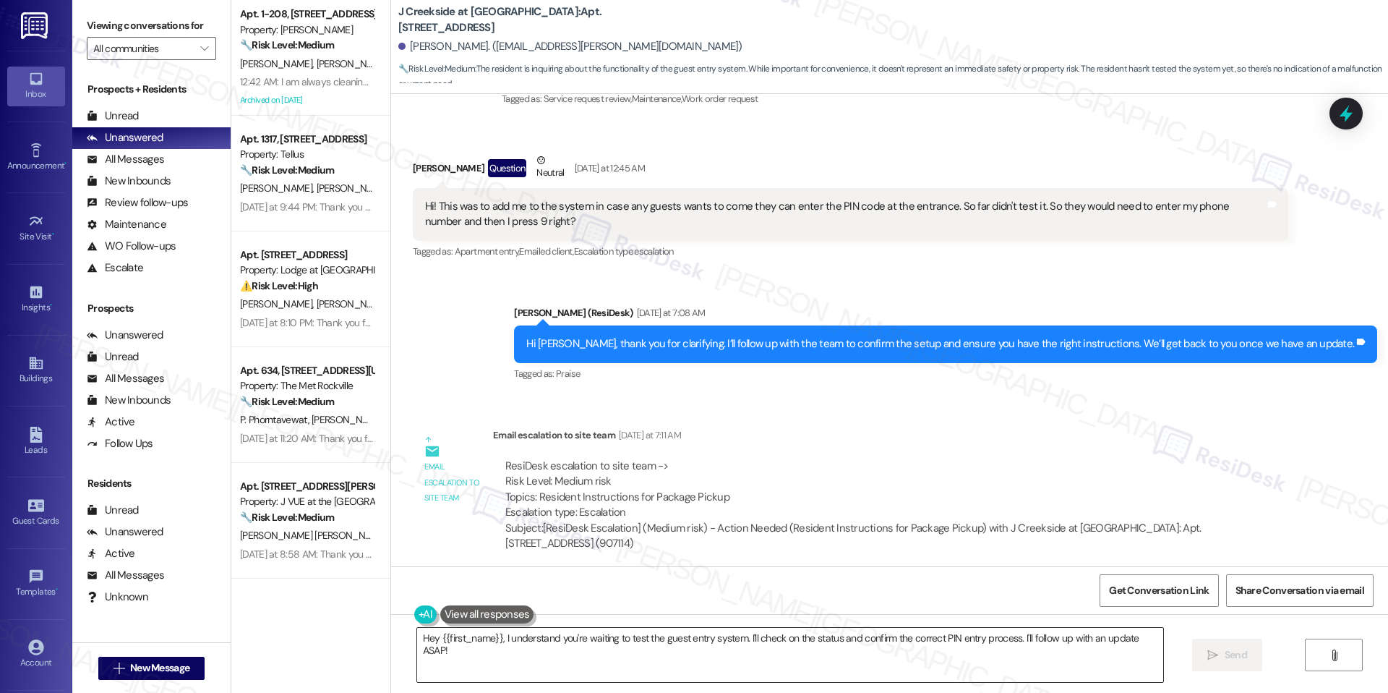
click at [643, 635] on textarea "Hey {{first_name}}, I understand you're waiting to test the guest entry system.…" at bounding box center [790, 654] width 746 height 54
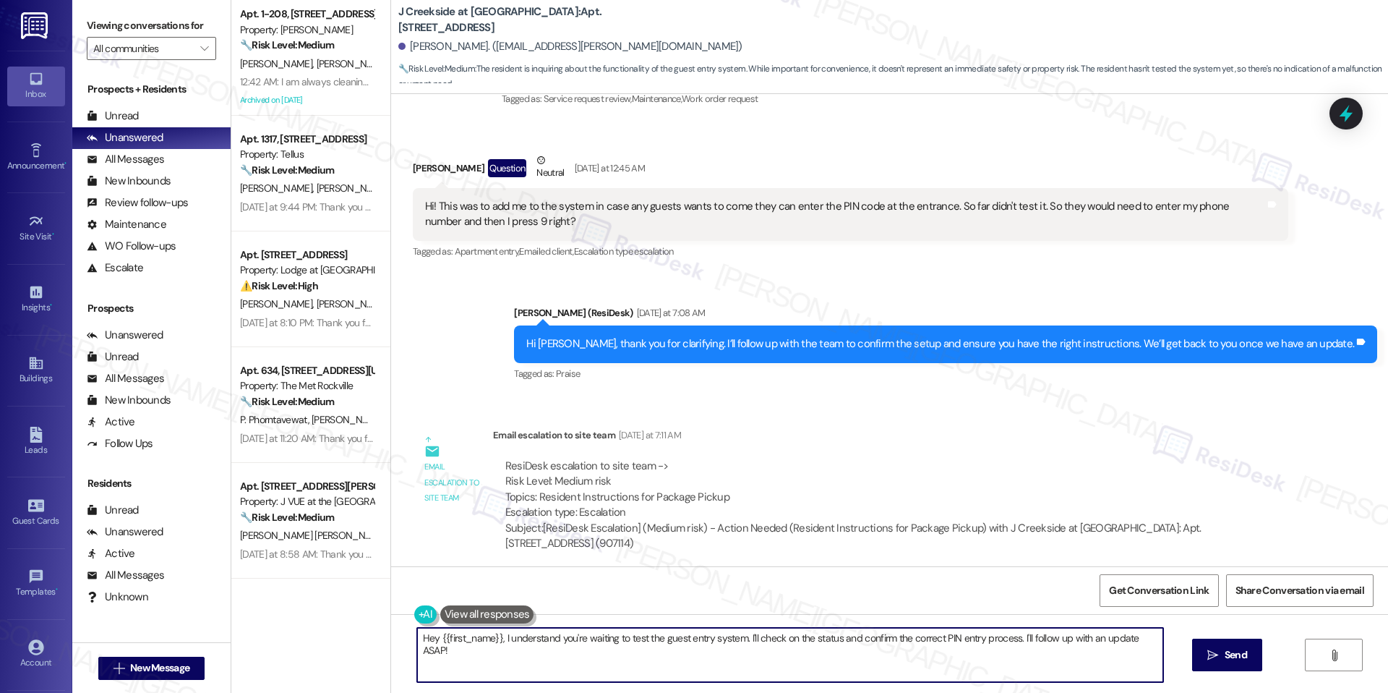
click at [643, 635] on textarea "Hey {{first_name}}, I understand you're waiting to test the guest entry system.…" at bounding box center [790, 654] width 746 height 54
paste textarea "As per the team, you will enter your number. When your phone rings, press 9 to …"
click at [412, 639] on textarea "As per the team, you will enter your number. When your phone rings, press 9 to …" at bounding box center [785, 654] width 746 height 54
type textarea "We just received an update from the team. As per the team, you will enter your …"
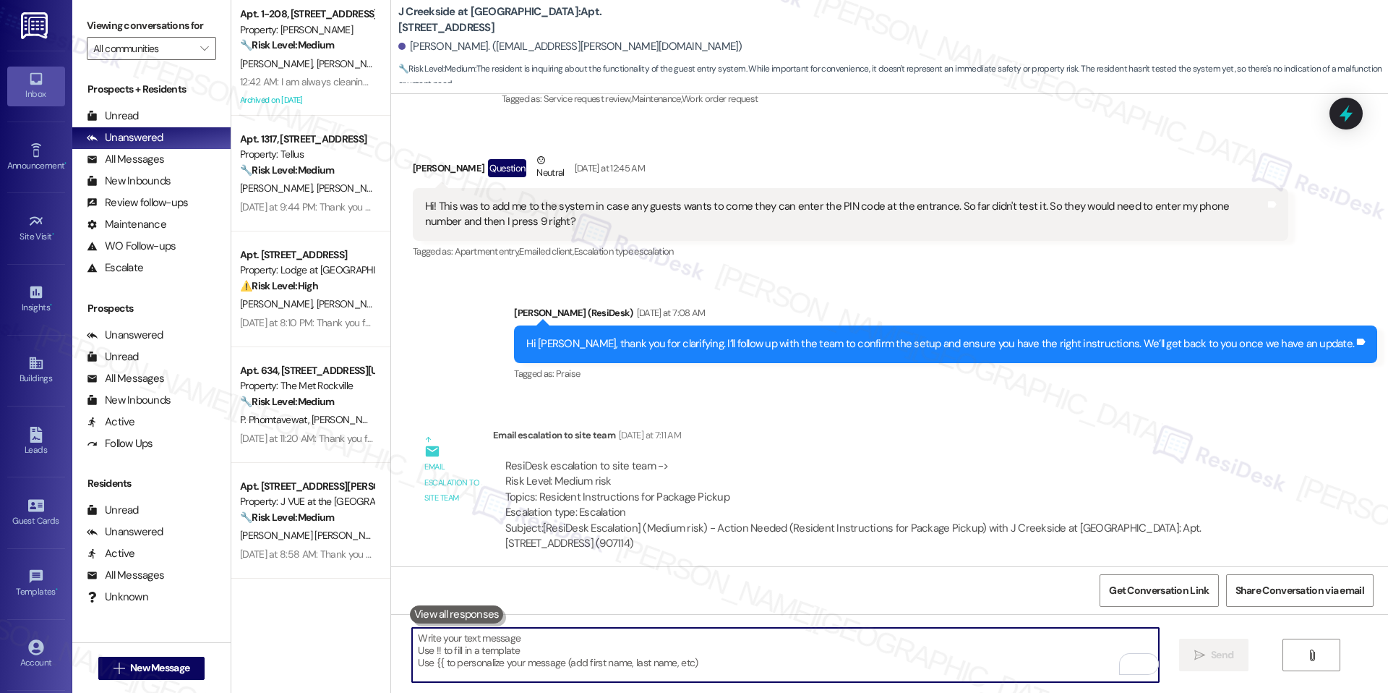
paste textarea "We just received an update from the team. As per the team, you’ll need to enter…"
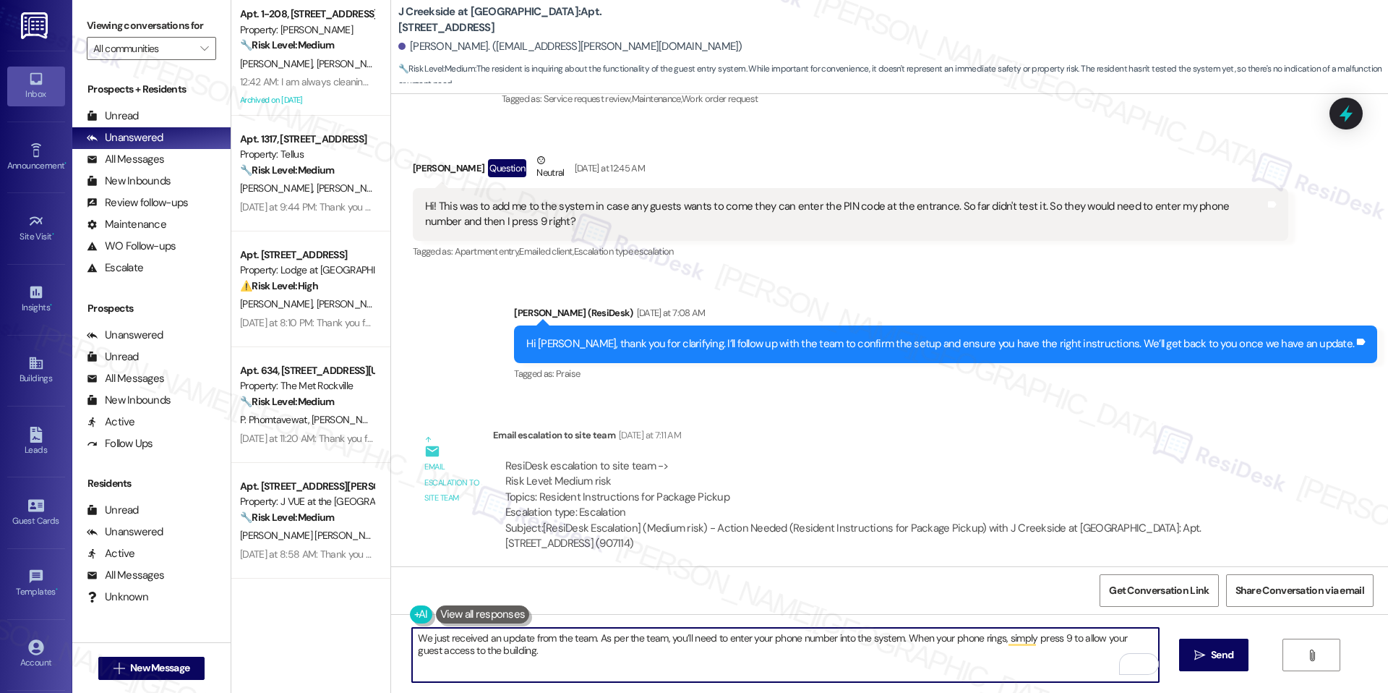
click at [775, 635] on textarea "We just received an update from the team. As per the team, you’ll need to enter…" at bounding box center [785, 654] width 746 height 54
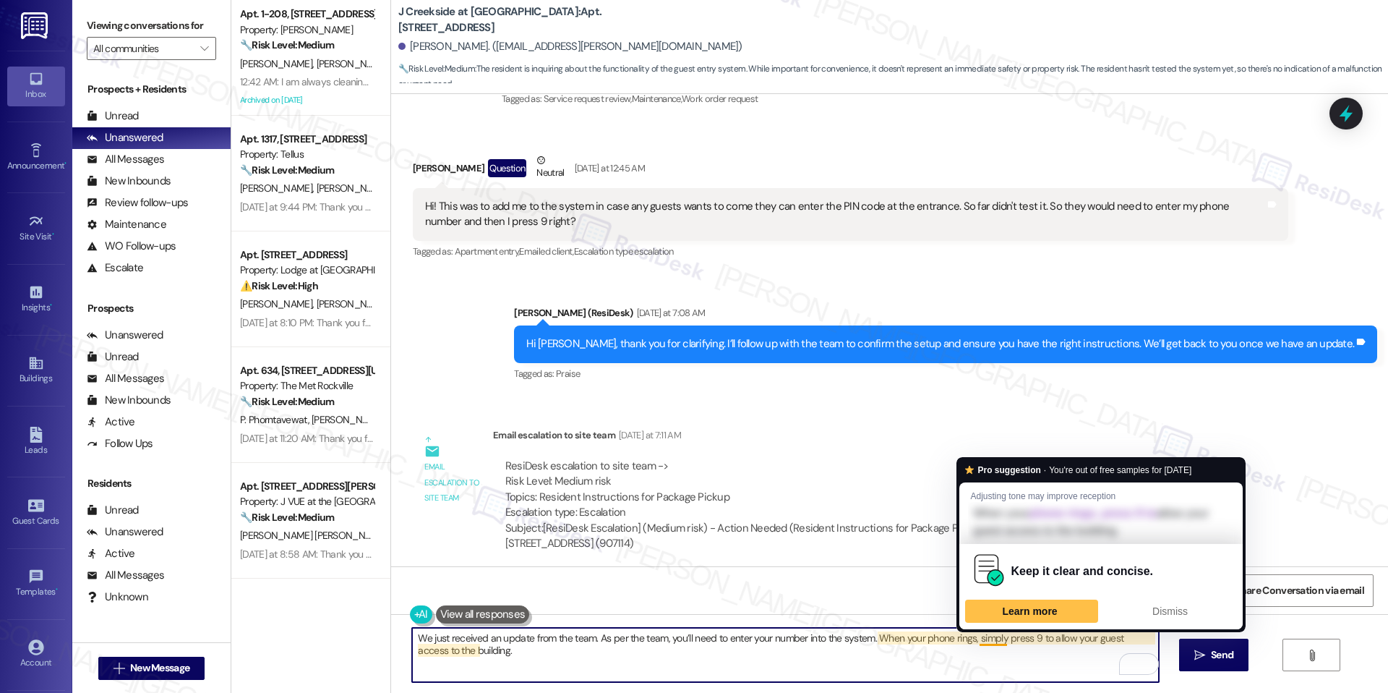
click at [1014, 646] on textarea "We just received an update from the team. As per the team, you’ll need to enter…" at bounding box center [785, 654] width 746 height 54
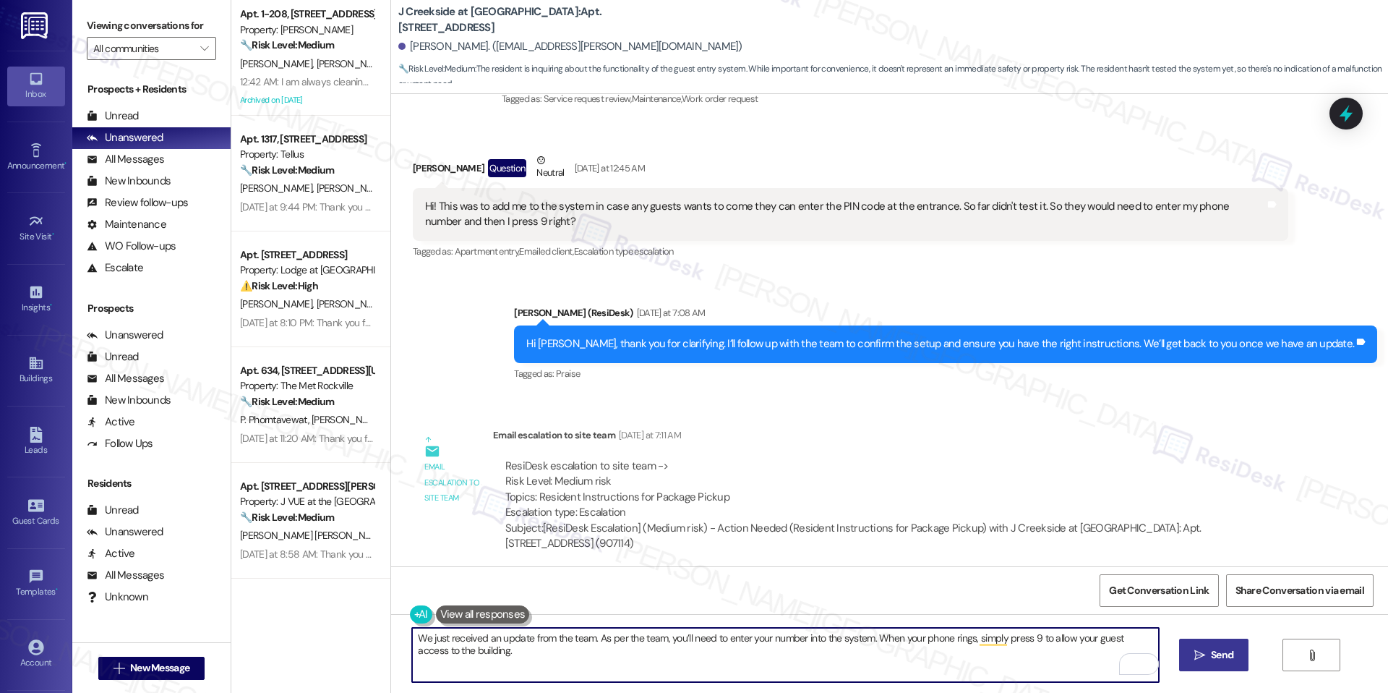
type textarea "We just received an update from the team. As per the team, you’ll need to enter…"
click at [1204, 647] on span " Send" at bounding box center [1214, 654] width 46 height 15
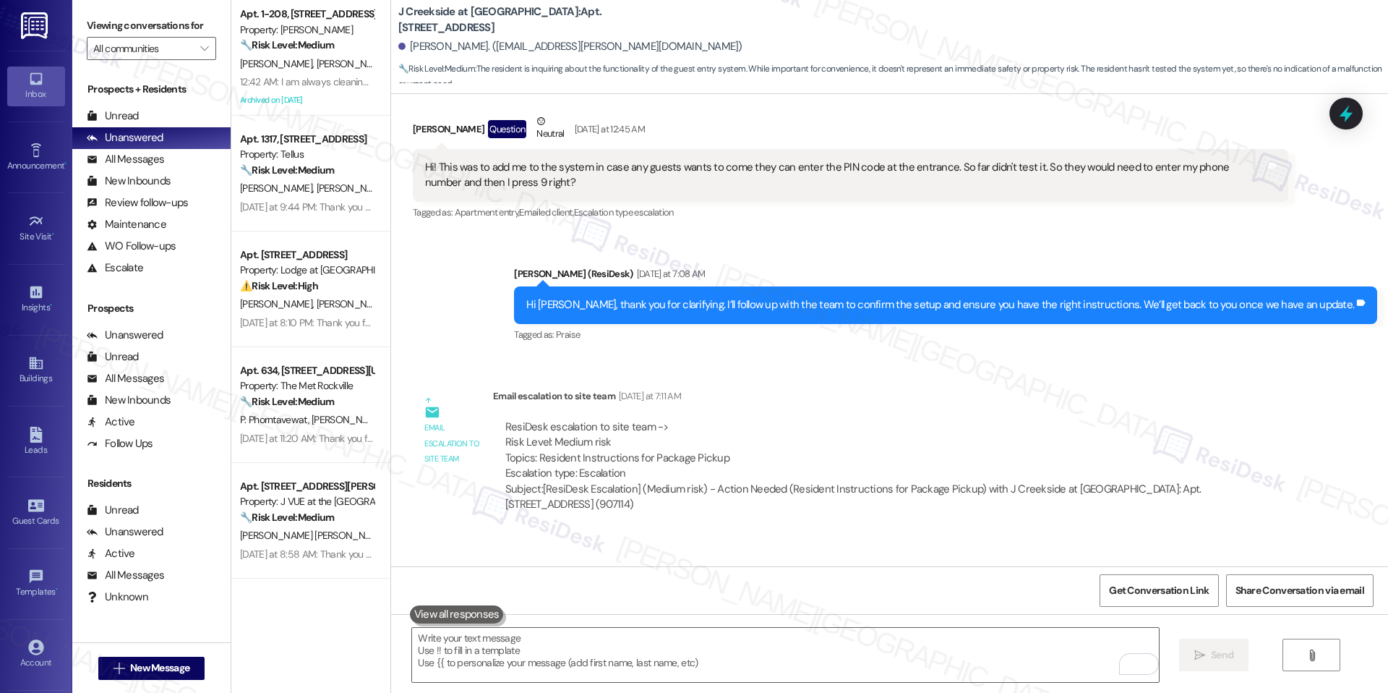
scroll to position [18214, 0]
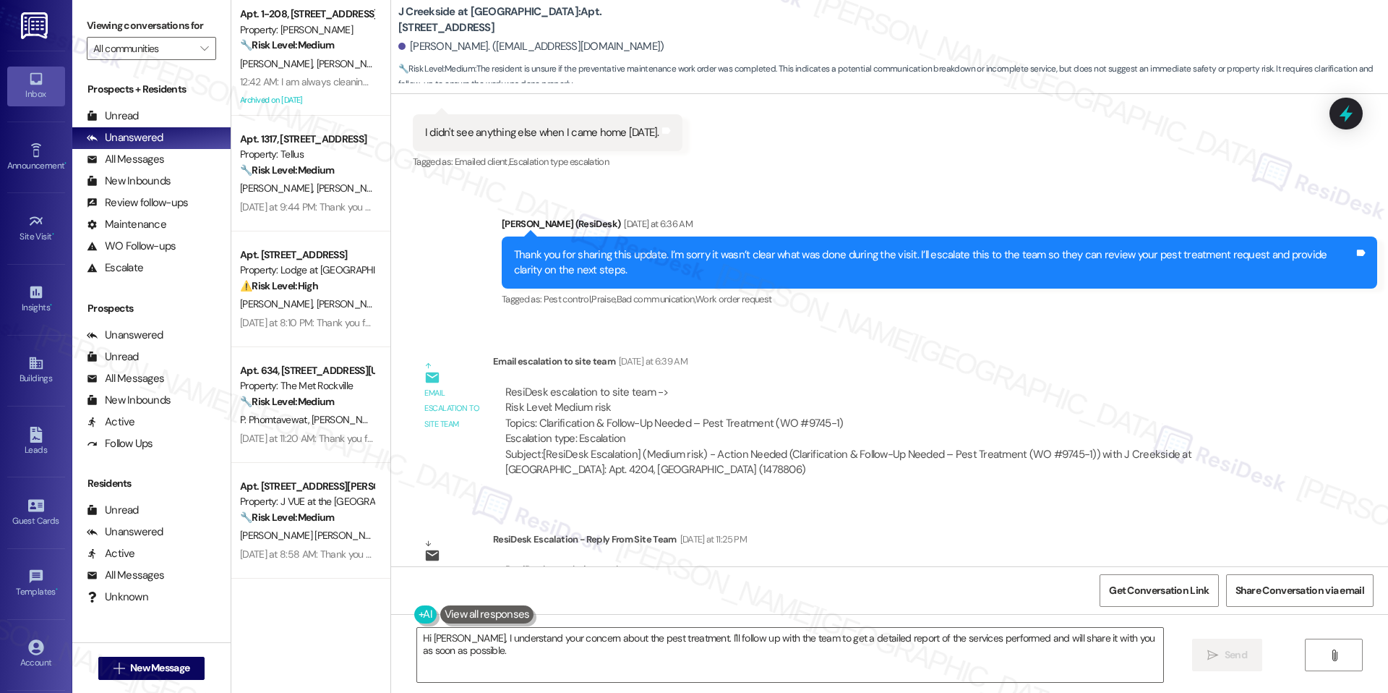
scroll to position [434, 0]
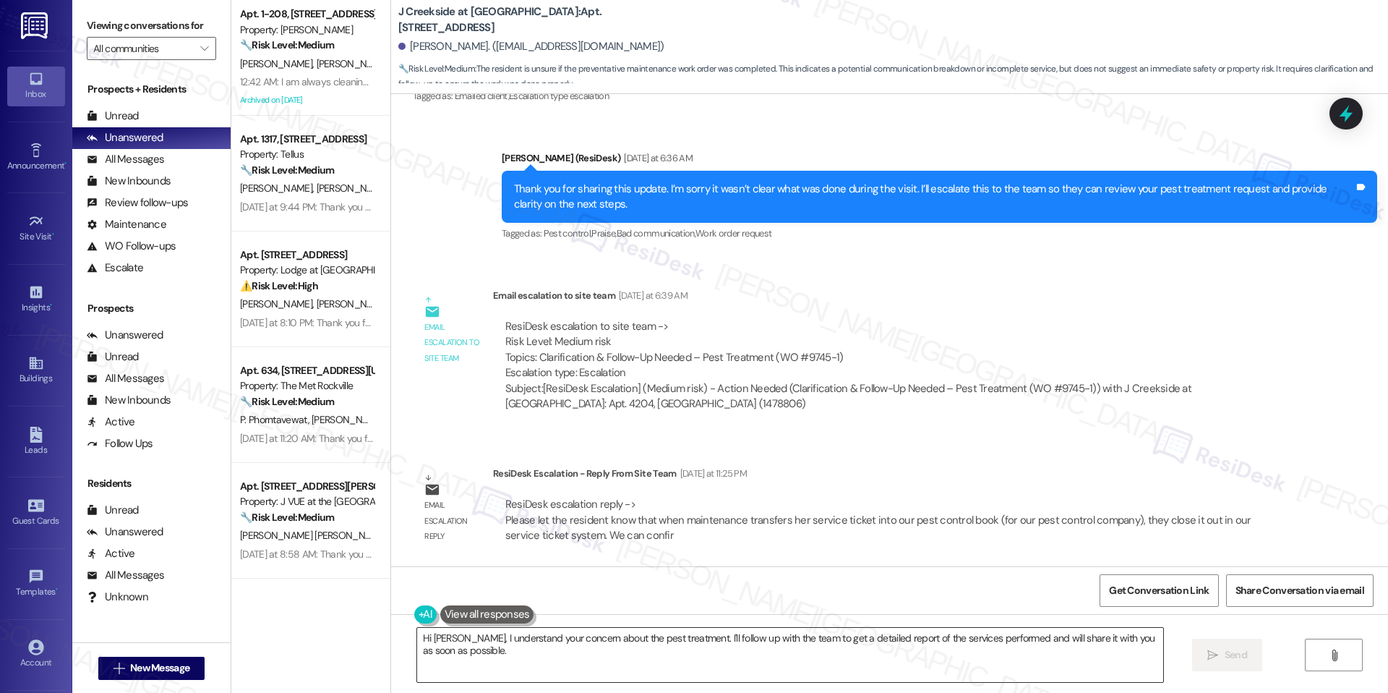
click at [701, 640] on textarea "Hi [PERSON_NAME], I understand your concern about the pest treatment. I'll foll…" at bounding box center [790, 654] width 746 height 54
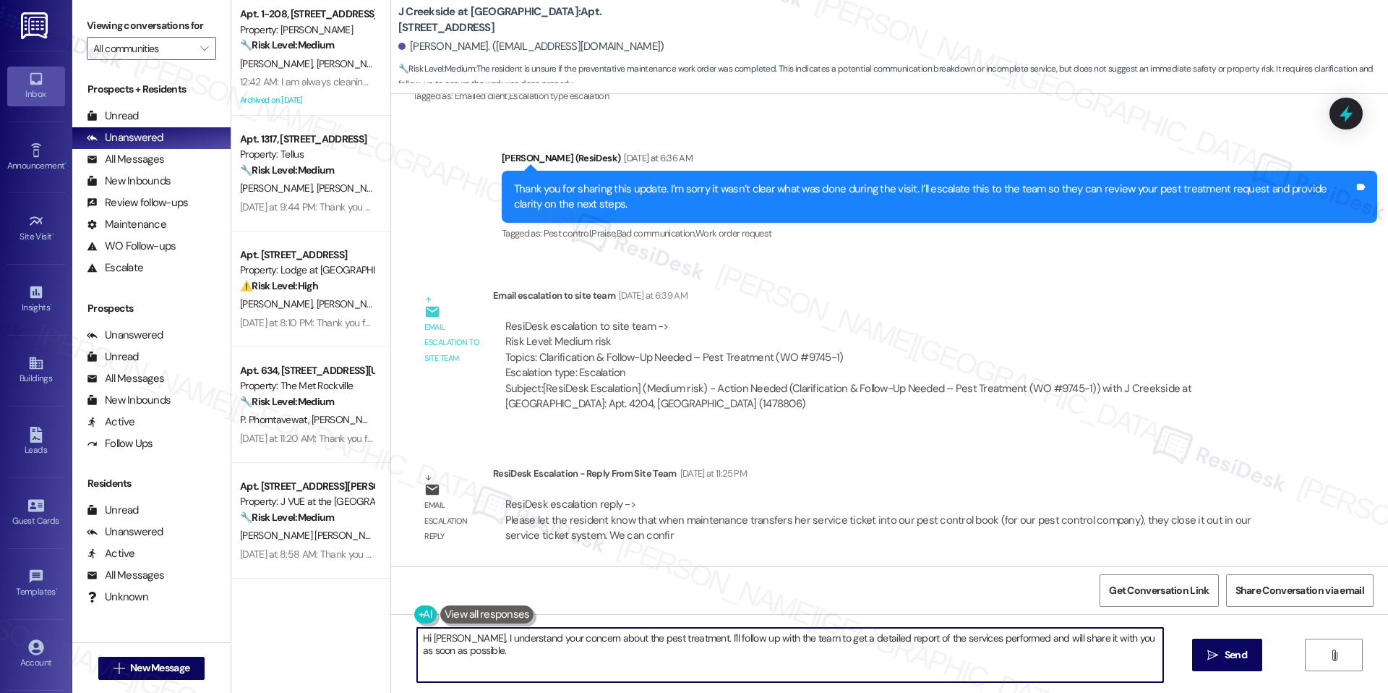
click at [701, 640] on textarea "Hi [PERSON_NAME], I understand your concern about the pest treatment. I'll foll…" at bounding box center [790, 654] width 746 height 54
paste textarea "We received an update from the team. As per the team, when maintenance transfer…"
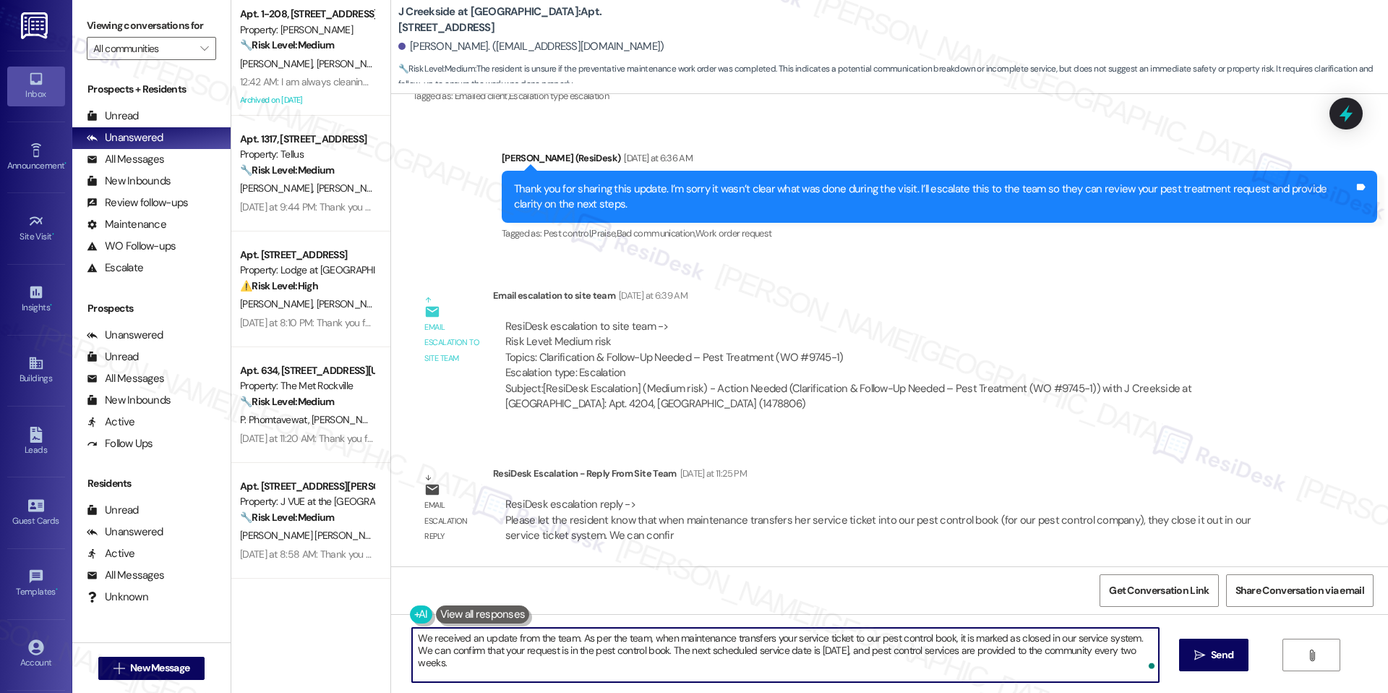
scroll to position [412, 0]
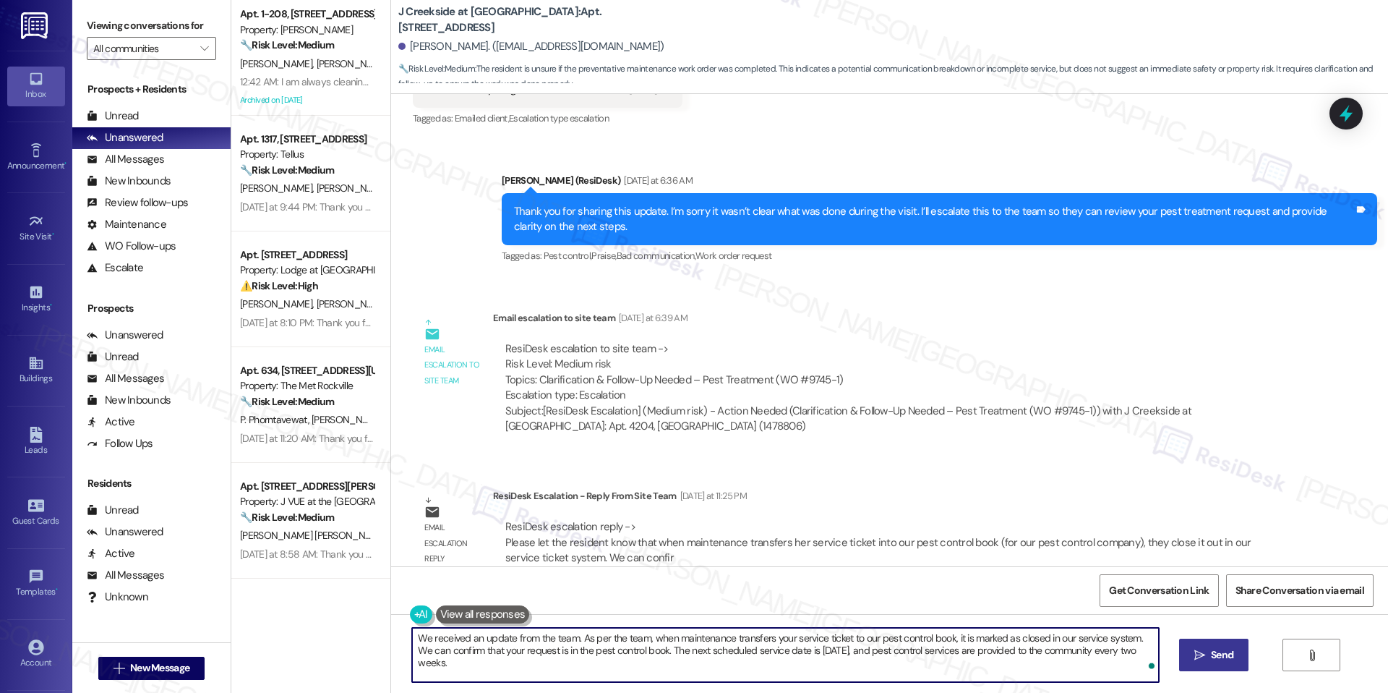
type textarea "We received an update from the team. As per the team, when maintenance transfer…"
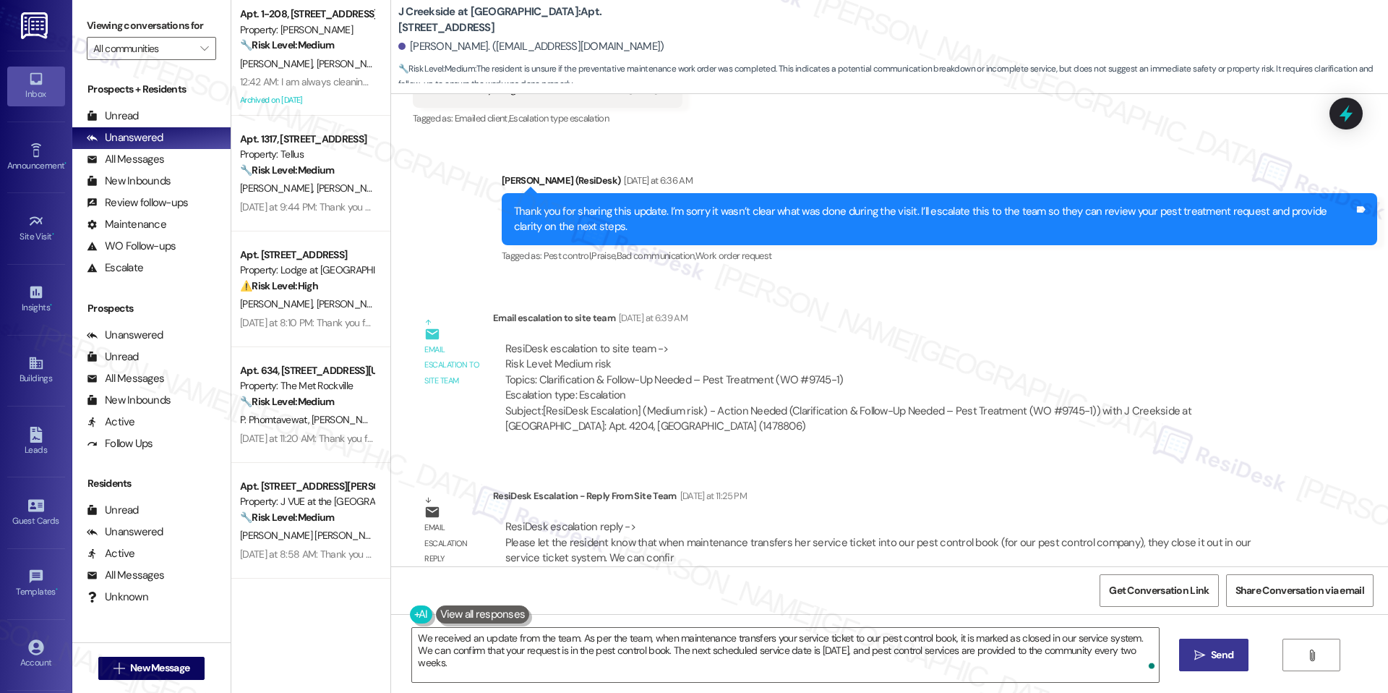
click at [1213, 648] on span "Send" at bounding box center [1222, 654] width 22 height 15
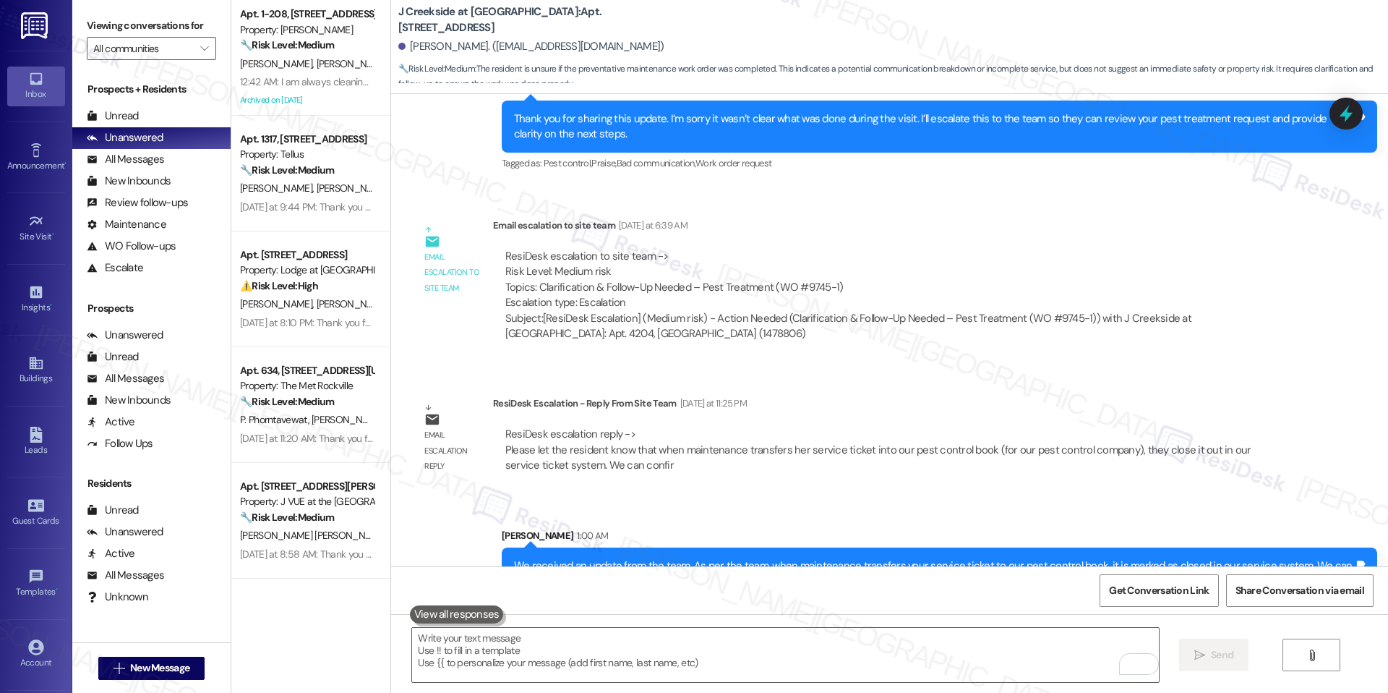
scroll to position [550, 0]
